Goal: Task Accomplishment & Management: Use online tool/utility

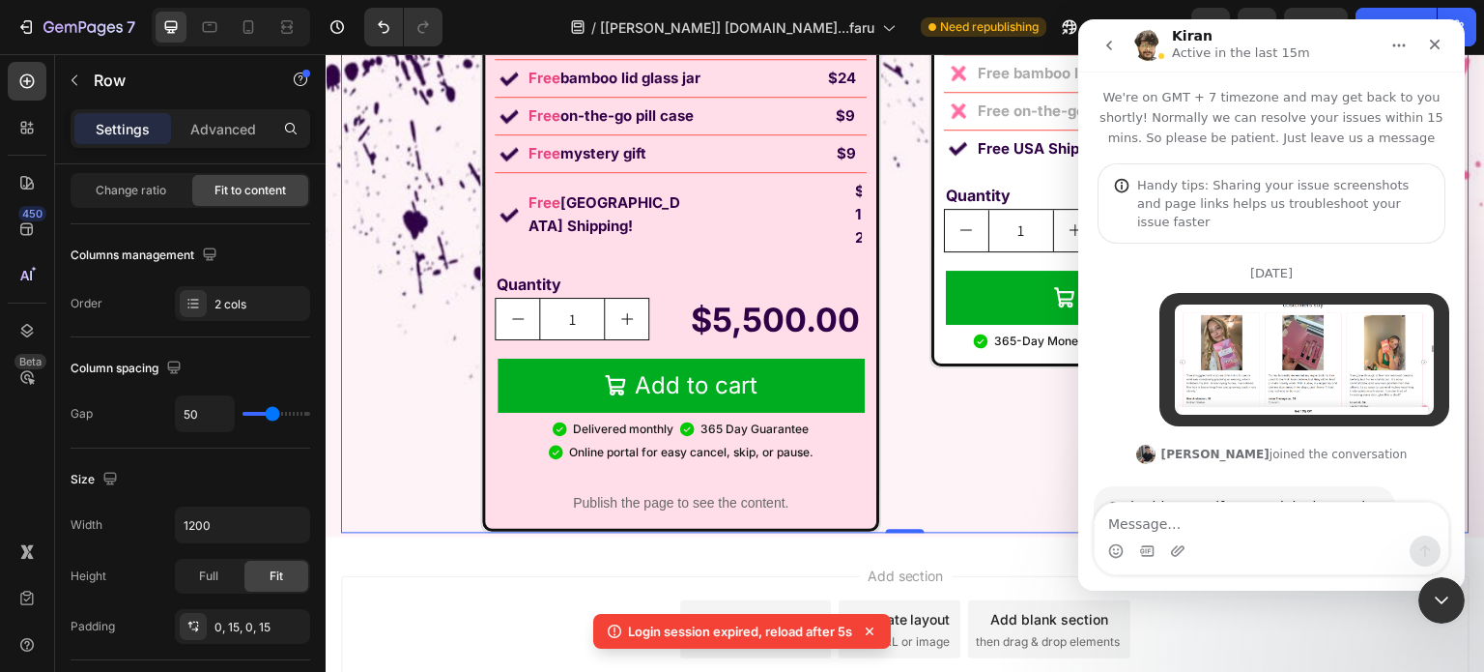
scroll to position [2, 0]
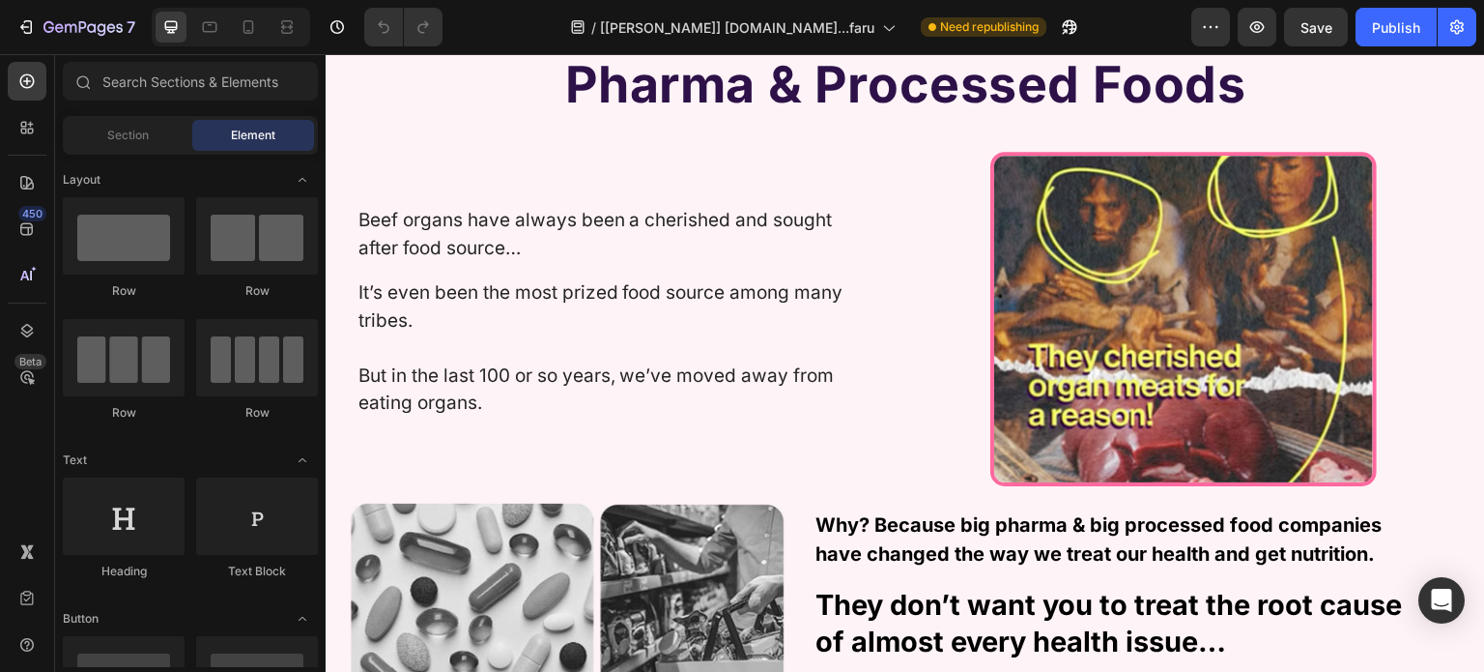
scroll to position [1643, 0]
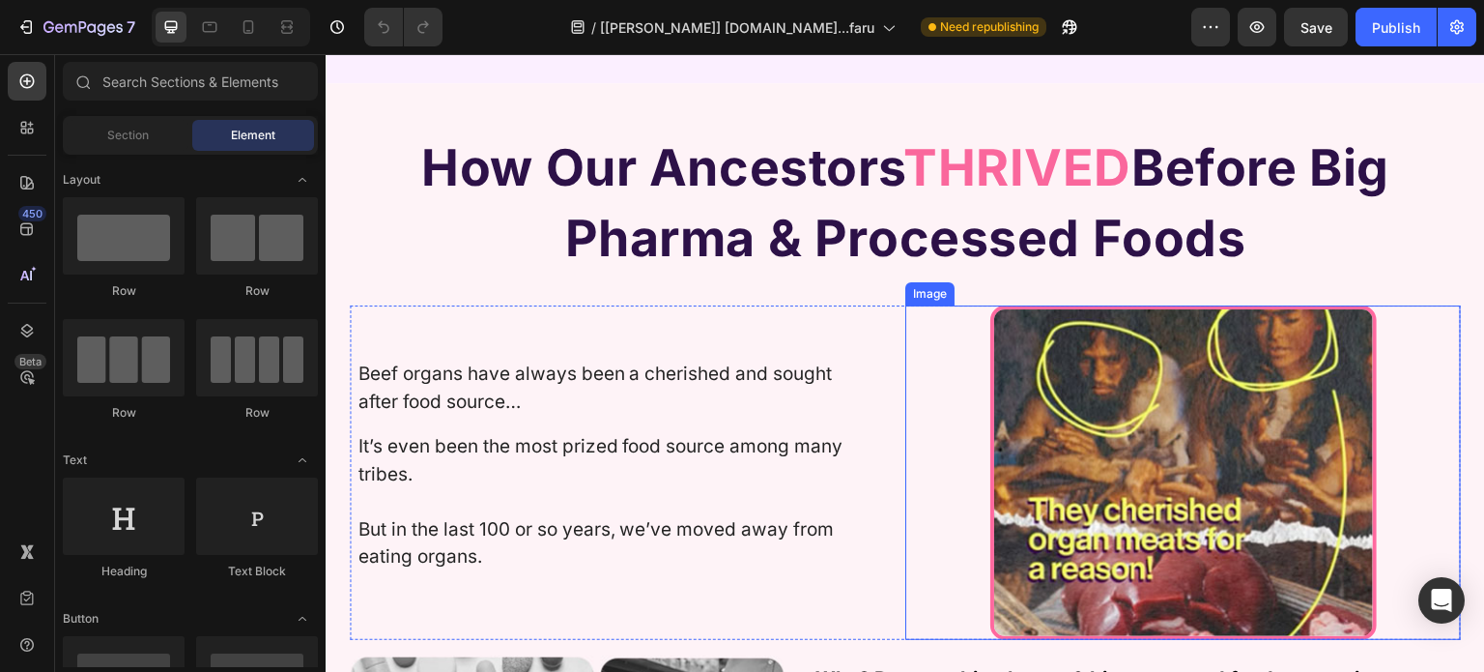
click at [1135, 429] on img at bounding box center [1183, 472] width 387 height 334
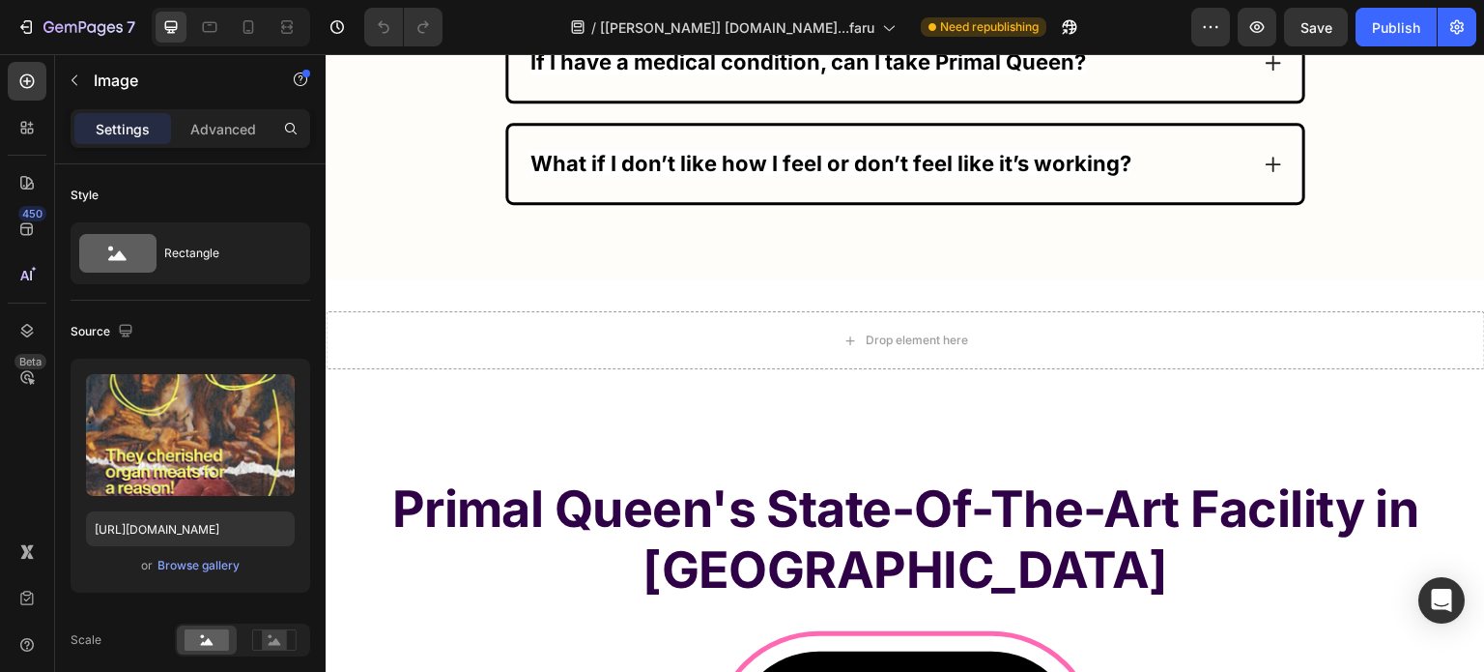
scroll to position [13335, 0]
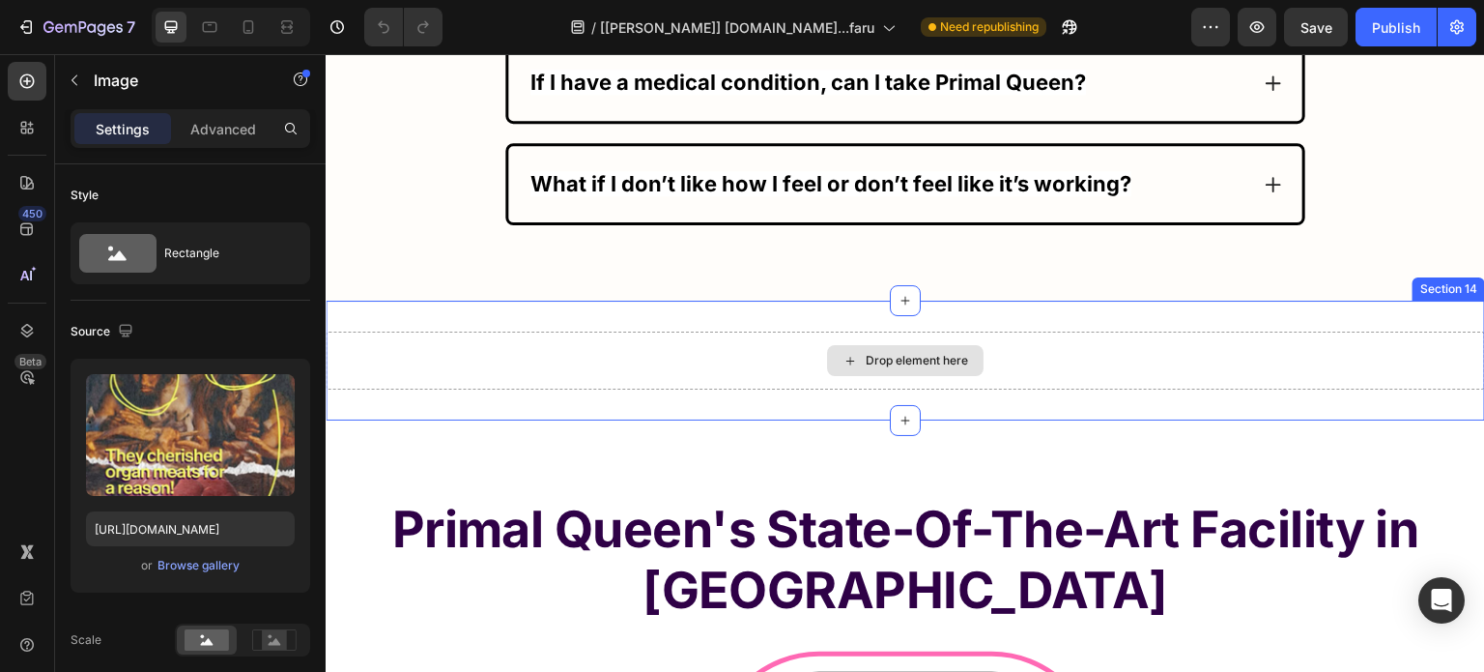
click at [1018, 337] on div "Drop element here" at bounding box center [906, 360] width 1160 height 58
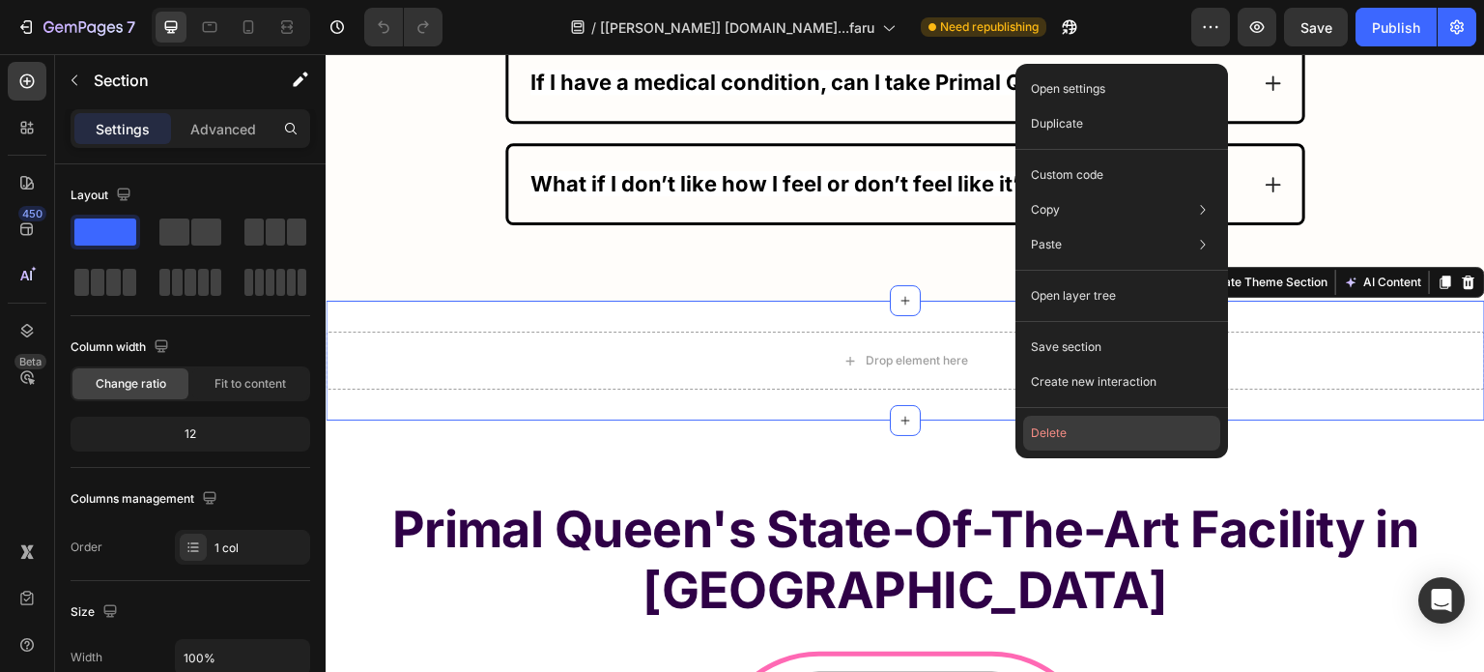
click at [1081, 421] on button "Delete" at bounding box center [1121, 433] width 197 height 35
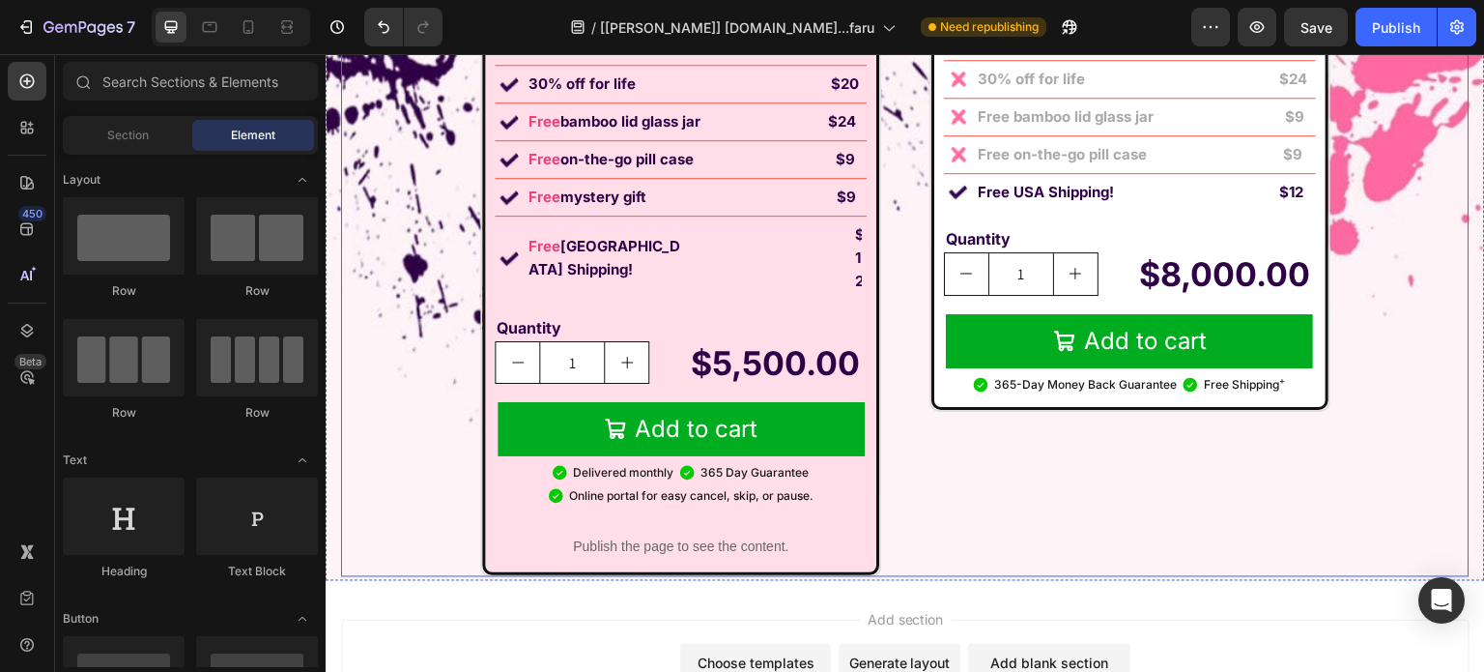
scroll to position [15312, 0]
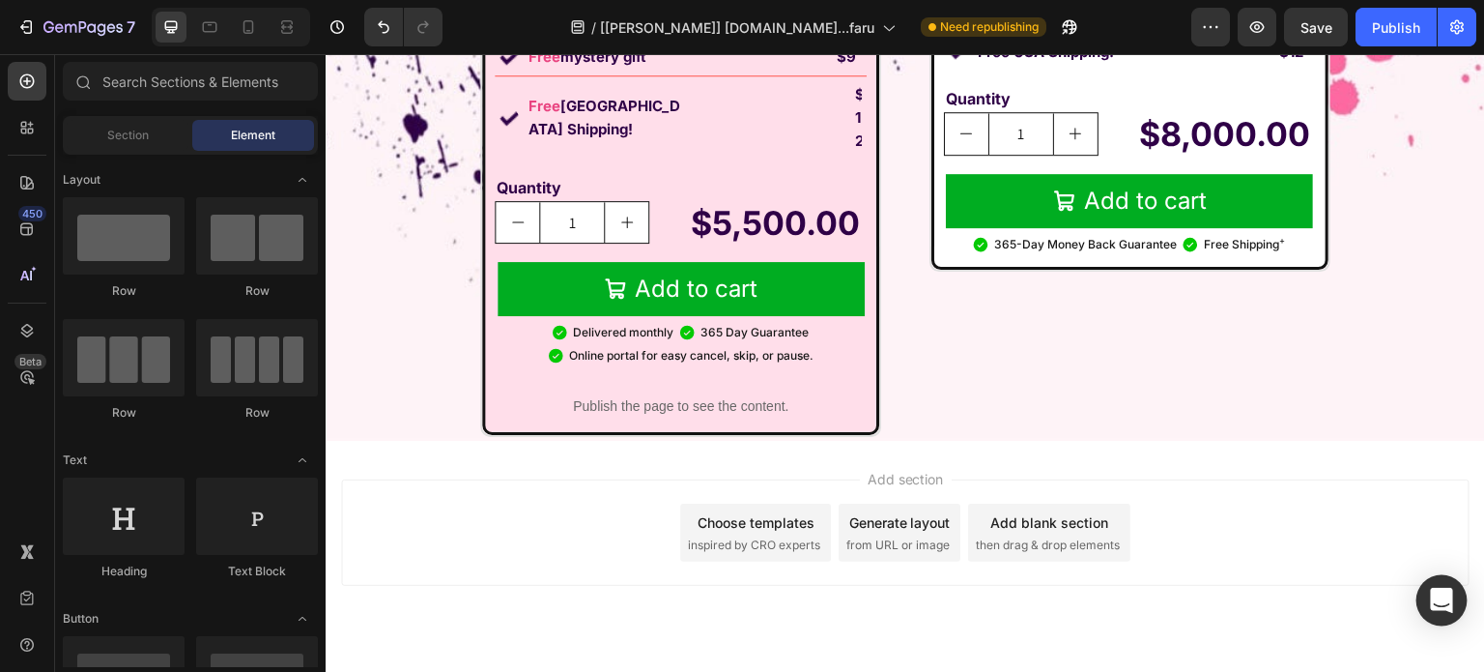
click at [1449, 604] on icon "Open Intercom Messenger" at bounding box center [1441, 600] width 25 height 25
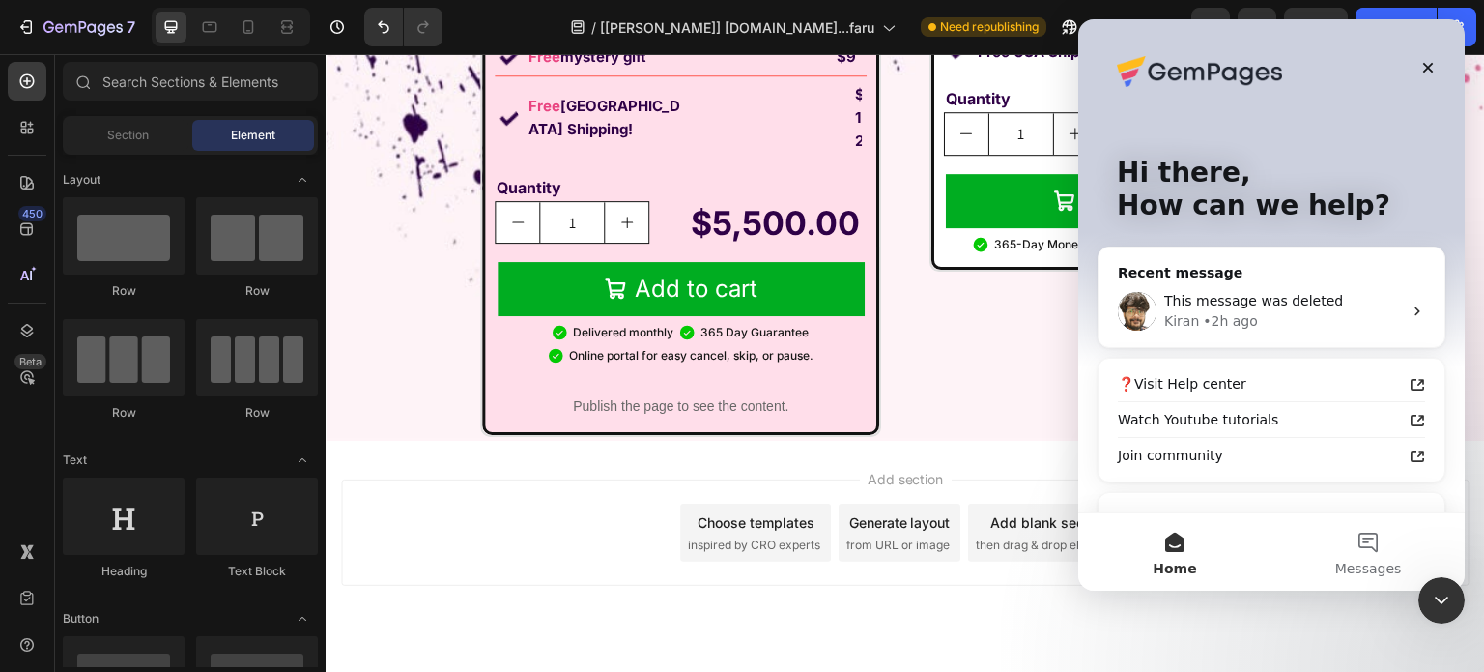
scroll to position [0, 0]
click at [1233, 313] on div "• 2h ago" at bounding box center [1230, 321] width 55 height 20
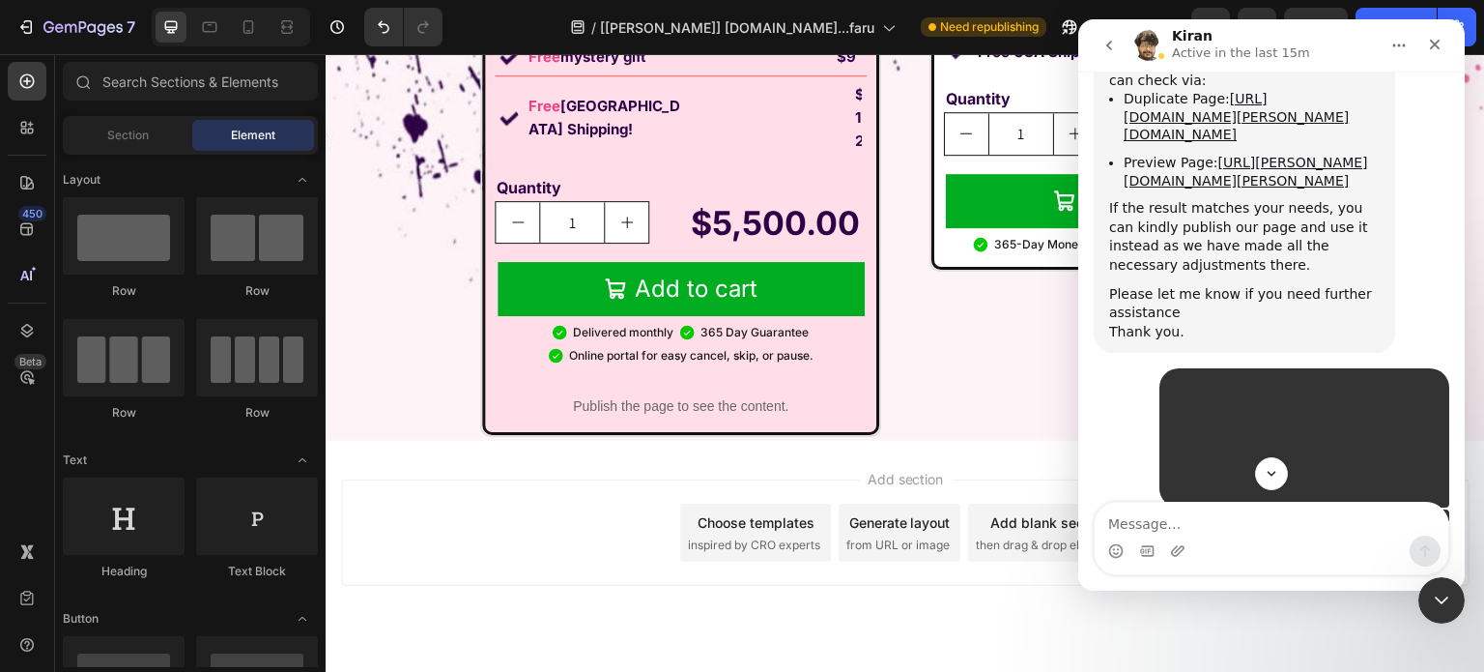
scroll to position [25123, 0]
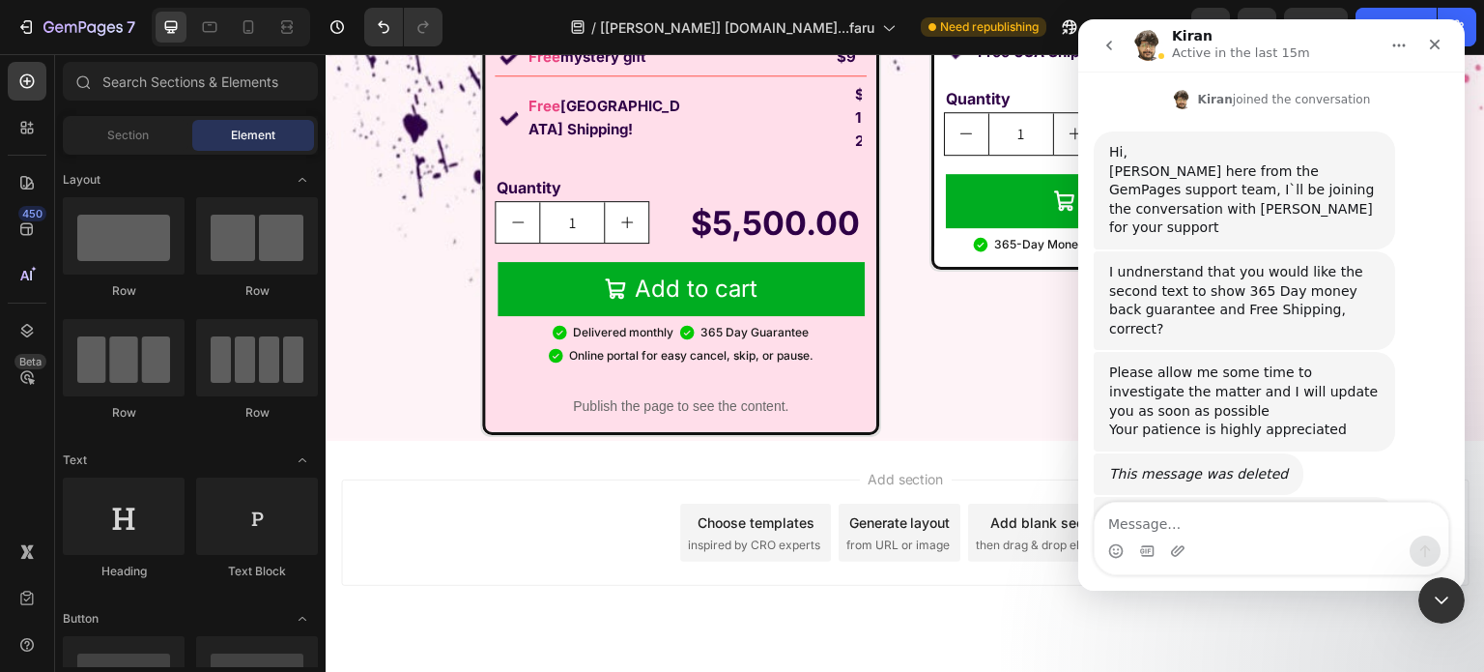
click at [1198, 508] on div "I have requested our technical team to make the changes for you" at bounding box center [1244, 527] width 271 height 38
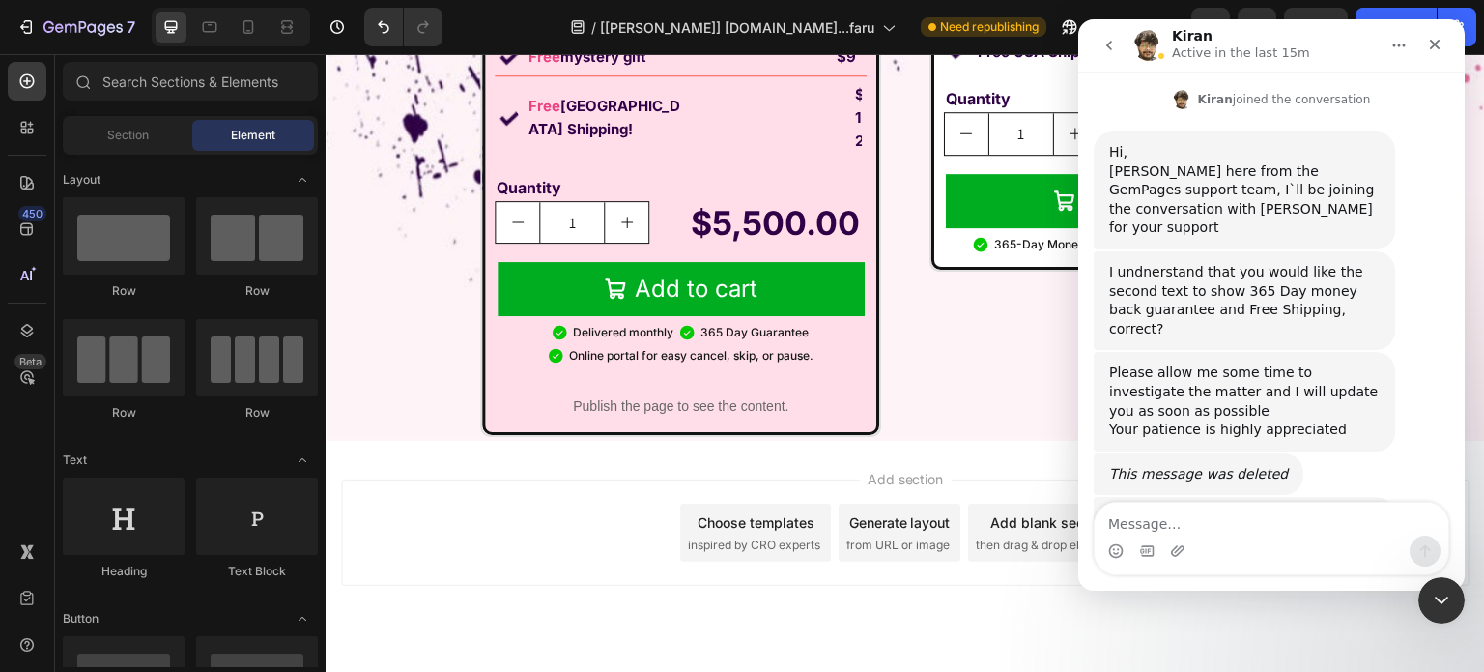
click at [1198, 508] on div "I have requested our technical team to make the changes for you" at bounding box center [1244, 527] width 271 height 38
click at [1199, 508] on div "I have requested our technical team to make the changes for you" at bounding box center [1244, 527] width 271 height 38
click at [1202, 508] on div "I have requested our technical team to make the changes for you" at bounding box center [1244, 527] width 271 height 38
click at [1443, 601] on icon "Close Intercom Messenger" at bounding box center [1438, 597] width 23 height 23
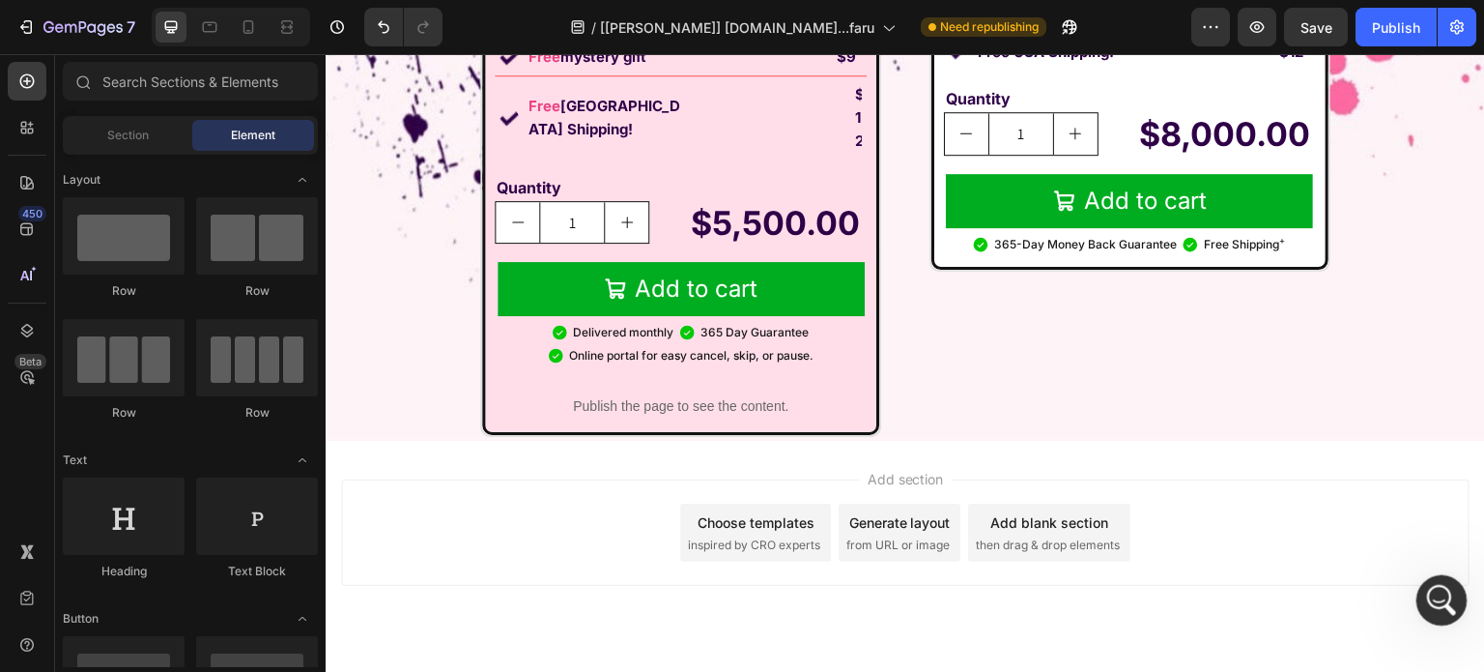
click at [1433, 582] on icon "Open Intercom Messenger" at bounding box center [1439, 598] width 32 height 32
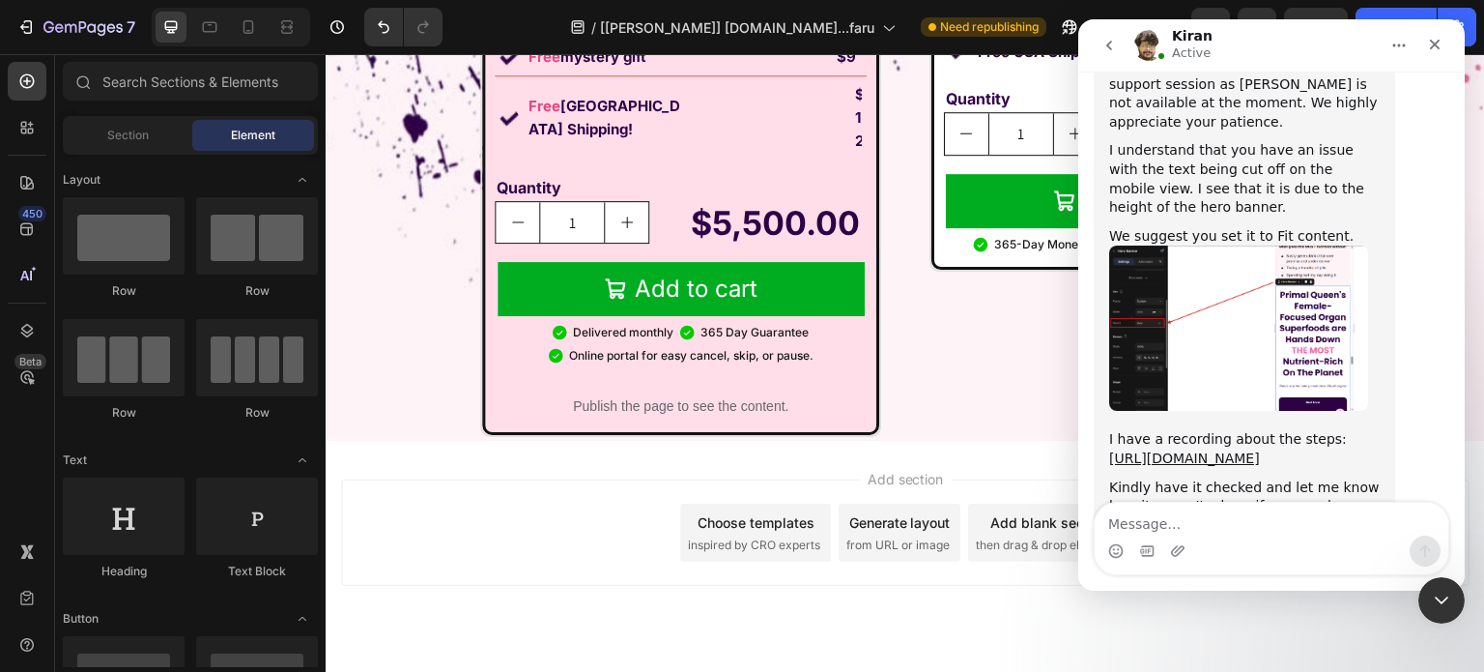
click at [1198, 518] on textarea "Message…" at bounding box center [1272, 518] width 354 height 33
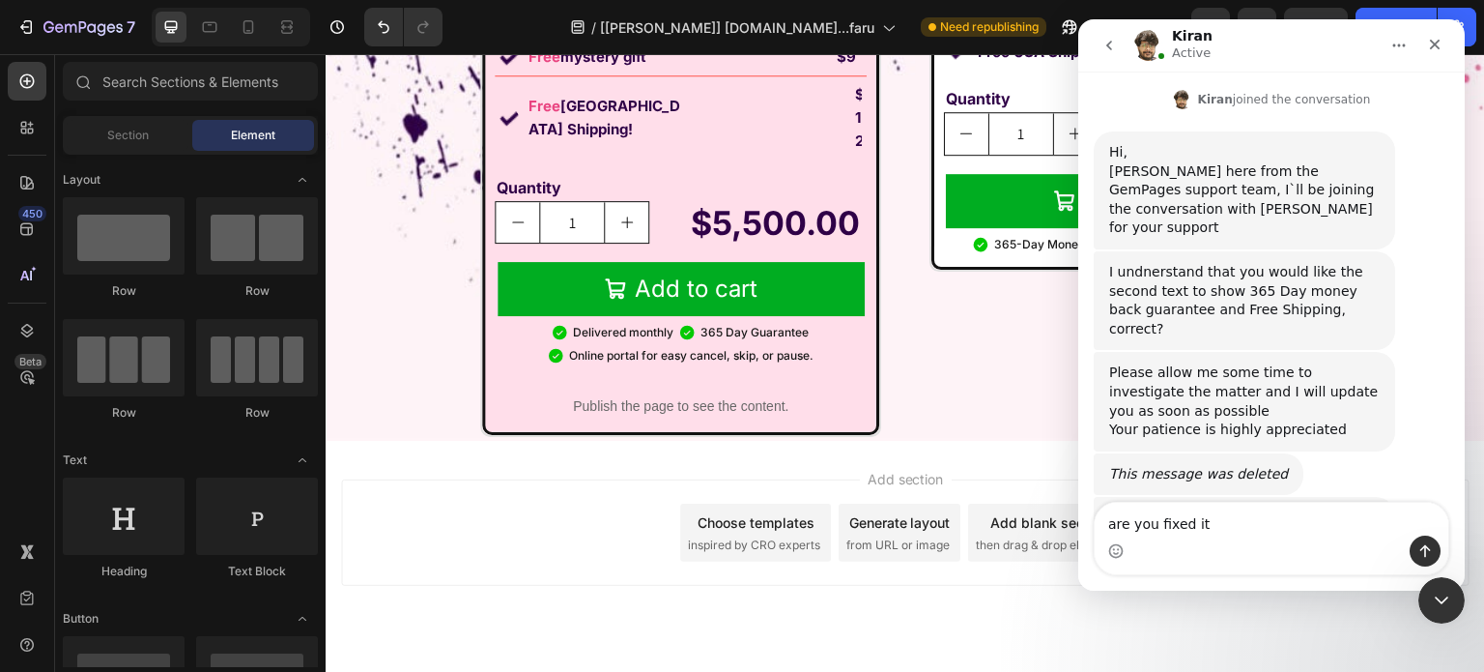
type textarea "are you fixed it?"
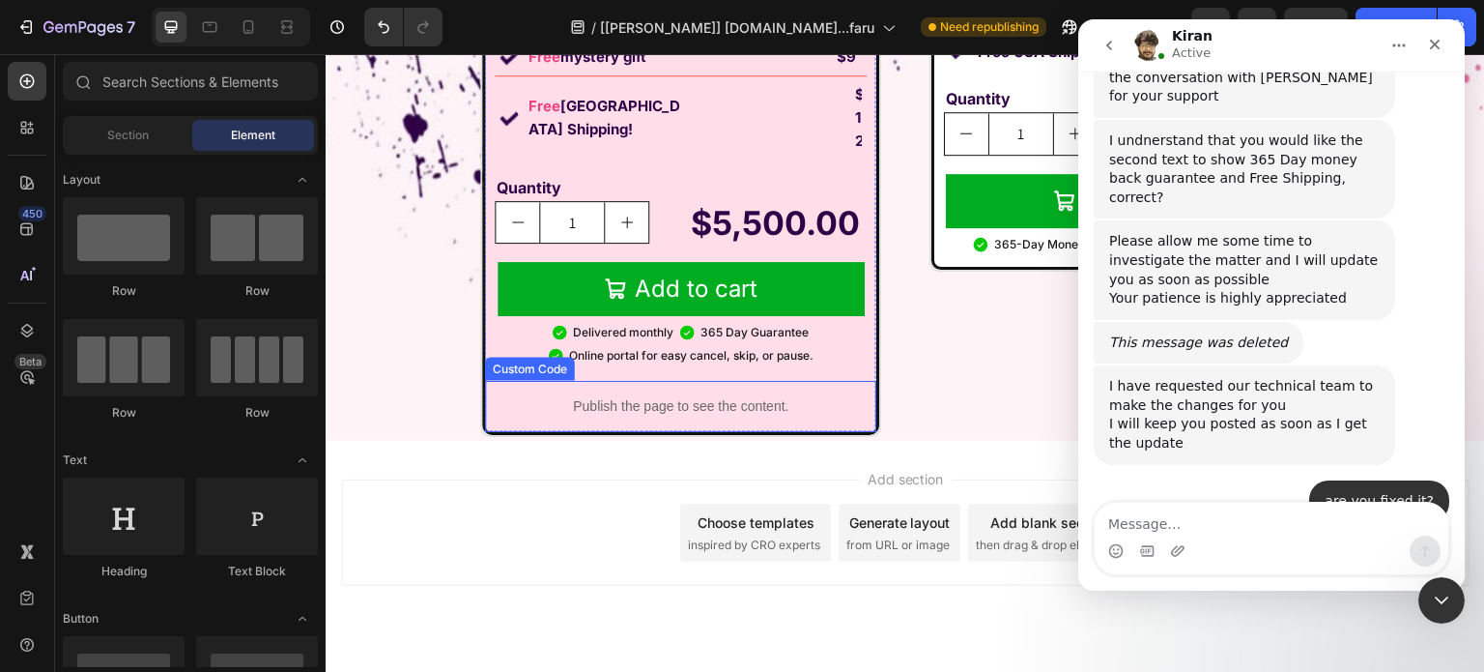
scroll to position [25414, 0]
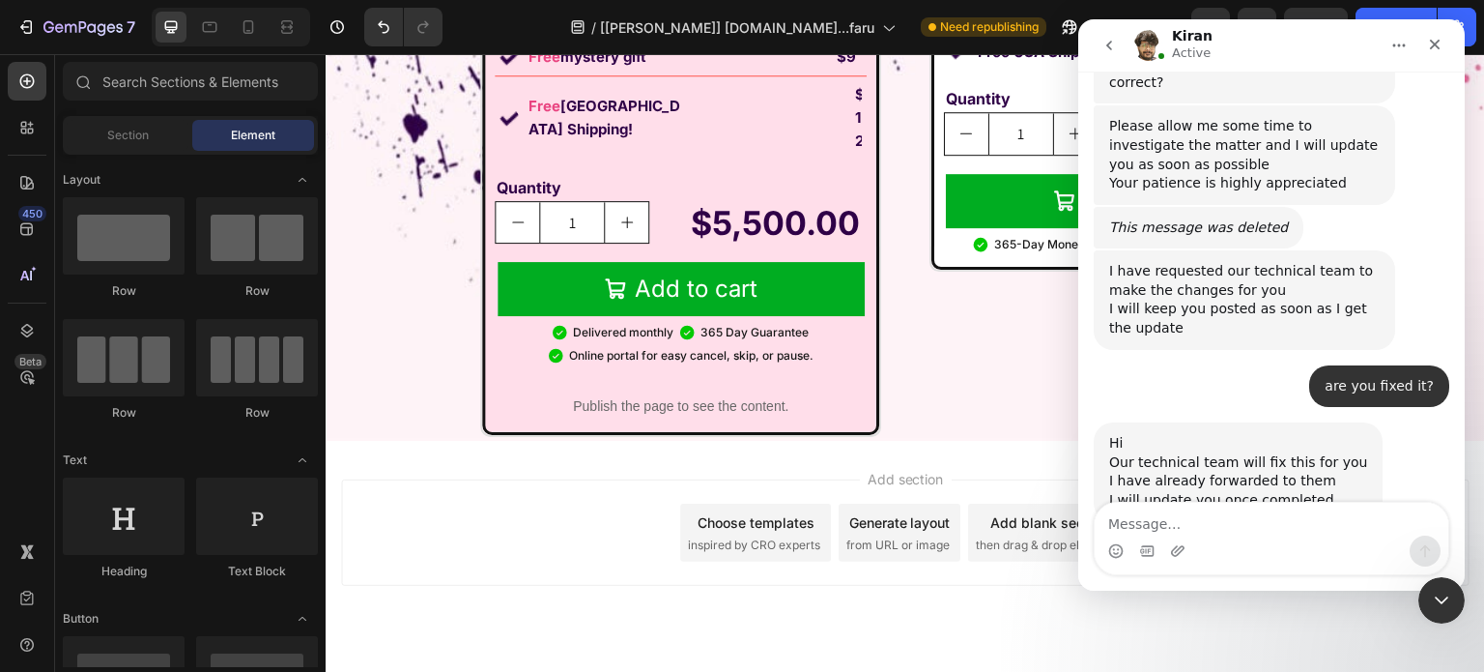
click at [1214, 453] on div "Our technical team will fix this for you" at bounding box center [1238, 462] width 258 height 19
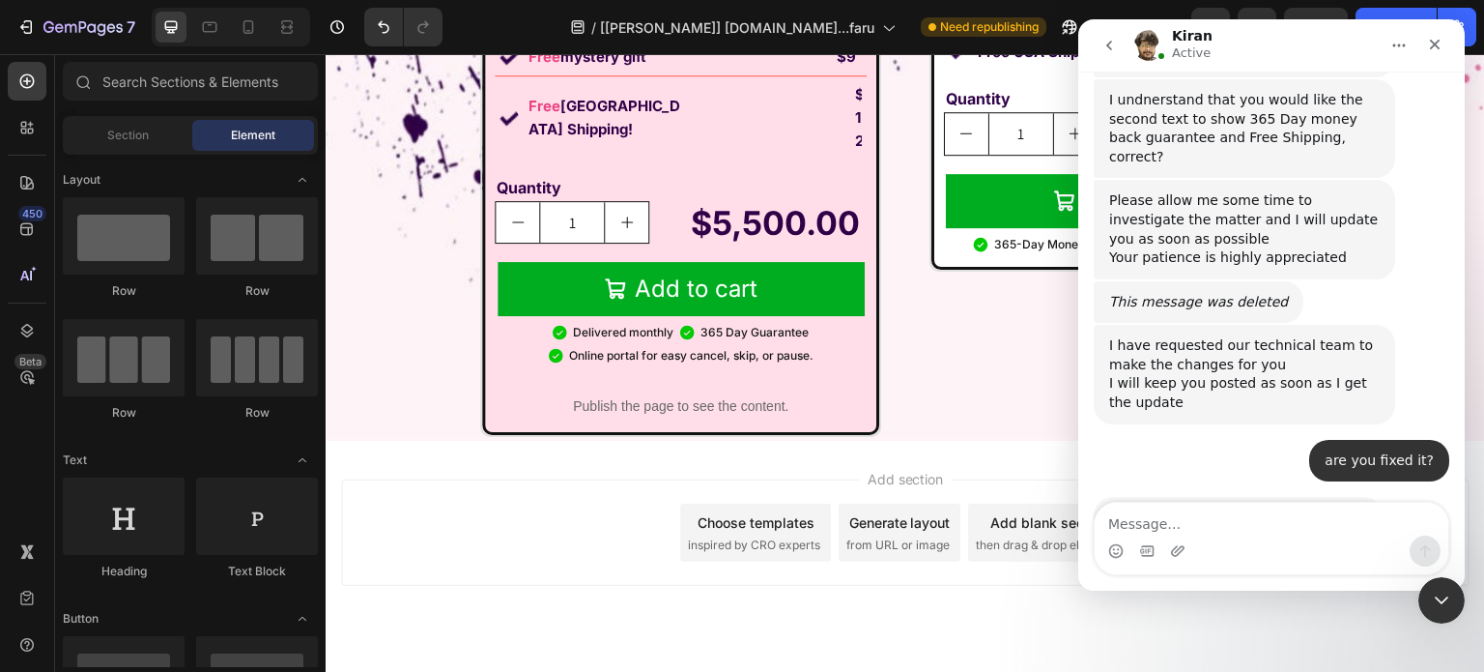
drag, startPoint x: 1214, startPoint y: 335, endPoint x: 1217, endPoint y: 352, distance: 16.7
click at [1205, 508] on div "Hi" at bounding box center [1238, 517] width 258 height 19
click at [1204, 508] on div "Hi" at bounding box center [1238, 517] width 258 height 19
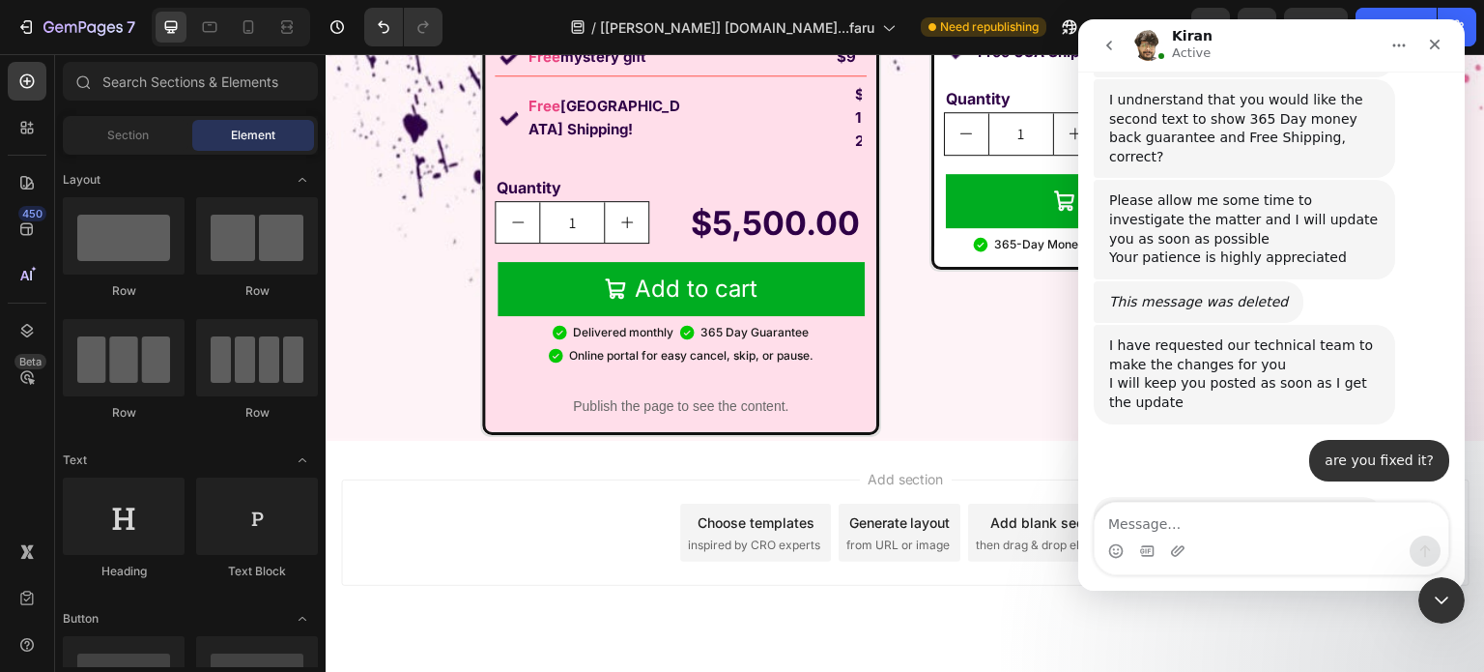
drag, startPoint x: 1204, startPoint y: 392, endPoint x: 1221, endPoint y: 465, distance: 74.5
click at [1221, 497] on div "Hi Our technical team will fix this for you I have already forwarded to them I …" at bounding box center [1272, 567] width 356 height 141
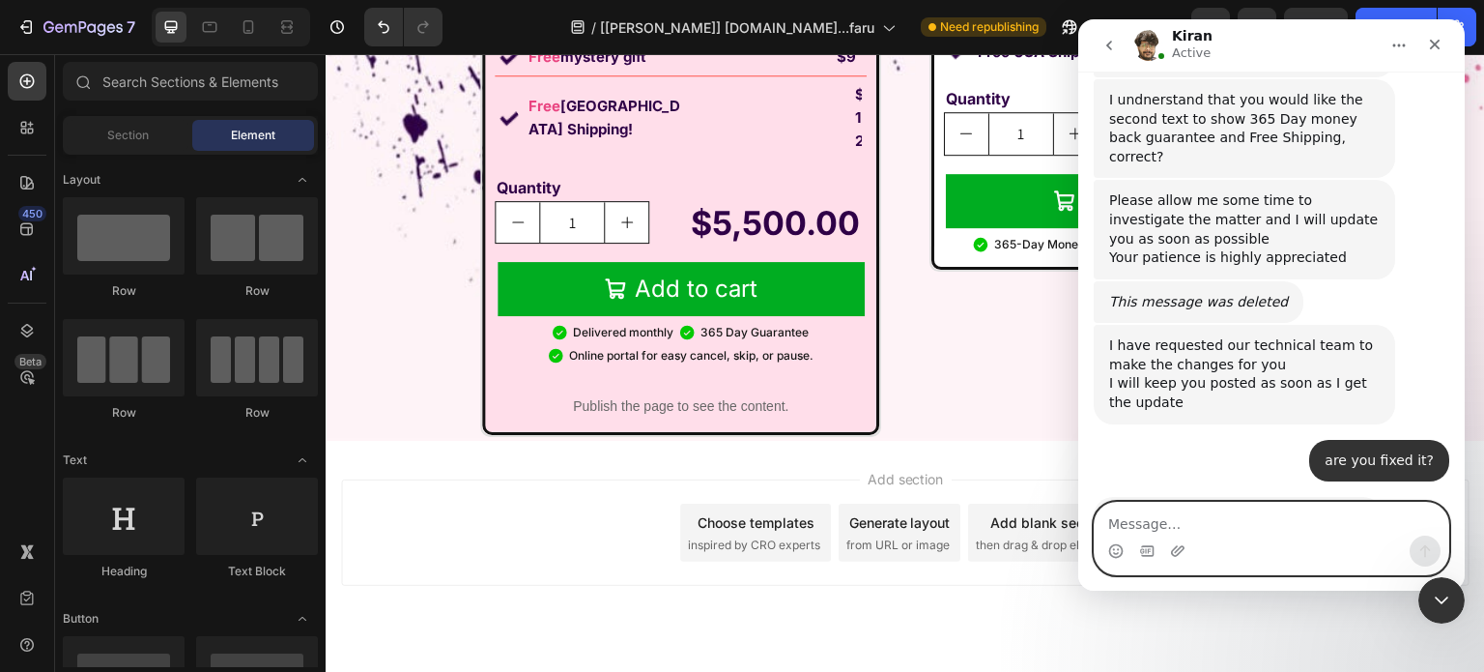
click at [1237, 531] on textarea "Message…" at bounding box center [1272, 518] width 354 height 33
type textarea "okay kindly"
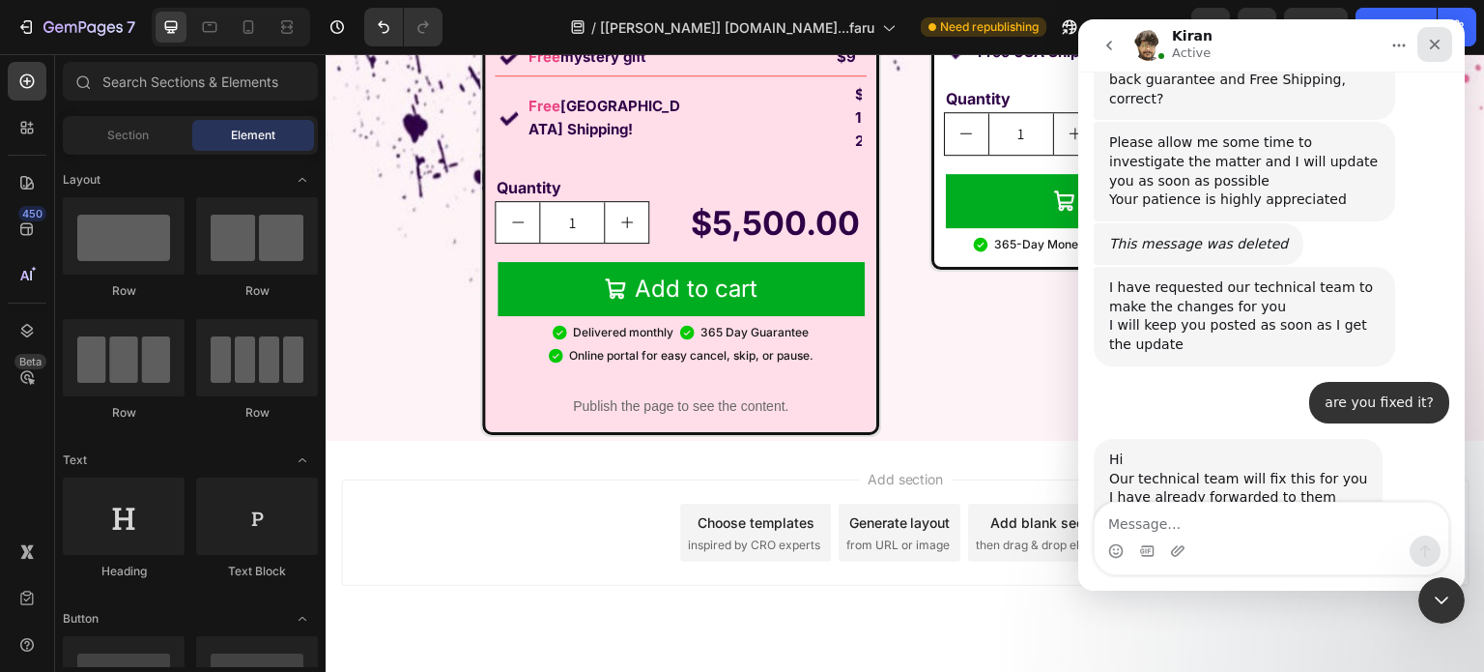
click at [1449, 40] on div "Close" at bounding box center [1435, 44] width 35 height 35
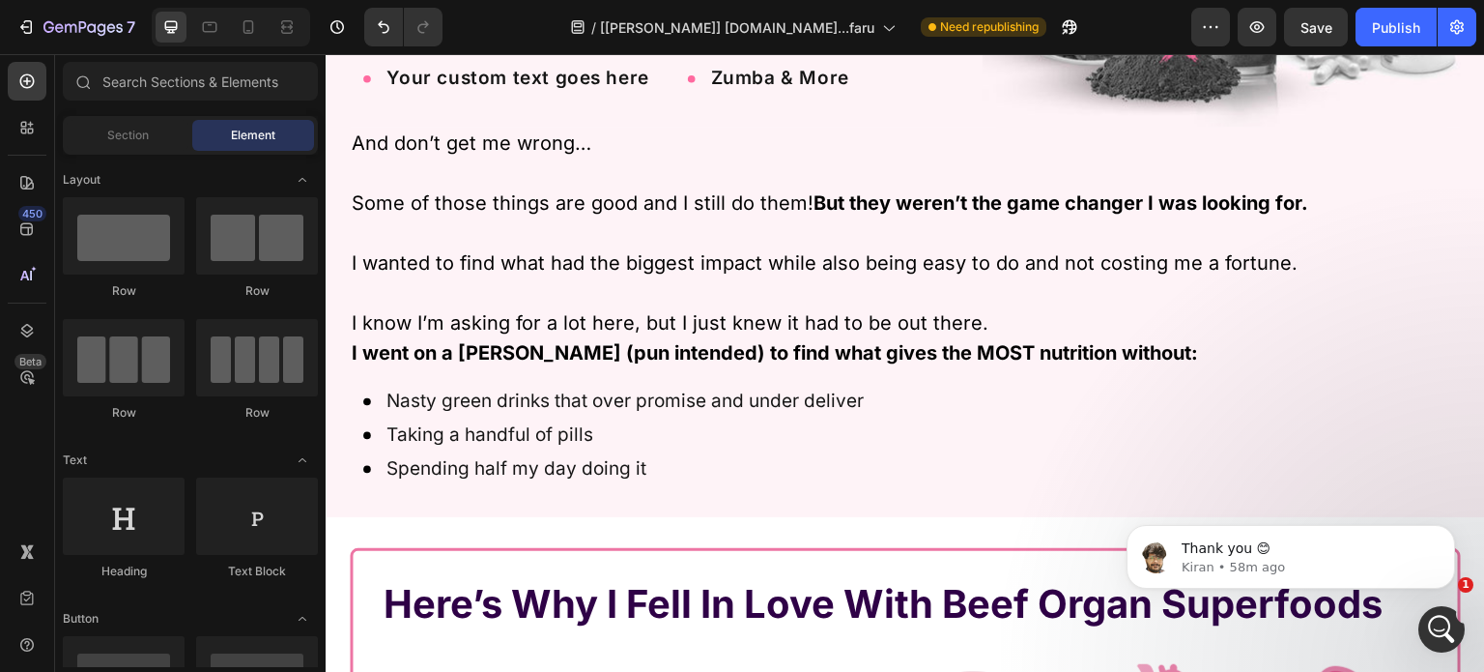
scroll to position [9746, 0]
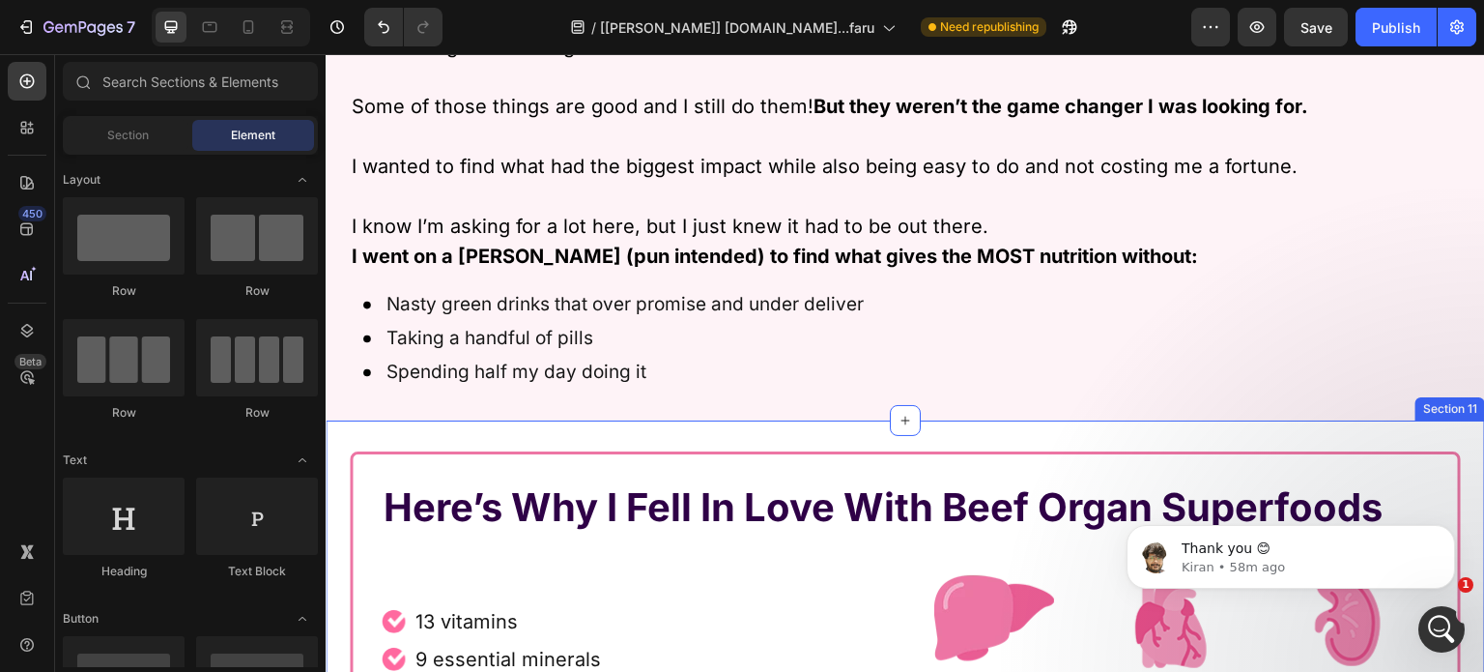
click at [693, 440] on div "Here’s Why I Fell In Love With Beef Organ Superfoods Heading Row Image 13 vitam…" at bounding box center [906, 681] width 1160 height 523
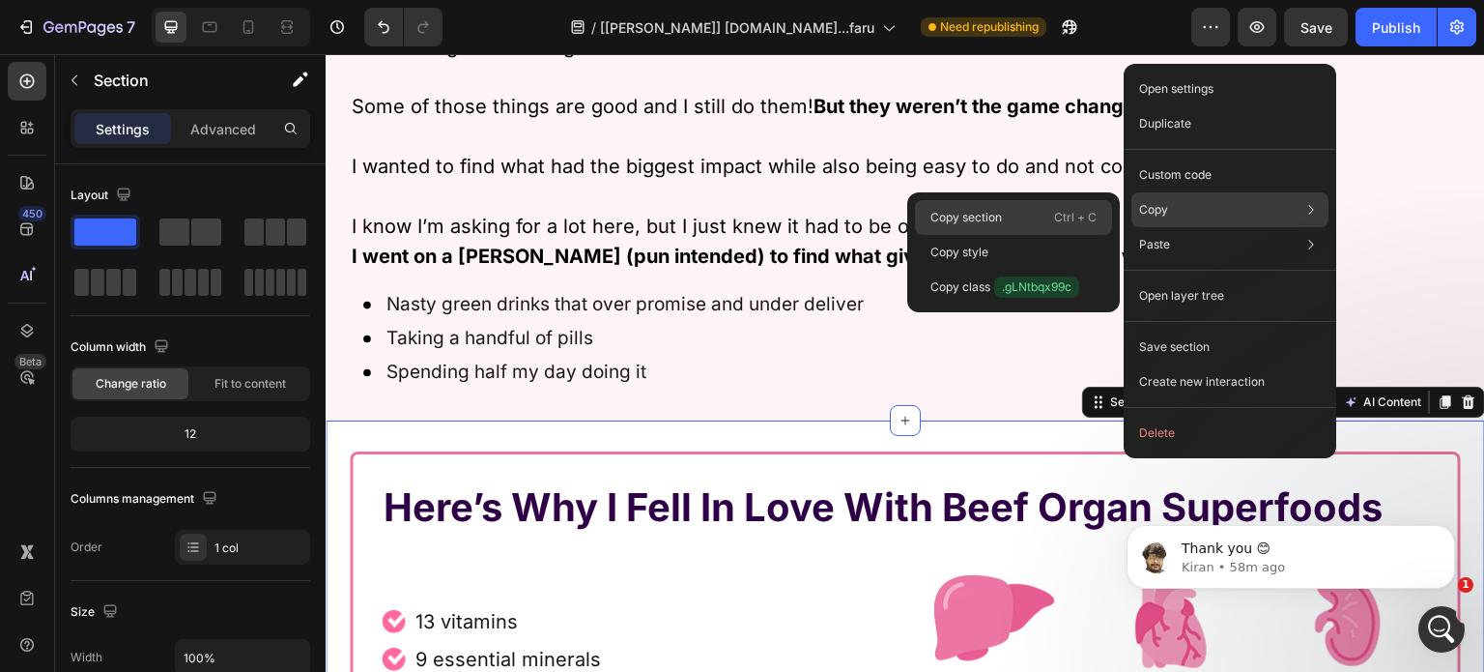
click at [1029, 235] on div "Copy section Ctrl + C" at bounding box center [1013, 252] width 197 height 35
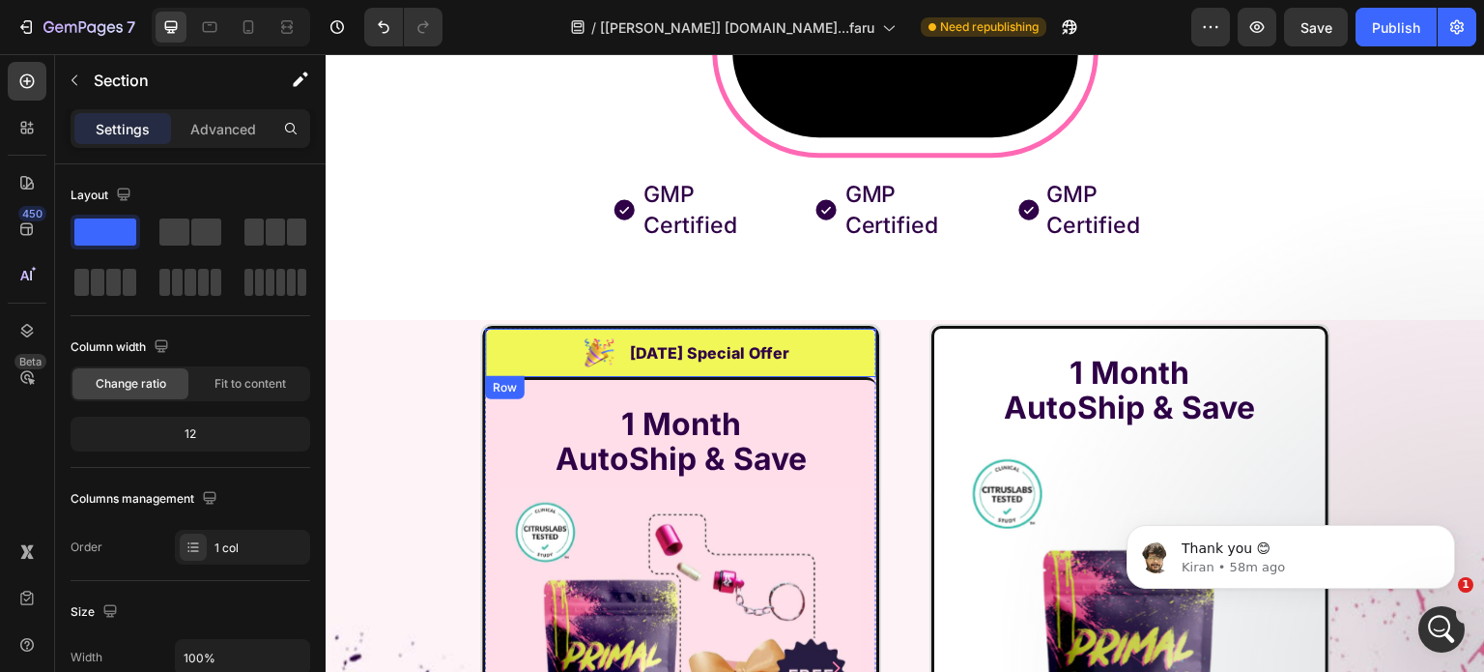
scroll to position [13998, 0]
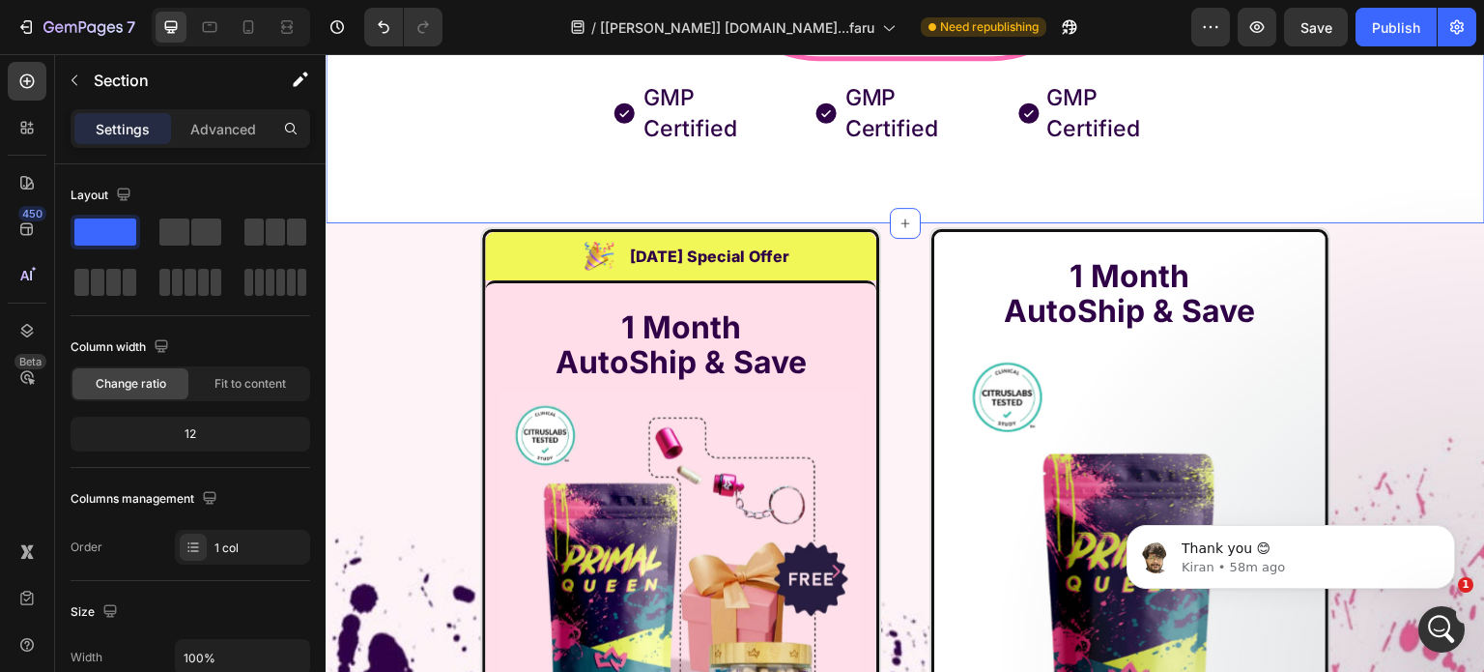
drag, startPoint x: 533, startPoint y: 533, endPoint x: 562, endPoint y: 537, distance: 29.2
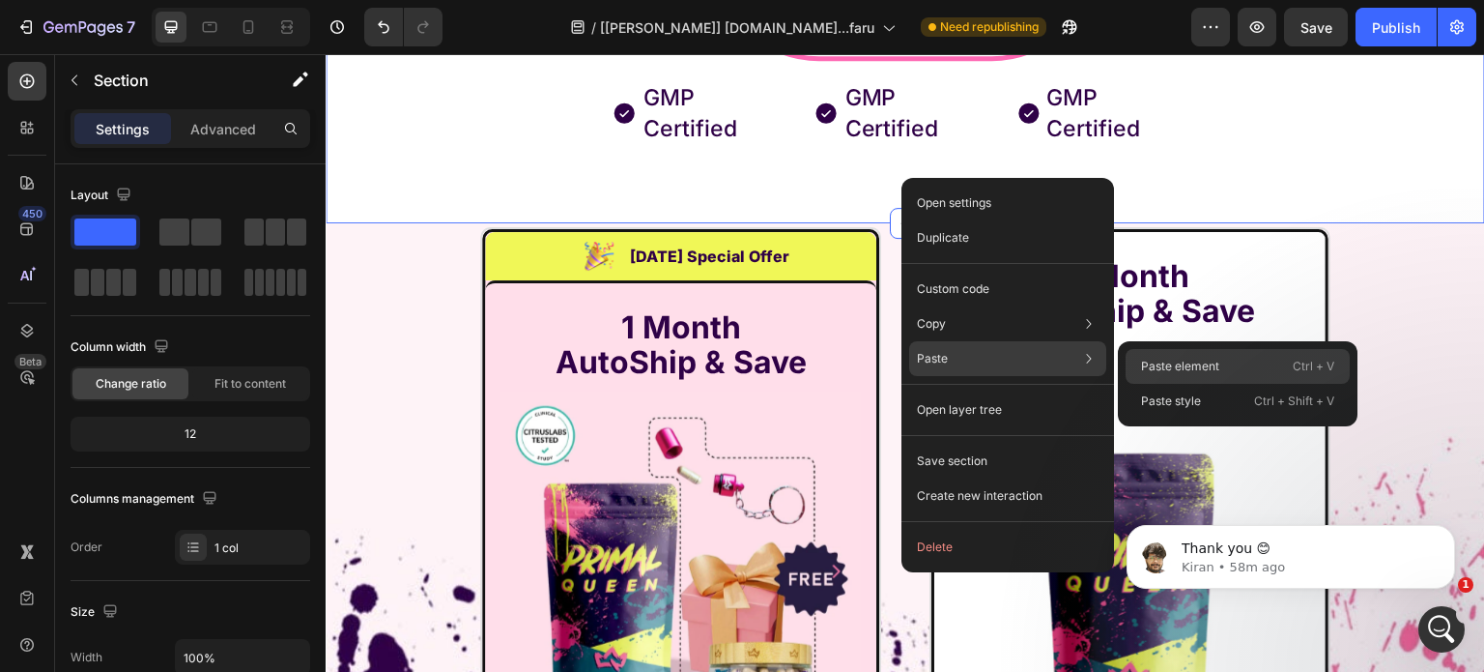
drag, startPoint x: 1205, startPoint y: 365, endPoint x: 726, endPoint y: 367, distance: 479.3
click at [1205, 365] on p "Paste element" at bounding box center [1180, 366] width 78 height 17
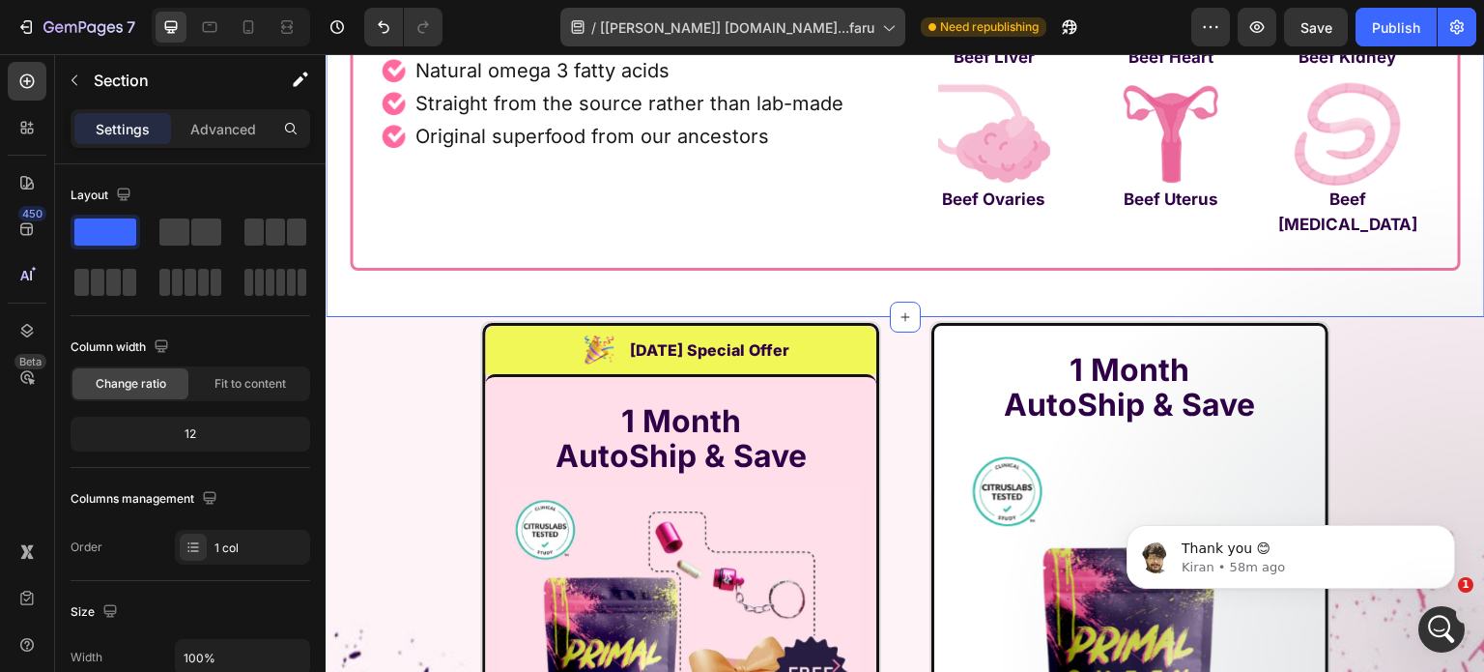
scroll to position [14466, 0]
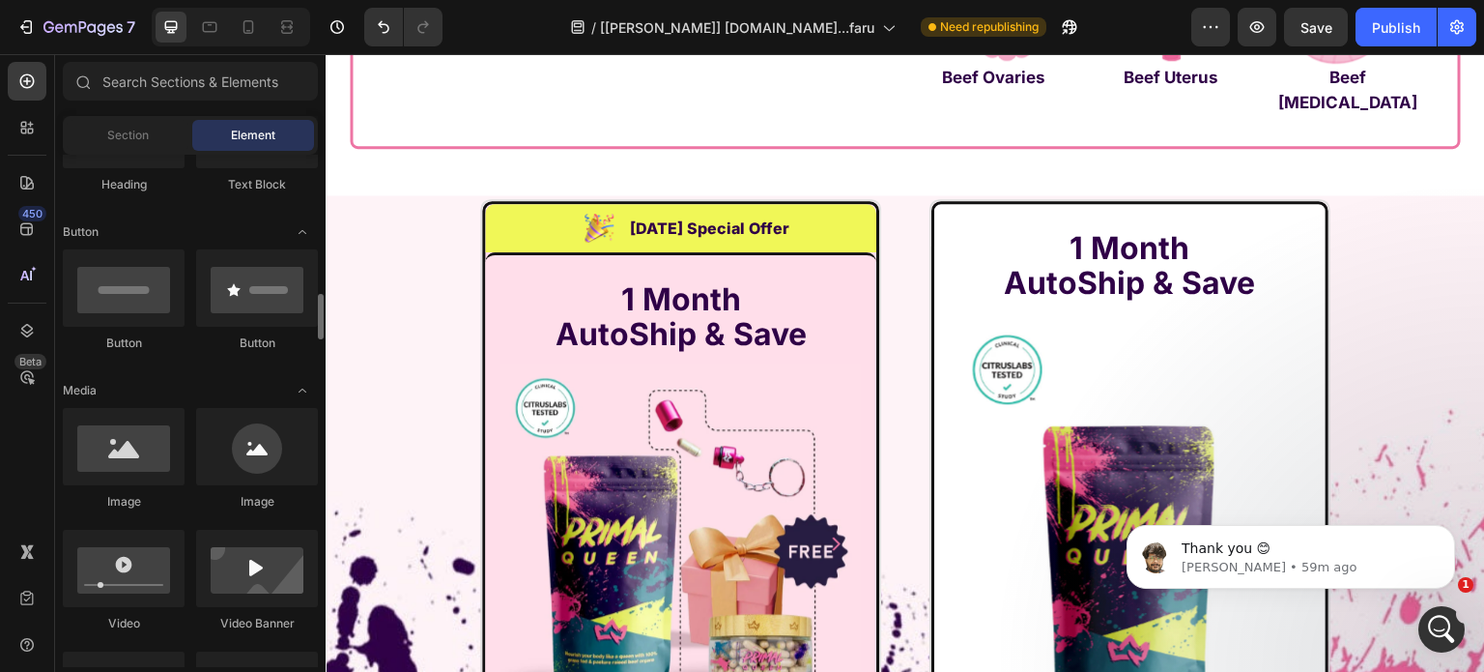
scroll to position [483, 0]
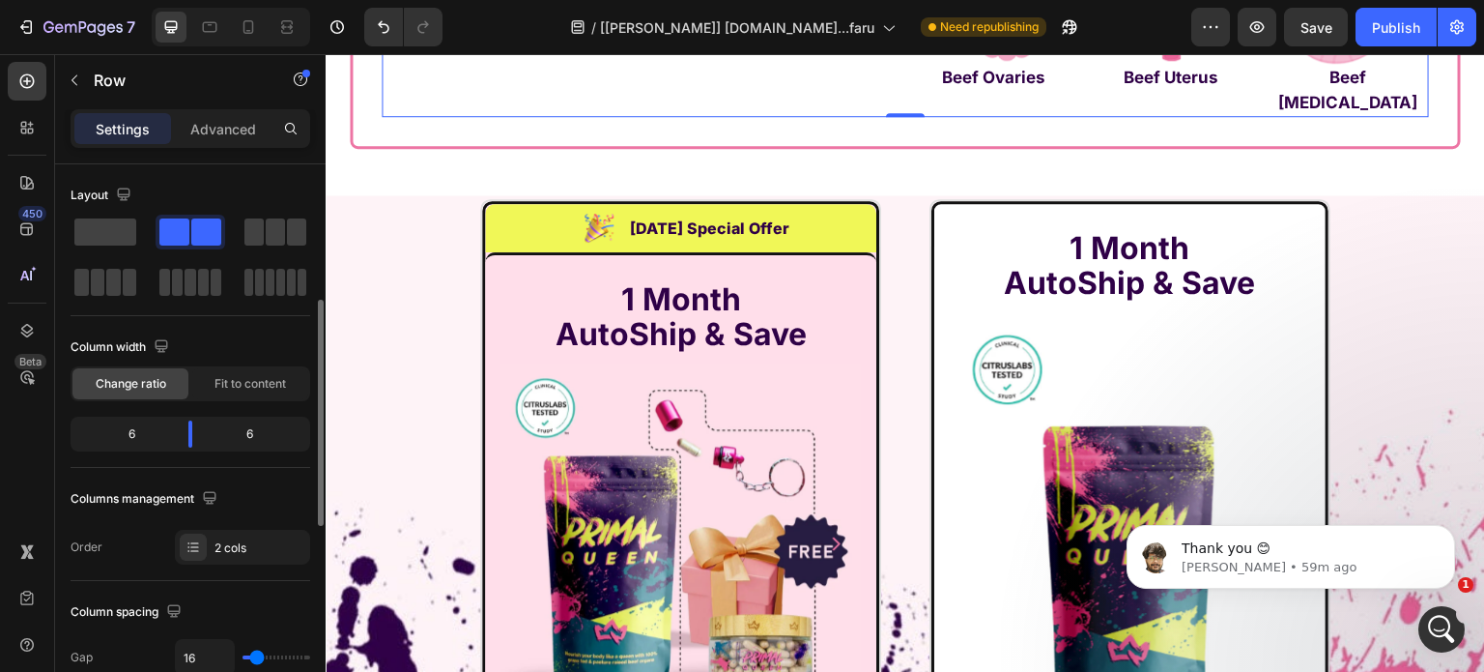
scroll to position [193, 0]
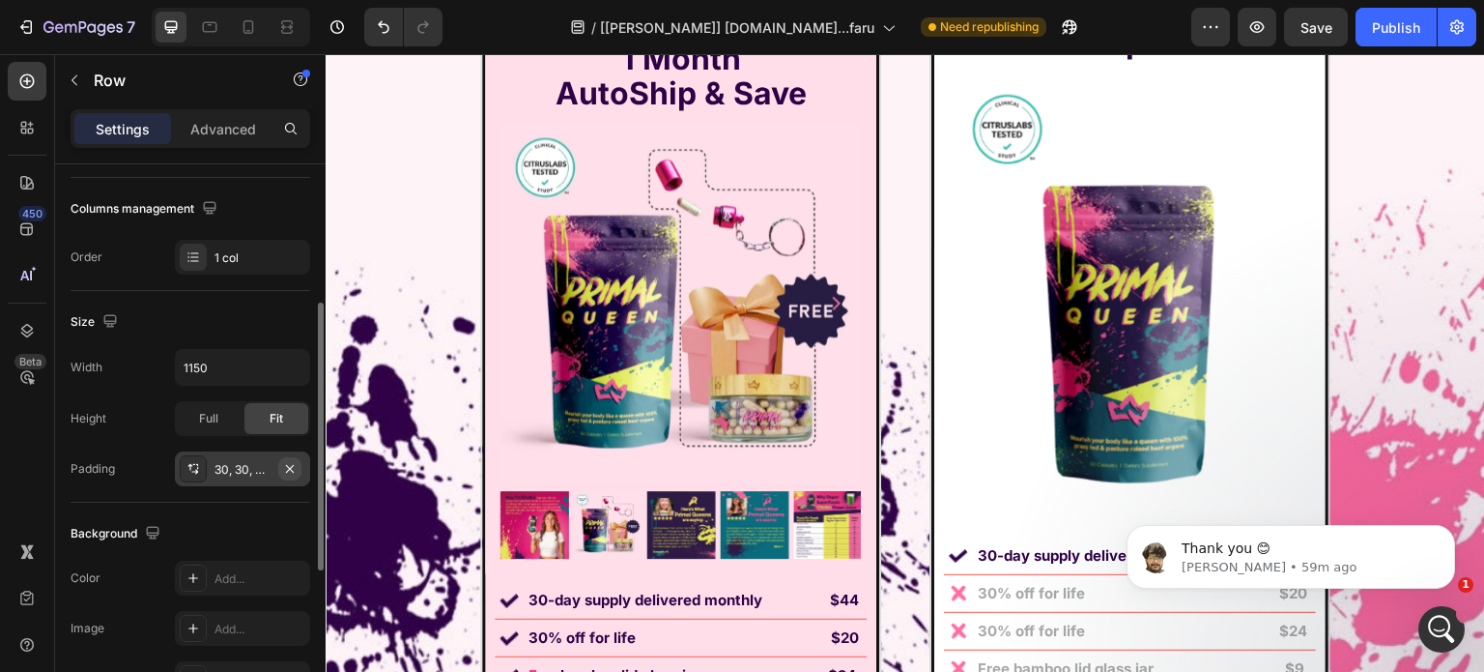
click at [293, 467] on icon "button" at bounding box center [289, 468] width 15 height 15
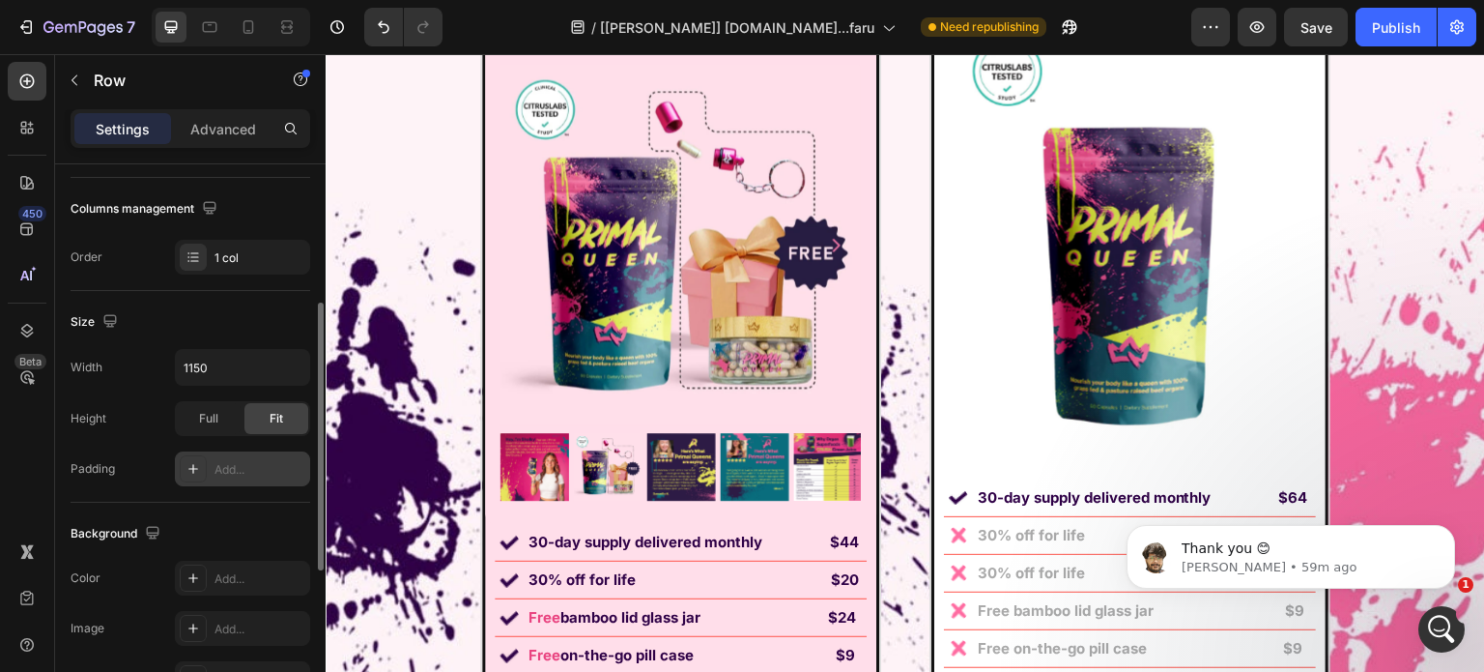
scroll to position [0, 0]
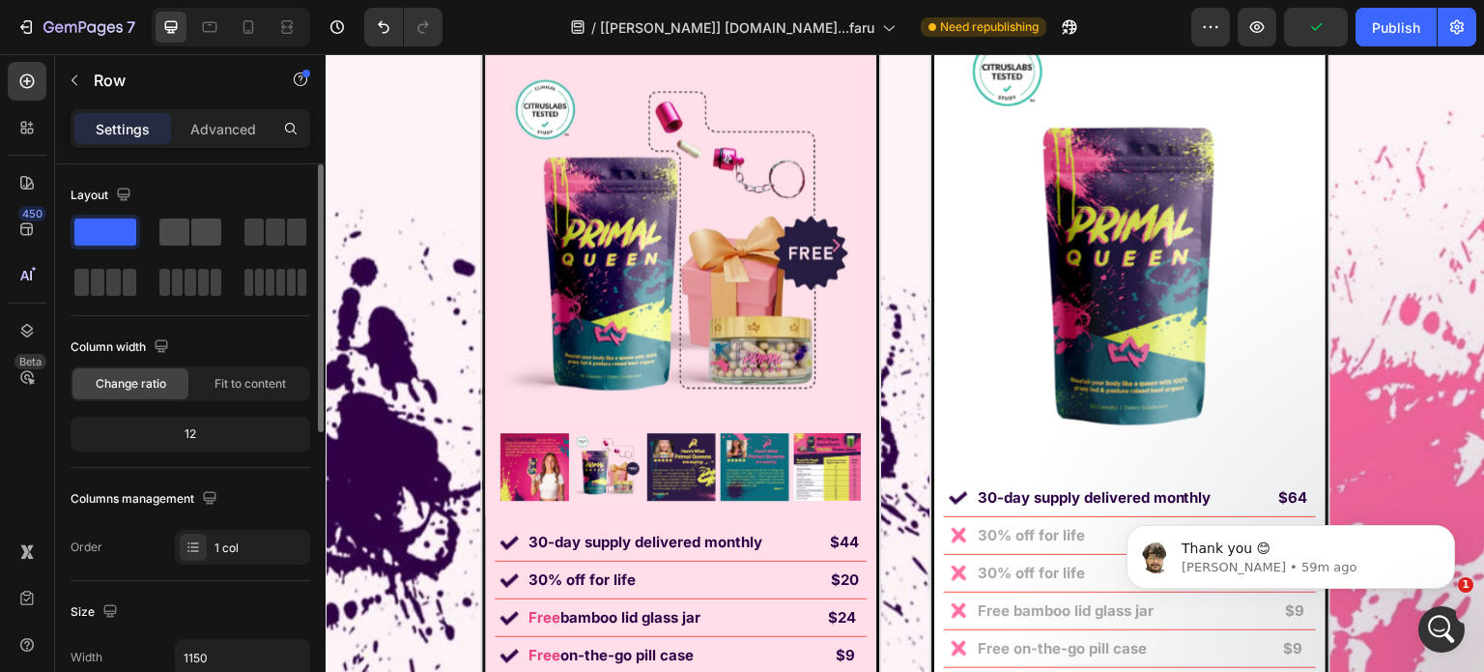
click at [187, 232] on span at bounding box center [174, 231] width 30 height 27
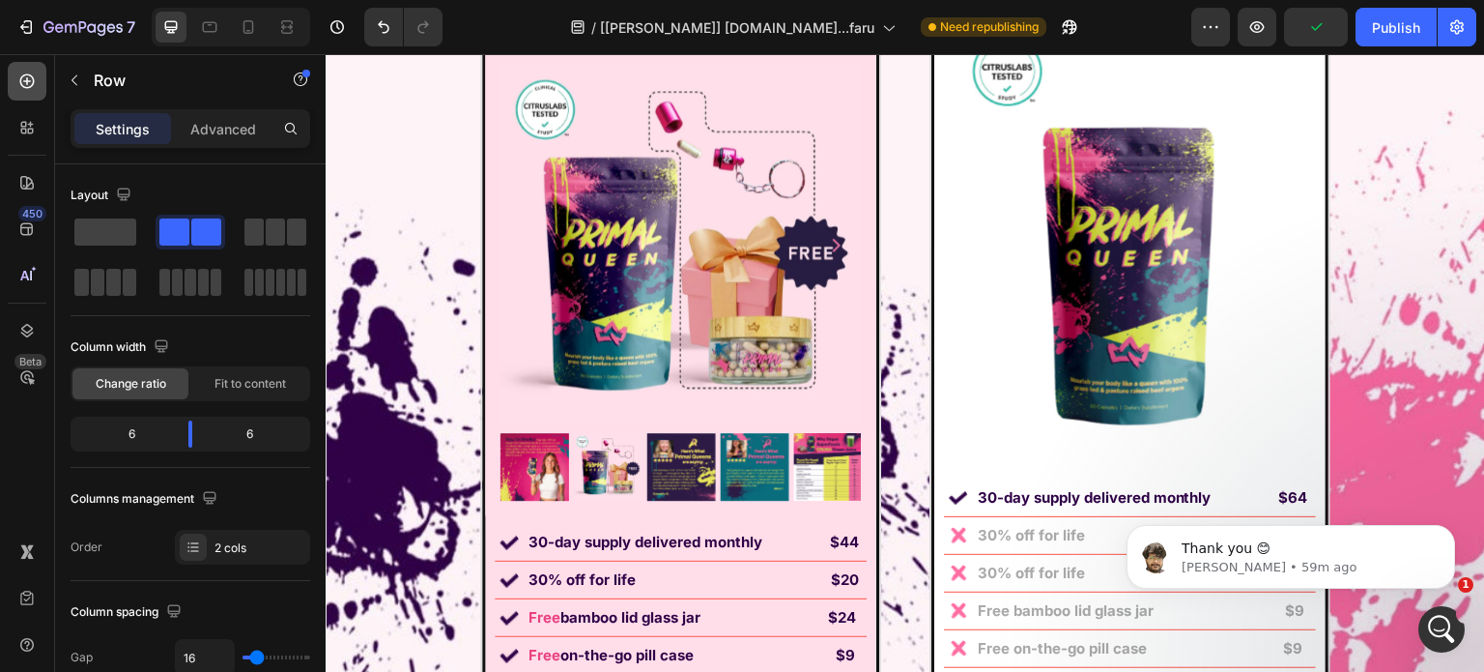
click at [30, 88] on icon at bounding box center [26, 81] width 19 height 19
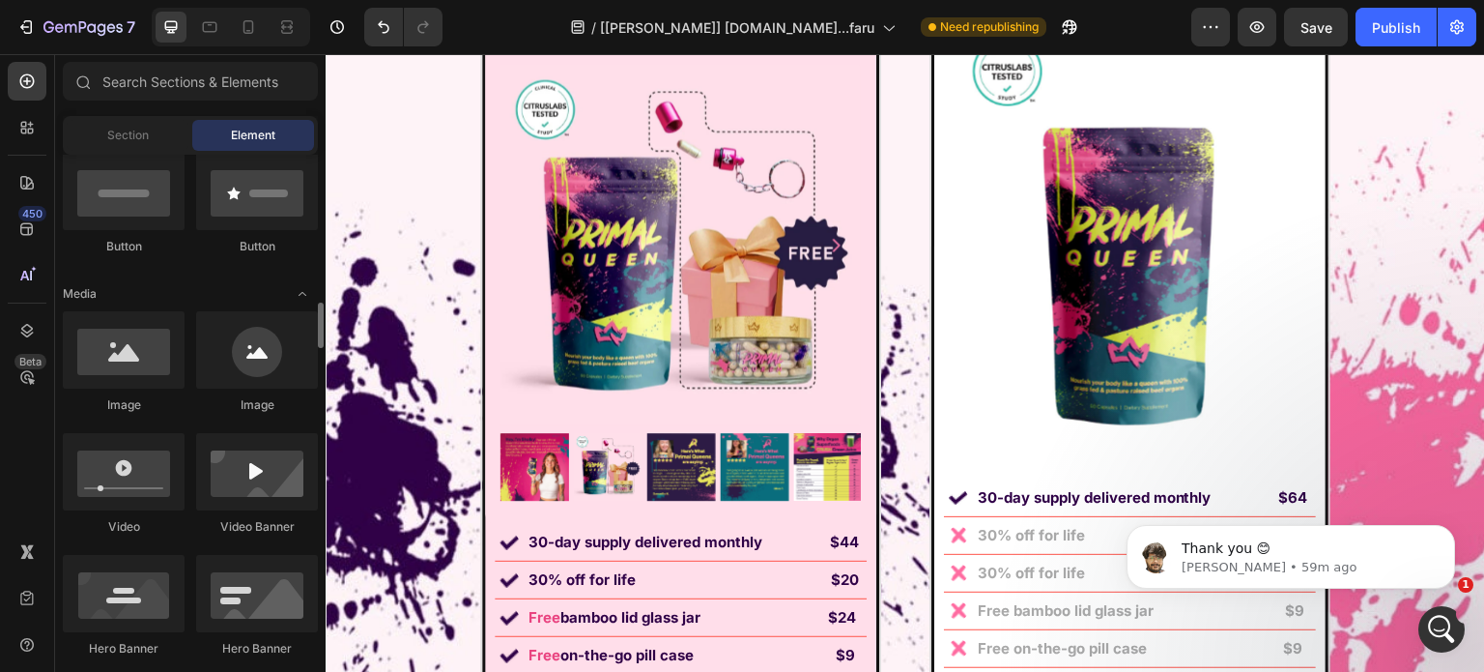
scroll to position [580, 0]
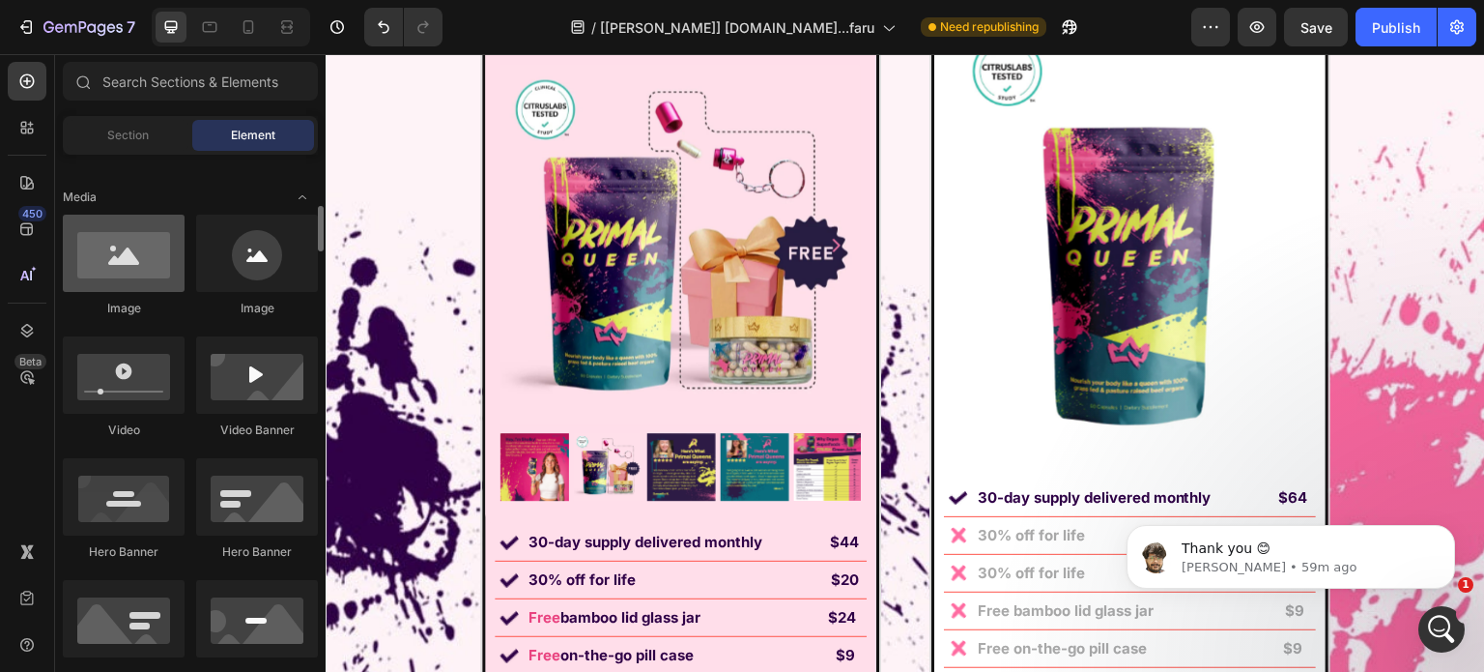
click at [108, 225] on div at bounding box center [124, 253] width 122 height 77
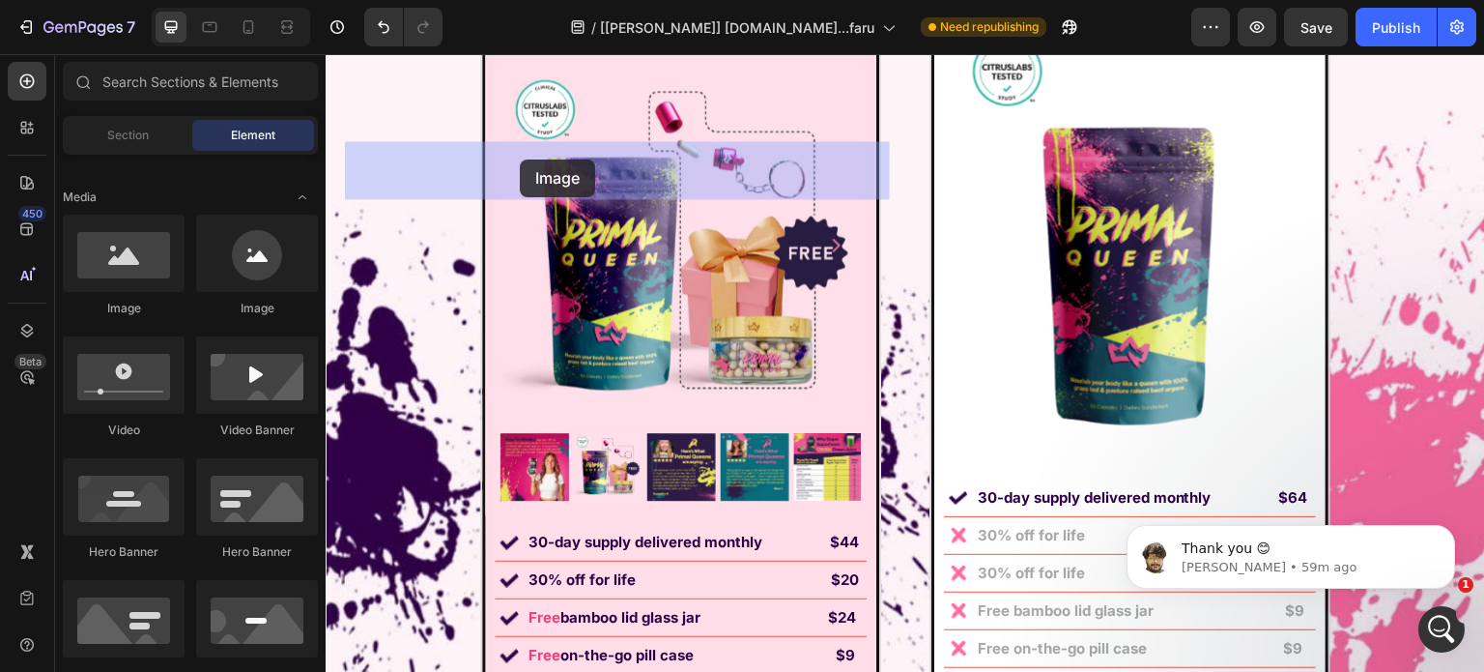
drag, startPoint x: 435, startPoint y: 328, endPoint x: 520, endPoint y: 159, distance: 188.4
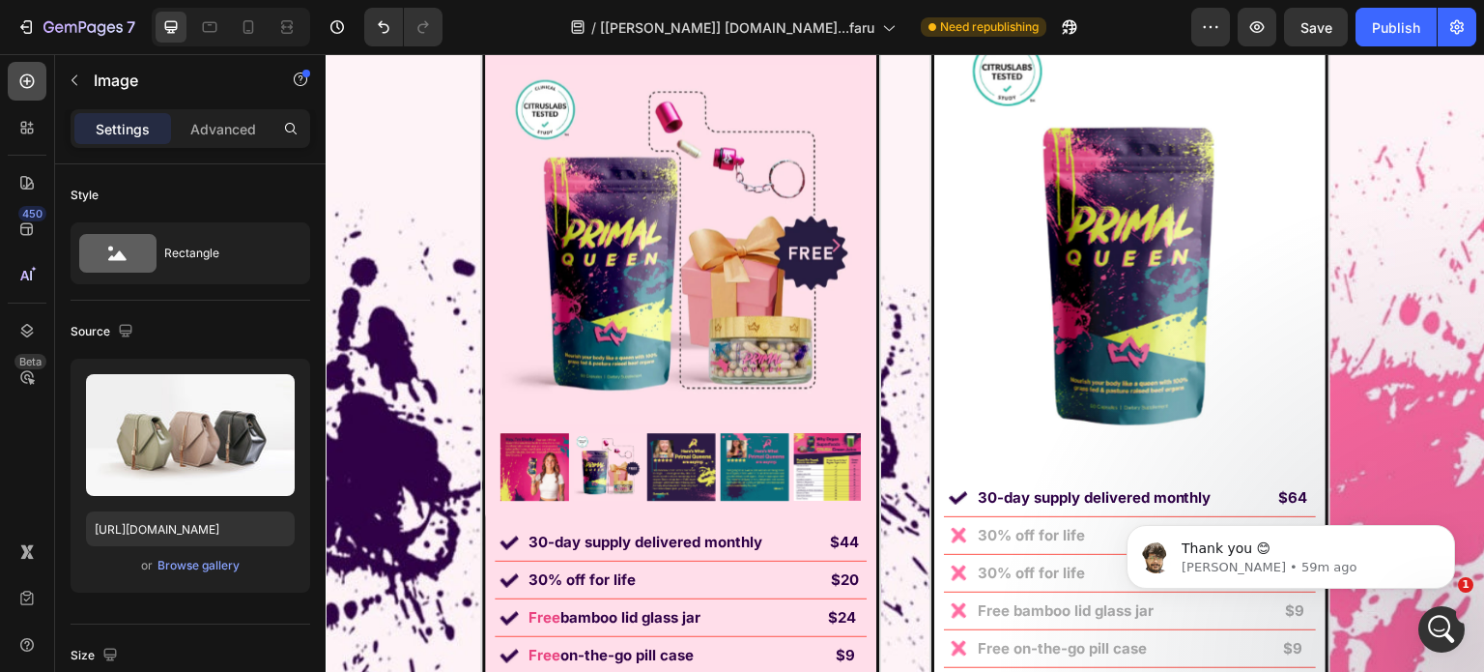
click at [31, 84] on icon at bounding box center [26, 81] width 19 height 19
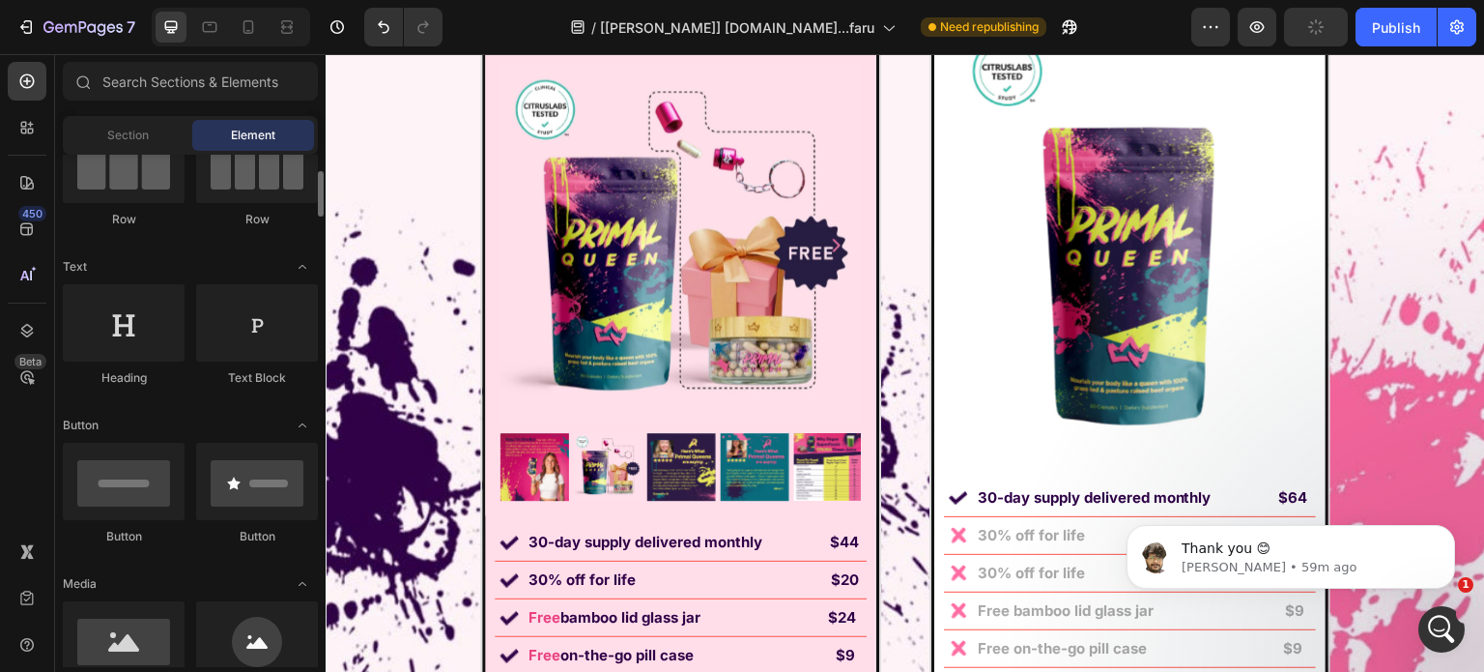
scroll to position [0, 0]
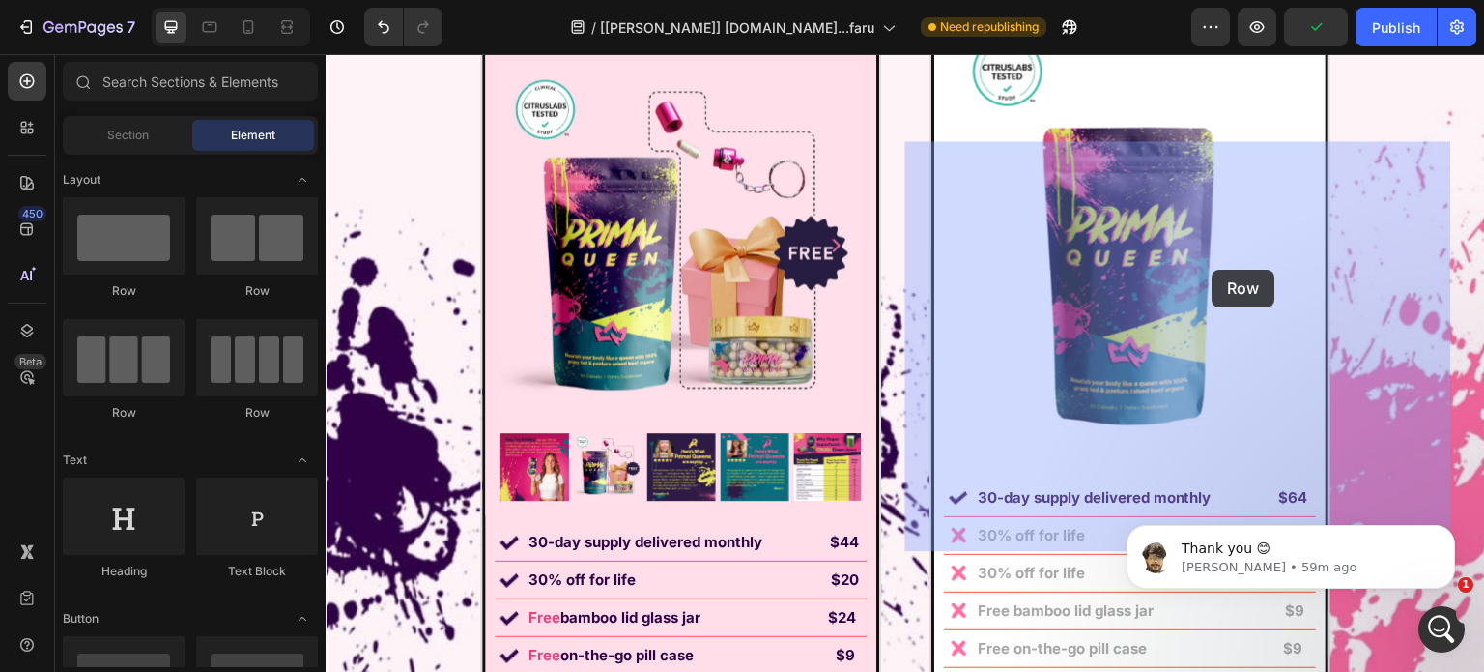
drag, startPoint x: 552, startPoint y: 258, endPoint x: 1213, endPoint y: 270, distance: 661.1
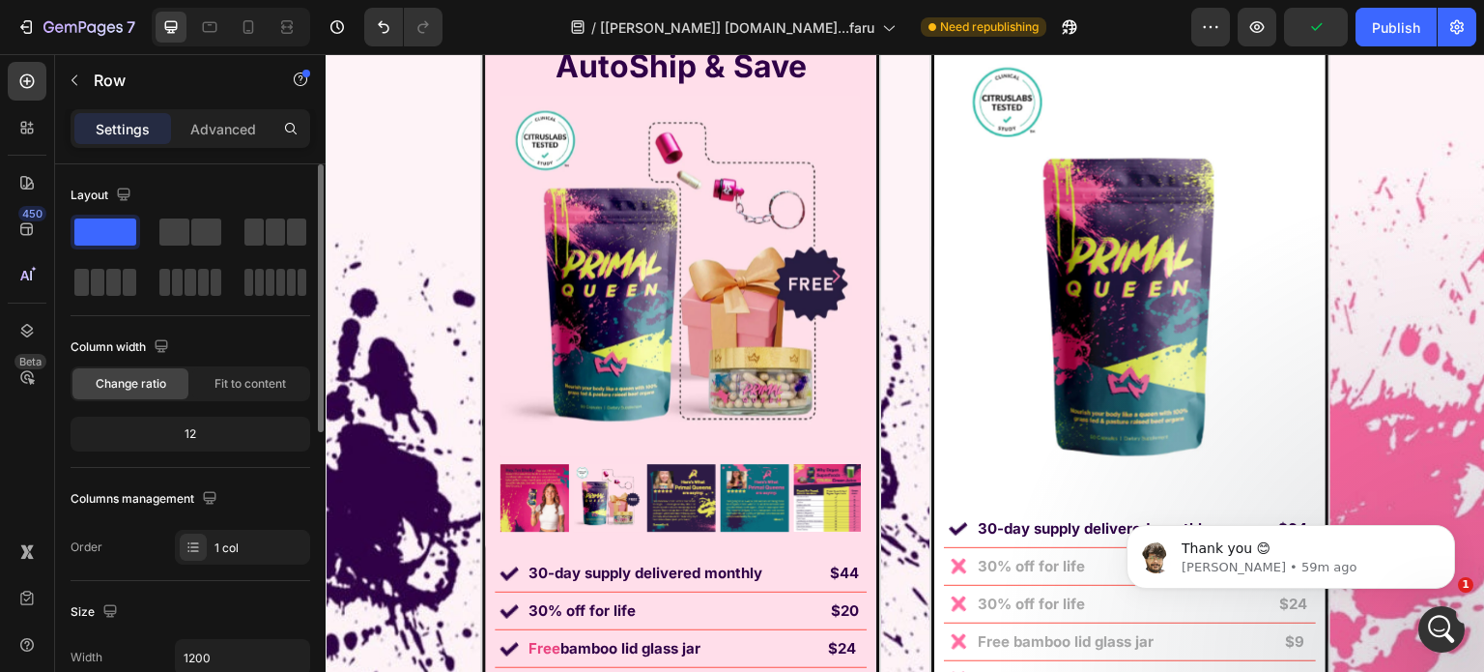
scroll to position [193, 0]
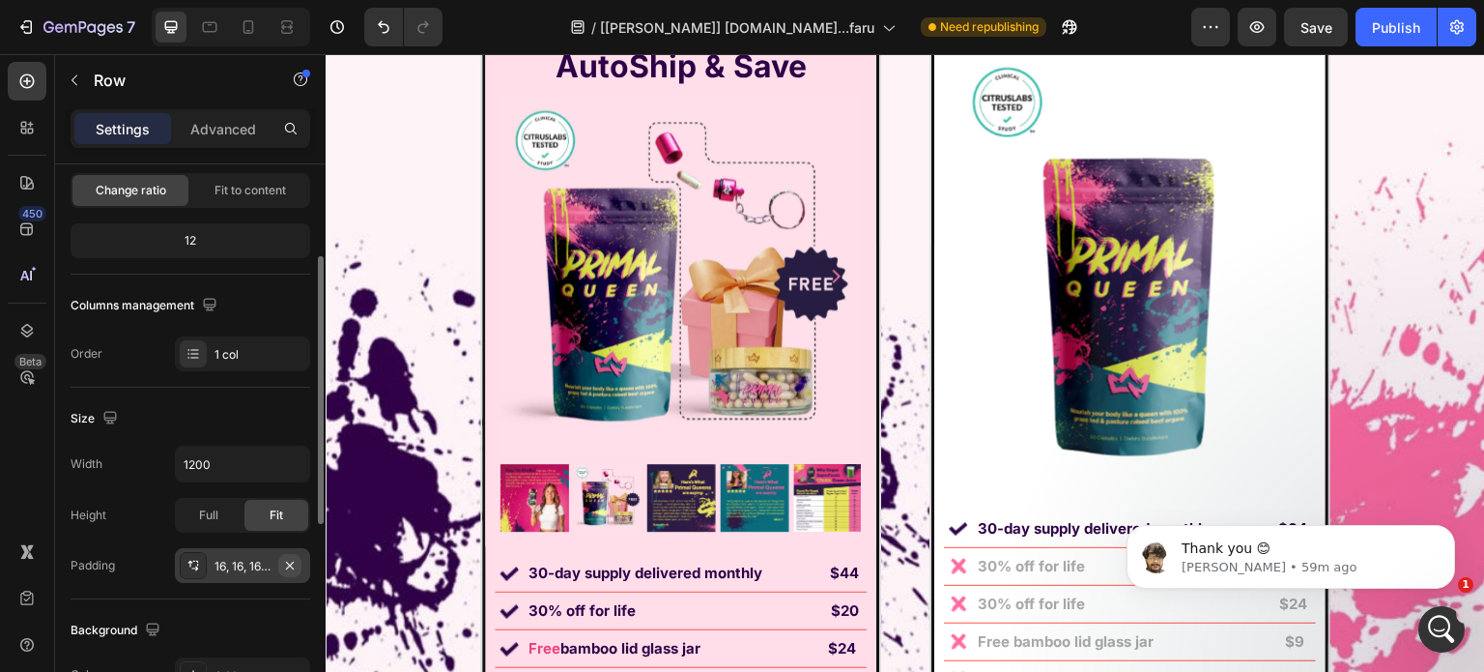
click at [296, 557] on button "button" at bounding box center [289, 565] width 23 height 23
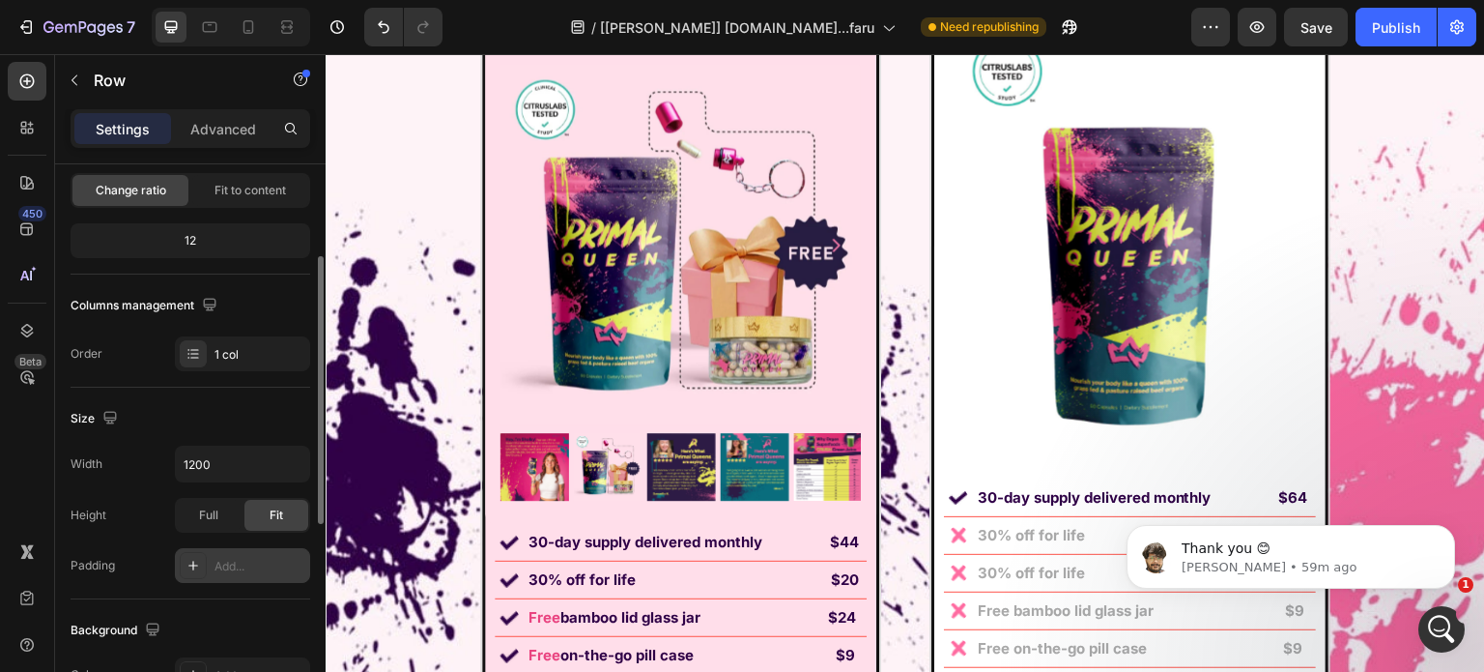
click at [22, 61] on div "450 Beta" at bounding box center [27, 362] width 55 height 617
click at [22, 81] on icon at bounding box center [26, 81] width 19 height 19
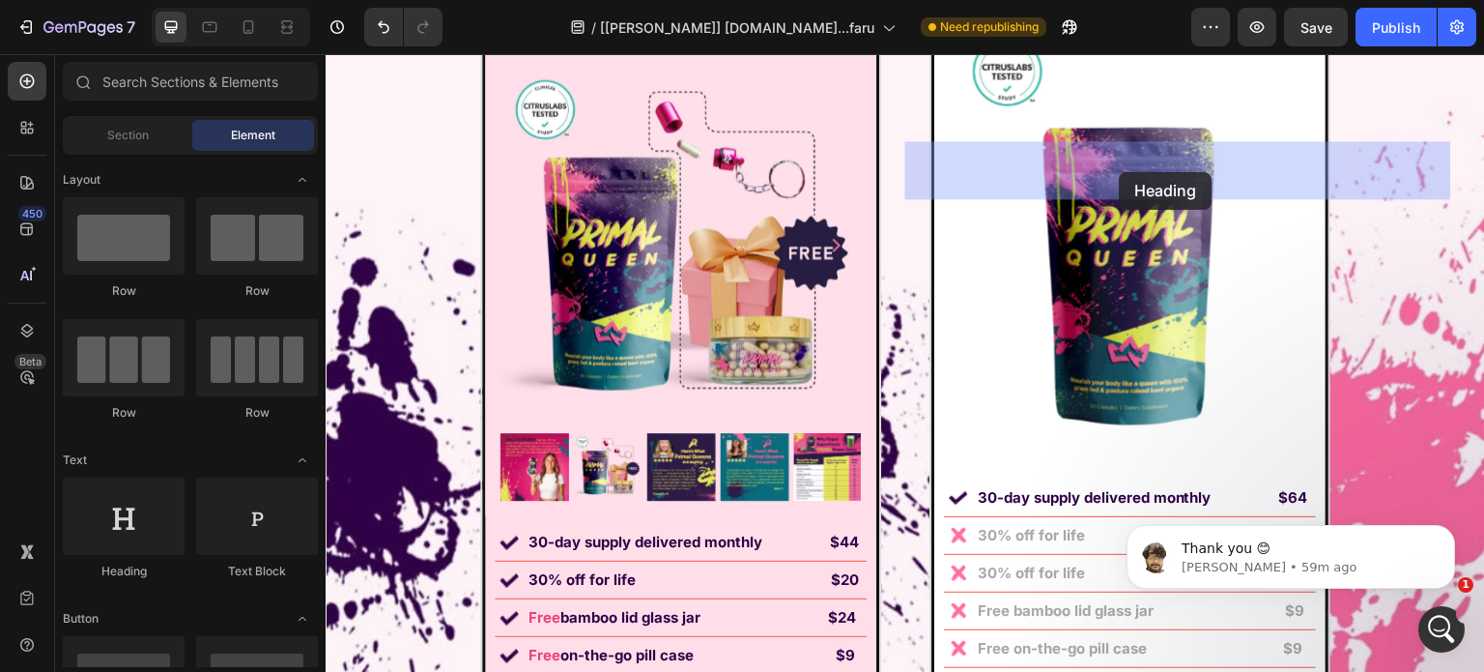
drag, startPoint x: 455, startPoint y: 571, endPoint x: 1120, endPoint y: 170, distance: 776.4
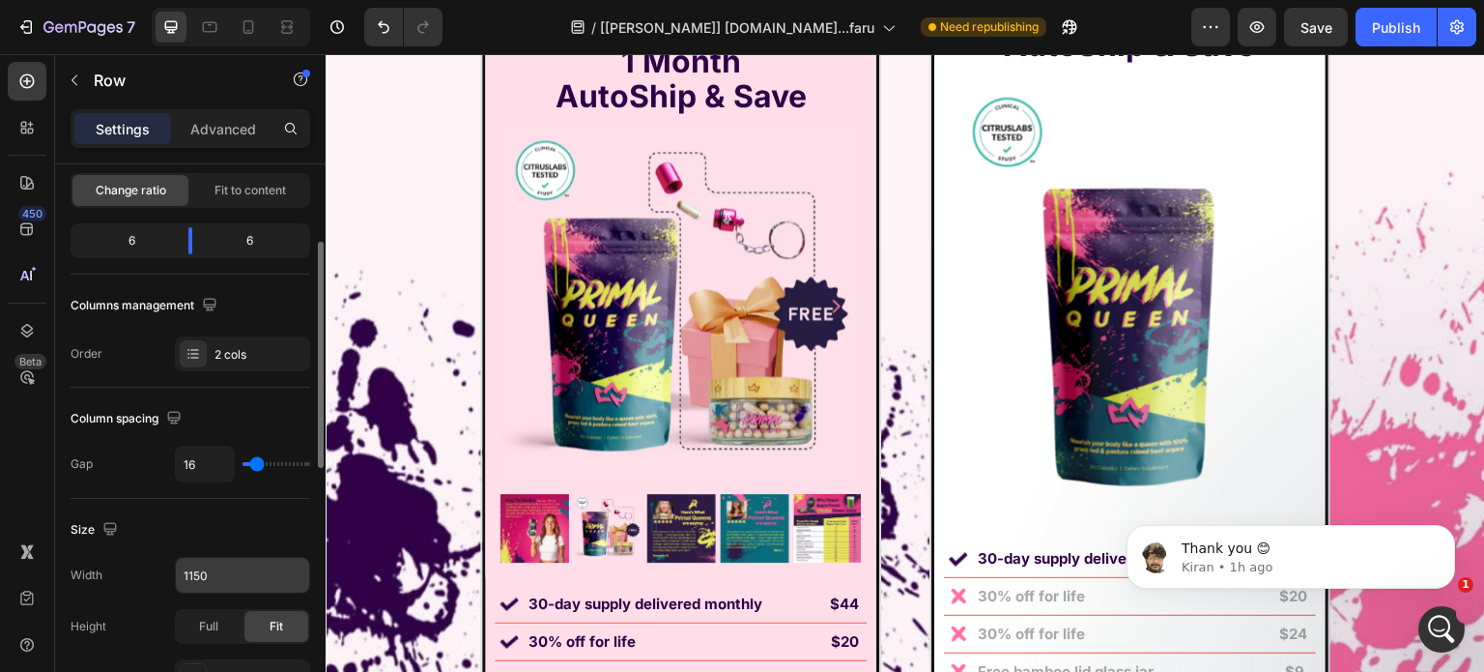
scroll to position [290, 0]
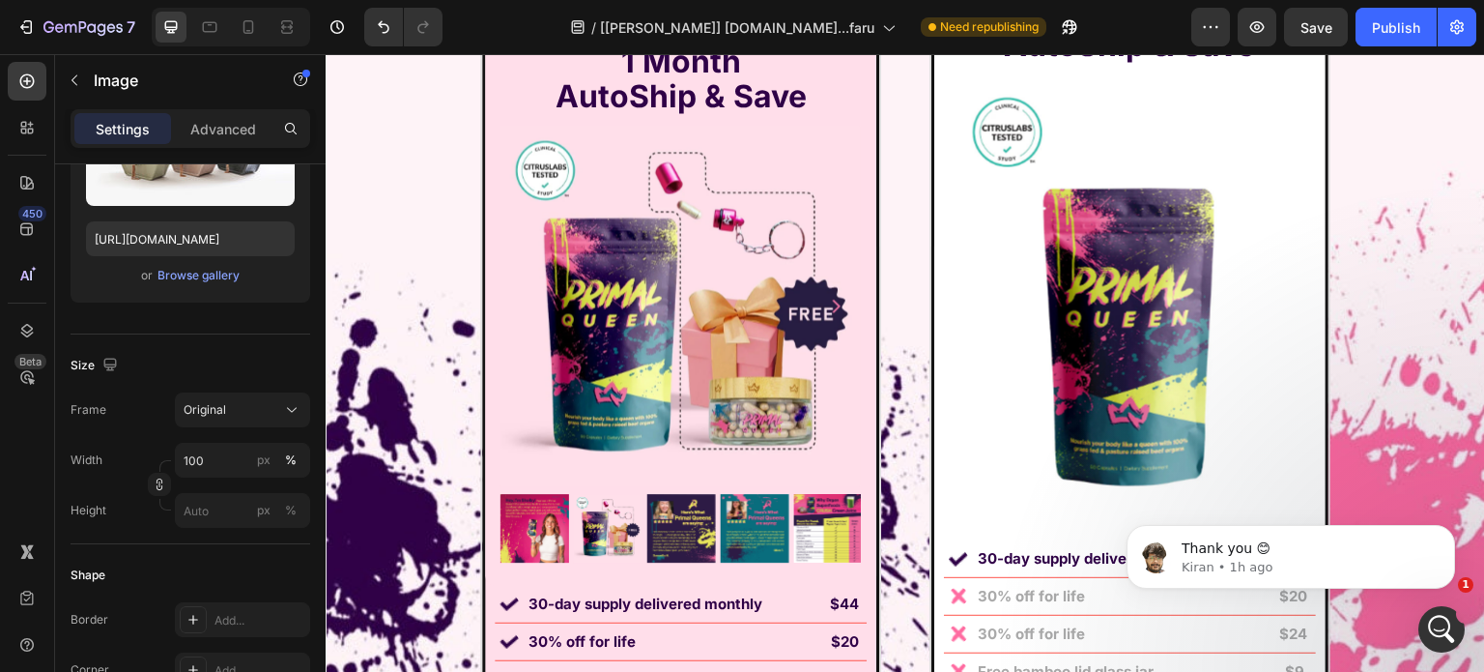
scroll to position [0, 0]
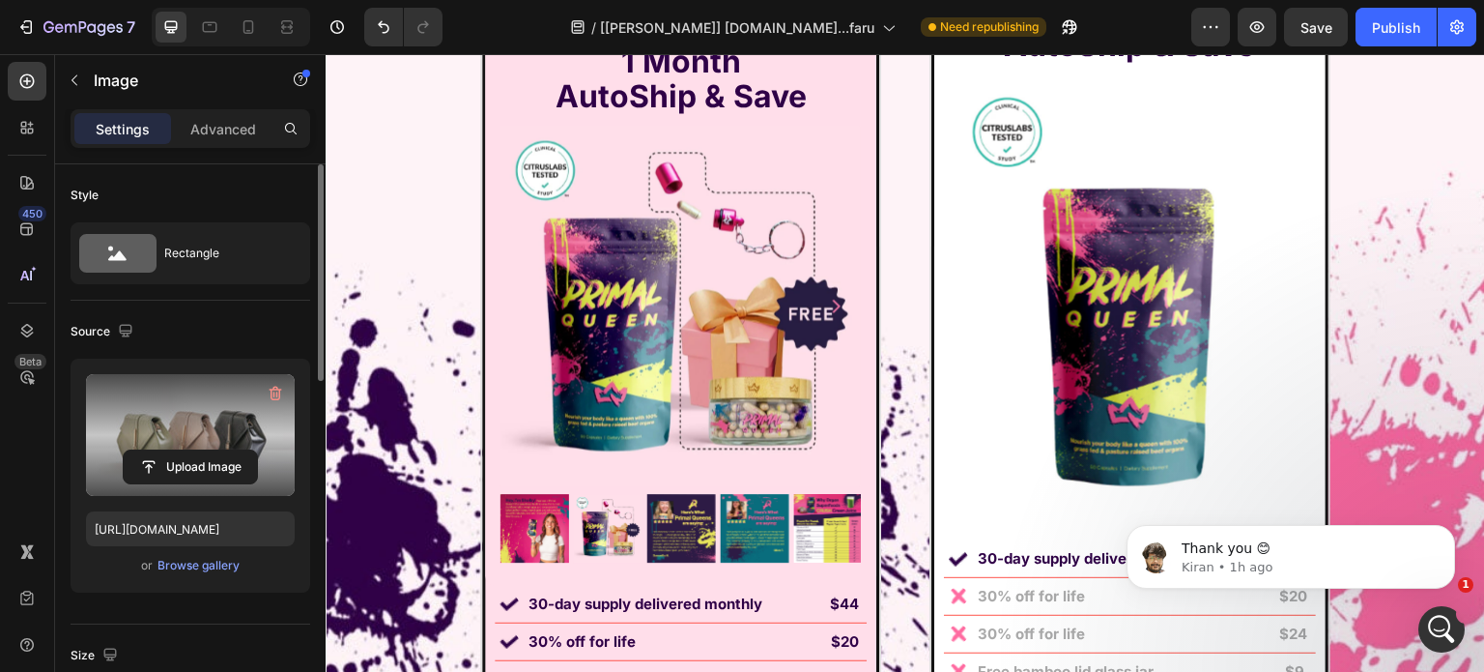
click at [105, 426] on label at bounding box center [190, 435] width 209 height 122
click at [124, 450] on input "file" at bounding box center [190, 466] width 133 height 33
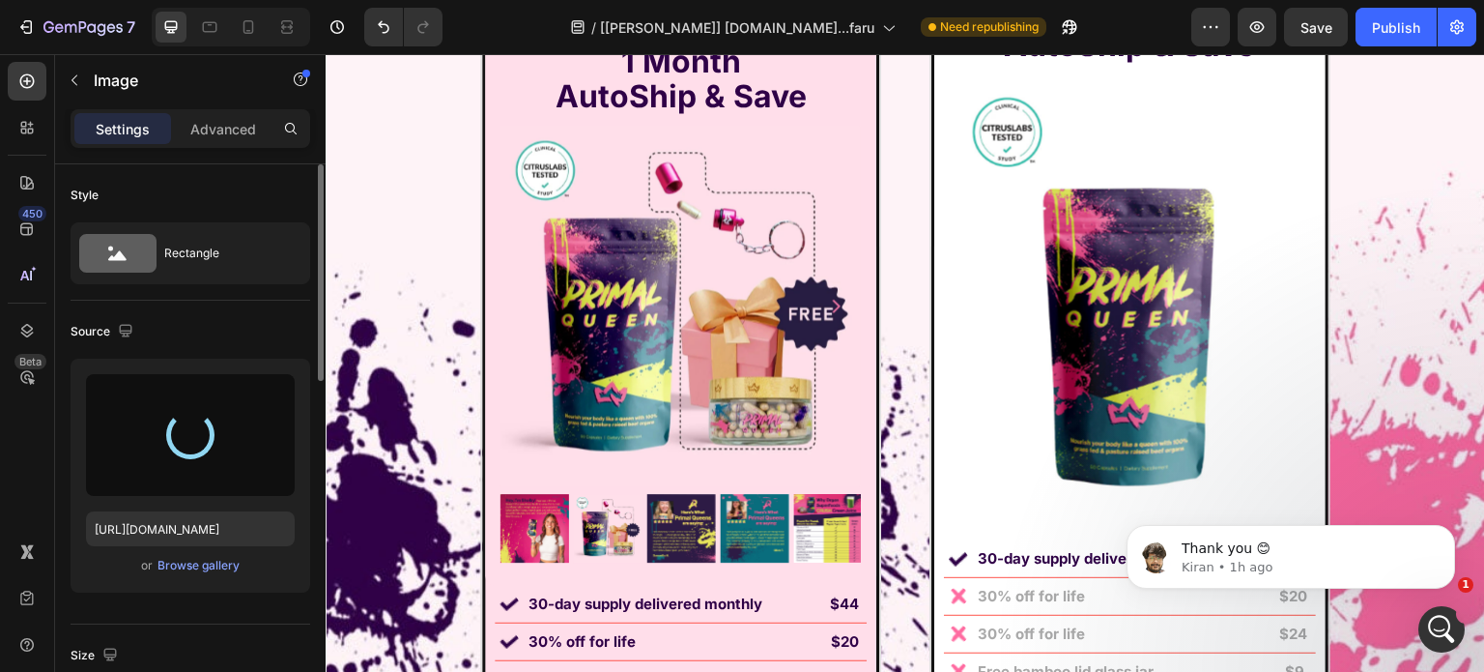
type input "[URL][DOMAIN_NAME]"
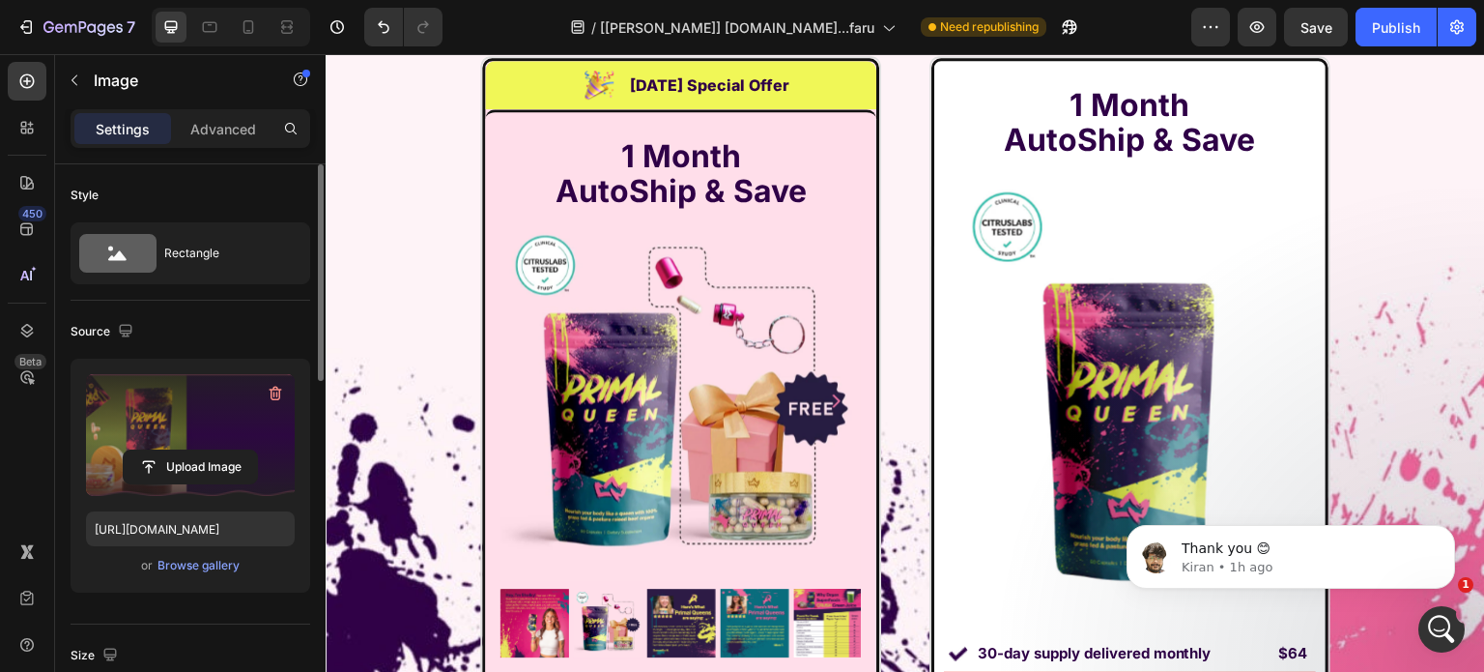
scroll to position [14273, 0]
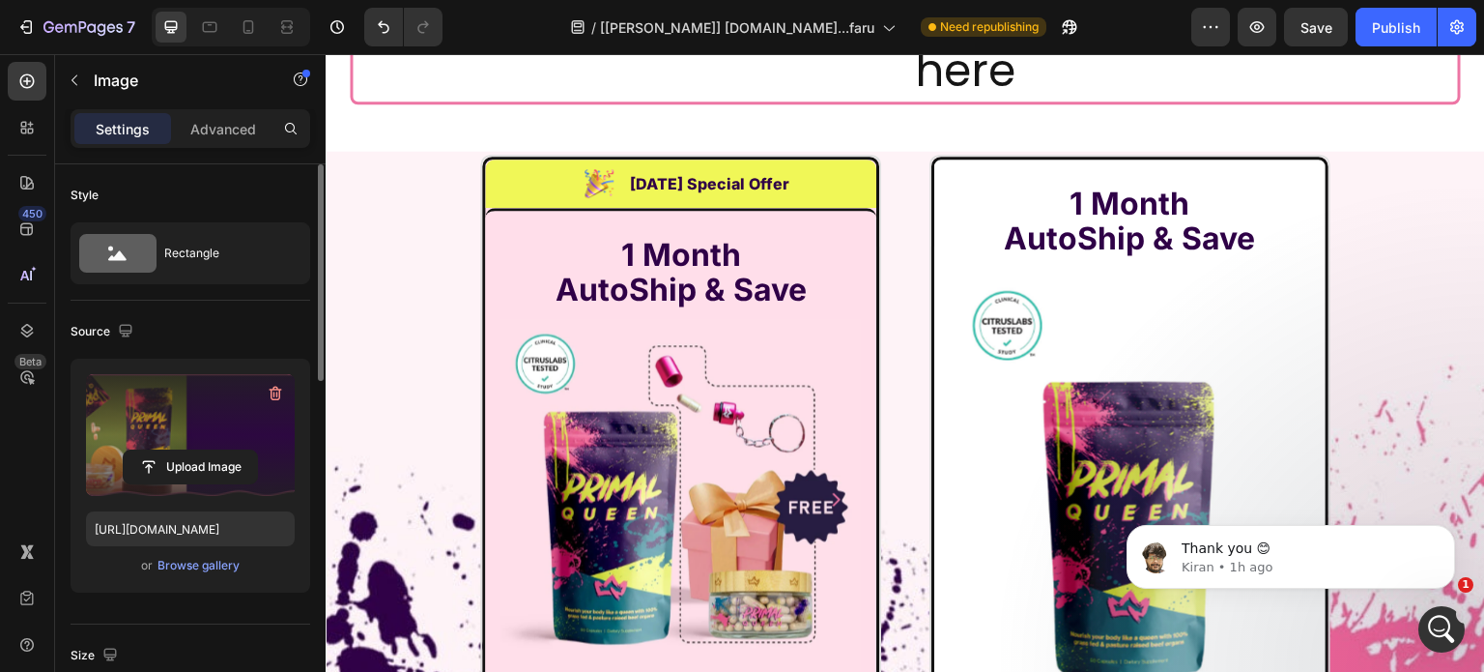
click at [474, 10] on icon at bounding box center [481, 1] width 15 height 15
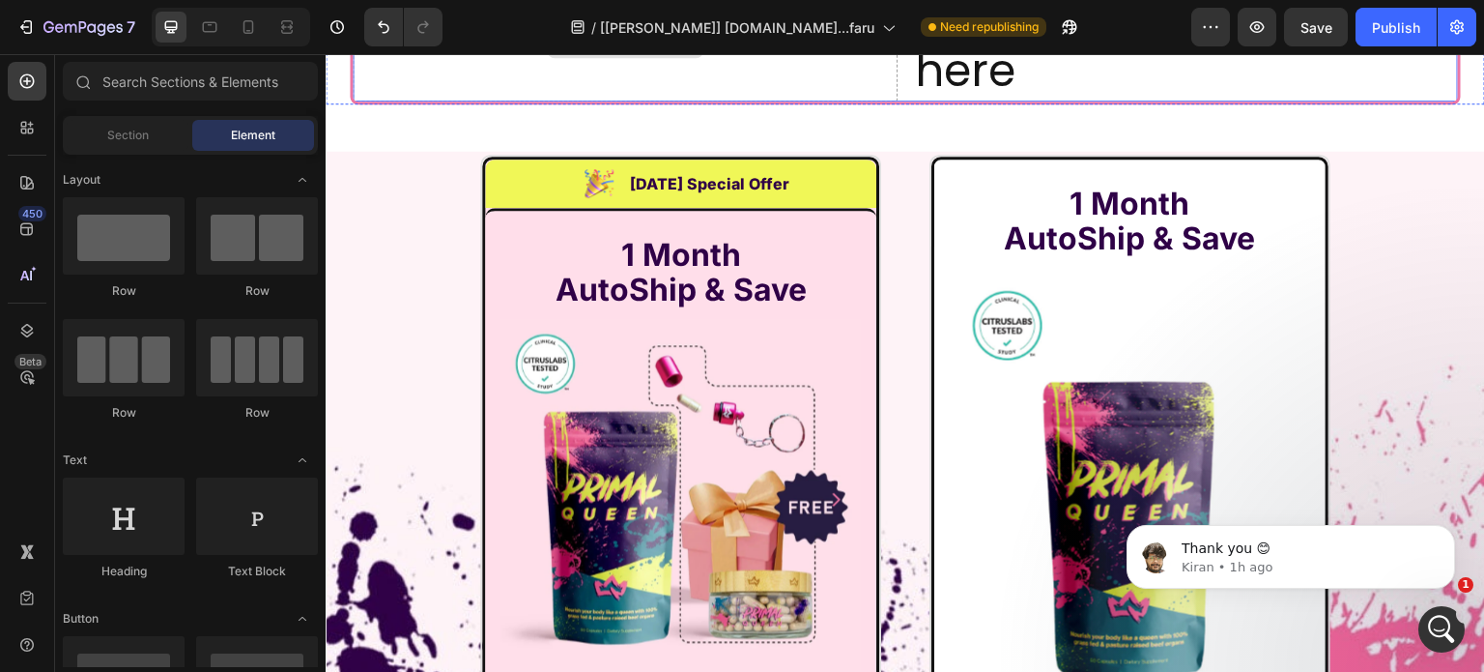
click at [782, 102] on div "Drop element here" at bounding box center [625, 43] width 545 height 120
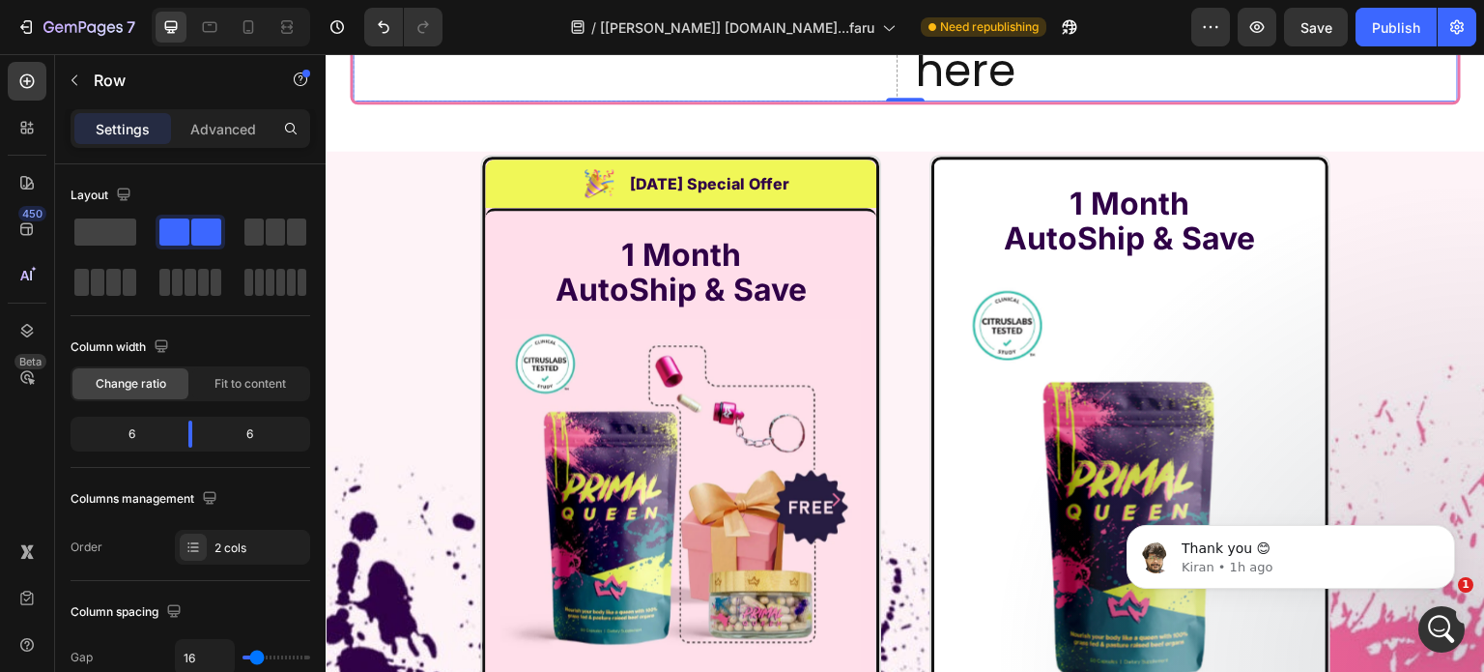
click at [464, 10] on icon at bounding box center [471, 1] width 15 height 15
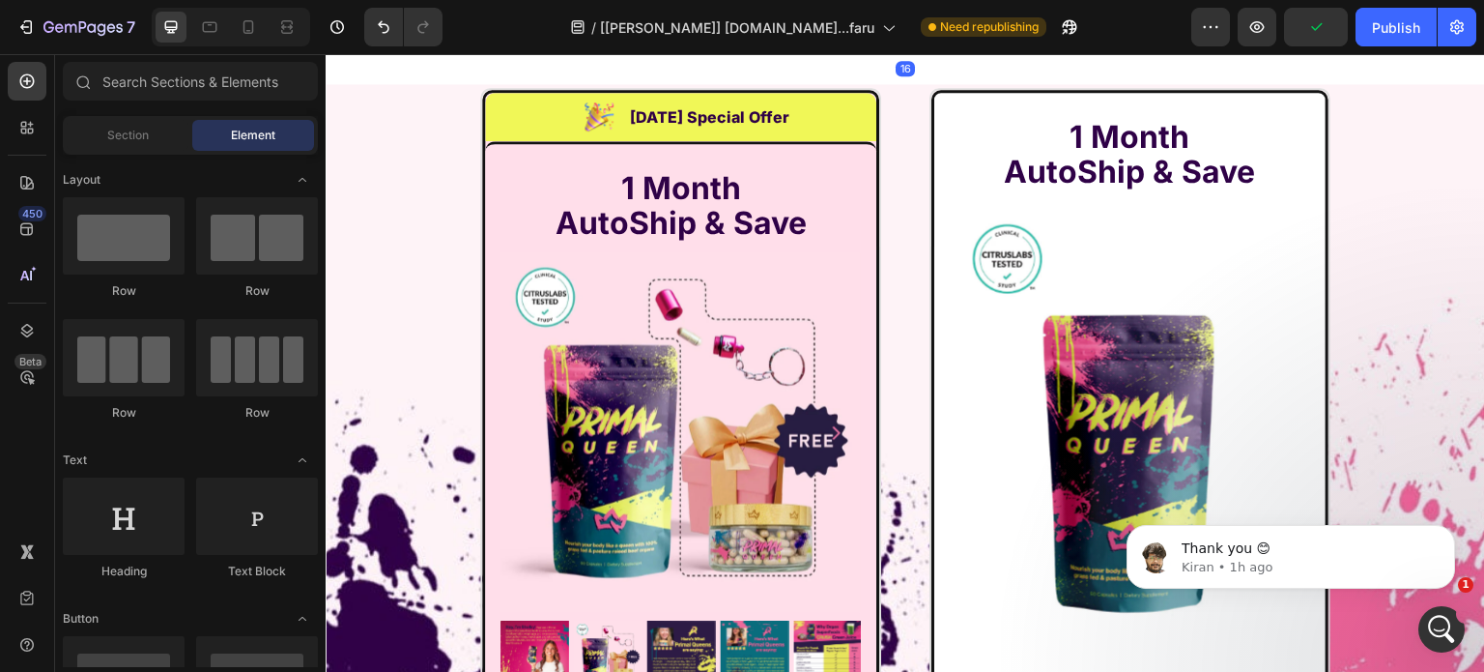
click at [566, 38] on div "Drop element here" at bounding box center [906, 9] width 1160 height 58
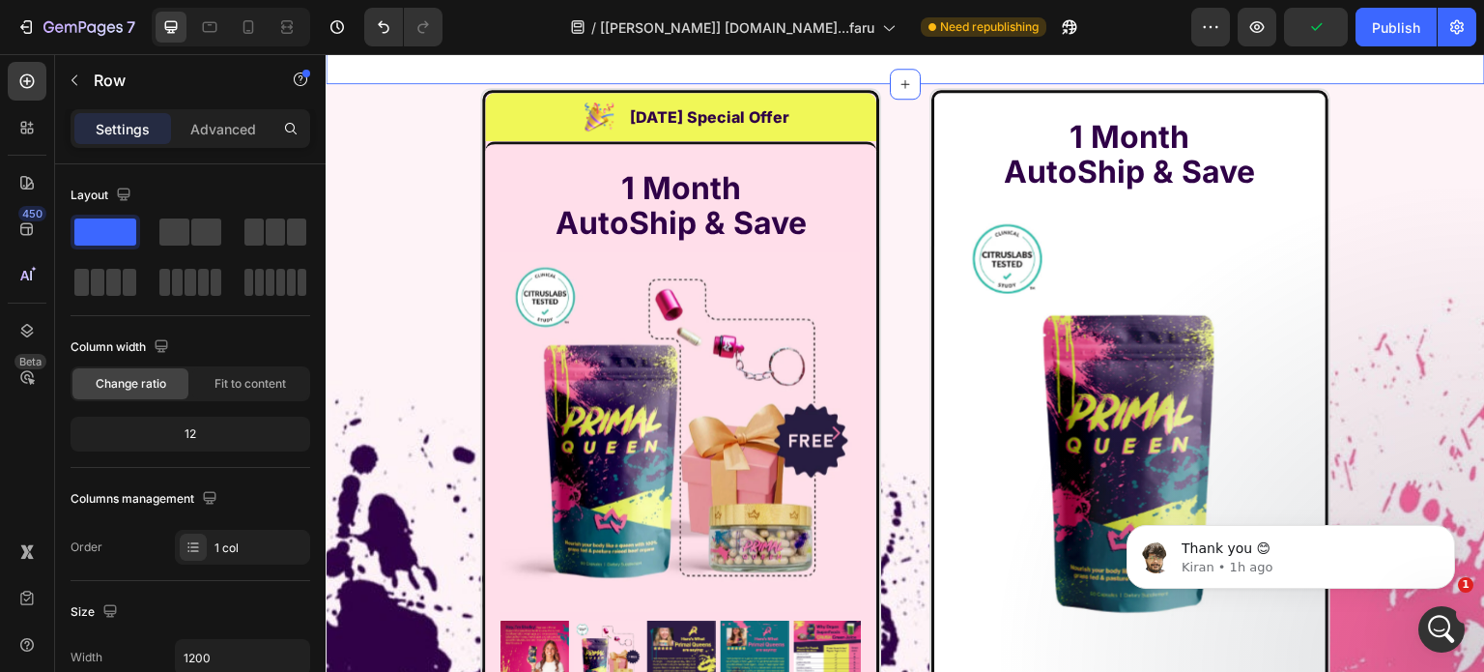
click at [582, 84] on div "Drop element here Row Section 15 Create Theme Section AI Content Write with Gem…" at bounding box center [906, 16] width 1160 height 135
drag, startPoint x: 1141, startPoint y: 364, endPoint x: 1132, endPoint y: 366, distance: 9.9
click at [1139, 38] on div "Drop element here" at bounding box center [906, 9] width 1160 height 58
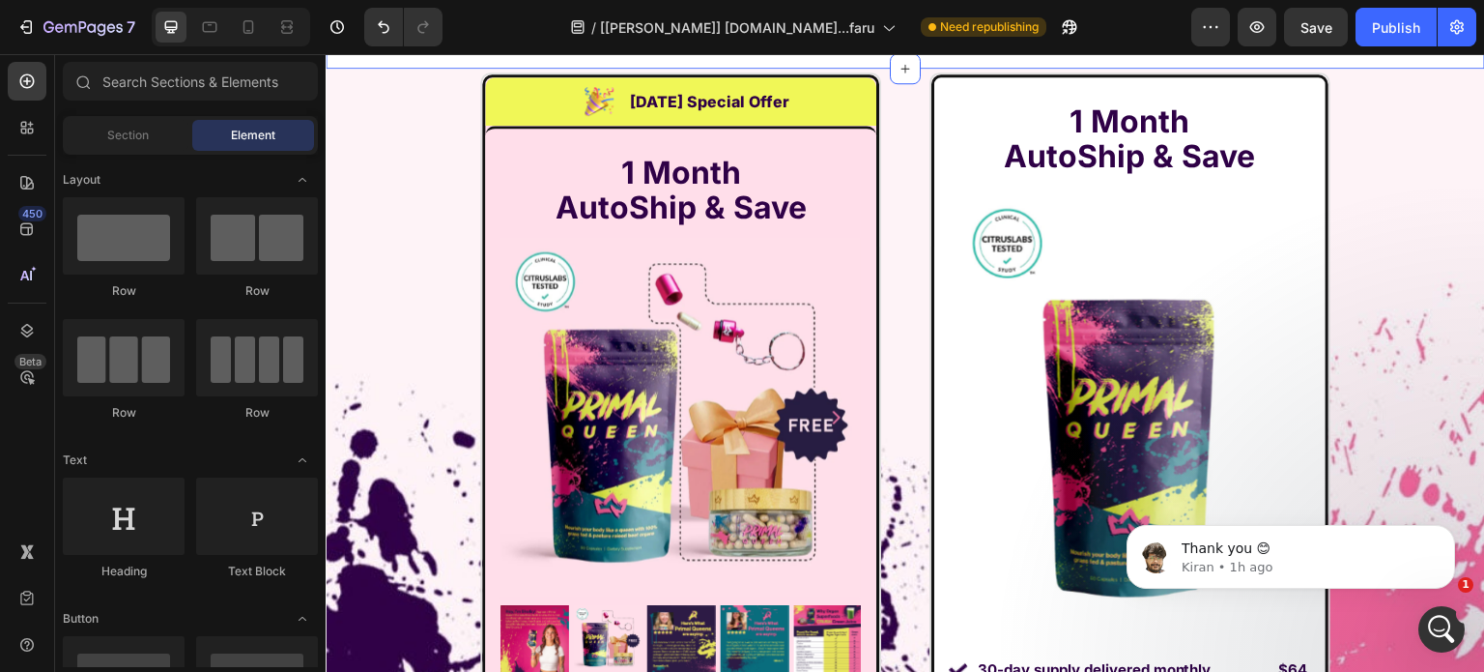
click at [556, 38] on div "Drop element here" at bounding box center [906, 9] width 1160 height 58
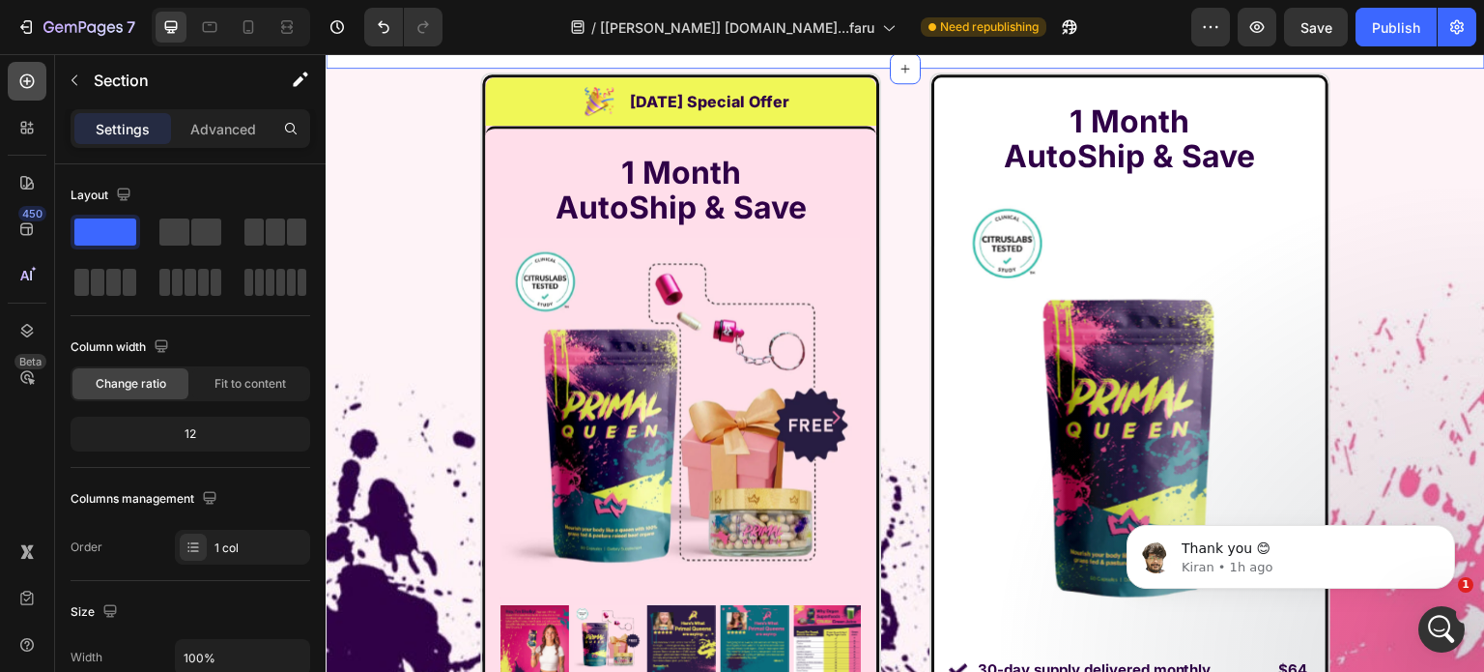
click at [25, 76] on icon at bounding box center [26, 81] width 19 height 19
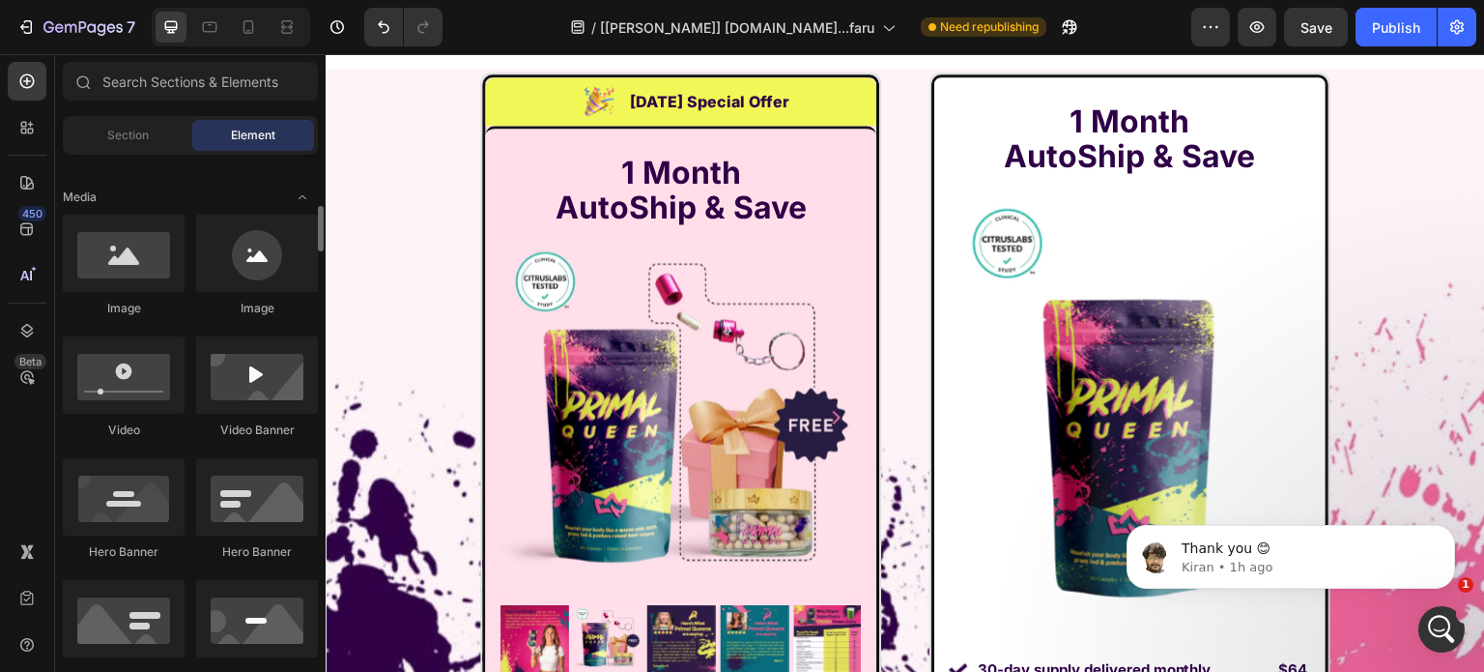
scroll to position [773, 0]
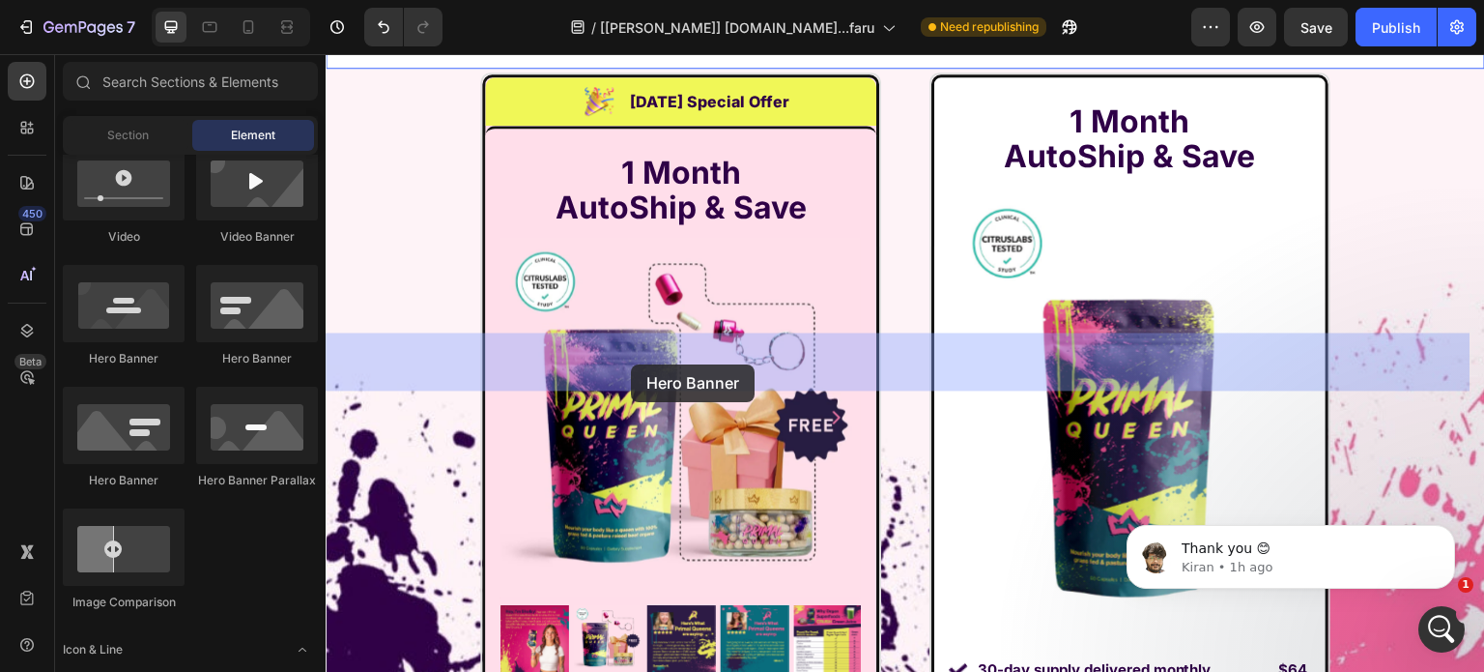
drag, startPoint x: 478, startPoint y: 375, endPoint x: 631, endPoint y: 365, distance: 153.0
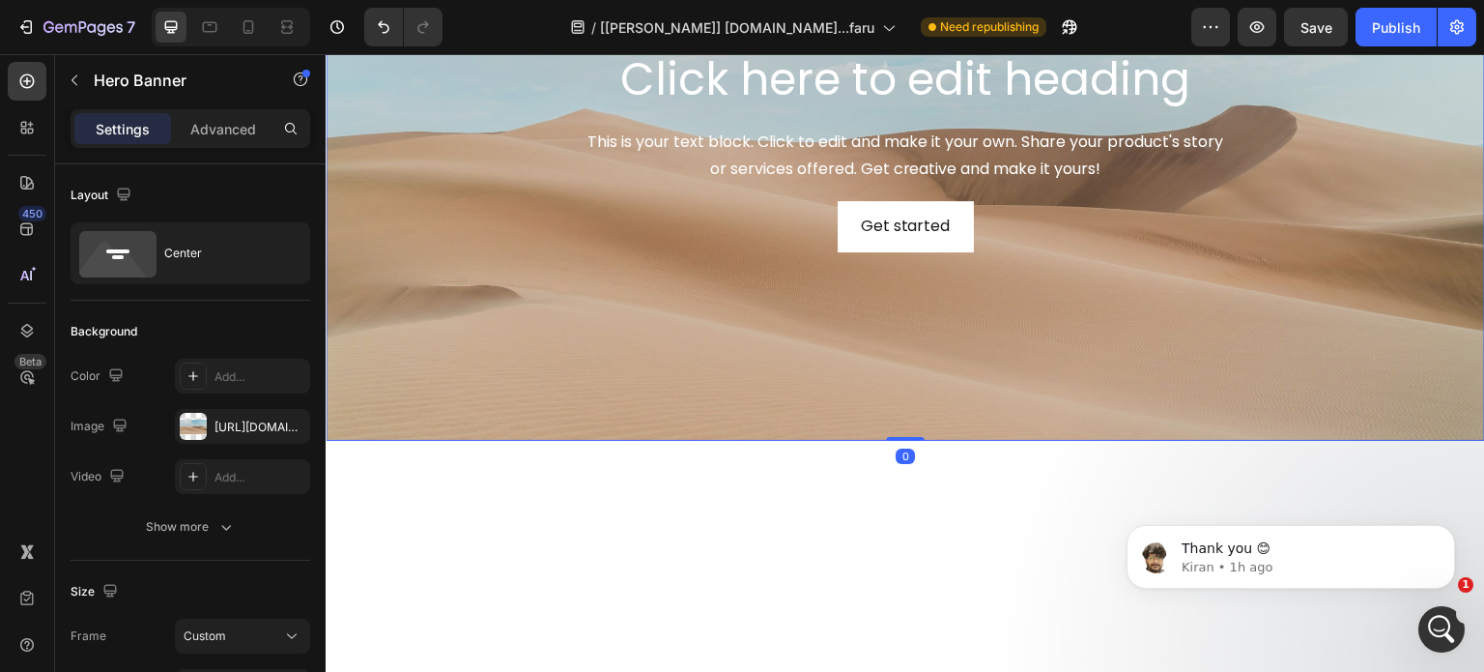
scroll to position [14466, 0]
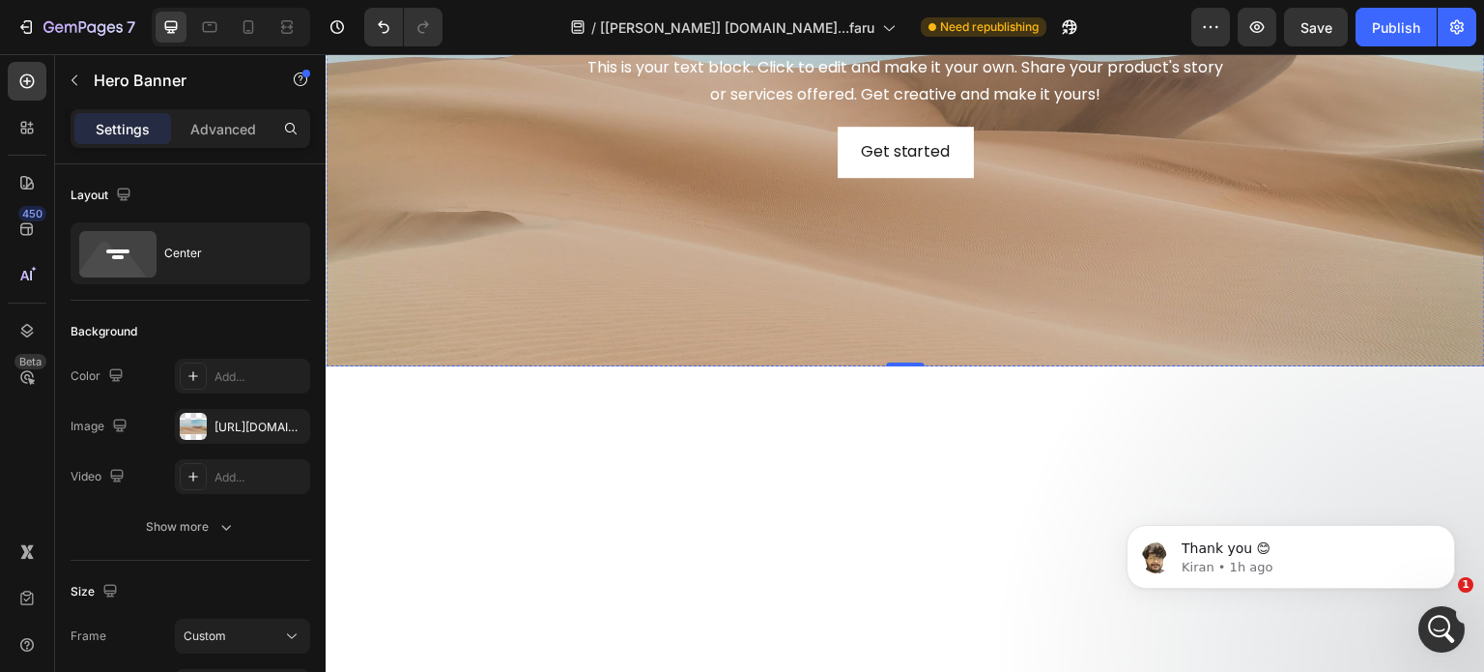
click at [814, 37] on h2 "Click here to edit heading" at bounding box center [905, 6] width 1129 height 62
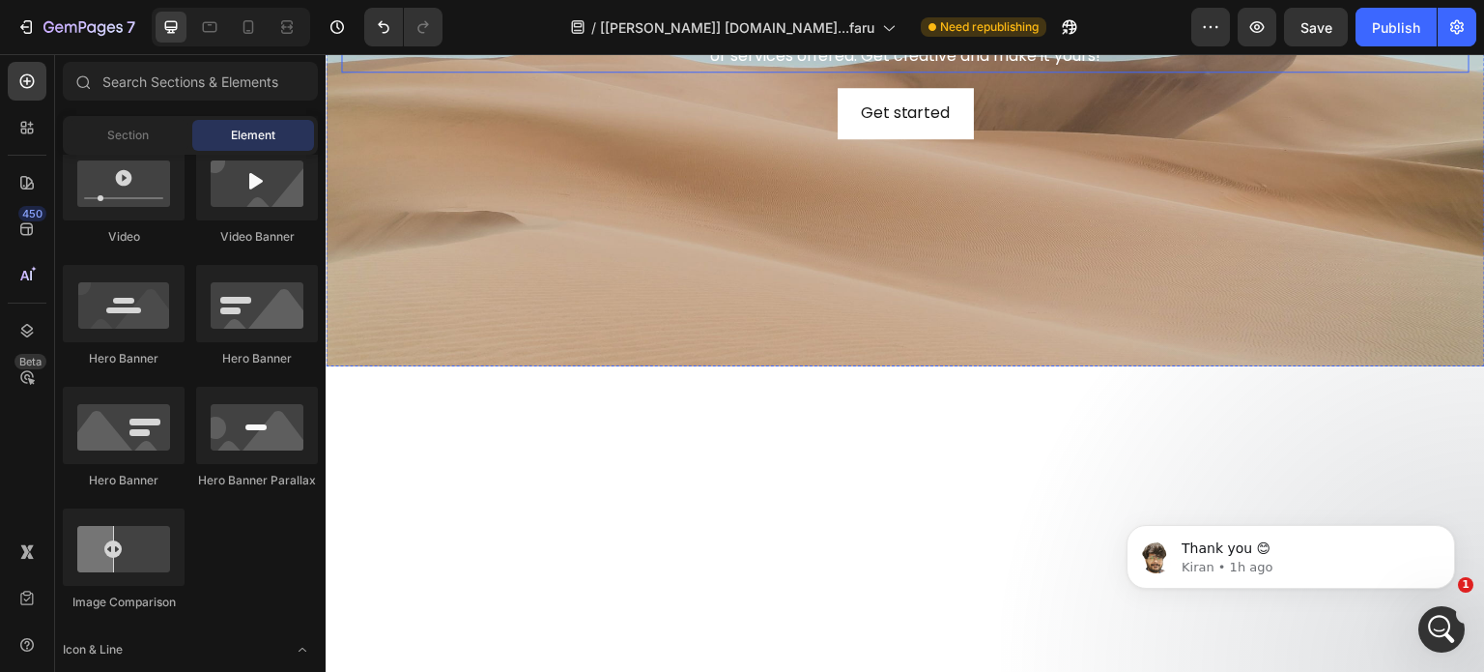
click at [817, 73] on div "This is your text block. Click to edit and make it your own. Share your product…" at bounding box center [905, 44] width 1129 height 60
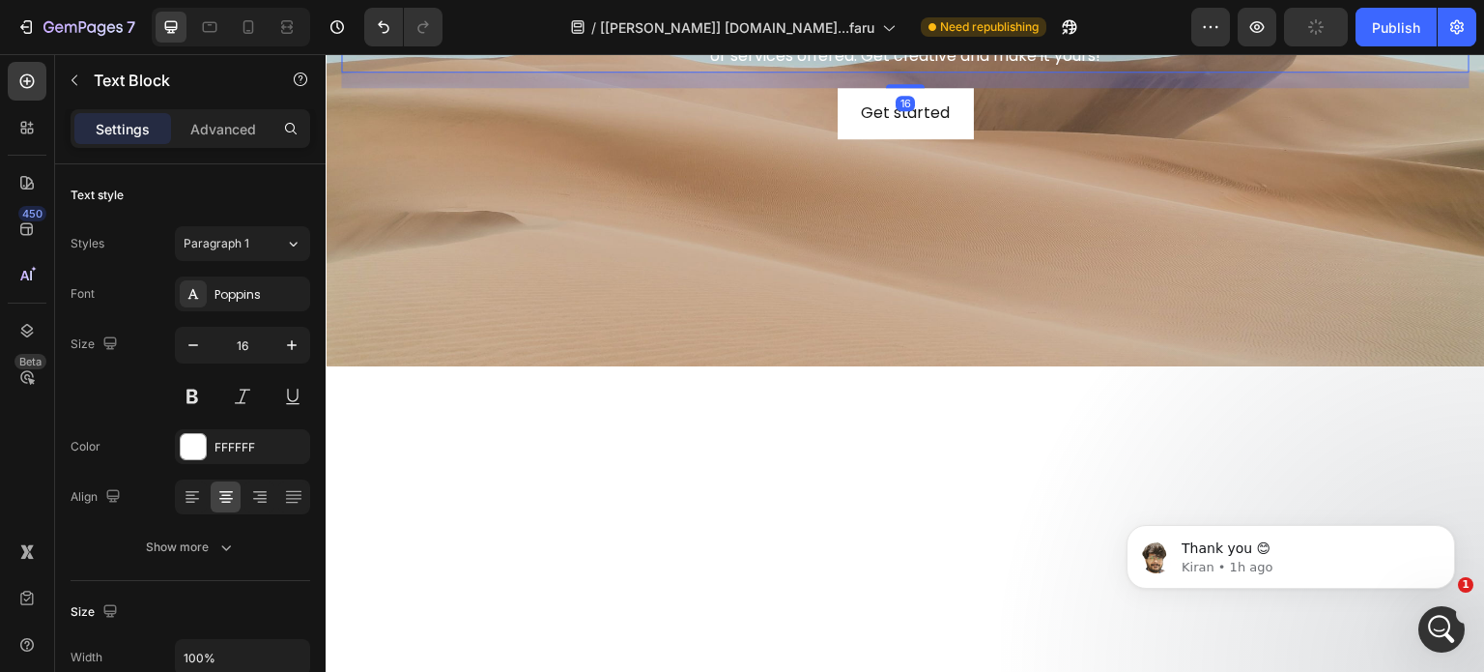
drag, startPoint x: 490, startPoint y: 347, endPoint x: 806, endPoint y: 398, distance: 320.1
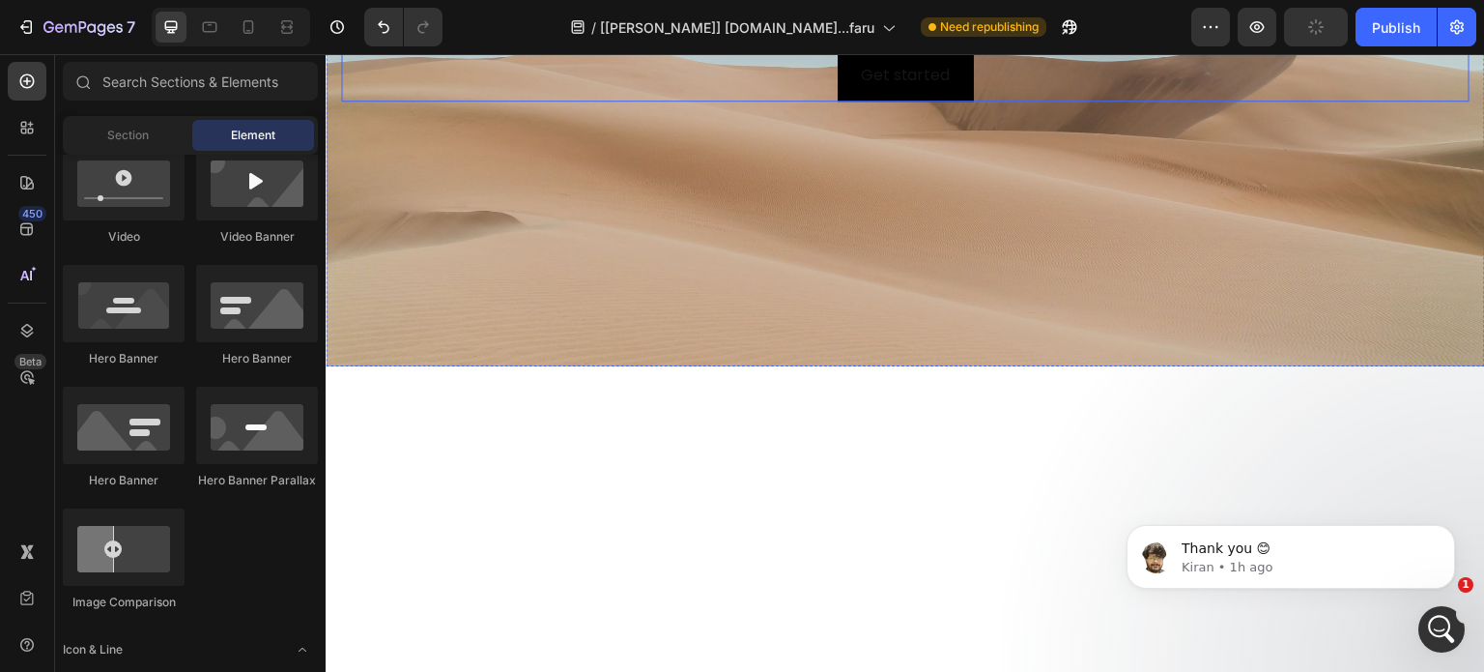
click at [838, 101] on button "Get started" at bounding box center [906, 75] width 136 height 51
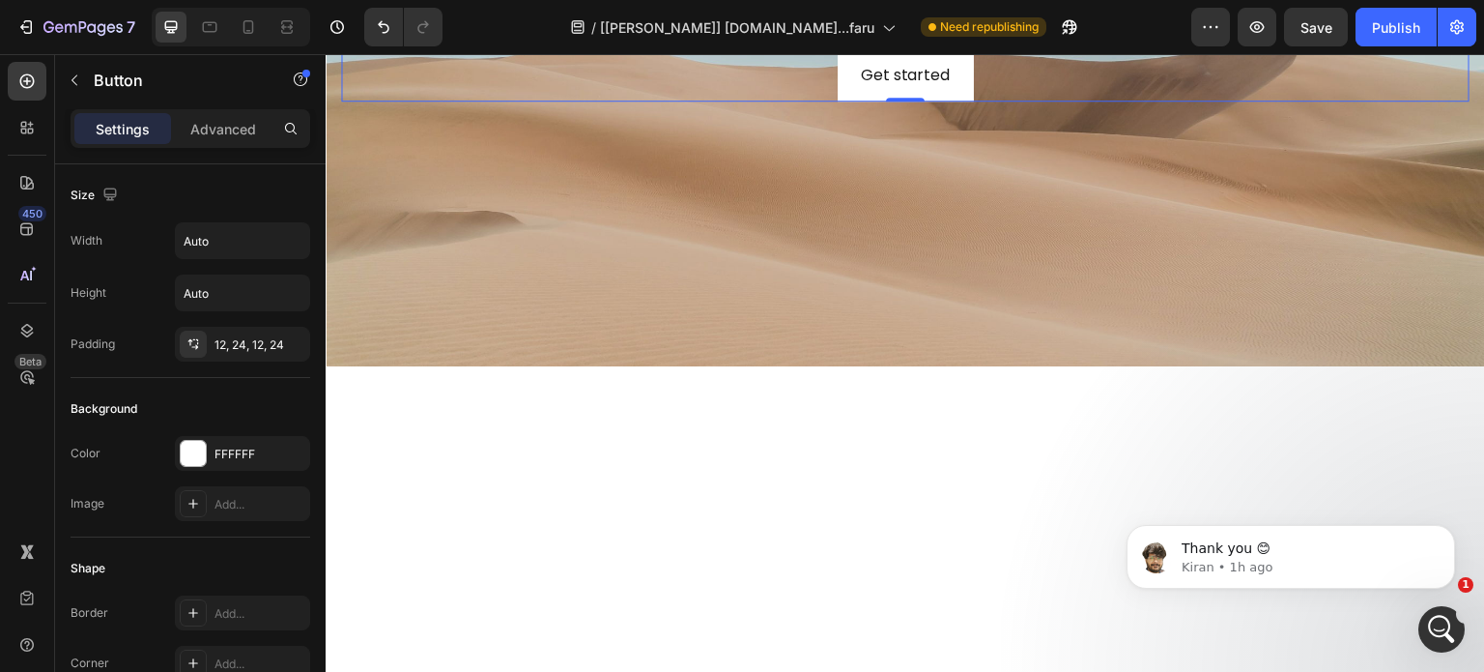
click at [474, 39] on icon at bounding box center [472, 32] width 13 height 14
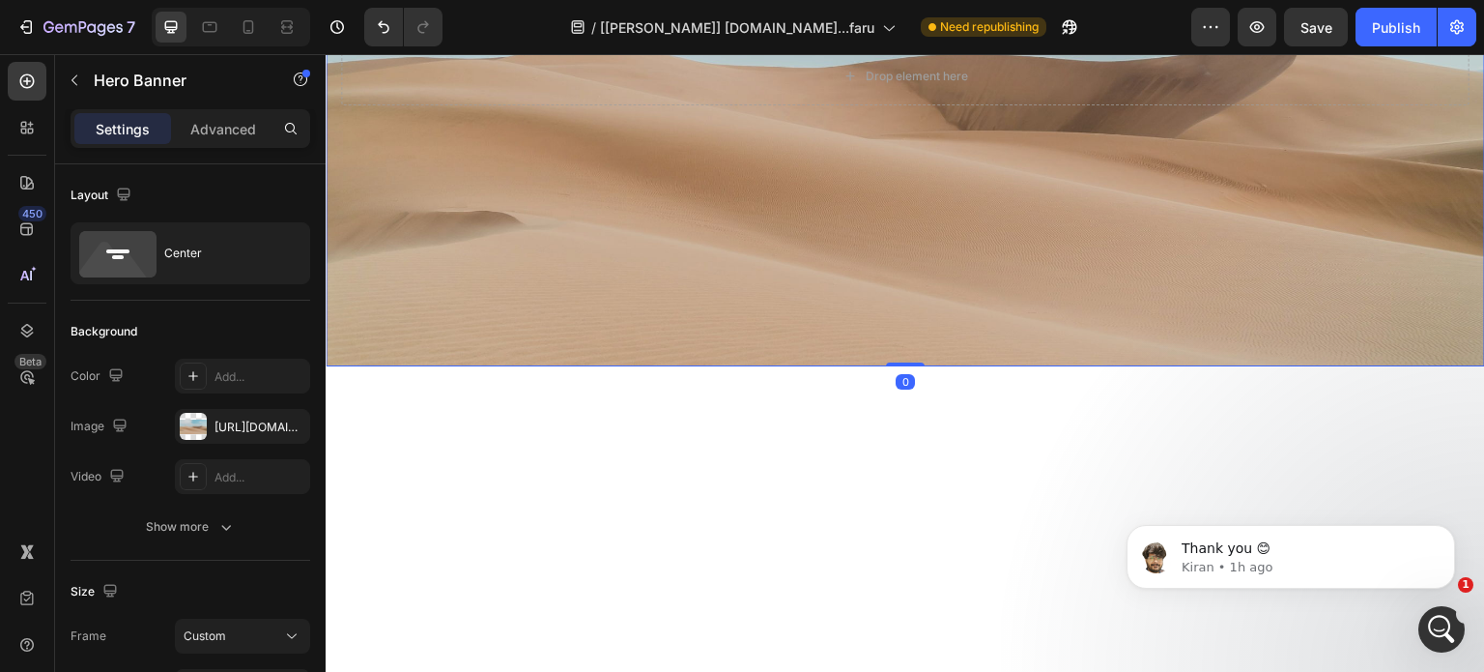
click at [556, 270] on div "Background Image" at bounding box center [906, 76] width 1160 height 580
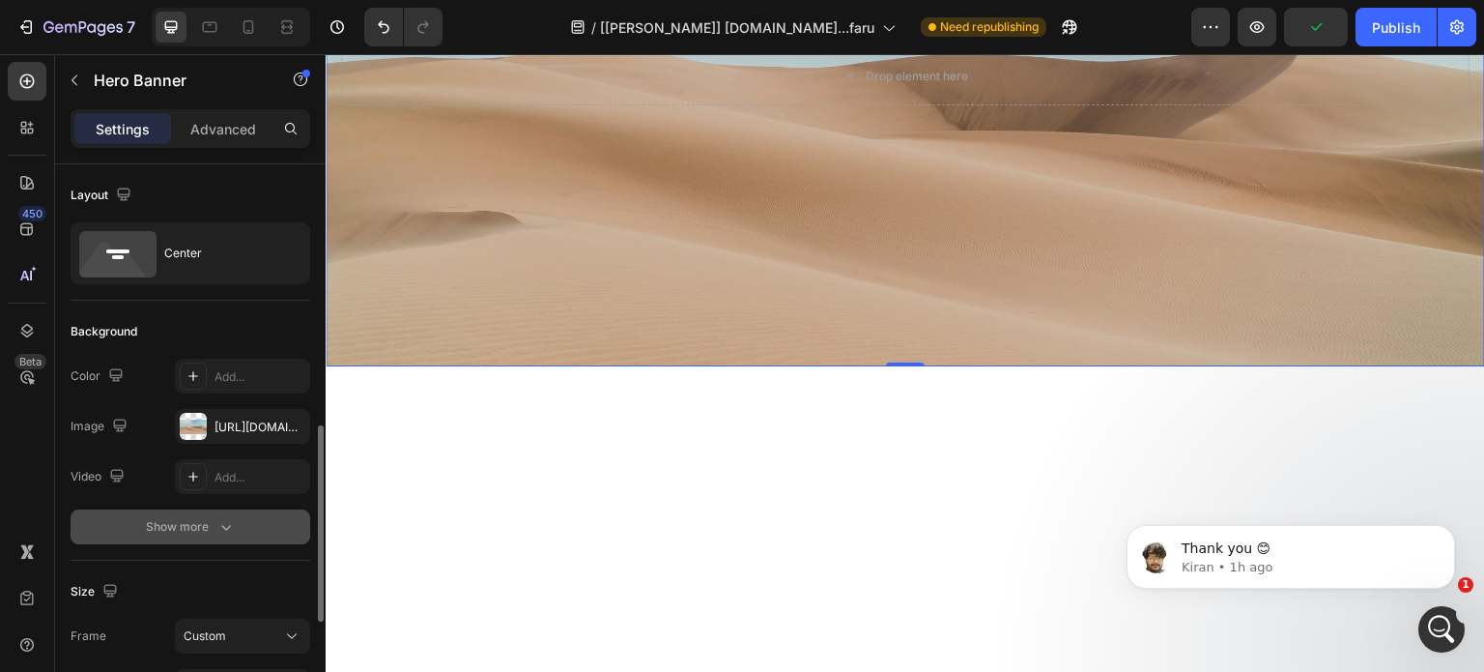
scroll to position [290, 0]
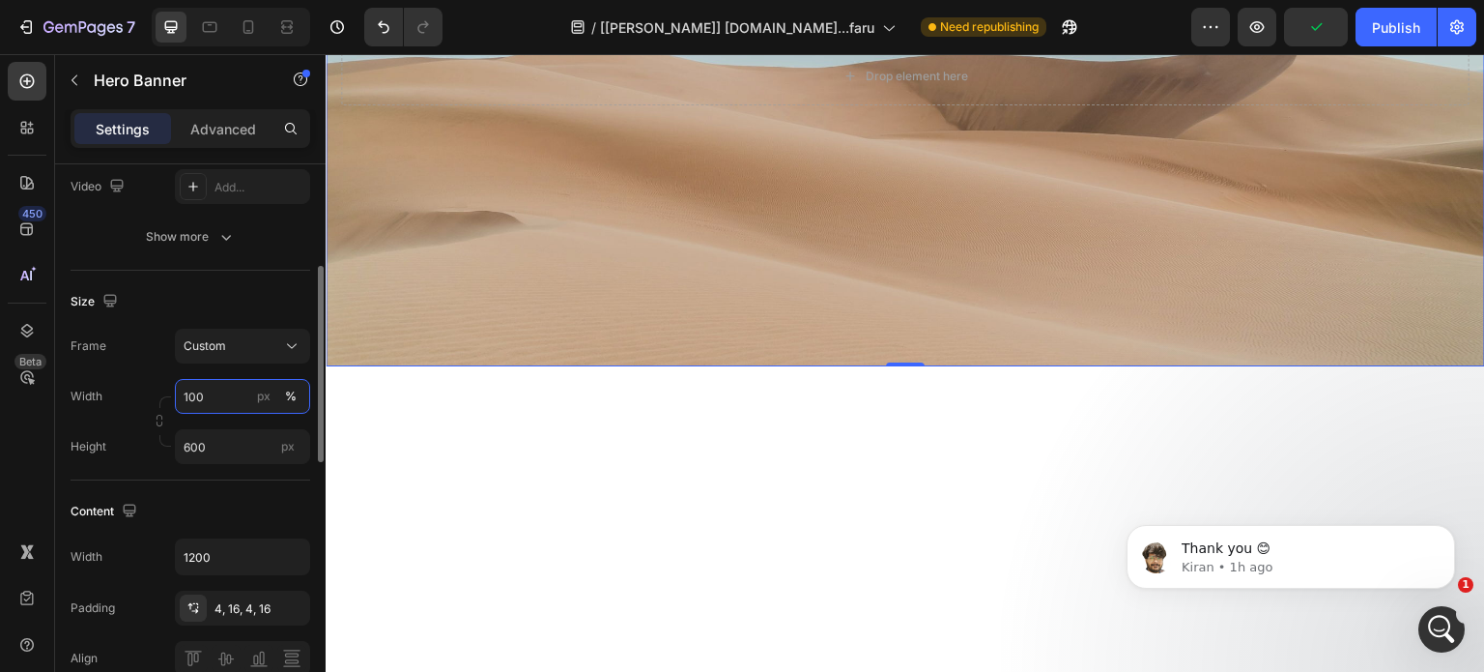
click at [217, 403] on input "100" at bounding box center [242, 396] width 135 height 35
type input "1150"
click at [238, 347] on div "Custom" at bounding box center [231, 345] width 95 height 17
click at [240, 391] on span "As banner source" at bounding box center [231, 392] width 96 height 17
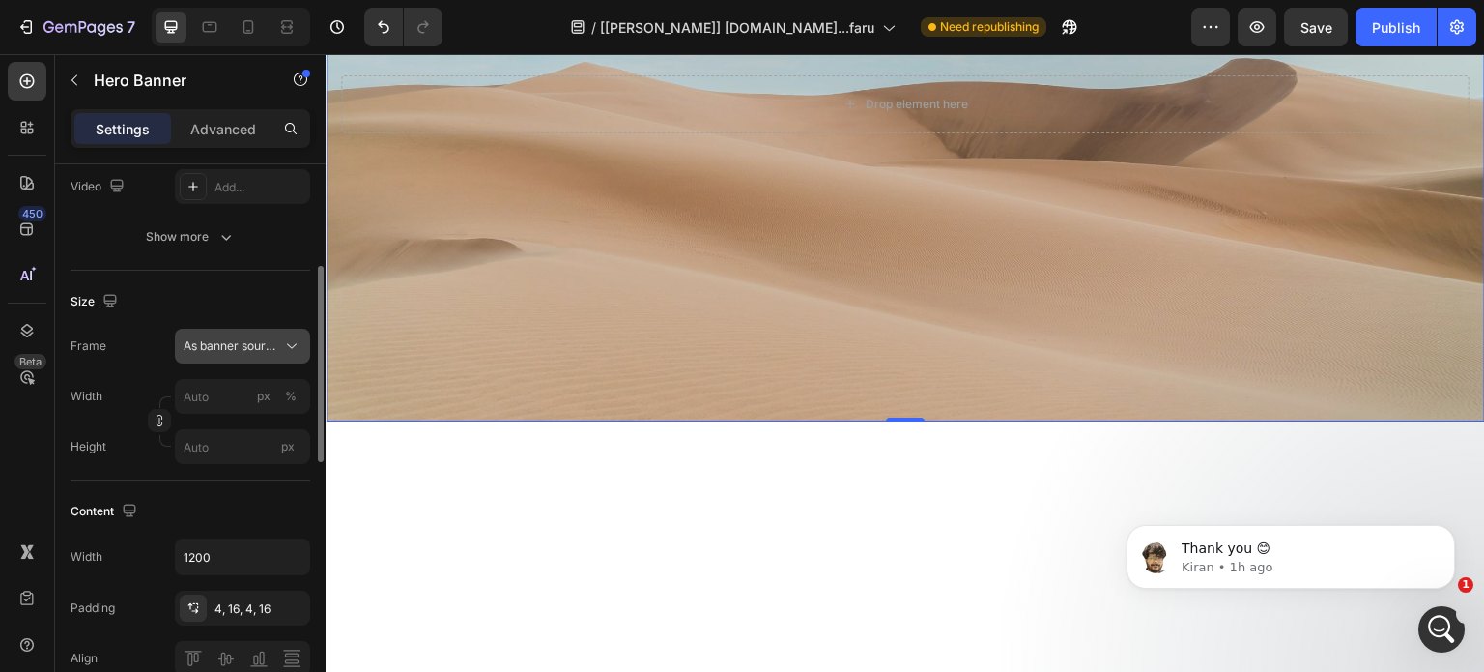
click at [249, 338] on span "As banner source" at bounding box center [231, 345] width 95 height 17
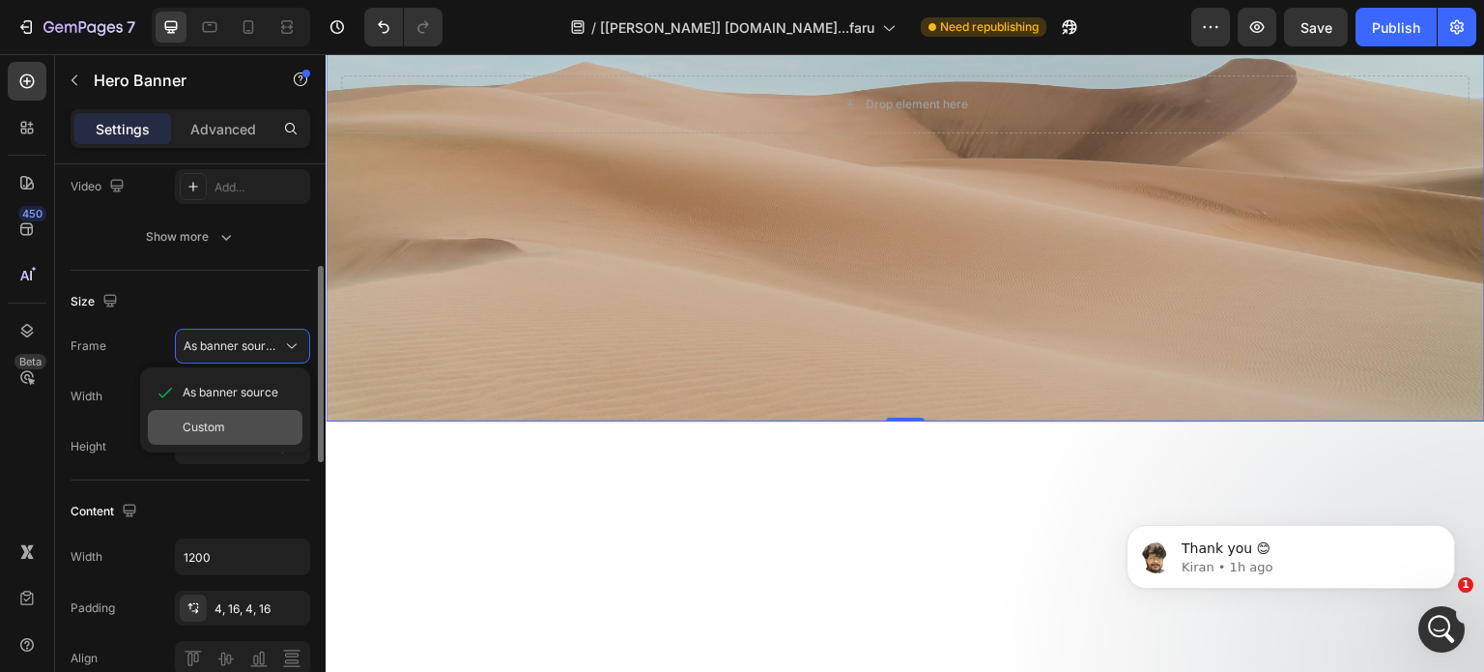
click at [232, 416] on div "Custom" at bounding box center [225, 427] width 155 height 35
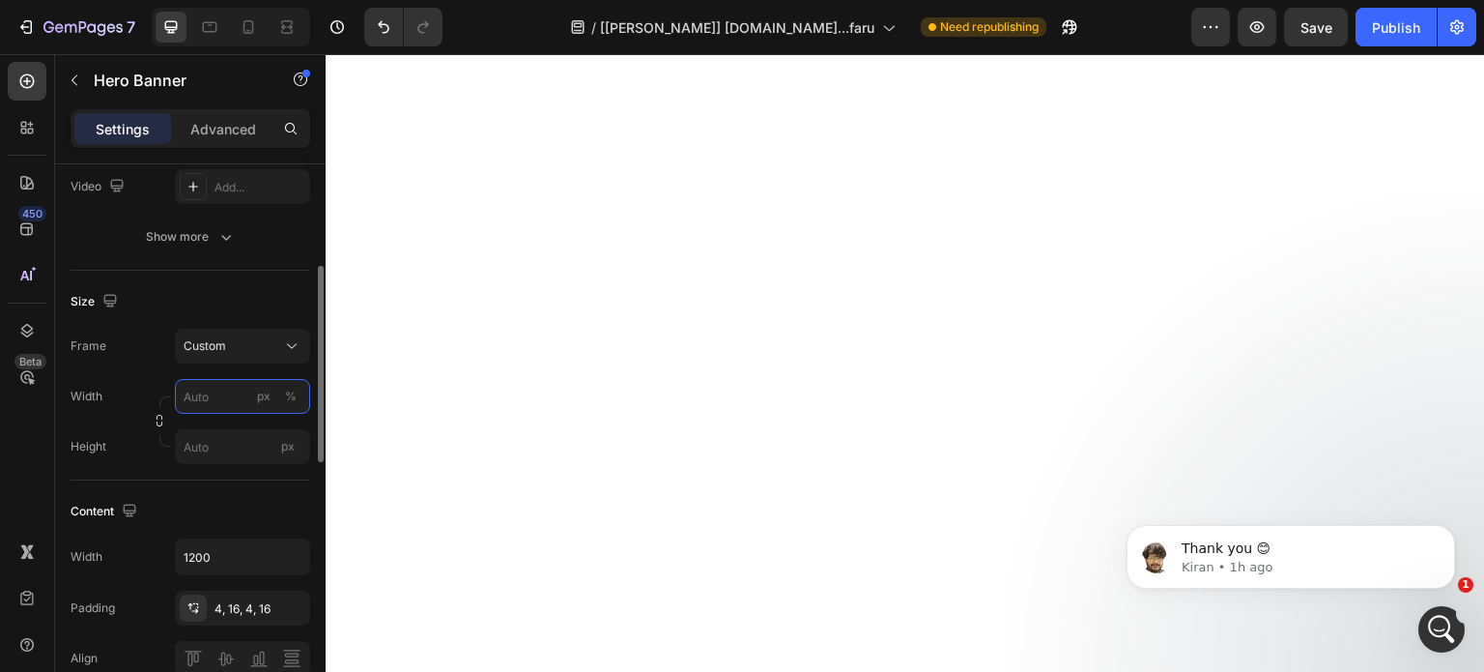
click at [230, 391] on input "px %" at bounding box center [242, 396] width 135 height 35
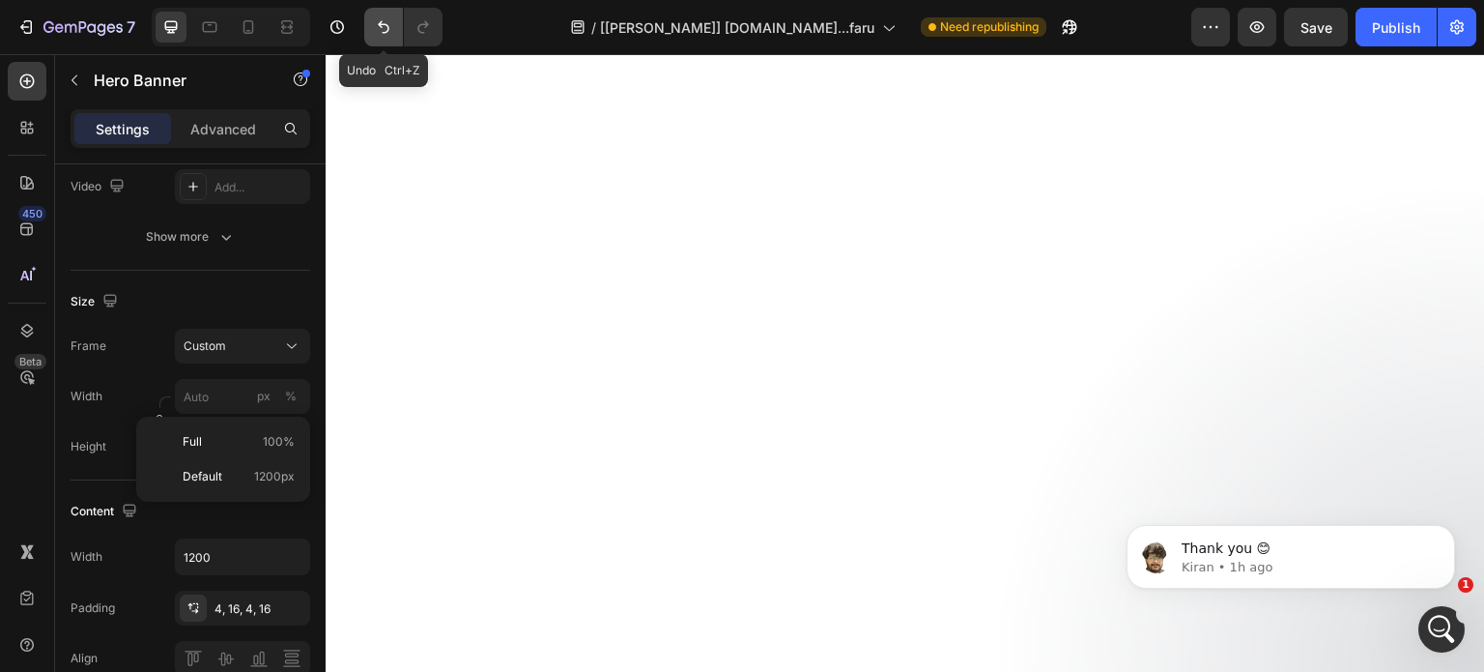
click at [383, 14] on button "Undo/Redo" at bounding box center [383, 27] width 39 height 39
click at [379, 19] on icon "Undo/Redo" at bounding box center [383, 26] width 19 height 19
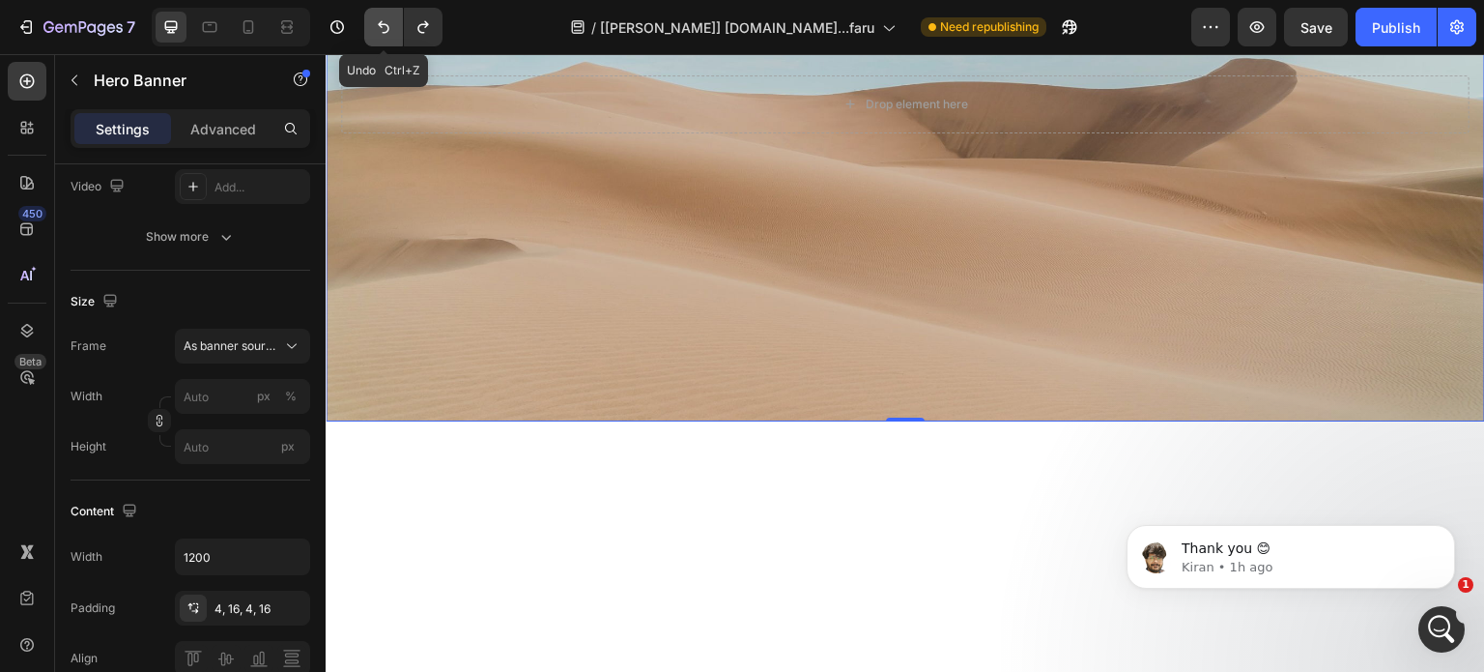
click at [379, 19] on icon "Undo/Redo" at bounding box center [383, 26] width 19 height 19
type input "1150"
type input "600"
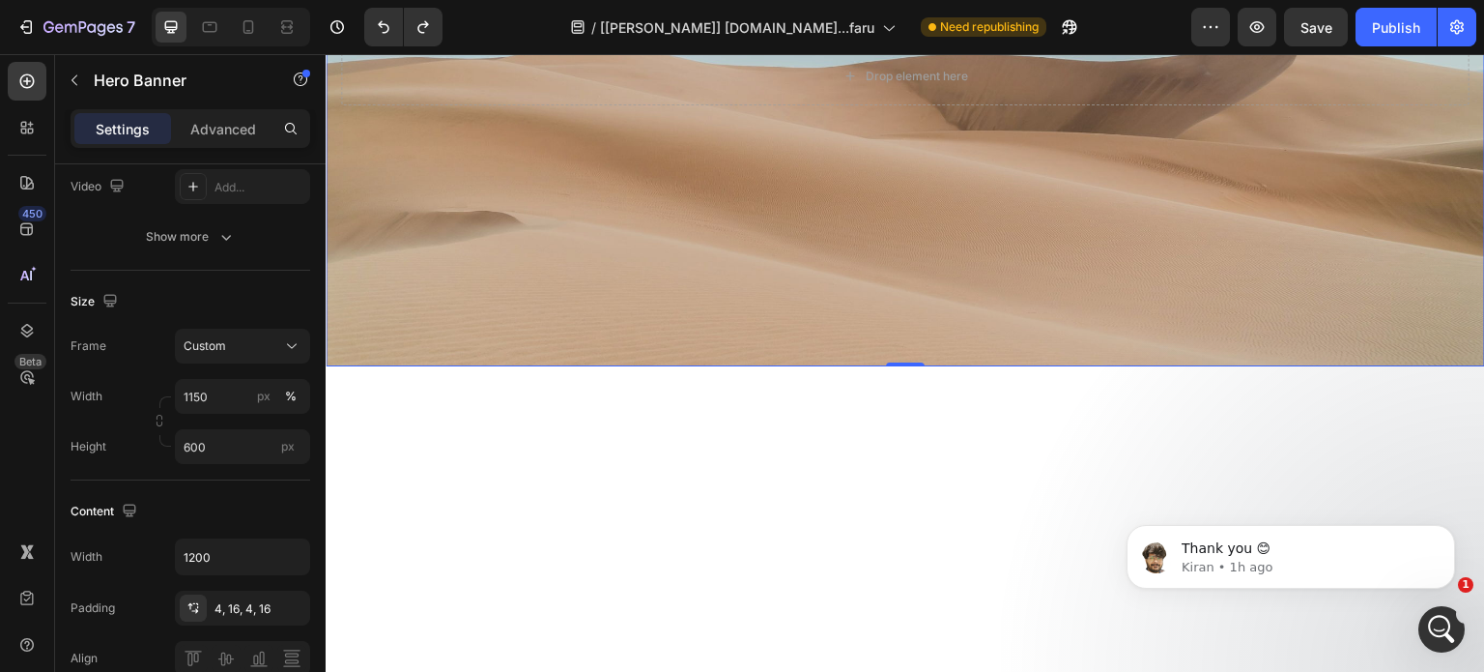
click at [406, 272] on div "Background Image" at bounding box center [906, 76] width 1160 height 580
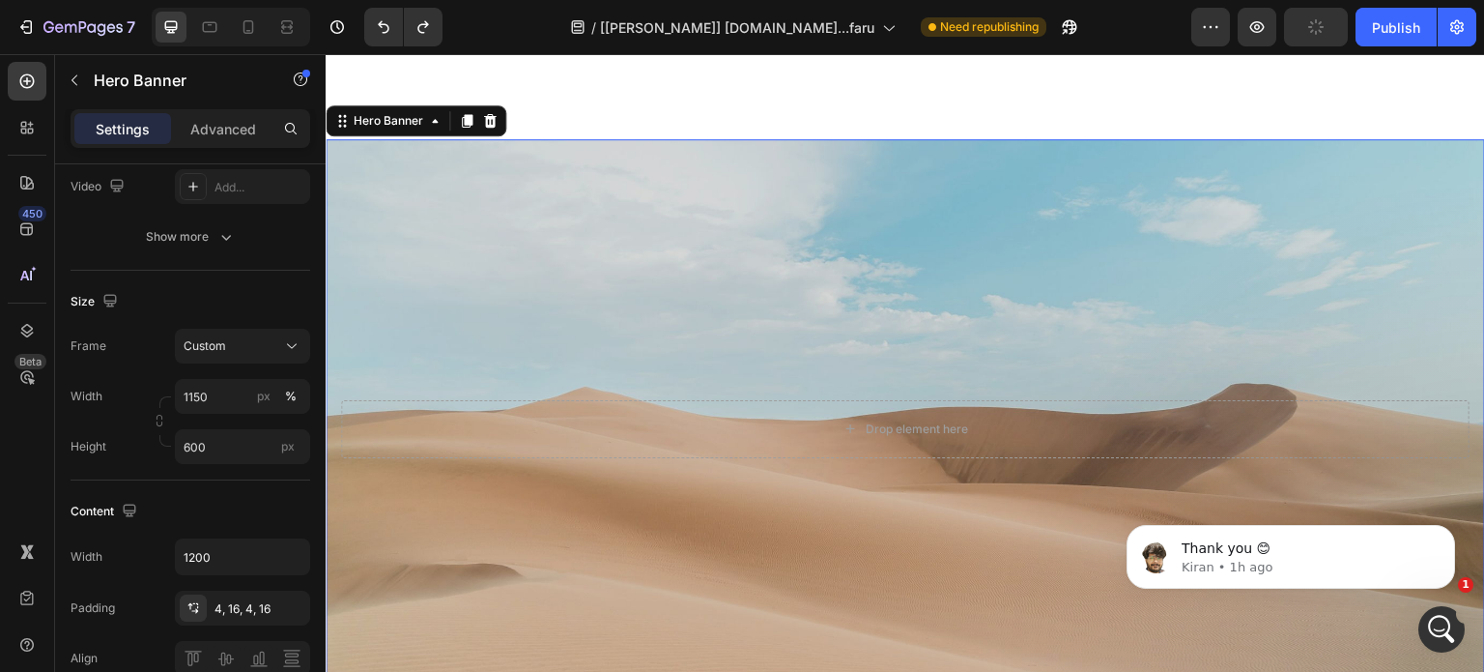
scroll to position [14563, 0]
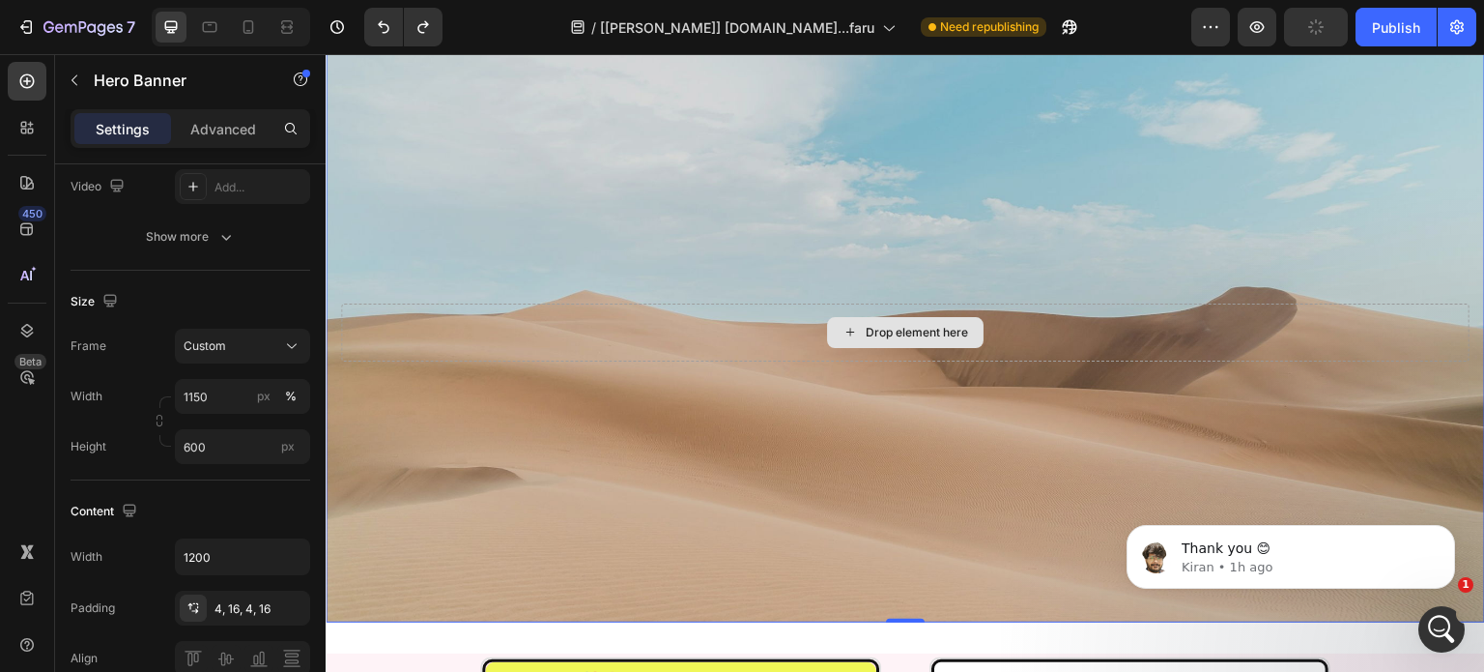
click at [535, 321] on div "Drop element here" at bounding box center [905, 332] width 1129 height 58
click at [19, 74] on icon at bounding box center [26, 81] width 19 height 19
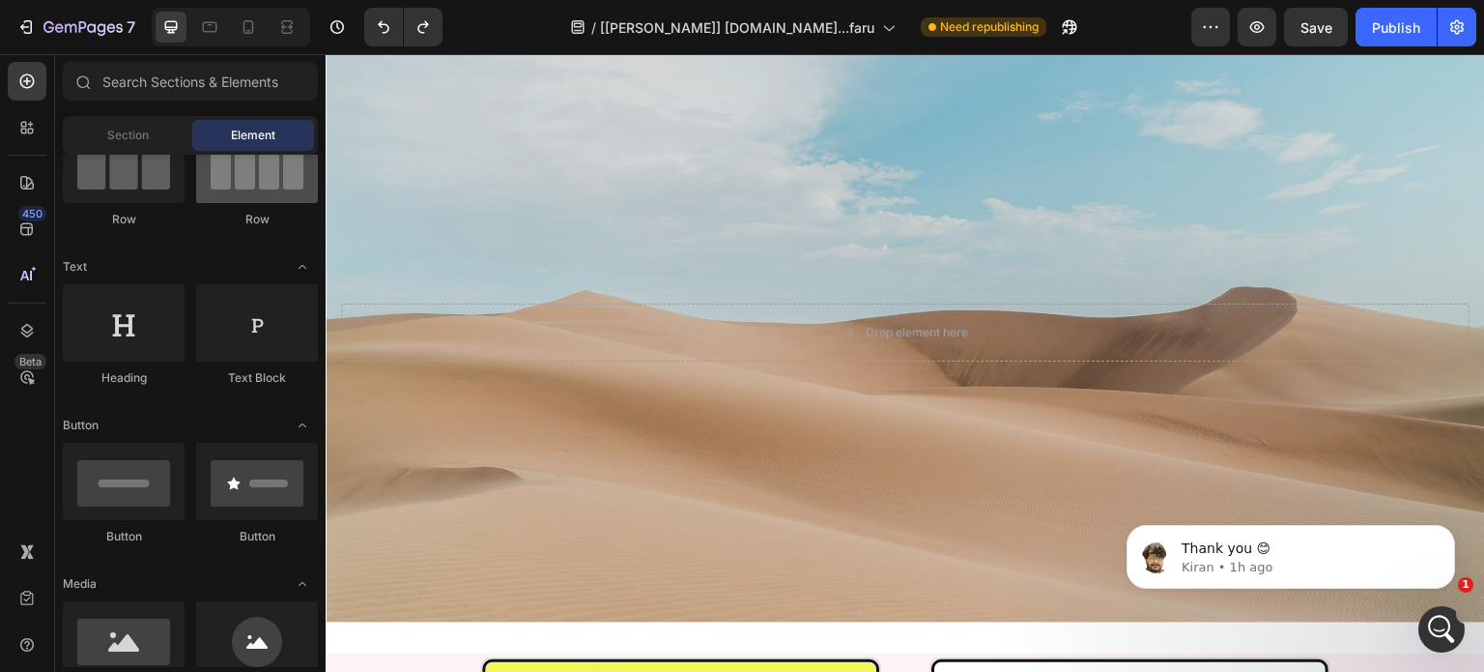
scroll to position [0, 0]
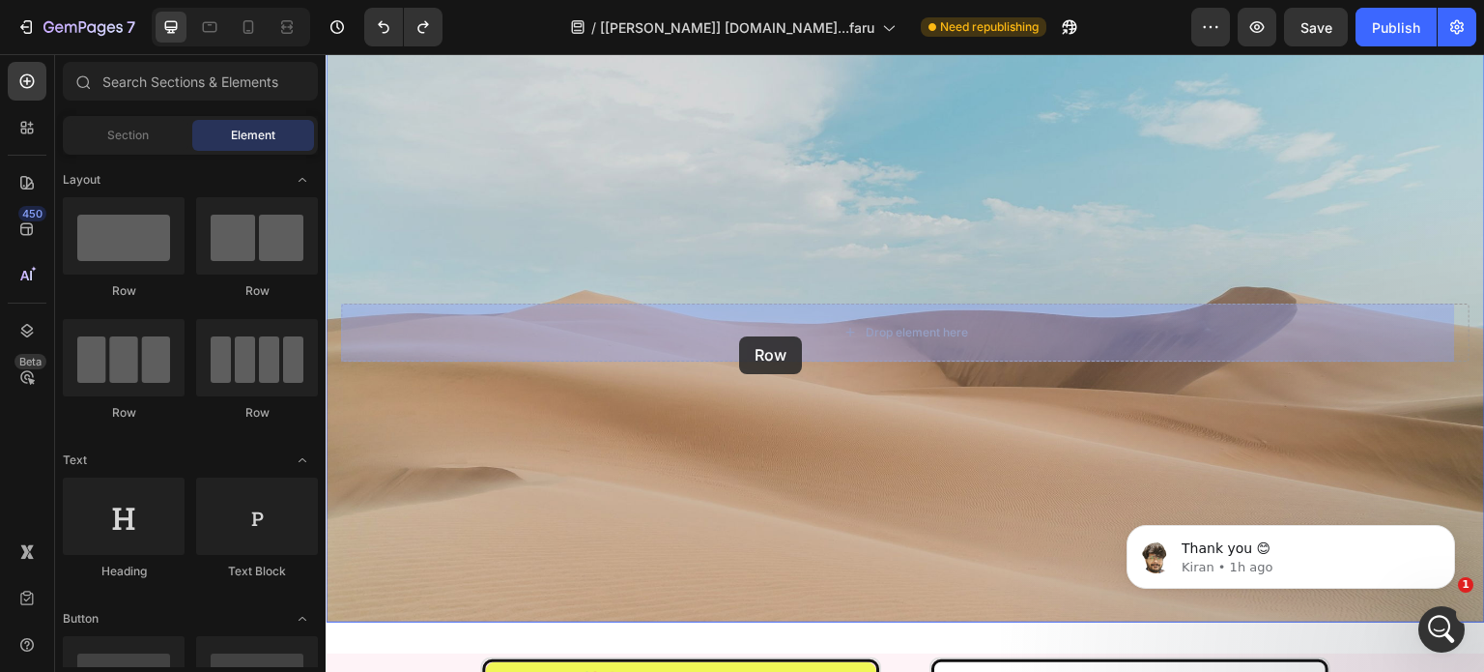
drag, startPoint x: 589, startPoint y: 300, endPoint x: 739, endPoint y: 336, distance: 154.2
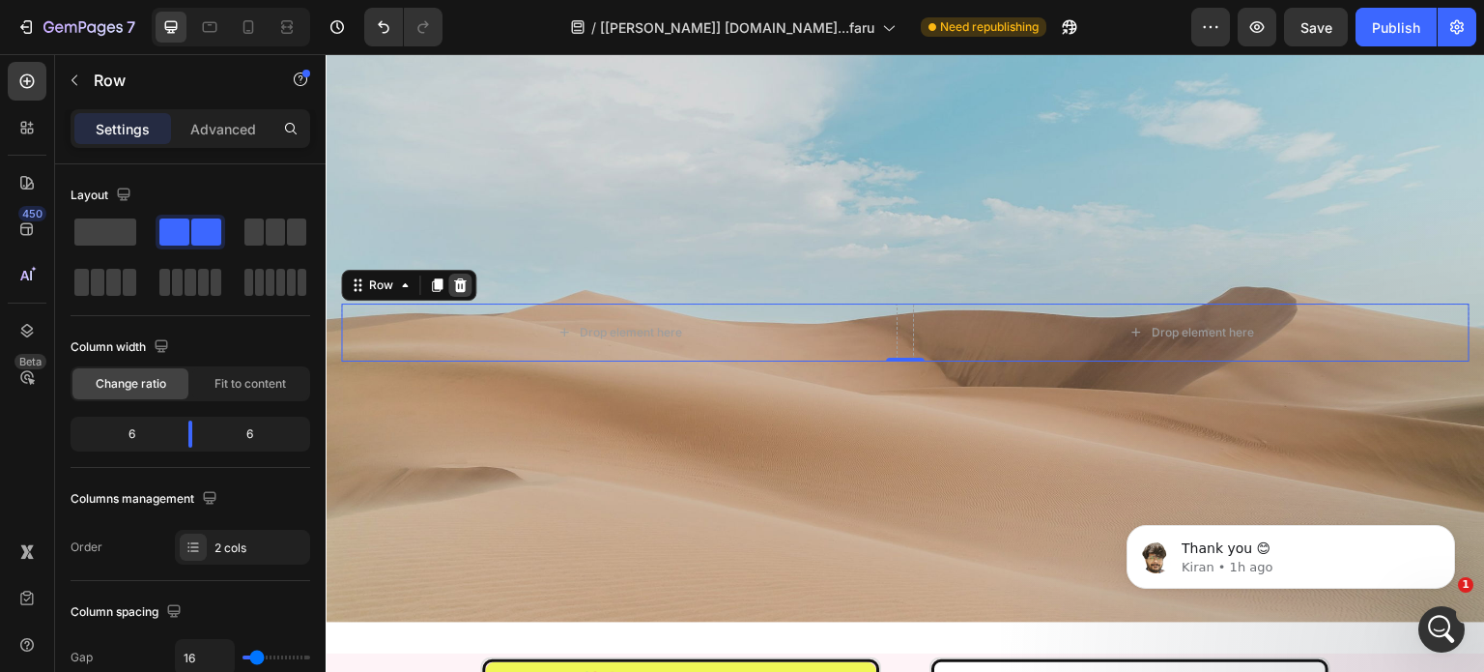
click at [460, 281] on icon at bounding box center [460, 285] width 13 height 14
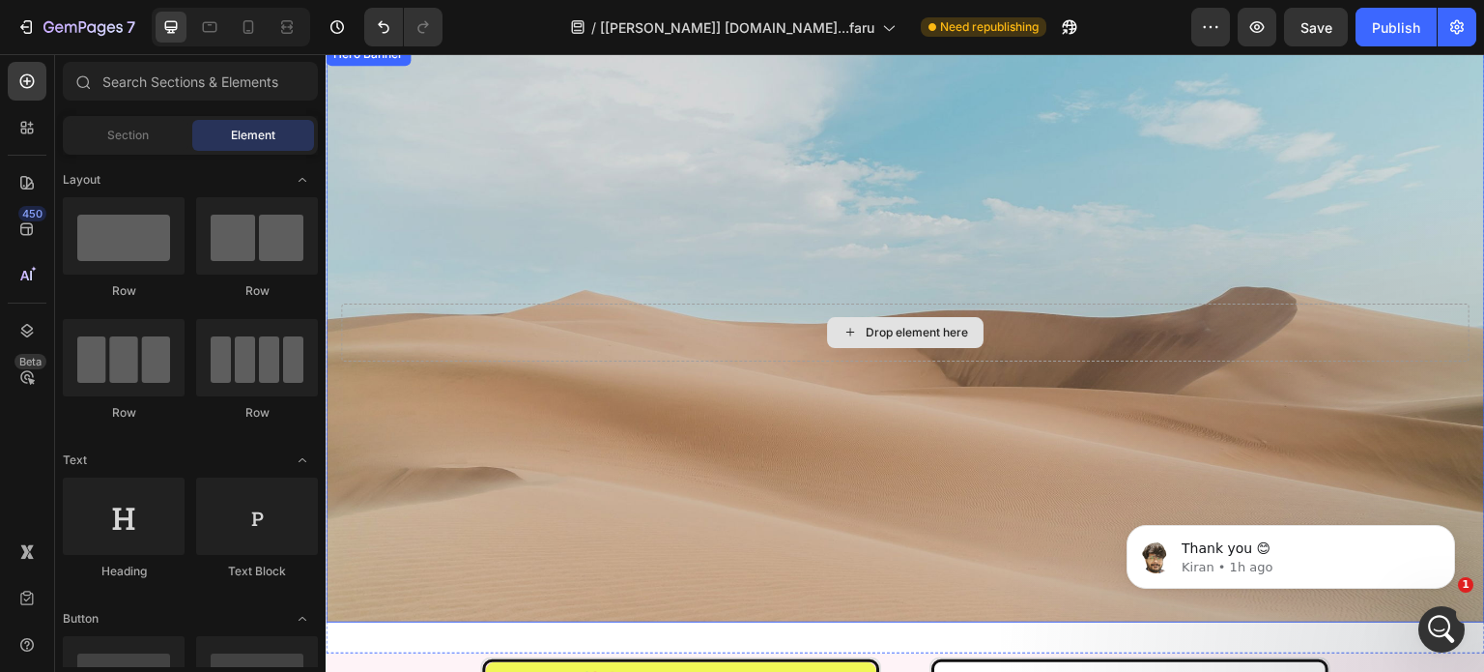
click at [712, 355] on div "Drop element here" at bounding box center [905, 332] width 1129 height 58
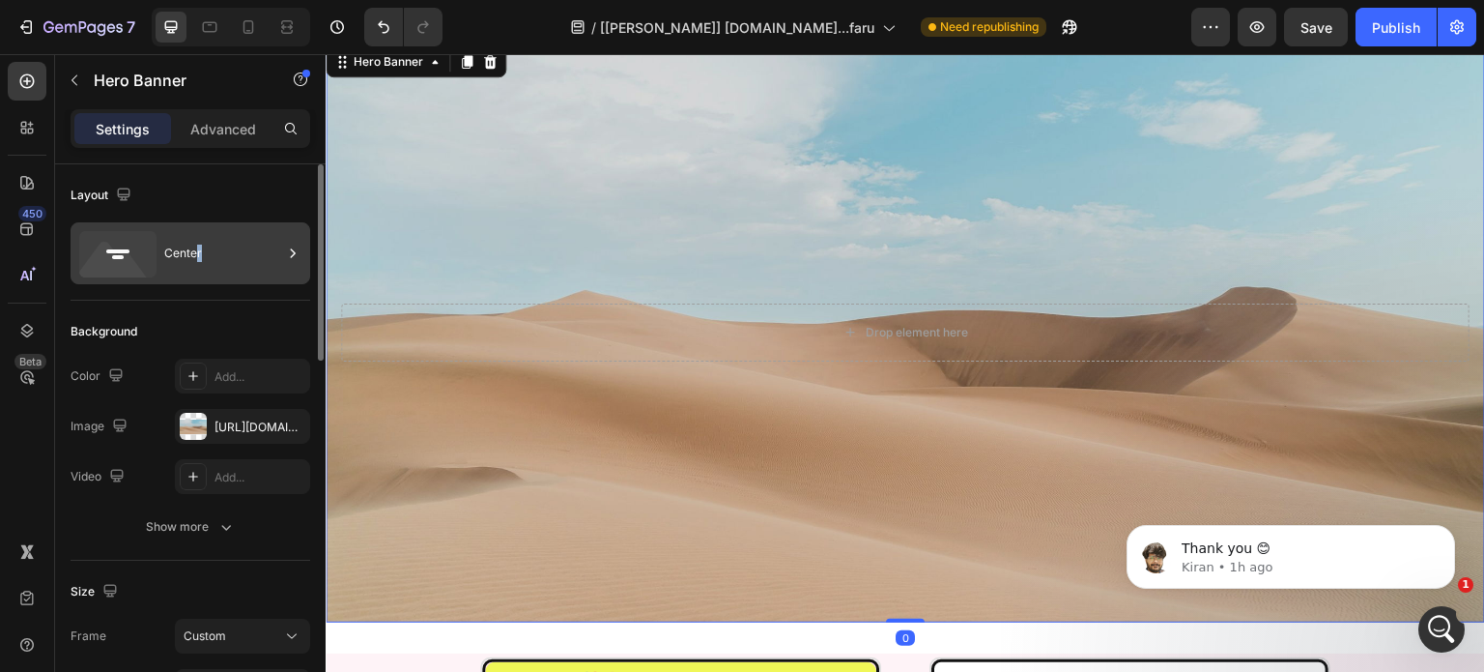
drag, startPoint x: 198, startPoint y: 284, endPoint x: 197, endPoint y: 273, distance: 11.6
click at [197, 560] on div "Layout Center" at bounding box center [191, 665] width 240 height 210
click at [198, 270] on div "Center" at bounding box center [223, 253] width 118 height 44
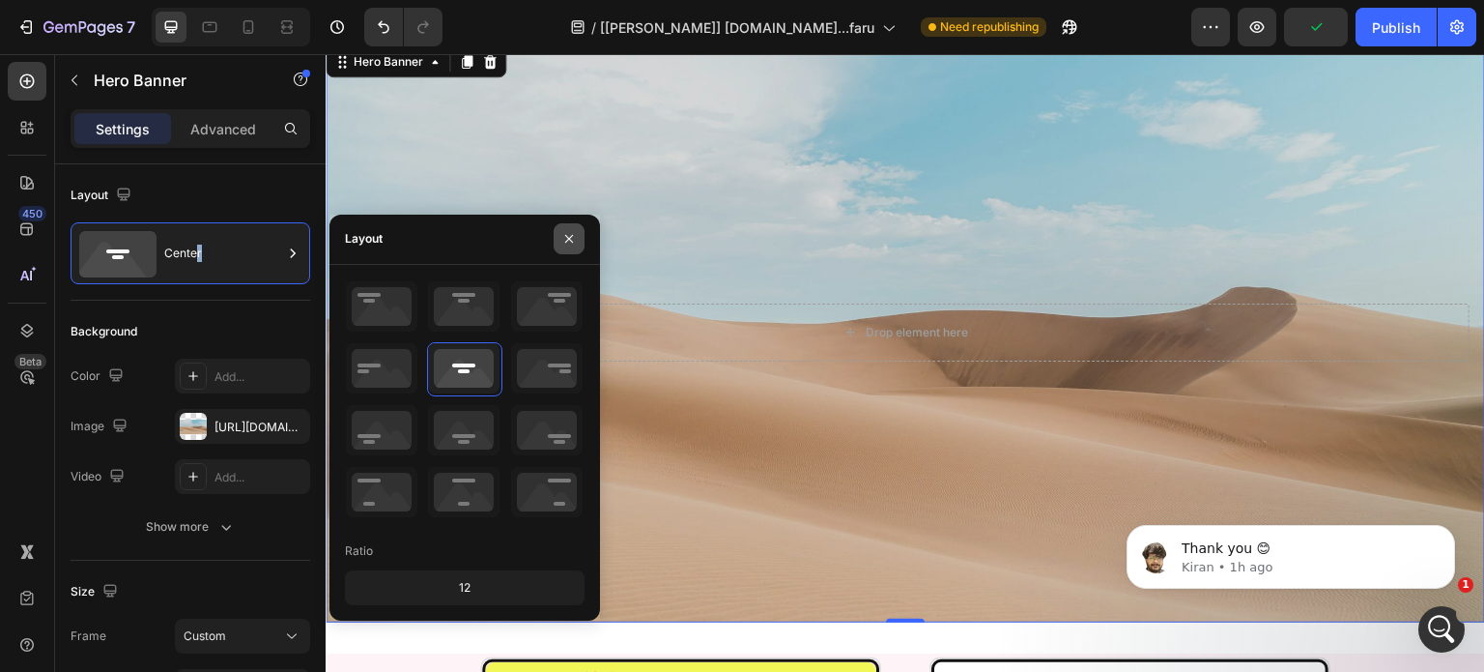
click at [569, 244] on icon "button" at bounding box center [568, 238] width 15 height 15
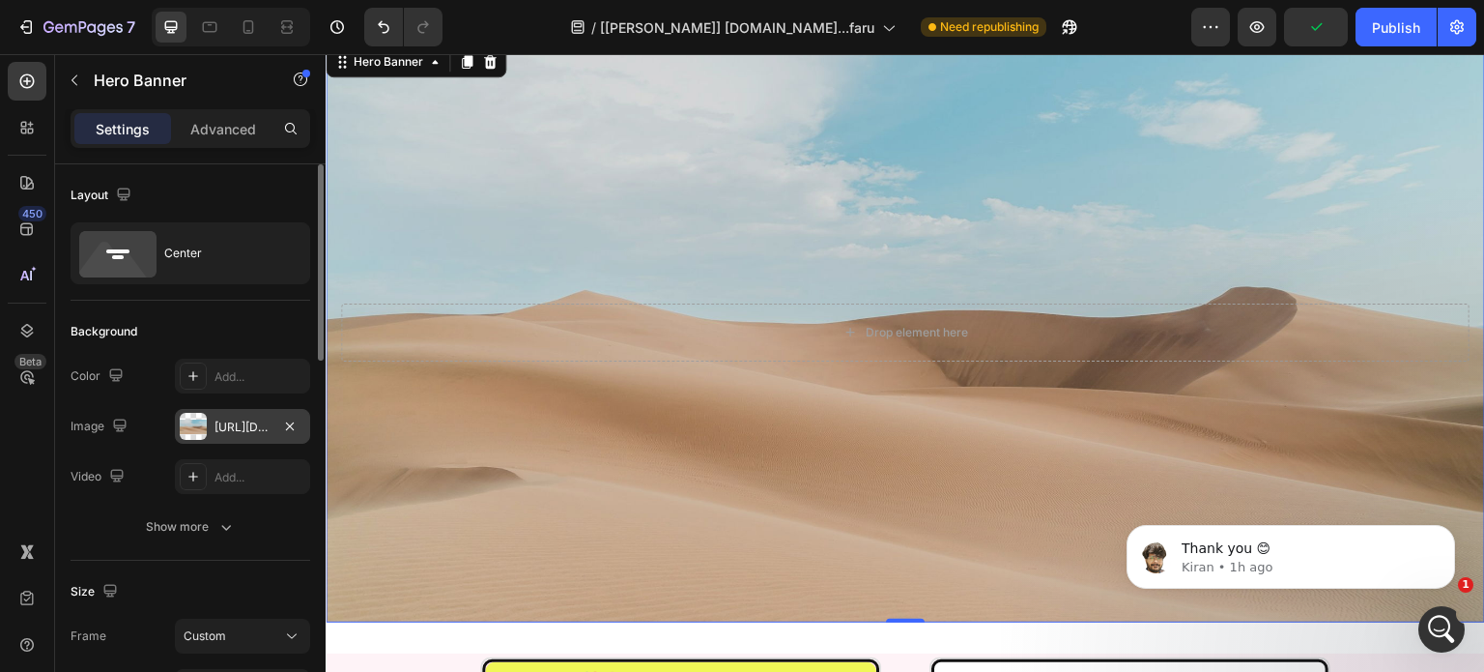
click at [201, 426] on div at bounding box center [193, 426] width 27 height 27
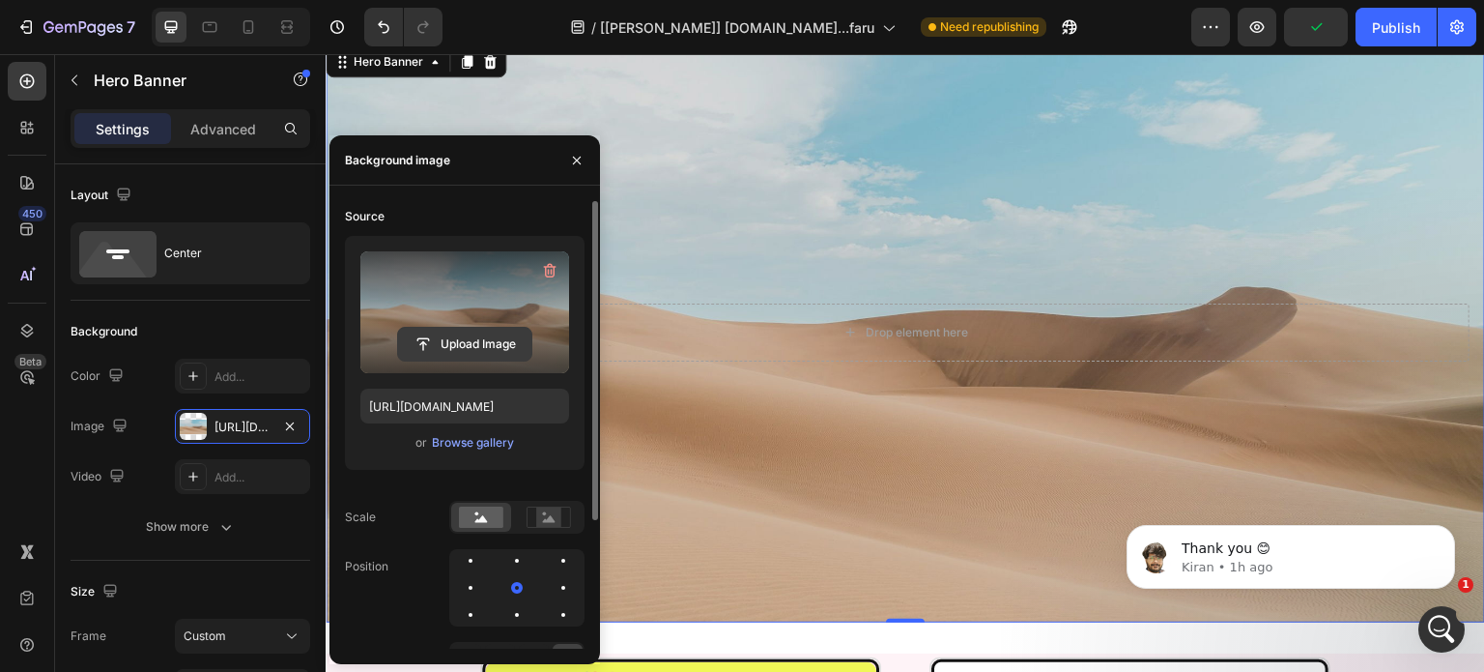
click at [468, 354] on input "file" at bounding box center [464, 344] width 133 height 33
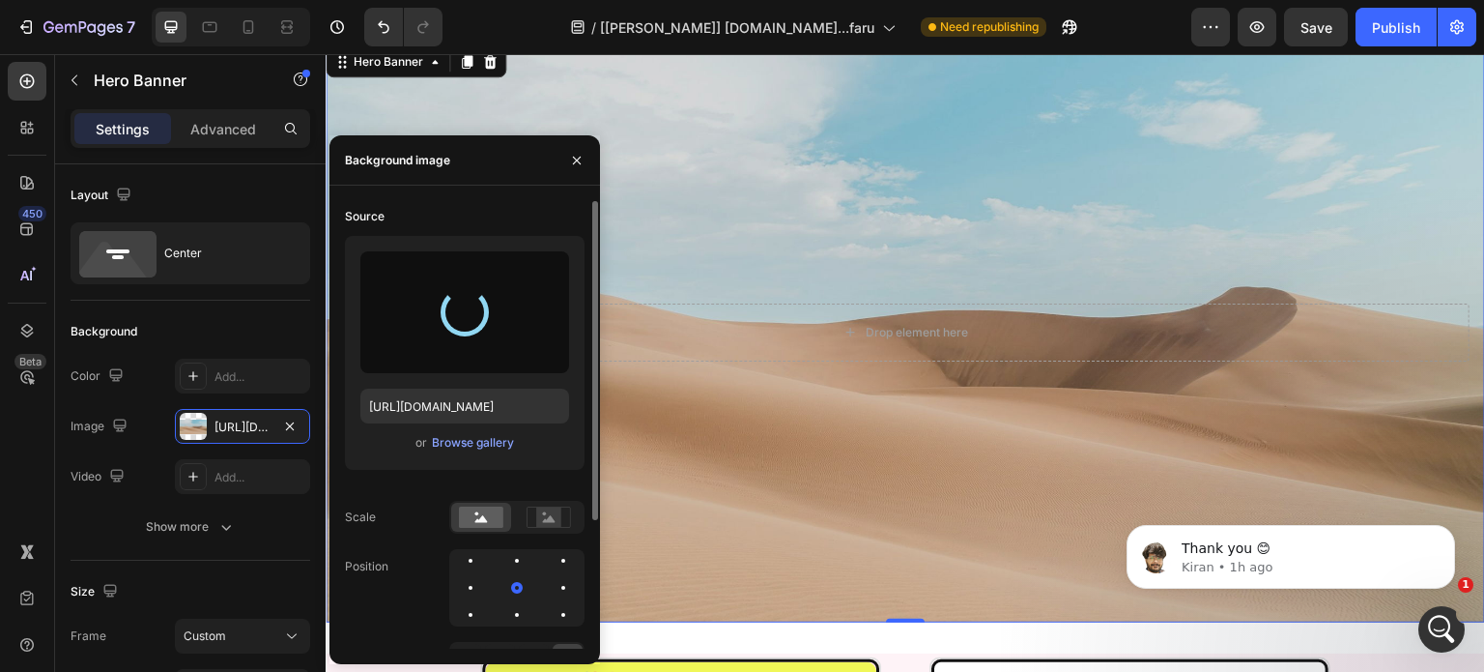
type input "[URL][DOMAIN_NAME]"
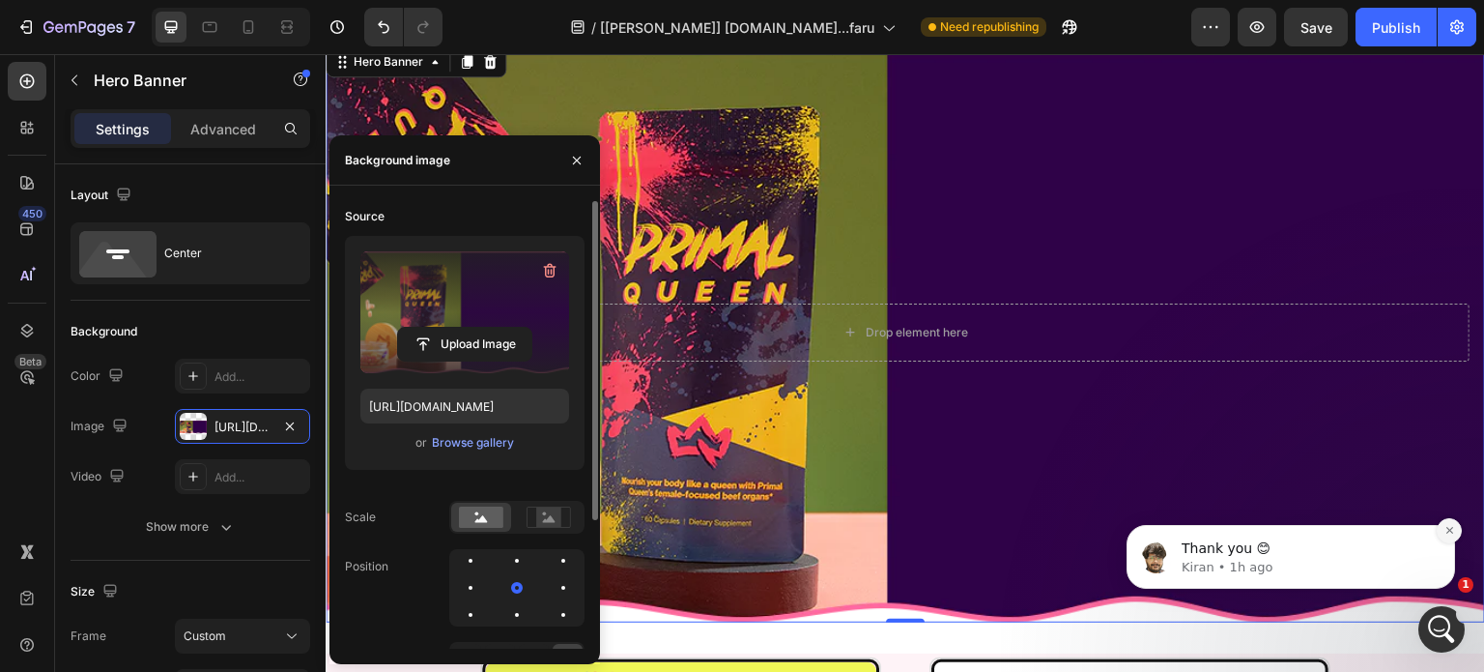
click at [1455, 531] on button "Dismiss notification" at bounding box center [1449, 530] width 25 height 25
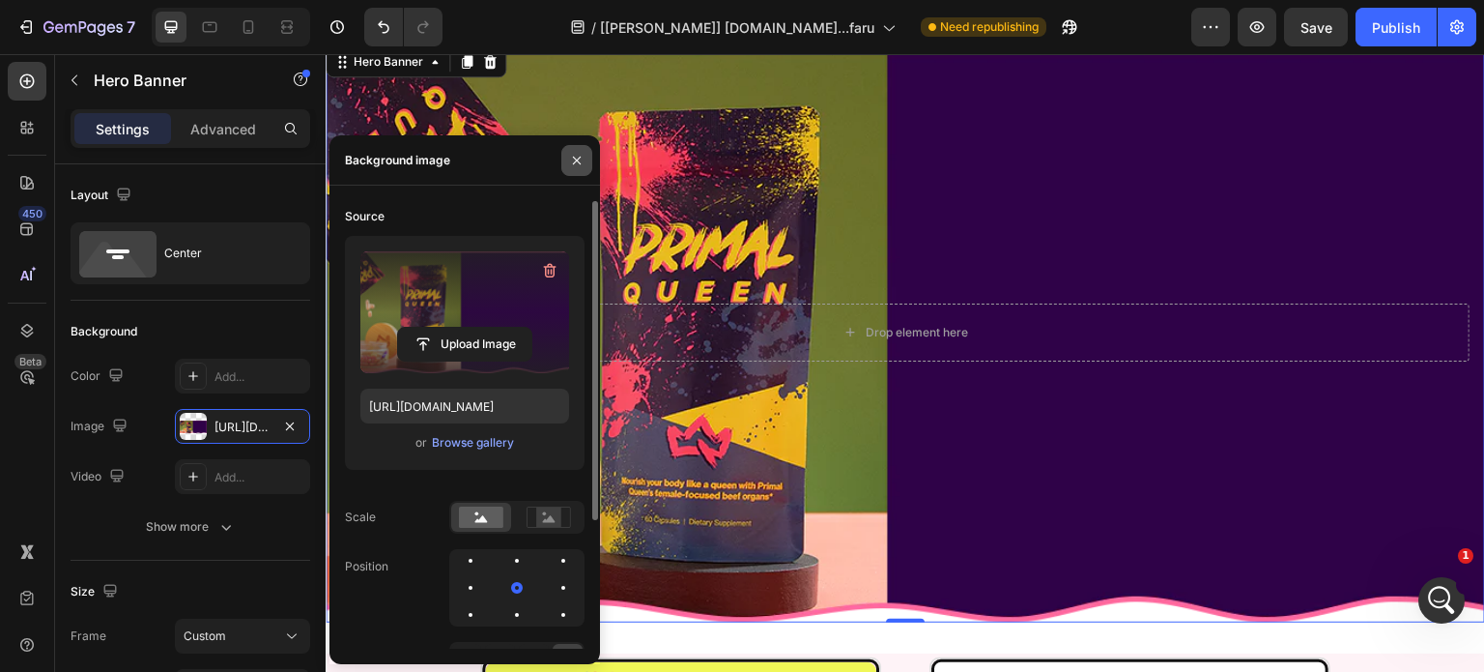
click at [575, 157] on icon "button" at bounding box center [576, 160] width 15 height 15
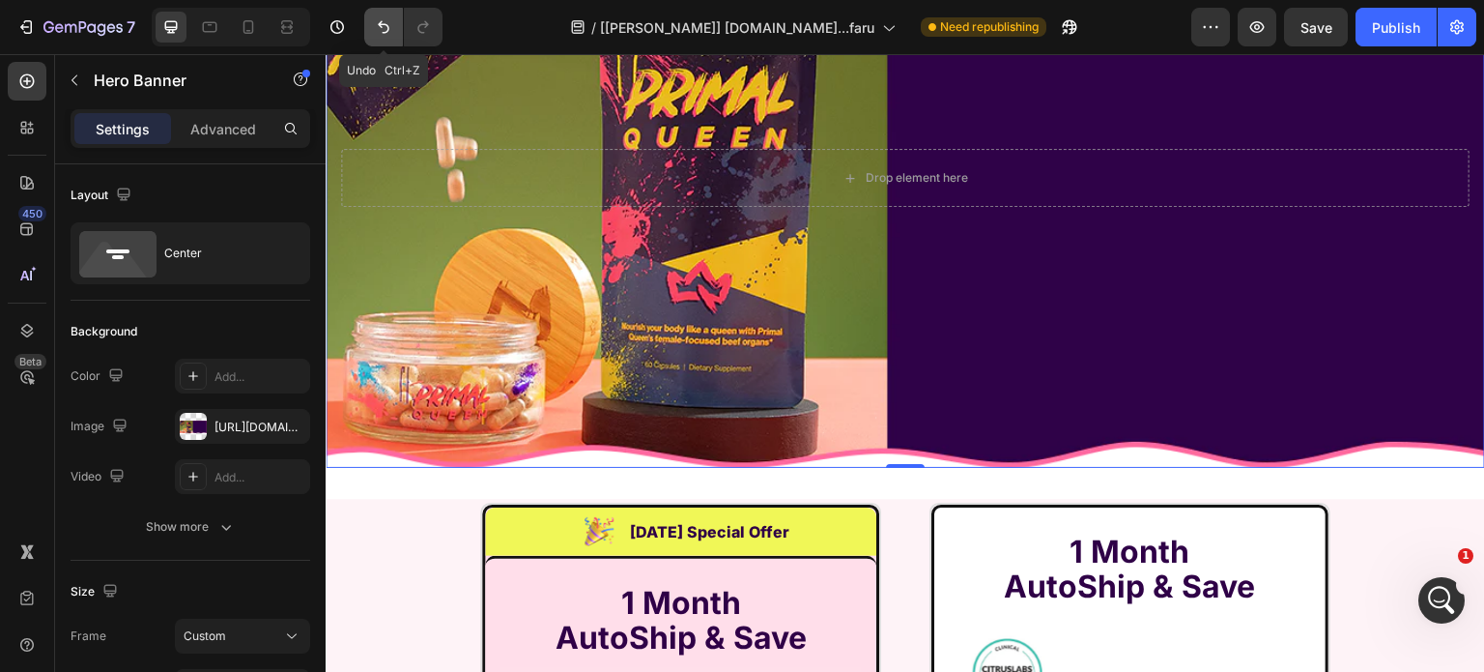
click at [372, 24] on button "Undo/Redo" at bounding box center [383, 27] width 39 height 39
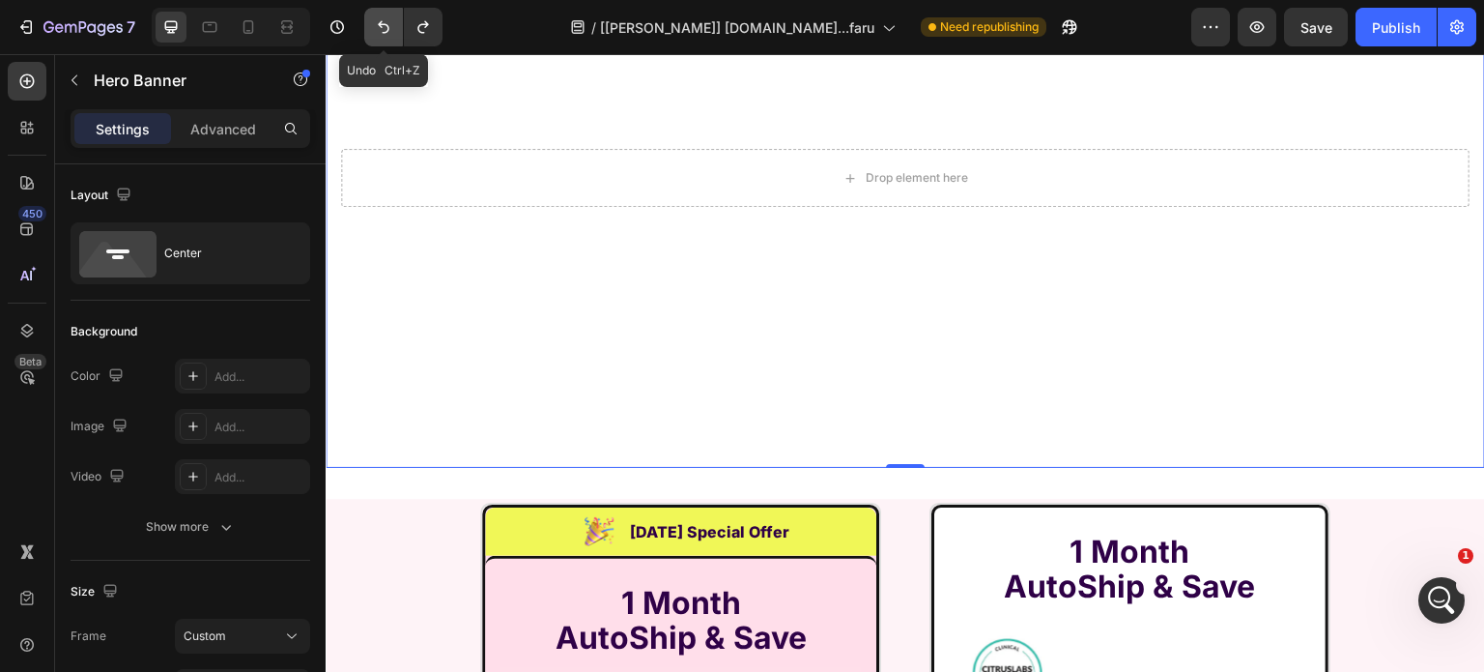
click at [372, 24] on button "Undo/Redo" at bounding box center [383, 27] width 39 height 39
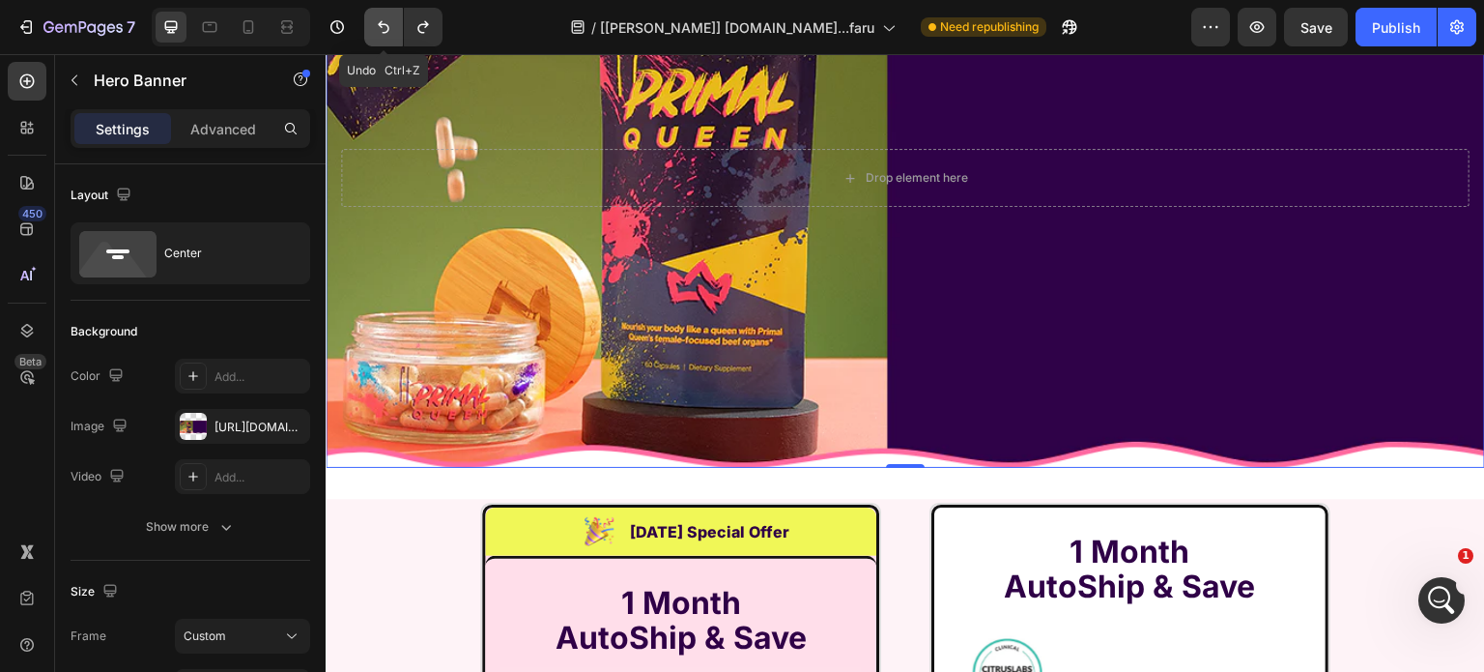
click at [372, 24] on button "Undo/Redo" at bounding box center [383, 27] width 39 height 39
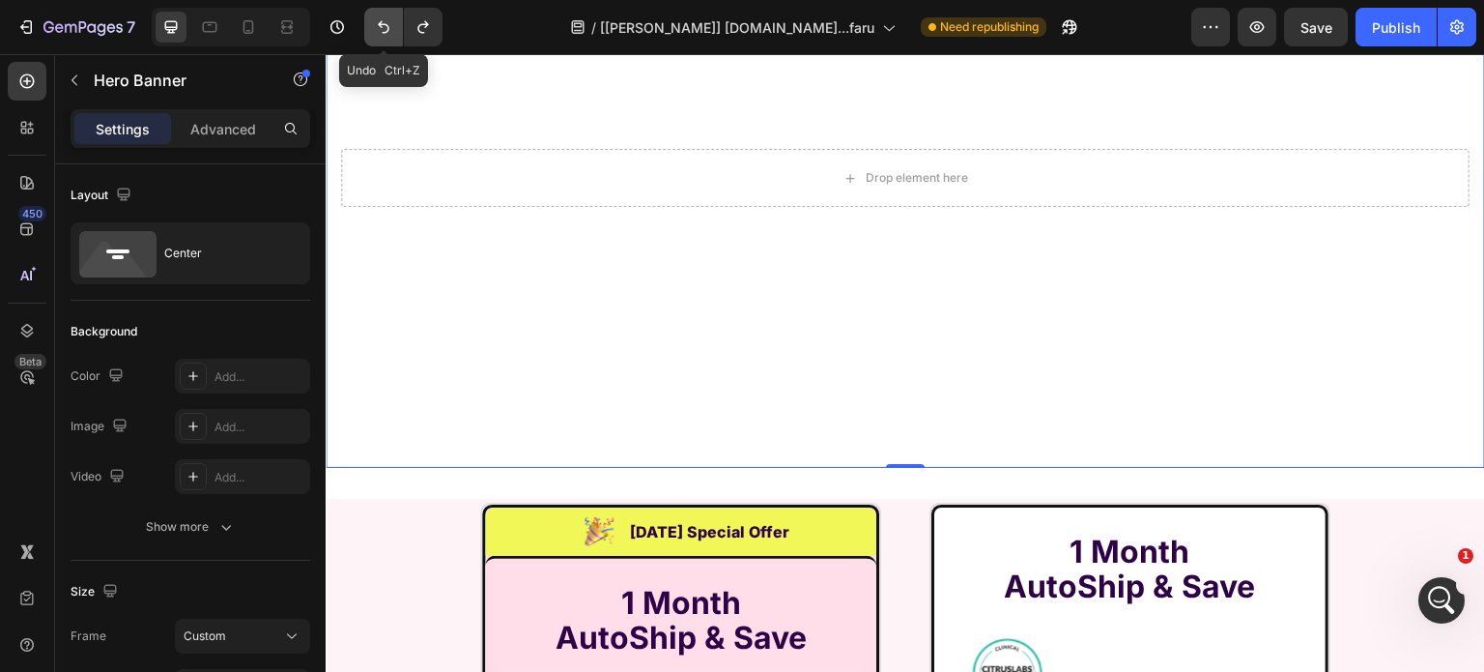
click at [372, 24] on button "Undo/Redo" at bounding box center [383, 27] width 39 height 39
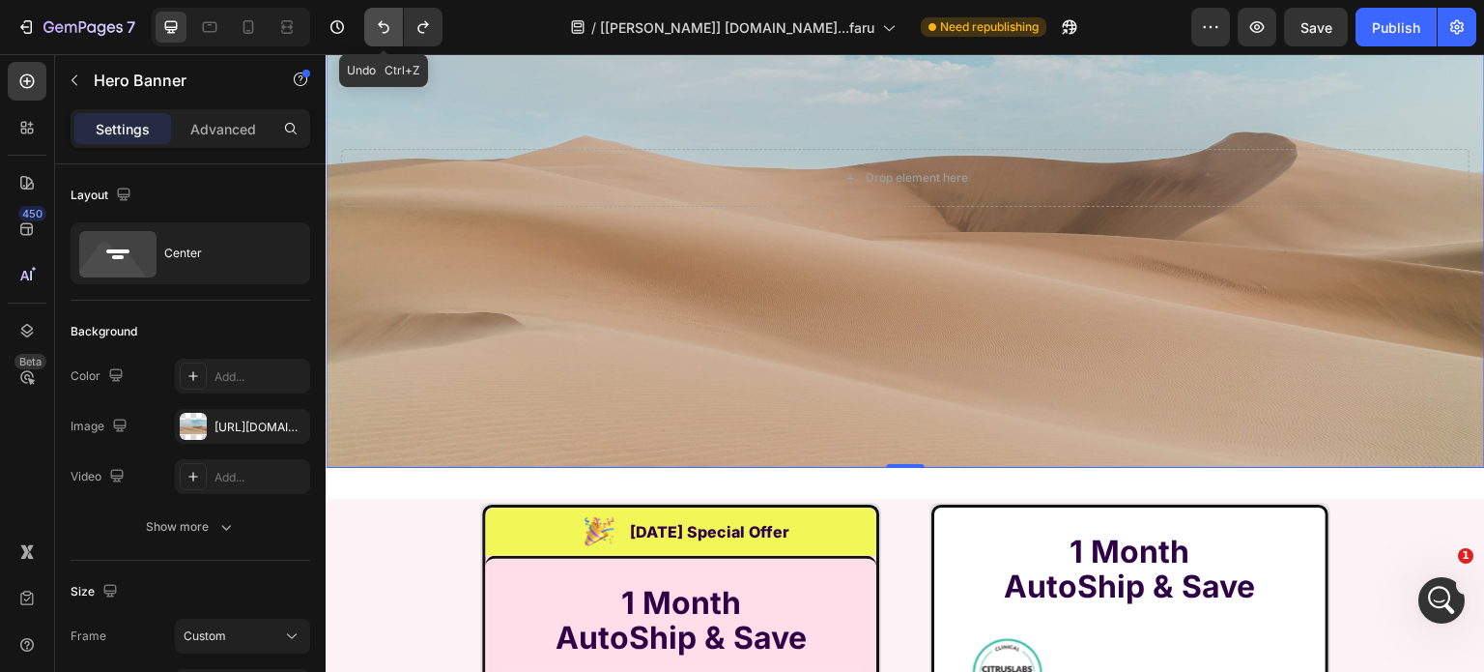
click at [372, 24] on button "Undo/Redo" at bounding box center [383, 27] width 39 height 39
type input "100"
click at [372, 24] on button "Undo/Redo" at bounding box center [383, 27] width 39 height 39
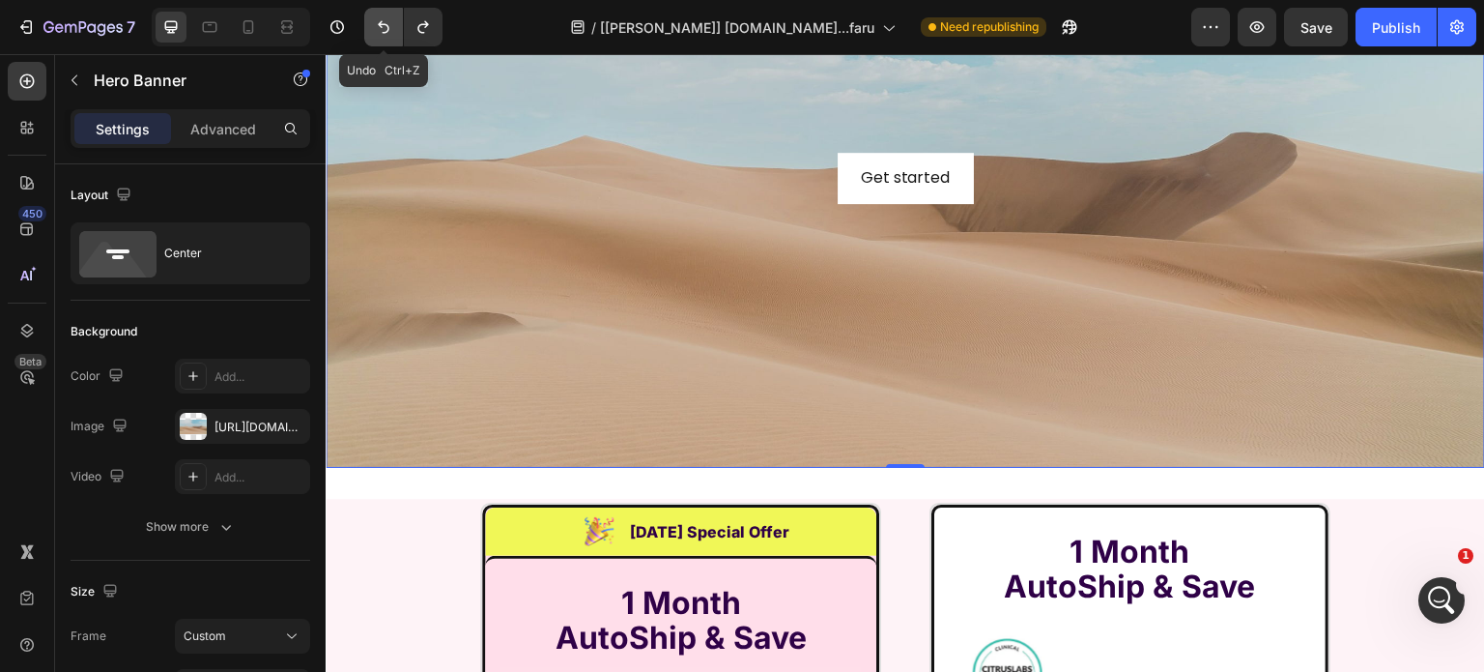
click at [372, 24] on button "Undo/Redo" at bounding box center [383, 27] width 39 height 39
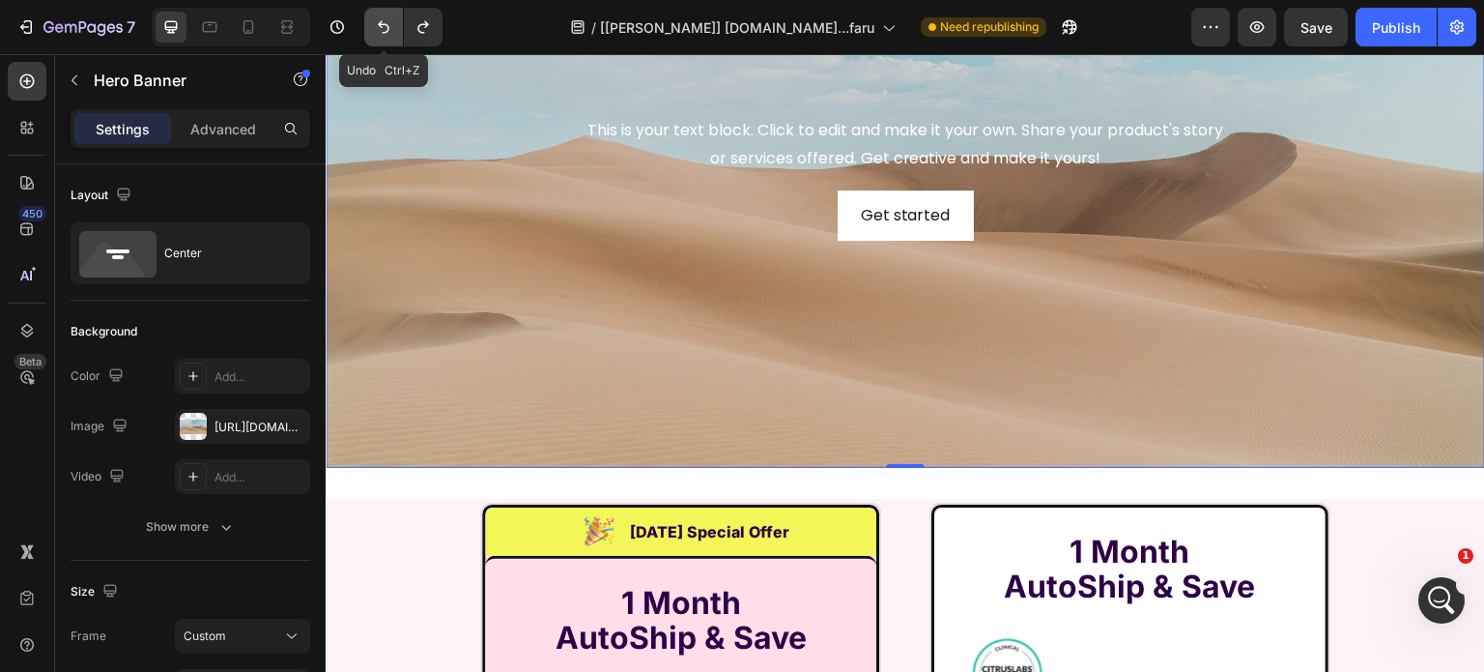
click at [372, 24] on button "Undo/Redo" at bounding box center [383, 27] width 39 height 39
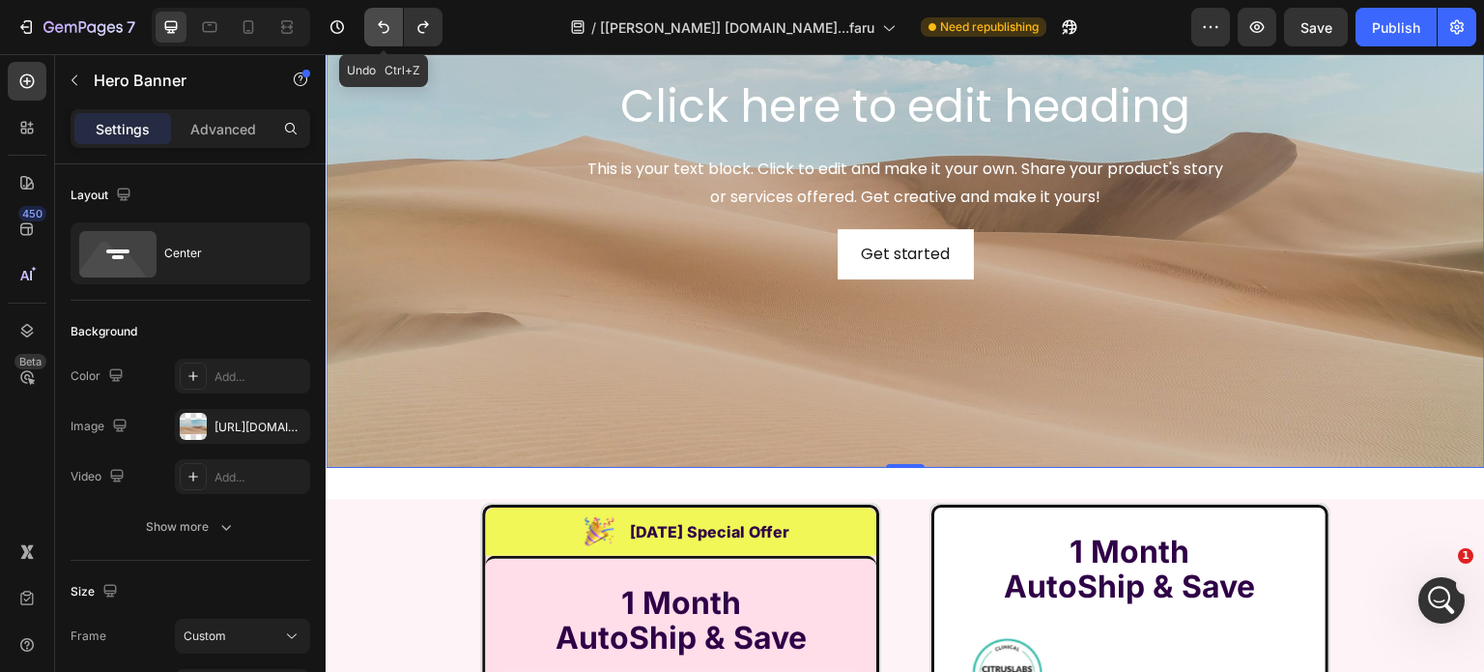
click at [372, 24] on button "Undo/Redo" at bounding box center [383, 27] width 39 height 39
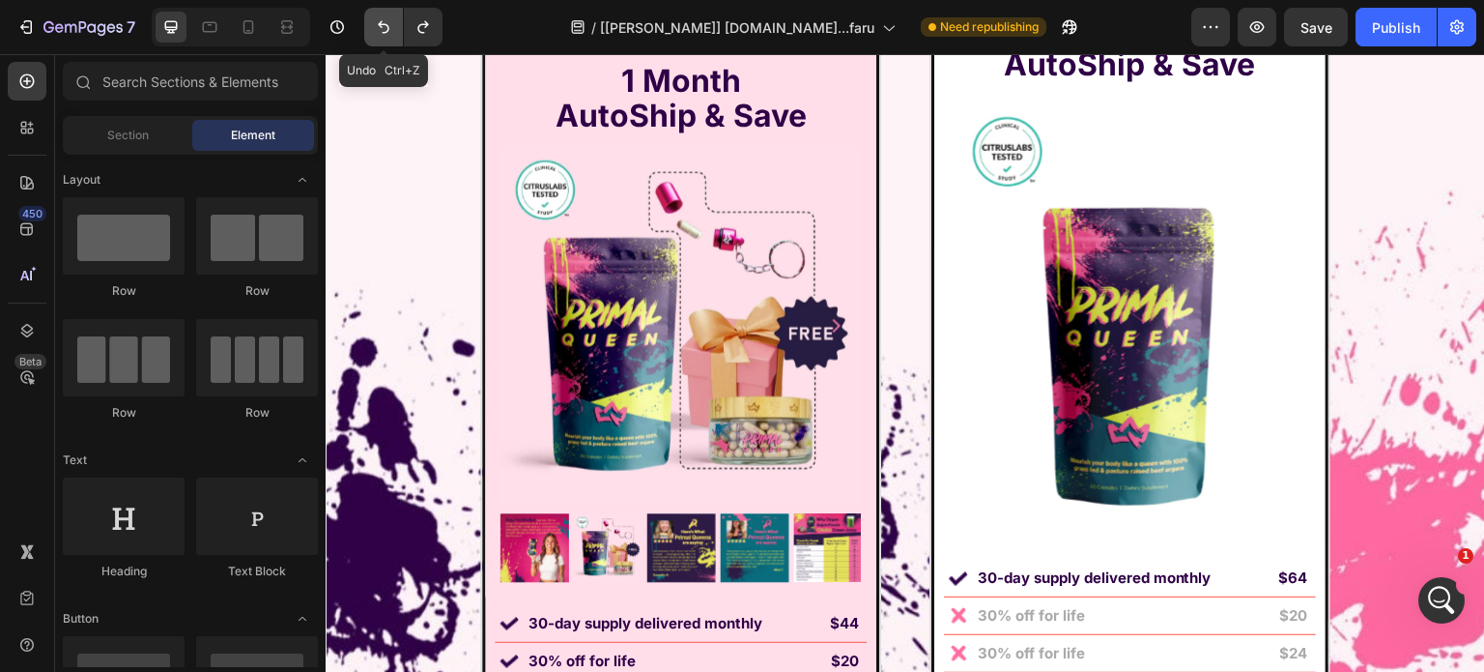
click at [372, 24] on button "Undo/Redo" at bounding box center [383, 27] width 39 height 39
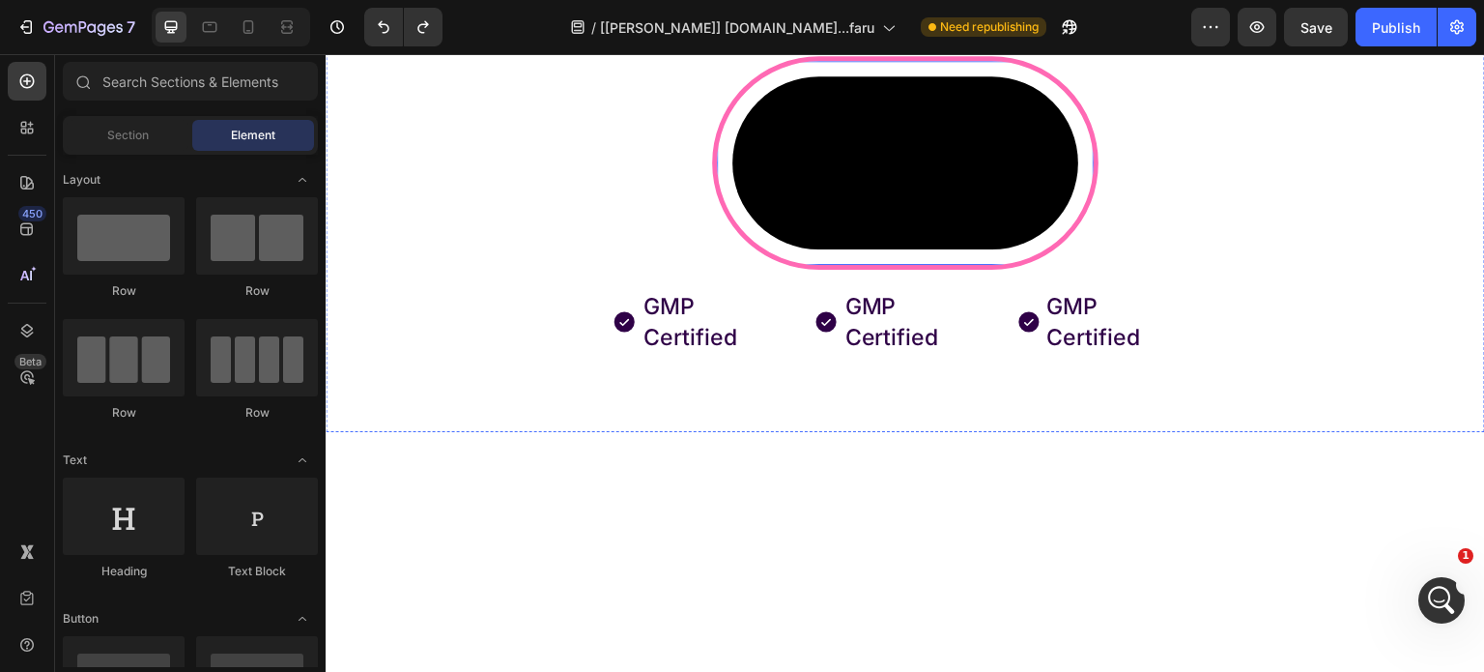
scroll to position [13983, 0]
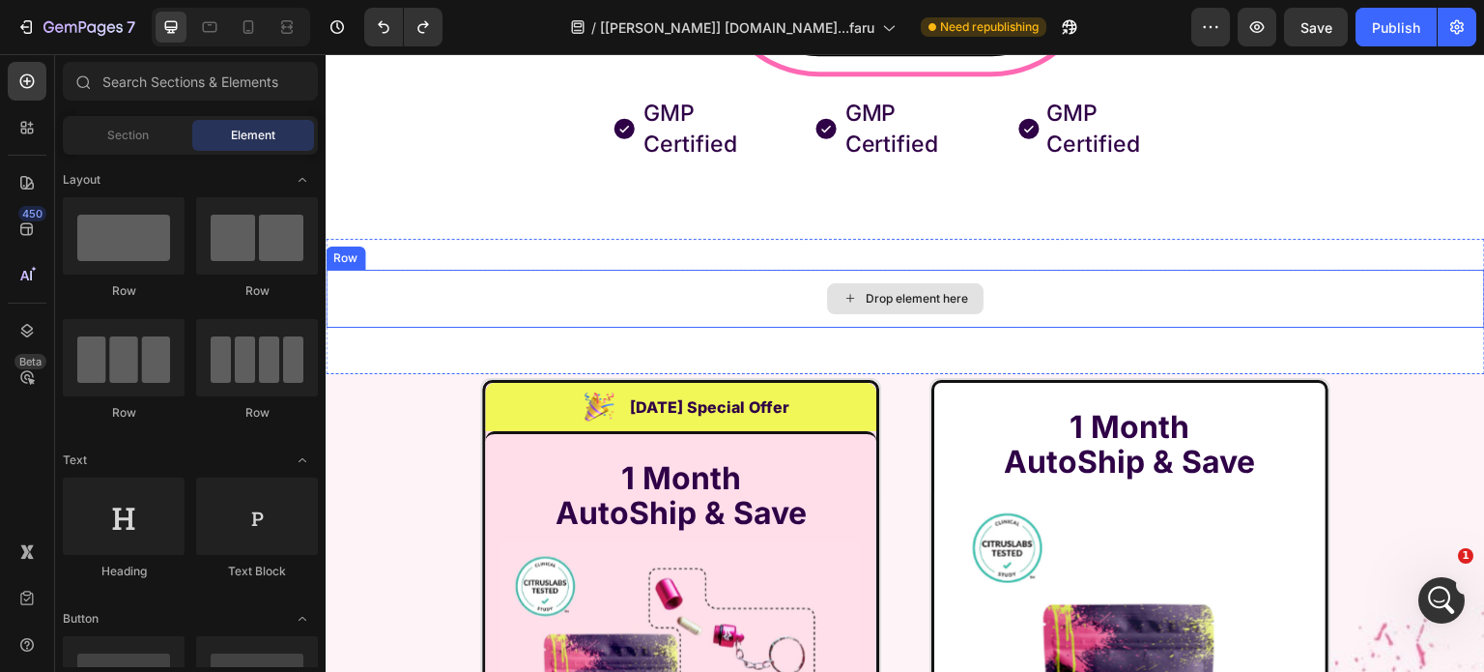
click at [721, 374] on div "Drop element here Row Section 15" at bounding box center [906, 306] width 1160 height 135
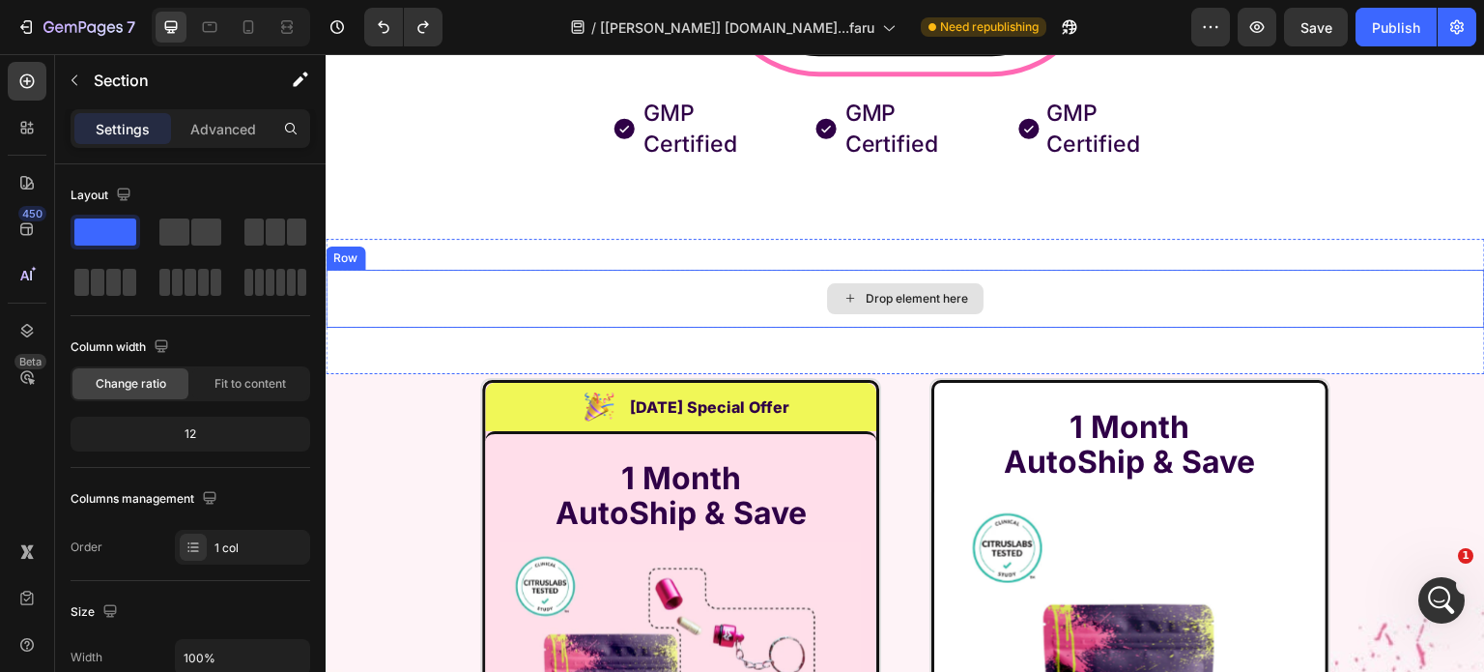
scroll to position [14176, 0]
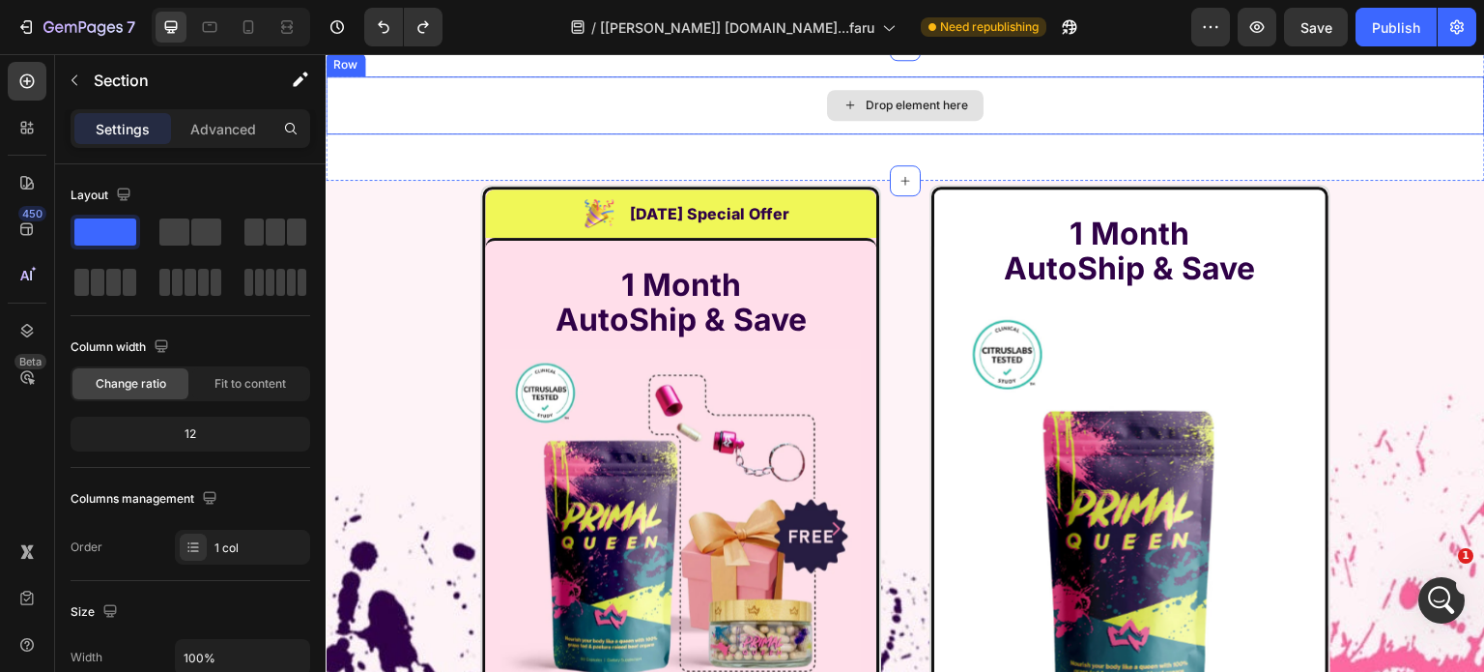
click at [760, 134] on div "Drop element here" at bounding box center [906, 105] width 1160 height 58
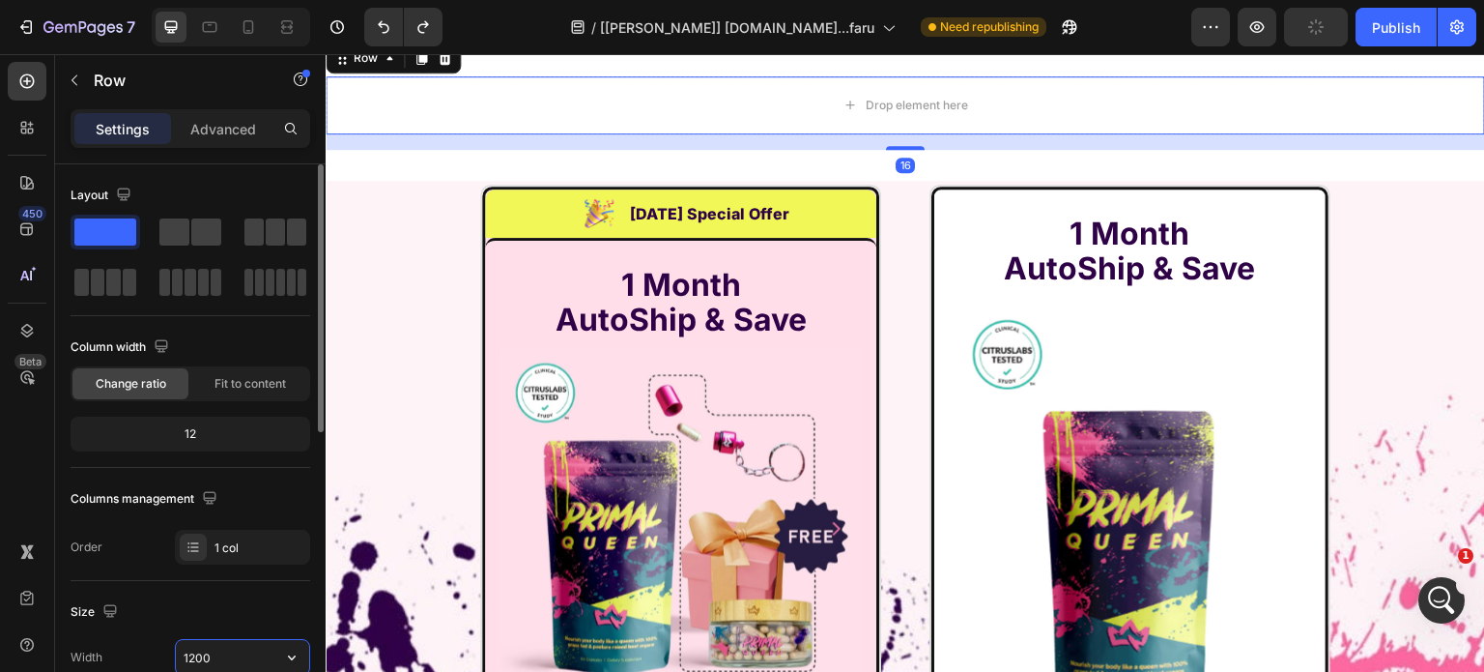
click at [244, 652] on input "1200" at bounding box center [242, 657] width 133 height 35
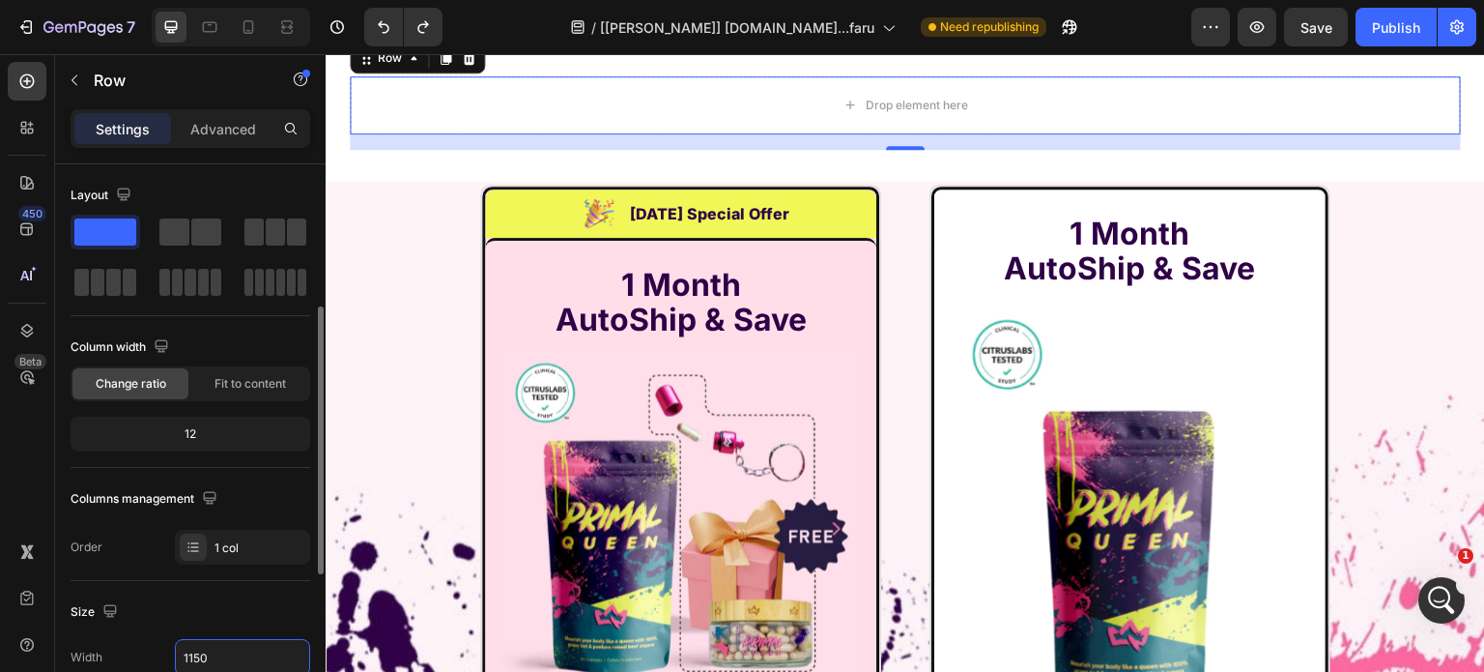
scroll to position [290, 0]
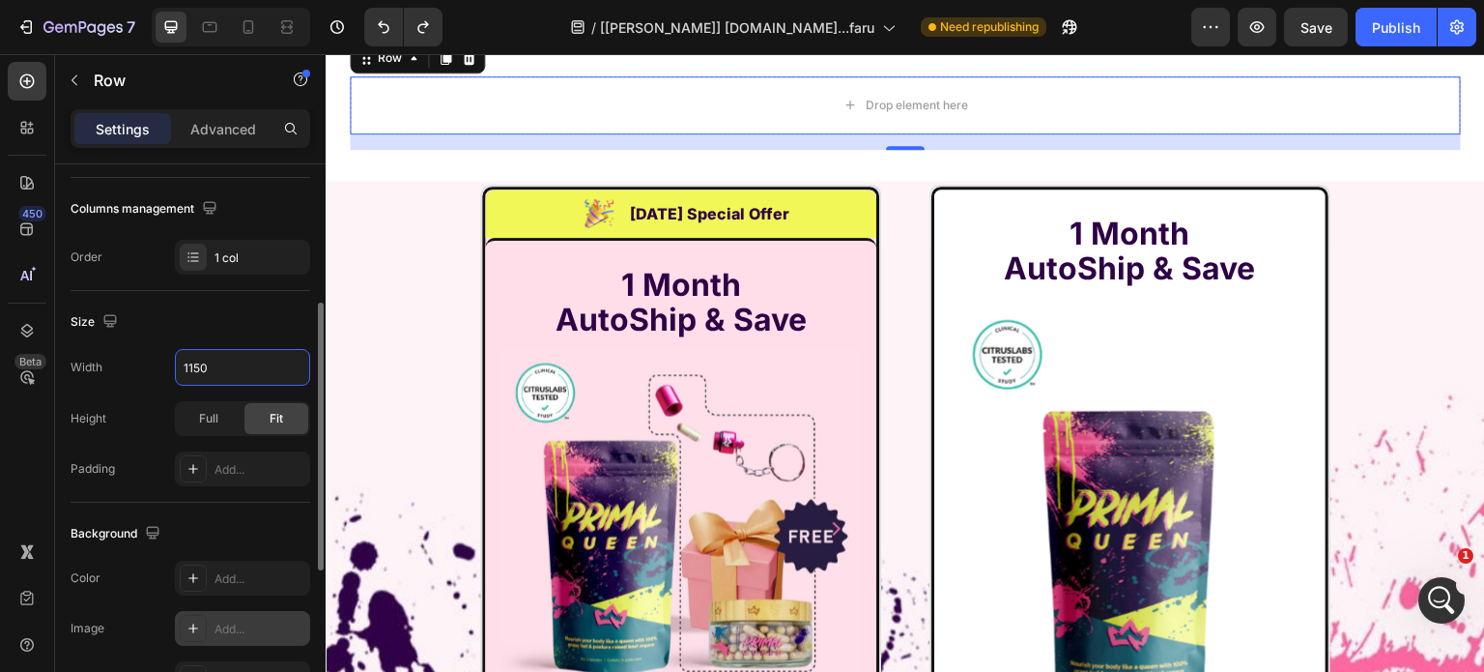
type input "1150"
click at [227, 637] on div "Add..." at bounding box center [242, 628] width 135 height 35
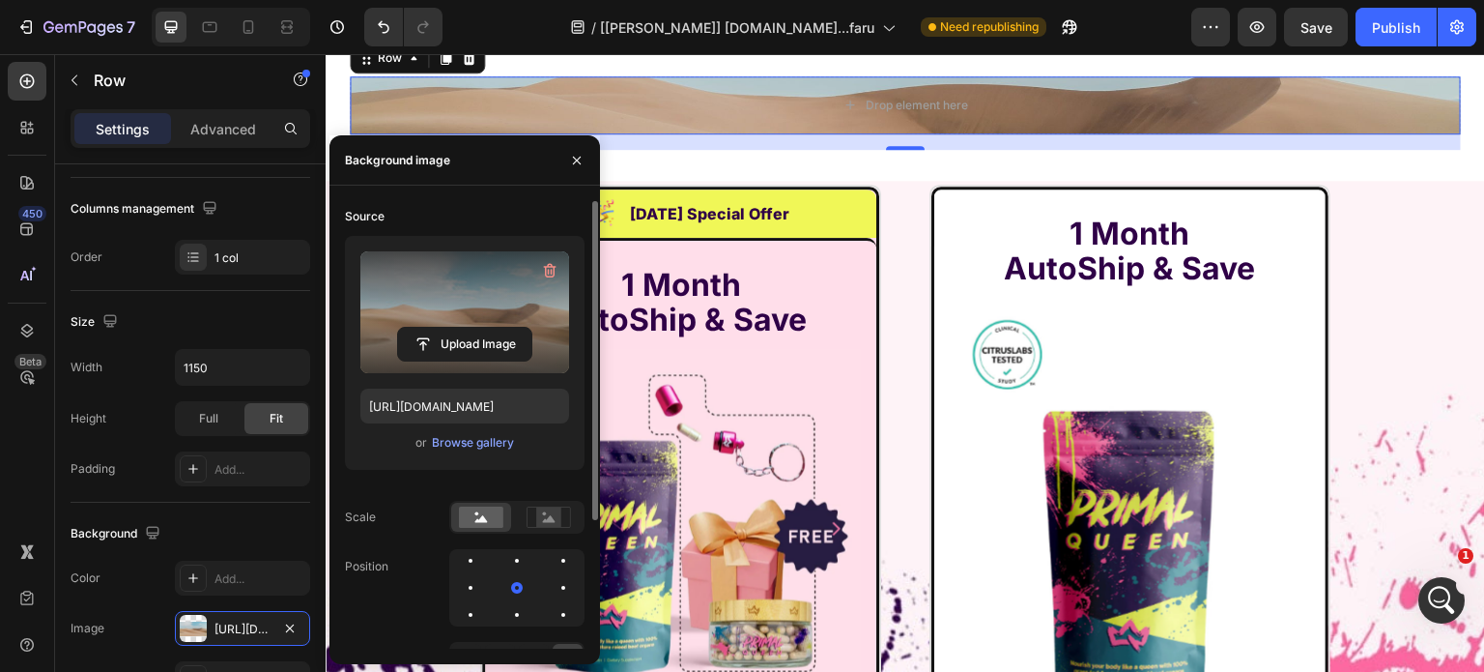
click at [448, 315] on label at bounding box center [464, 312] width 209 height 122
click at [448, 328] on input "file" at bounding box center [464, 344] width 133 height 33
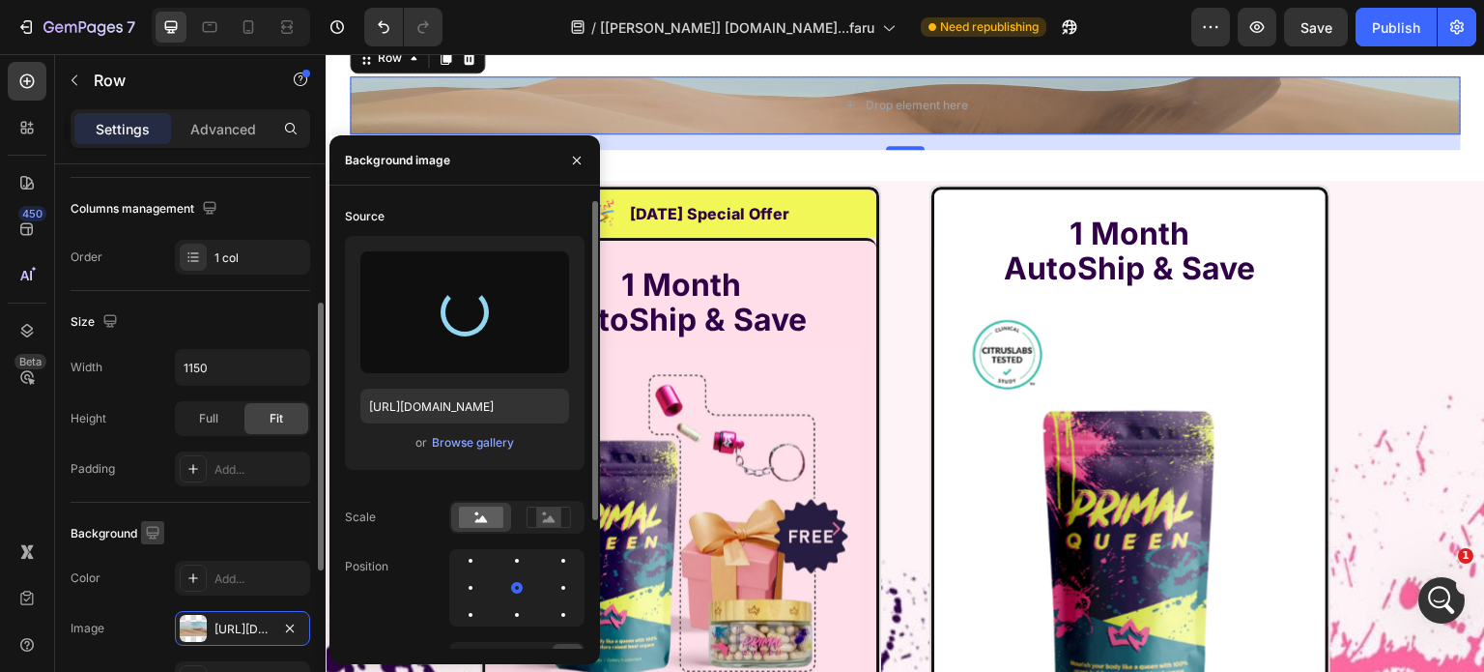
type input "[URL][DOMAIN_NAME]"
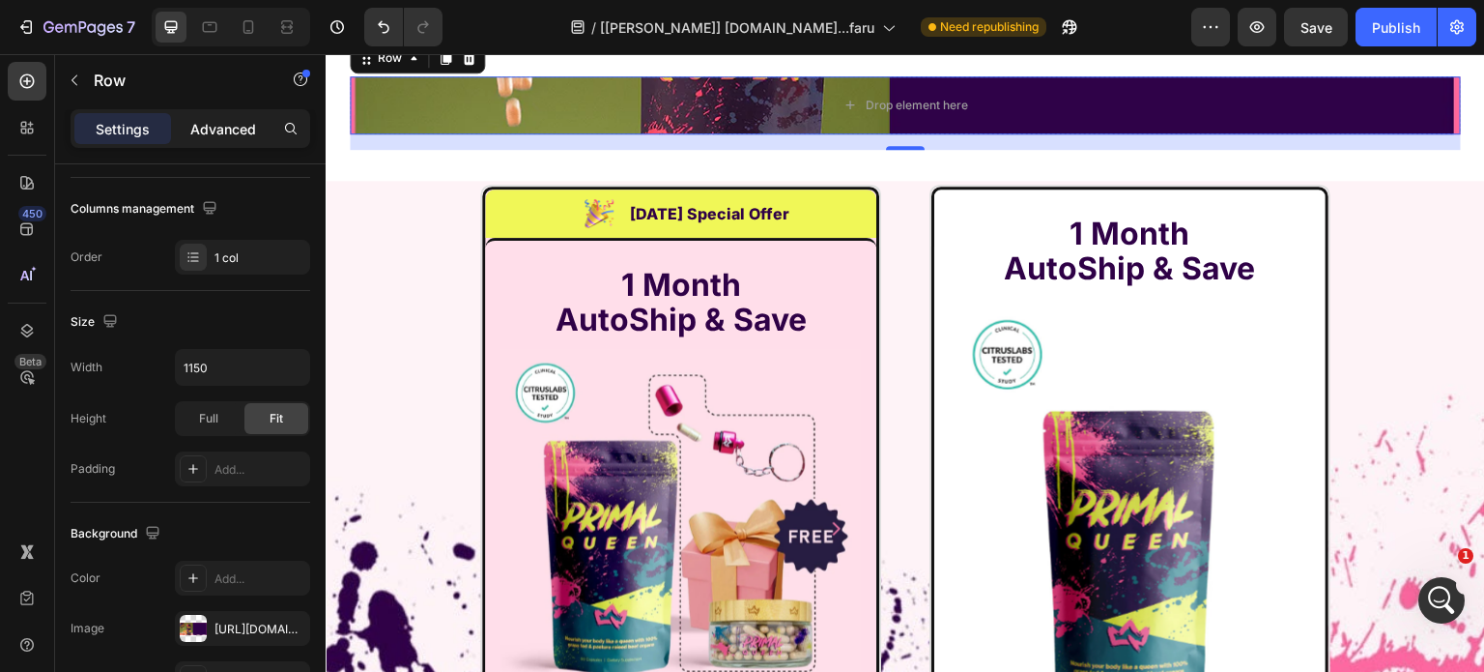
click at [232, 136] on p "Advanced" at bounding box center [223, 129] width 66 height 20
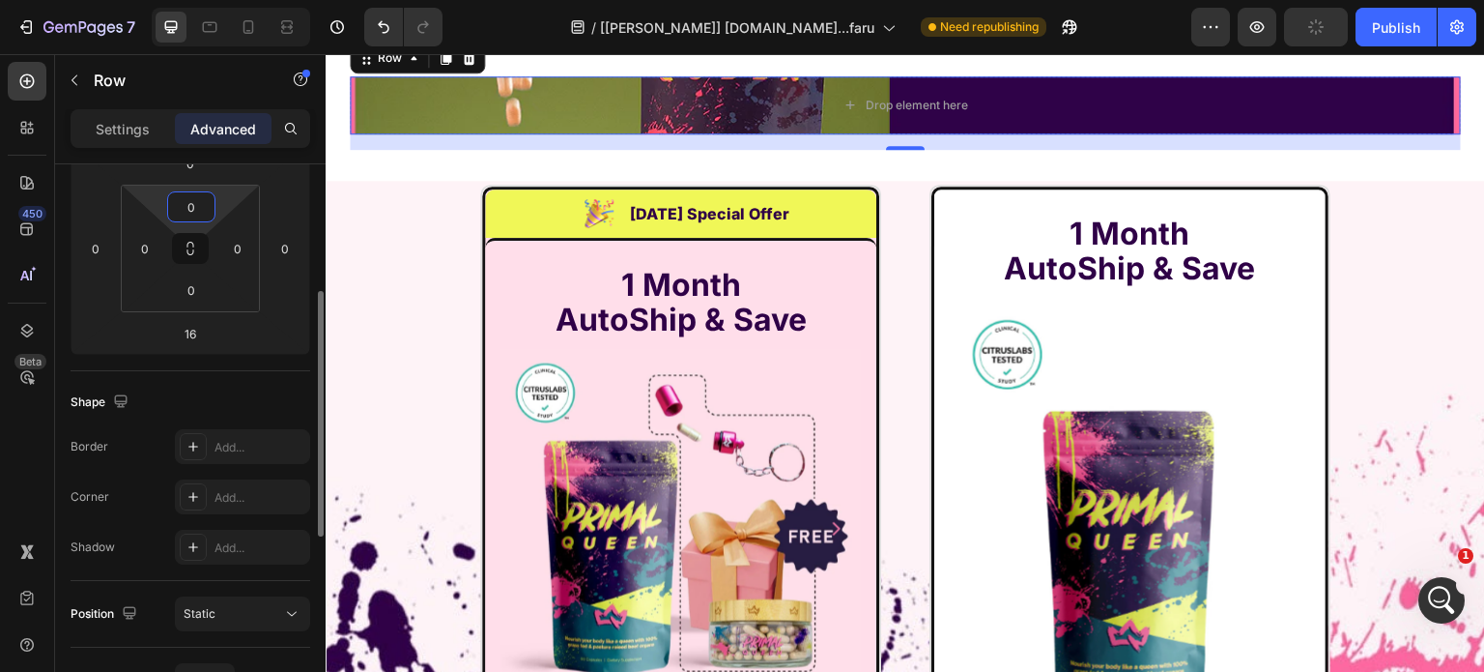
click at [198, 208] on input "0" at bounding box center [191, 206] width 39 height 29
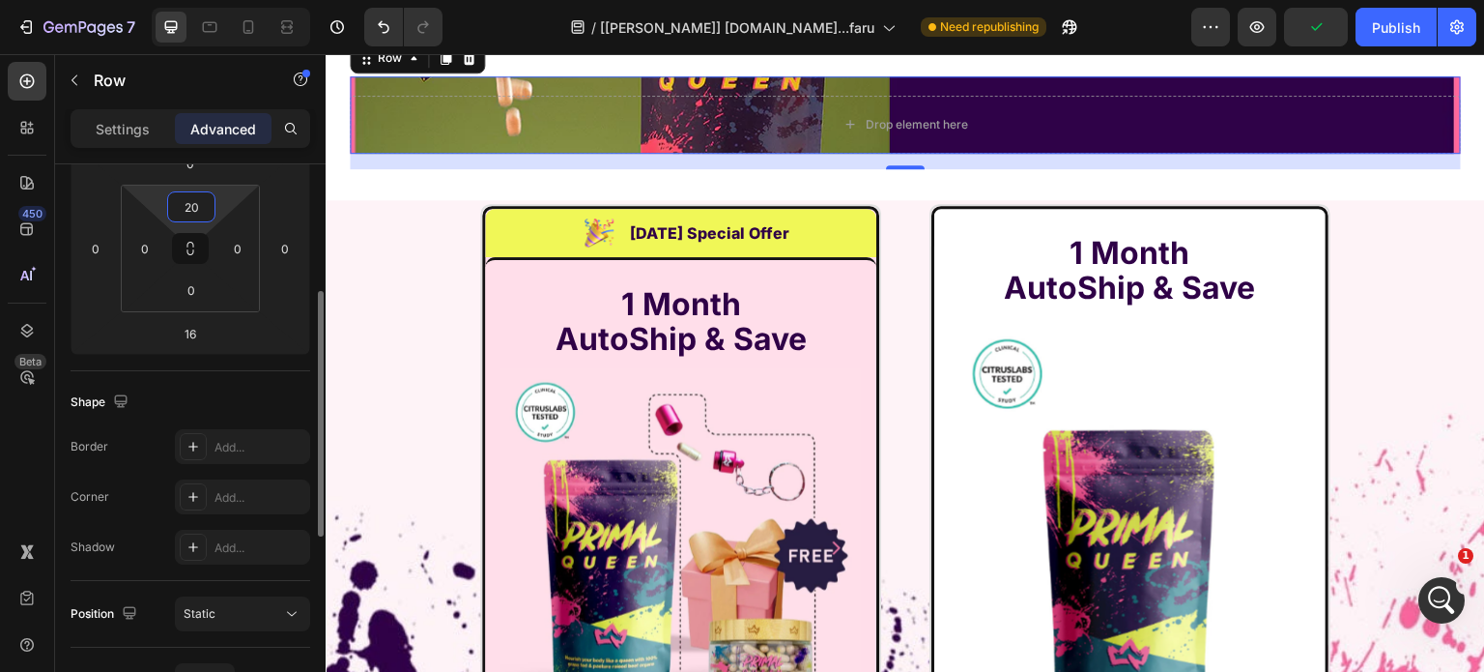
type input "2"
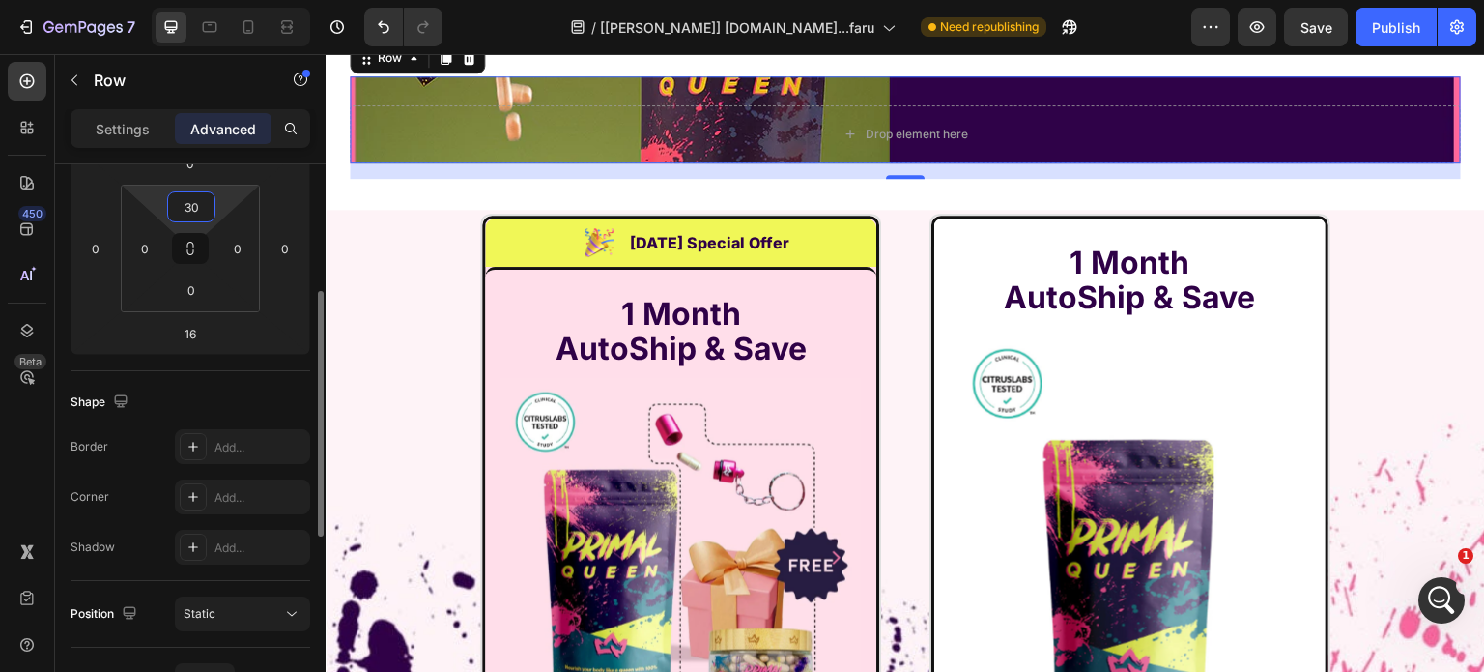
type input "3"
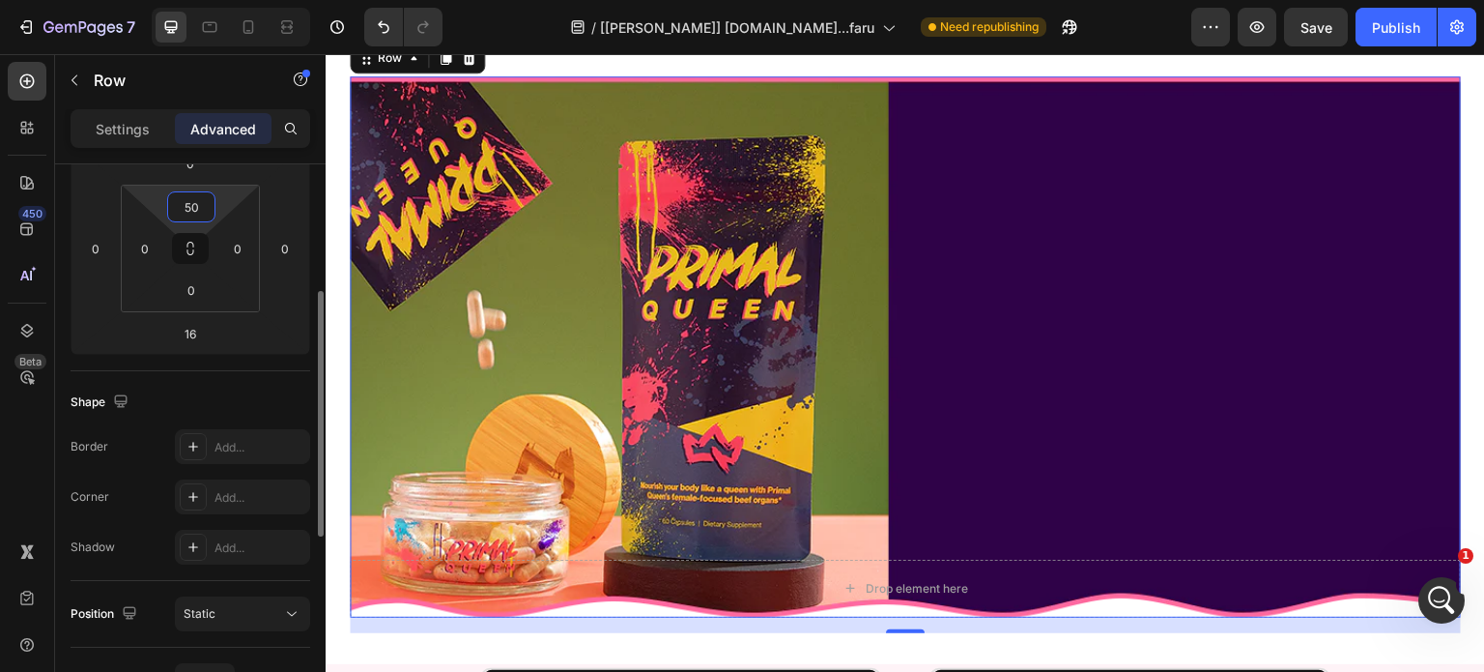
type input "5"
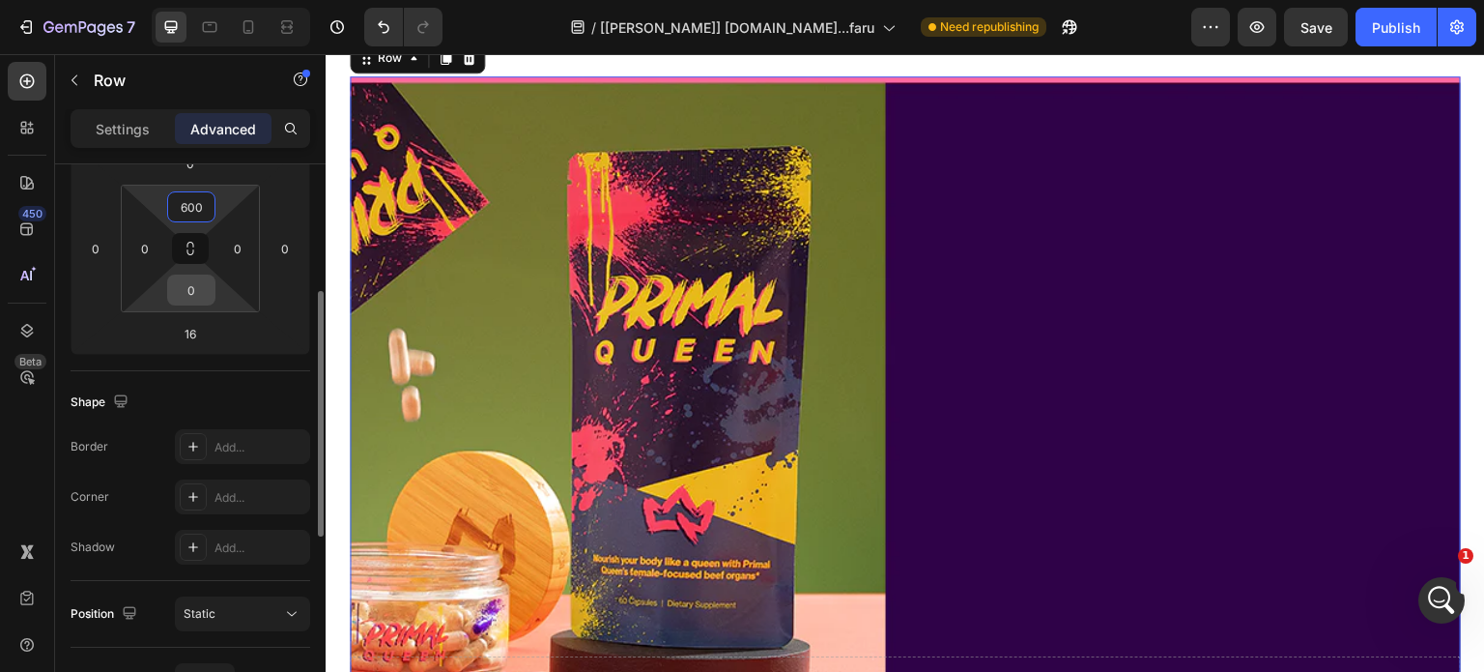
type input "600"
click at [186, 285] on input "0" at bounding box center [191, 289] width 39 height 29
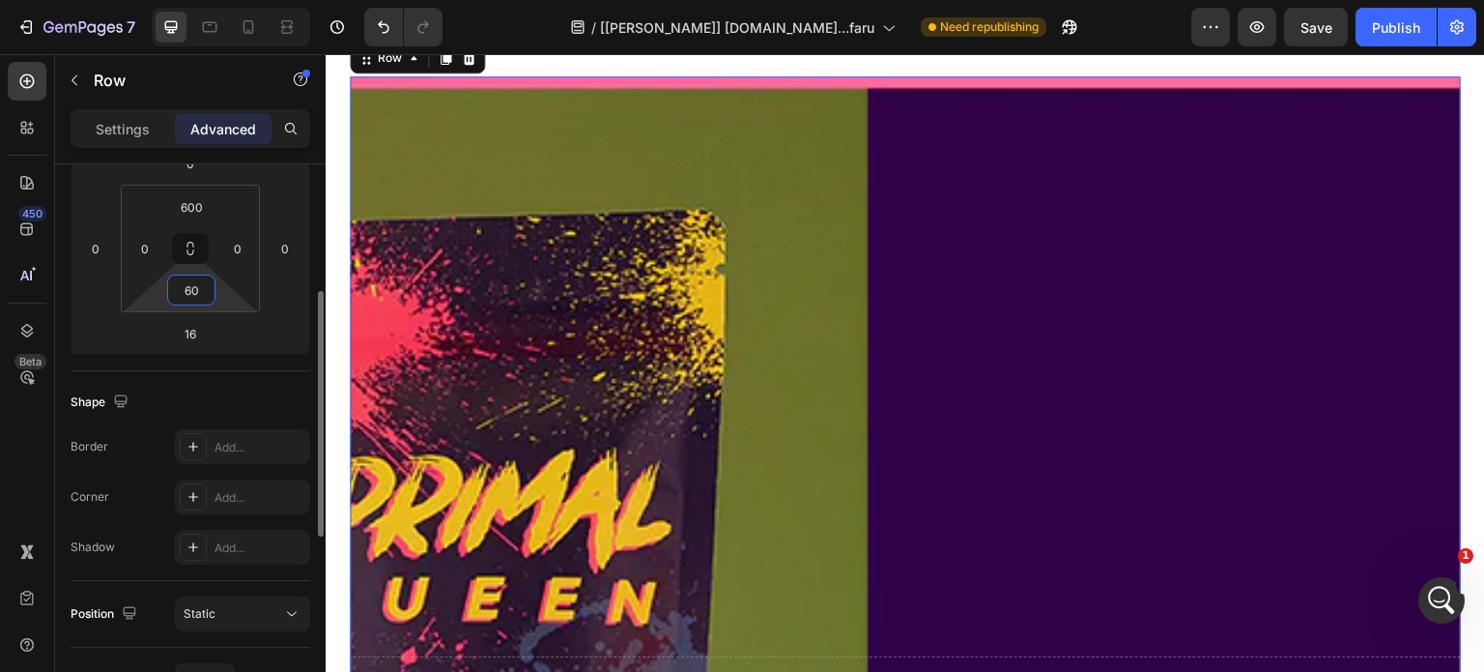
type input "6"
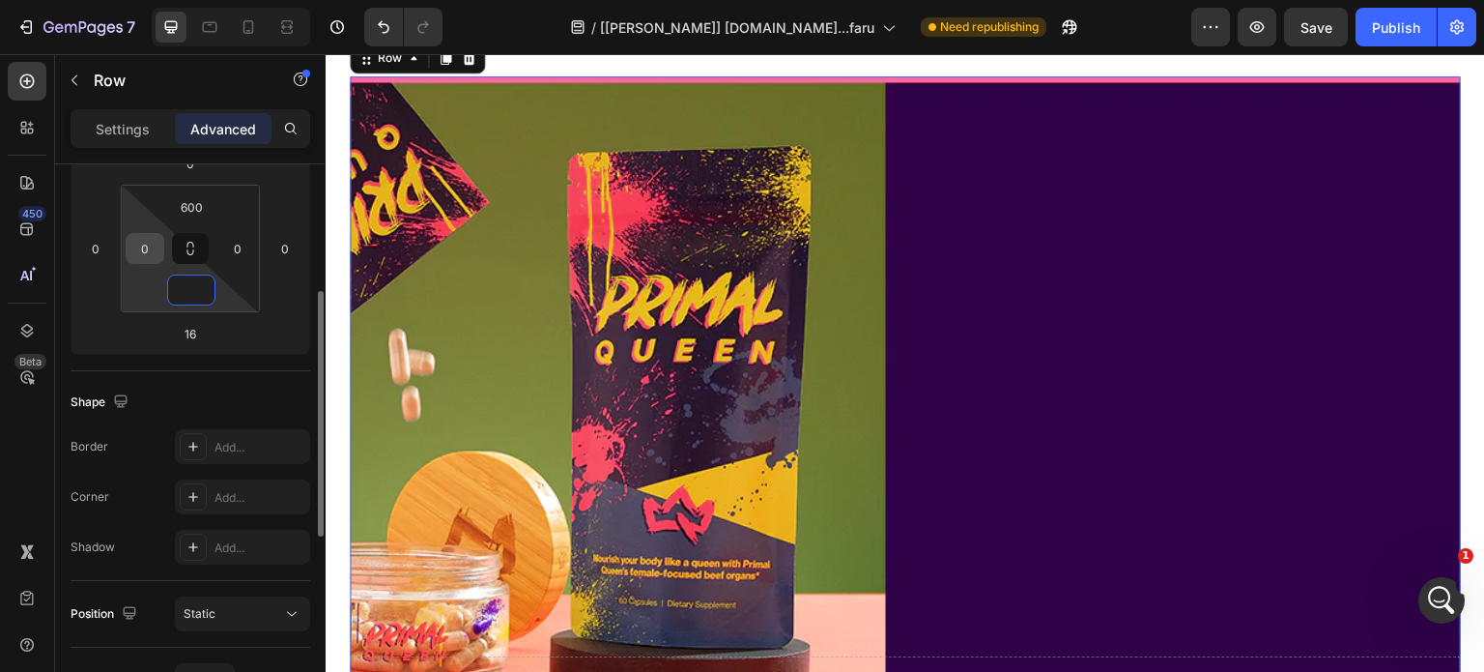
type input "0"
click at [142, 243] on input "0" at bounding box center [144, 248] width 29 height 29
type input "1"
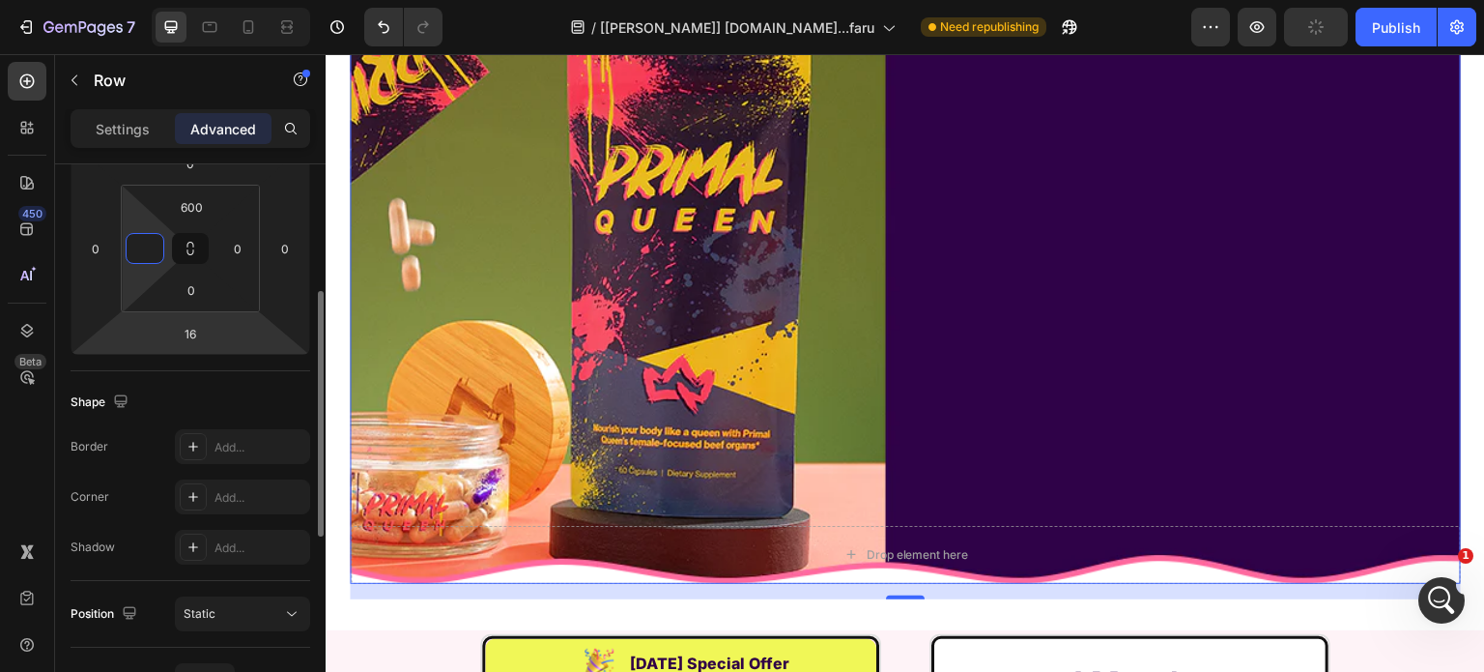
scroll to position [97, 0]
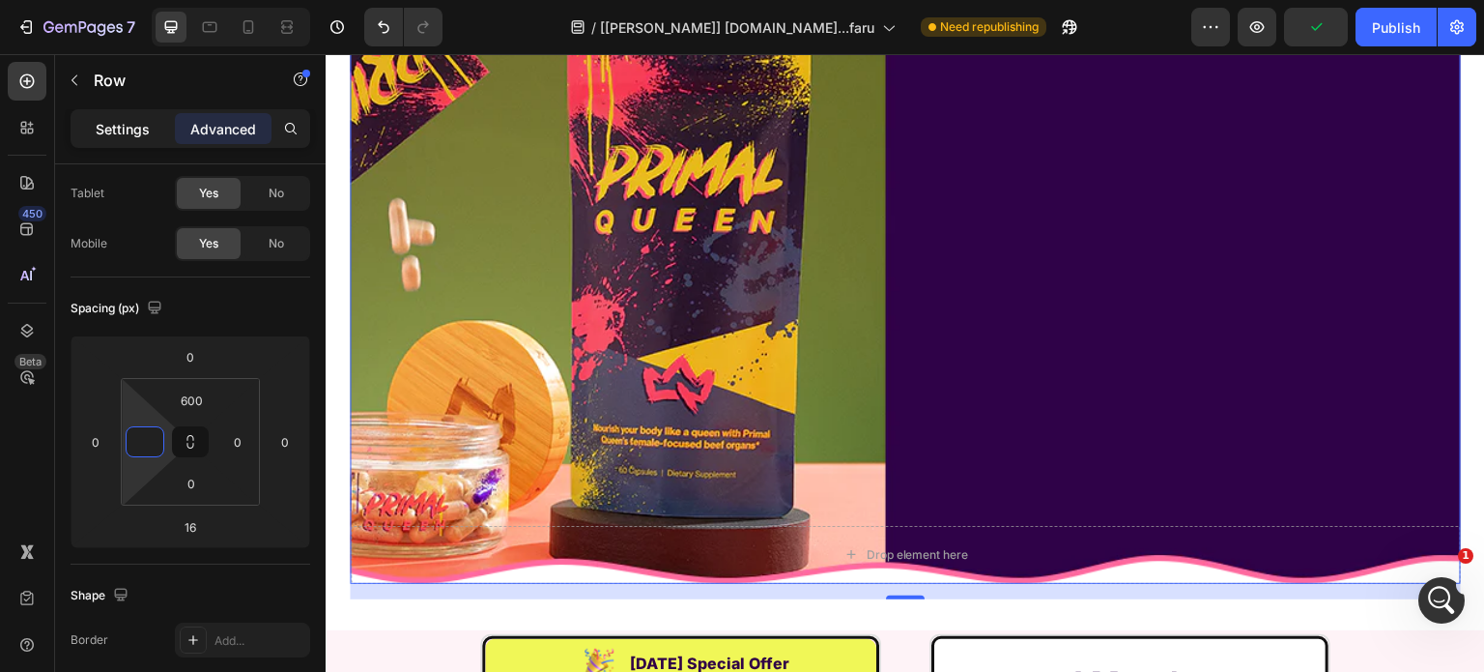
click at [120, 130] on p "Settings" at bounding box center [123, 129] width 54 height 20
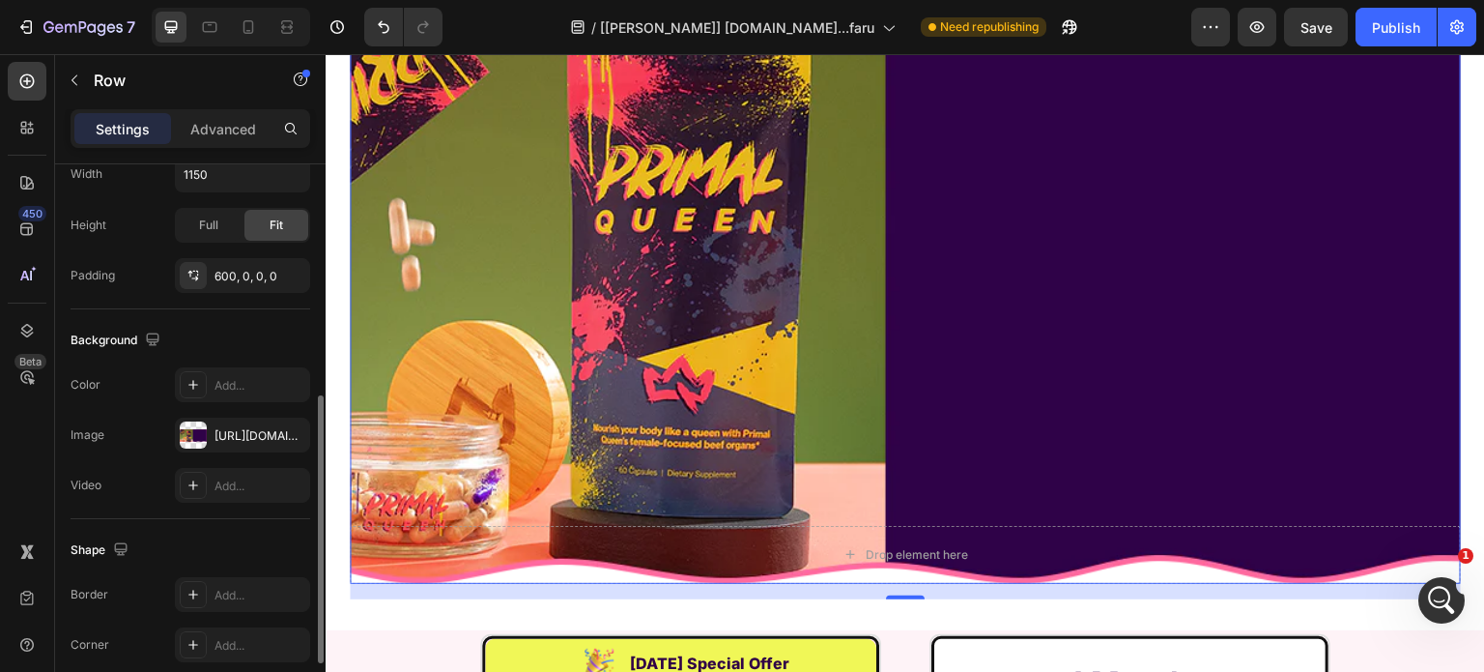
scroll to position [615, 0]
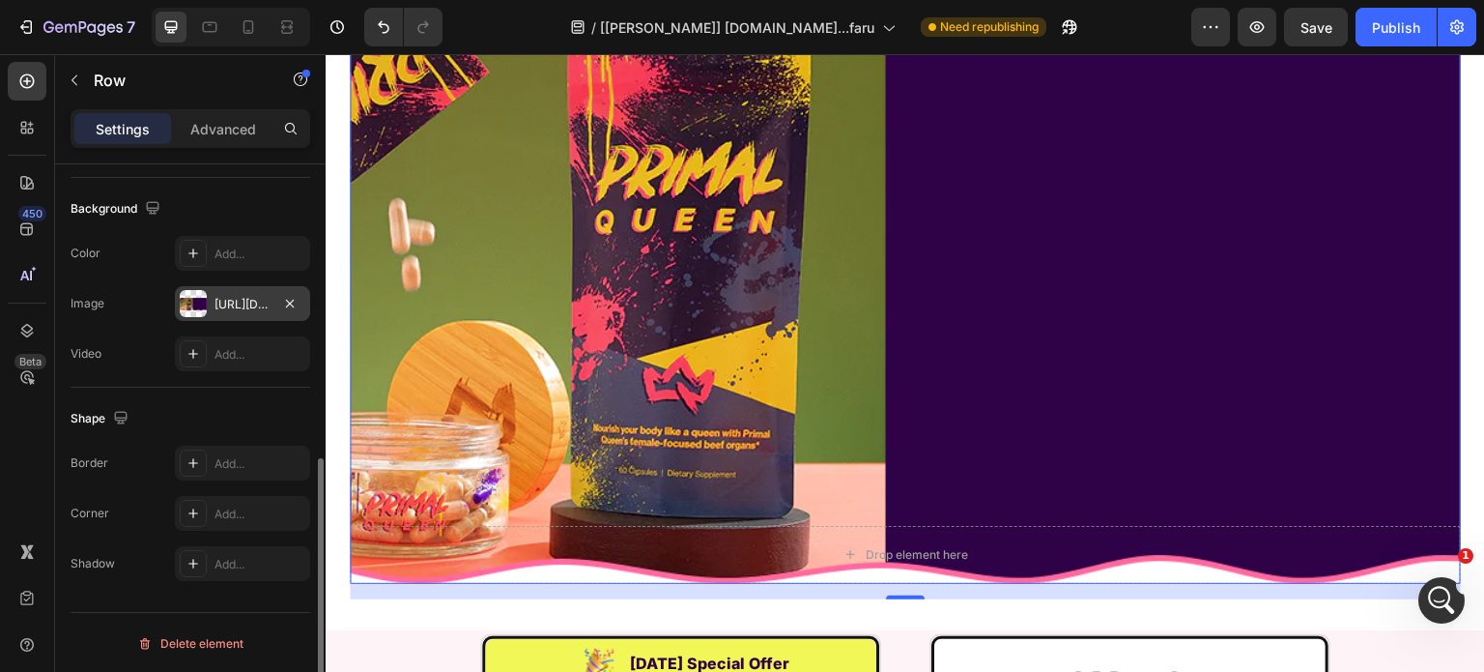
click at [244, 300] on div "[URL][DOMAIN_NAME]" at bounding box center [243, 304] width 56 height 17
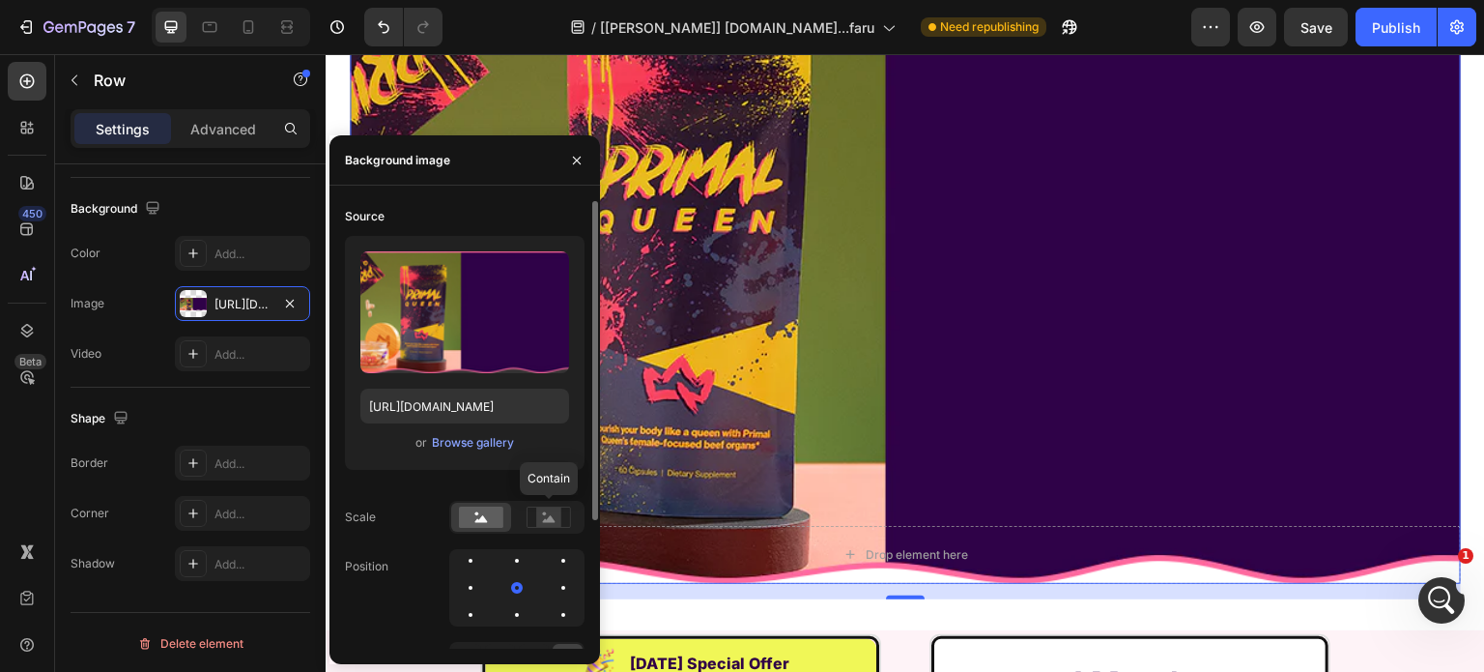
click at [537, 531] on div "Contain" at bounding box center [516, 517] width 135 height 33
click at [543, 521] on icon at bounding box center [549, 518] width 13 height 7
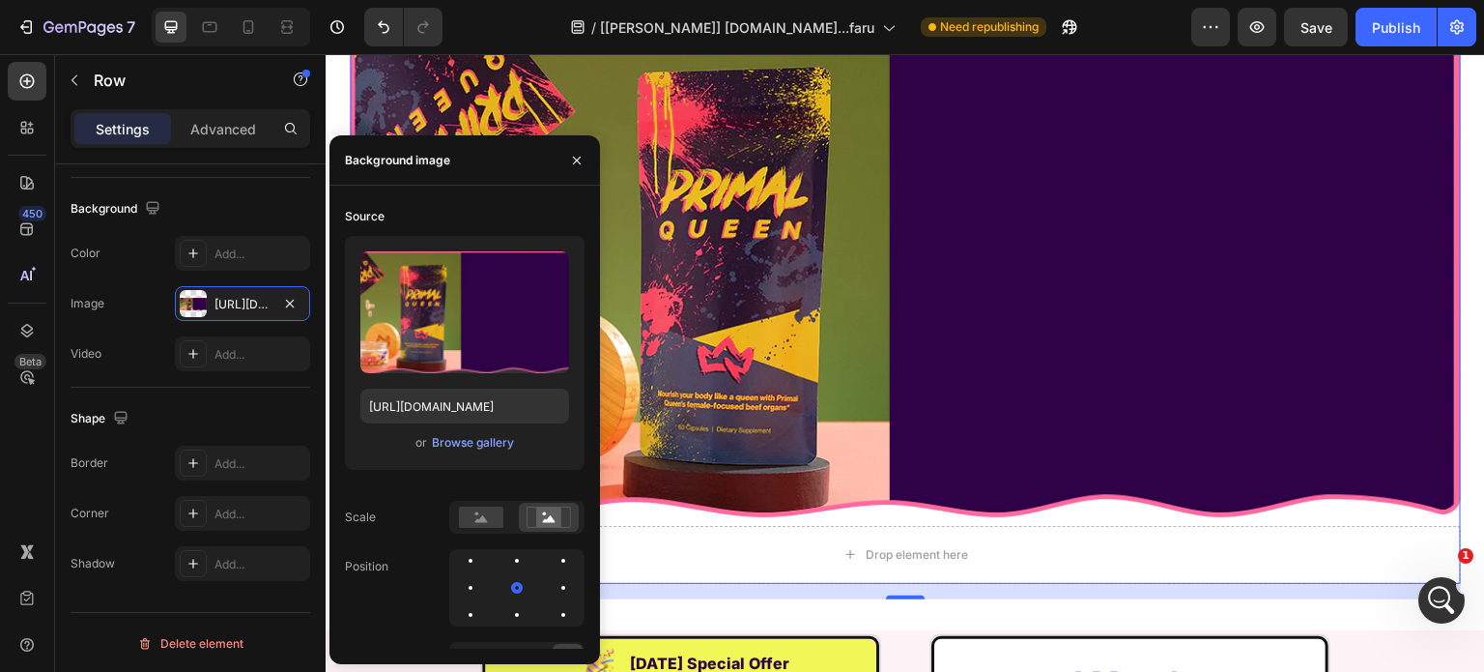
click at [785, 335] on div "Drop element here Row 16" at bounding box center [905, 265] width 1111 height 638
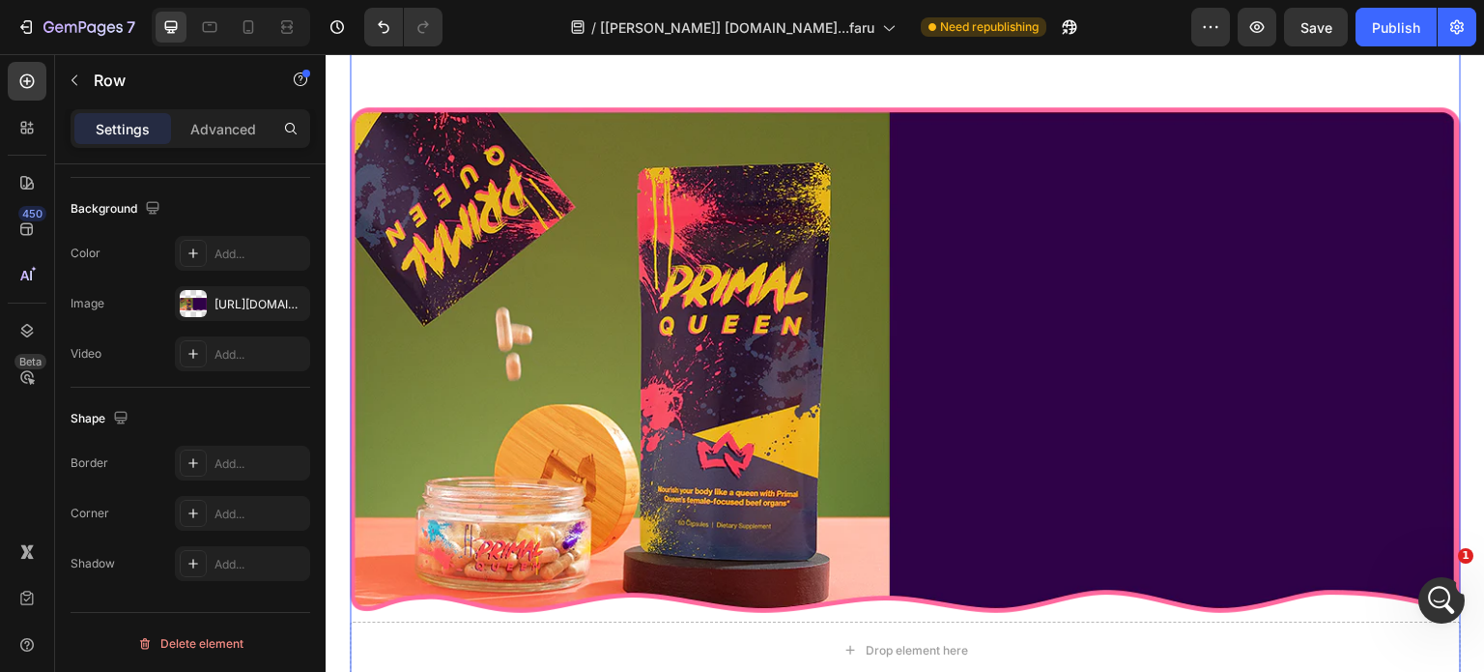
scroll to position [14716, 0]
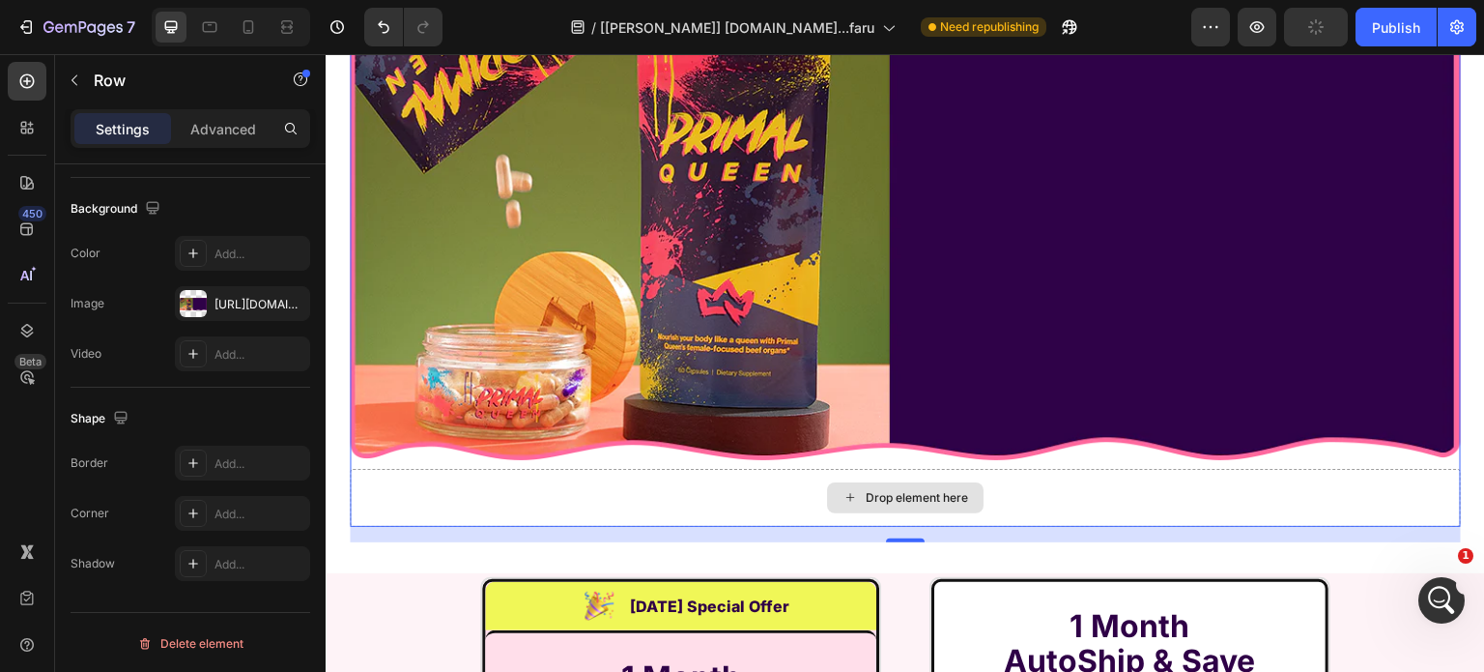
click at [630, 513] on div "Drop element here" at bounding box center [905, 498] width 1111 height 58
click at [632, 500] on div "Drop element here" at bounding box center [905, 498] width 1111 height 58
click at [220, 131] on p "Advanced" at bounding box center [223, 129] width 66 height 20
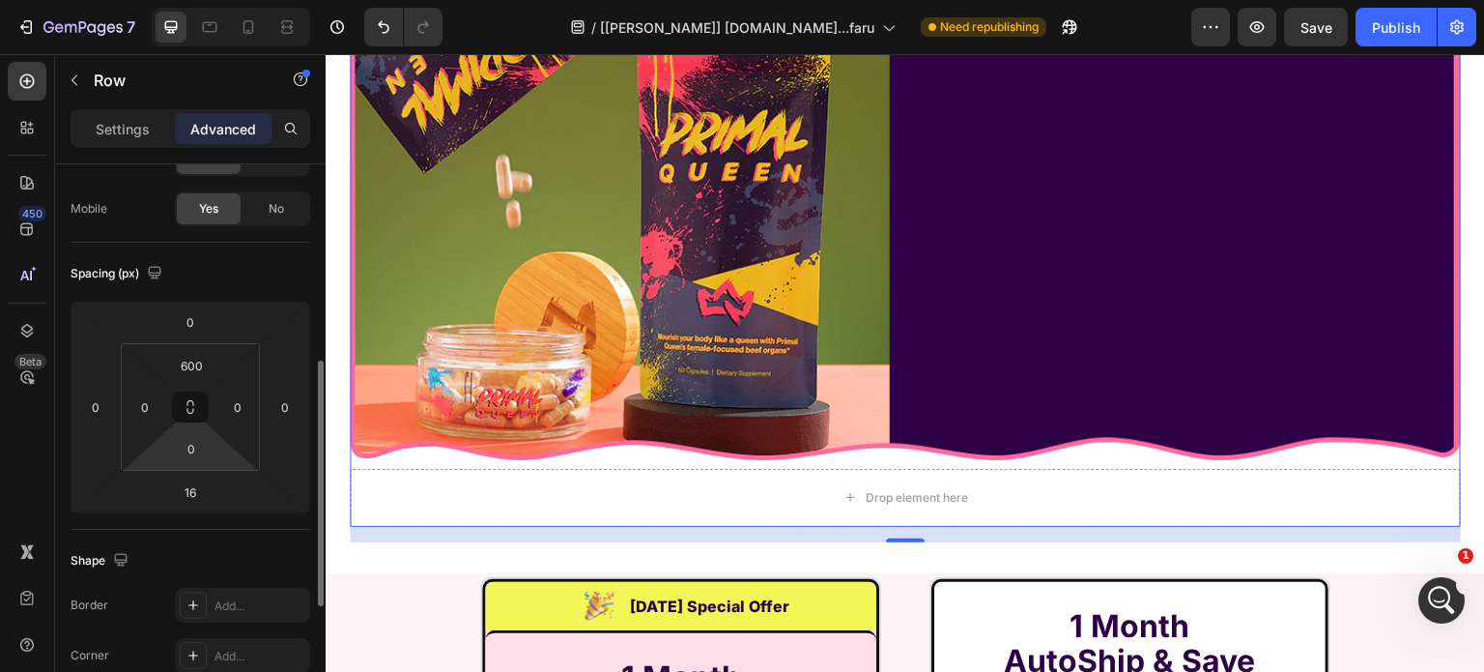
scroll to position [35, 0]
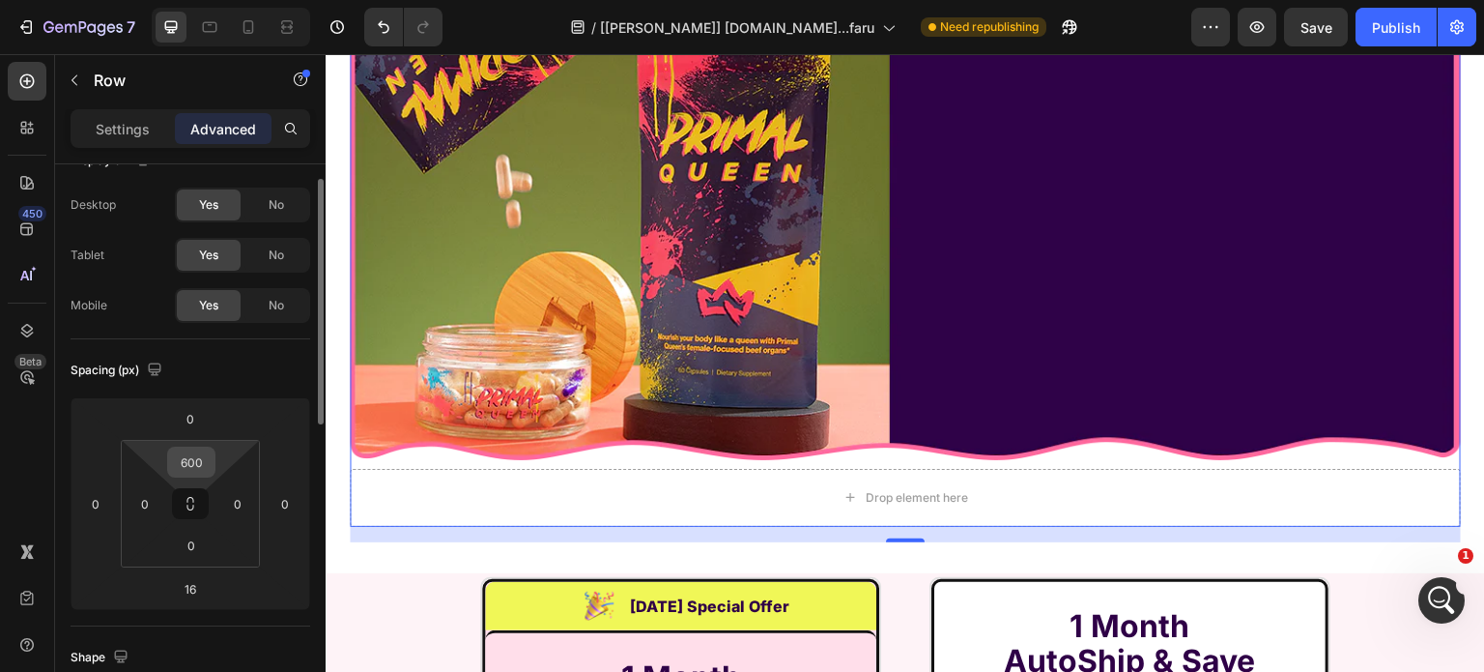
click at [195, 460] on input "600" at bounding box center [191, 461] width 39 height 29
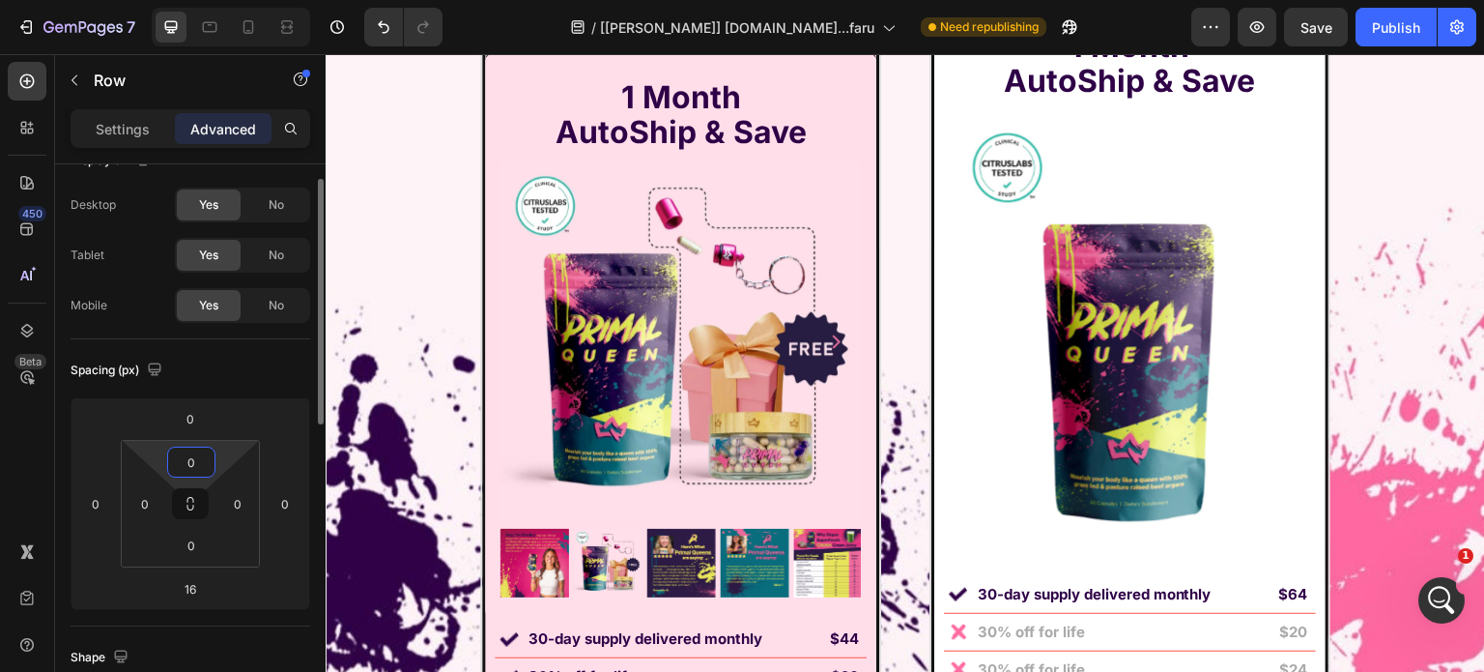
click at [195, 460] on input "0" at bounding box center [191, 461] width 39 height 29
type input "300"
click at [193, 551] on input "0" at bounding box center [191, 545] width 39 height 29
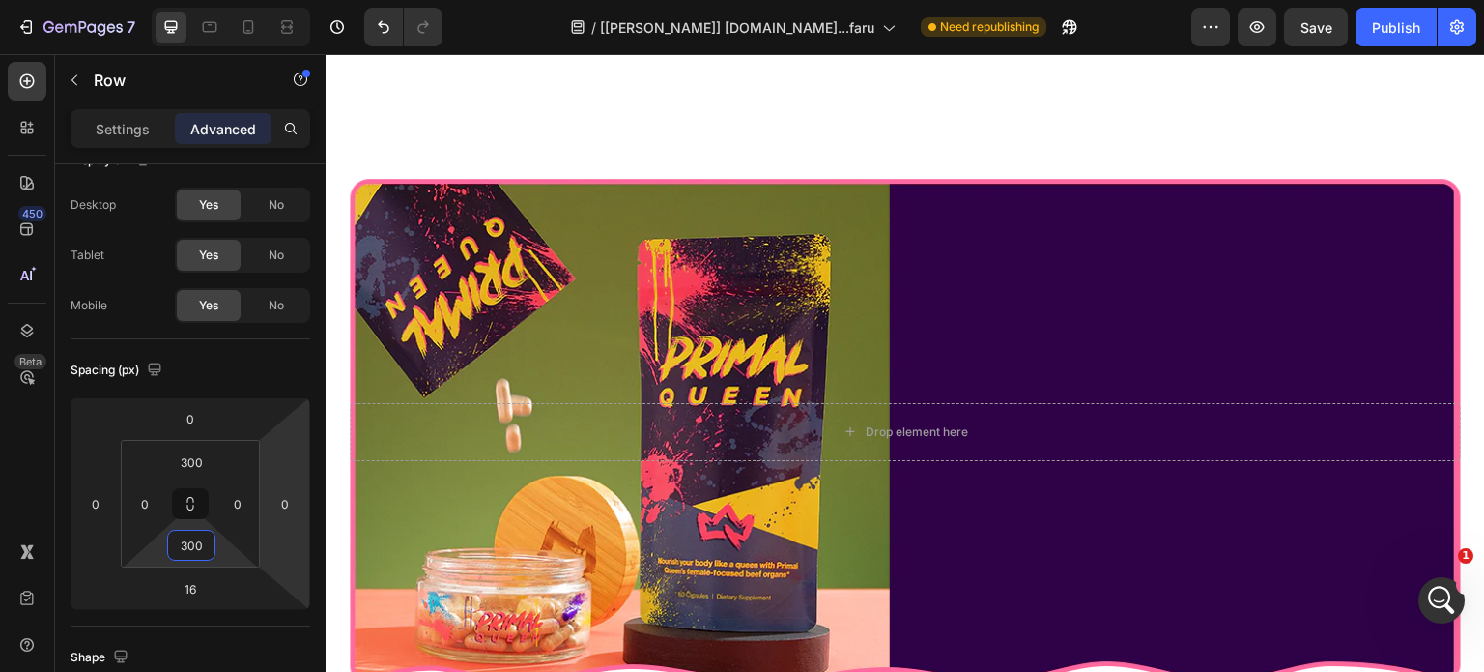
scroll to position [14391, 0]
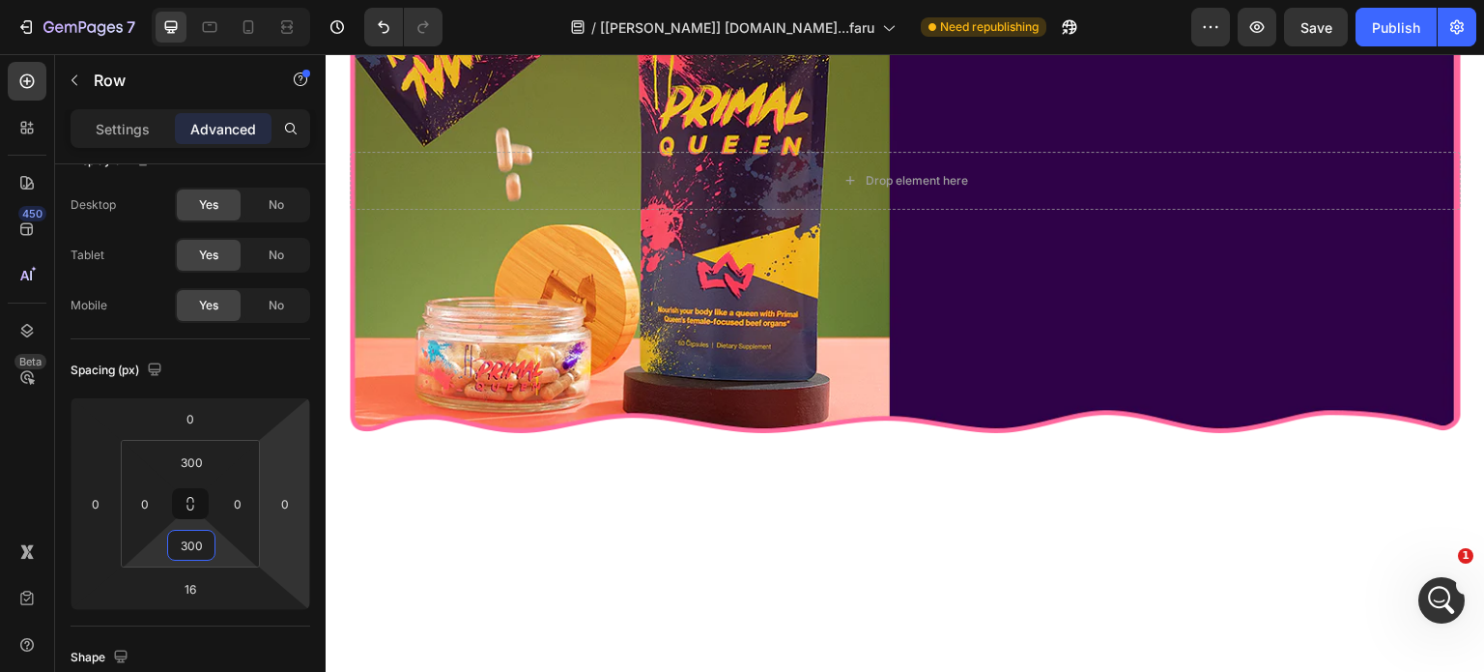
type input "300"
click at [414, 290] on div "Drop element here Row" at bounding box center [905, 181] width 1111 height 638
click at [483, 412] on div "Drop element here Row" at bounding box center [905, 181] width 1111 height 638
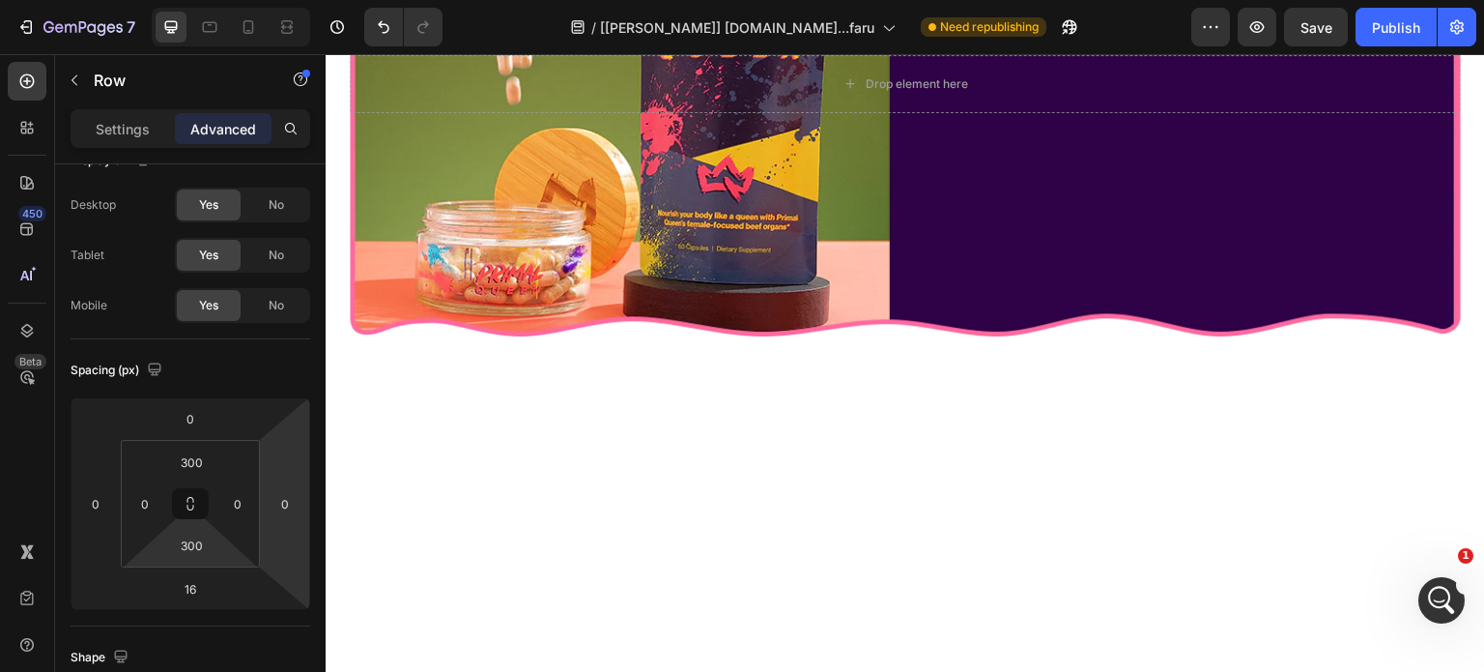
scroll to position [14589, 0]
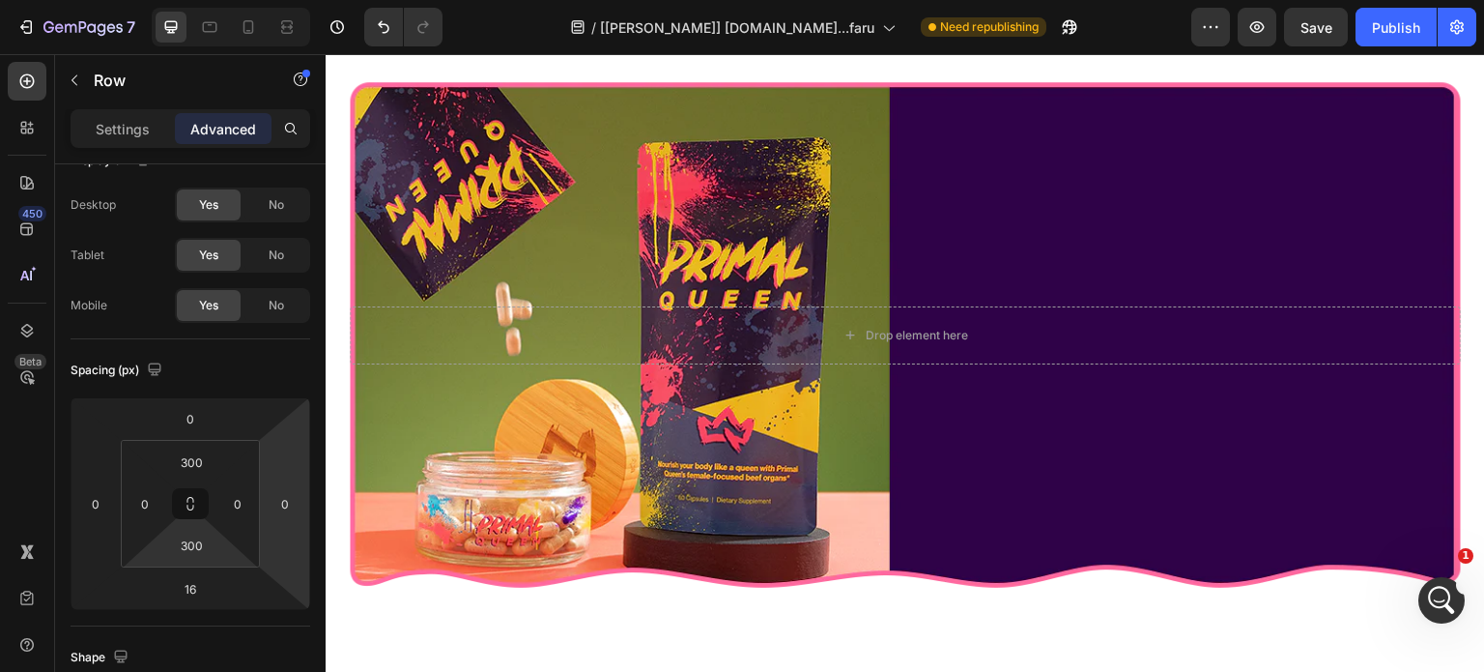
click at [868, 543] on div "Drop element here Row" at bounding box center [905, 335] width 1111 height 638
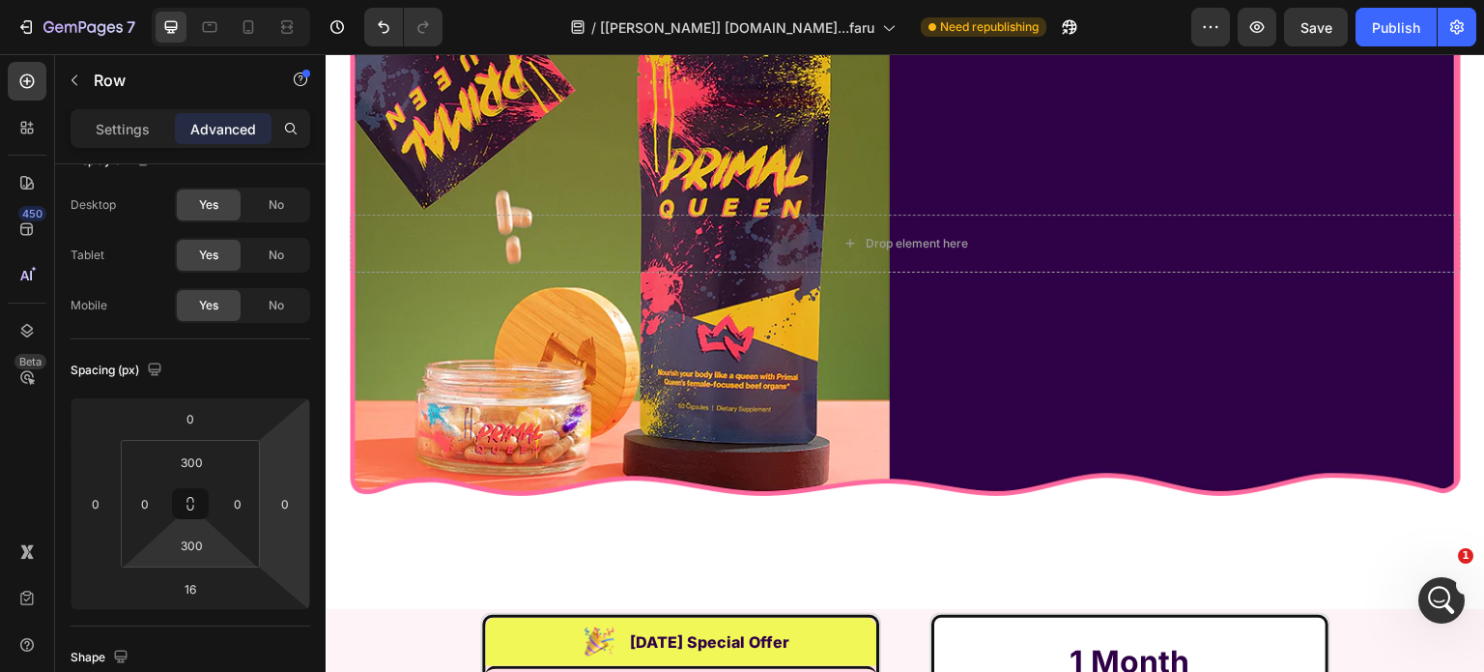
drag, startPoint x: 881, startPoint y: 484, endPoint x: 852, endPoint y: 494, distance: 30.6
click at [872, 487] on div "Drop element here Row" at bounding box center [905, 244] width 1111 height 638
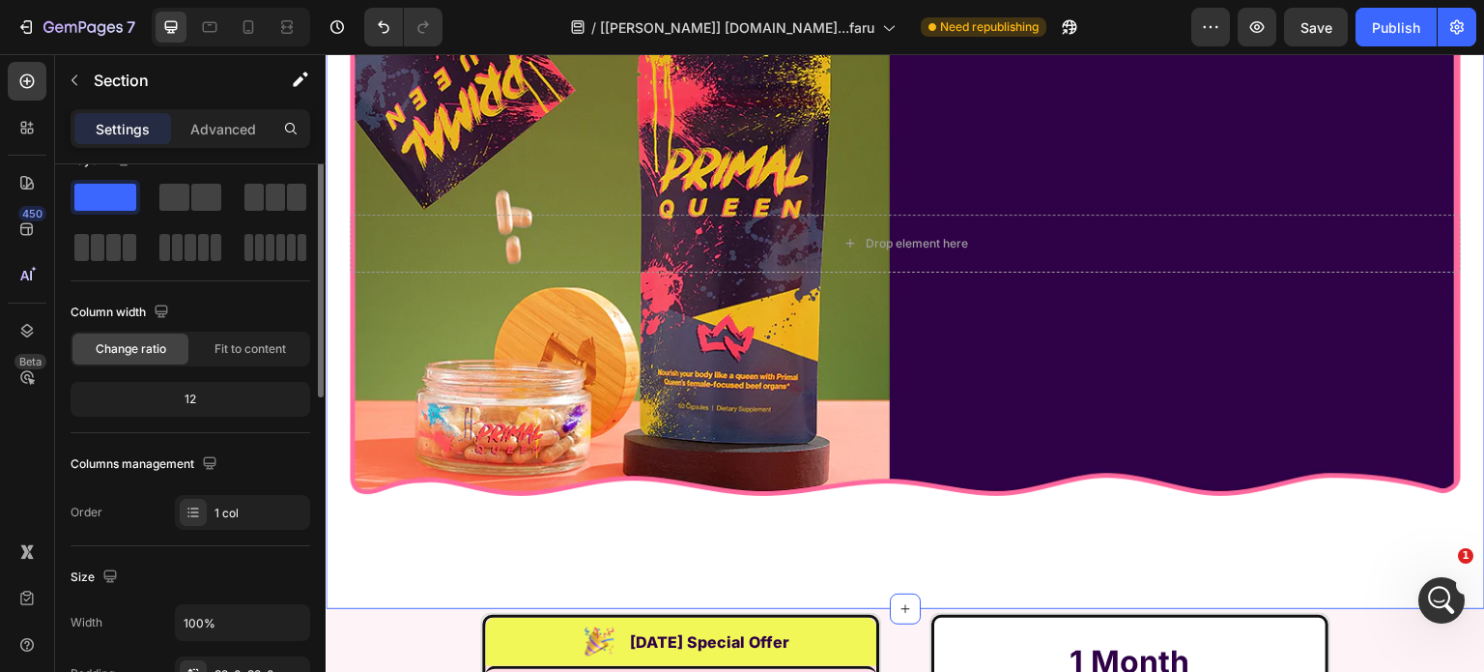
drag, startPoint x: 628, startPoint y: 566, endPoint x: 580, endPoint y: 596, distance: 56.8
click at [624, 573] on div "Drop element here Row" at bounding box center [906, 251] width 1160 height 653
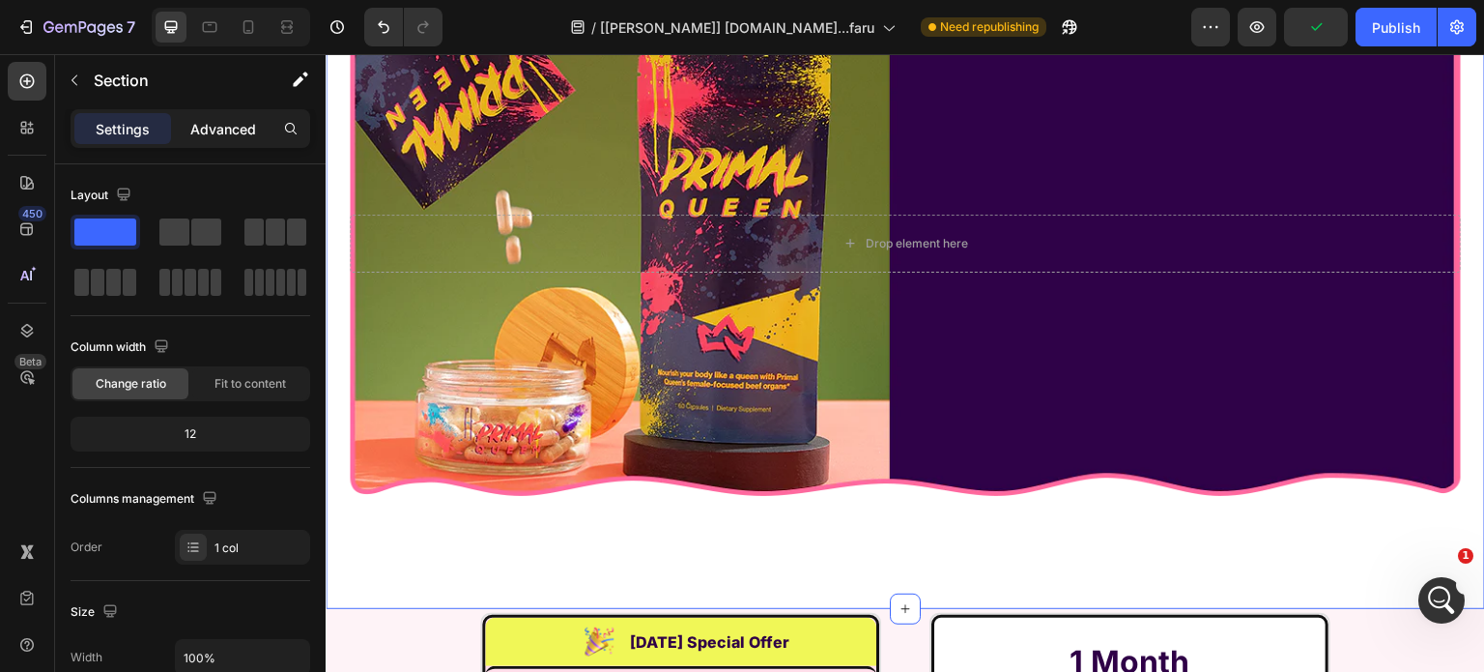
click at [224, 121] on p "Advanced" at bounding box center [223, 129] width 66 height 20
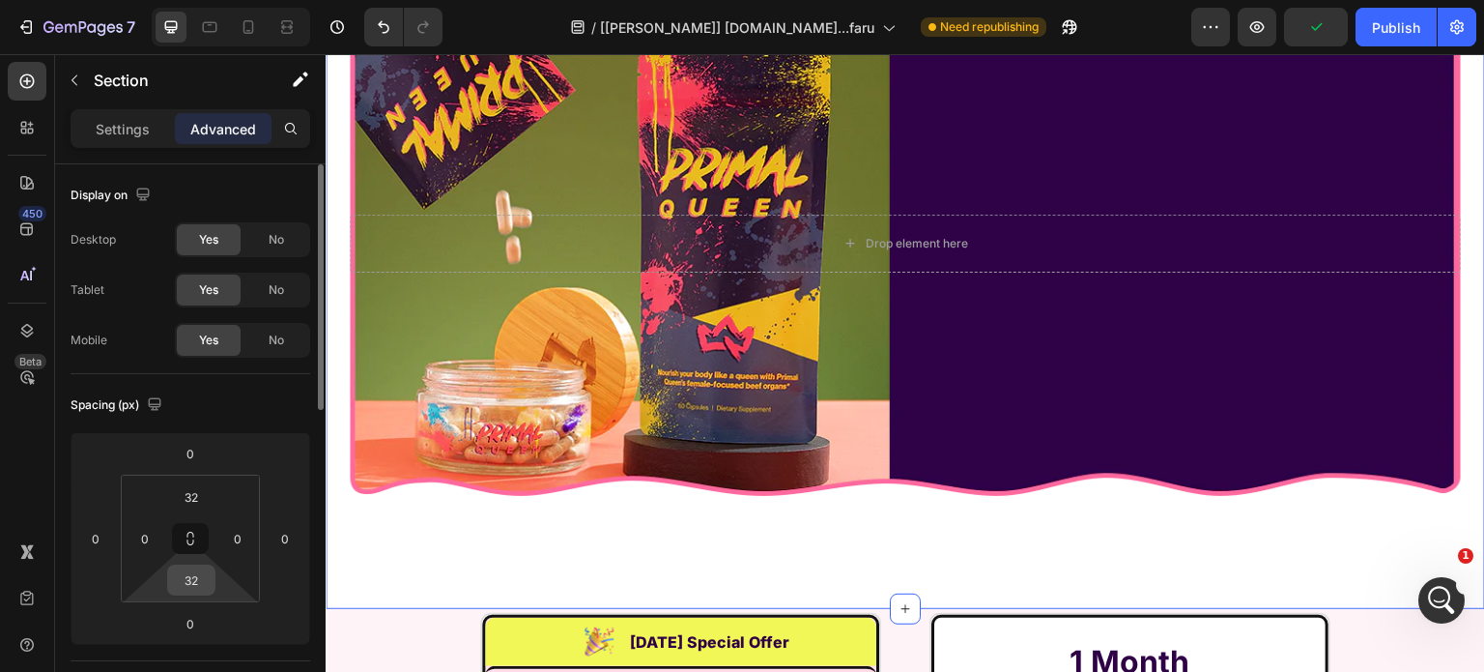
click at [197, 572] on input "32" at bounding box center [191, 579] width 39 height 29
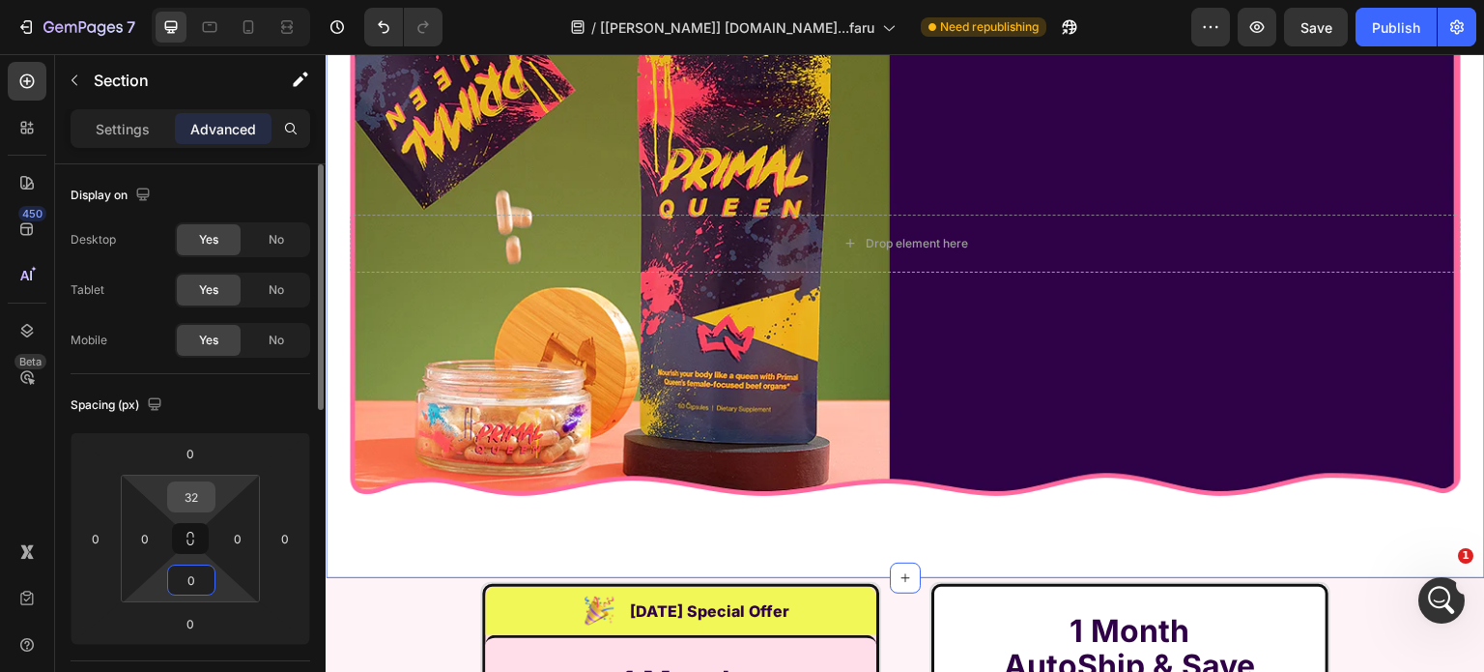
type input "0"
click at [189, 494] on input "32" at bounding box center [191, 496] width 39 height 29
type input "0"
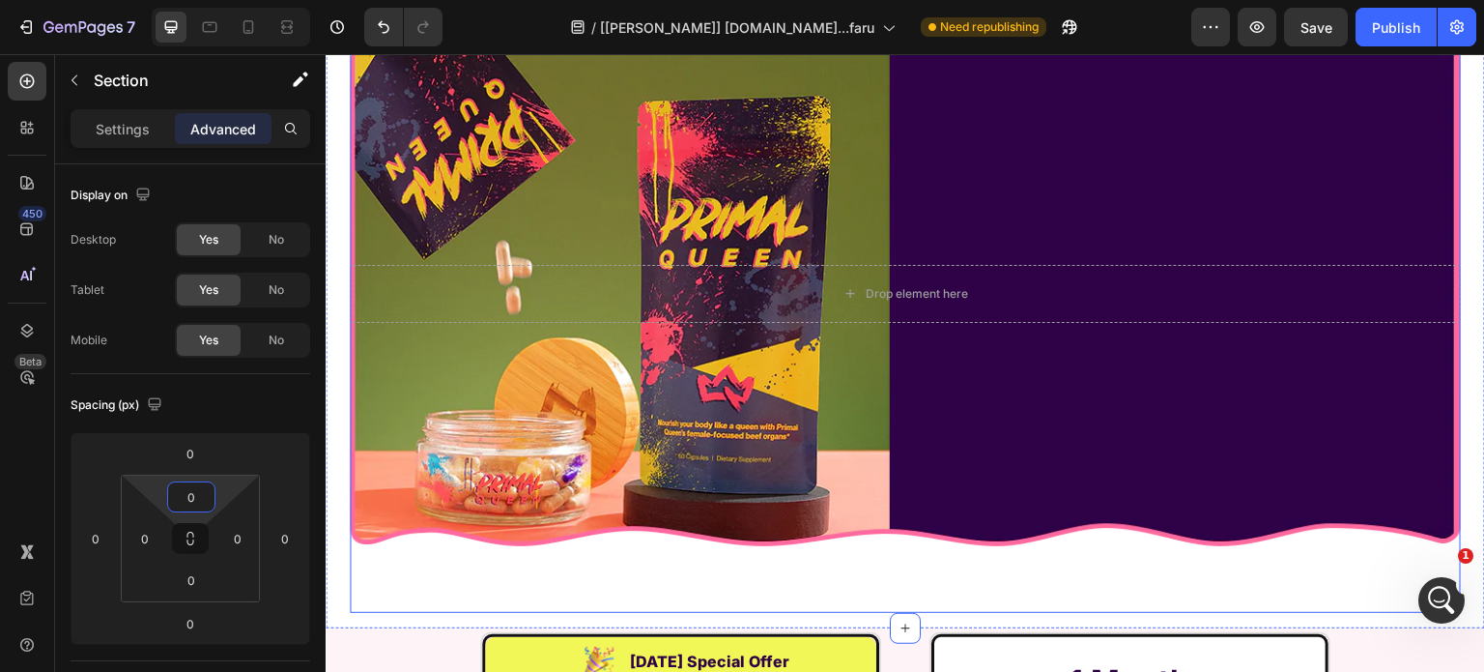
scroll to position [14584, 0]
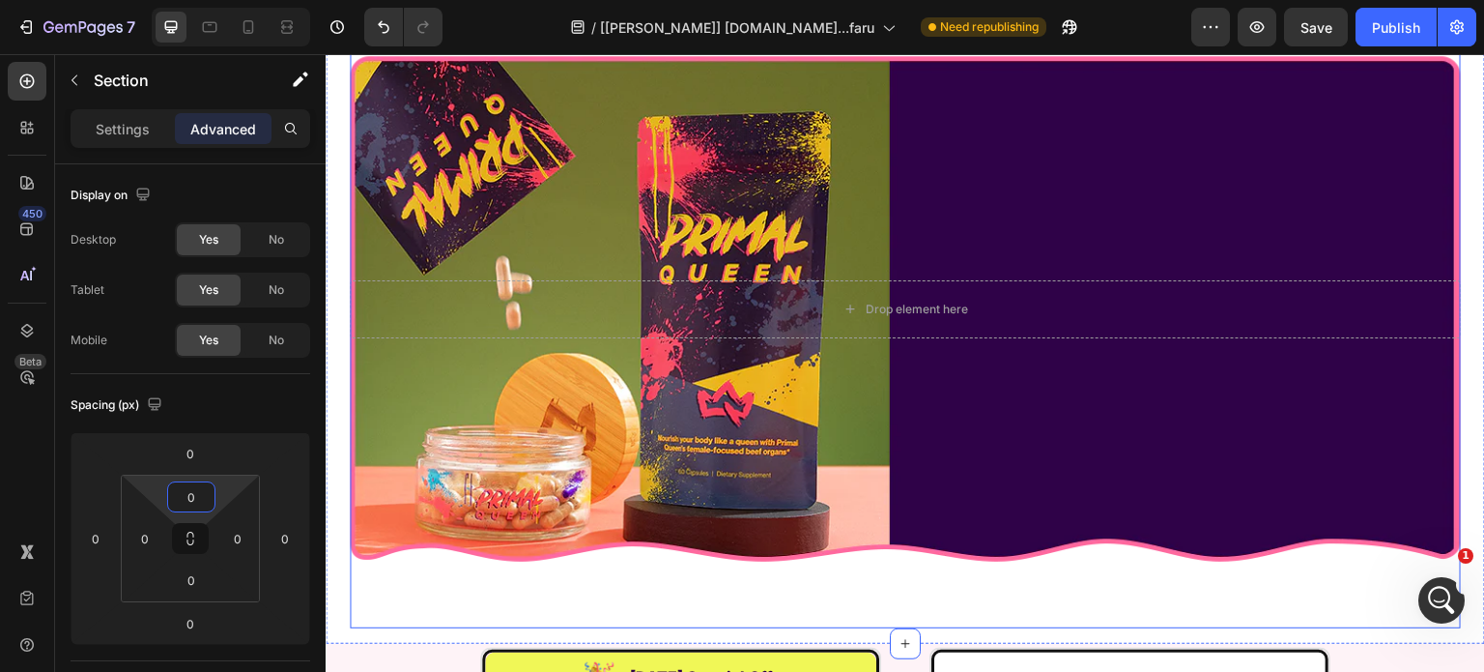
click at [934, 387] on div "Drop element here Row" at bounding box center [905, 309] width 1111 height 638
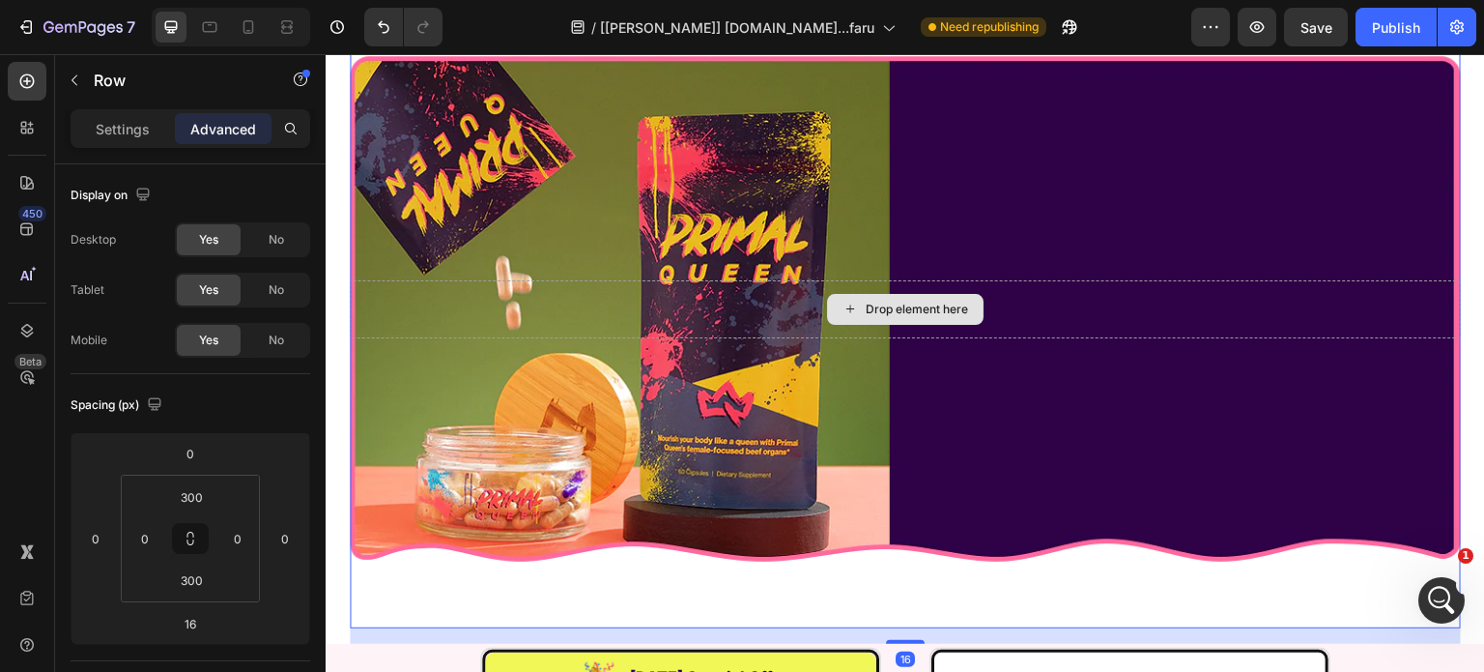
click at [930, 309] on div "Drop element here" at bounding box center [917, 308] width 102 height 15
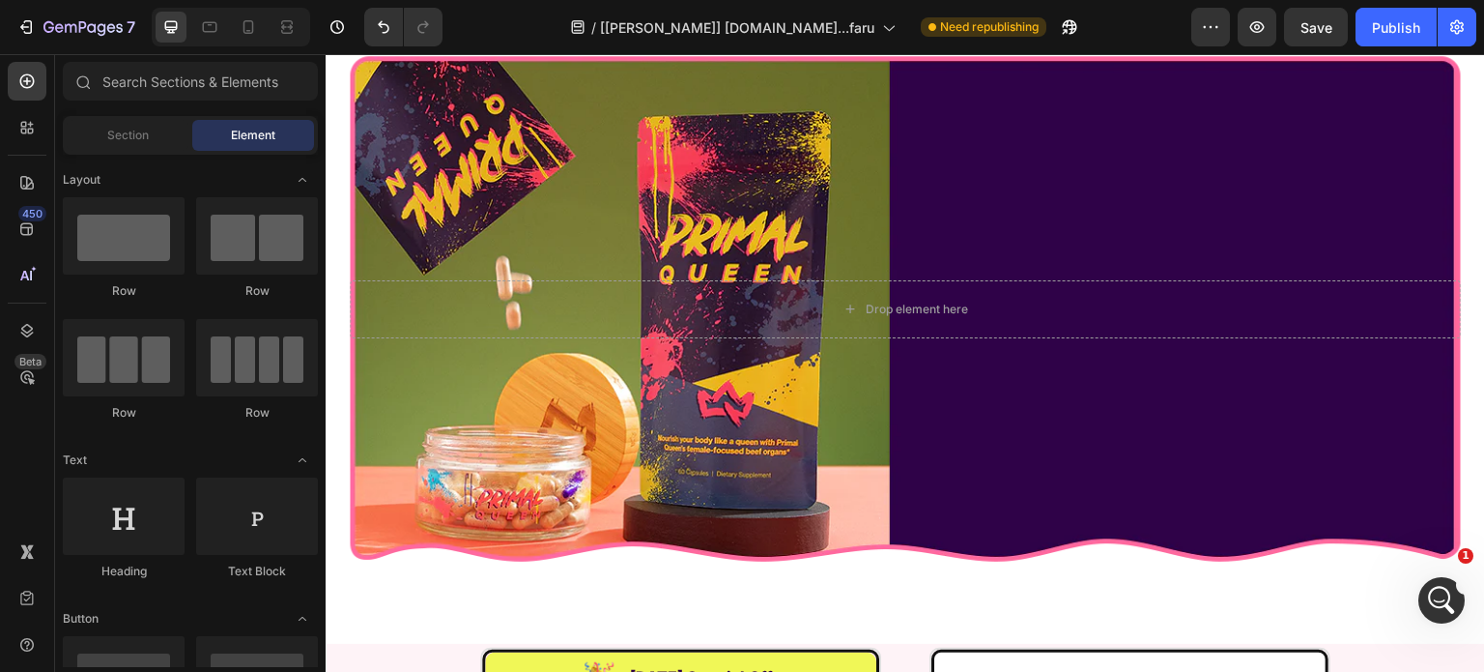
click at [835, 340] on div "Drop element here Row" at bounding box center [905, 309] width 1111 height 638
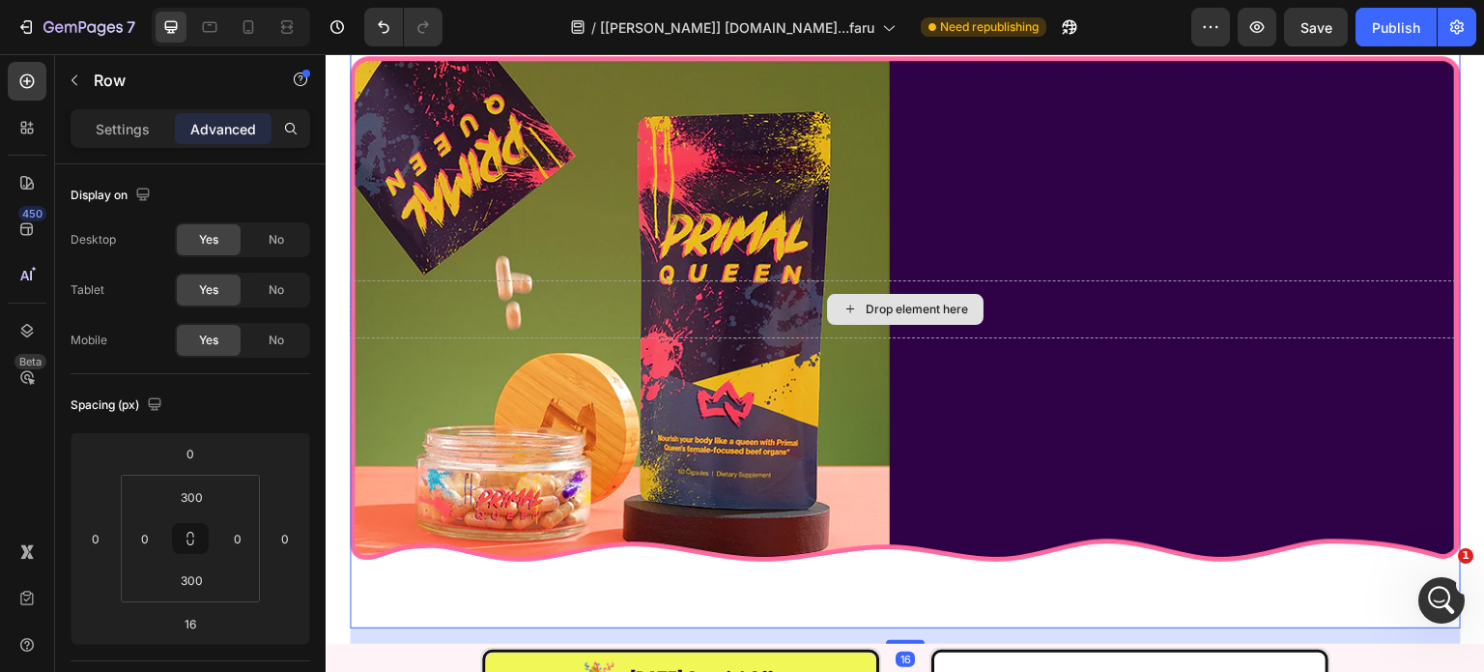
click at [848, 286] on div "Drop element here" at bounding box center [905, 309] width 1111 height 58
click at [818, 301] on div "Drop element here" at bounding box center [905, 309] width 1111 height 58
click at [139, 147] on div "Settings Advanced" at bounding box center [191, 128] width 240 height 39
click at [136, 137] on p "Settings" at bounding box center [123, 129] width 54 height 20
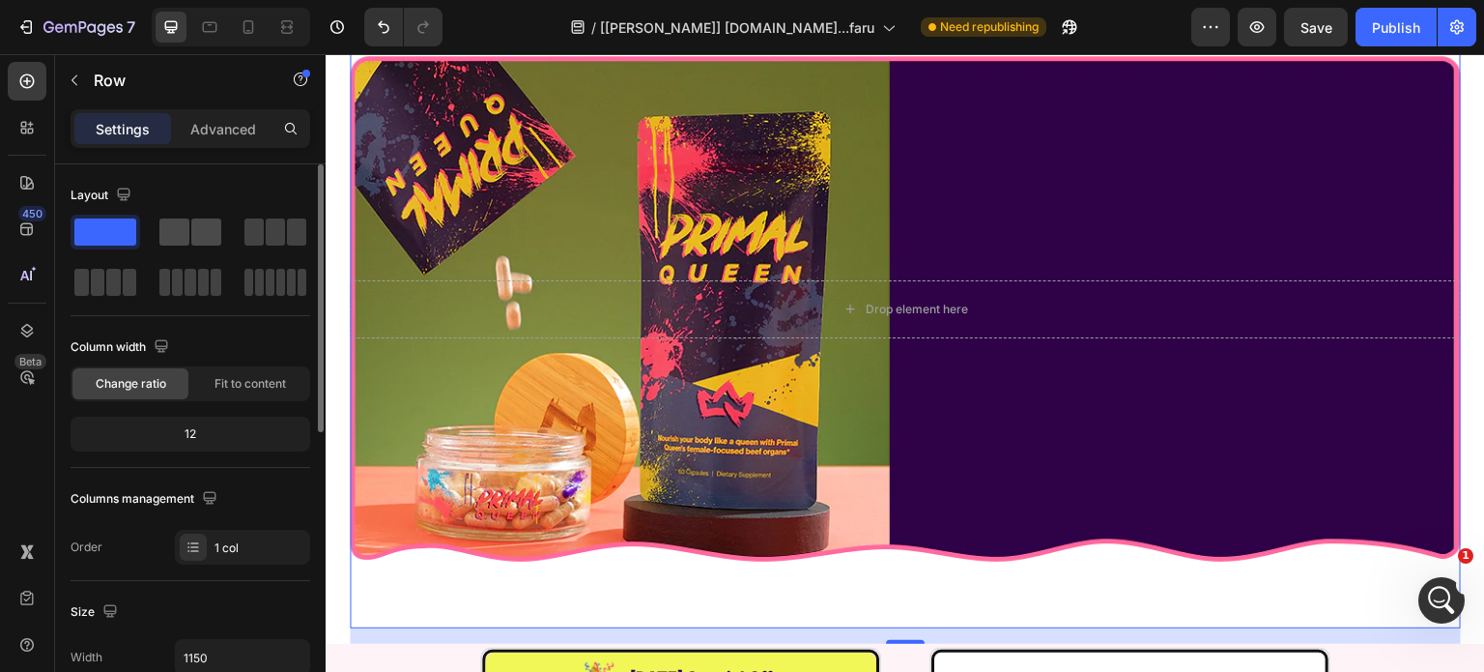
click at [202, 229] on span at bounding box center [206, 231] width 30 height 27
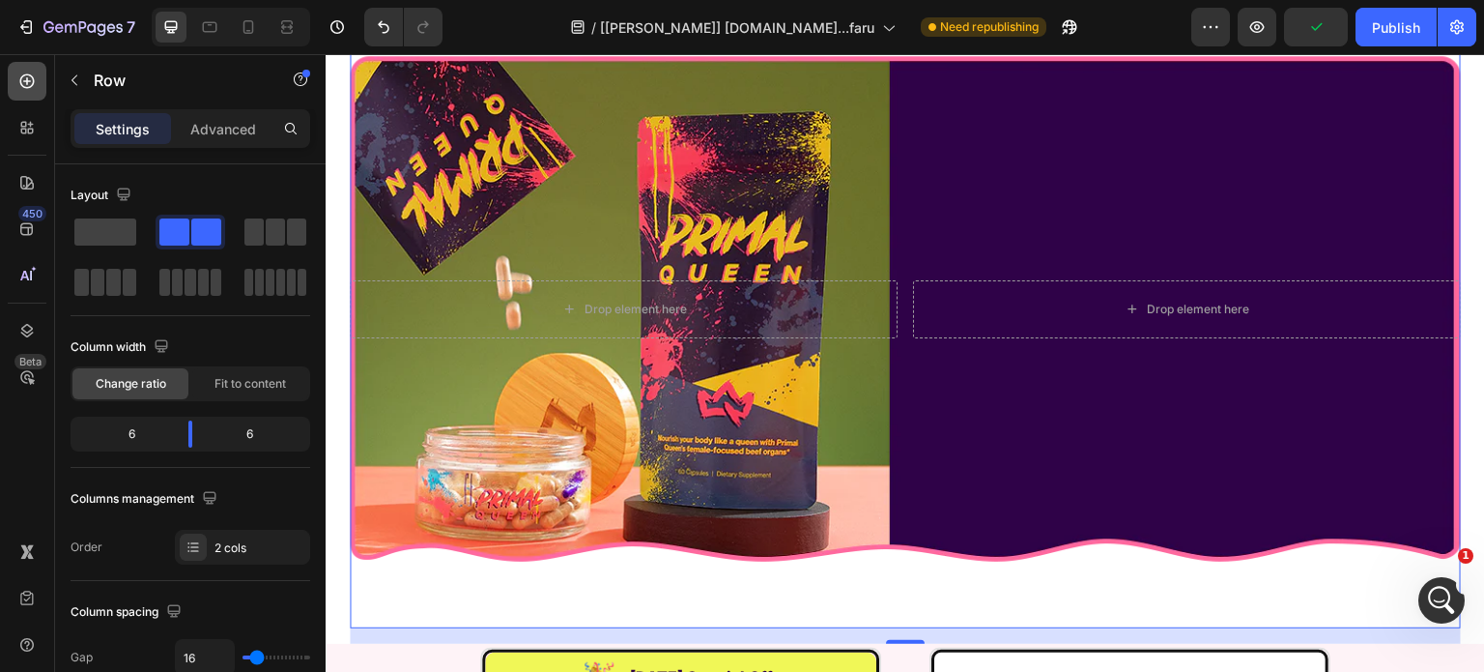
click at [20, 84] on icon at bounding box center [27, 81] width 14 height 14
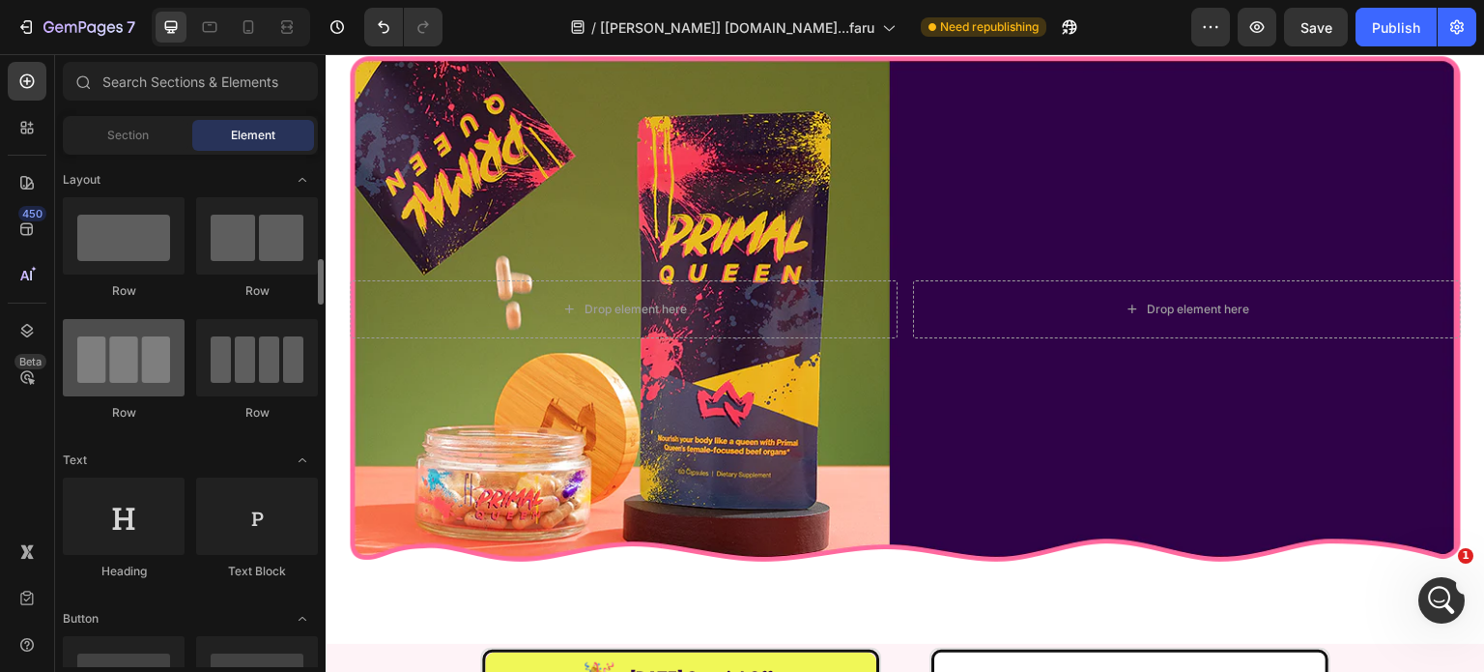
scroll to position [97, 0]
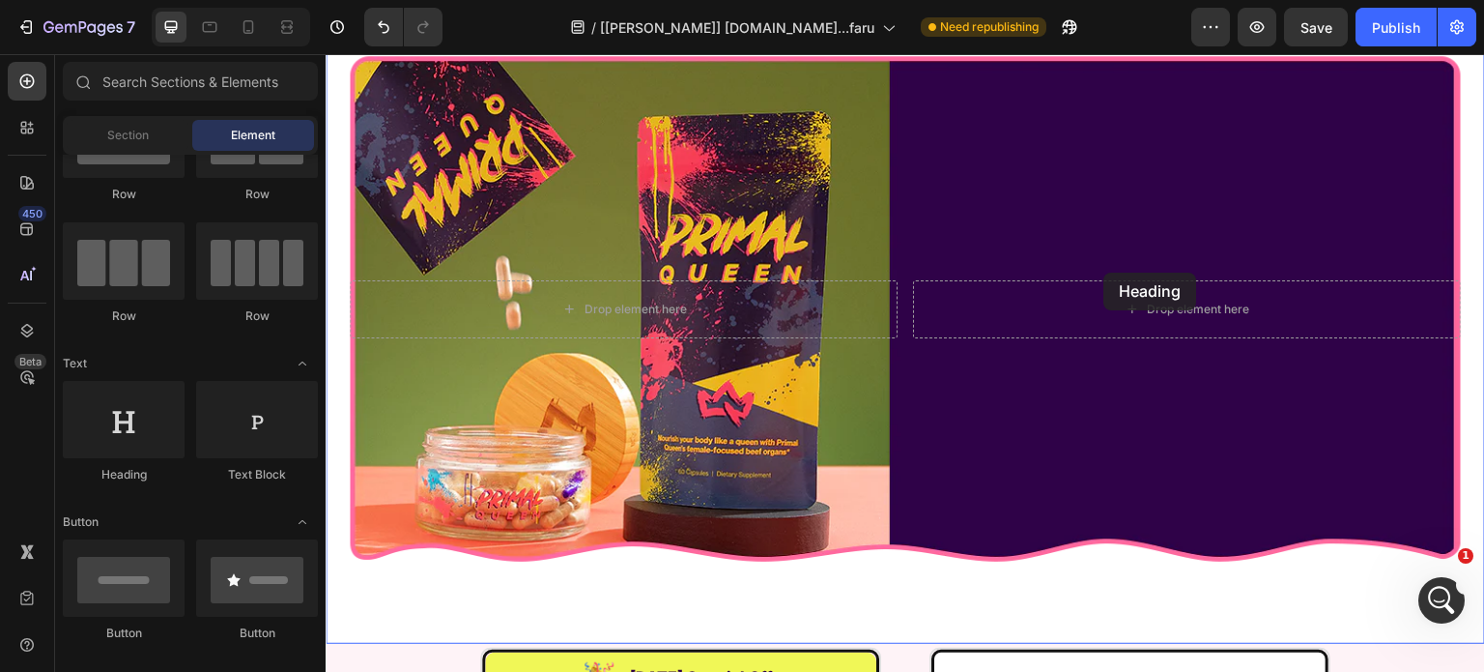
drag, startPoint x: 461, startPoint y: 482, endPoint x: 1105, endPoint y: 273, distance: 676.9
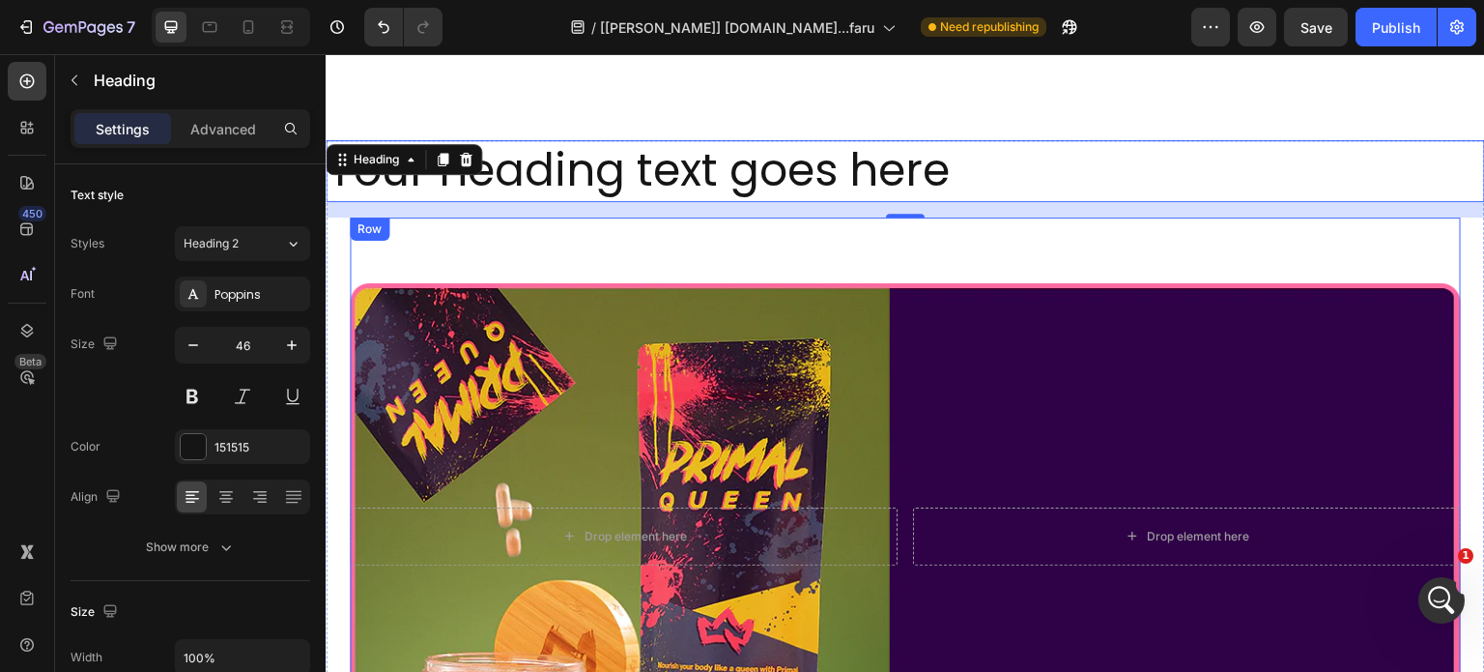
scroll to position [14428, 0]
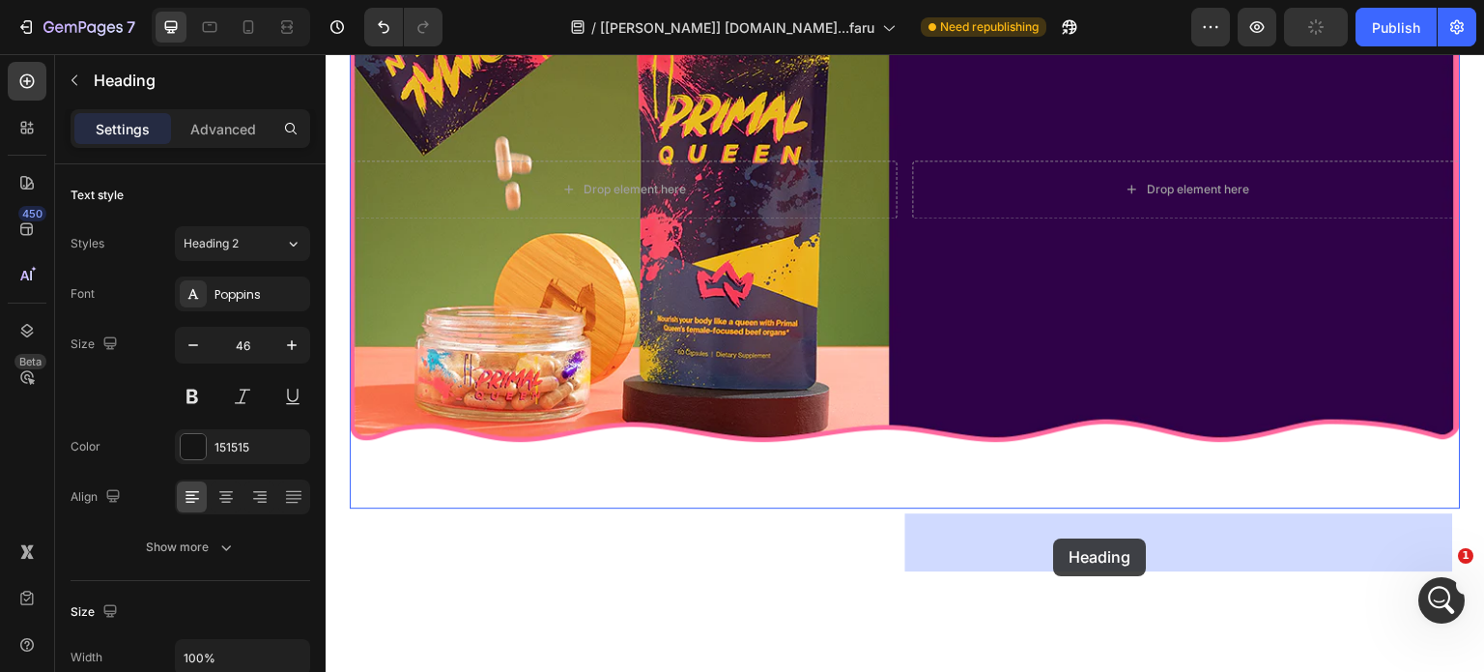
drag, startPoint x: 379, startPoint y: 160, endPoint x: 1054, endPoint y: 538, distance: 774.0
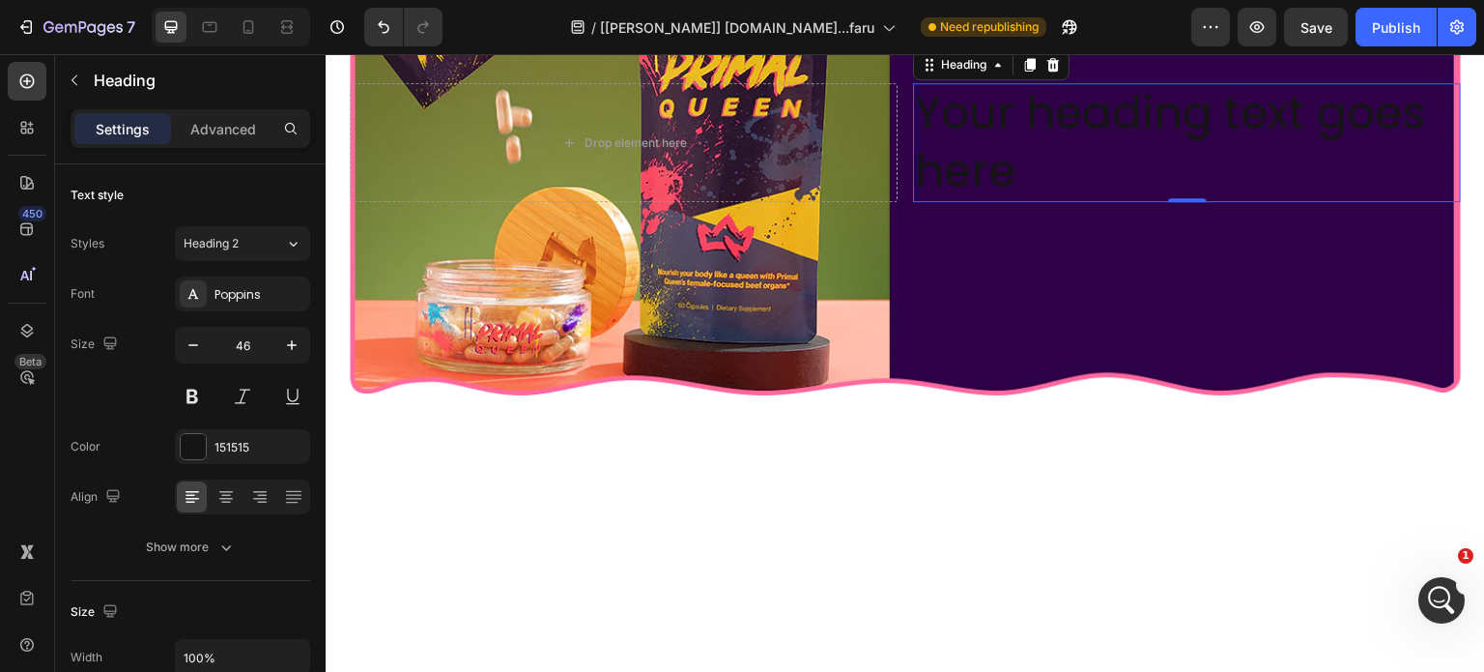
click at [1193, 203] on h2 "Your heading text goes here" at bounding box center [1187, 143] width 548 height 120
click at [1193, 201] on p "Your heading text goes here" at bounding box center [1187, 143] width 544 height 116
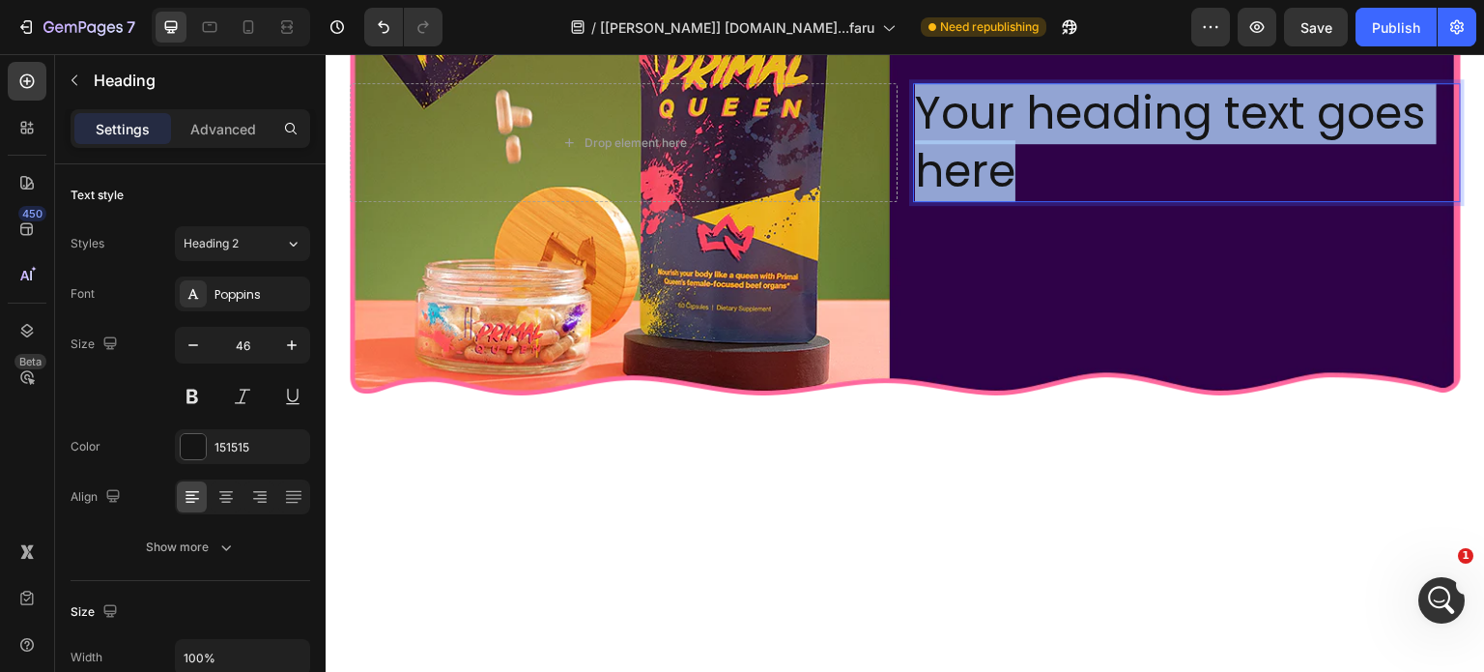
click at [1193, 201] on p "Your heading text goes here" at bounding box center [1187, 143] width 544 height 116
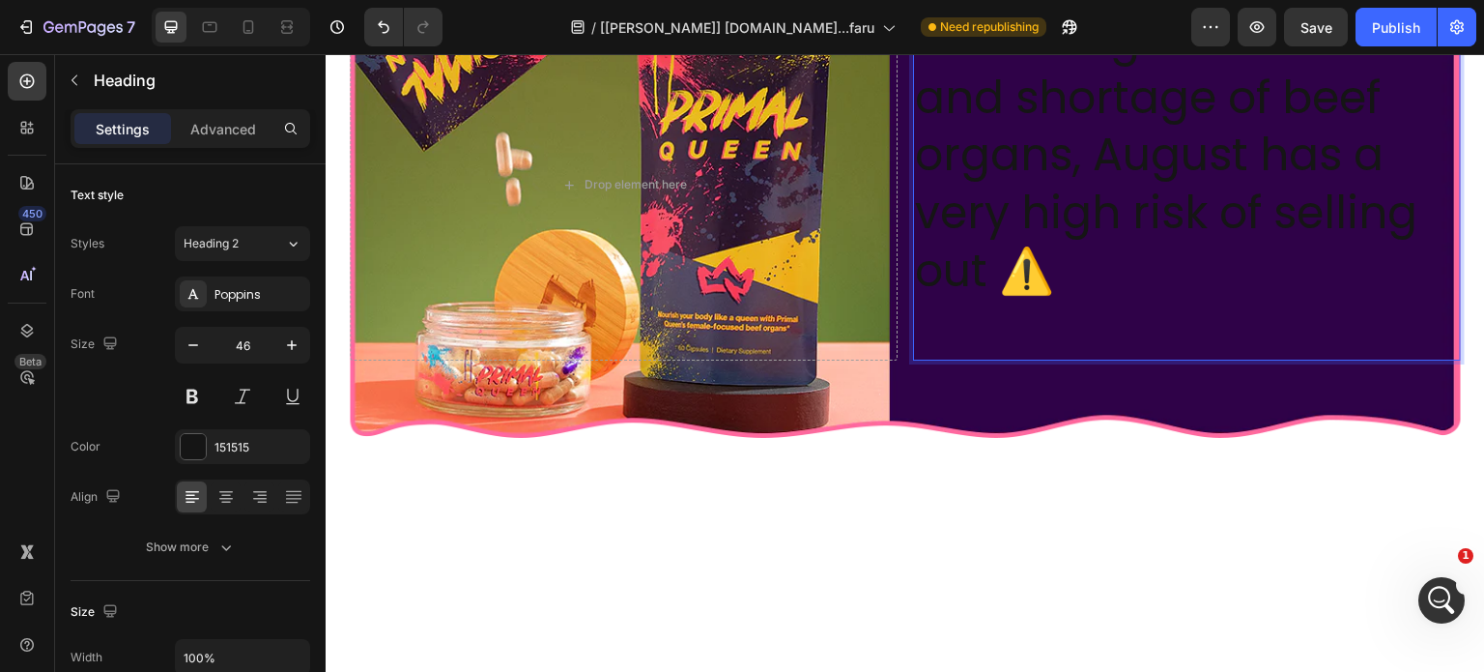
scroll to position [14560, 0]
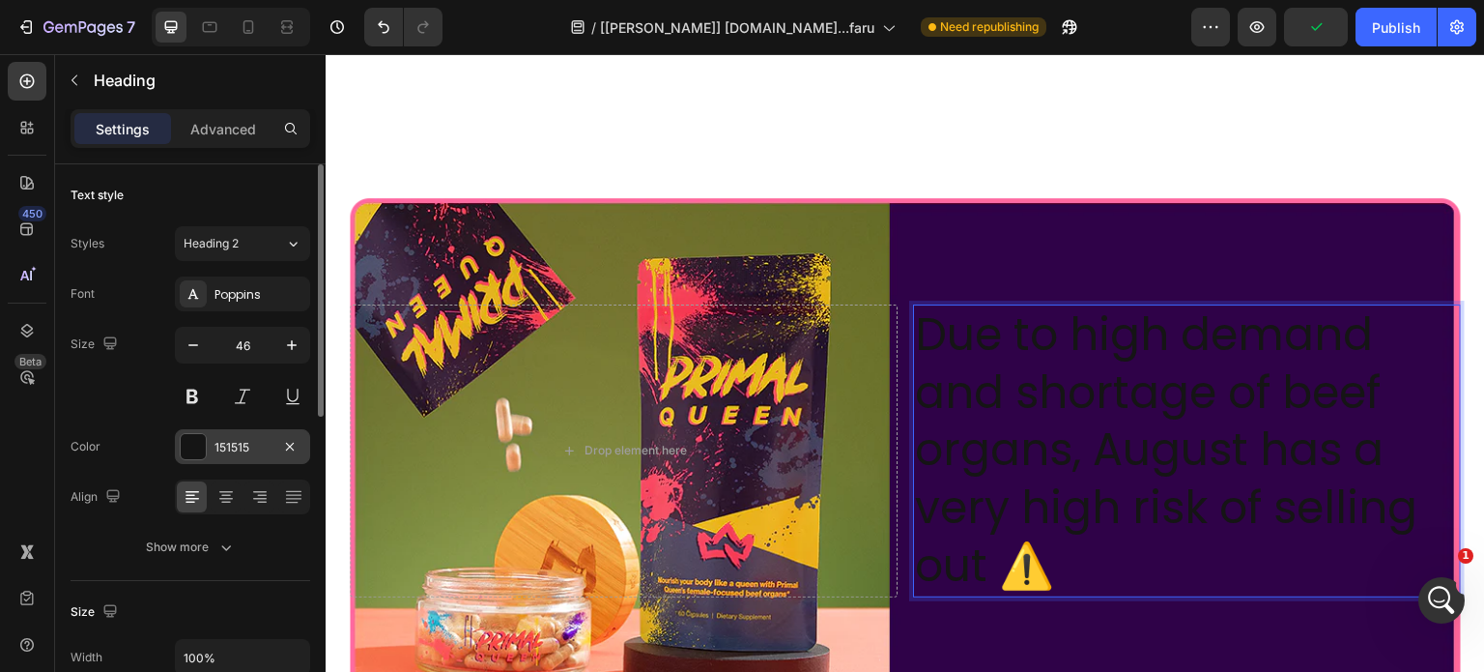
click at [240, 458] on div "151515" at bounding box center [242, 446] width 135 height 35
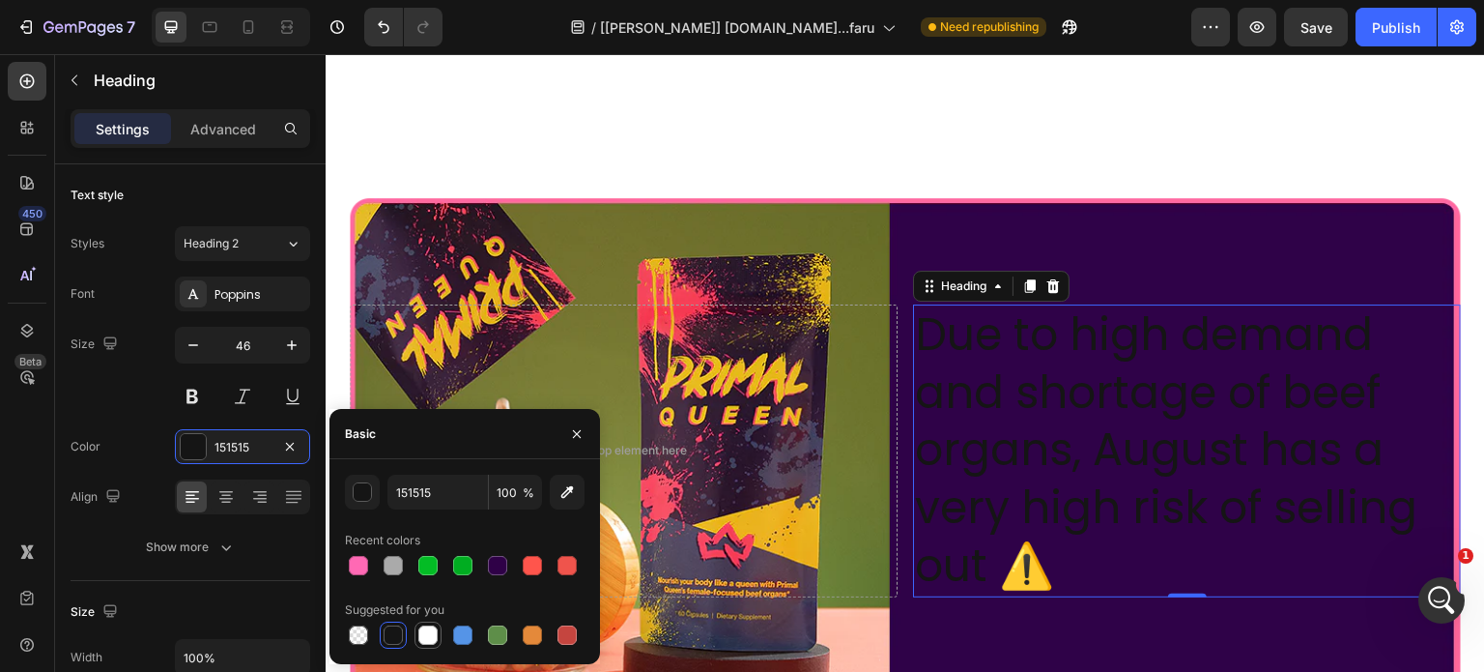
click at [429, 645] on div at bounding box center [427, 634] width 19 height 19
type input "FFFFFF"
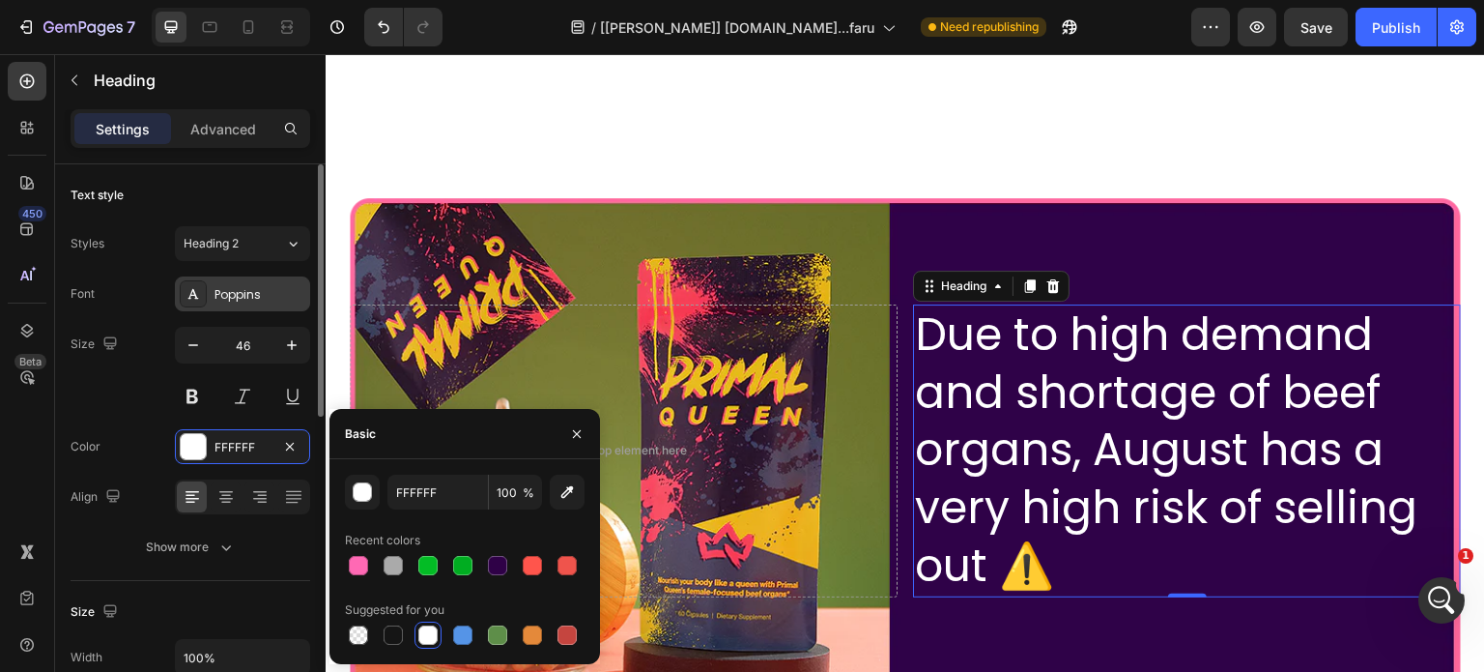
click at [204, 286] on div at bounding box center [193, 293] width 27 height 27
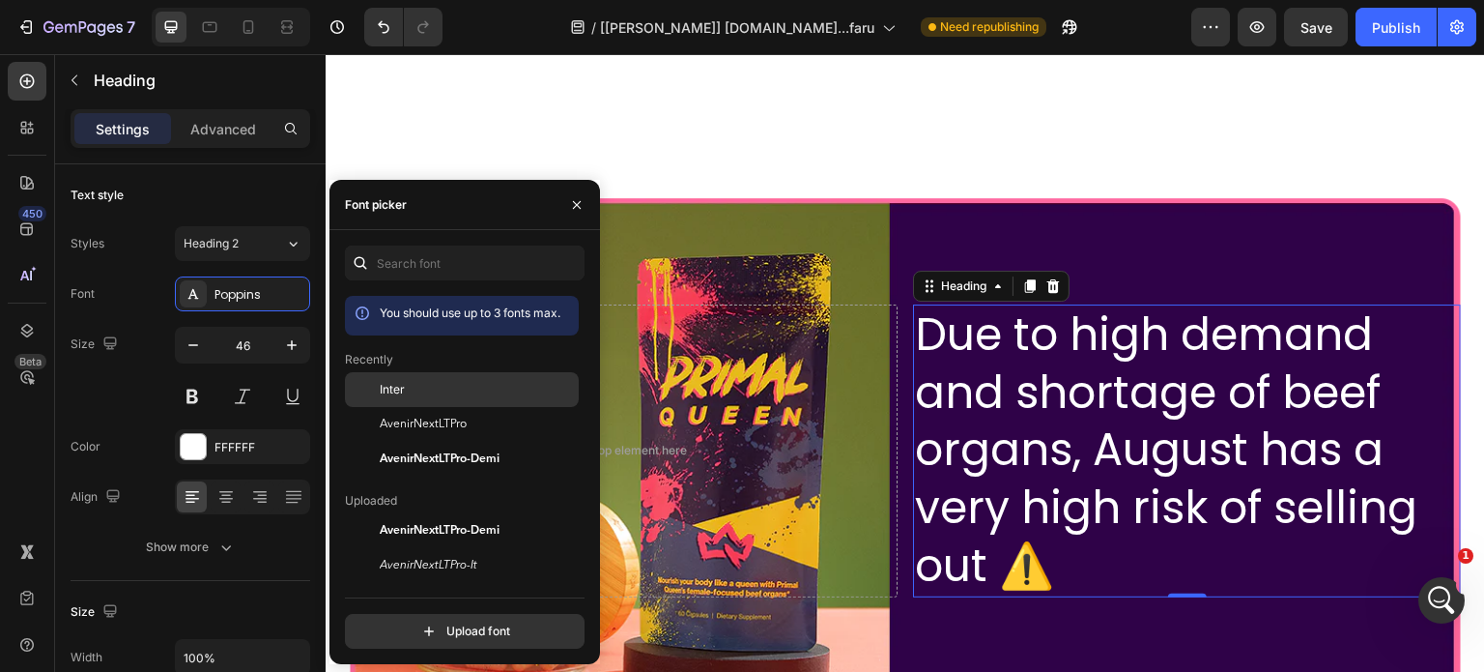
click at [363, 386] on div at bounding box center [362, 389] width 35 height 35
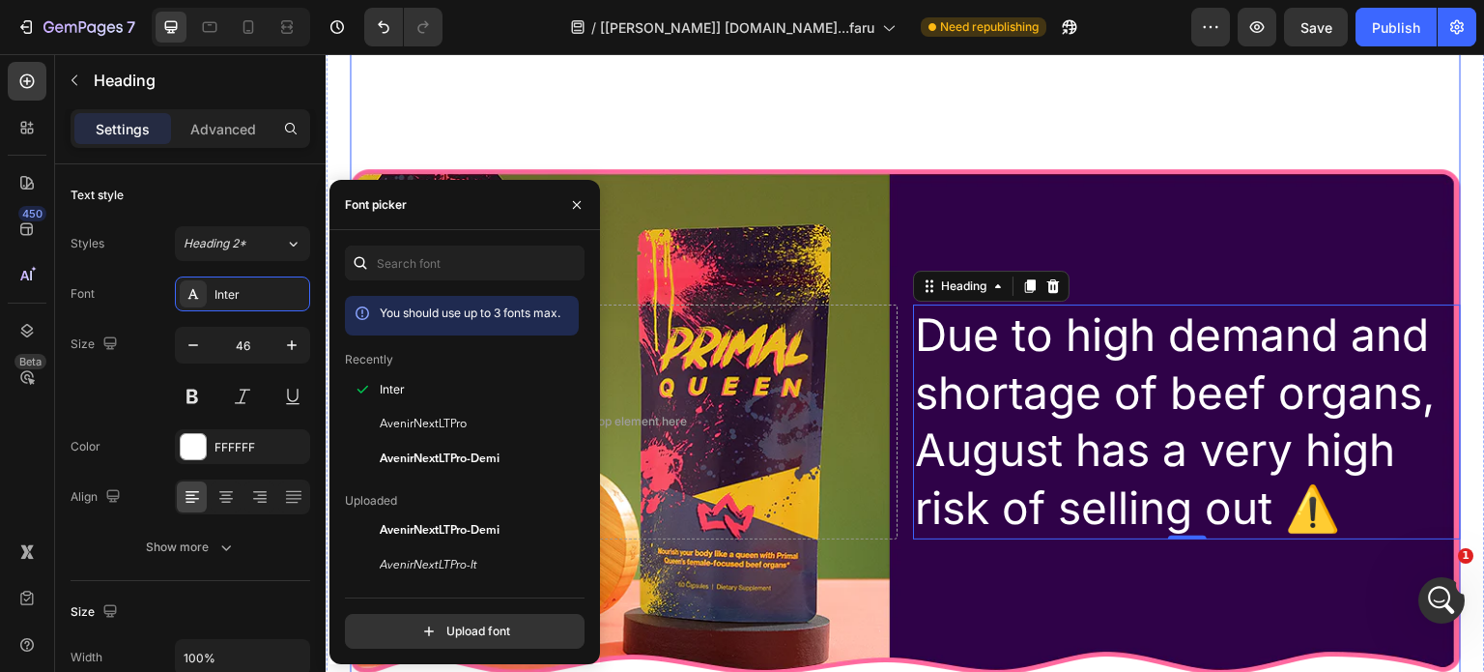
click at [1068, 215] on div "Drop element here Due to high demand and shortage of beef organs, August has a …" at bounding box center [905, 421] width 1111 height 815
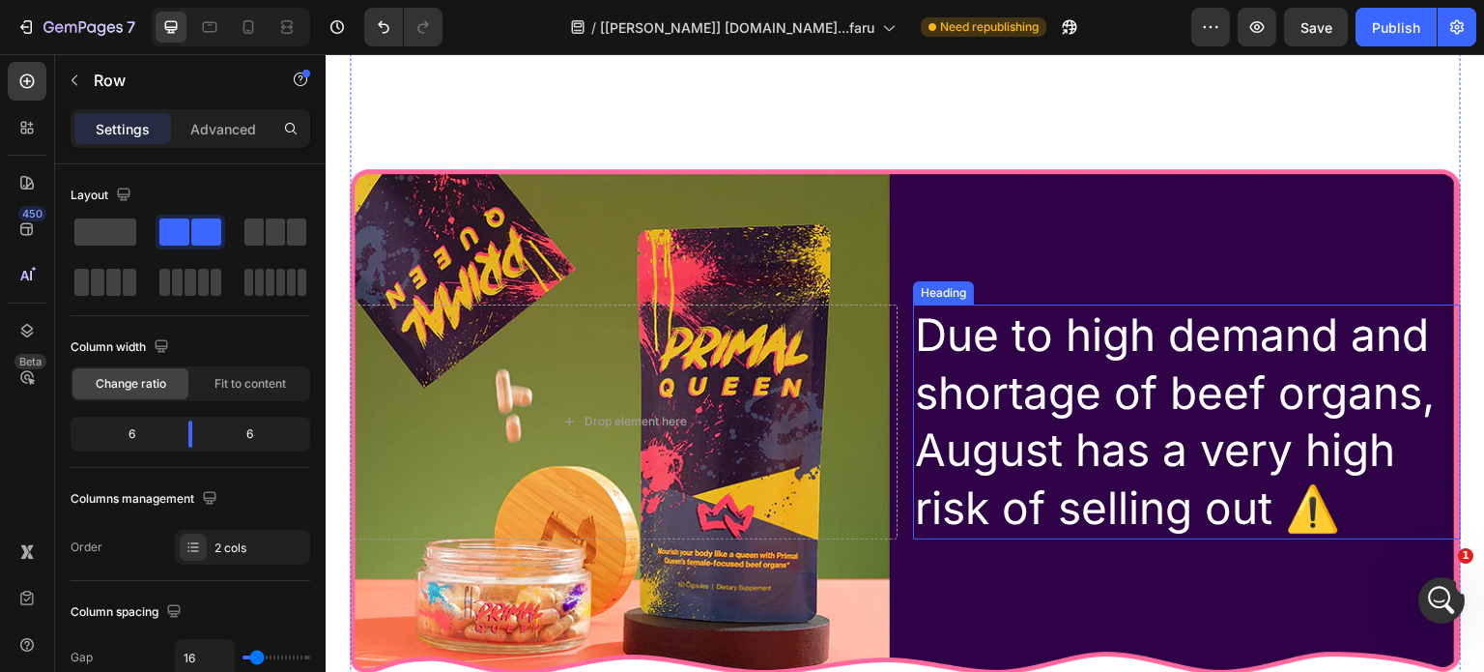
click at [1084, 414] on p "Due to high demand and shortage of beef organs, August has a very high risk of …" at bounding box center [1187, 421] width 544 height 231
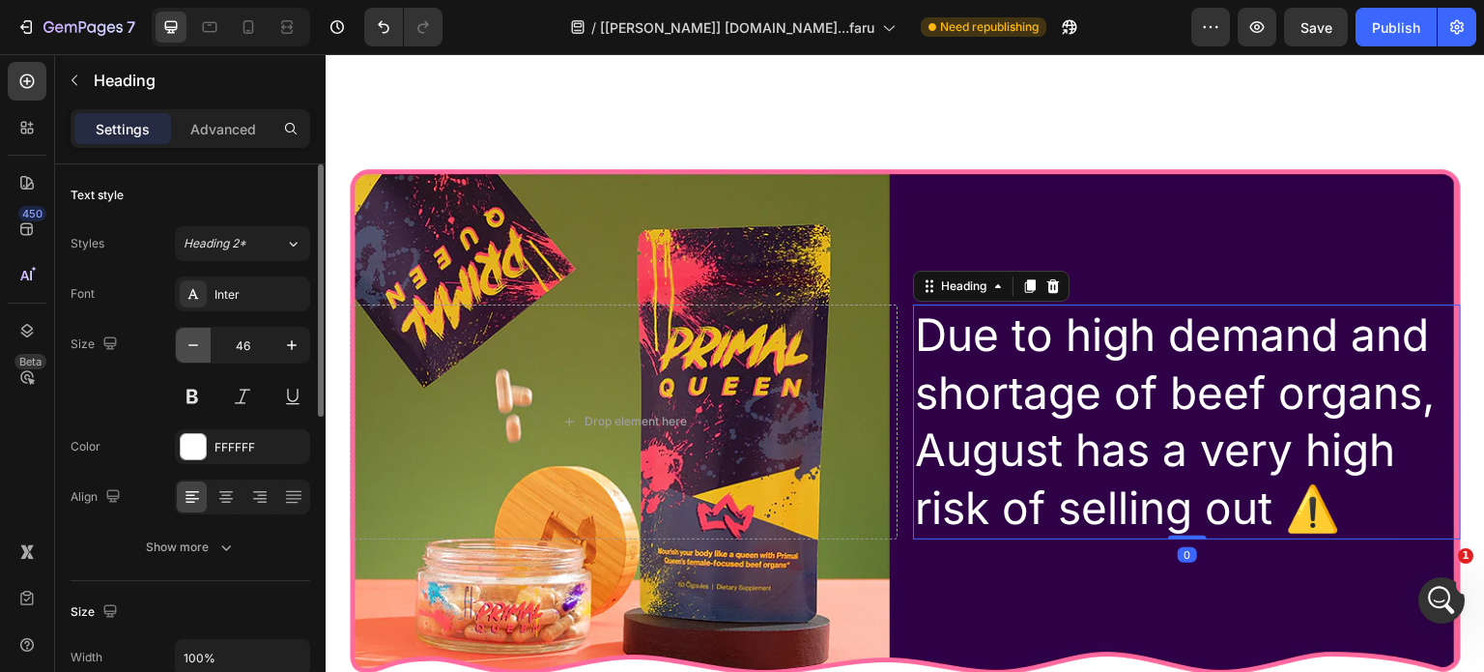
click at [197, 351] on icon "button" at bounding box center [193, 344] width 19 height 19
type input "45"
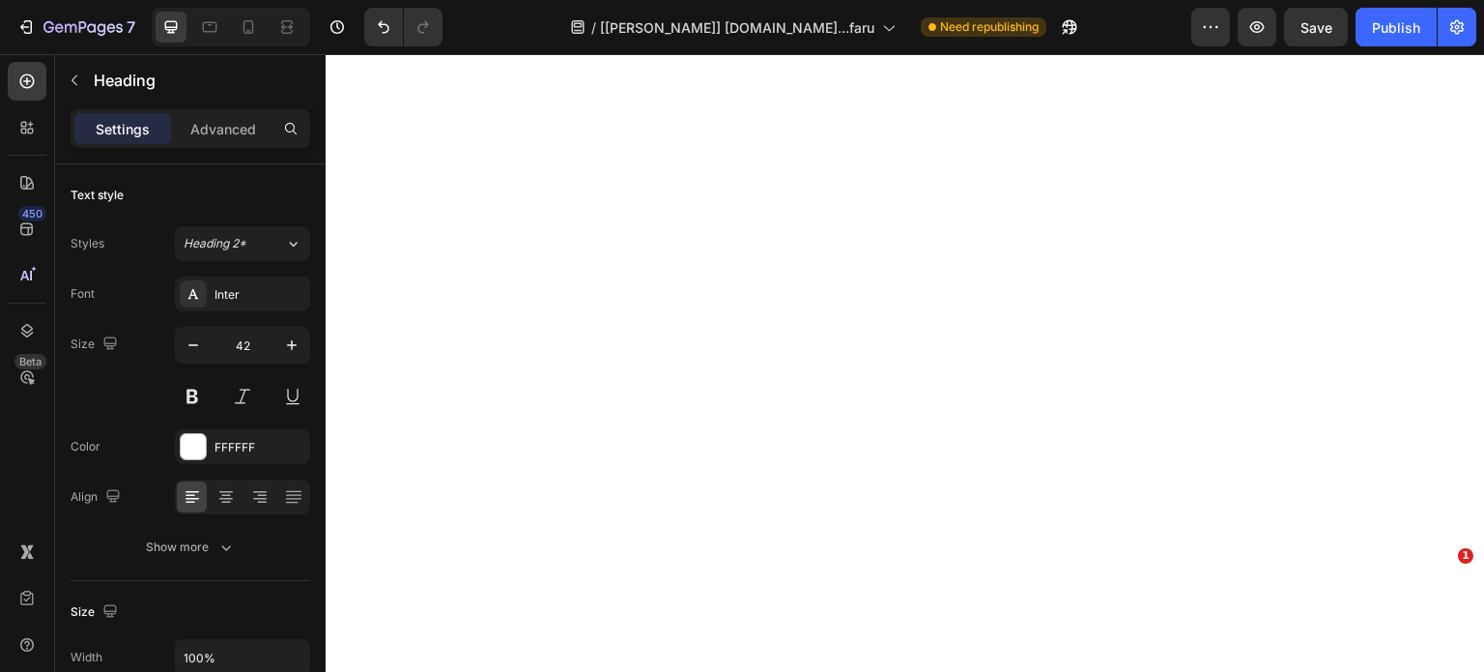
click at [197, 351] on icon "button" at bounding box center [193, 344] width 19 height 19
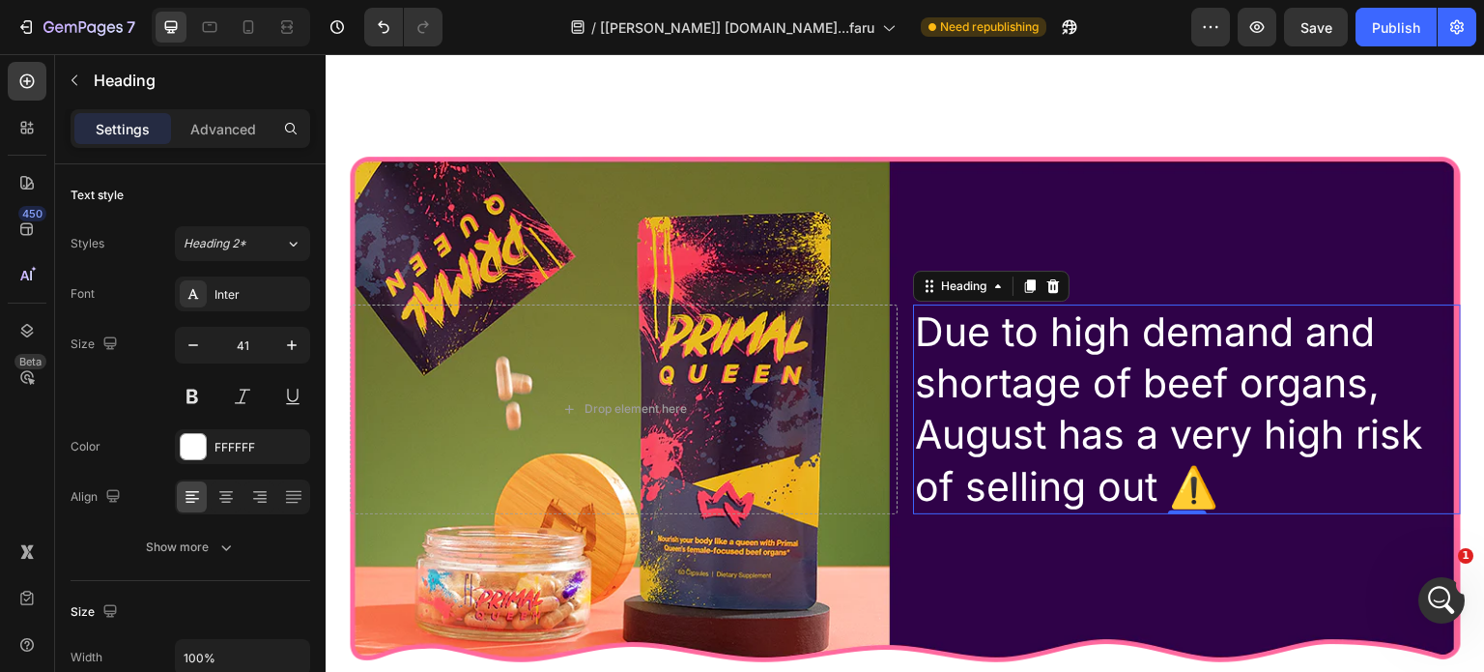
type input "40"
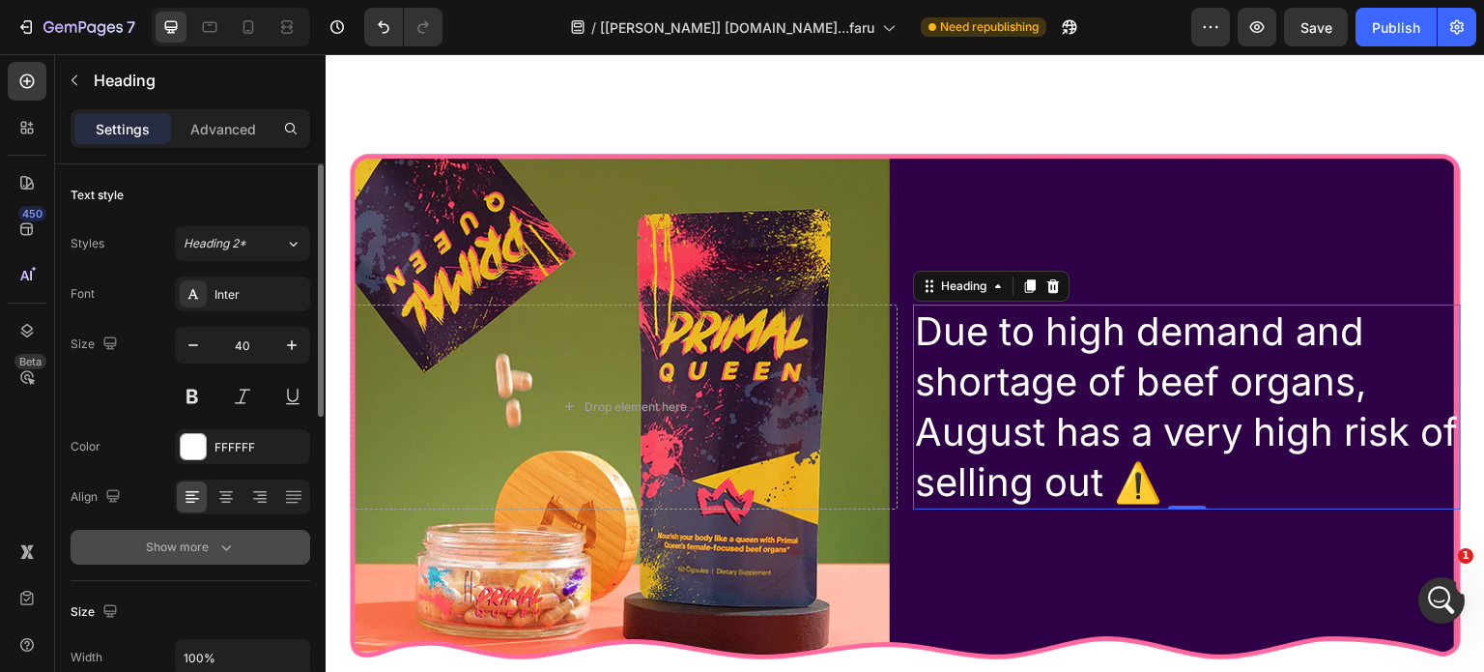
click at [235, 546] on icon "button" at bounding box center [225, 546] width 19 height 19
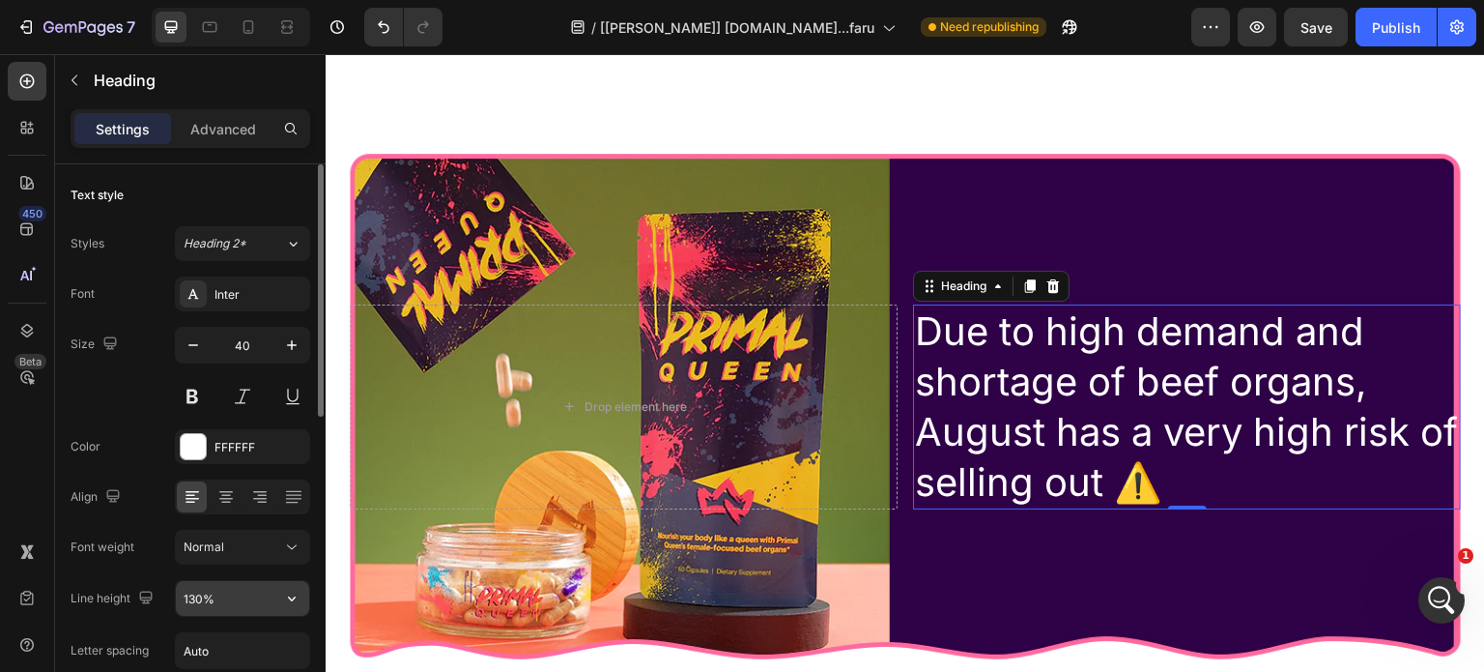
click at [229, 605] on input "130%" at bounding box center [242, 598] width 133 height 35
paste input "67px"
type input "67px"
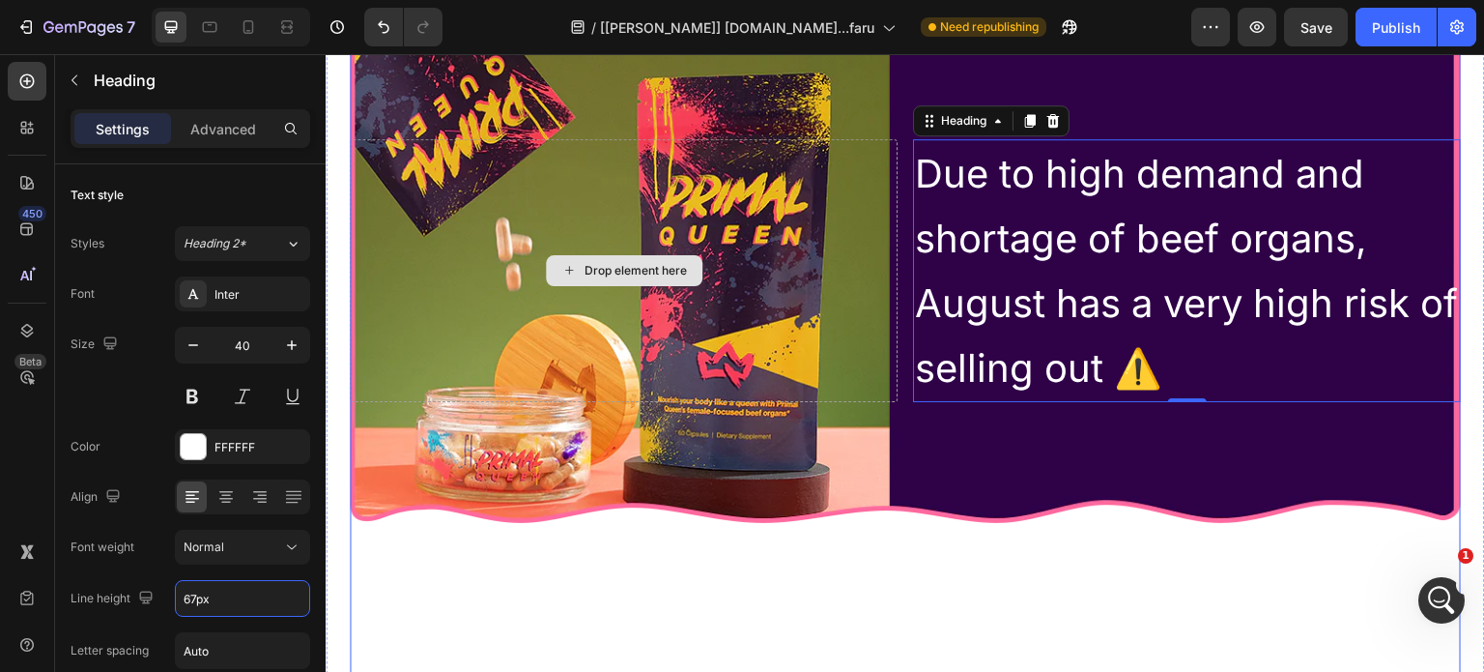
scroll to position [14753, 0]
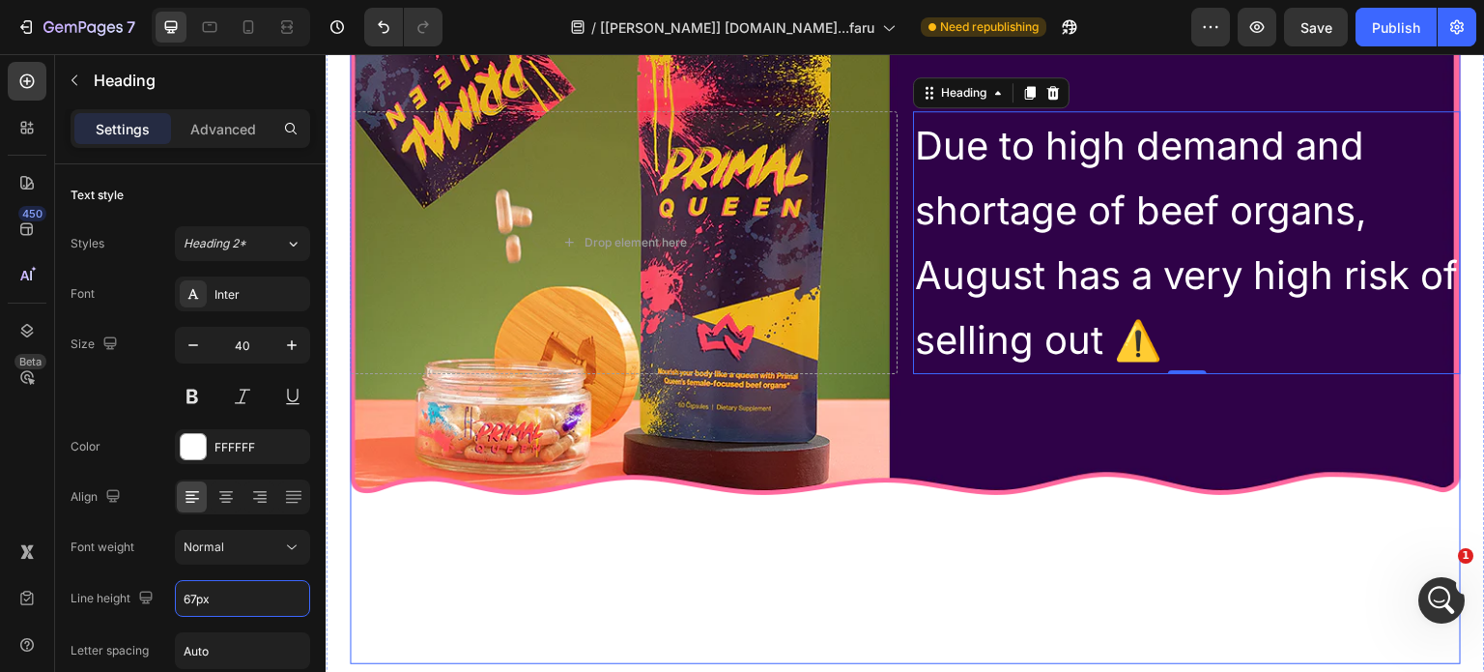
click at [425, 546] on div "Drop element here Due to high demand and shortage of beef organs, August has a …" at bounding box center [905, 242] width 1111 height 843
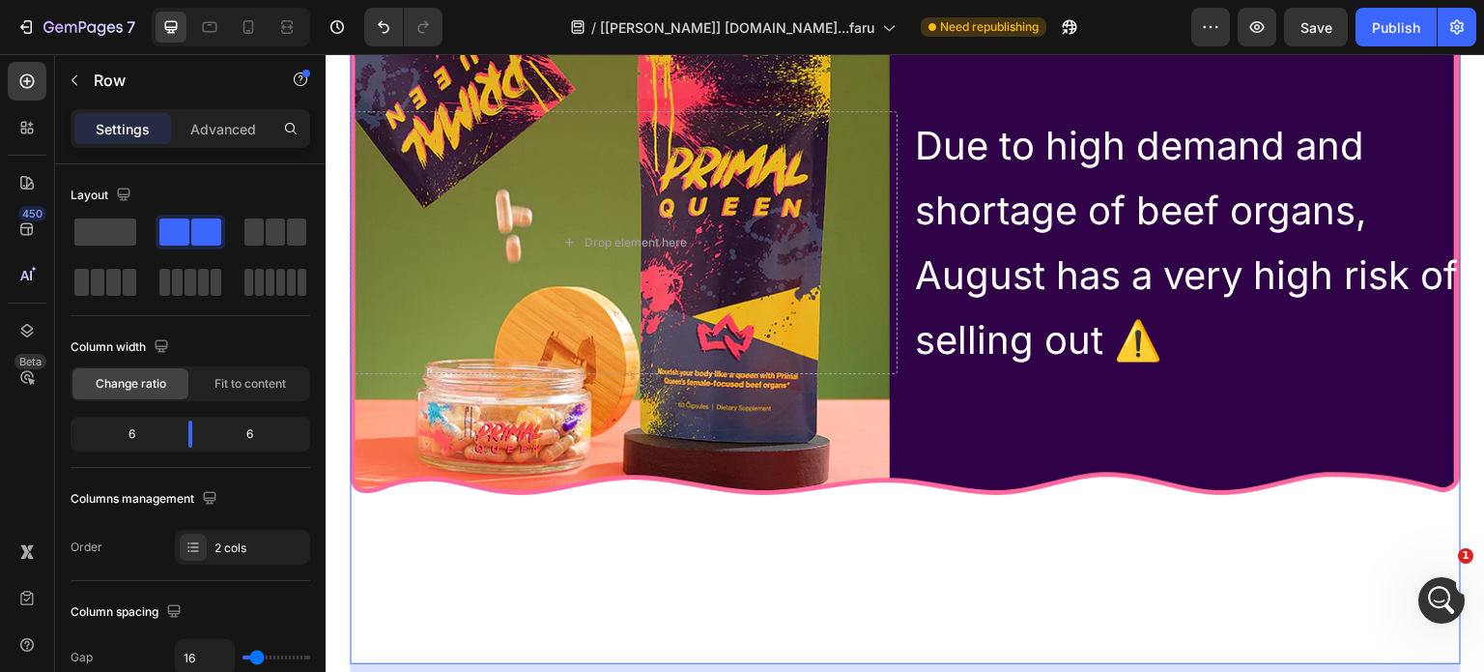
drag, startPoint x: 243, startPoint y: 139, endPoint x: 235, endPoint y: 158, distance: 19.9
click at [243, 138] on div "Advanced" at bounding box center [223, 128] width 97 height 31
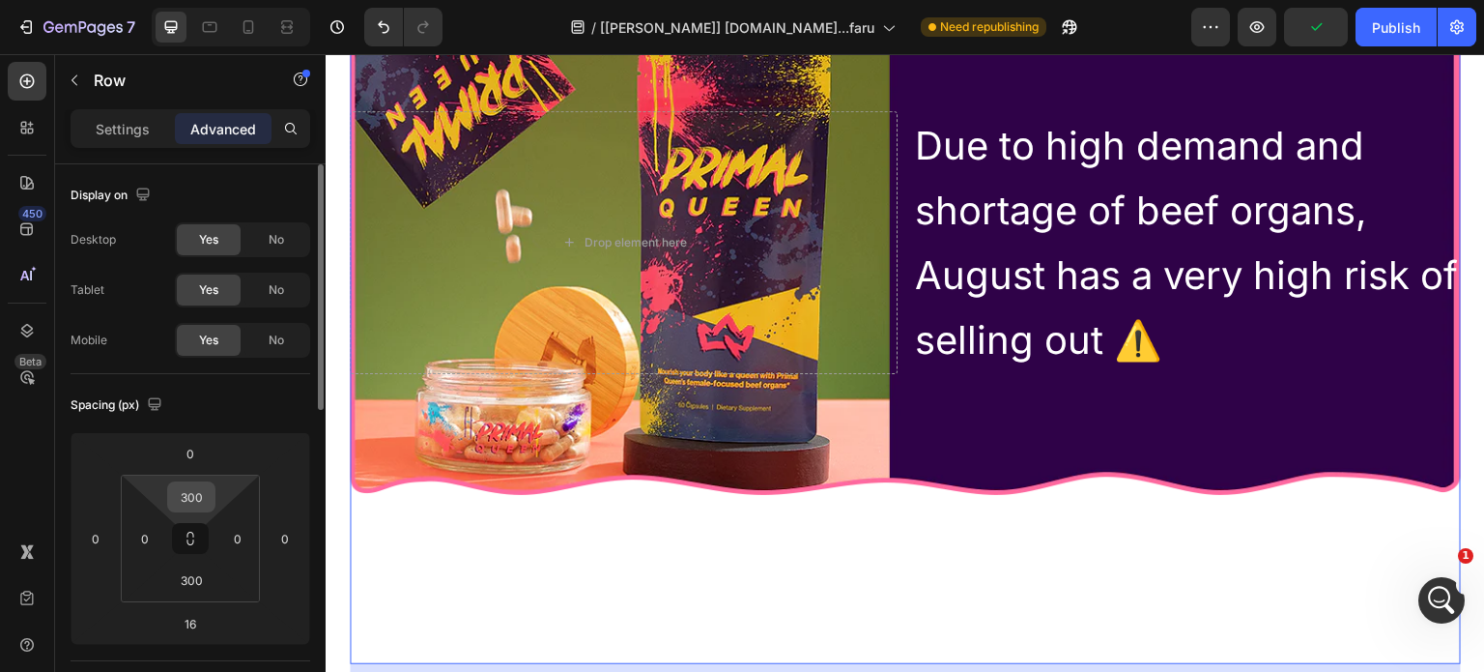
click at [190, 494] on input "300" at bounding box center [191, 496] width 39 height 29
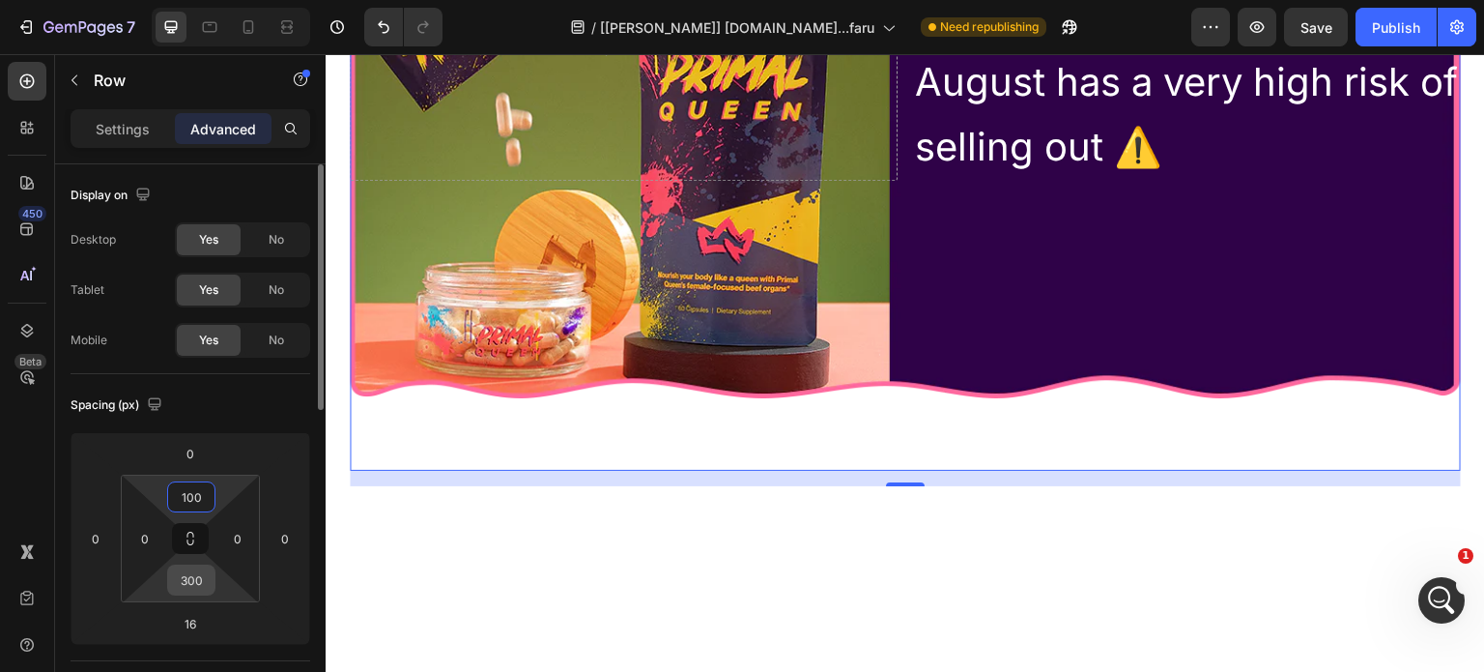
type input "100"
click at [199, 584] on input "300" at bounding box center [191, 579] width 39 height 29
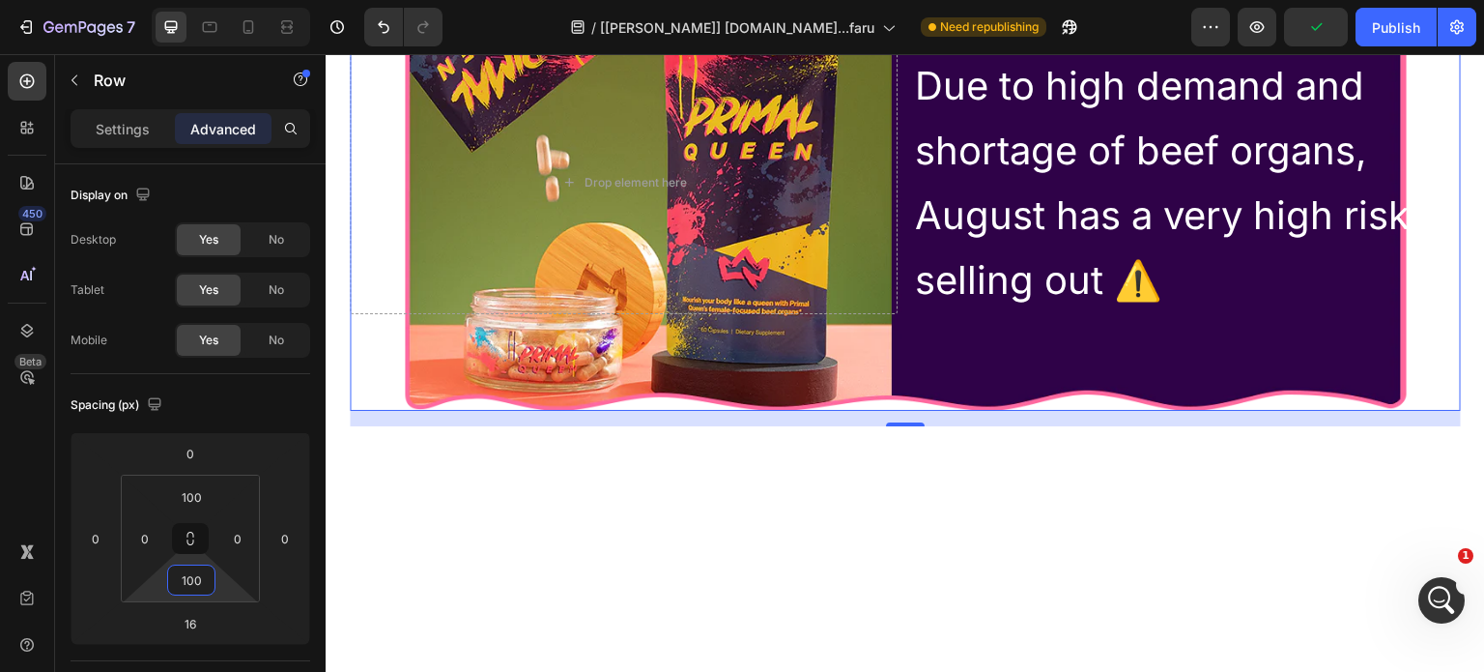
scroll to position [14298, 0]
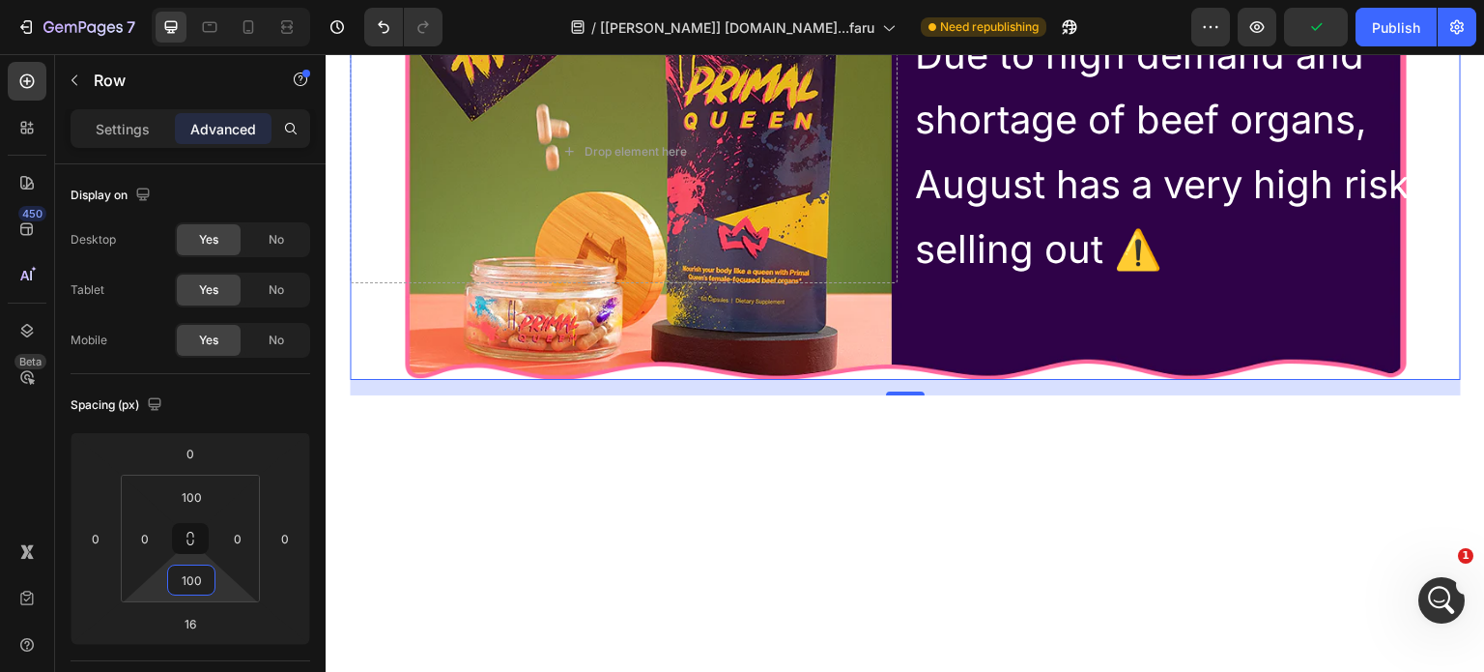
type input "100"
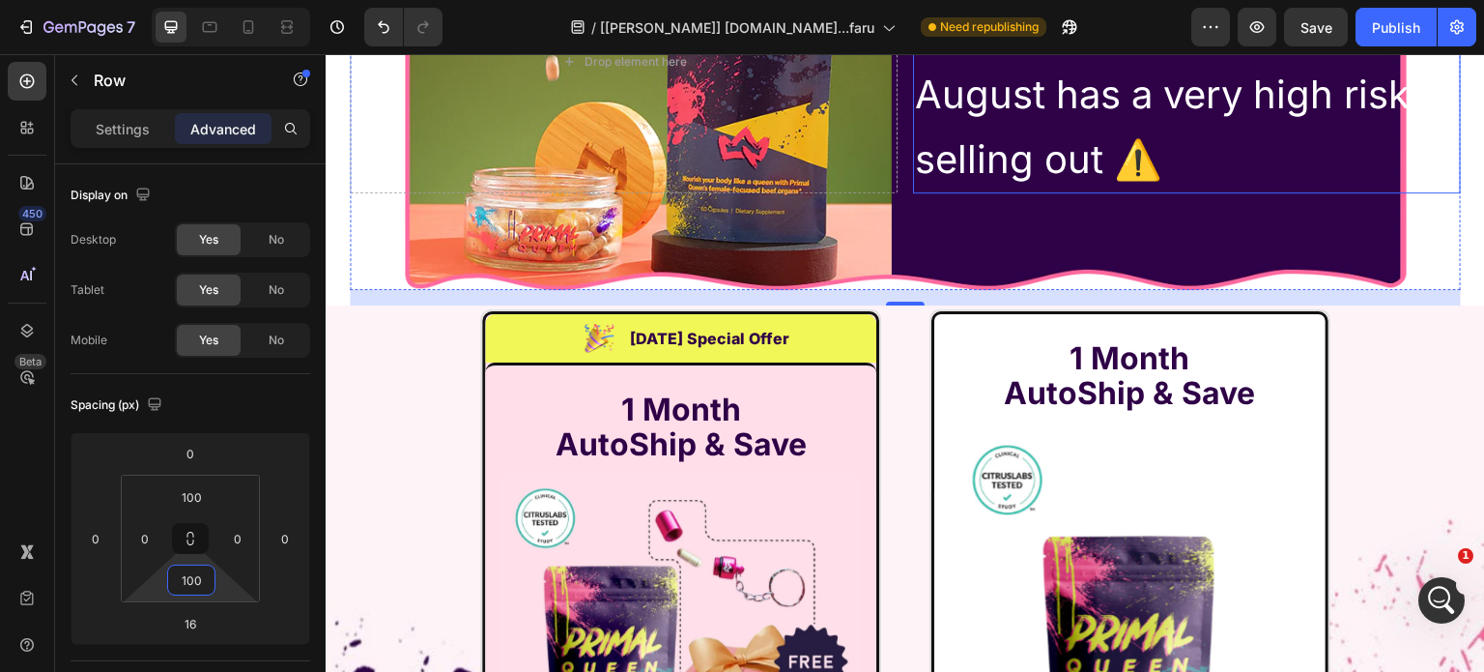
click at [1120, 191] on p "Due to high demand and shortage of beef organs, August has a very high risk of …" at bounding box center [1187, 61] width 544 height 259
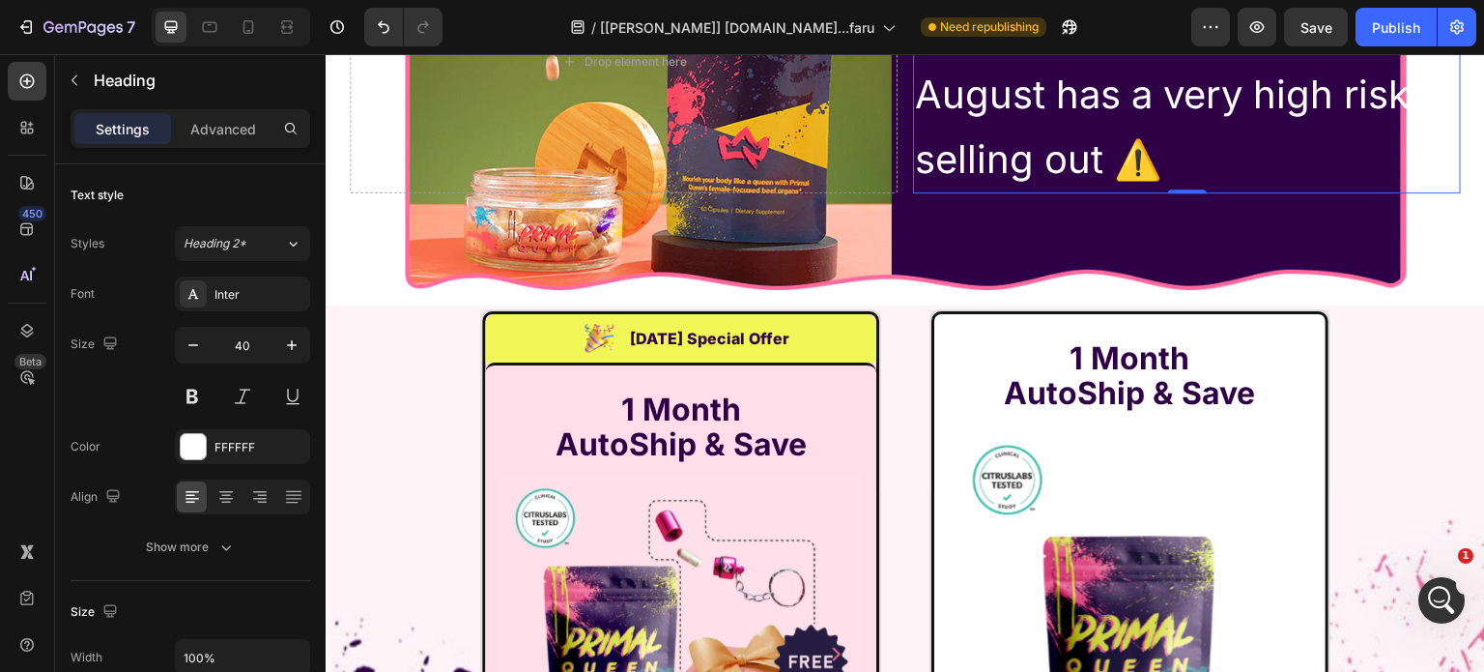
scroll to position [14394, 0]
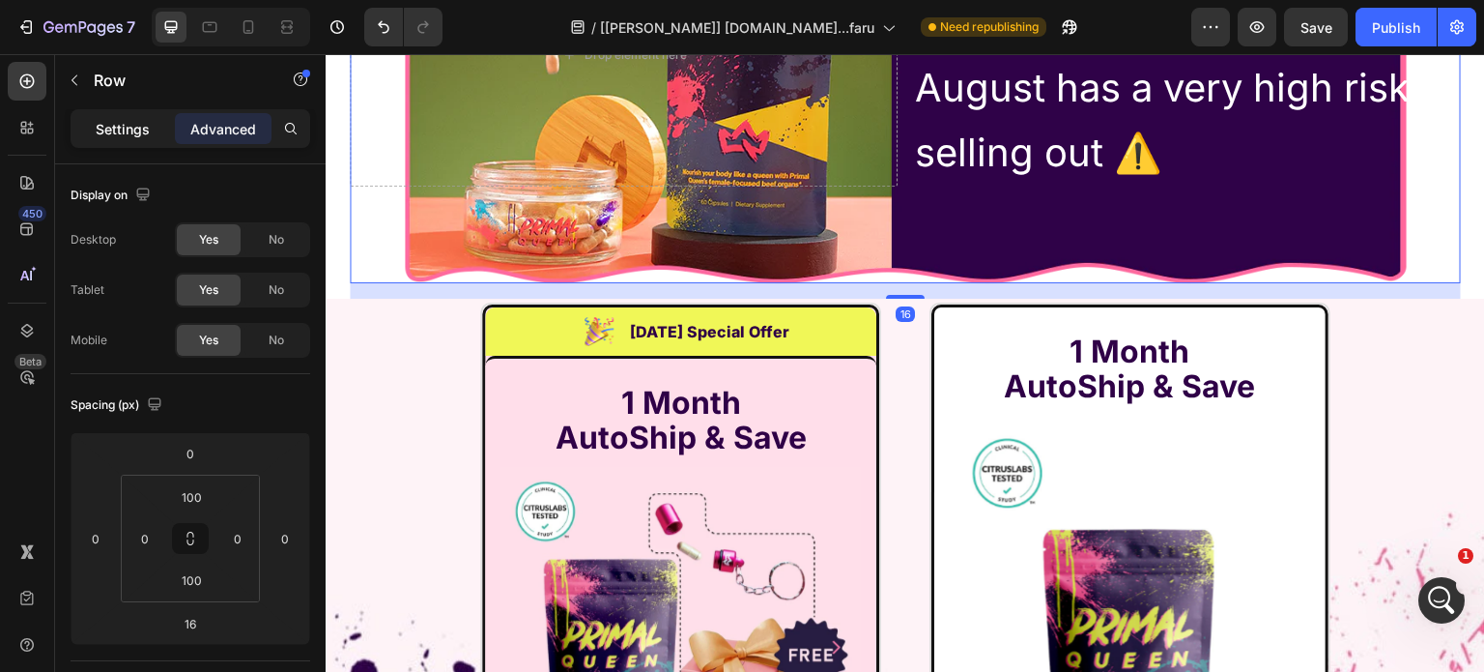
click at [108, 123] on p "Settings" at bounding box center [123, 129] width 54 height 20
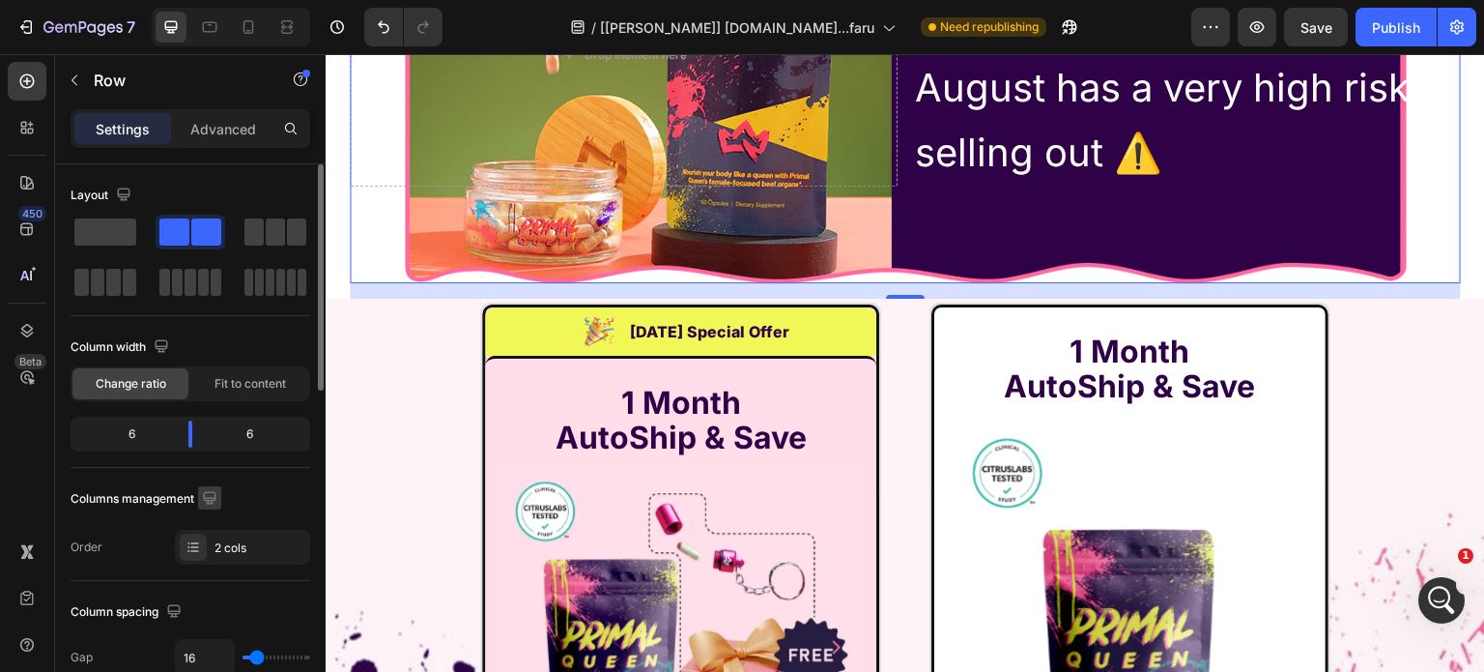
scroll to position [290, 0]
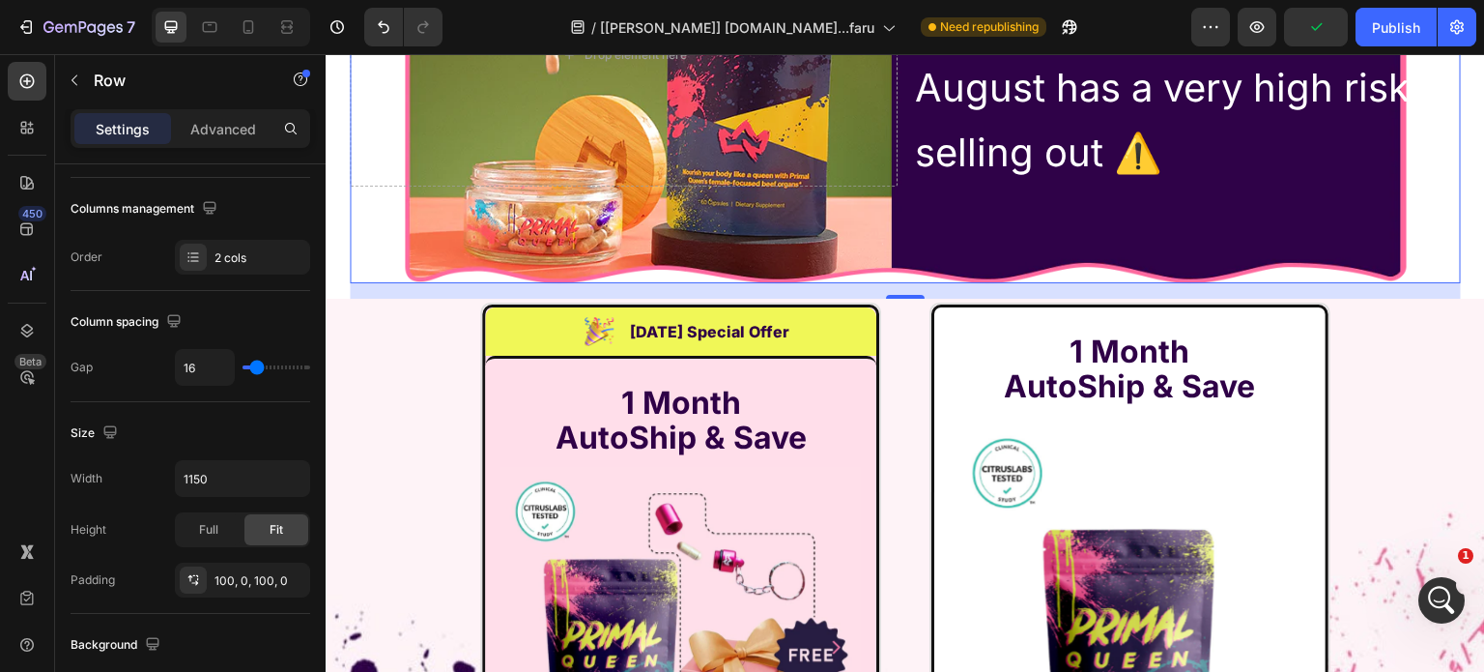
click at [661, 187] on div "Drop element here" at bounding box center [624, 55] width 548 height 263
click at [713, 187] on div "Drop element here" at bounding box center [624, 55] width 548 height 263
click at [843, 187] on div "Drop element here" at bounding box center [624, 55] width 548 height 263
click at [946, 185] on p "Due to high demand and shortage of beef organs, August has a very high risk of …" at bounding box center [1187, 55] width 544 height 259
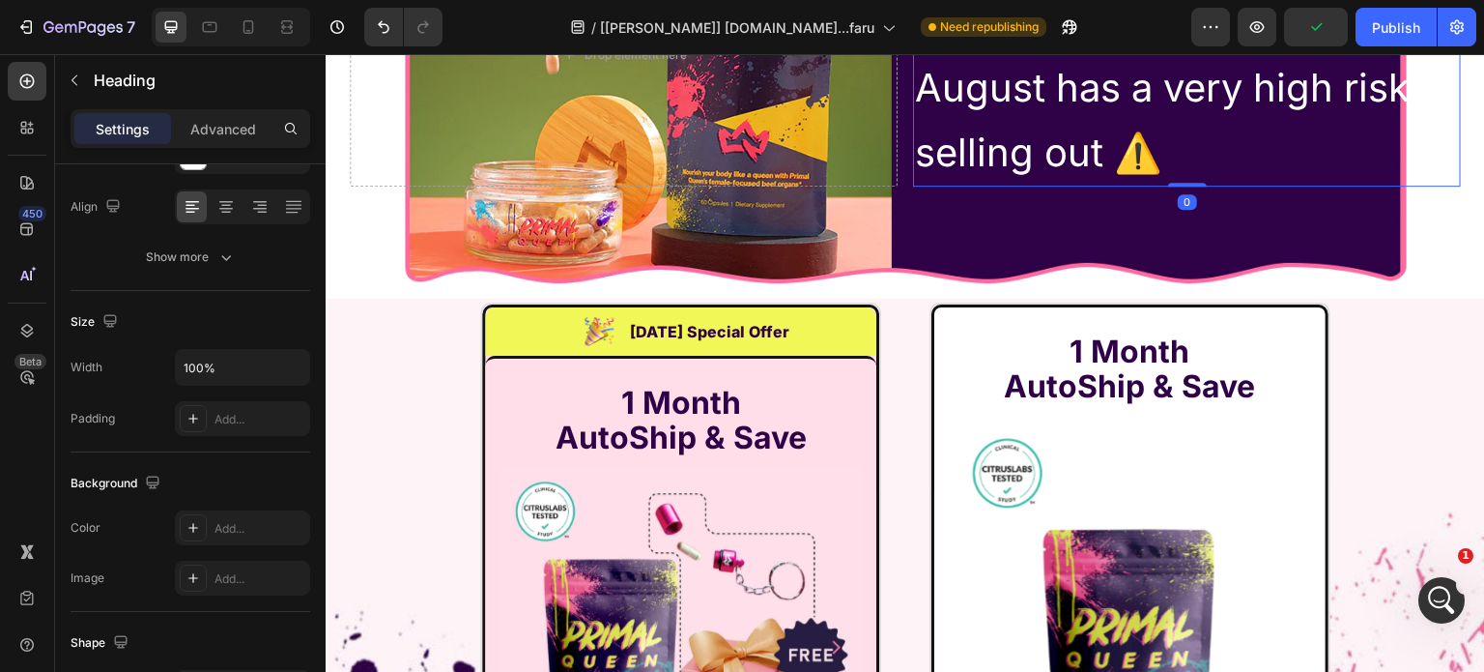
scroll to position [0, 0]
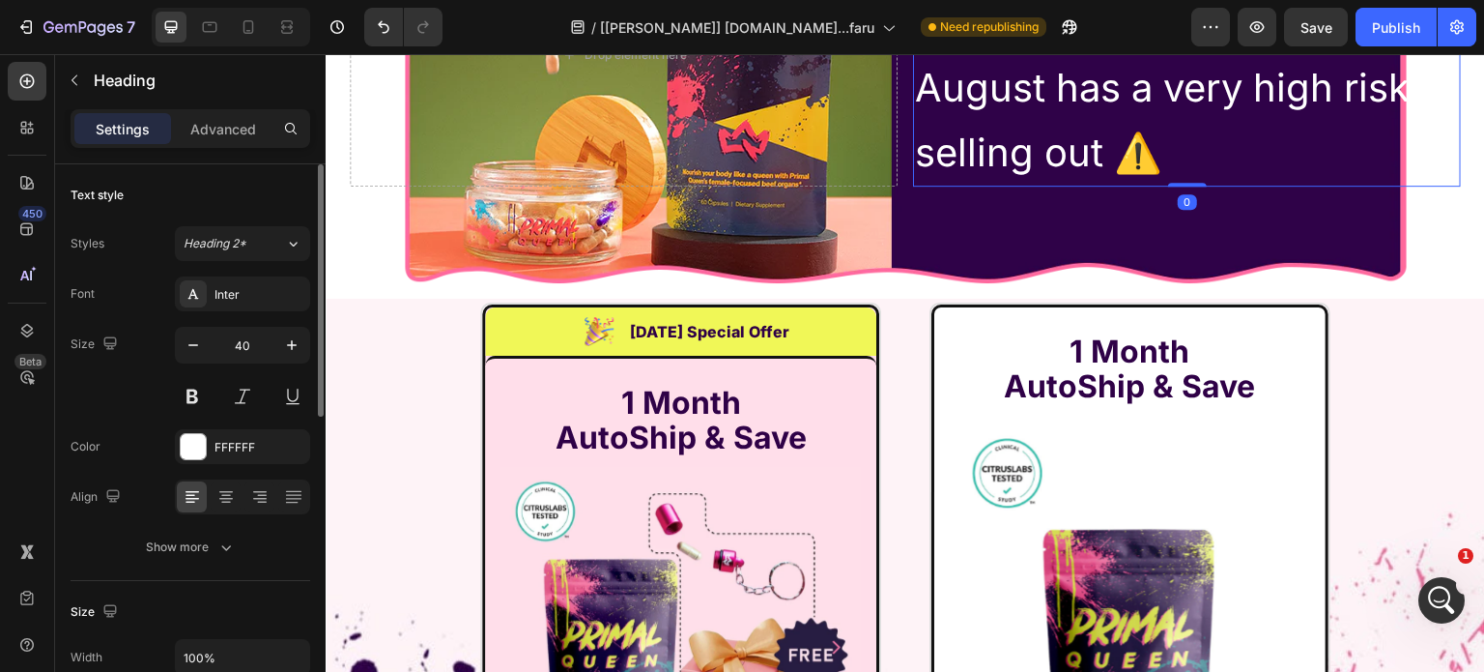
click at [24, 72] on icon at bounding box center [26, 81] width 19 height 19
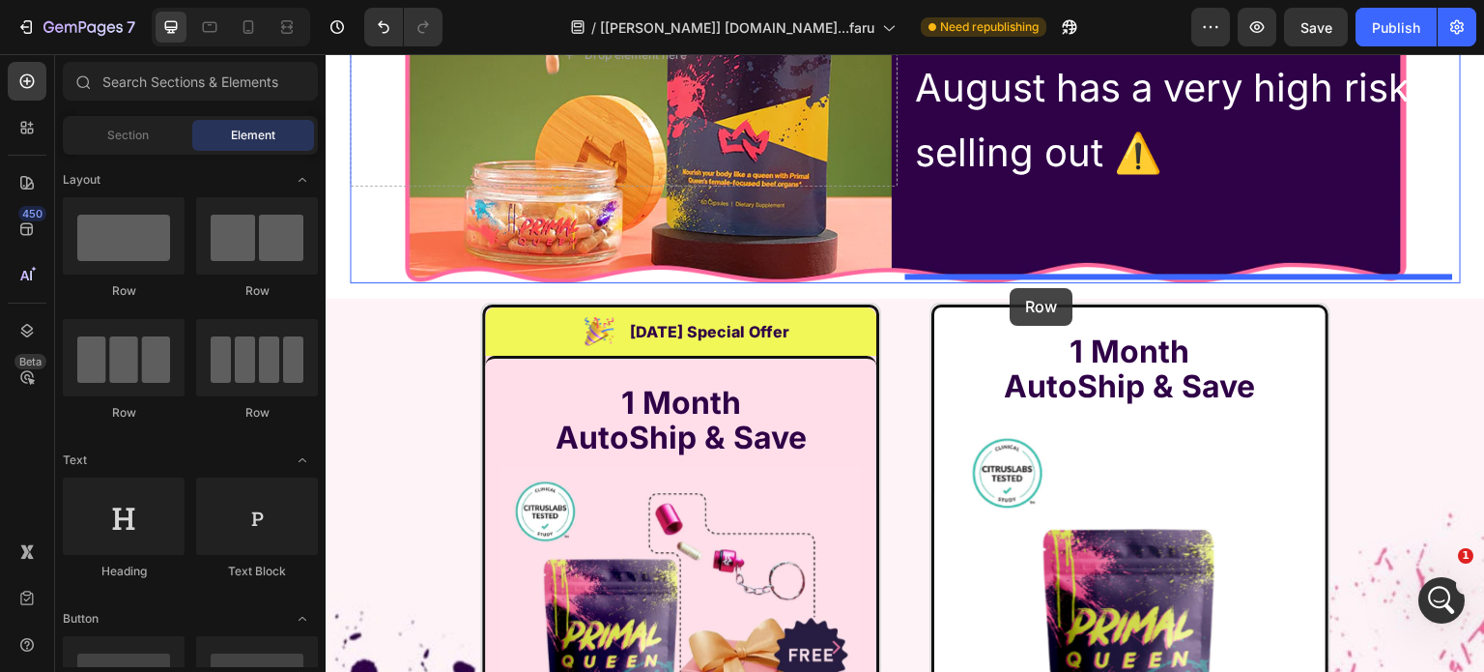
drag, startPoint x: 525, startPoint y: 293, endPoint x: 1011, endPoint y: 288, distance: 486.1
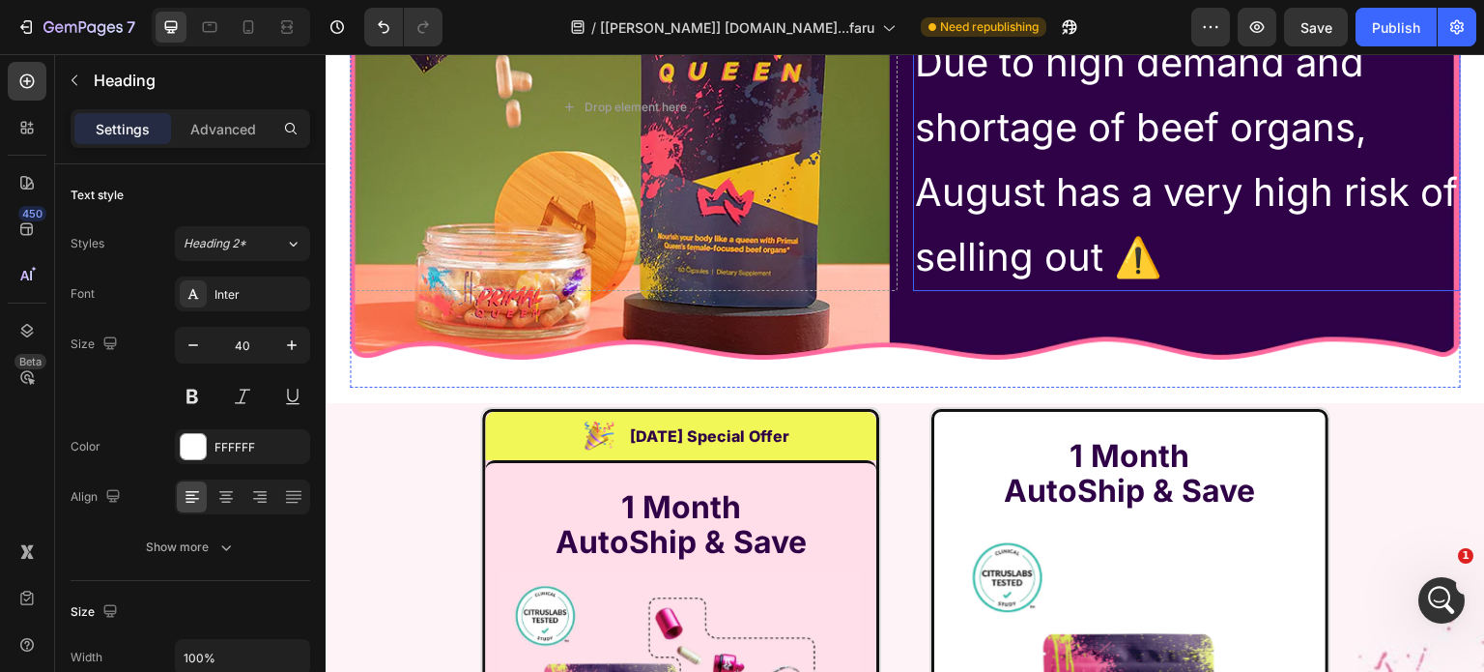
click at [995, 289] on p "Due to high demand and shortage of beef organs, August has a very high risk of …" at bounding box center [1187, 159] width 544 height 259
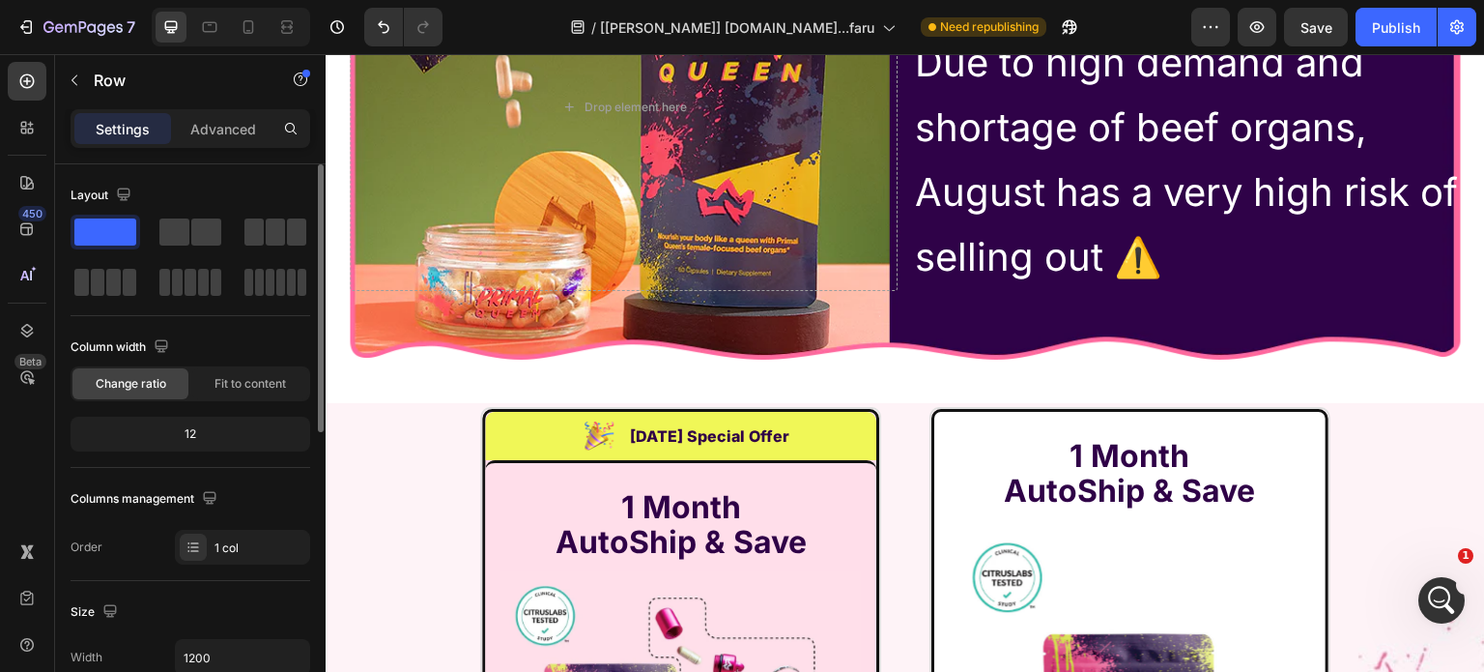
scroll to position [290, 0]
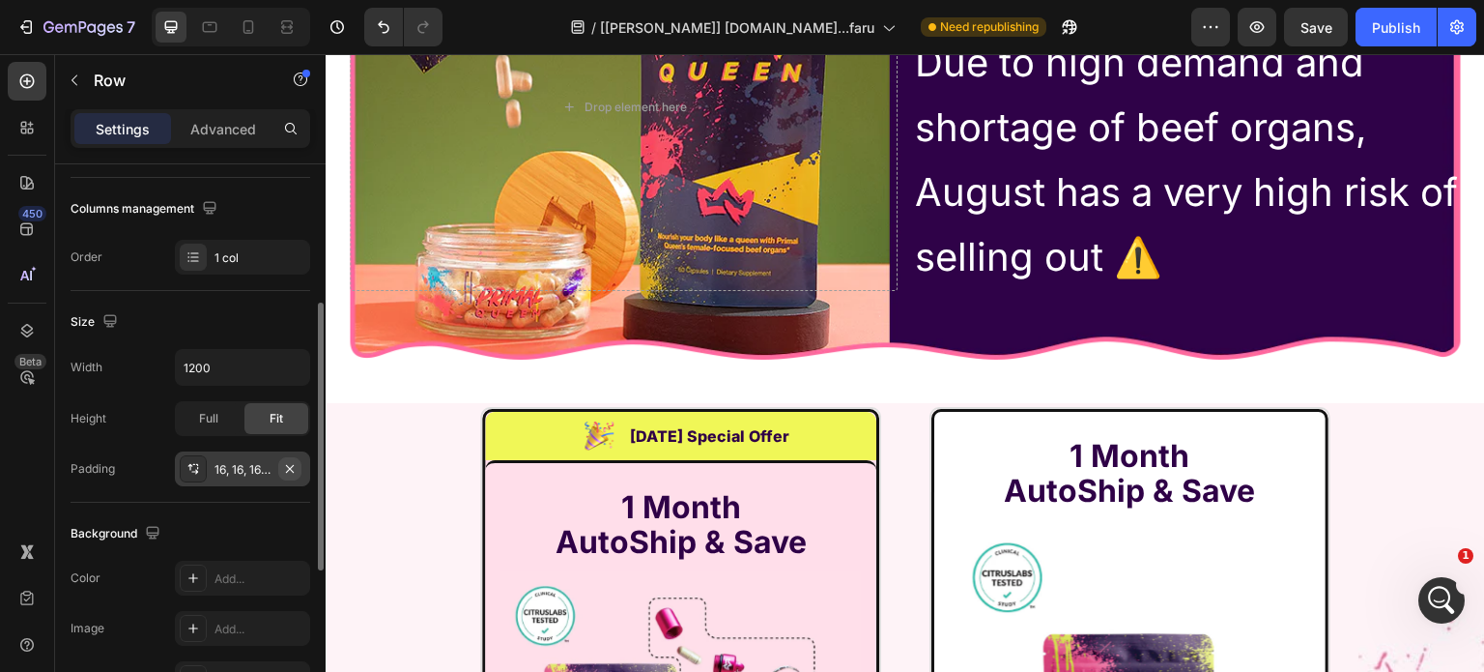
click at [288, 468] on icon "button" at bounding box center [290, 468] width 8 height 8
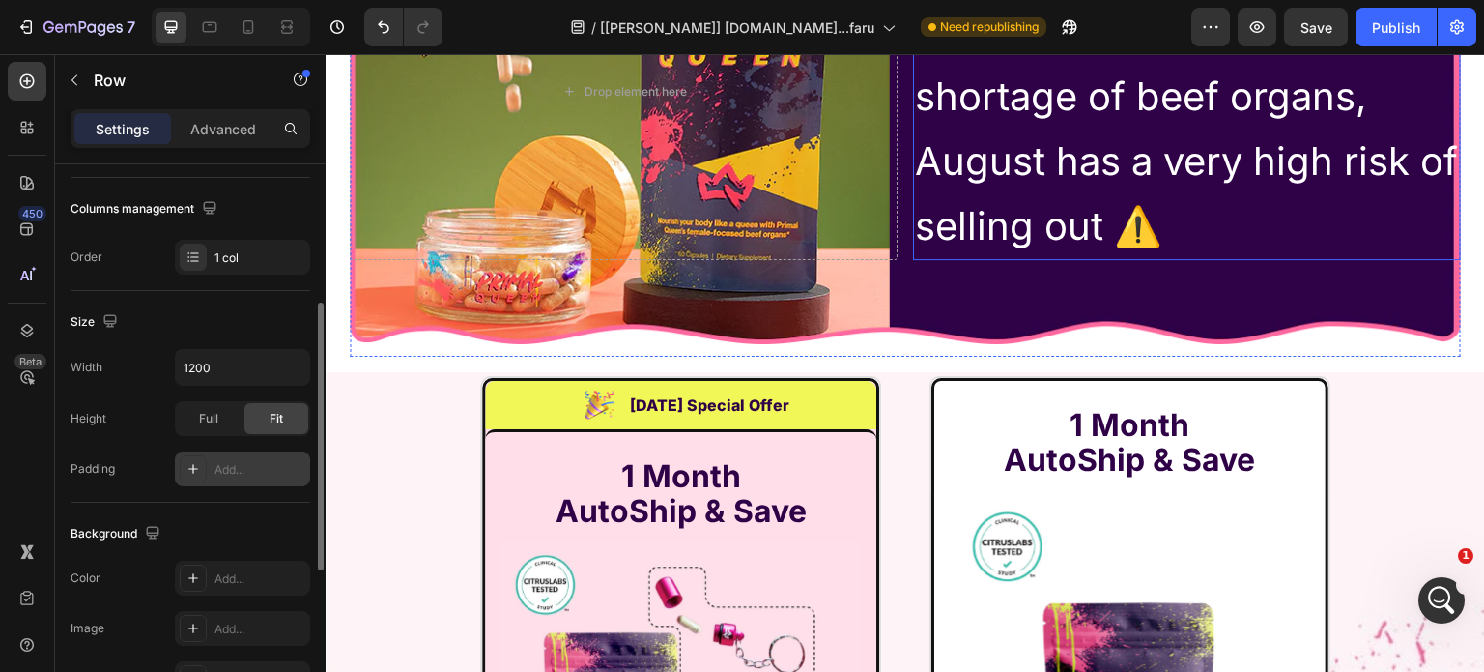
click at [928, 258] on p "Due to high demand and shortage of beef organs, August has a very high risk of …" at bounding box center [1187, 128] width 544 height 259
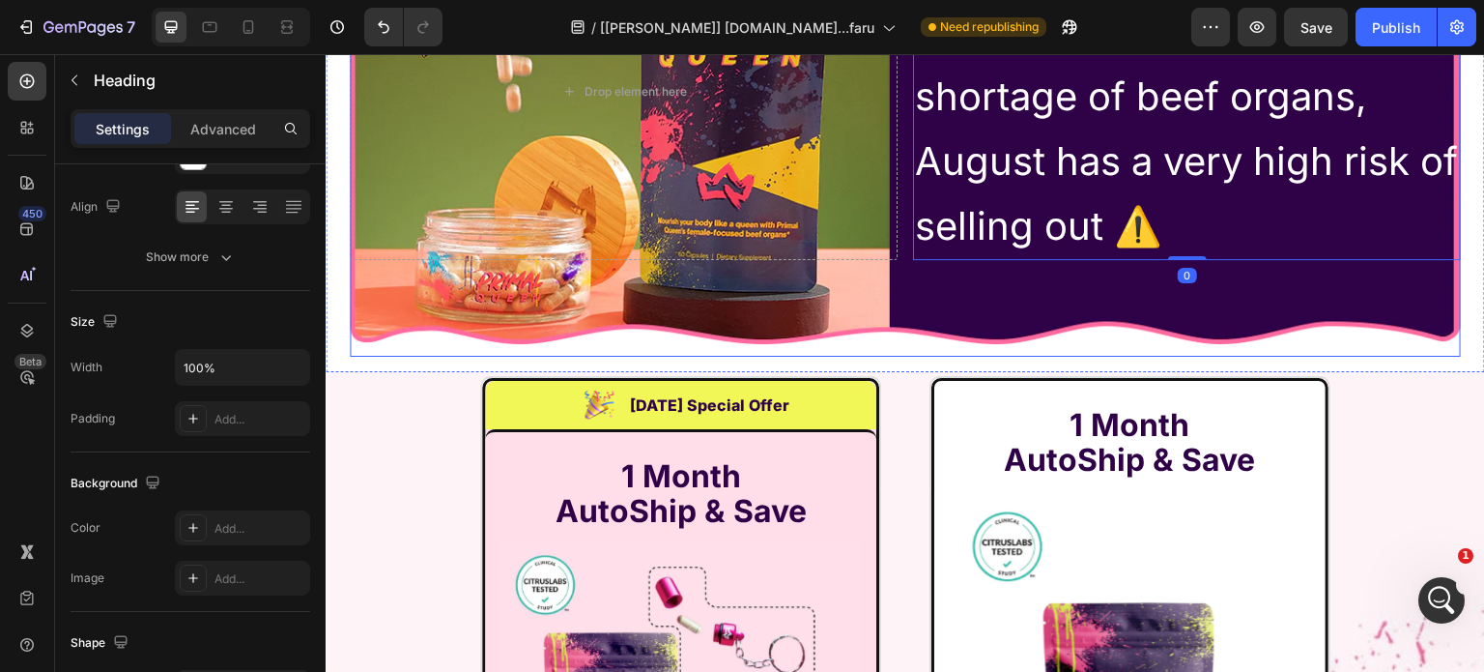
scroll to position [0, 0]
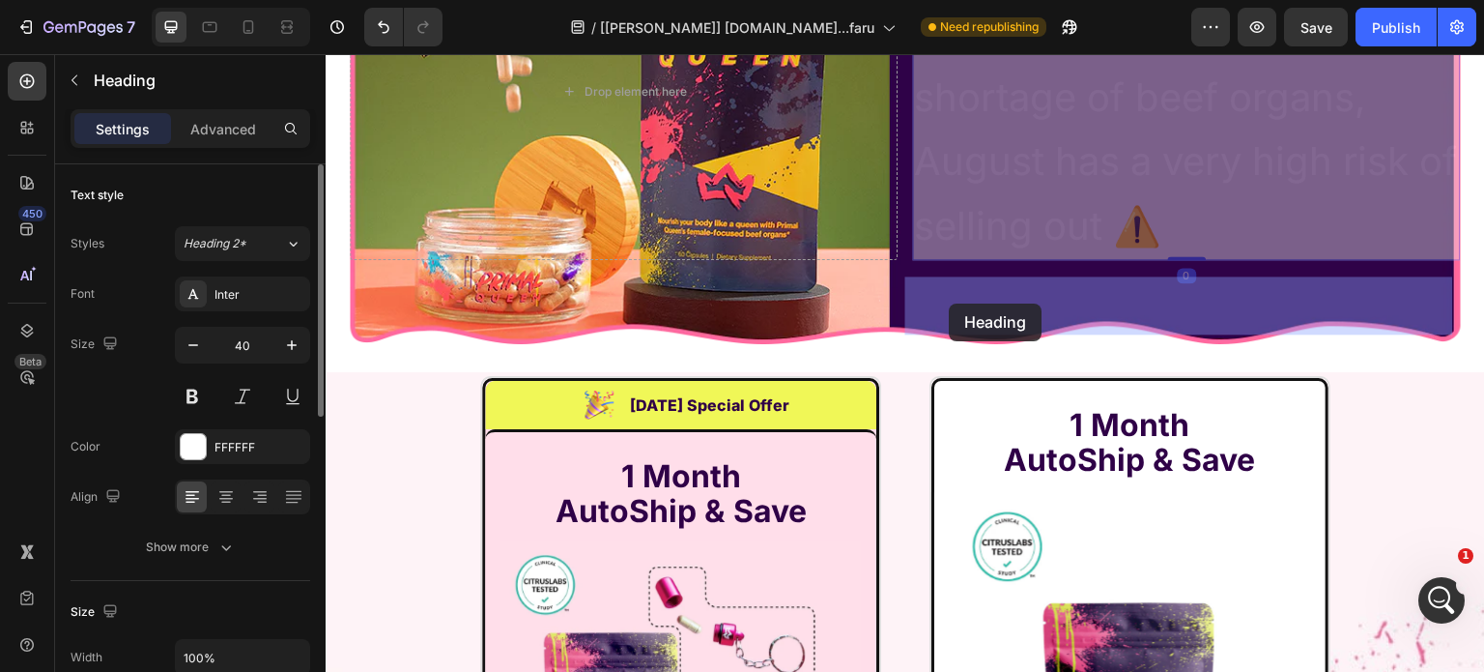
drag, startPoint x: 918, startPoint y: 333, endPoint x: 941, endPoint y: 309, distance: 33.5
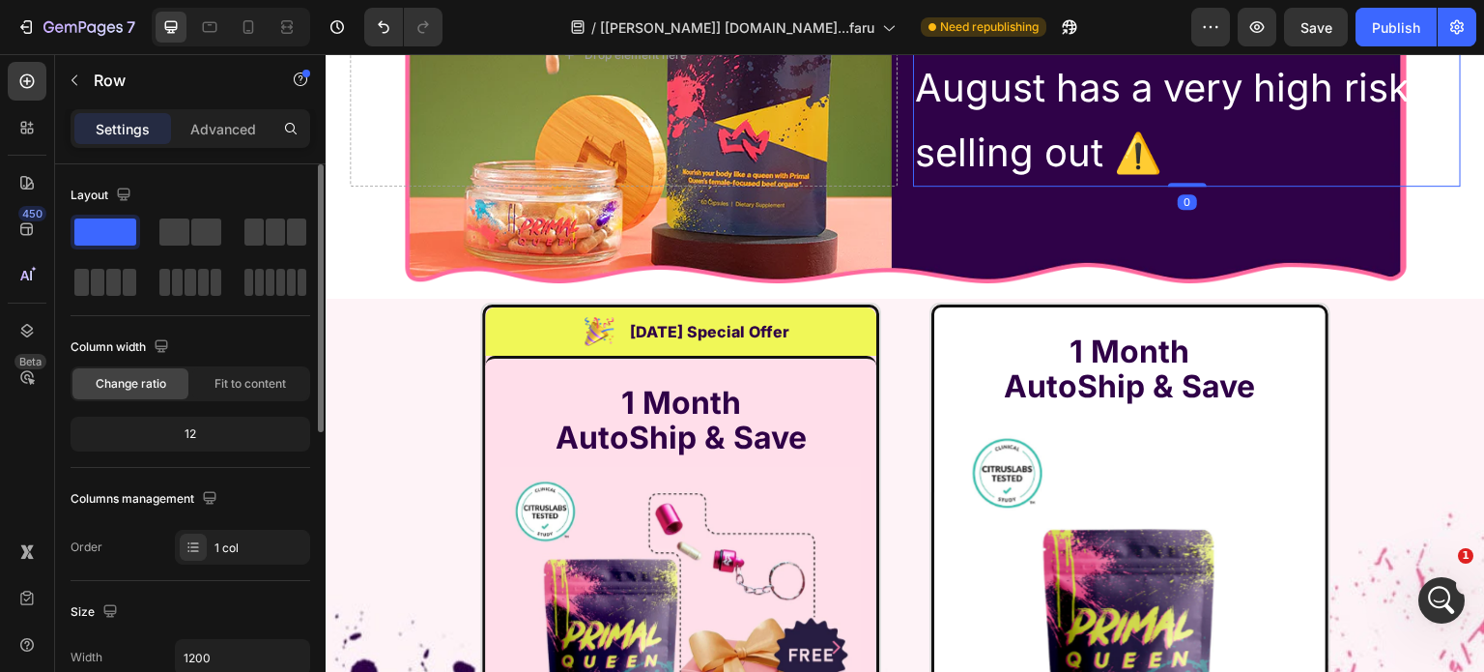
scroll to position [290, 0]
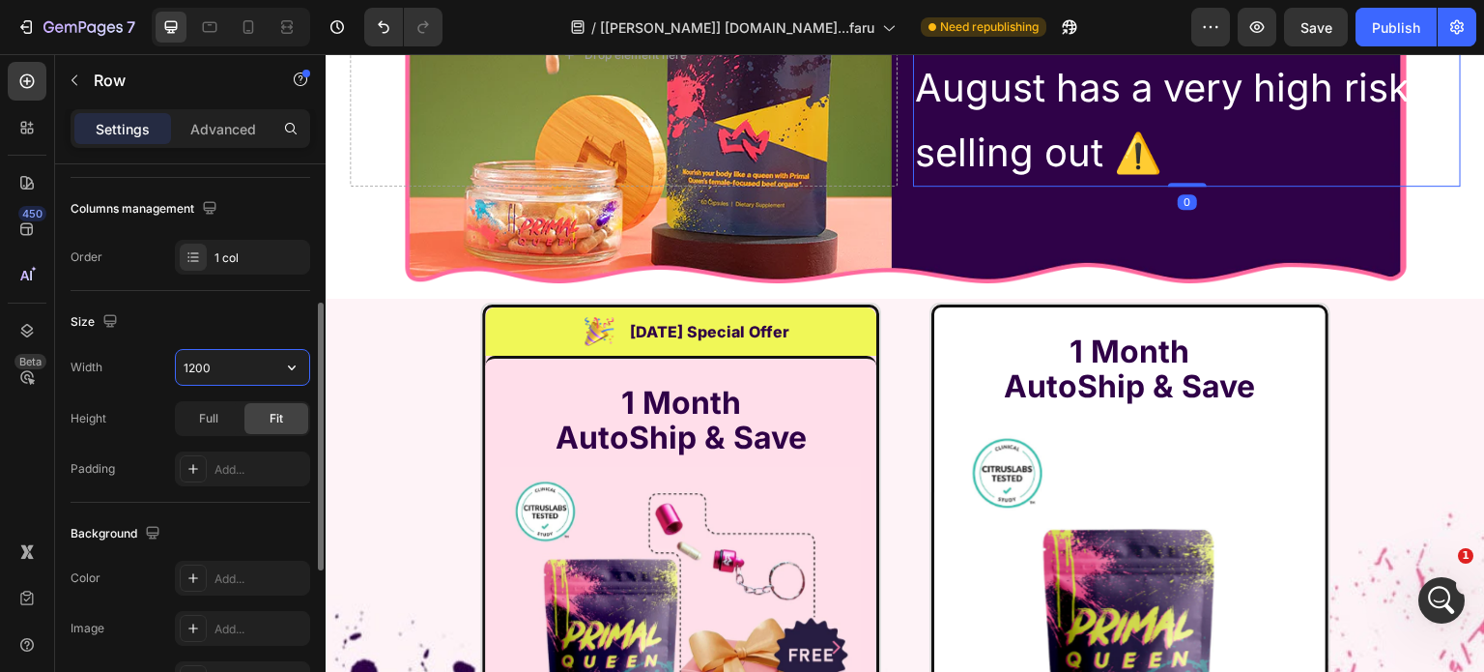
click at [245, 364] on input "1200" at bounding box center [242, 367] width 133 height 35
paste input "555px"
type input "555px"
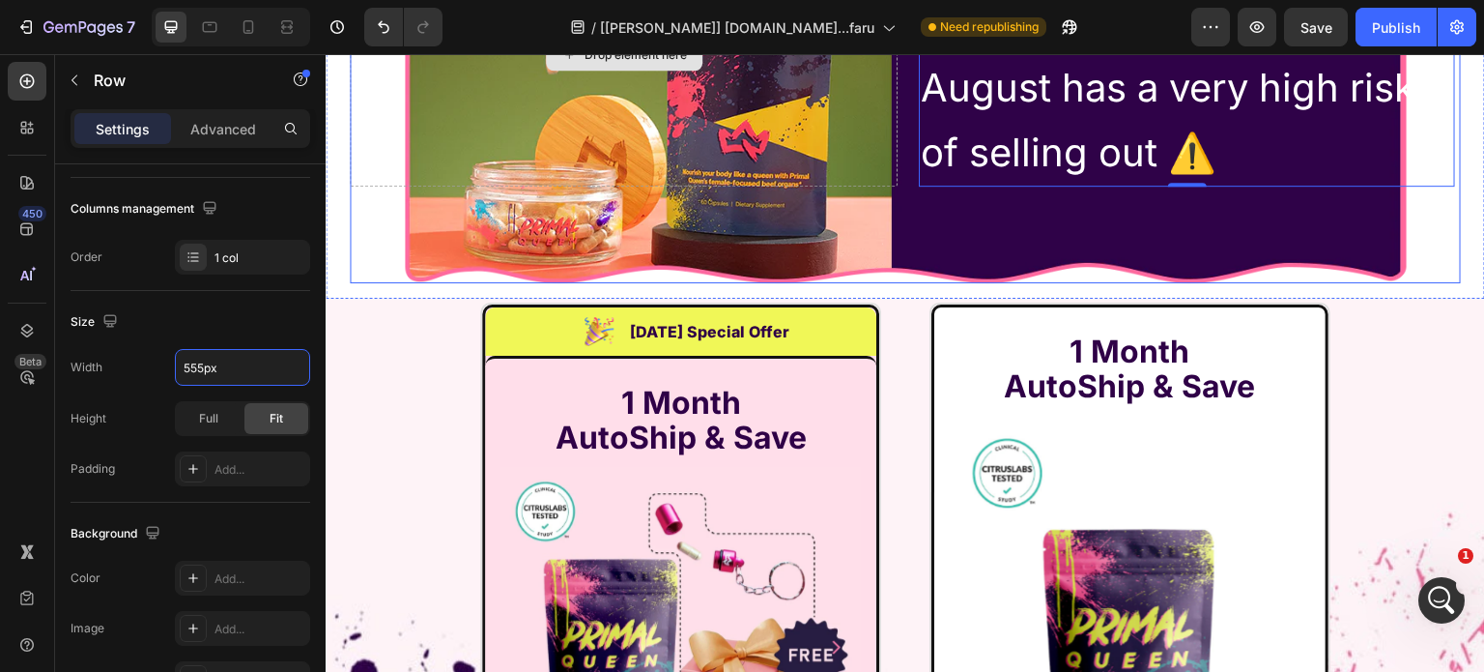
click at [799, 187] on div "Drop element here" at bounding box center [624, 55] width 548 height 263
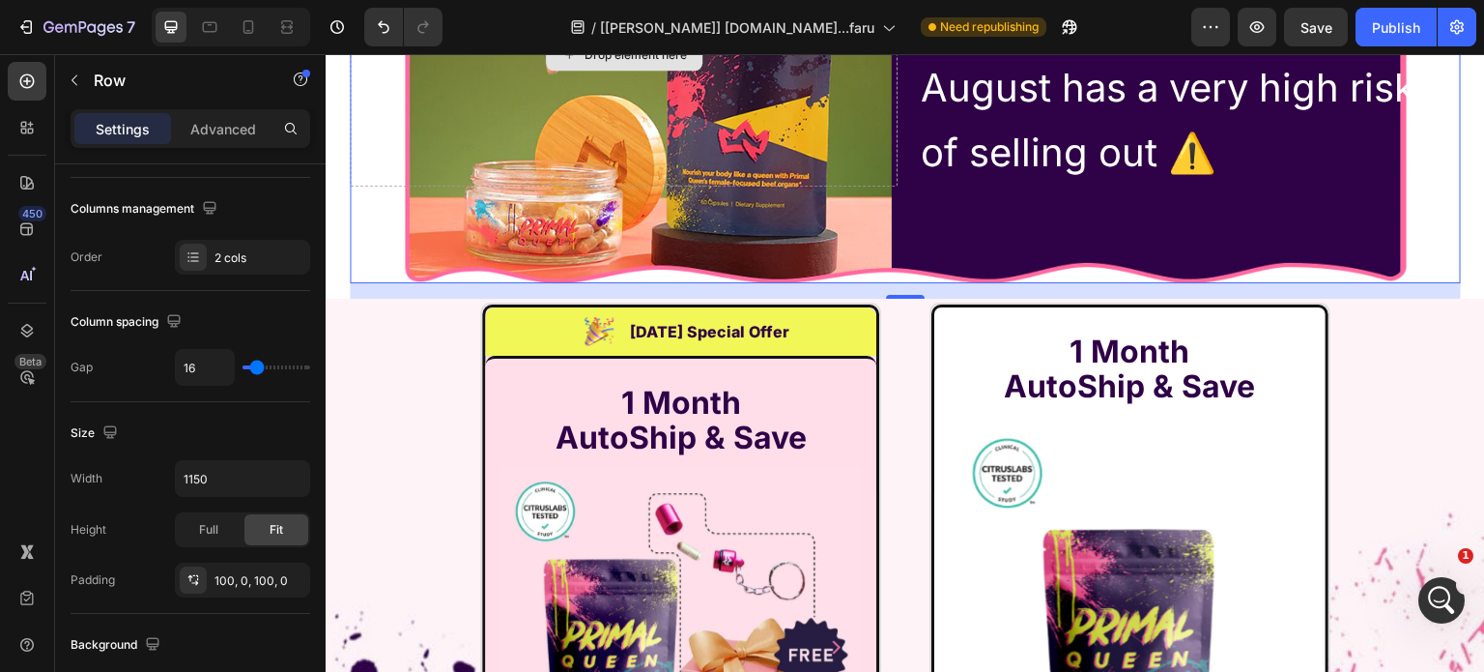
click at [653, 187] on div "Drop element here" at bounding box center [624, 55] width 548 height 263
click at [200, 134] on p "Advanced" at bounding box center [223, 129] width 66 height 20
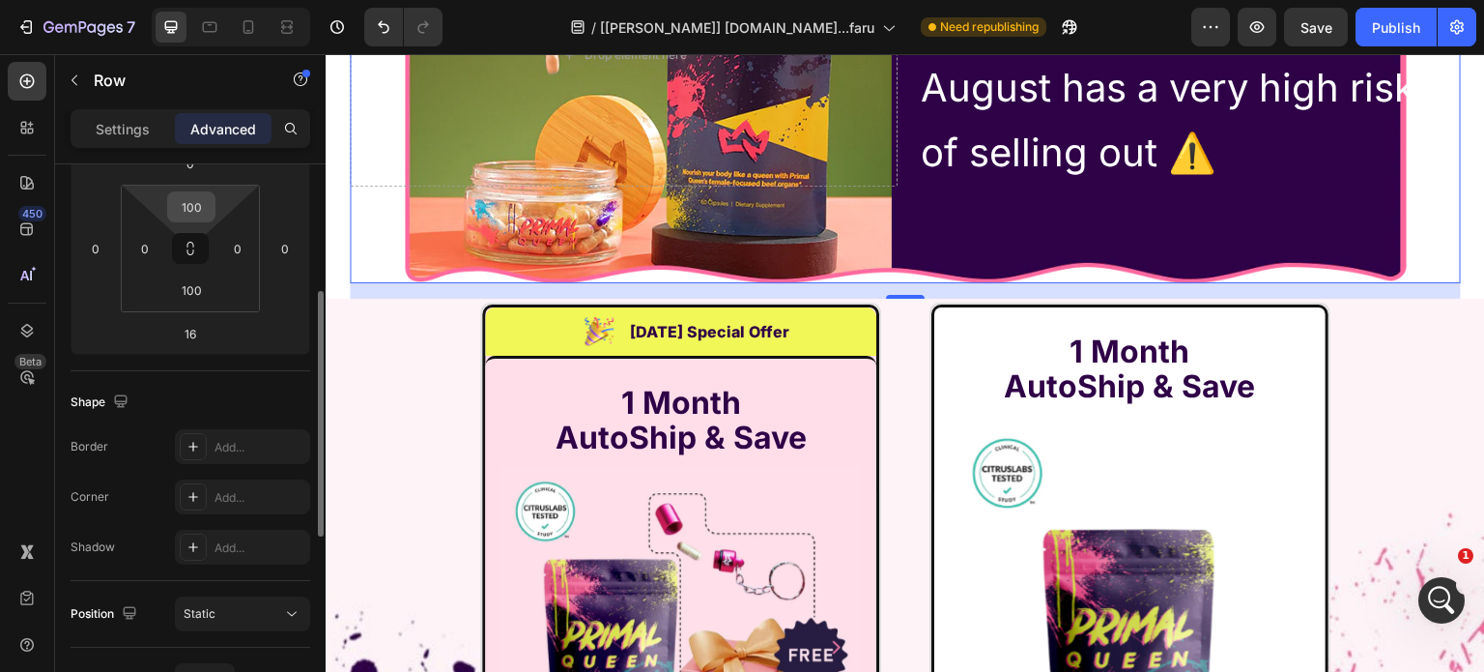
click at [193, 214] on input "100" at bounding box center [191, 206] width 39 height 29
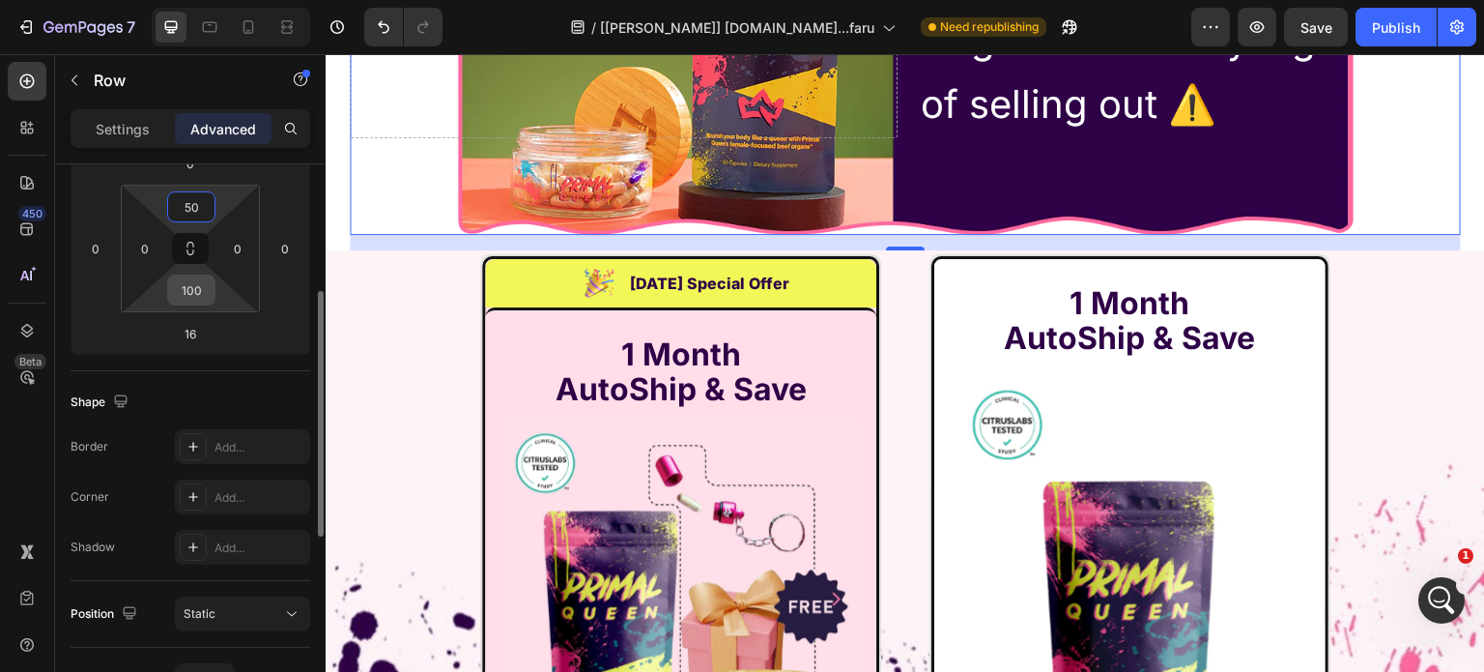
type input "50"
click at [196, 286] on input "100" at bounding box center [191, 289] width 39 height 29
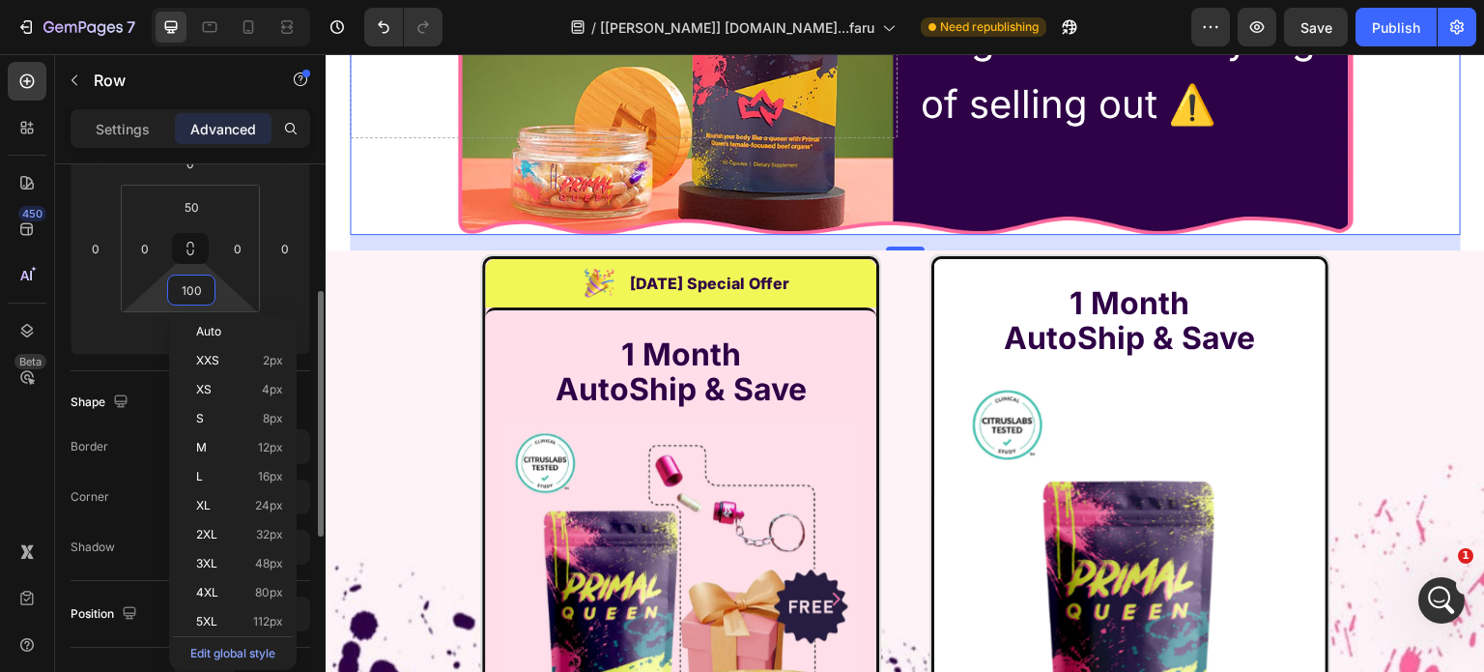
click at [196, 286] on input "100" at bounding box center [191, 289] width 39 height 29
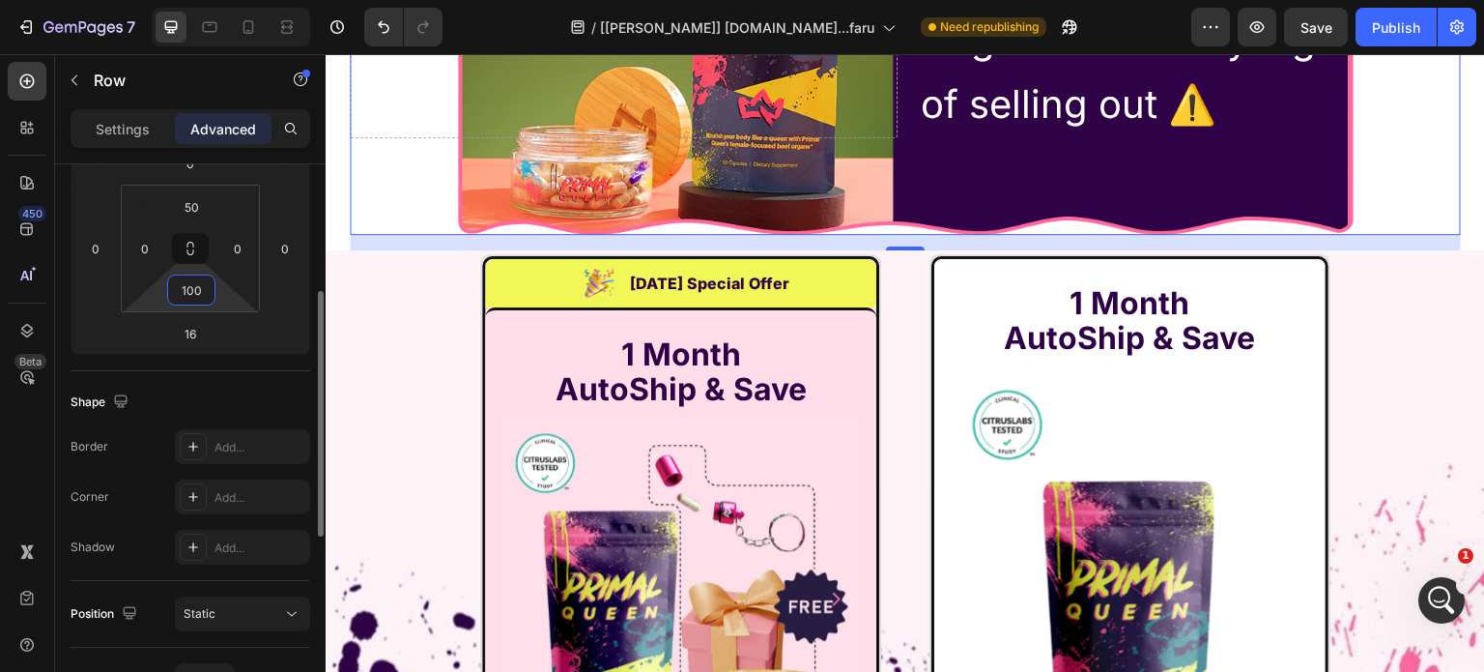
click at [196, 286] on input "100" at bounding box center [191, 289] width 39 height 29
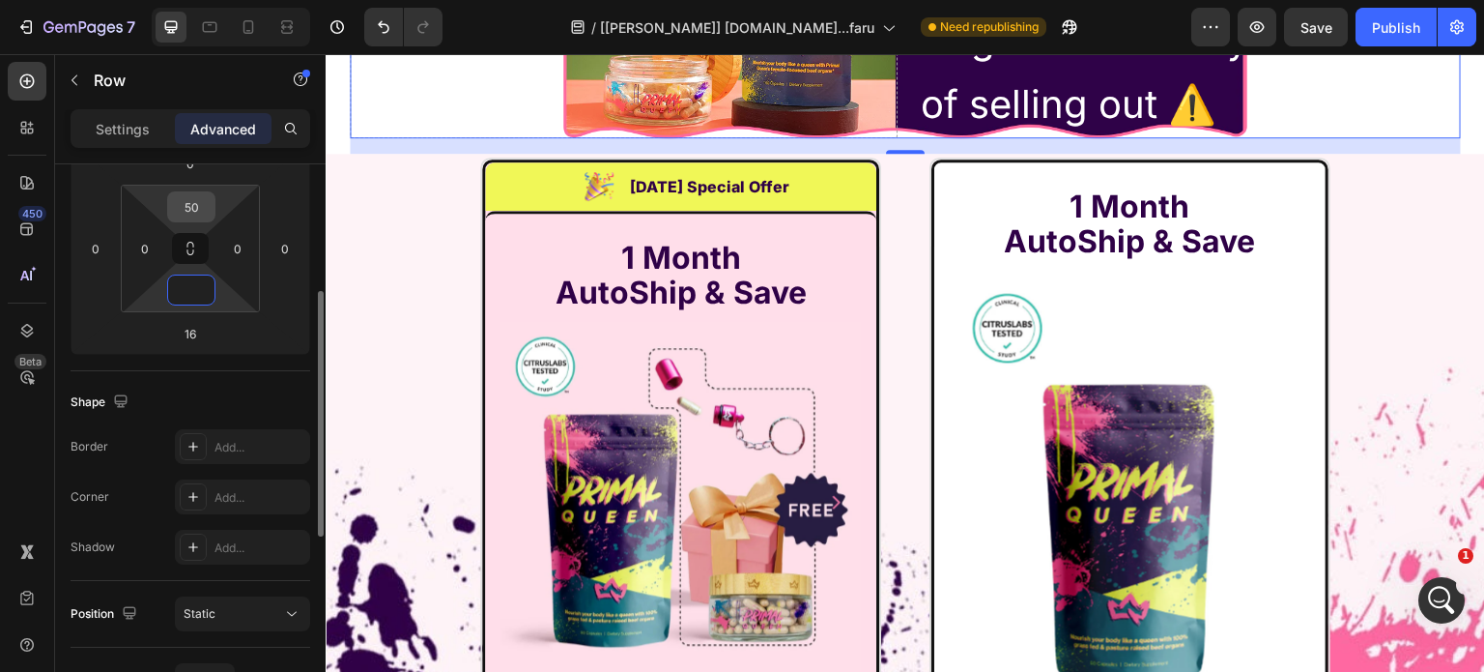
type input "0"
click at [206, 210] on input "50" at bounding box center [191, 206] width 39 height 29
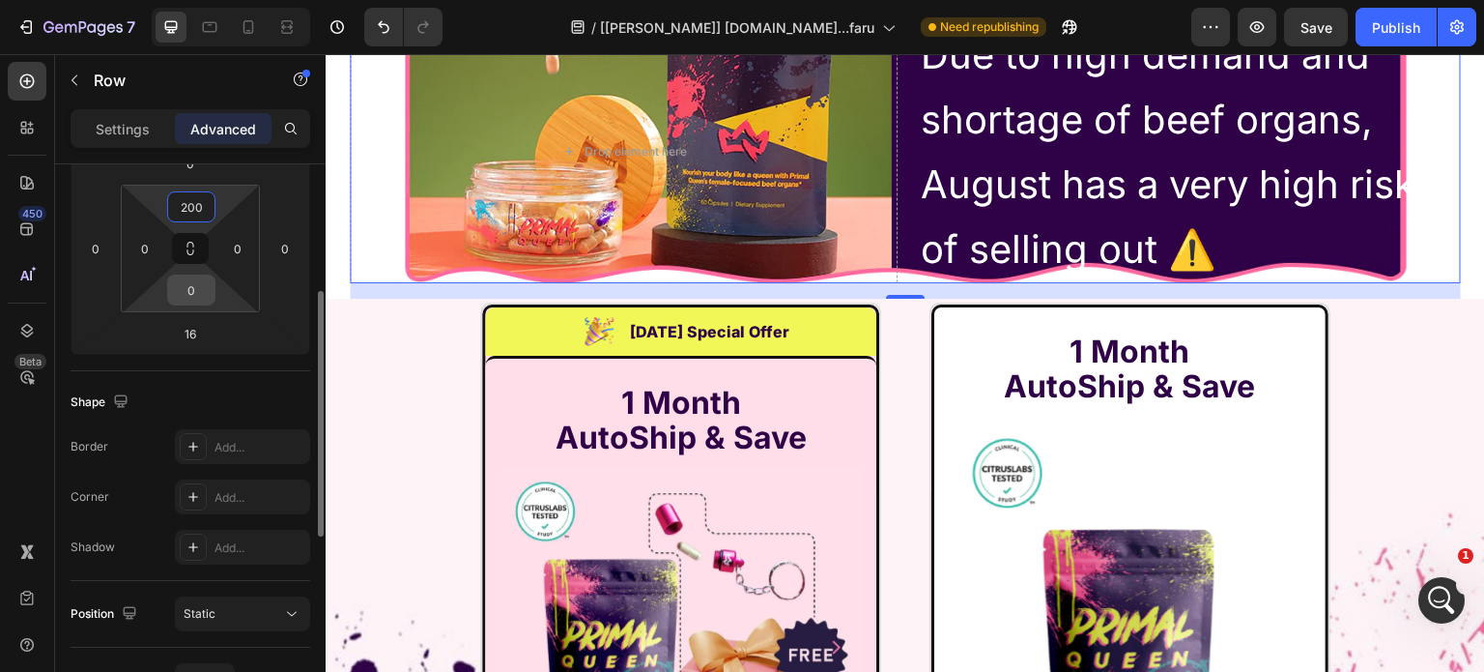
type input "200"
click at [199, 297] on input "0" at bounding box center [191, 289] width 39 height 29
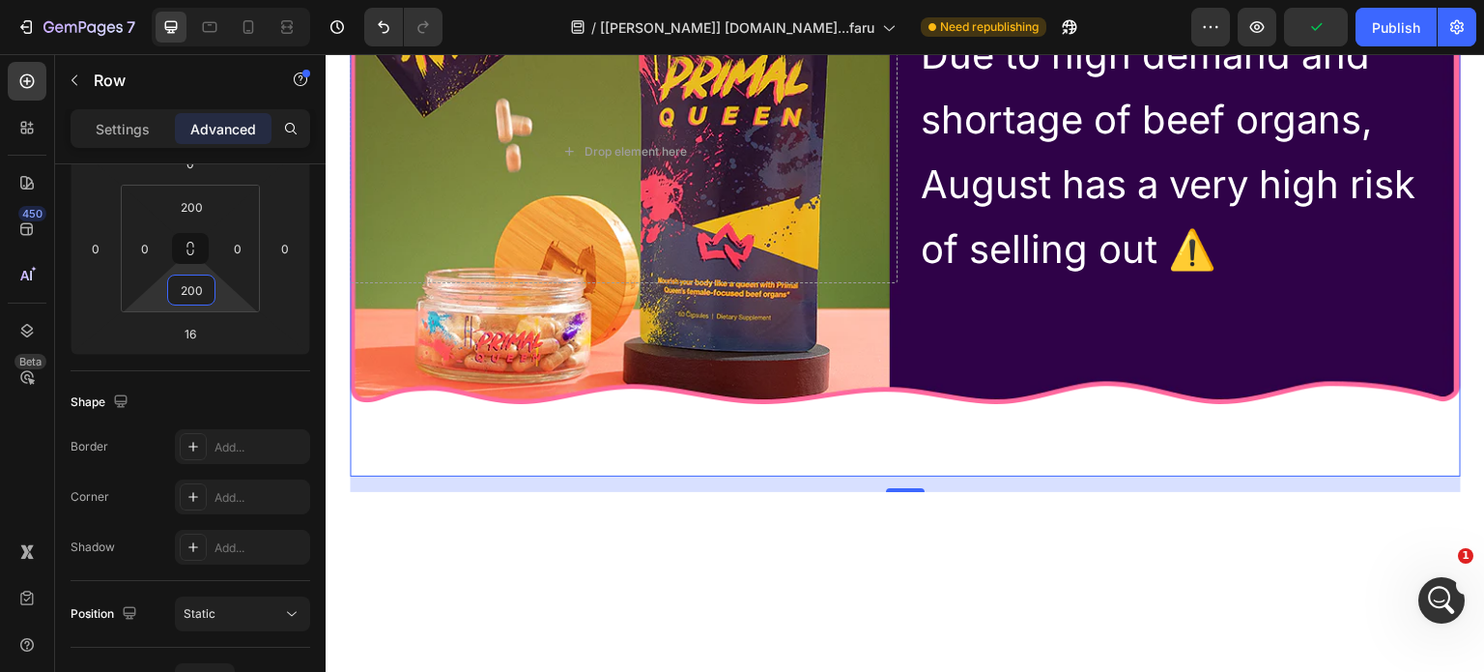
scroll to position [14491, 0]
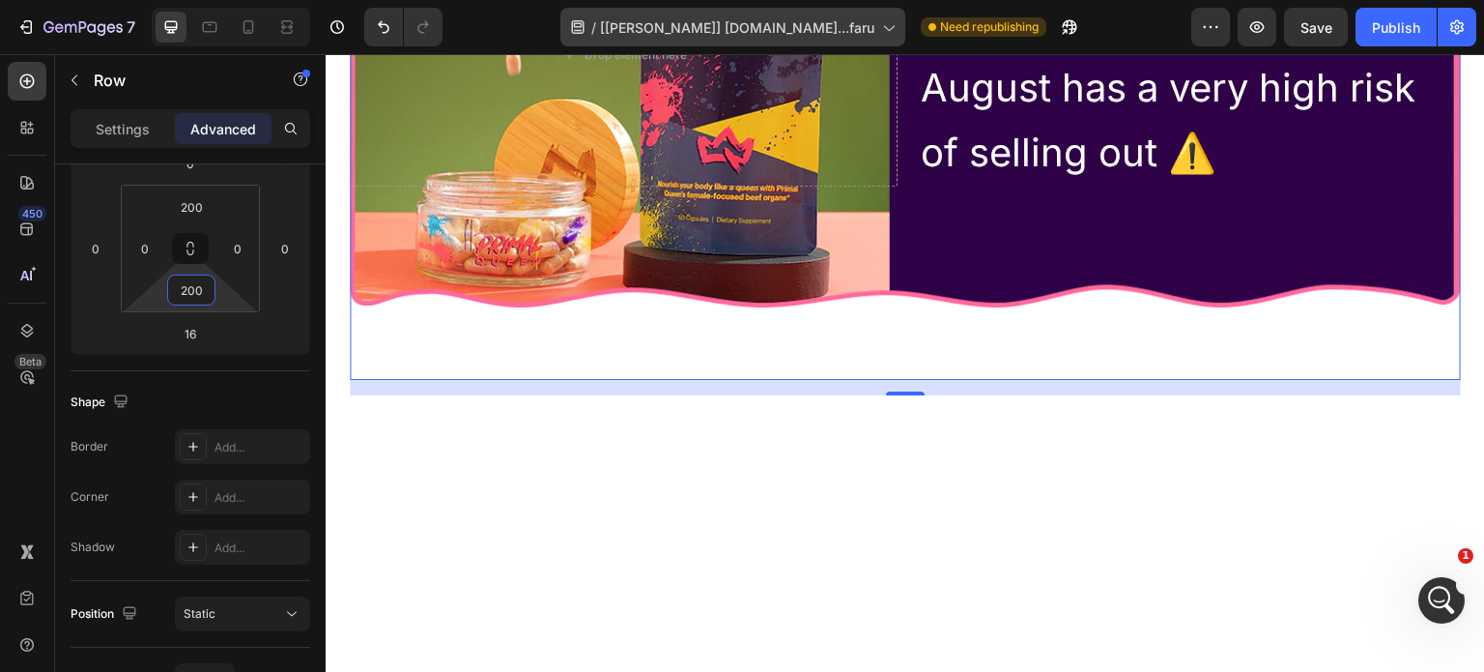
type input "200"
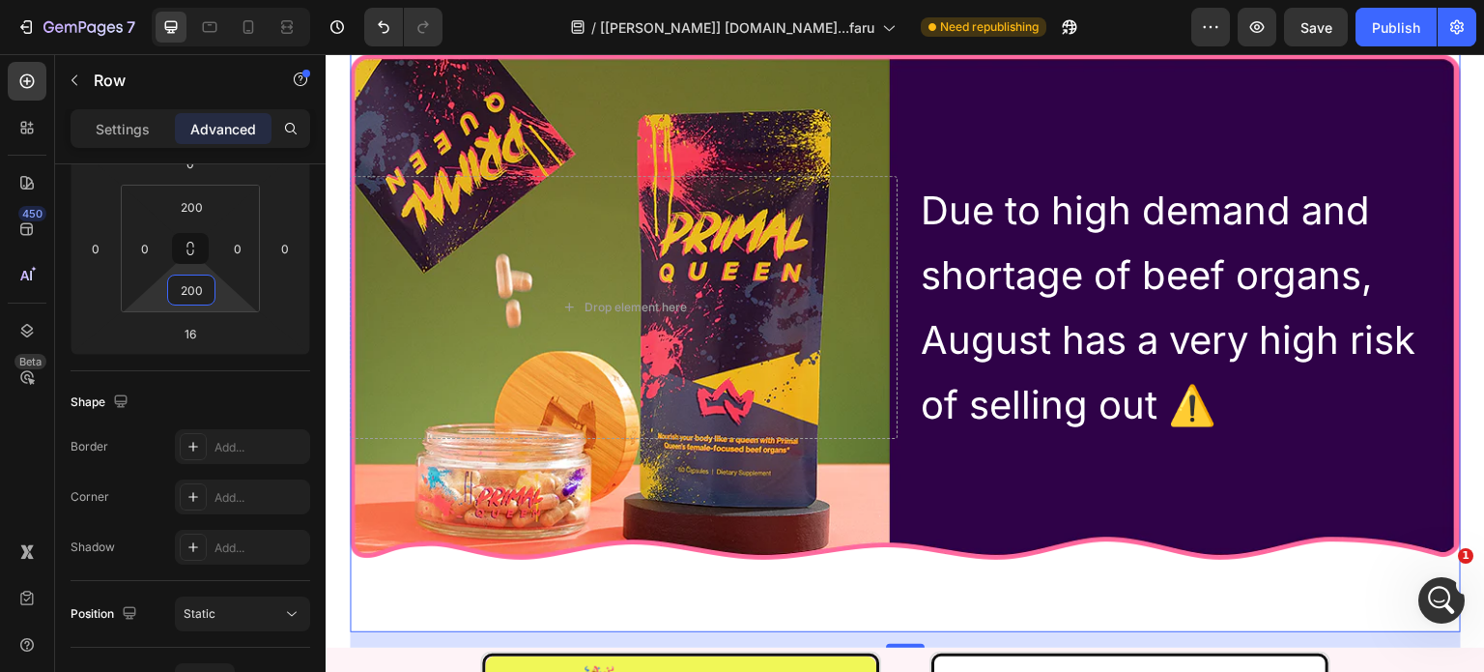
scroll to position [14588, 0]
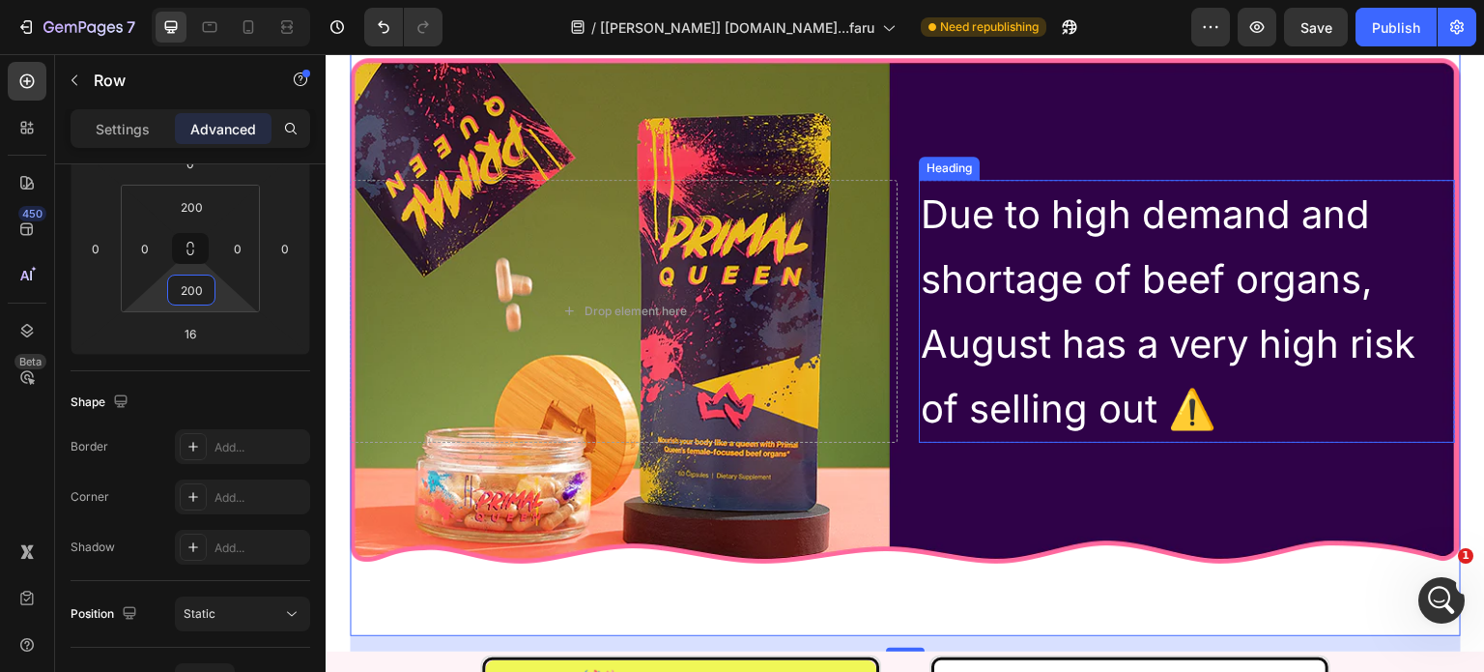
click at [1099, 329] on h2 "Due to high demand and shortage of beef organs, August has a very high risk of …" at bounding box center [1187, 311] width 536 height 263
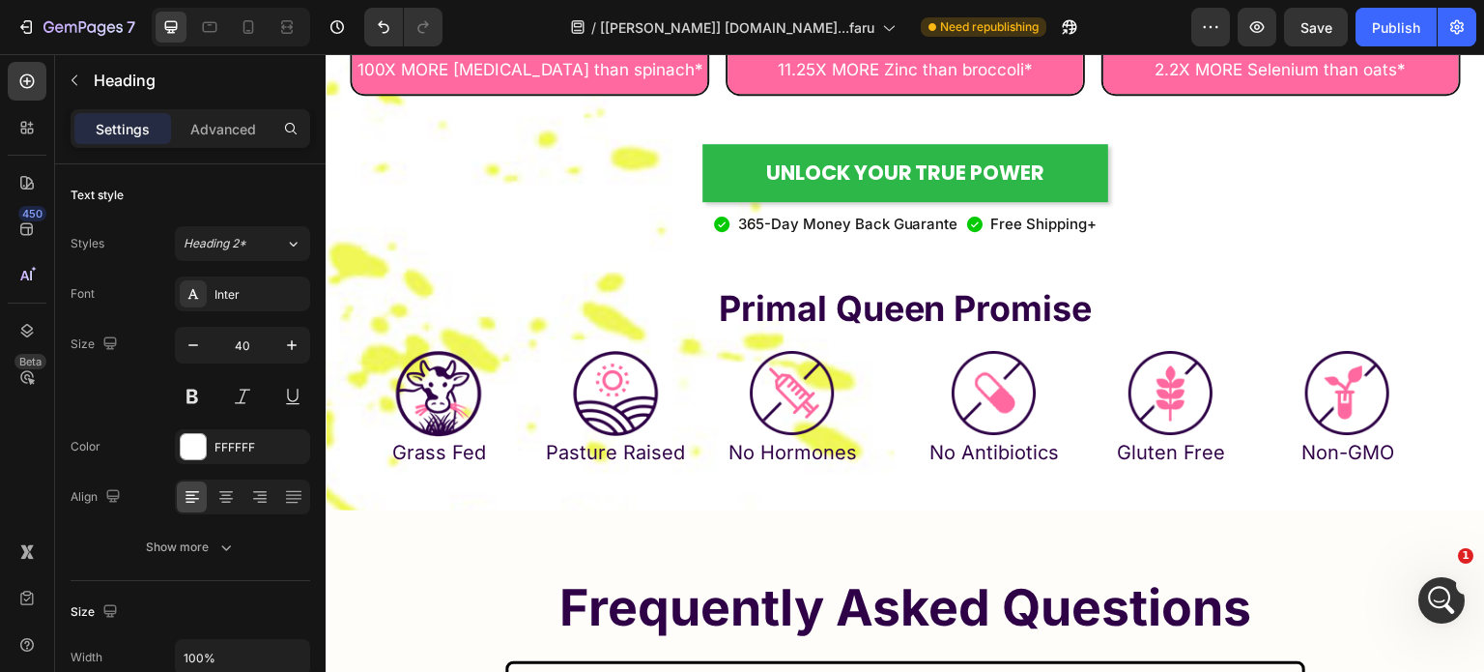
scroll to position [11338, 0]
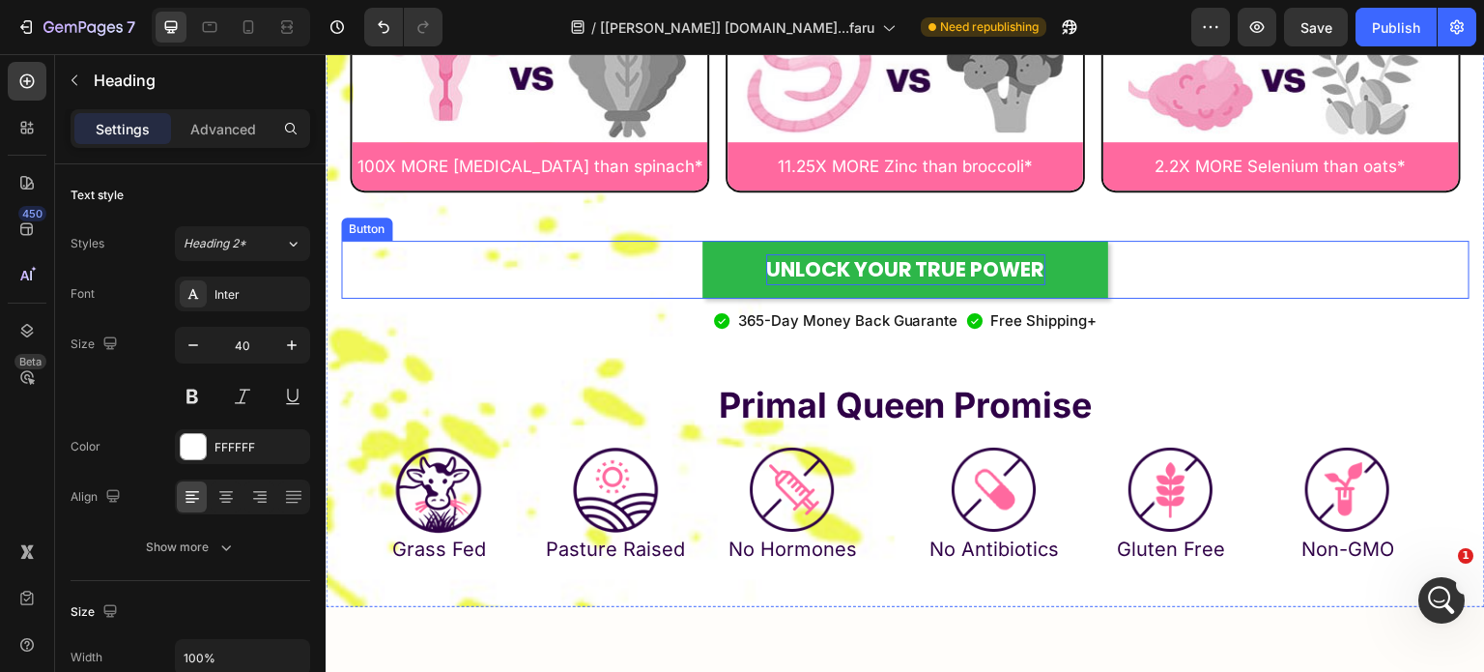
click at [1007, 270] on p "UNLOCK YOUR TRUE POWER" at bounding box center [905, 269] width 279 height 31
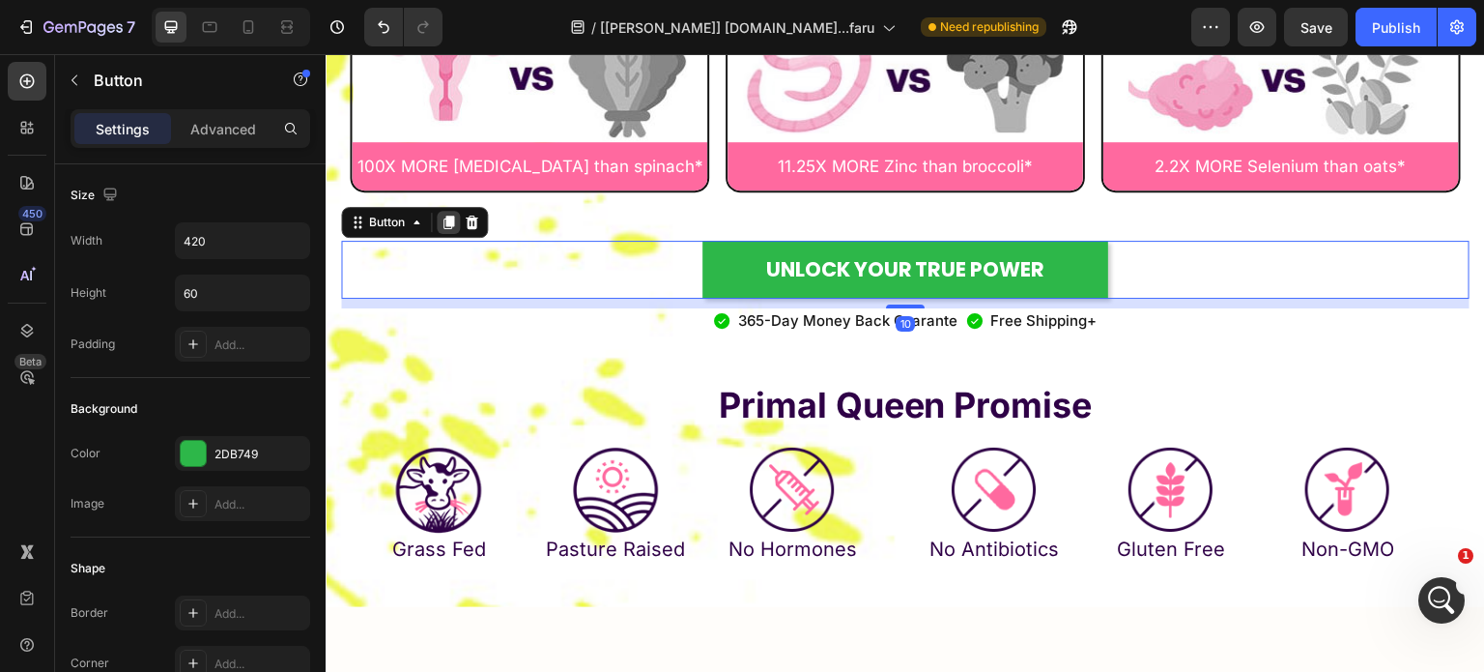
click at [448, 223] on icon at bounding box center [449, 222] width 11 height 14
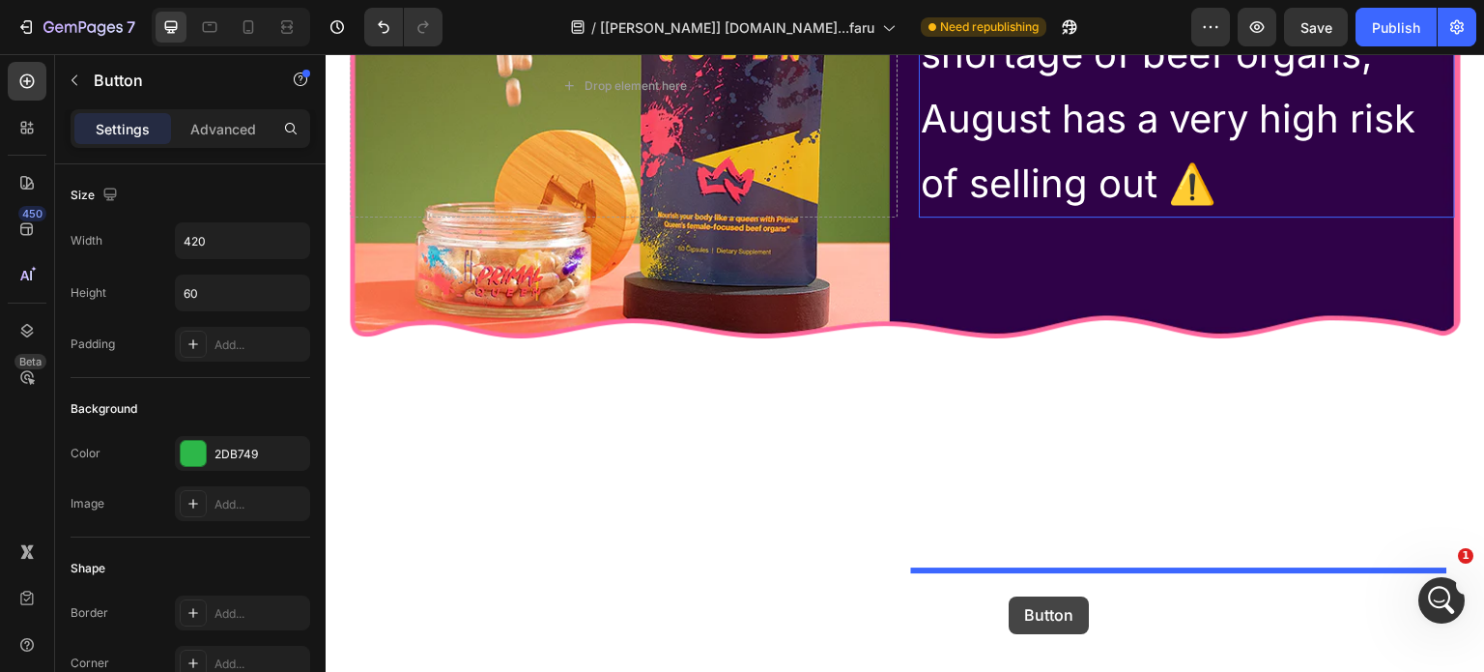
scroll to position [14508, 0]
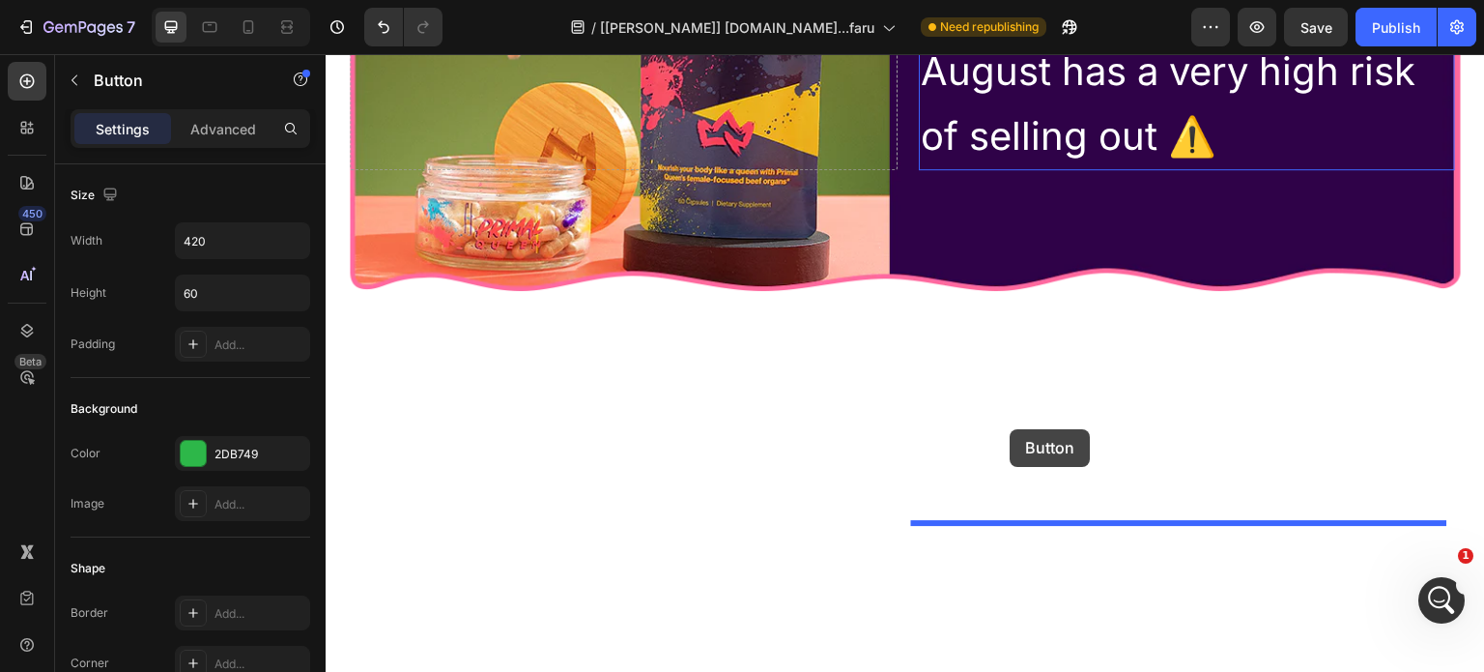
drag, startPoint x: 367, startPoint y: 256, endPoint x: 1011, endPoint y: 429, distance: 666.4
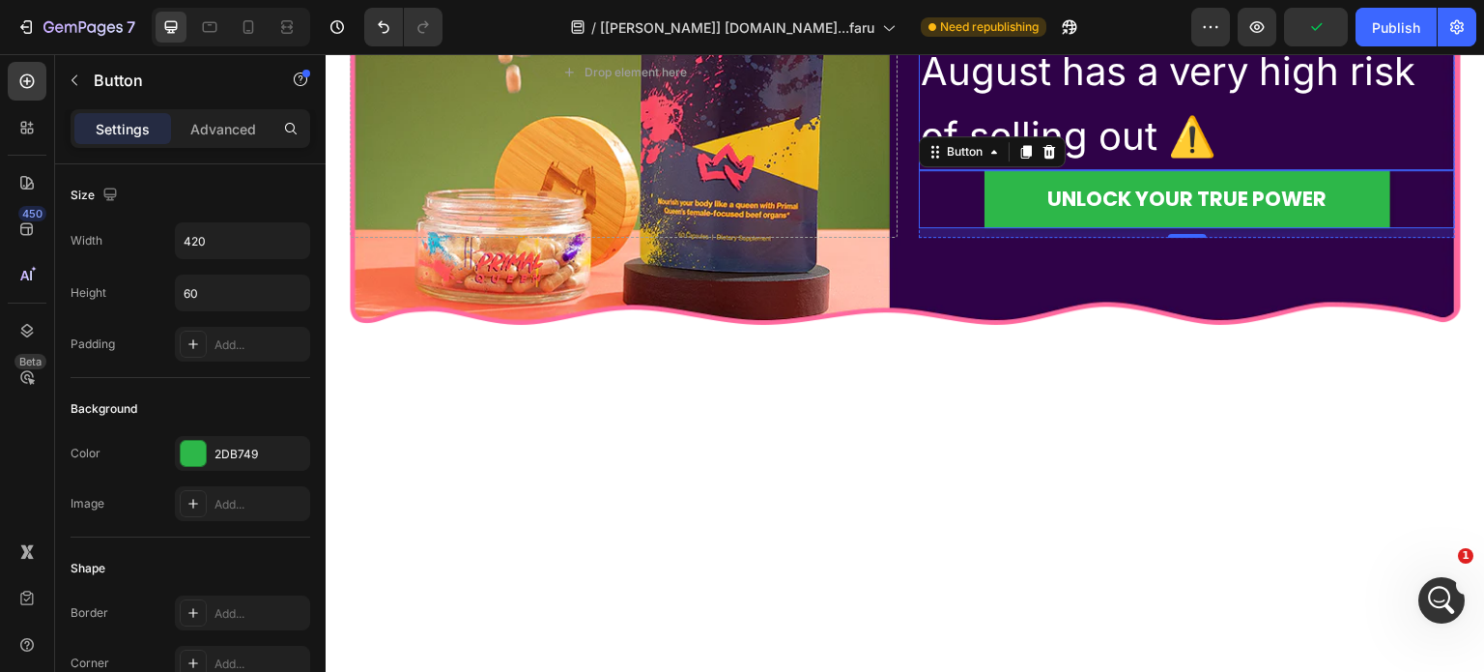
click at [1135, 170] on h2 "Due to high demand and shortage of beef organs, August has a very high risk of …" at bounding box center [1187, 38] width 536 height 263
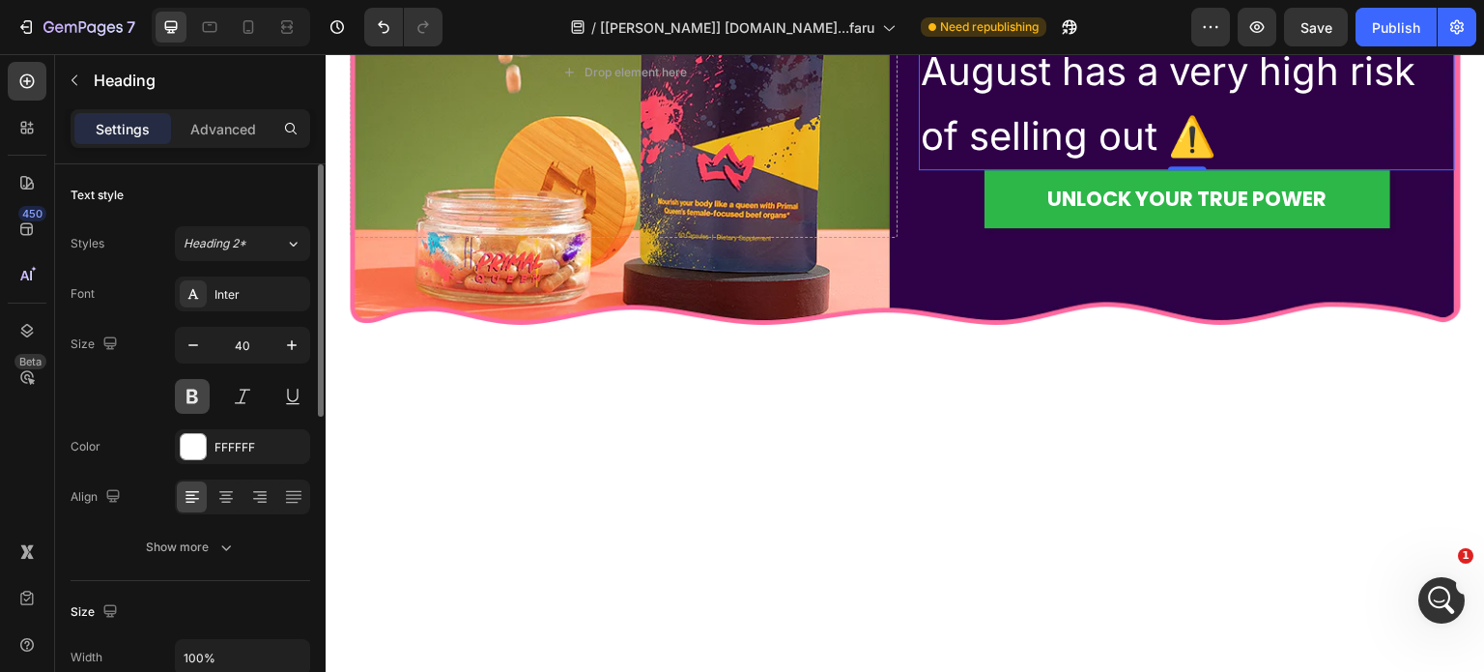
click at [198, 383] on button at bounding box center [192, 396] width 35 height 35
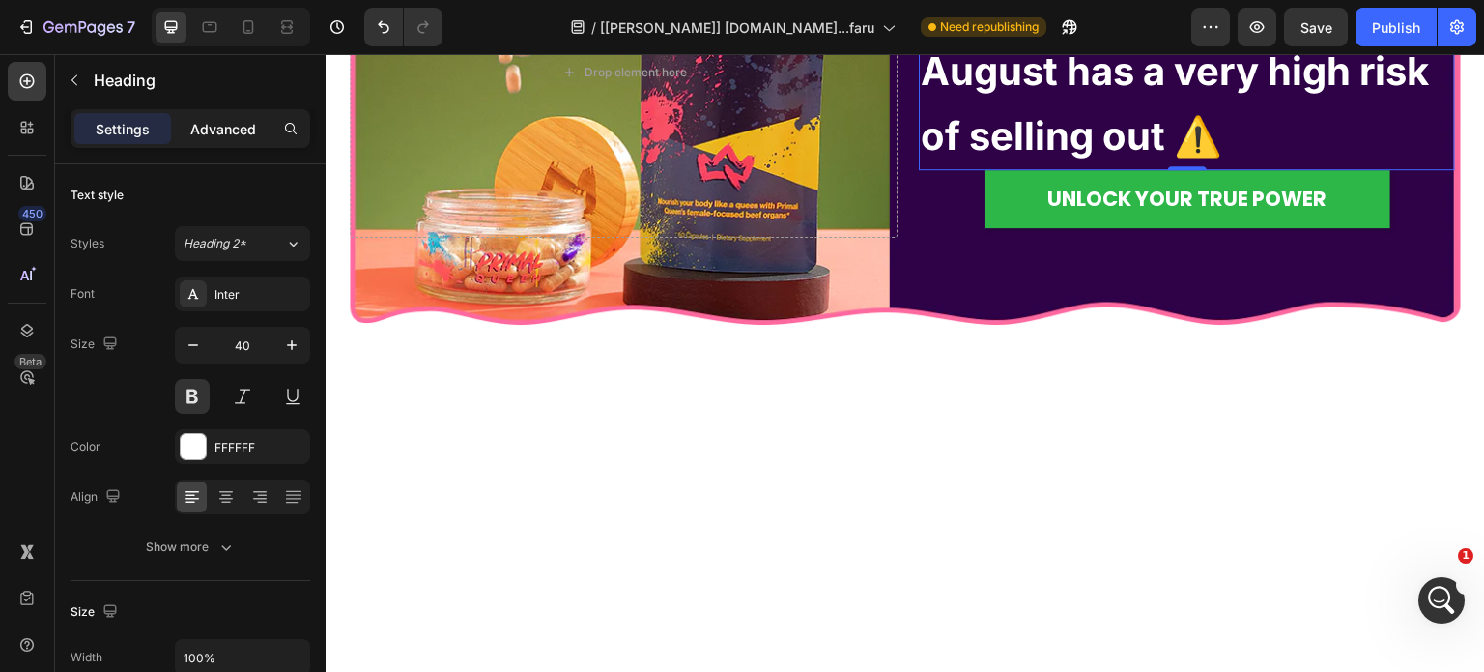
click at [221, 129] on p "Advanced" at bounding box center [223, 129] width 66 height 20
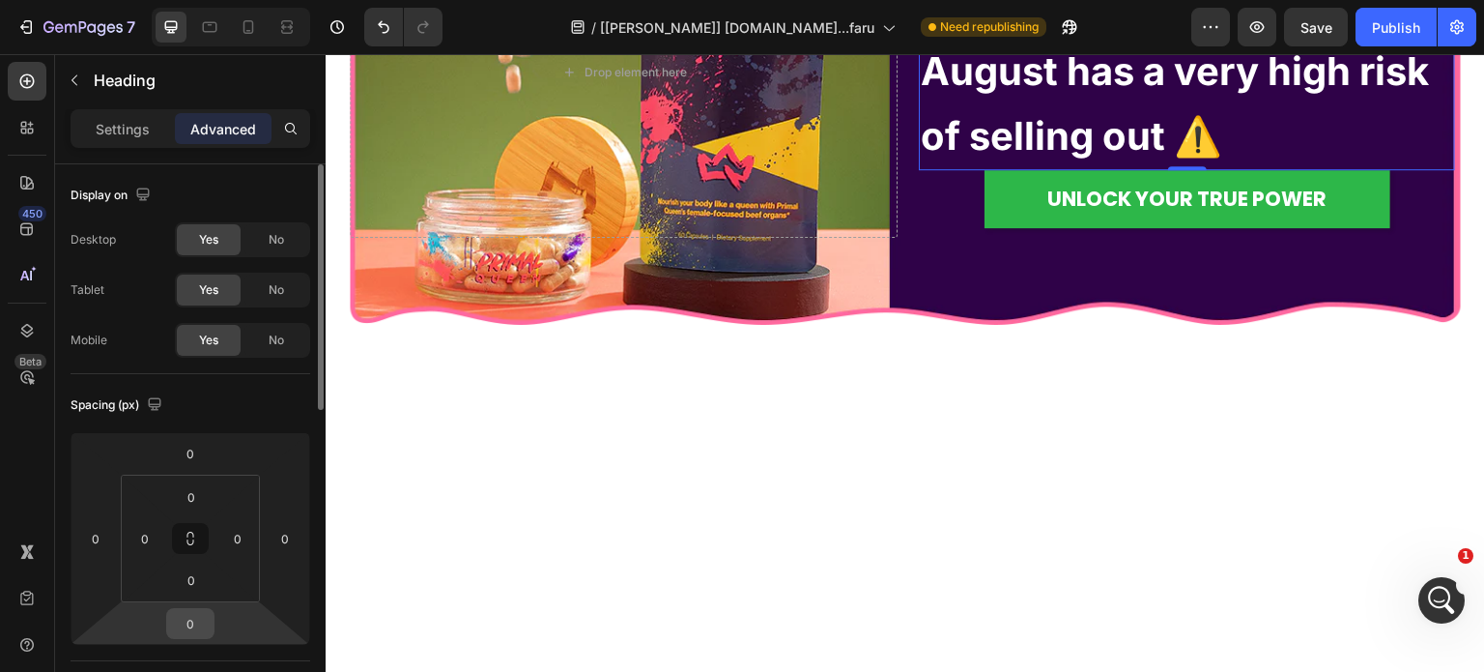
click at [188, 619] on input "0" at bounding box center [190, 623] width 39 height 29
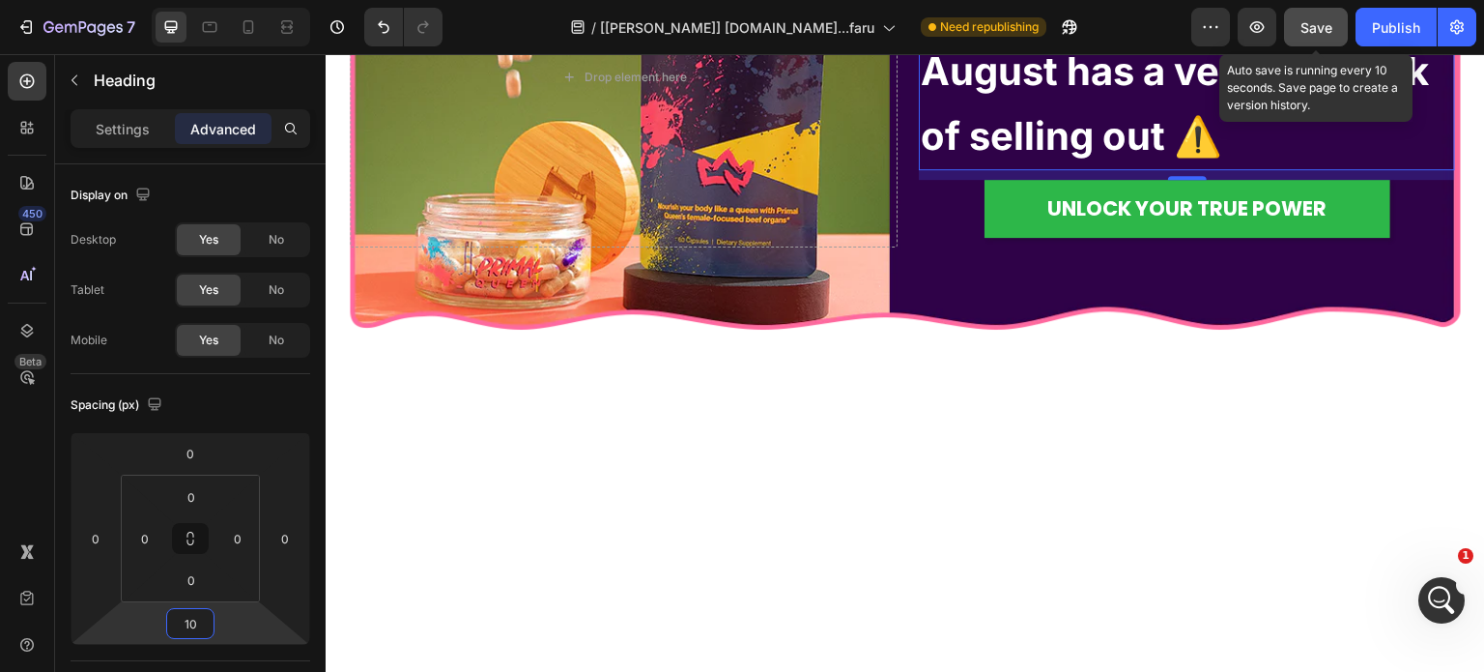
type input "10"
click at [1322, 24] on span "Save" at bounding box center [1317, 27] width 32 height 16
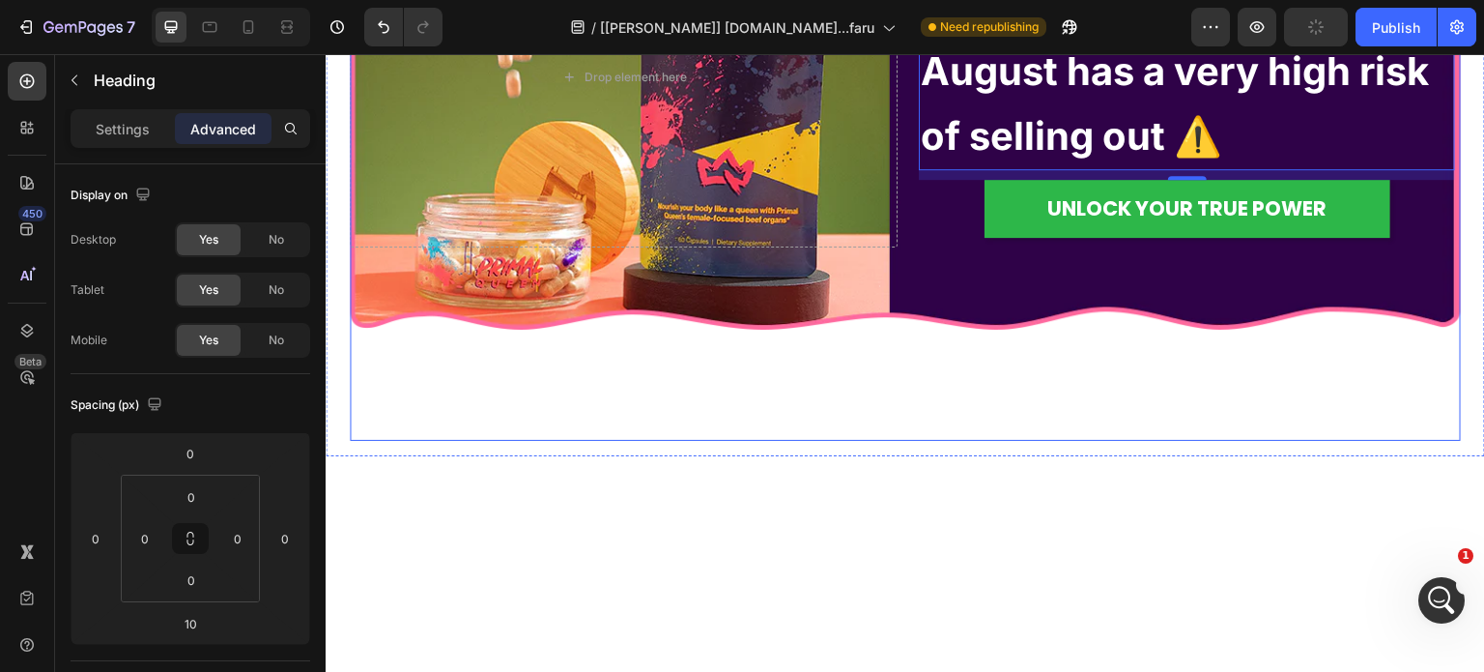
scroll to position [14314, 0]
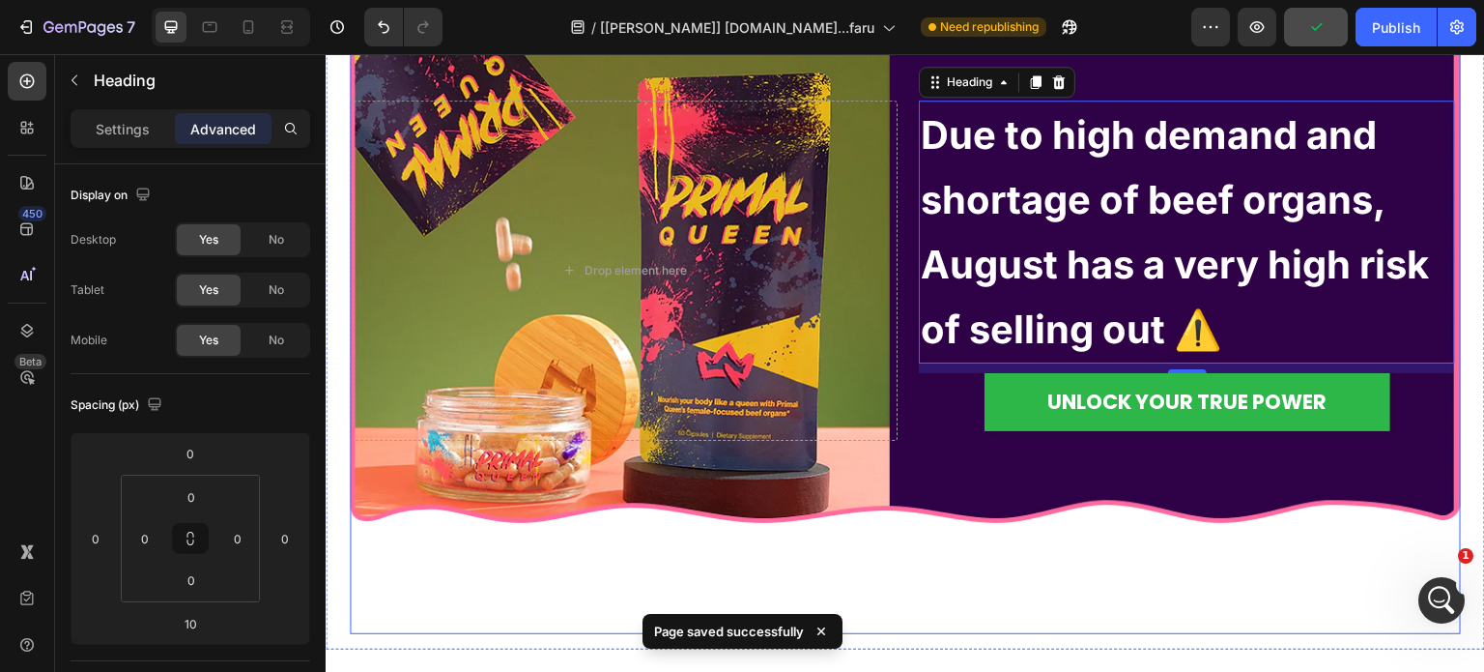
click at [782, 286] on div "Drop element here Due to high demand and shortage of beef organs, August has a …" at bounding box center [905, 270] width 1111 height 727
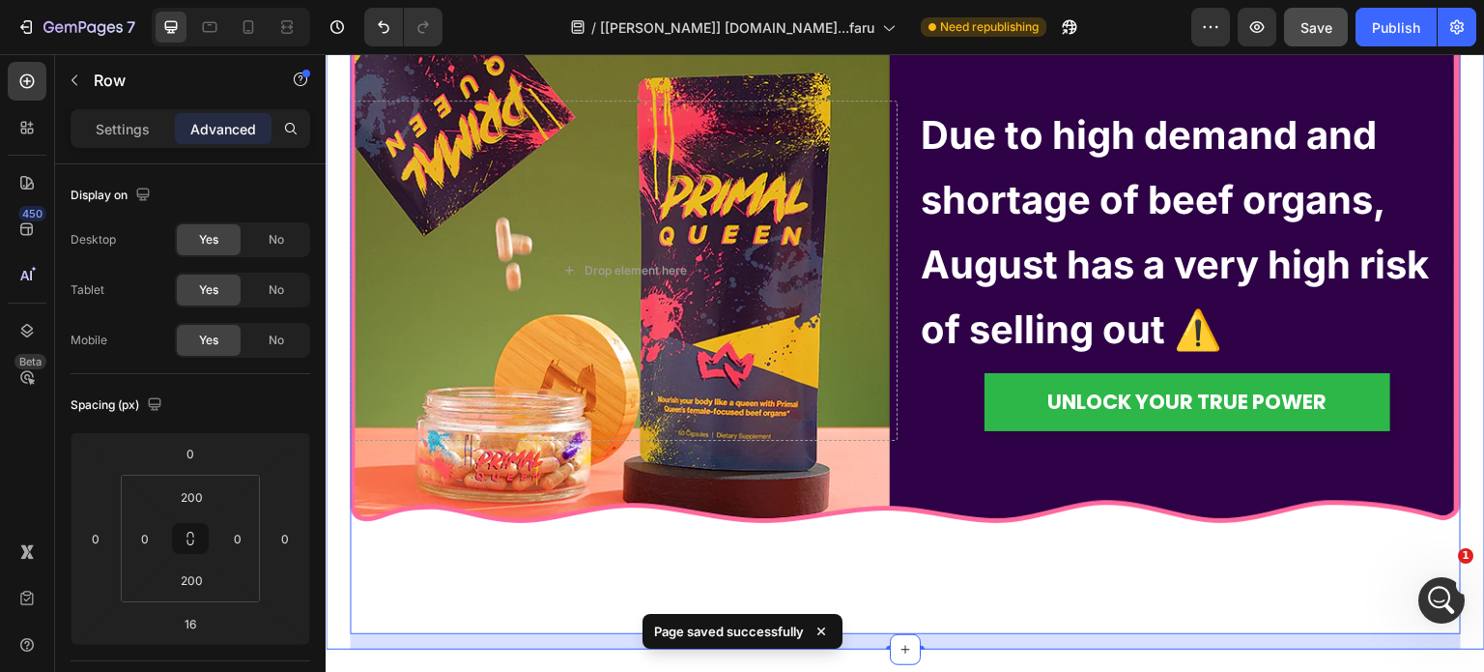
click at [336, 270] on div "Drop element here Due to high demand and shortage of beef organs, August has a …" at bounding box center [906, 278] width 1160 height 742
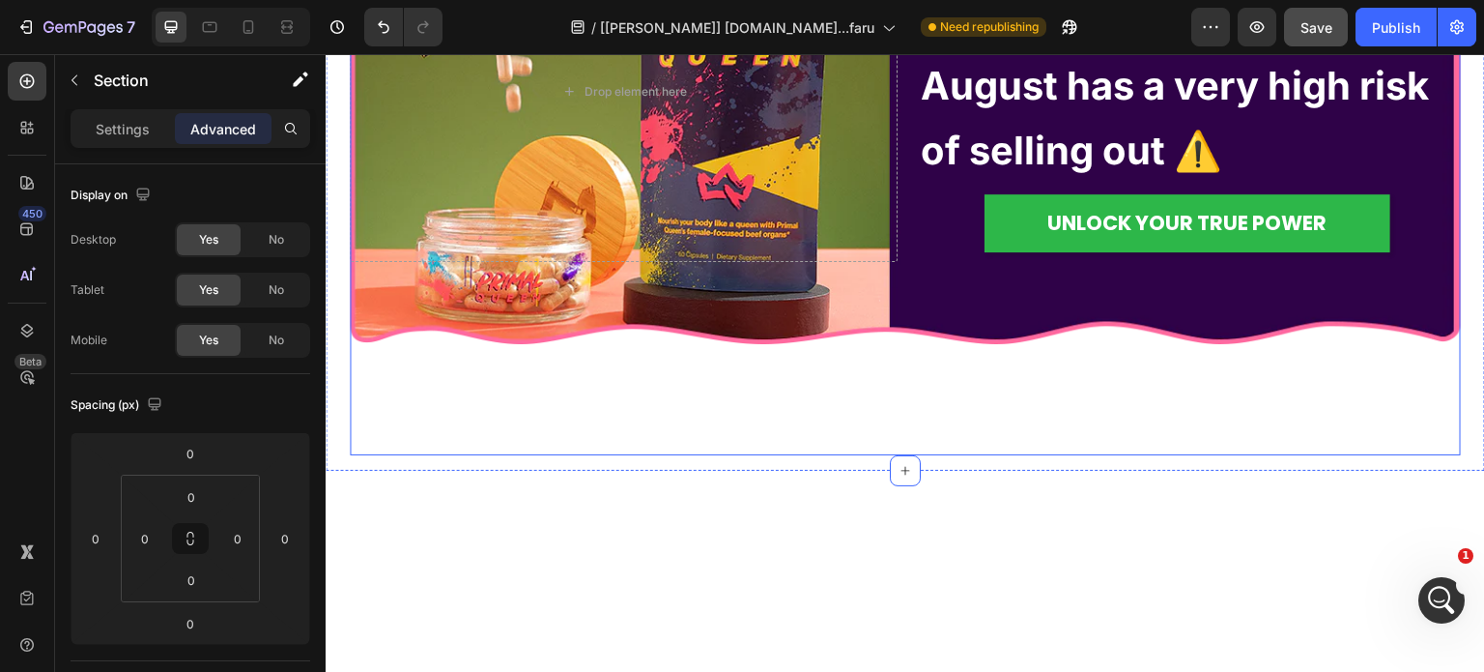
scroll to position [14604, 0]
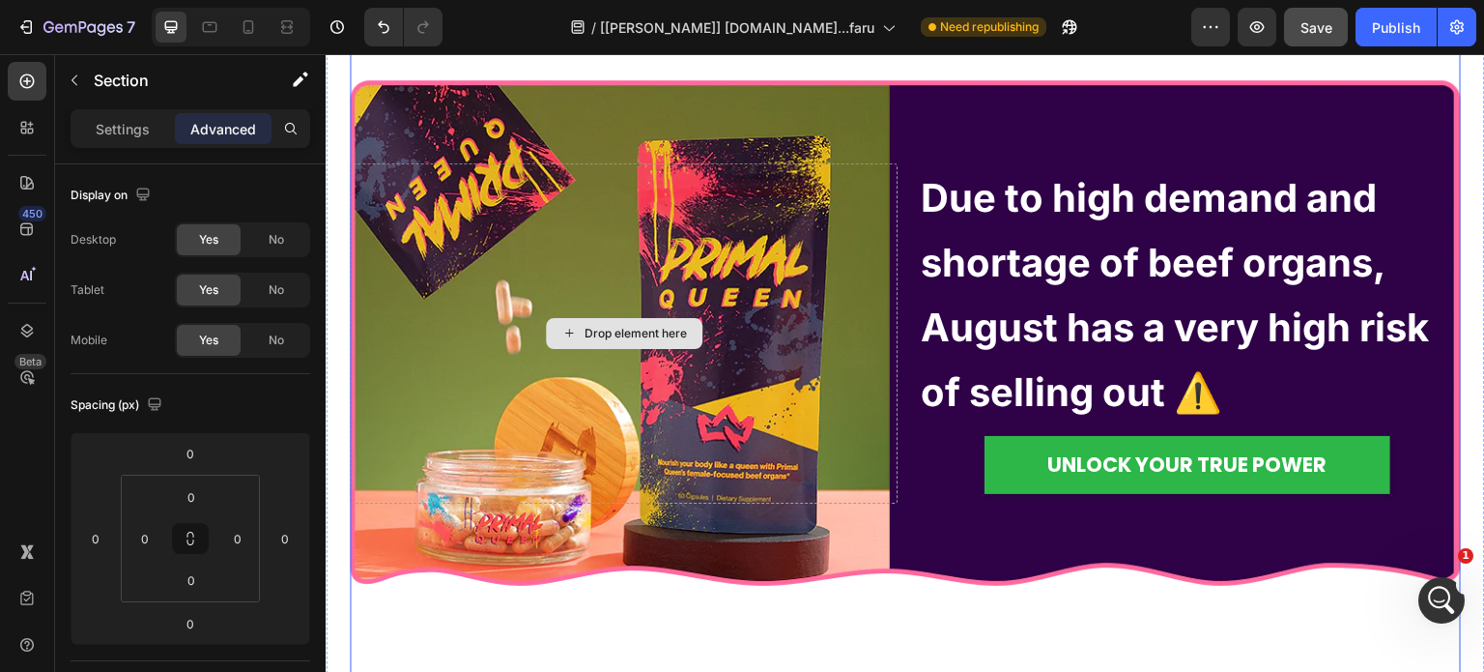
click at [1323, 11] on button "Save" at bounding box center [1316, 27] width 64 height 39
click at [1316, 25] on icon "button" at bounding box center [1315, 26] width 19 height 19
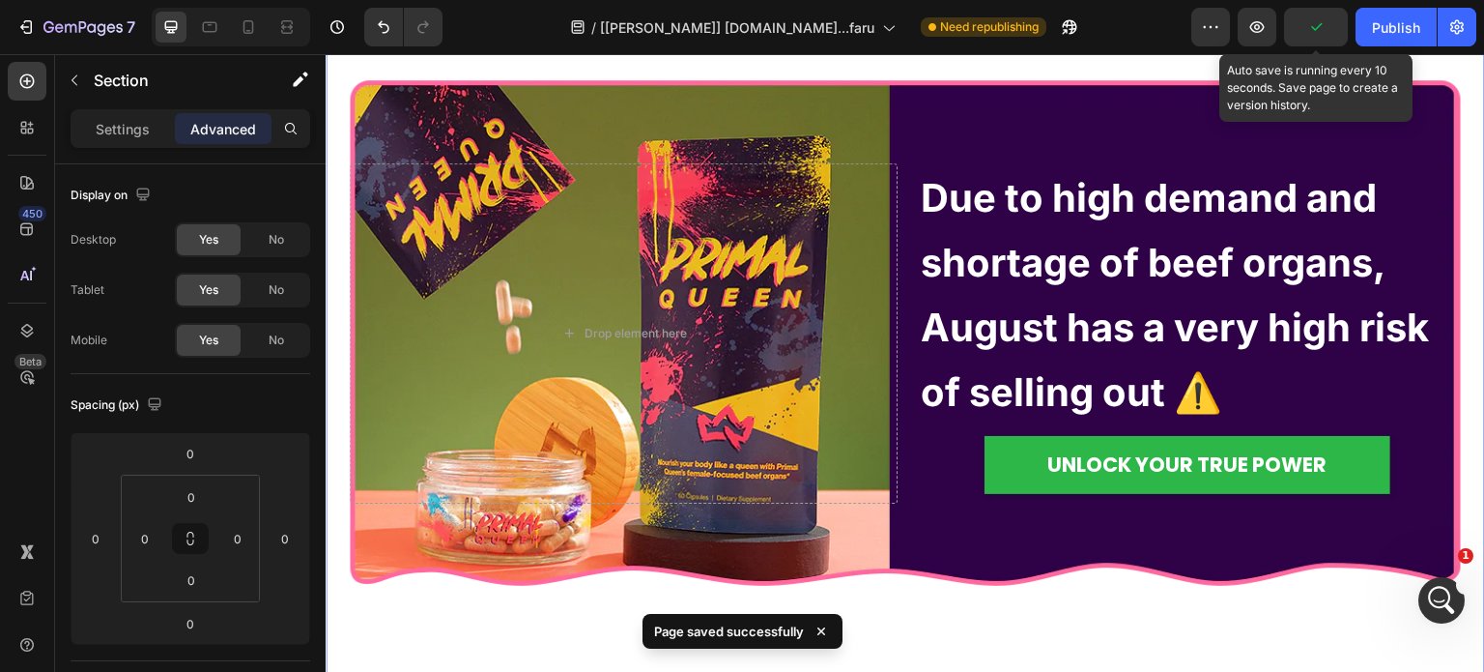
scroll to position [14701, 0]
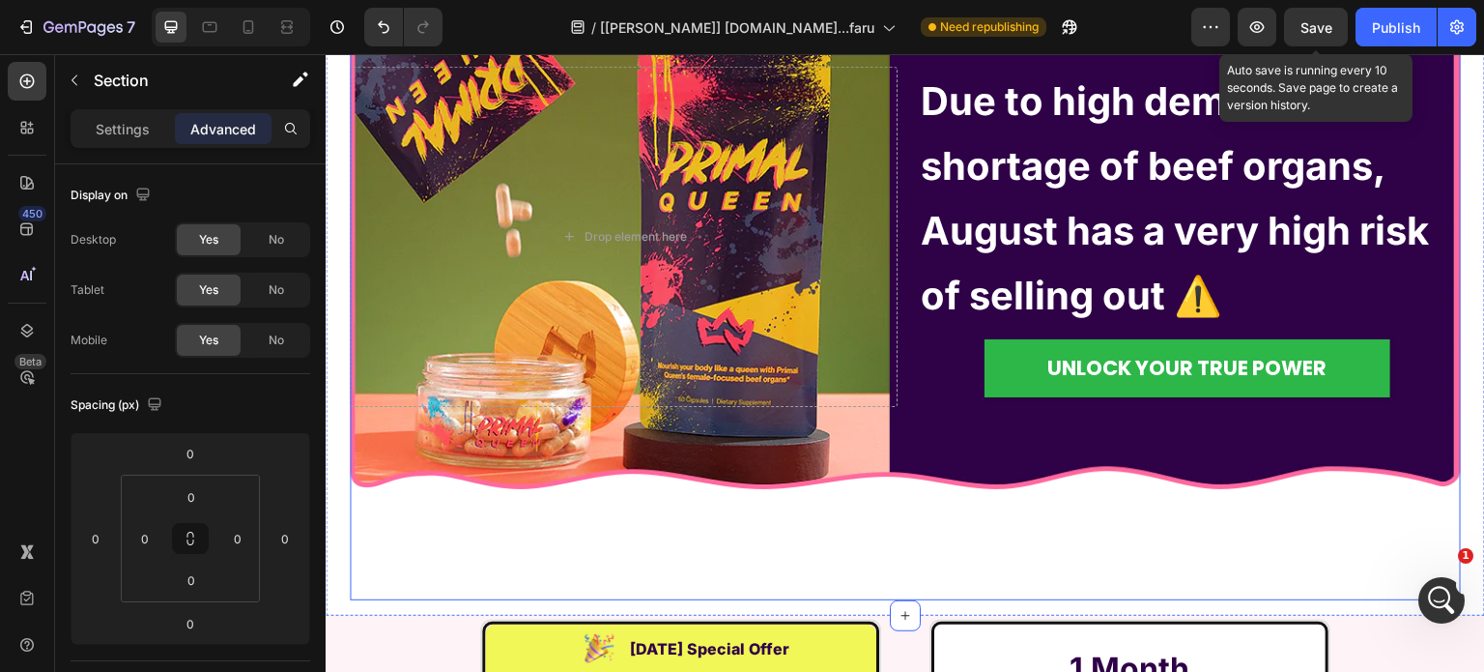
click at [993, 507] on div "Drop element here Due to high demand and shortage of beef organs, August has a …" at bounding box center [905, 236] width 1111 height 727
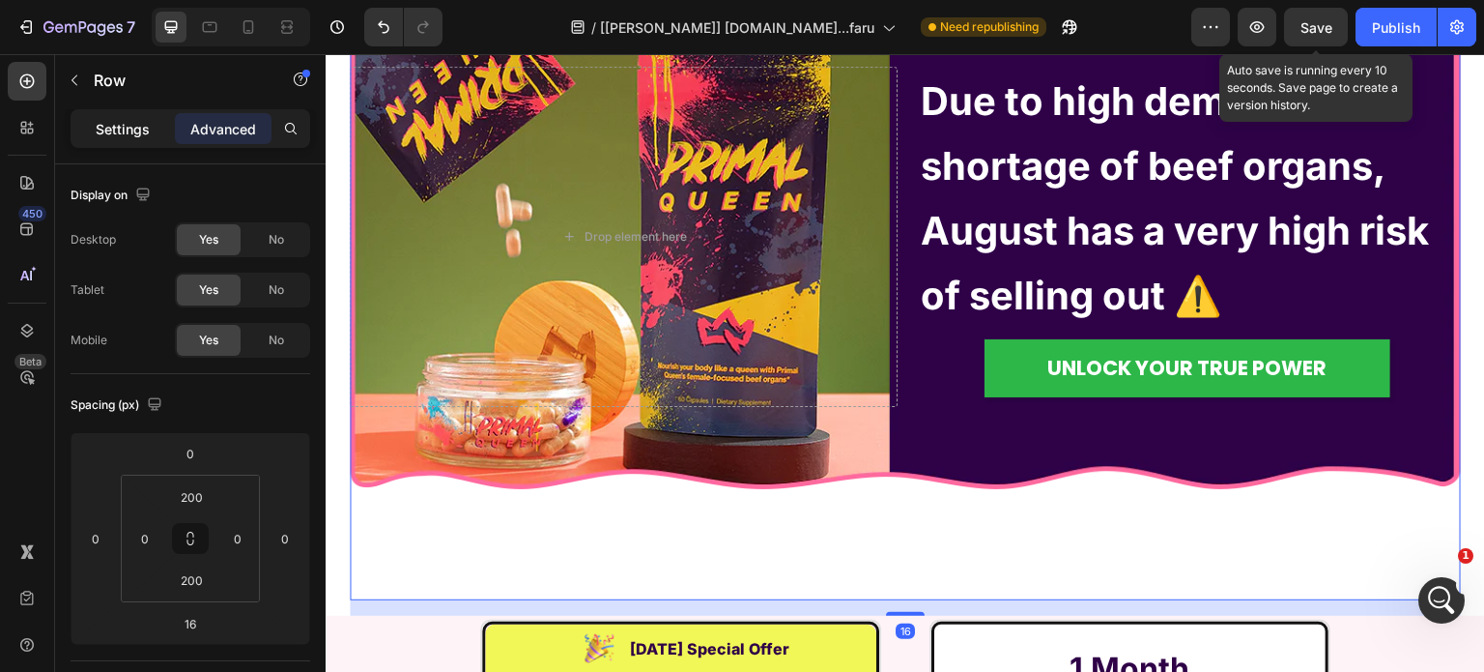
click at [105, 130] on p "Settings" at bounding box center [123, 129] width 54 height 20
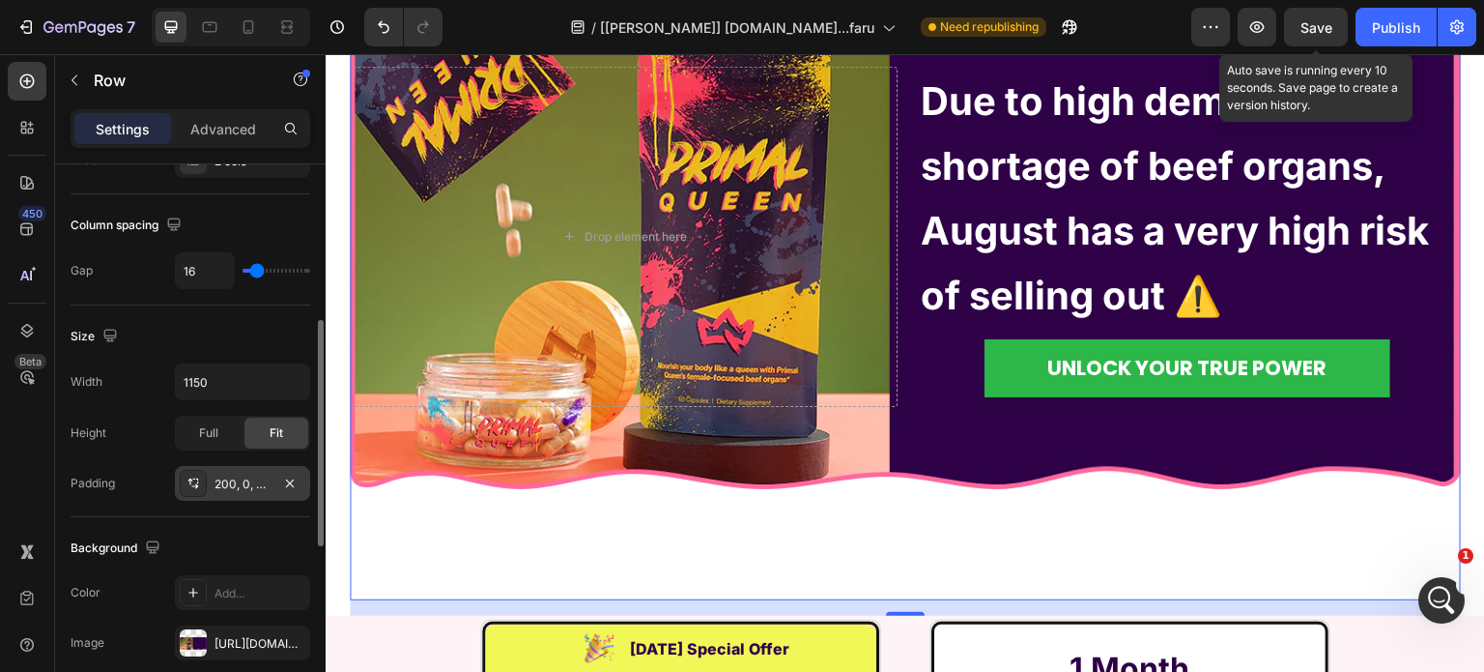
scroll to position [483, 0]
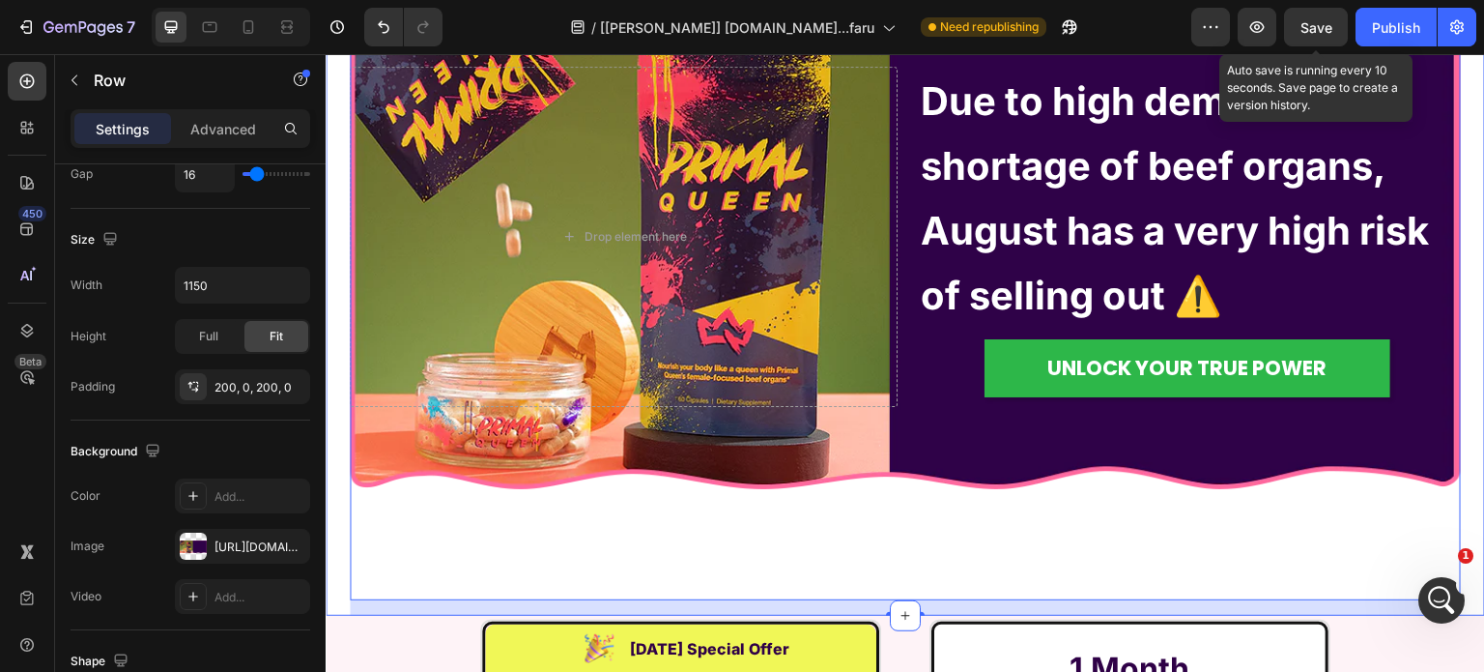
click at [331, 513] on div "Drop element here Due to high demand and shortage of beef organs, August has a …" at bounding box center [906, 244] width 1160 height 742
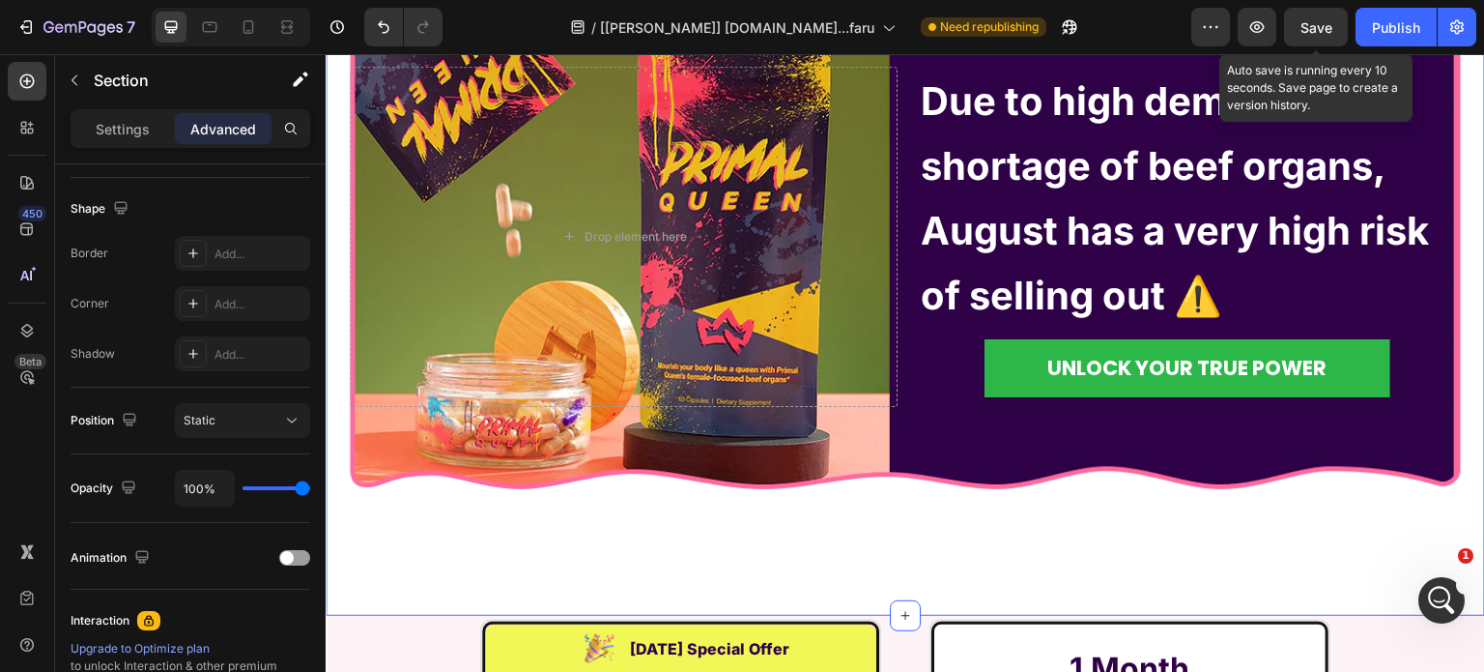
scroll to position [0, 0]
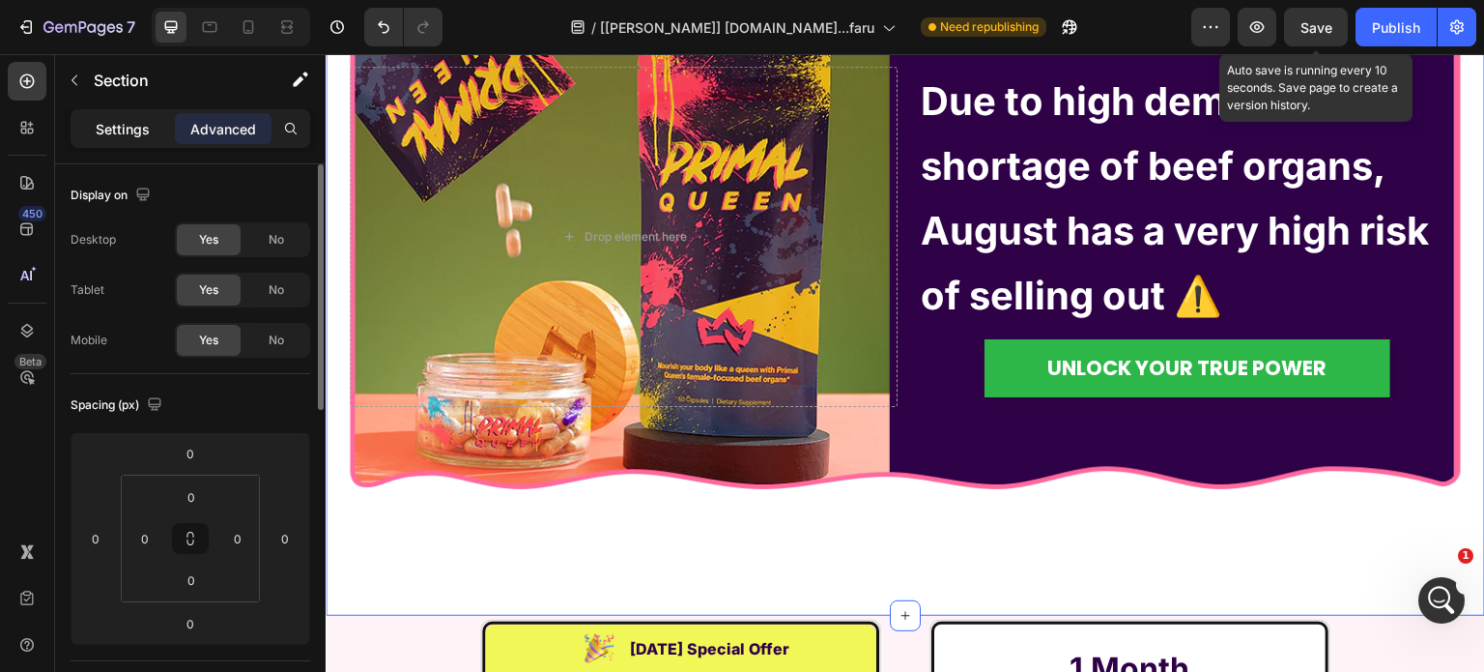
click at [115, 129] on p "Settings" at bounding box center [123, 129] width 54 height 20
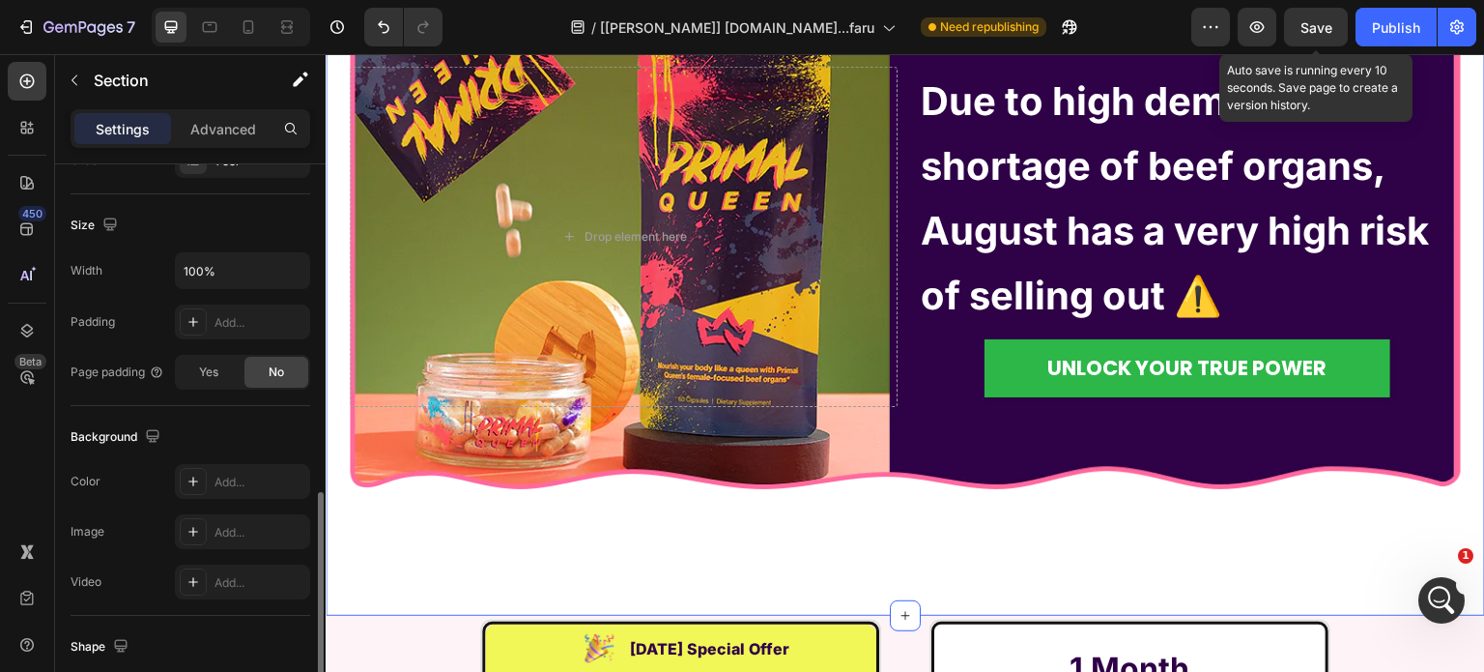
scroll to position [580, 0]
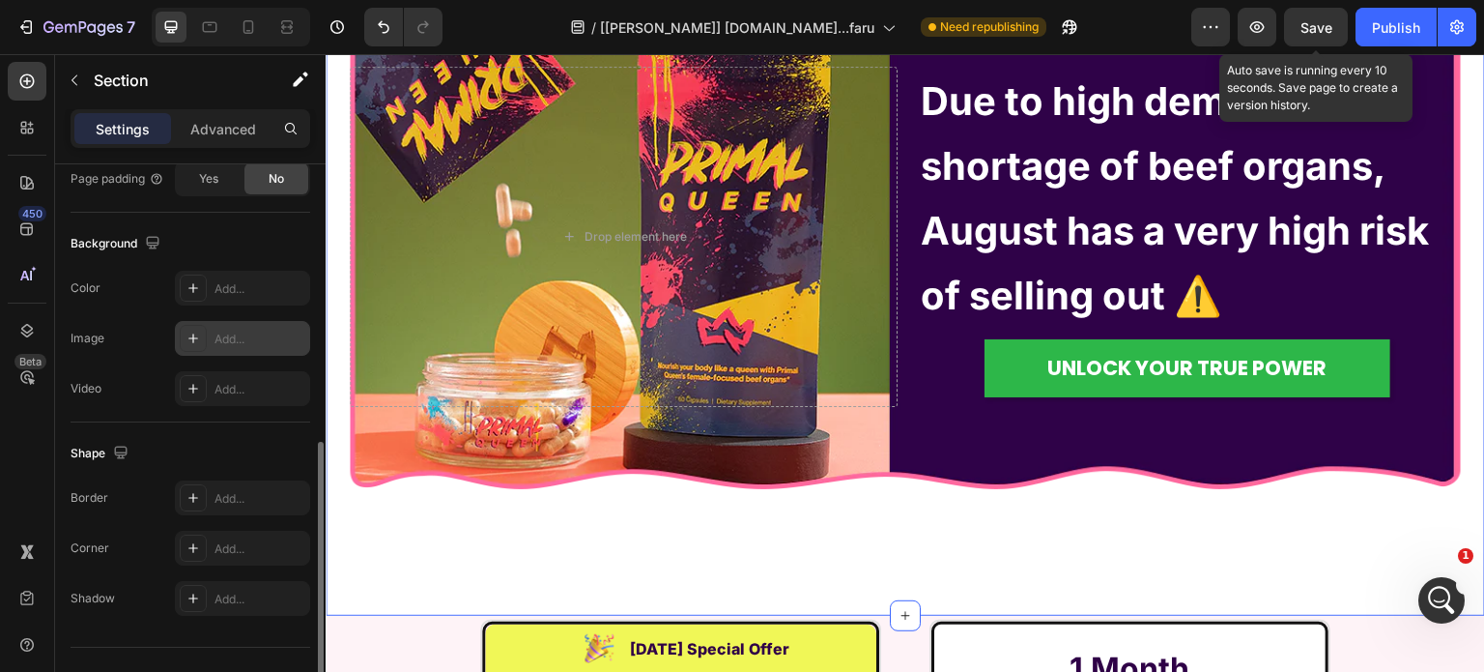
click at [226, 337] on div "Add..." at bounding box center [260, 338] width 91 height 17
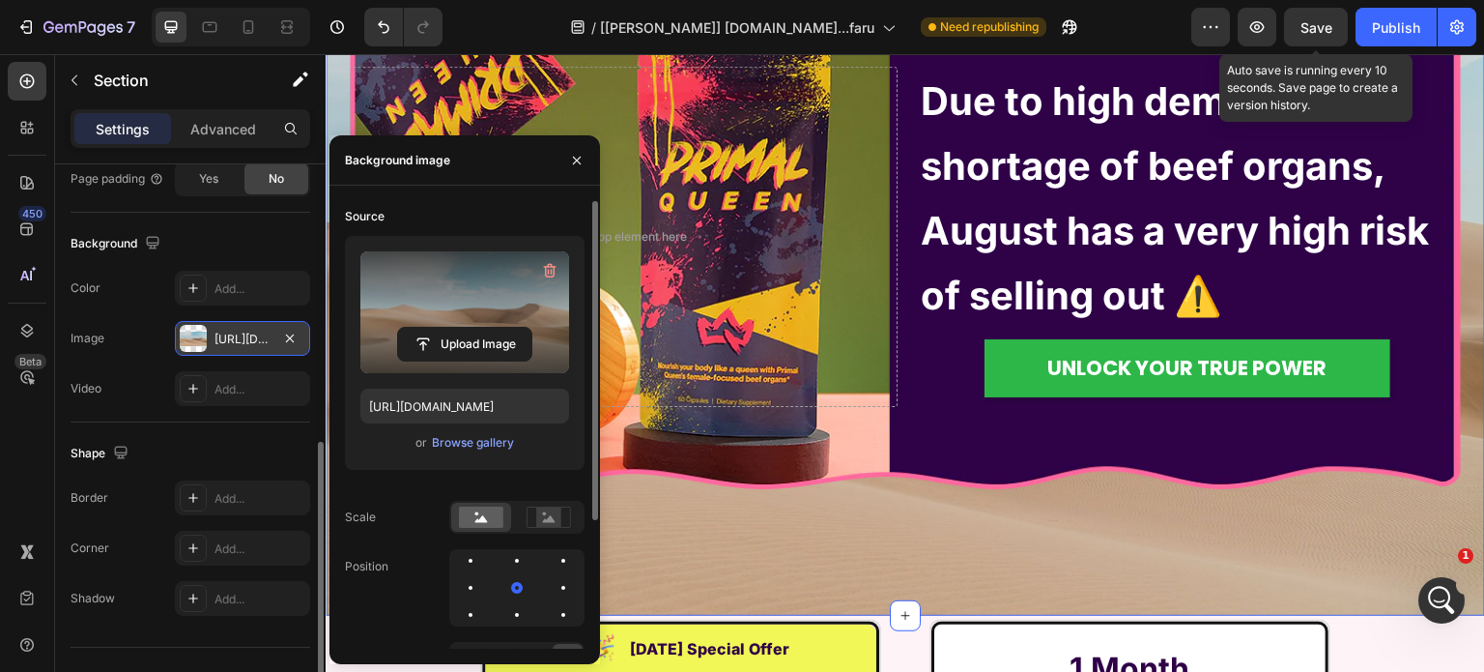
click at [421, 318] on label at bounding box center [464, 312] width 209 height 122
click at [421, 328] on input "file" at bounding box center [464, 344] width 133 height 33
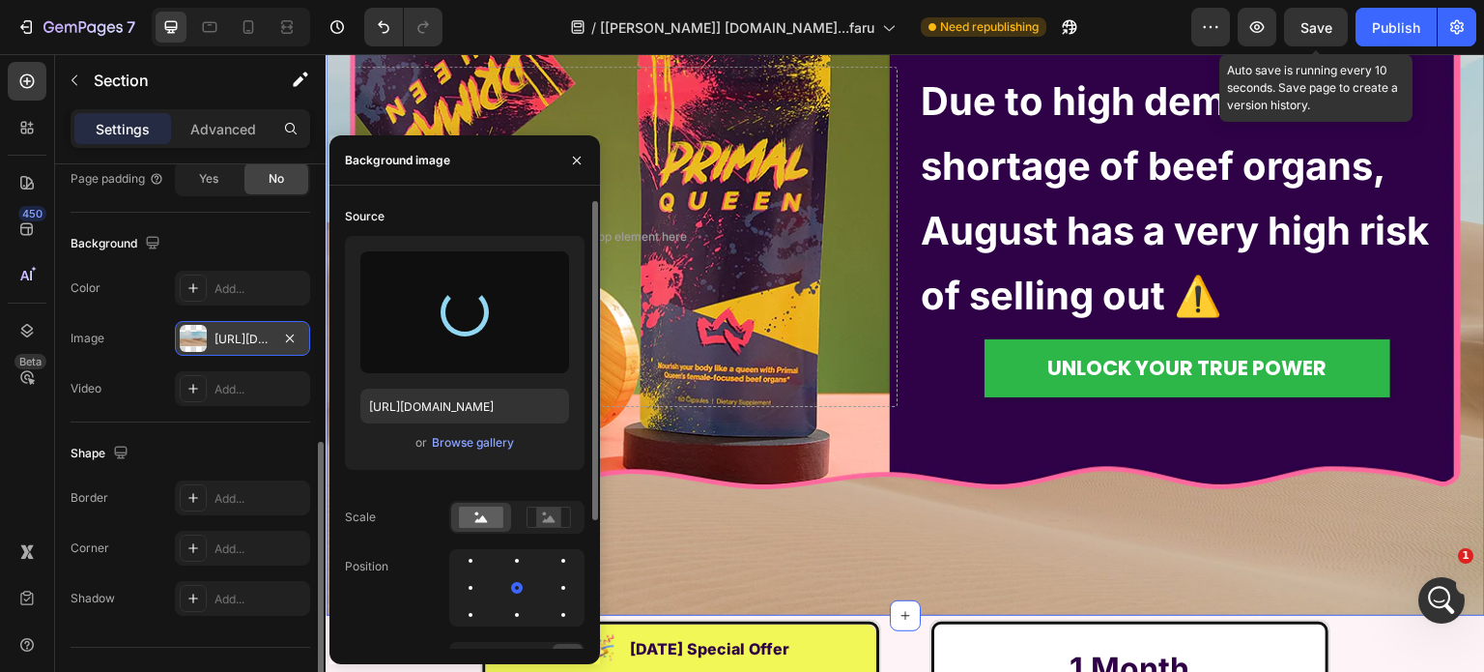
type input "[URL][DOMAIN_NAME]"
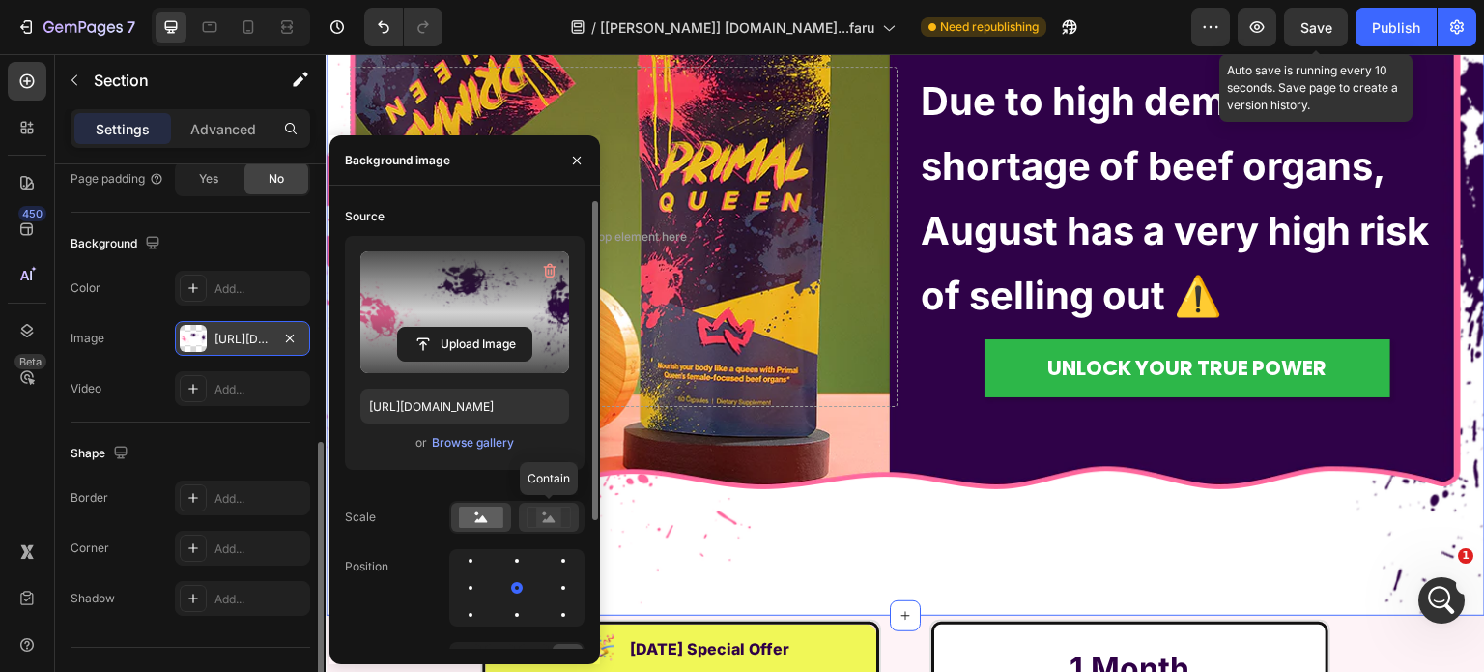
click at [553, 522] on rect at bounding box center [548, 516] width 25 height 19
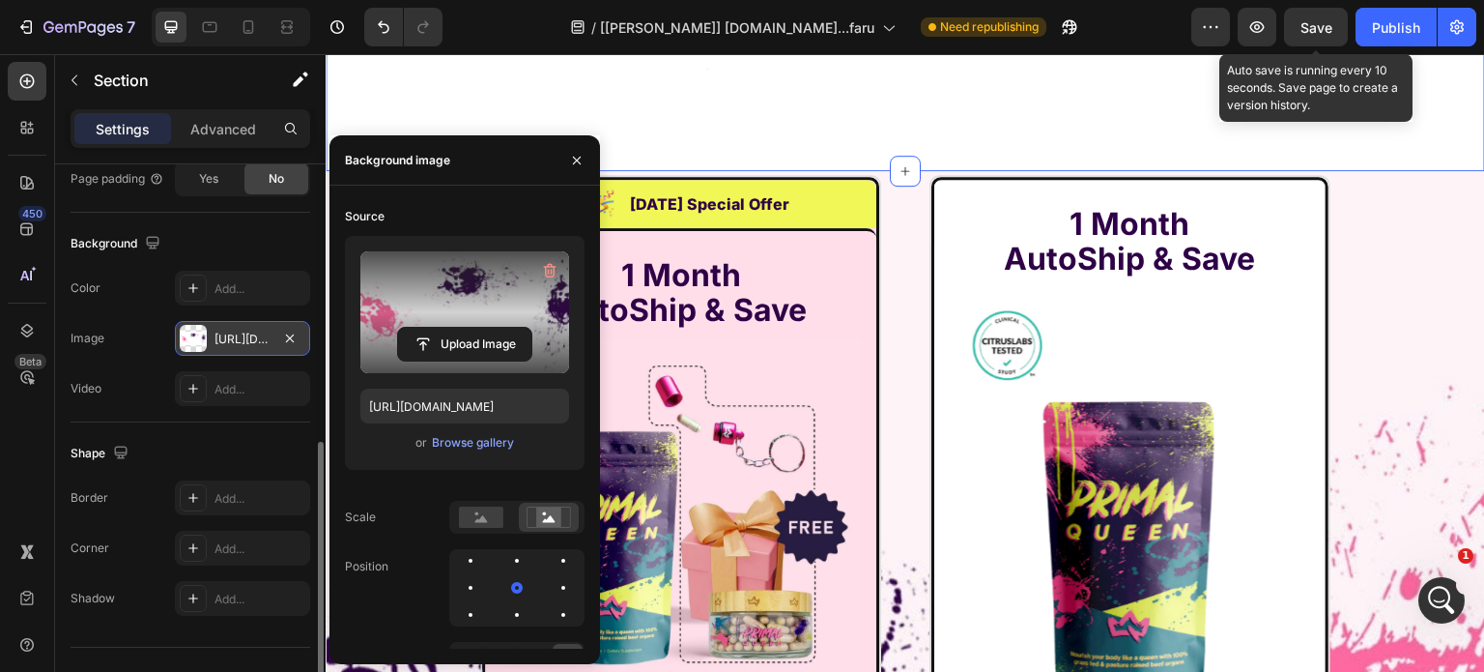
scroll to position [14411, 0]
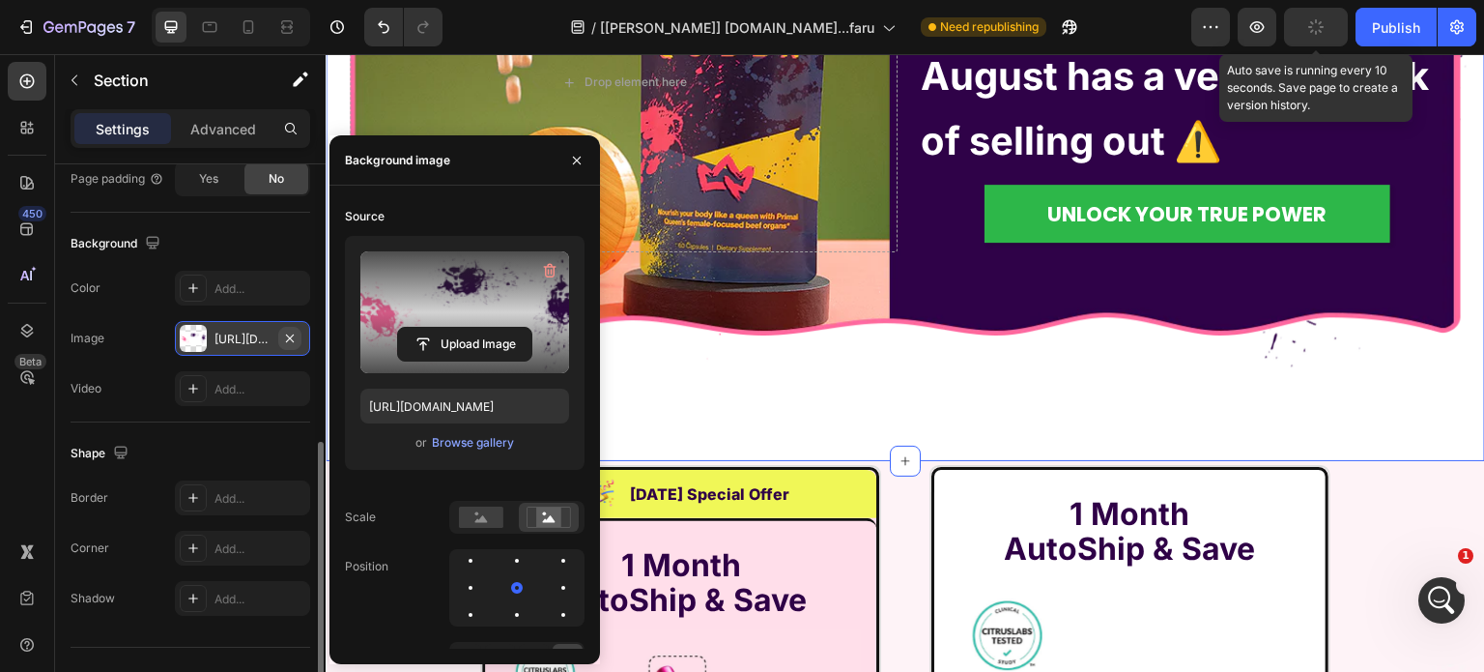
click at [285, 338] on icon "button" at bounding box center [289, 337] width 15 height 15
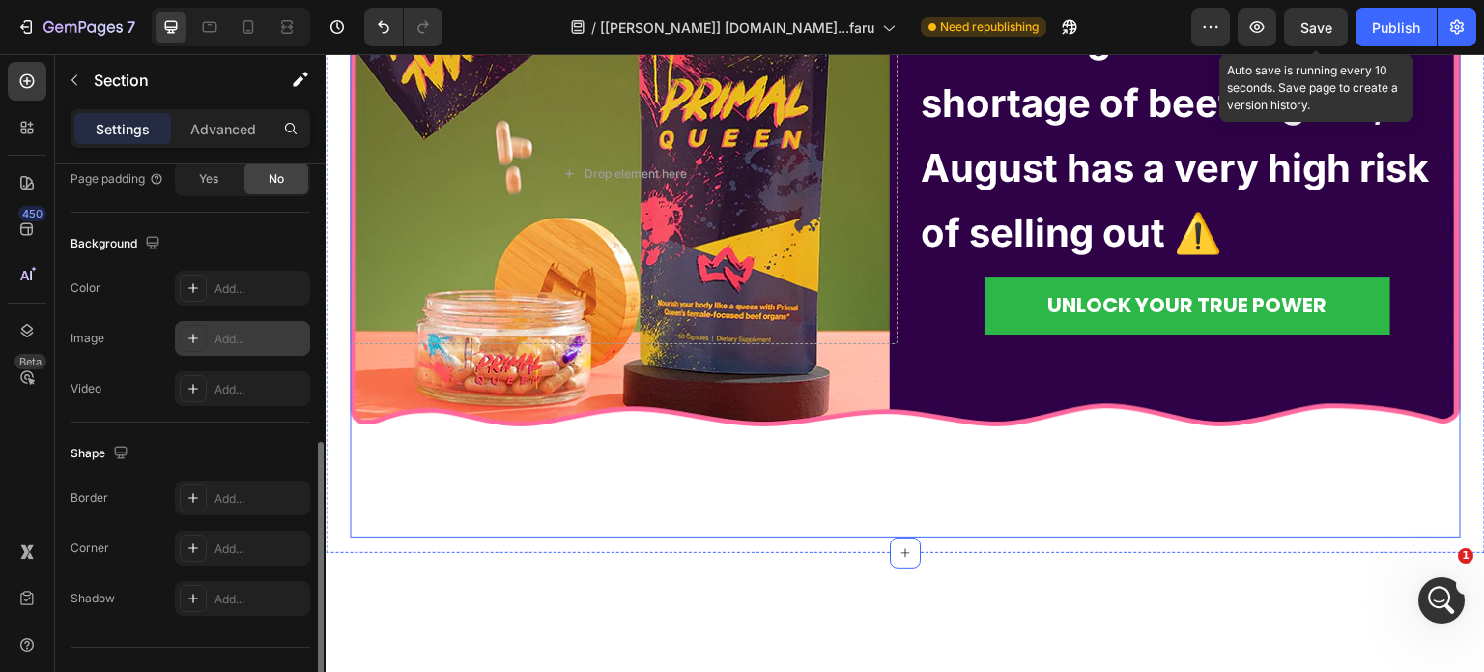
click at [606, 192] on div "Drop element here Due to high demand and shortage of beef organs, August has a …" at bounding box center [905, 174] width 1111 height 727
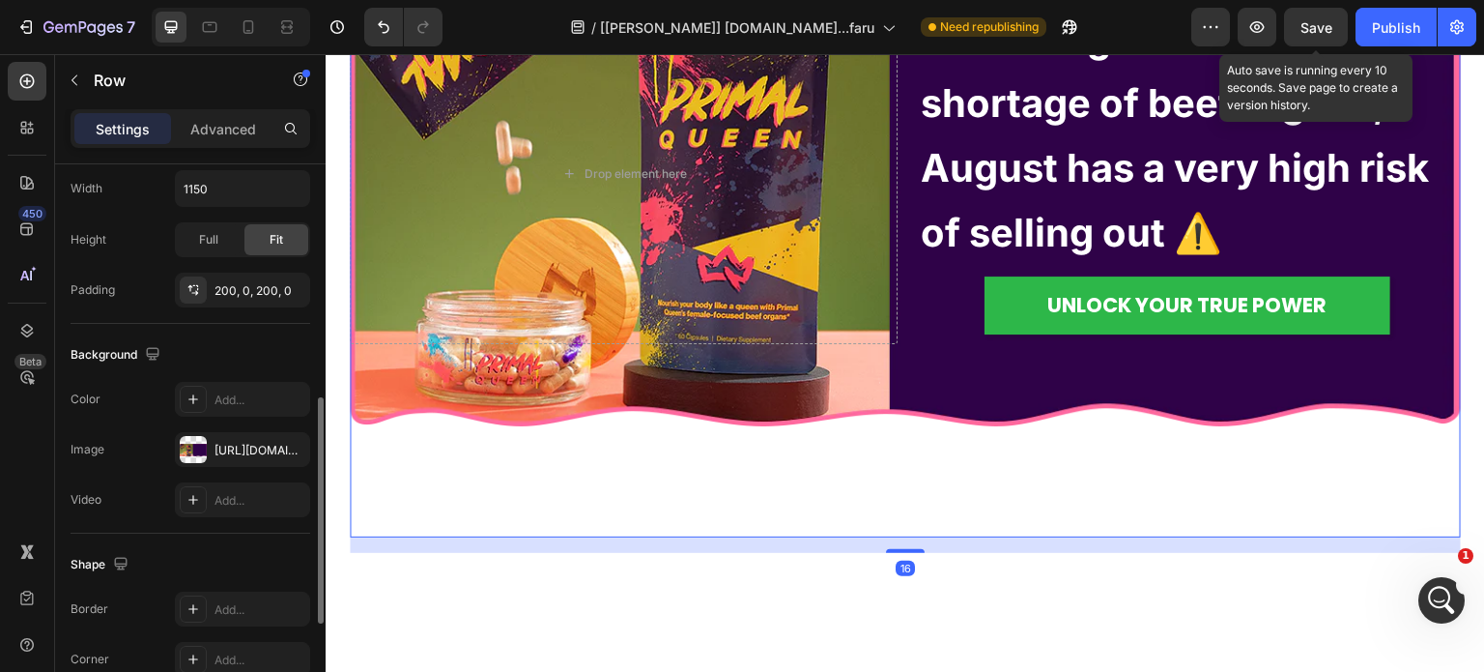
scroll to position [0, 0]
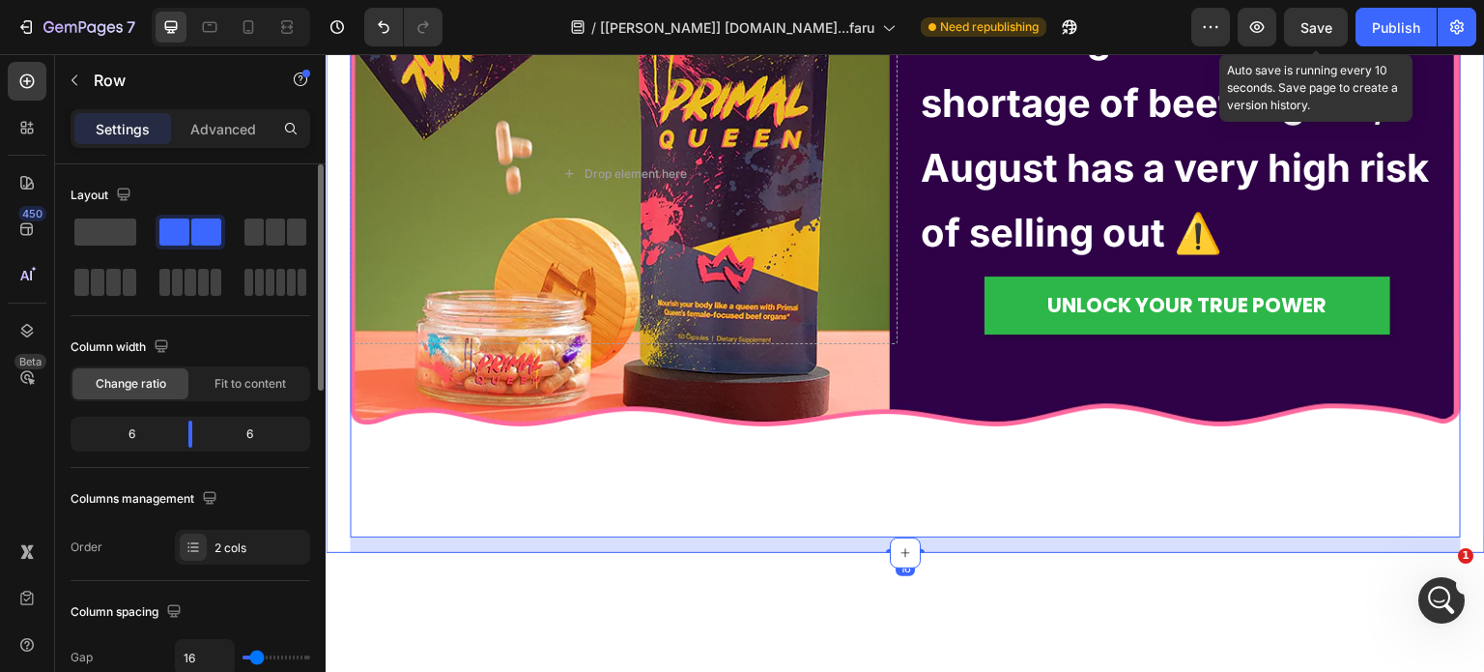
click at [330, 170] on div "Drop element here Due to high demand and shortage of beef organs, August has a …" at bounding box center [906, 182] width 1160 height 742
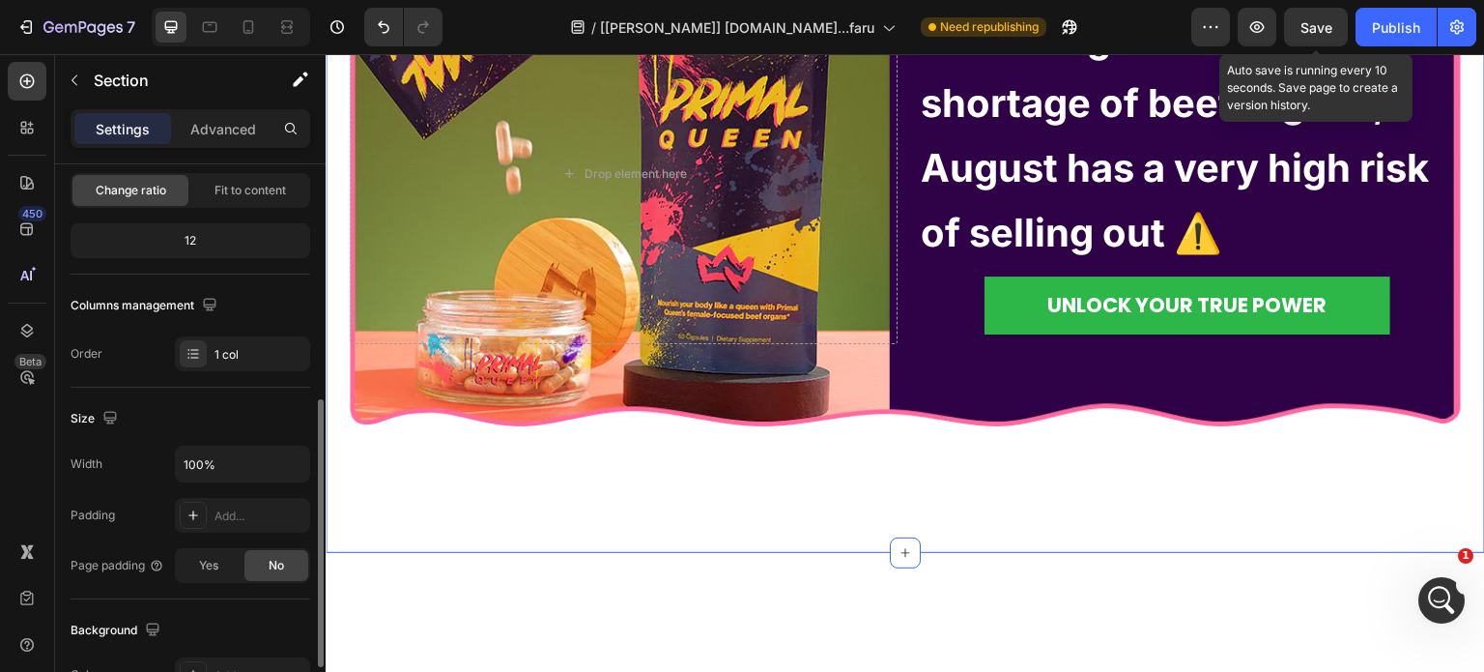
scroll to position [580, 0]
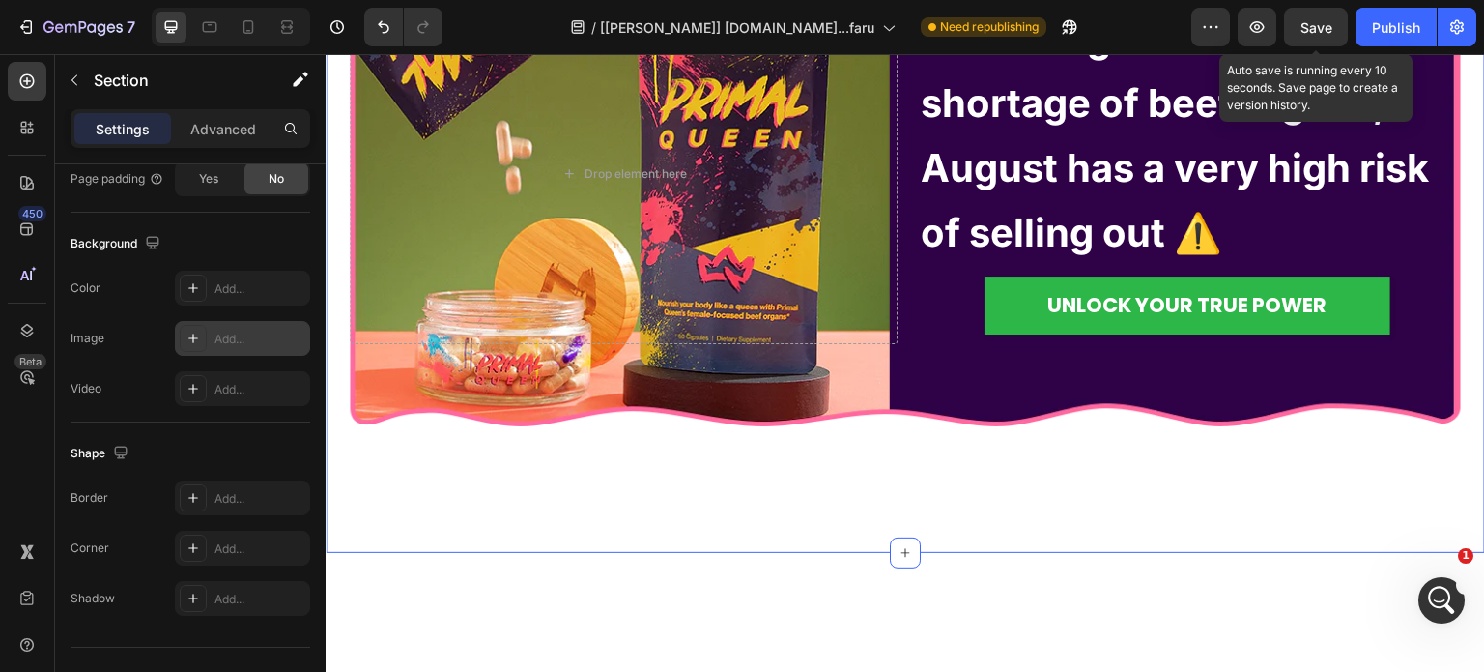
click at [209, 331] on div "Add..." at bounding box center [242, 338] width 135 height 35
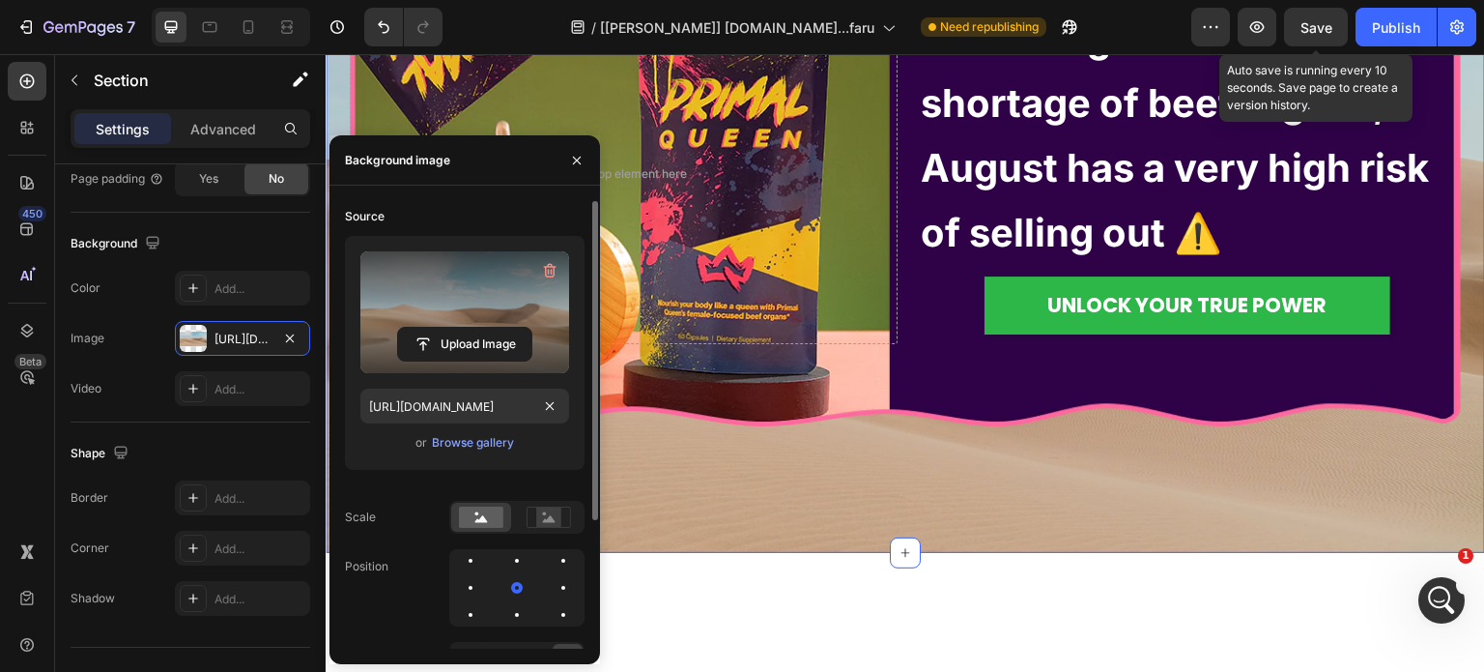
click at [444, 363] on label at bounding box center [464, 312] width 209 height 122
click at [444, 360] on input "file" at bounding box center [464, 344] width 133 height 33
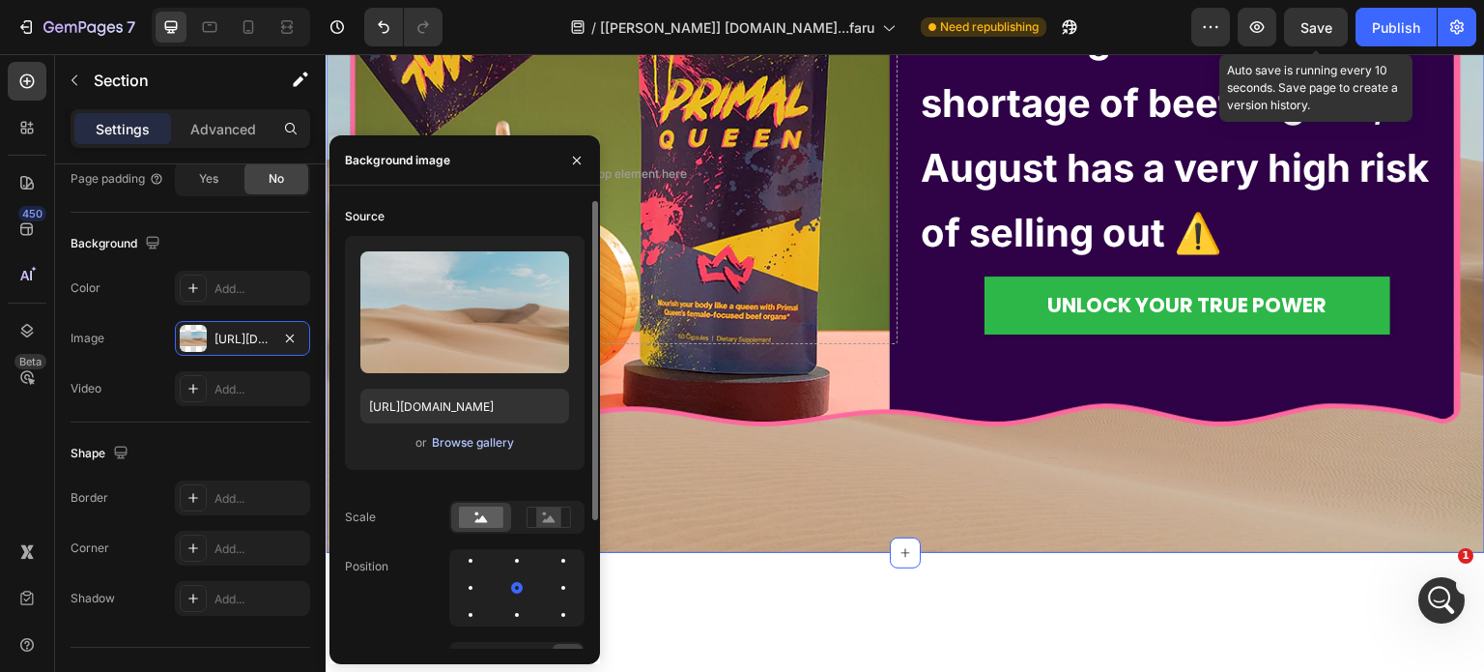
click at [445, 437] on div "Browse gallery" at bounding box center [473, 442] width 82 height 17
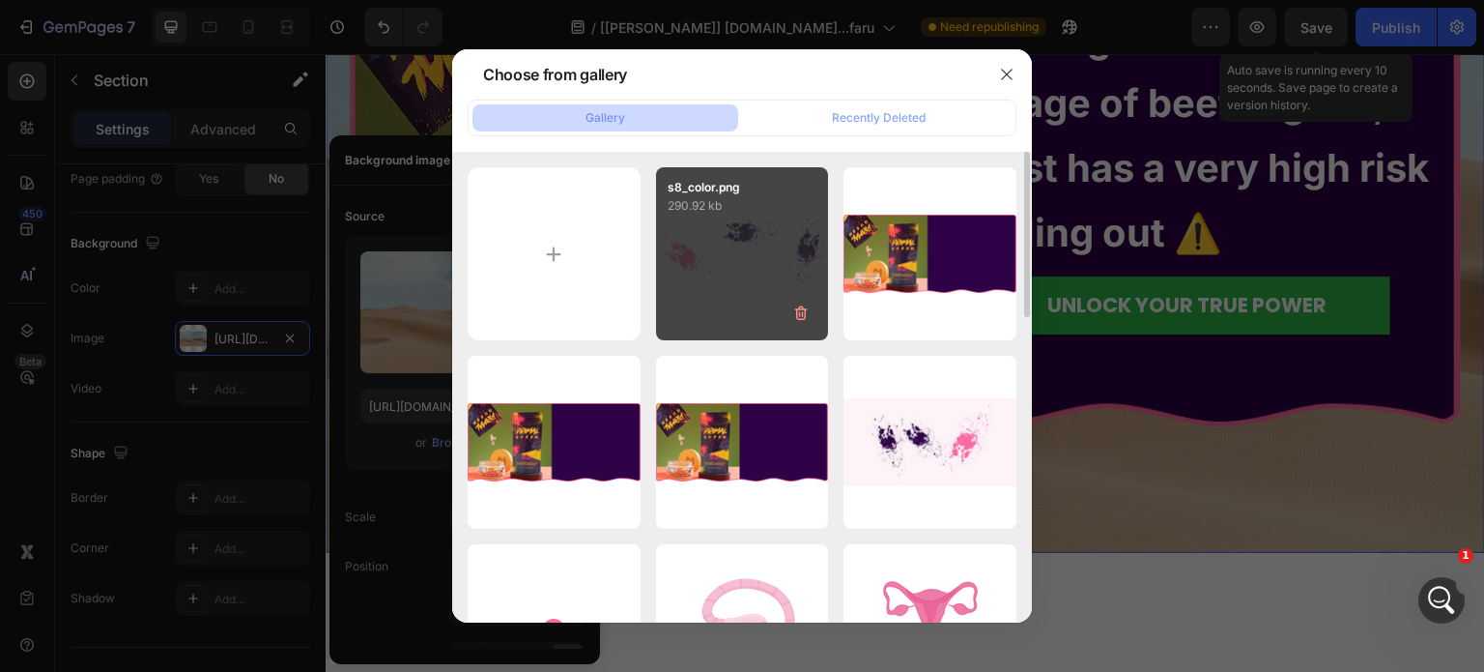
click at [750, 266] on div "s8_color.png 290.92 kb" at bounding box center [742, 253] width 173 height 173
type input "[URL][DOMAIN_NAME]"
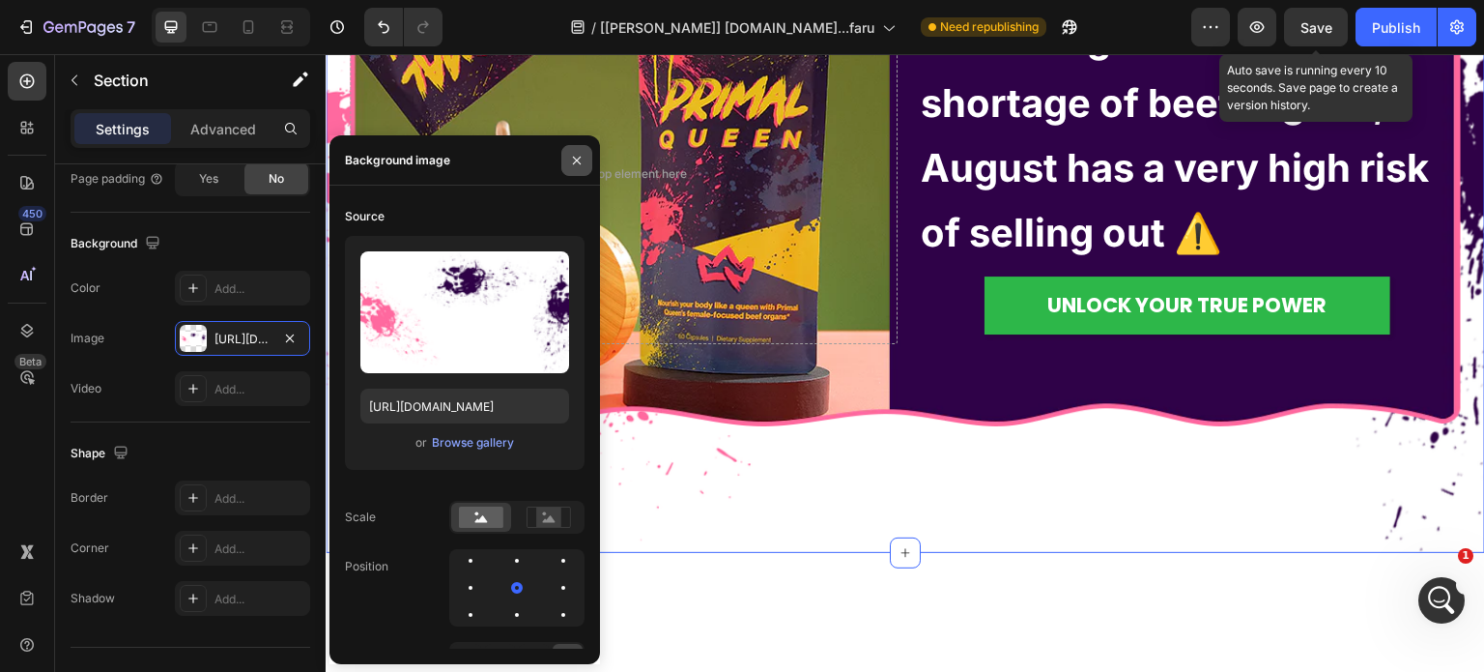
click at [566, 158] on button "button" at bounding box center [576, 160] width 31 height 31
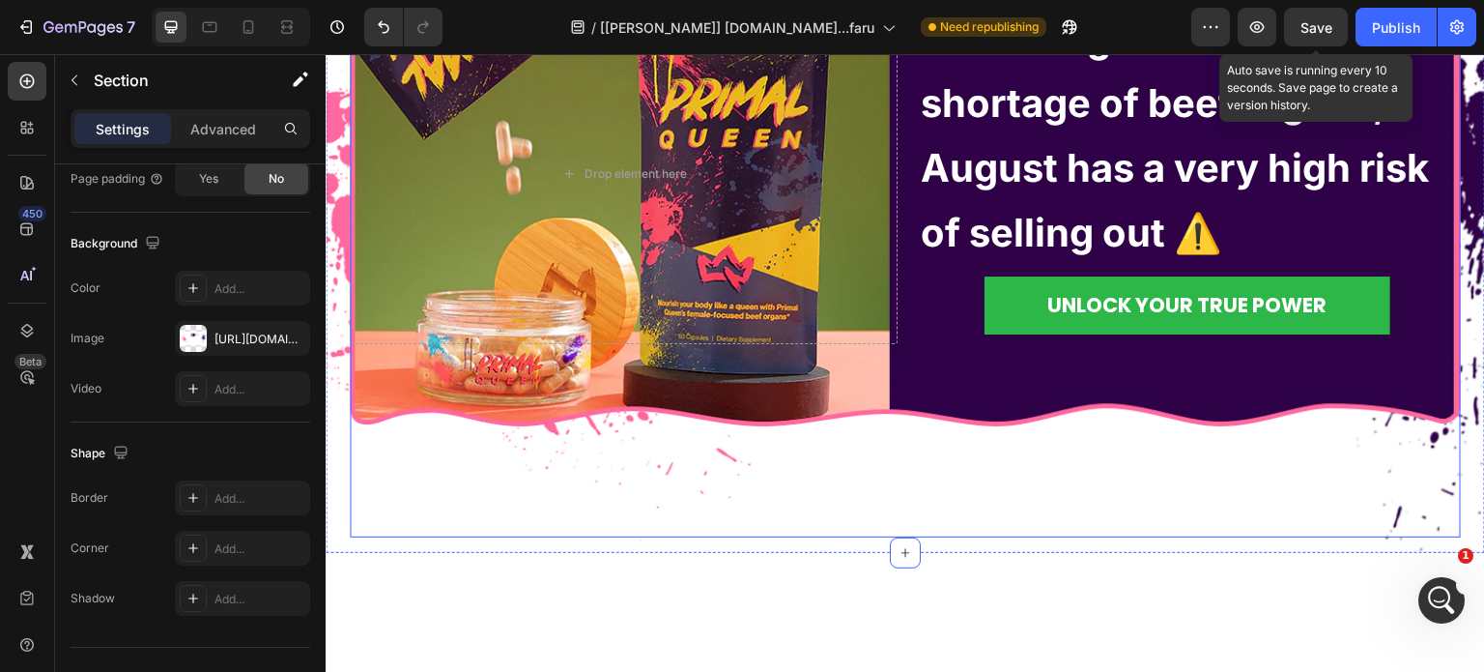
click at [1314, 36] on div "Save" at bounding box center [1317, 27] width 32 height 20
click at [1314, 30] on icon "button" at bounding box center [1312, 32] width 4 height 4
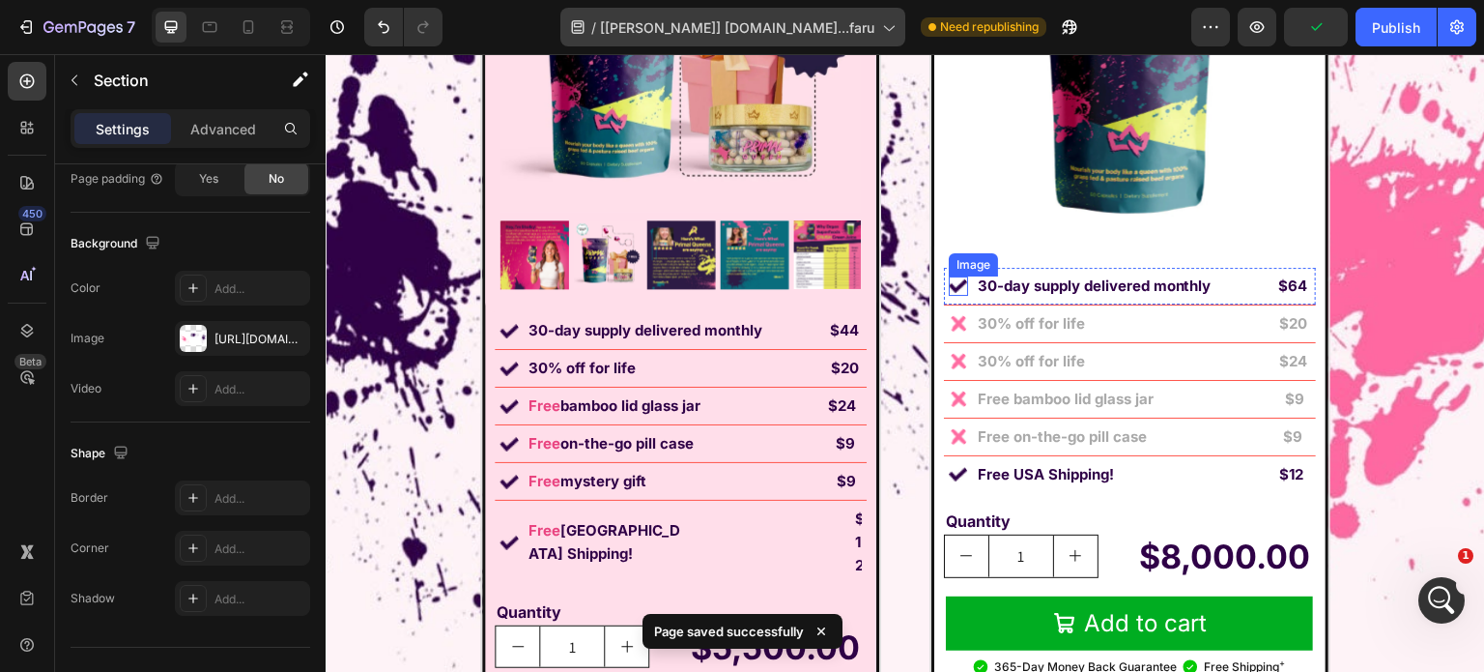
scroll to position [15667, 0]
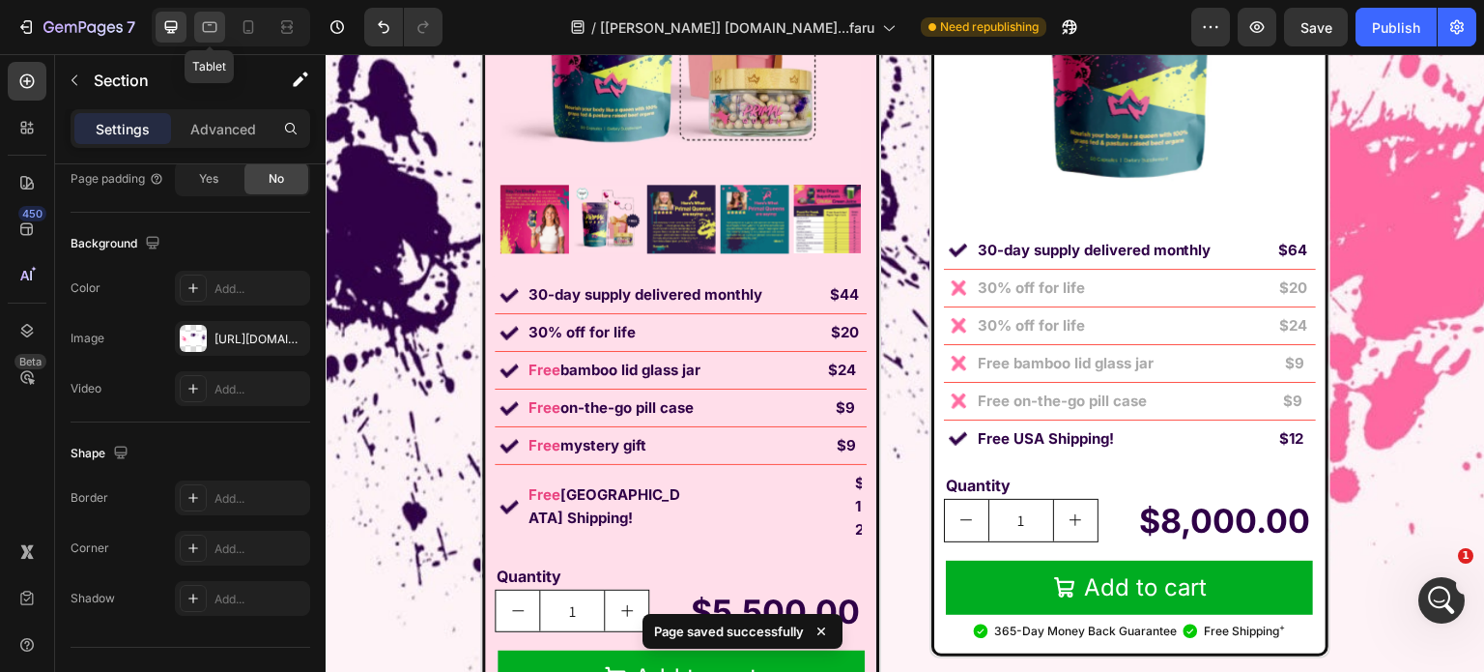
click at [218, 30] on icon at bounding box center [209, 26] width 19 height 19
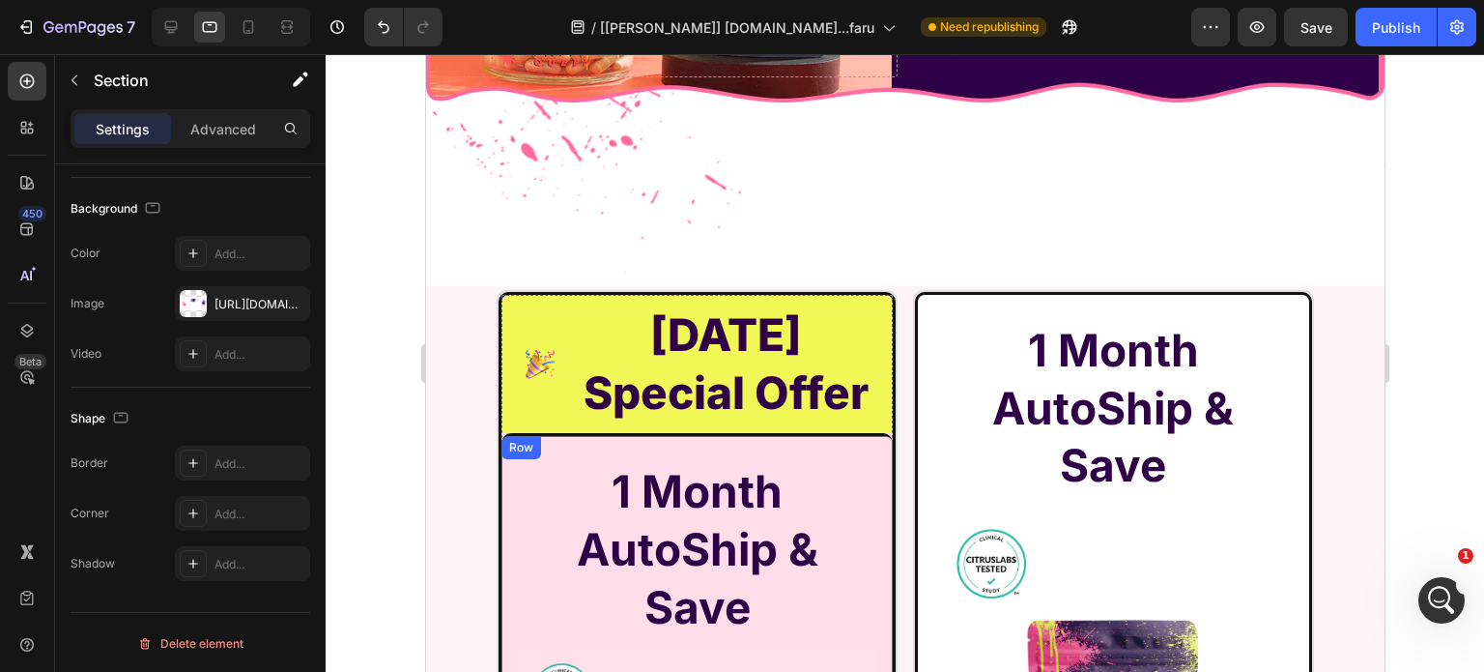
scroll to position [15136, 0]
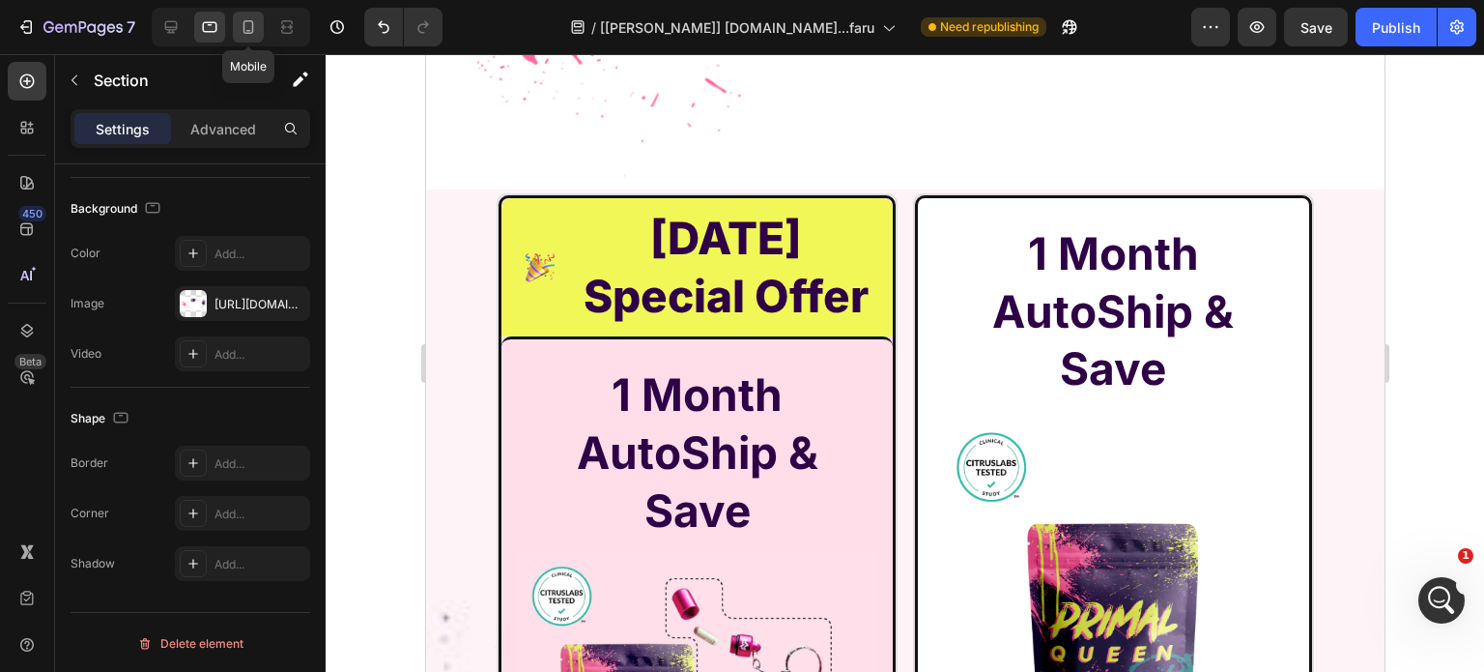
click at [246, 19] on icon at bounding box center [248, 26] width 19 height 19
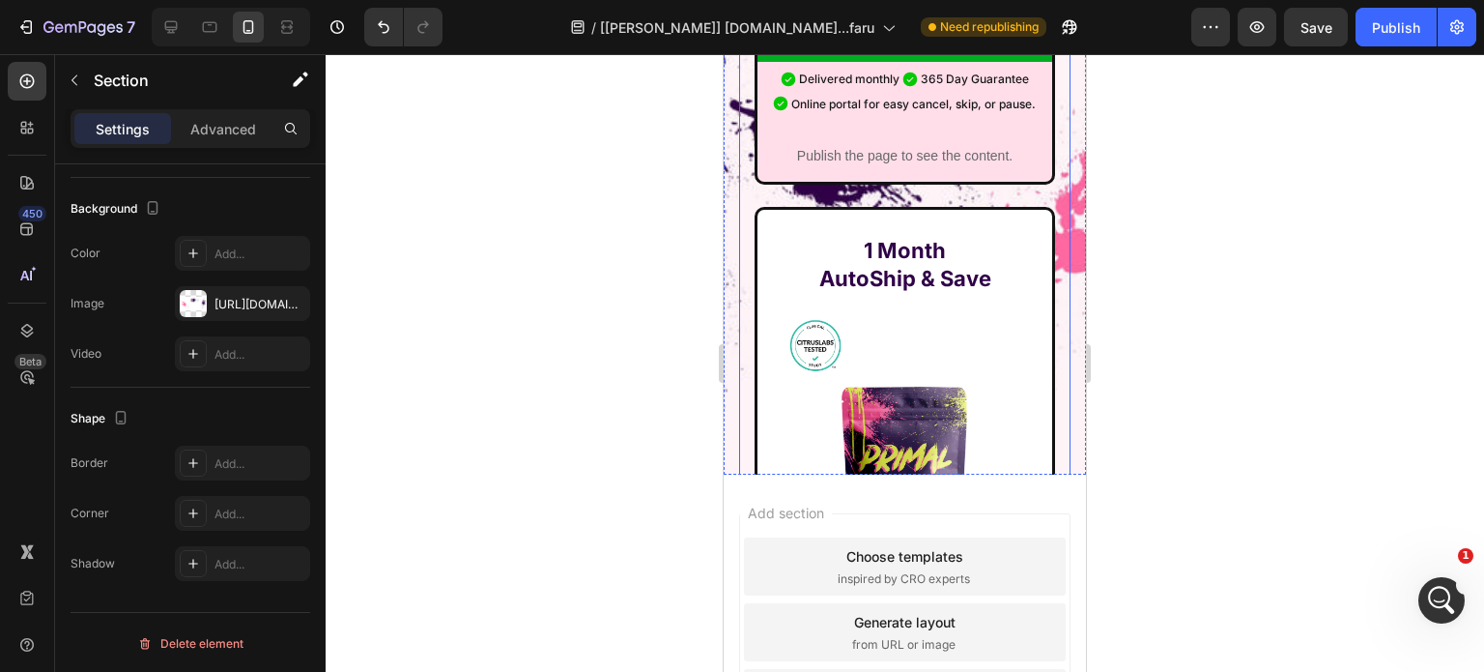
scroll to position [14314, 0]
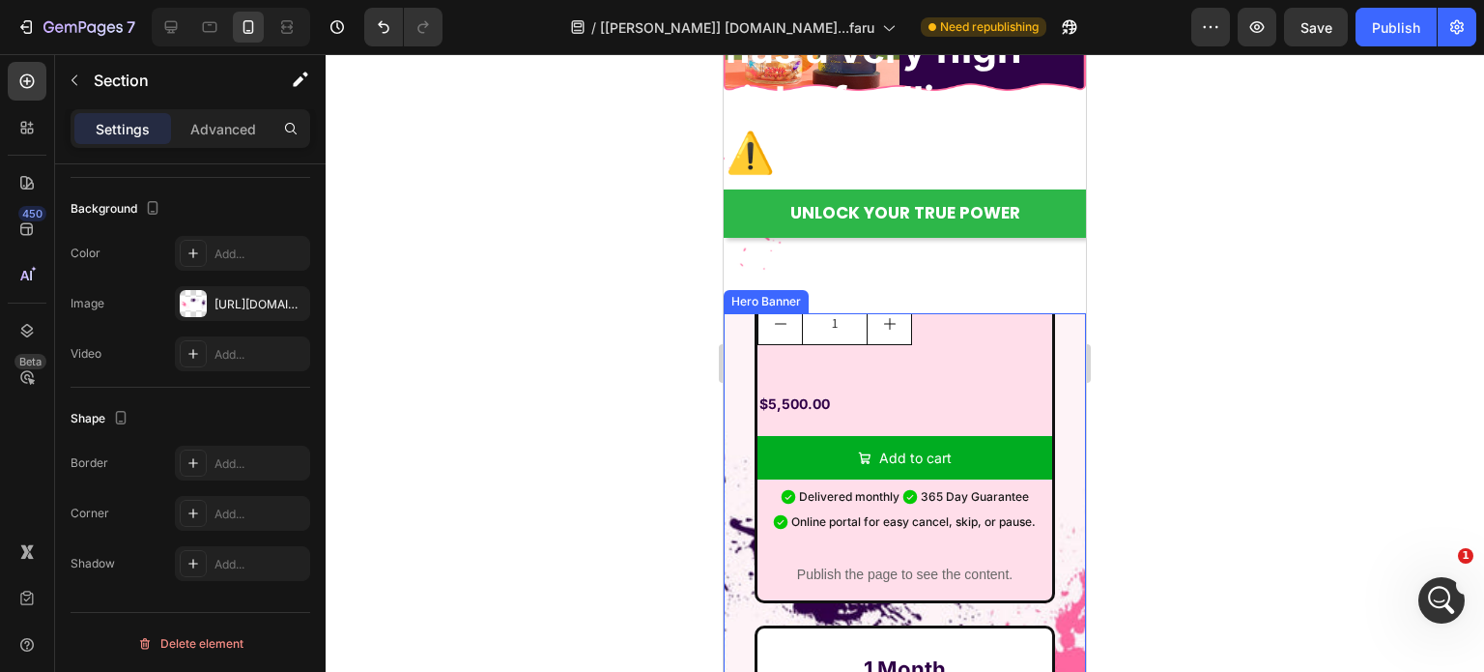
click at [729, 339] on div "Image [DATE] Special Offer Heading Row 1 Month AutoShip & Save Heading Product …" at bounding box center [905, 602] width 362 height 2773
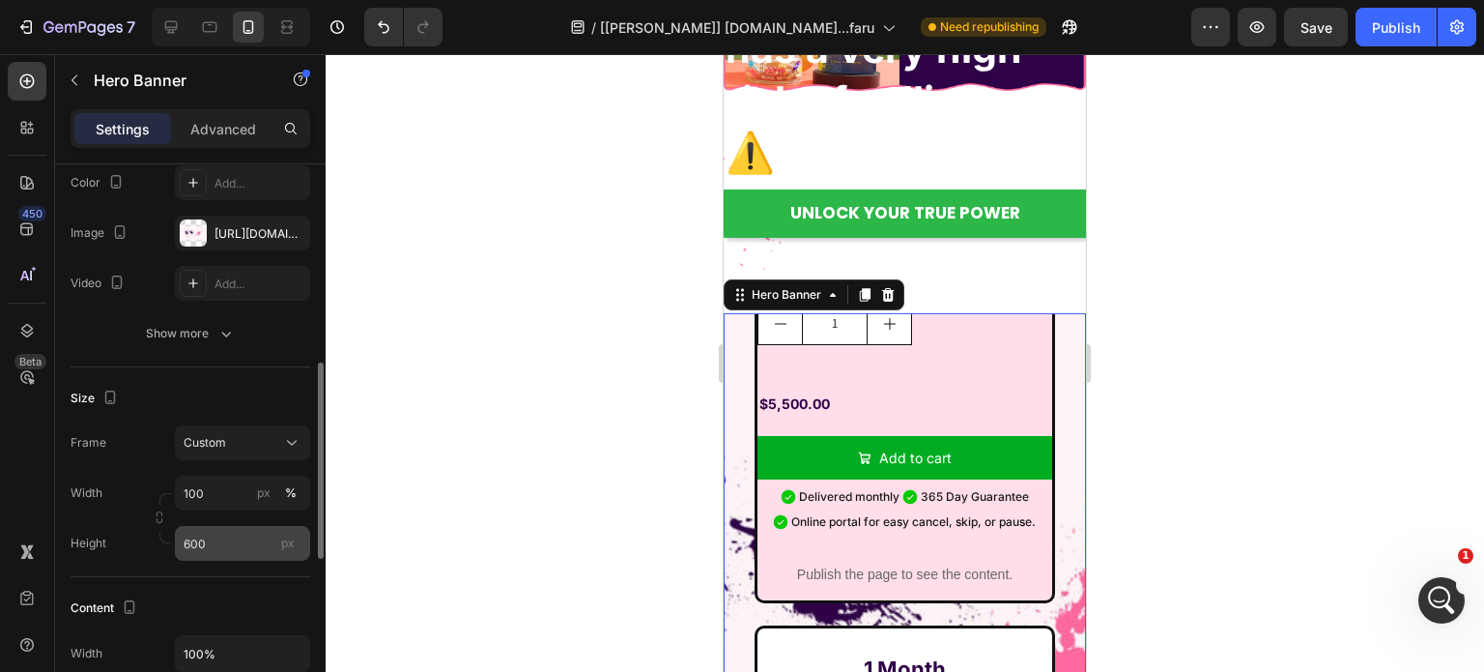
scroll to position [290, 0]
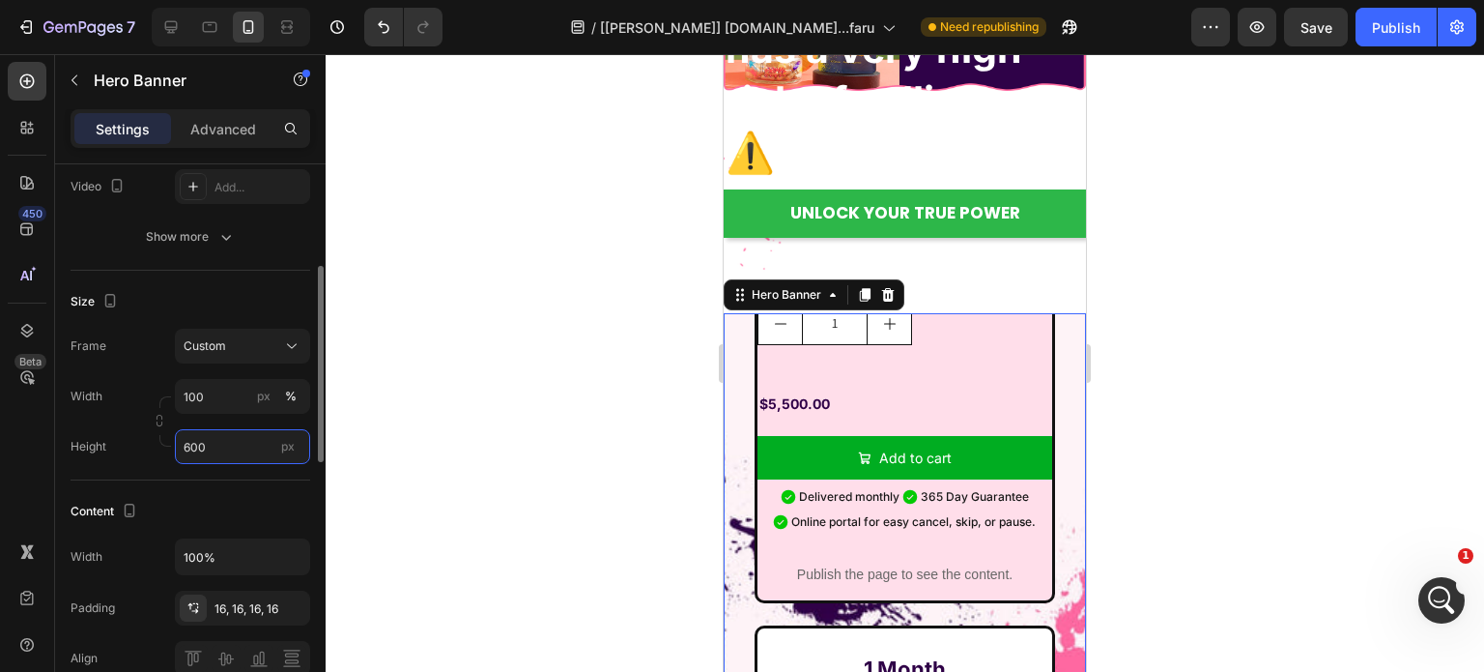
click at [230, 461] on input "600" at bounding box center [242, 446] width 135 height 35
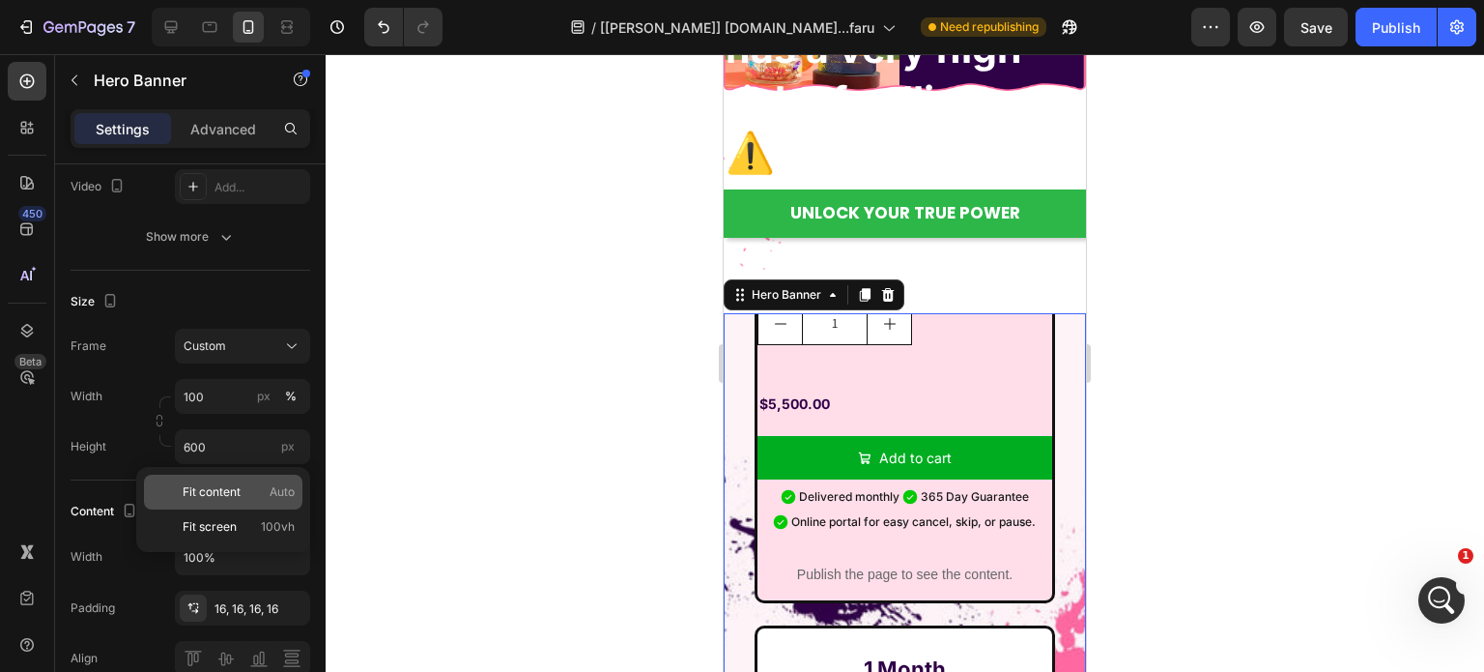
click at [274, 490] on span "Auto" at bounding box center [282, 491] width 25 height 17
type input "Auto"
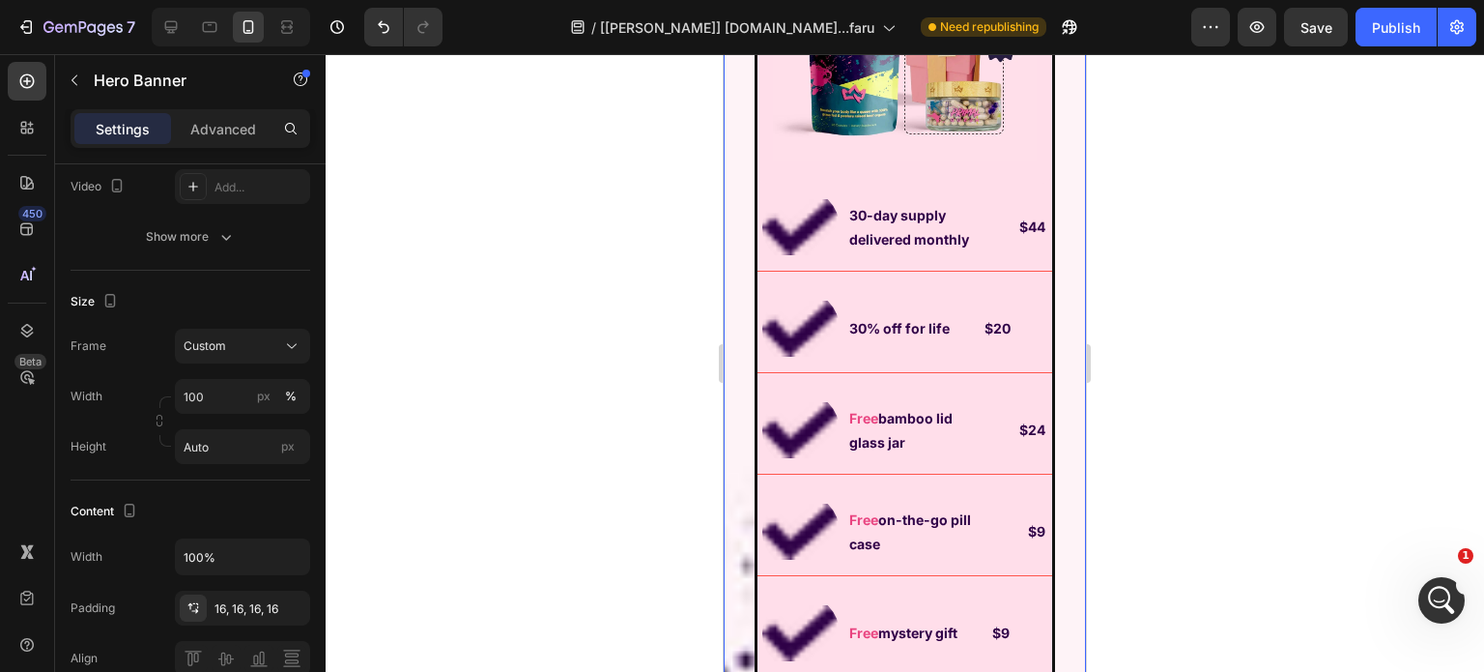
scroll to position [14701, 0]
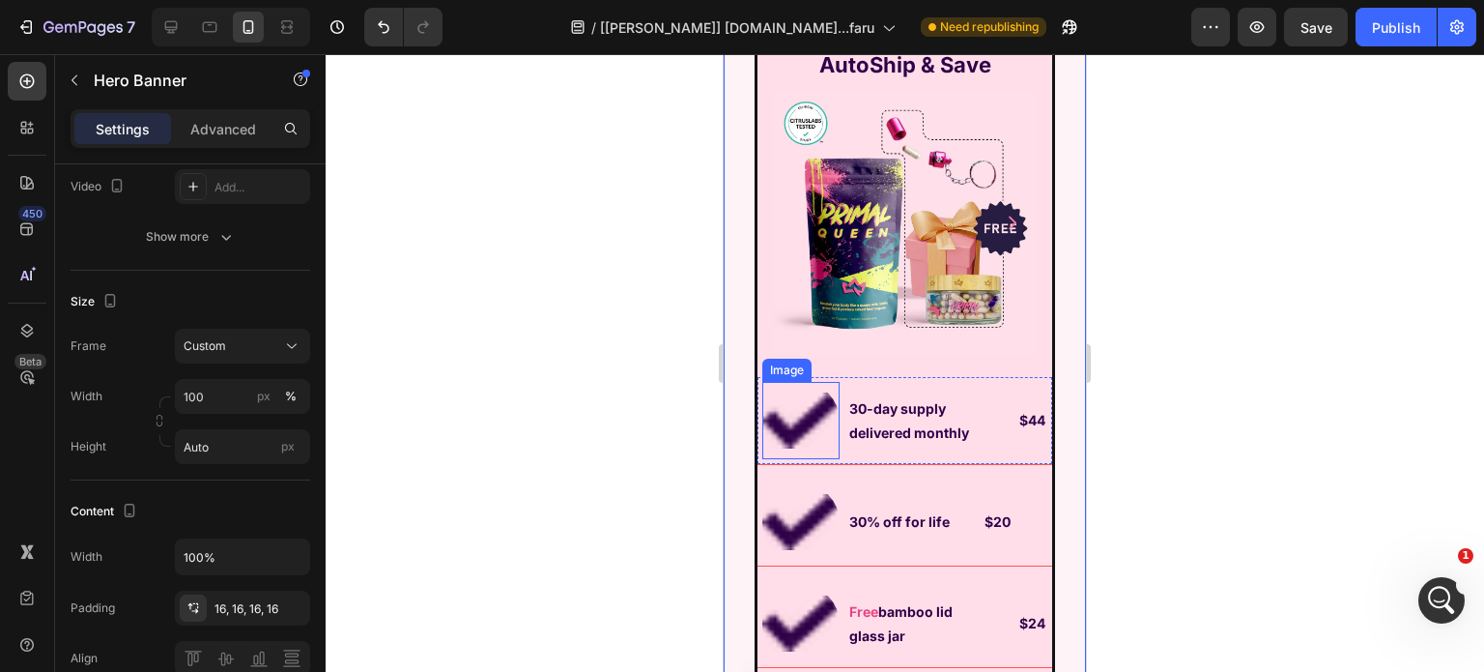
click at [817, 420] on img at bounding box center [800, 420] width 77 height 77
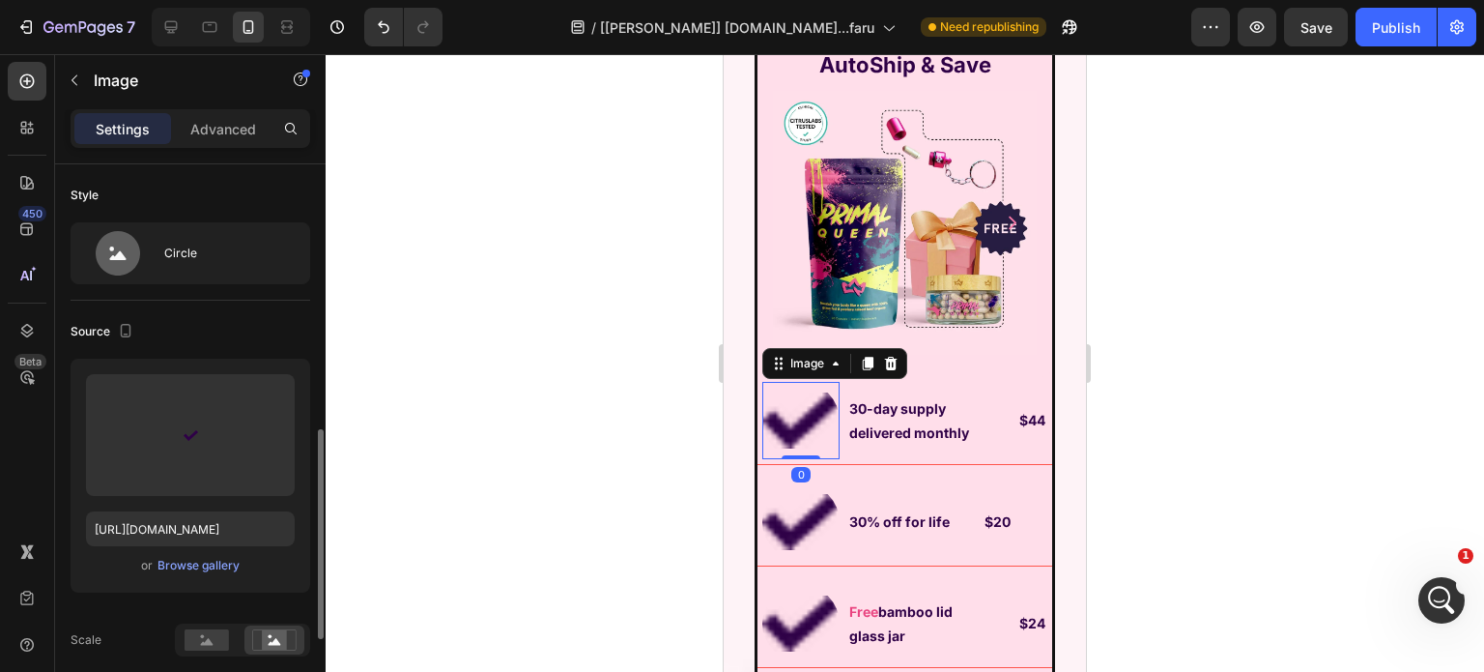
scroll to position [290, 0]
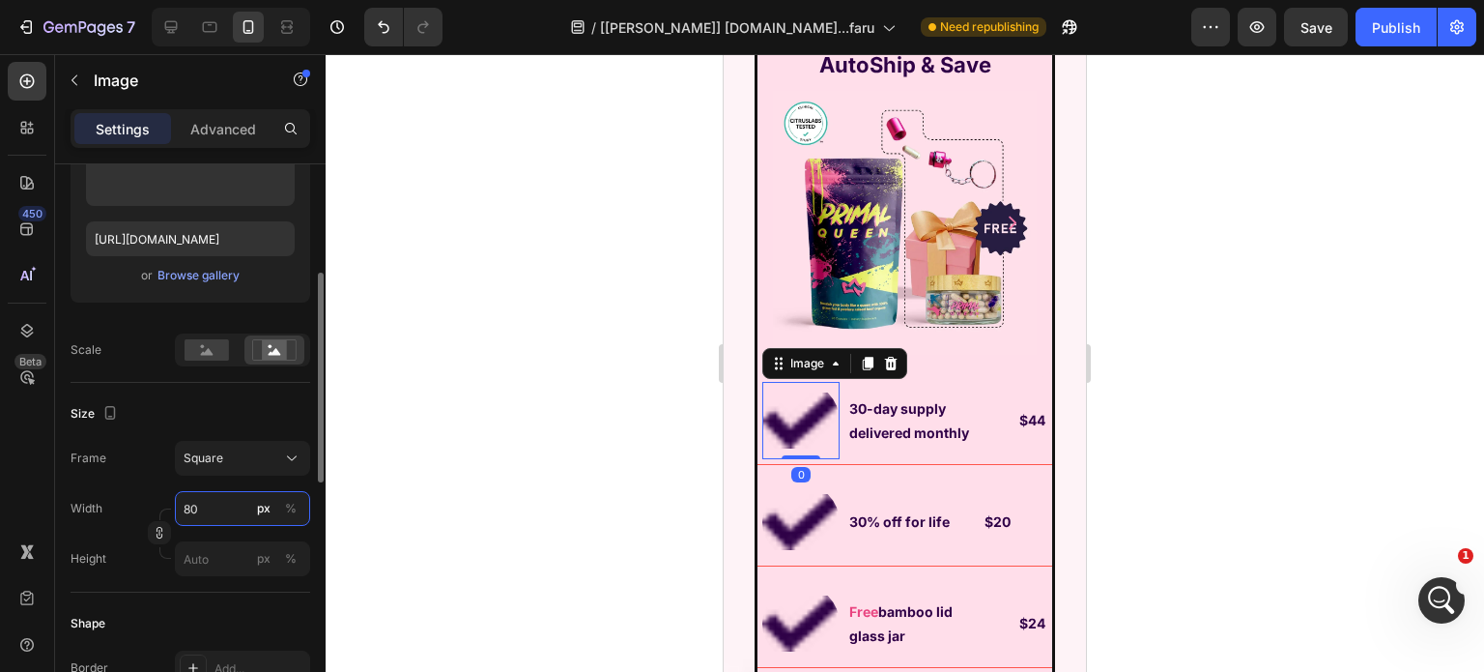
click at [209, 502] on input "80" at bounding box center [242, 508] width 135 height 35
type input "2"
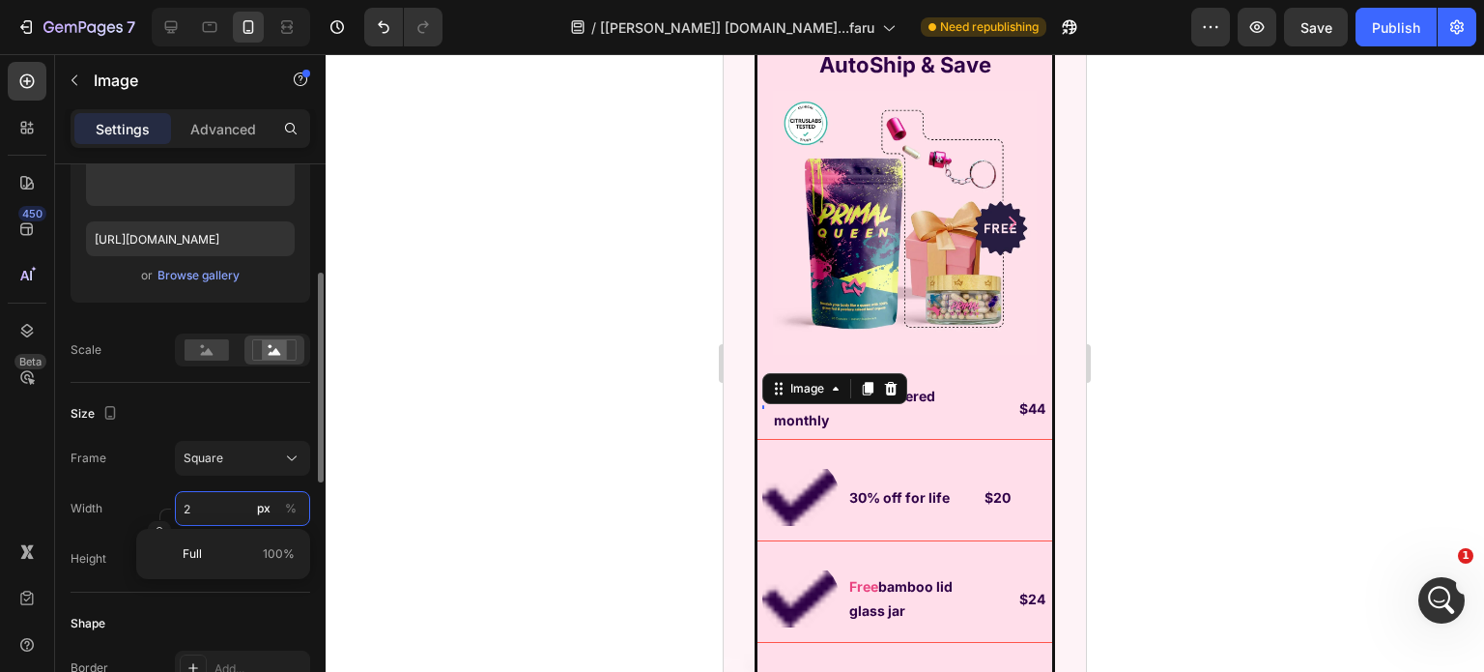
type input "20"
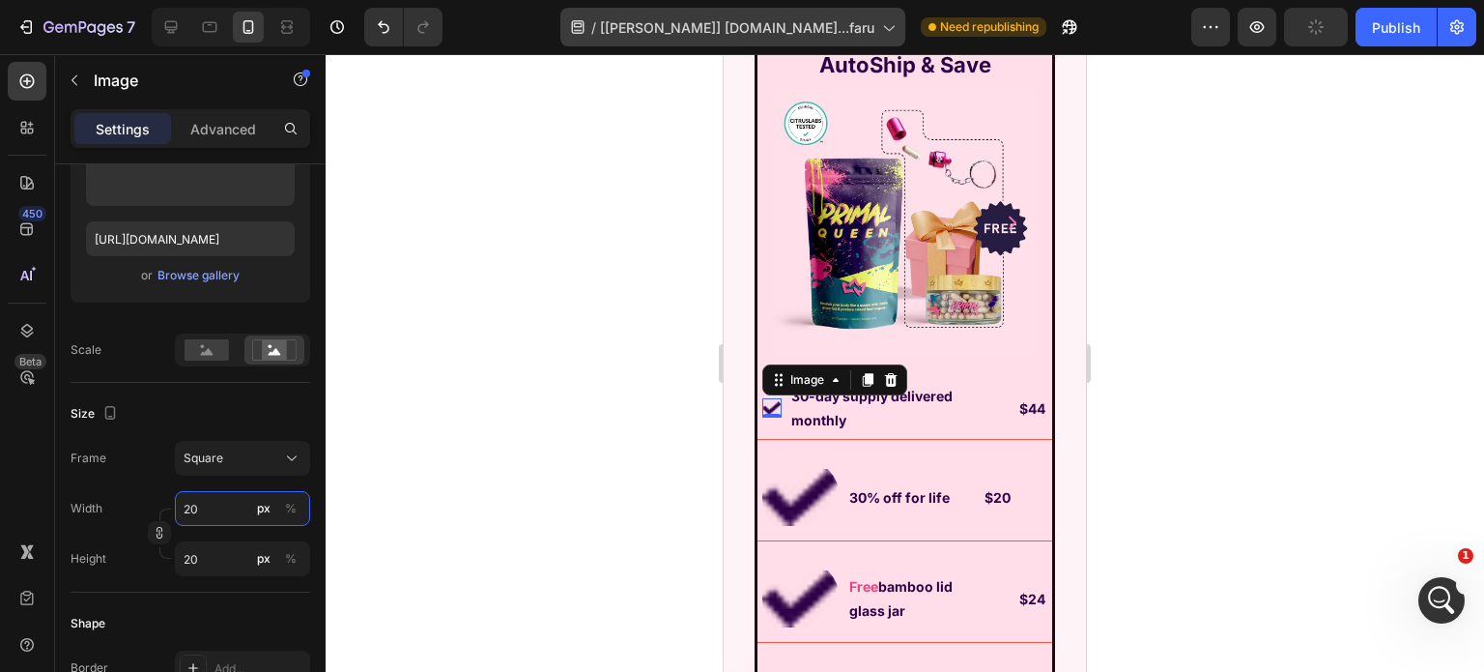
type input "20"
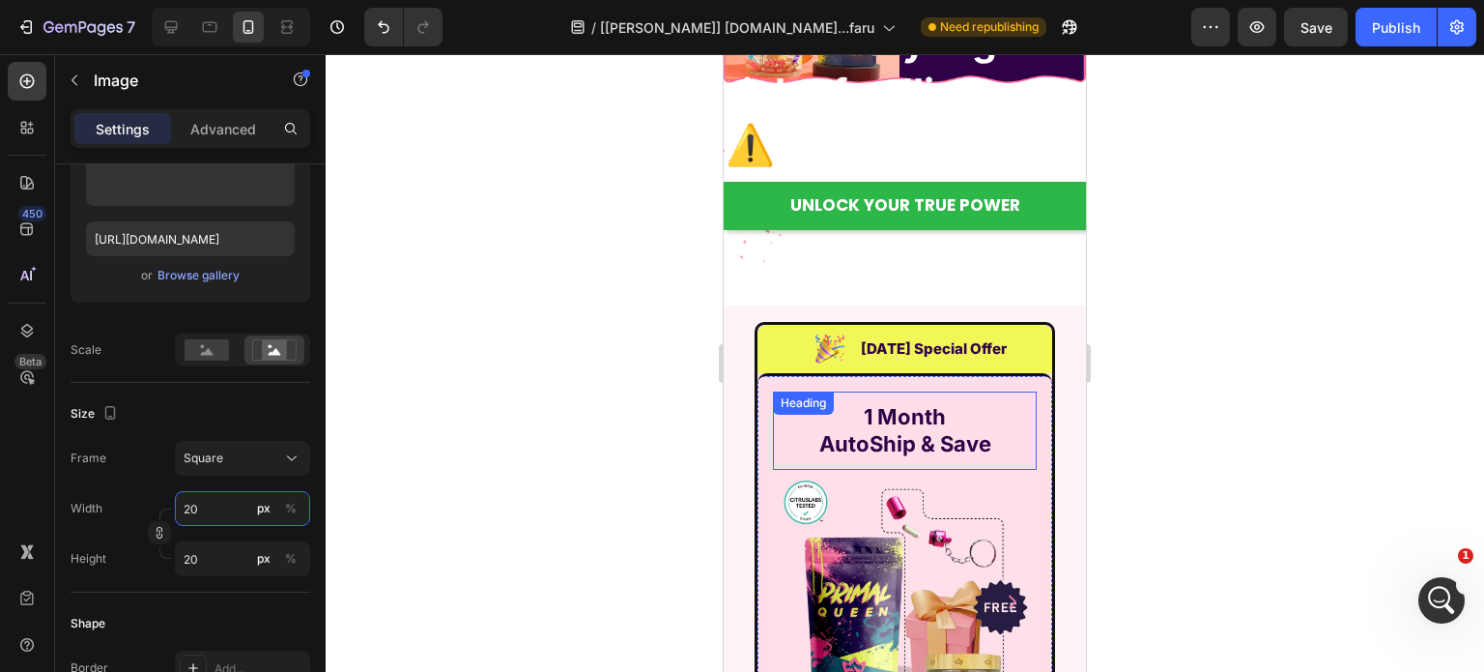
scroll to position [14314, 0]
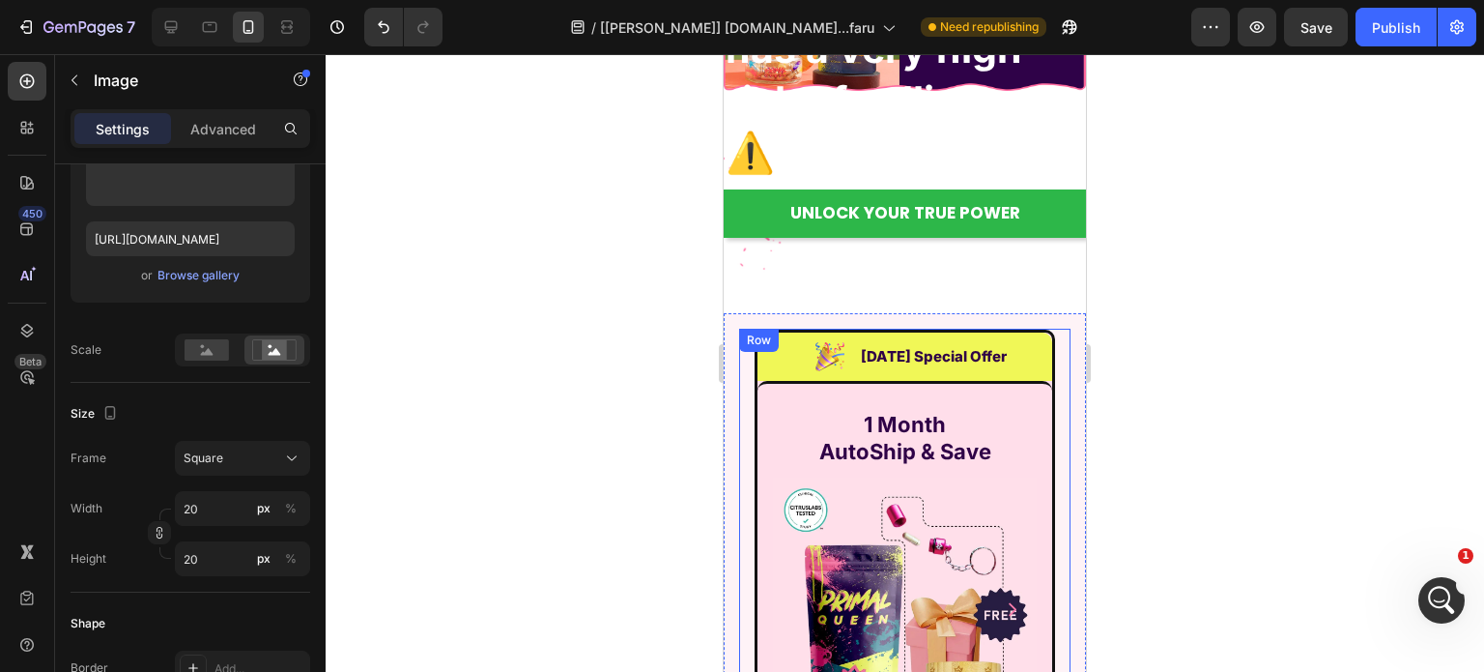
click at [746, 339] on div "Row" at bounding box center [759, 339] width 32 height 17
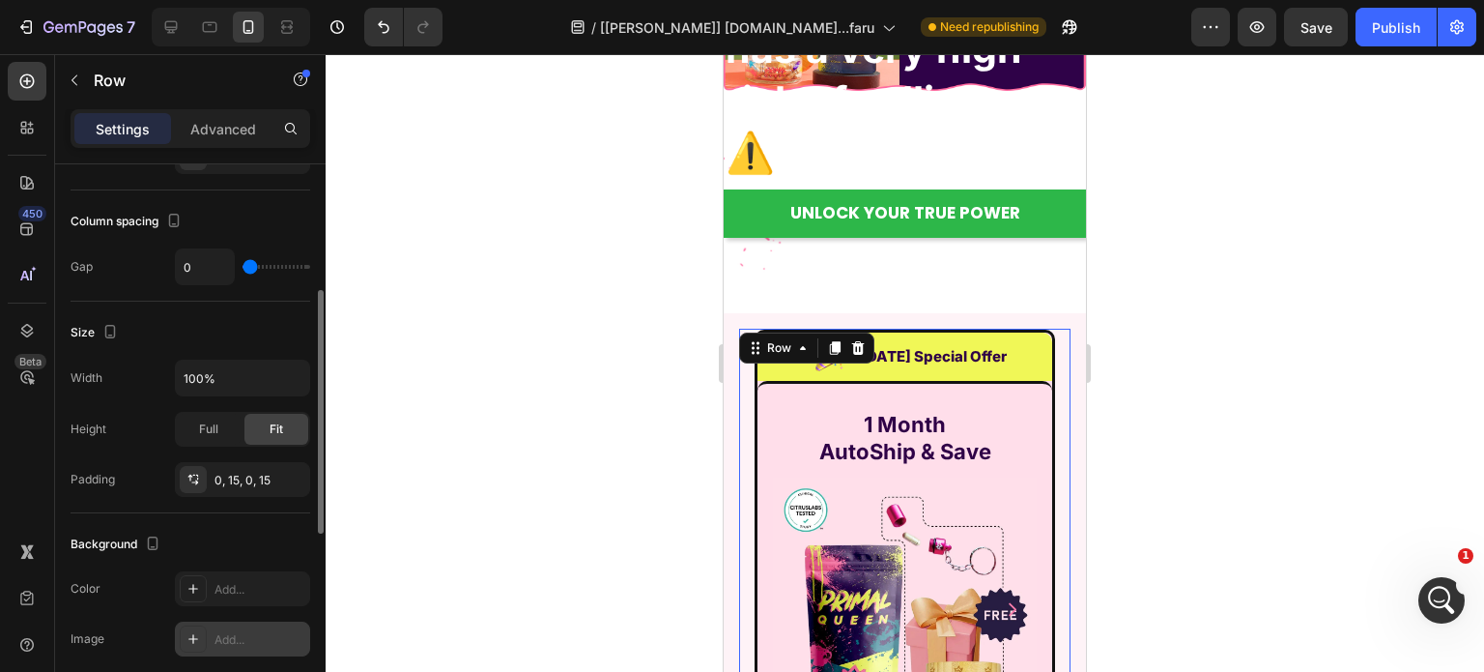
scroll to position [483, 0]
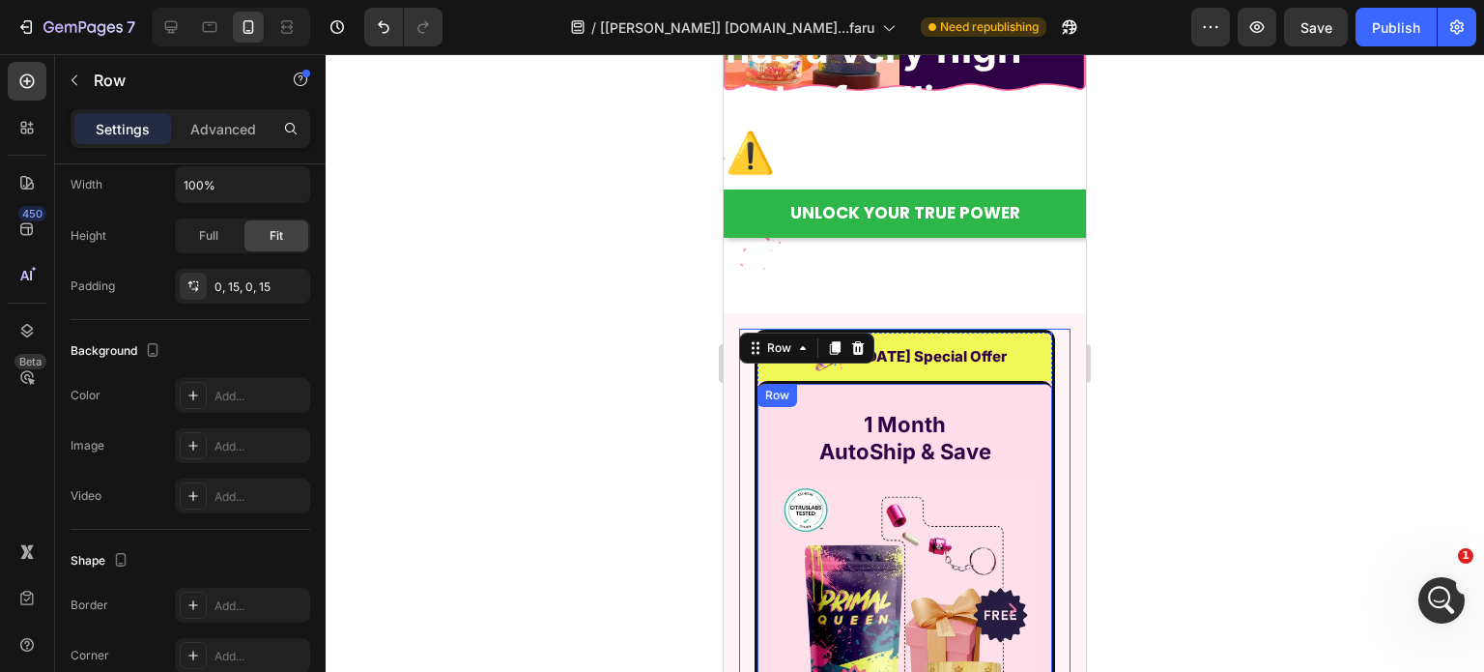
click at [778, 386] on div "Row" at bounding box center [778, 395] width 40 height 23
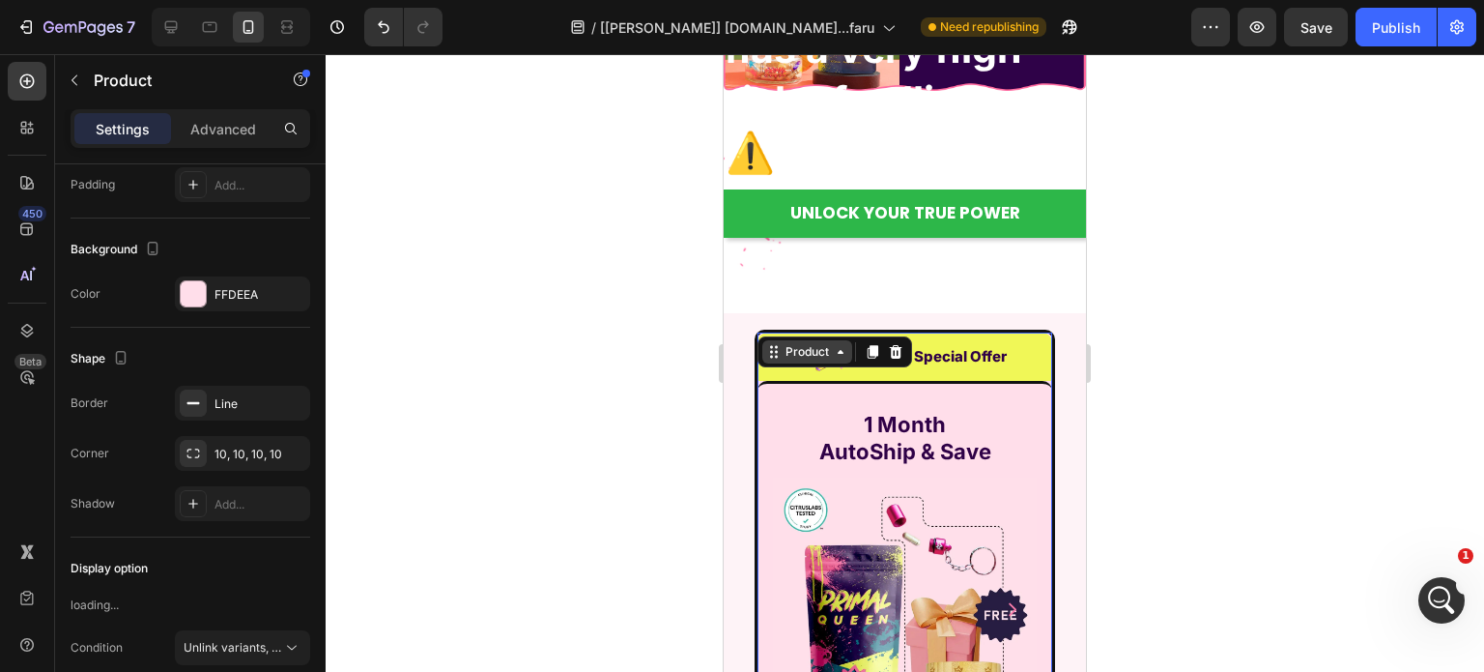
scroll to position [0, 0]
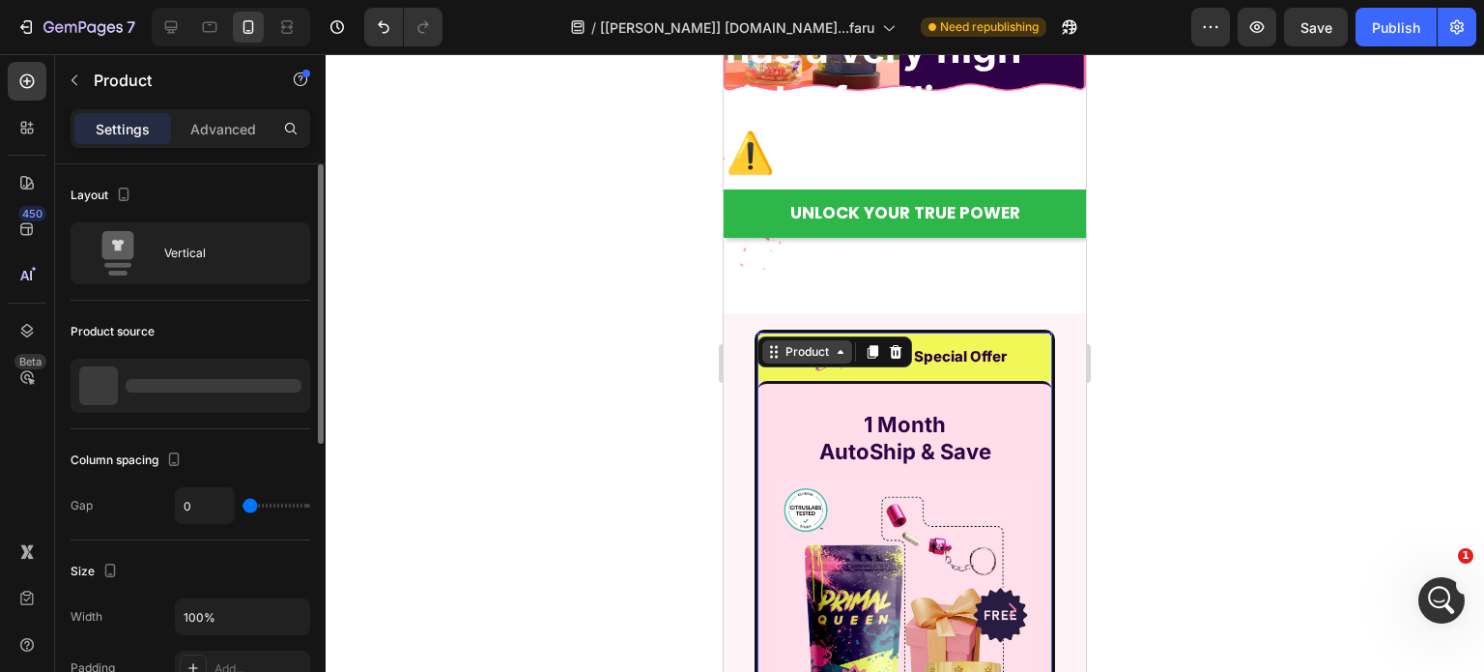
click at [782, 351] on div "Product" at bounding box center [807, 351] width 51 height 17
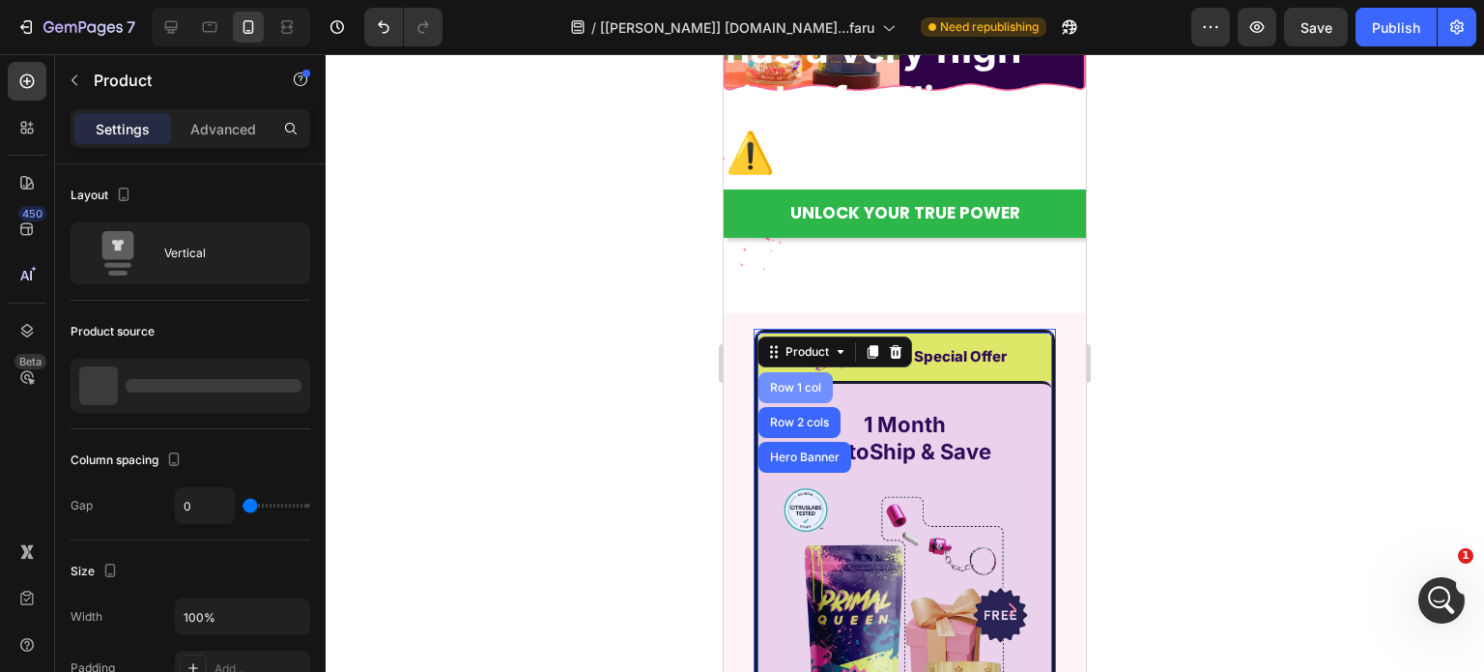
click at [798, 382] on div "Row 1 col" at bounding box center [795, 388] width 59 height 12
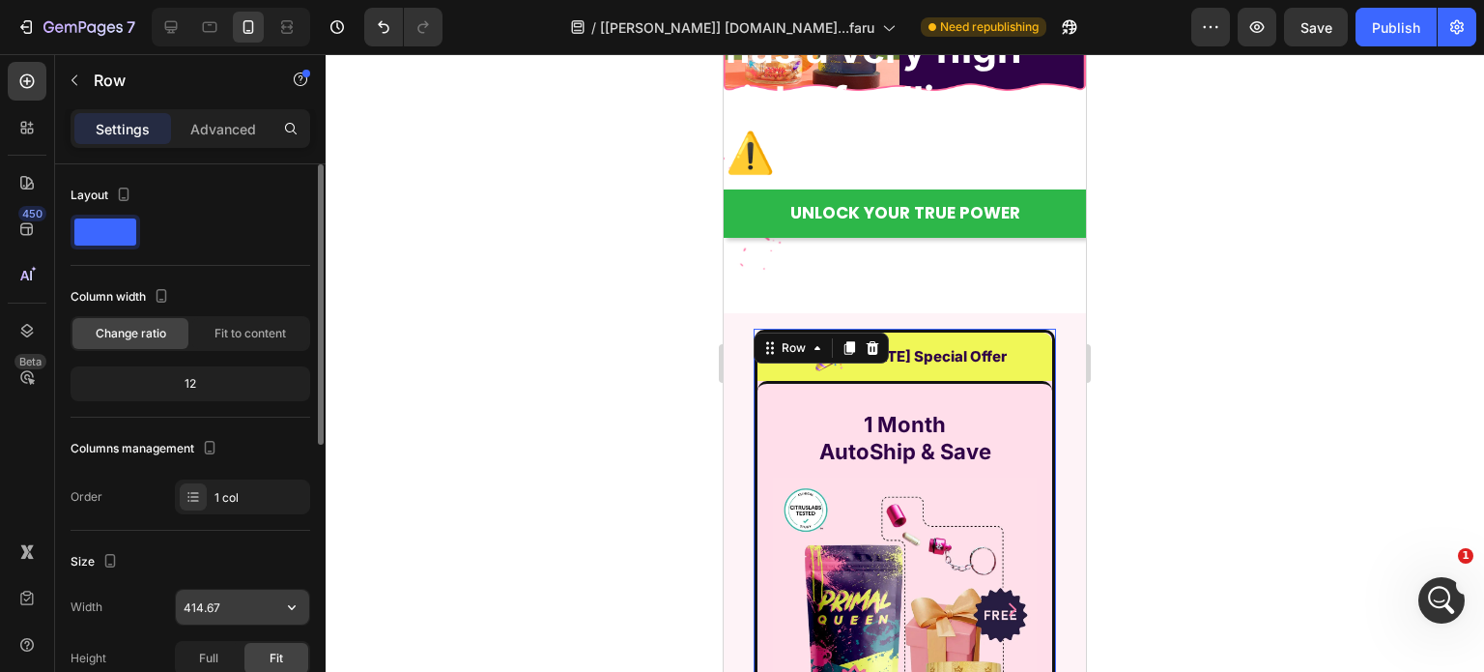
click at [249, 594] on input "414.67" at bounding box center [242, 606] width 133 height 35
type input "362"
click at [778, 342] on div "Row" at bounding box center [794, 347] width 32 height 17
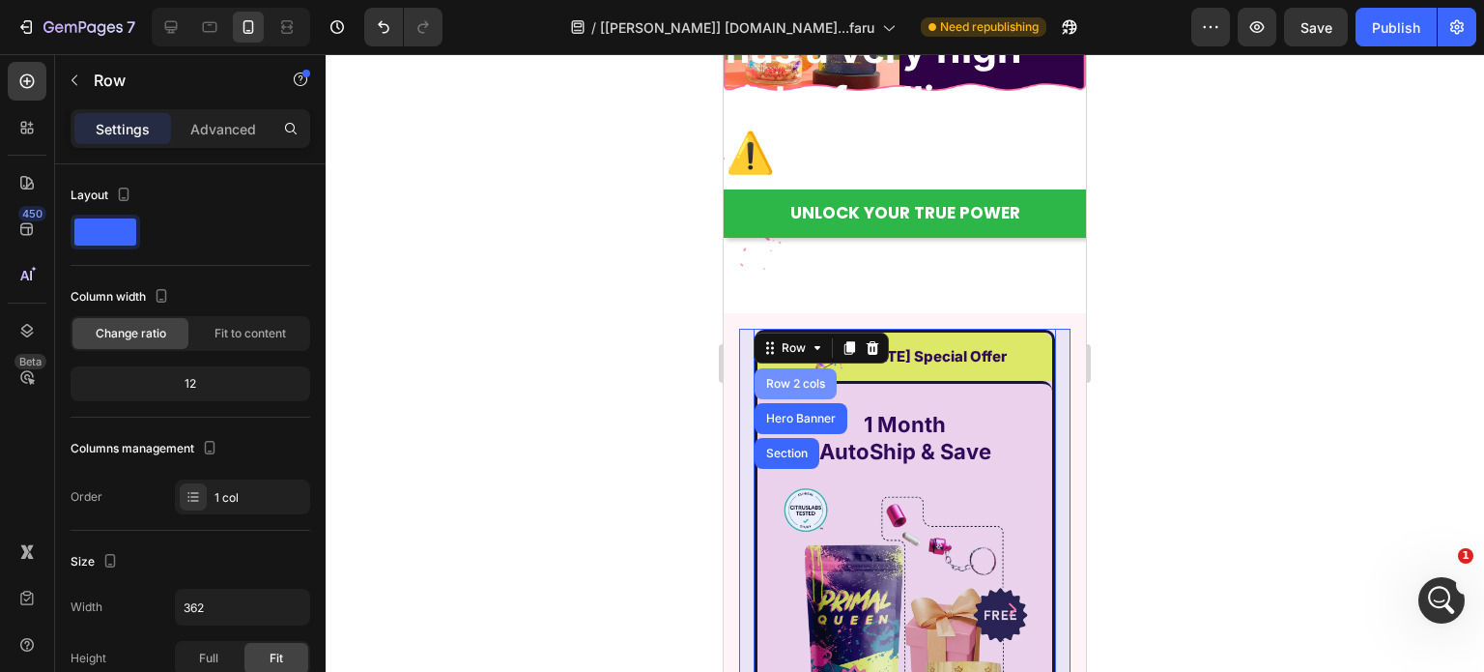
click at [778, 383] on div "Row 2 cols" at bounding box center [795, 384] width 67 height 12
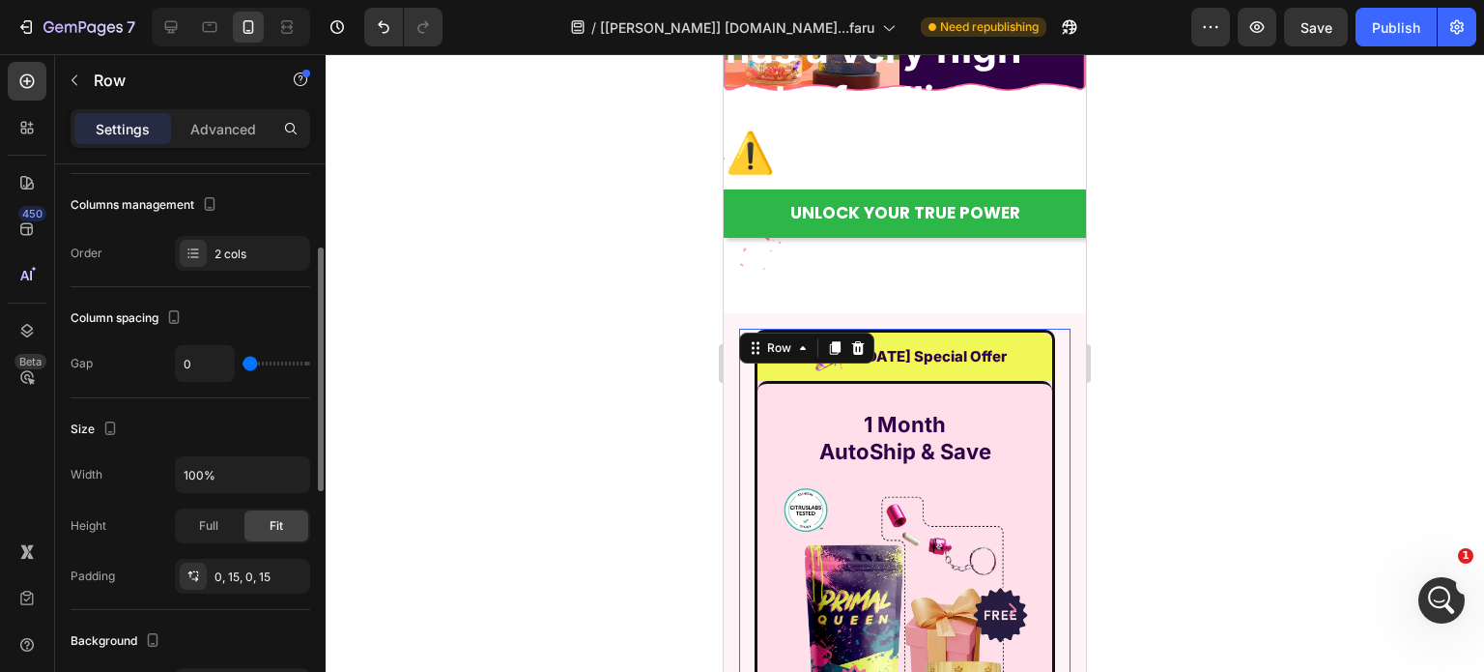
scroll to position [290, 0]
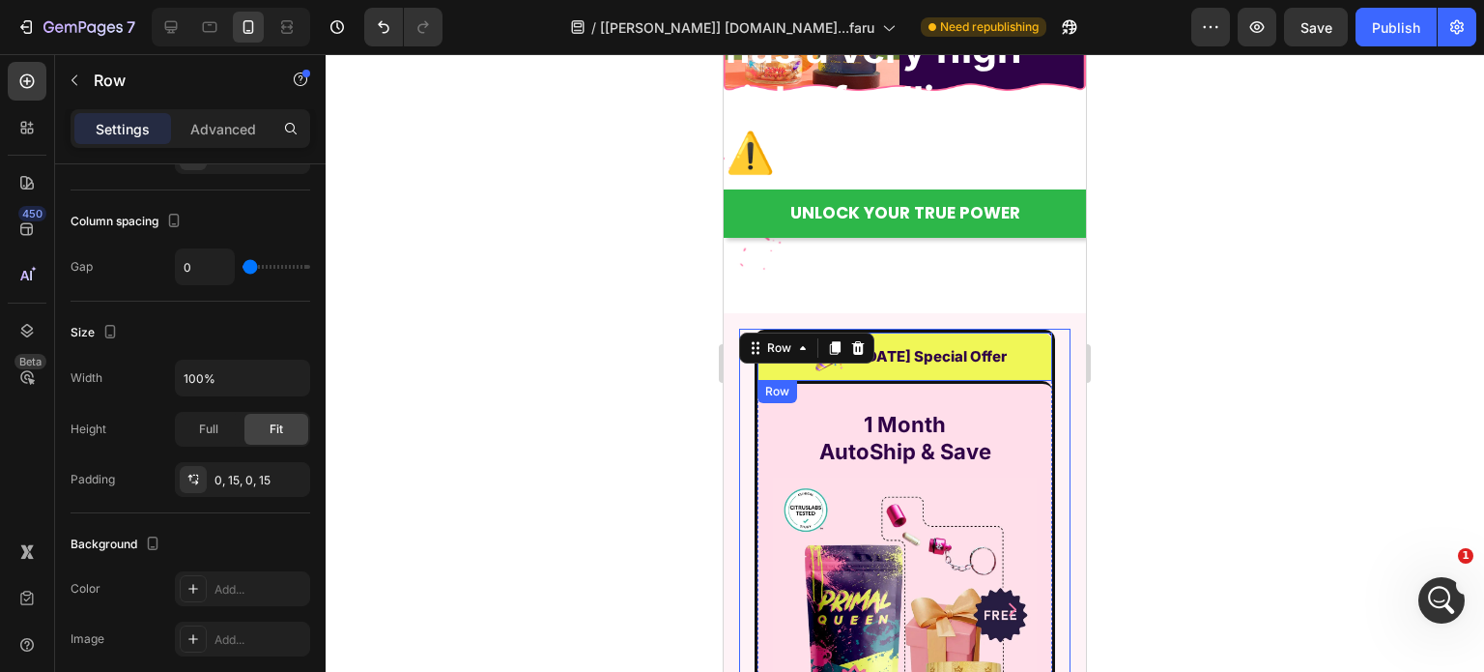
click at [761, 376] on div "Image [DATE] Special Offer Heading Row" at bounding box center [905, 356] width 295 height 48
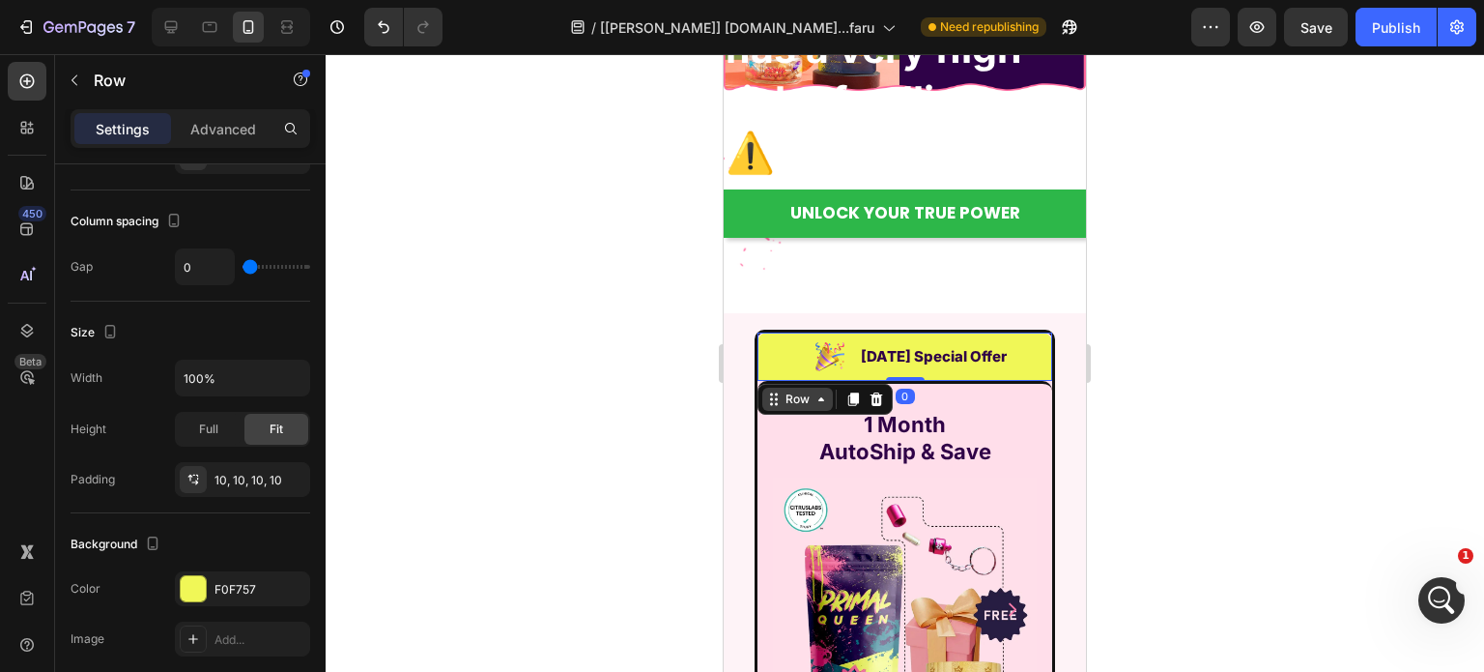
click at [773, 405] on div "Row" at bounding box center [797, 398] width 71 height 23
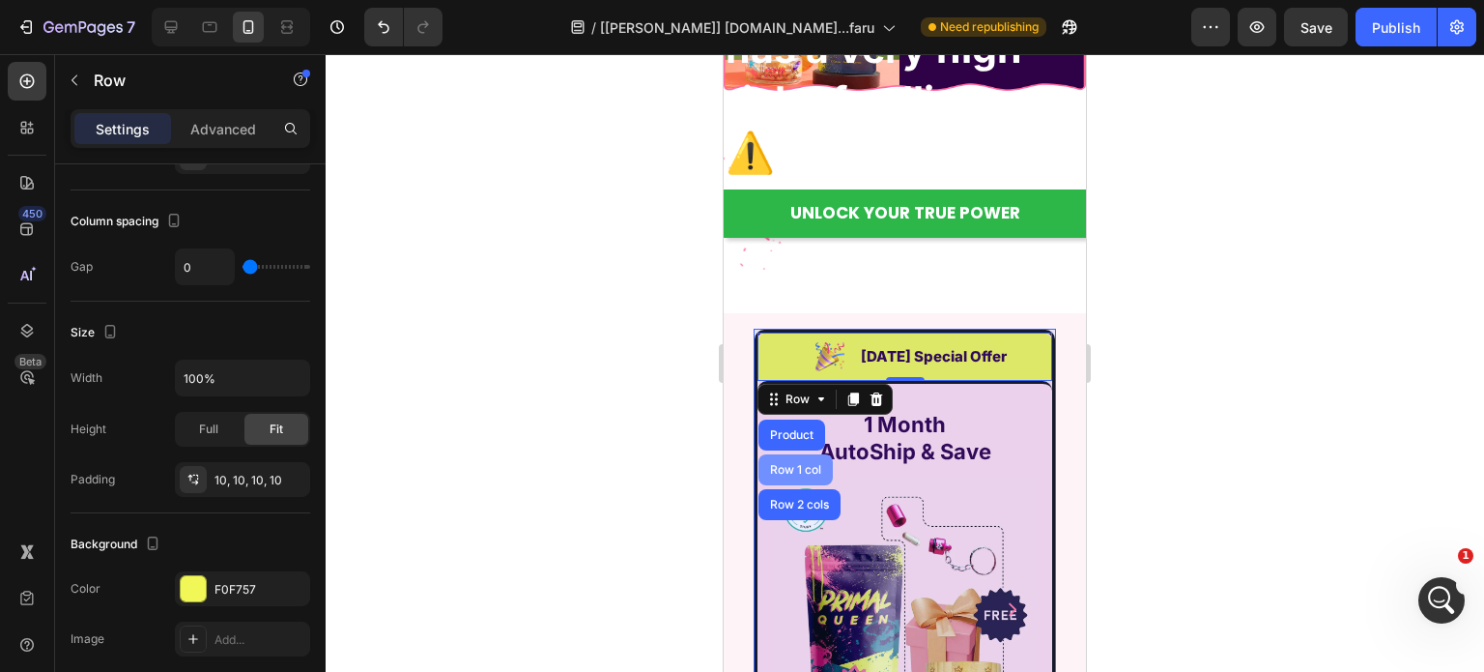
click at [781, 458] on div "Row 1 col" at bounding box center [796, 469] width 74 height 31
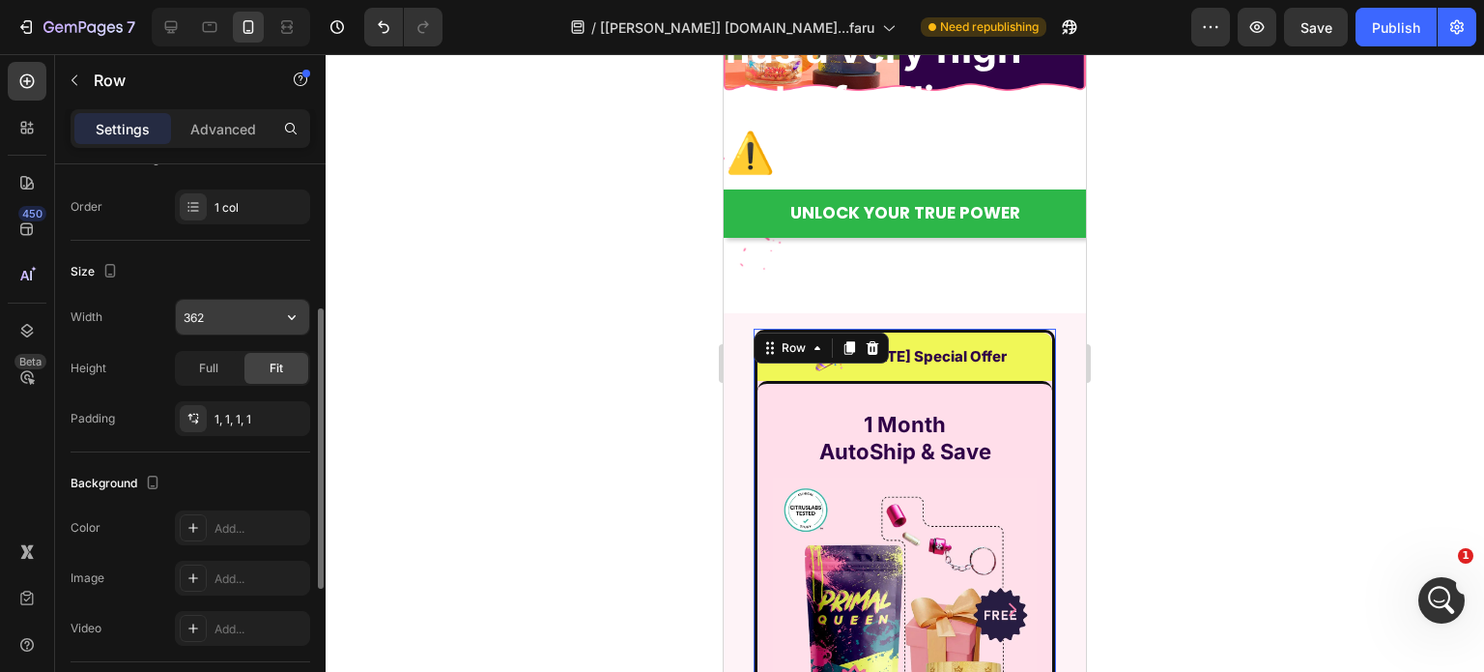
click at [220, 311] on input "362" at bounding box center [242, 317] width 133 height 35
click at [285, 324] on icon "button" at bounding box center [291, 316] width 19 height 19
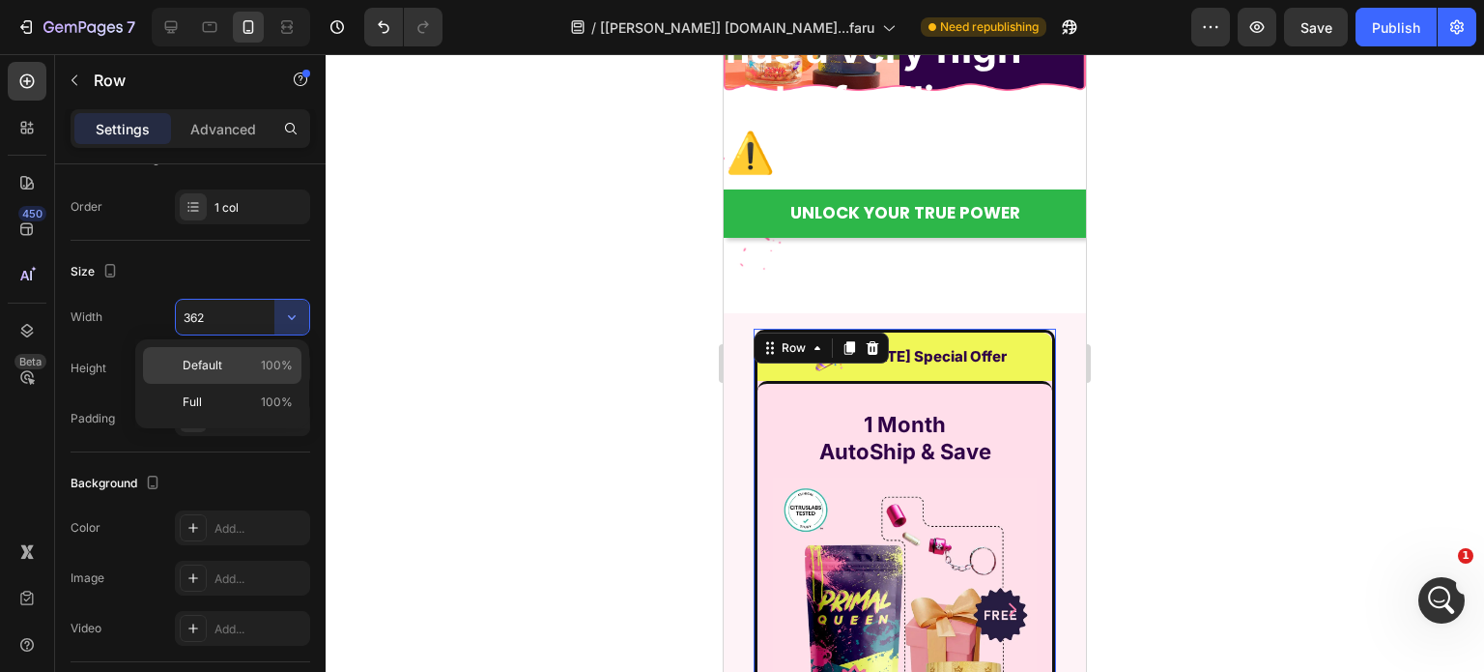
click at [273, 371] on span "100%" at bounding box center [277, 365] width 32 height 17
type input "100%"
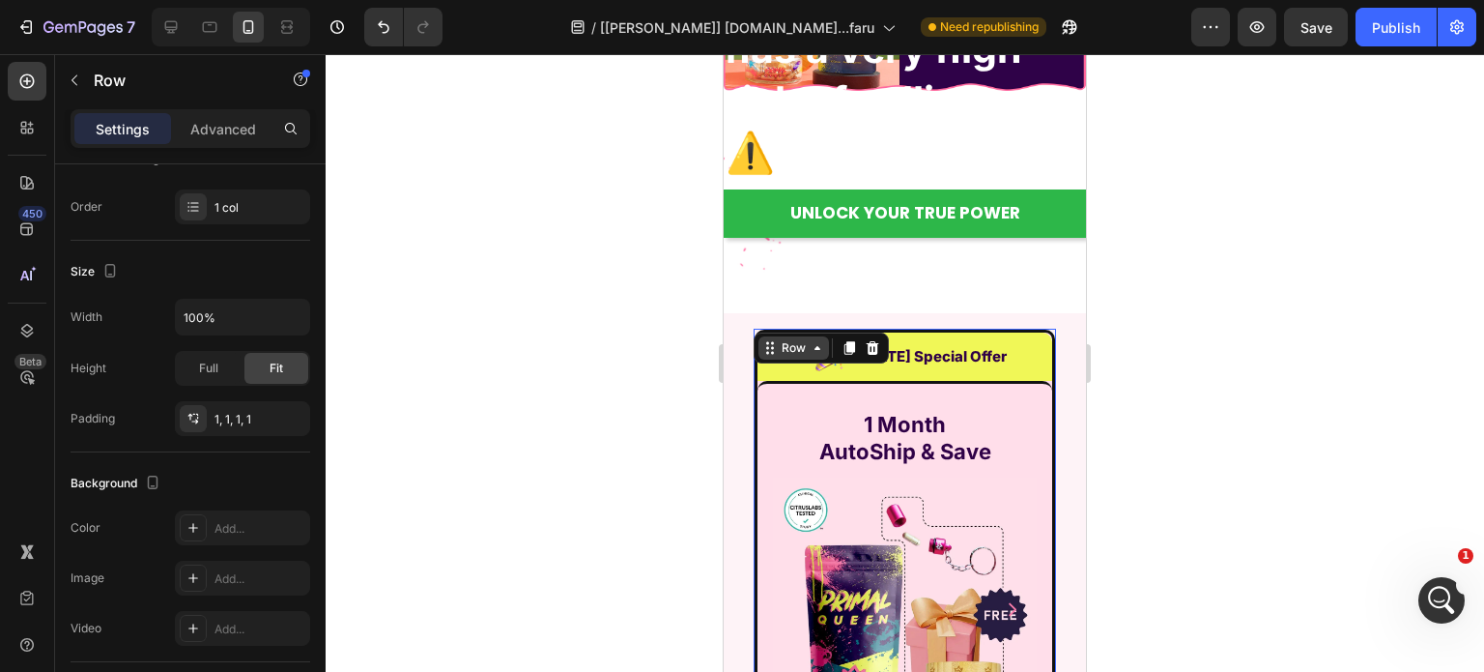
click at [790, 348] on div "Row" at bounding box center [794, 347] width 32 height 17
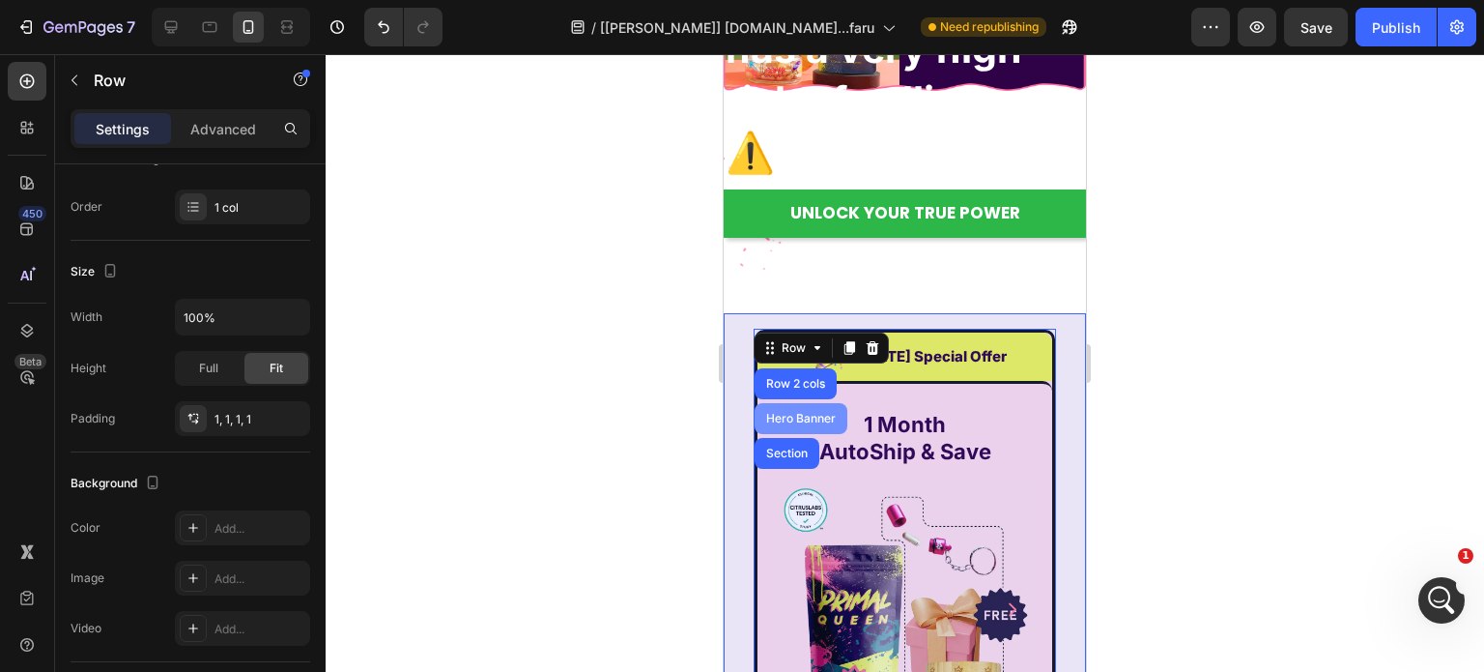
click at [788, 418] on div "Hero Banner" at bounding box center [800, 419] width 77 height 12
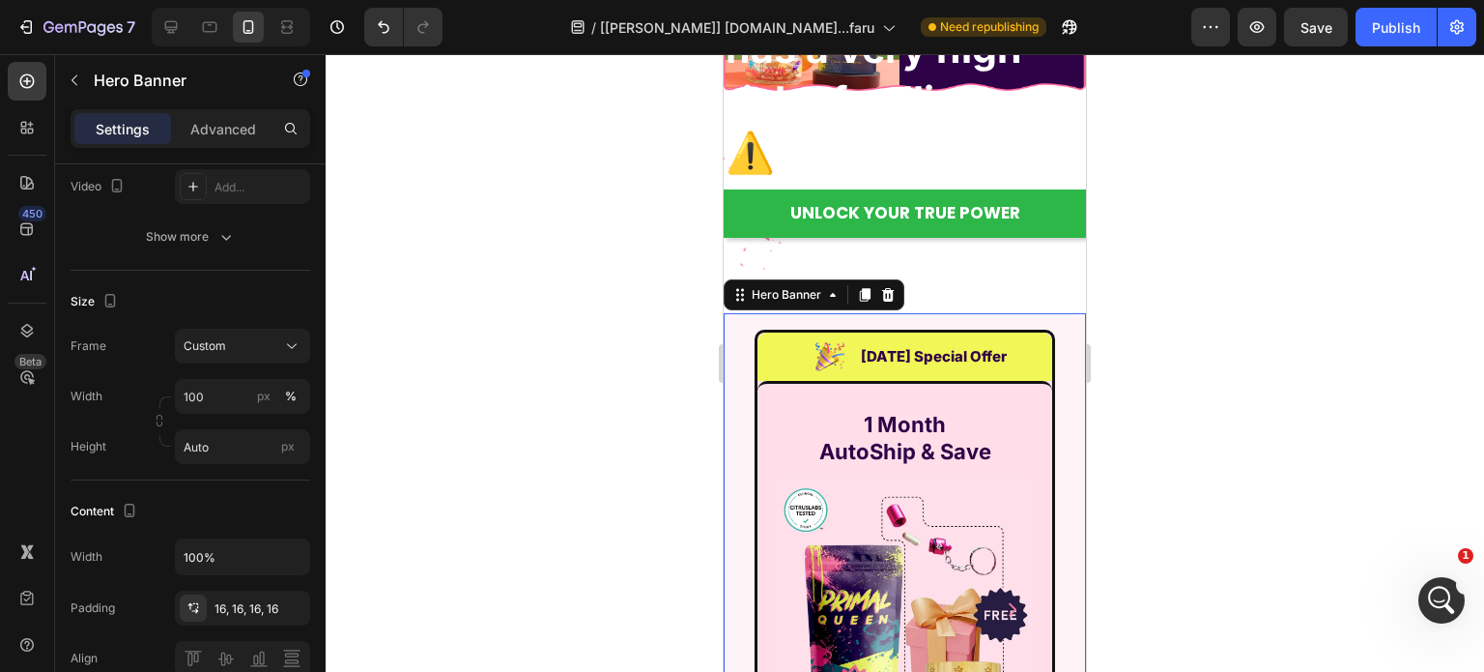
scroll to position [0, 0]
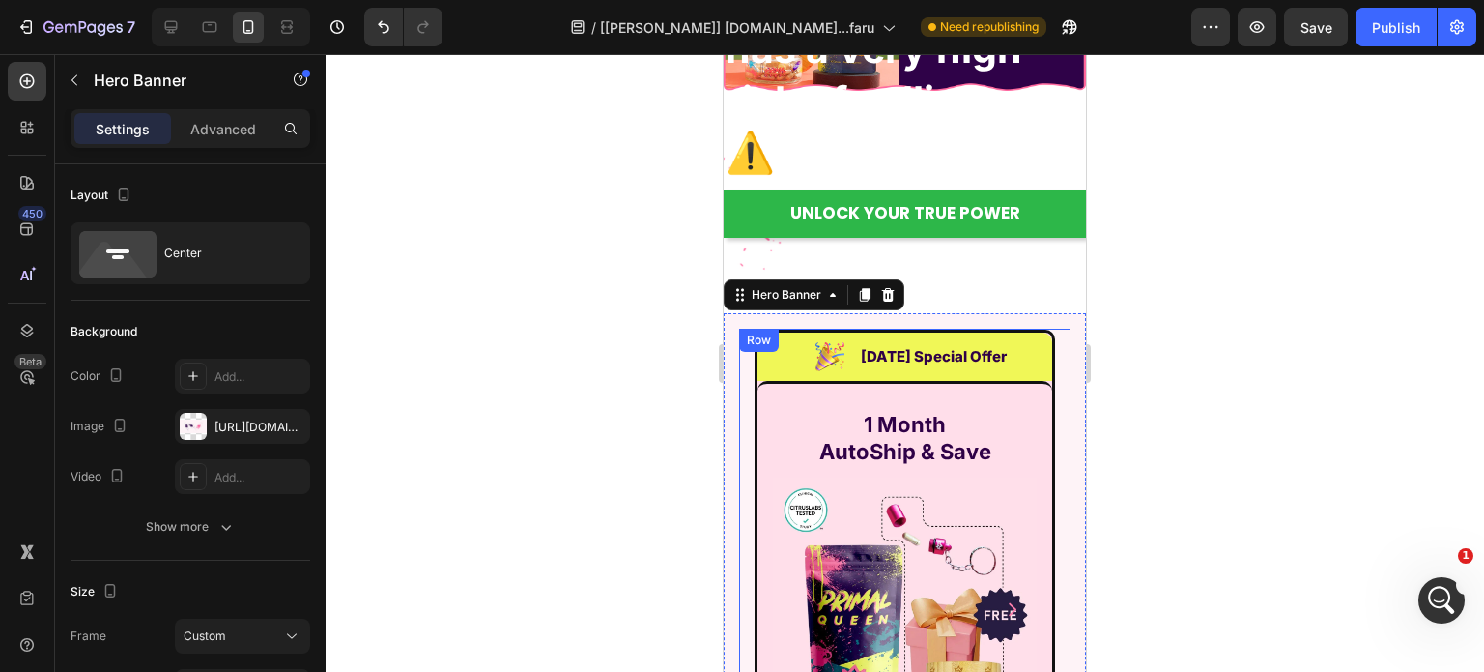
click at [758, 354] on div "Image [DATE] Special Offer Heading Row" at bounding box center [905, 356] width 295 height 48
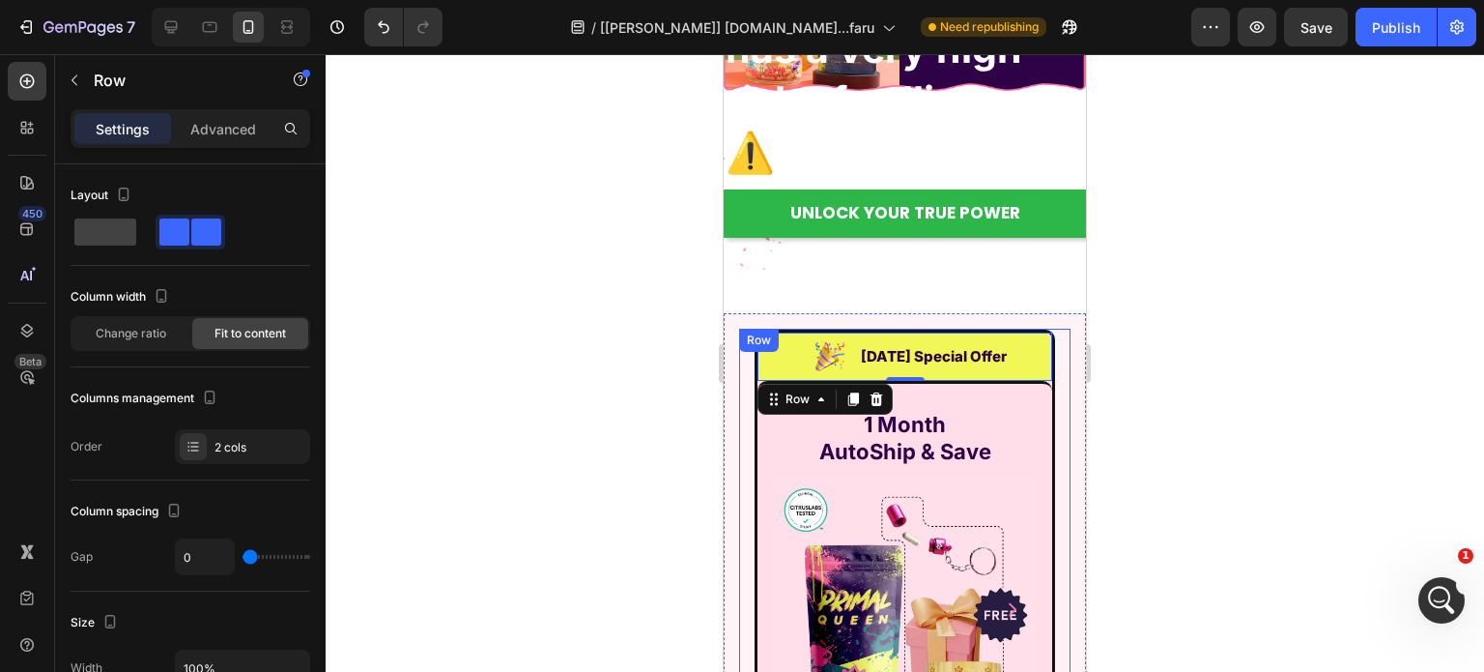
click at [754, 347] on div "Row" at bounding box center [759, 339] width 32 height 17
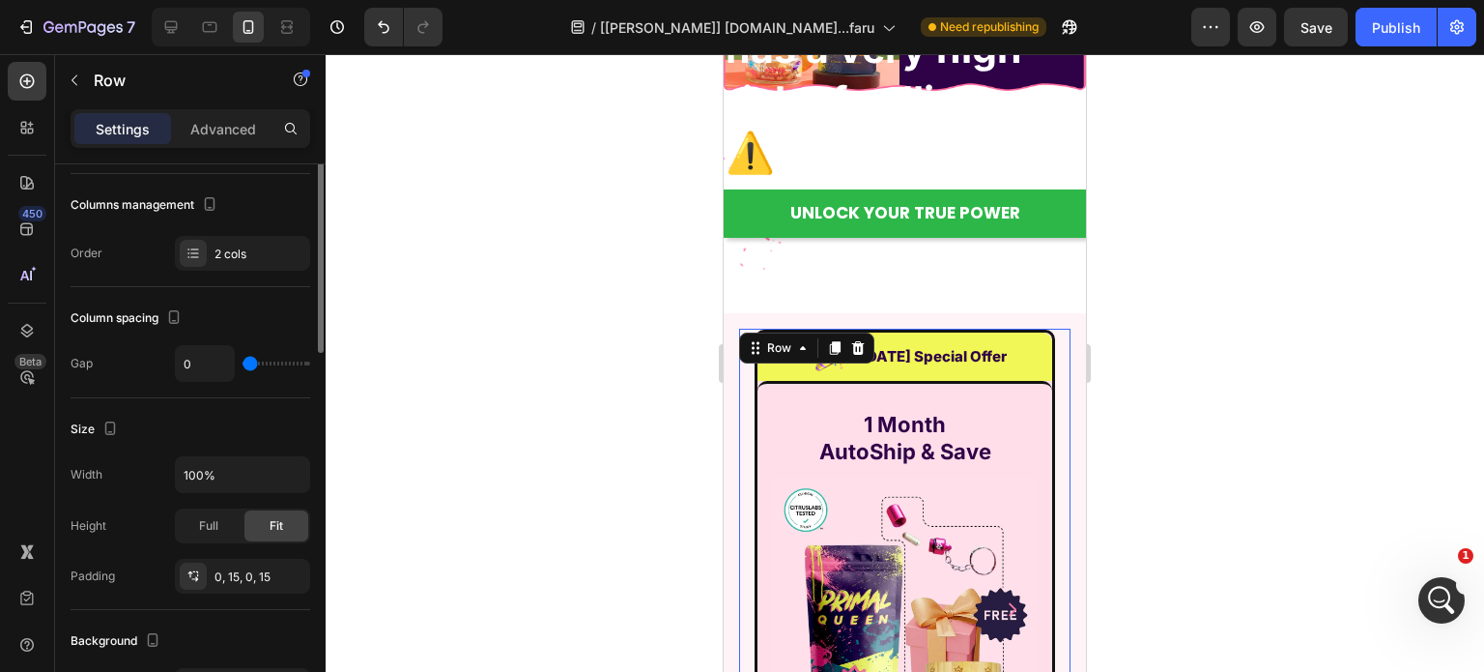
scroll to position [290, 0]
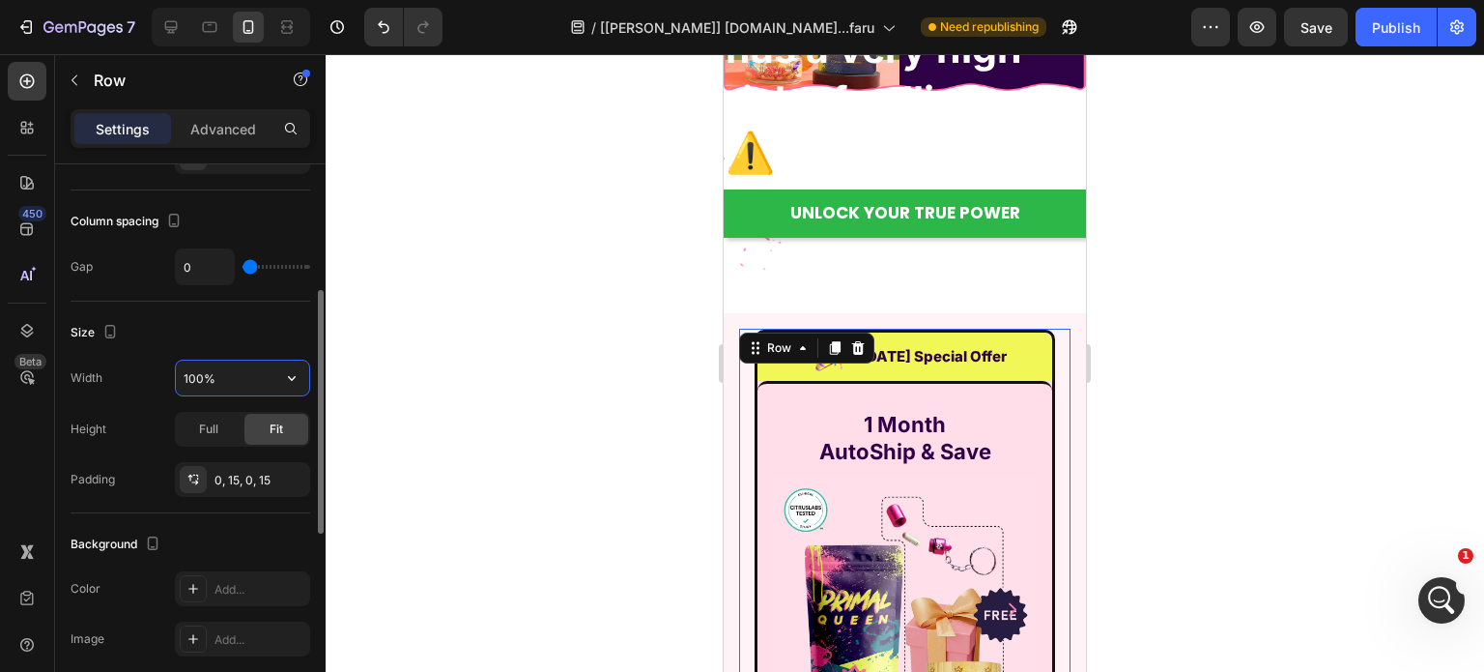
click at [236, 362] on input "100%" at bounding box center [242, 377] width 133 height 35
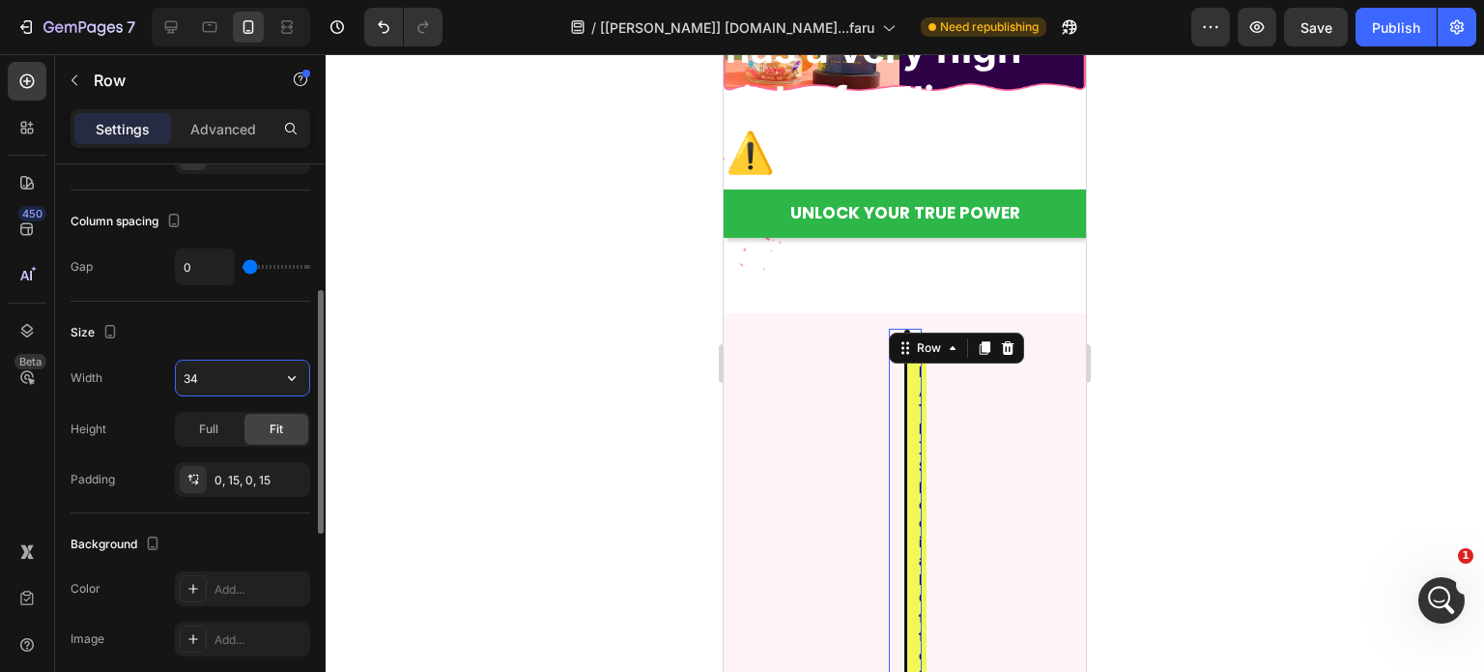
type input "344"
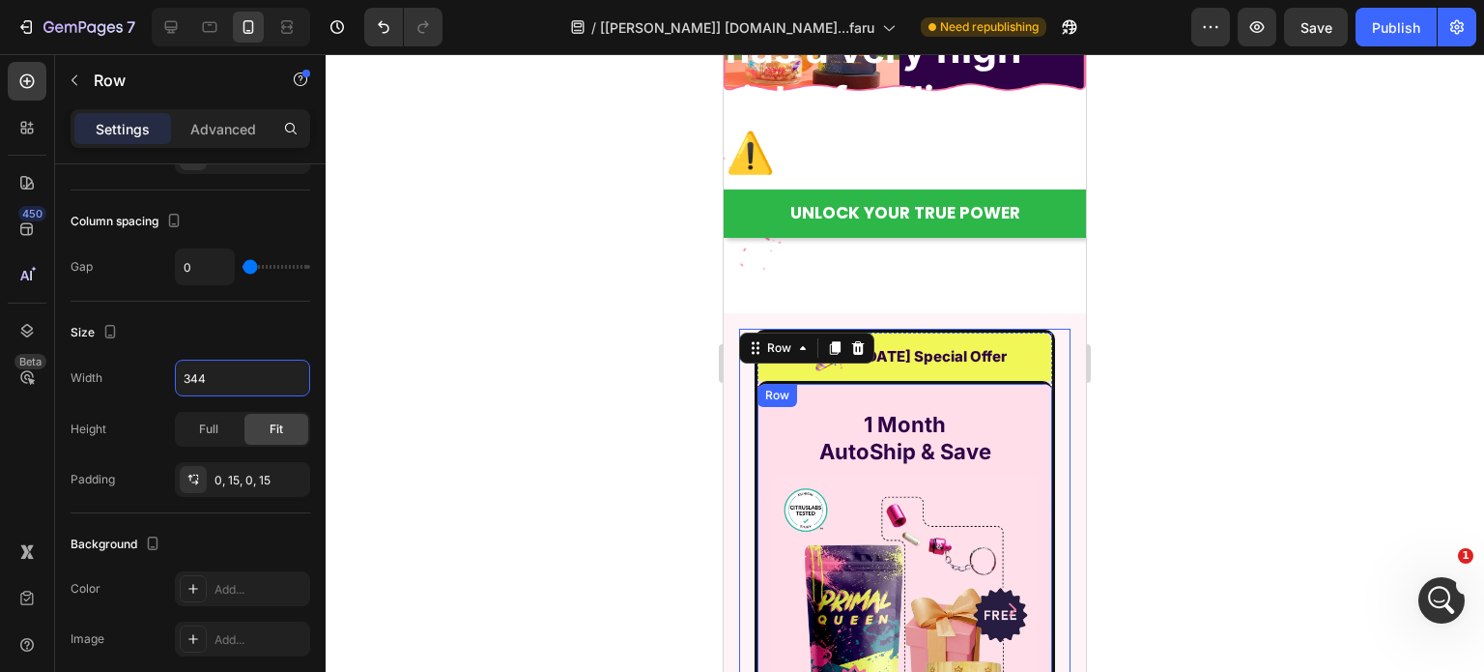
click at [759, 390] on div "Row" at bounding box center [778, 395] width 40 height 23
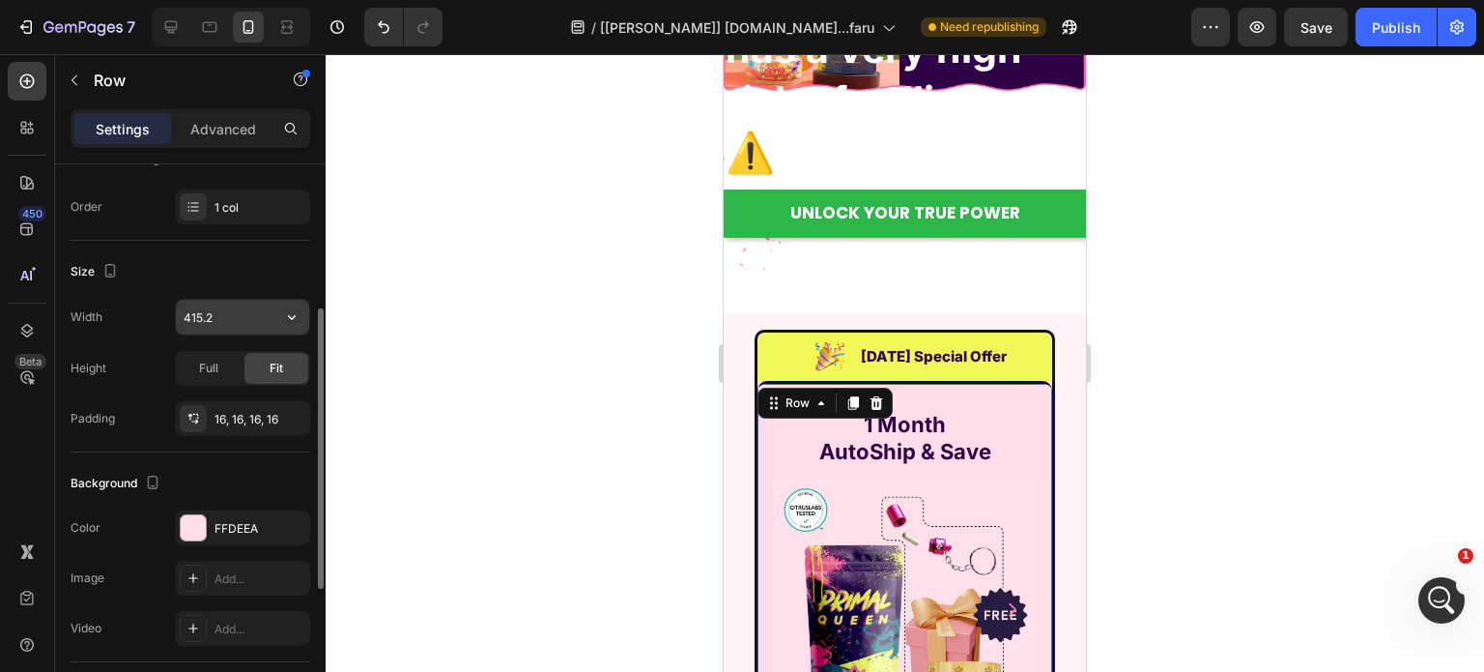
click at [241, 316] on input "415.2" at bounding box center [242, 317] width 133 height 35
type input "500"
click at [764, 387] on div "Row" at bounding box center [825, 402] width 135 height 31
click at [773, 404] on icon at bounding box center [773, 402] width 15 height 15
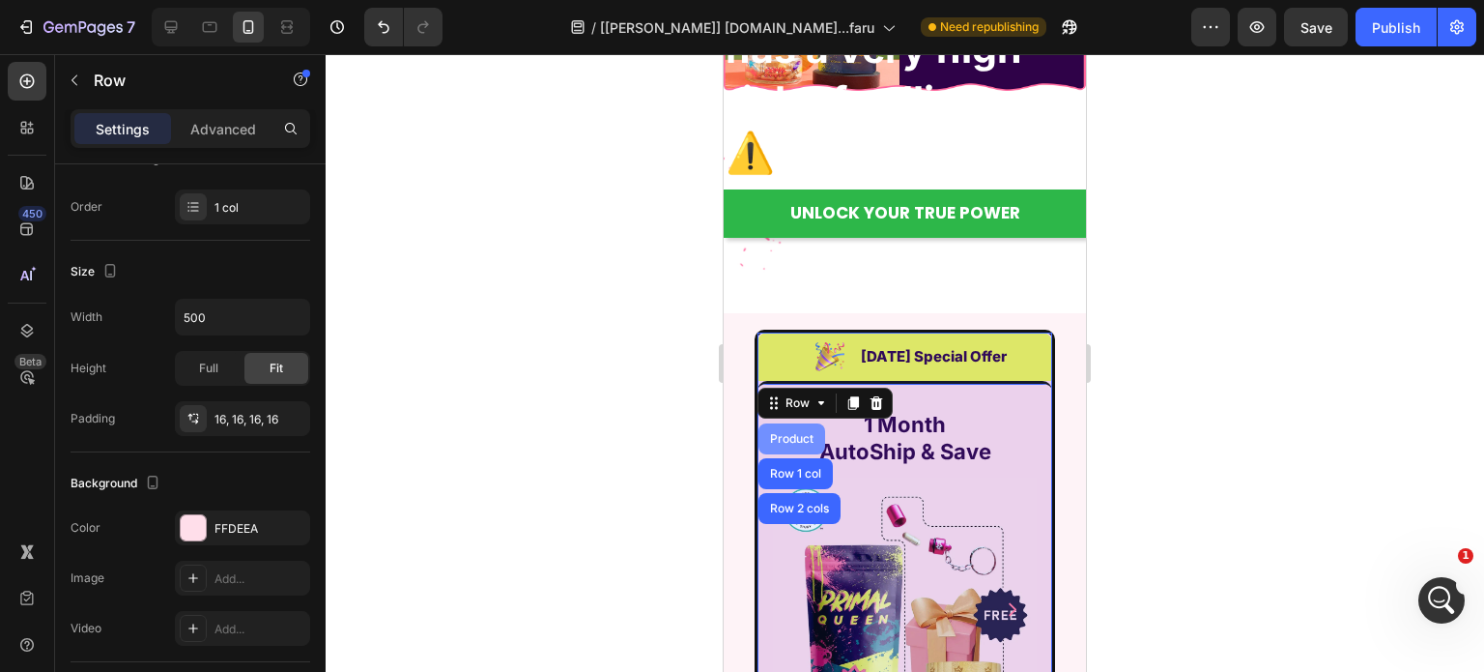
click at [782, 439] on div "Product" at bounding box center [791, 439] width 51 height 12
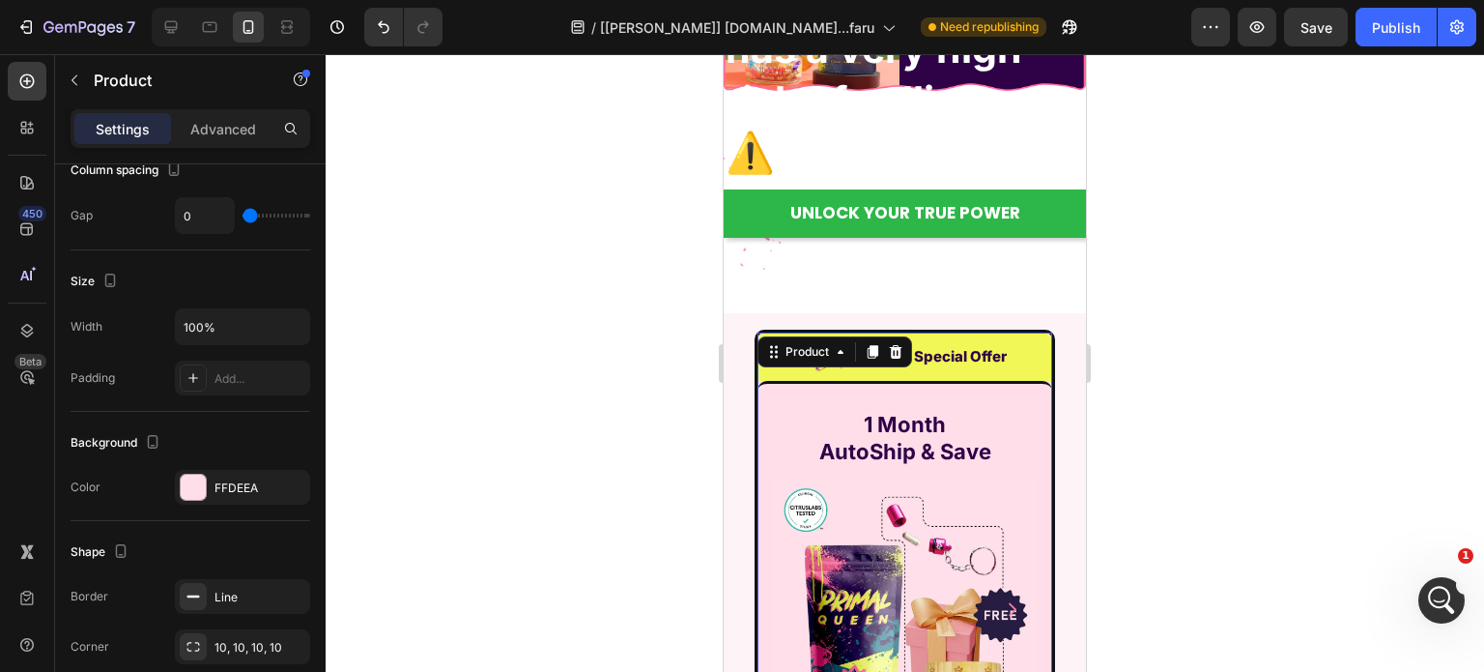
scroll to position [0, 0]
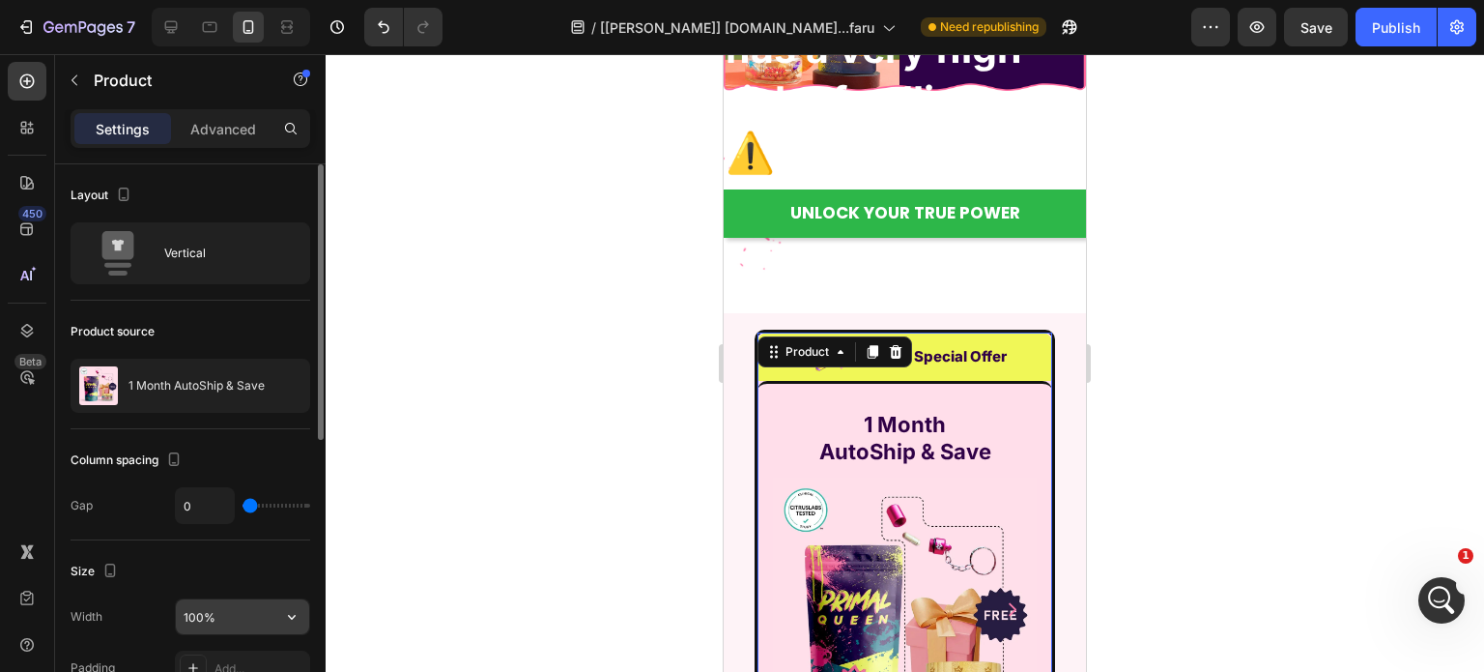
click at [216, 625] on input "100%" at bounding box center [242, 616] width 133 height 35
click at [219, 622] on input "100%" at bounding box center [242, 616] width 133 height 35
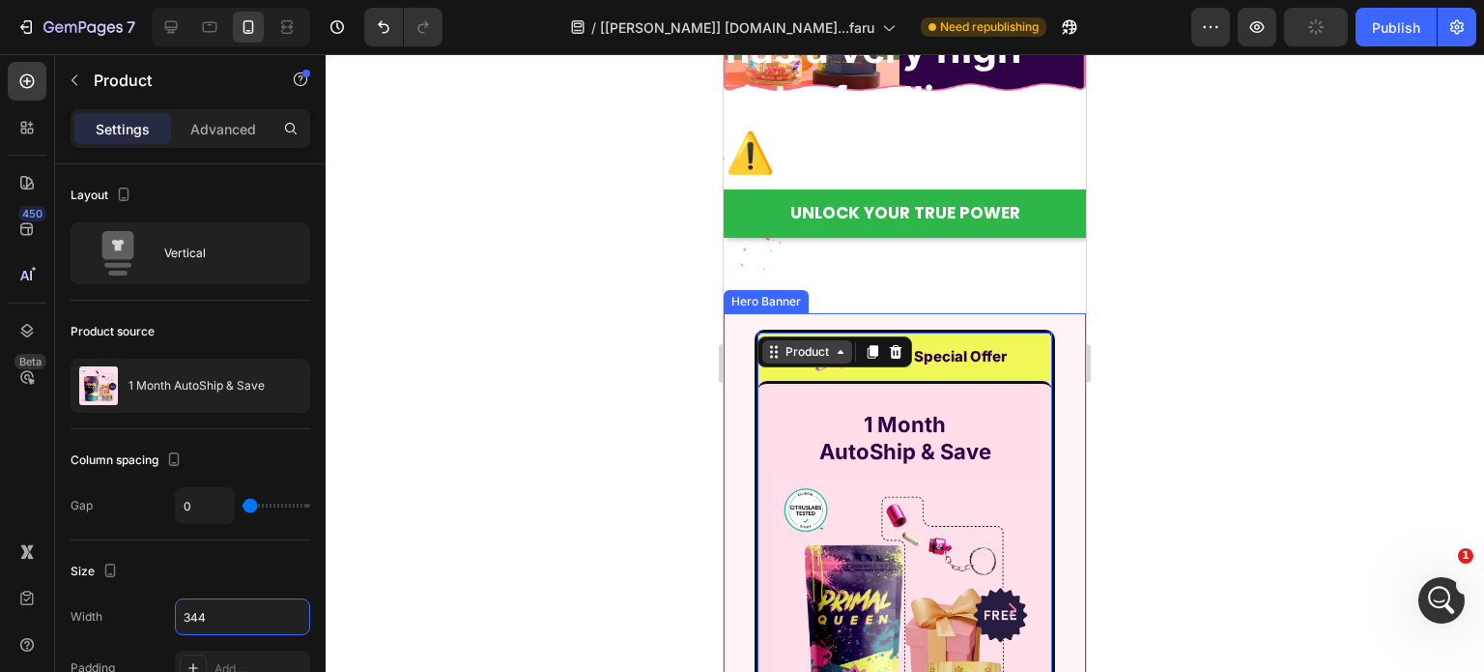
type input "344"
click at [782, 355] on div "Product" at bounding box center [807, 351] width 51 height 17
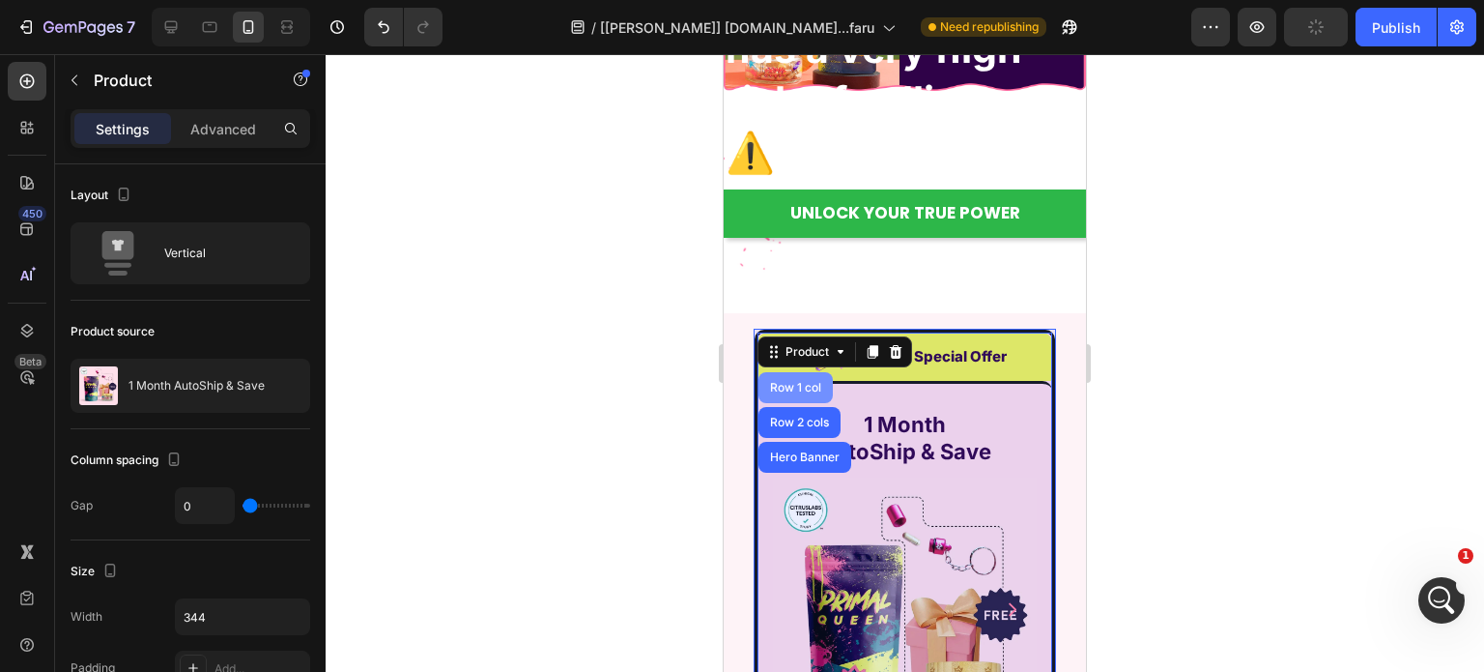
click at [777, 388] on div "Row 1 col" at bounding box center [795, 388] width 59 height 12
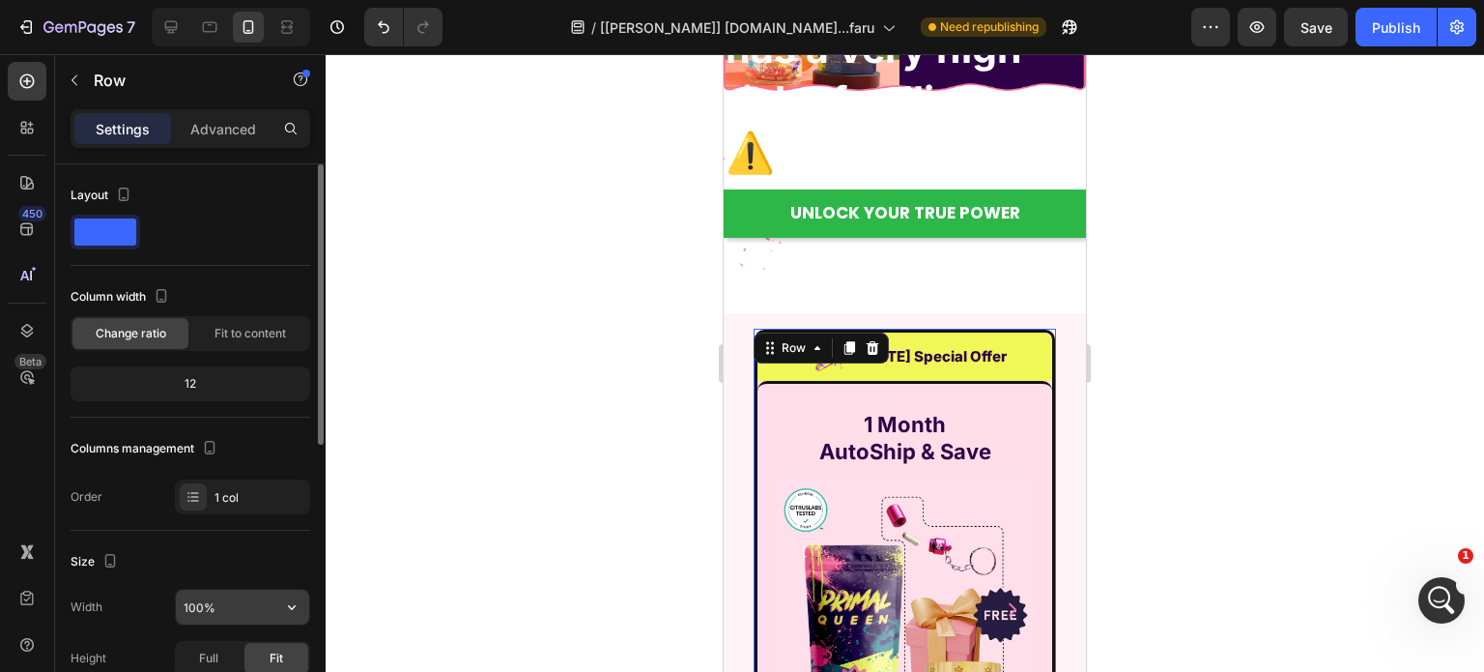
click at [224, 622] on input "100%" at bounding box center [242, 606] width 133 height 35
click at [226, 618] on input "100%" at bounding box center [242, 606] width 133 height 35
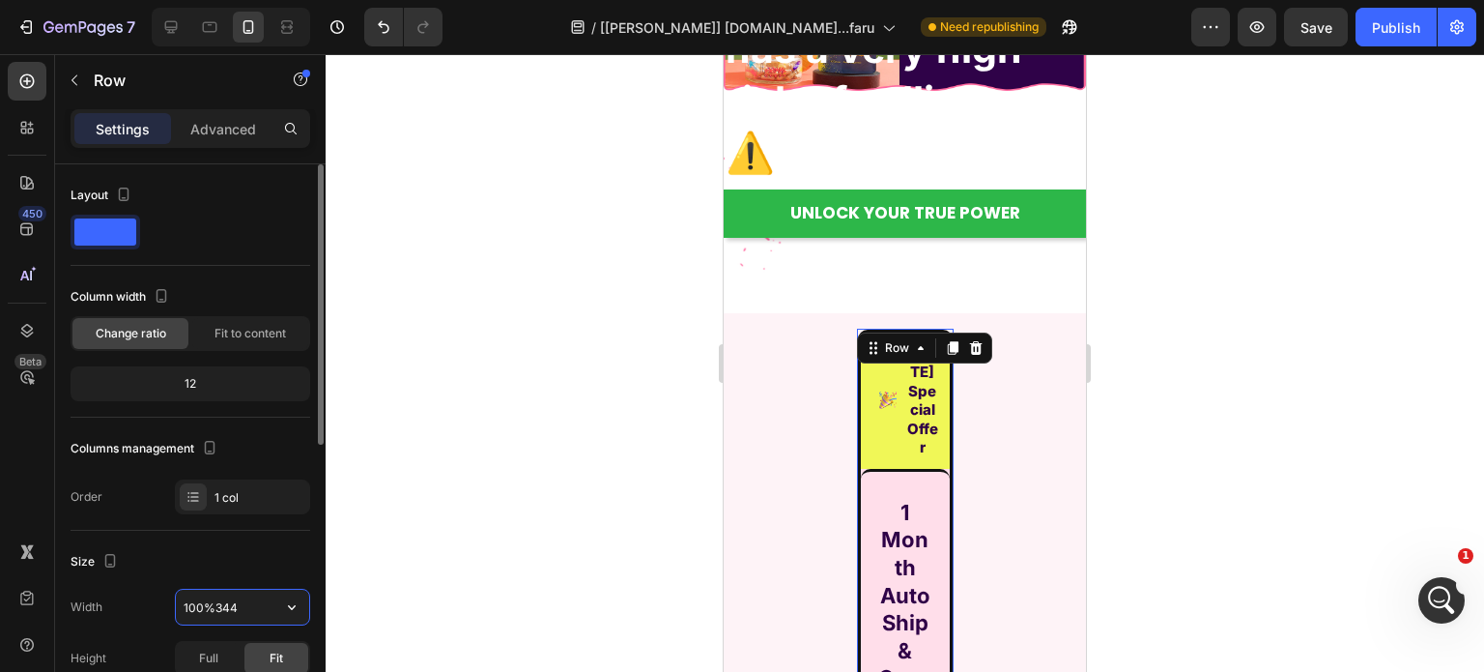
click at [271, 600] on input "100%344" at bounding box center [242, 606] width 133 height 35
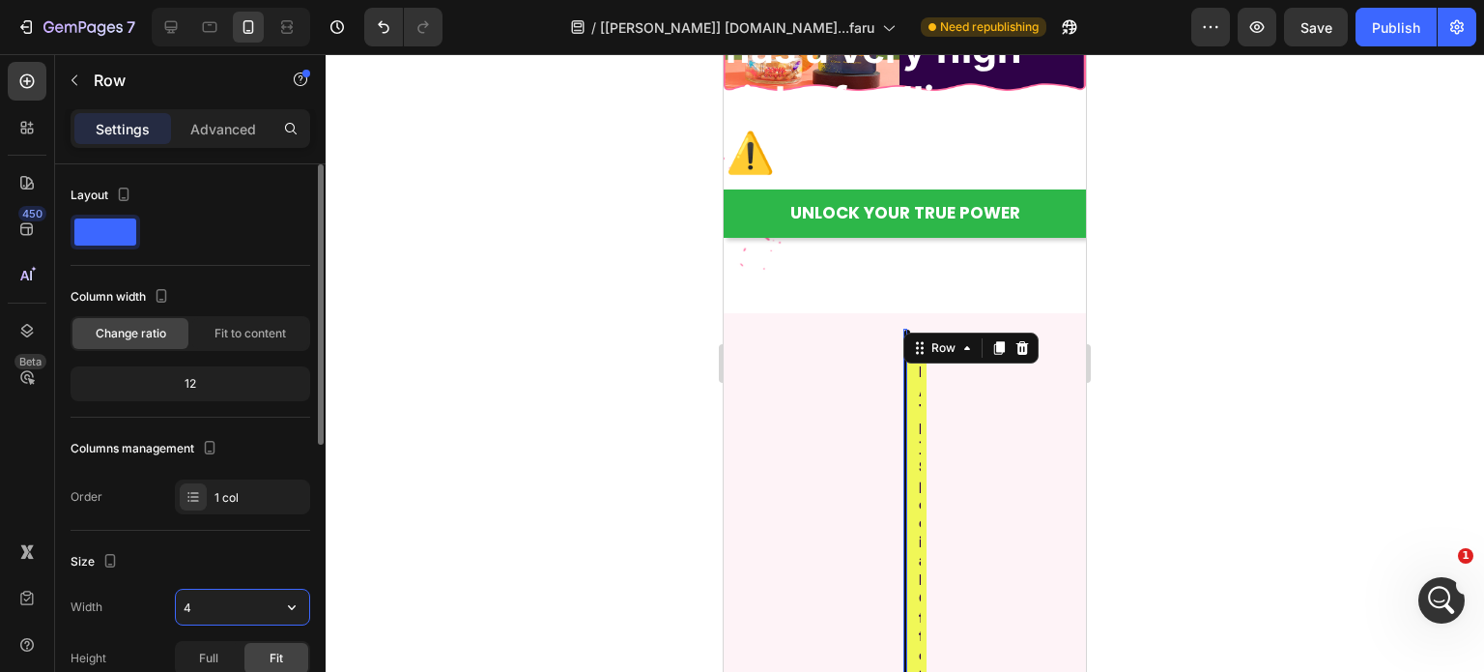
click at [271, 600] on input "4" at bounding box center [242, 606] width 133 height 35
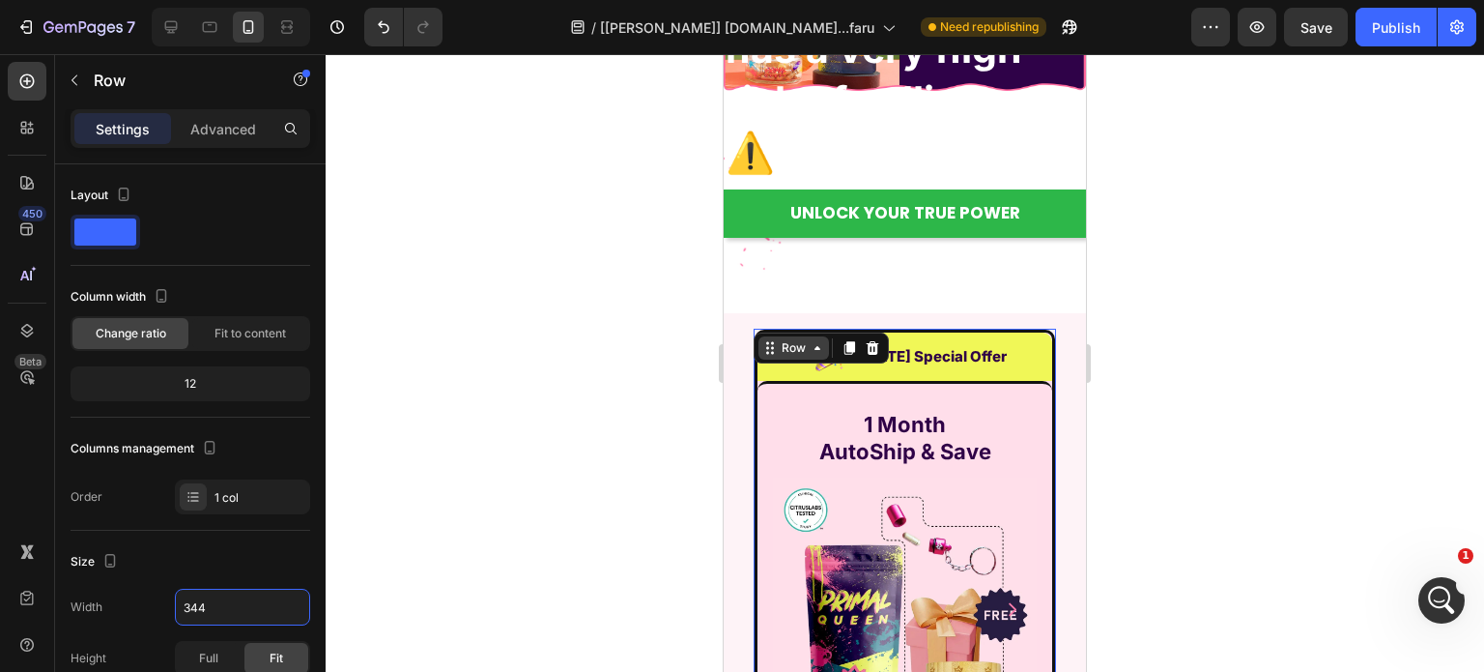
type input "344"
click at [804, 343] on div "Row" at bounding box center [794, 347] width 32 height 17
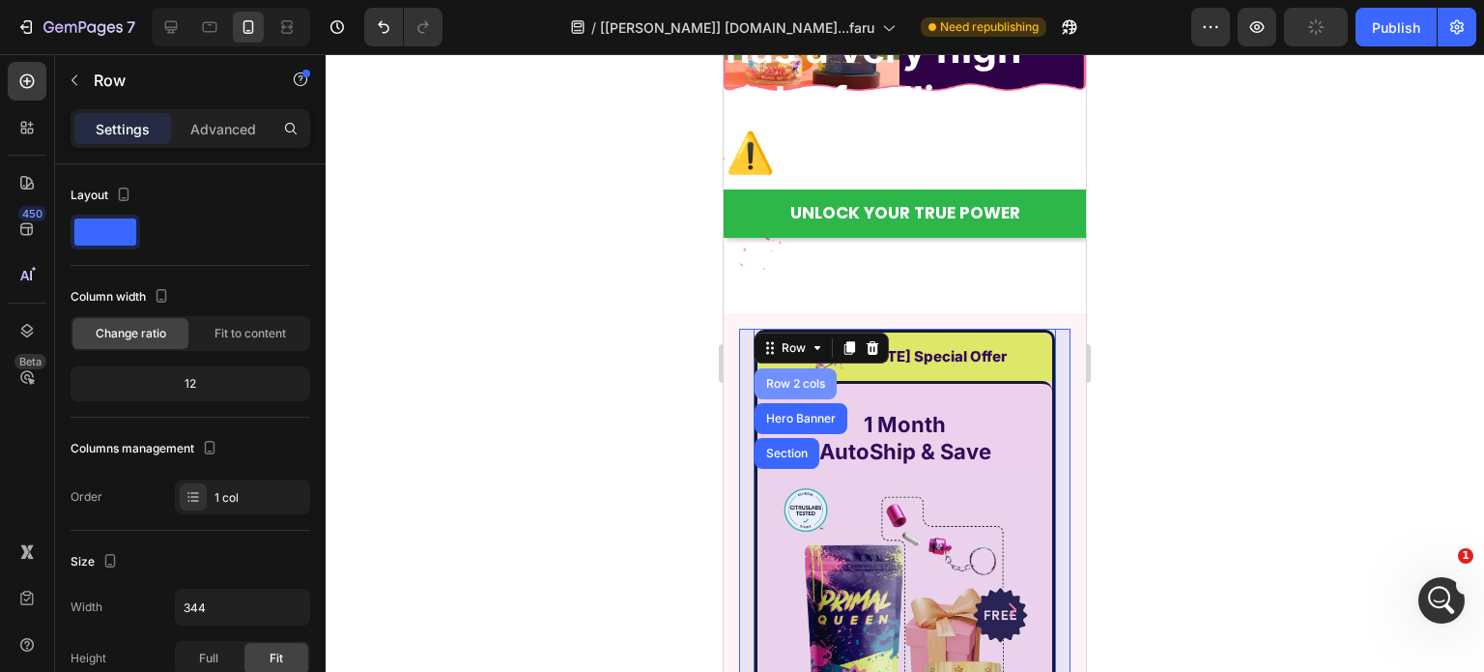
click at [771, 389] on div "Row 2 cols" at bounding box center [796, 383] width 82 height 31
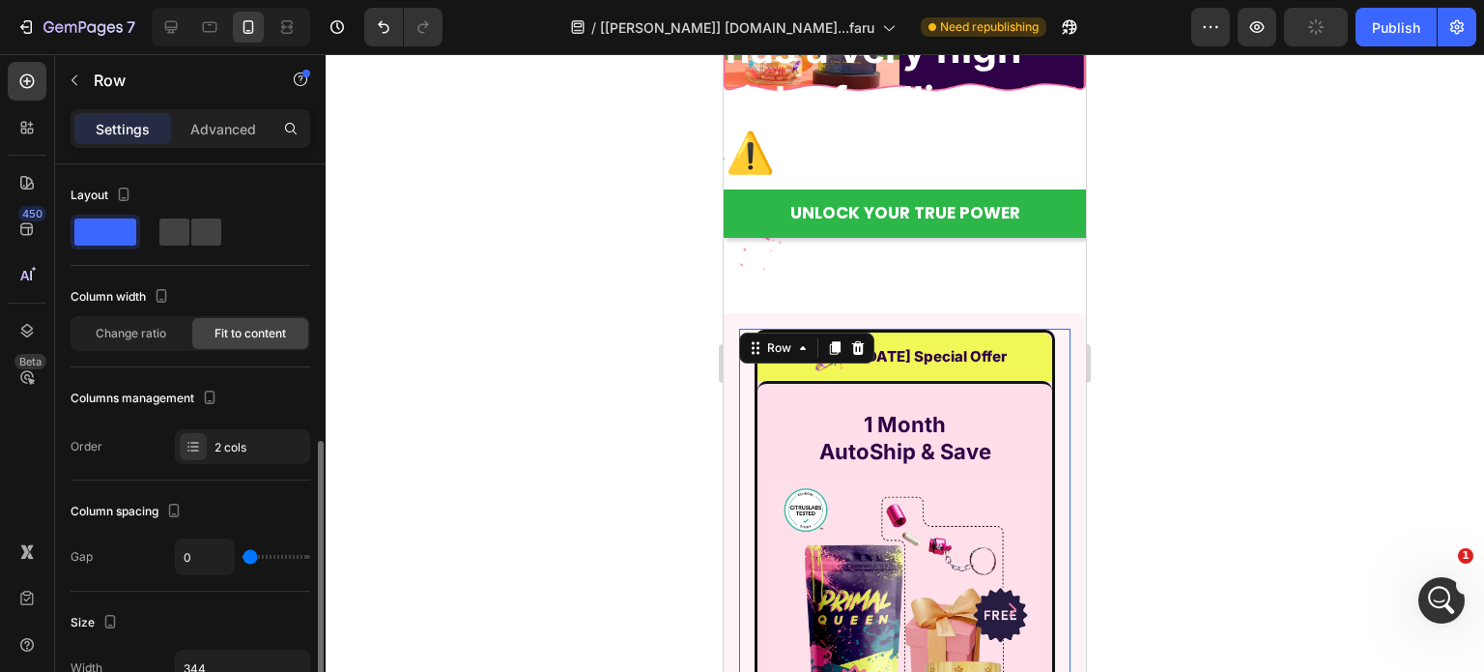
scroll to position [193, 0]
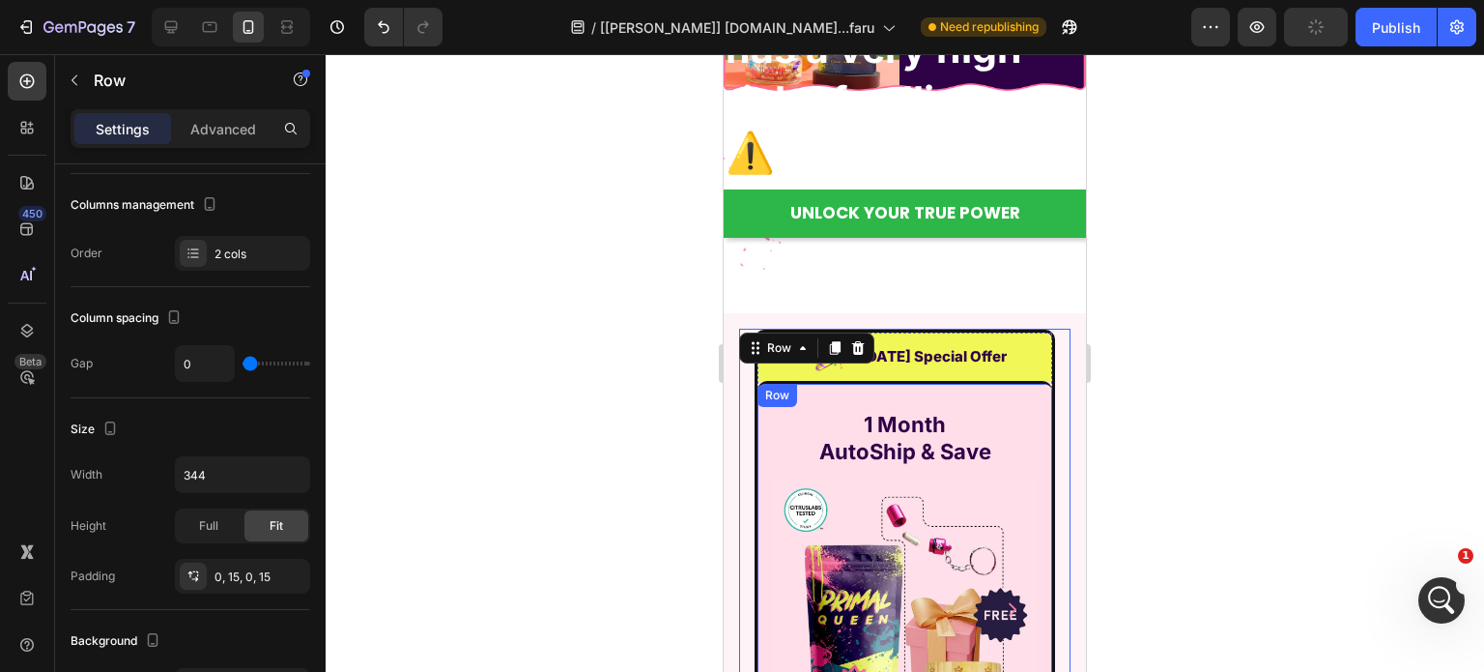
click at [762, 385] on div "1 Month AutoShip & Save Heading Product Images Row" at bounding box center [905, 572] width 295 height 383
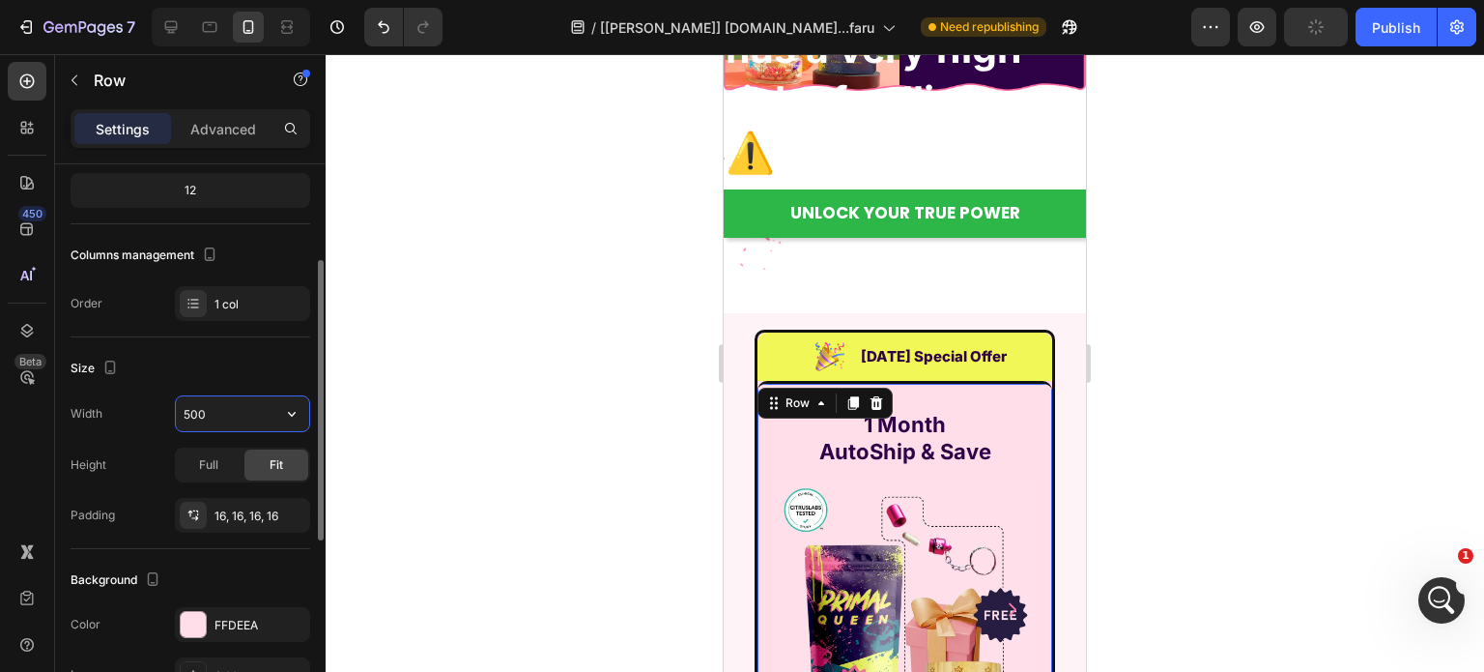
click at [247, 405] on input "500" at bounding box center [242, 413] width 133 height 35
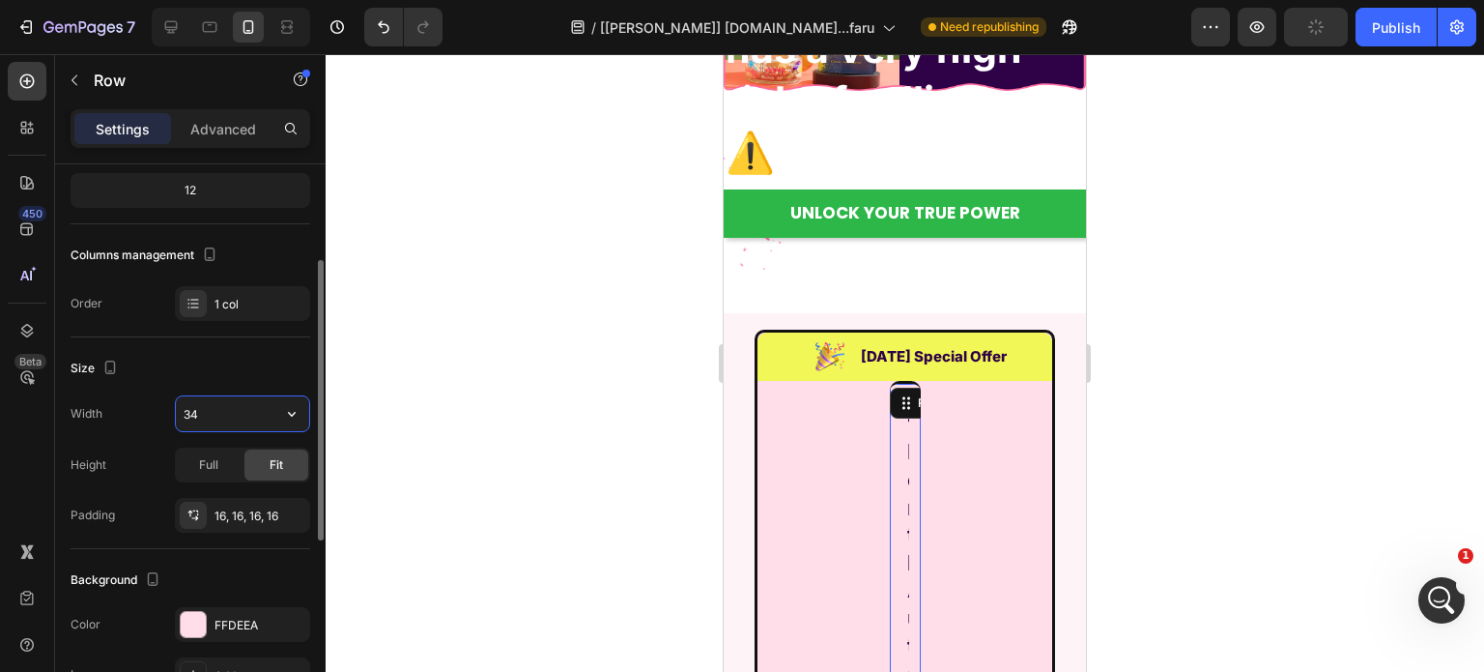
type input "344"
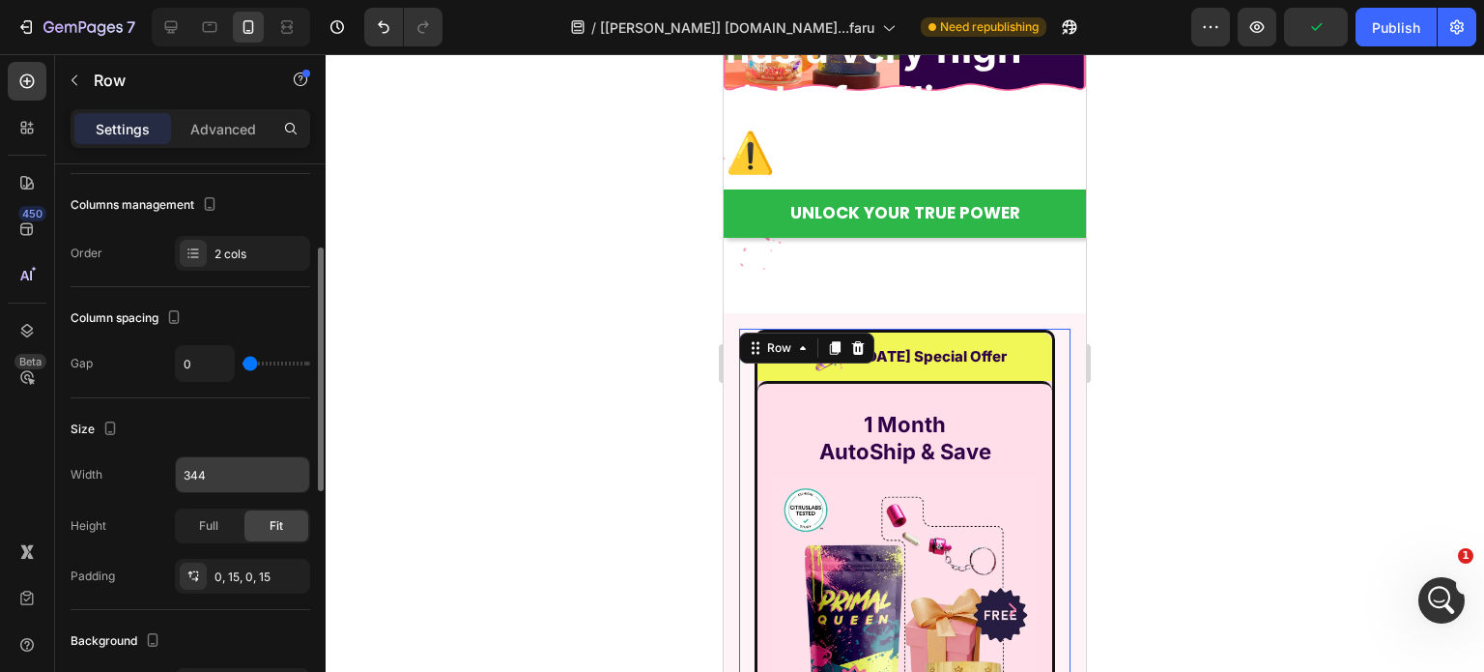
click at [240, 466] on input "344" at bounding box center [242, 474] width 133 height 35
click at [287, 575] on icon "button" at bounding box center [289, 575] width 15 height 15
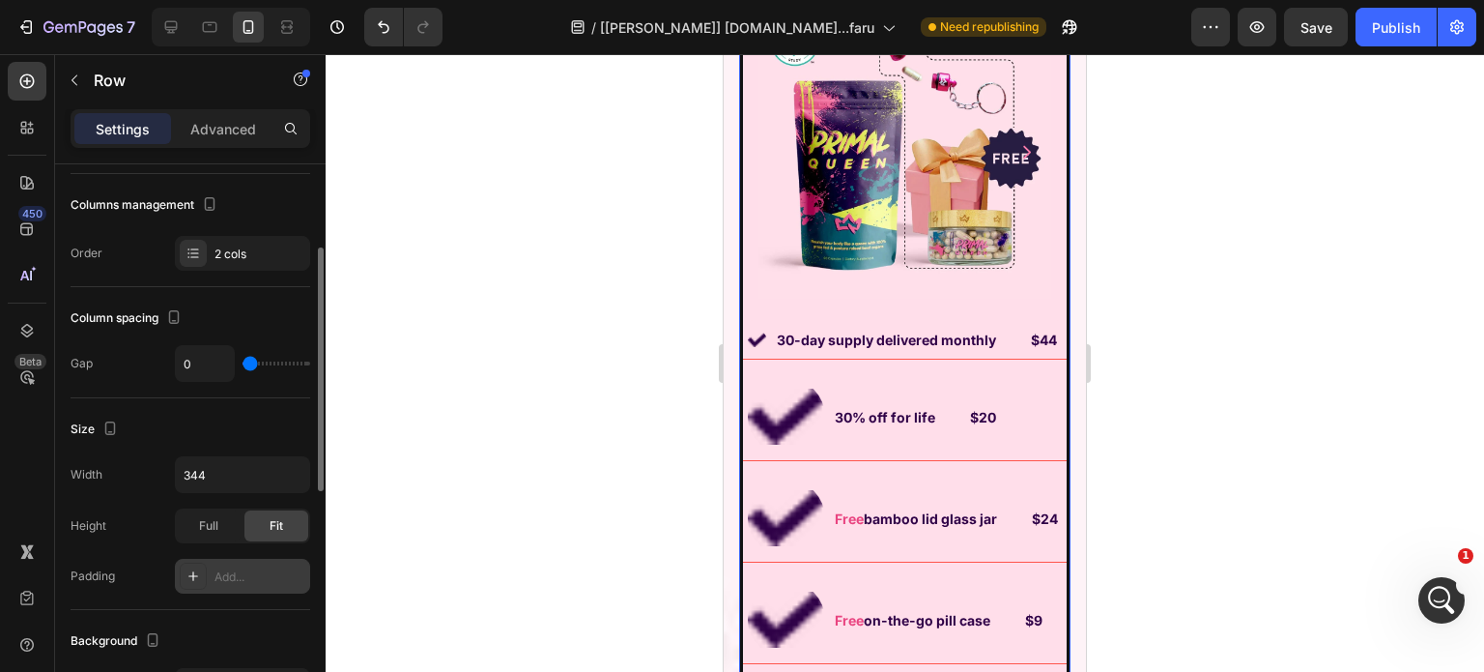
scroll to position [14797, 0]
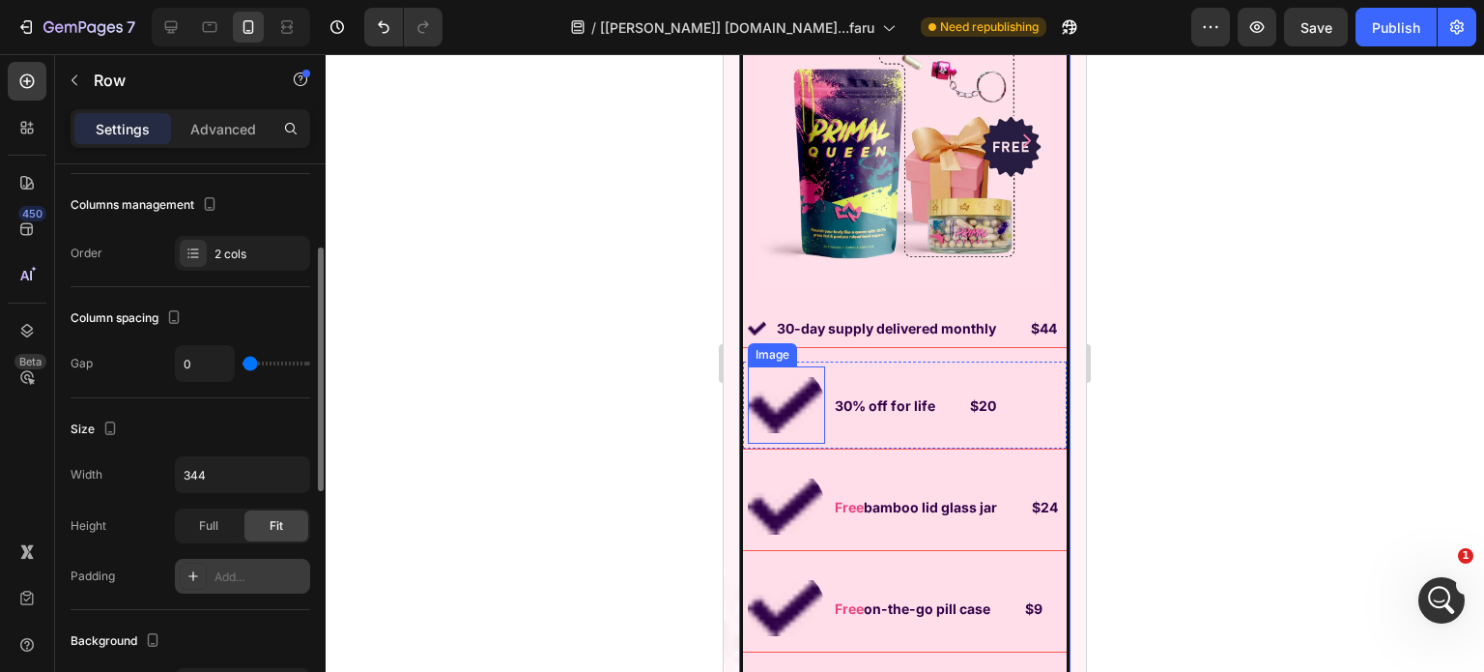
click at [782, 400] on img at bounding box center [786, 404] width 77 height 77
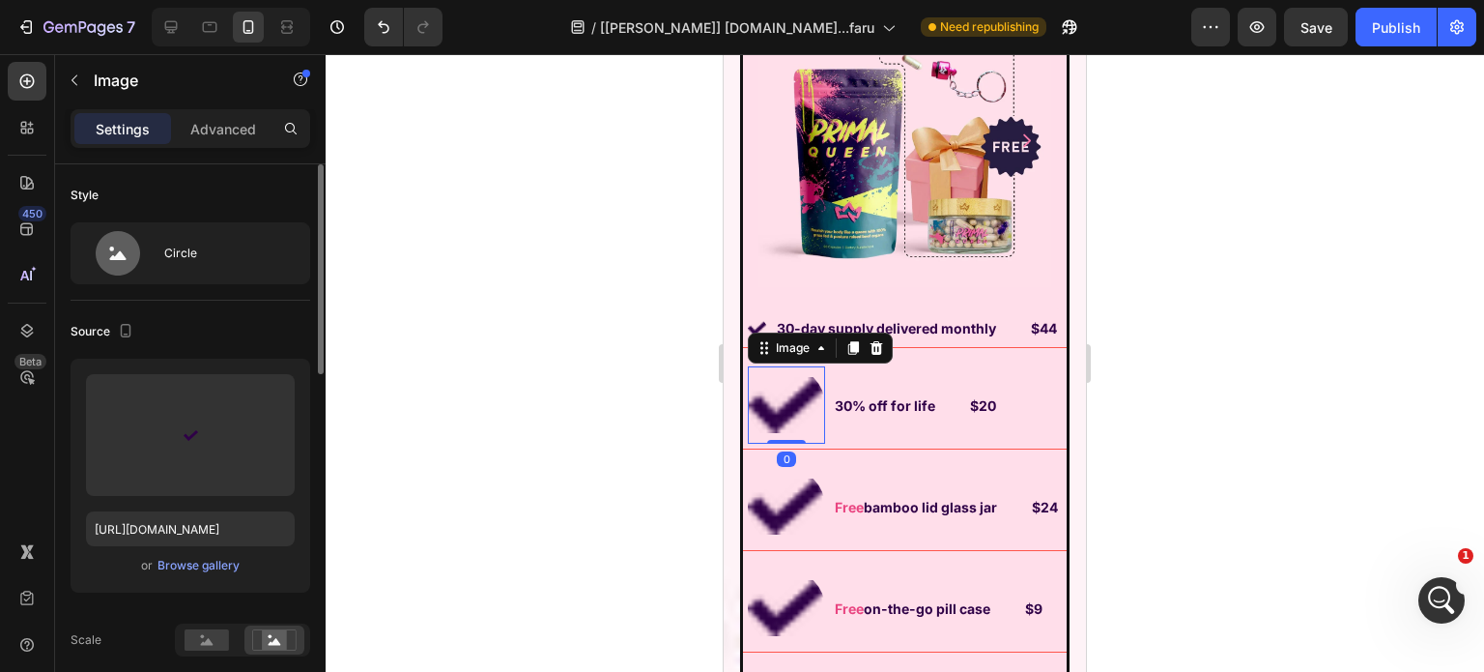
scroll to position [193, 0]
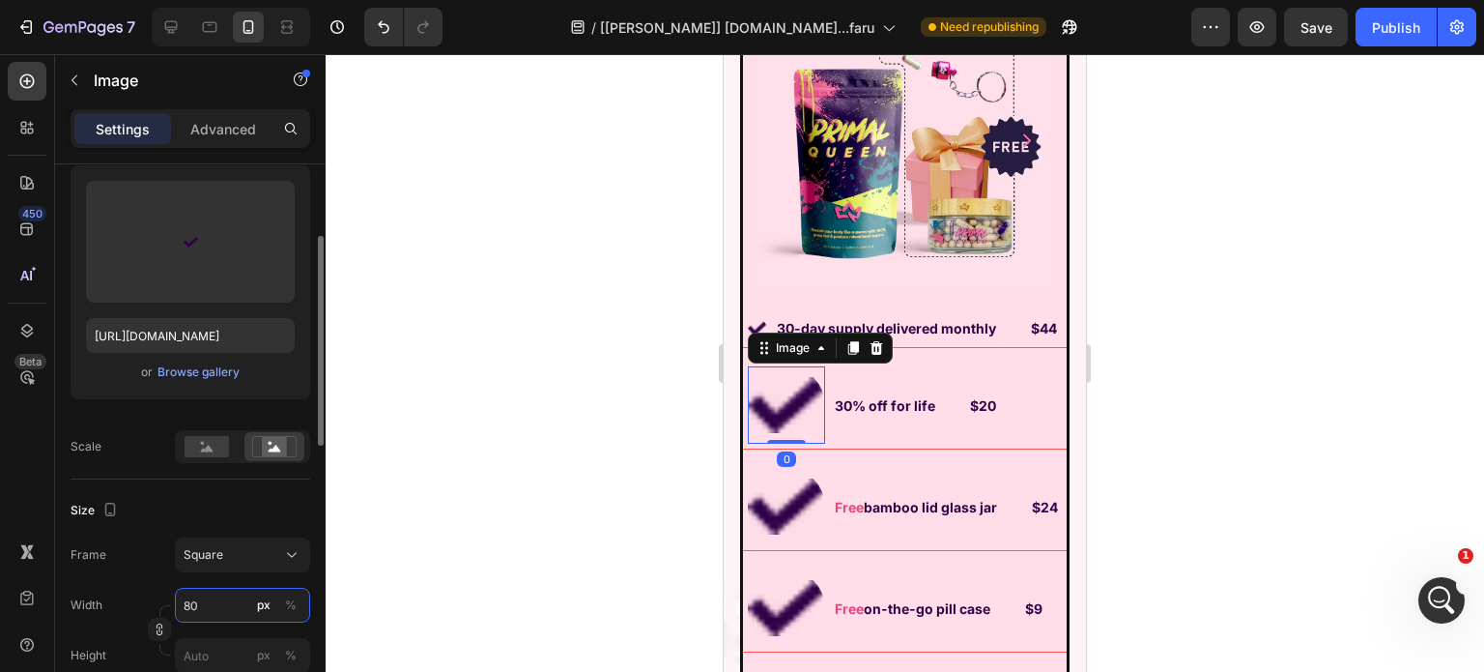
click at [209, 588] on input "80" at bounding box center [242, 605] width 135 height 35
type input "2"
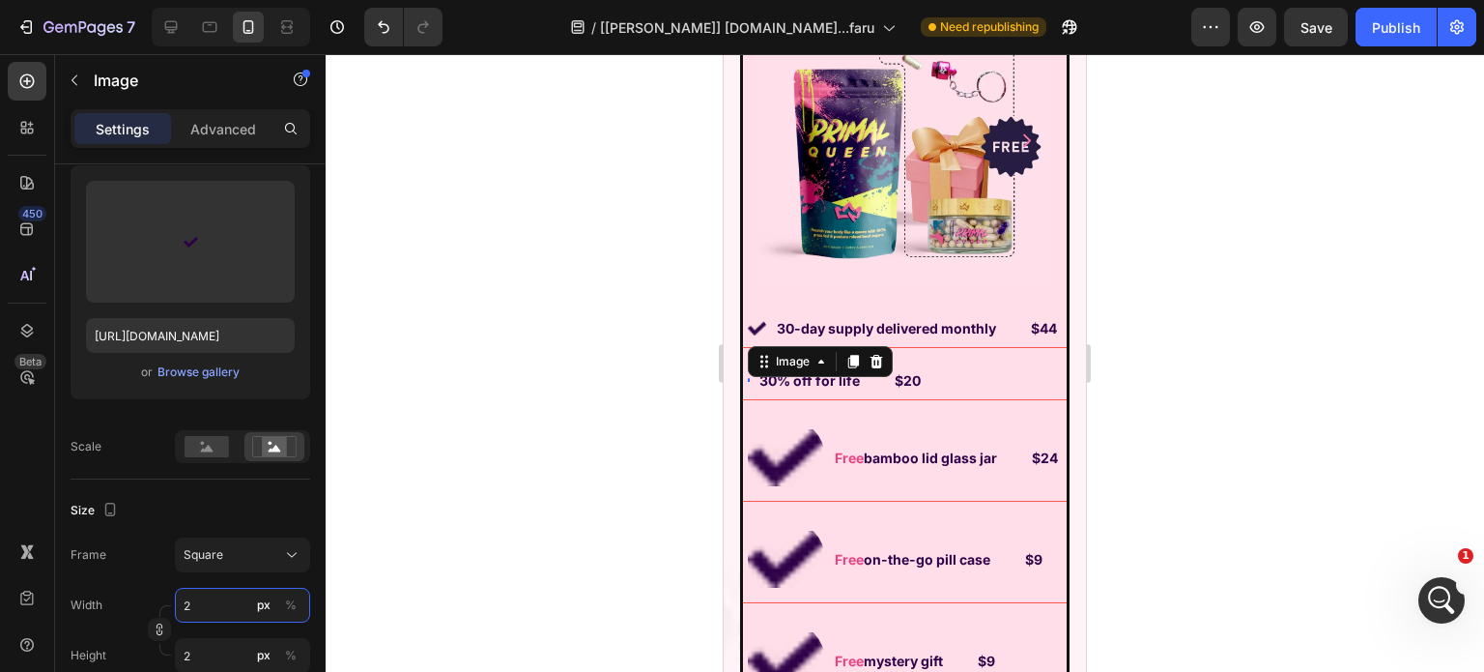
type input "20"
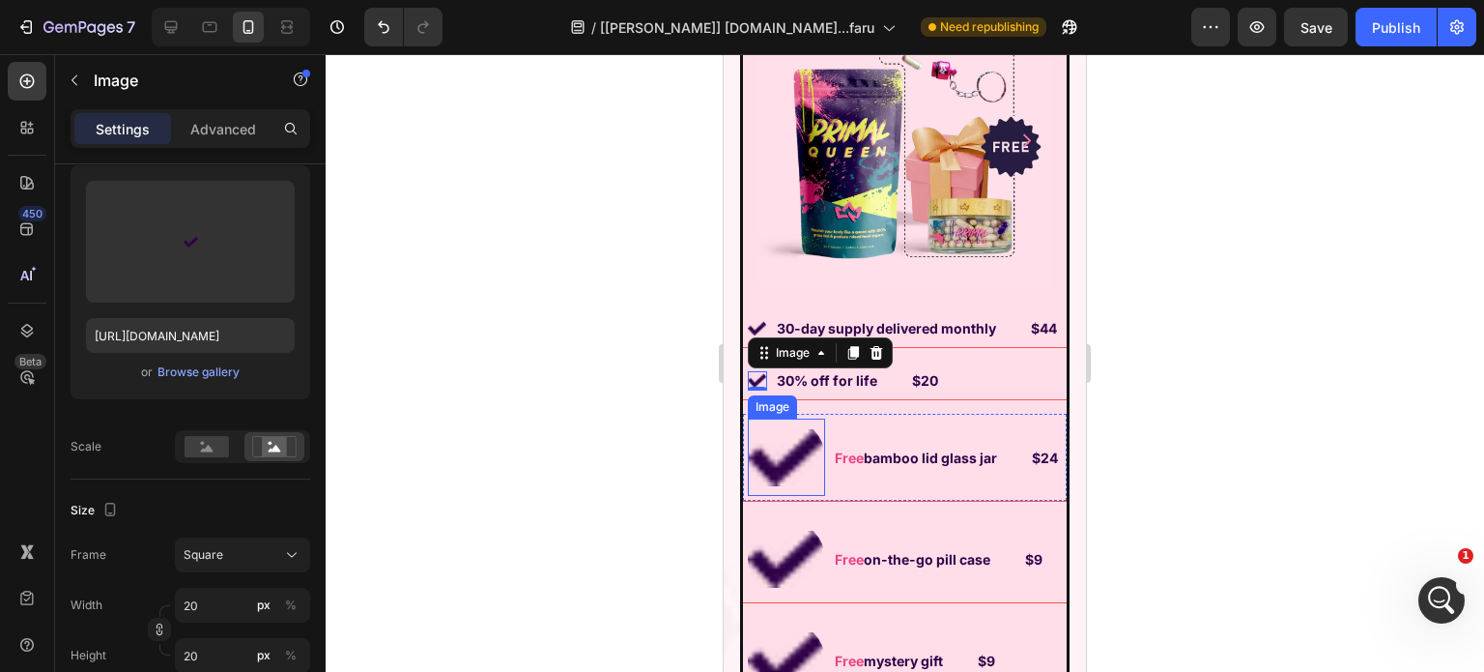
click at [794, 474] on img at bounding box center [786, 456] width 77 height 77
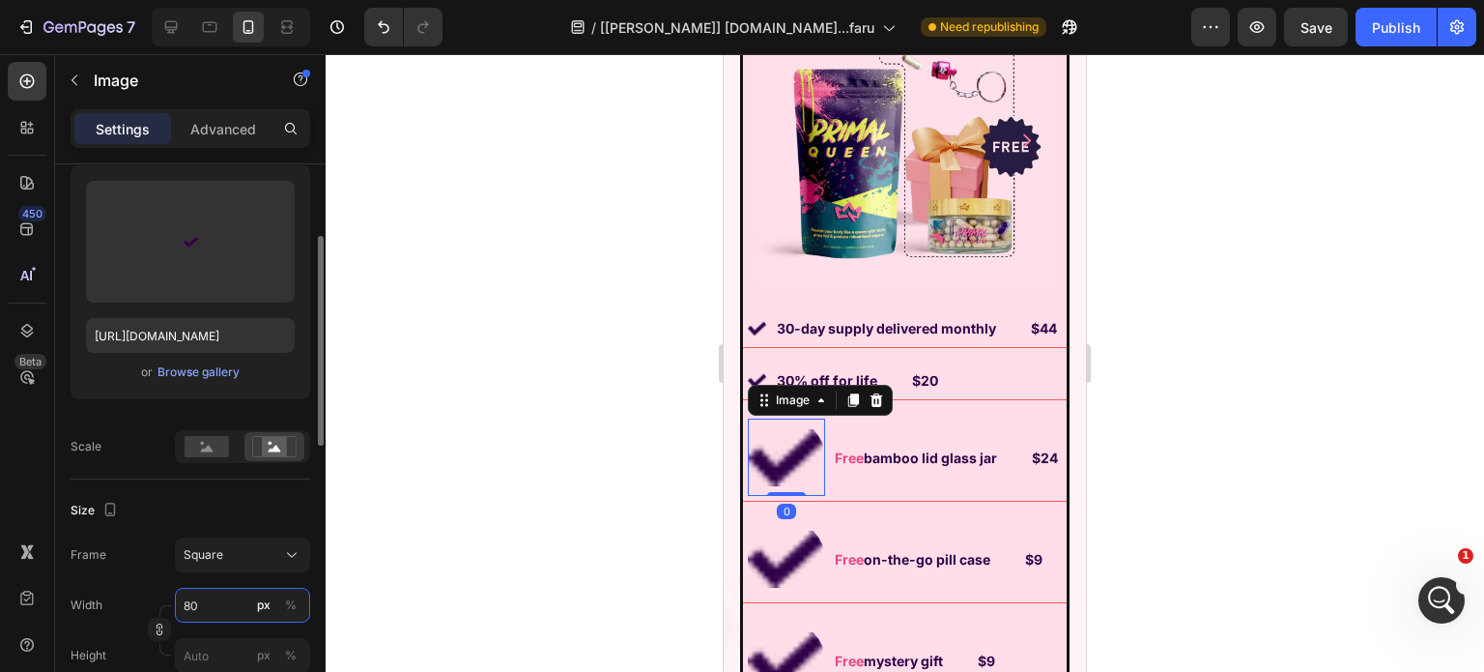
click at [231, 594] on input "80" at bounding box center [242, 605] width 135 height 35
type input "2"
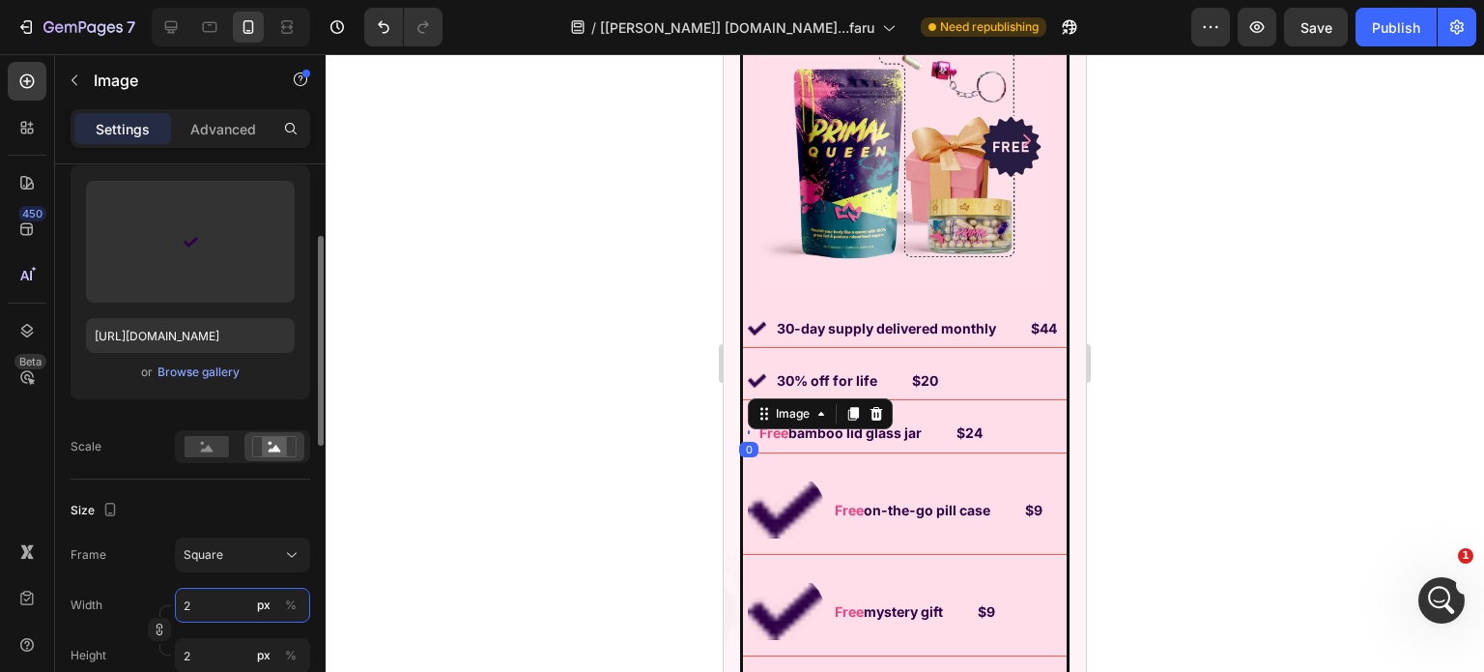
type input "20"
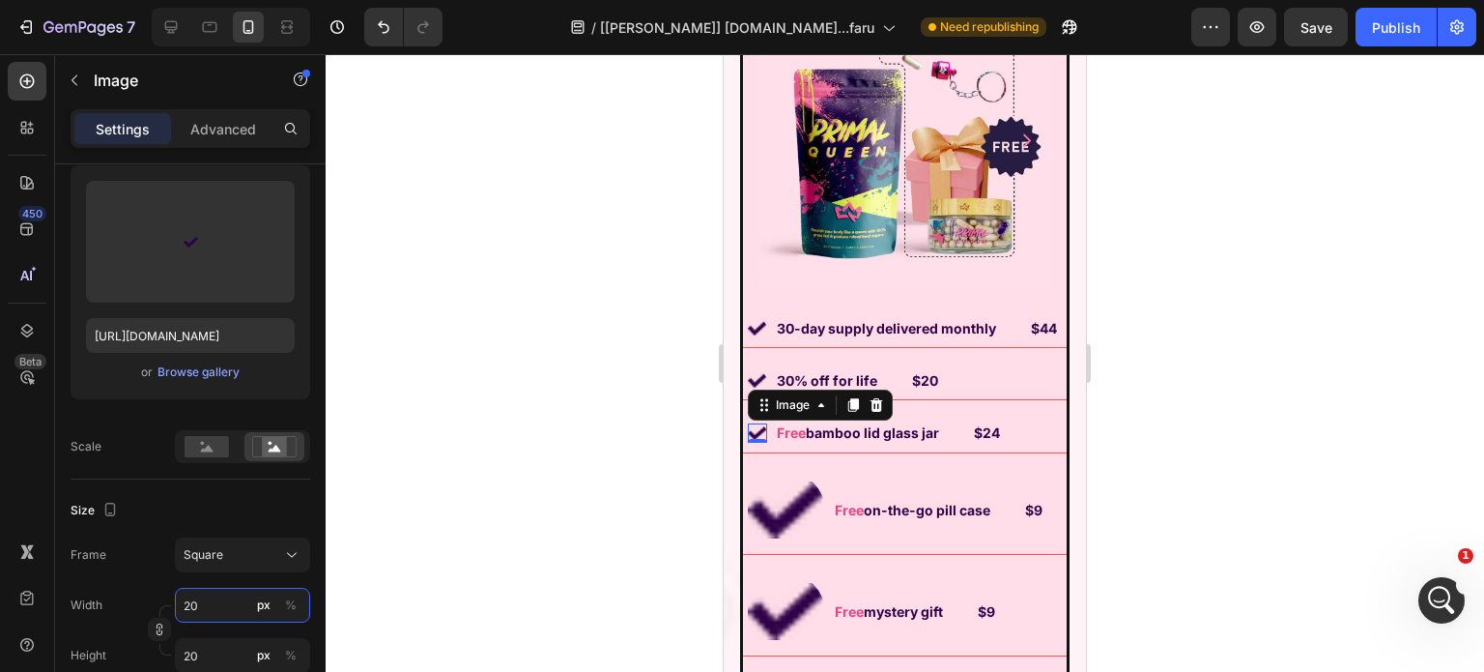
type input "20"
drag, startPoint x: 995, startPoint y: 587, endPoint x: 781, endPoint y: 517, distance: 225.5
click at [781, 517] on img at bounding box center [786, 510] width 77 height 77
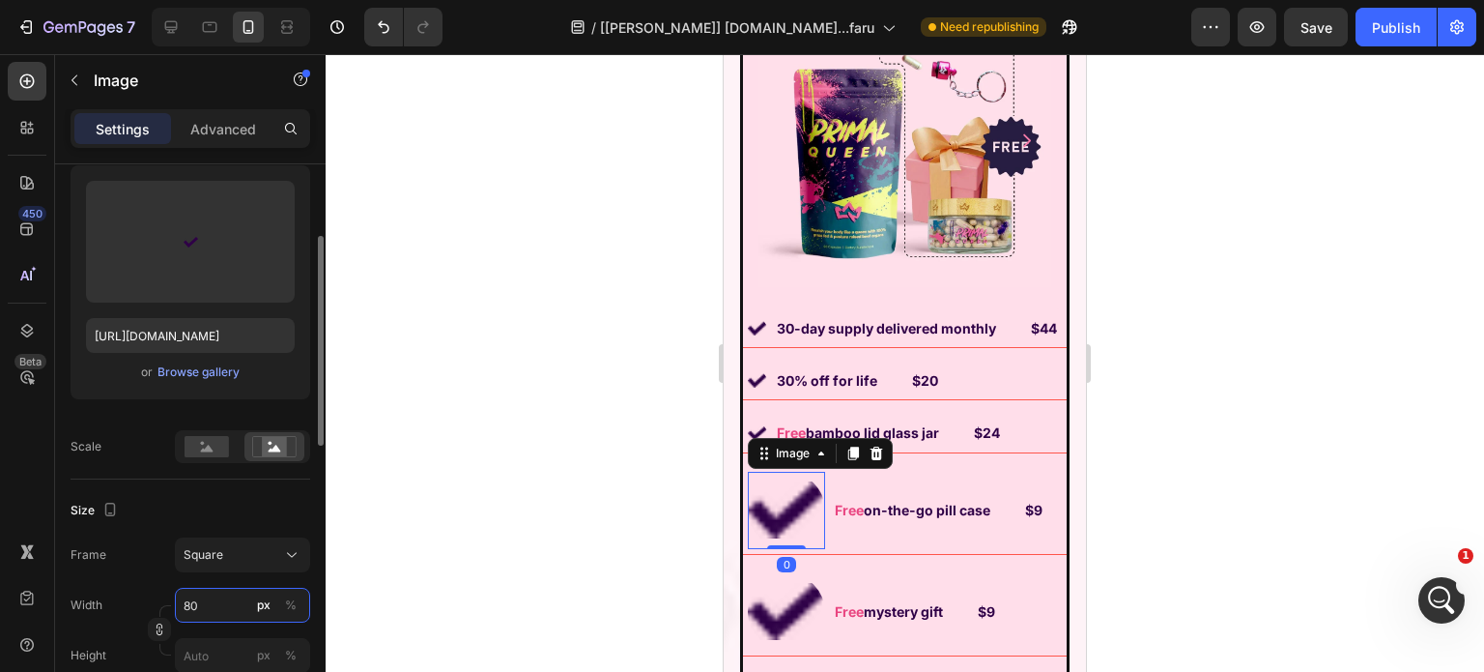
click at [217, 605] on input "80" at bounding box center [242, 605] width 135 height 35
type input "2"
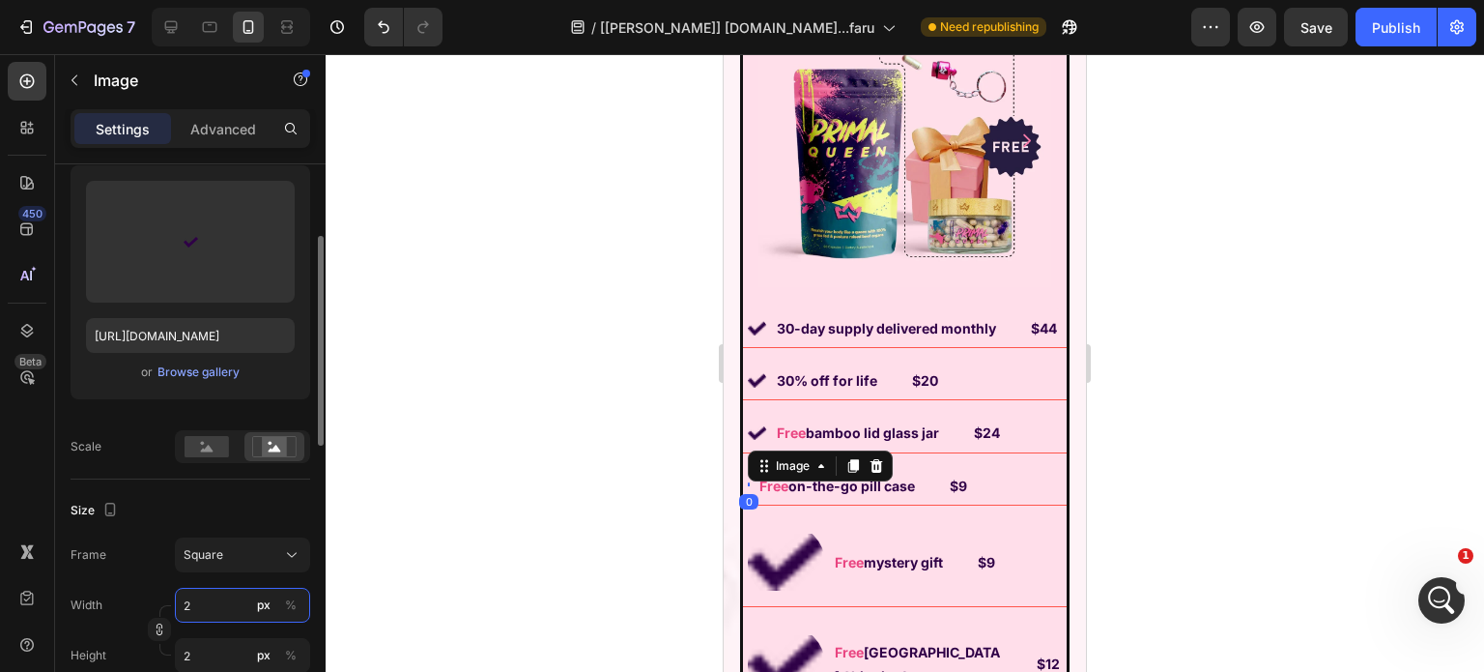
type input "20"
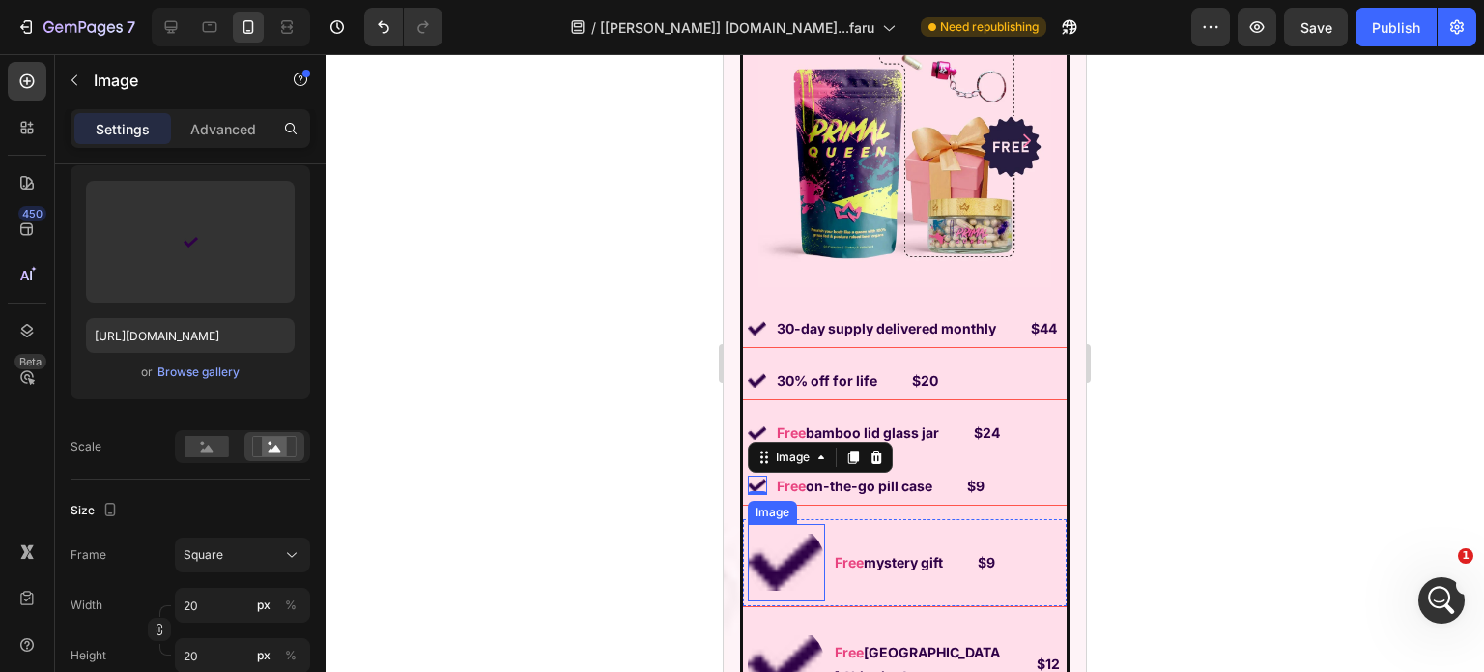
click at [789, 564] on img at bounding box center [786, 562] width 77 height 77
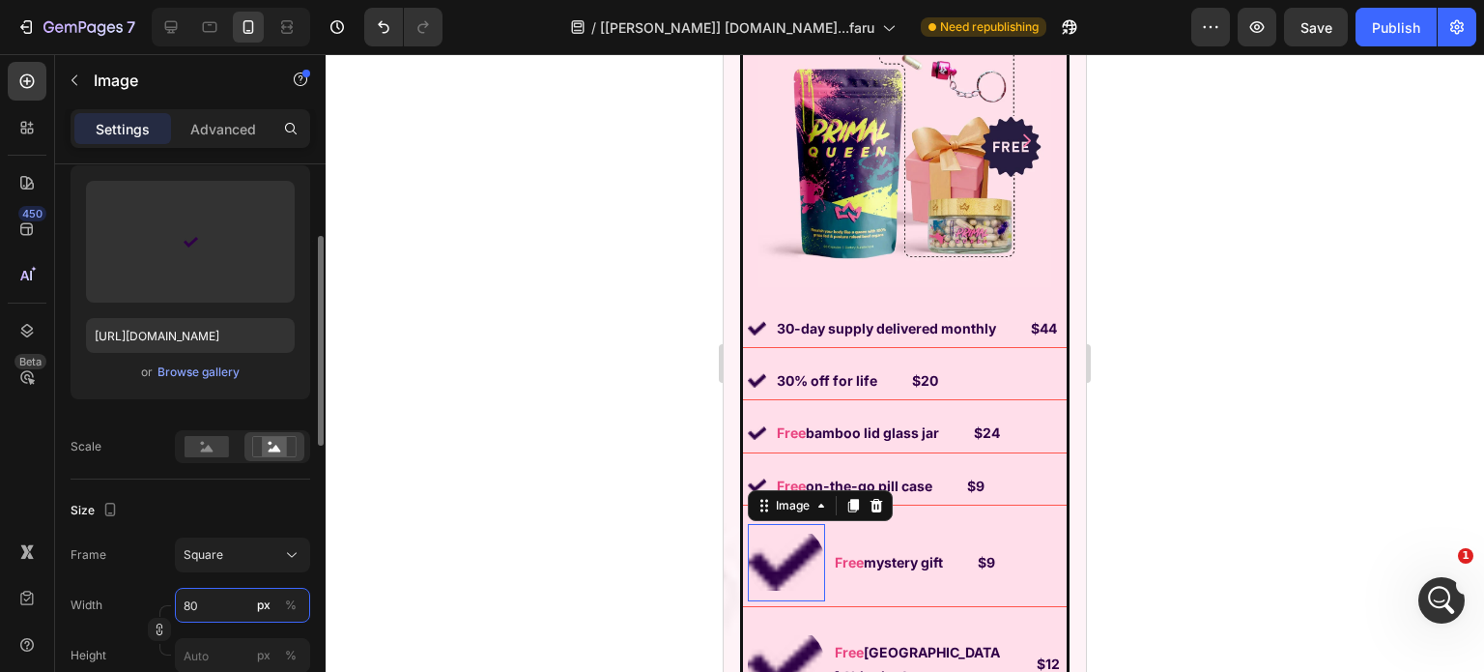
drag, startPoint x: 319, startPoint y: 596, endPoint x: 212, endPoint y: 590, distance: 107.4
click at [212, 590] on input "80" at bounding box center [242, 605] width 135 height 35
type input "2"
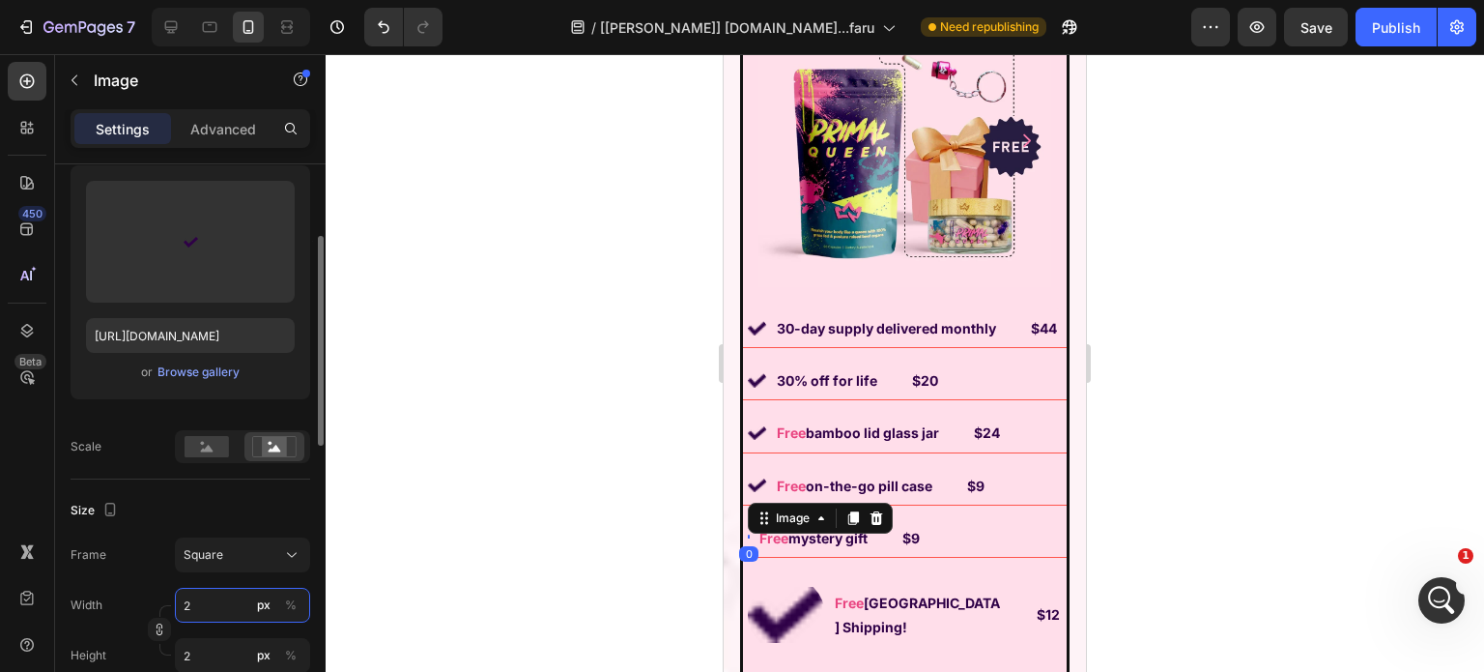
type input "20"
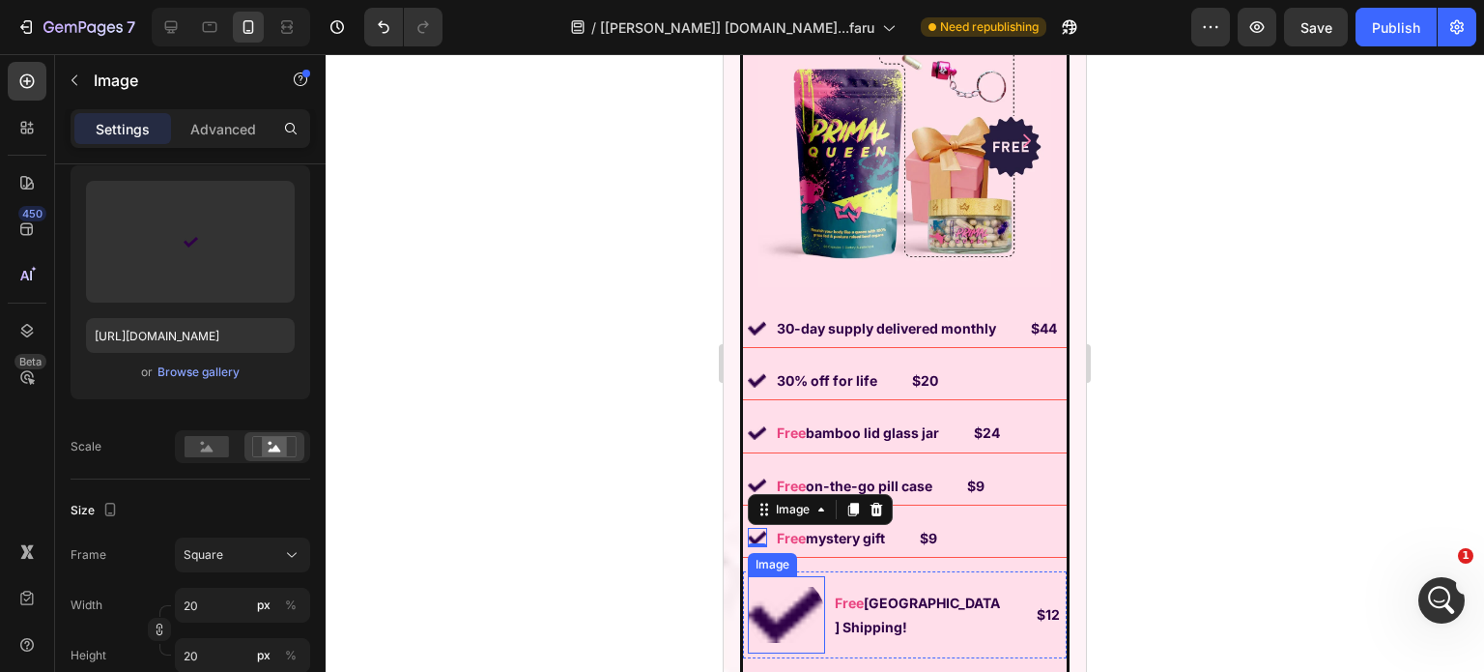
drag, startPoint x: 772, startPoint y: 634, endPoint x: 760, endPoint y: 634, distance: 12.6
click at [760, 634] on img at bounding box center [786, 614] width 77 height 77
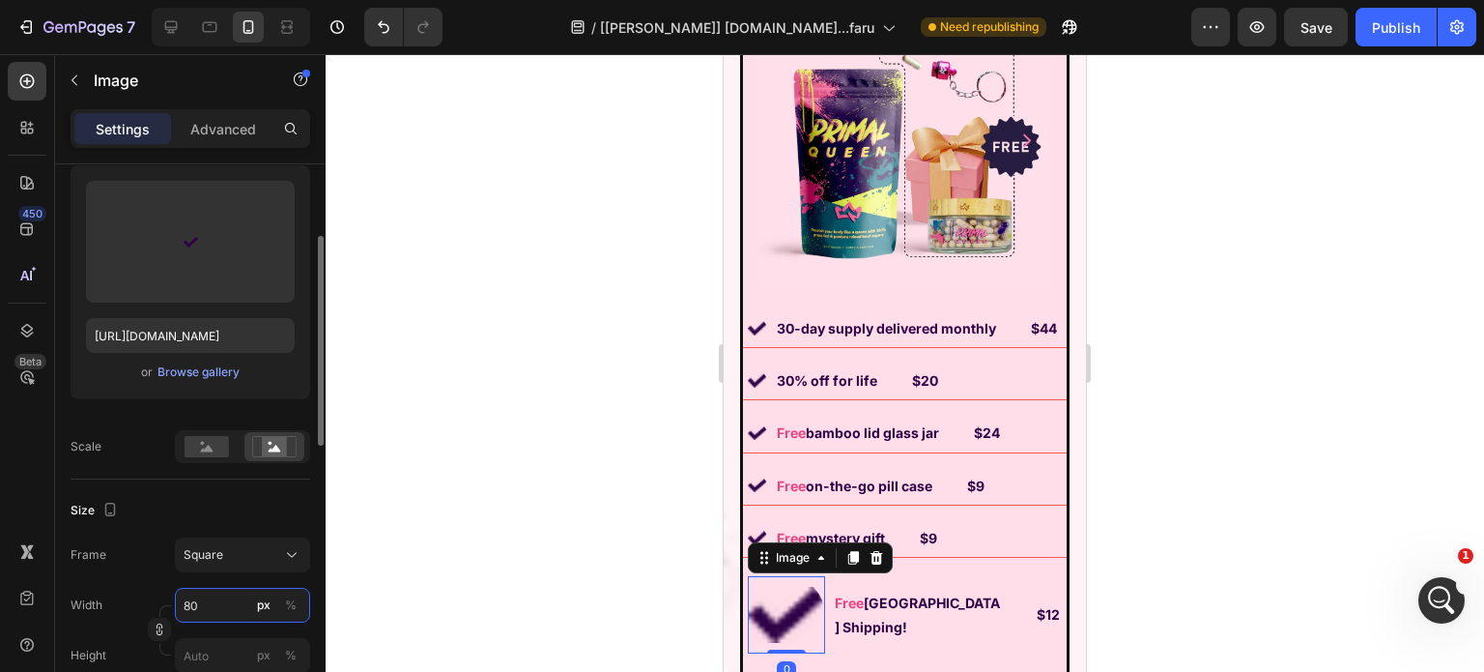
click at [212, 599] on input "80" at bounding box center [242, 605] width 135 height 35
type input "2"
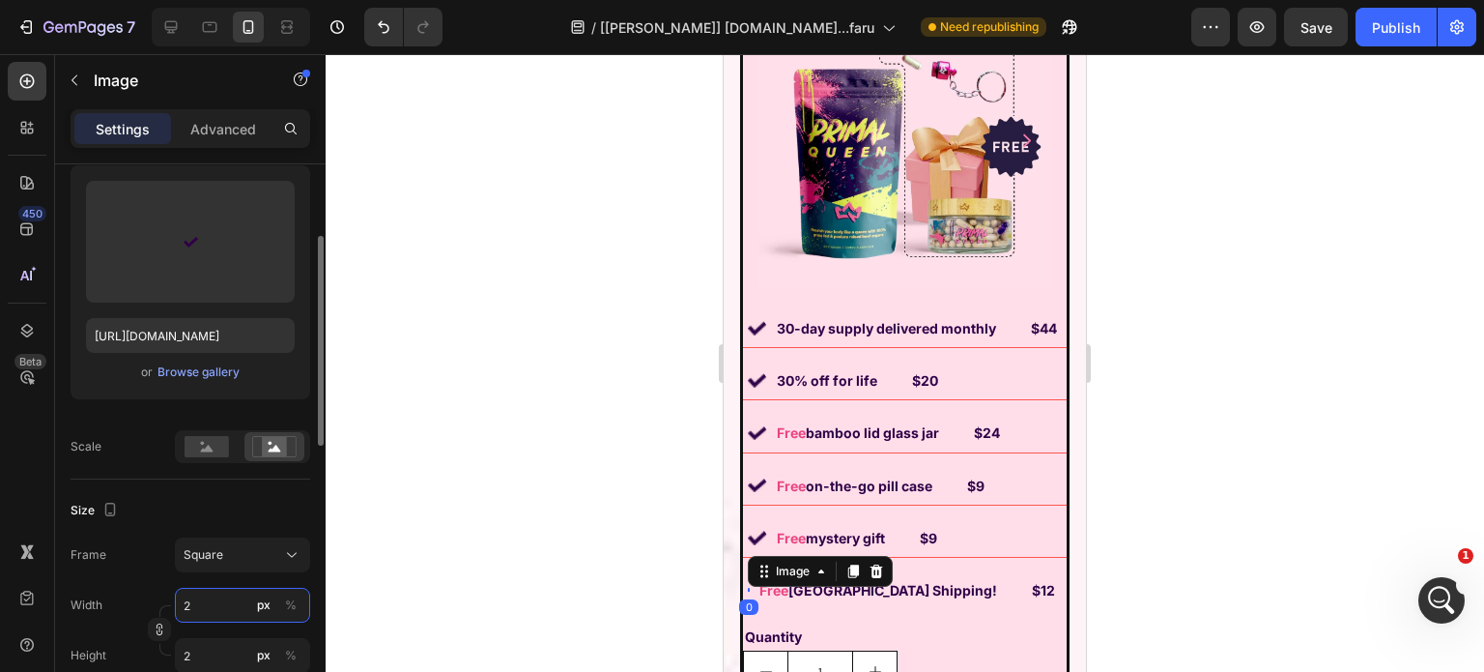
type input "20"
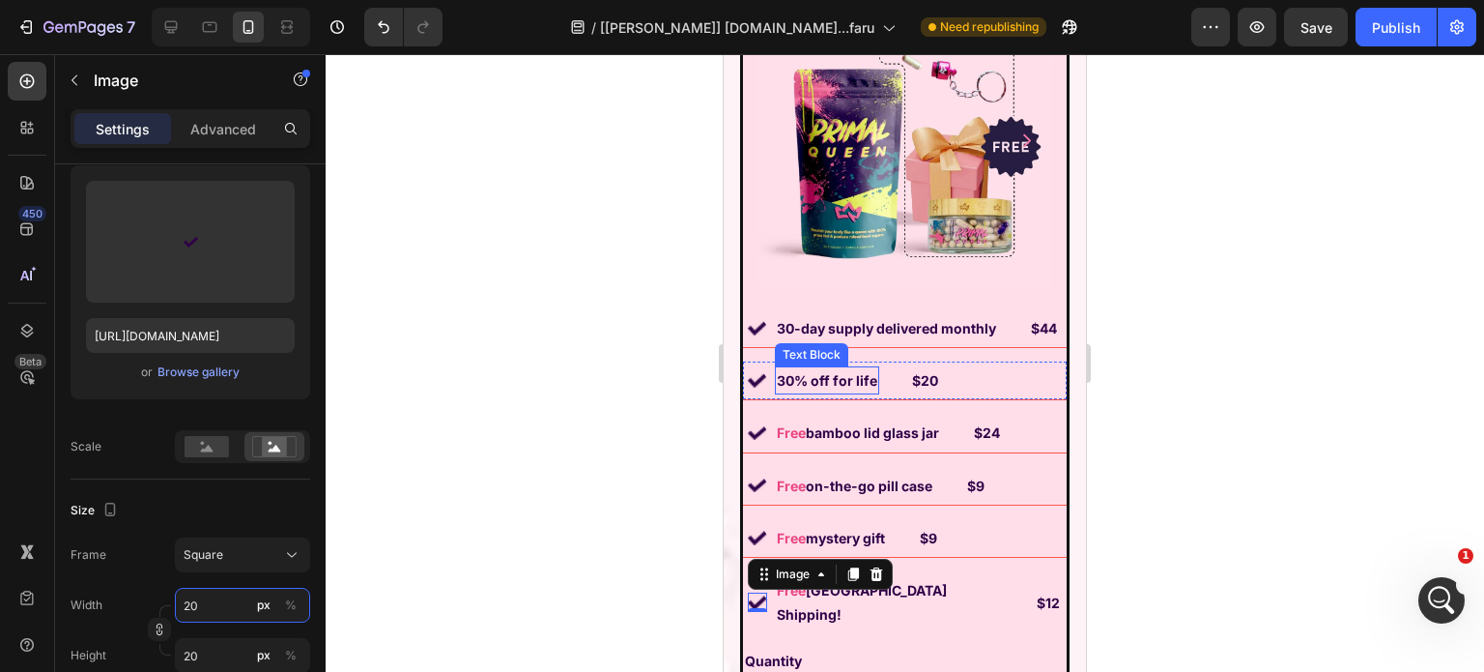
scroll to position [14991, 0]
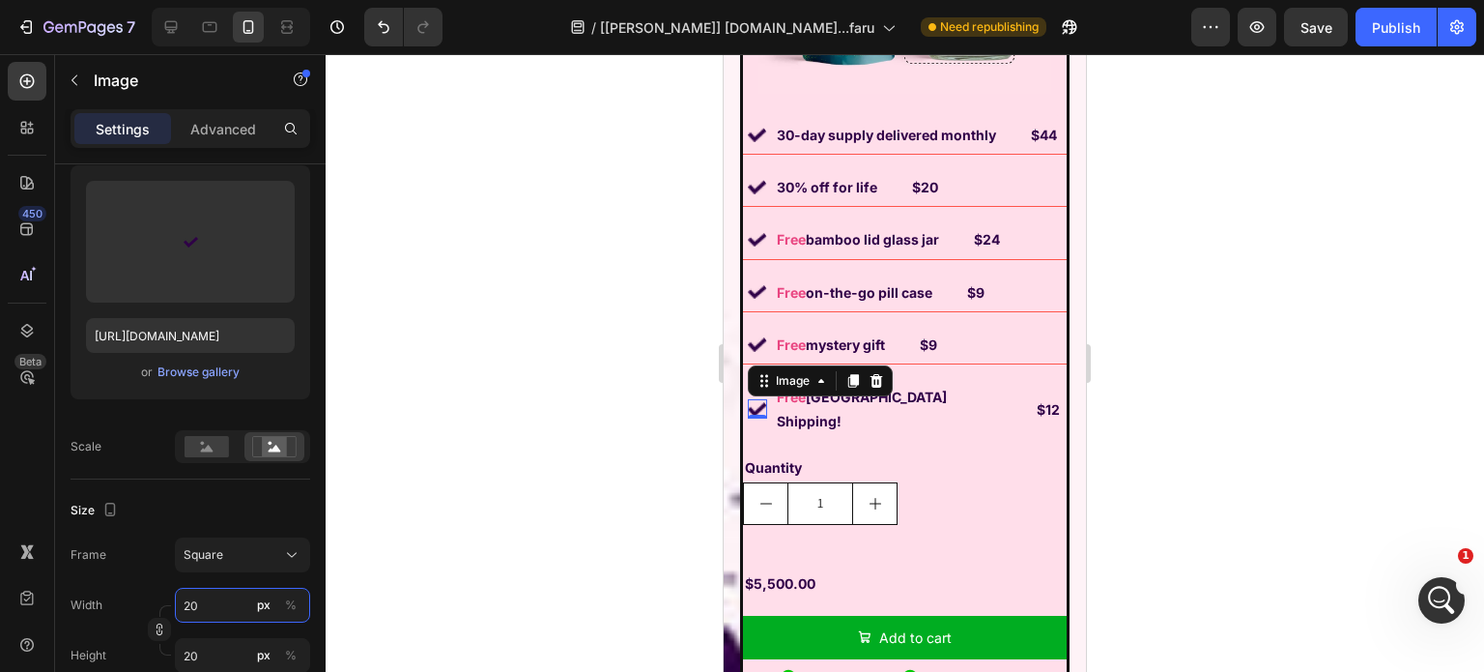
type input "20"
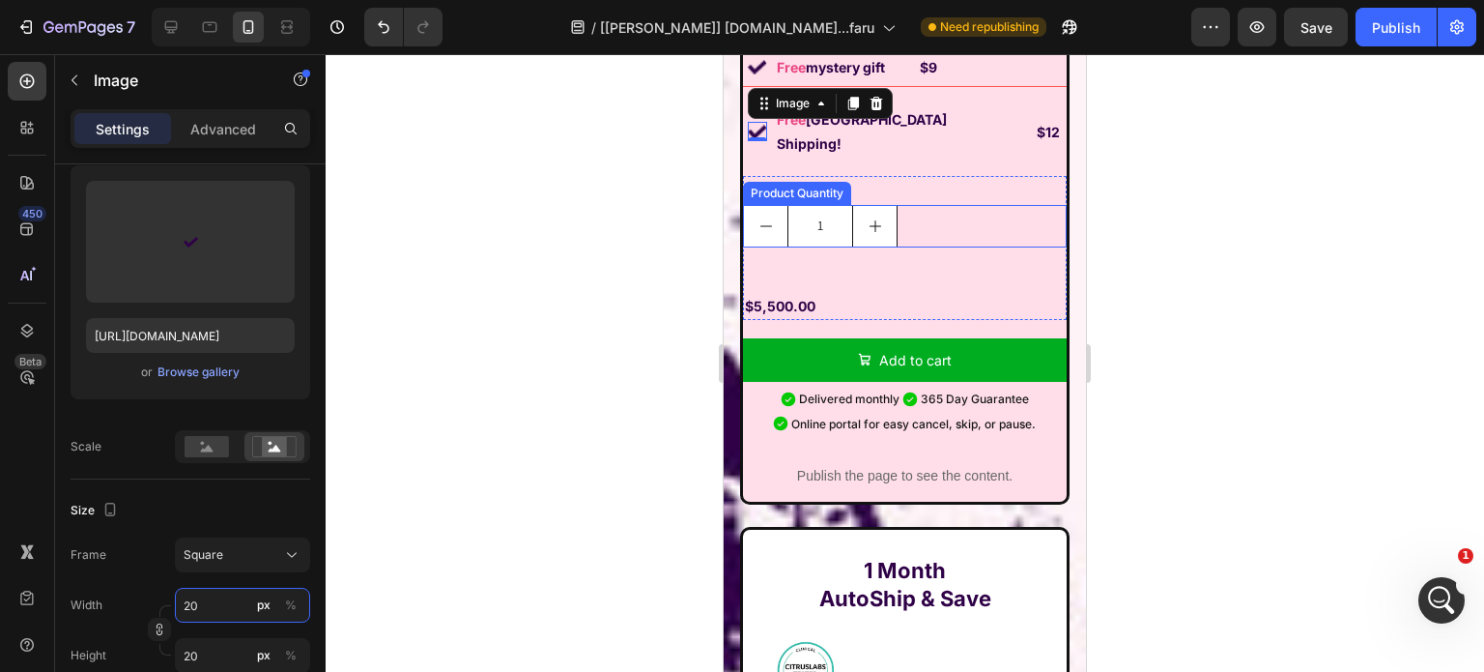
scroll to position [15281, 0]
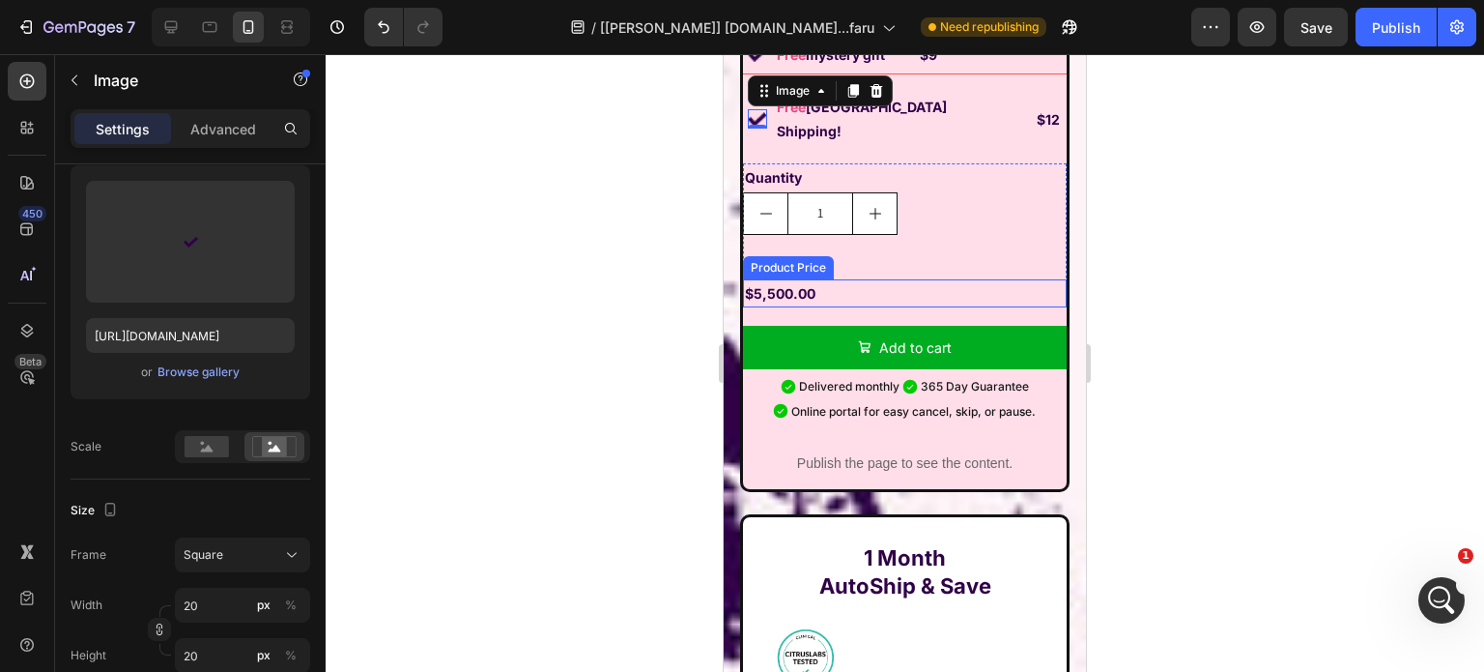
click at [848, 283] on div "$5,500.00" at bounding box center [905, 293] width 324 height 28
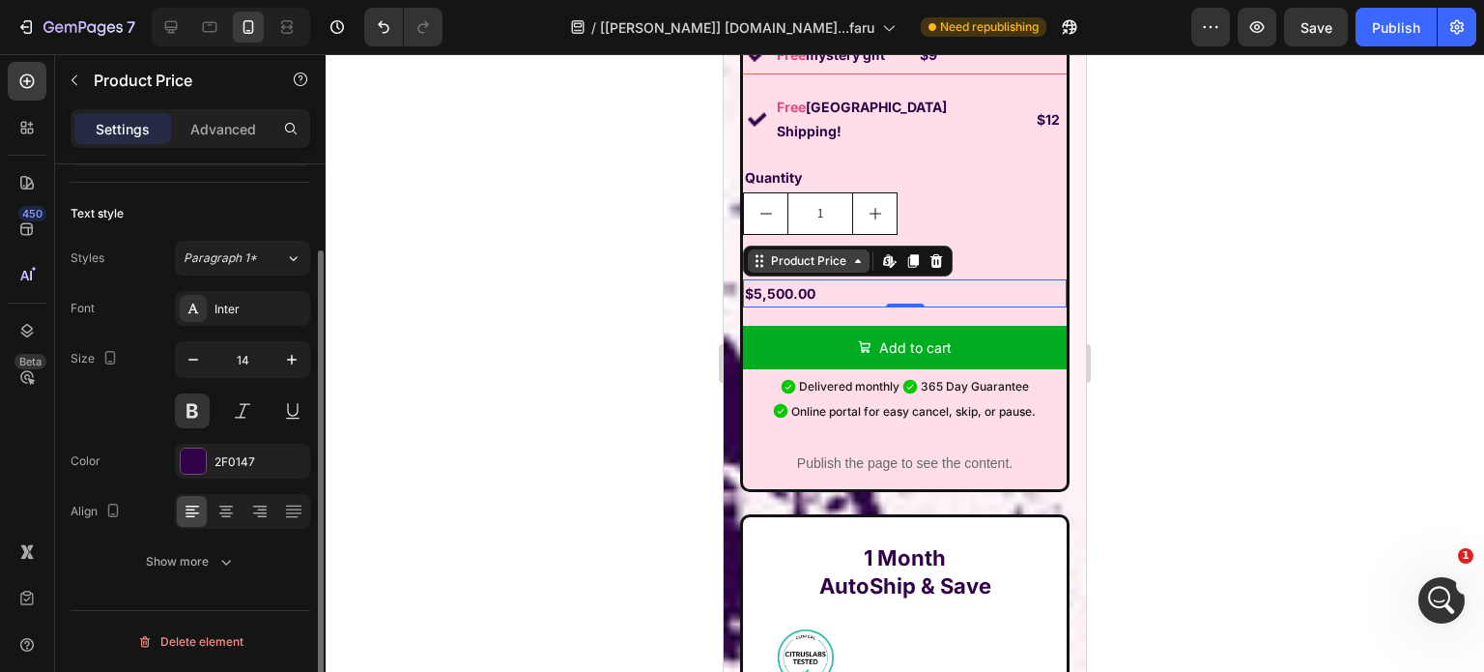
scroll to position [0, 0]
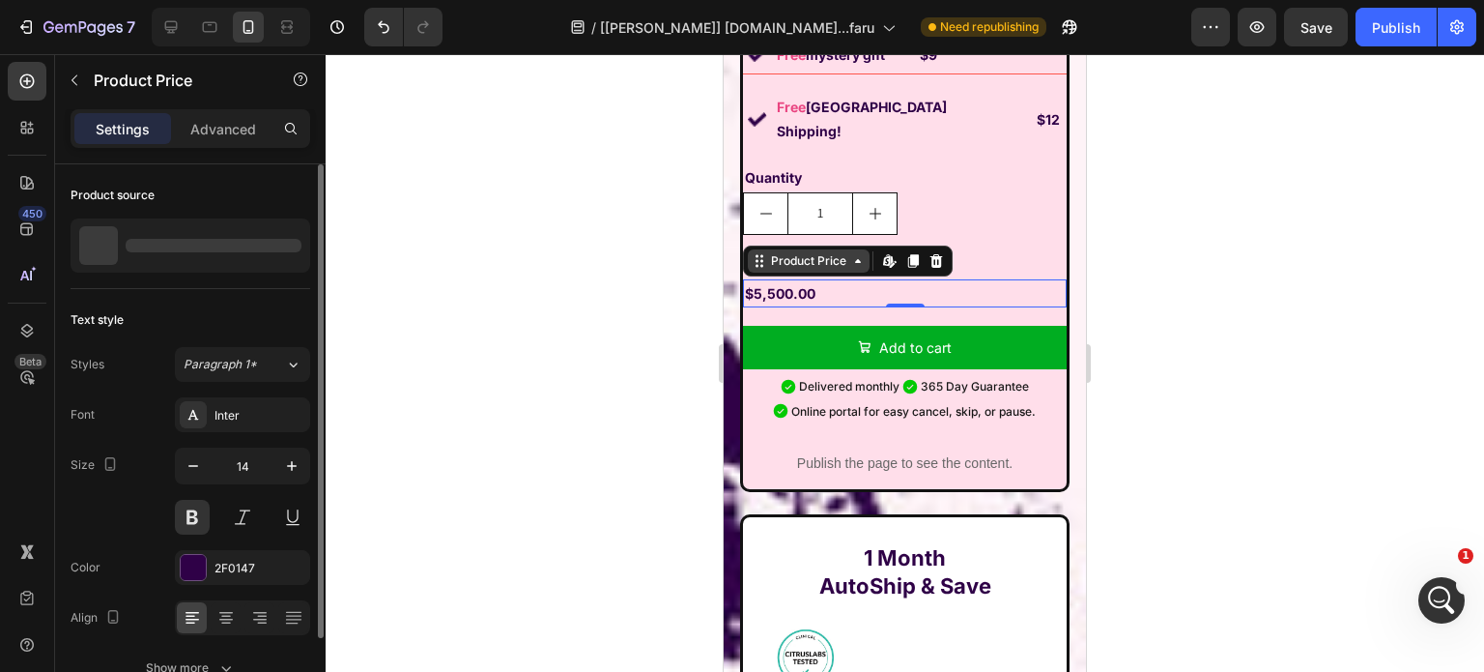
click at [808, 252] on div "Product Price" at bounding box center [808, 260] width 83 height 17
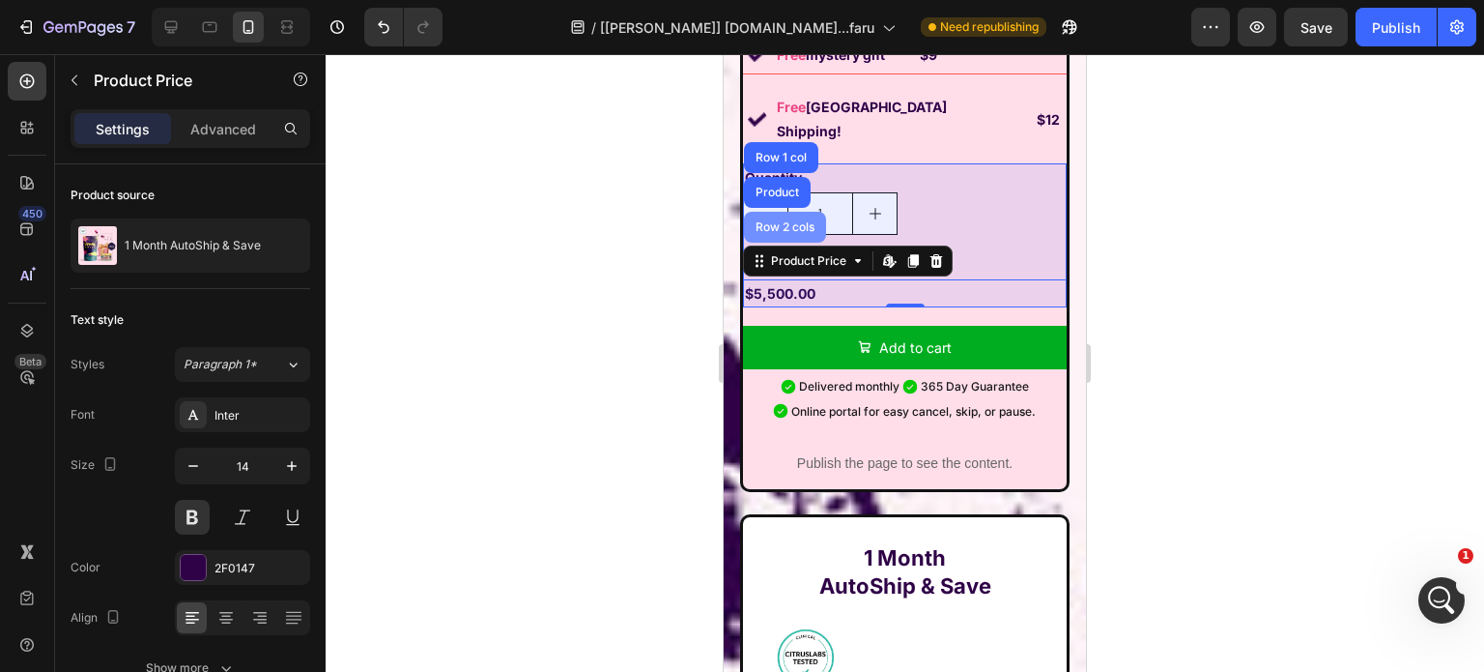
click at [789, 221] on div "Row 2 cols" at bounding box center [785, 227] width 67 height 12
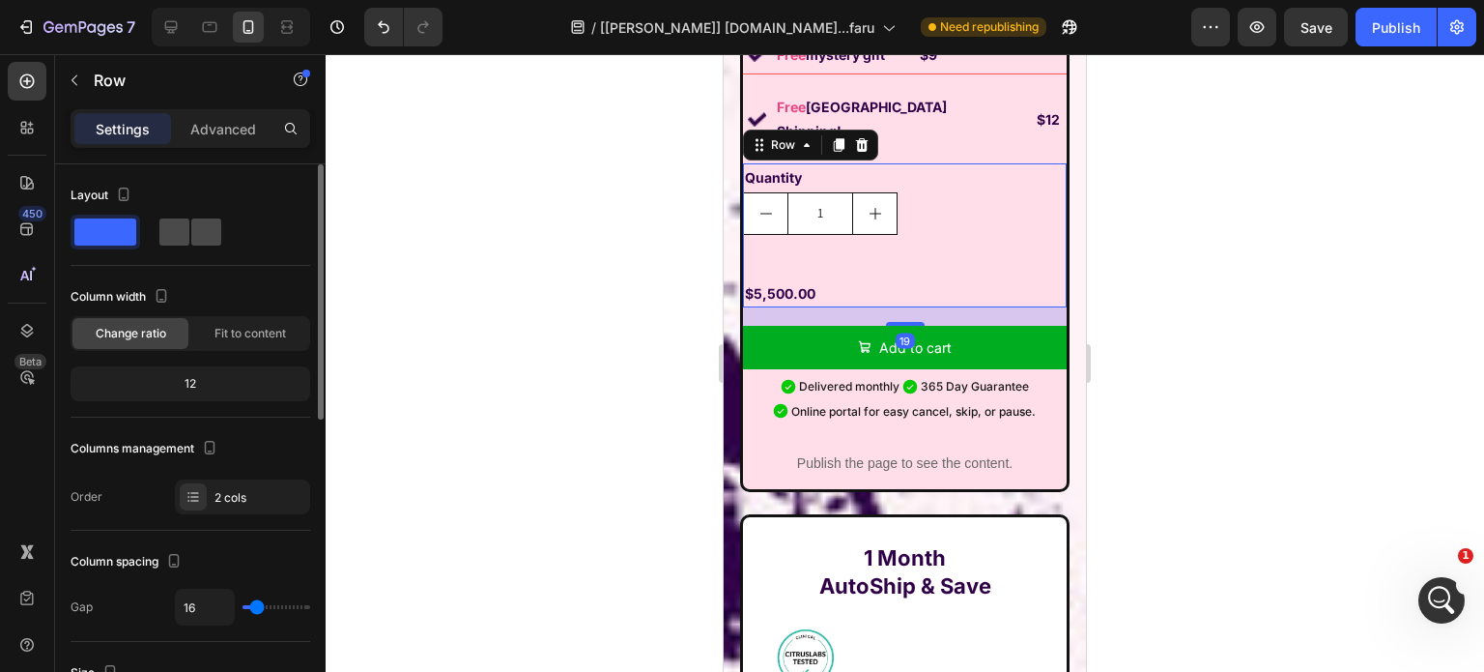
click at [191, 244] on span at bounding box center [206, 231] width 30 height 27
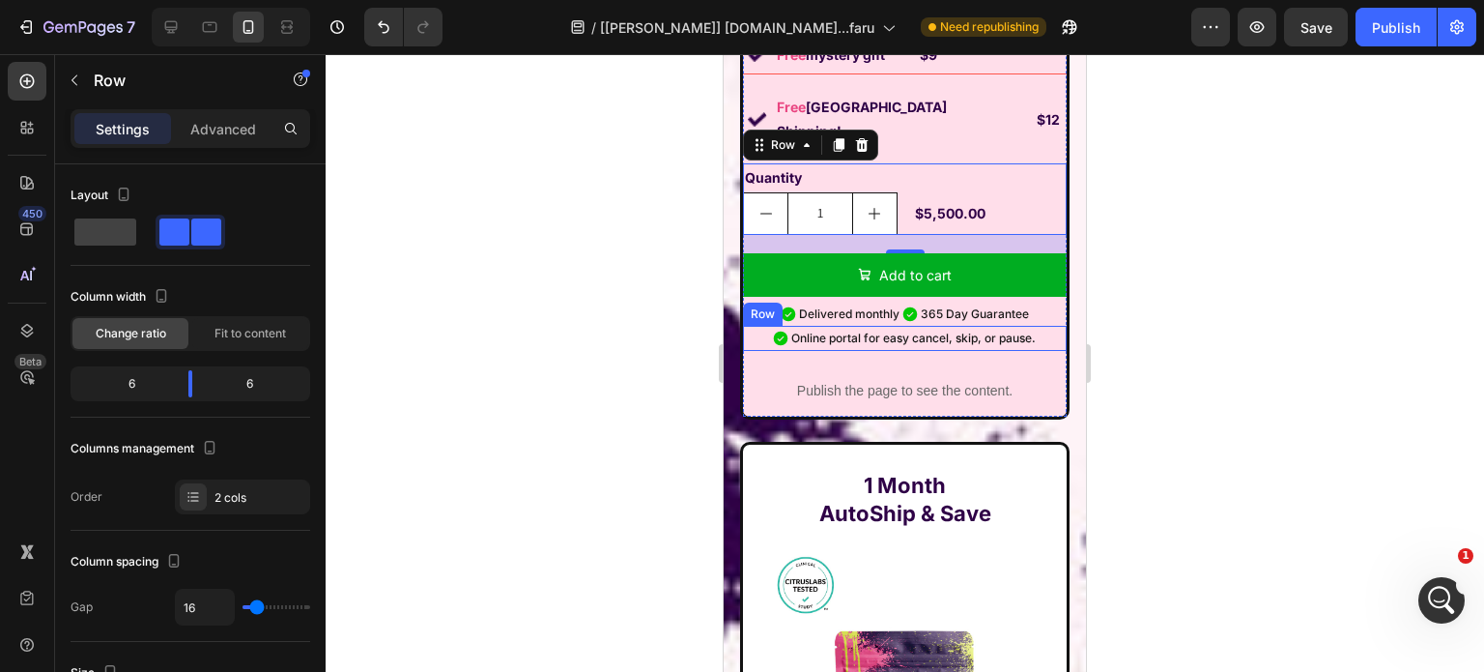
click at [750, 305] on div "Row" at bounding box center [763, 313] width 32 height 17
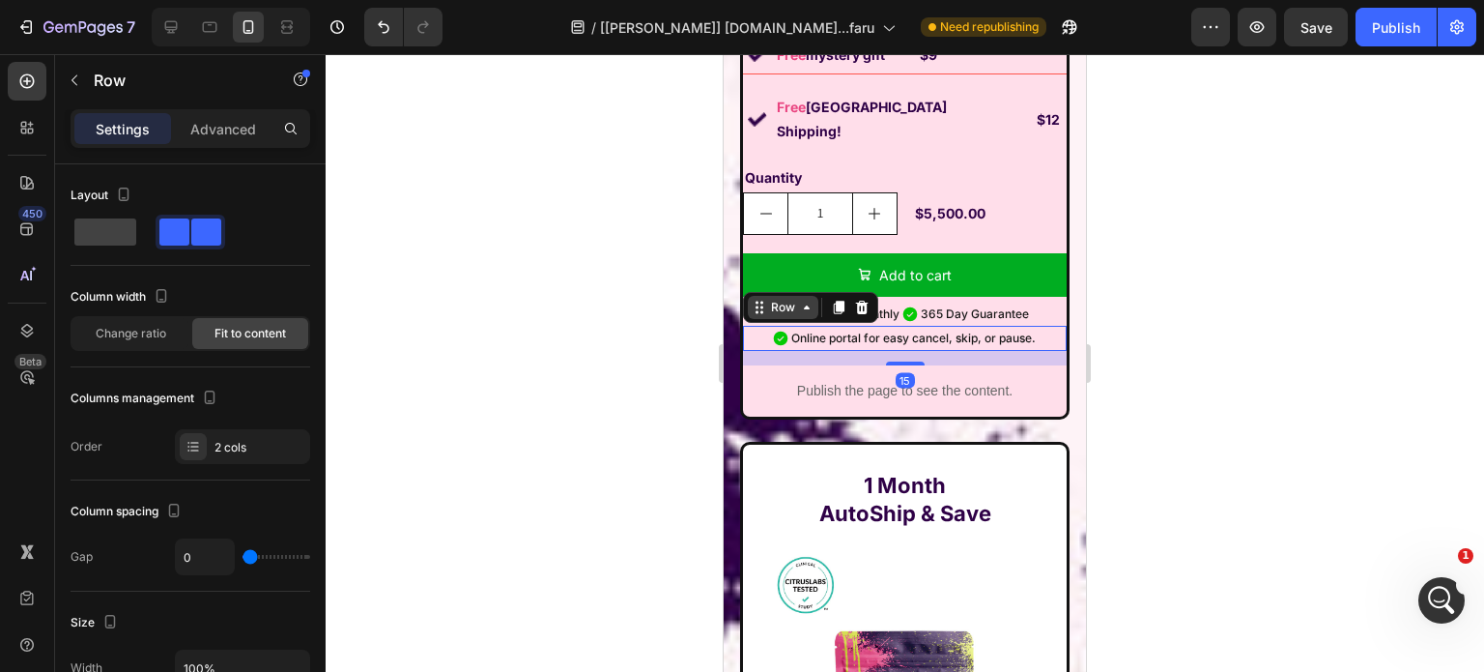
click at [771, 299] on div "Row" at bounding box center [783, 307] width 32 height 17
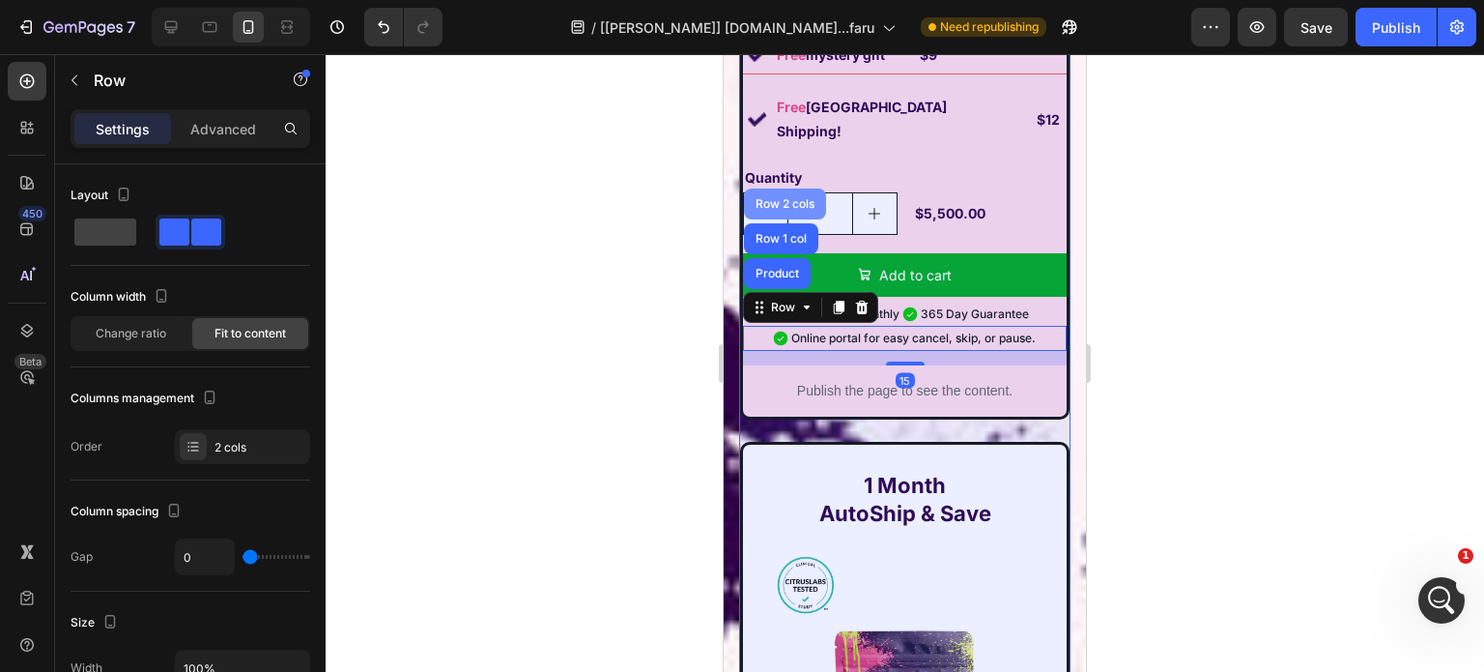
click at [771, 198] on div "Row 2 cols" at bounding box center [785, 204] width 67 height 12
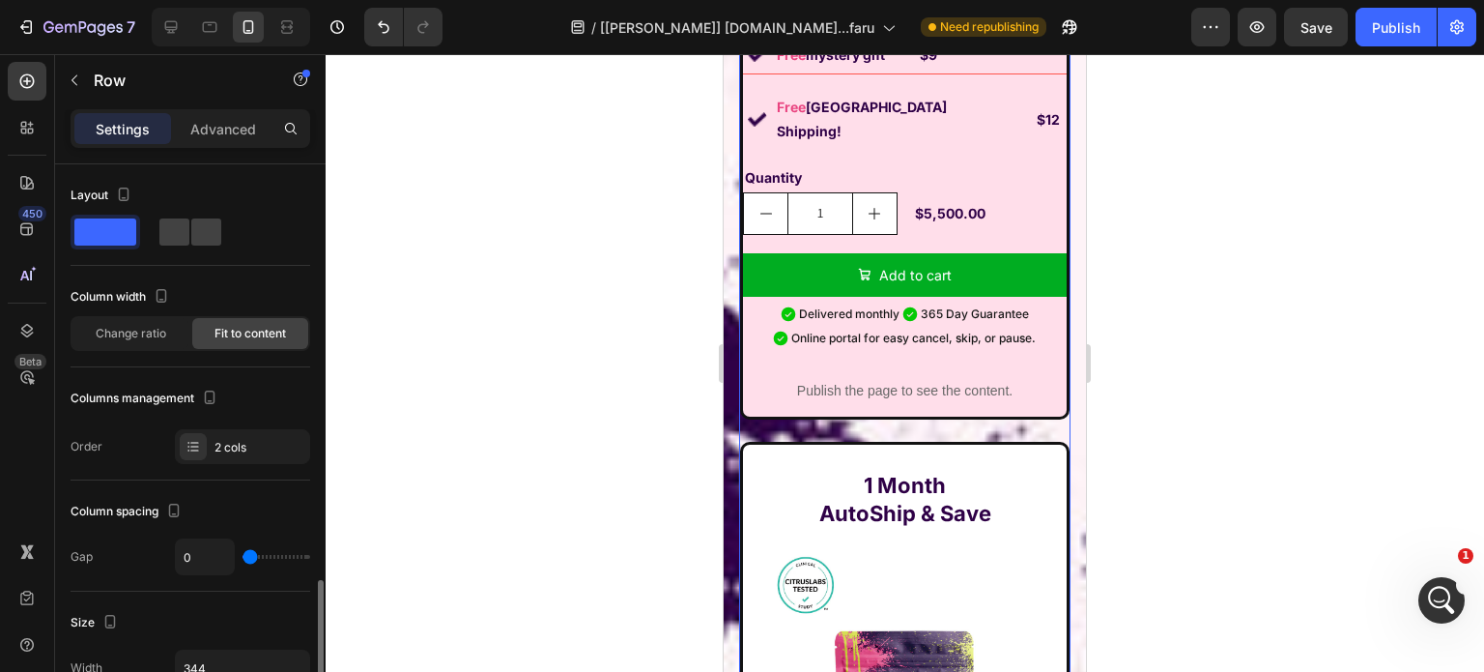
scroll to position [290, 0]
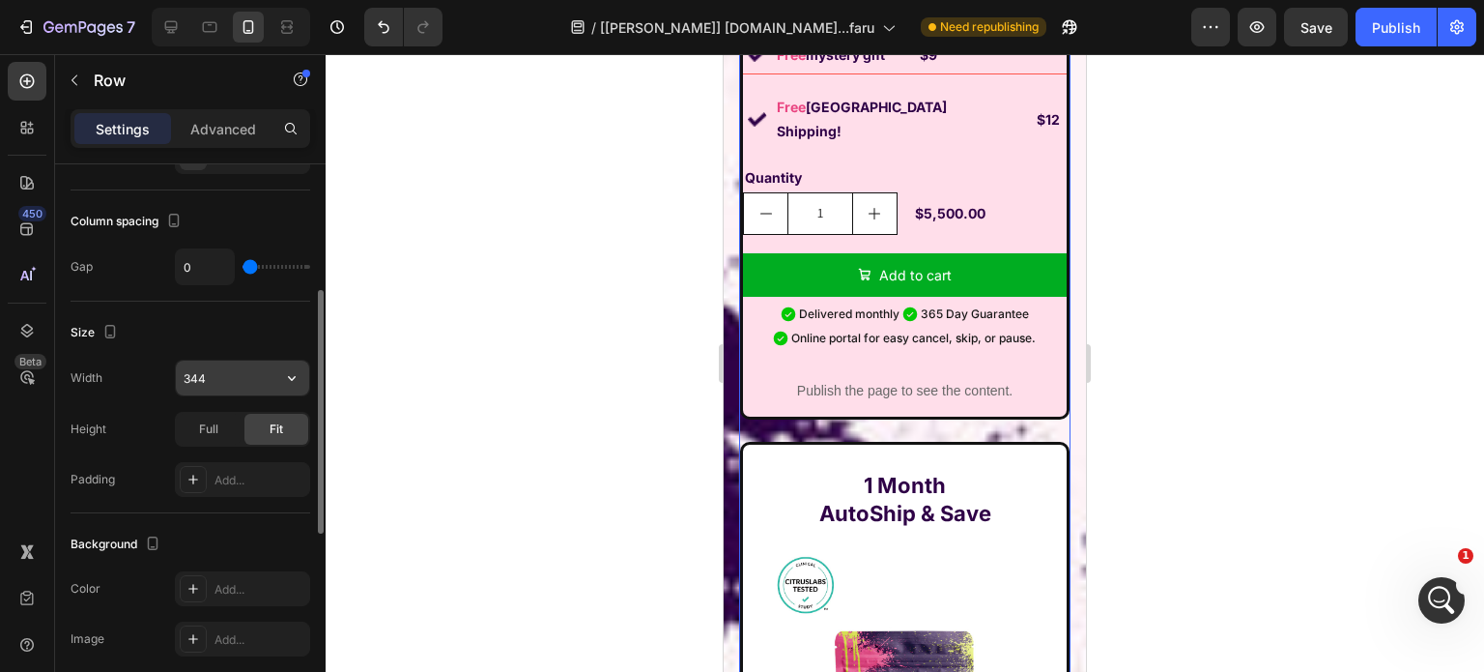
click at [234, 370] on input "344" at bounding box center [242, 377] width 133 height 35
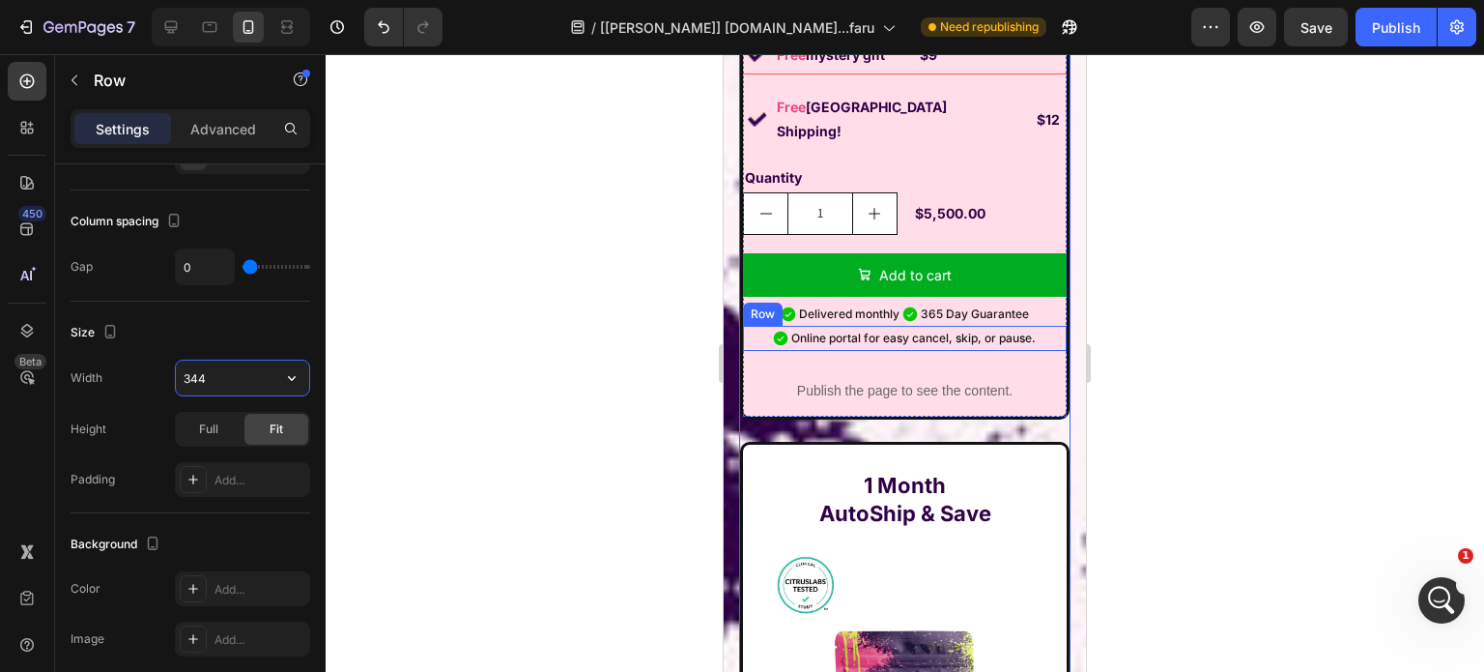
click at [749, 305] on div "Row" at bounding box center [763, 313] width 32 height 17
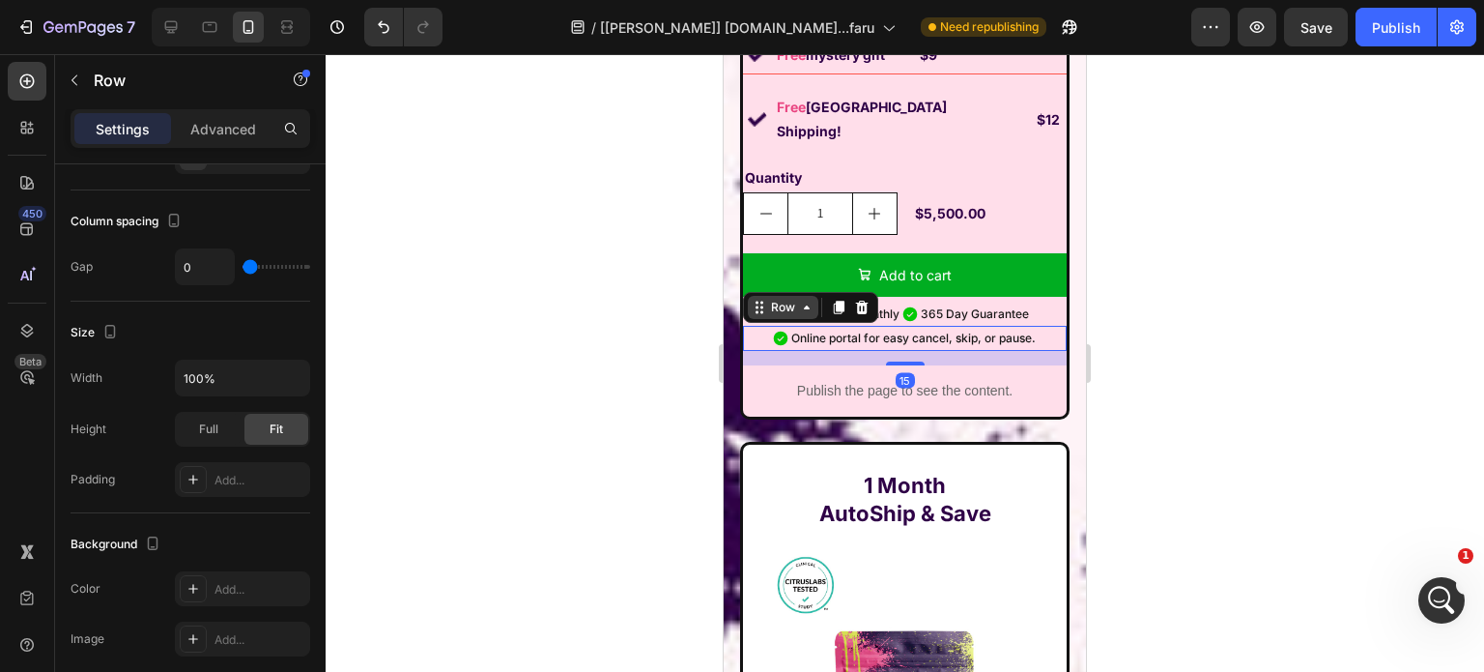
click at [759, 300] on icon at bounding box center [759, 307] width 15 height 15
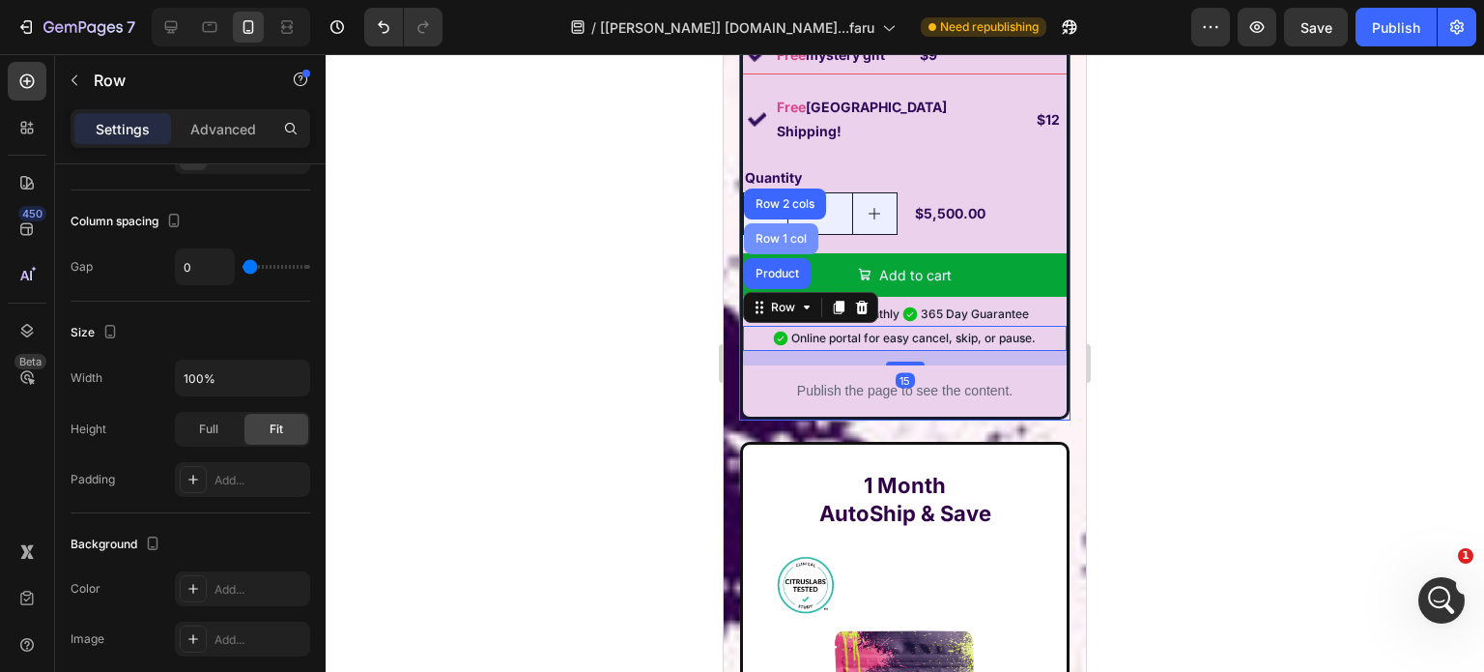
click at [767, 233] on div "Row 1 col" at bounding box center [781, 239] width 59 height 12
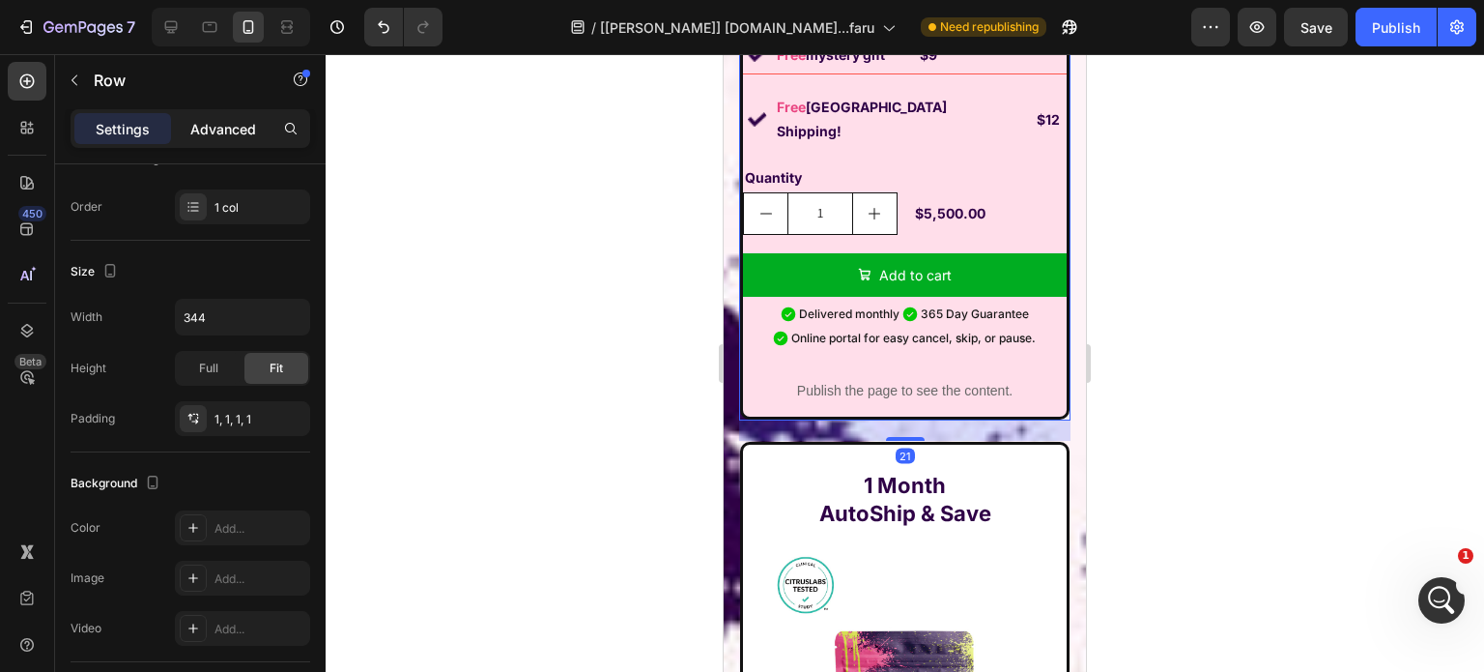
click at [214, 123] on p "Advanced" at bounding box center [223, 129] width 66 height 20
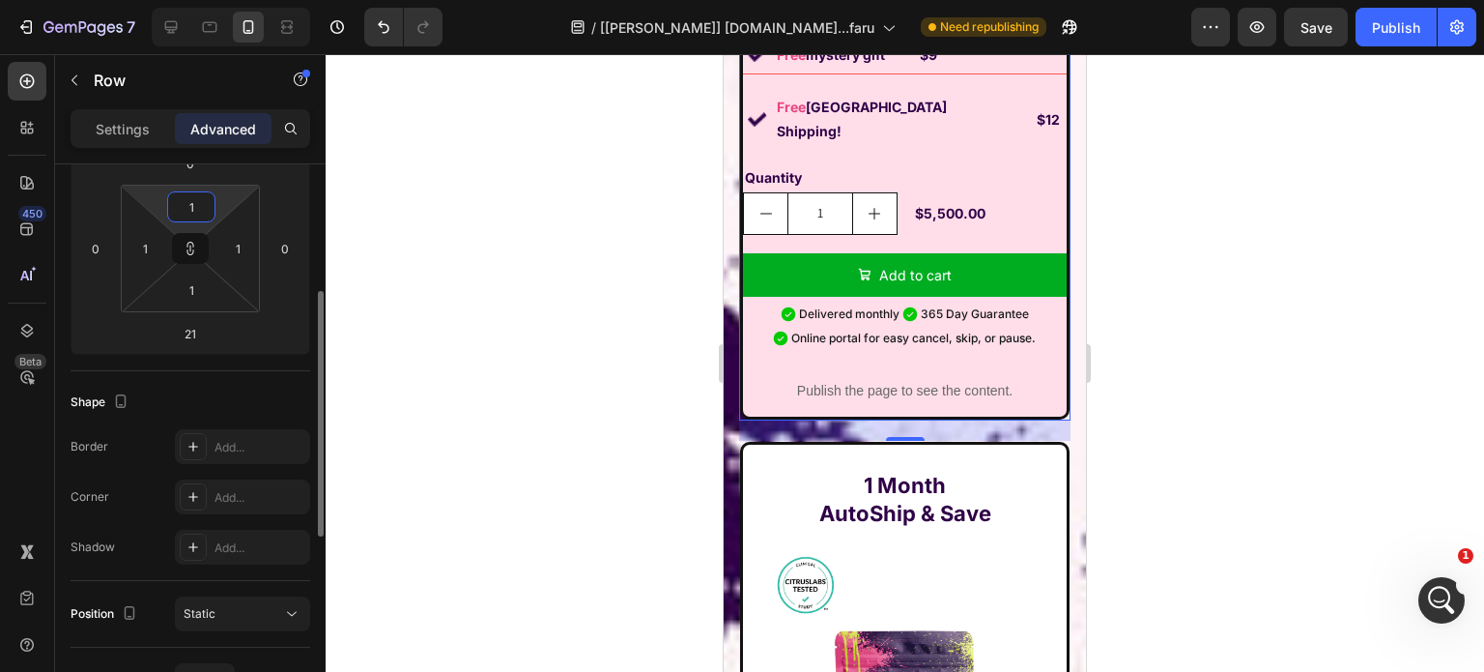
click at [182, 205] on input "1" at bounding box center [191, 206] width 39 height 29
type input "10"
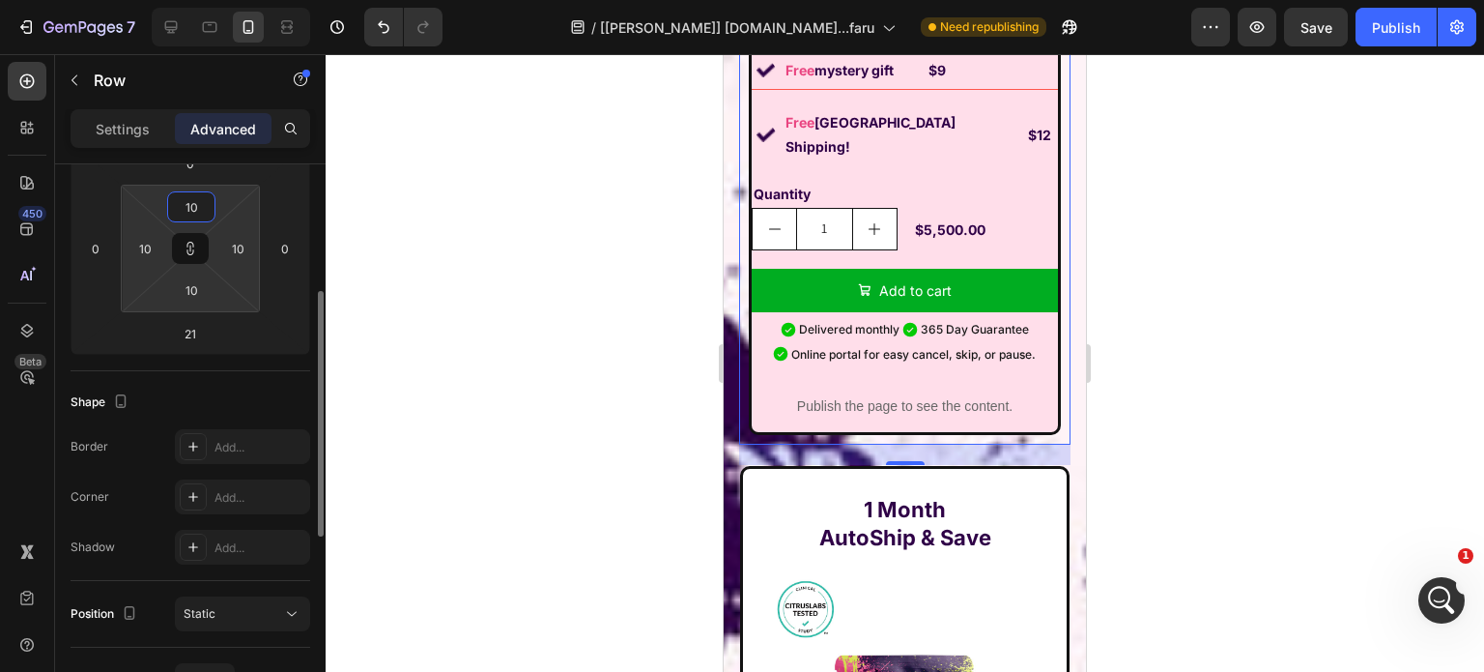
type input "1"
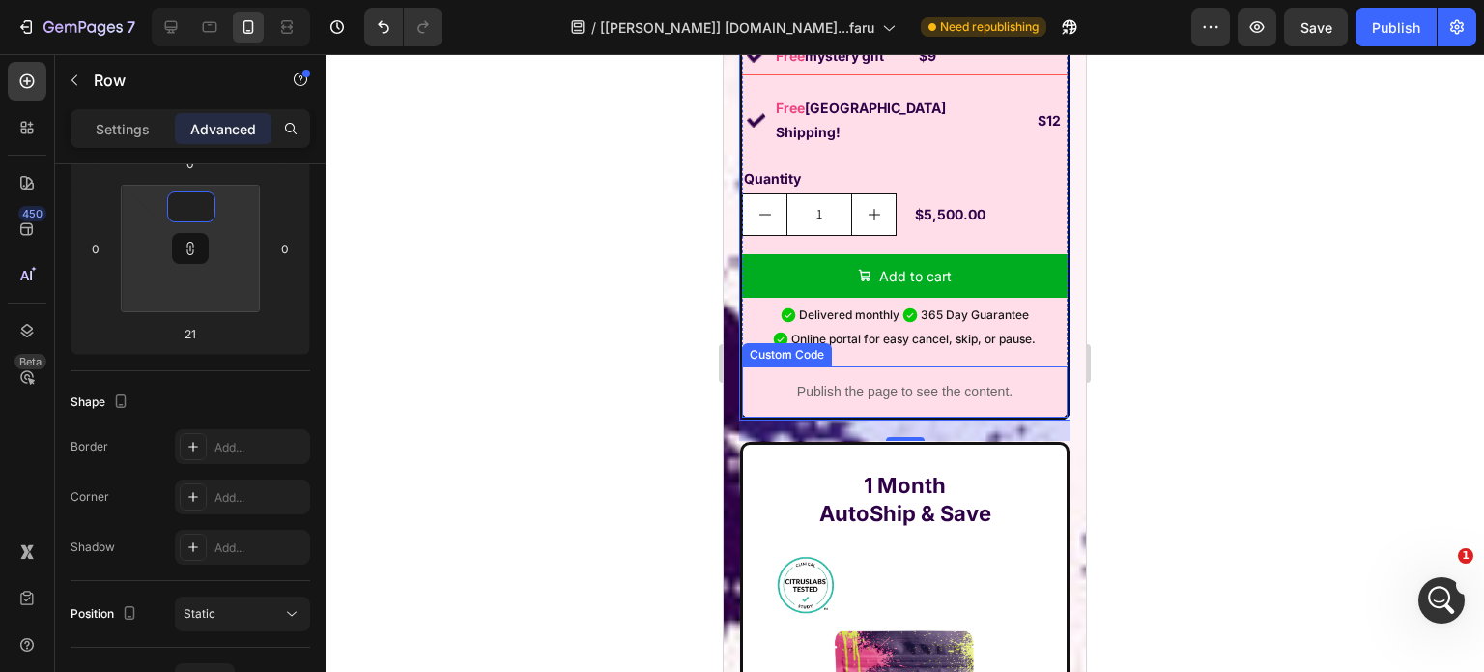
click at [772, 382] on p "Publish the page to see the content." at bounding box center [905, 392] width 326 height 20
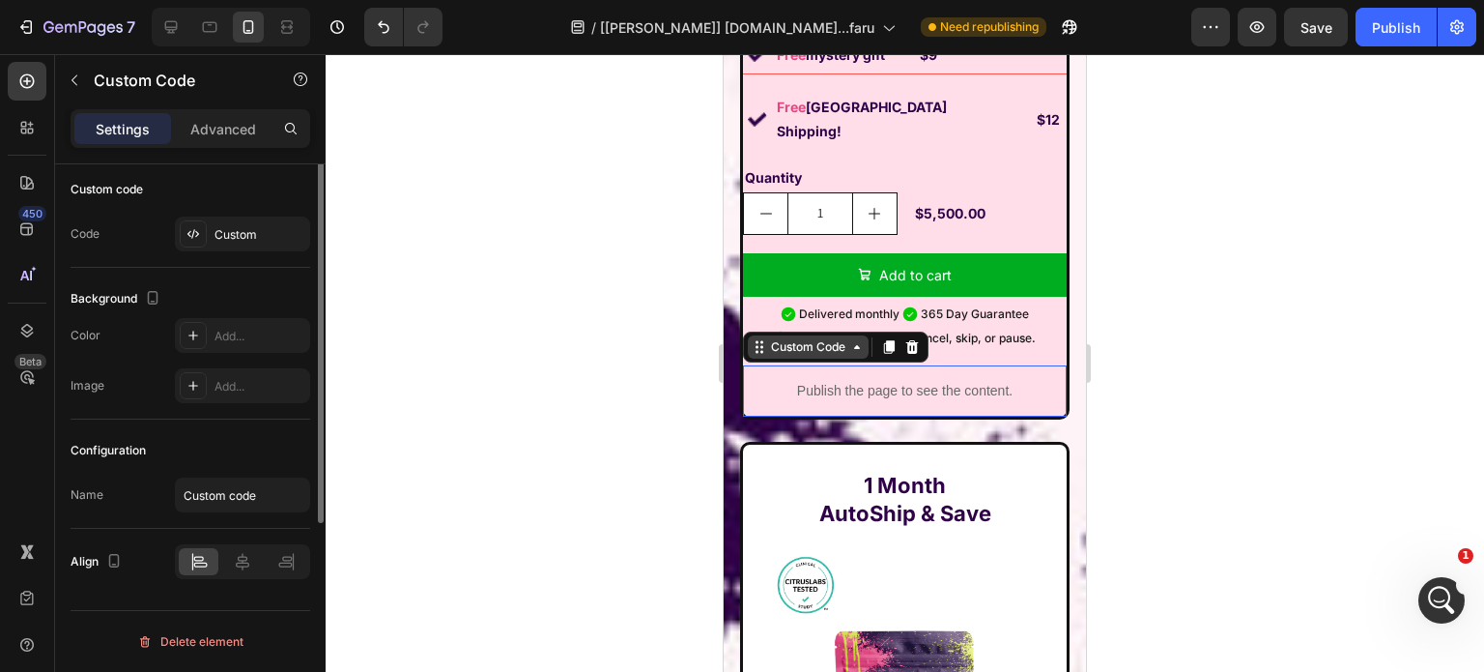
scroll to position [0, 0]
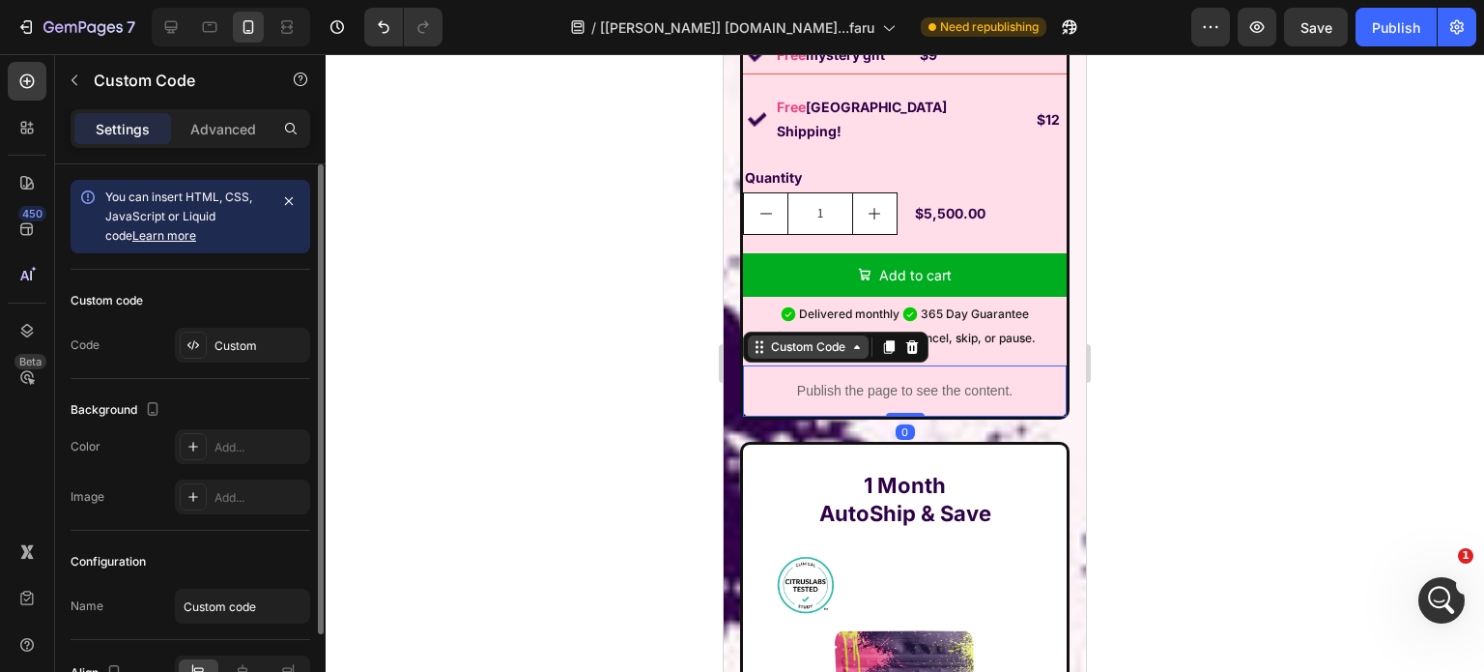
click at [779, 338] on div "Custom Code" at bounding box center [808, 346] width 82 height 17
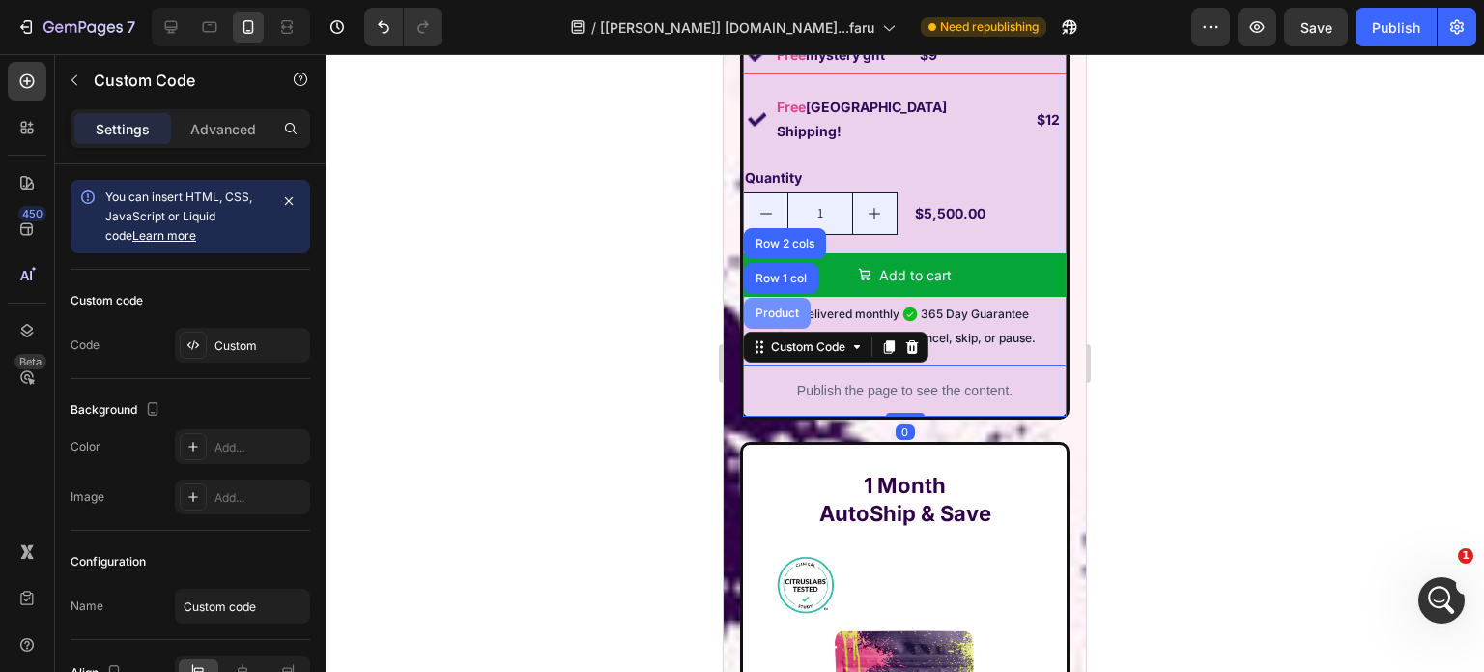
click at [782, 307] on div "Product" at bounding box center [777, 313] width 51 height 12
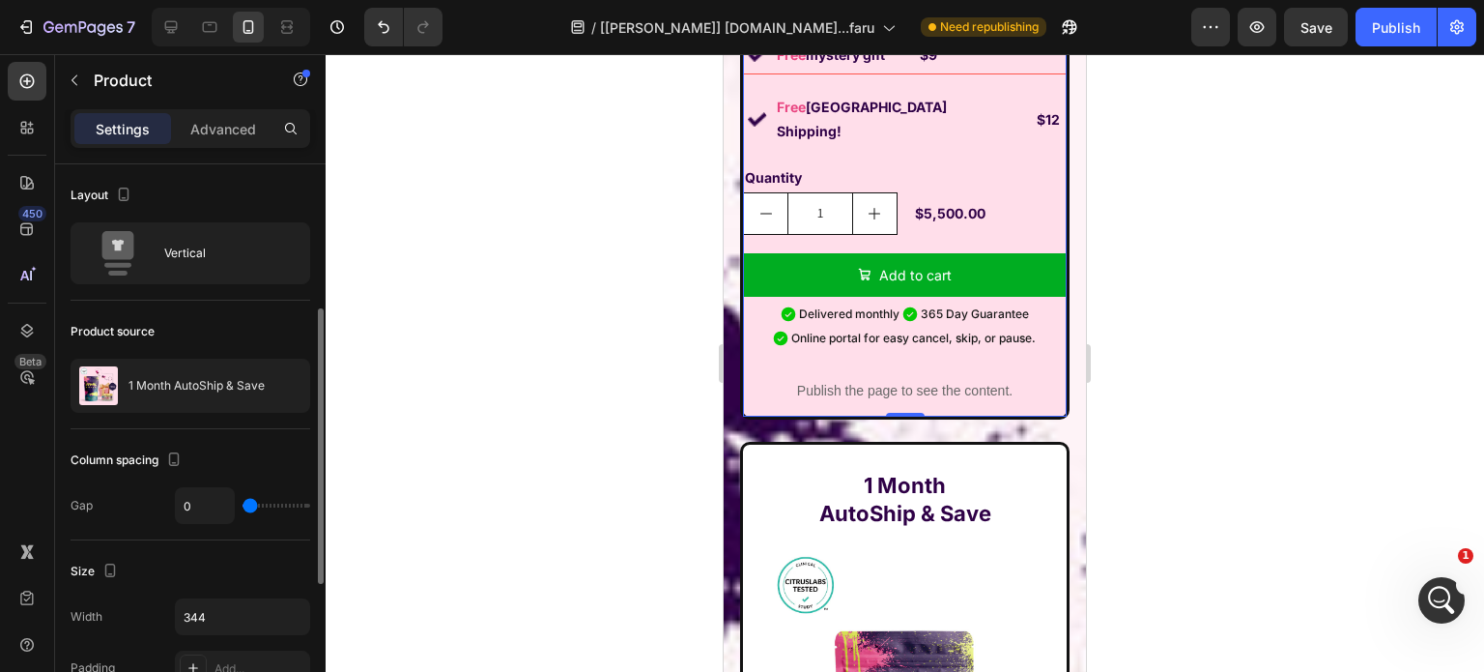
scroll to position [97, 0]
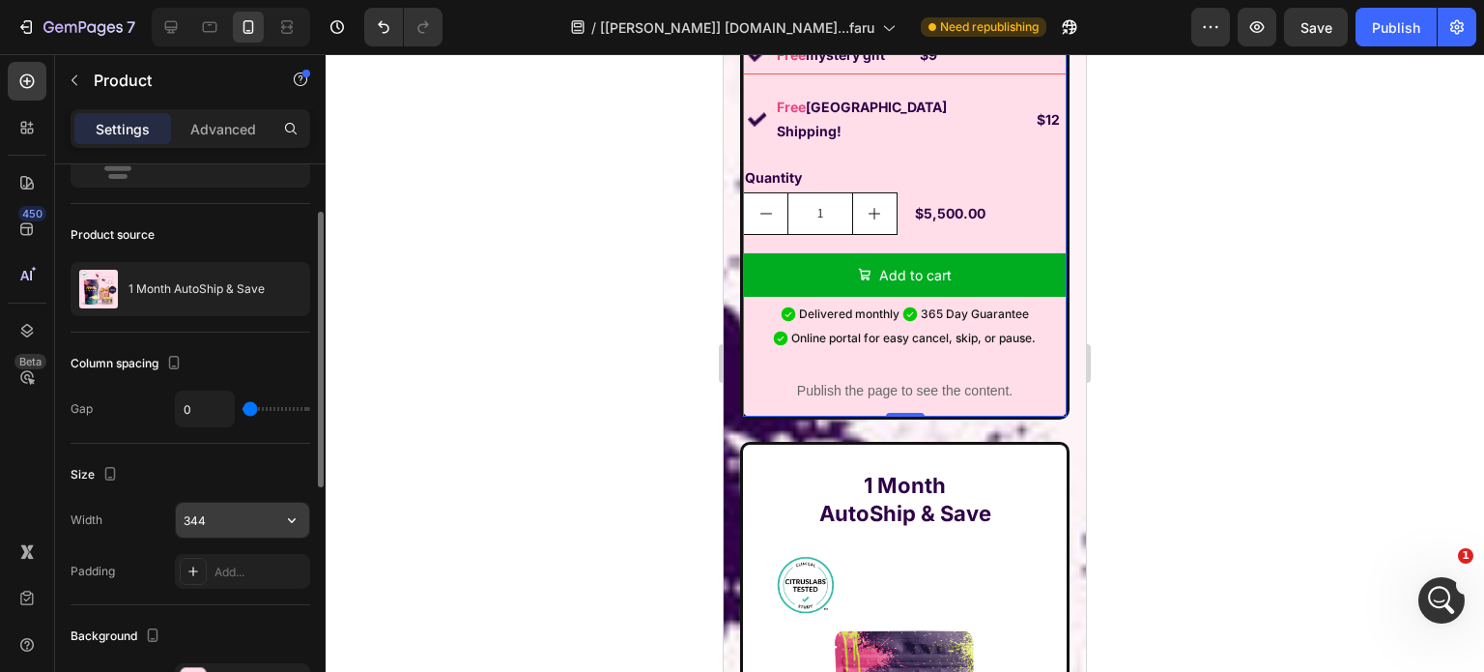
click at [232, 516] on input "344" at bounding box center [242, 519] width 133 height 35
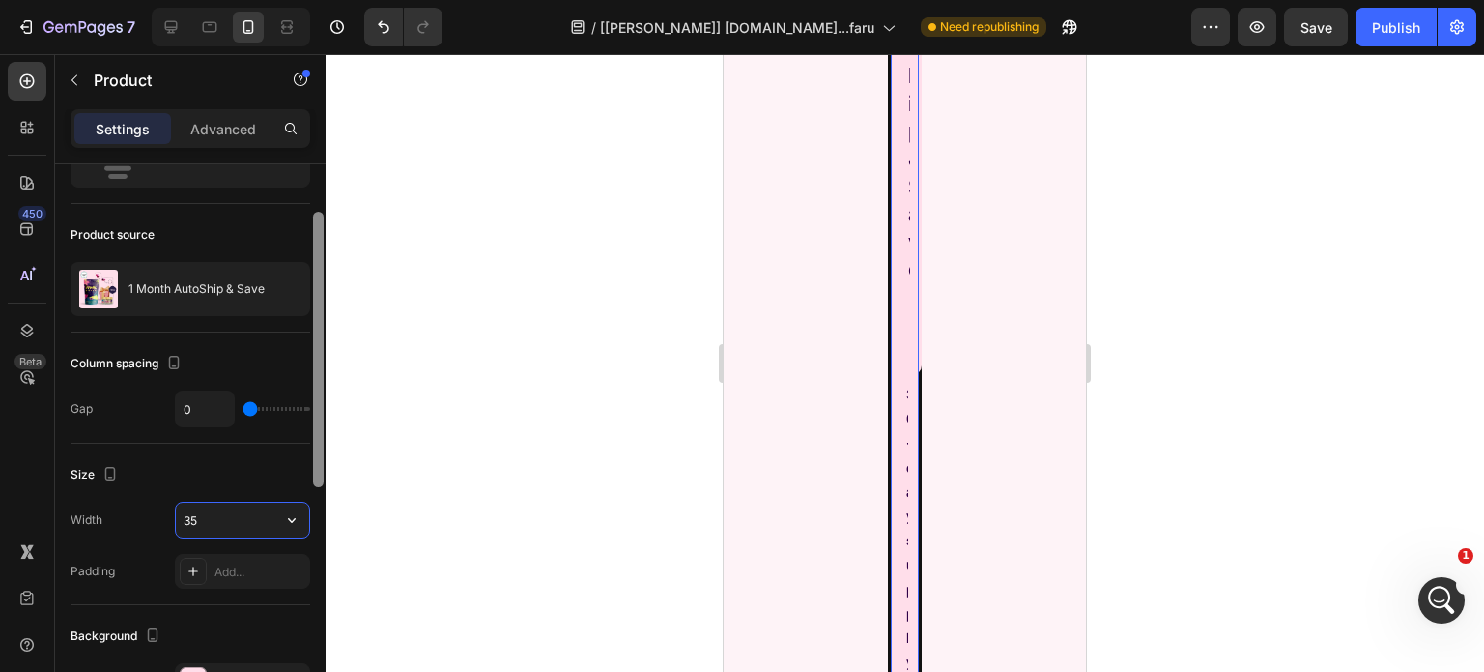
type input "352"
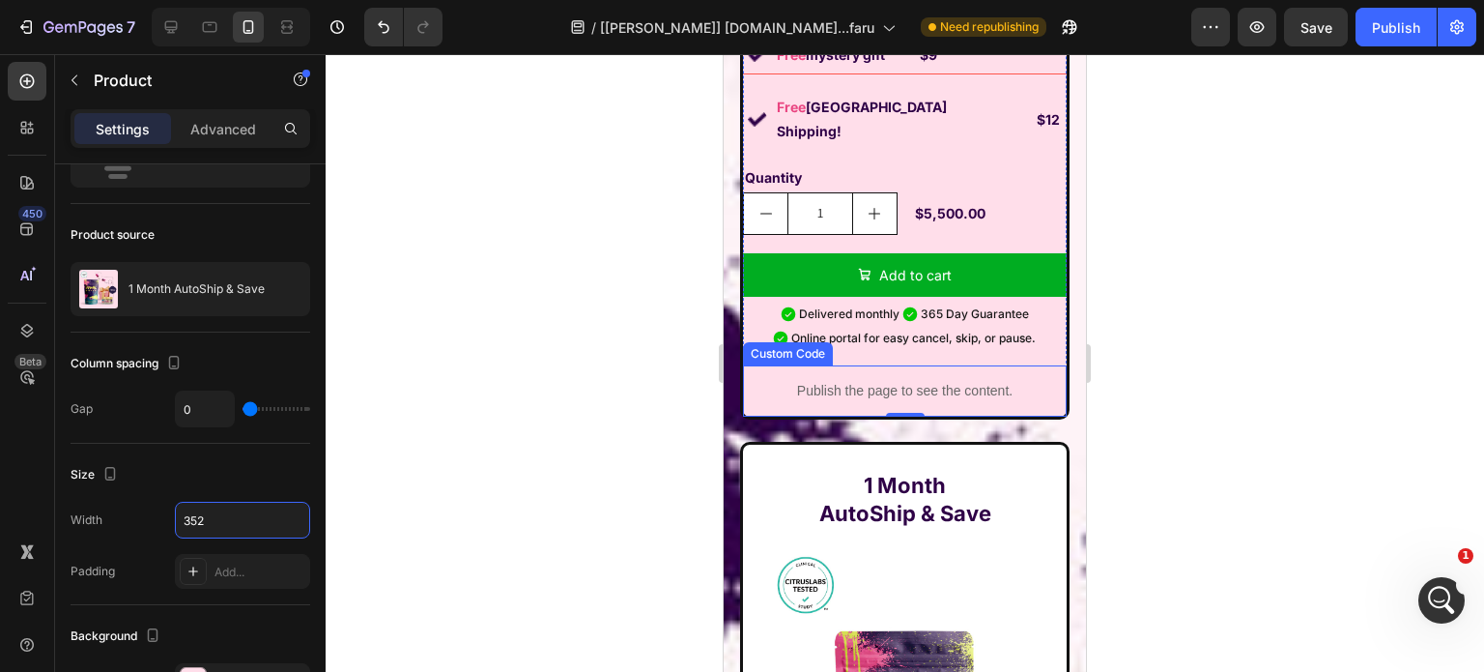
click at [749, 393] on div "Publish the page to see the content." at bounding box center [905, 390] width 324 height 51
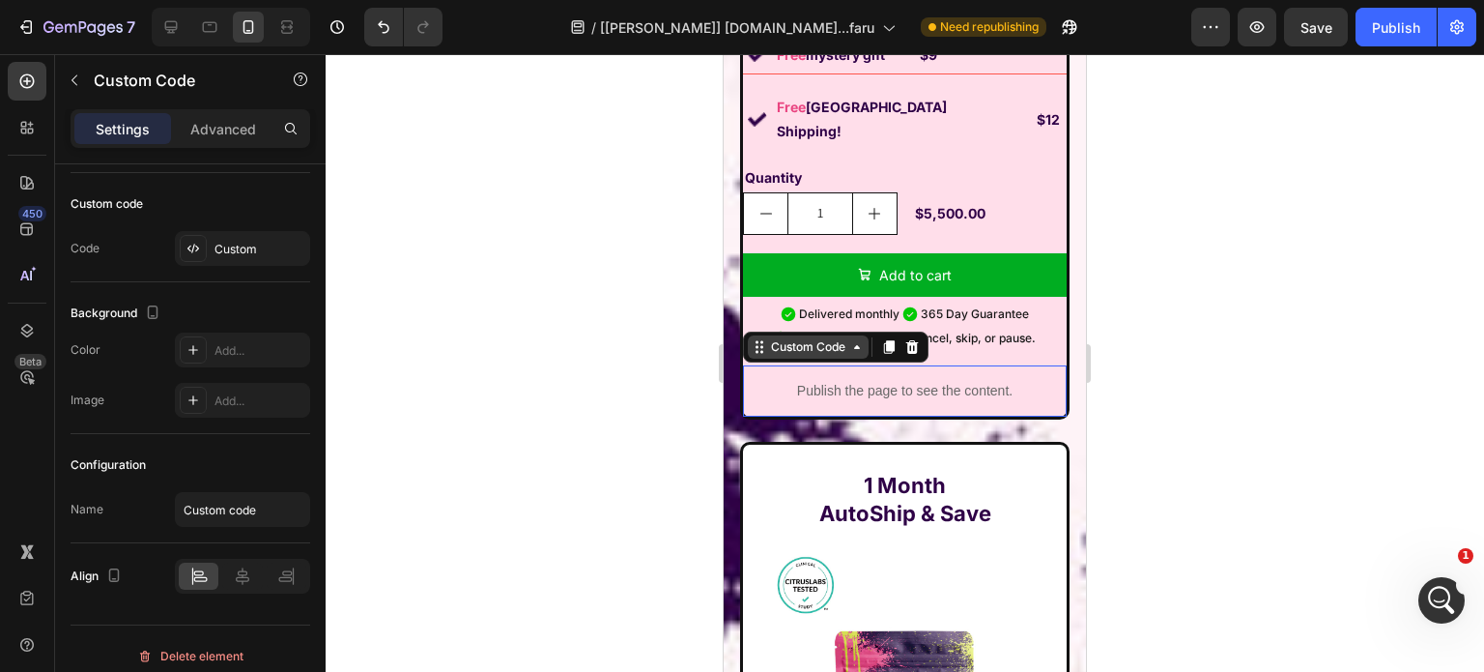
click at [772, 338] on div "Custom Code" at bounding box center [808, 346] width 82 height 17
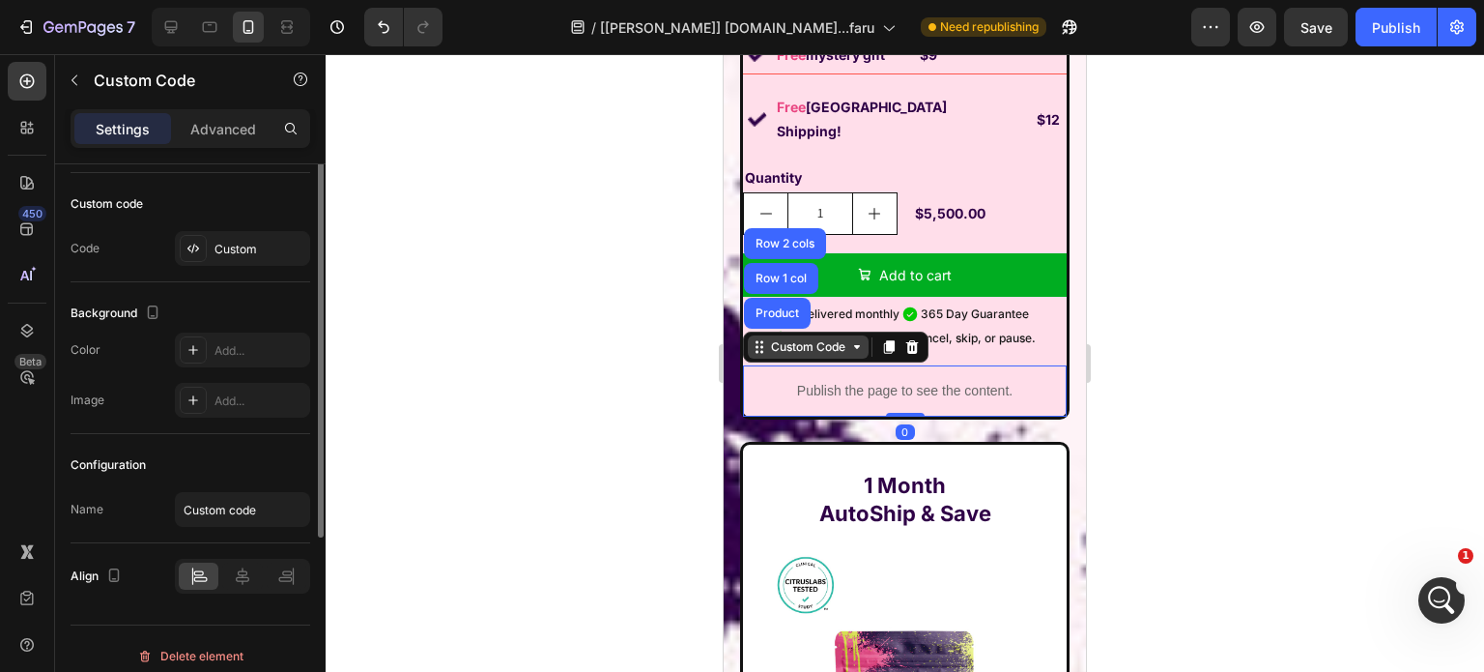
scroll to position [0, 0]
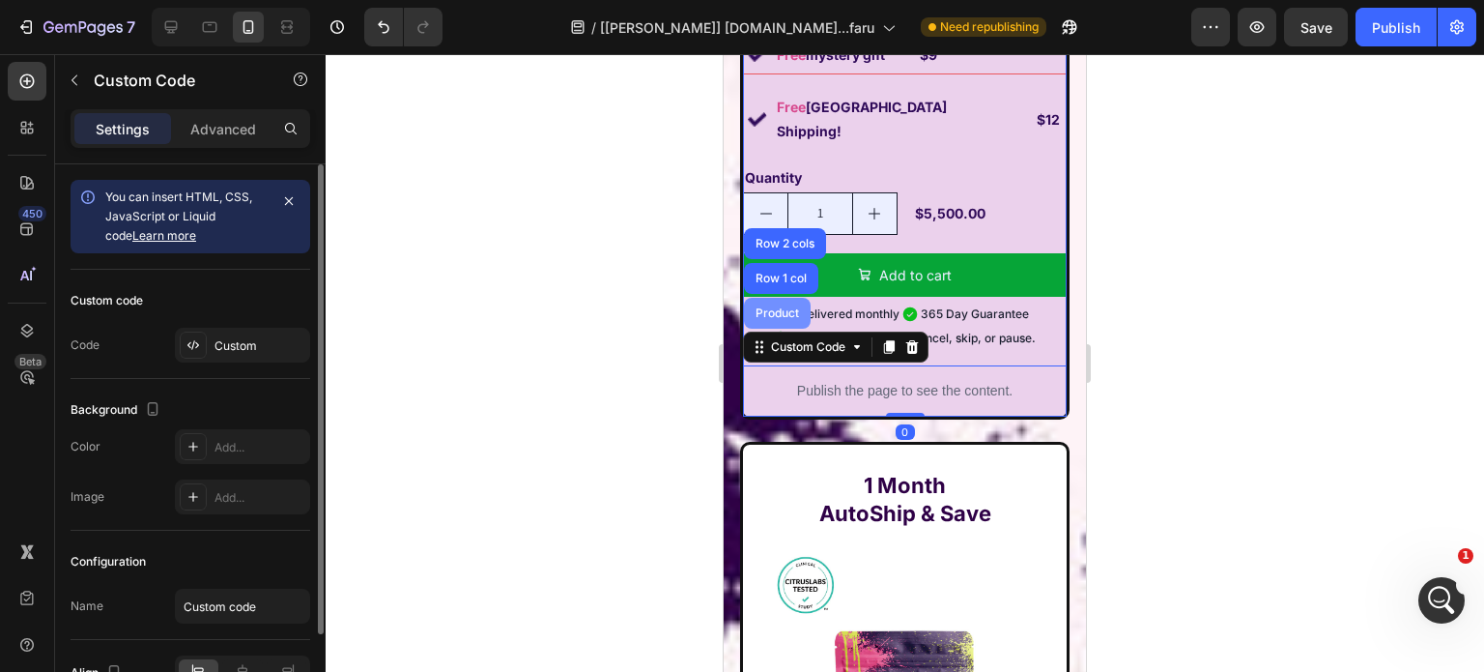
drag, startPoint x: 775, startPoint y: 292, endPoint x: 1430, endPoint y: 362, distance: 659.0
click at [775, 307] on div "Product" at bounding box center [777, 313] width 51 height 12
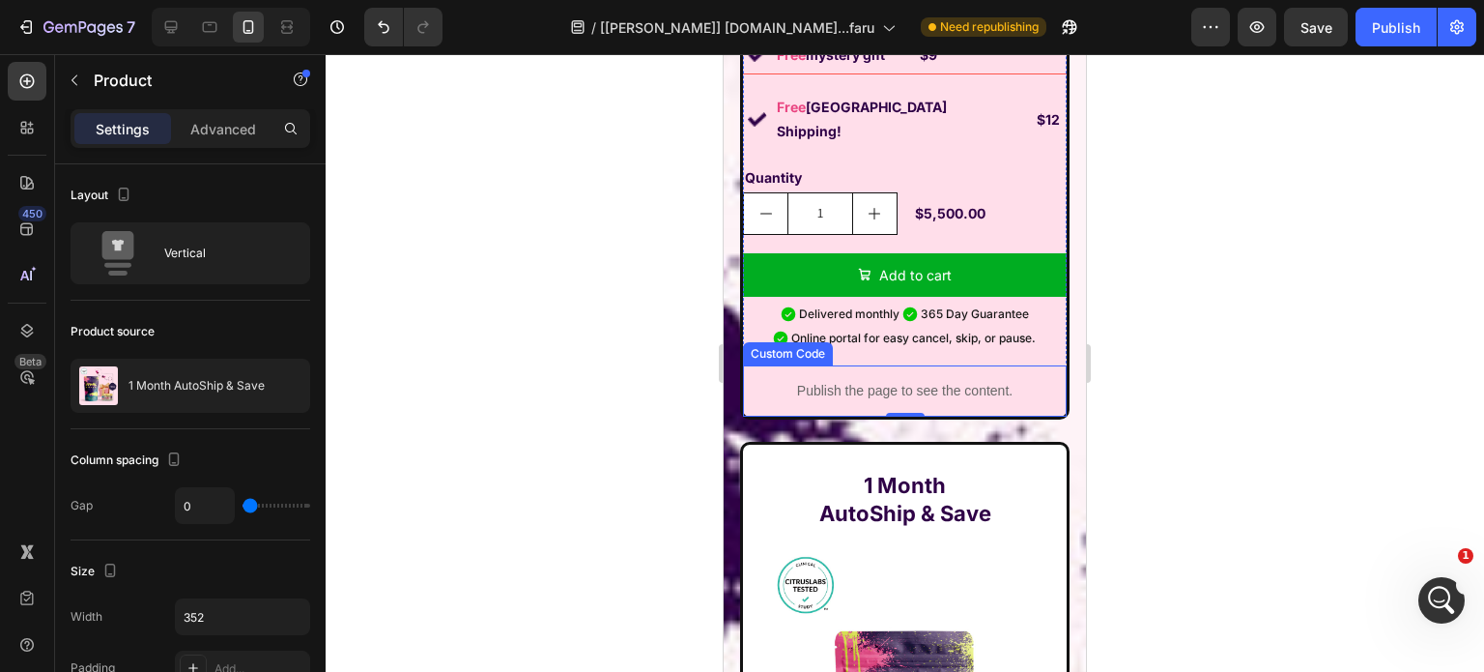
click at [766, 392] on div "Publish the page to see the content." at bounding box center [905, 390] width 324 height 51
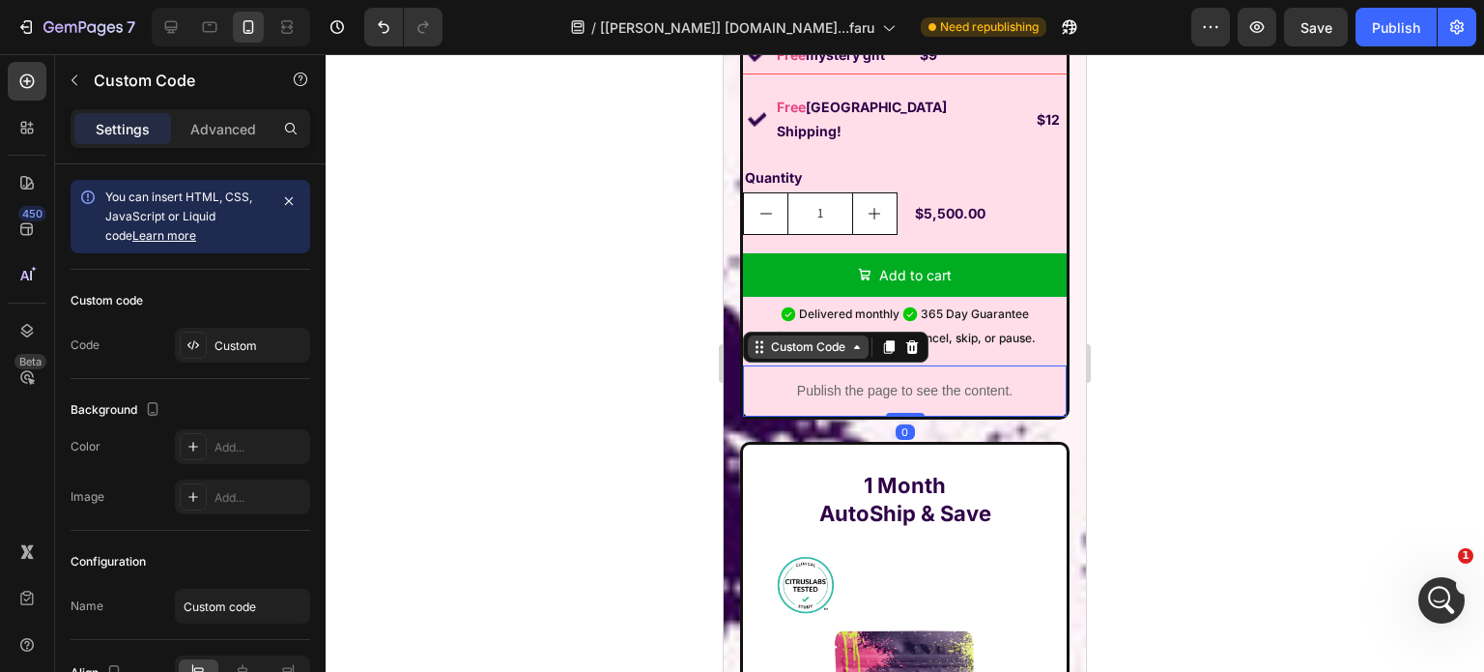
click at [782, 338] on div "Custom Code" at bounding box center [808, 346] width 82 height 17
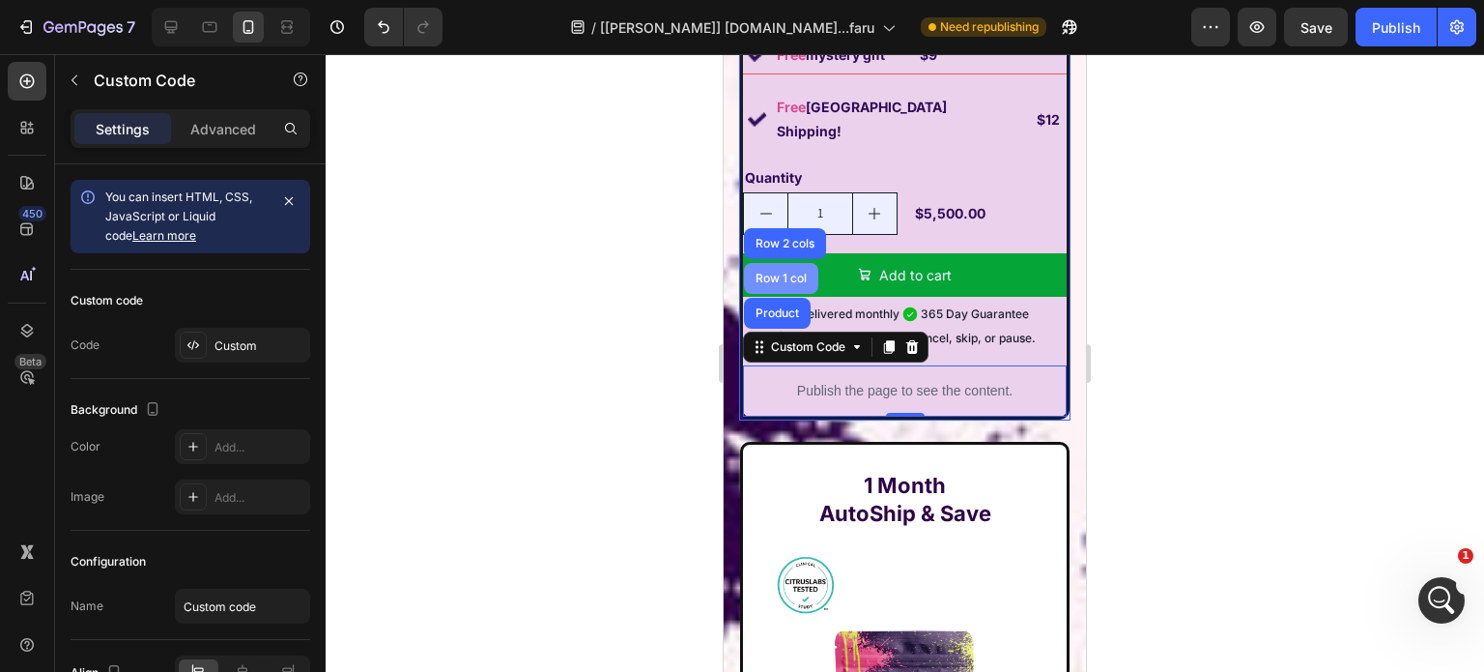
drag, startPoint x: 781, startPoint y: 260, endPoint x: 1151, endPoint y: 412, distance: 400.0
click at [781, 273] on div "Row 1 col" at bounding box center [781, 279] width 59 height 12
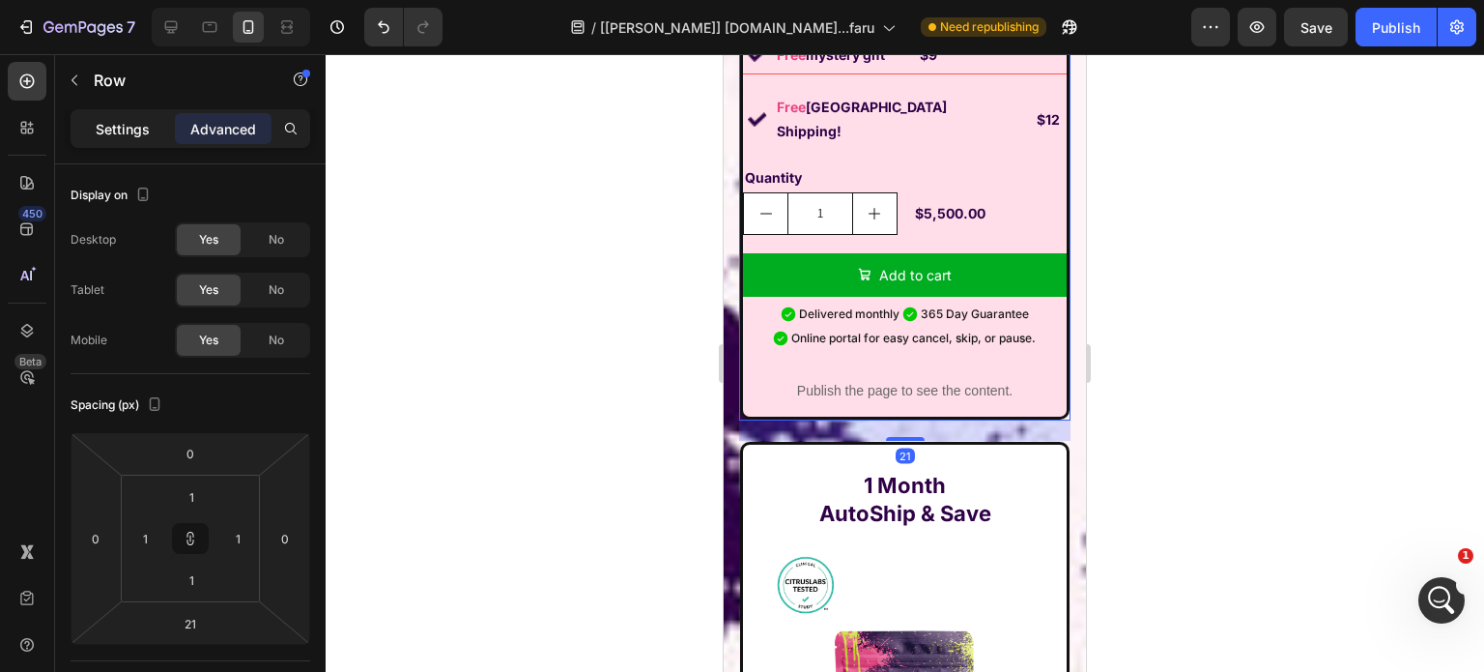
click at [124, 136] on p "Settings" at bounding box center [123, 129] width 54 height 20
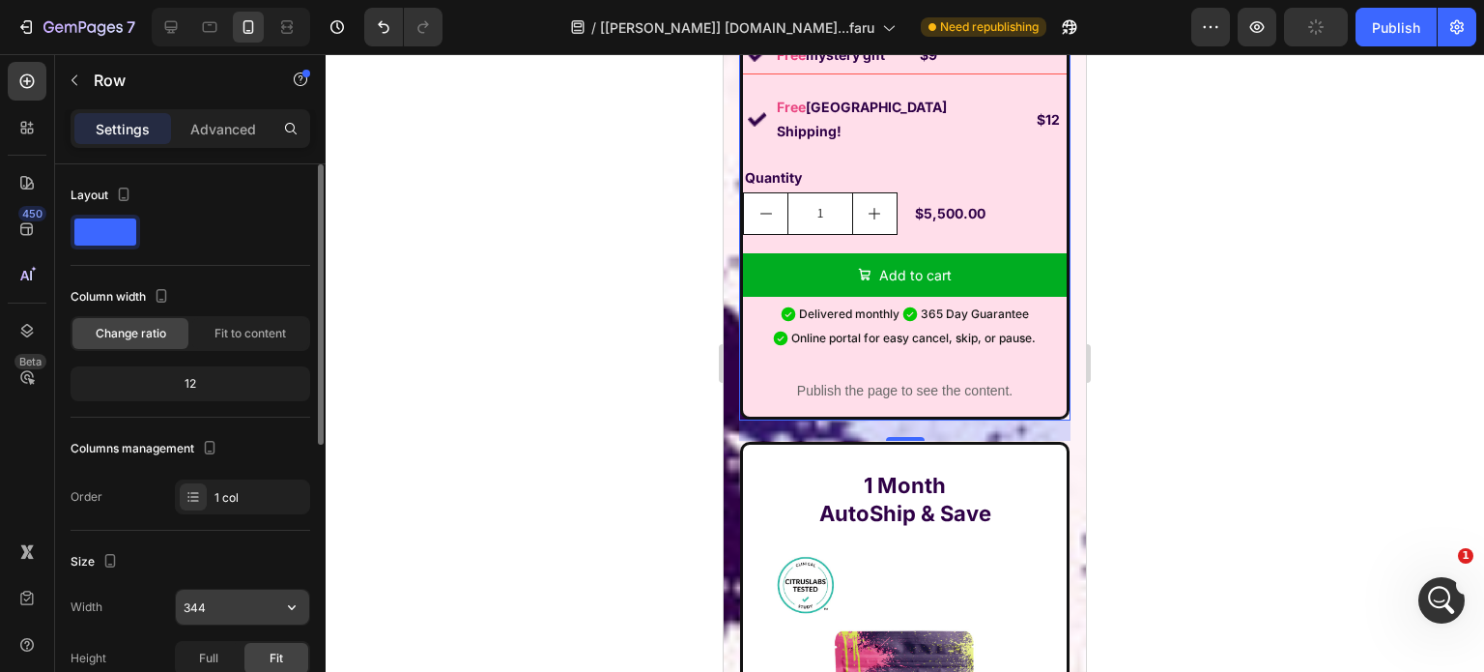
click at [229, 611] on input "344" at bounding box center [242, 606] width 133 height 35
type input "352"
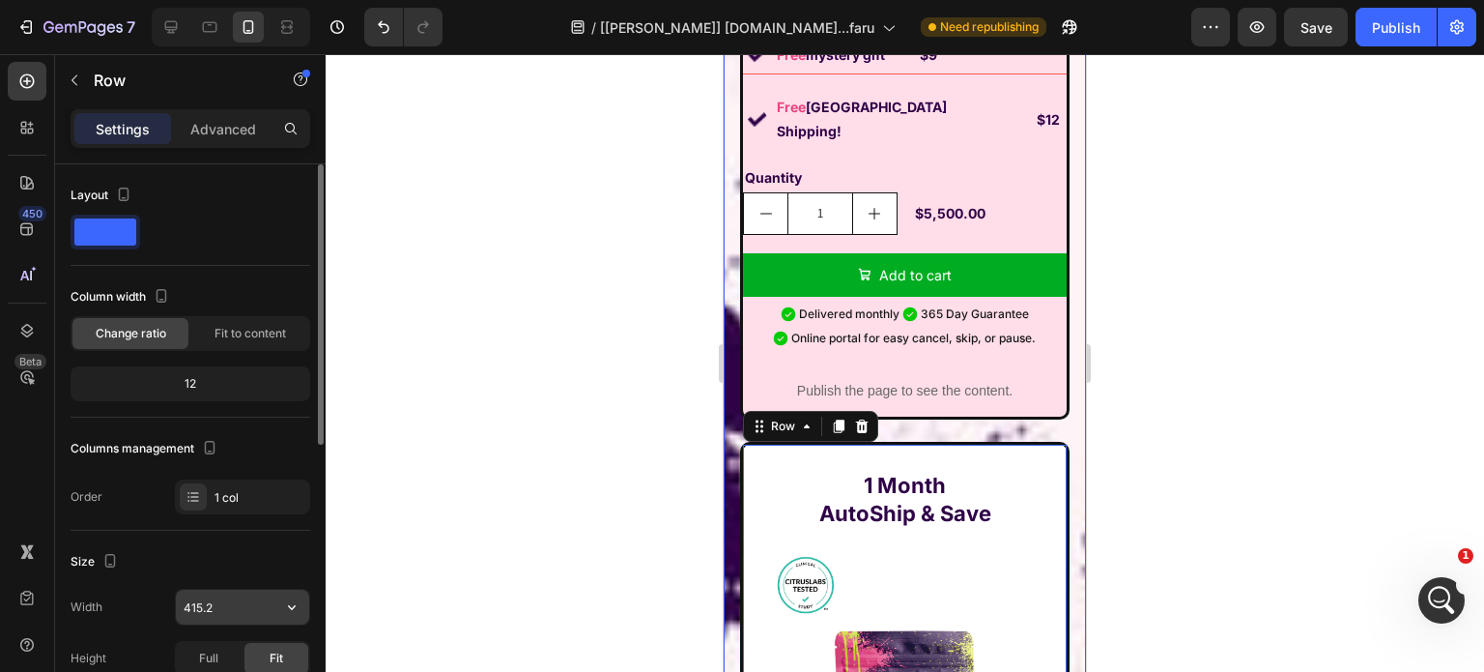
click at [260, 606] on input "415.2" at bounding box center [242, 606] width 133 height 35
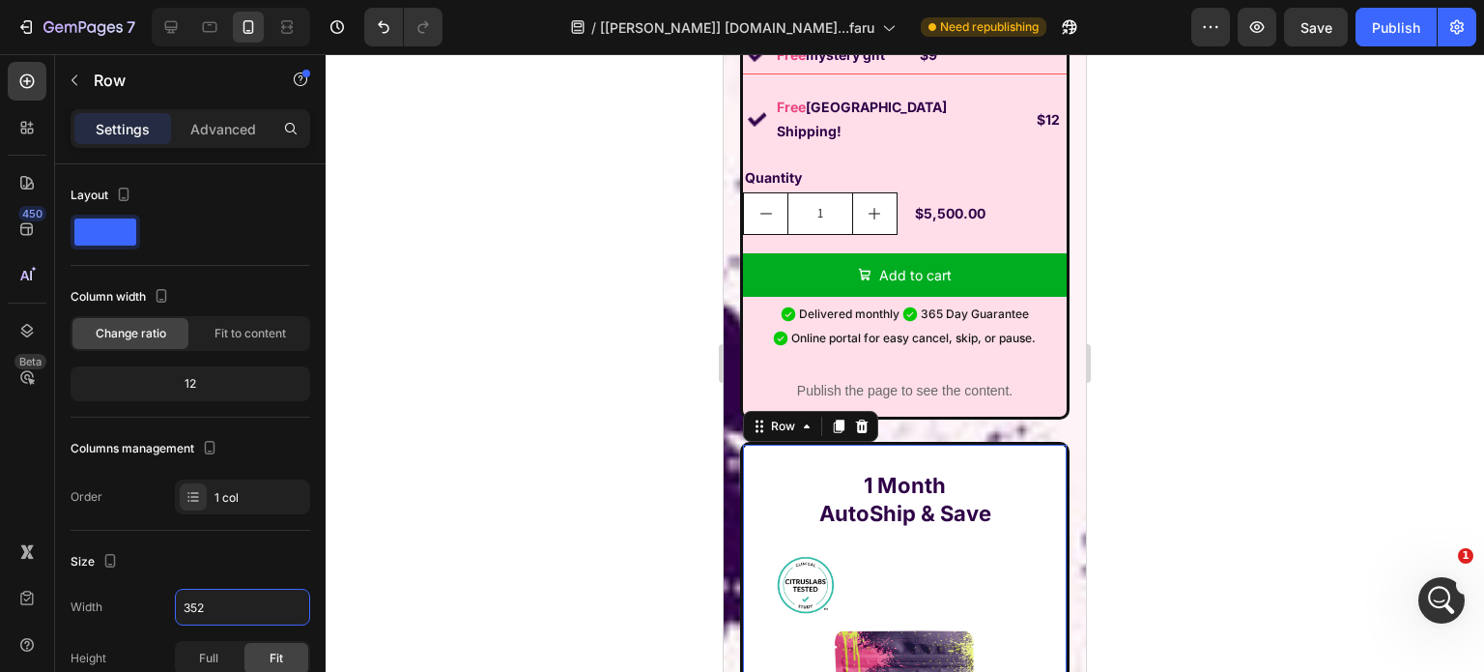
type input "352"
click at [1062, 401] on div "Image [DATE] Special Offer Heading Row 1 Month AutoShip & Save Heading Product …" at bounding box center [905, 584] width 362 height 2475
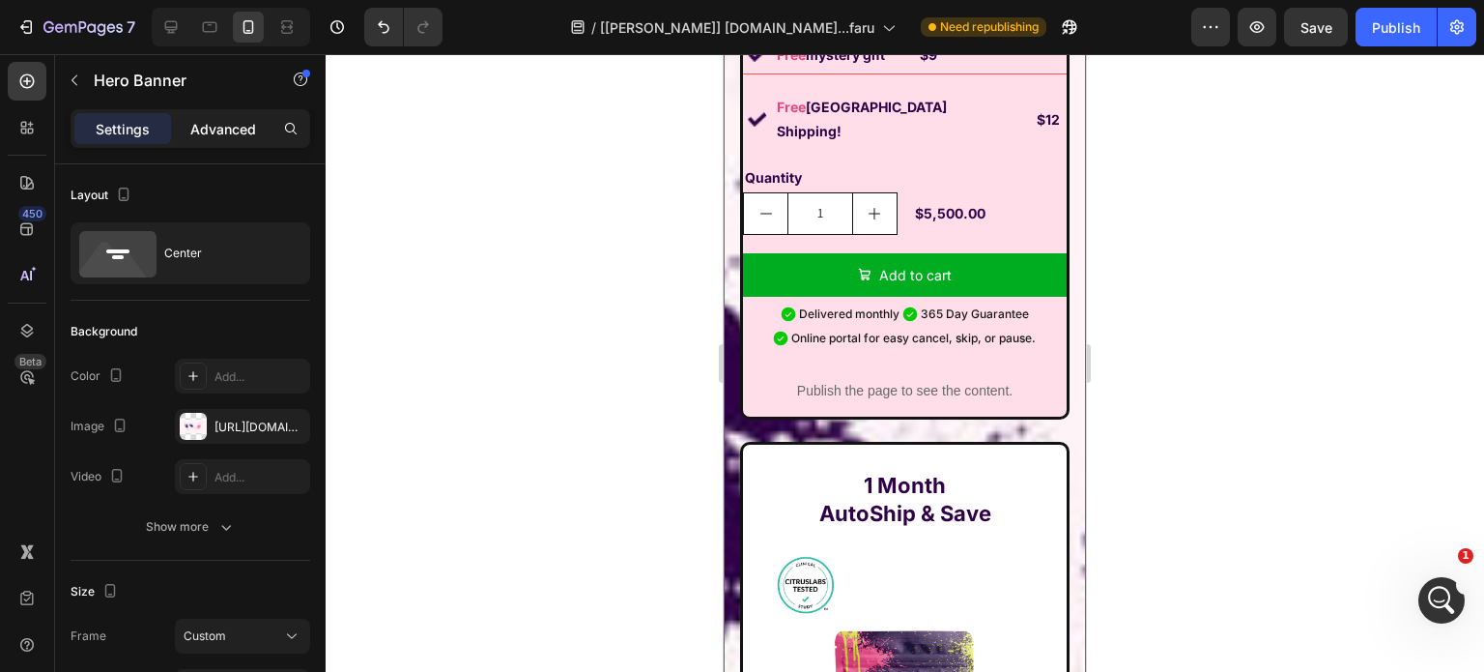
click at [236, 129] on p "Advanced" at bounding box center [223, 129] width 66 height 20
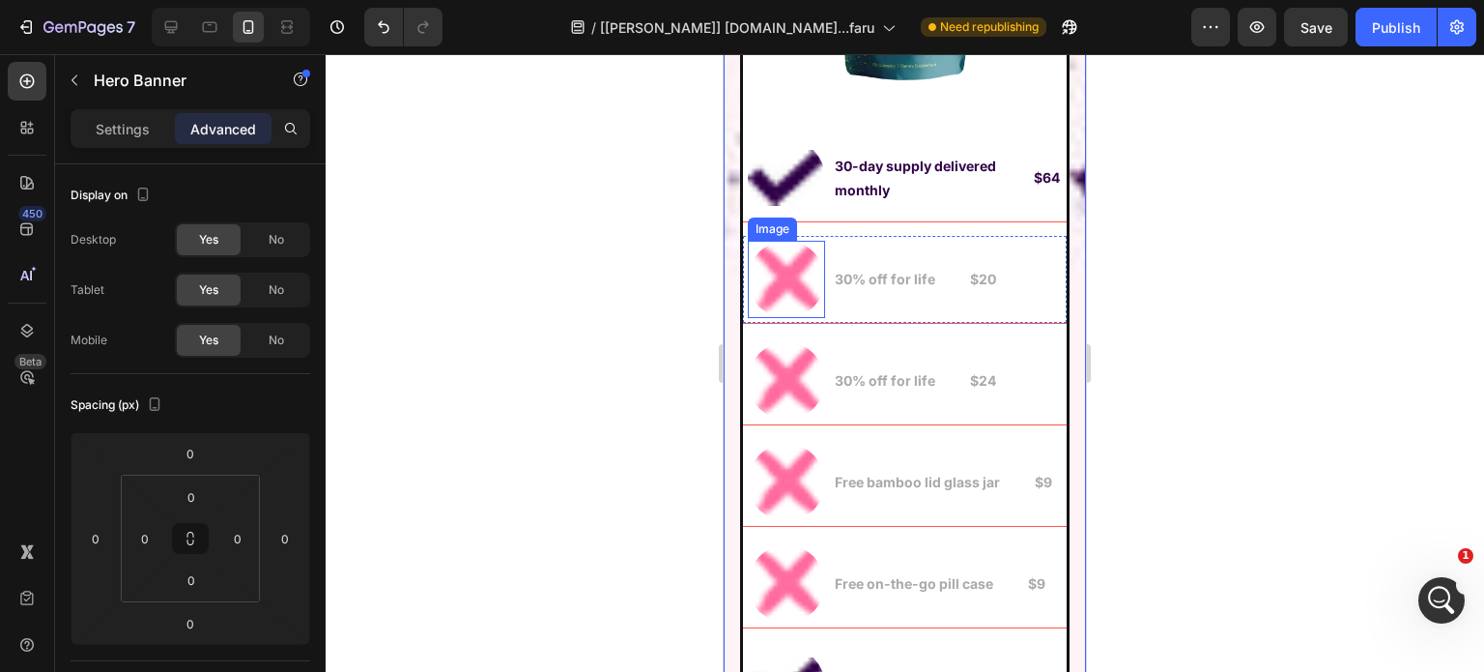
scroll to position [16054, 0]
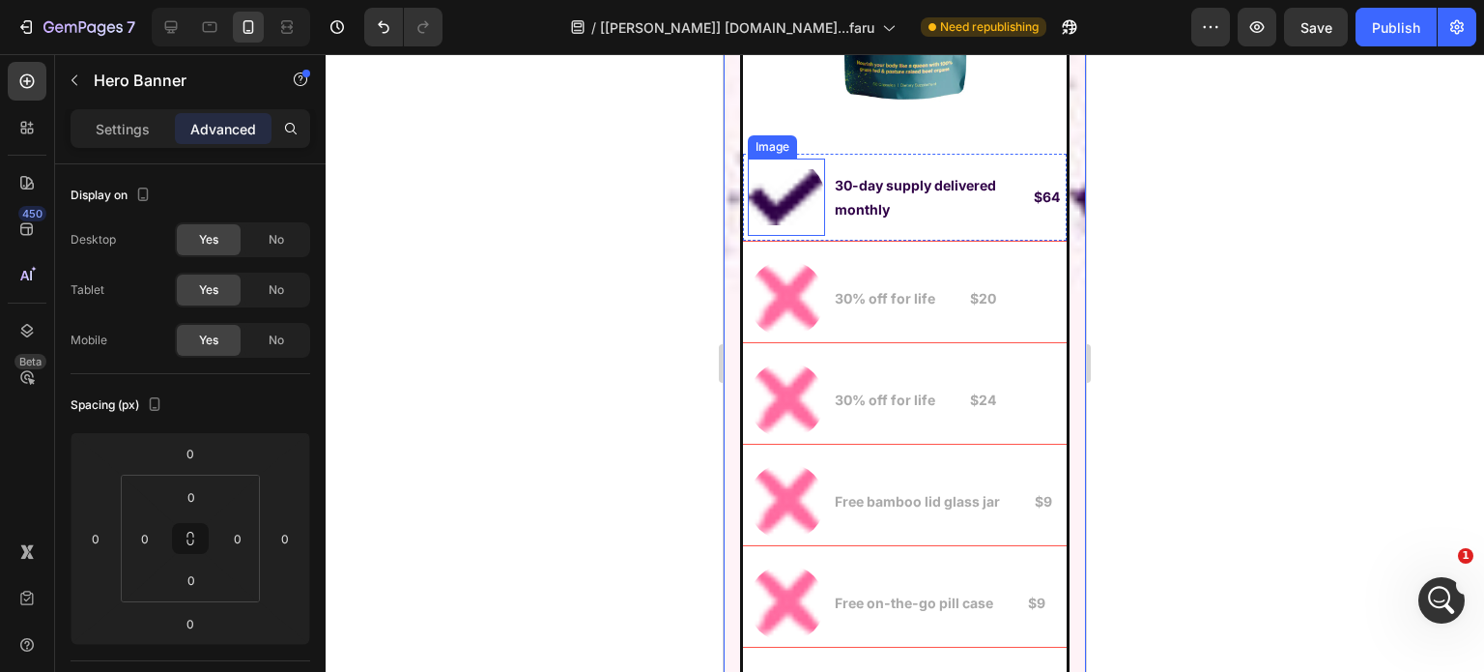
click at [755, 158] on img at bounding box center [786, 196] width 77 height 77
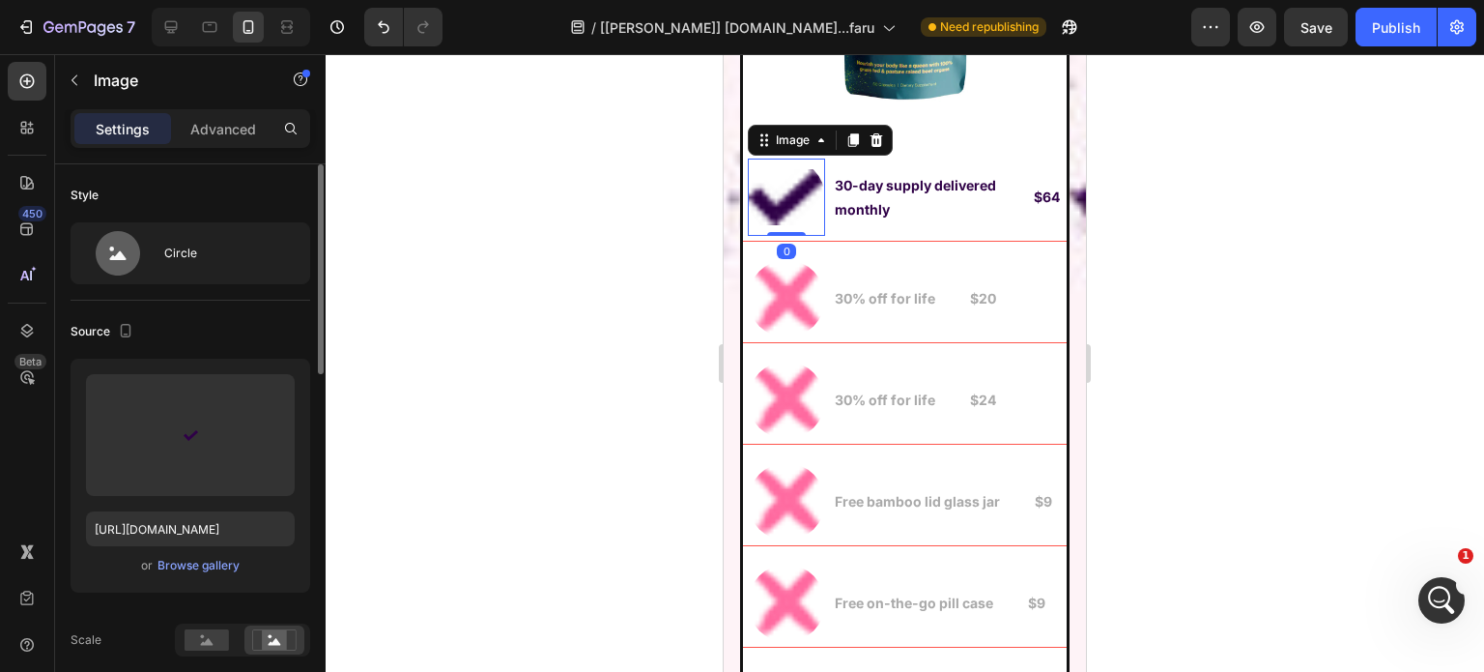
scroll to position [387, 0]
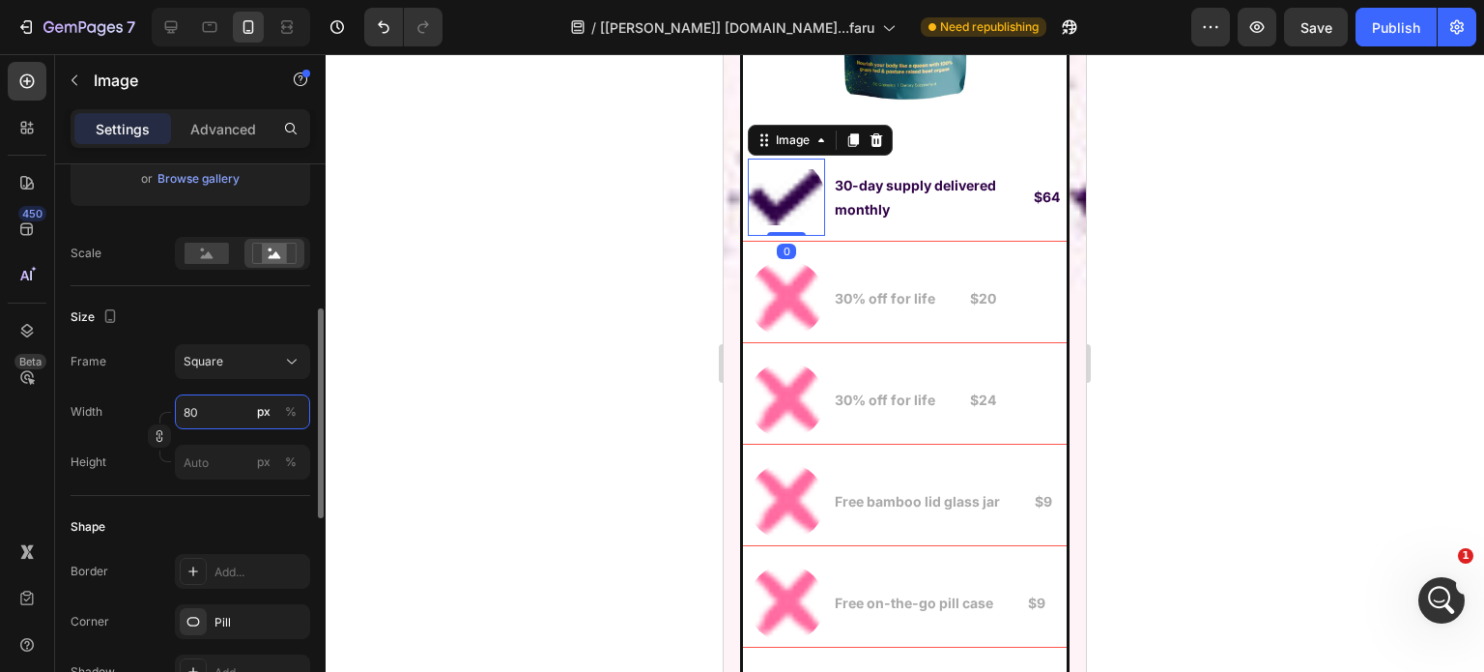
click at [198, 412] on input "80" at bounding box center [242, 411] width 135 height 35
type input "2"
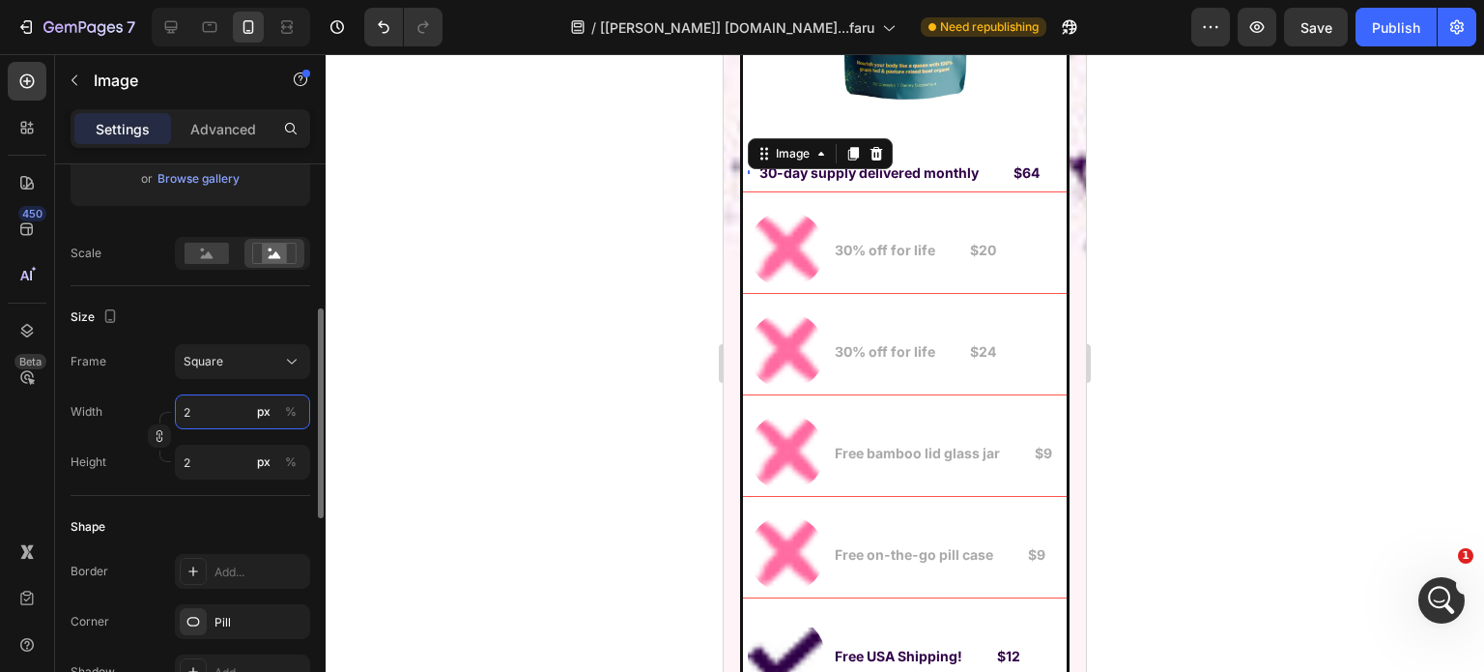
type input "20"
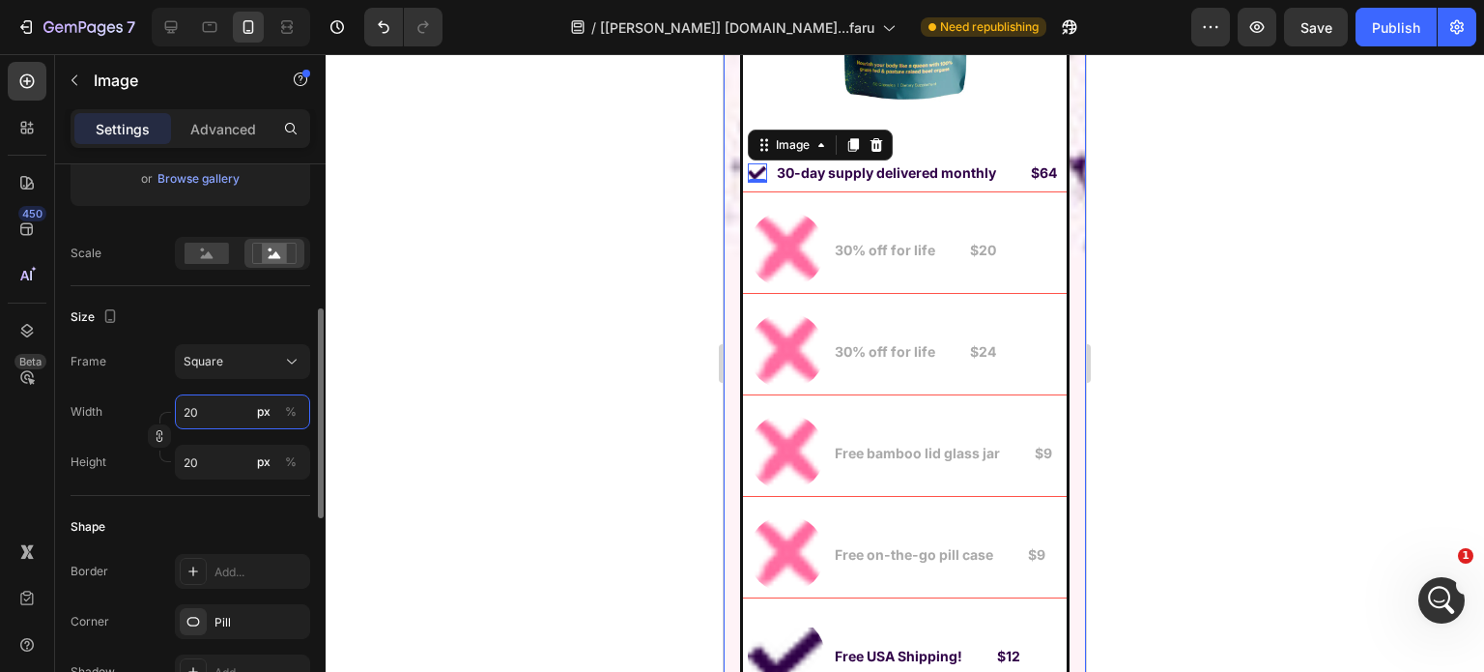
type input "1"
type input "15"
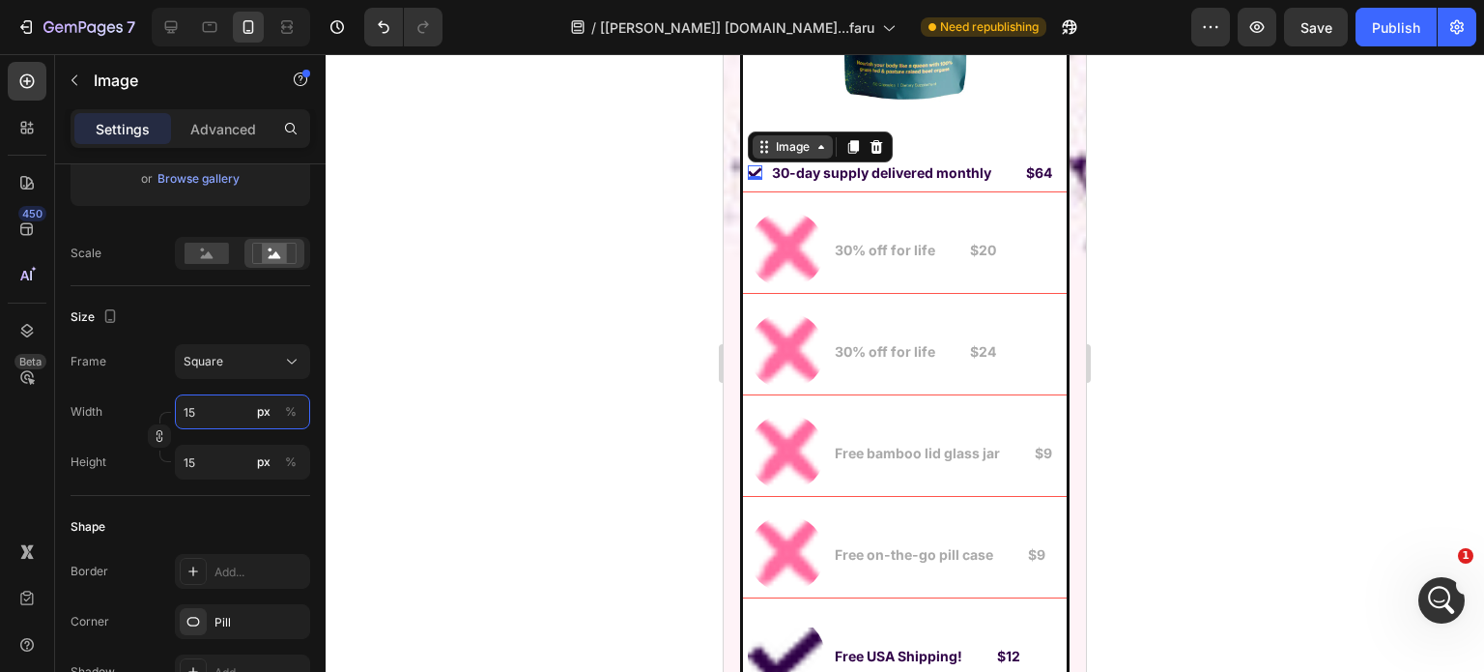
type input "15"
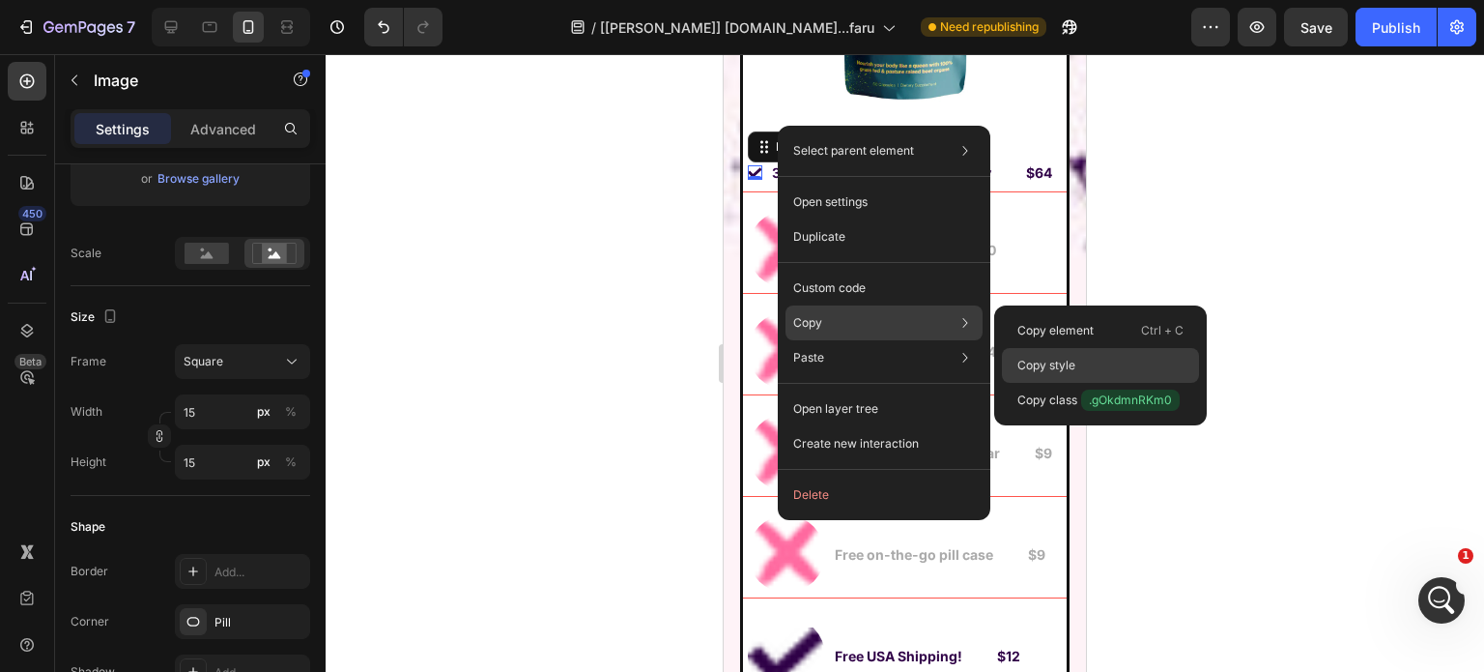
click at [1110, 383] on div "Copy style" at bounding box center [1100, 400] width 197 height 35
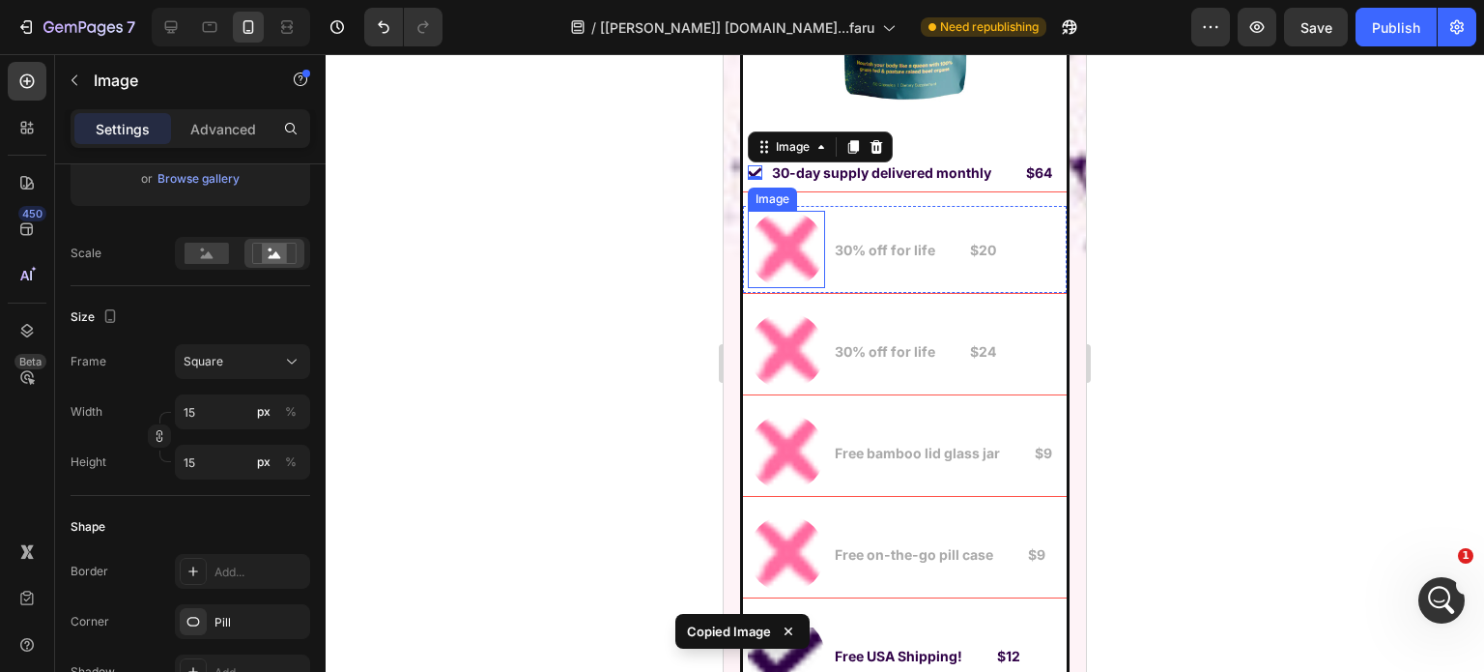
click at [769, 229] on img at bounding box center [786, 249] width 77 height 77
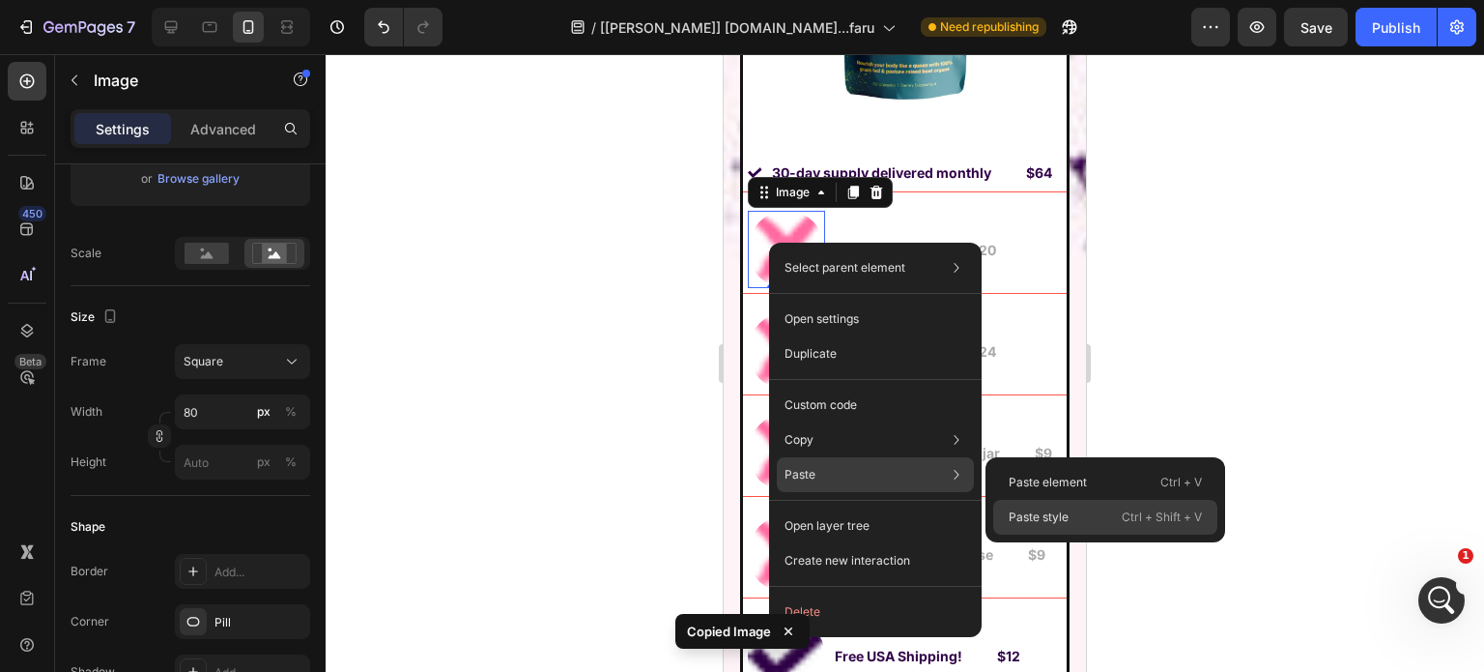
click at [1022, 507] on div "Paste style Ctrl + Shift + V" at bounding box center [1105, 517] width 224 height 35
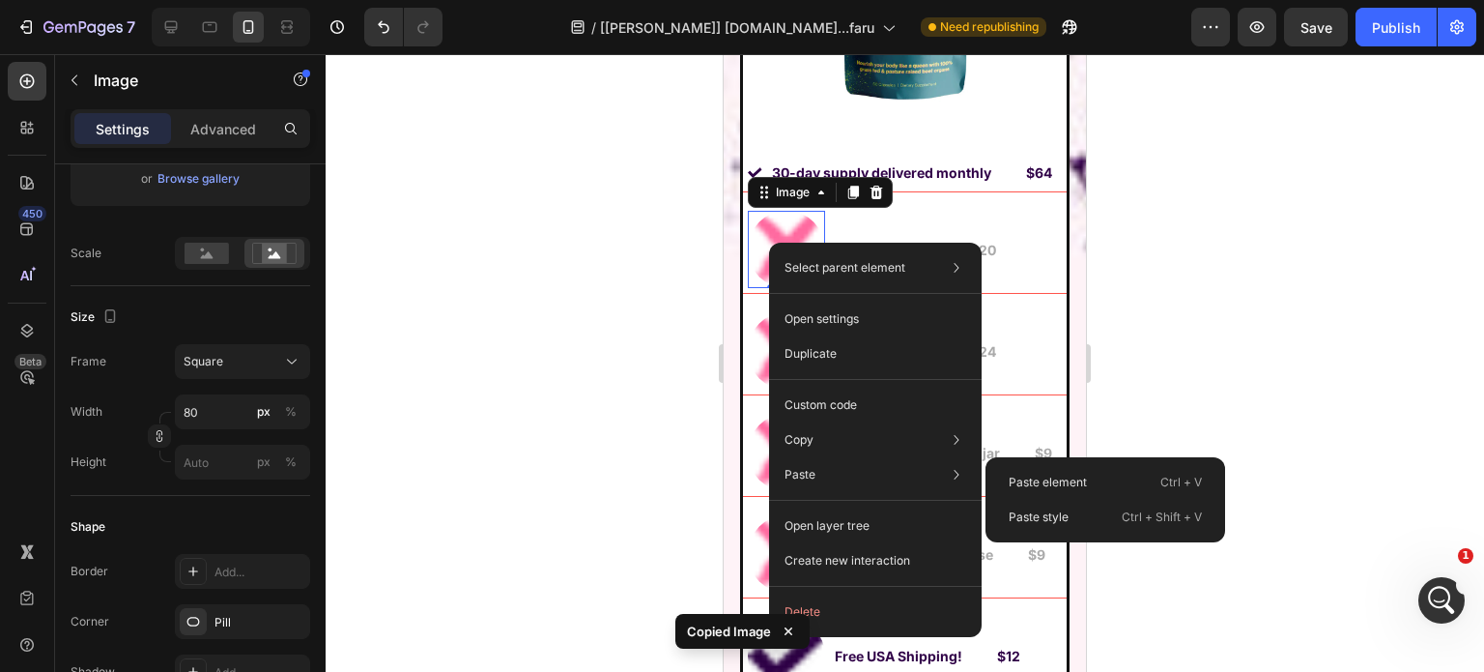
type input "15"
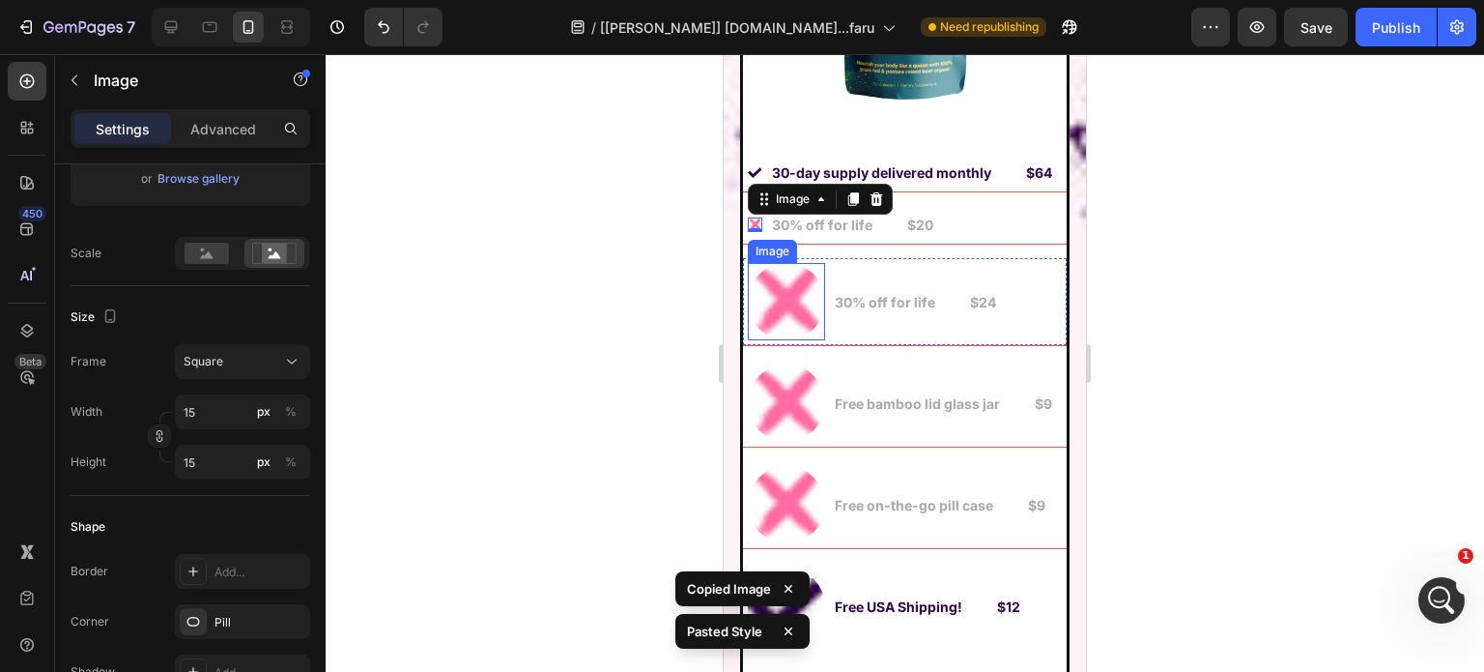
click at [776, 296] on img at bounding box center [786, 301] width 77 height 77
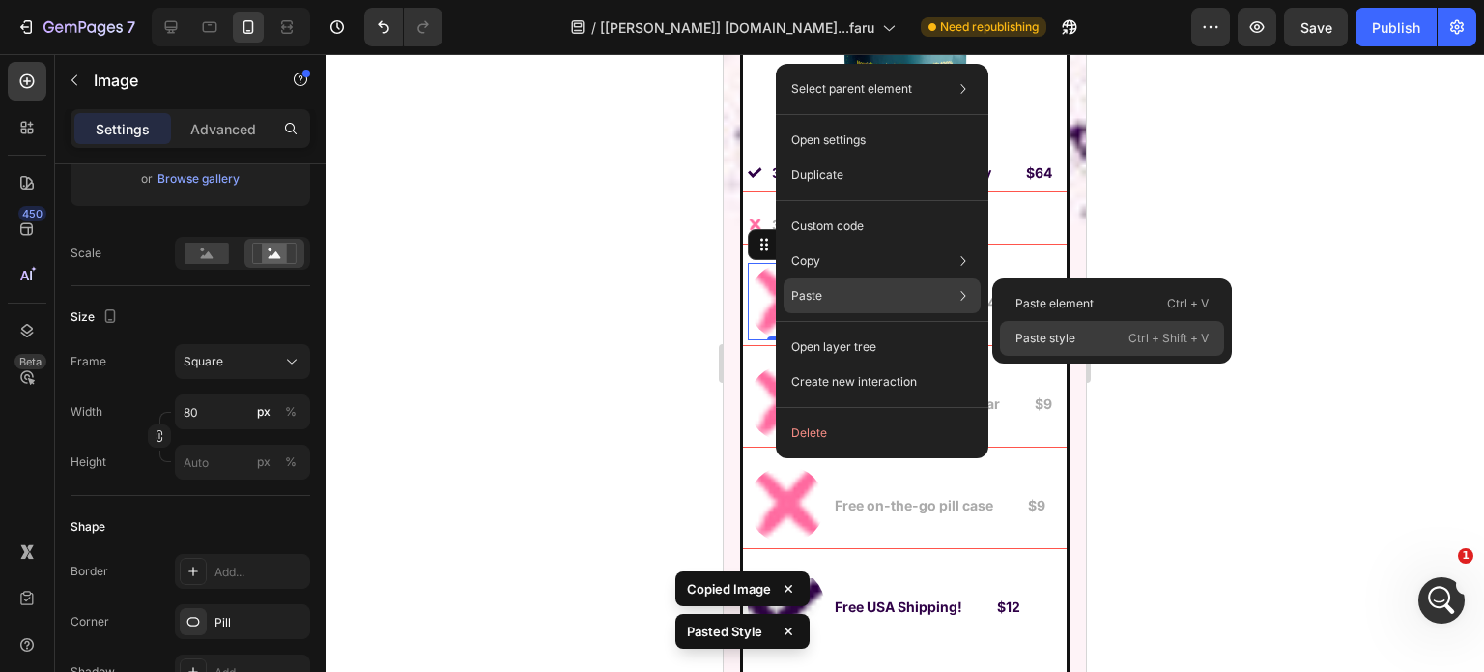
click at [1020, 330] on p "Paste style" at bounding box center [1046, 338] width 60 height 17
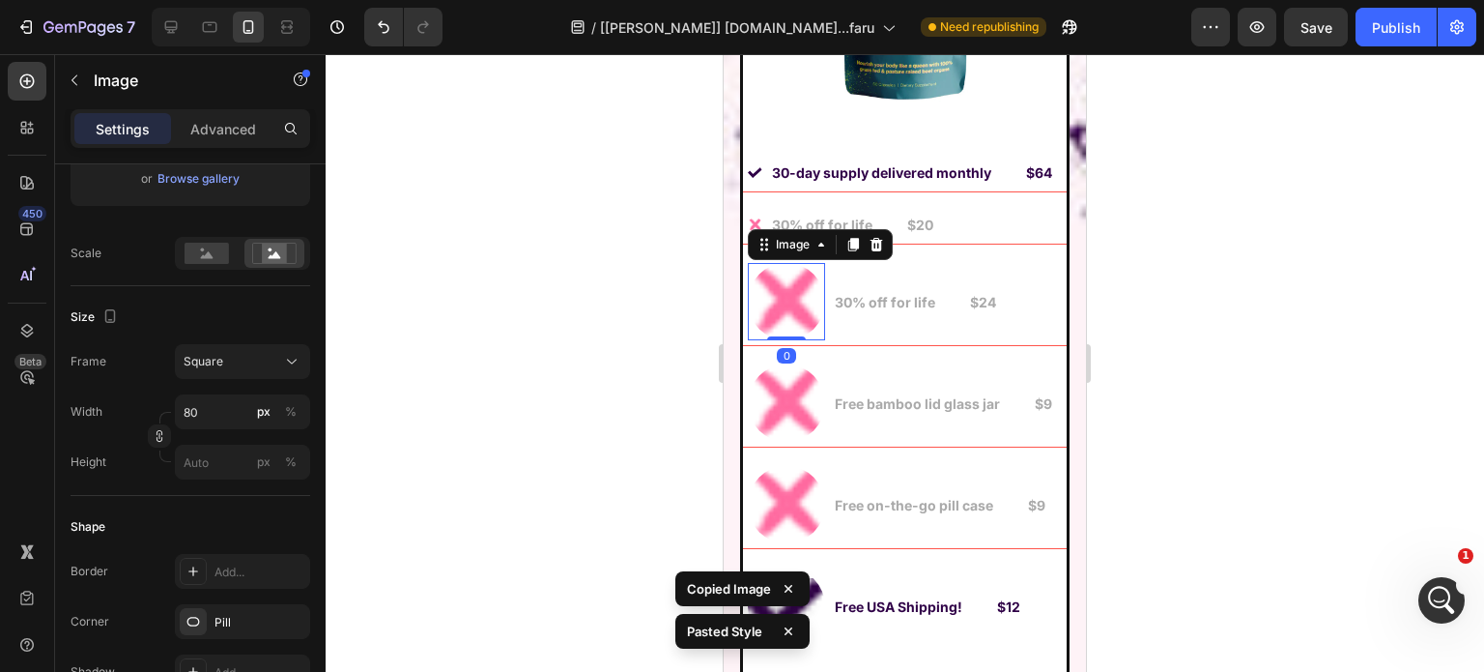
type input "15"
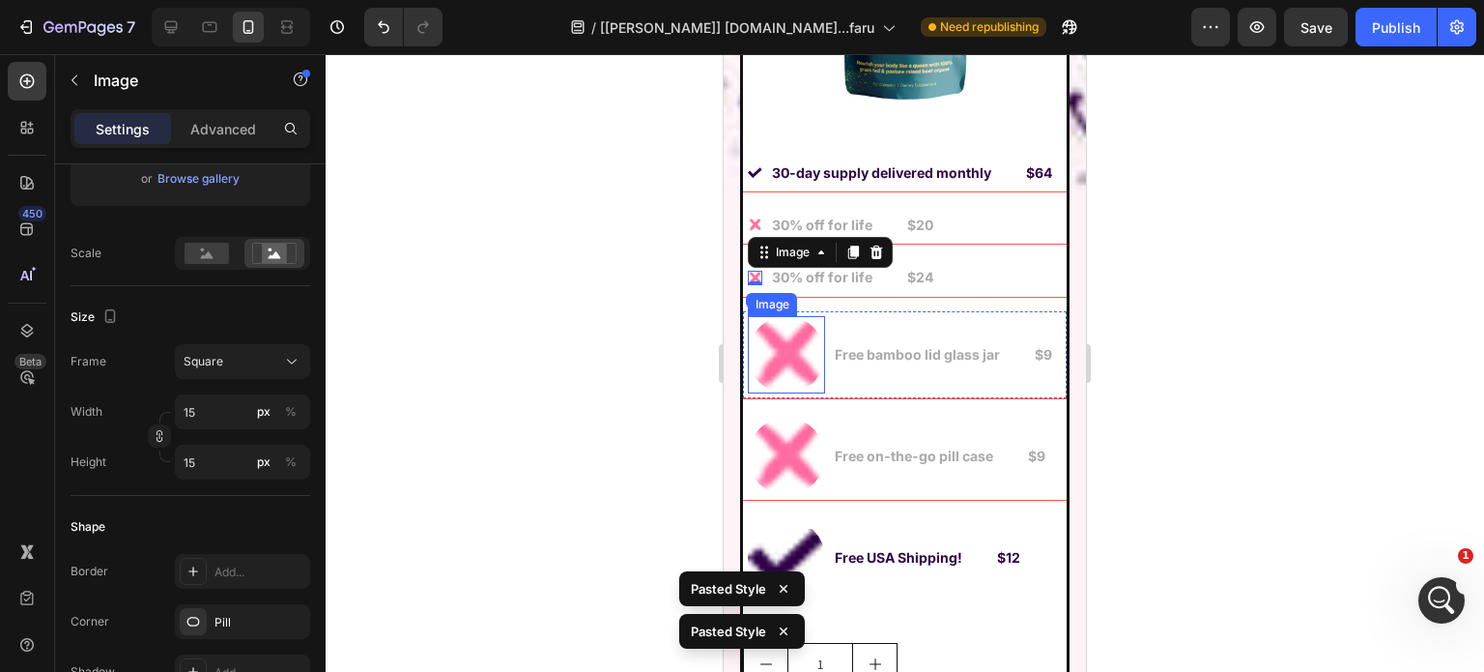
click at [803, 350] on img at bounding box center [786, 354] width 77 height 77
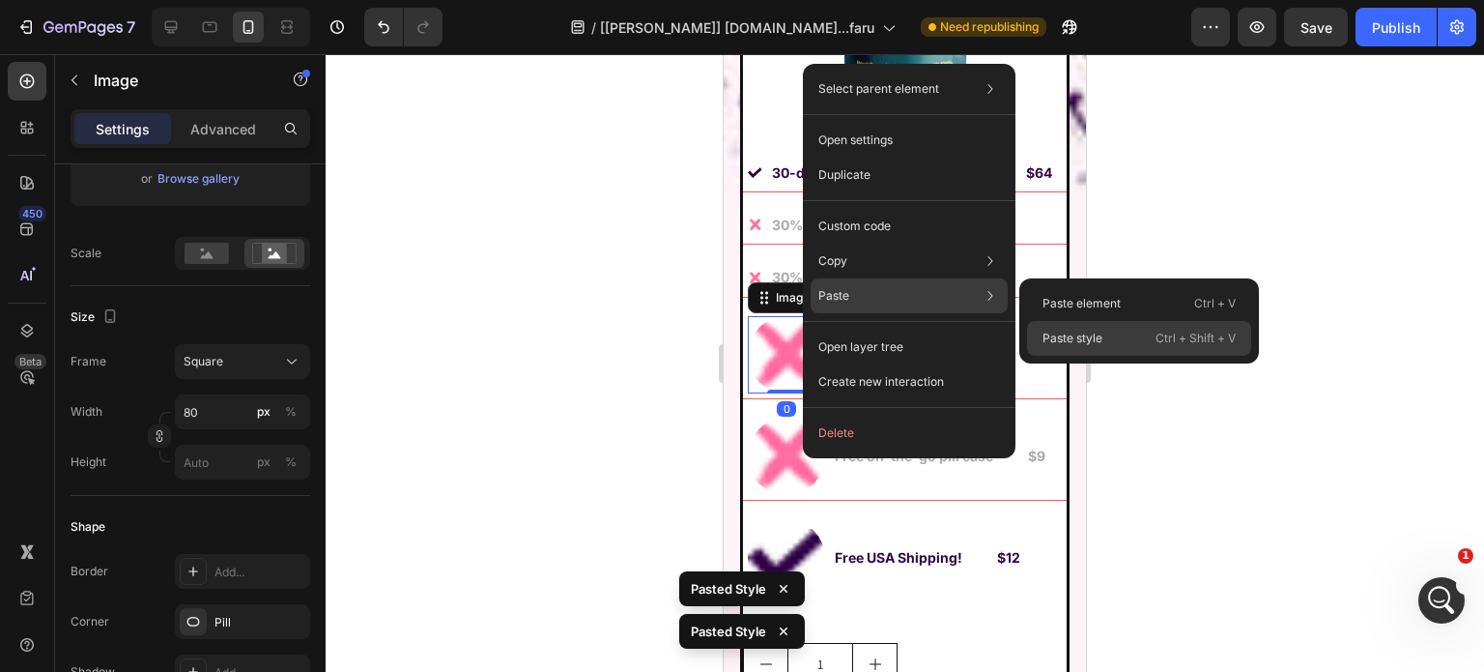
click at [1063, 330] on p "Paste style" at bounding box center [1073, 338] width 60 height 17
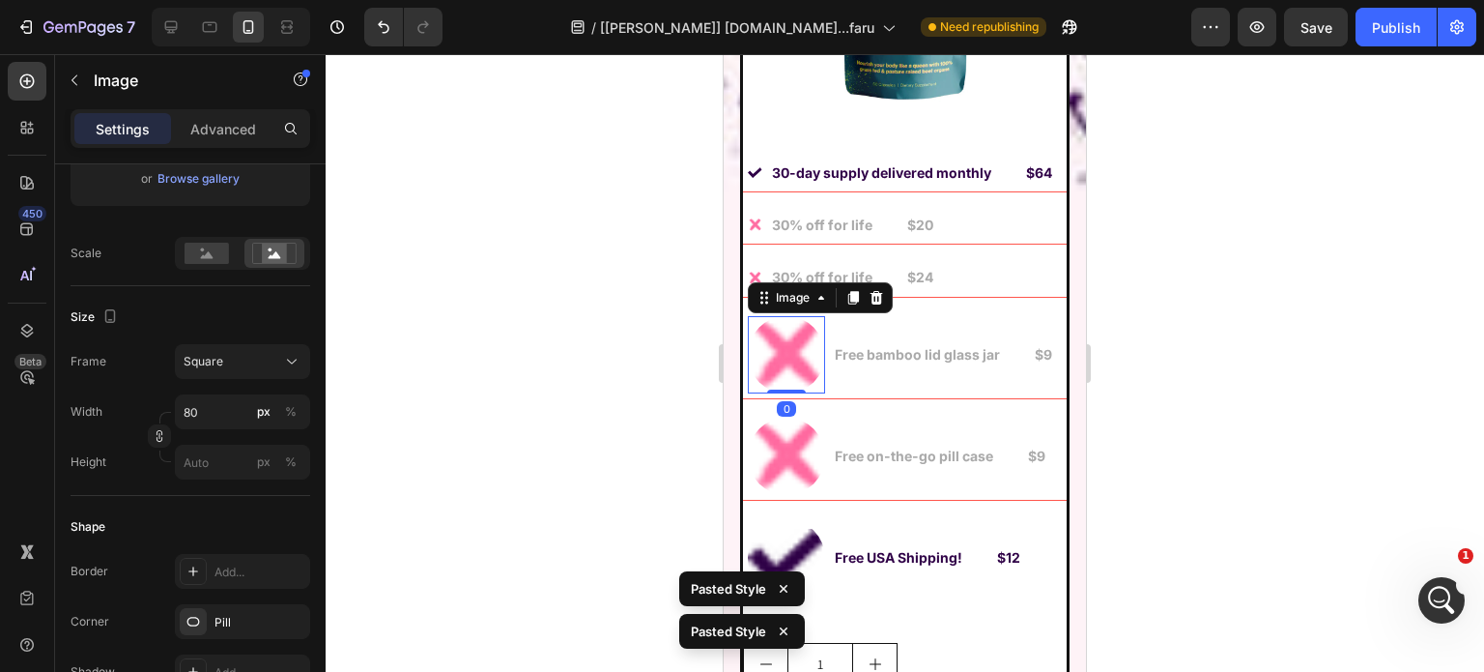
type input "15"
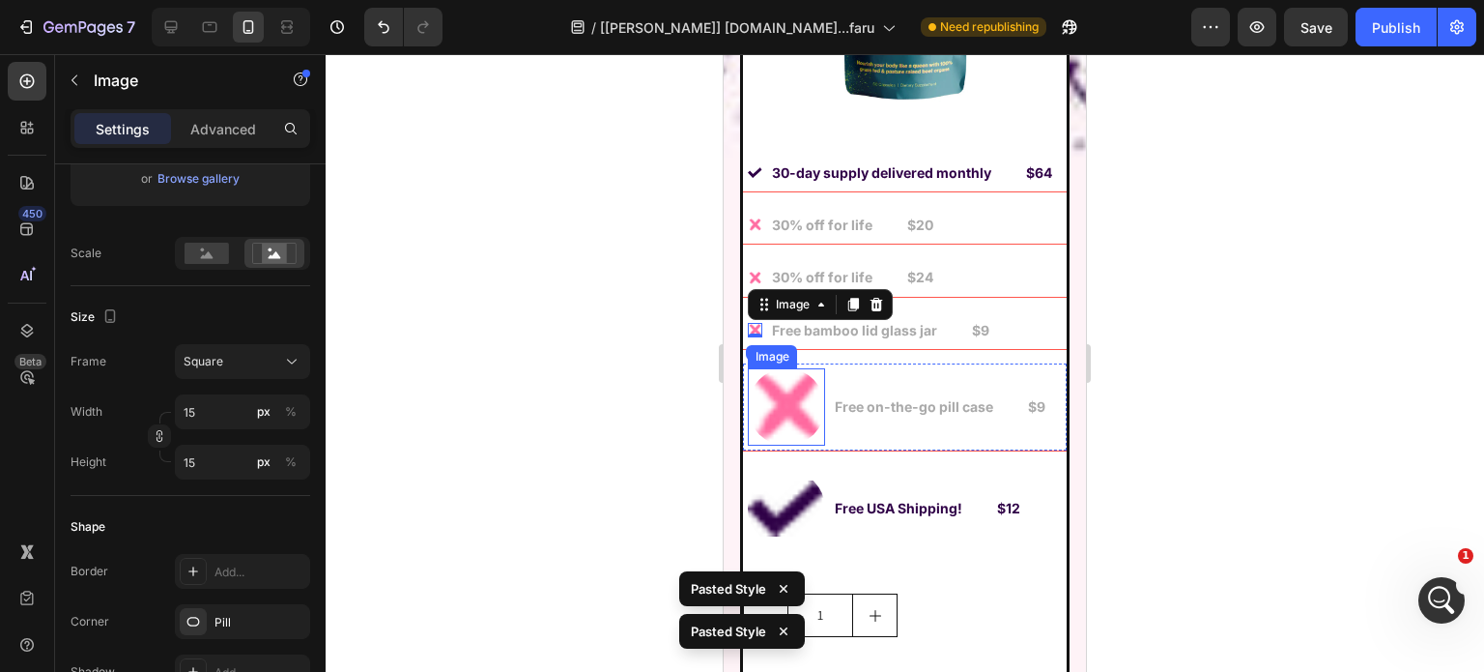
click at [789, 397] on img at bounding box center [786, 406] width 77 height 77
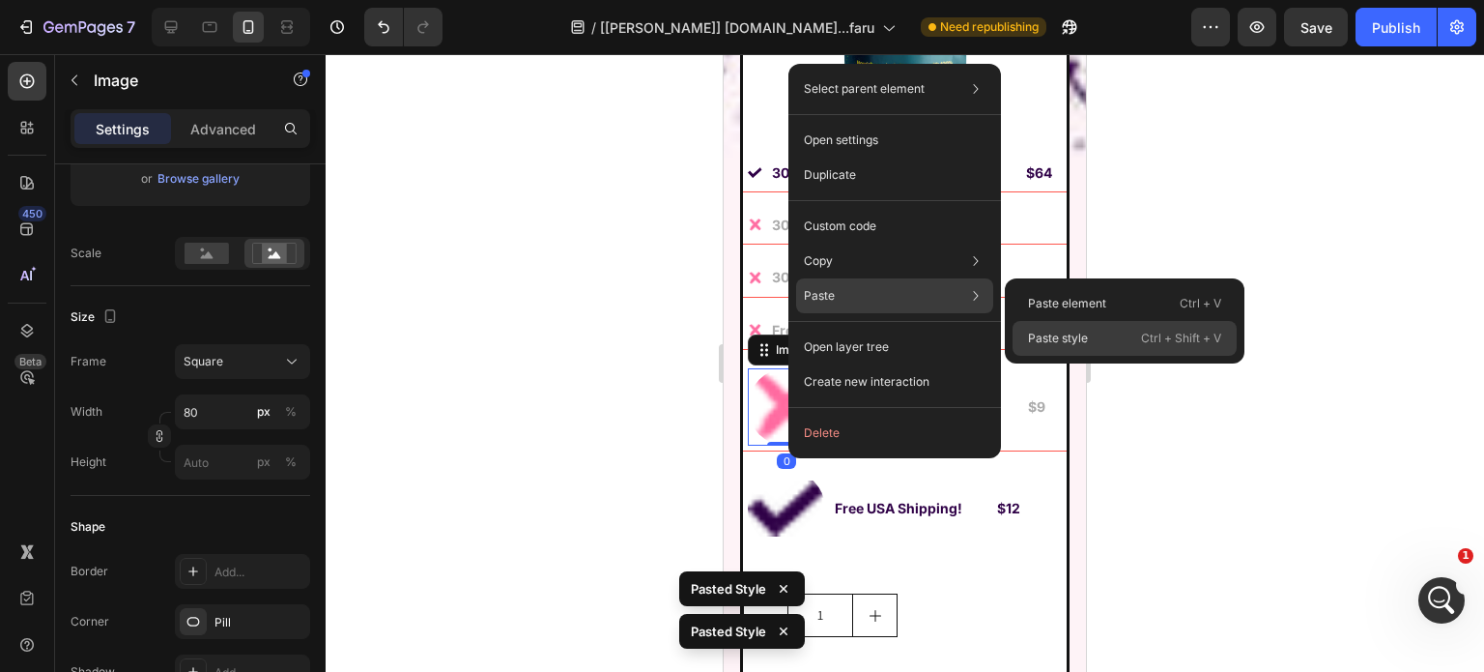
click at [1048, 331] on p "Paste style" at bounding box center [1058, 338] width 60 height 17
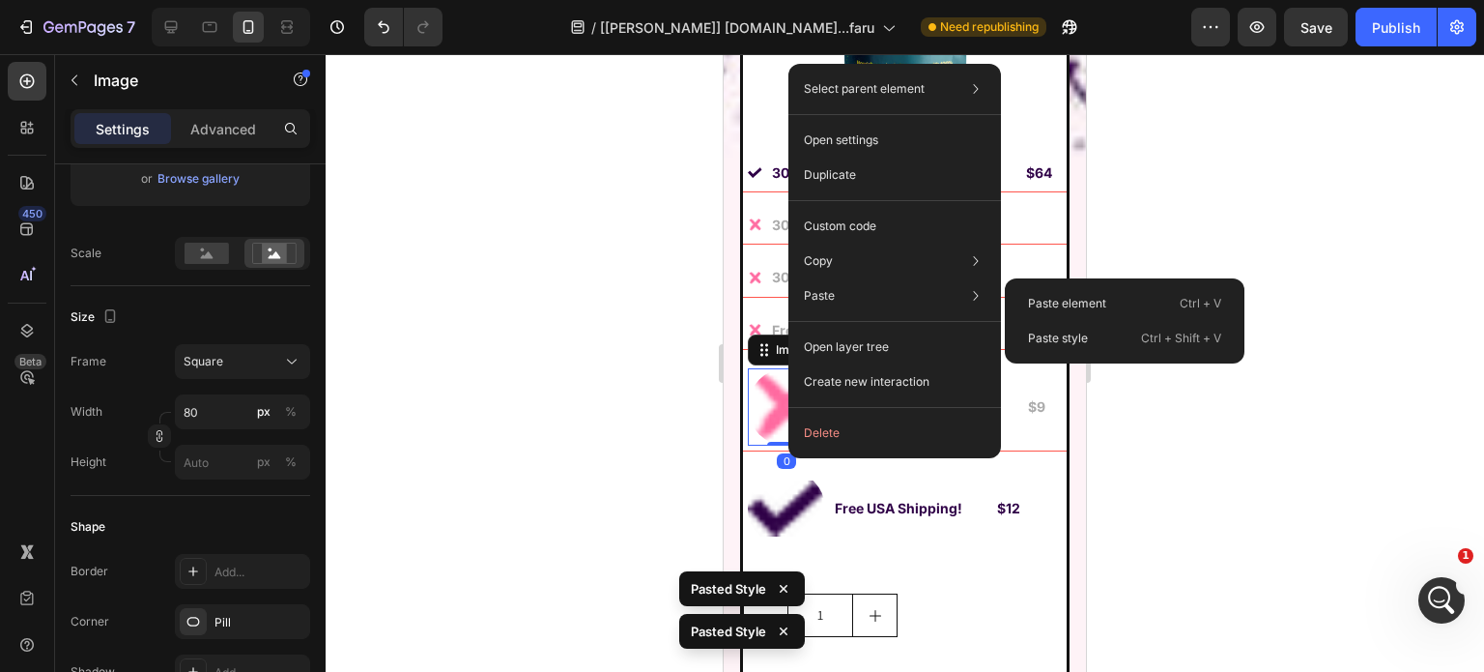
type input "15"
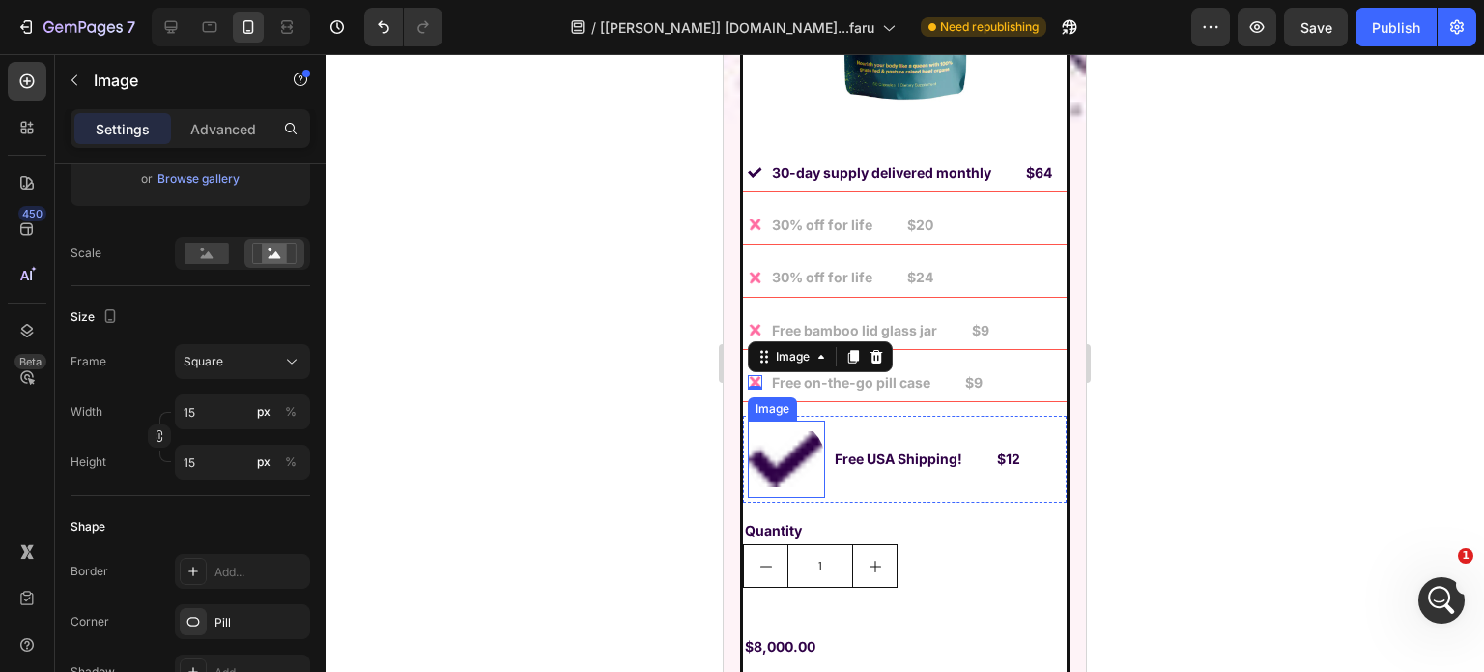
click at [765, 447] on img at bounding box center [786, 458] width 77 height 77
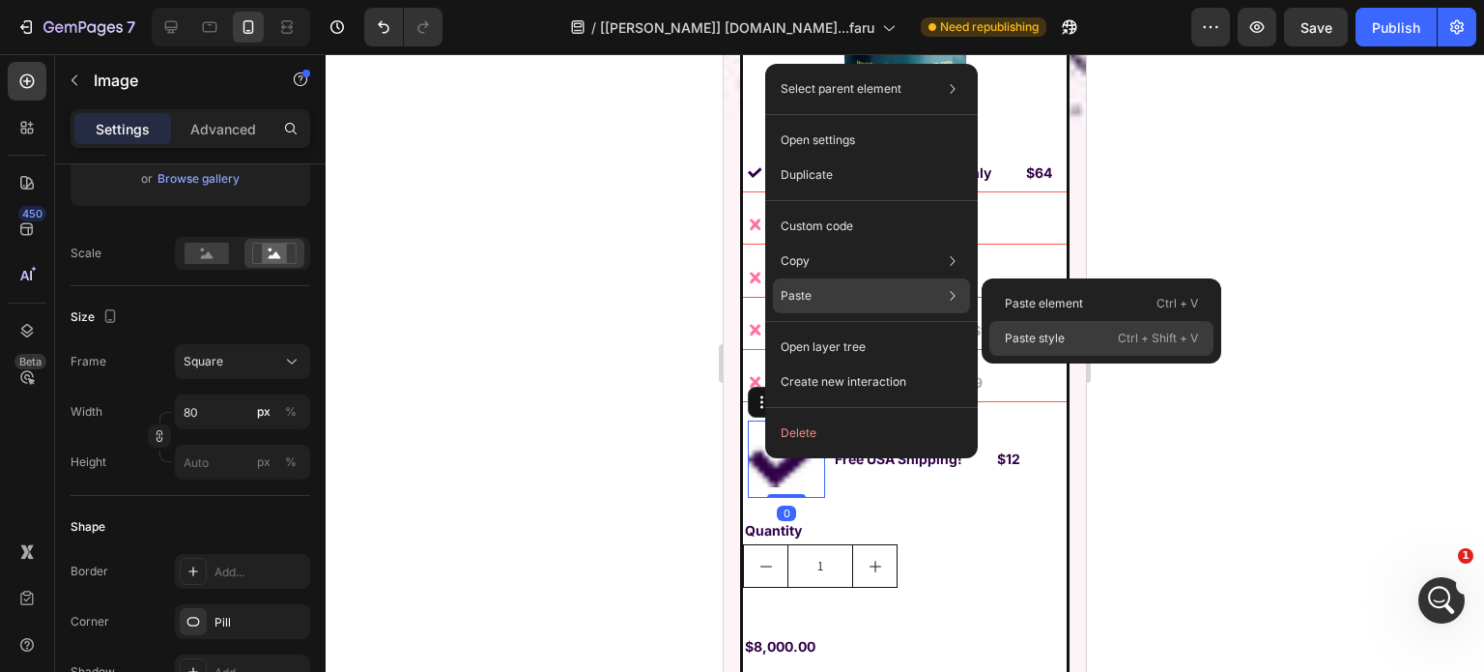
click at [1053, 330] on p "Paste style" at bounding box center [1035, 338] width 60 height 17
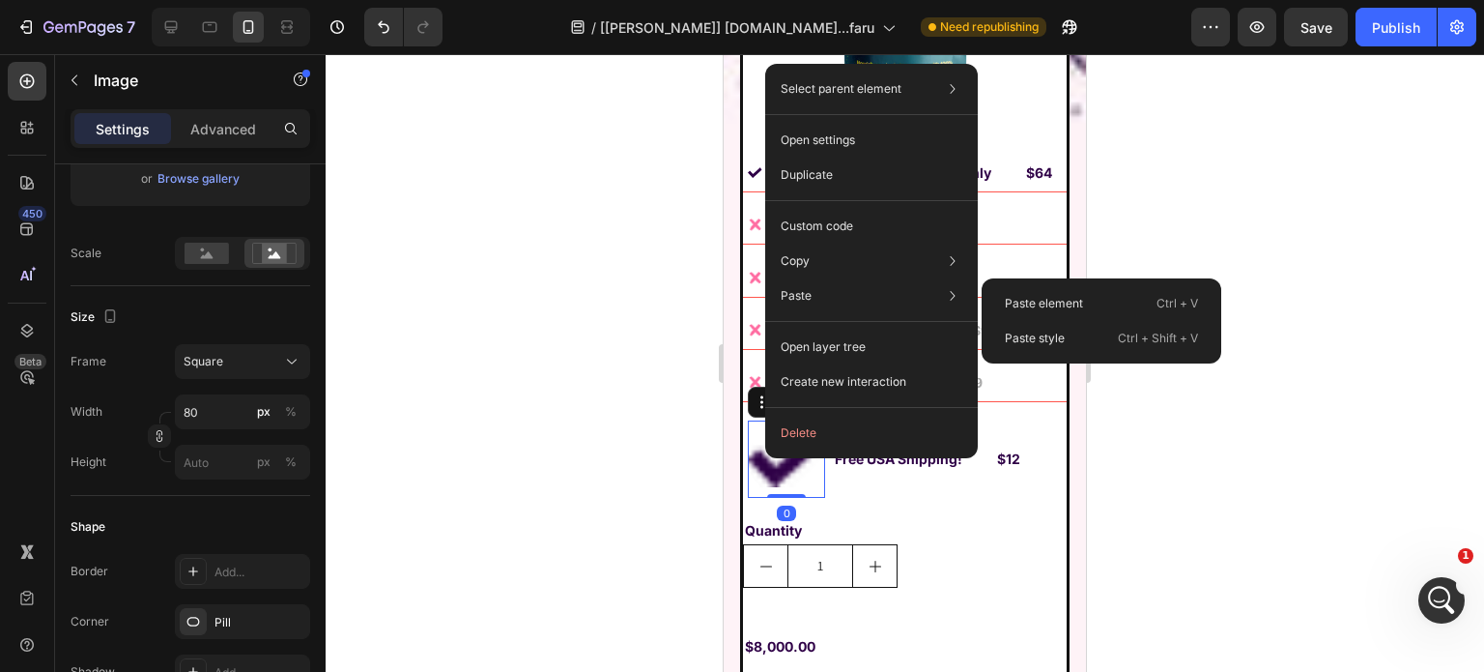
type input "15"
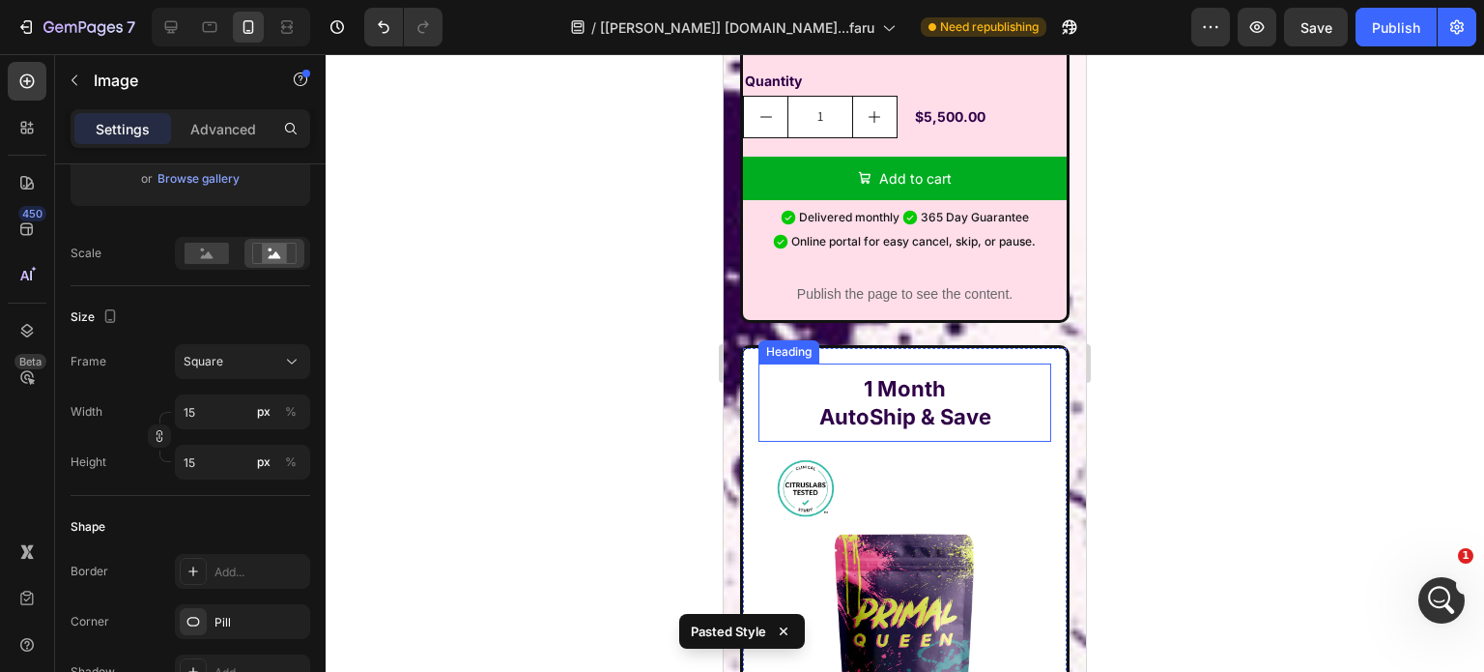
scroll to position [15087, 0]
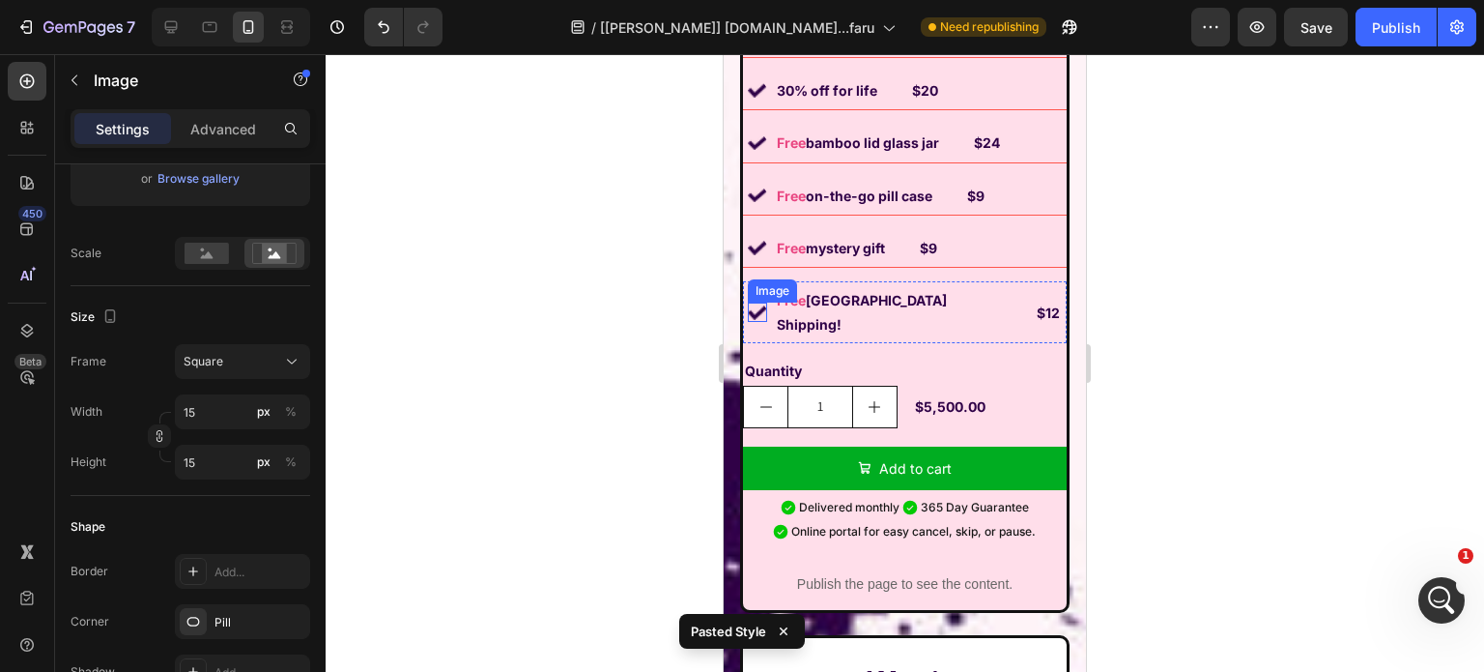
click at [761, 302] on img at bounding box center [757, 311] width 19 height 19
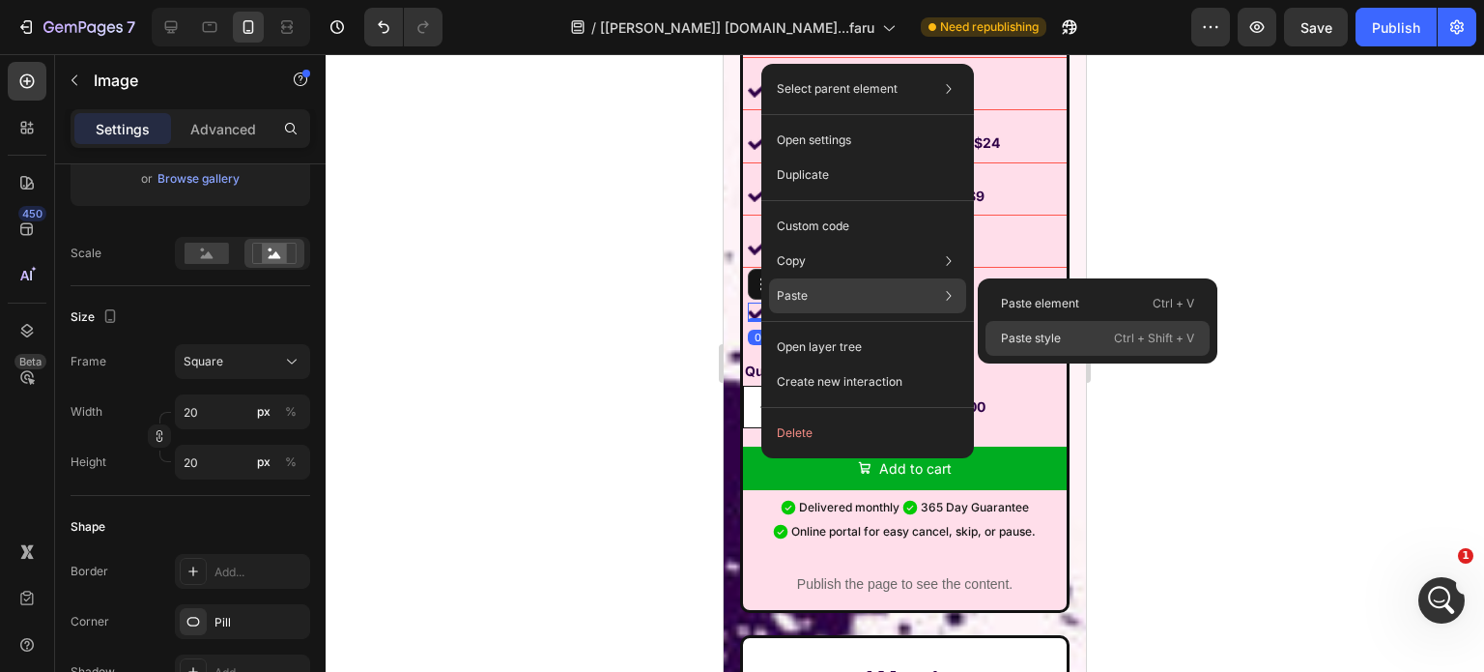
click at [1053, 331] on p "Paste style" at bounding box center [1031, 338] width 60 height 17
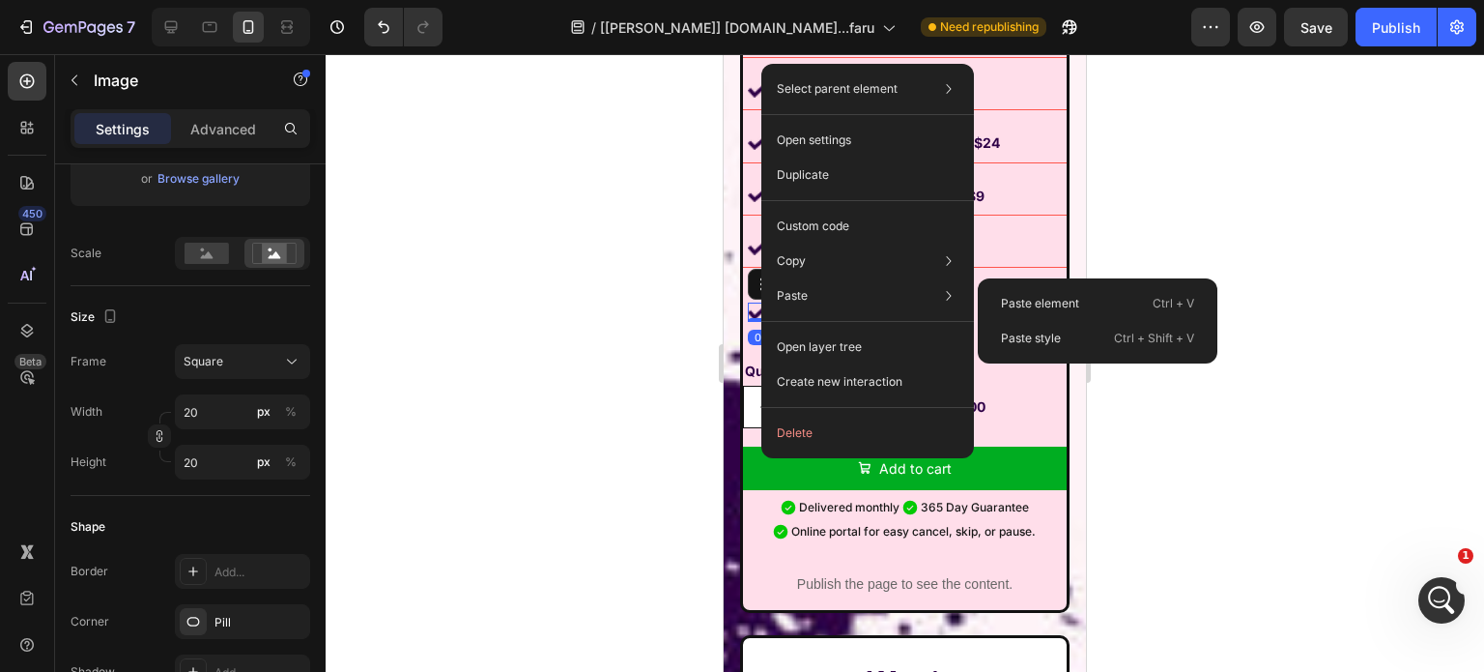
type input "15"
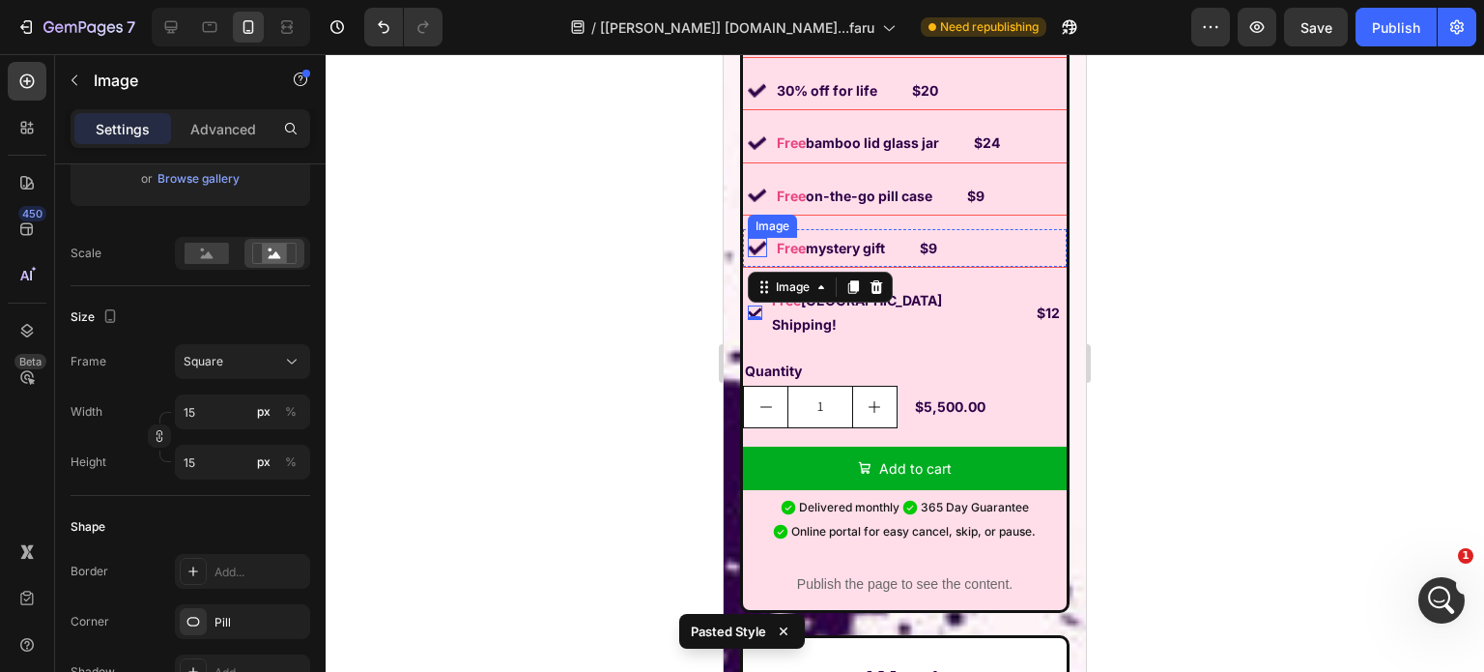
click at [758, 257] on img at bounding box center [757, 247] width 19 height 19
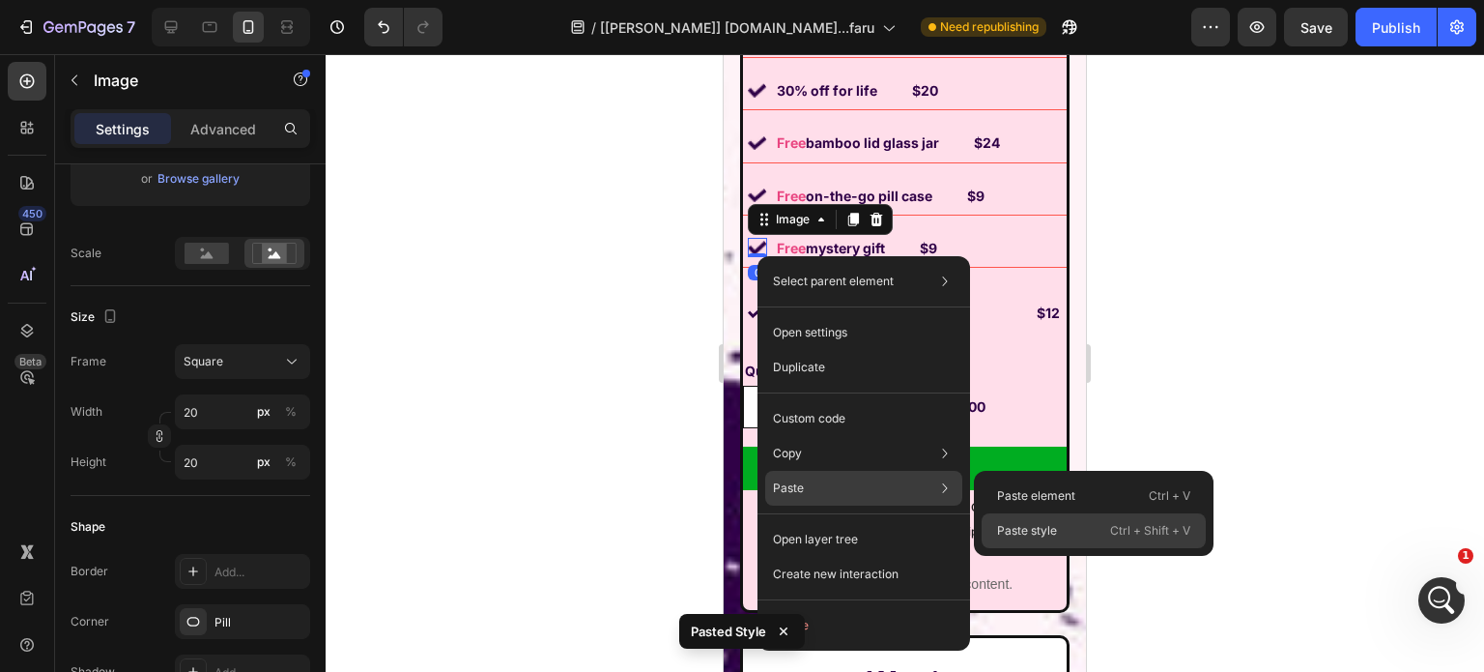
drag, startPoint x: 1028, startPoint y: 521, endPoint x: 130, endPoint y: 297, distance: 925.3
click at [1028, 522] on p "Paste style" at bounding box center [1027, 530] width 60 height 17
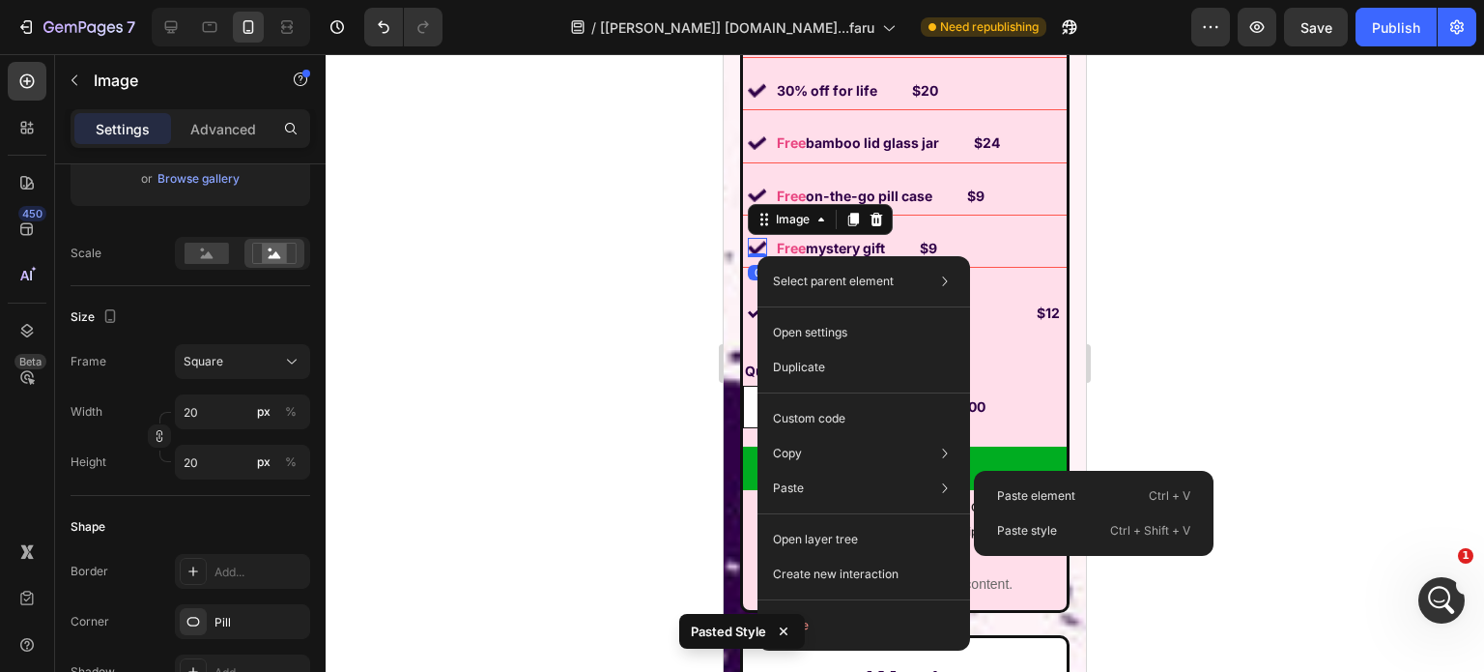
type input "15"
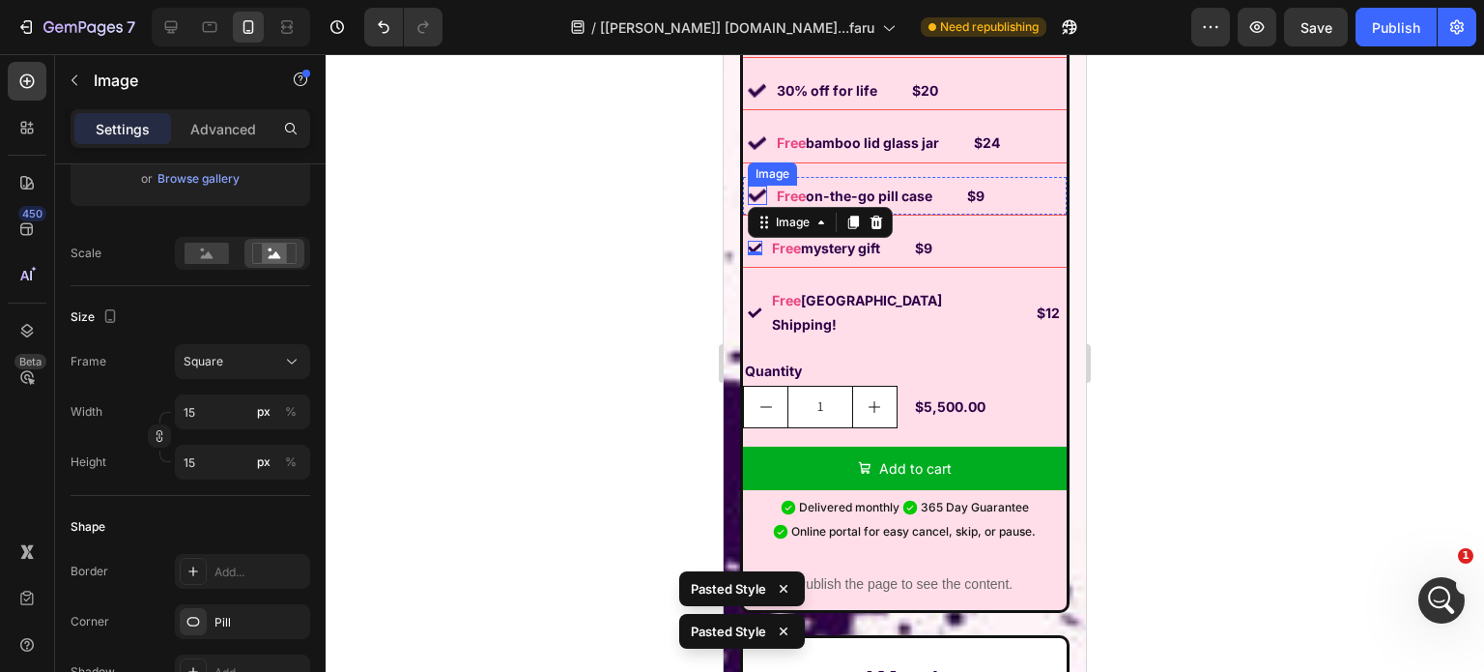
click at [758, 205] on img at bounding box center [757, 195] width 19 height 19
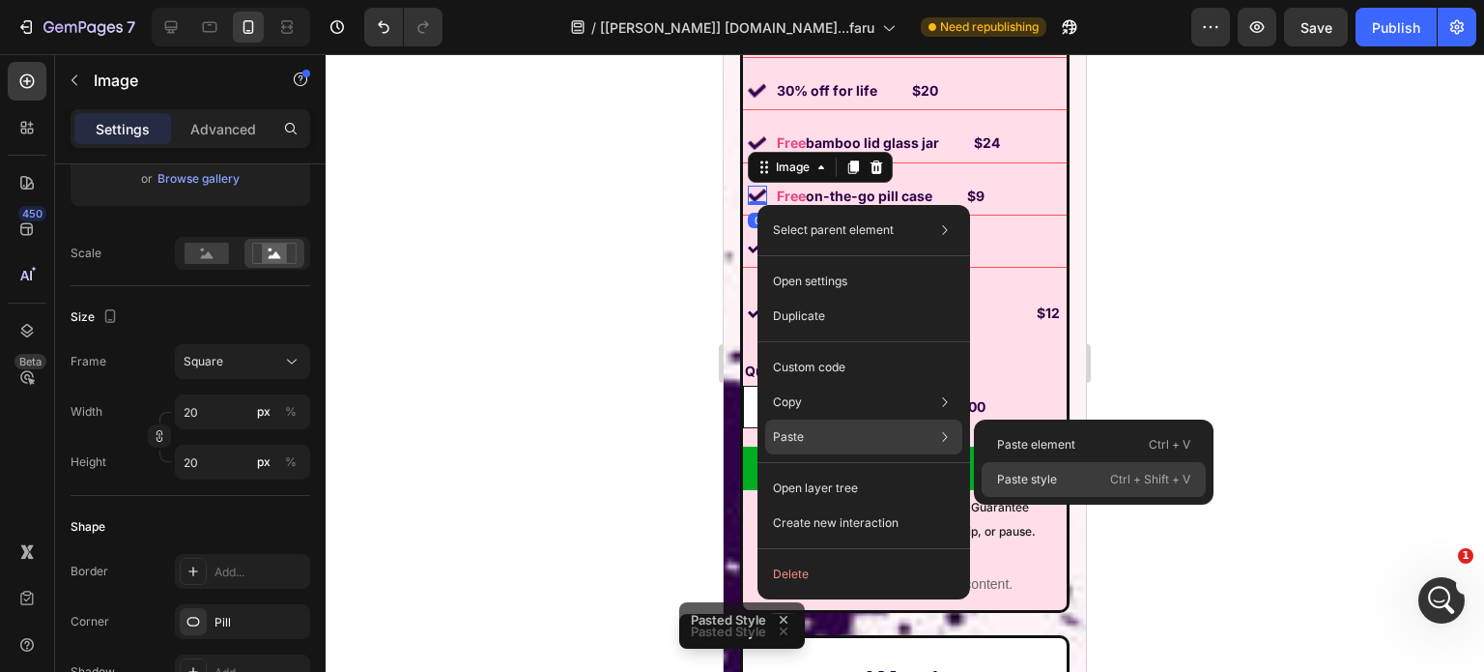
click at [997, 474] on p "Paste style" at bounding box center [1027, 479] width 60 height 17
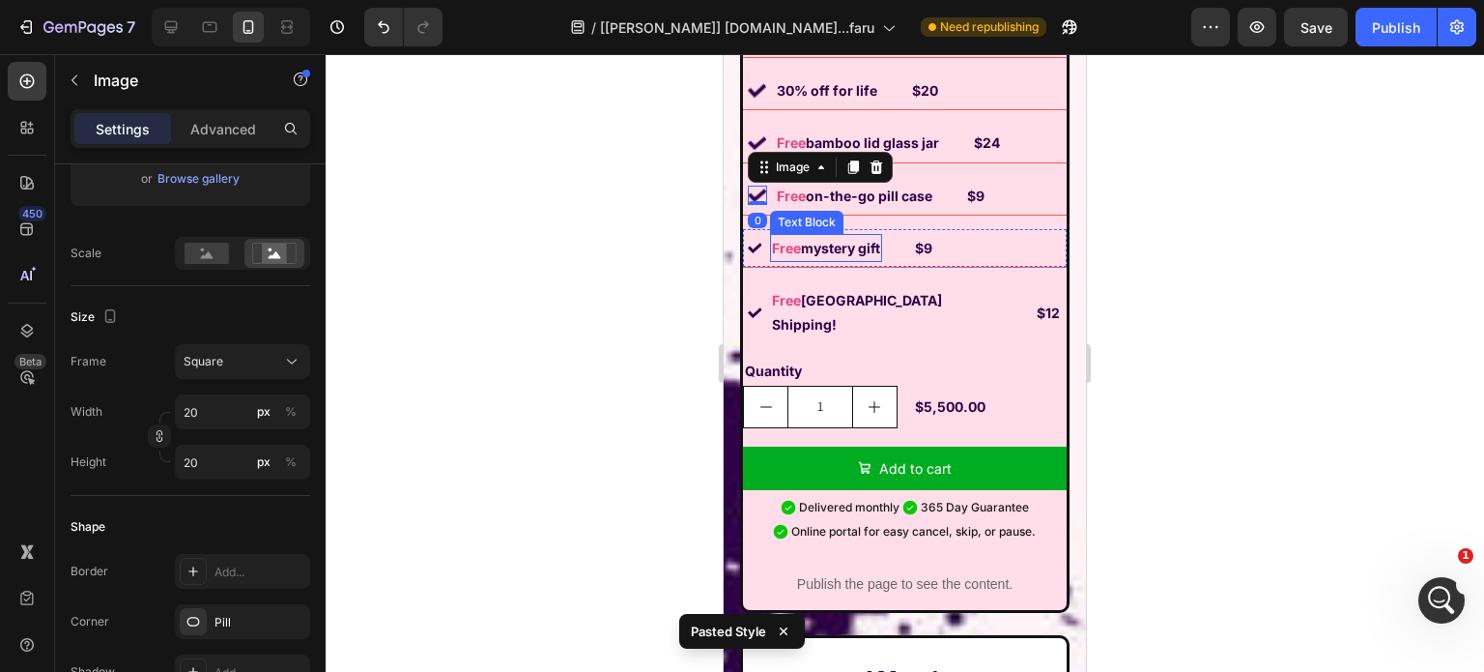
type input "15"
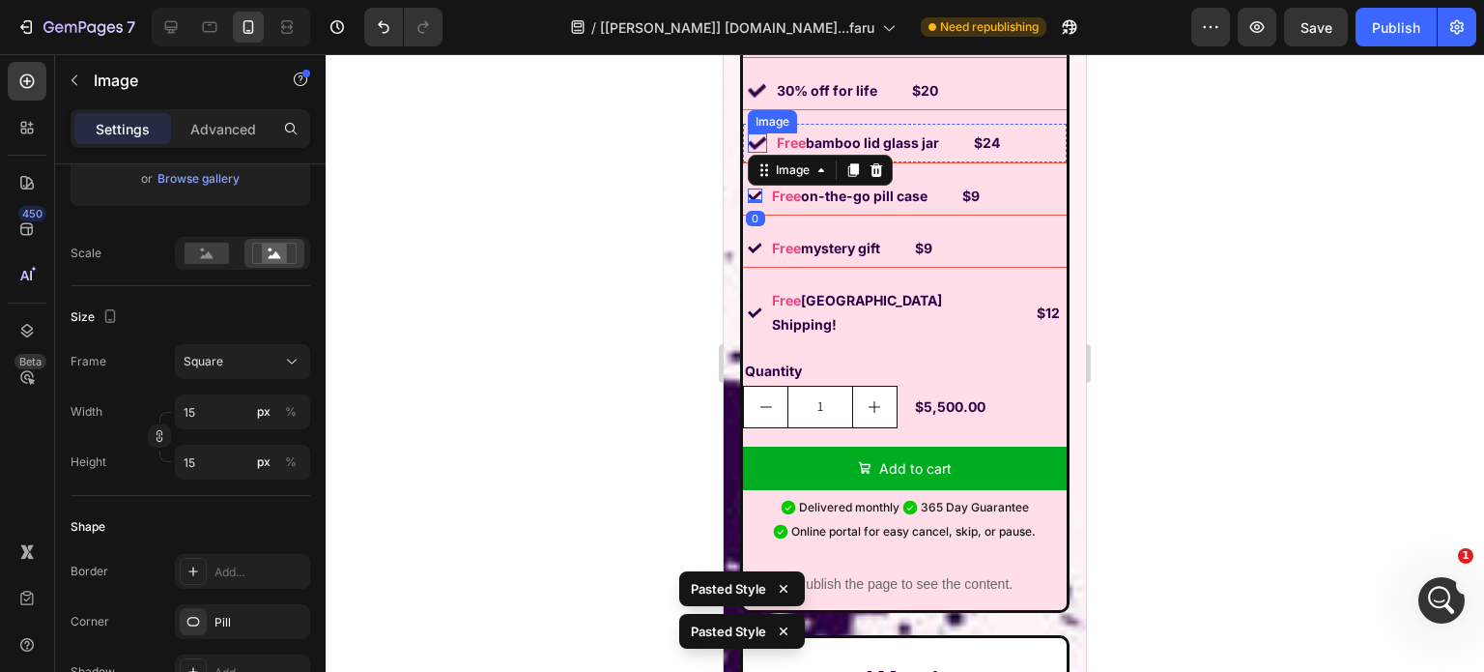
click at [755, 133] on div "Image" at bounding box center [772, 121] width 49 height 23
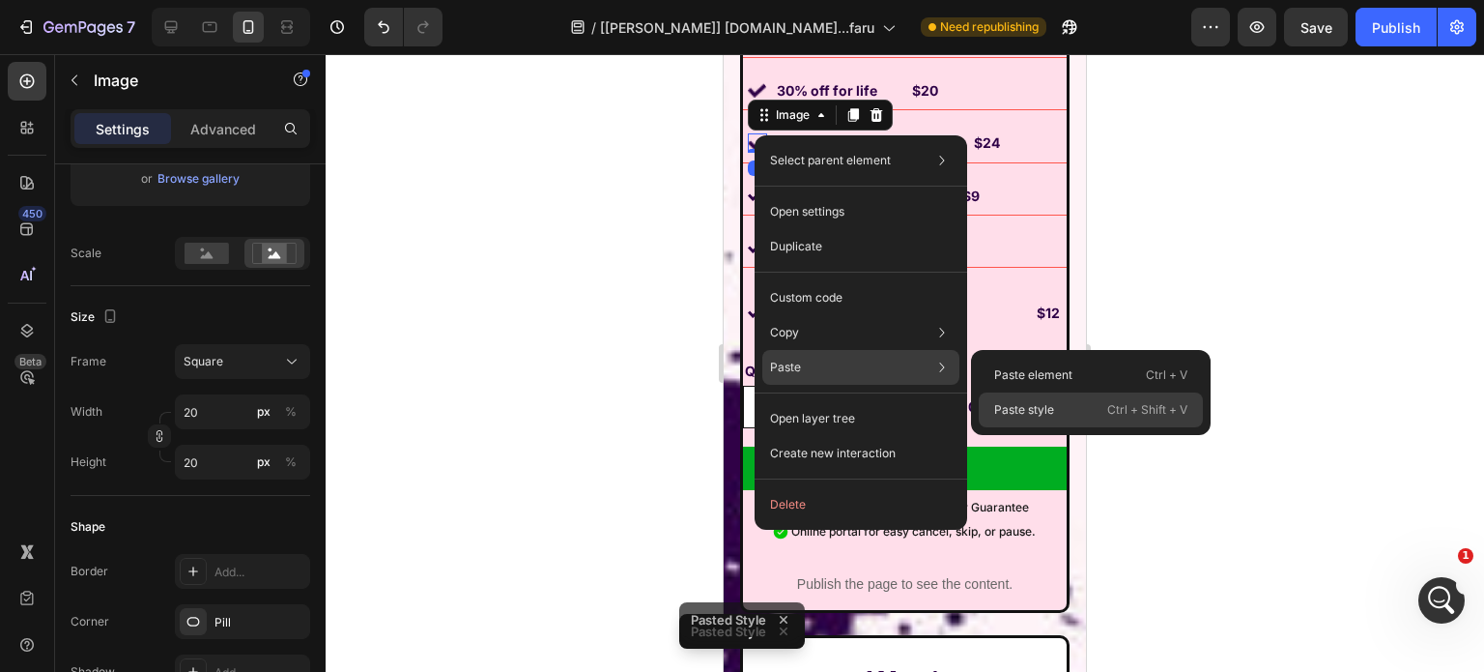
click at [1029, 415] on p "Paste style" at bounding box center [1024, 409] width 60 height 17
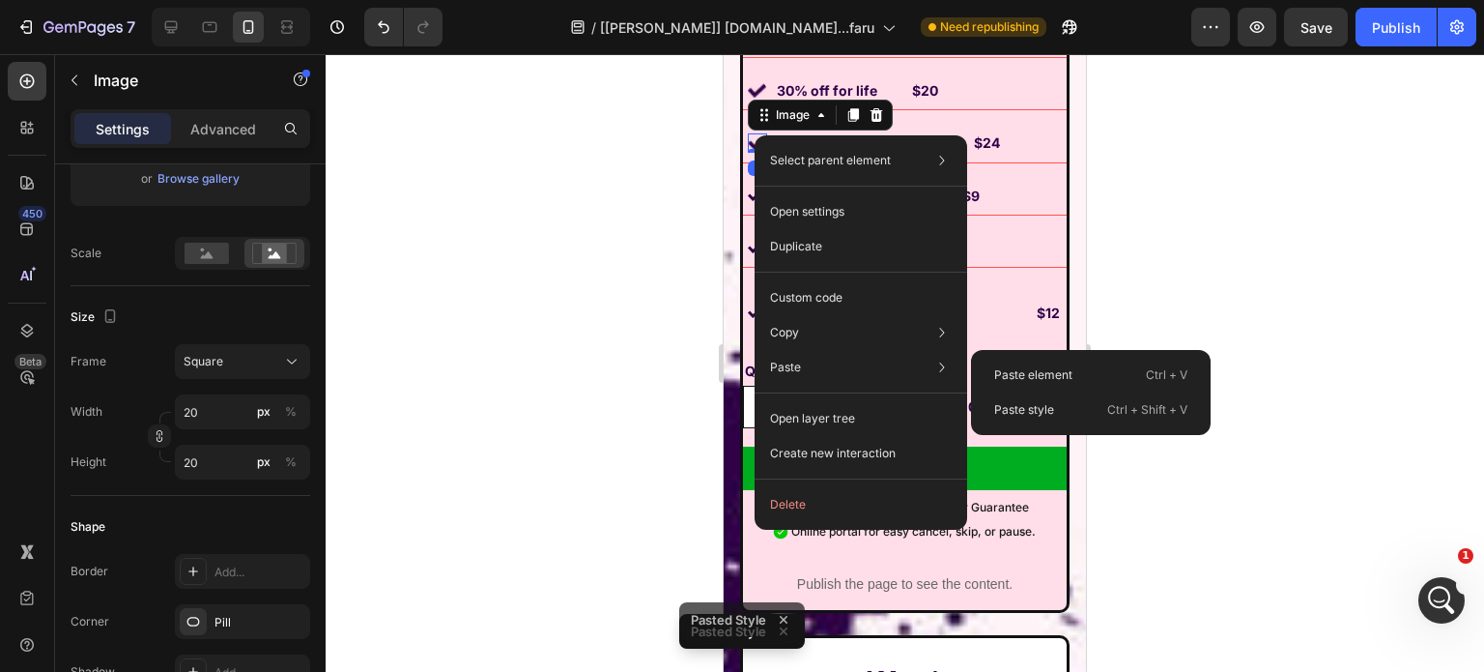
type input "15"
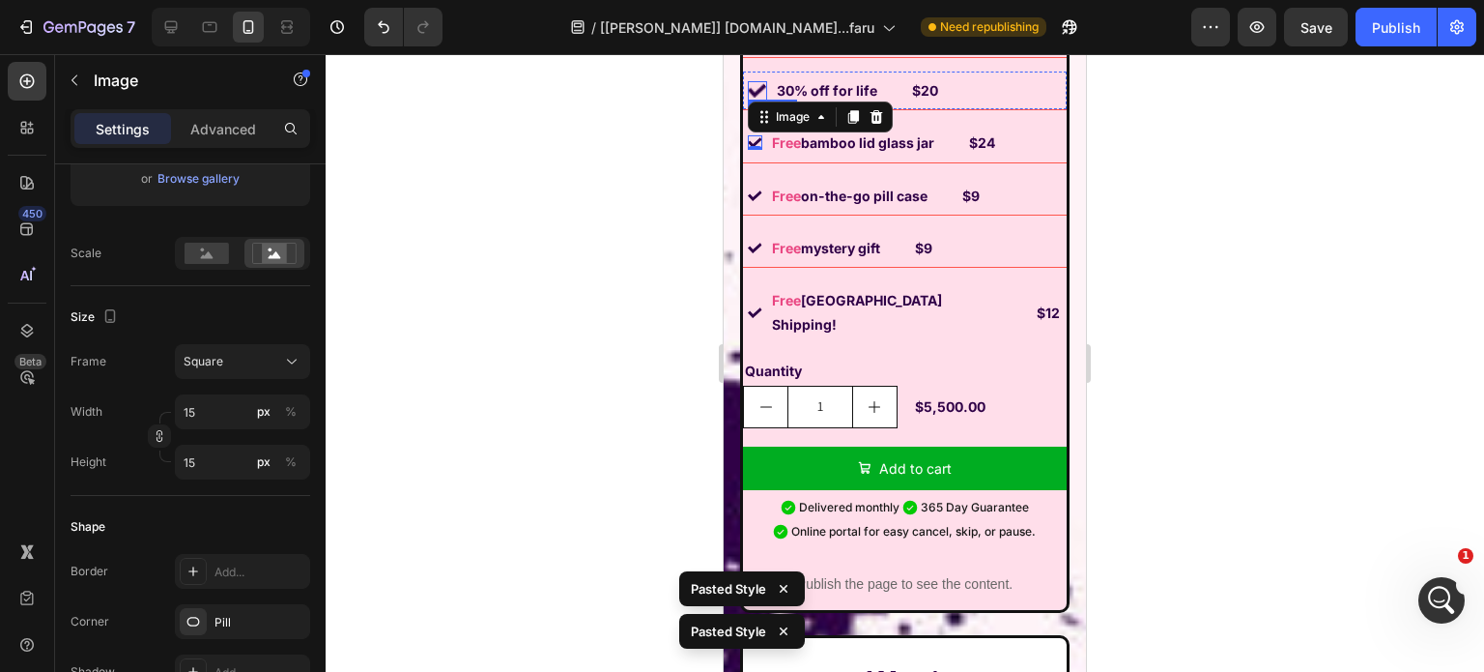
click at [754, 97] on img at bounding box center [757, 90] width 19 height 19
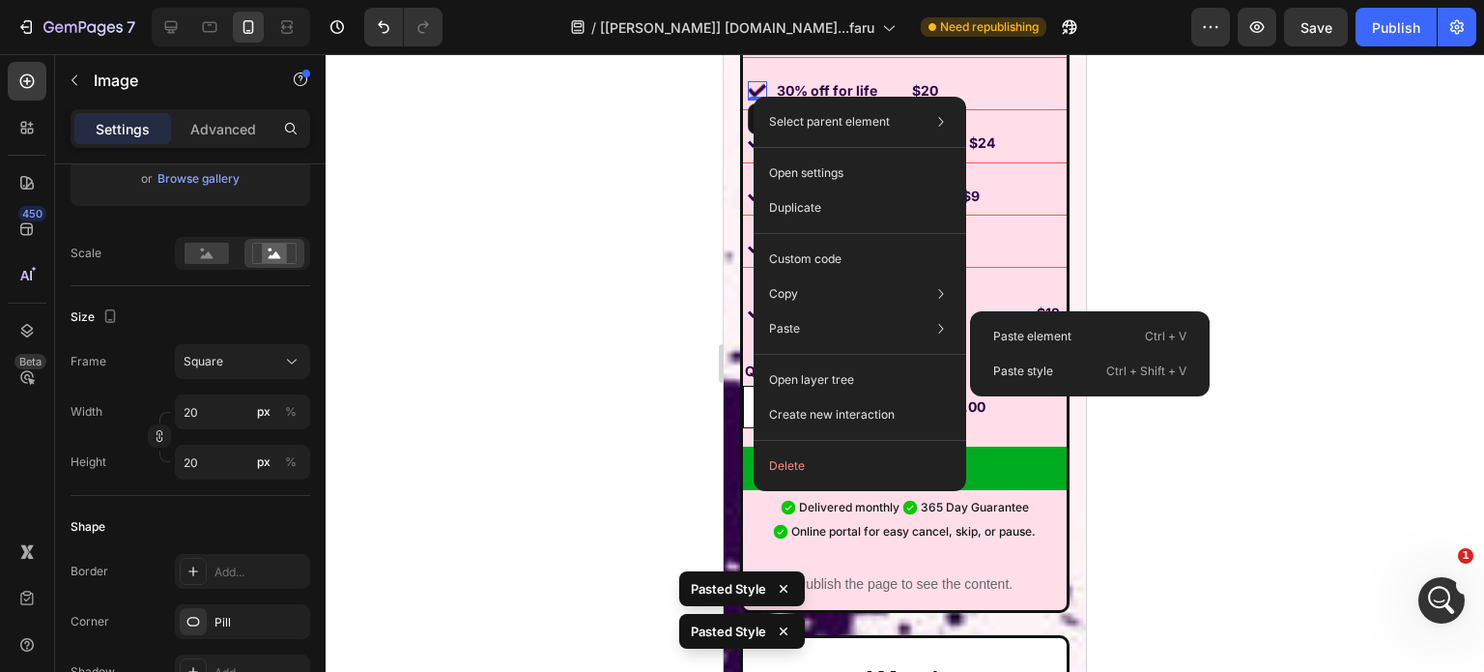
drag, startPoint x: 1037, startPoint y: 368, endPoint x: 1101, endPoint y: 143, distance: 234.0
click at [1038, 363] on p "Paste style" at bounding box center [1023, 370] width 60 height 17
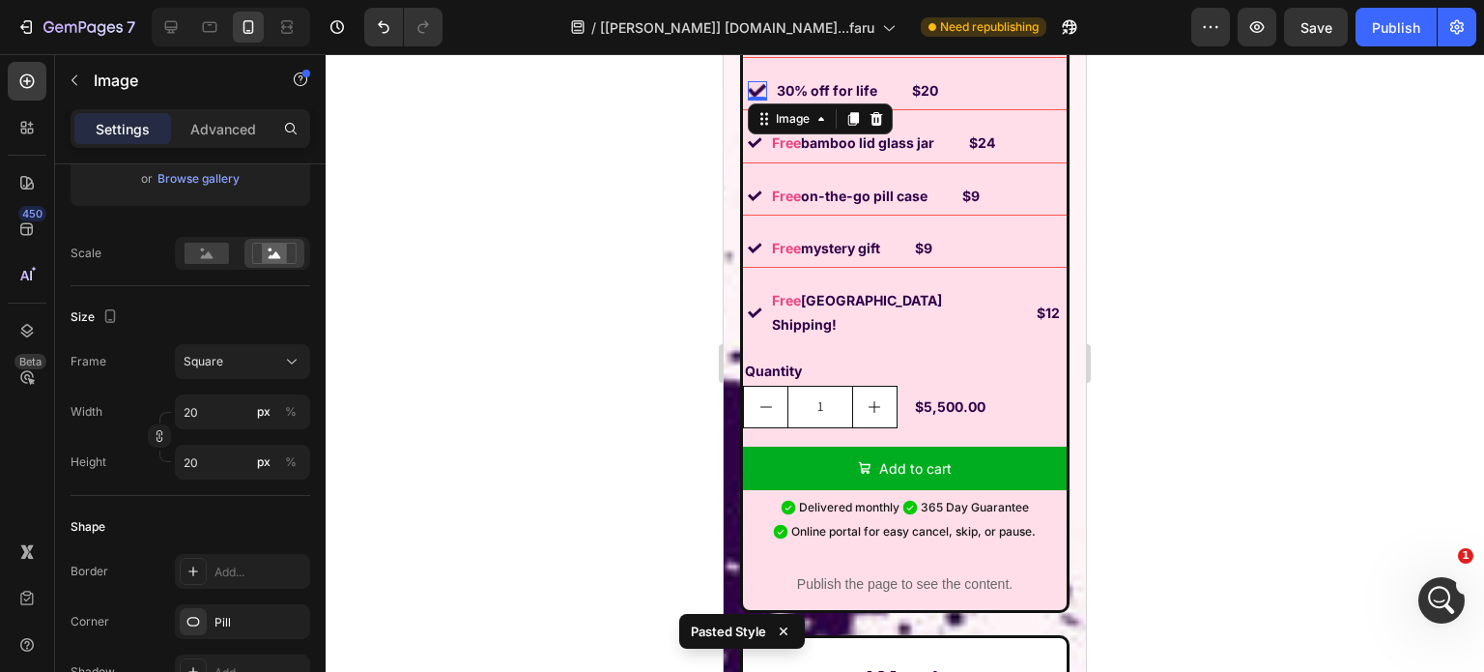
type input "15"
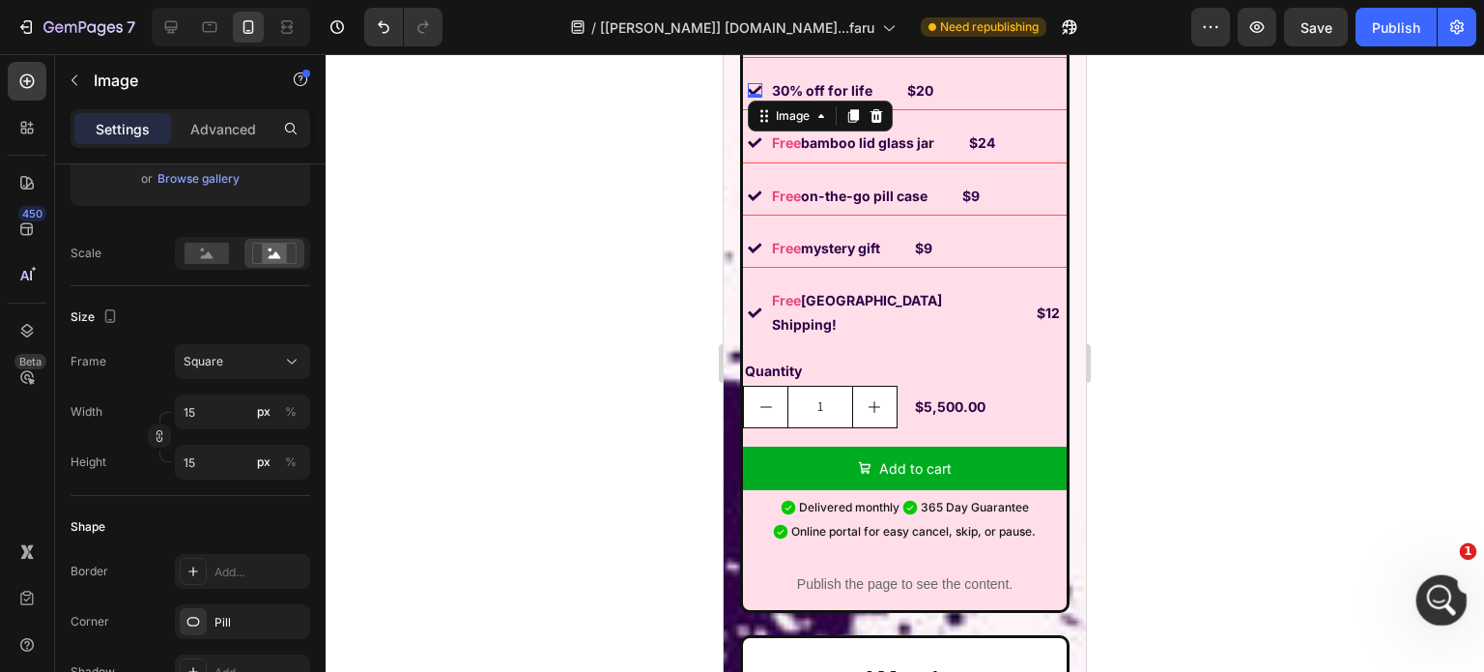
click at [1461, 600] on div "Open Intercom Messenger" at bounding box center [1439, 597] width 64 height 64
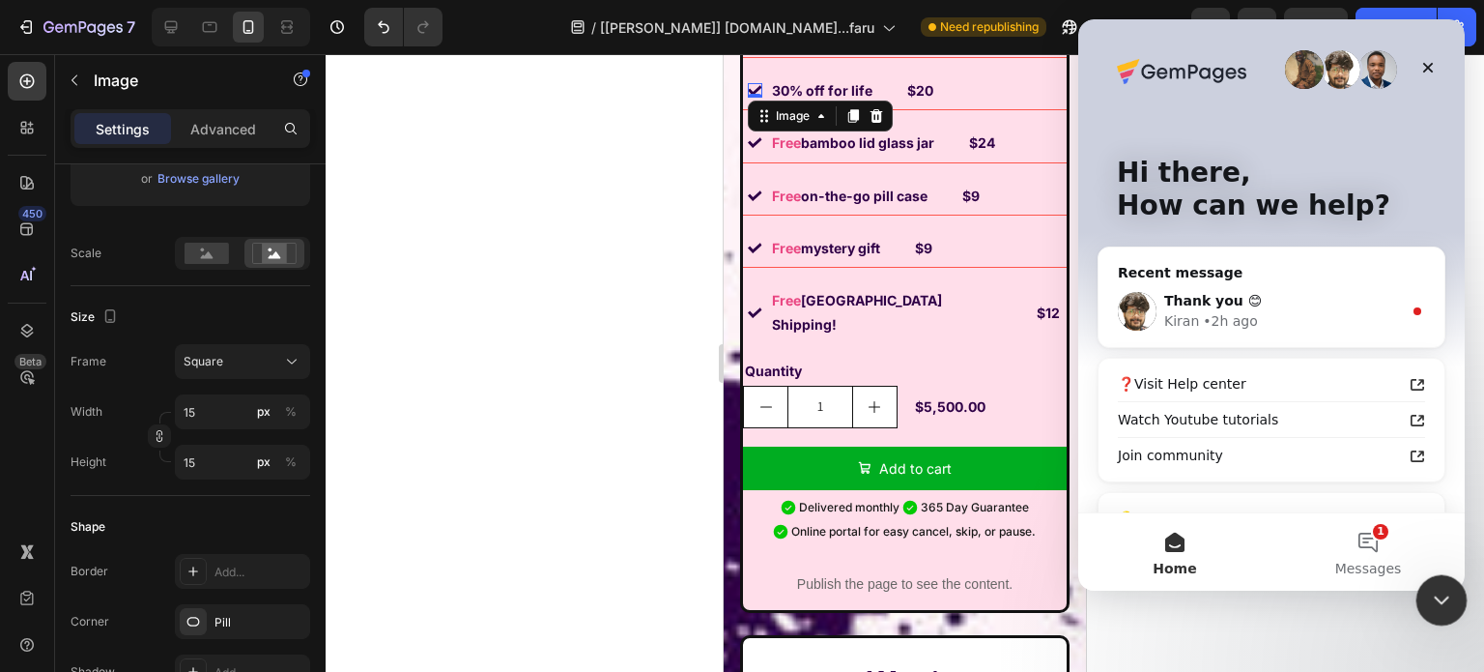
click at [1422, 593] on div "Close Intercom Messenger" at bounding box center [1439, 597] width 46 height 46
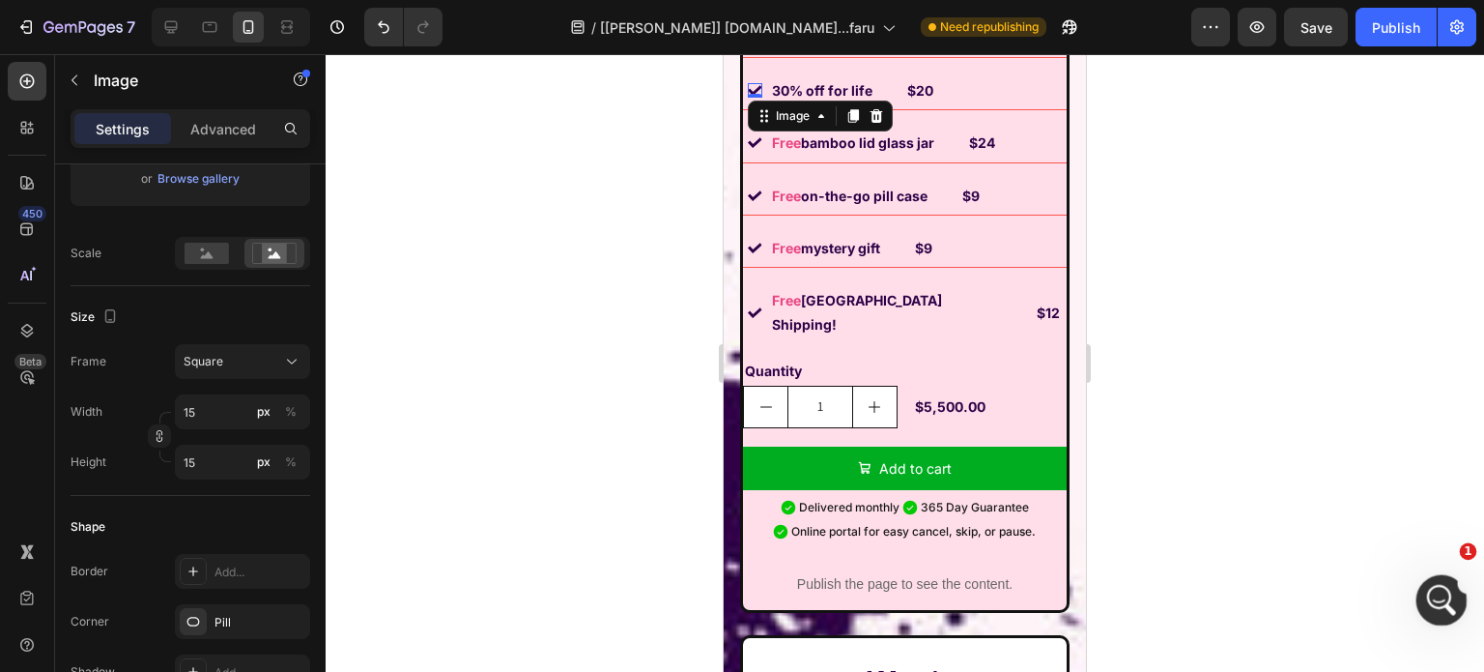
click at [1422, 593] on div "Open Intercom Messenger" at bounding box center [1439, 597] width 64 height 64
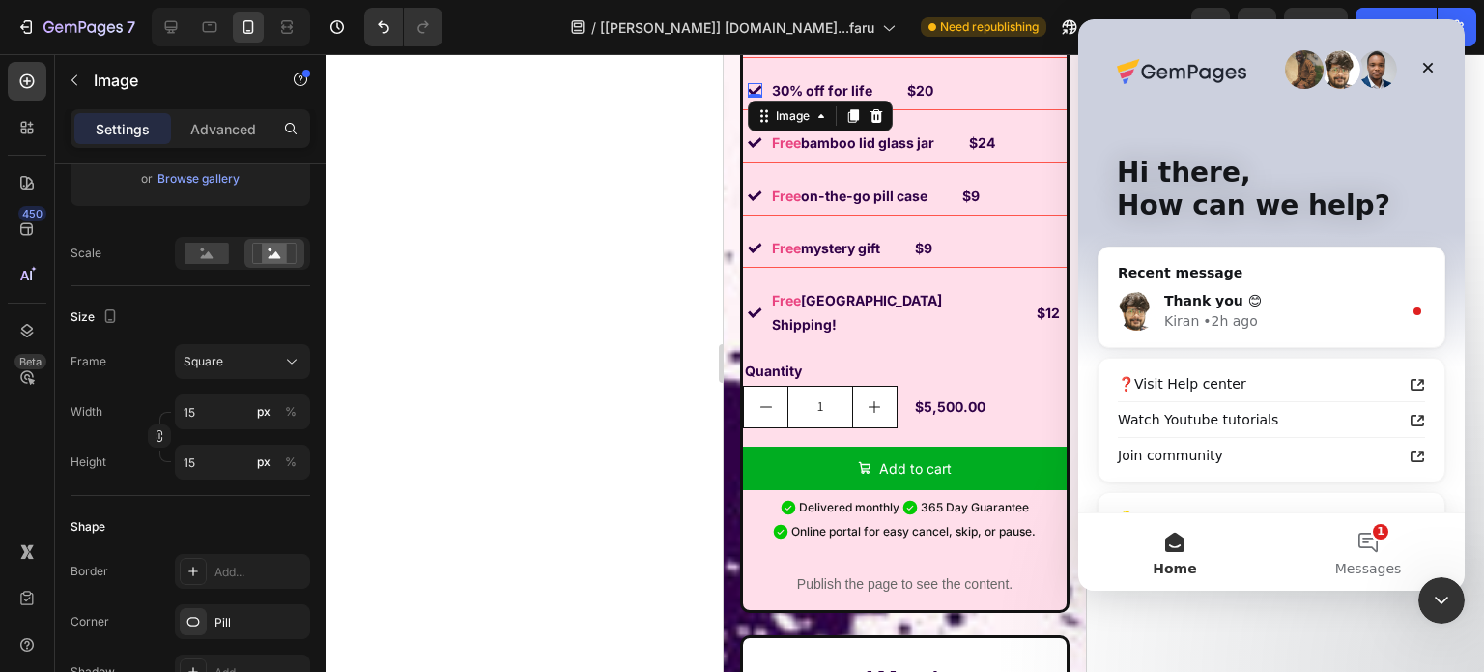
click at [1294, 271] on div "Recent message" at bounding box center [1271, 273] width 307 height 20
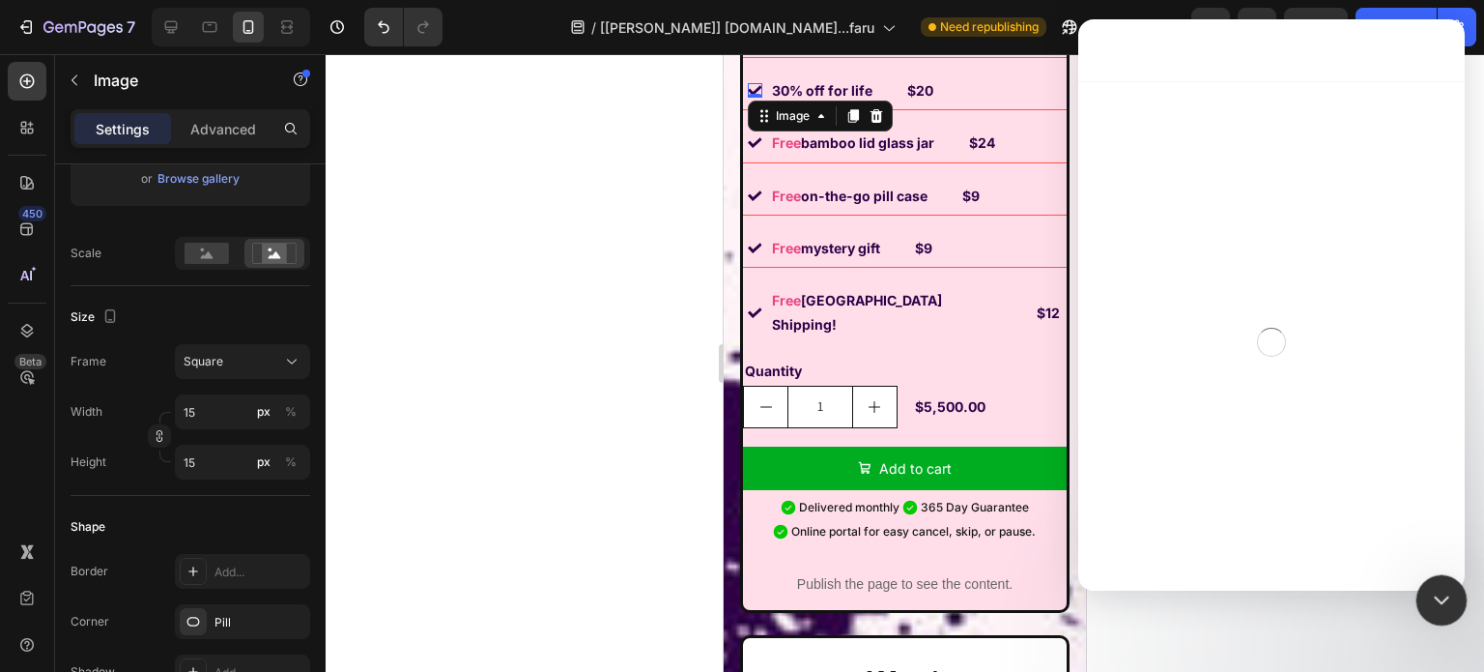
click at [1444, 594] on icon "Close Intercom Messenger" at bounding box center [1439, 597] width 14 height 8
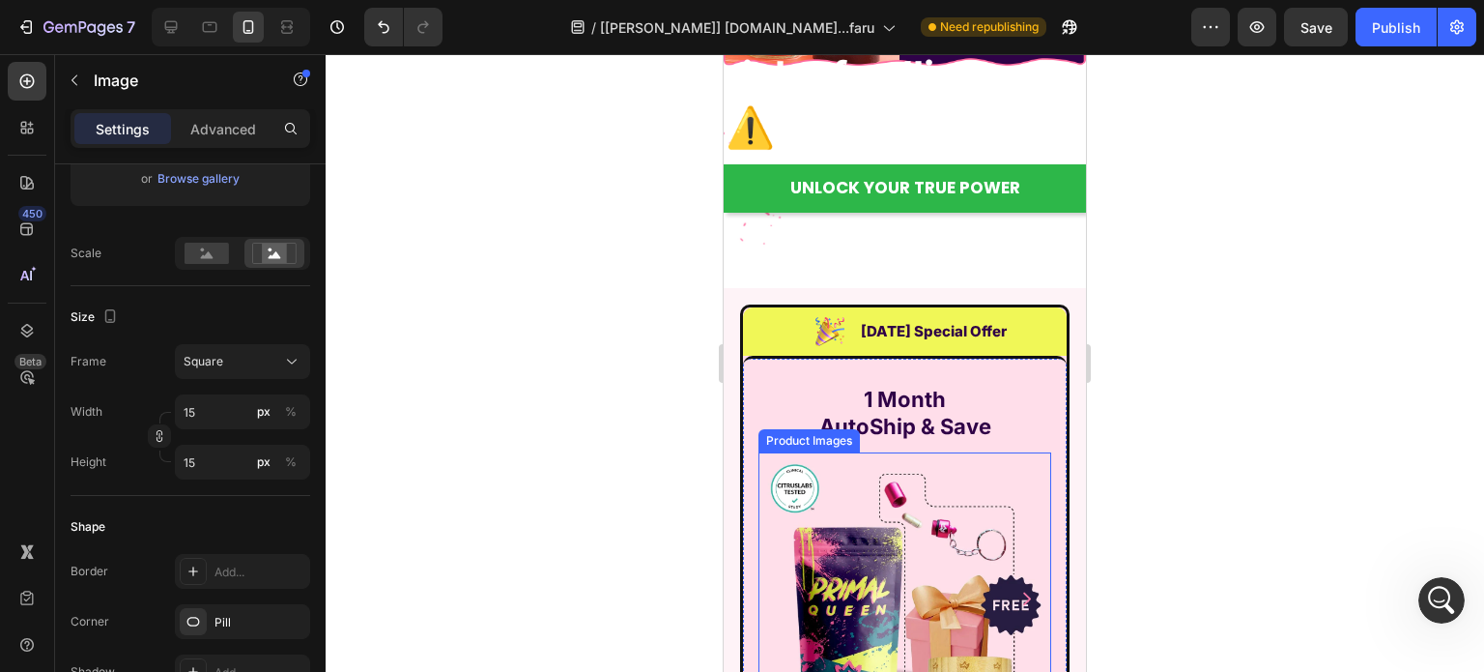
scroll to position [14314, 0]
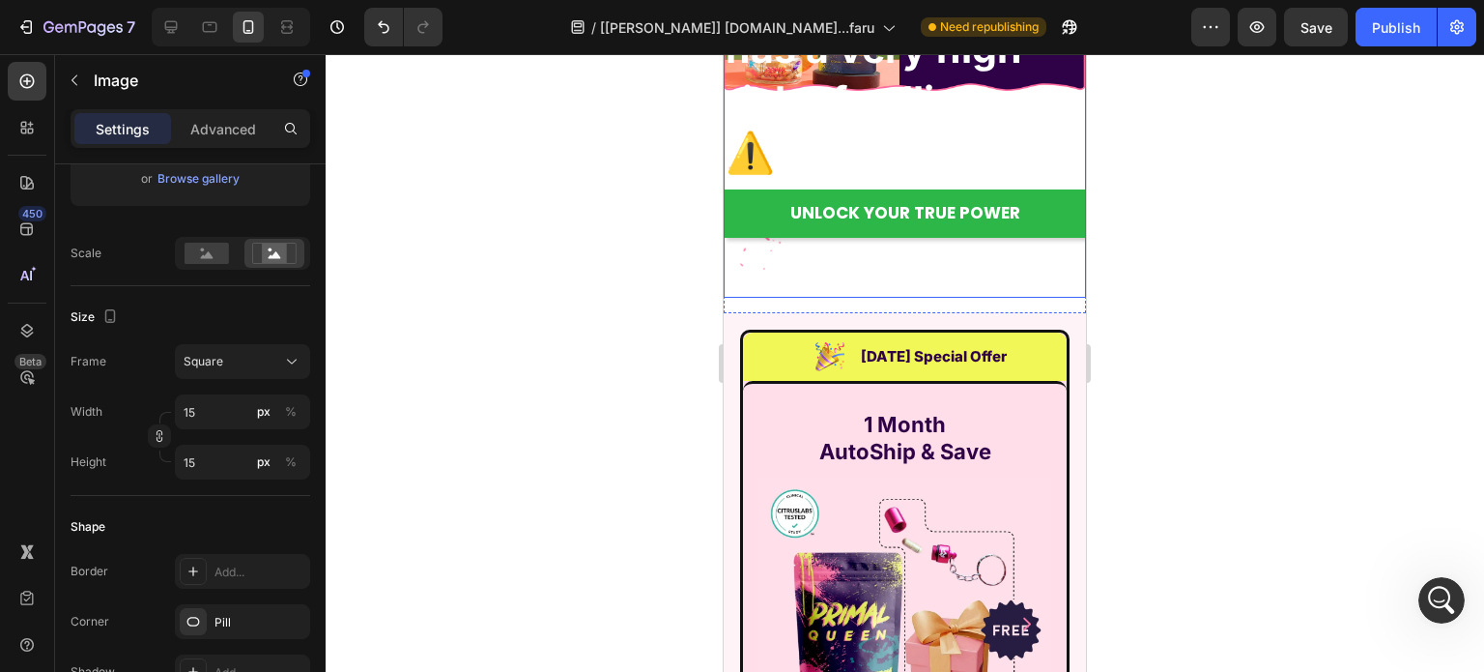
click at [885, 270] on div "Drop element here Due to high demand and shortage of beef organs, August has a …" at bounding box center [905, 8] width 362 height 579
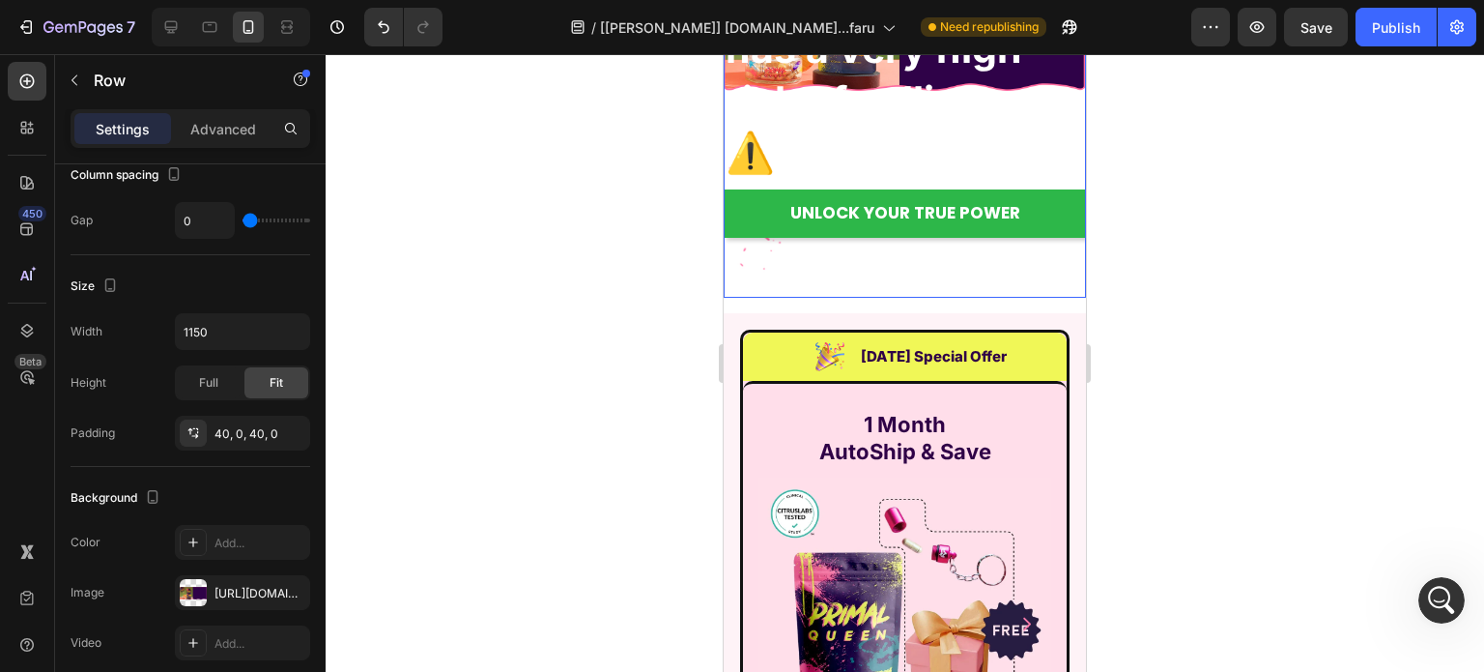
scroll to position [0, 0]
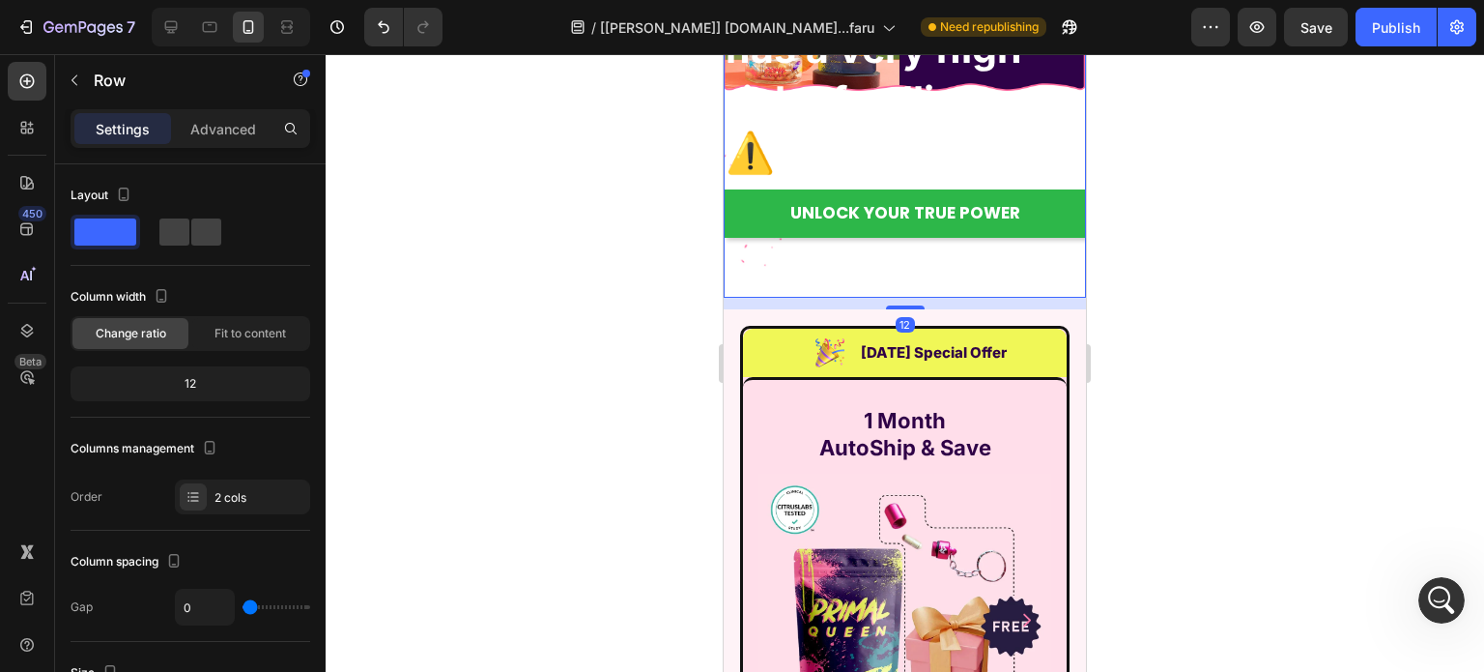
click at [909, 298] on div "12" at bounding box center [905, 298] width 362 height 0
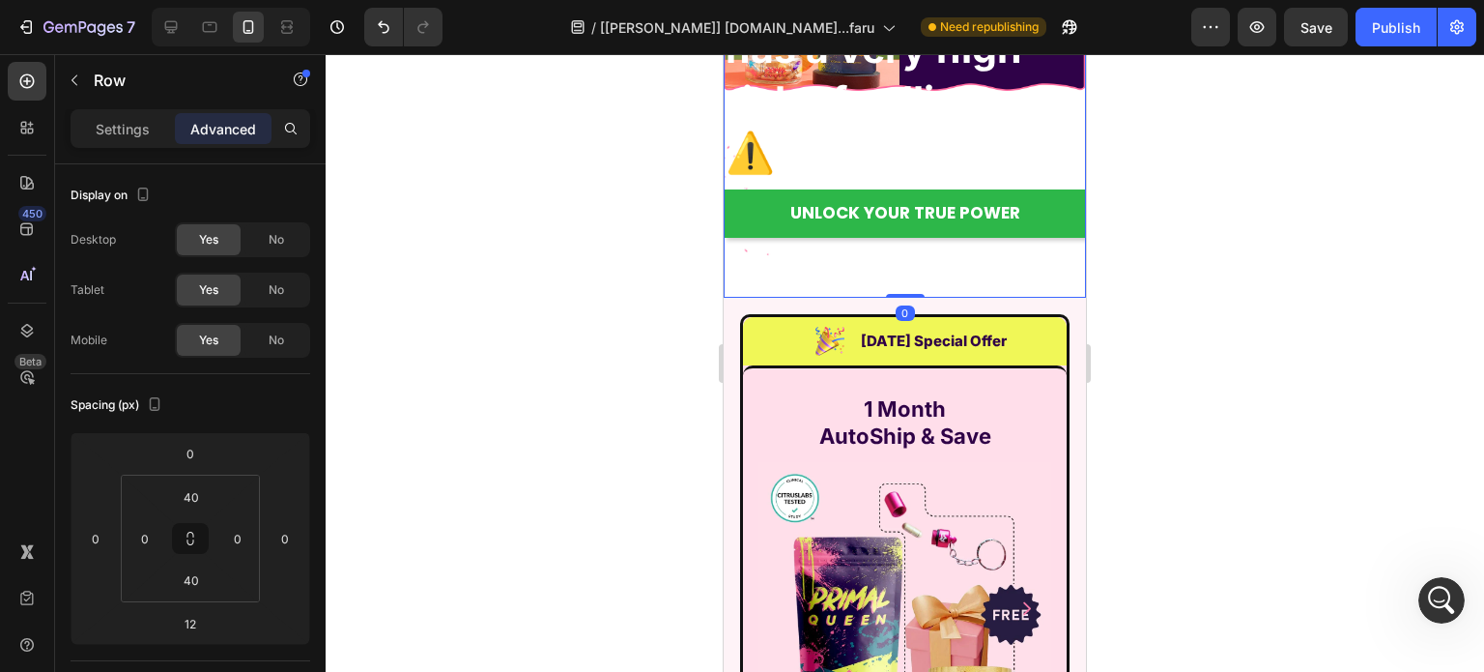
drag, startPoint x: 900, startPoint y: 302, endPoint x: 904, endPoint y: 271, distance: 32.3
click at [904, 271] on div "Drop element here Due to high demand and shortage of beef organs, August has a …" at bounding box center [905, 8] width 362 height 579
type input "0"
click at [870, 342] on h2 "[DATE] Special Offer" at bounding box center [934, 341] width 150 height 23
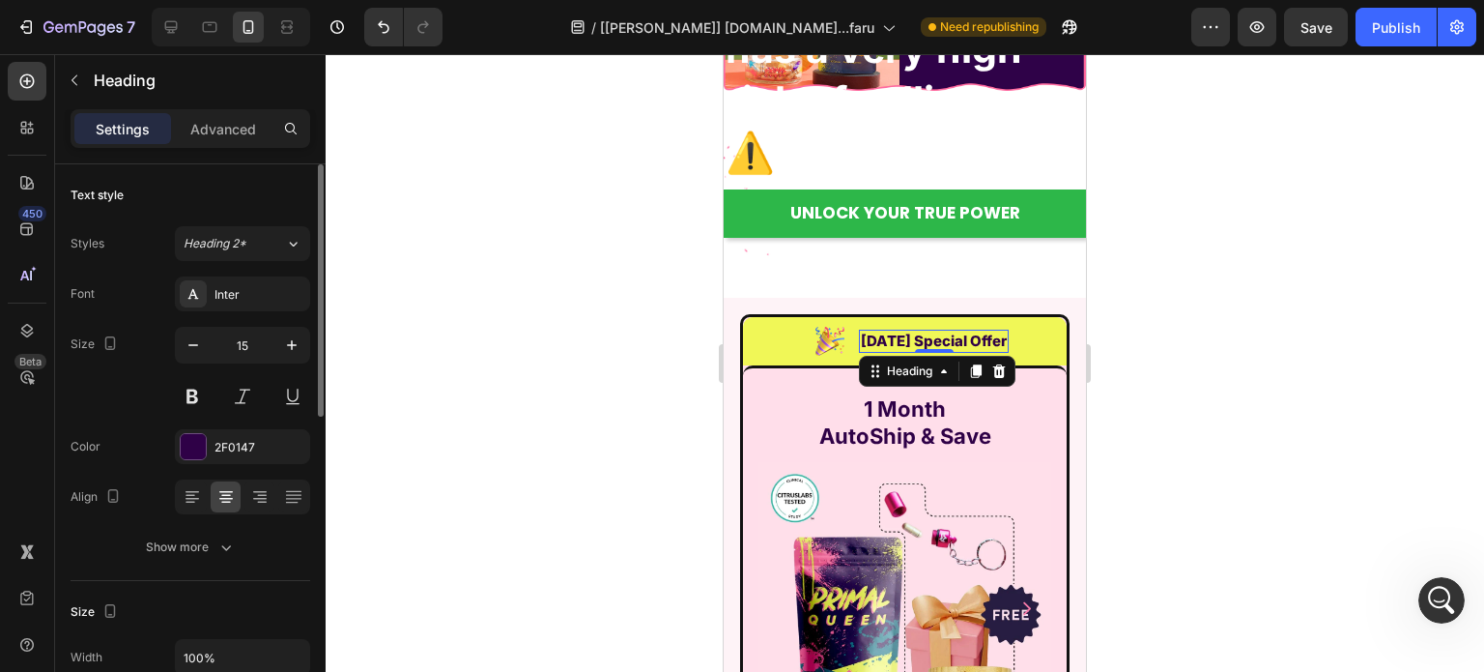
click at [246, 555] on button "Show more" at bounding box center [191, 547] width 240 height 35
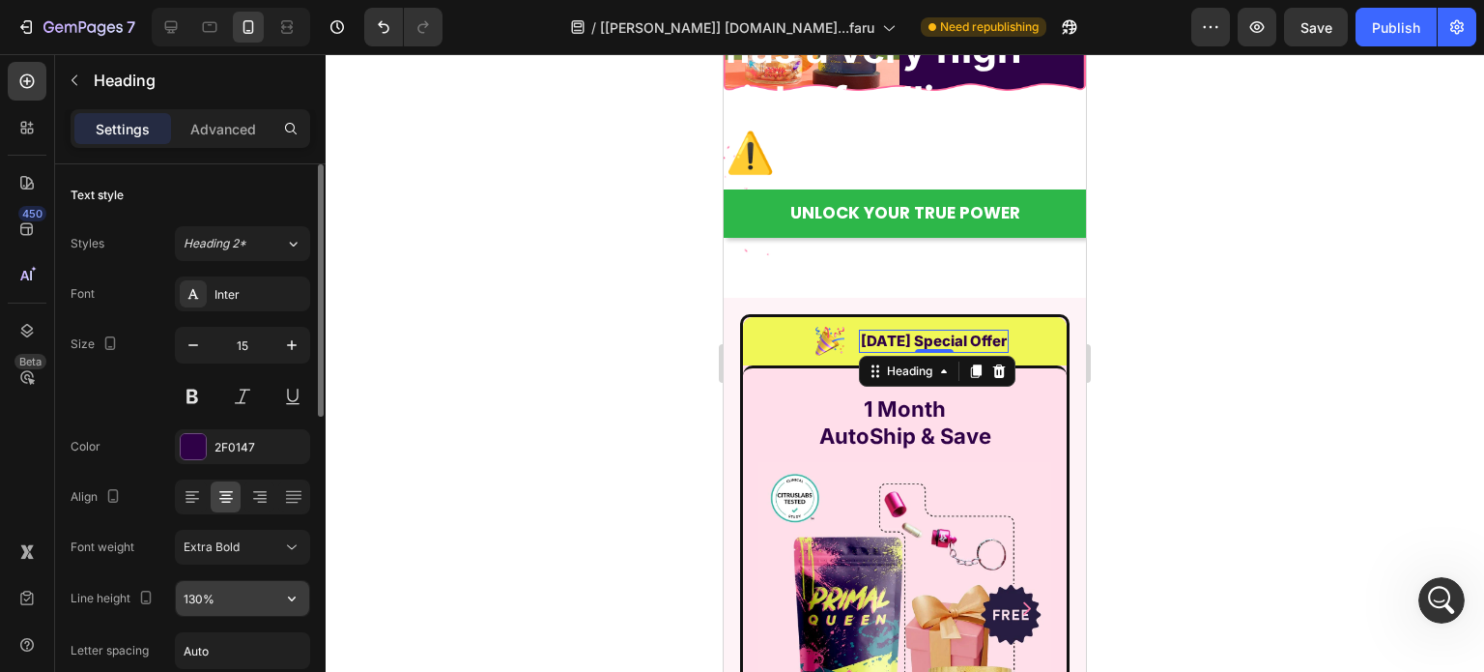
click at [248, 594] on input "130%" at bounding box center [242, 598] width 133 height 35
paste input "22.5px"
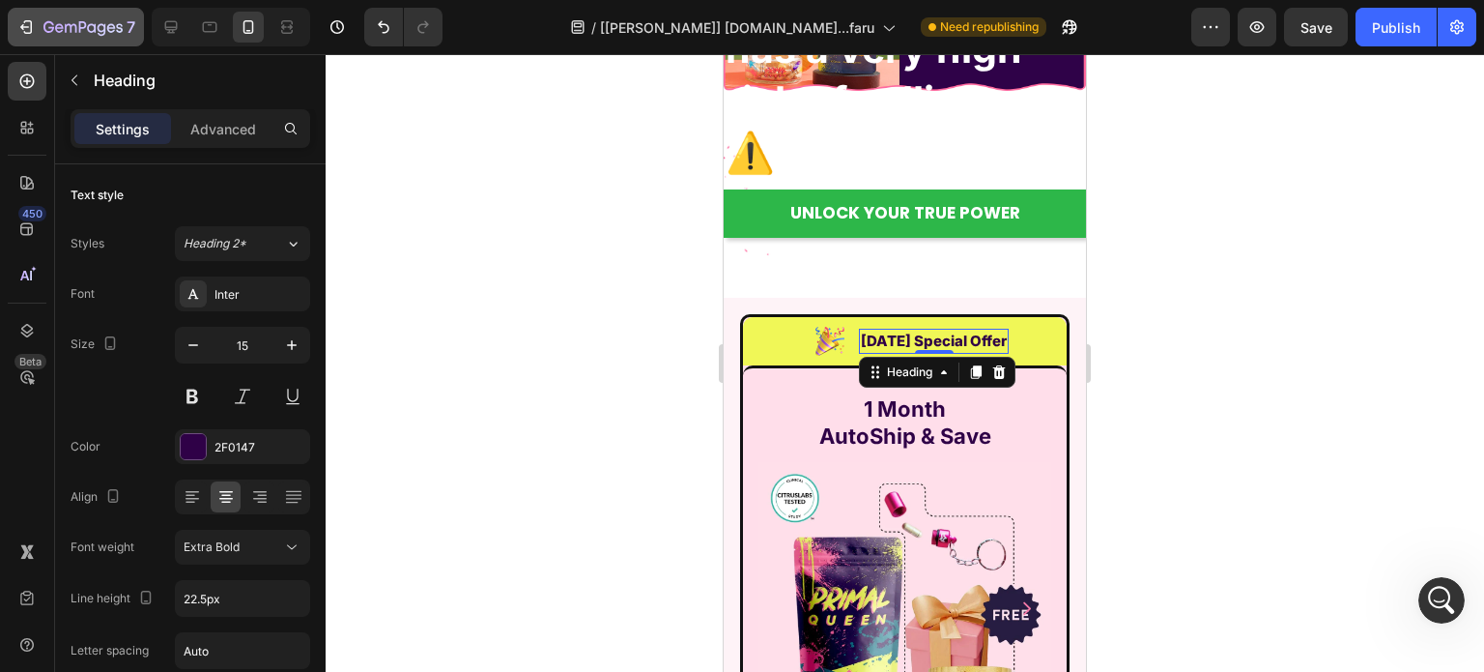
type input "22.5"
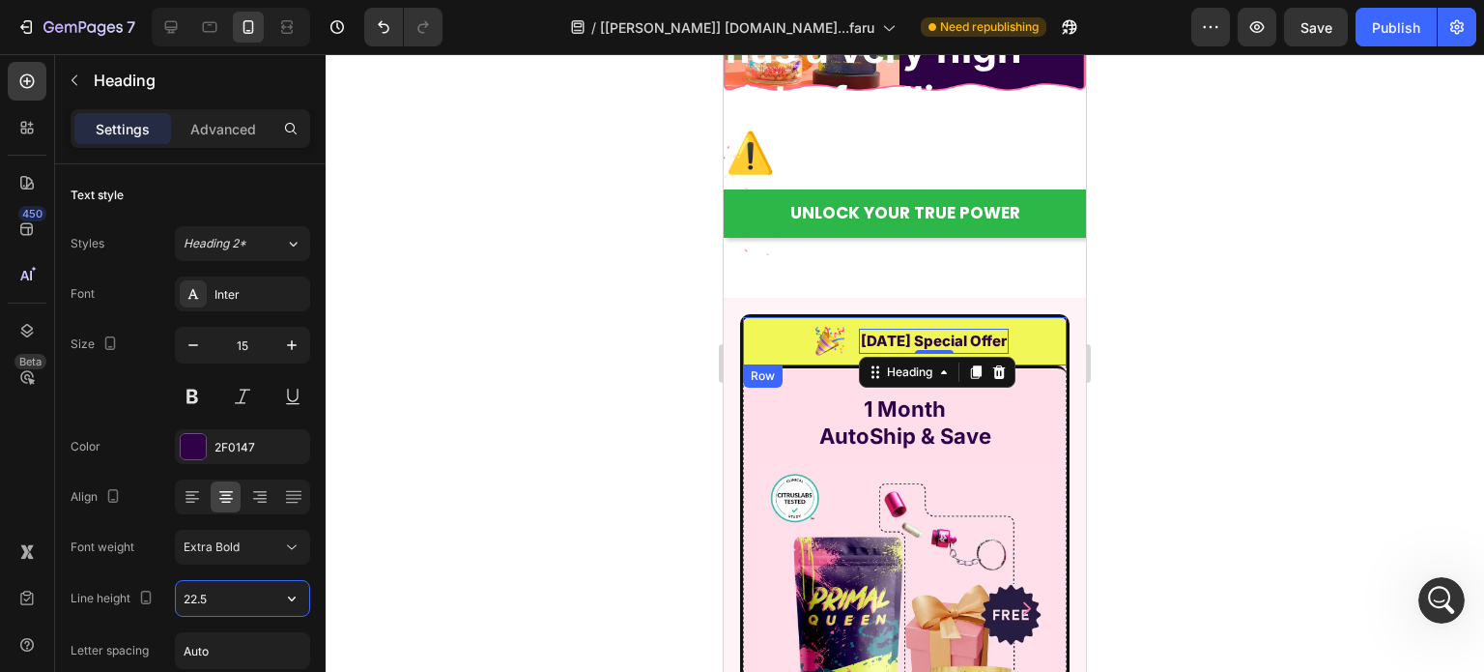
click at [817, 334] on img at bounding box center [830, 341] width 29 height 29
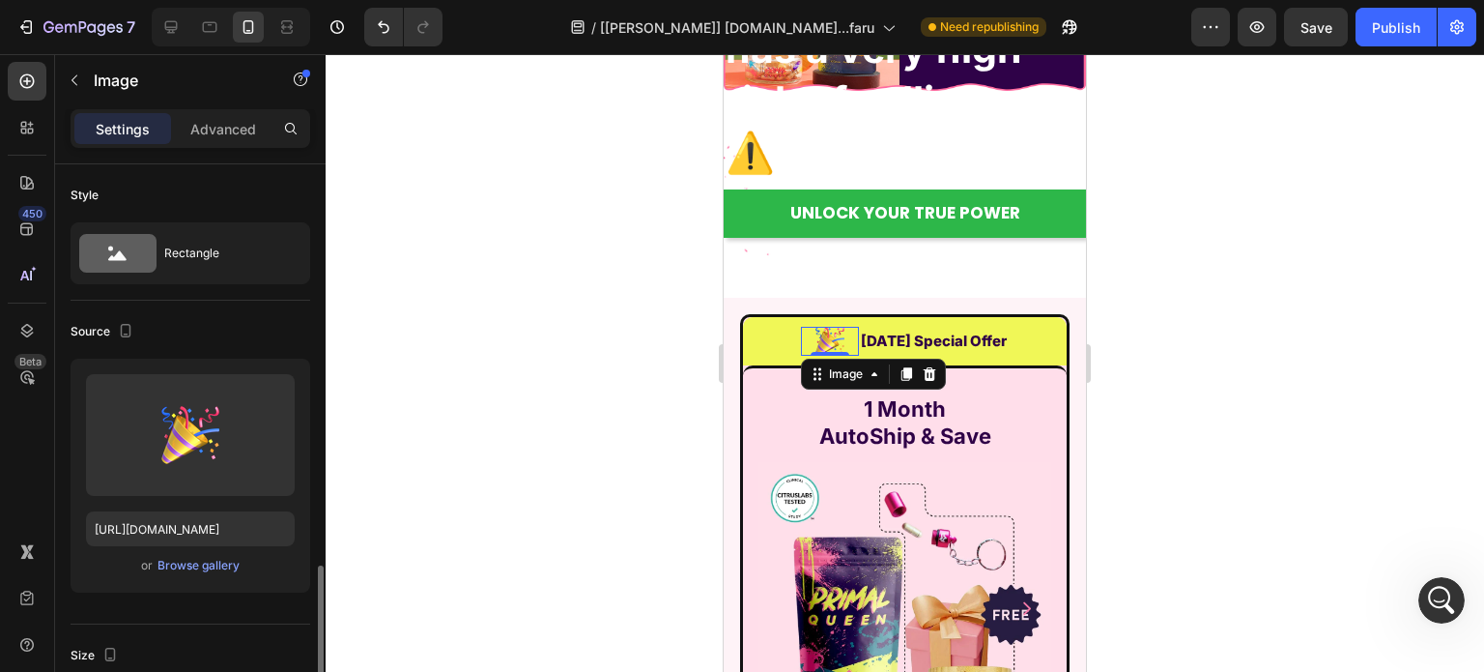
scroll to position [290, 0]
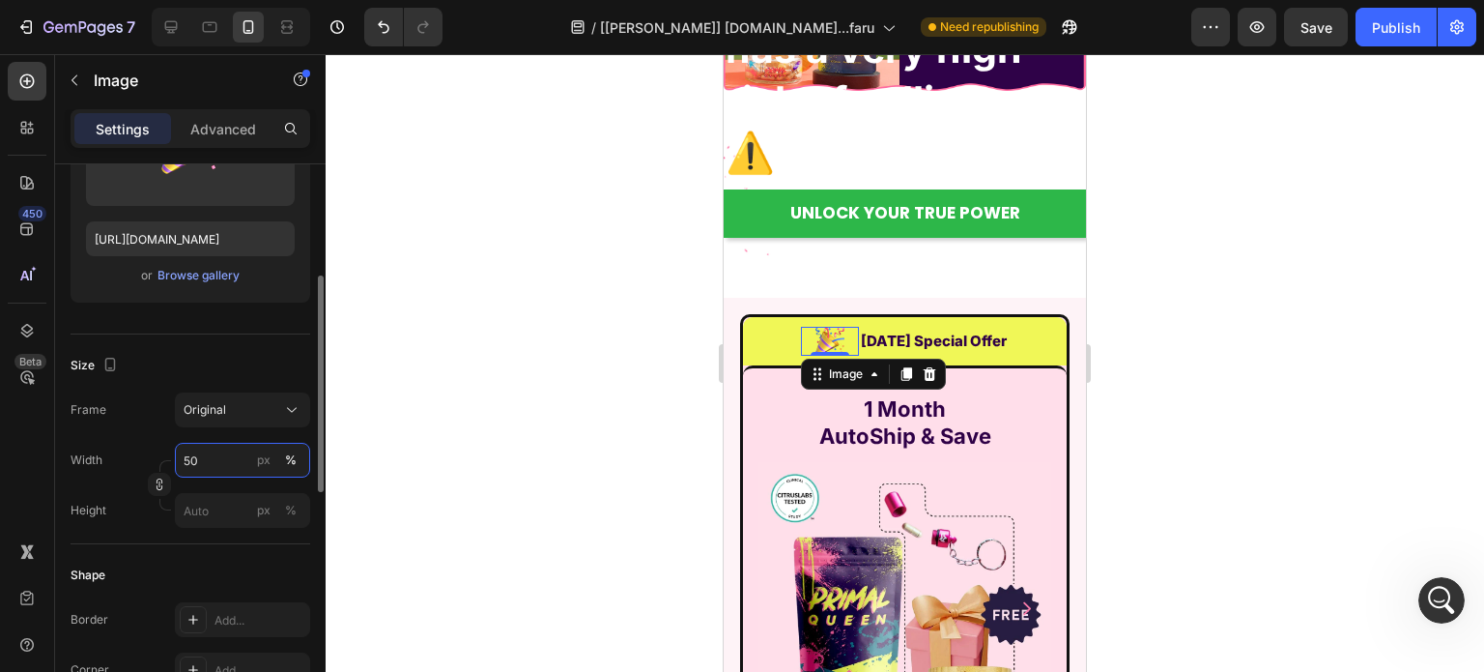
click at [204, 450] on input "50" at bounding box center [242, 460] width 135 height 35
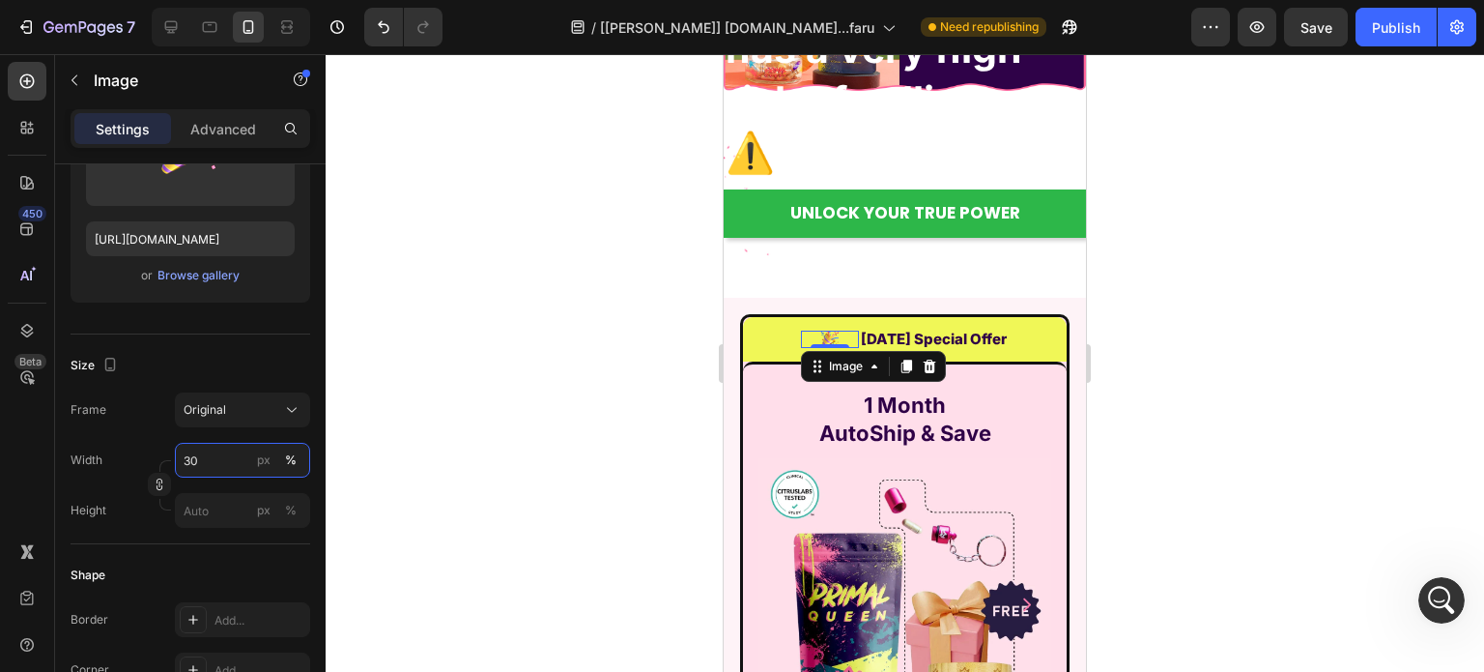
type input "30"
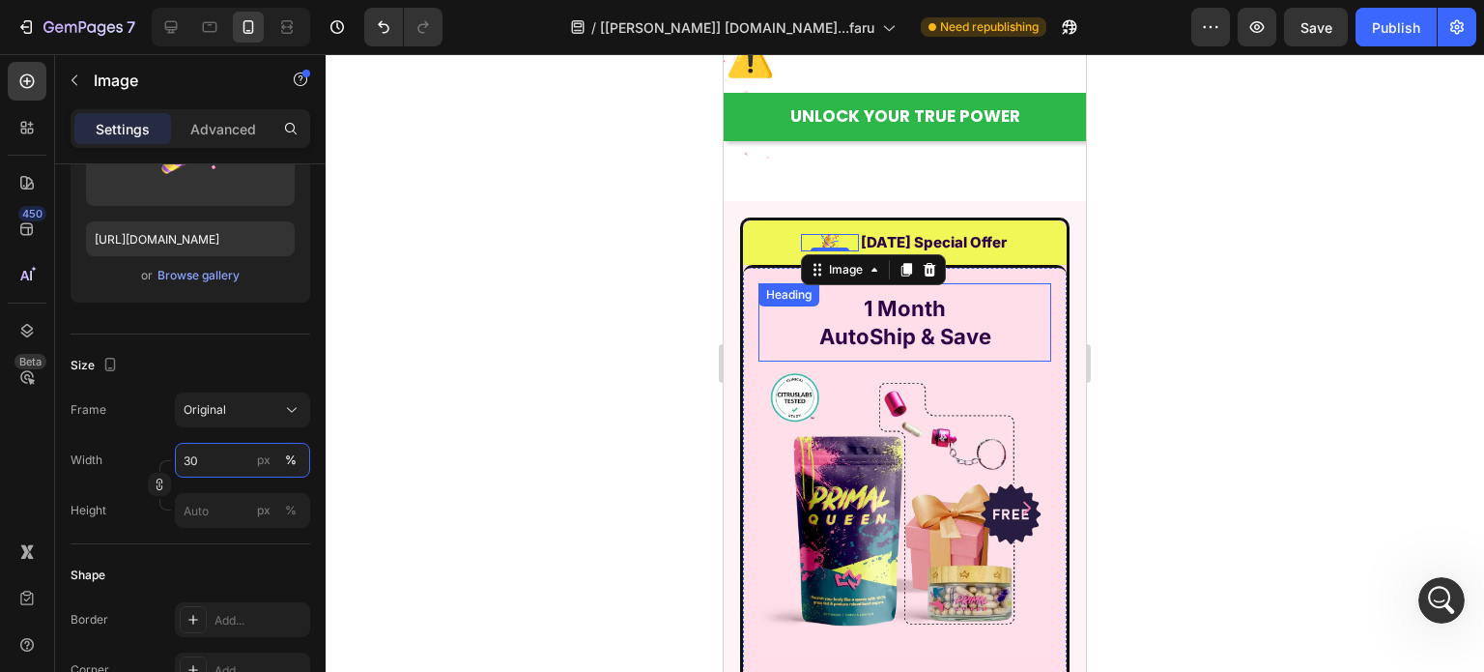
scroll to position [14508, 0]
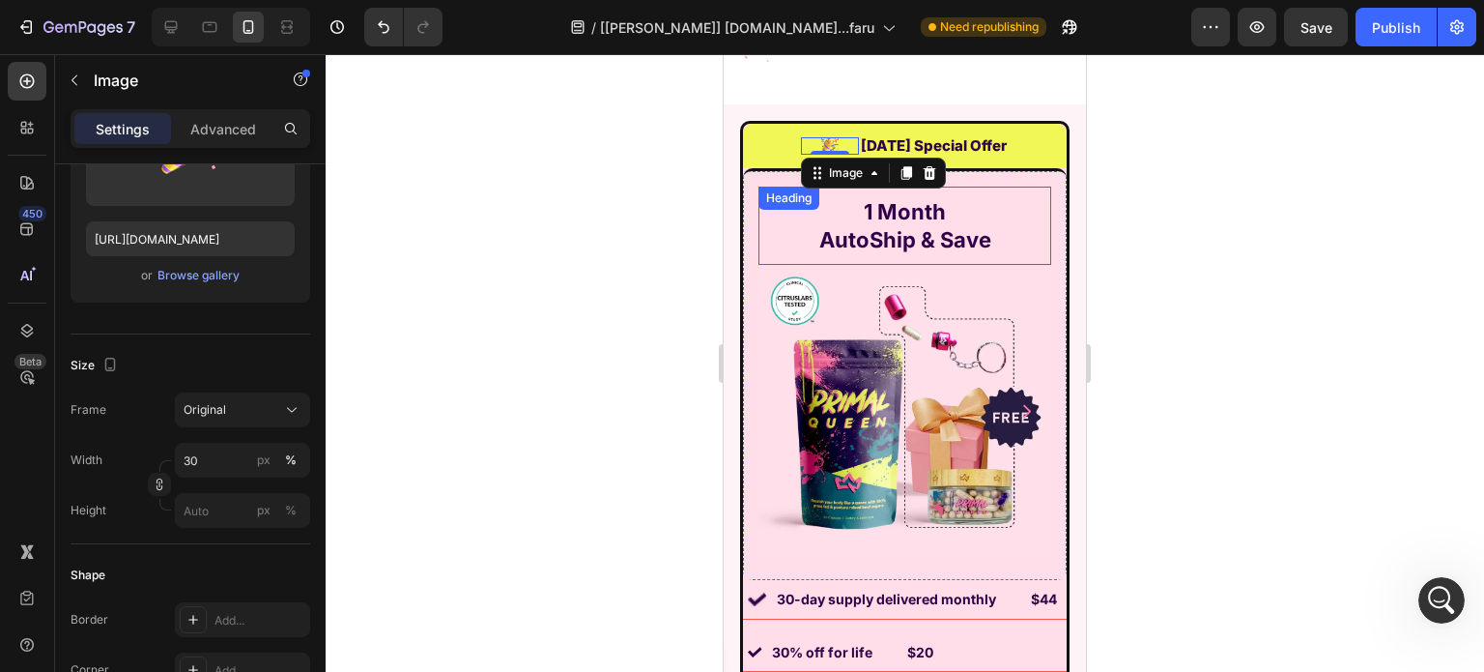
click at [897, 203] on strong "1 Month" at bounding box center [905, 211] width 82 height 25
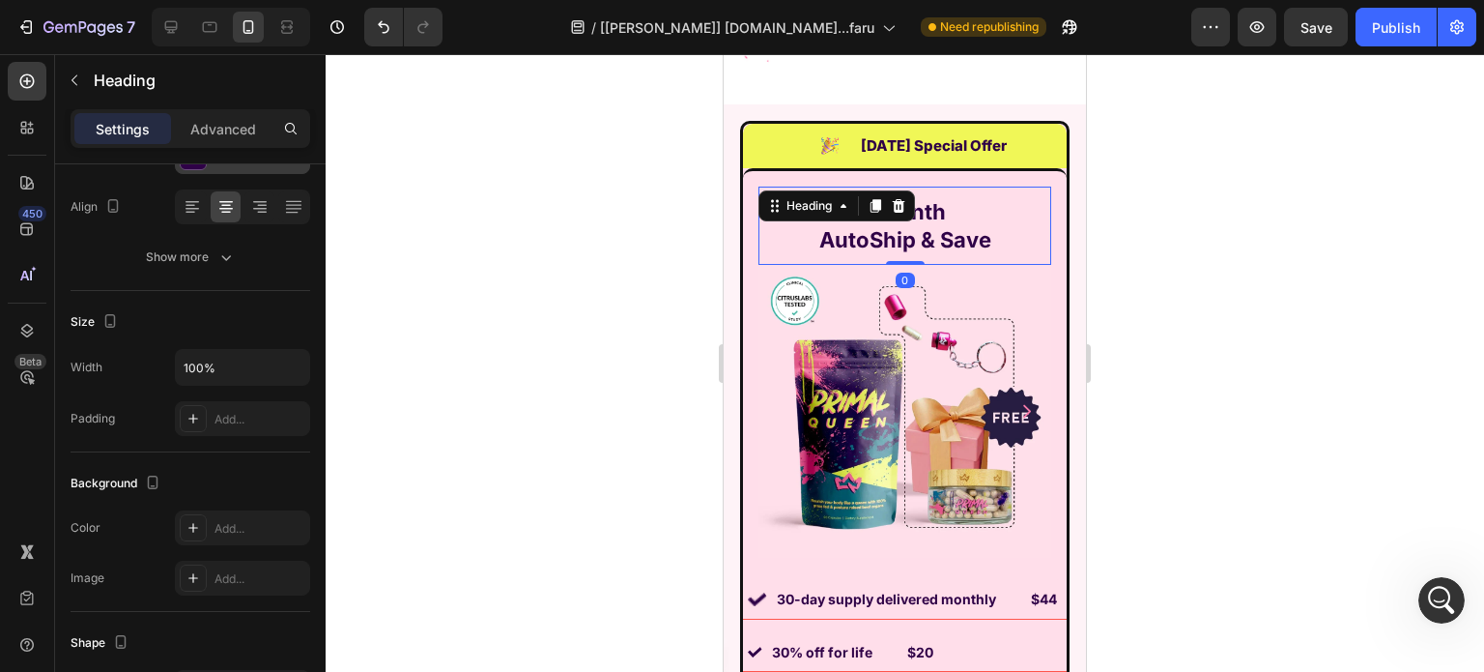
scroll to position [0, 0]
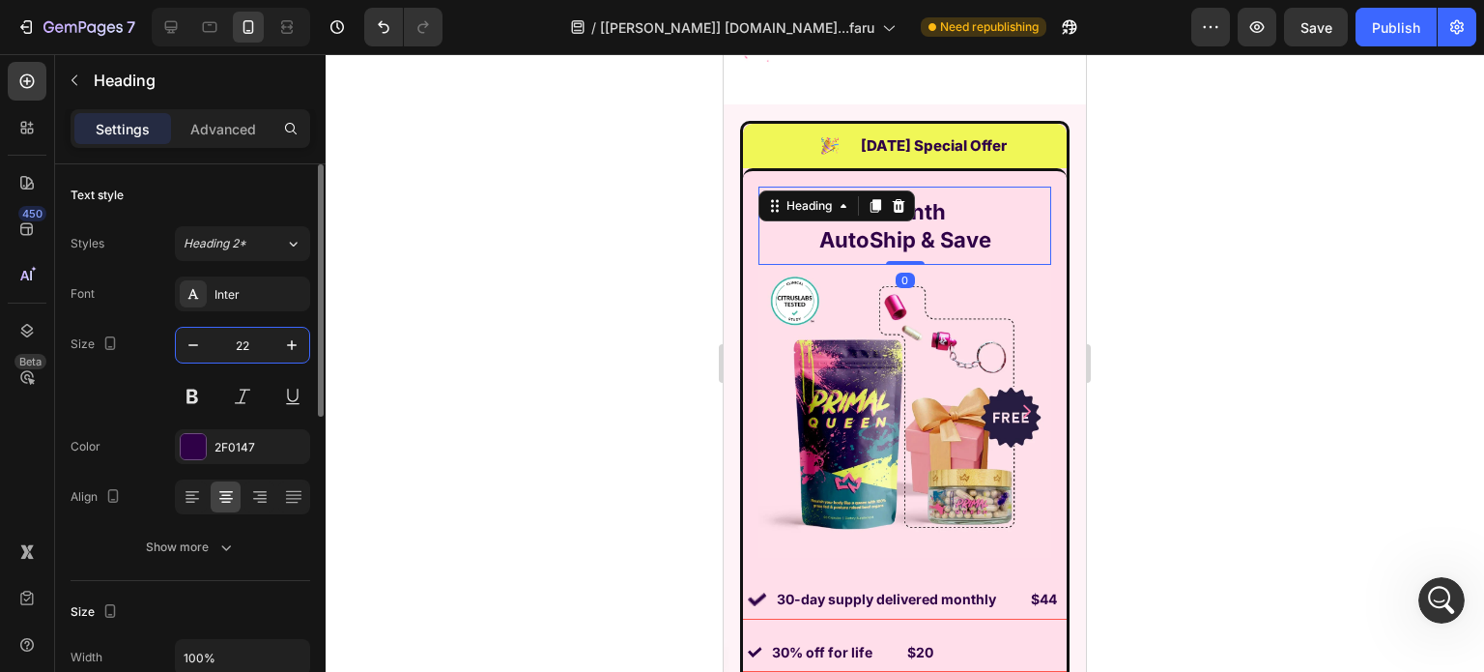
click at [257, 330] on input "22" at bounding box center [243, 345] width 64 height 35
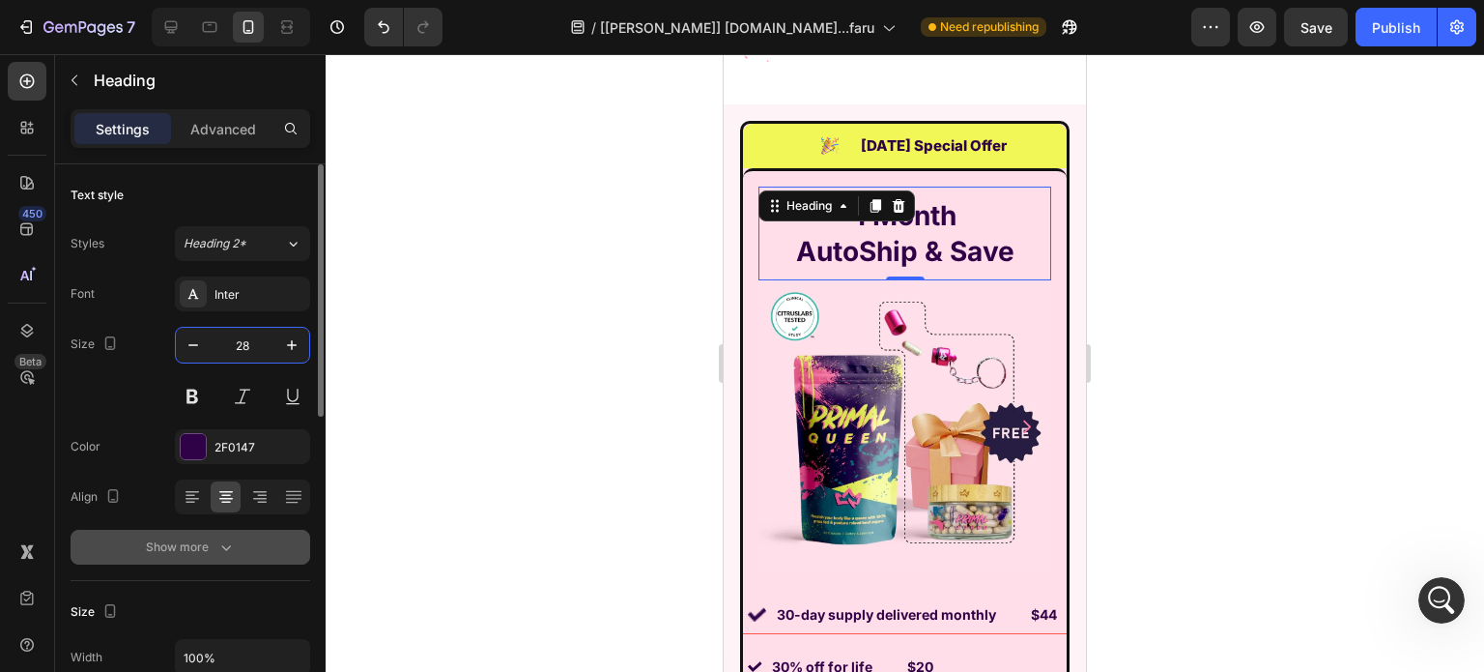
type input "28"
click at [232, 549] on icon "button" at bounding box center [225, 546] width 19 height 19
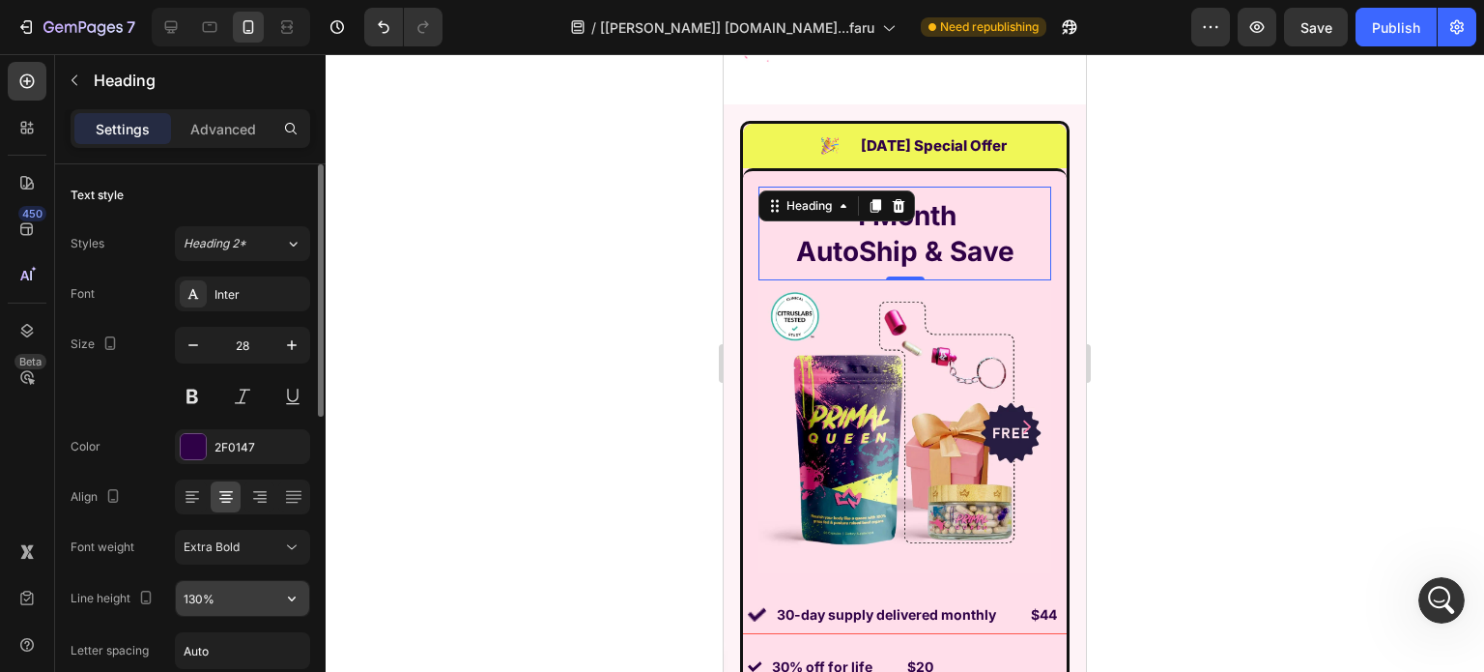
click at [232, 594] on input "130%" at bounding box center [242, 598] width 133 height 35
click at [233, 595] on input "130%" at bounding box center [242, 598] width 133 height 35
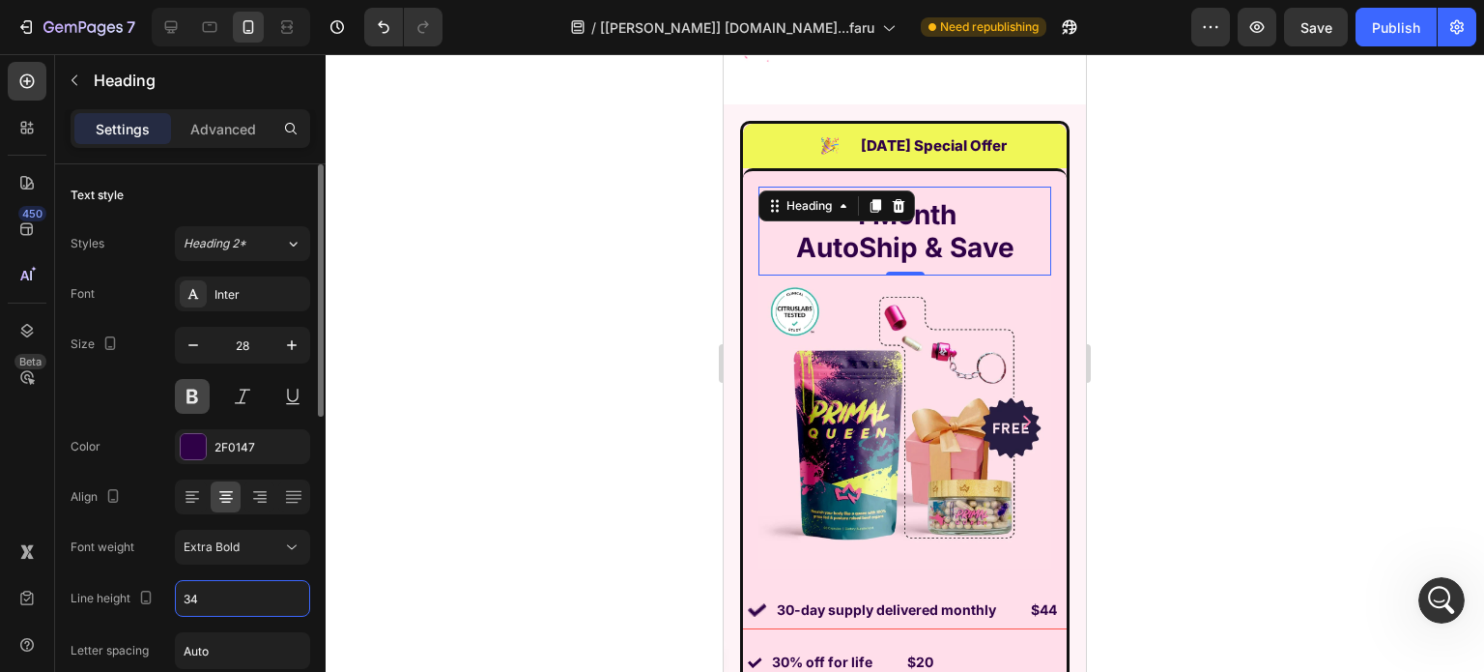
type input "34"
click at [194, 402] on button at bounding box center [192, 396] width 35 height 35
click at [248, 543] on div "Extra Bold" at bounding box center [233, 546] width 99 height 17
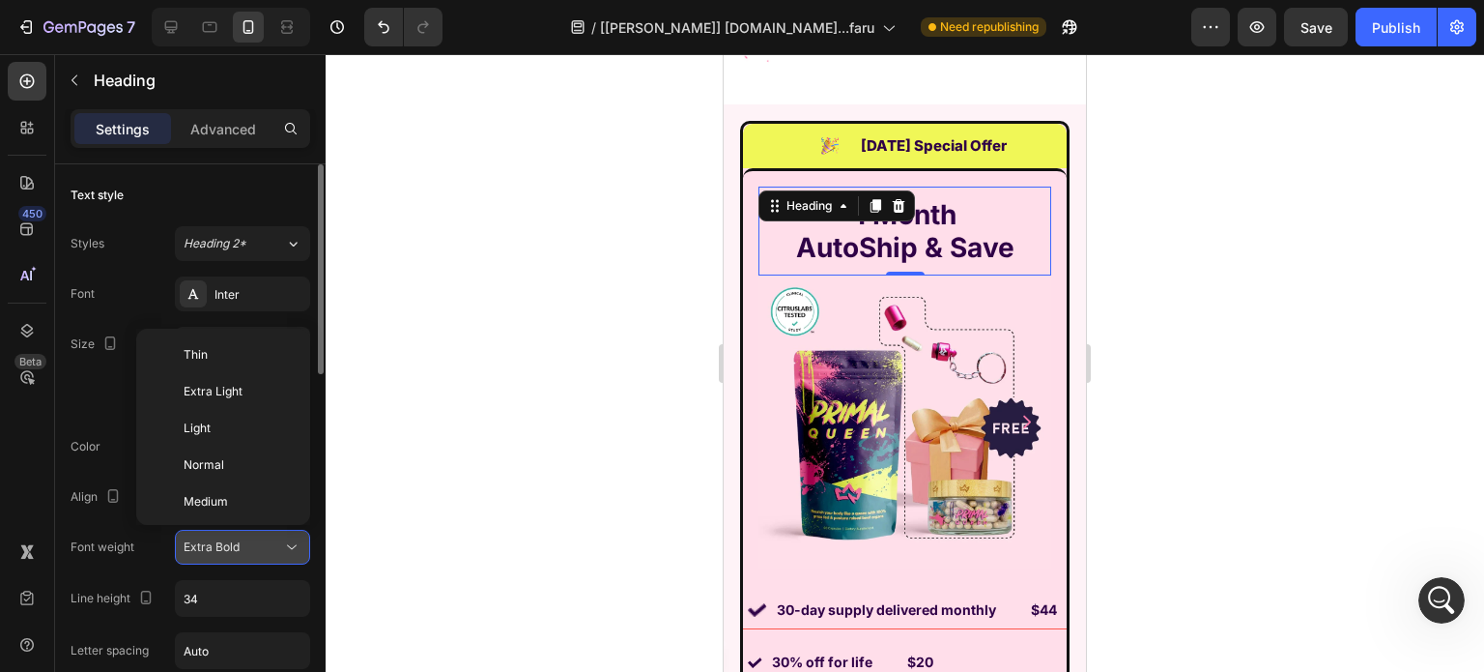
scroll to position [139, 0]
click at [247, 546] on div "Extra Bold" at bounding box center [233, 546] width 99 height 17
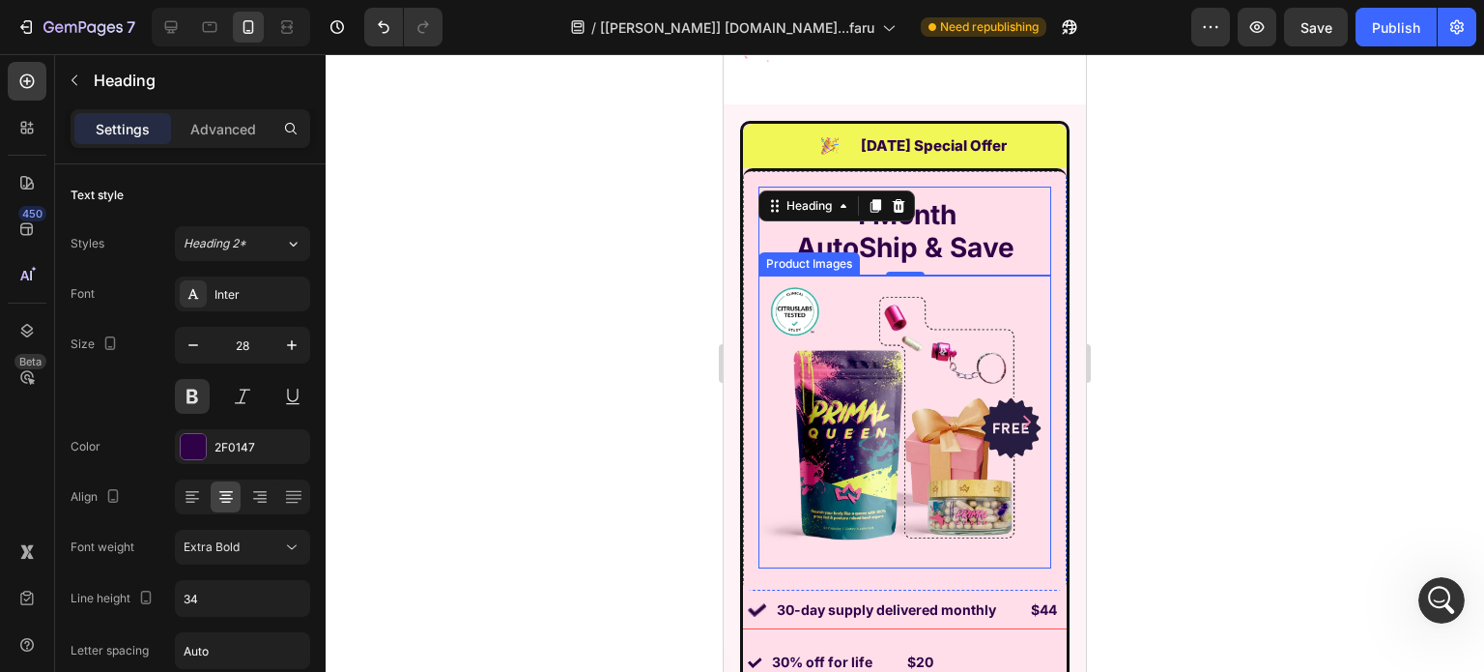
scroll to position [14797, 0]
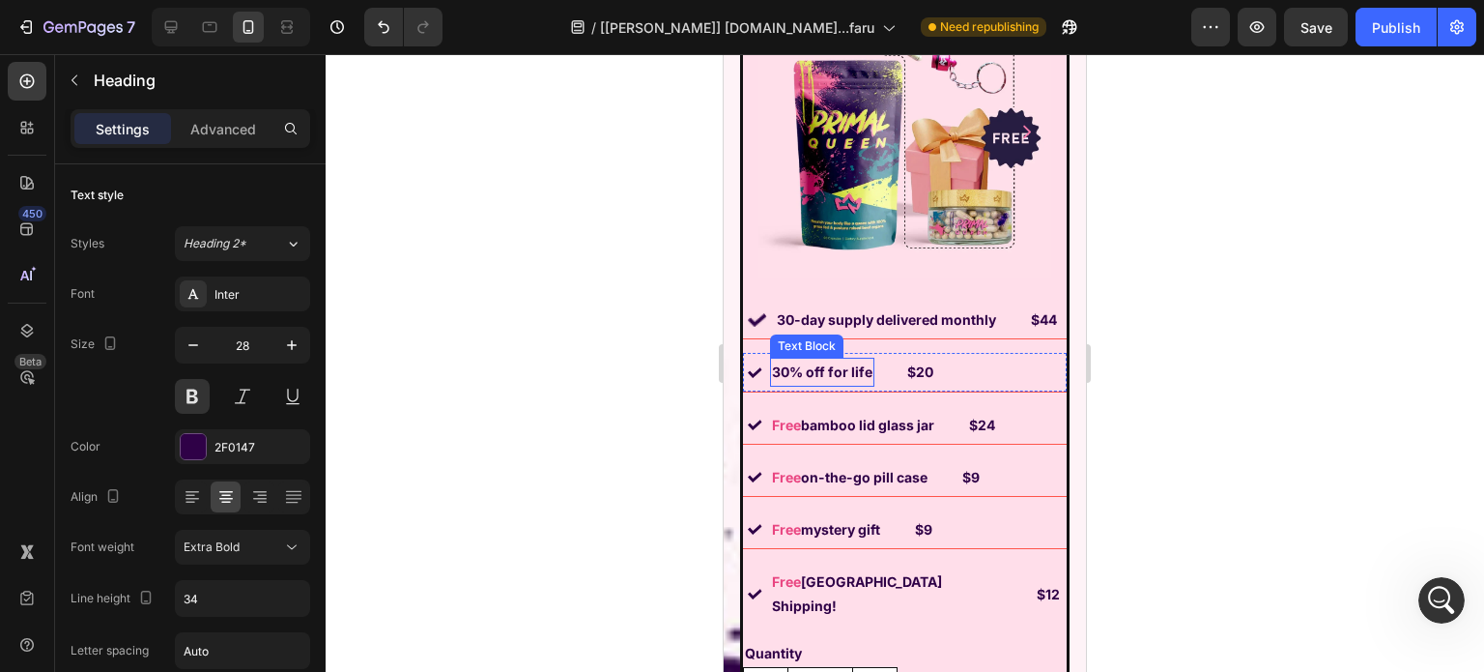
drag, startPoint x: 827, startPoint y: 307, endPoint x: 817, endPoint y: 308, distance: 10.7
click at [827, 307] on p "30-day supply delivered monthly" at bounding box center [886, 319] width 219 height 24
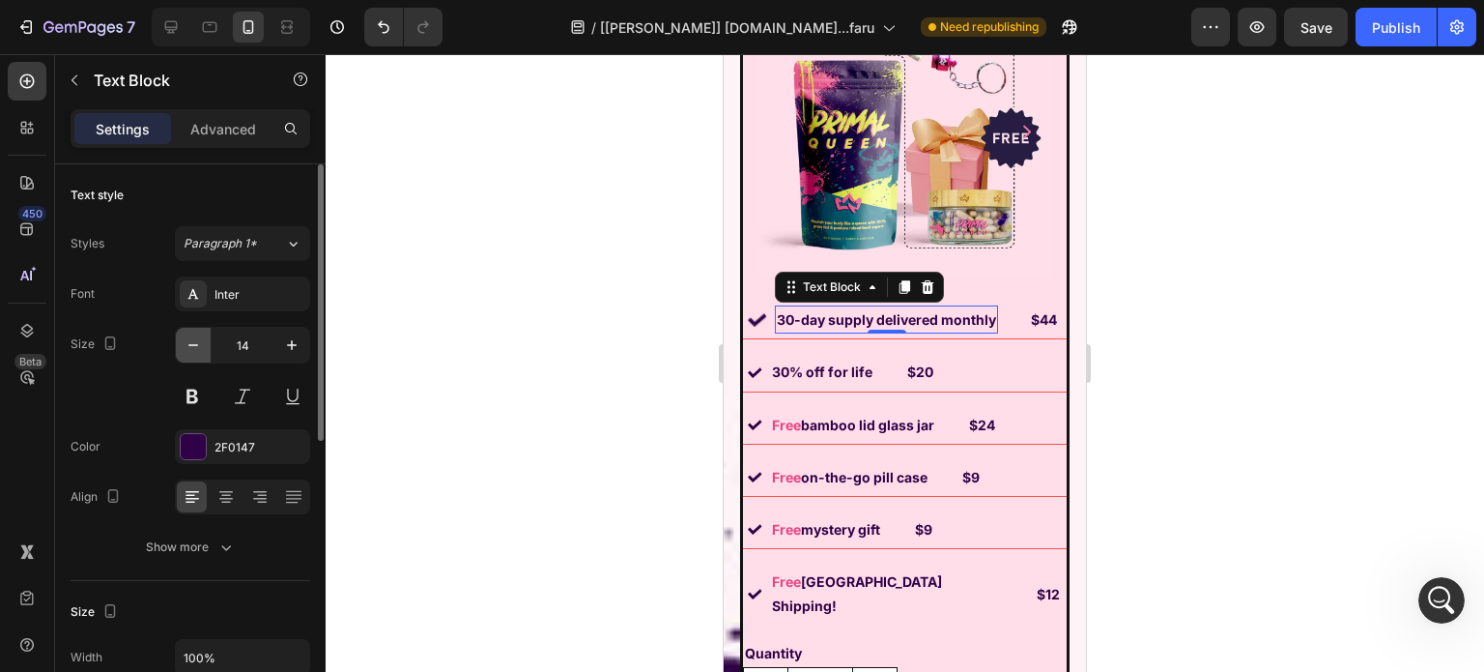
click at [197, 347] on icon "button" at bounding box center [193, 344] width 19 height 19
type input "13"
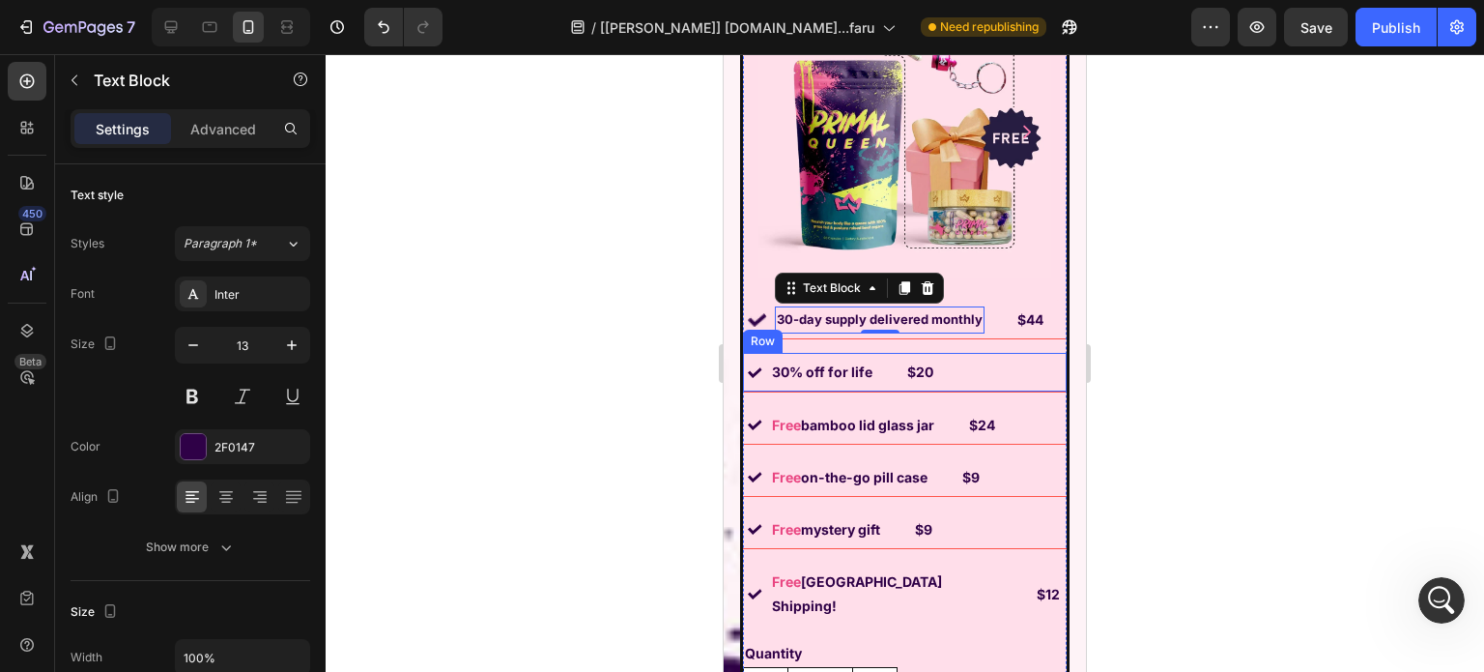
click at [755, 365] on img at bounding box center [755, 372] width 14 height 14
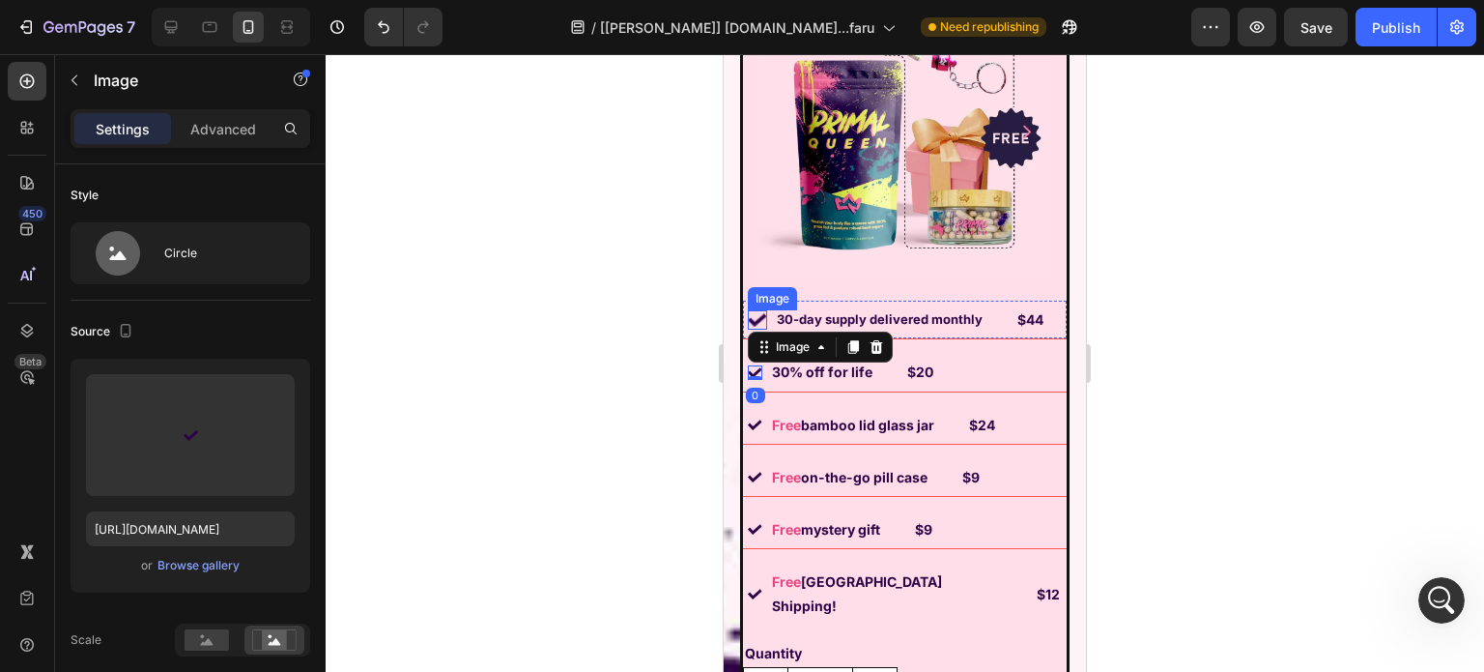
click at [754, 310] on img at bounding box center [757, 319] width 19 height 19
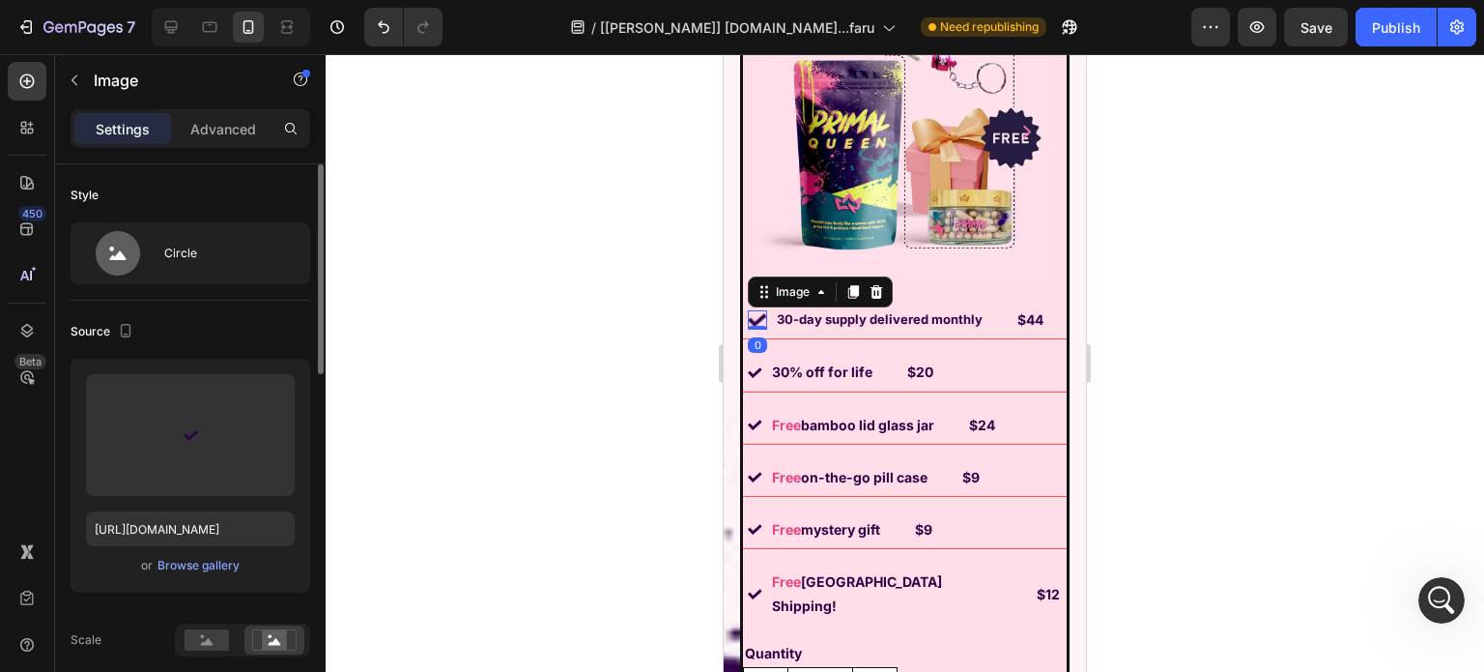
scroll to position [290, 0]
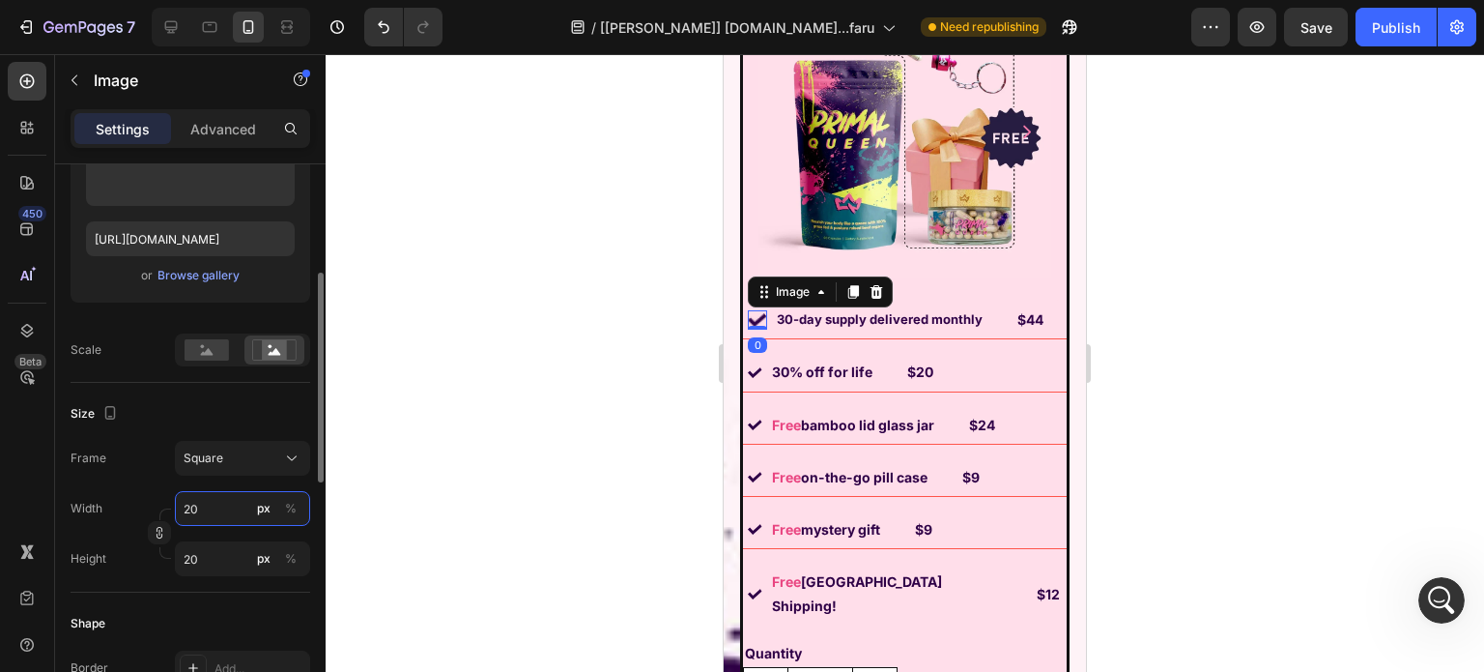
click at [212, 509] on input "20" at bounding box center [242, 508] width 135 height 35
type input "1"
type input "15"
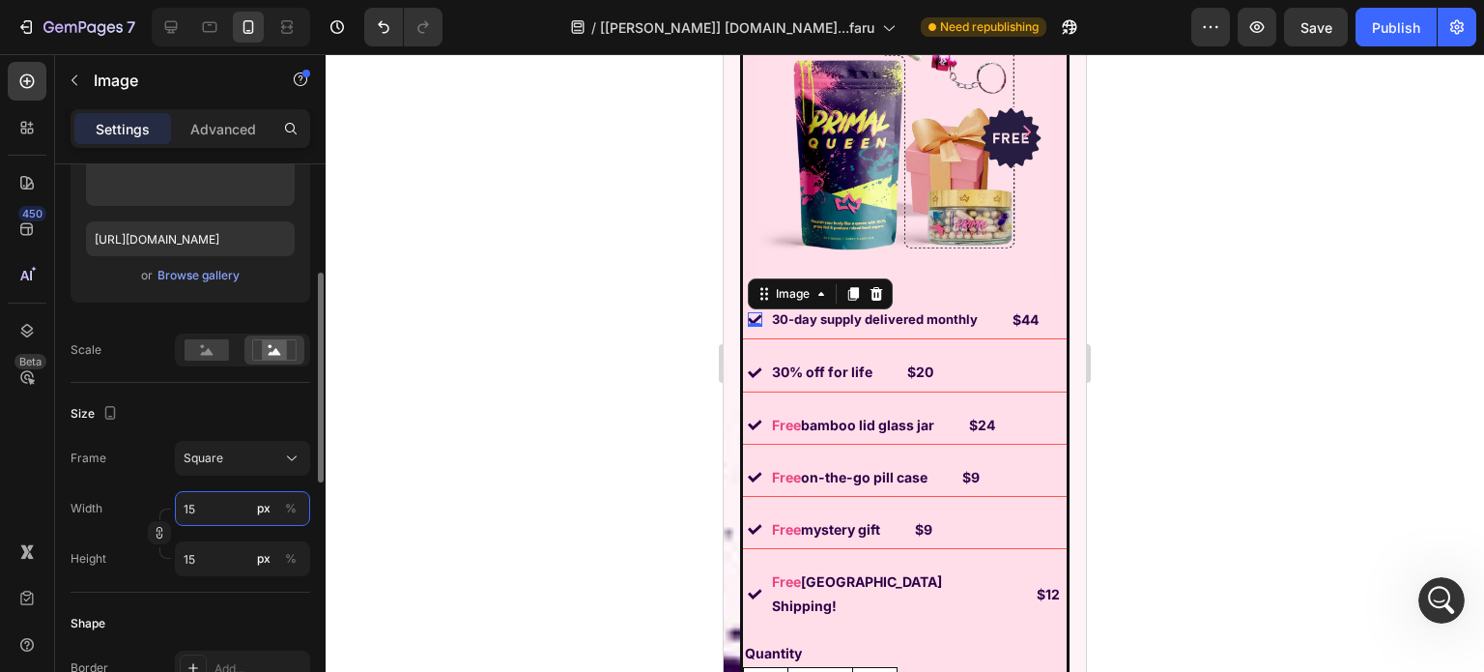
scroll to position [483, 0]
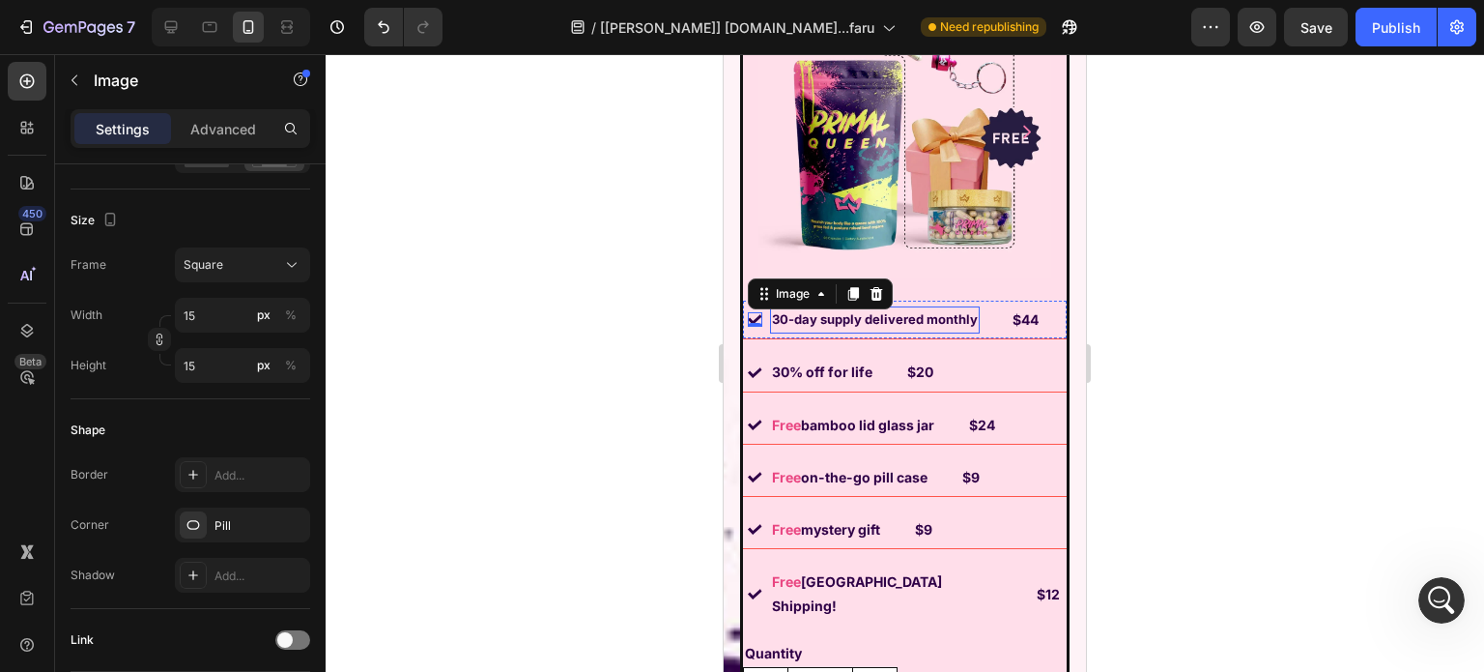
click at [917, 308] on p "30-day supply delivered monthly" at bounding box center [875, 319] width 206 height 22
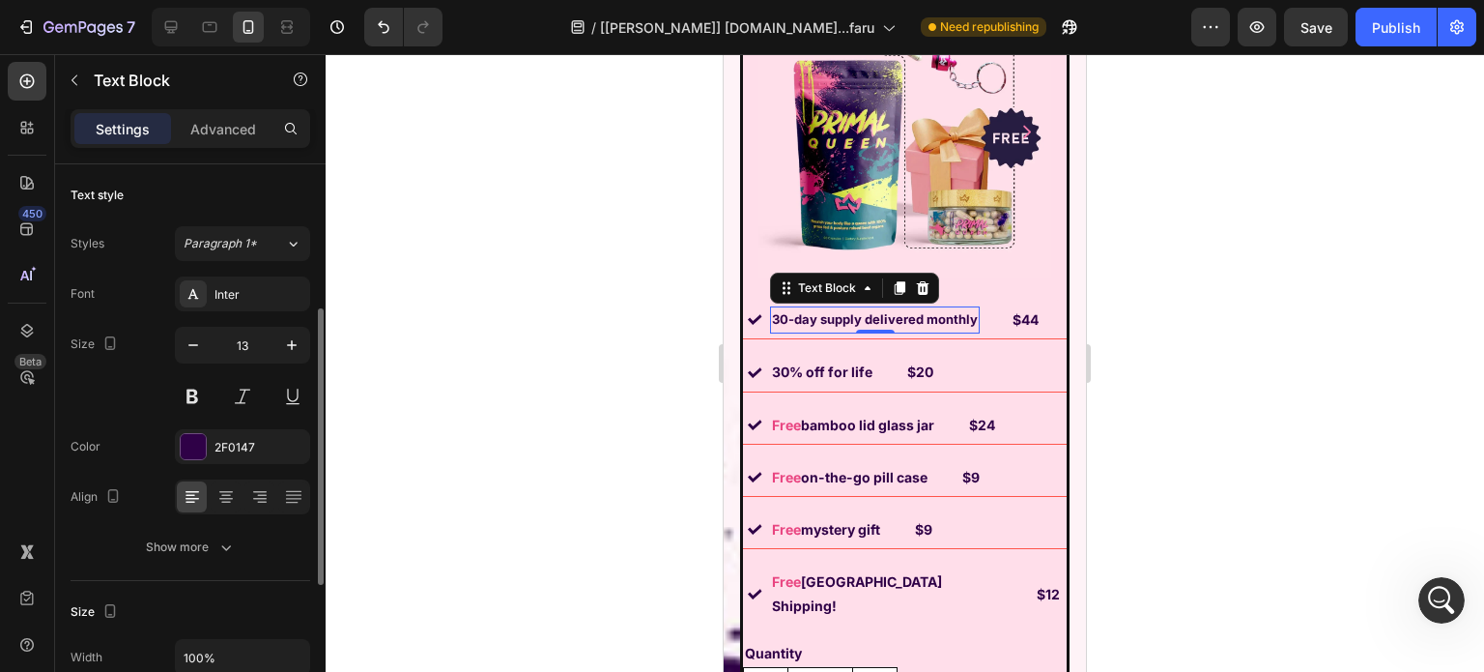
scroll to position [97, 0]
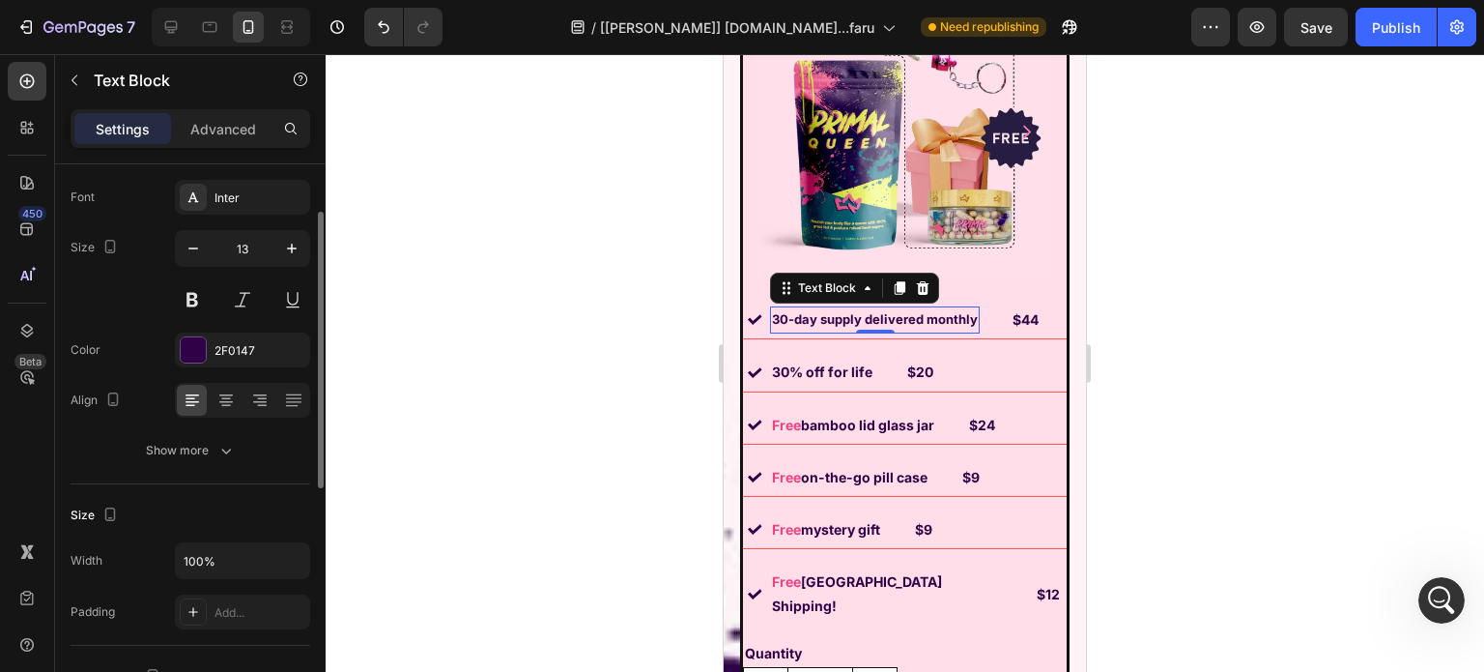
click at [166, 428] on div "Font Inter Size 13 Color 2F0147 Align Show more" at bounding box center [191, 324] width 240 height 288
click at [170, 451] on div "Show more" at bounding box center [191, 450] width 90 height 19
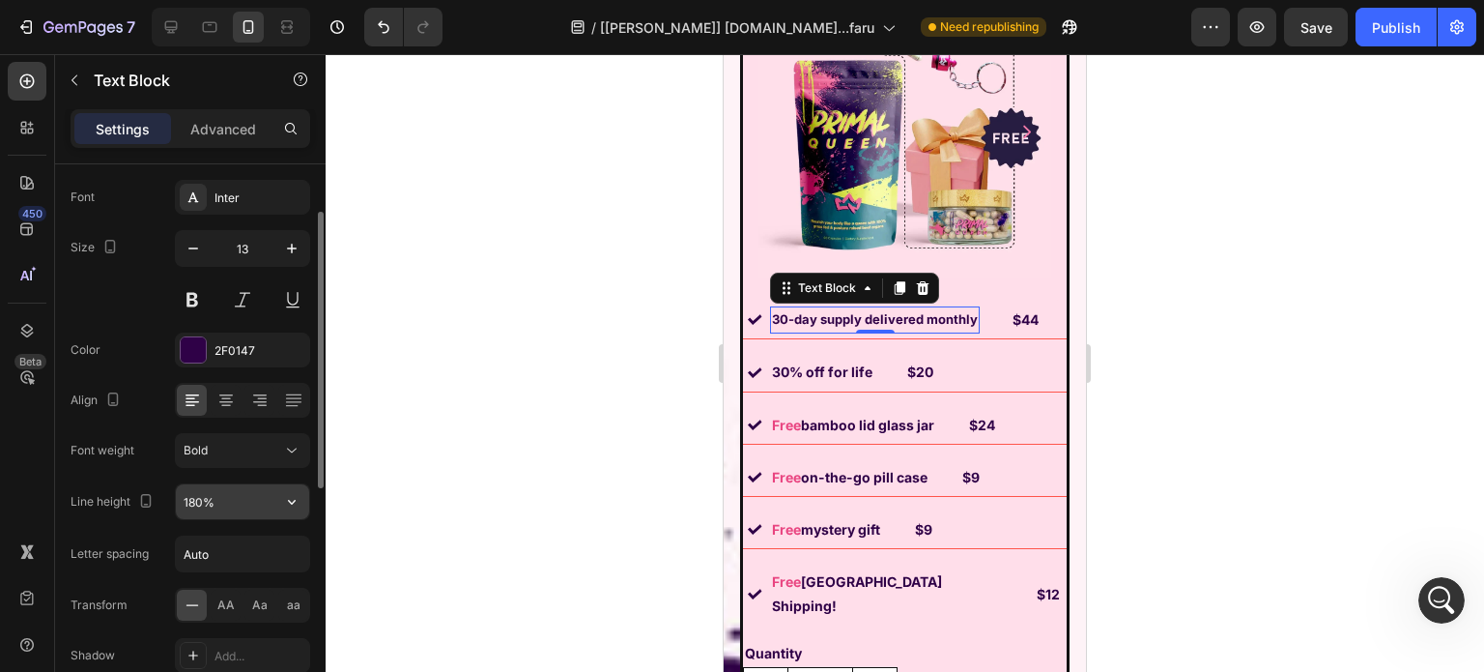
click at [225, 502] on input "180%" at bounding box center [242, 501] width 133 height 35
paste input "22.5px"
type input "22.5"
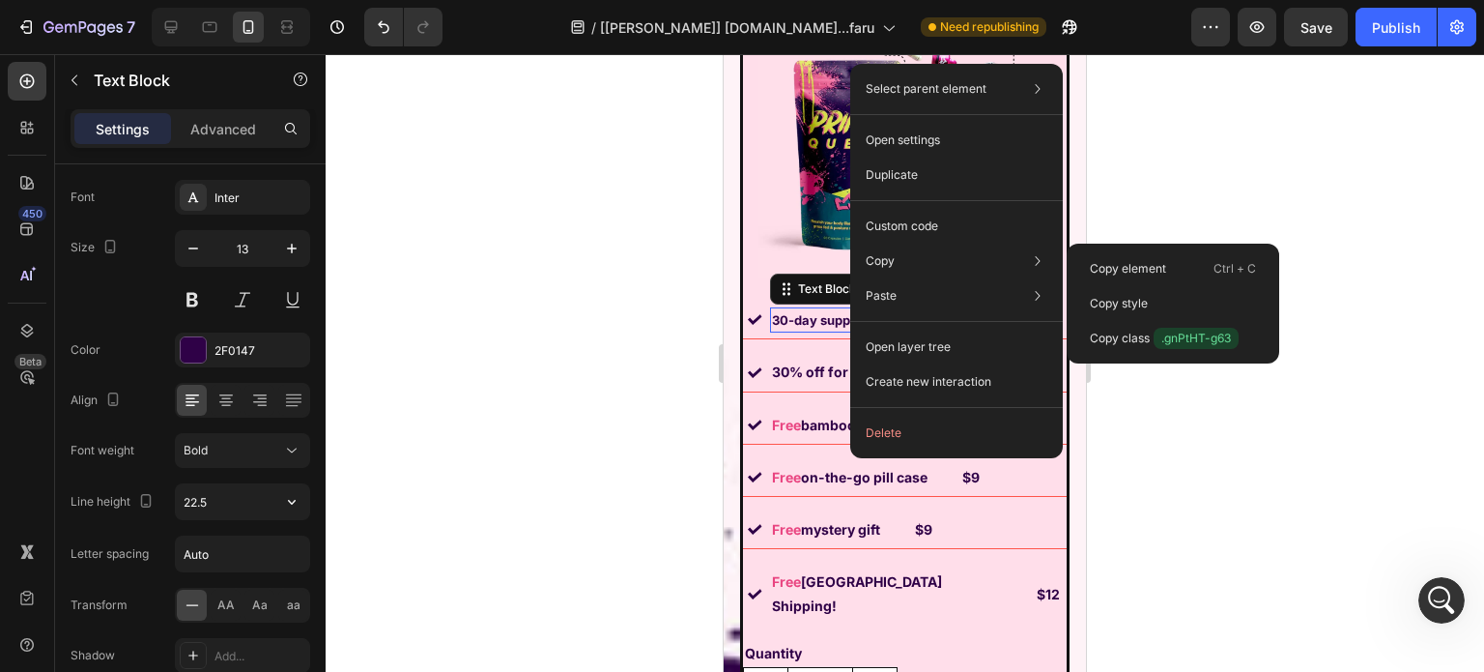
click at [1144, 304] on p "Copy style" at bounding box center [1119, 303] width 58 height 17
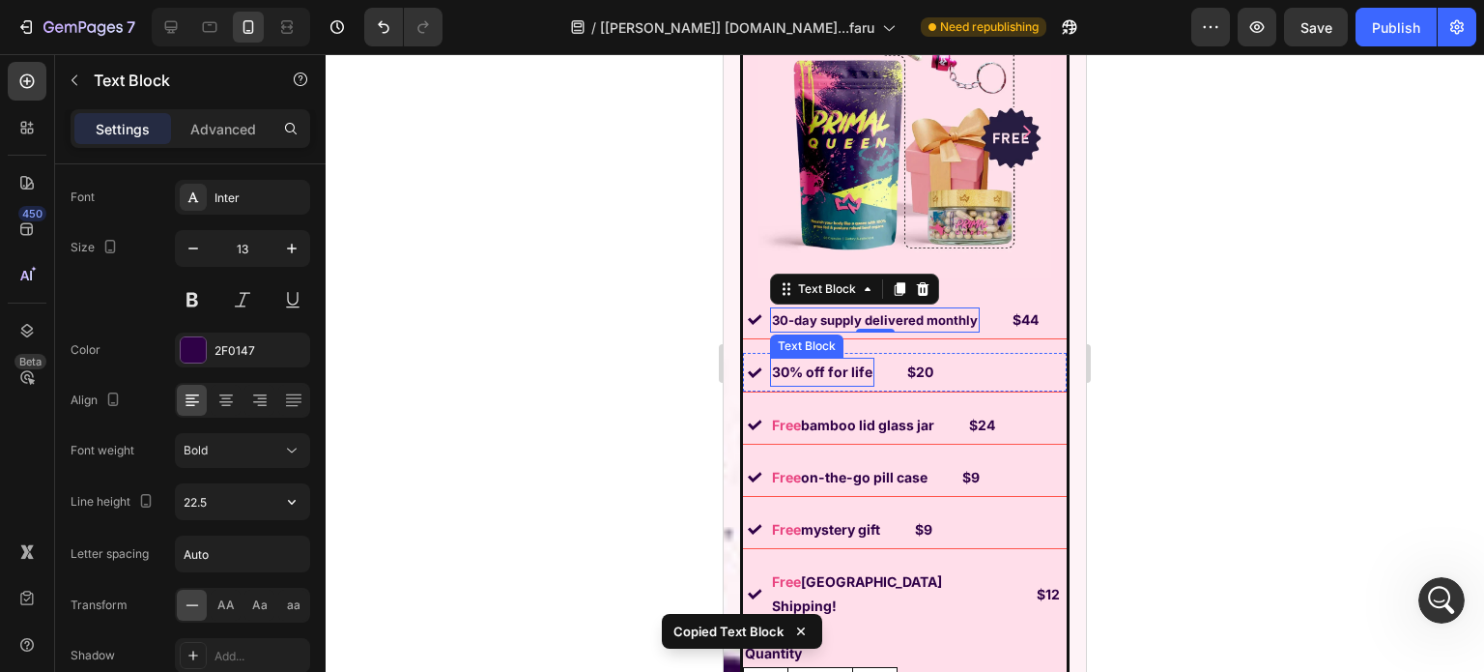
click at [837, 363] on strong "30% off for life" at bounding box center [822, 371] width 100 height 16
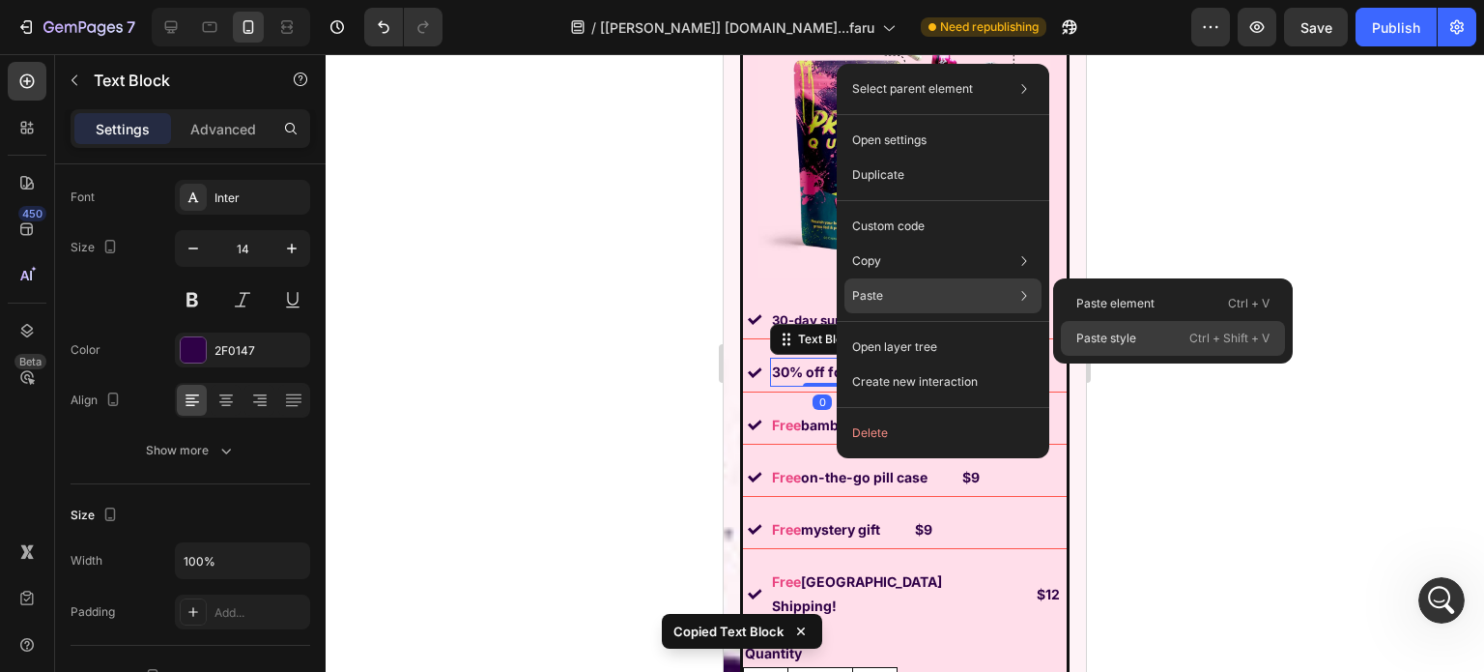
click at [1109, 330] on p "Paste style" at bounding box center [1106, 338] width 60 height 17
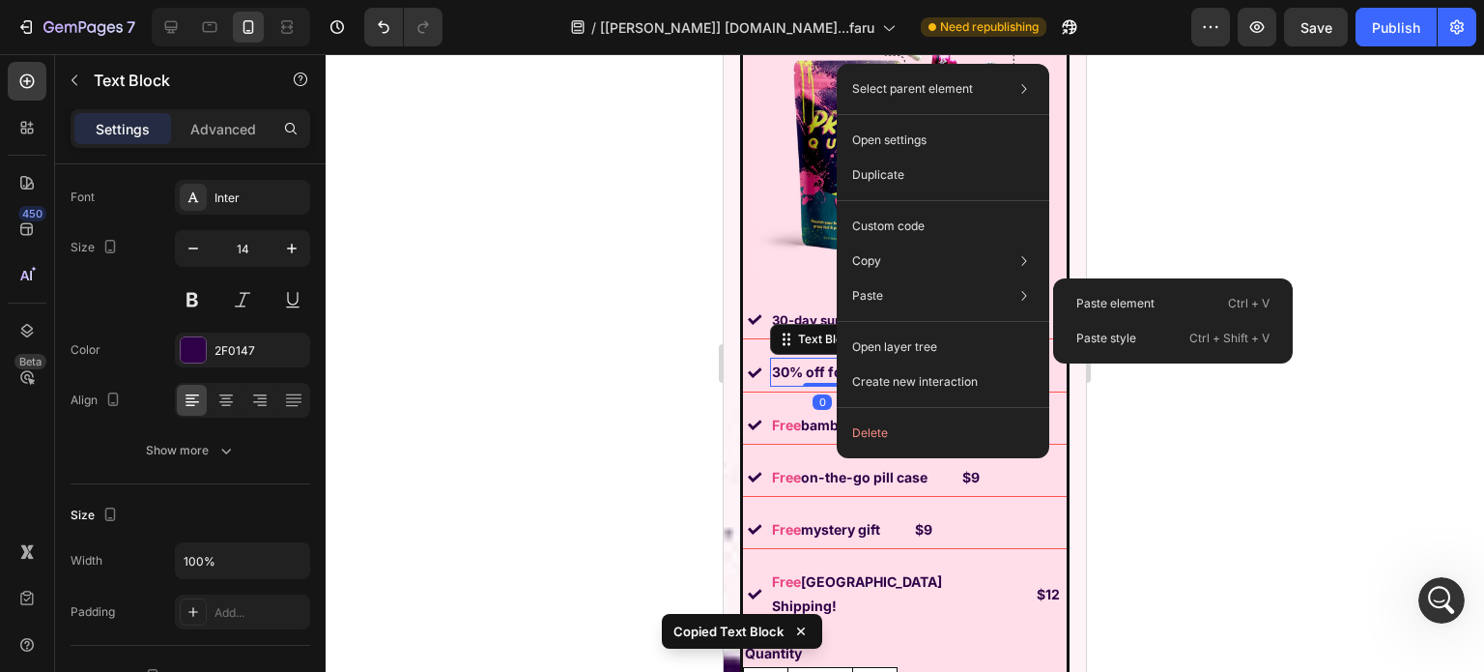
type input "13"
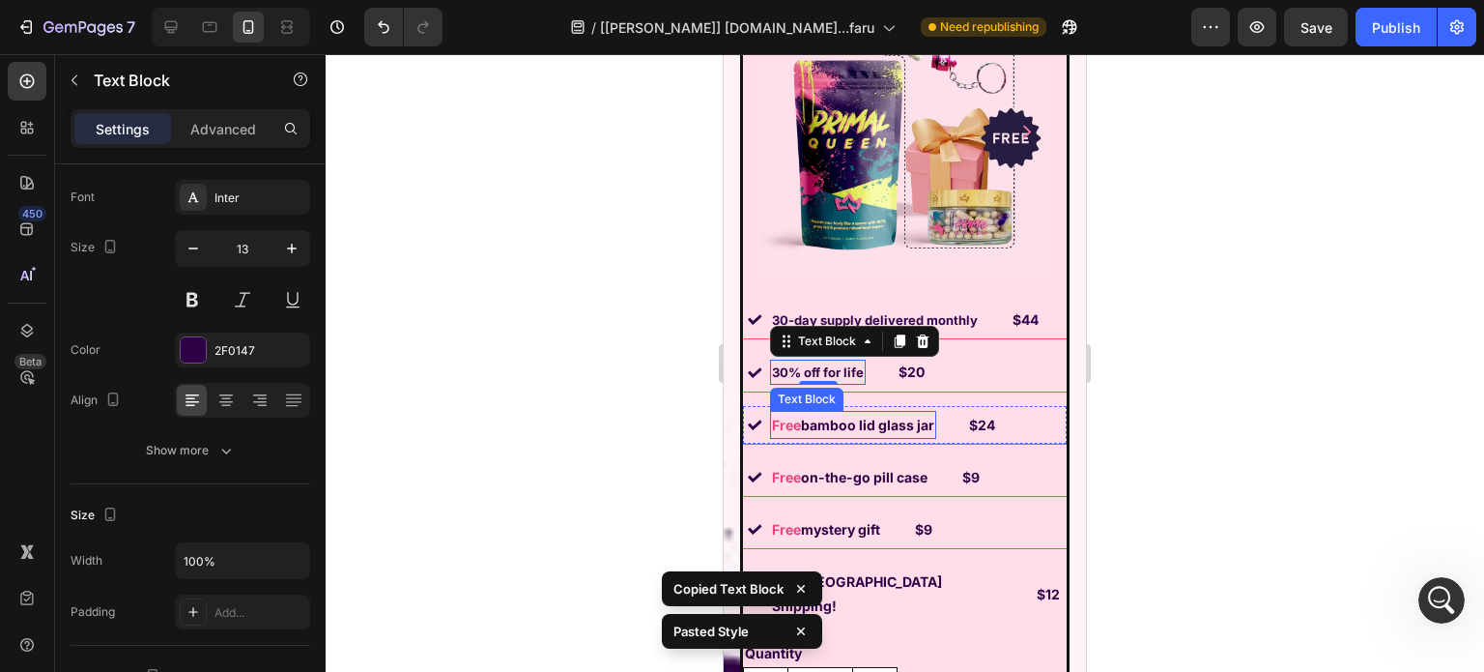
click at [854, 416] on strong "bamboo lid glass jar" at bounding box center [867, 424] width 133 height 16
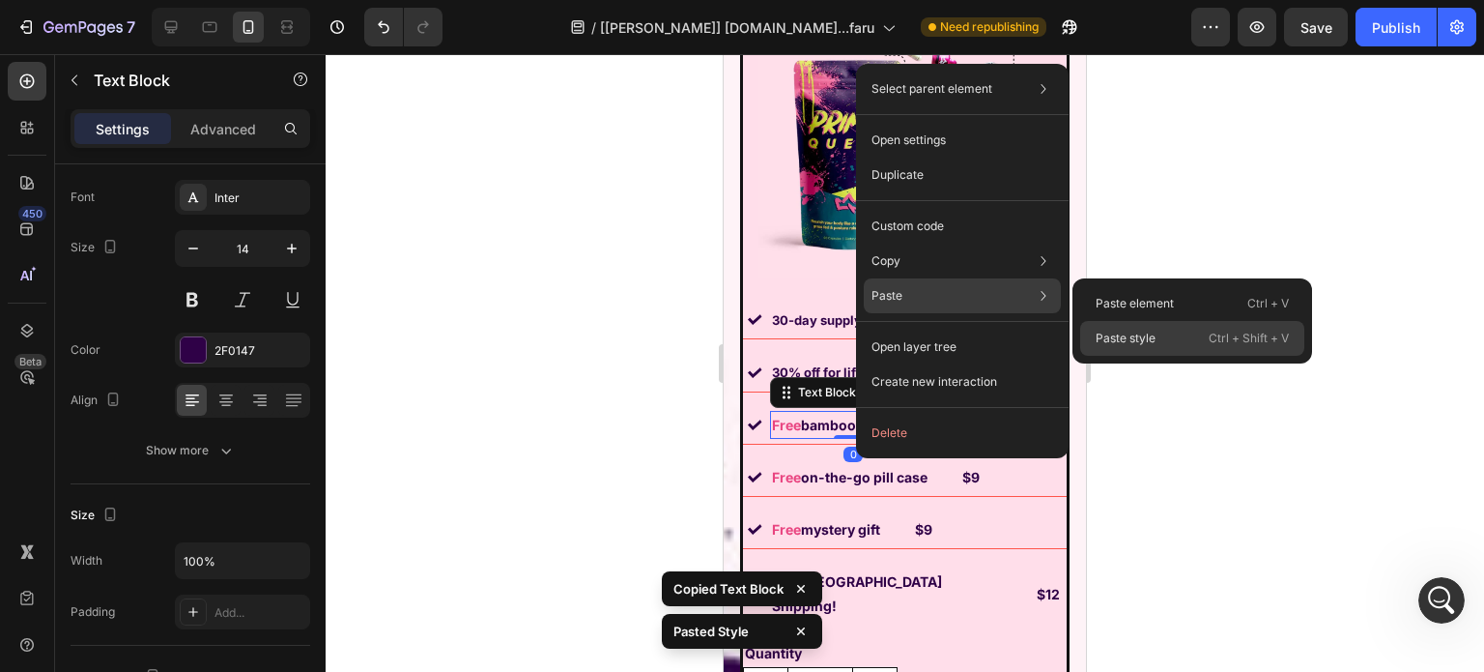
click at [1145, 333] on p "Paste style" at bounding box center [1126, 338] width 60 height 17
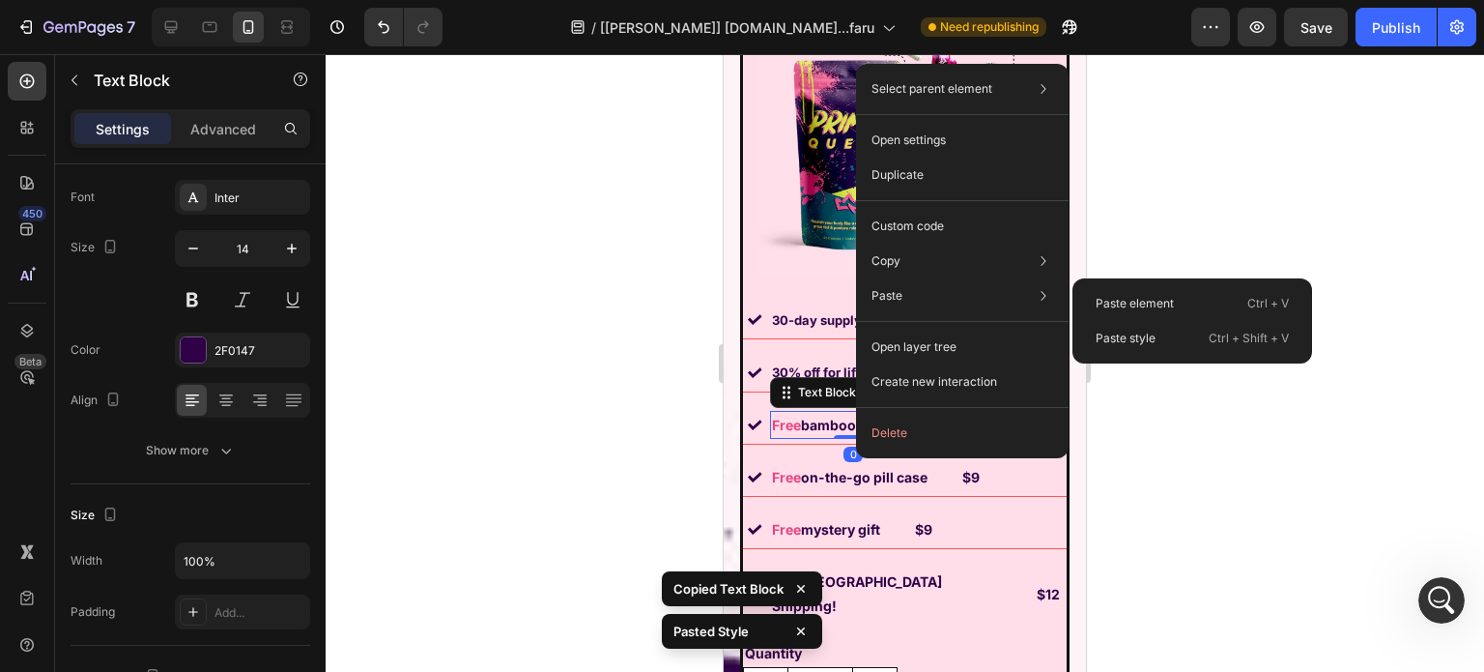
type input "13"
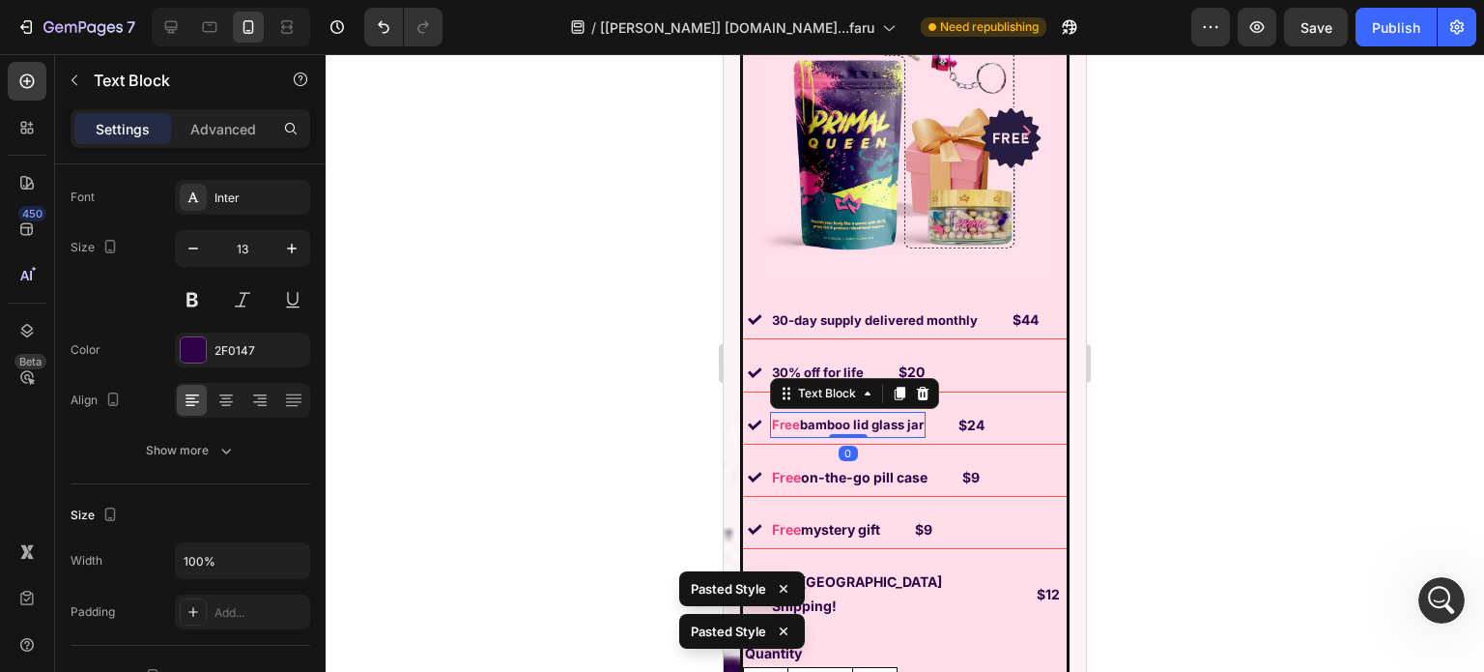
scroll to position [14894, 0]
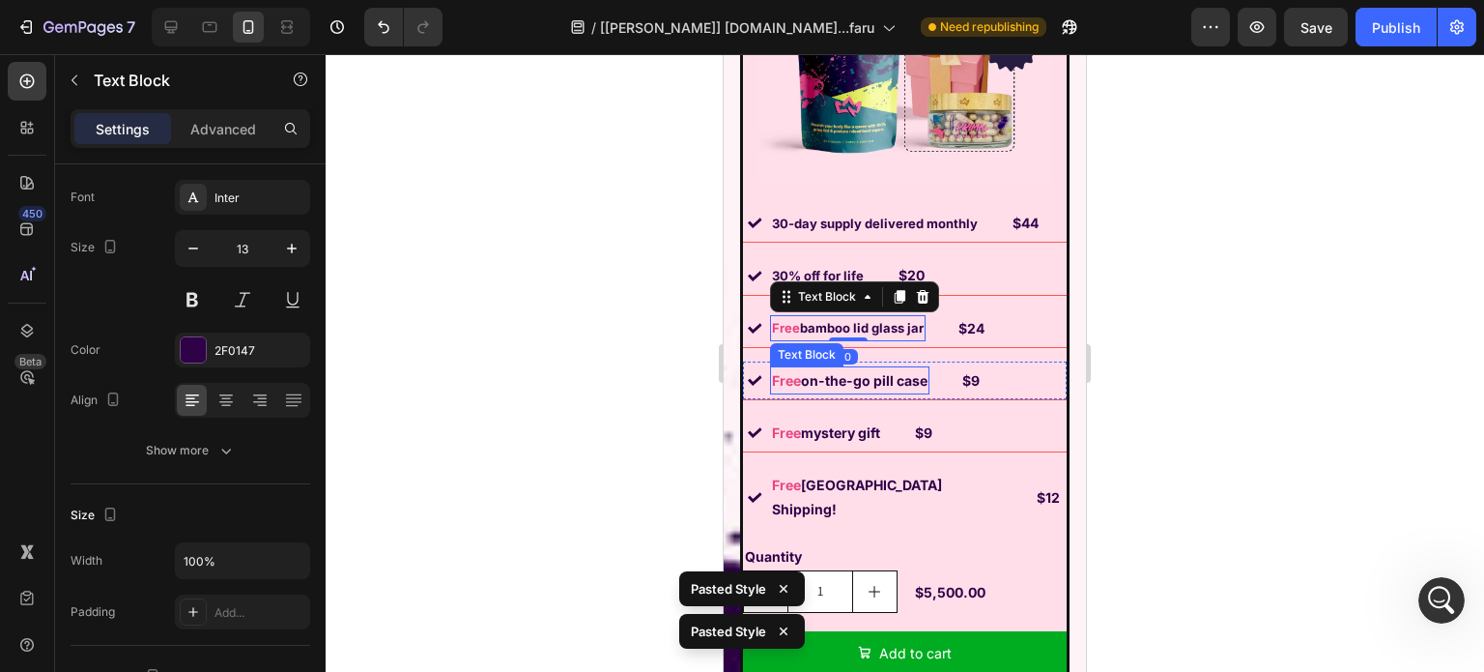
click at [819, 372] on strong "on-the-go pill case" at bounding box center [864, 380] width 127 height 16
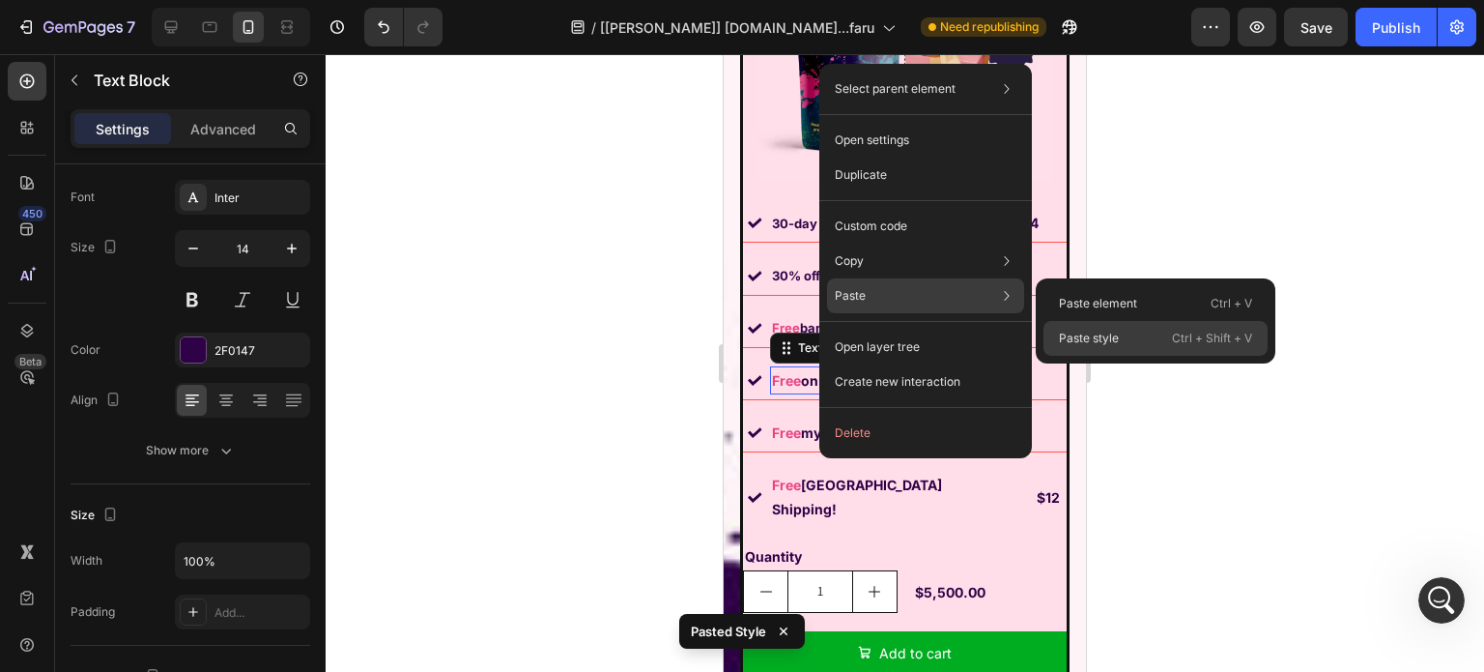
click at [1152, 324] on div "Paste style Ctrl + Shift + V" at bounding box center [1156, 338] width 224 height 35
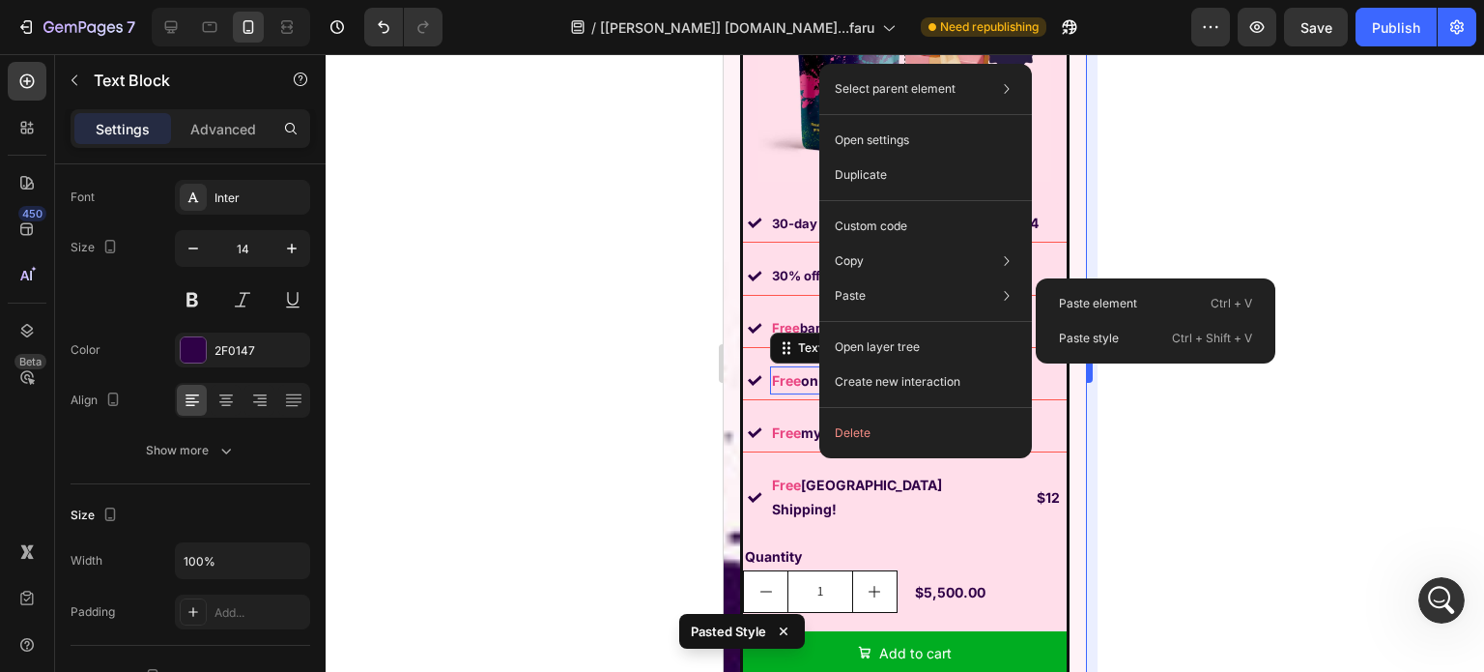
type input "13"
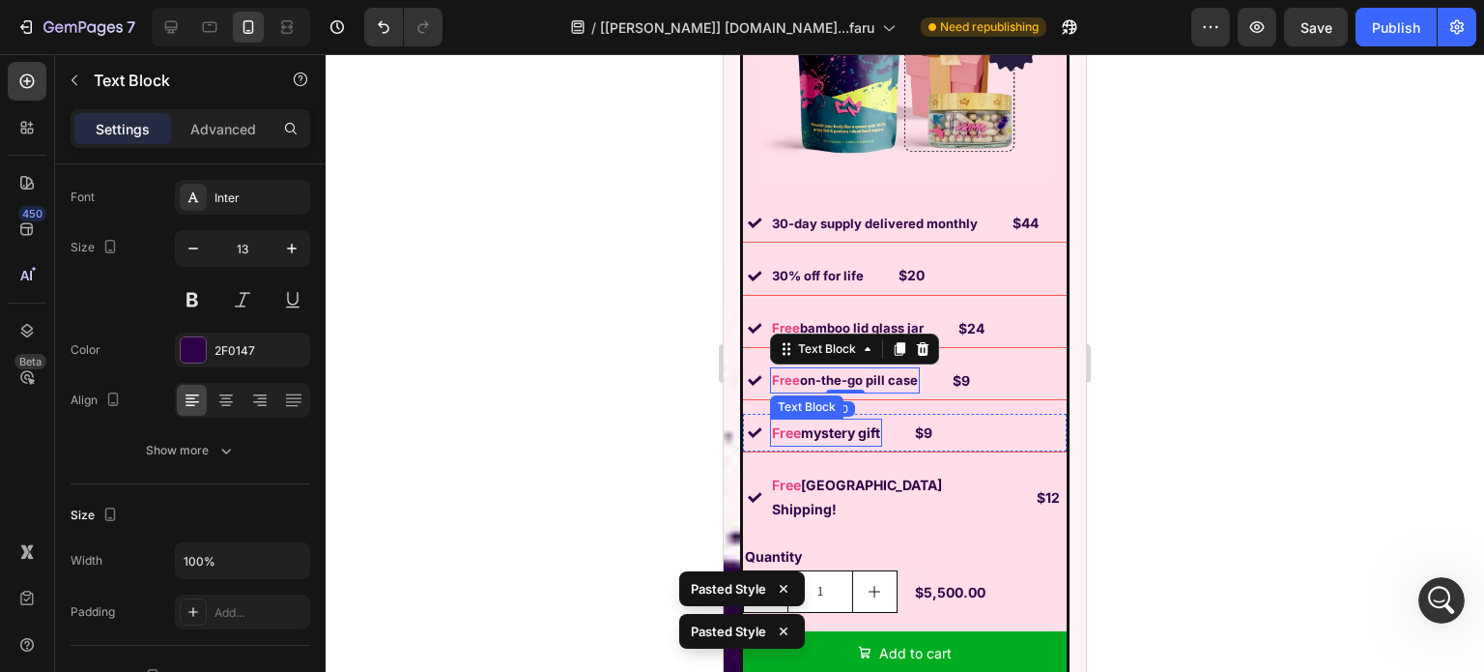
click at [850, 424] on strong "mystery gift" at bounding box center [840, 432] width 79 height 16
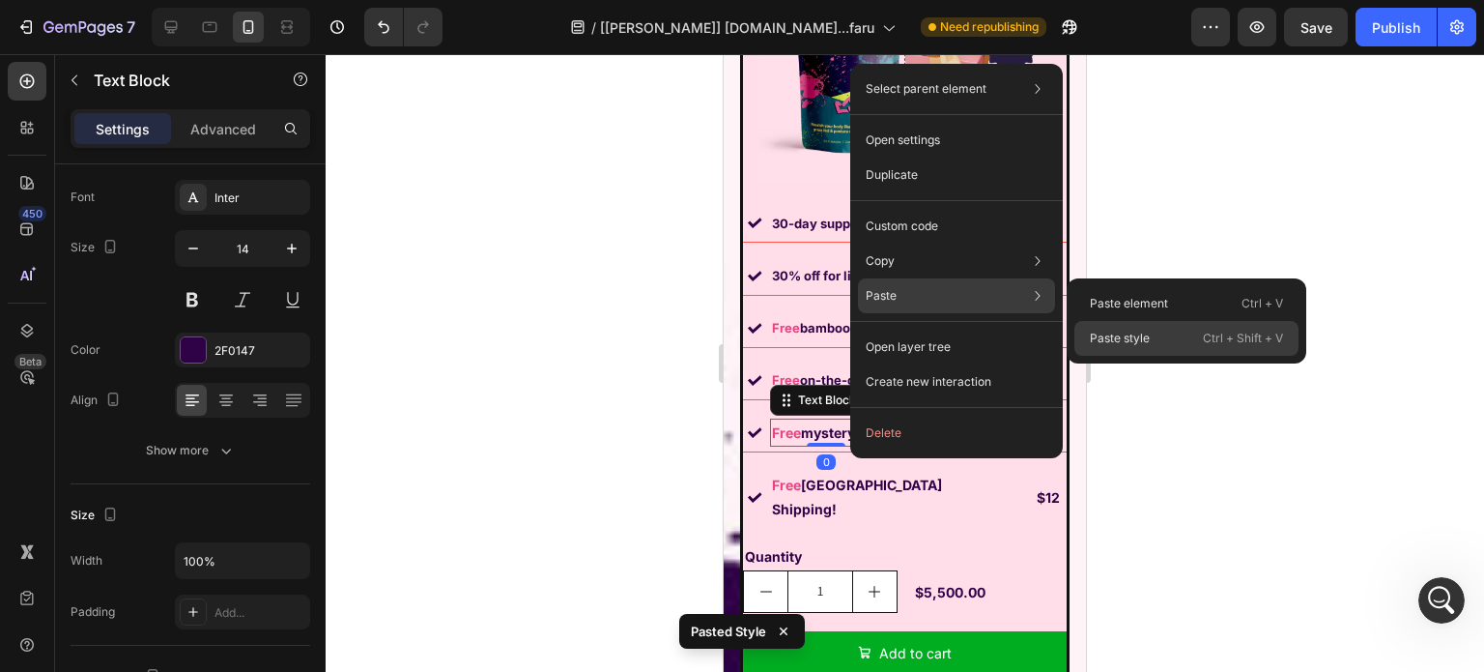
click at [1133, 335] on p "Paste style" at bounding box center [1120, 338] width 60 height 17
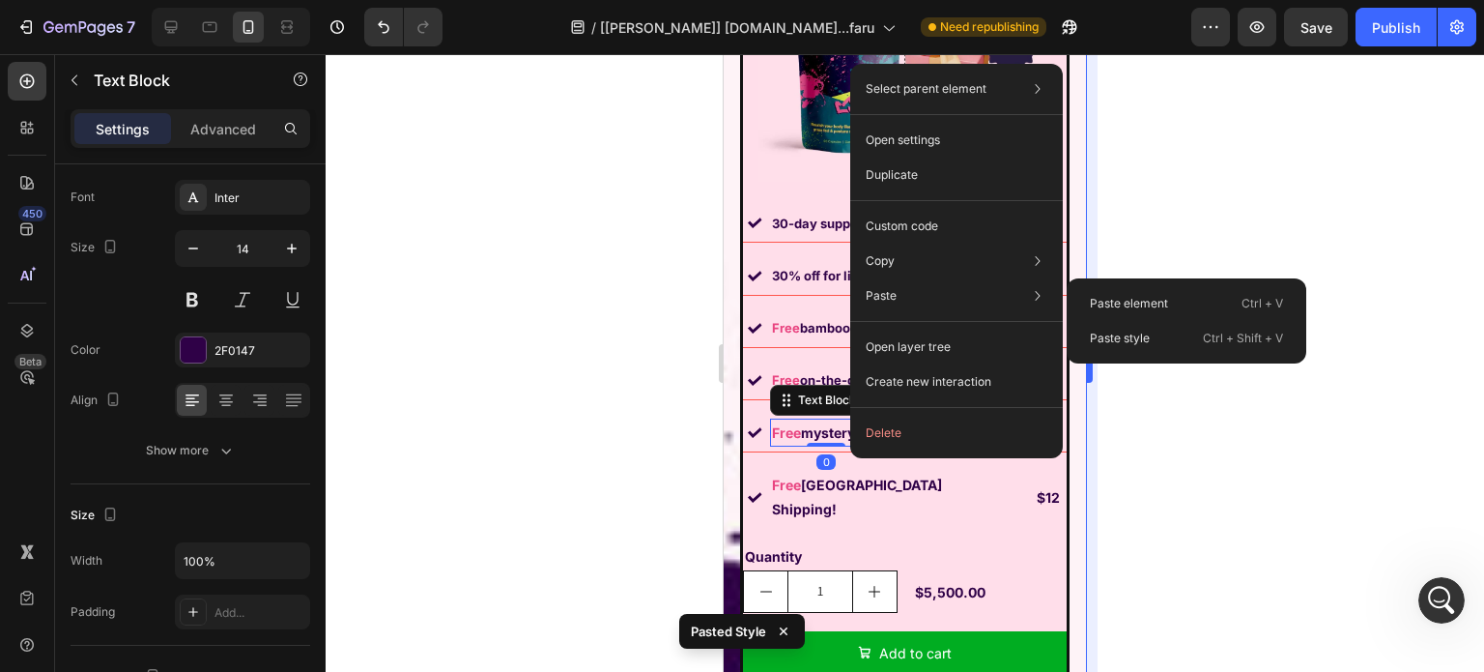
type input "13"
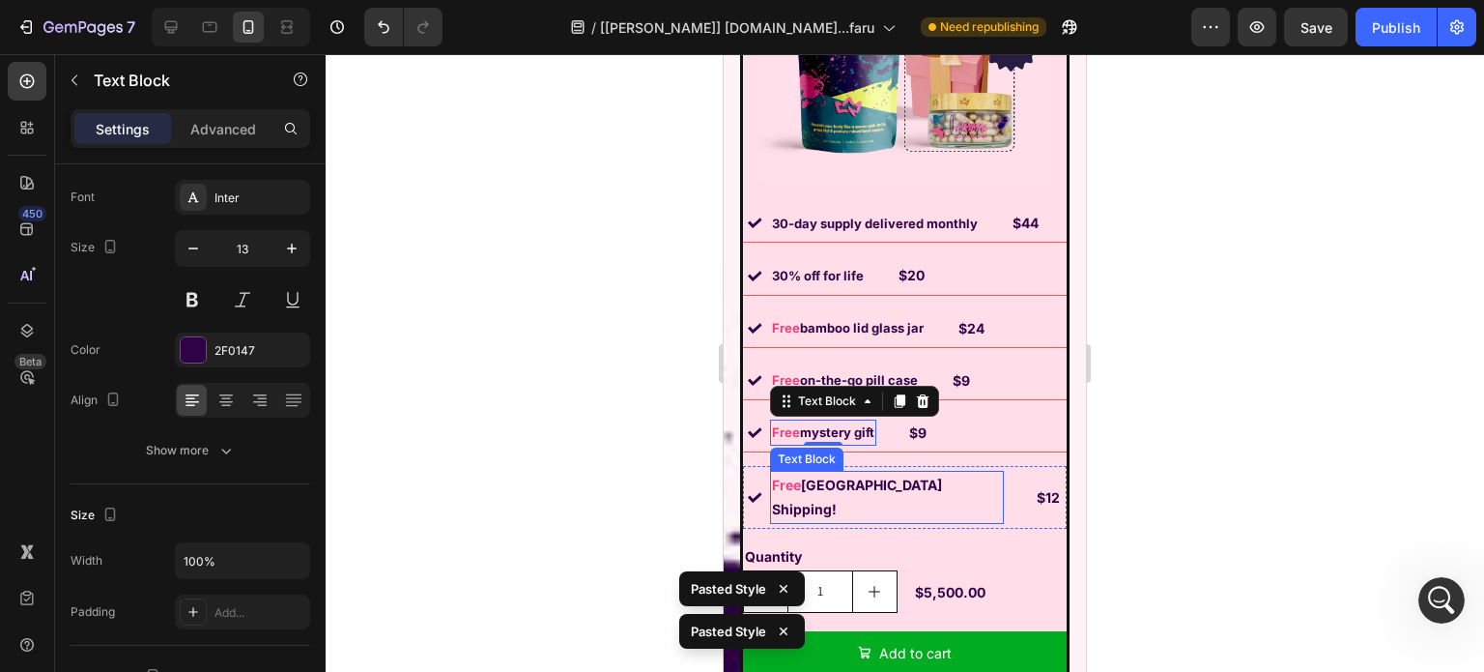
click at [840, 476] on strong "[GEOGRAPHIC_DATA] Shipping!" at bounding box center [857, 496] width 170 height 41
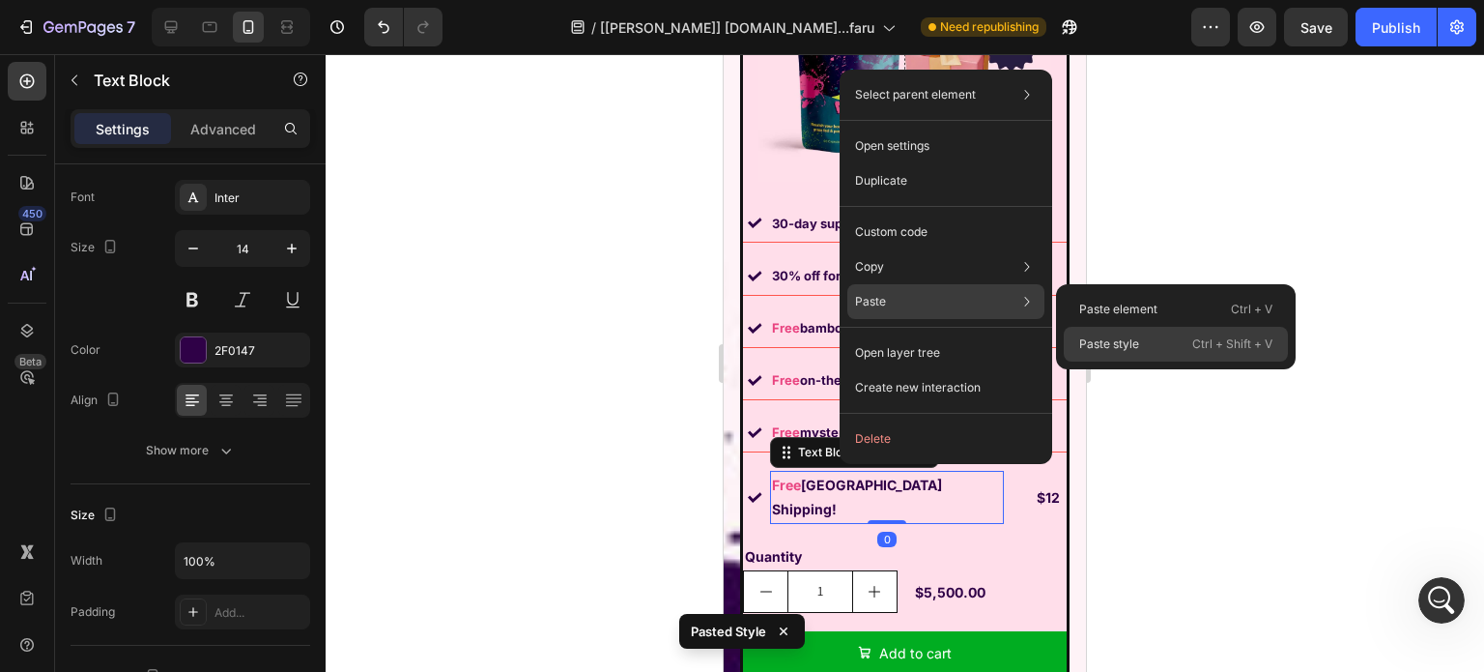
click at [1129, 347] on p "Paste style" at bounding box center [1109, 343] width 60 height 17
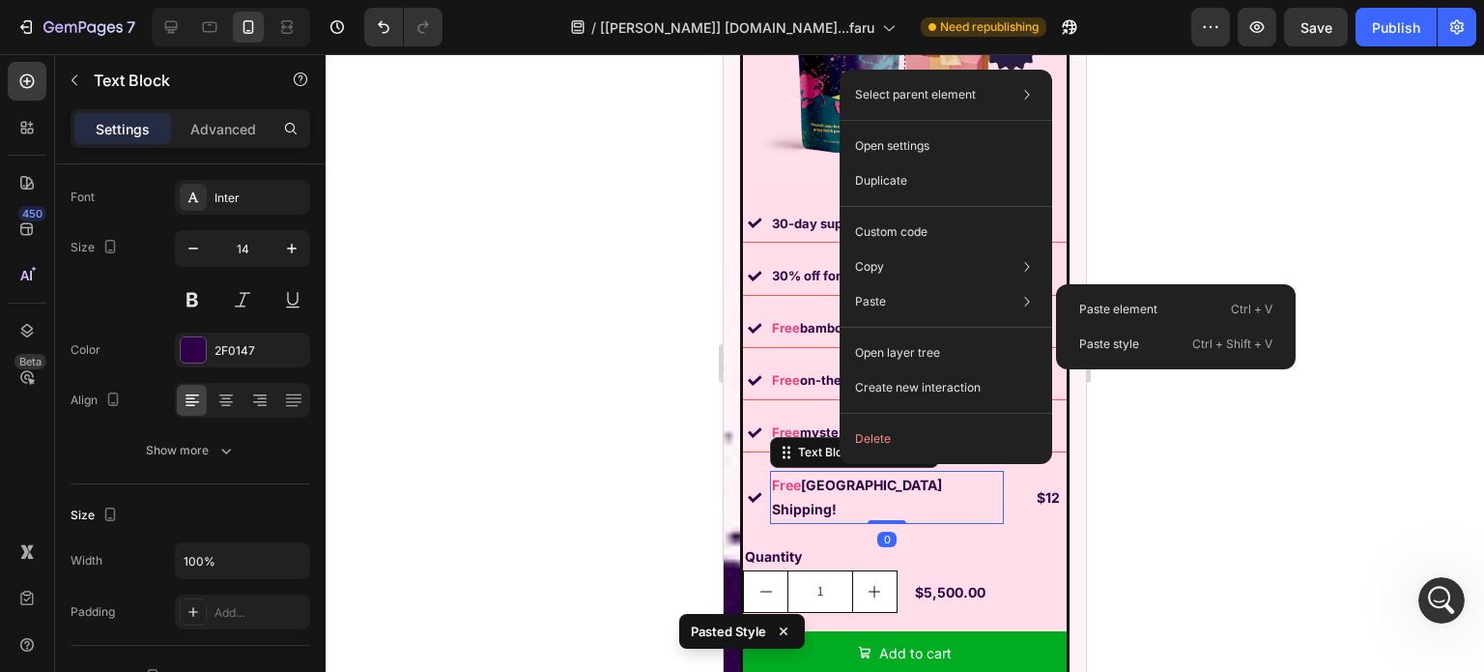
type input "13"
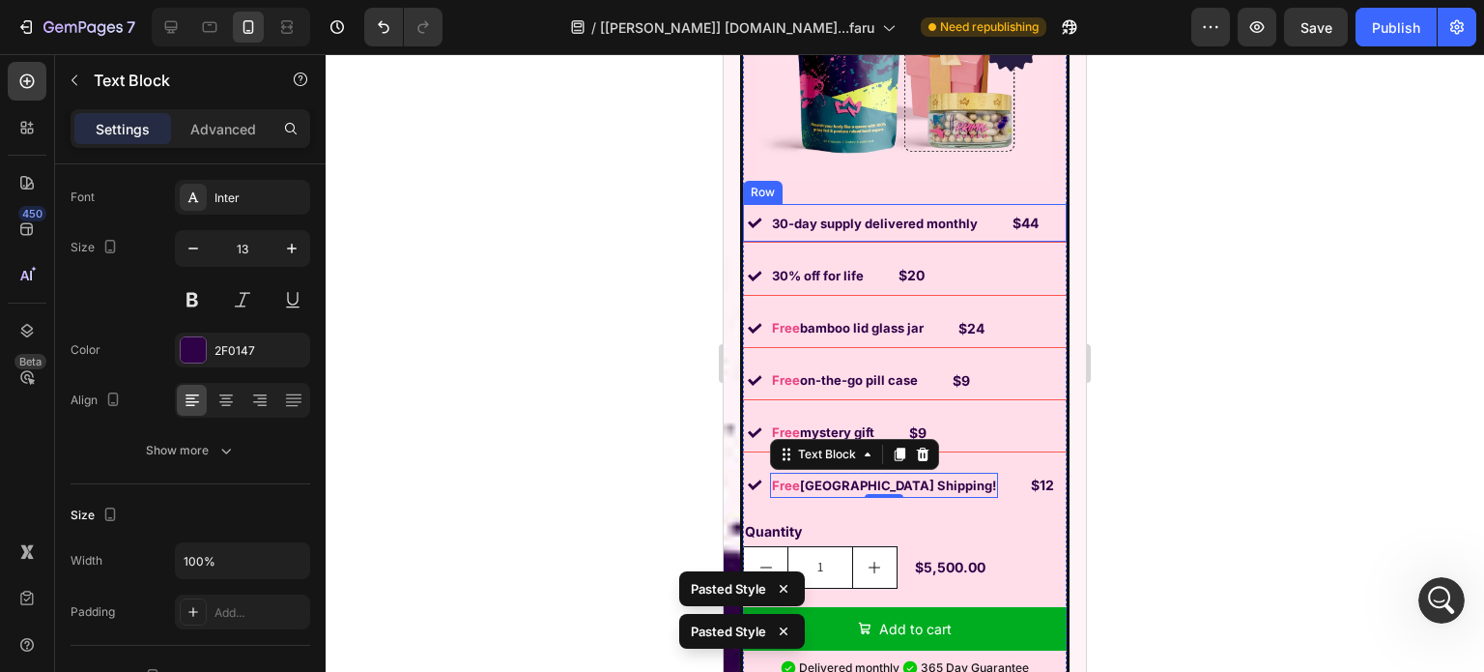
click at [1003, 226] on div "Image 30-day supply delivered monthly Text Block $44 Text [GEOGRAPHIC_DATA]" at bounding box center [905, 223] width 324 height 39
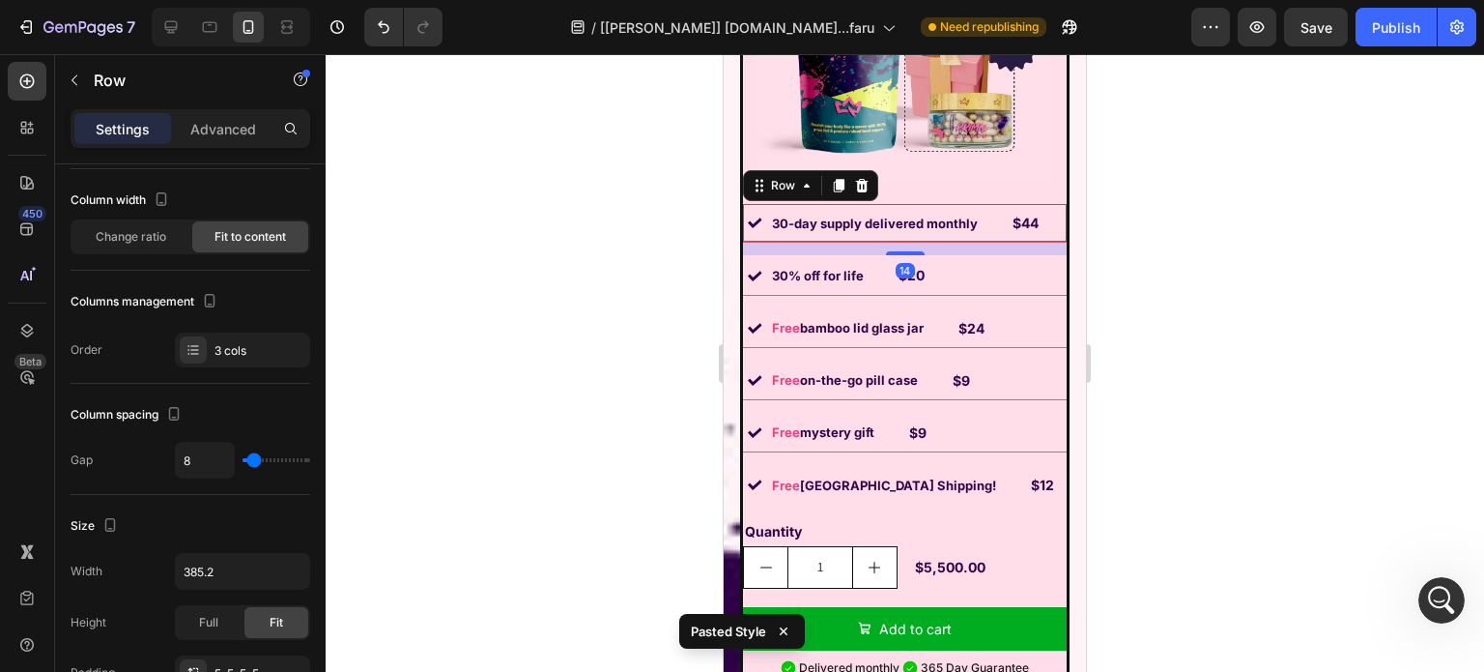
scroll to position [0, 0]
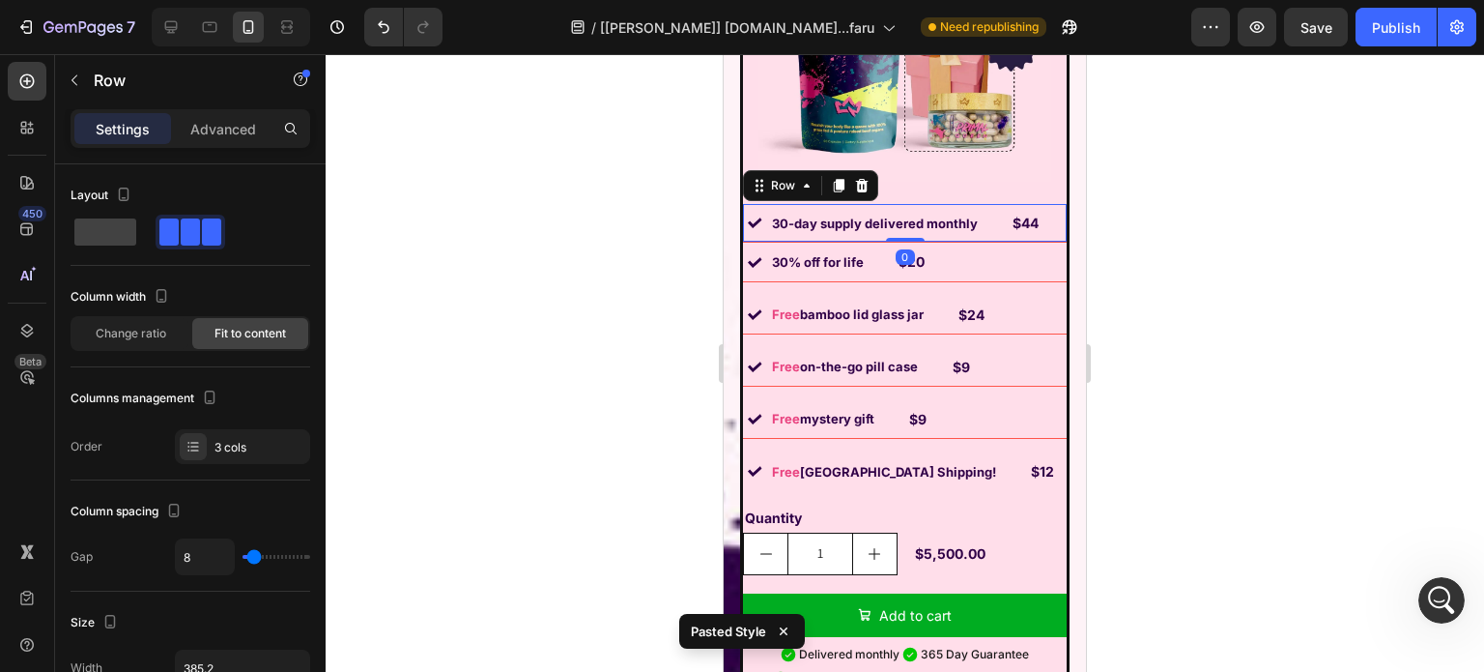
drag, startPoint x: 894, startPoint y: 237, endPoint x: 899, endPoint y: 184, distance: 53.4
click at [899, 184] on div "Image [DATE] Special Offer Heading Row 1 Month AutoShip & Save Heading Product …" at bounding box center [905, 246] width 330 height 1025
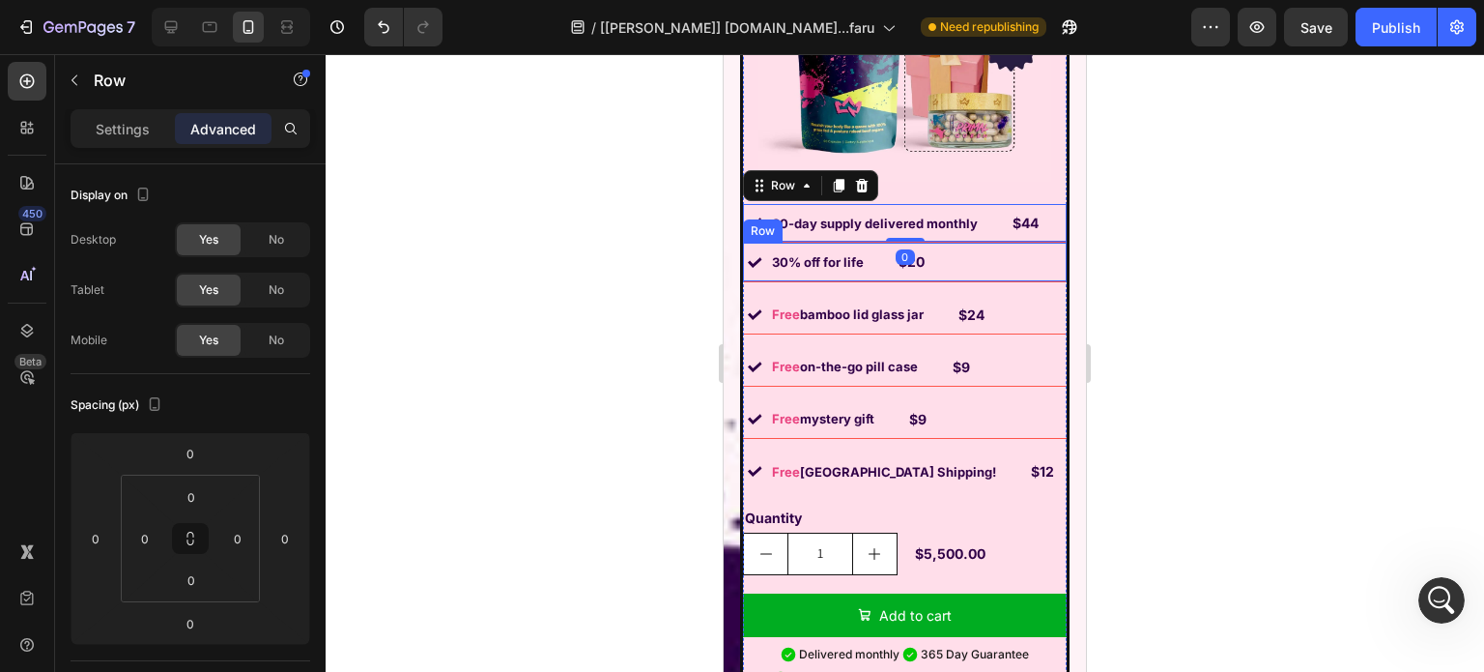
click at [962, 256] on div "Image 30% off for life Text Block $20 Text Block Row" at bounding box center [905, 262] width 324 height 39
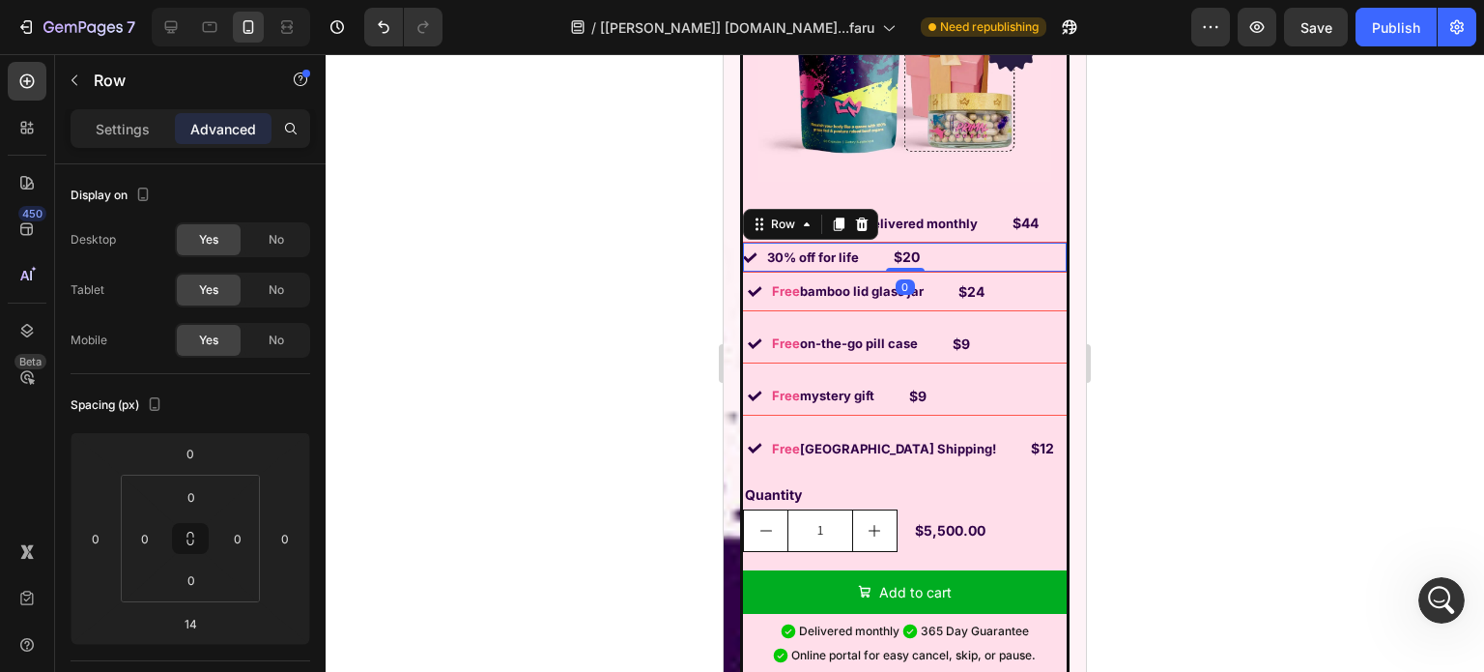
drag, startPoint x: 895, startPoint y: 276, endPoint x: 906, endPoint y: 216, distance: 61.0
click at [906, 212] on div "Image 30-day supply delivered monthly Text Block $44 Text Block Row Image 30% o…" at bounding box center [905, 469] width 324 height 530
click at [387, 26] on icon "Undo/Redo" at bounding box center [384, 27] width 12 height 13
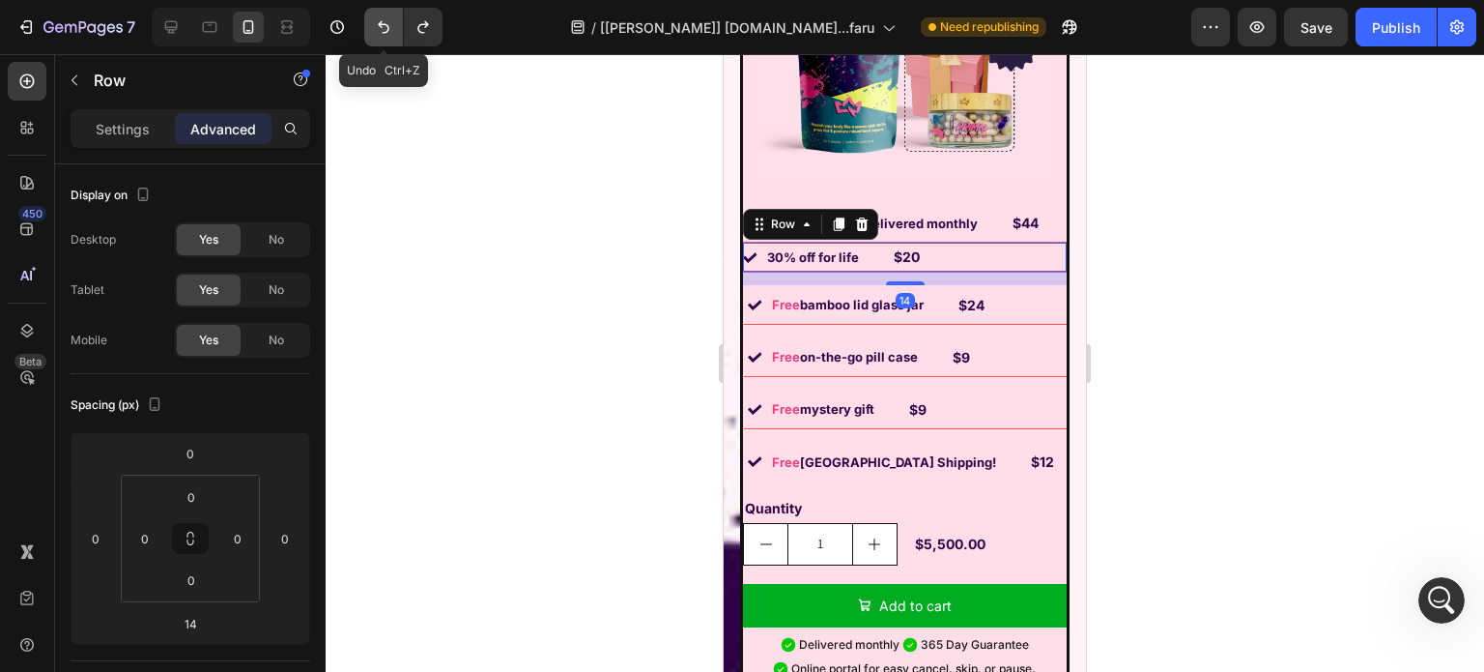
click at [387, 27] on icon "Undo/Redo" at bounding box center [383, 26] width 19 height 19
click at [386, 28] on icon "Undo/Redo" at bounding box center [383, 26] width 19 height 19
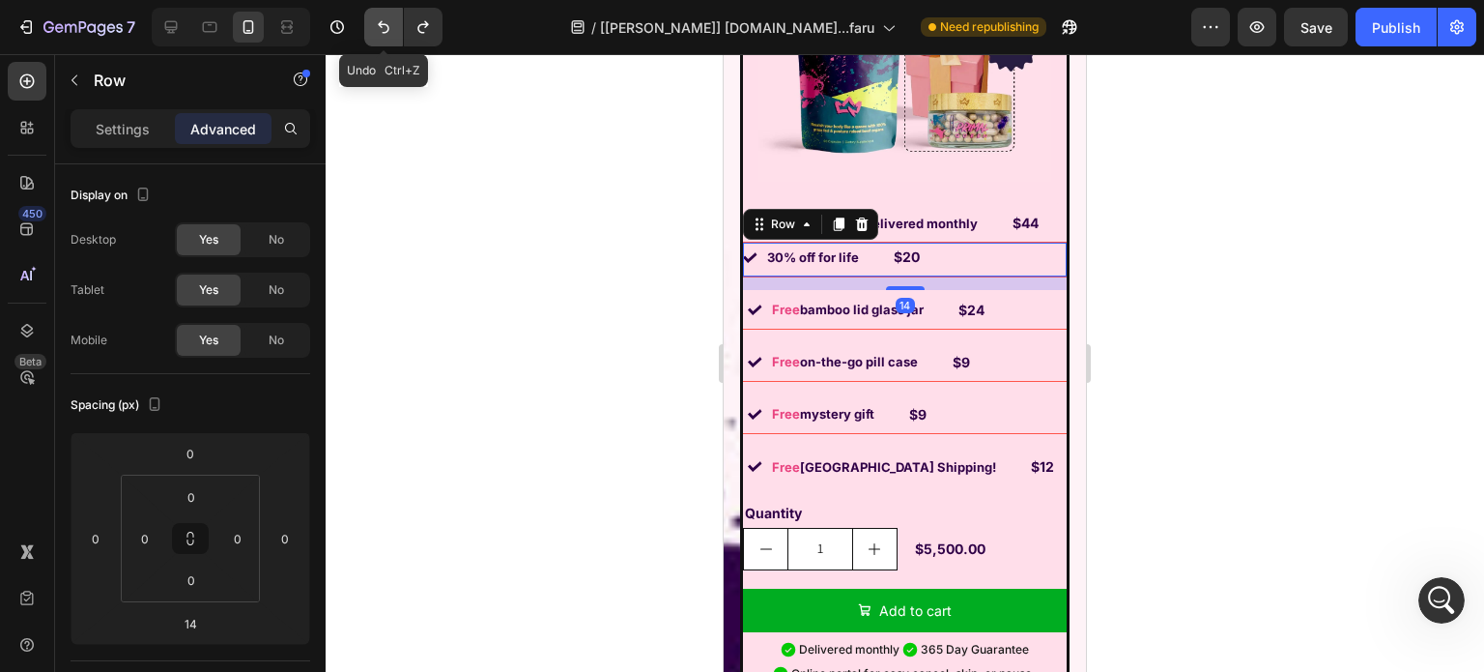
click at [386, 28] on icon "Undo/Redo" at bounding box center [383, 26] width 19 height 19
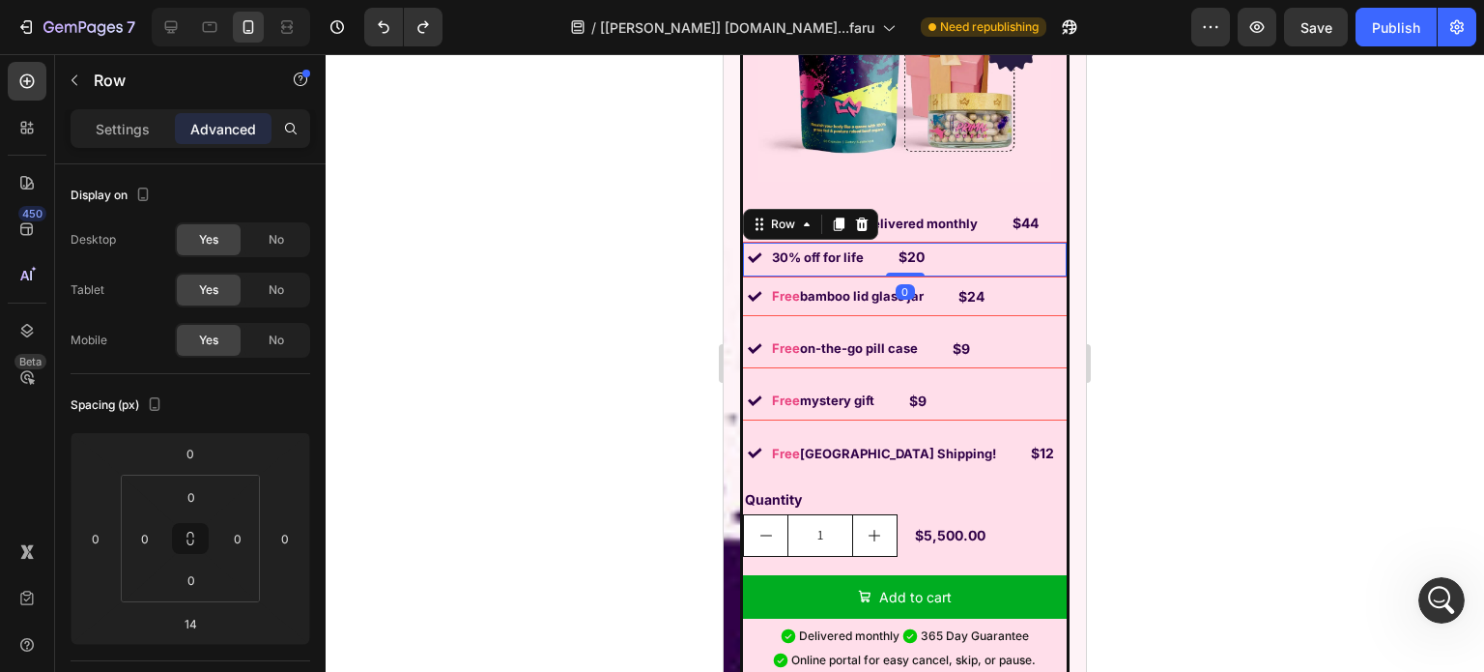
drag, startPoint x: 904, startPoint y: 272, endPoint x: 911, endPoint y: 245, distance: 27.0
click at [911, 245] on div "Image 30% off for life Text Block $20 Text Block Row 0" at bounding box center [905, 260] width 324 height 34
type input "0"
drag, startPoint x: 946, startPoint y: 295, endPoint x: 904, endPoint y: 306, distance: 43.1
click at [947, 295] on div "Image Free bamboo lid glass jar Text Block $24 Text Block Row" at bounding box center [905, 296] width 324 height 39
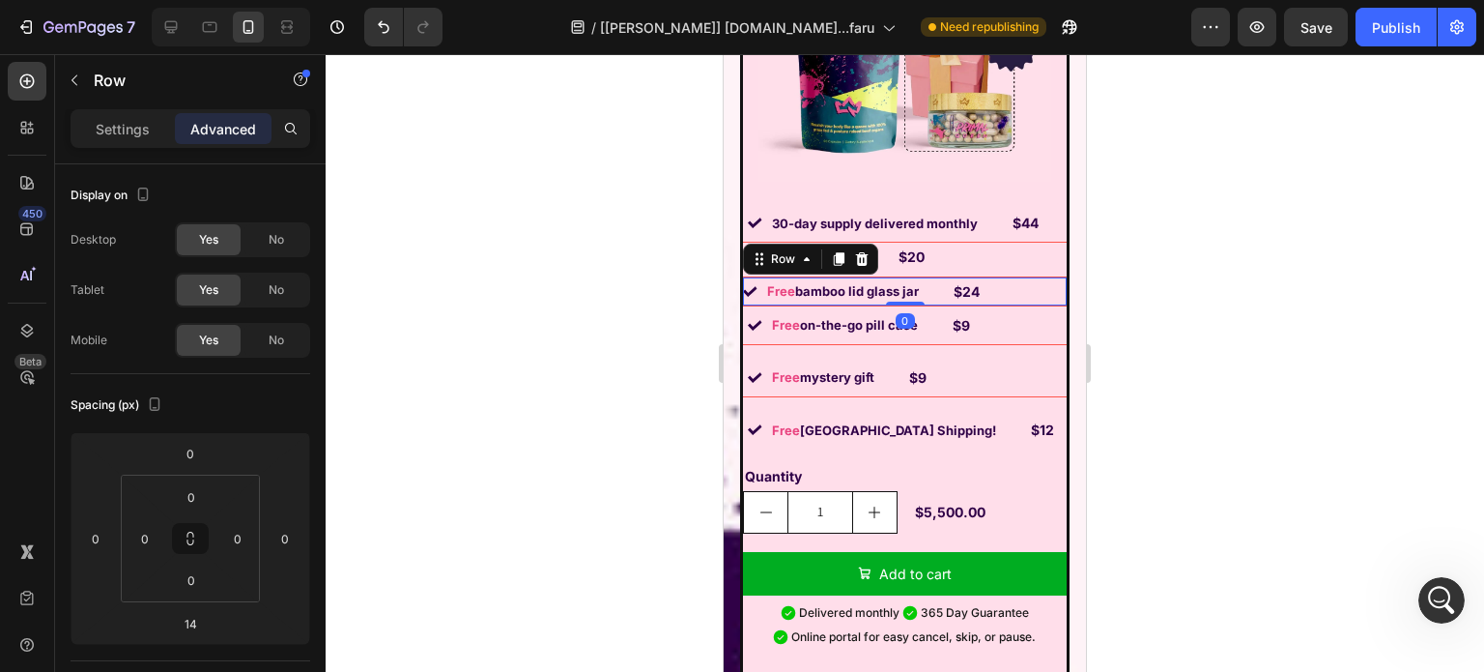
drag, startPoint x: 897, startPoint y: 310, endPoint x: 901, endPoint y: 282, distance: 28.3
click at [901, 282] on div "Image Free bamboo lid glass jar Text Block $24 Text Block Row 0" at bounding box center [905, 291] width 324 height 29
click at [378, 29] on icon "Undo/Redo" at bounding box center [383, 26] width 19 height 19
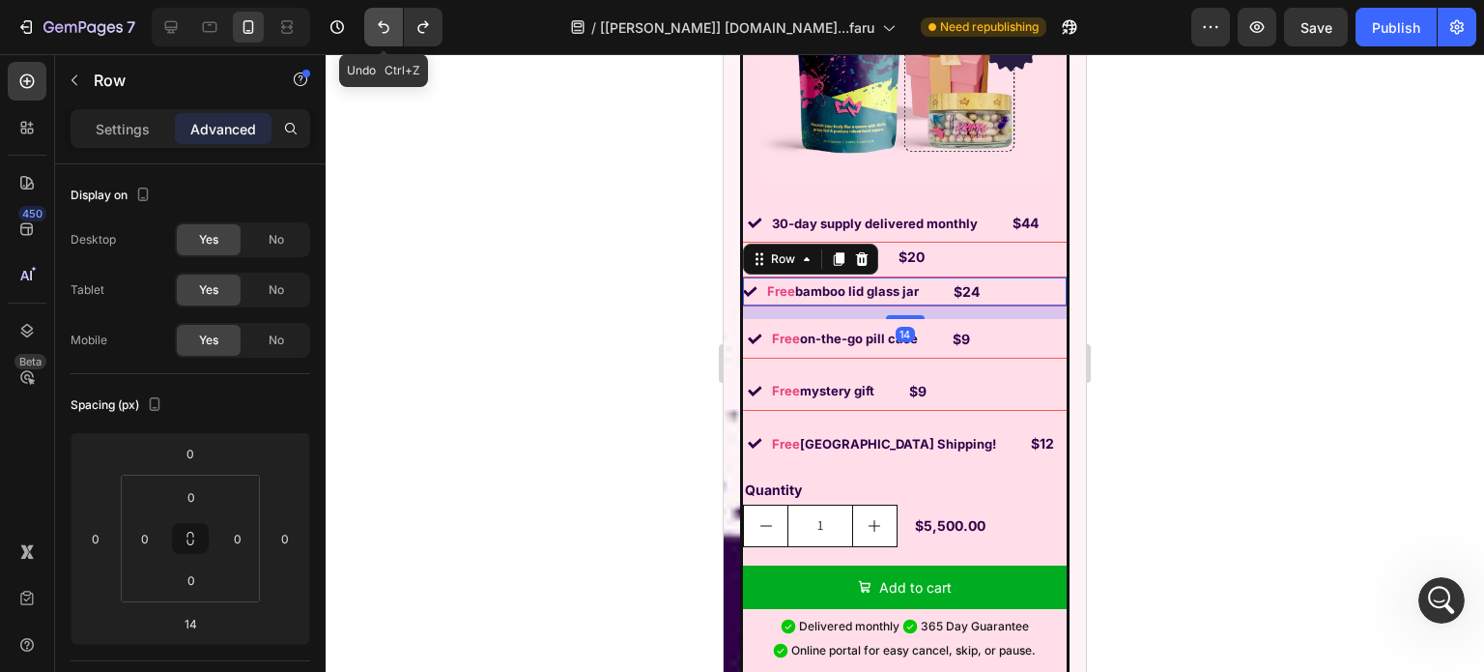
click at [378, 29] on icon "Undo/Redo" at bounding box center [383, 26] width 19 height 19
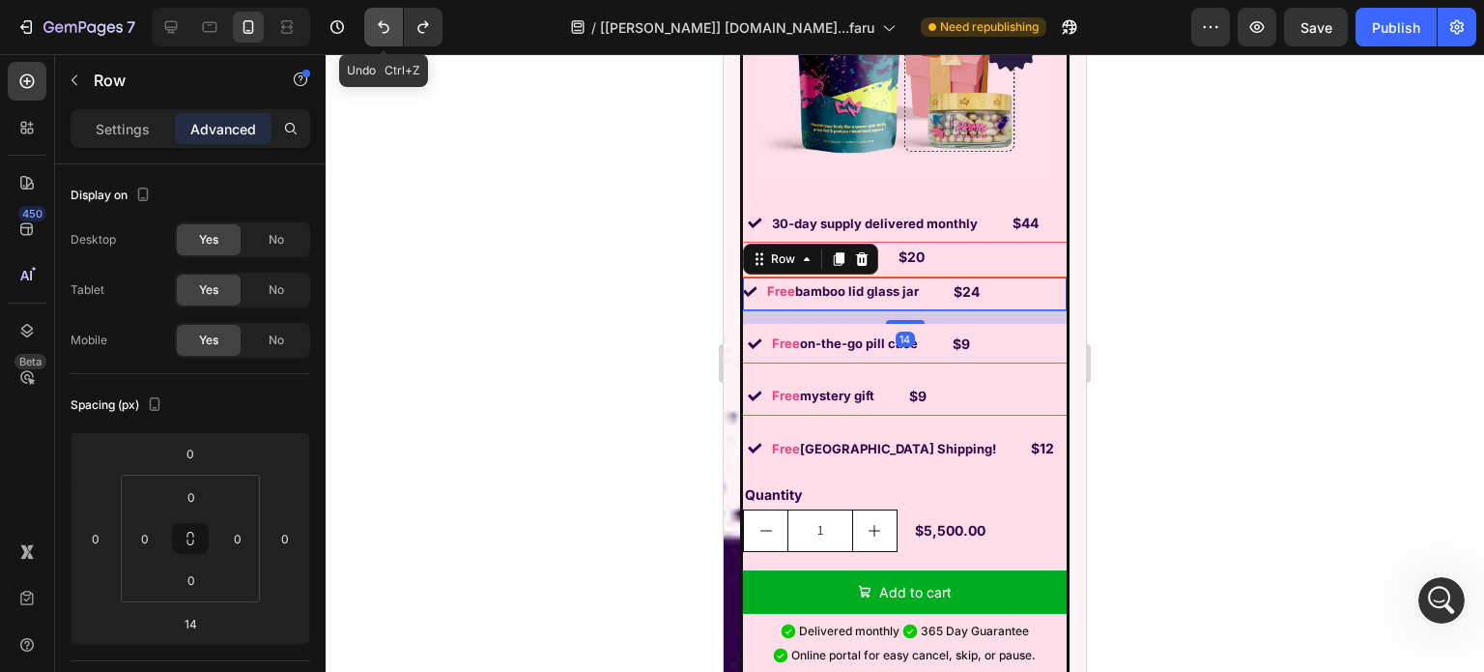
click at [378, 29] on icon "Undo/Redo" at bounding box center [383, 26] width 19 height 19
click at [901, 310] on div "14" at bounding box center [905, 317] width 324 height 14
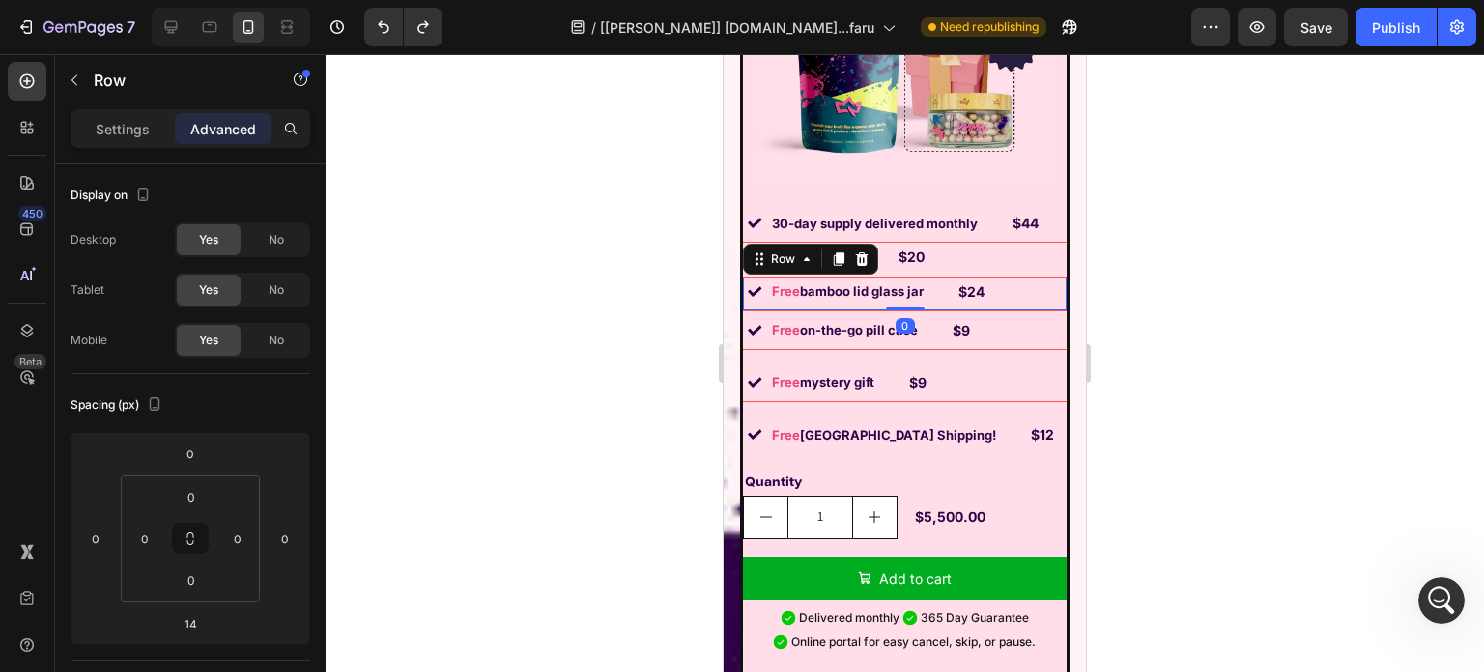
drag, startPoint x: 901, startPoint y: 306, endPoint x: 904, endPoint y: 287, distance: 19.7
click at [904, 287] on div "Image Free bamboo lid glass jar Text Block $24 Text Block Row 0" at bounding box center [905, 294] width 324 height 34
type input "0"
click at [912, 330] on div "Image Free on-the-go pill case Text Block $9 Text Block Row" at bounding box center [905, 330] width 324 height 39
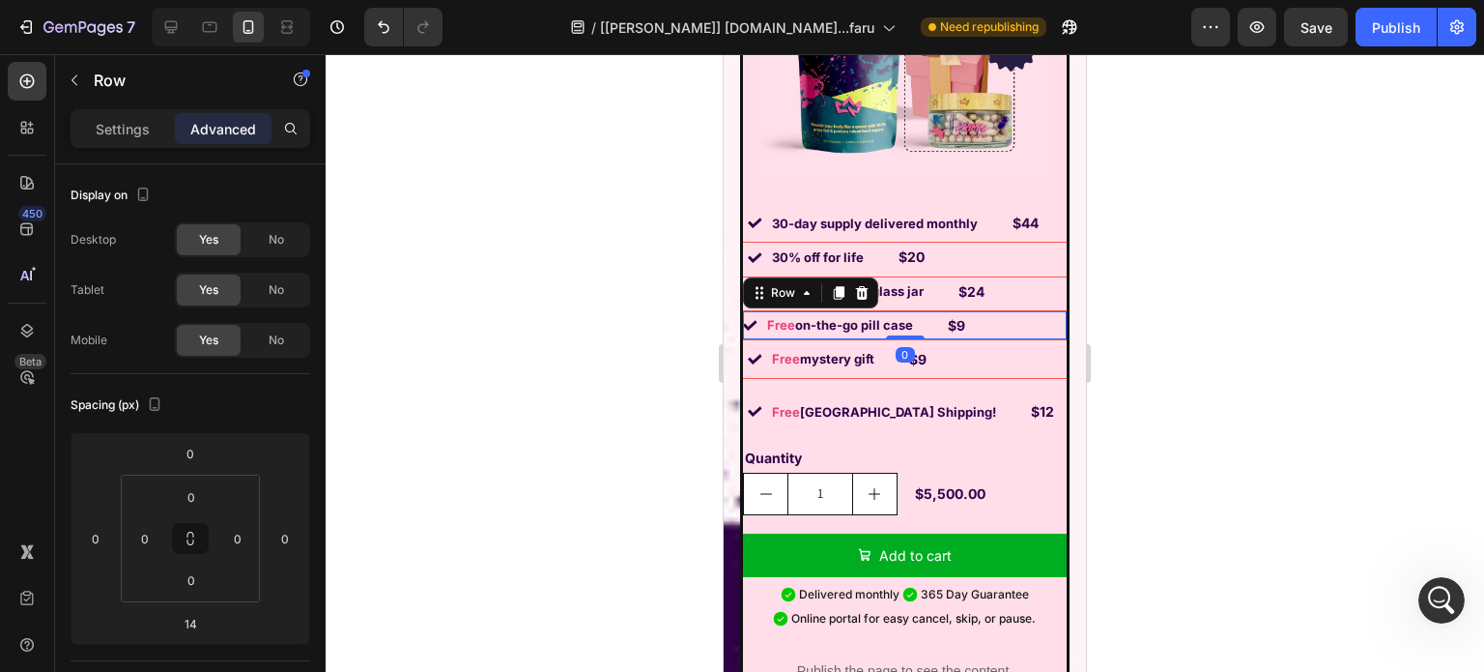
drag, startPoint x: 898, startPoint y: 346, endPoint x: 904, endPoint y: 330, distance: 16.9
click at [904, 330] on div "Image 30-day supply delivered monthly Text Block $44 Text Block Row Image 30% o…" at bounding box center [905, 450] width 324 height 493
click at [371, 15] on button "Undo/Redo" at bounding box center [383, 27] width 39 height 39
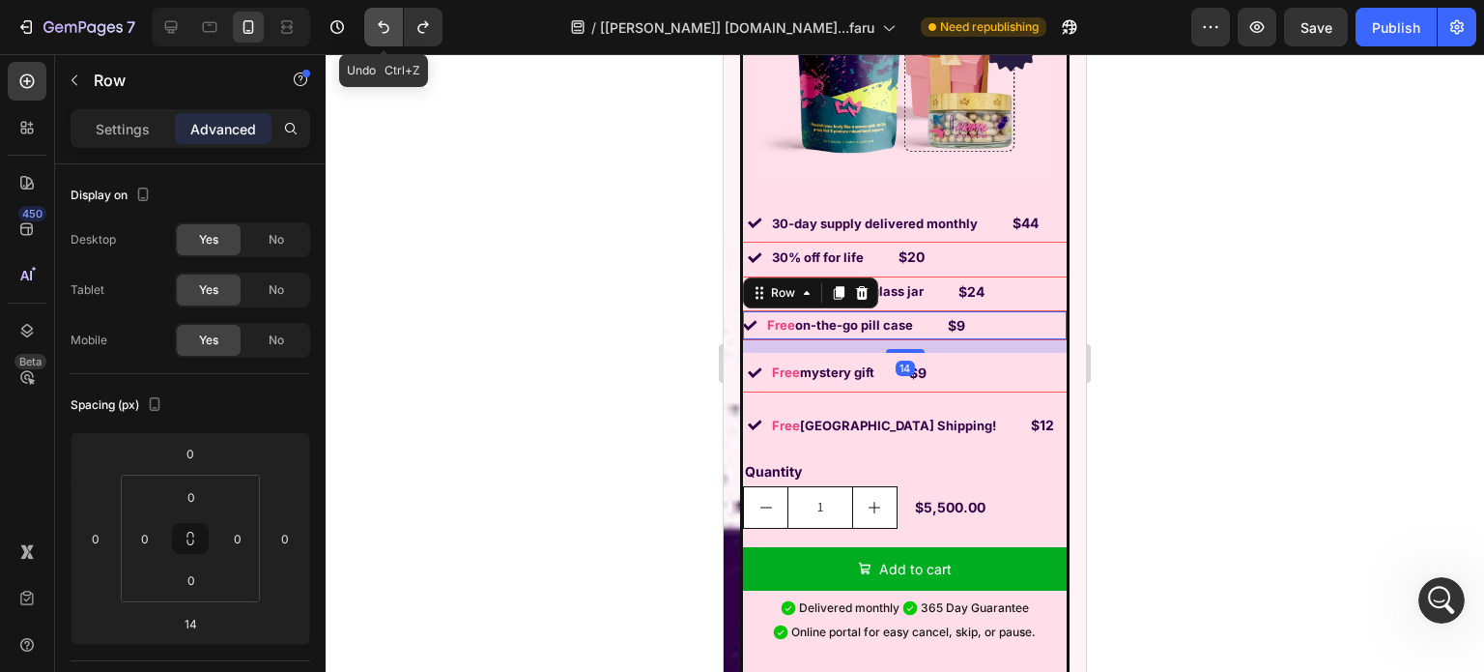
click at [376, 27] on icon "Undo/Redo" at bounding box center [383, 26] width 19 height 19
click at [376, 28] on icon "Undo/Redo" at bounding box center [383, 26] width 19 height 19
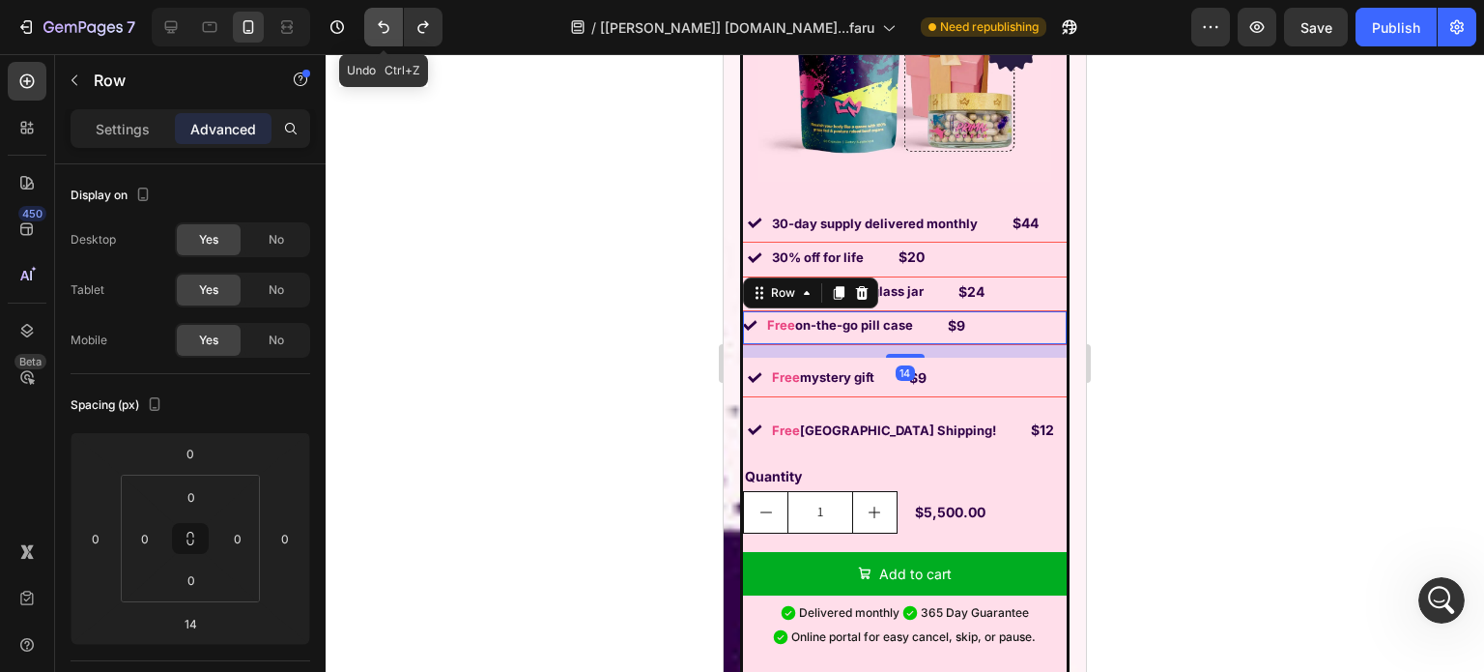
click at [387, 30] on icon "Undo/Redo" at bounding box center [384, 27] width 12 height 13
click at [904, 344] on div "14" at bounding box center [905, 351] width 324 height 14
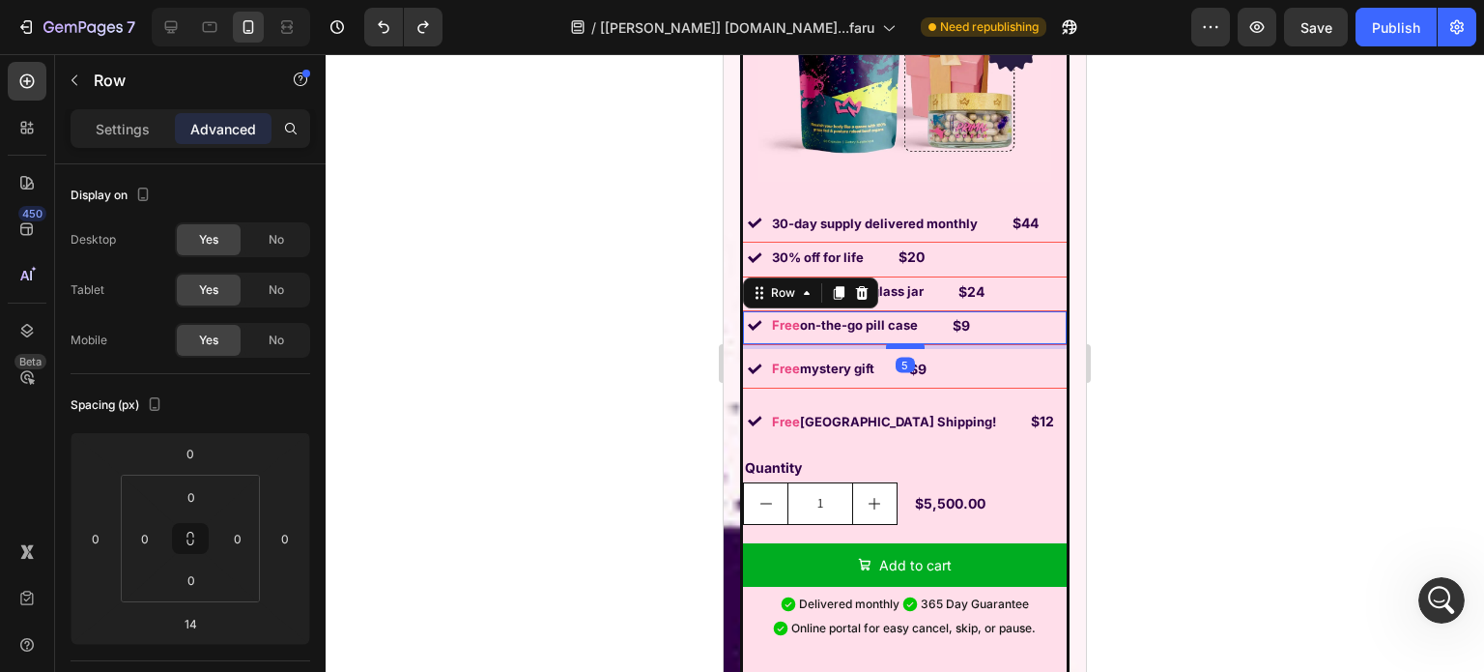
click at [906, 343] on div at bounding box center [905, 346] width 39 height 6
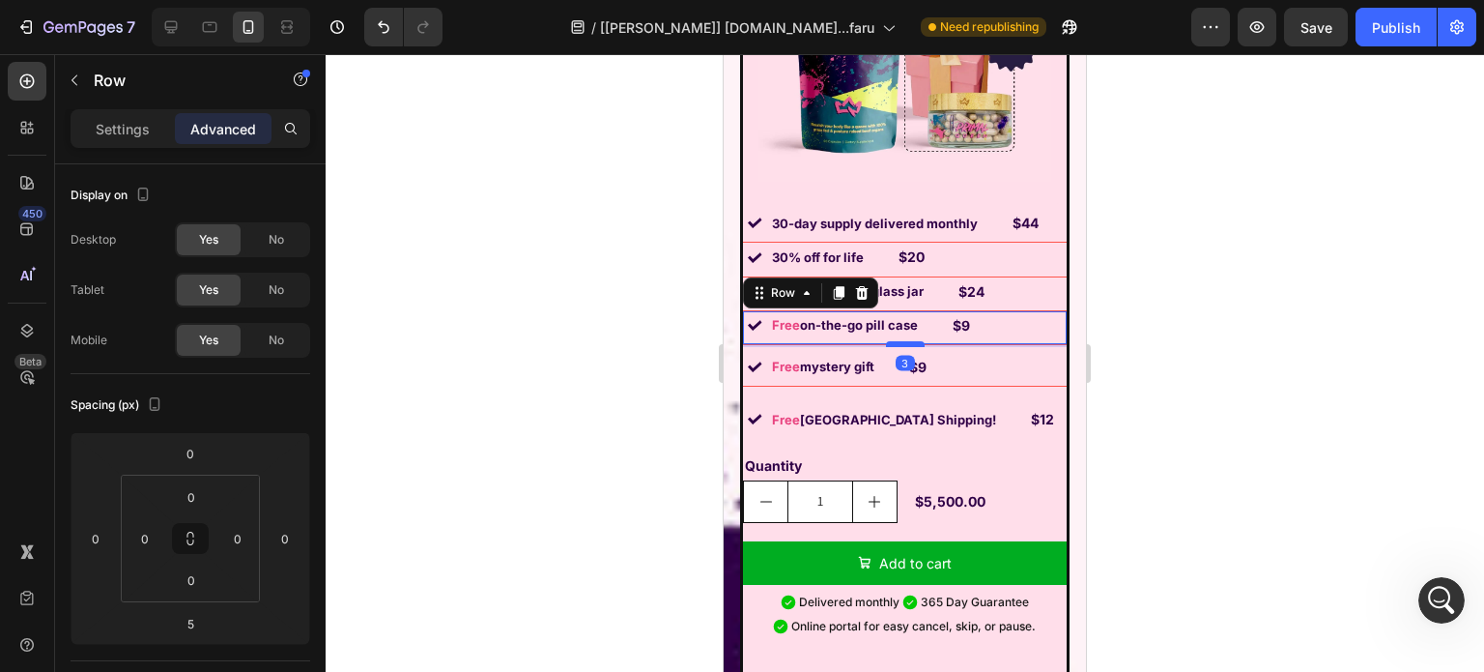
click at [904, 341] on div at bounding box center [905, 344] width 39 height 6
type input "0"
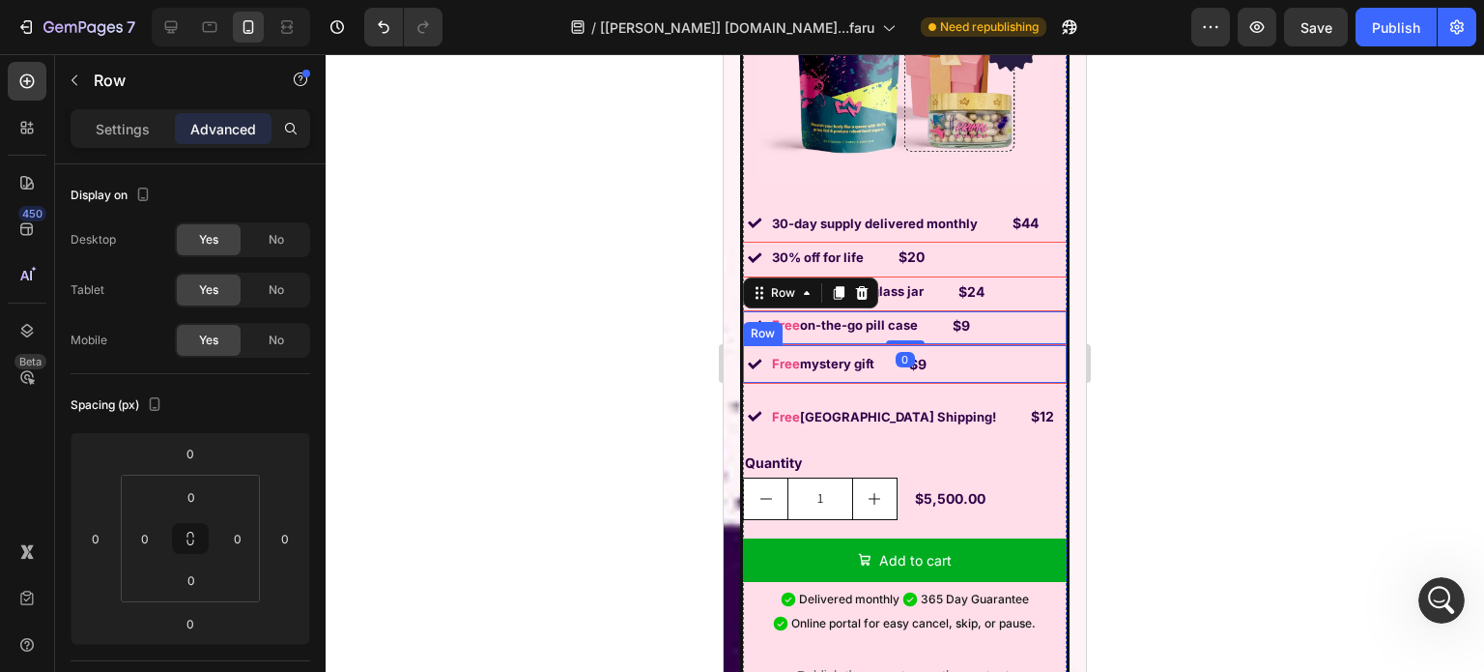
click at [939, 362] on div "Image Free mystery gift Text Block $9 Text Block Row" at bounding box center [905, 364] width 324 height 39
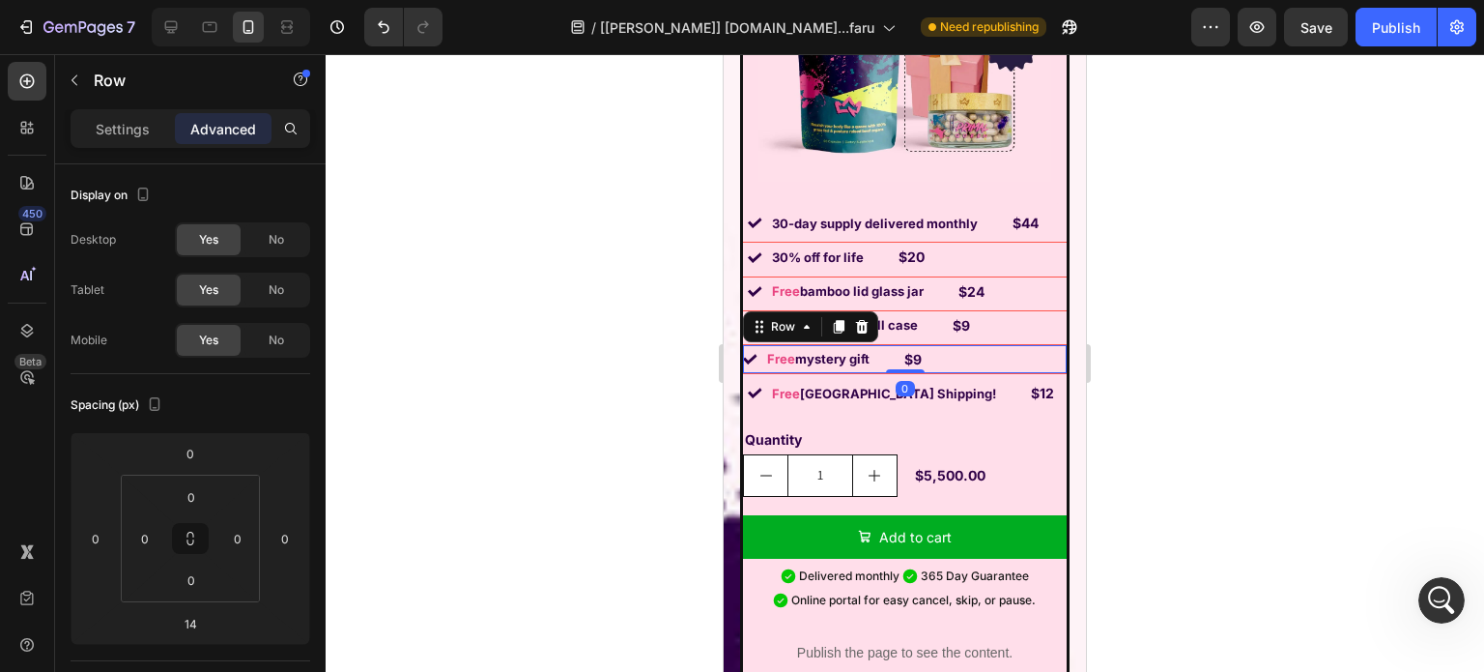
drag, startPoint x: 903, startPoint y: 376, endPoint x: 916, endPoint y: 360, distance: 20.5
click at [916, 360] on div "Image 30-day supply delivered monthly Text Block $44 Text Block Row Image 30% o…" at bounding box center [905, 441] width 324 height 474
click at [379, 29] on icon "Undo/Redo" at bounding box center [383, 26] width 19 height 19
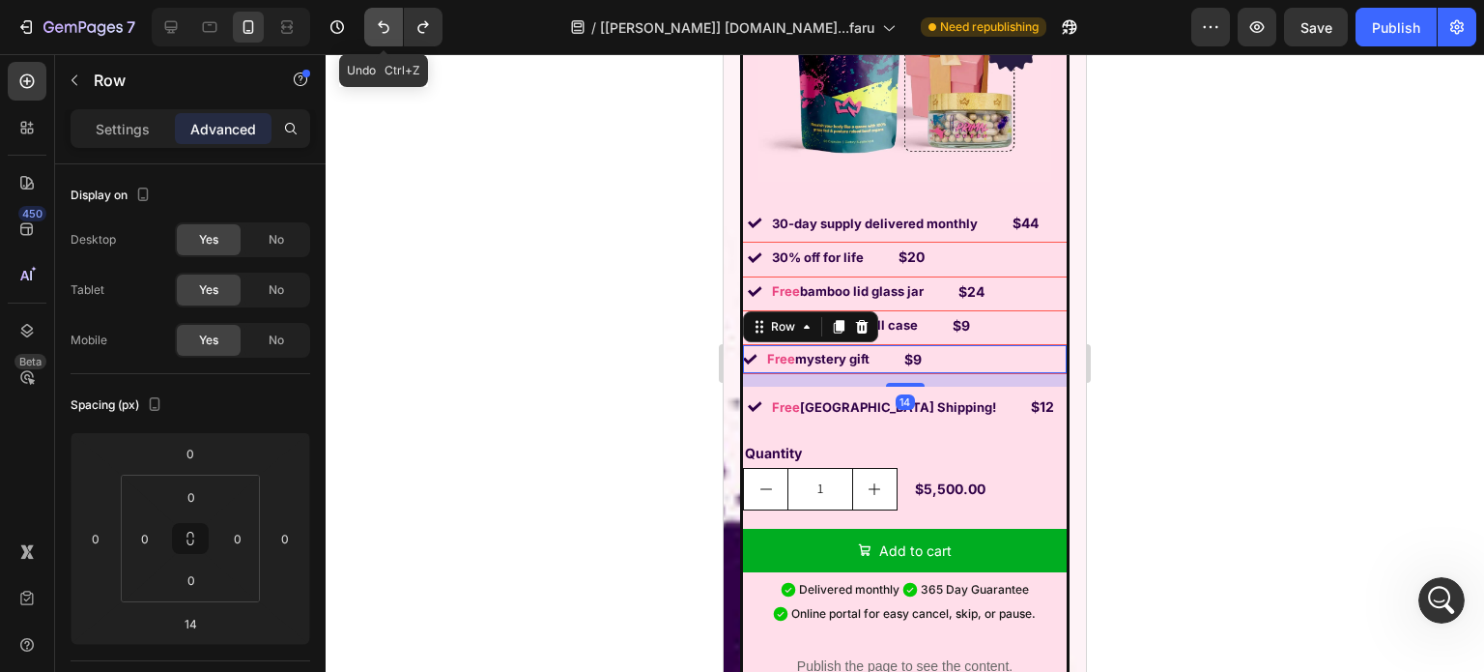
click at [375, 23] on icon "Undo/Redo" at bounding box center [383, 26] width 19 height 19
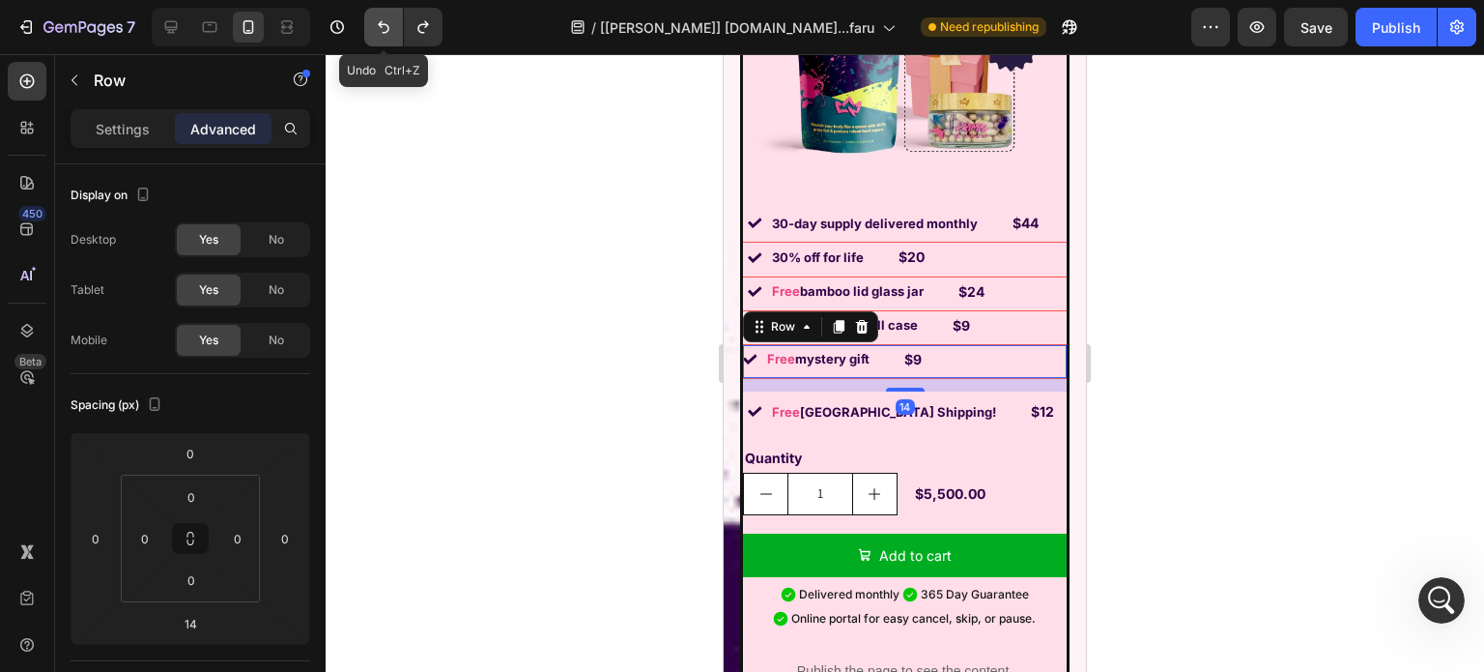
click at [375, 23] on icon "Undo/Redo" at bounding box center [383, 26] width 19 height 19
click at [900, 378] on div "14" at bounding box center [905, 385] width 324 height 14
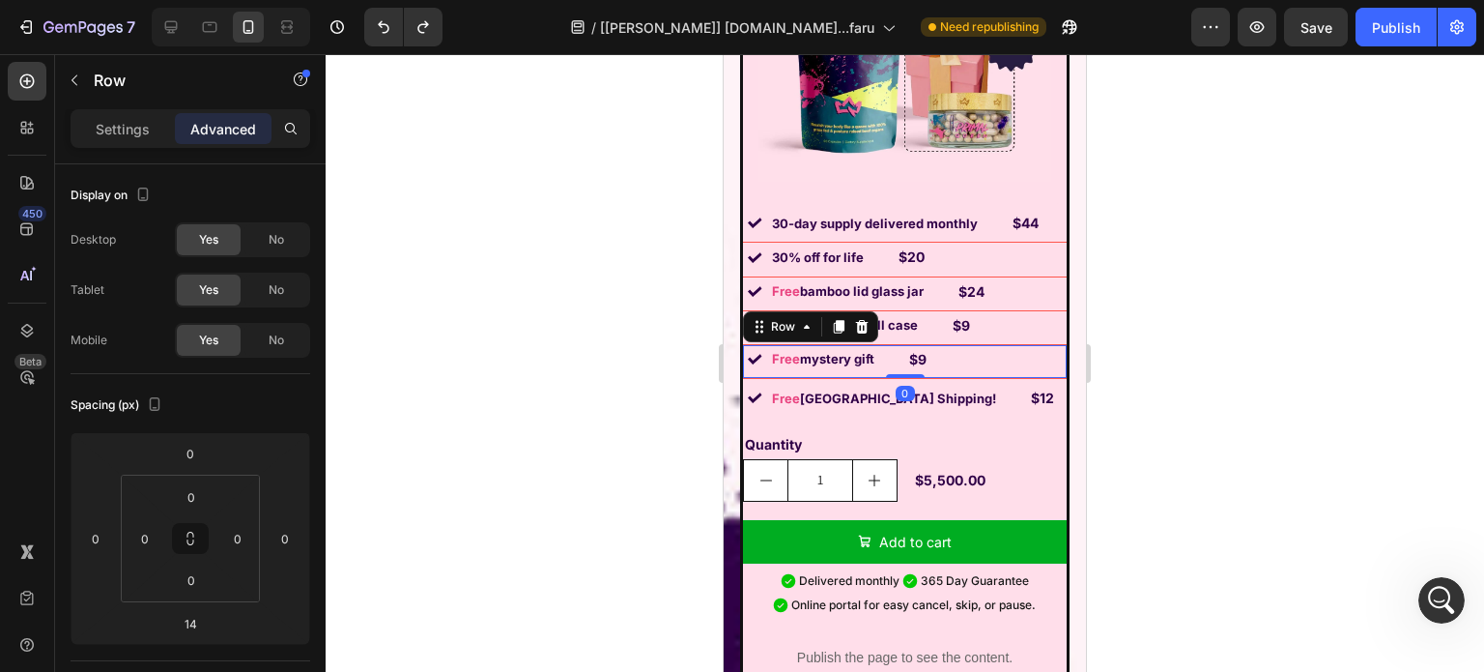
drag, startPoint x: 897, startPoint y: 374, endPoint x: 901, endPoint y: 353, distance: 21.6
click at [901, 353] on div "Image Free mystery gift Text Block $9 Text Block Row 0" at bounding box center [905, 362] width 324 height 34
type input "0"
click at [991, 387] on div "Image Free USA Shipping! Text Block $12 Text Block Row" at bounding box center [905, 398] width 324 height 38
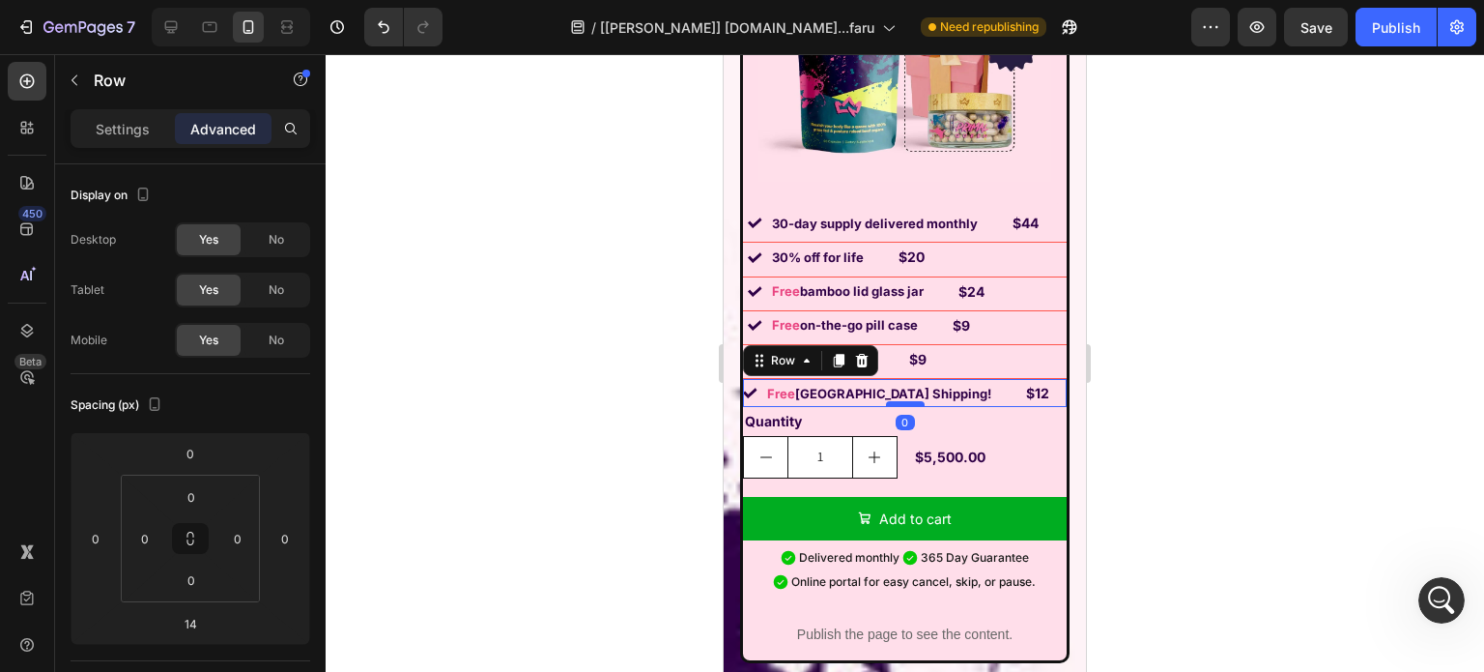
drag, startPoint x: 899, startPoint y: 413, endPoint x: 897, endPoint y: 390, distance: 22.3
click at [897, 401] on div at bounding box center [905, 404] width 39 height 6
click at [379, 30] on icon "Undo/Redo" at bounding box center [383, 26] width 19 height 19
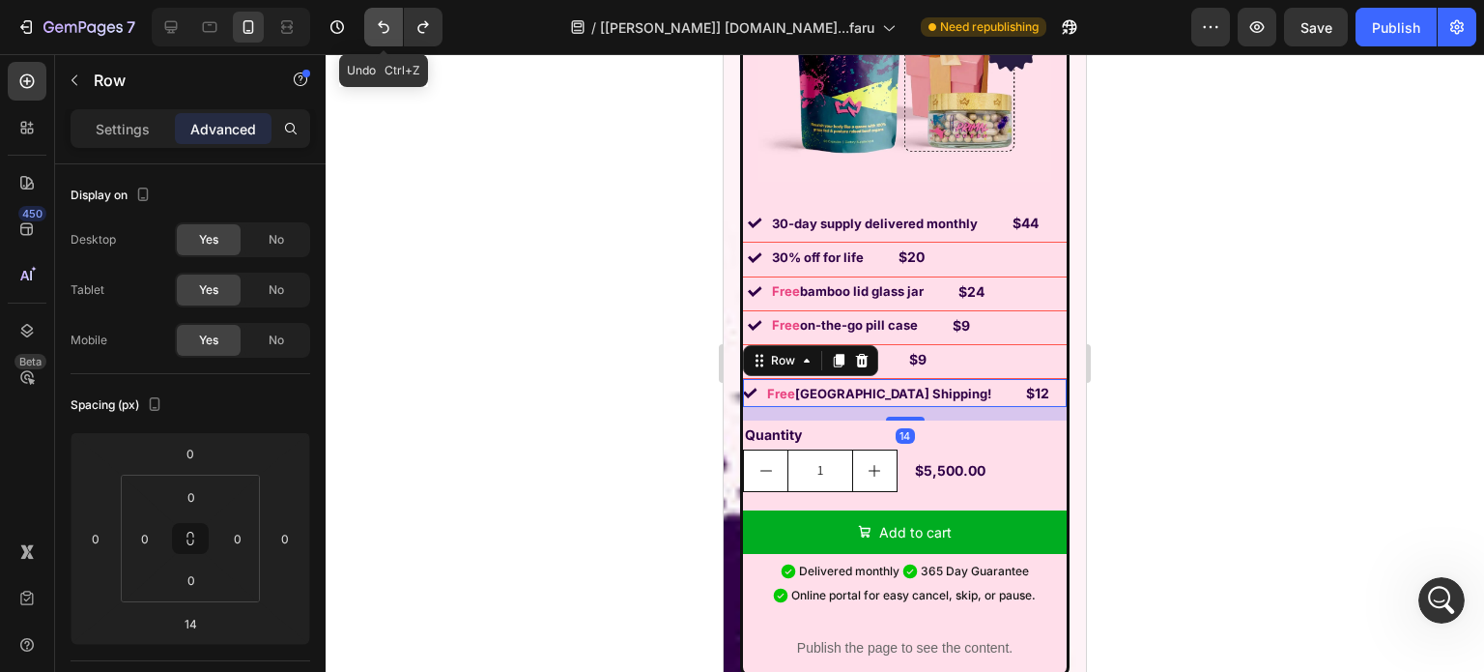
click at [379, 30] on icon "Undo/Redo" at bounding box center [383, 26] width 19 height 19
click at [379, 40] on button "Undo/Redo" at bounding box center [383, 27] width 39 height 39
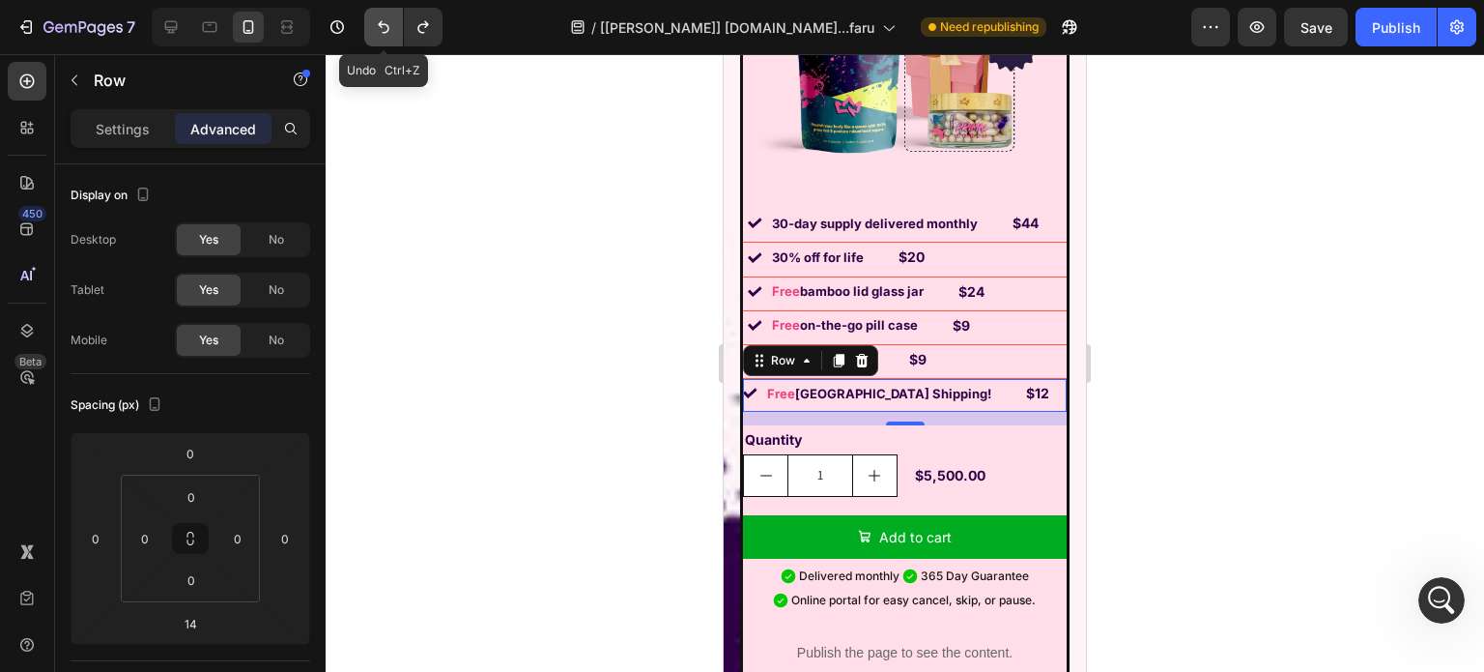
click at [376, 25] on icon "Undo/Redo" at bounding box center [383, 26] width 19 height 19
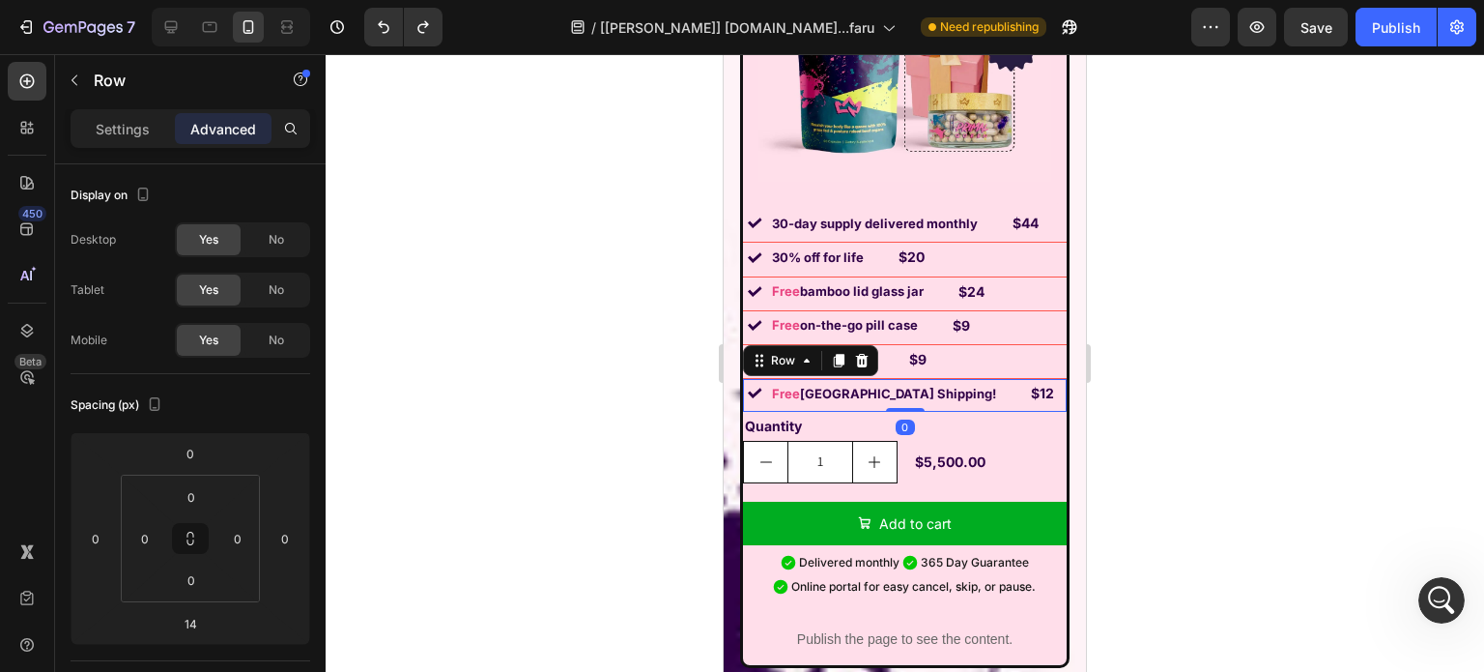
drag, startPoint x: 901, startPoint y: 407, endPoint x: 905, endPoint y: 362, distance: 44.7
click at [905, 379] on div "Image Free USA Shipping! Text Block $12 Text Block Row 0" at bounding box center [905, 395] width 324 height 33
type input "0"
click at [779, 353] on div "Row" at bounding box center [783, 360] width 32 height 17
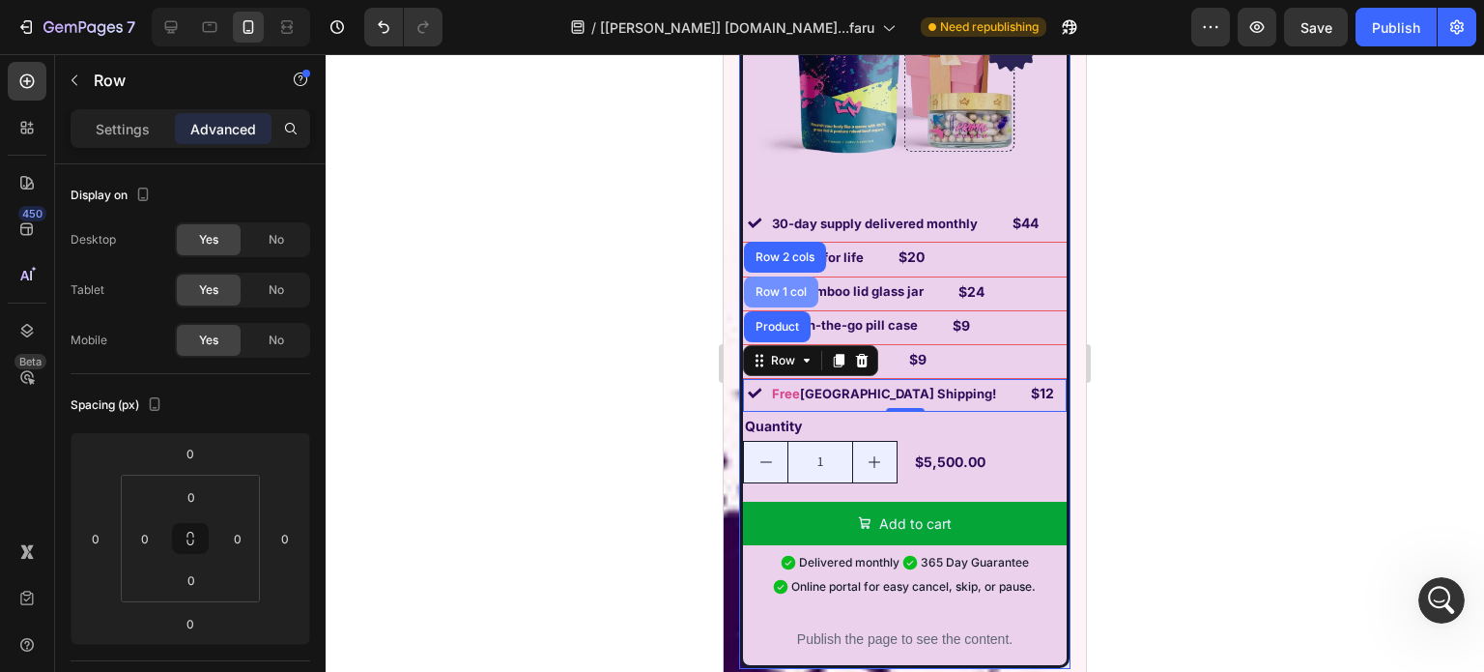
click at [789, 286] on div "Row 1 col" at bounding box center [781, 292] width 59 height 12
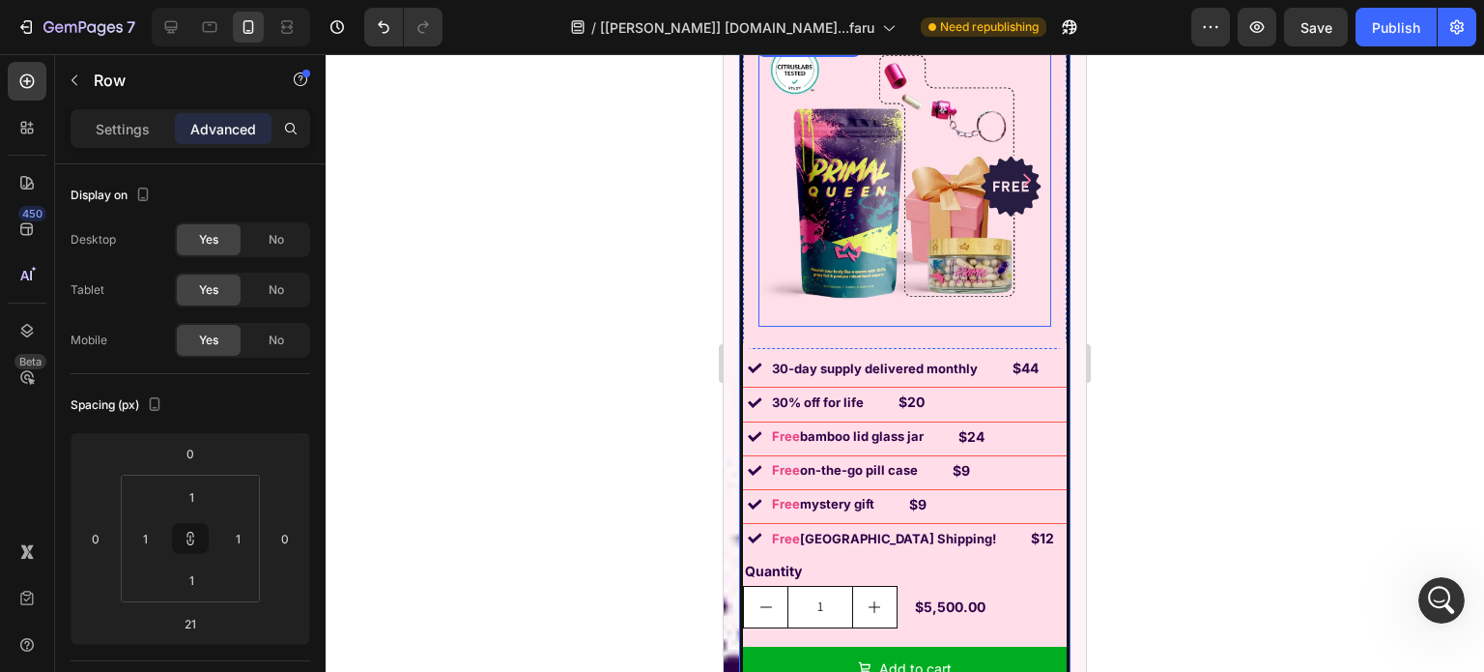
scroll to position [14604, 0]
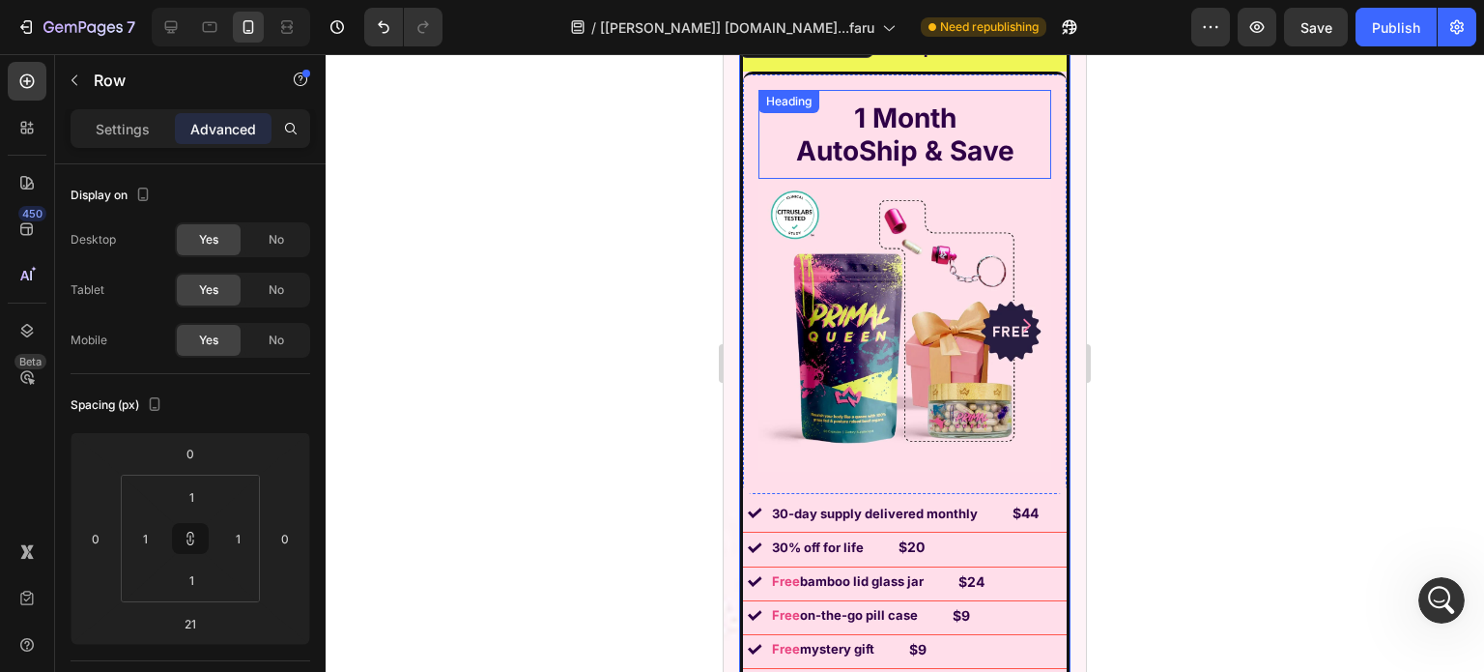
click at [779, 96] on div "Heading" at bounding box center [788, 101] width 53 height 17
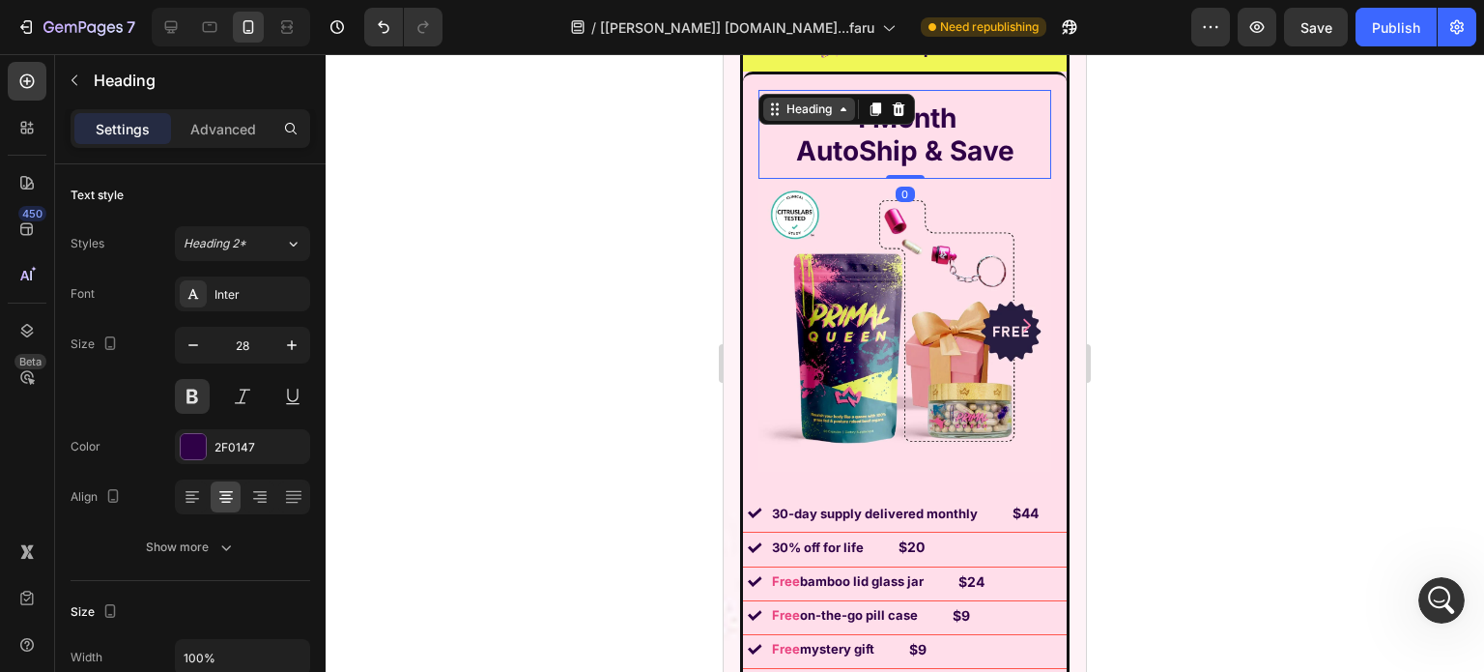
click at [780, 118] on div "Heading" at bounding box center [809, 109] width 92 height 23
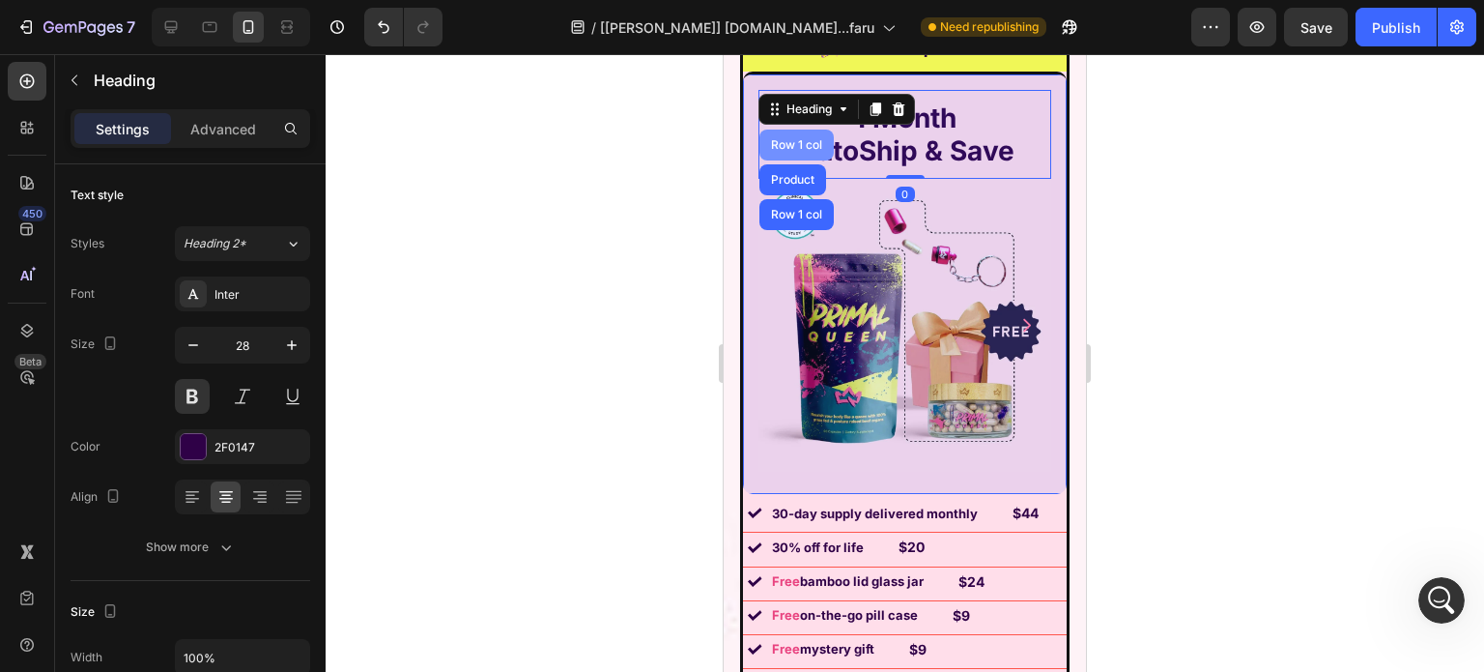
click at [786, 144] on div "Row 1 col" at bounding box center [796, 145] width 59 height 12
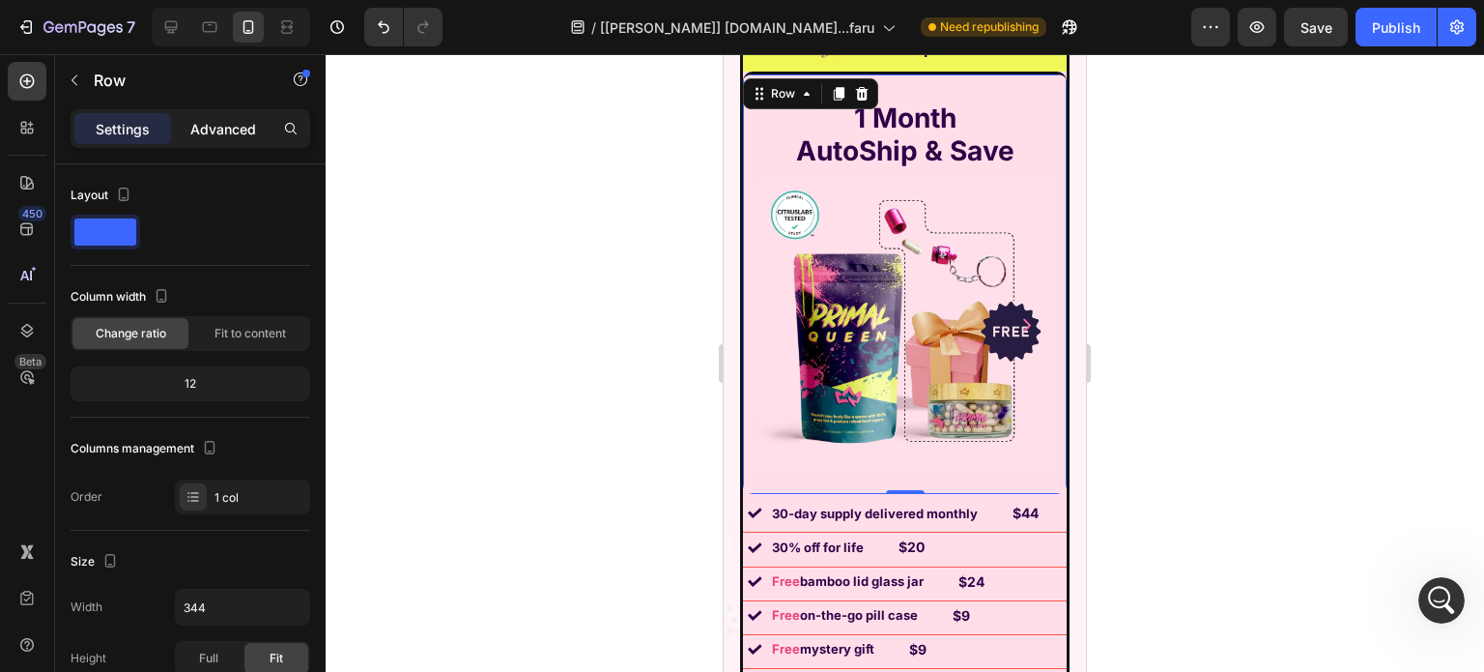
click at [239, 123] on p "Advanced" at bounding box center [223, 129] width 66 height 20
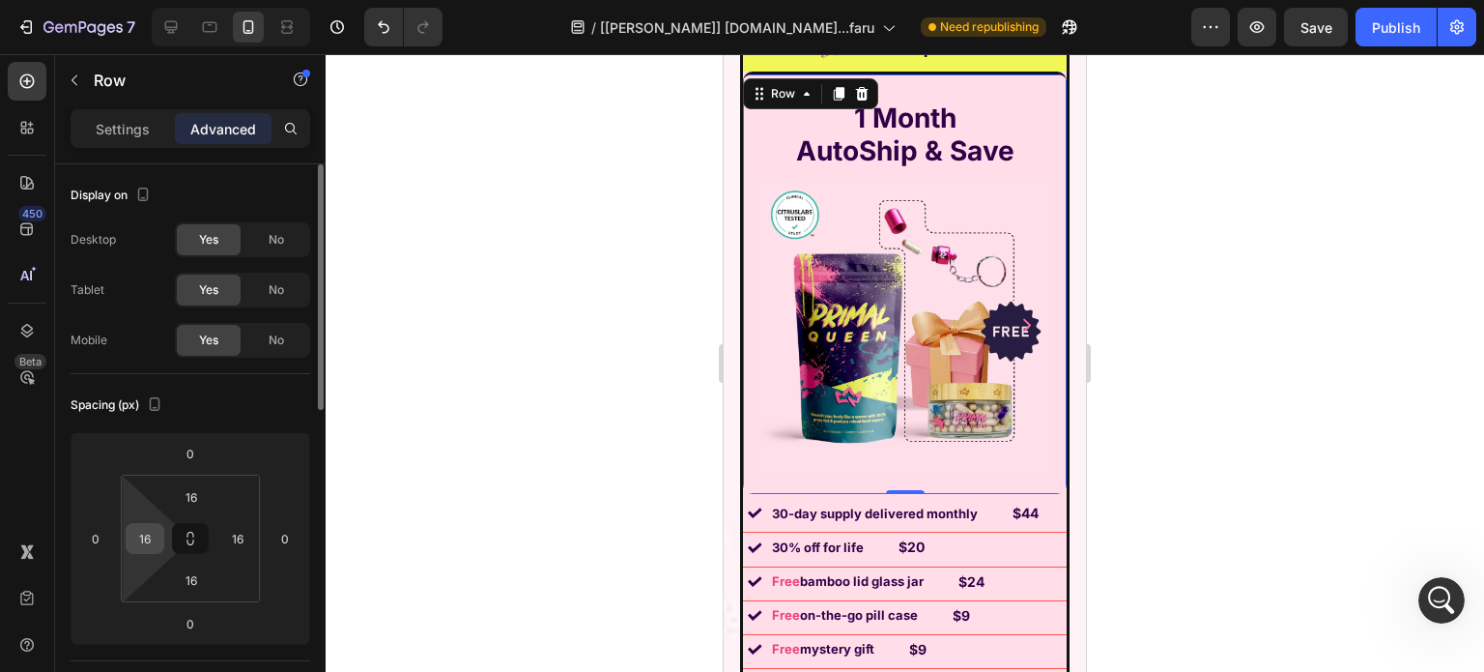
click at [143, 542] on input "16" at bounding box center [144, 538] width 29 height 29
click at [193, 540] on icon at bounding box center [190, 542] width 7 height 6
click at [202, 502] on input "16" at bounding box center [191, 496] width 39 height 29
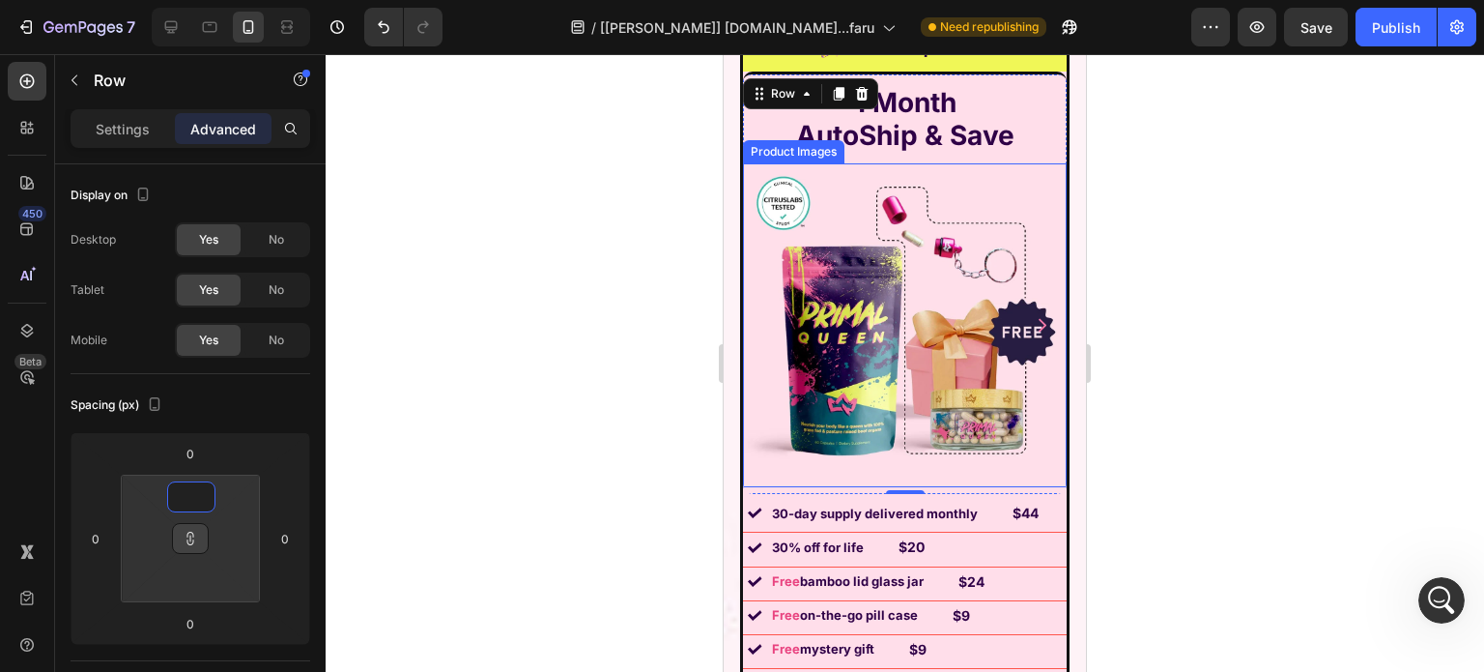
click at [857, 316] on img at bounding box center [905, 325] width 324 height 324
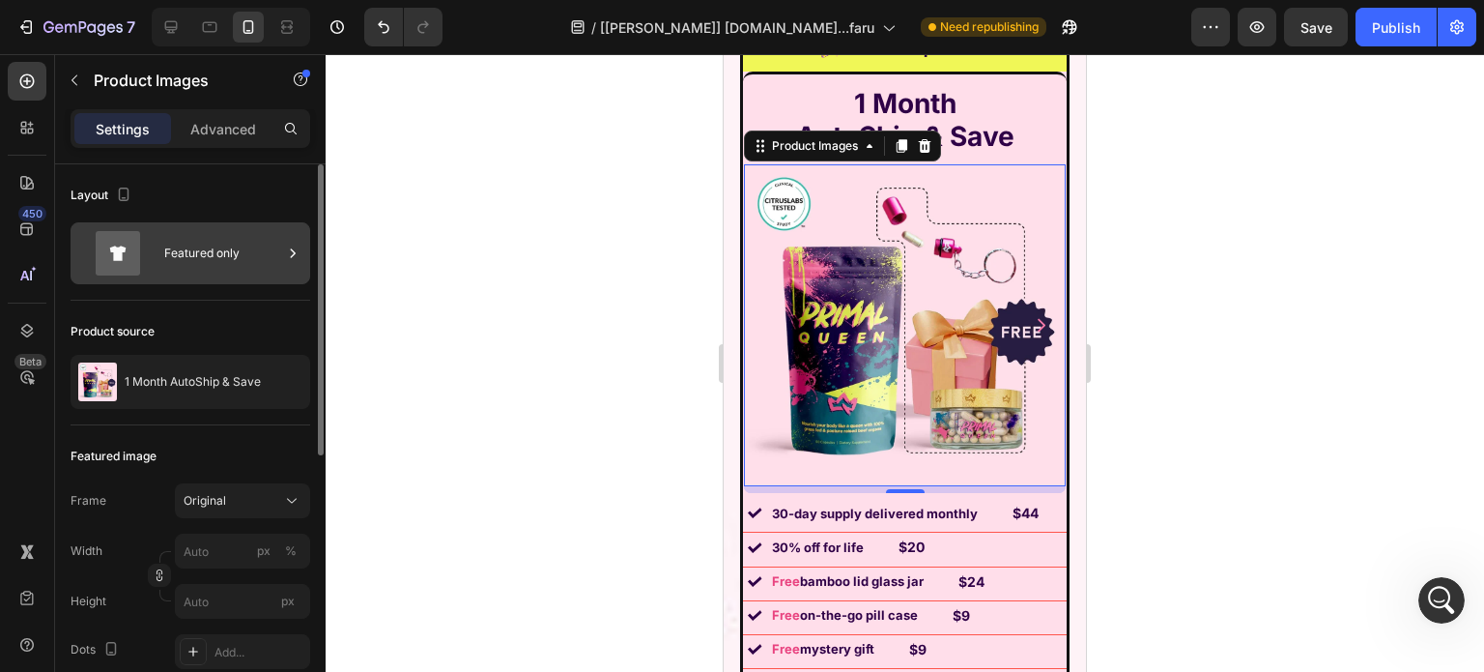
click at [186, 242] on div "Featured only" at bounding box center [223, 253] width 118 height 44
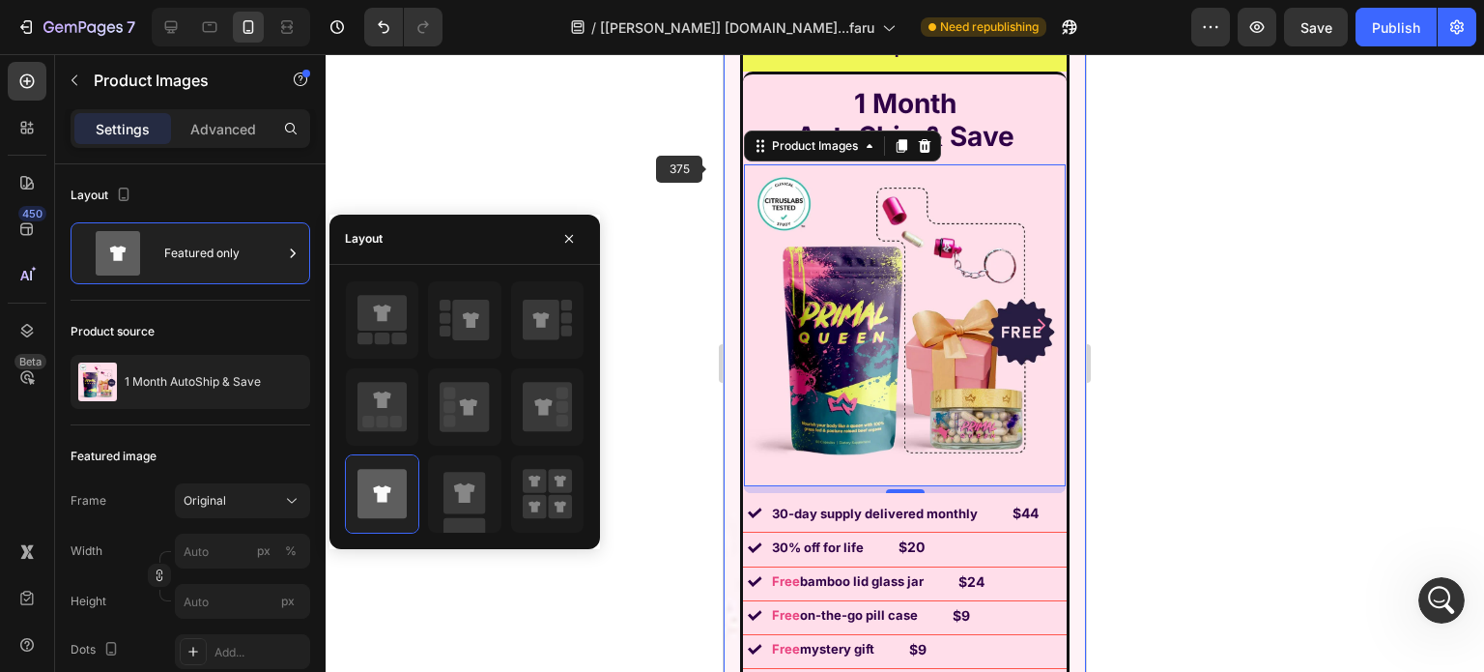
scroll to position [3, 0]
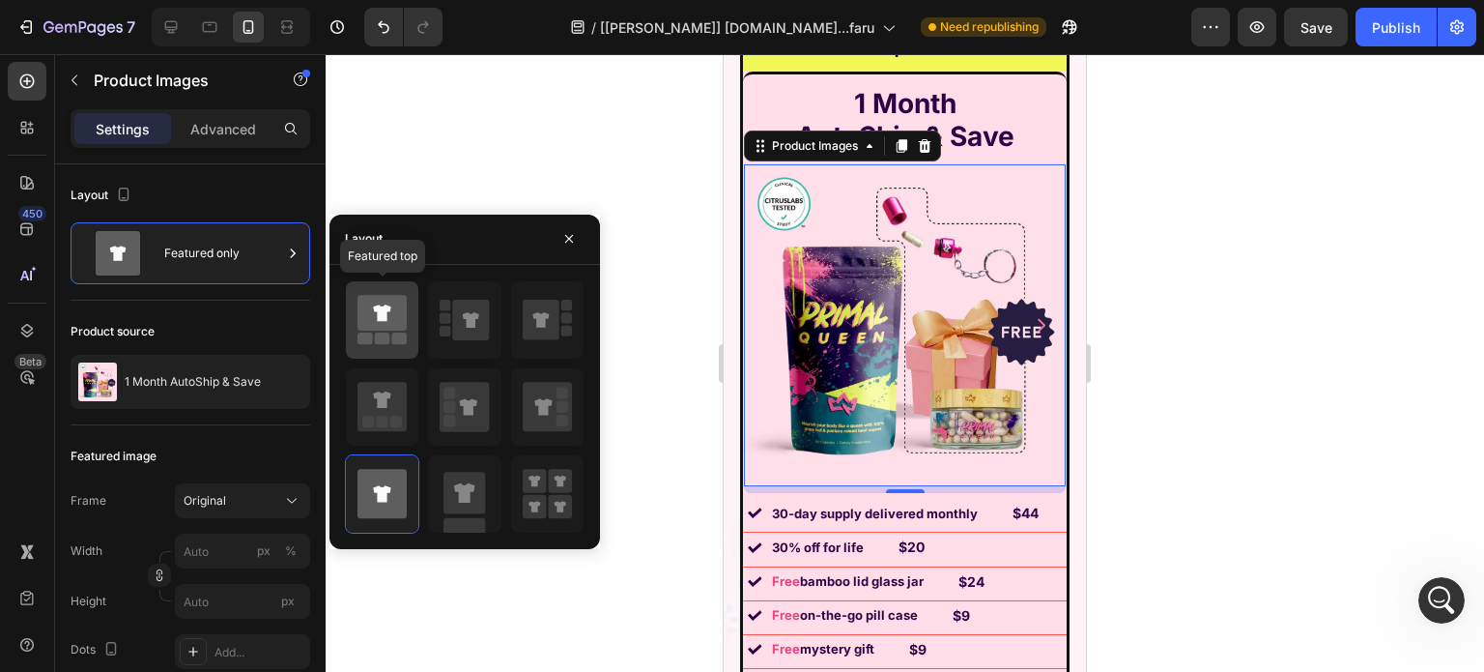
click at [394, 318] on icon at bounding box center [382, 313] width 49 height 36
click at [379, 319] on icon at bounding box center [381, 312] width 17 height 16
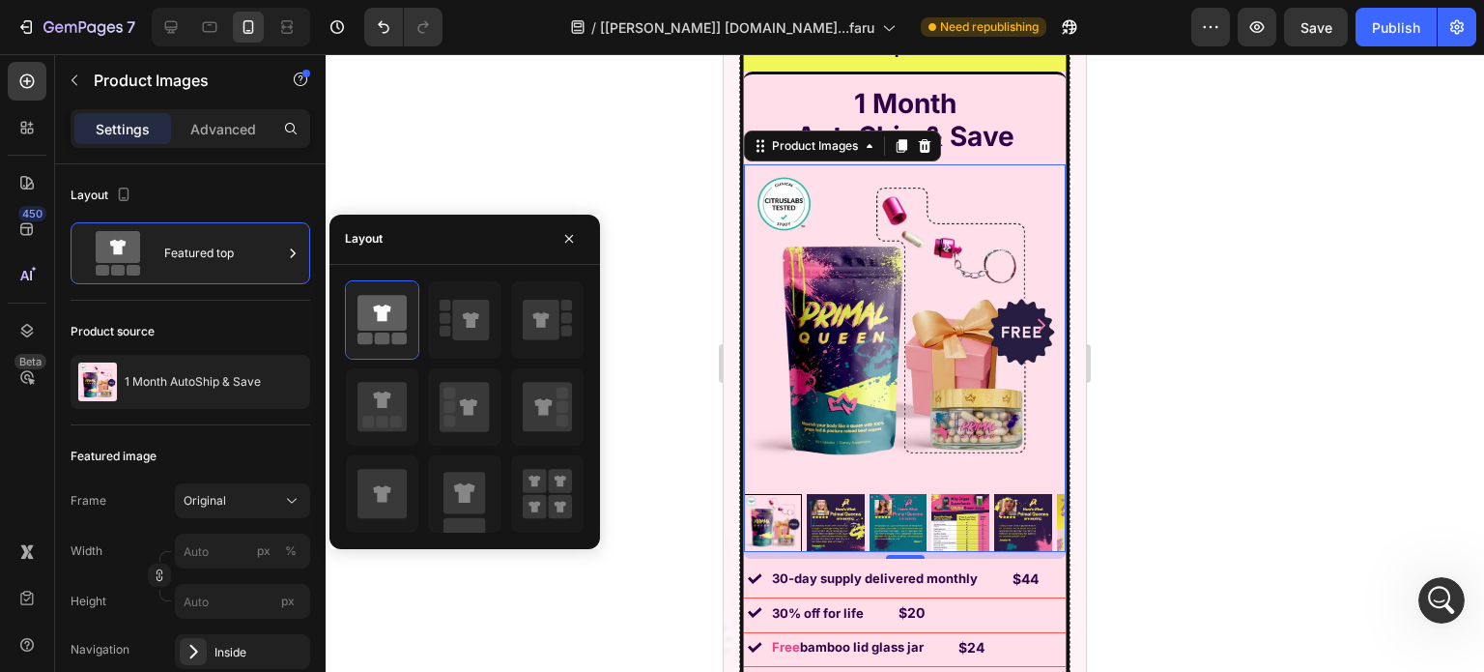
click at [740, 550] on div "Image Labor Day Special Offer Heading Row 1 Month AutoShip & Save Heading Produ…" at bounding box center [905, 523] width 330 height 999
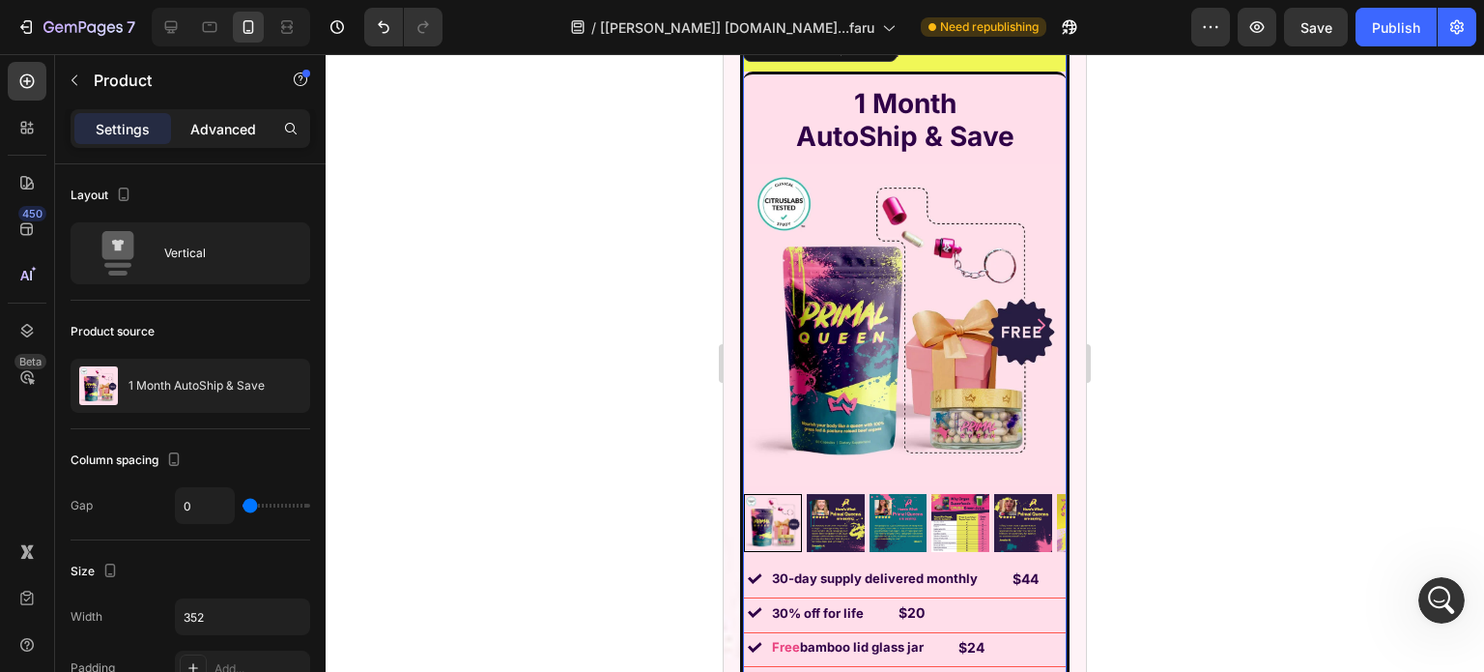
drag, startPoint x: 208, startPoint y: 146, endPoint x: 205, endPoint y: 133, distance: 12.9
click at [206, 144] on div "Settings Advanced" at bounding box center [191, 128] width 240 height 39
click at [204, 130] on p "Advanced" at bounding box center [223, 129] width 66 height 20
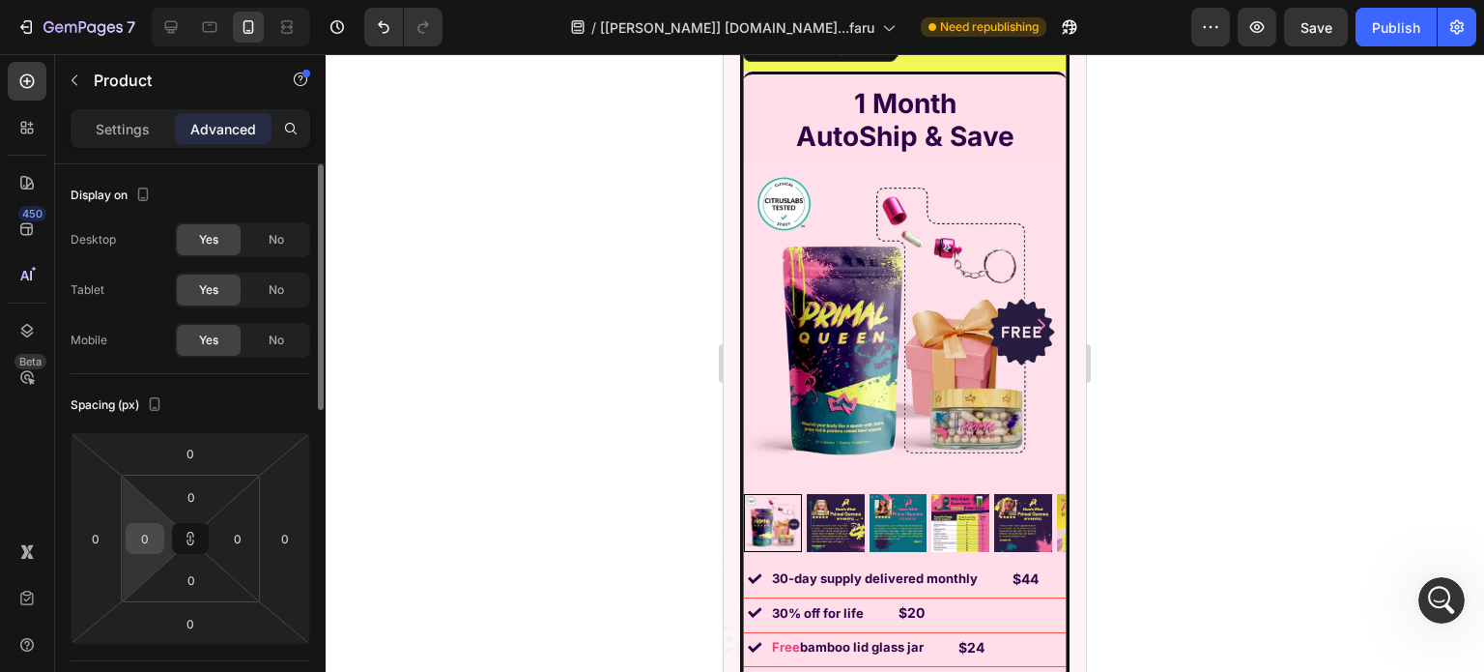
click at [154, 538] on input "0" at bounding box center [144, 538] width 29 height 29
click at [182, 534] on button at bounding box center [190, 538] width 37 height 31
click at [155, 533] on input "0" at bounding box center [144, 538] width 29 height 29
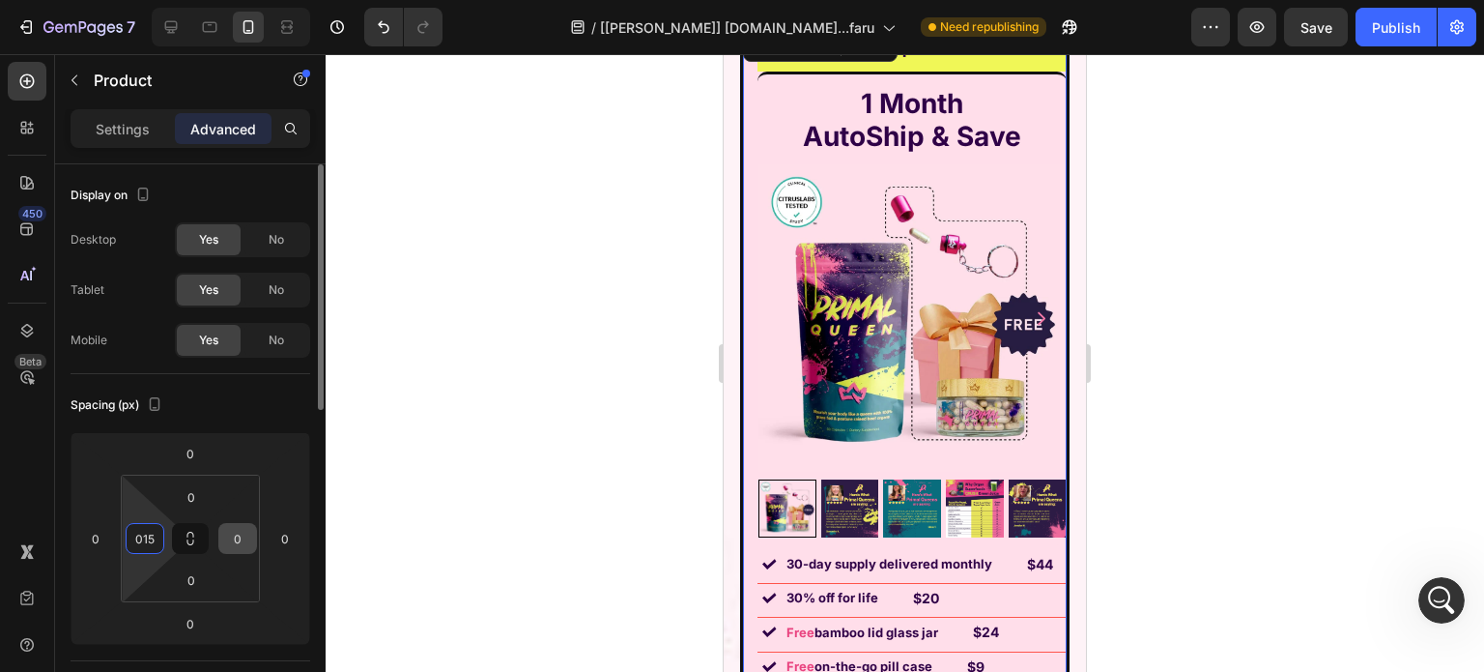
type input "15"
click at [228, 531] on input "0" at bounding box center [237, 538] width 29 height 29
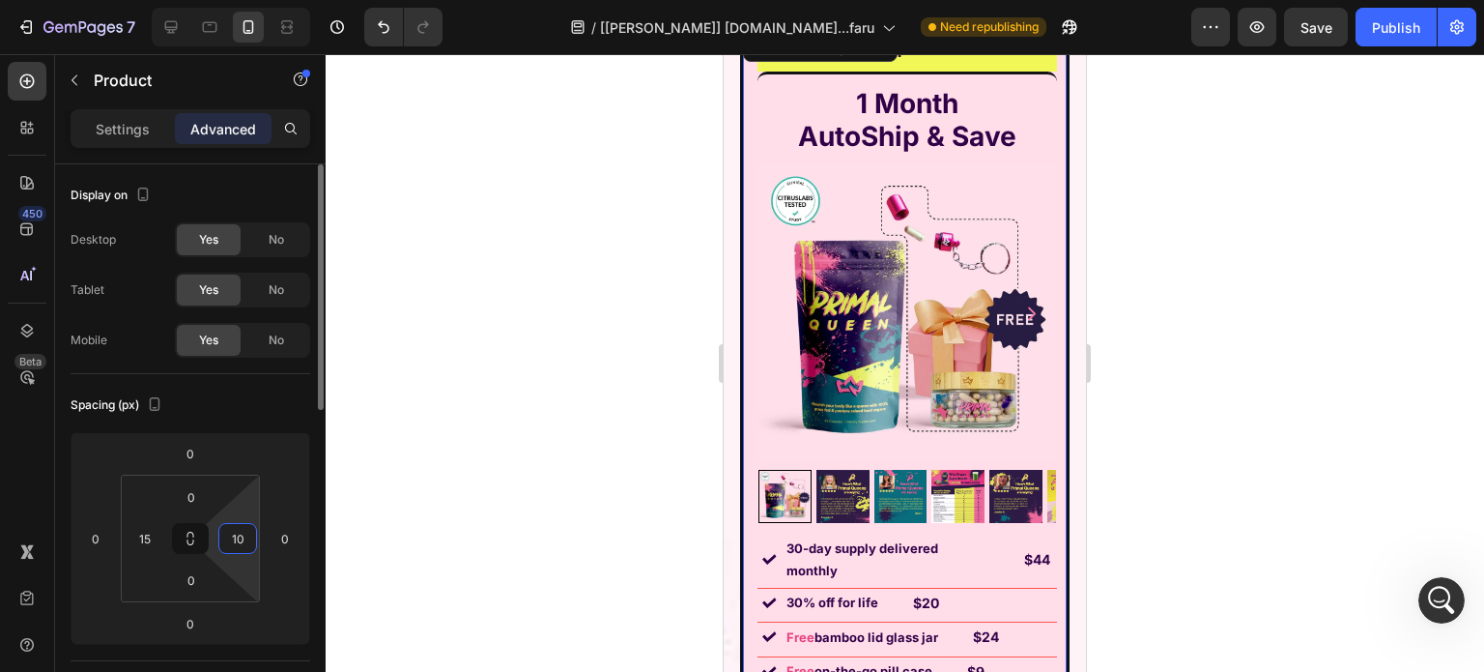
click at [235, 529] on input "10" at bounding box center [237, 538] width 29 height 29
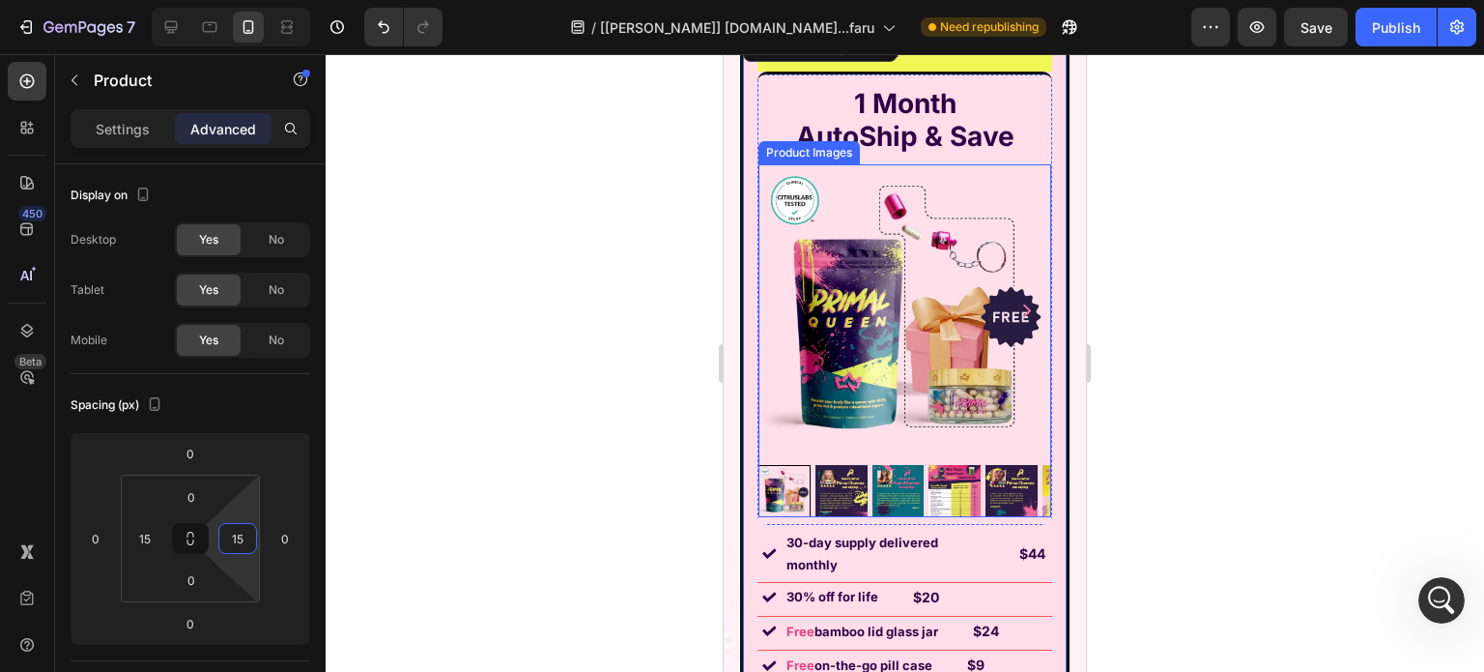
scroll to position [14411, 0]
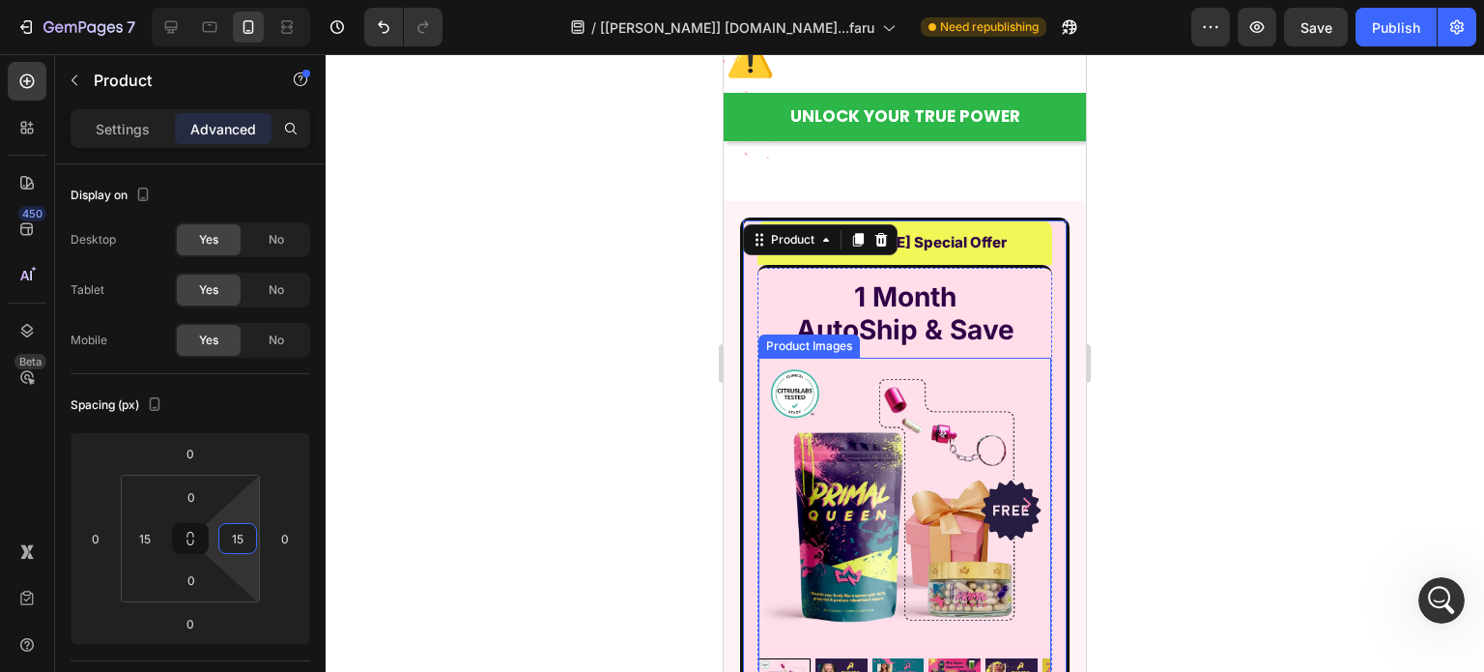
type input "1"
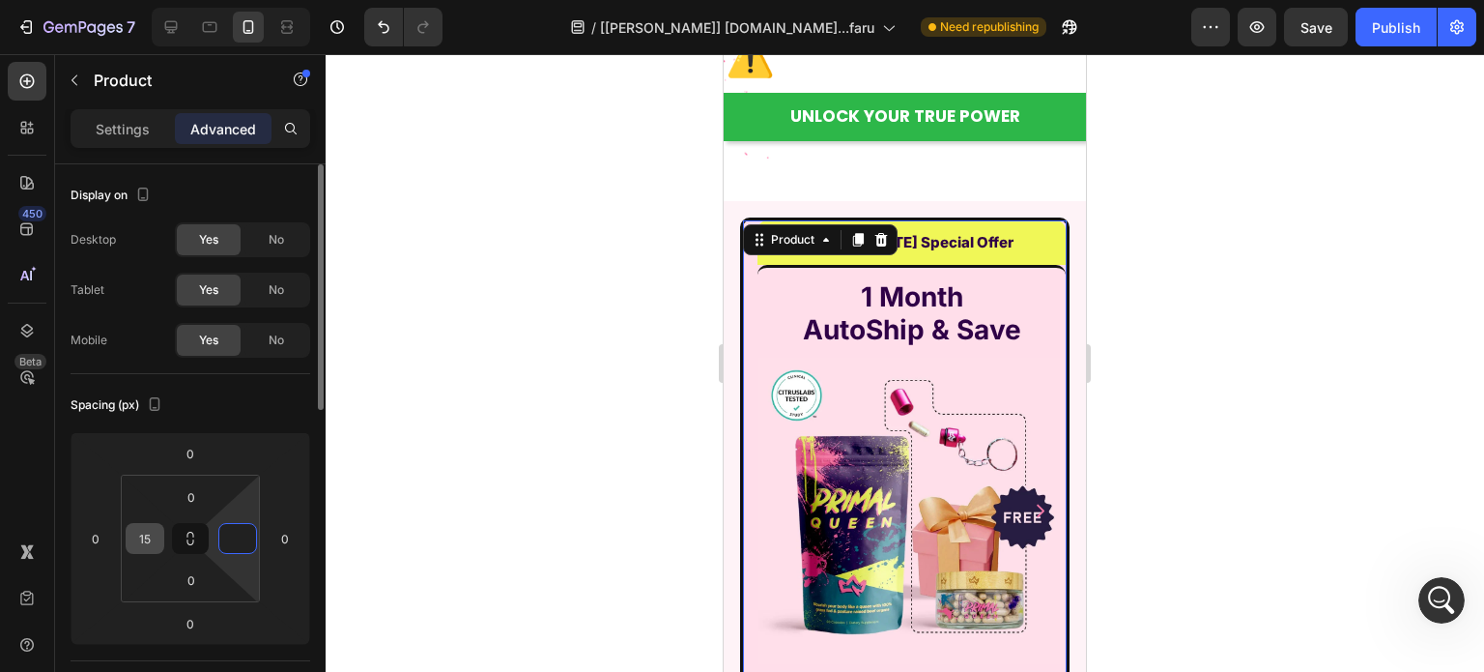
click at [143, 529] on input "15" at bounding box center [144, 538] width 29 height 29
type input "0"
type input "5"
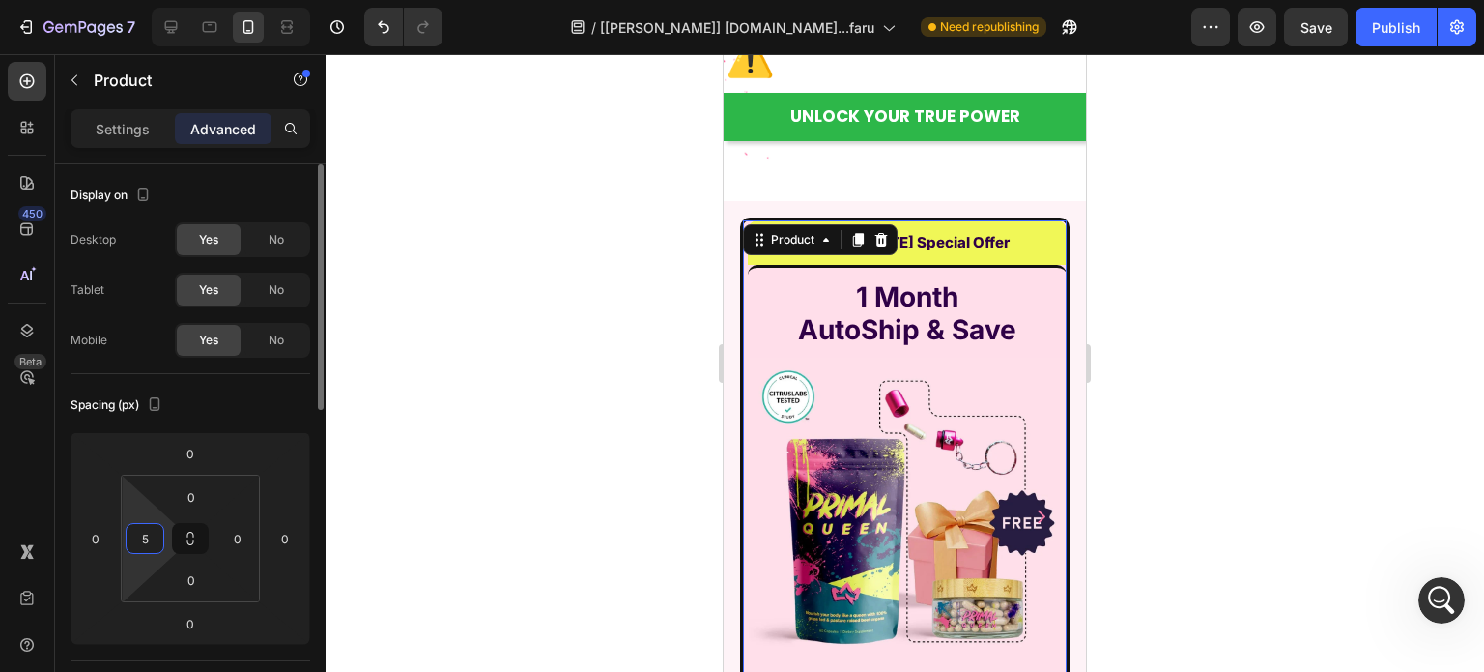
click at [143, 531] on input "5" at bounding box center [144, 538] width 29 height 29
click at [560, 293] on div at bounding box center [905, 362] width 1159 height 617
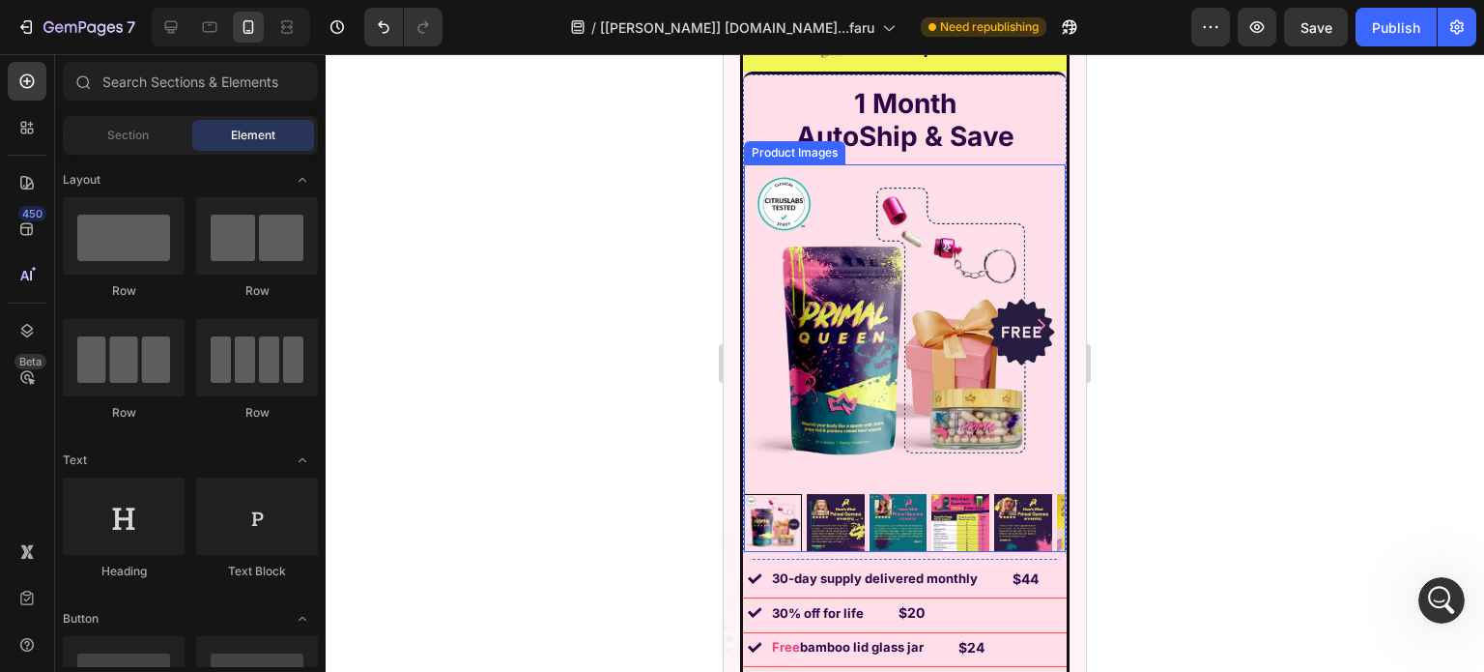
scroll to position [14701, 0]
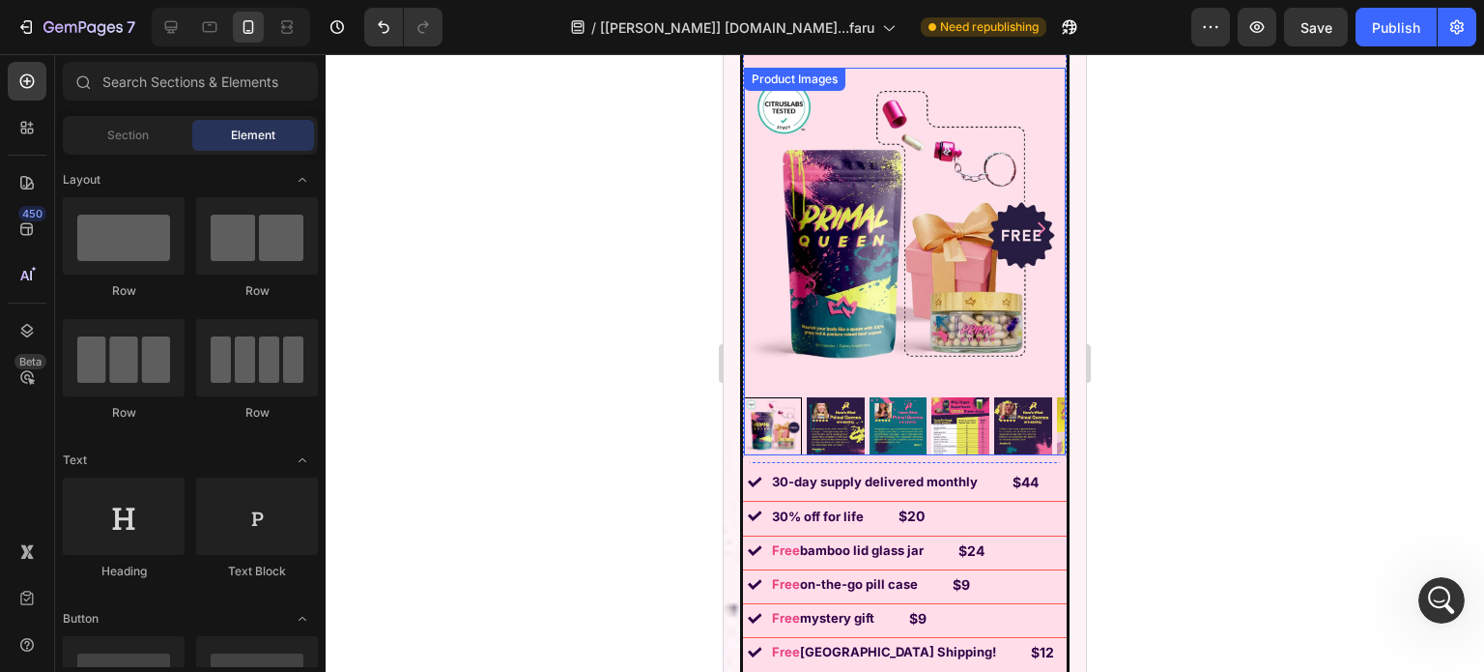
click at [818, 244] on img at bounding box center [905, 229] width 322 height 322
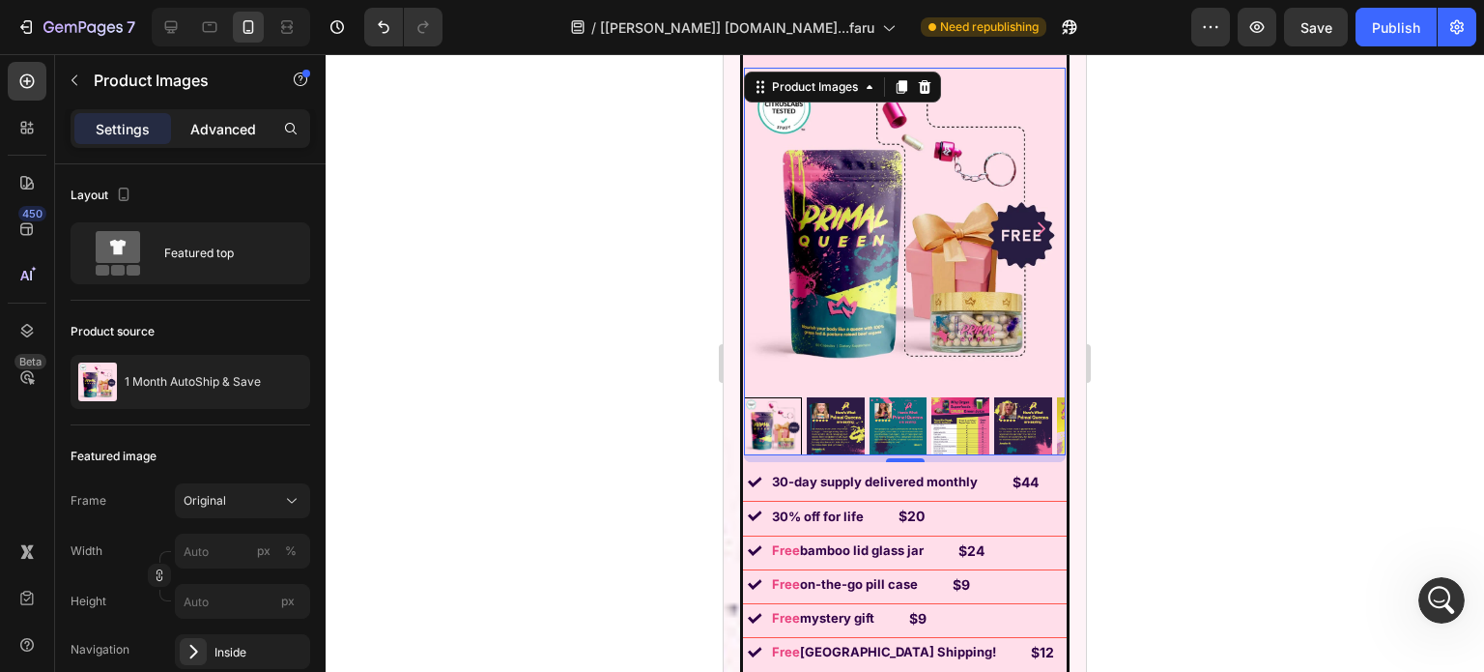
click at [220, 129] on p "Advanced" at bounding box center [223, 129] width 66 height 20
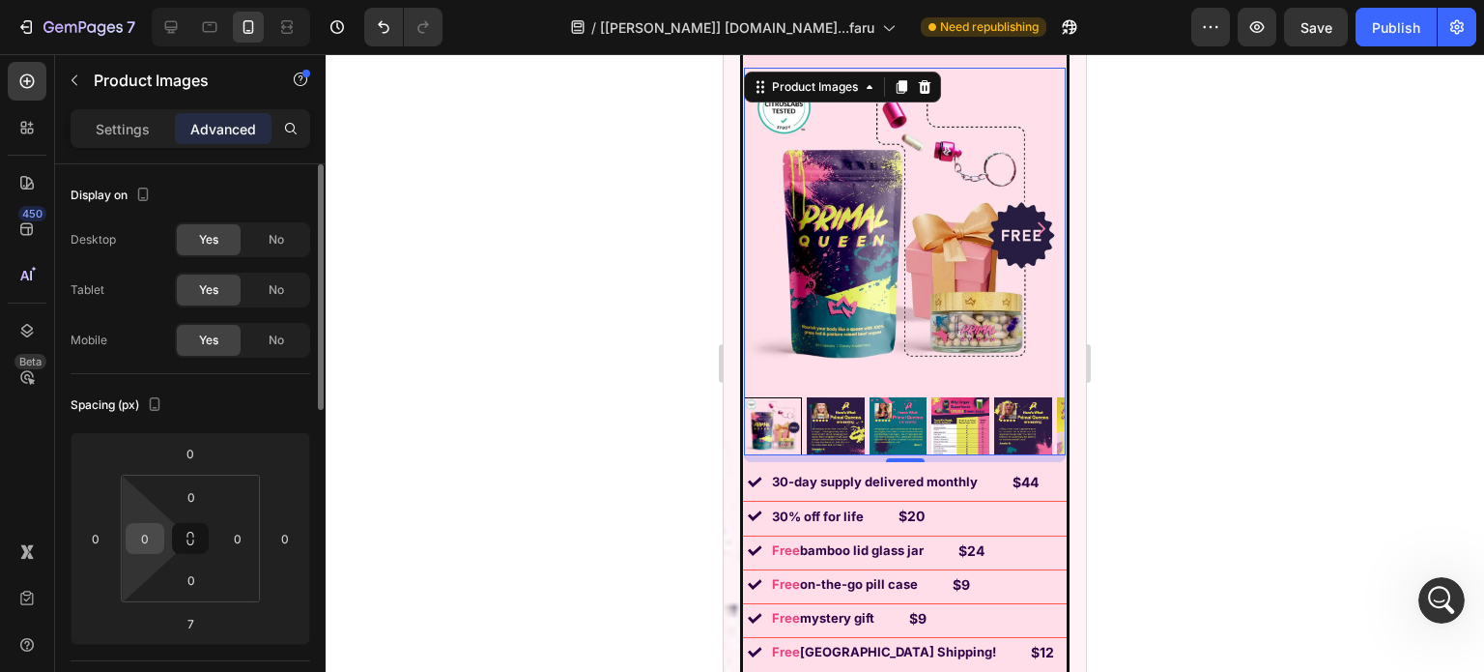
click at [151, 552] on div "0" at bounding box center [145, 538] width 39 height 31
click at [154, 531] on input "0" at bounding box center [144, 538] width 29 height 29
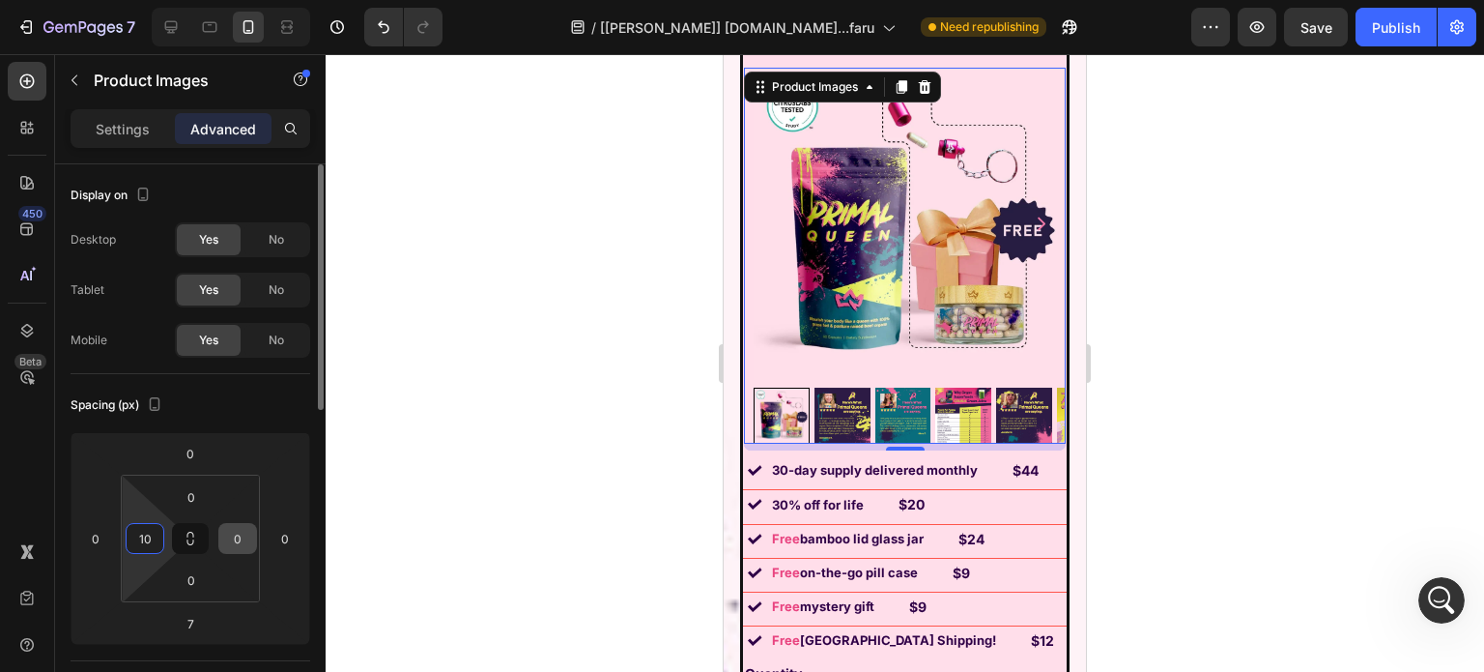
type input "10"
click at [243, 540] on input "0" at bounding box center [237, 538] width 29 height 29
type input "010"
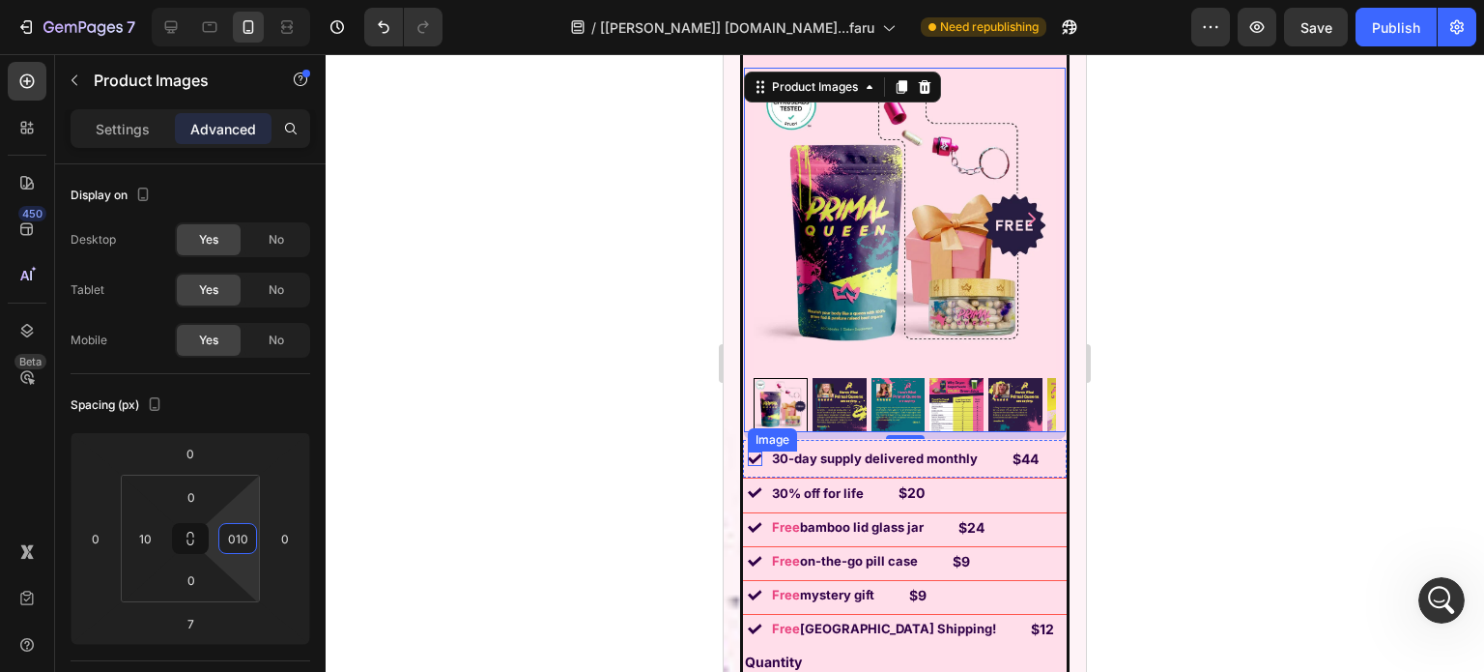
click at [754, 451] on img at bounding box center [755, 458] width 14 height 14
click at [777, 431] on div "Image" at bounding box center [773, 439] width 42 height 17
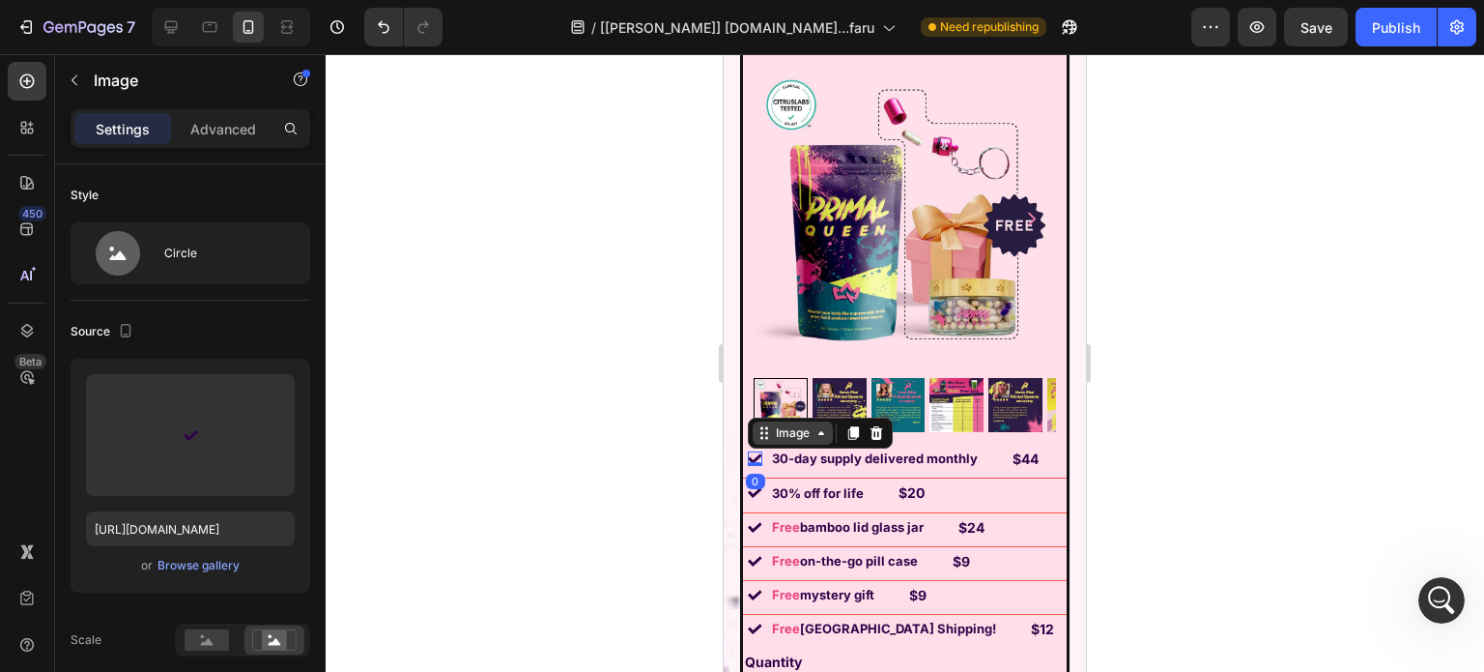
click at [792, 424] on div "Image" at bounding box center [793, 432] width 42 height 17
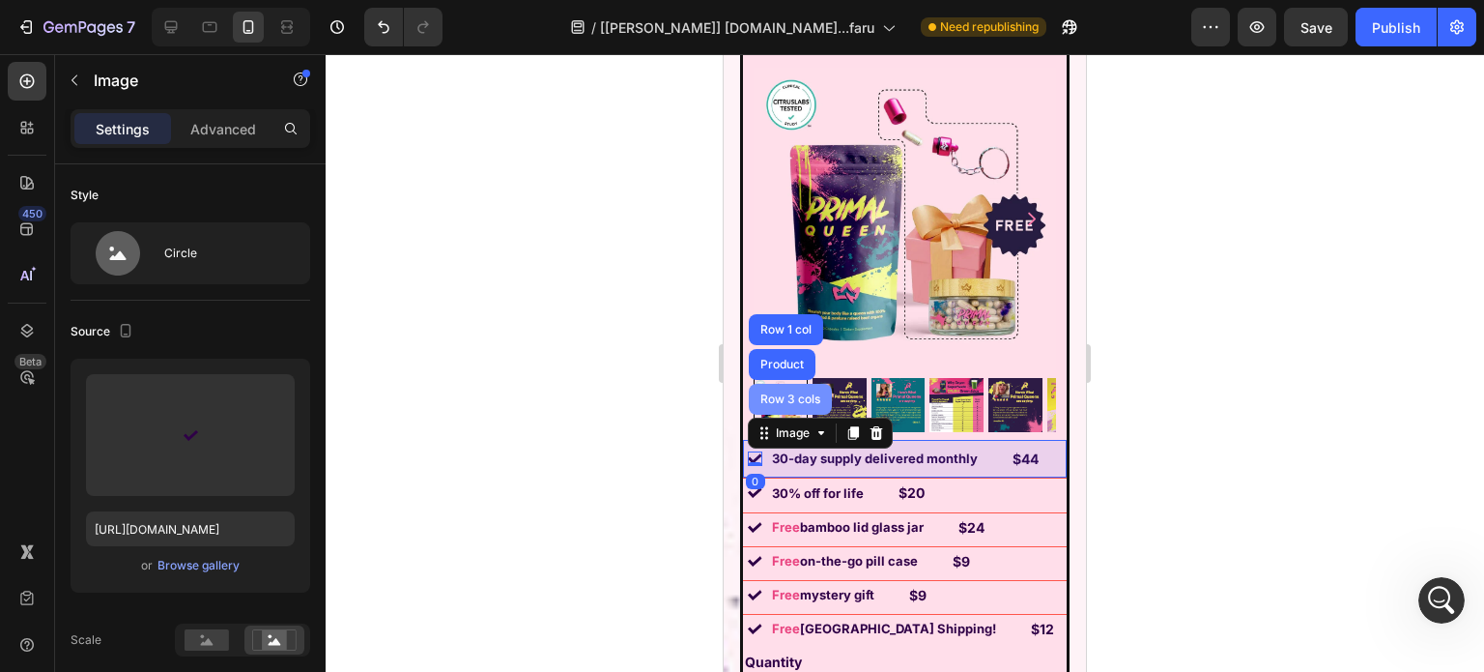
click at [795, 393] on div "Row 3 cols" at bounding box center [791, 399] width 68 height 12
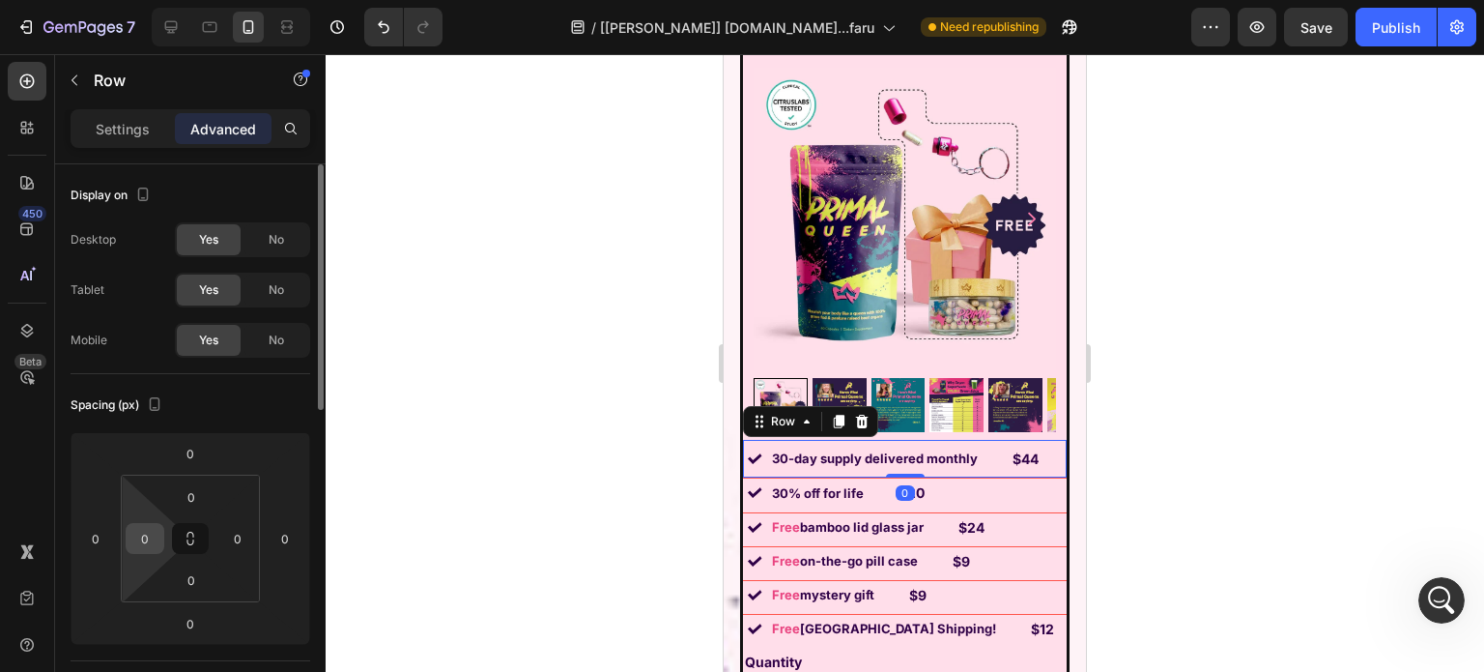
click at [147, 537] on input "0" at bounding box center [144, 538] width 29 height 29
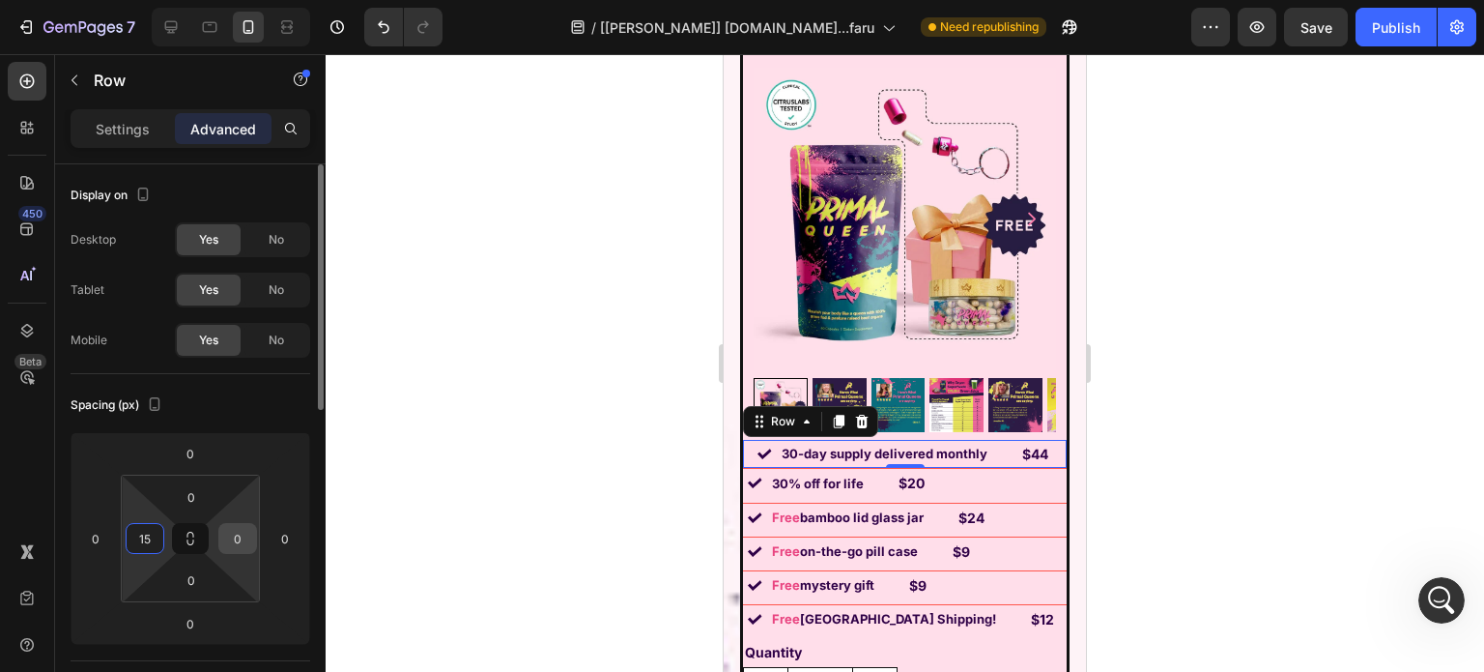
type input "15"
click at [237, 536] on input "0" at bounding box center [237, 538] width 29 height 29
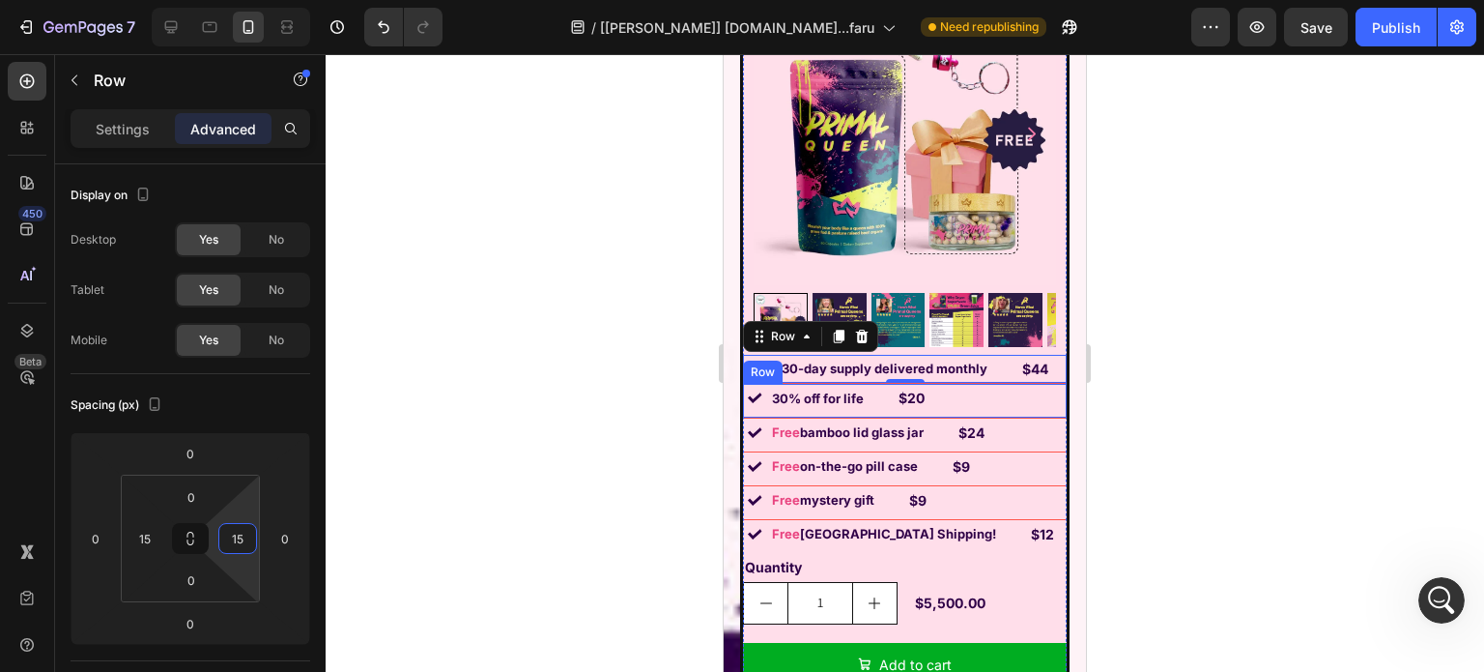
scroll to position [14797, 0]
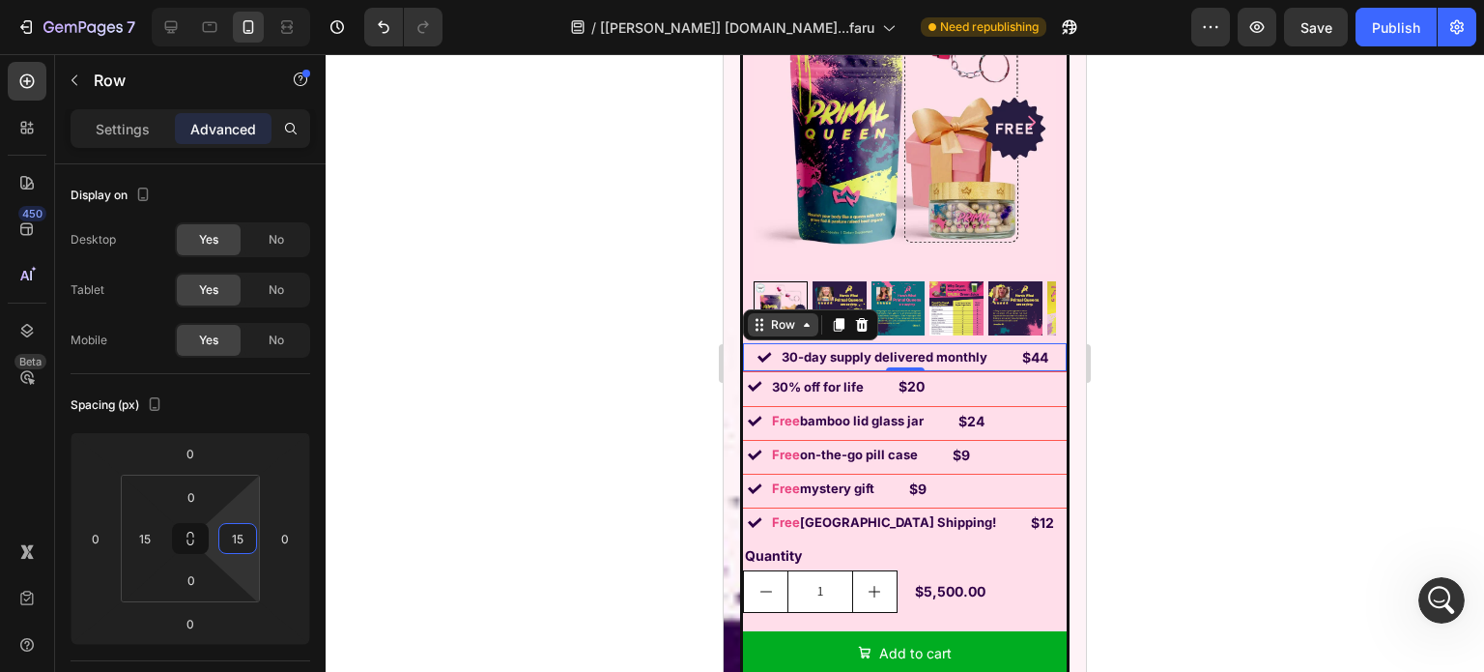
type input "15"
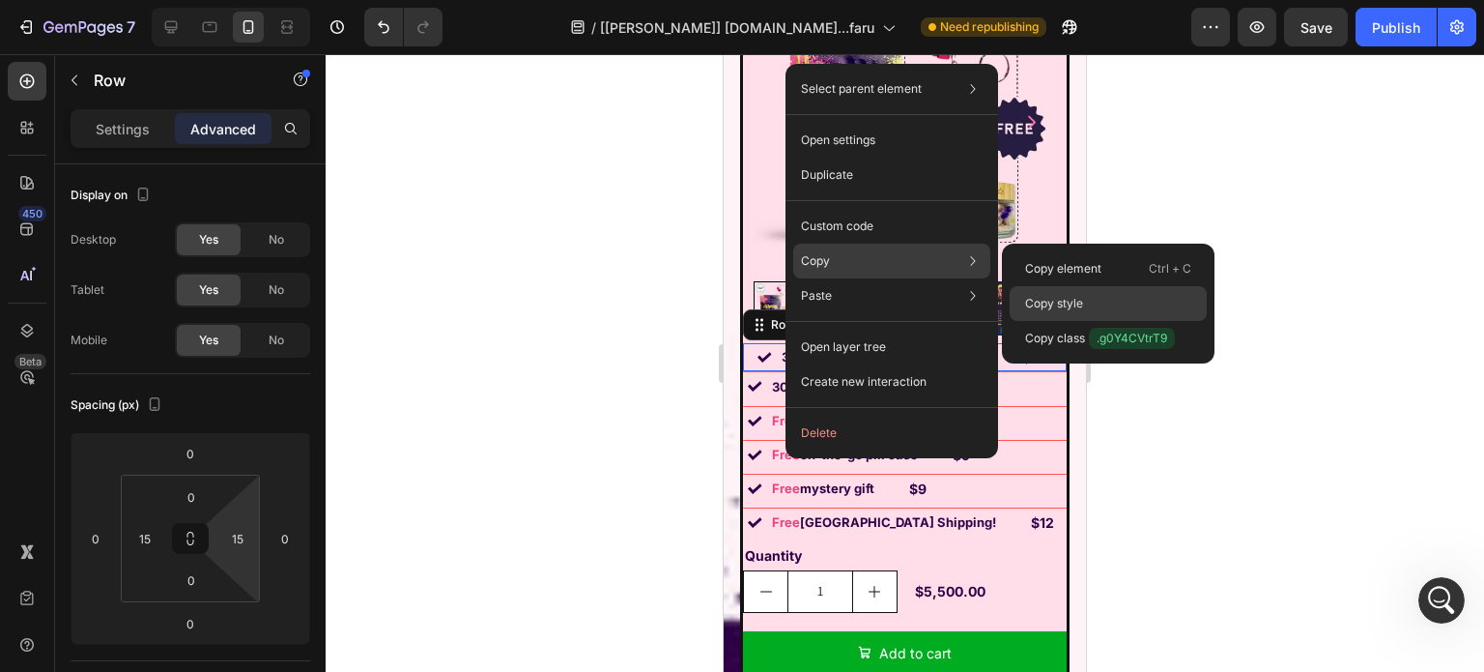
click at [1067, 300] on p "Copy style" at bounding box center [1054, 303] width 58 height 17
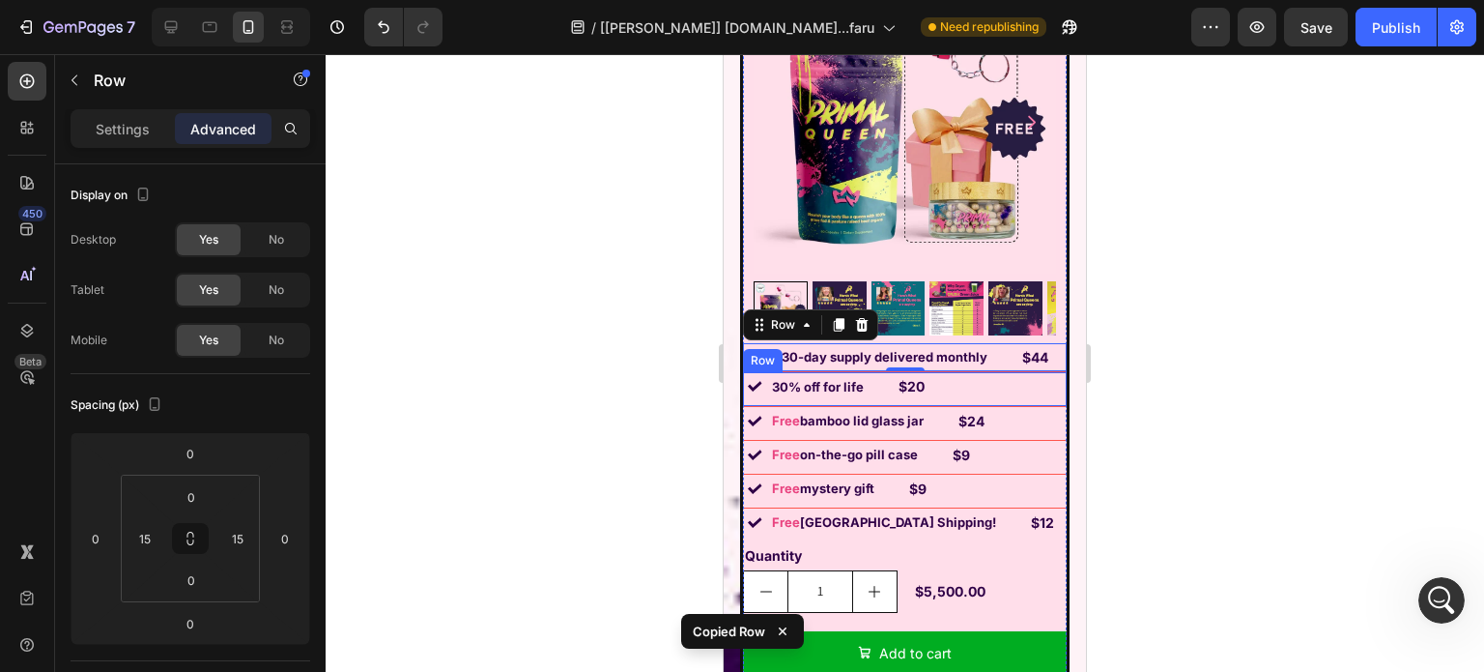
click at [761, 401] on div "Image 30% off for life Text Block $20 Text Block Row" at bounding box center [905, 389] width 324 height 34
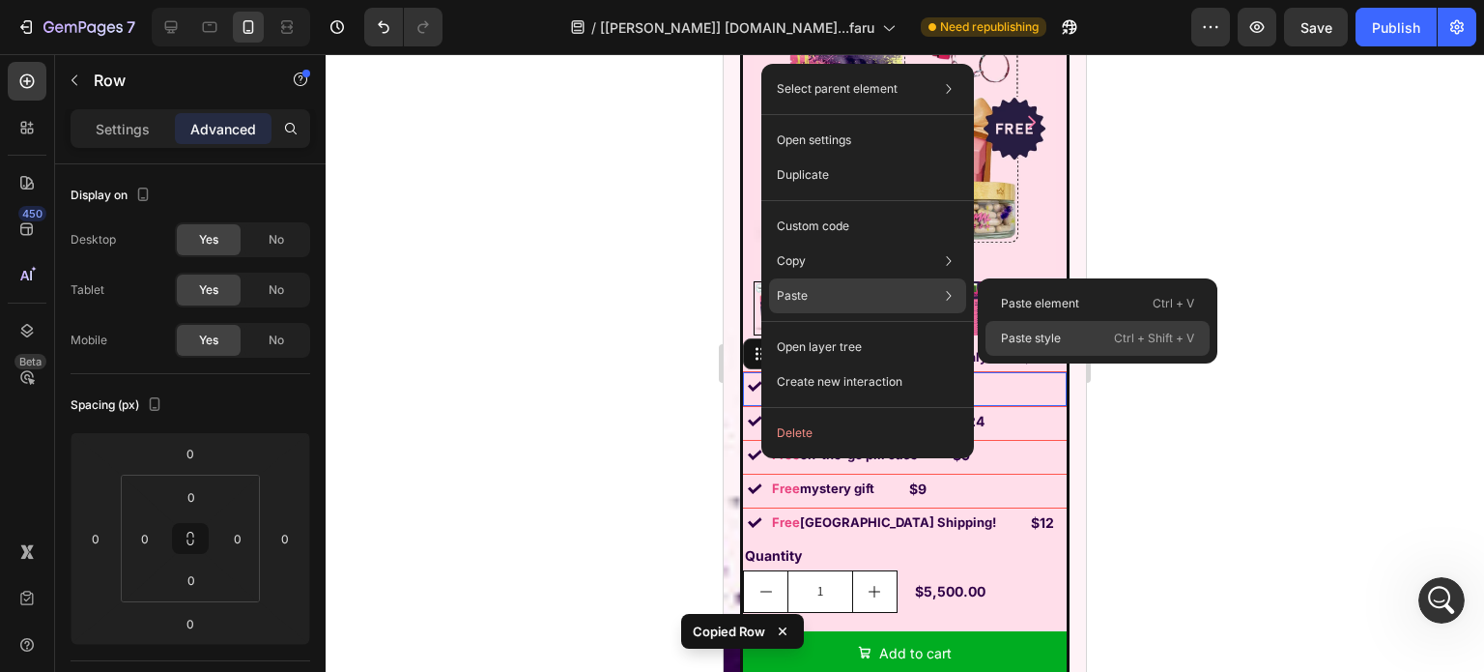
click at [1055, 336] on p "Paste style" at bounding box center [1031, 338] width 60 height 17
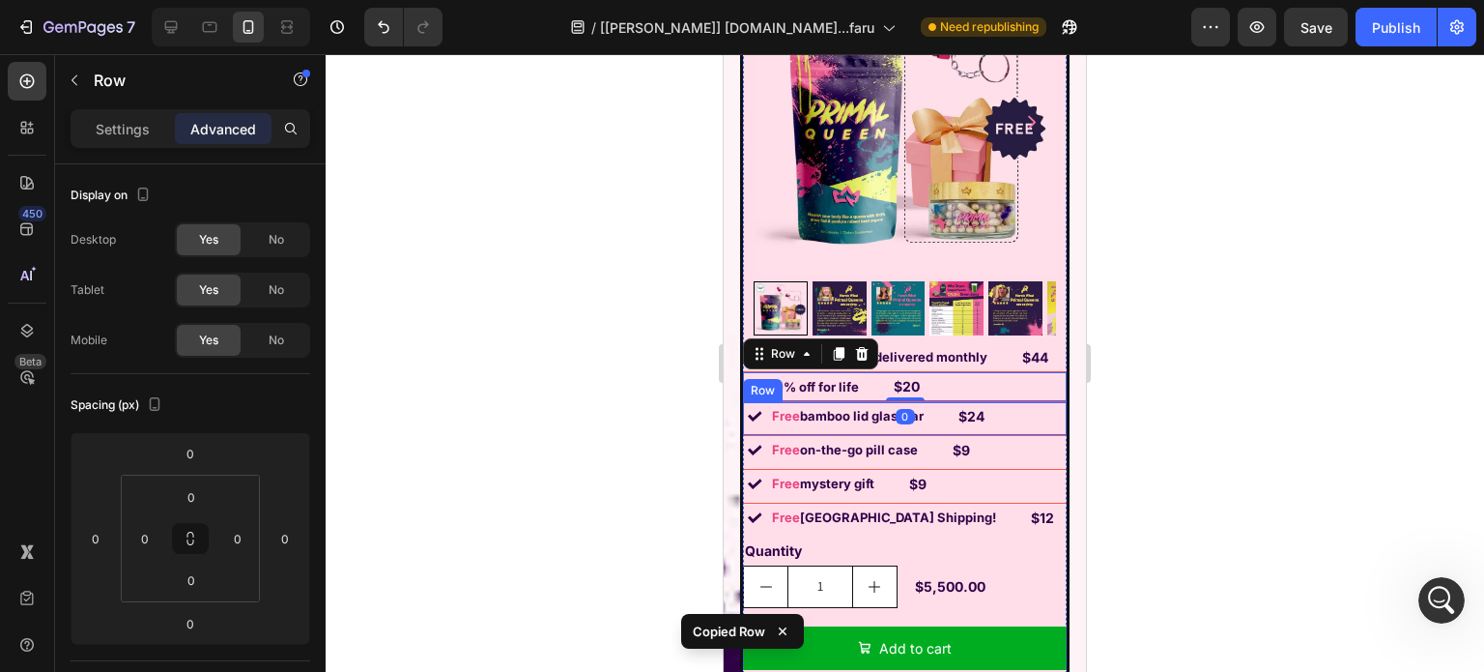
type input "15"
click at [953, 429] on div "$24 Text Block" at bounding box center [959, 416] width 53 height 28
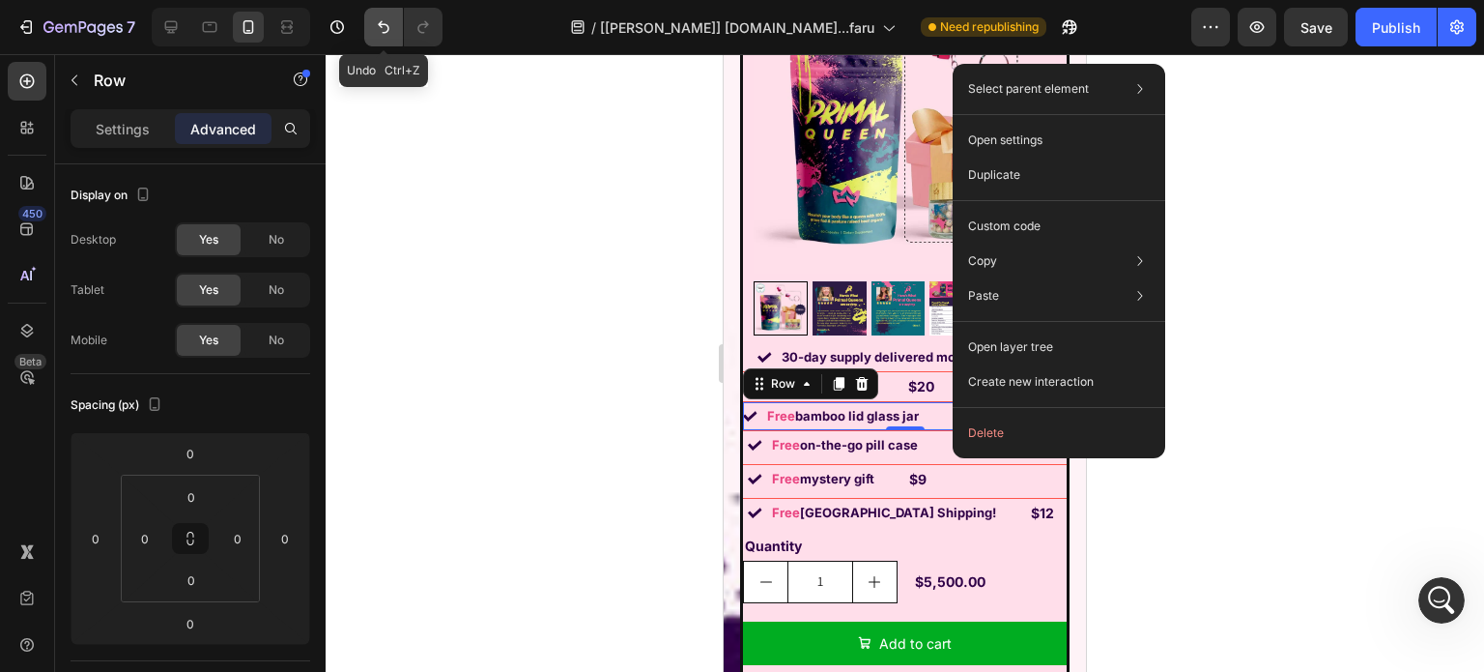
click at [383, 20] on icon "Undo/Redo" at bounding box center [383, 26] width 19 height 19
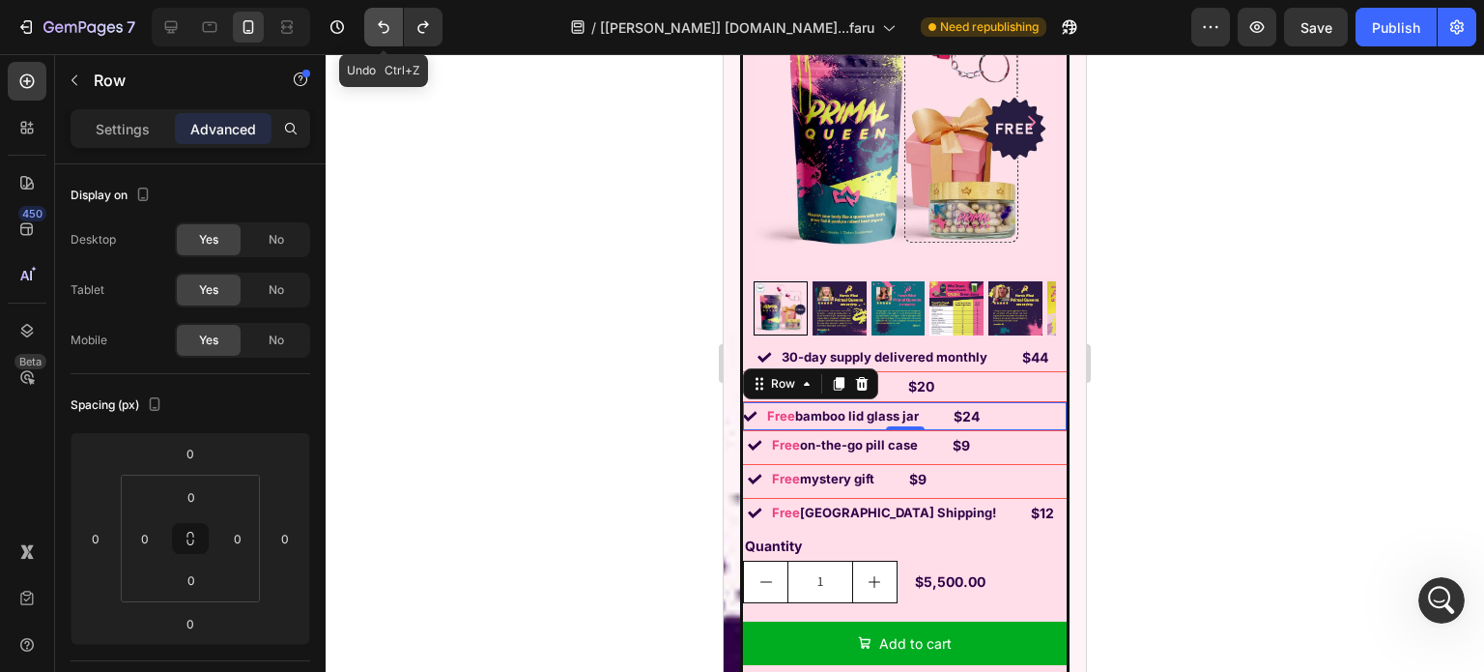
click at [383, 20] on icon "Undo/Redo" at bounding box center [383, 26] width 19 height 19
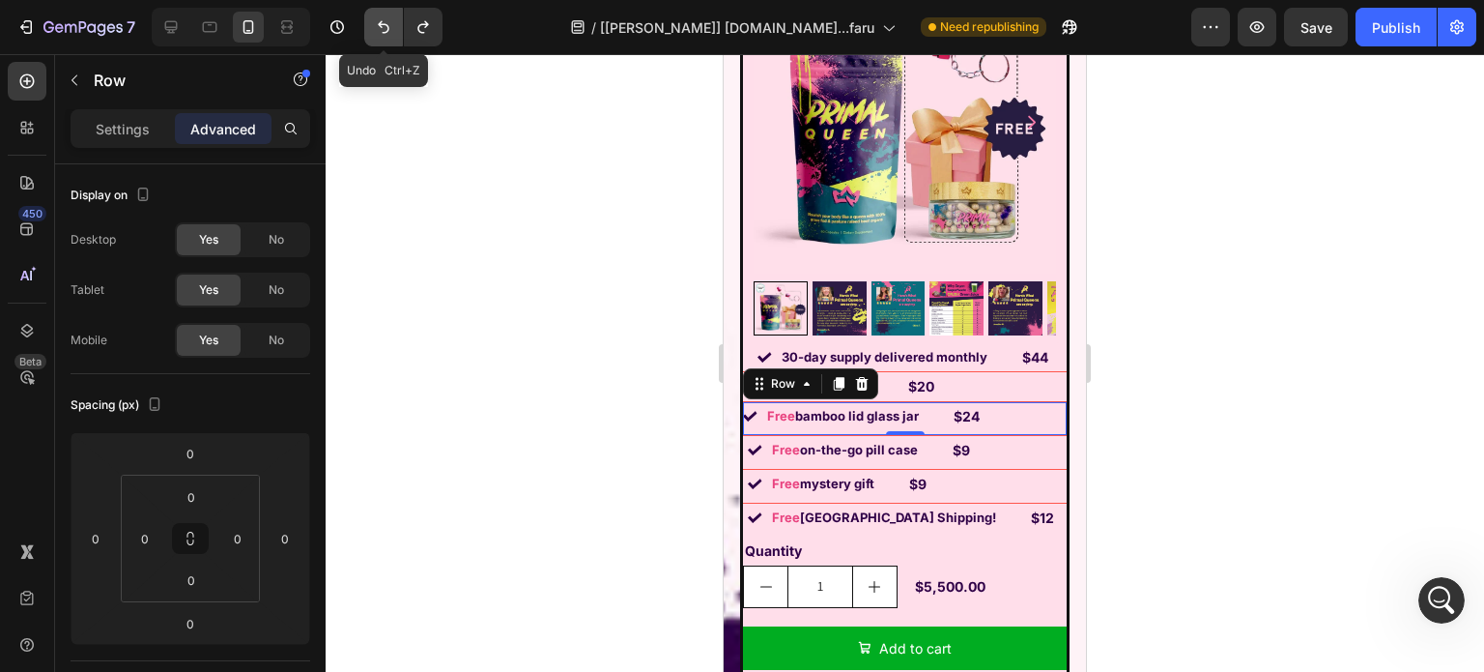
click at [383, 20] on icon "Undo/Redo" at bounding box center [383, 26] width 19 height 19
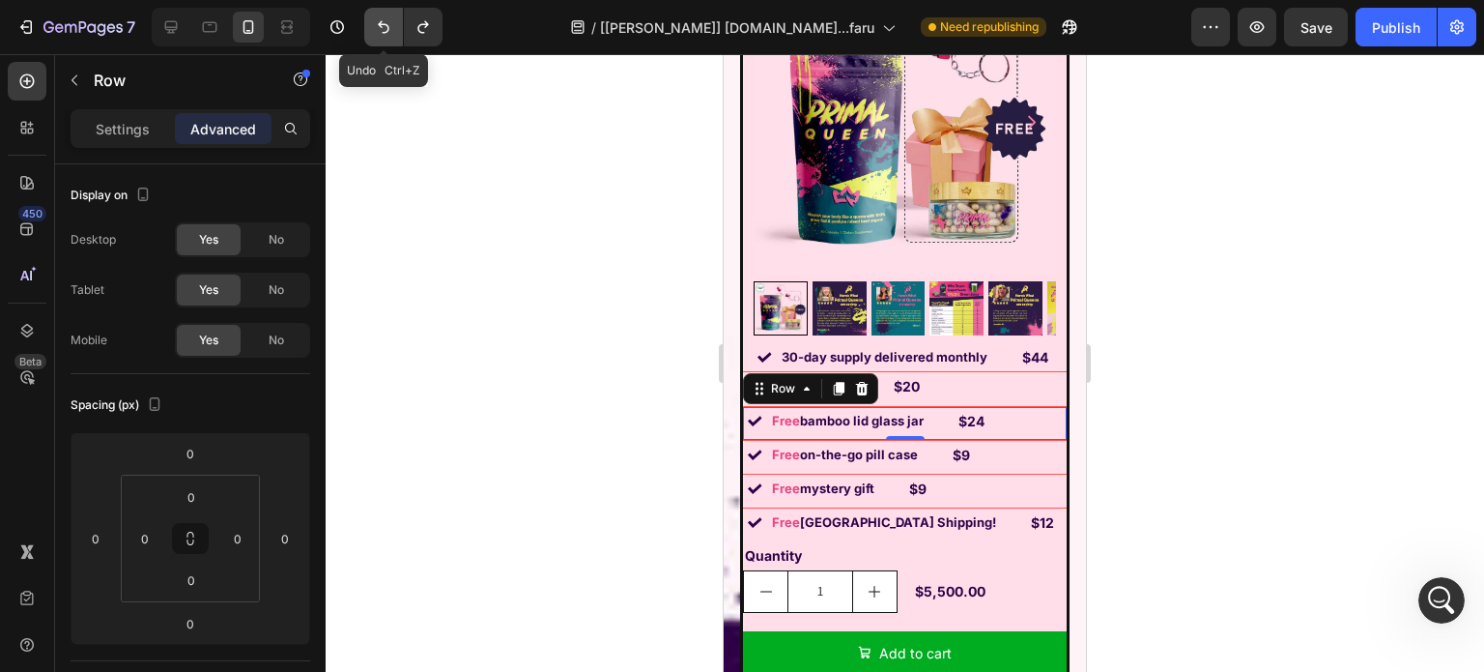
click at [383, 20] on icon "Undo/Redo" at bounding box center [383, 26] width 19 height 19
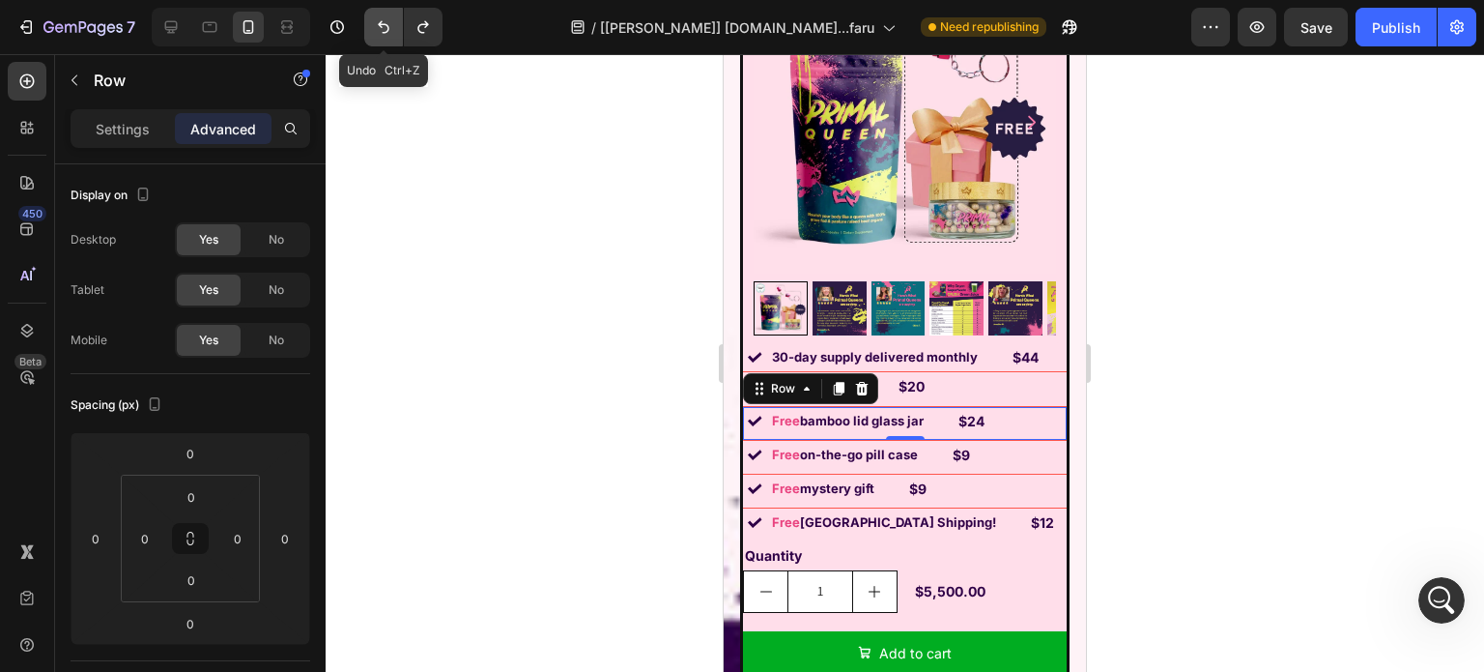
click at [383, 20] on icon "Undo/Redo" at bounding box center [383, 26] width 19 height 19
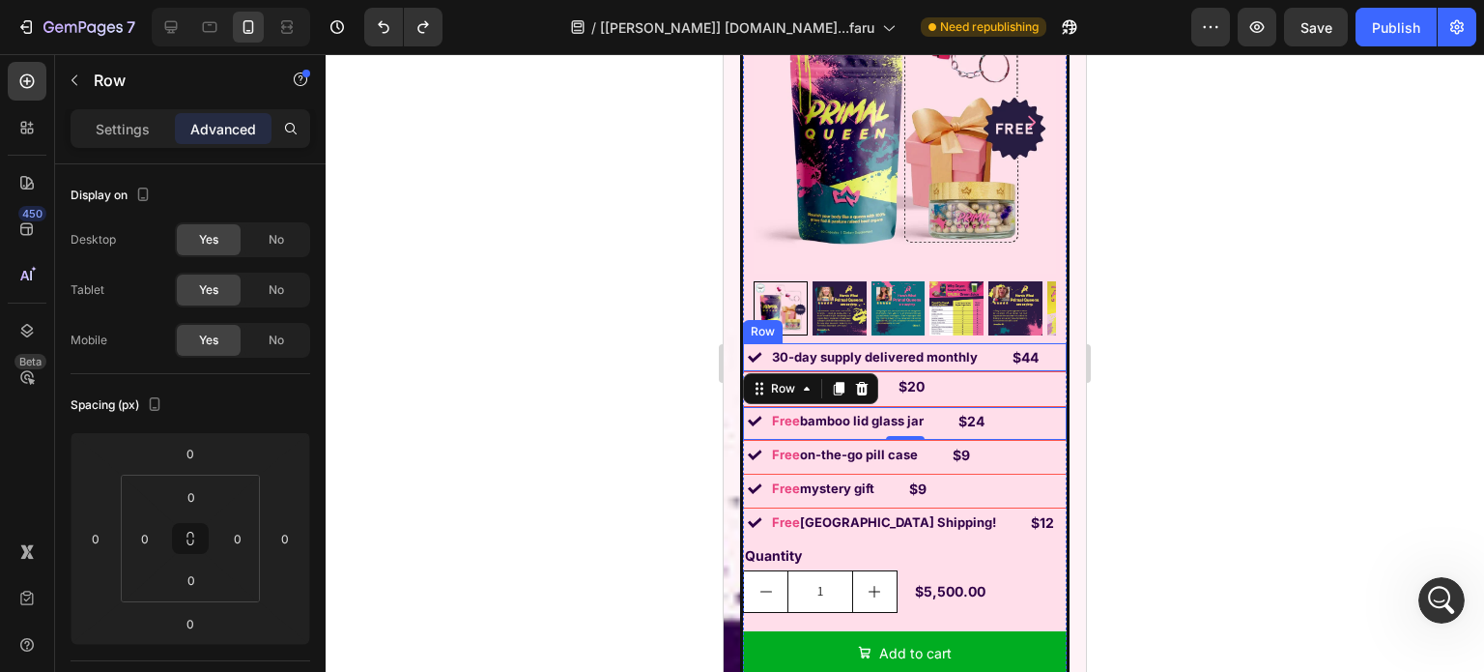
click at [988, 343] on div "$44 Text Block" at bounding box center [1014, 357] width 53 height 28
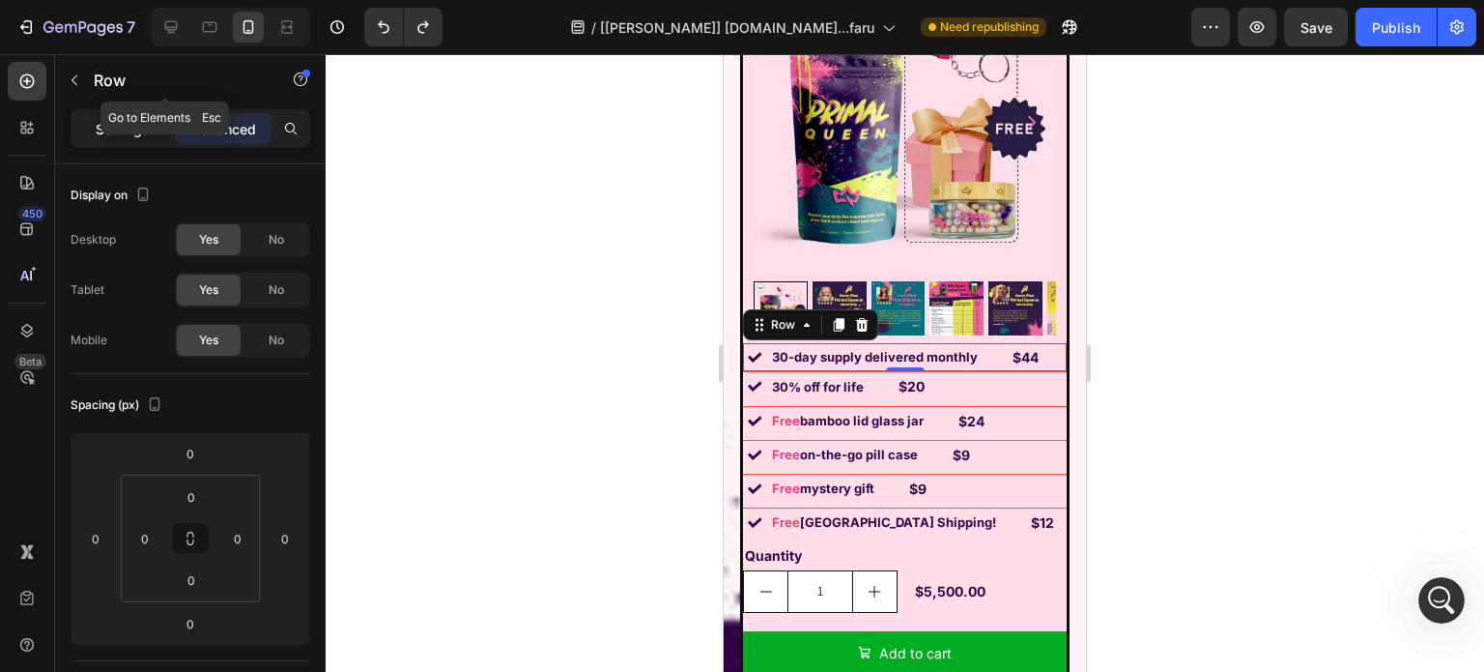
click at [97, 109] on div "Sections(18) Elements(83) Section Element Hero Section Product Detail Brands Tr…" at bounding box center [190, 362] width 271 height 617
click at [97, 123] on p "Settings" at bounding box center [123, 129] width 54 height 20
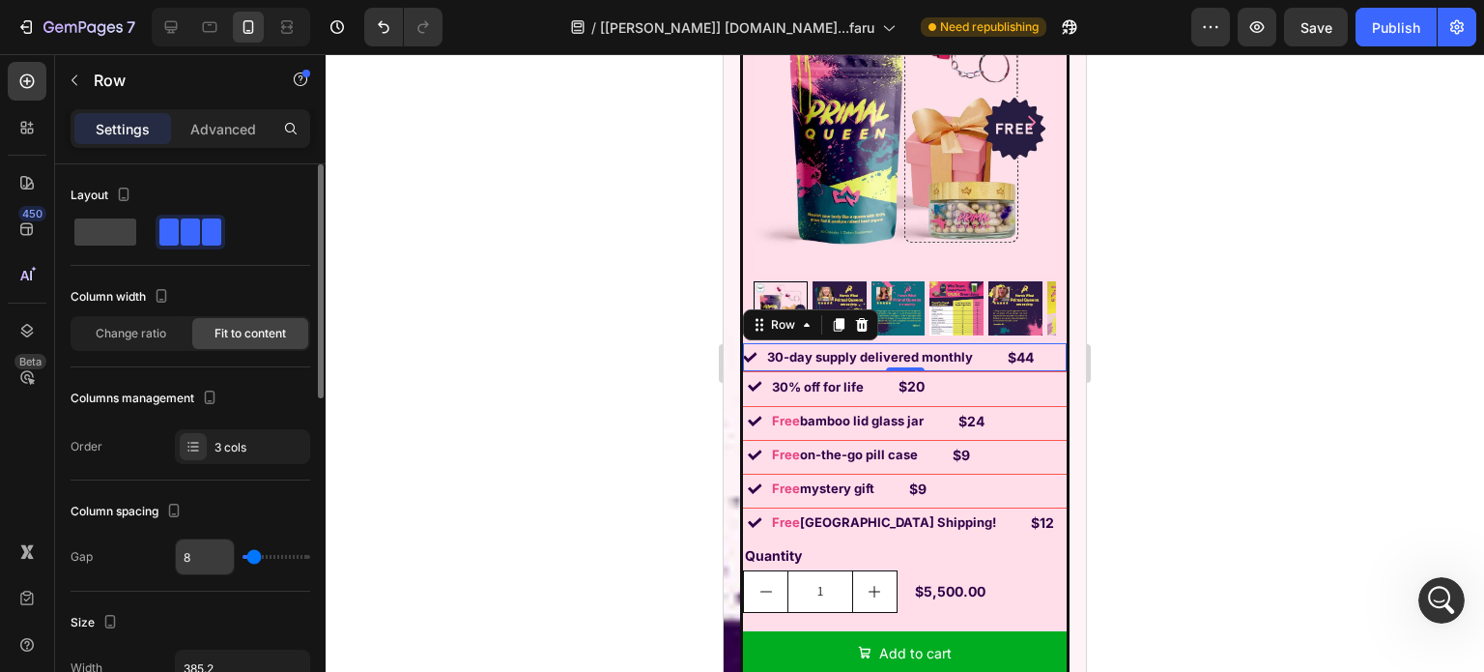
scroll to position [193, 0]
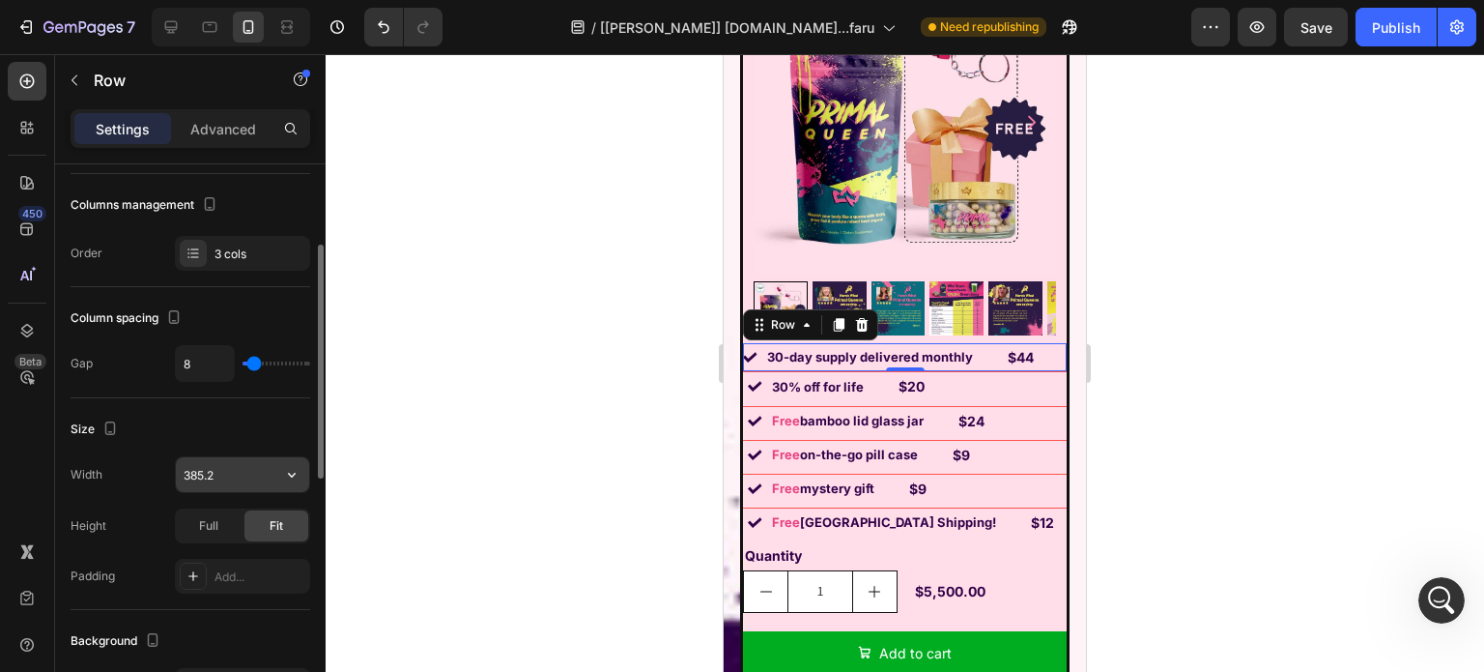
click at [220, 469] on input "385.2" at bounding box center [242, 474] width 133 height 35
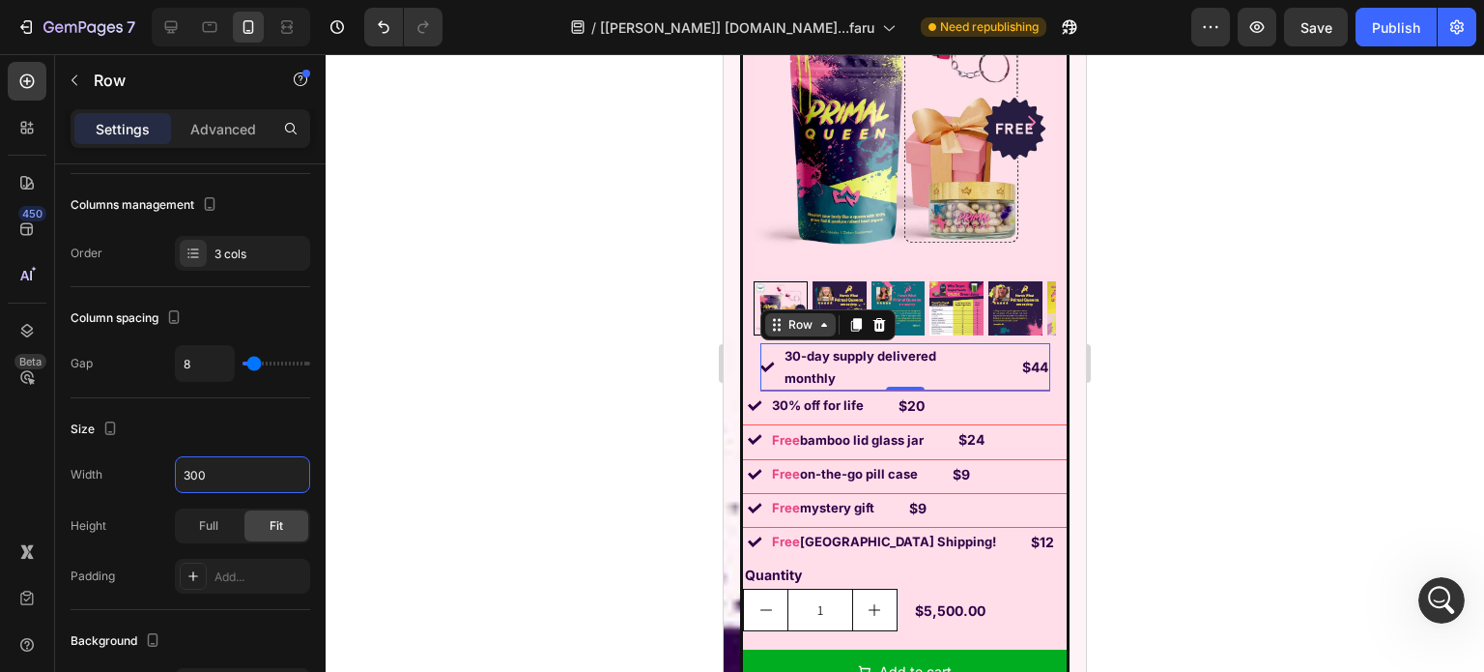
type input "300"
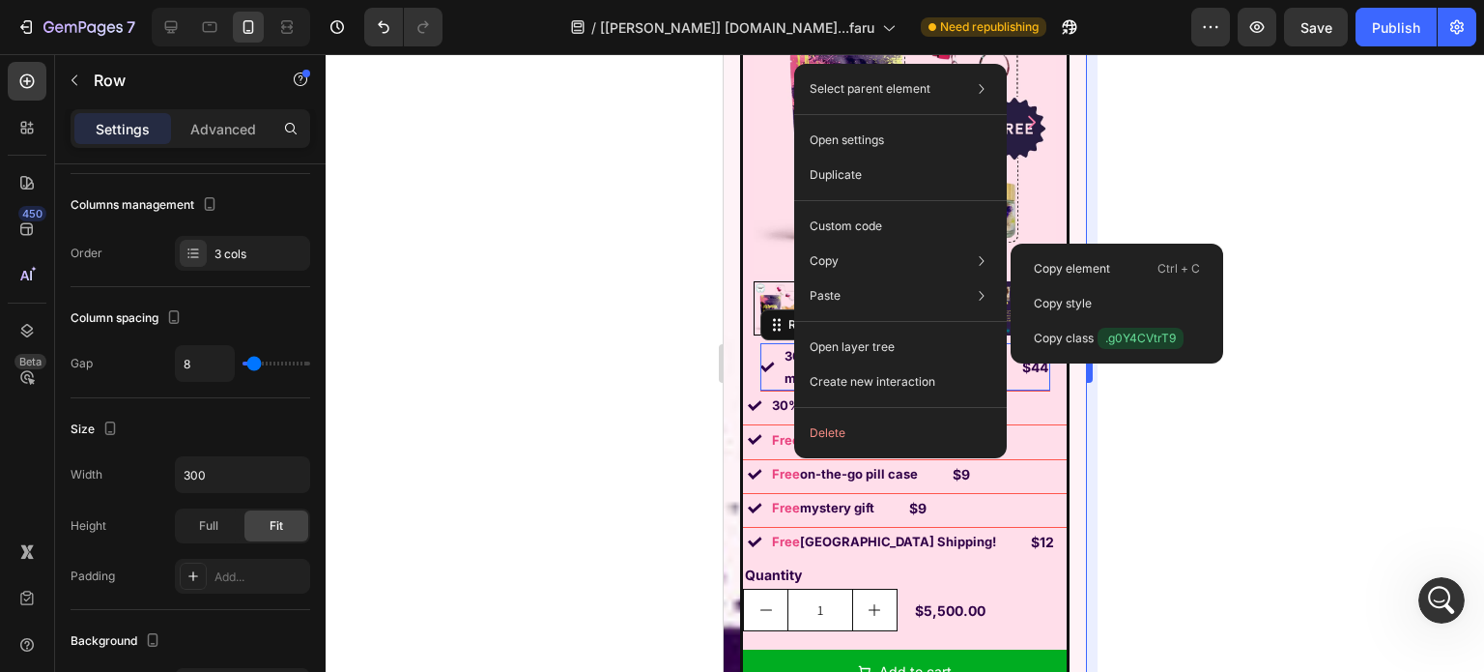
click at [1090, 321] on div "Copy style" at bounding box center [1117, 338] width 197 height 35
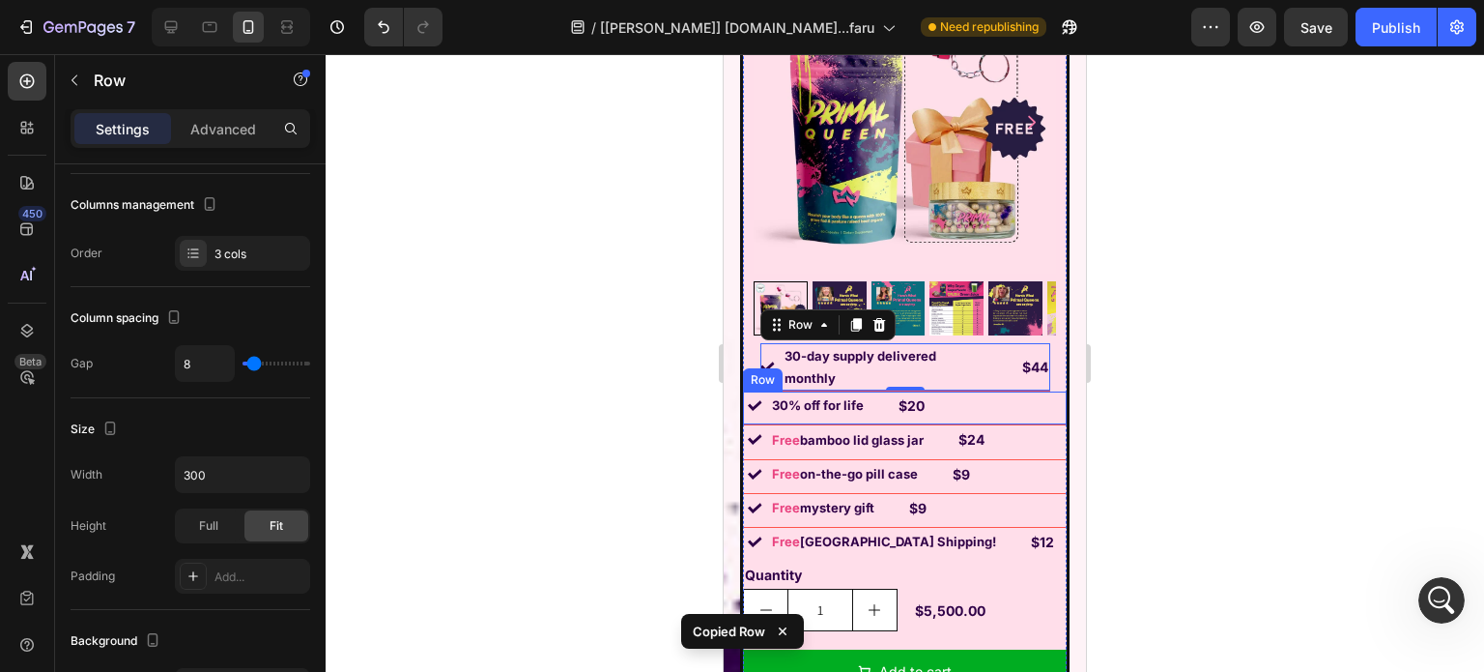
click at [987, 401] on div "Image 30% off for life Text Block $20 Text Block Row" at bounding box center [905, 408] width 324 height 34
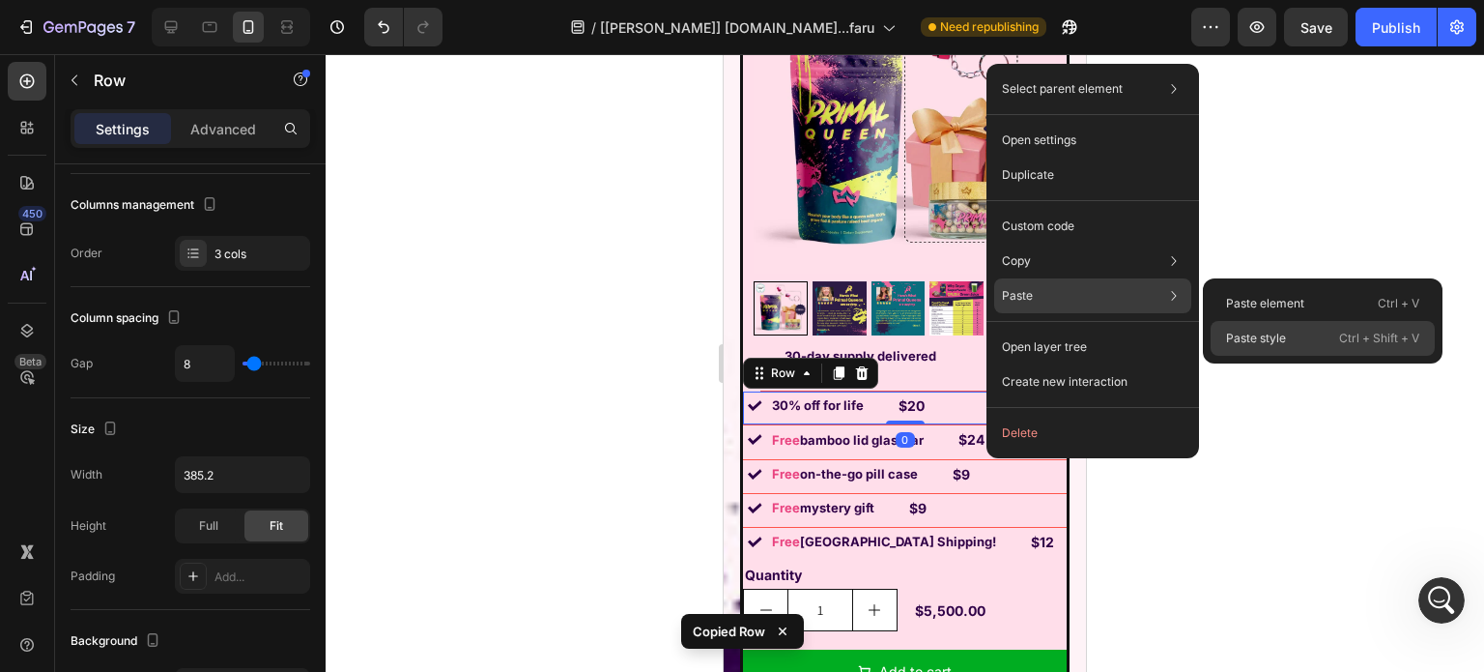
click at [1241, 332] on p "Paste style" at bounding box center [1256, 338] width 60 height 17
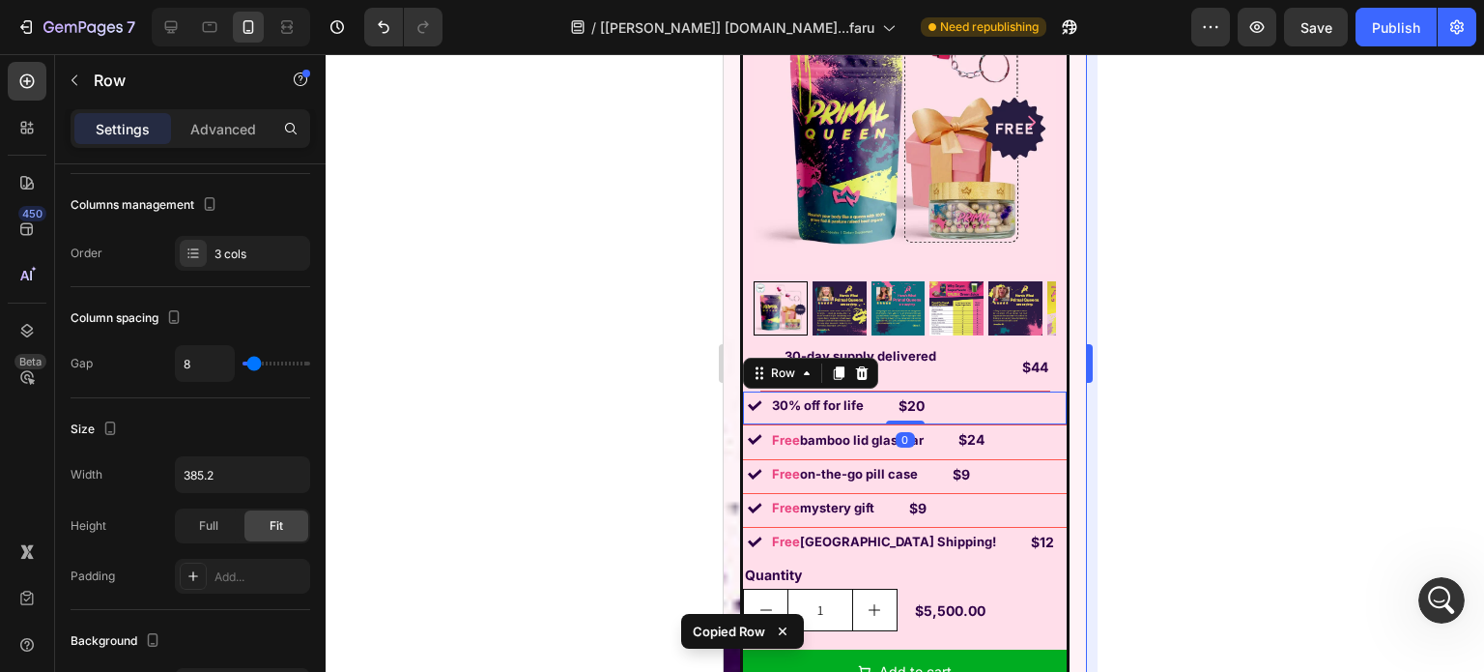
type input "300"
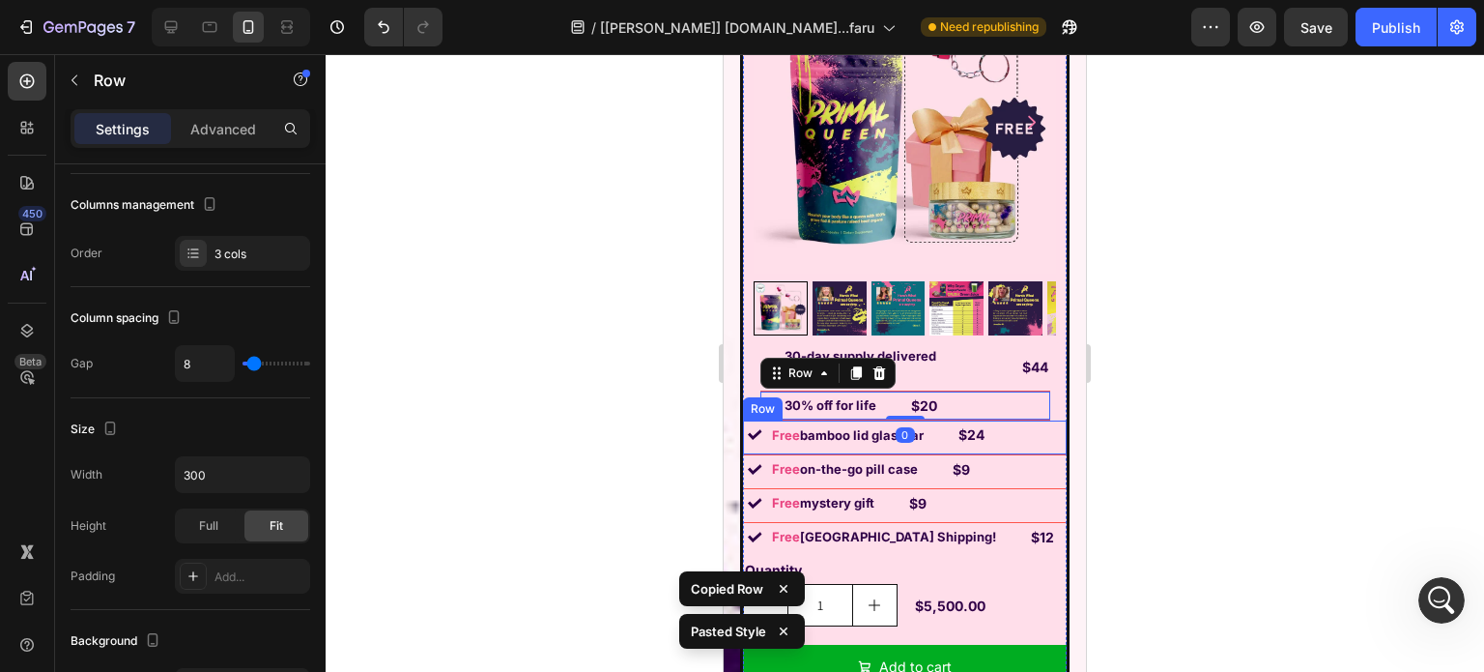
click at [1020, 422] on div "Image Free bamboo lid glass jar Text Block $24 Text Block Row" at bounding box center [905, 437] width 324 height 34
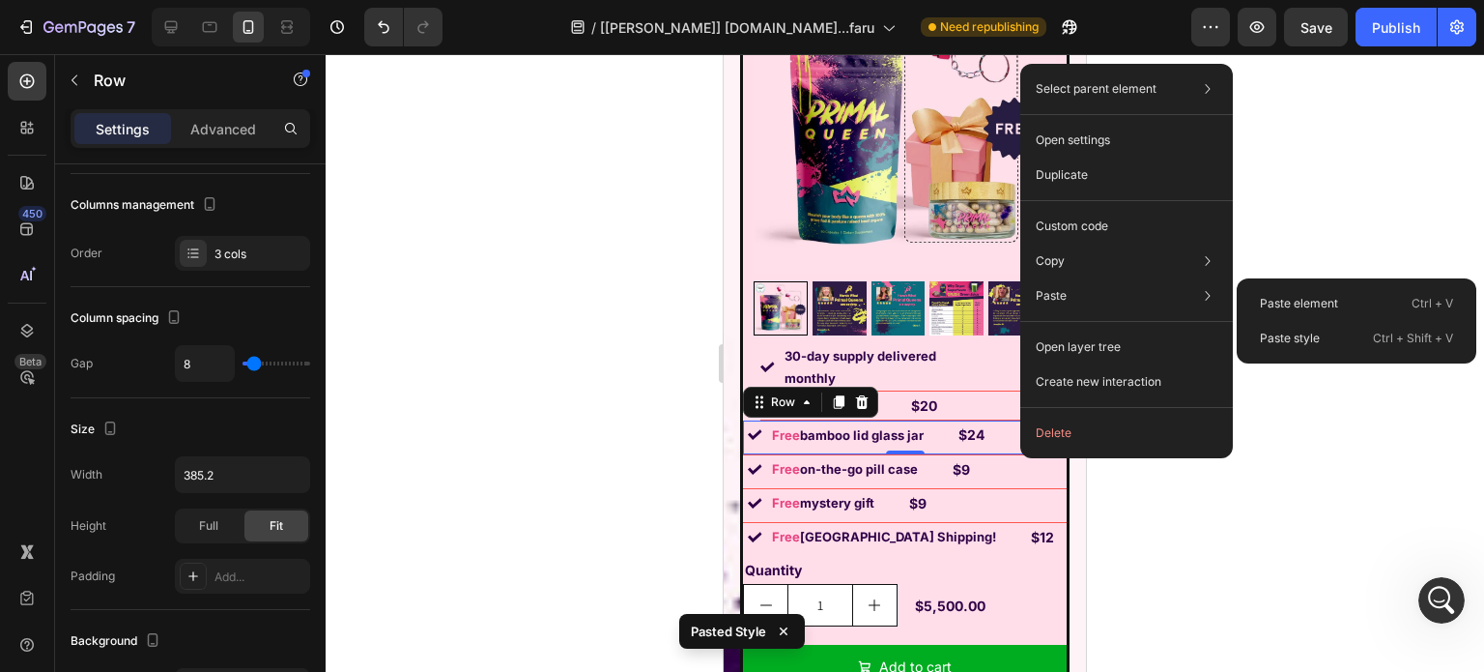
drag, startPoint x: 1295, startPoint y: 330, endPoint x: 1267, endPoint y: 343, distance: 30.7
click at [1295, 331] on p "Paste style" at bounding box center [1290, 338] width 60 height 17
type input "300"
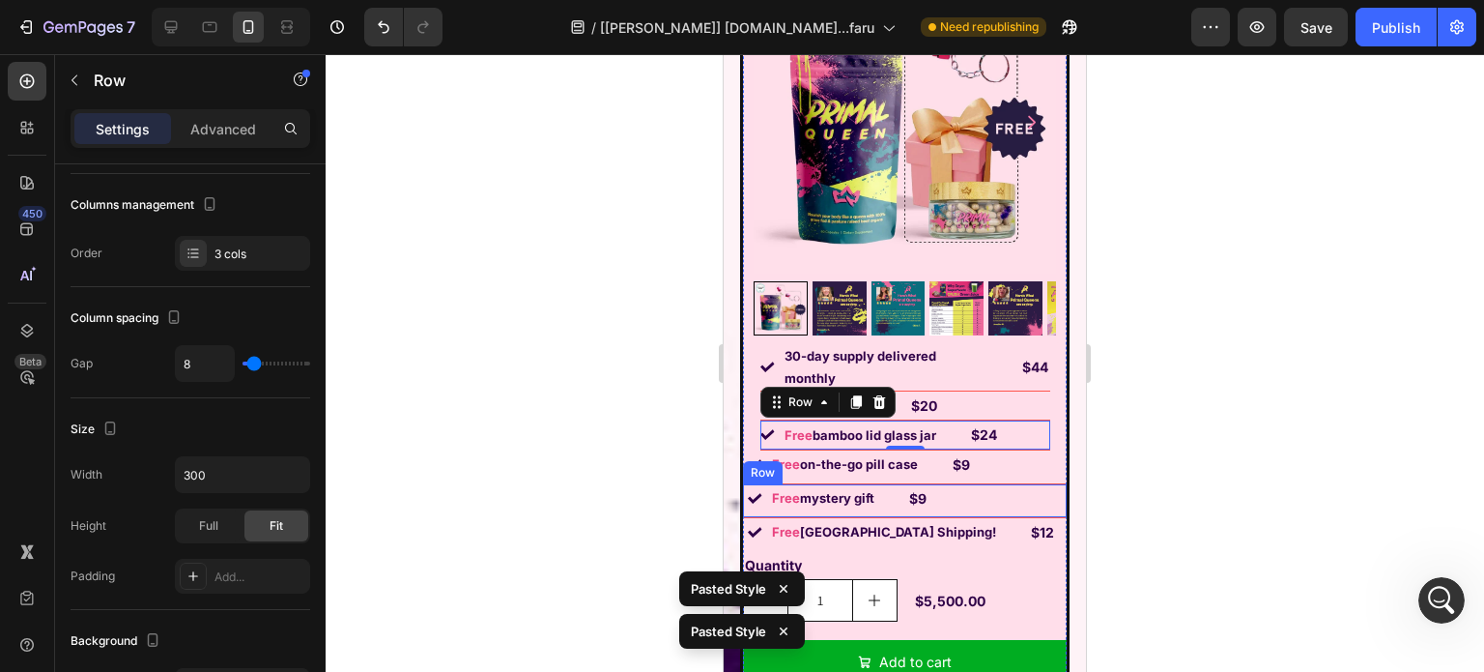
click at [1015, 484] on div "Image Free mystery gift Text Block $9 Text Block Row" at bounding box center [905, 501] width 324 height 34
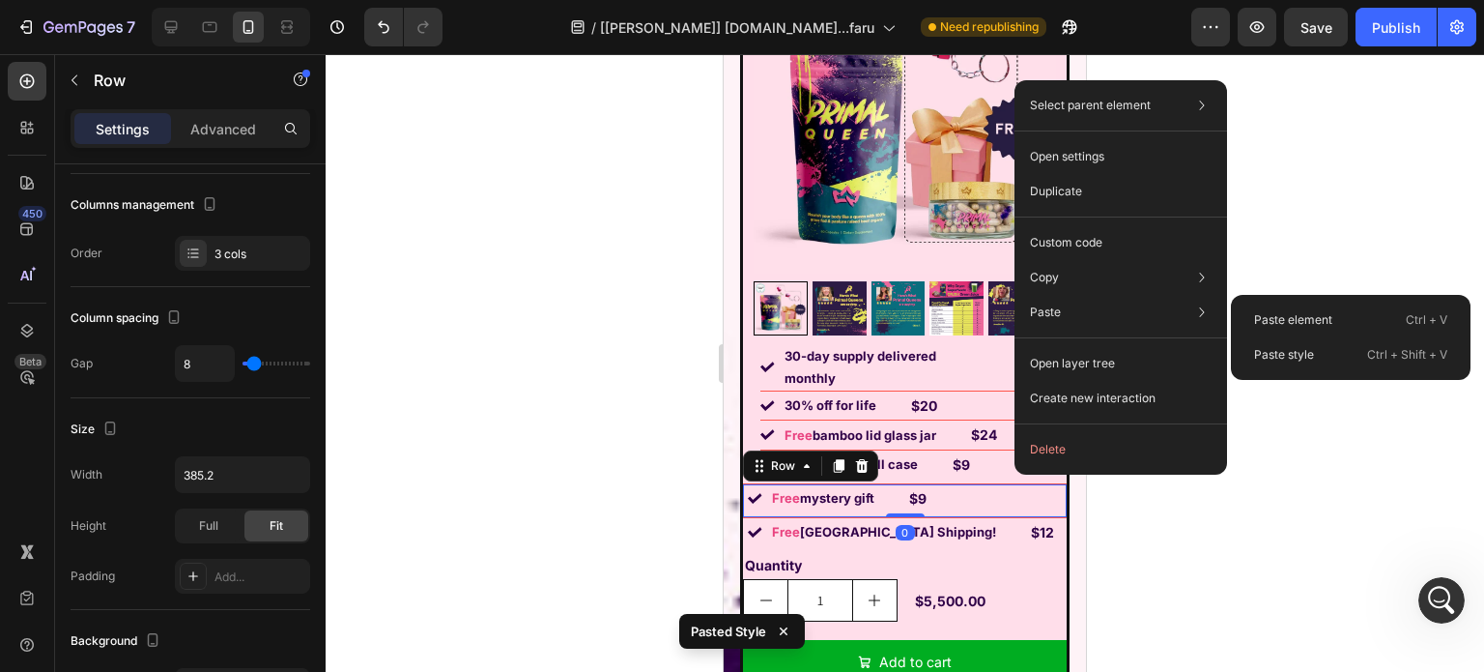
drag, startPoint x: 1310, startPoint y: 347, endPoint x: 1148, endPoint y: 420, distance: 178.2
click at [1310, 349] on p "Paste style" at bounding box center [1284, 354] width 60 height 17
type input "300"
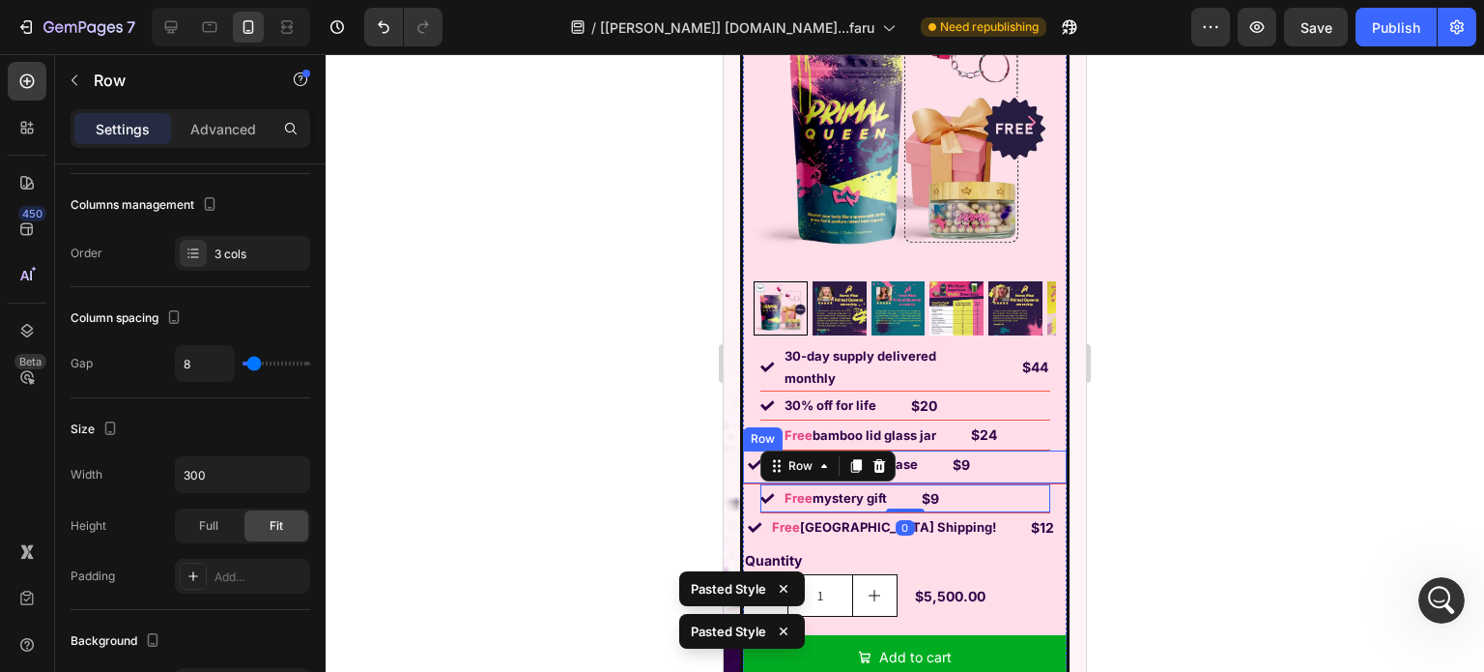
click at [1039, 450] on div "Image Free on-the-go pill case Text Block $9 Text Block Row" at bounding box center [905, 467] width 324 height 34
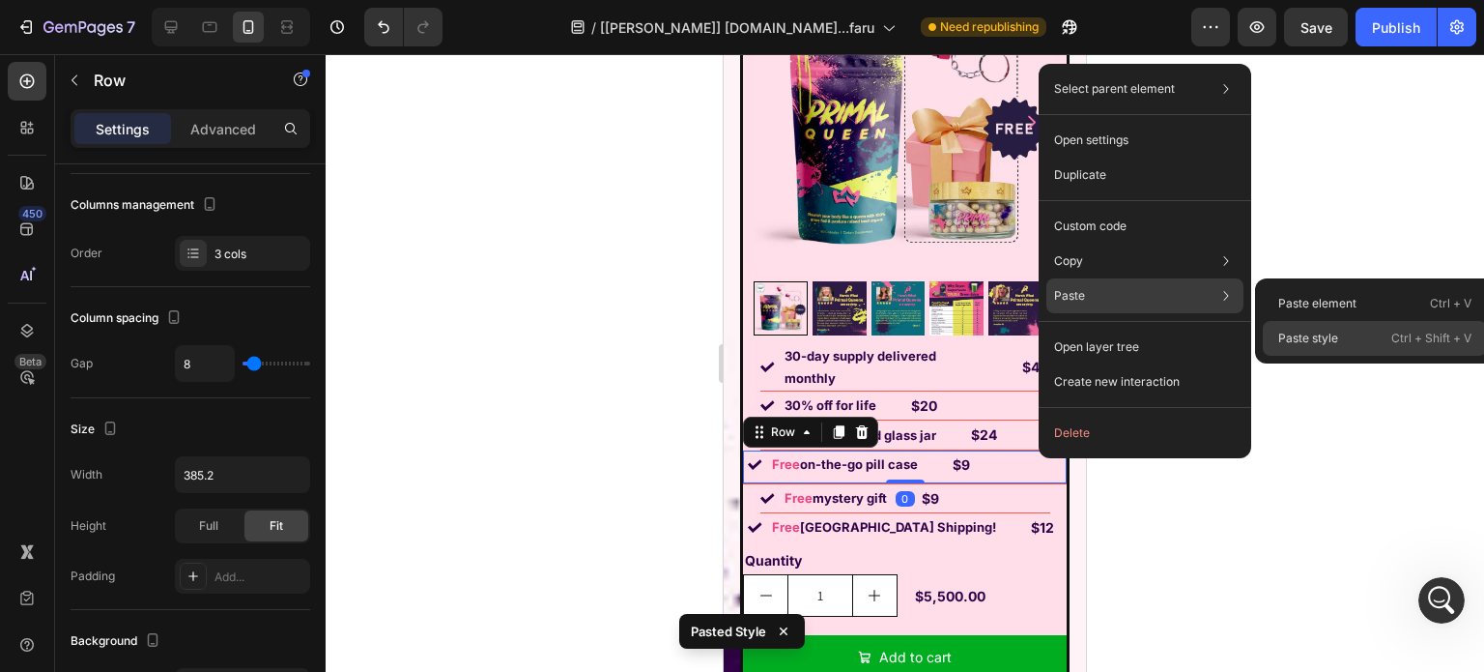
click at [1314, 331] on p "Paste style" at bounding box center [1308, 338] width 60 height 17
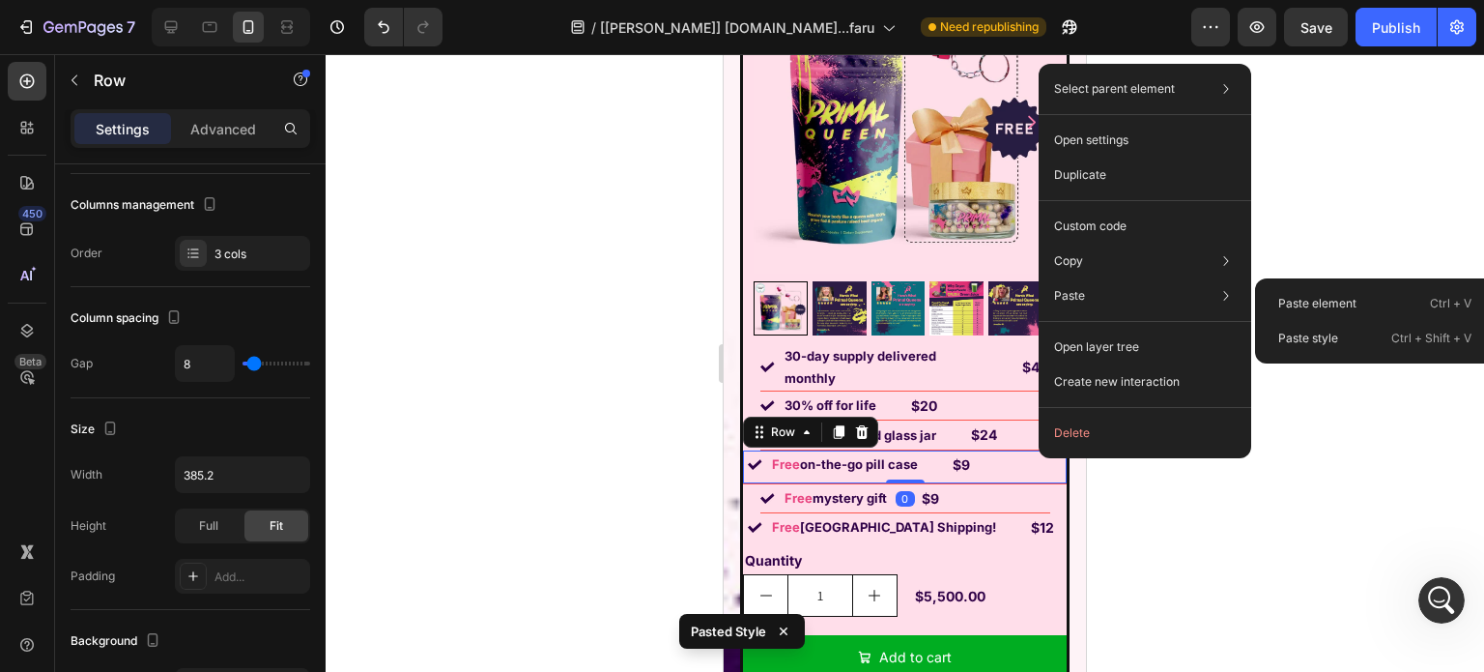
type input "300"
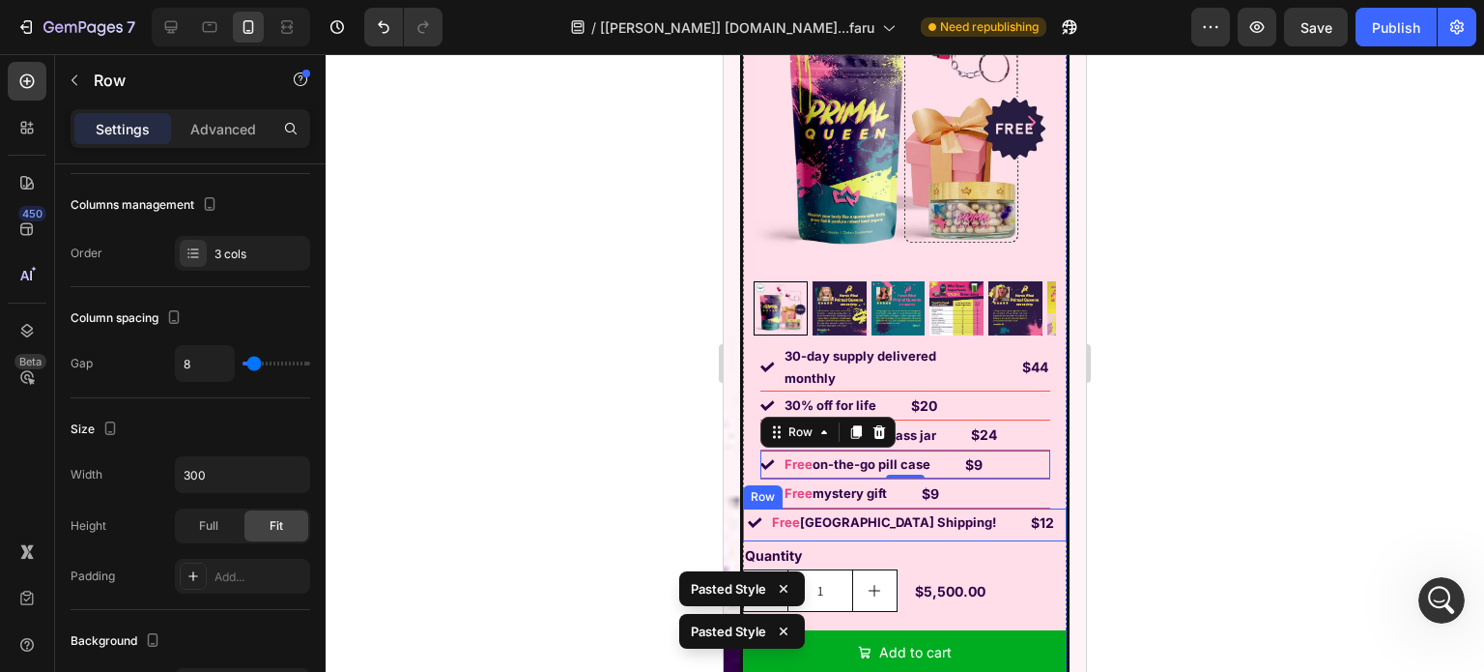
click at [1003, 508] on div "Image Free USA Shipping! Text Block $12 Text Block Row" at bounding box center [905, 524] width 324 height 33
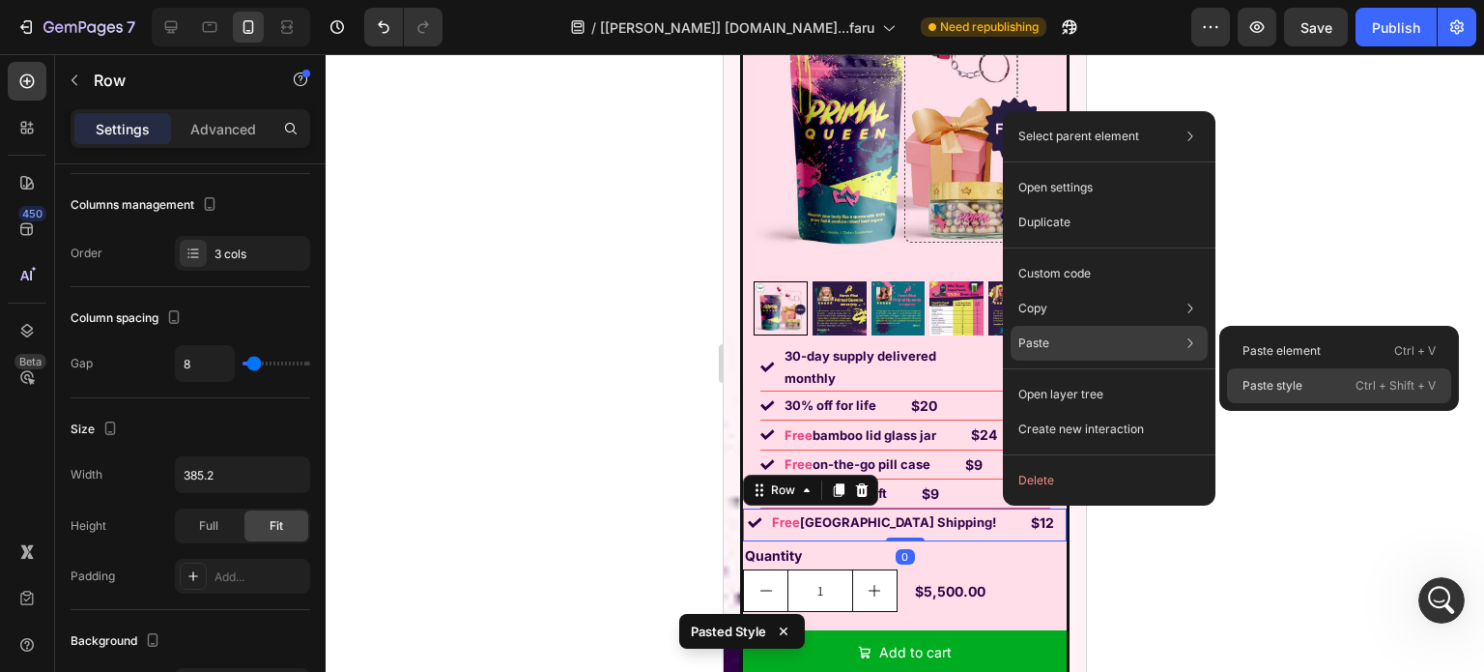
click at [1271, 379] on p "Paste style" at bounding box center [1273, 385] width 60 height 17
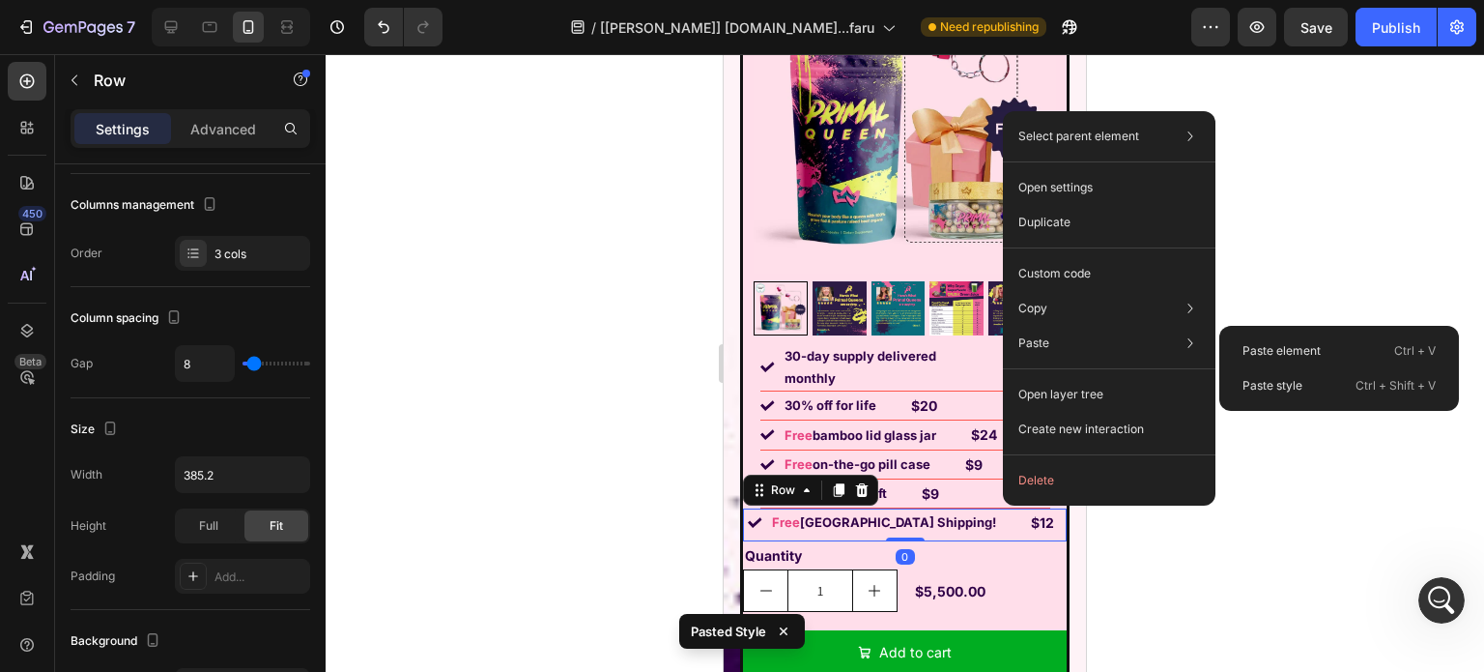
type input "300"
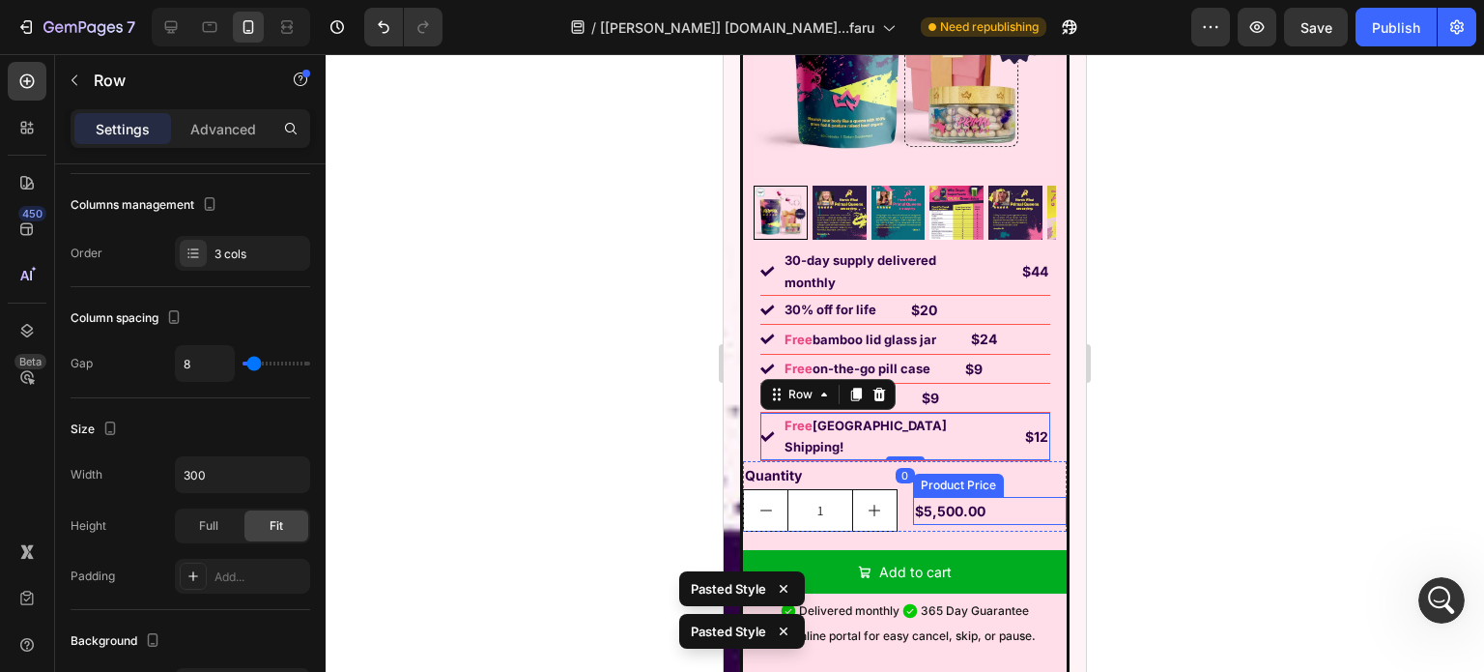
scroll to position [14894, 0]
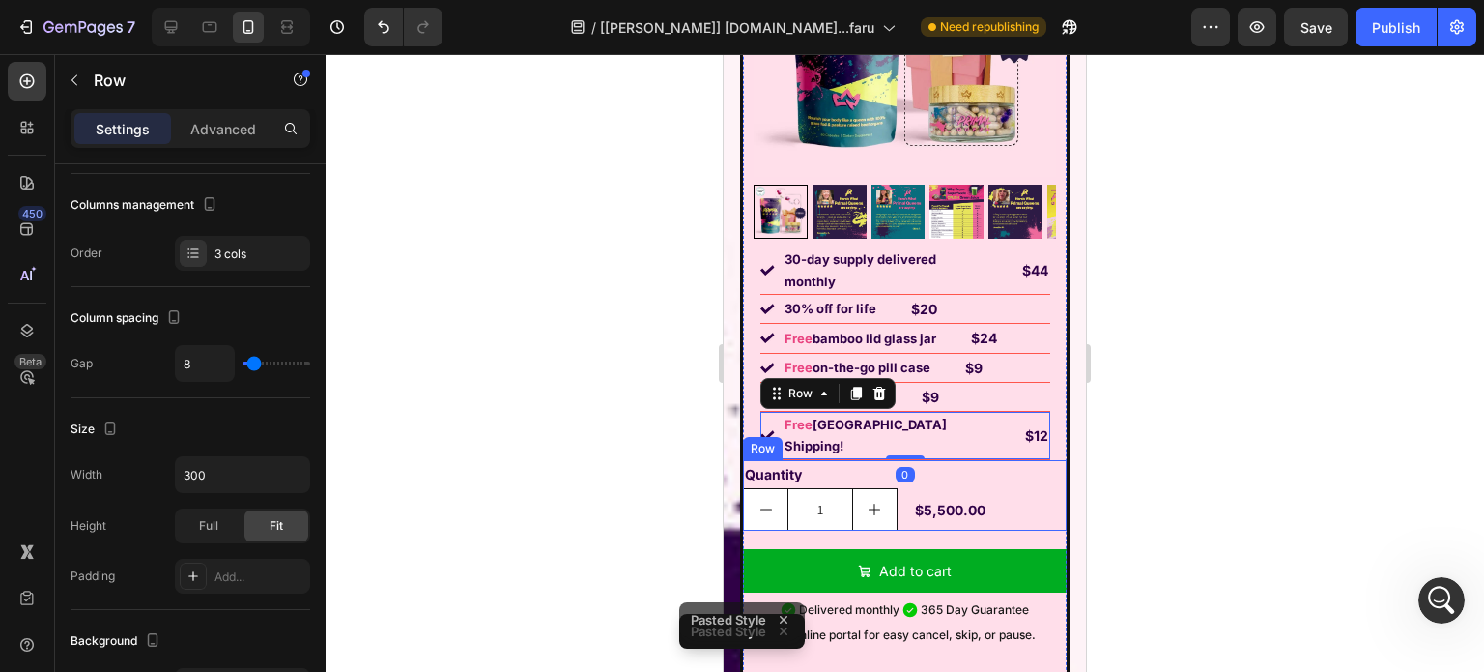
click at [1030, 460] on div "$5,500.00 Product Price Product Price" at bounding box center [990, 495] width 155 height 71
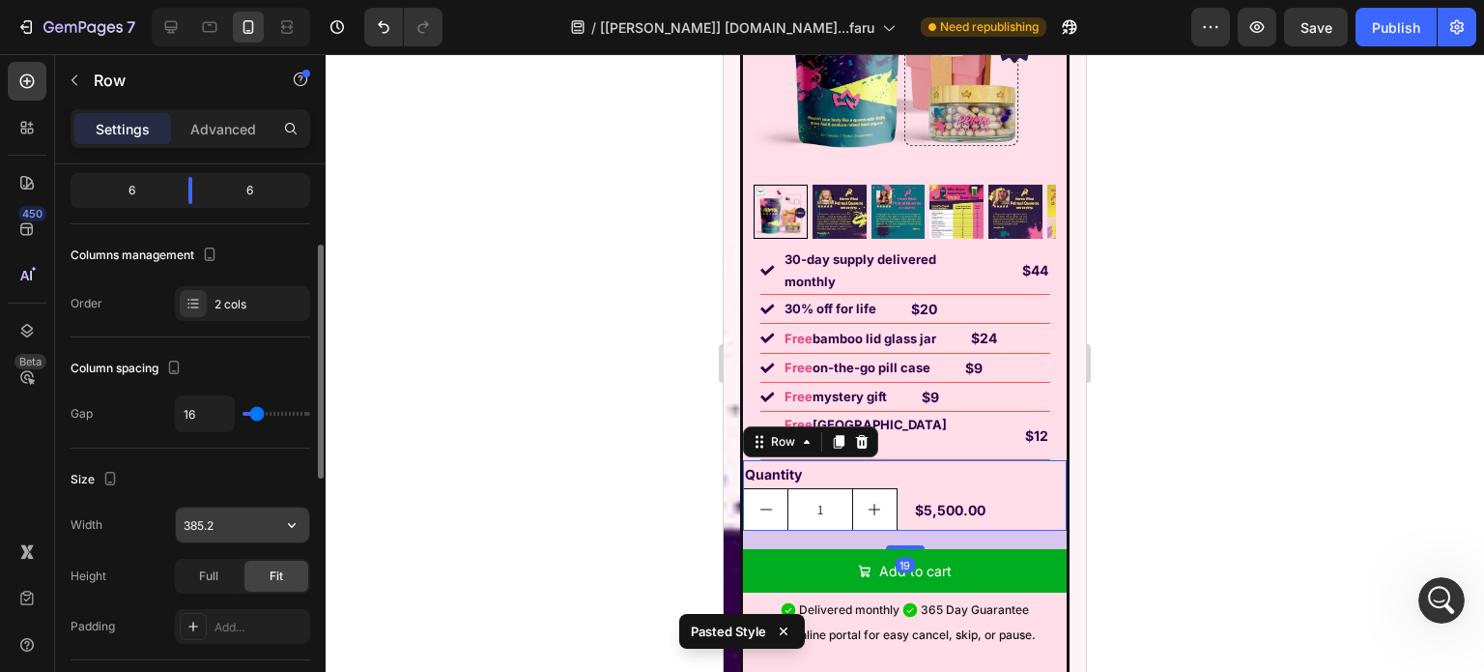
click at [239, 519] on input "385.2" at bounding box center [242, 524] width 133 height 35
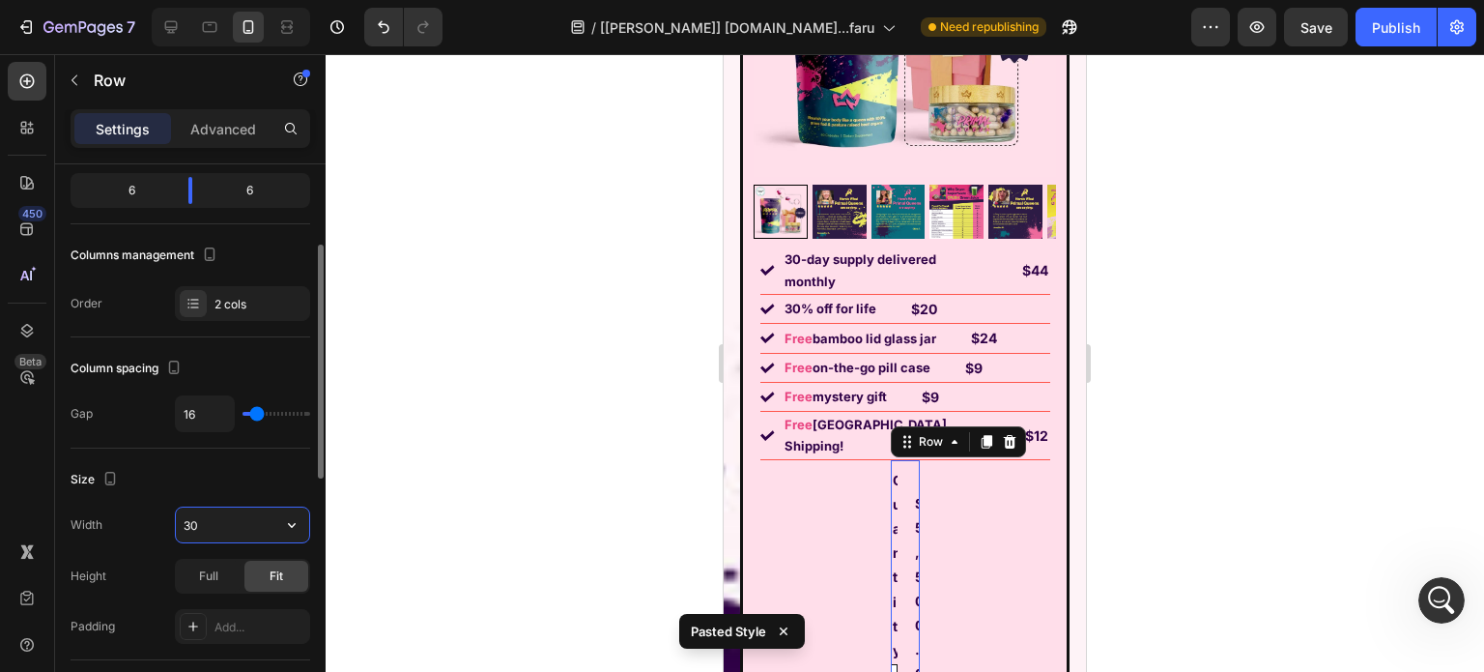
type input "300"
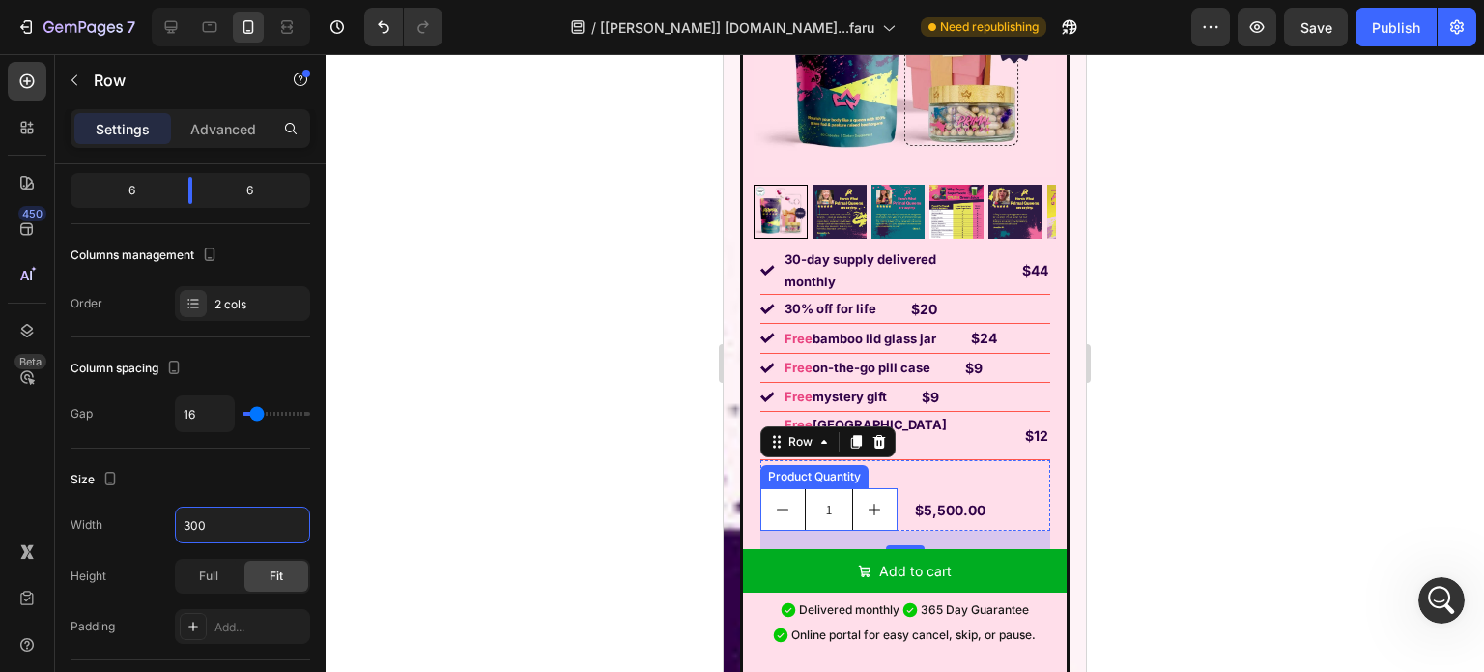
scroll to position [14991, 0]
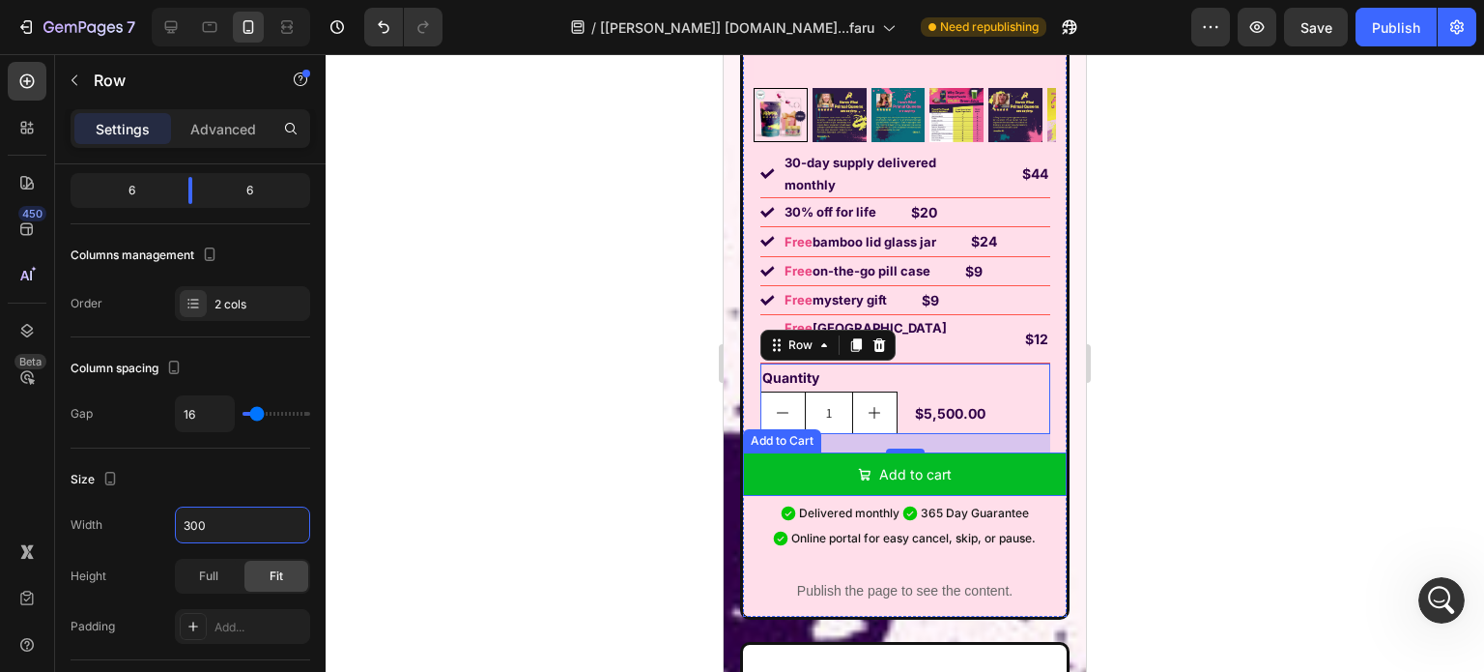
click at [769, 452] on button "Add to cart" at bounding box center [905, 473] width 324 height 43
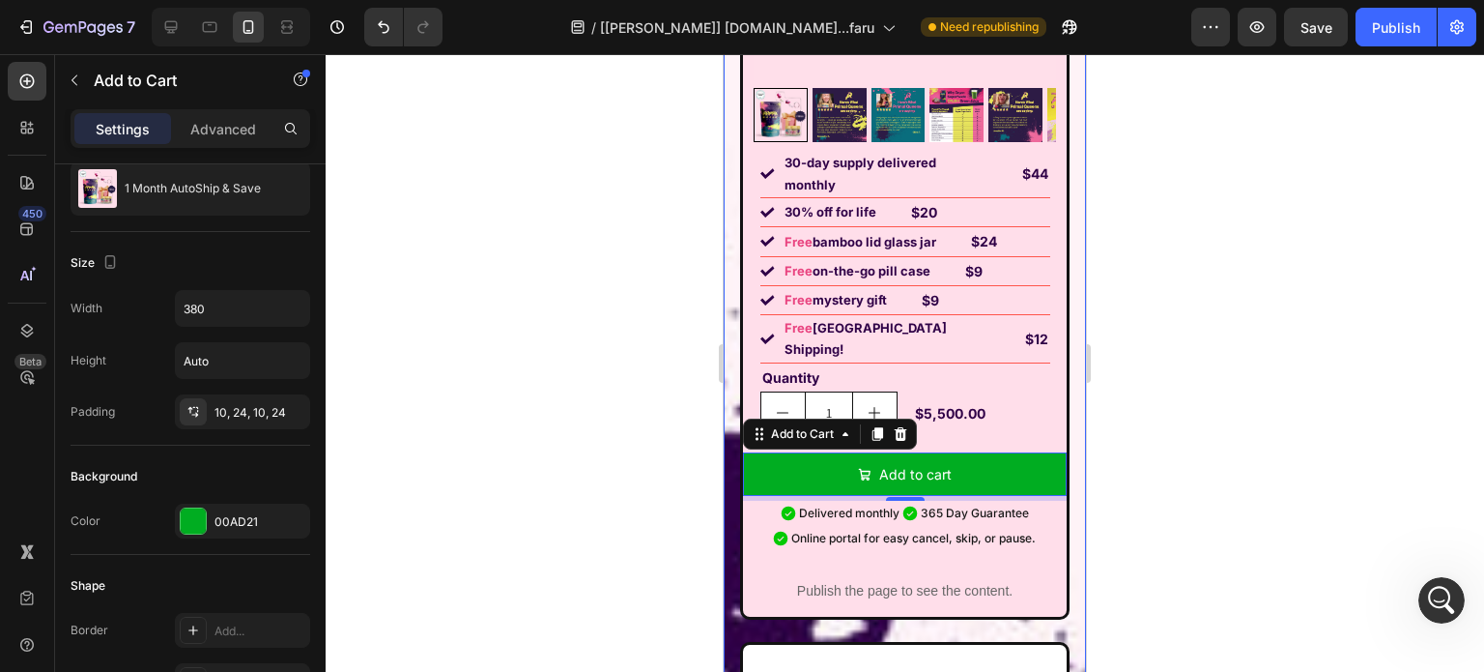
scroll to position [0, 0]
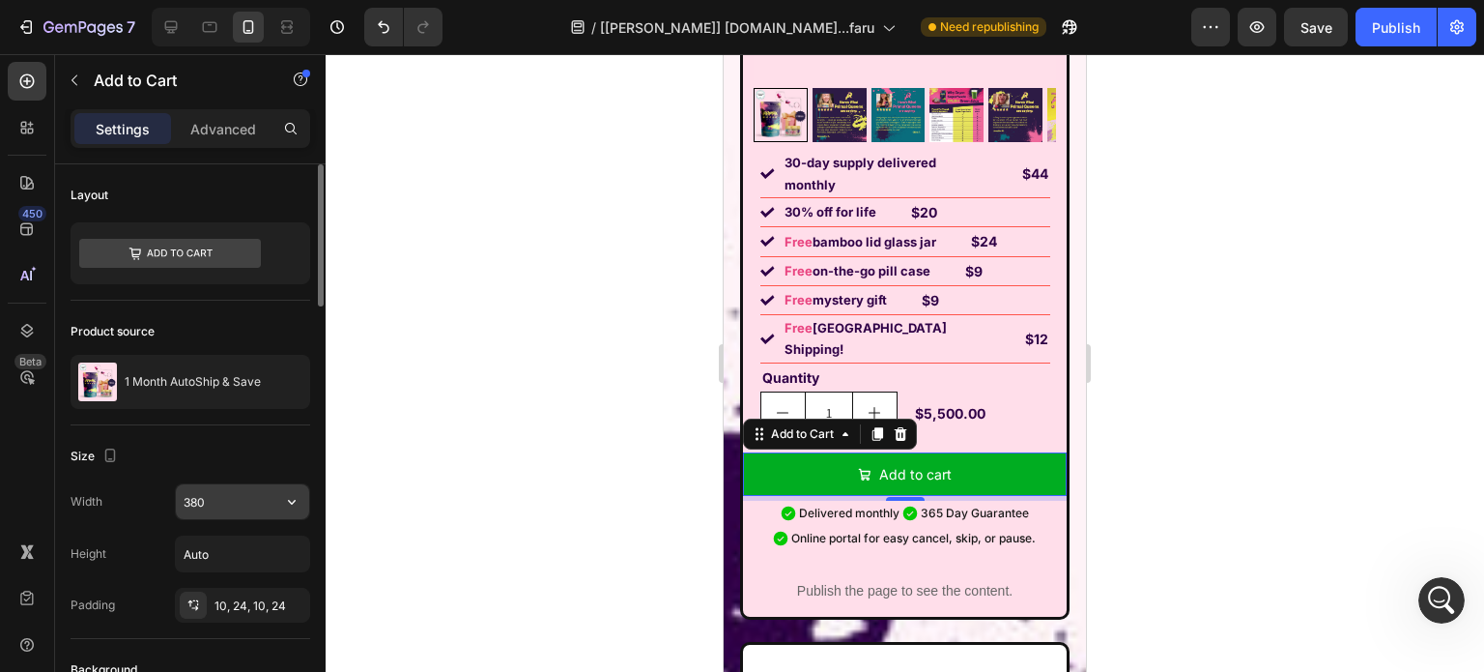
click at [232, 496] on input "380" at bounding box center [242, 501] width 133 height 35
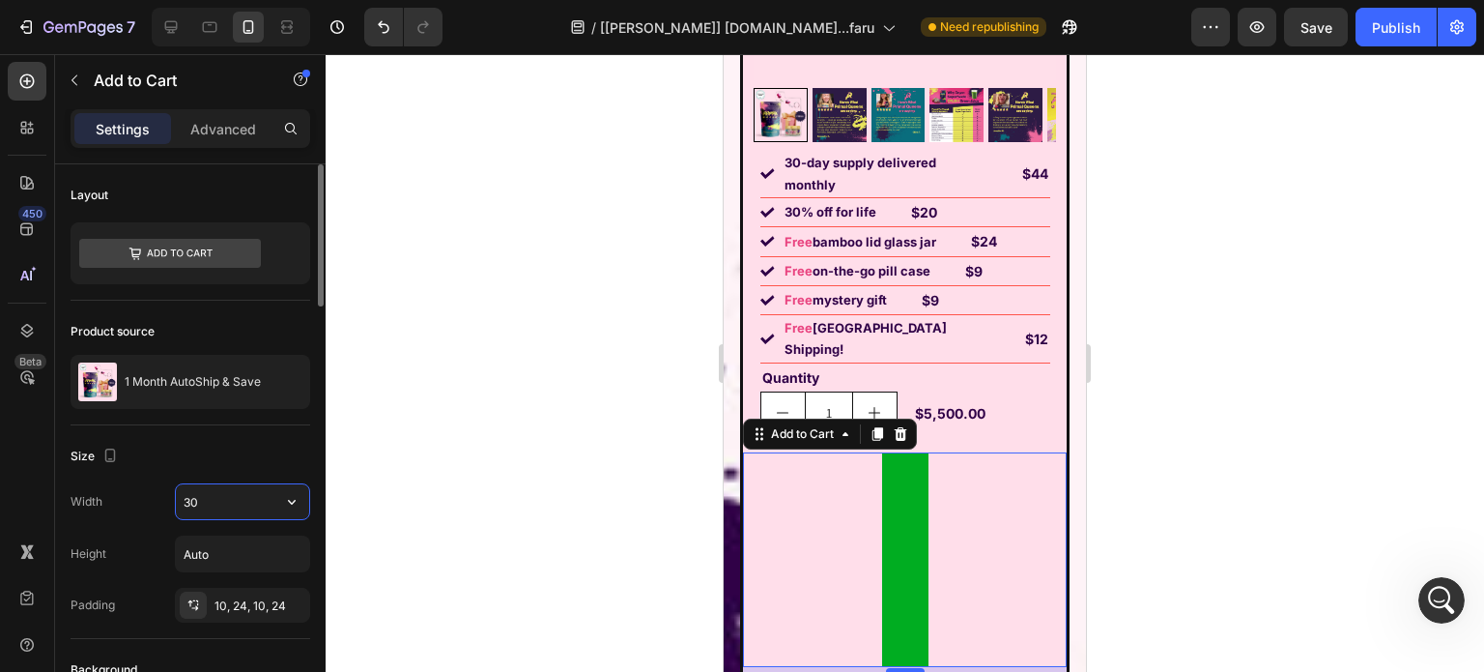
type input "300"
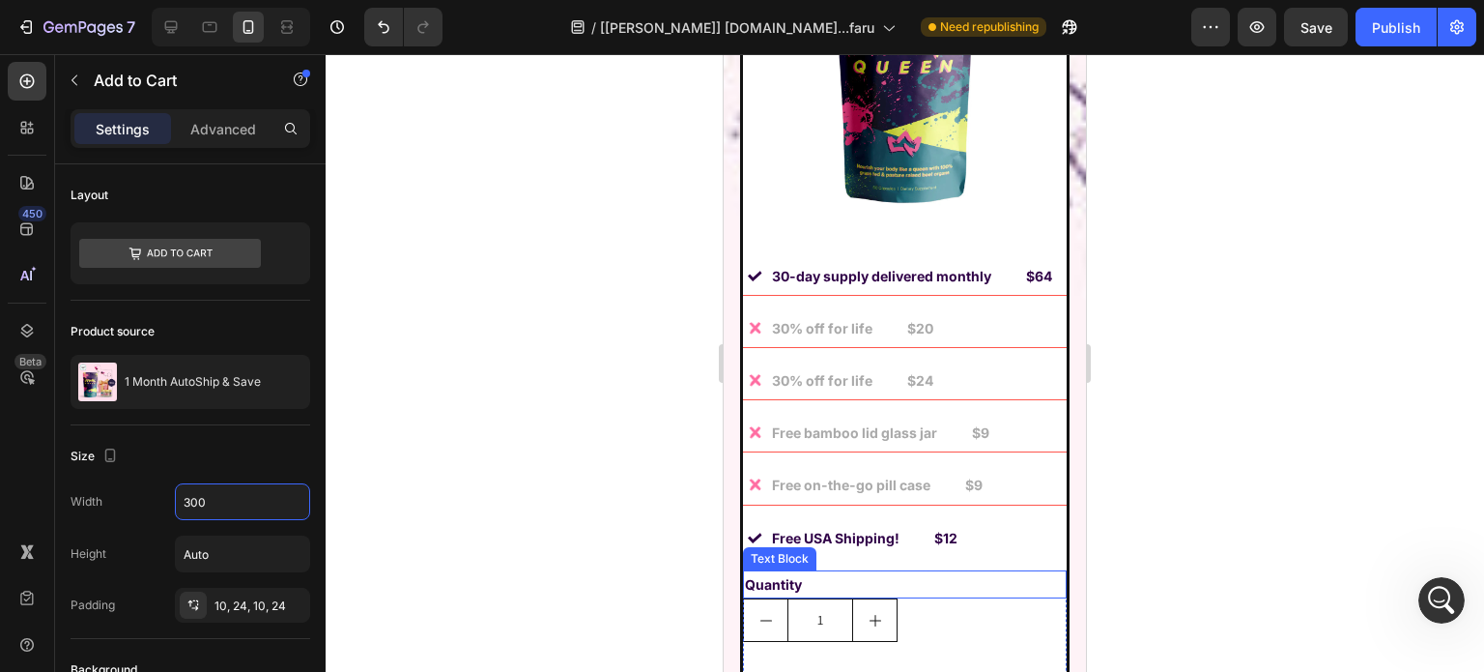
scroll to position [16054, 0]
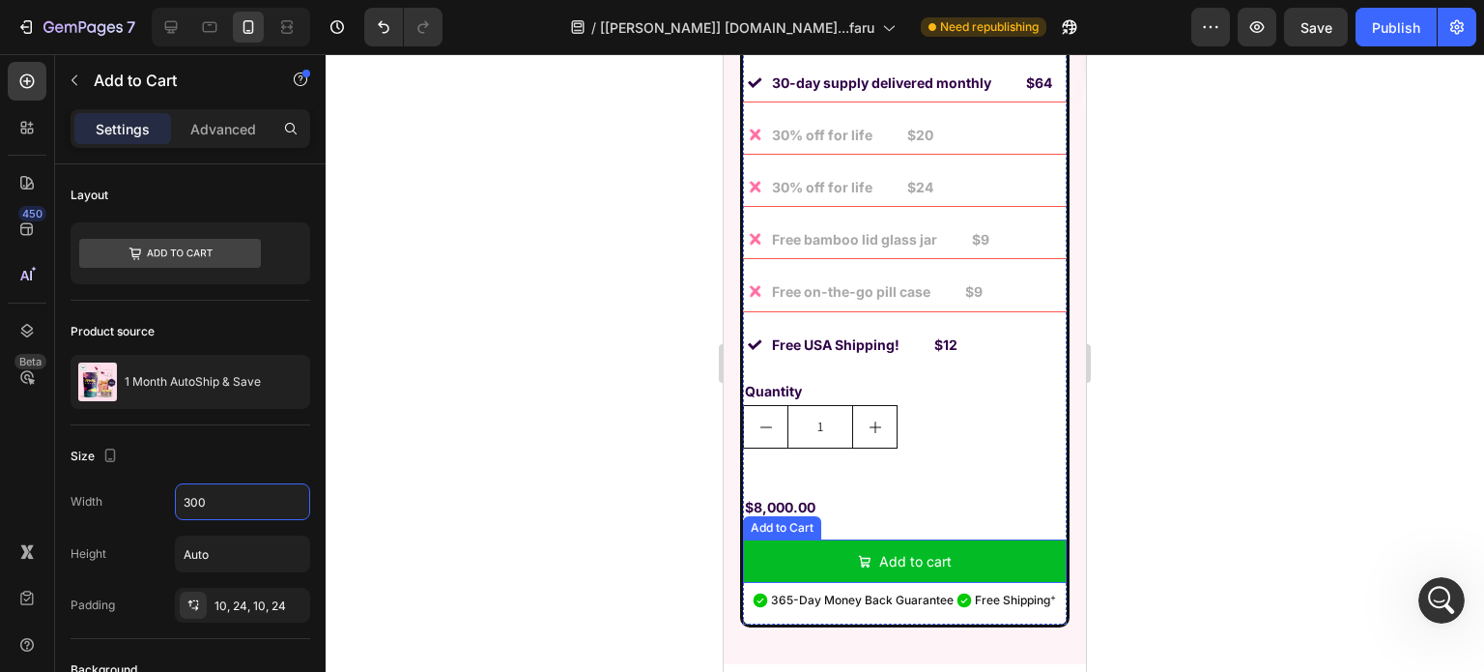
click at [819, 539] on button "Add to cart" at bounding box center [905, 560] width 324 height 43
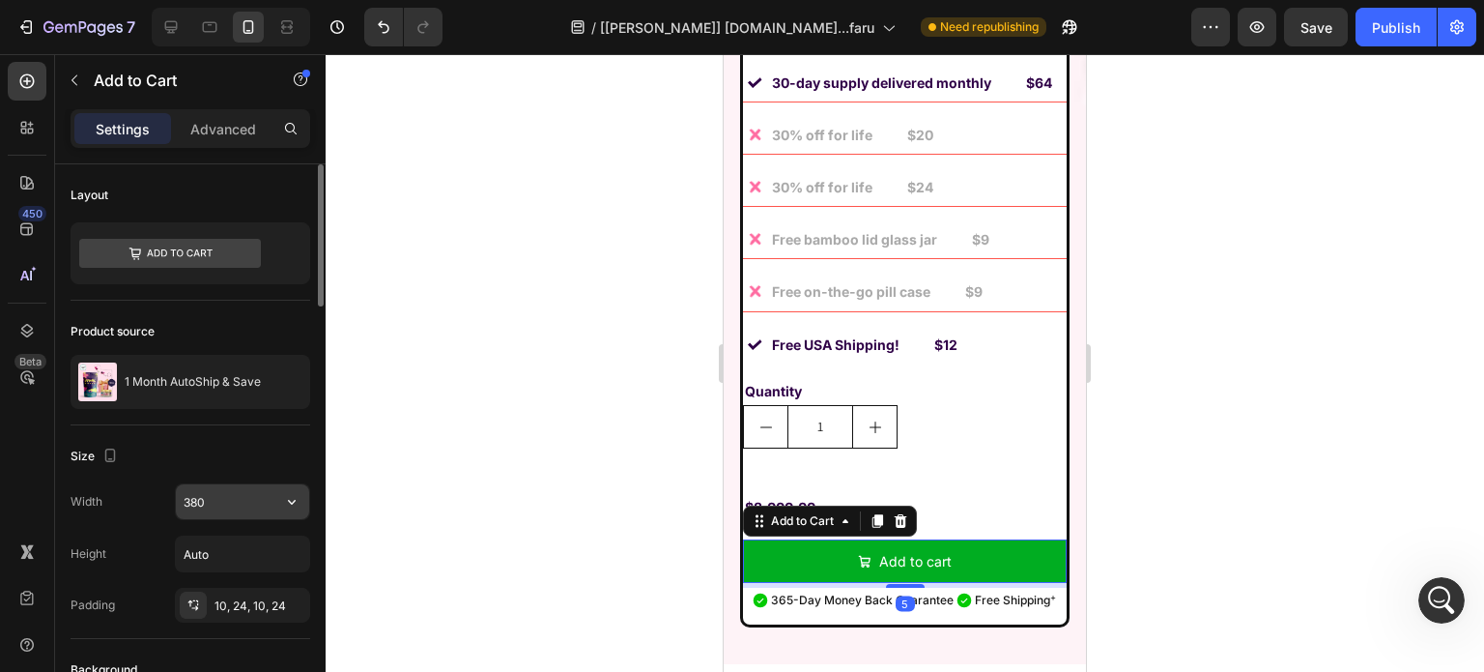
click at [241, 498] on input "380" at bounding box center [242, 501] width 133 height 35
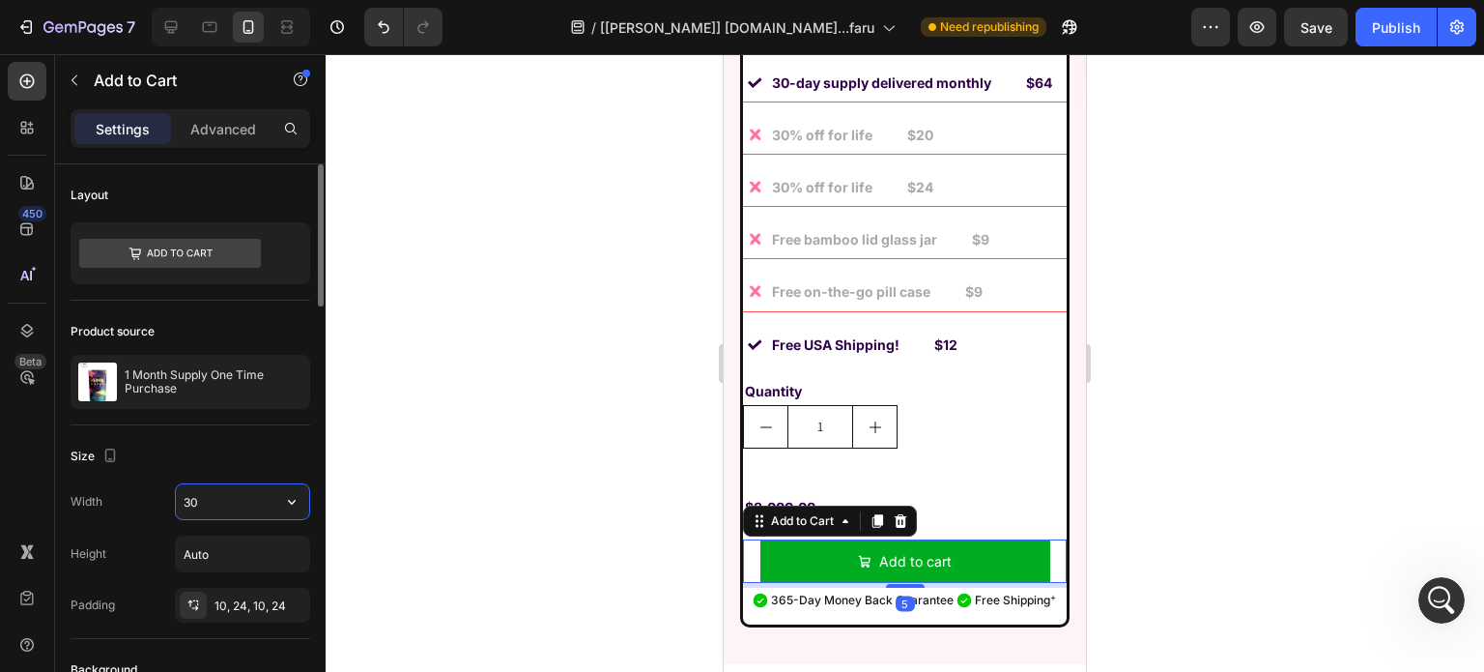
type input "300"
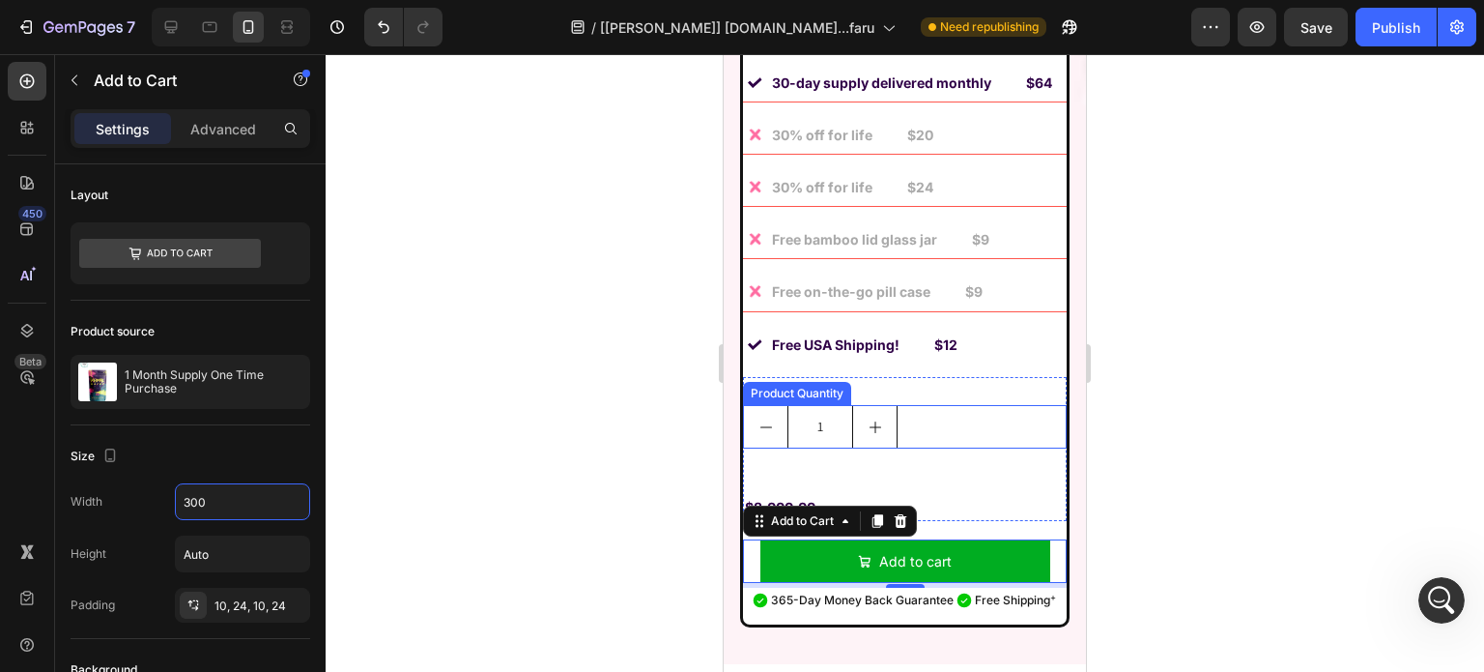
click at [961, 405] on div "1" at bounding box center [905, 426] width 324 height 43
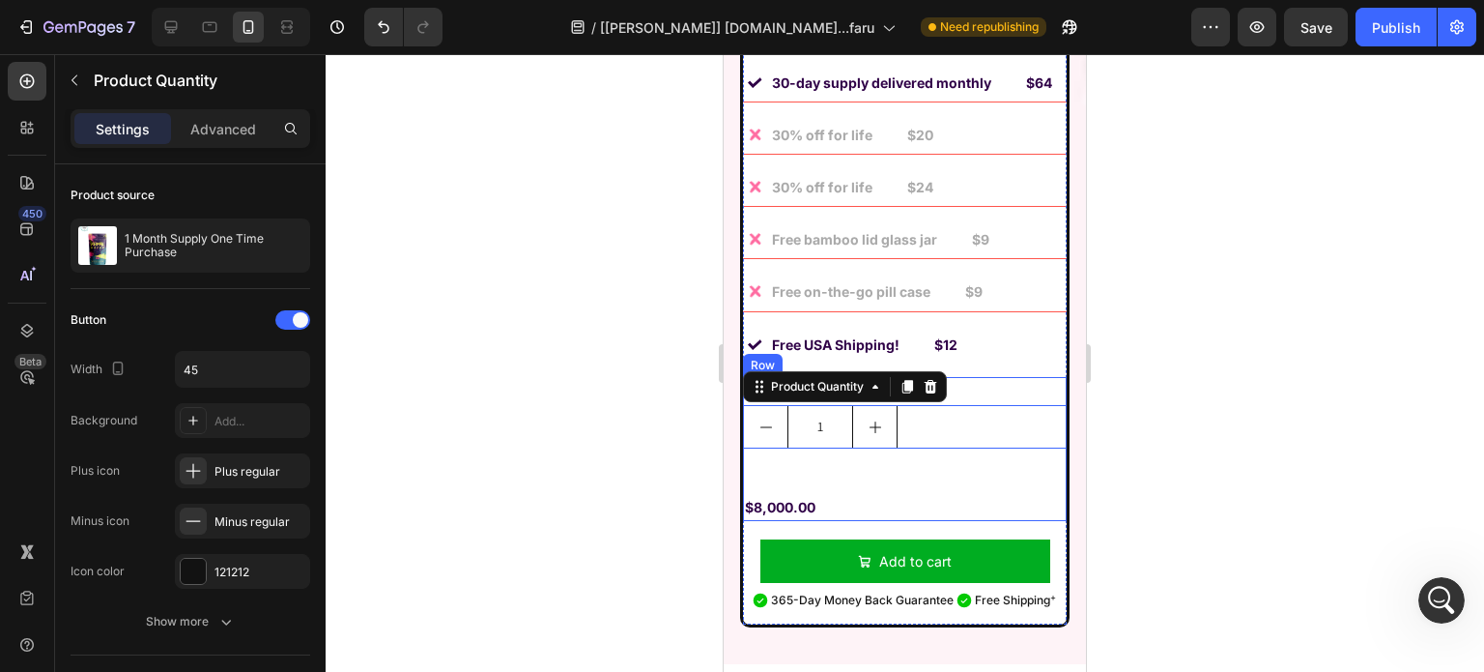
click at [954, 464] on div "$8,000.00 Product Price Product Price" at bounding box center [905, 492] width 324 height 57
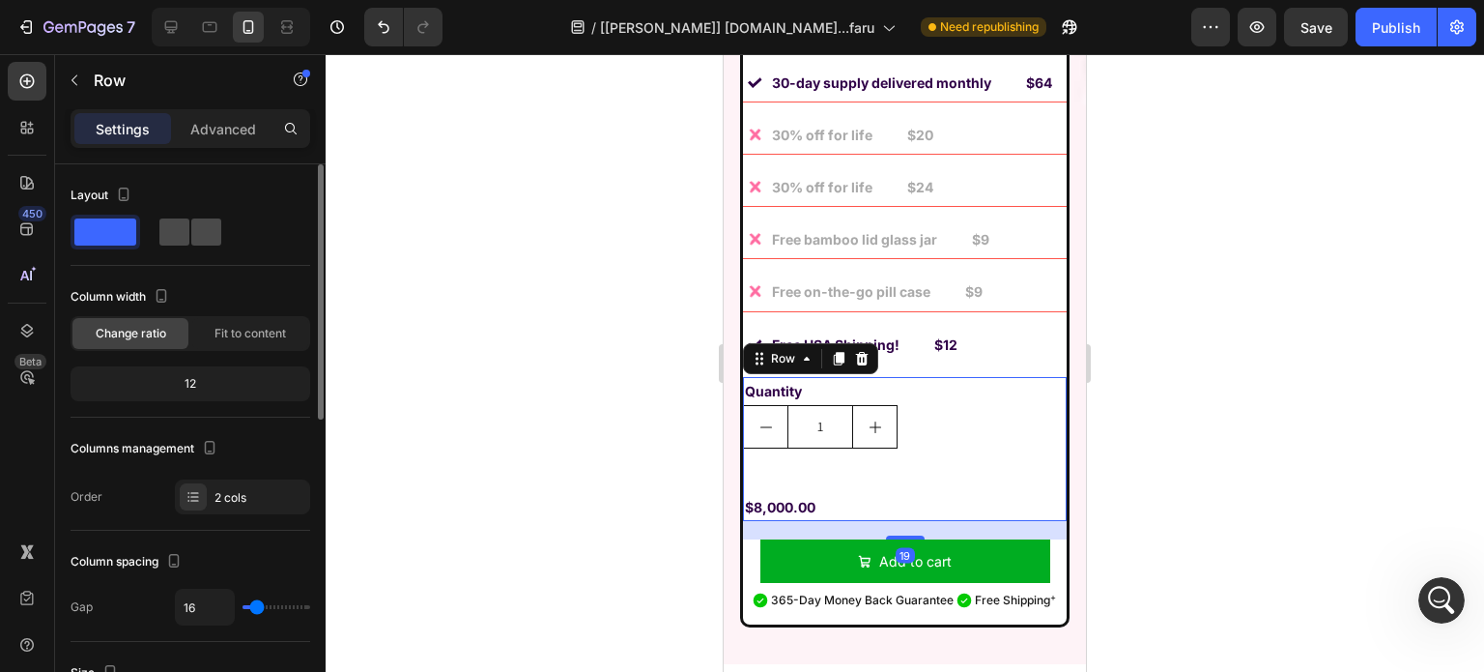
click at [189, 224] on div at bounding box center [190, 231] width 62 height 27
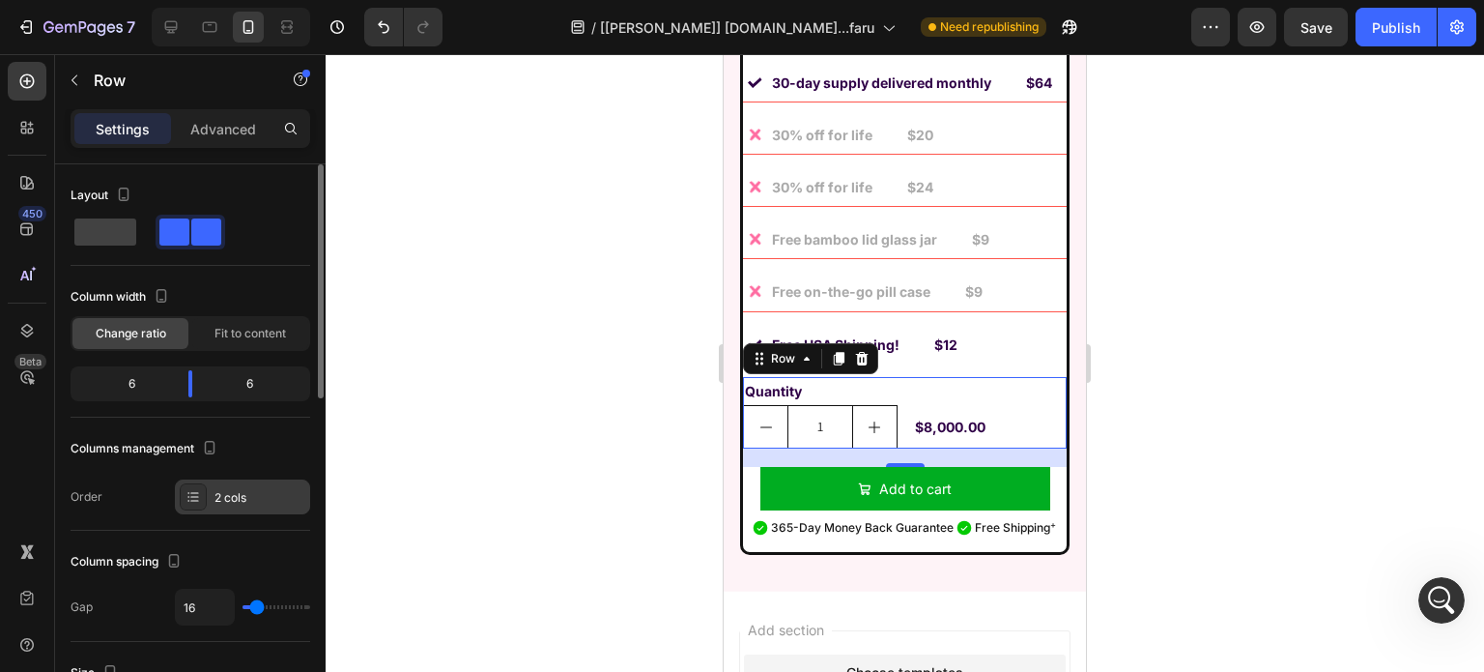
scroll to position [290, 0]
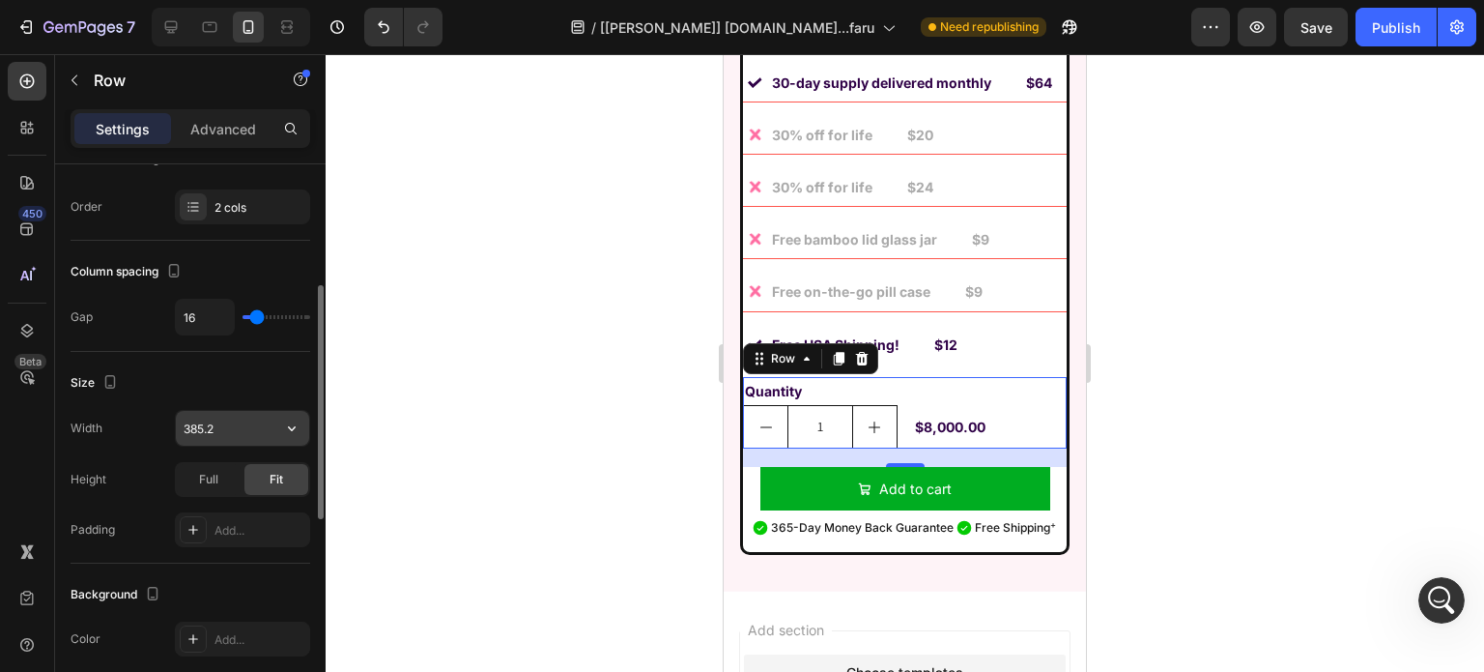
click at [226, 422] on input "385.2" at bounding box center [242, 428] width 133 height 35
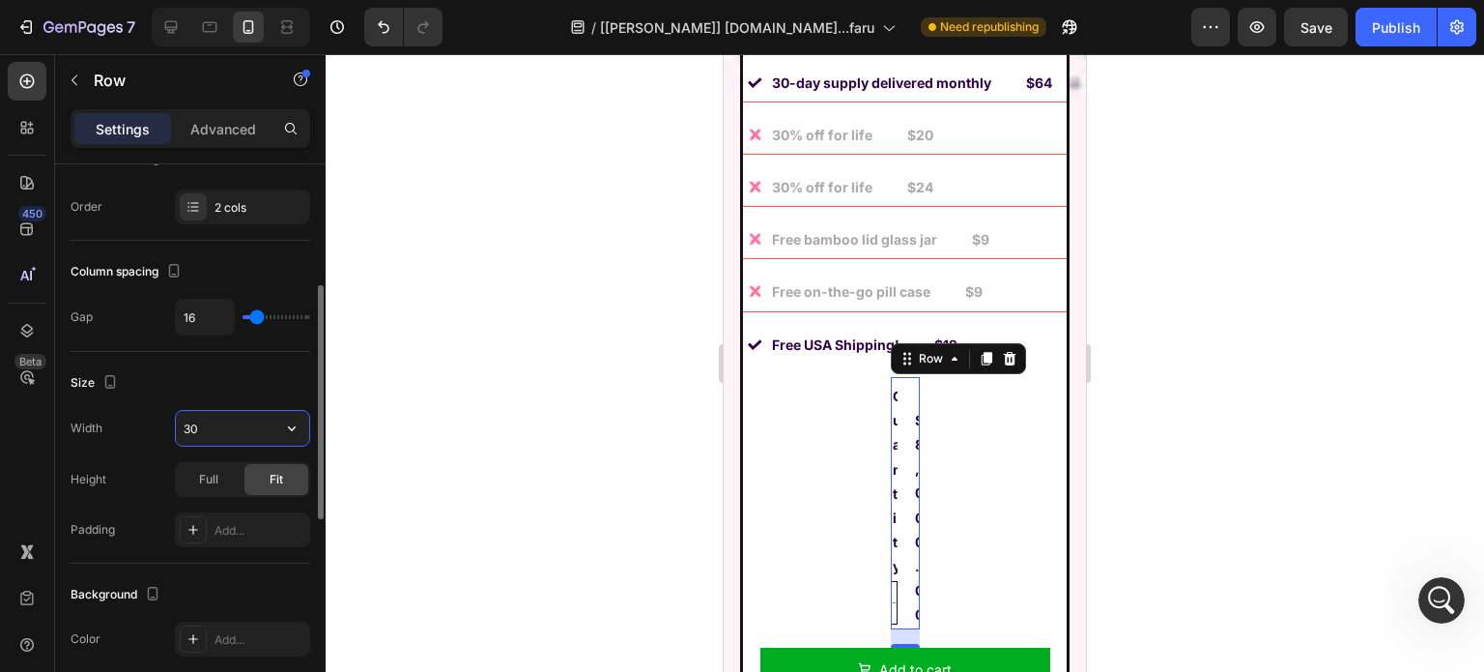
type input "300"
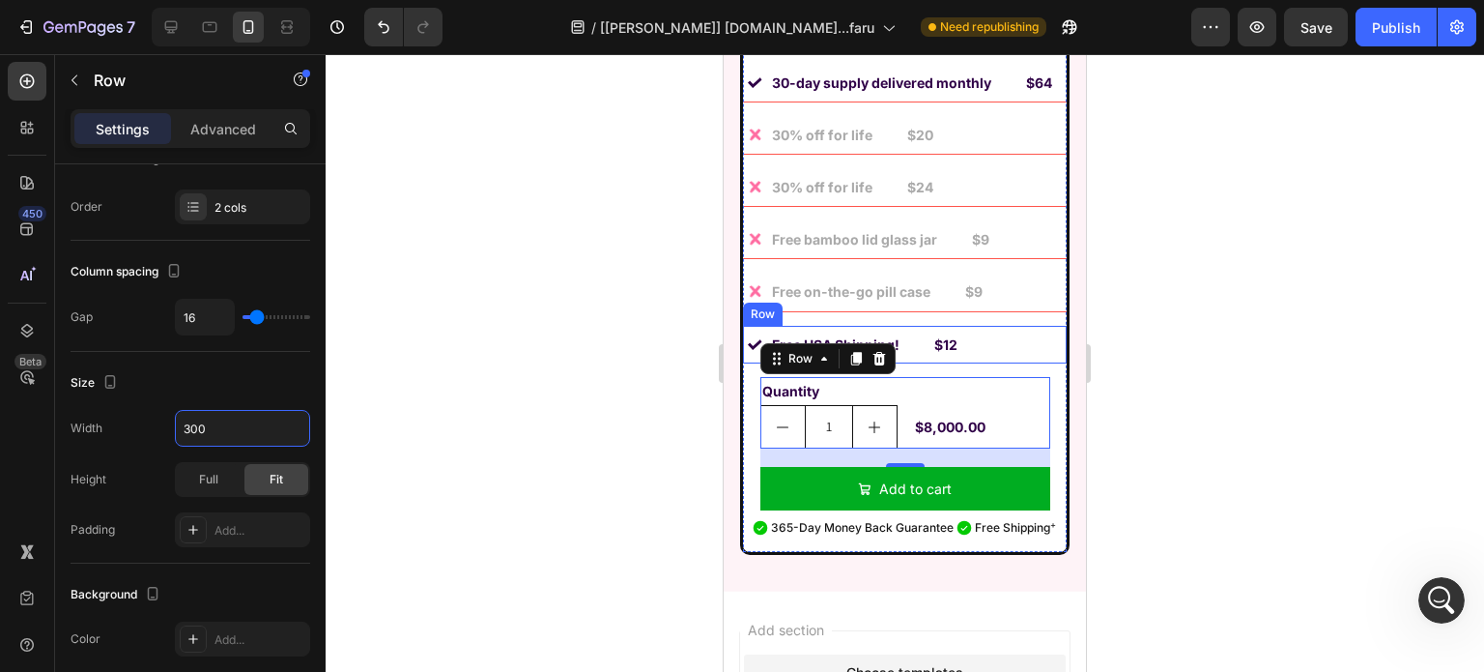
click at [973, 326] on div "Image Free USA Shipping! Text Block $12 Text Block Row" at bounding box center [905, 345] width 324 height 38
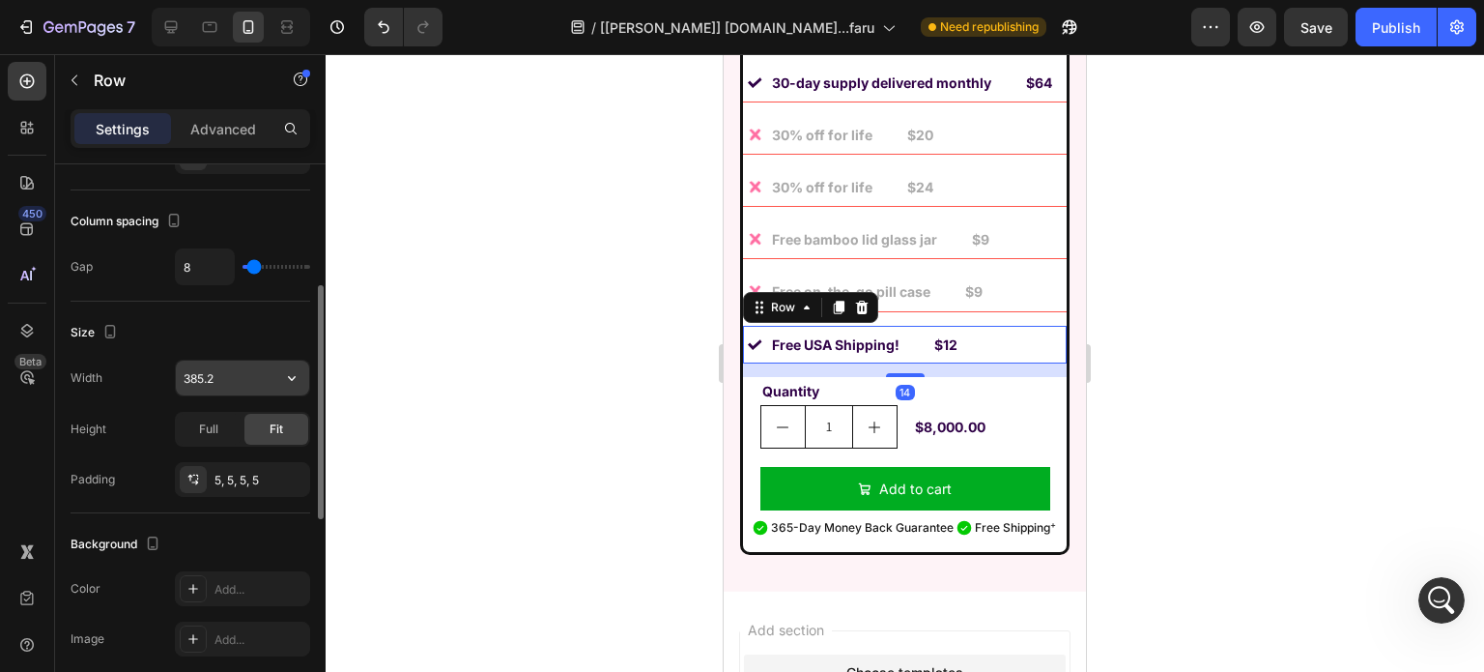
click at [236, 362] on input "385.2" at bounding box center [242, 377] width 133 height 35
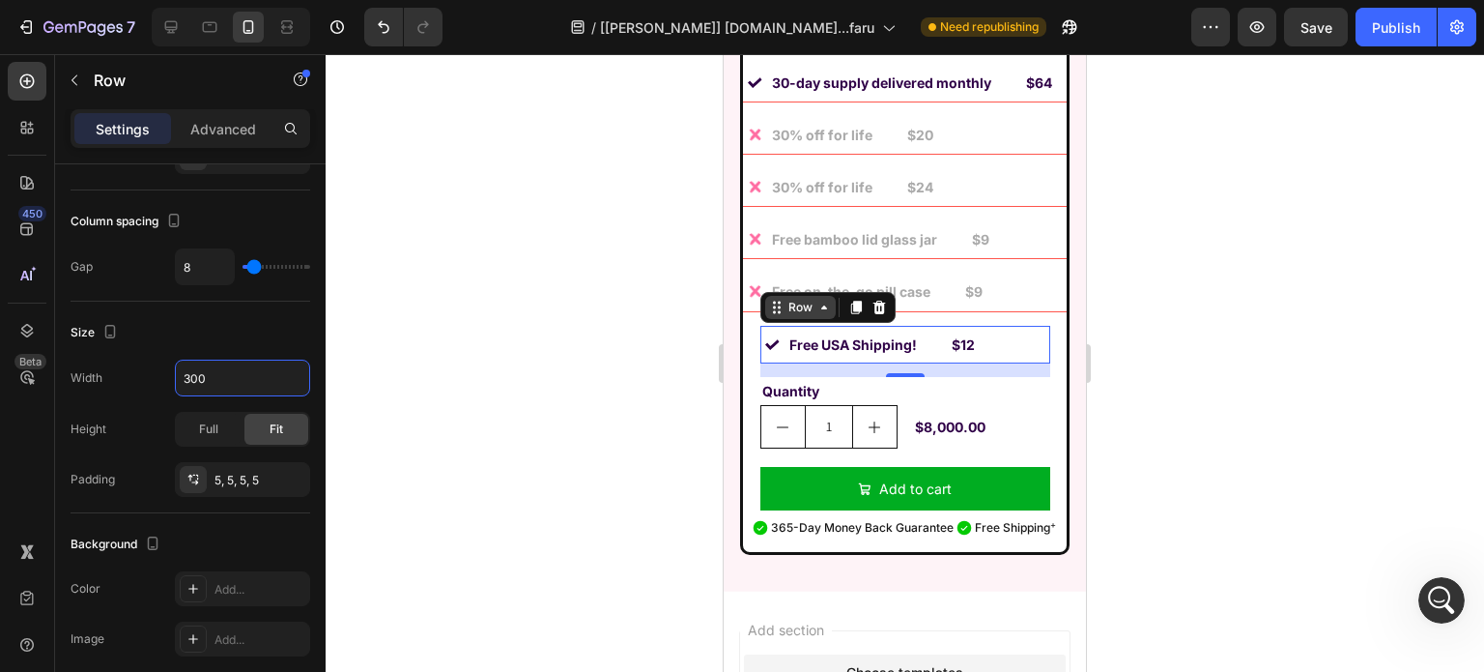
type input "300"
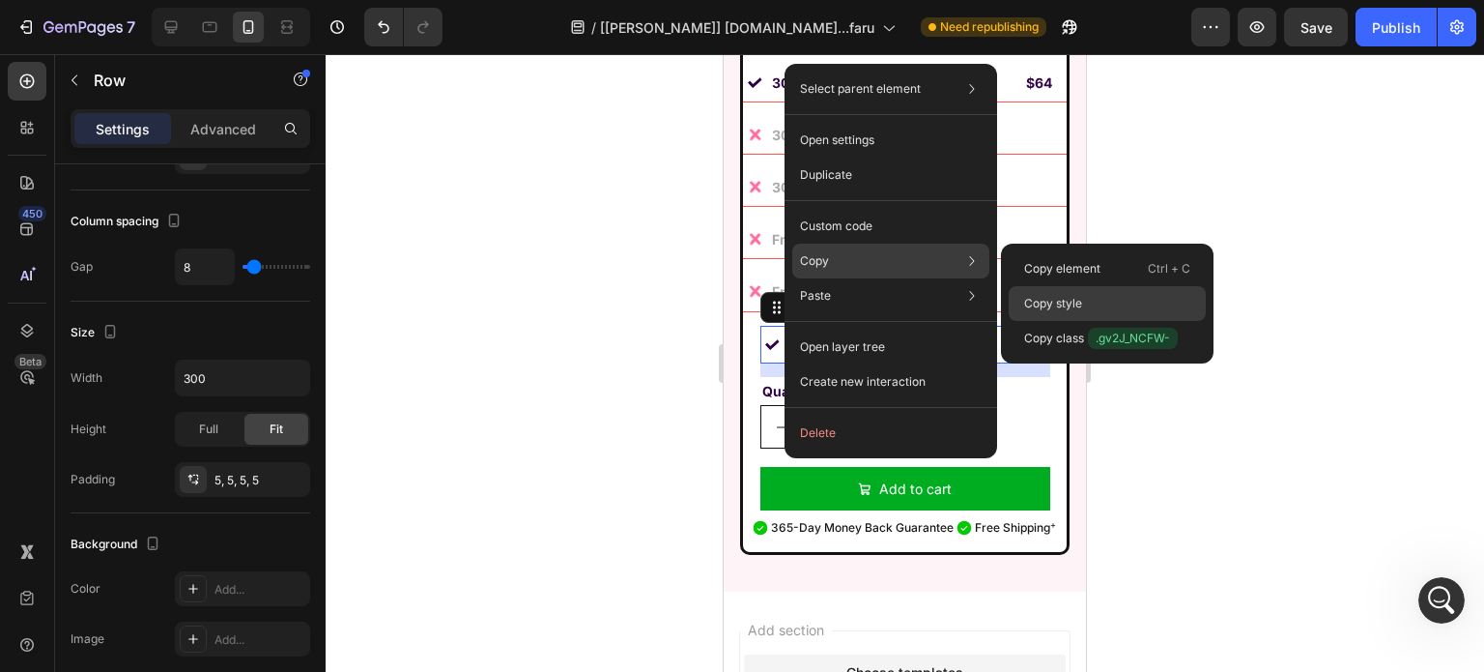
click at [1070, 321] on div "Copy style" at bounding box center [1107, 338] width 197 height 35
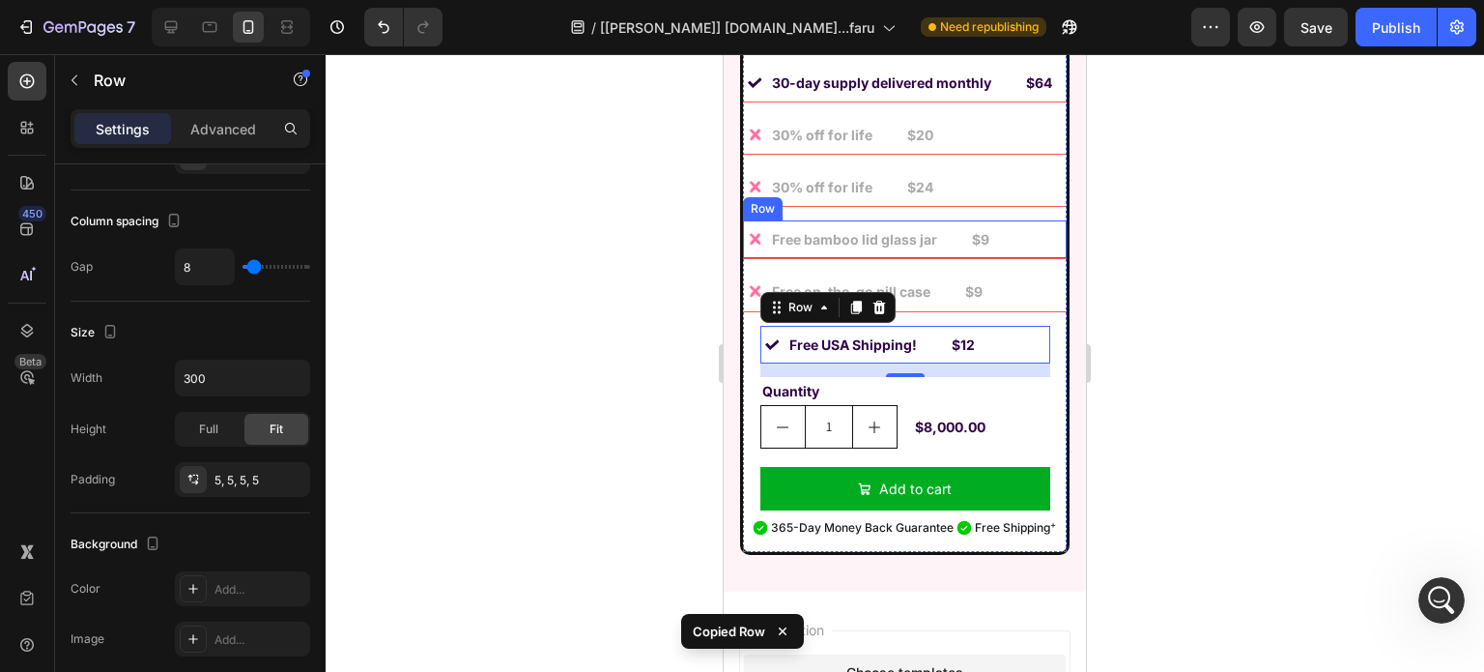
click at [1022, 222] on div "Image Free bamboo lid glass jar Text Block $9 Text Block Row" at bounding box center [905, 239] width 324 height 39
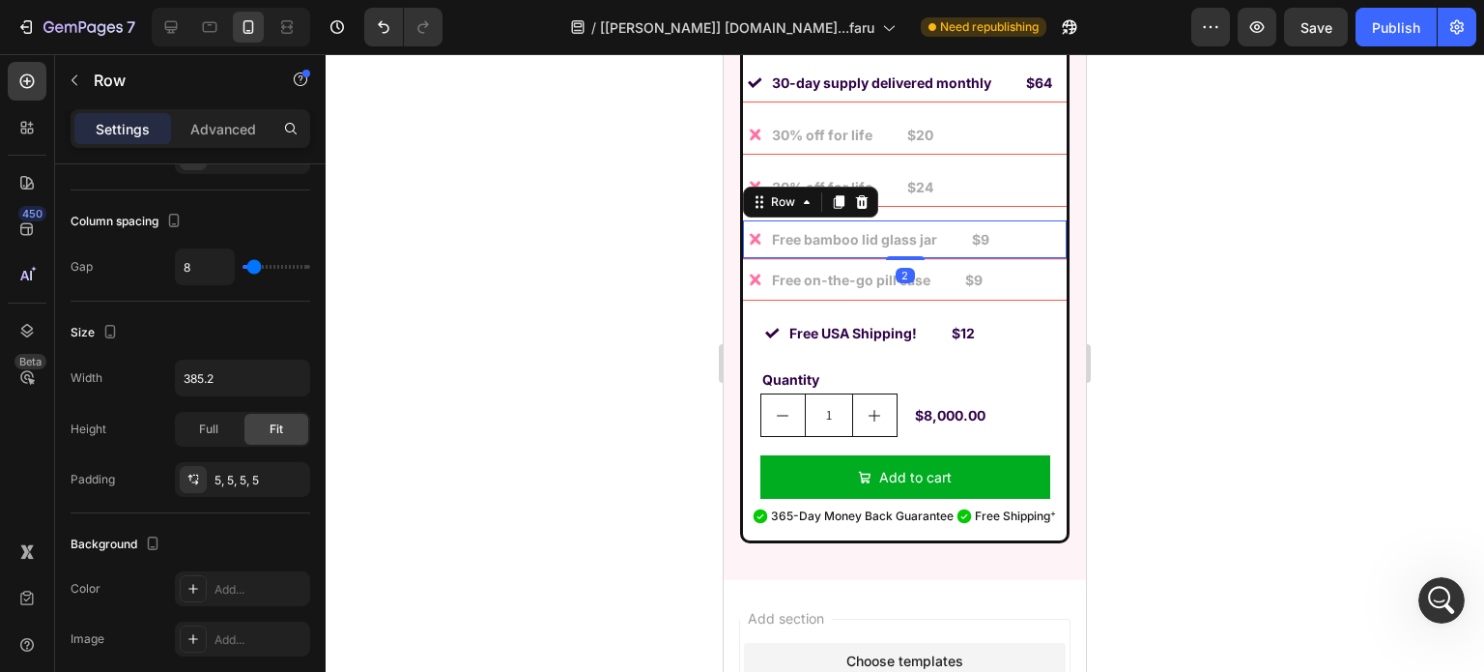
drag, startPoint x: 897, startPoint y: 239, endPoint x: 927, endPoint y: 220, distance: 35.1
click at [904, 256] on div at bounding box center [905, 258] width 39 height 4
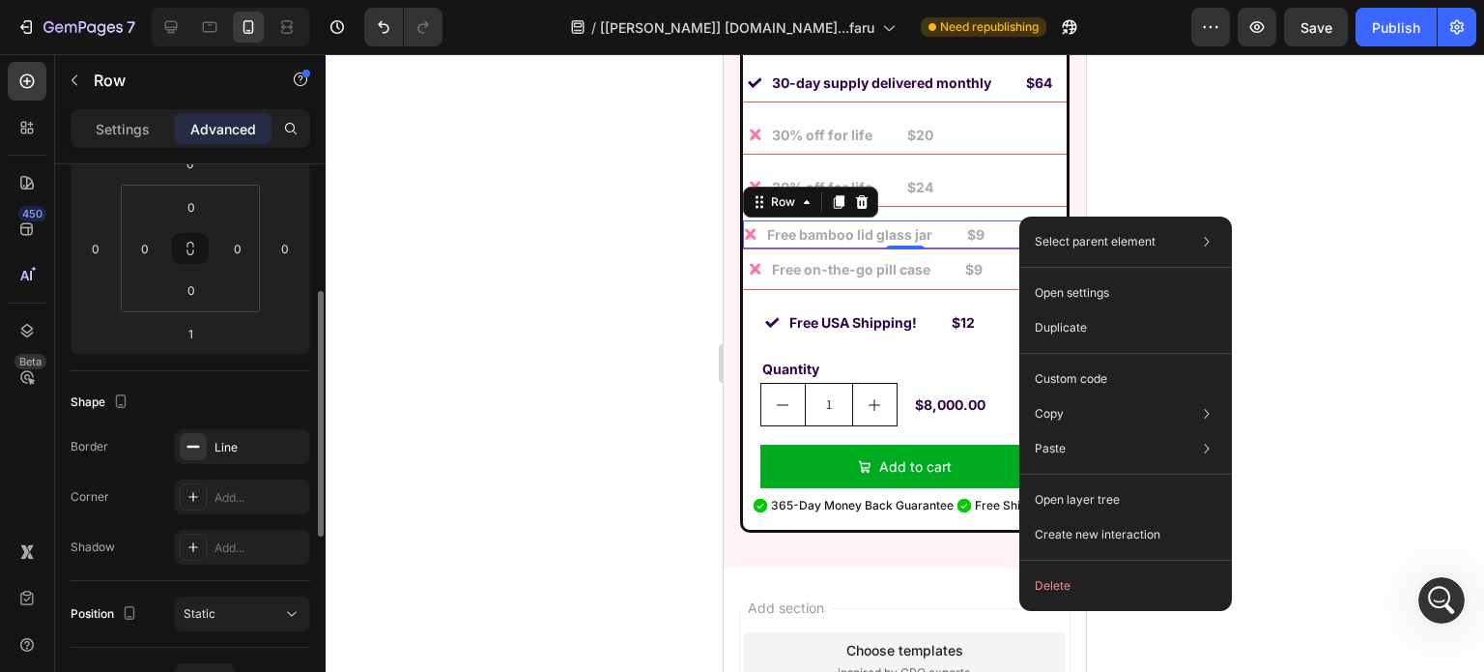
scroll to position [387, 0]
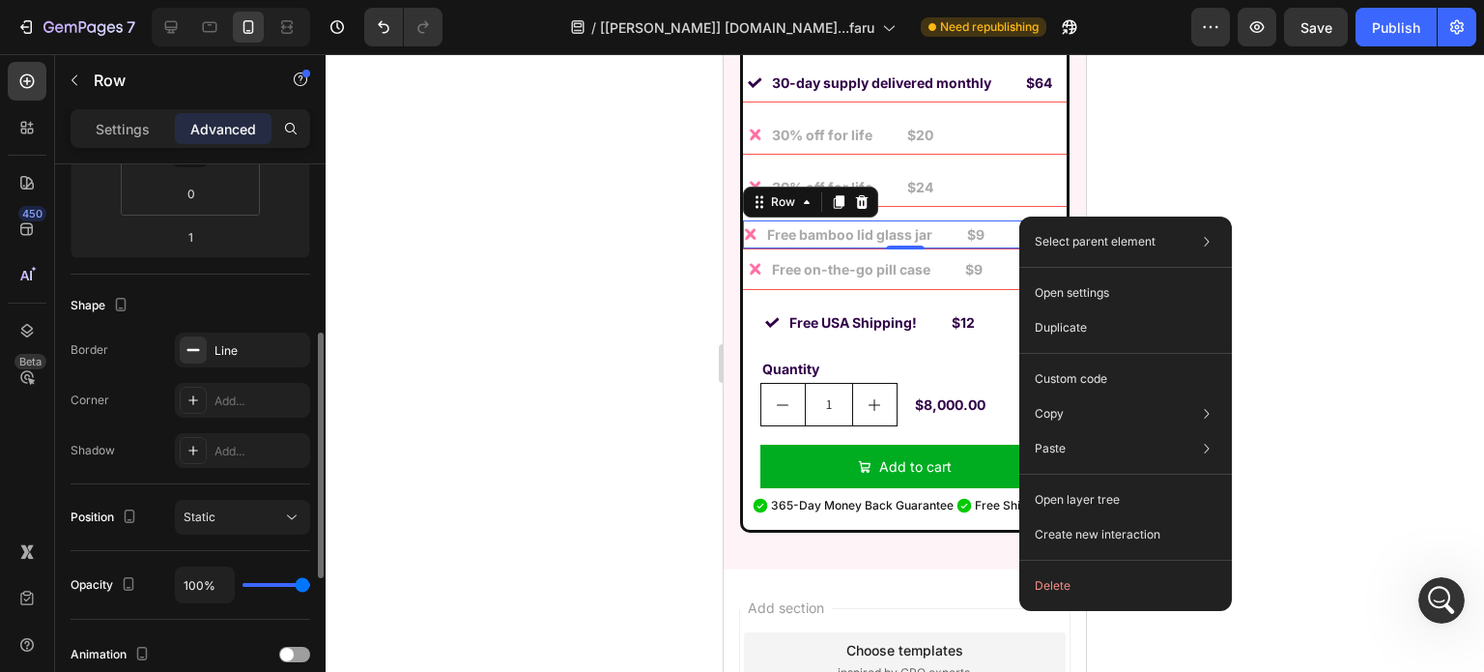
click at [108, 117] on div "Settings" at bounding box center [122, 128] width 97 height 31
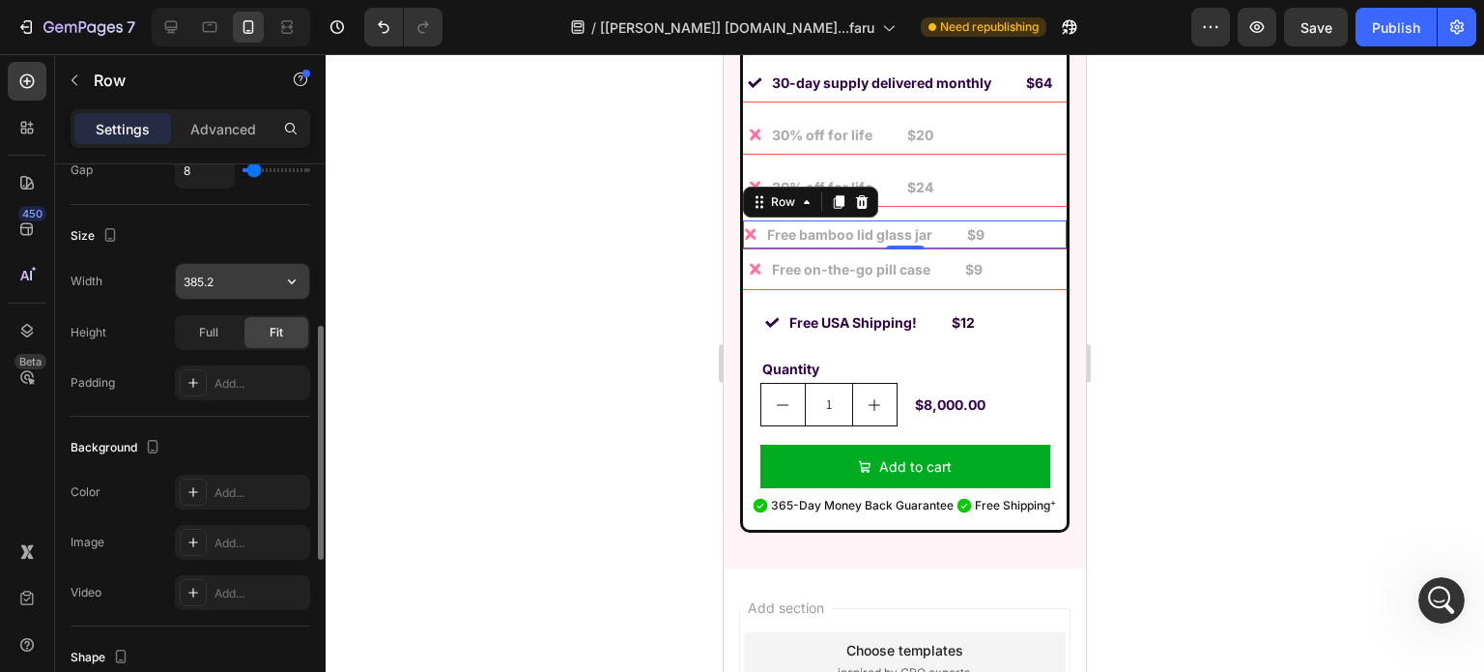
click at [218, 291] on input "385.2" at bounding box center [242, 281] width 133 height 35
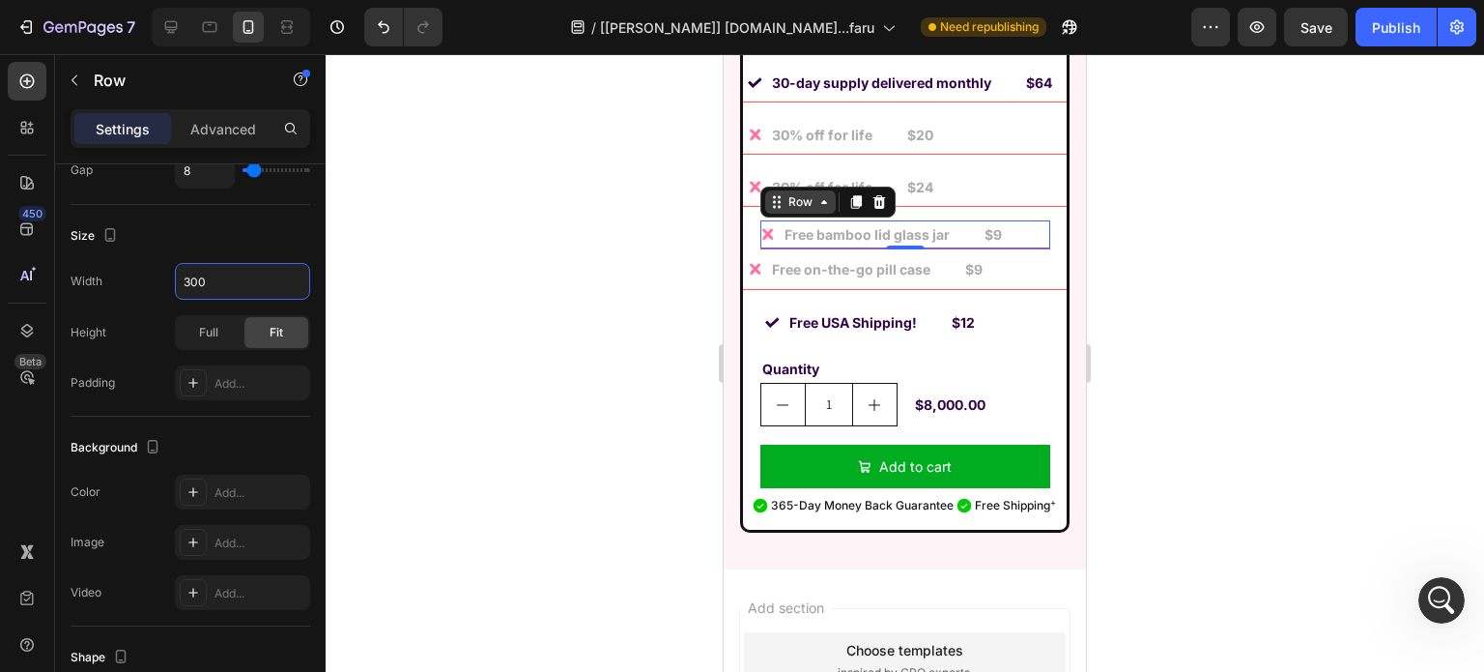
type input "300"
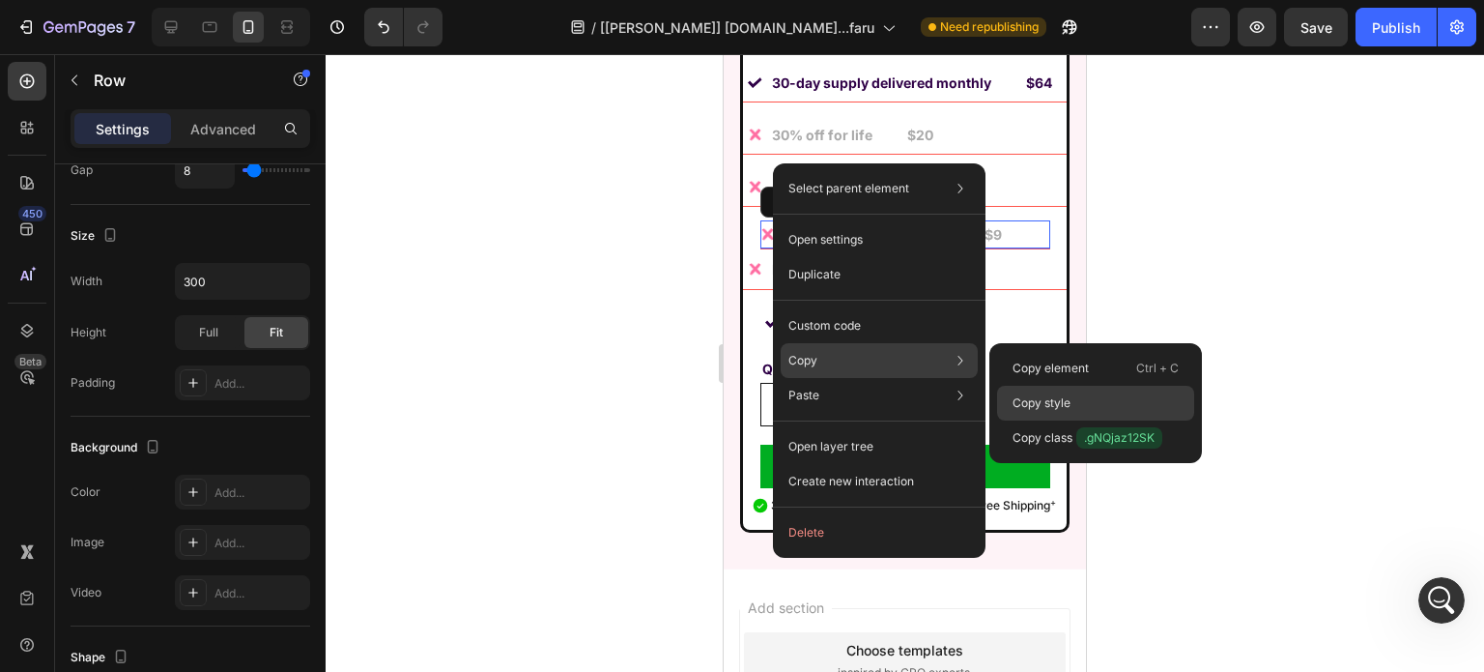
click at [1090, 420] on div "Copy style" at bounding box center [1095, 437] width 197 height 35
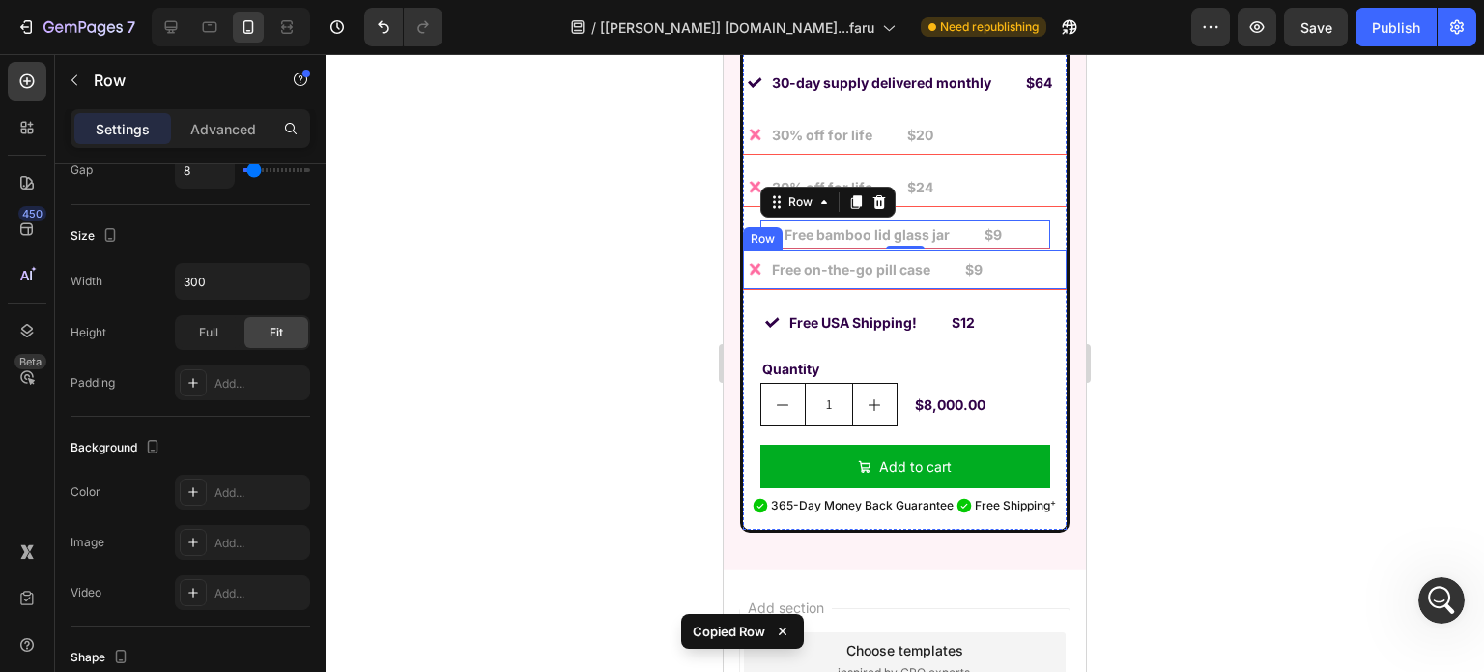
click at [1019, 252] on div "Image Free on-the-go pill case Text Block $9 Text Block Row" at bounding box center [905, 269] width 324 height 39
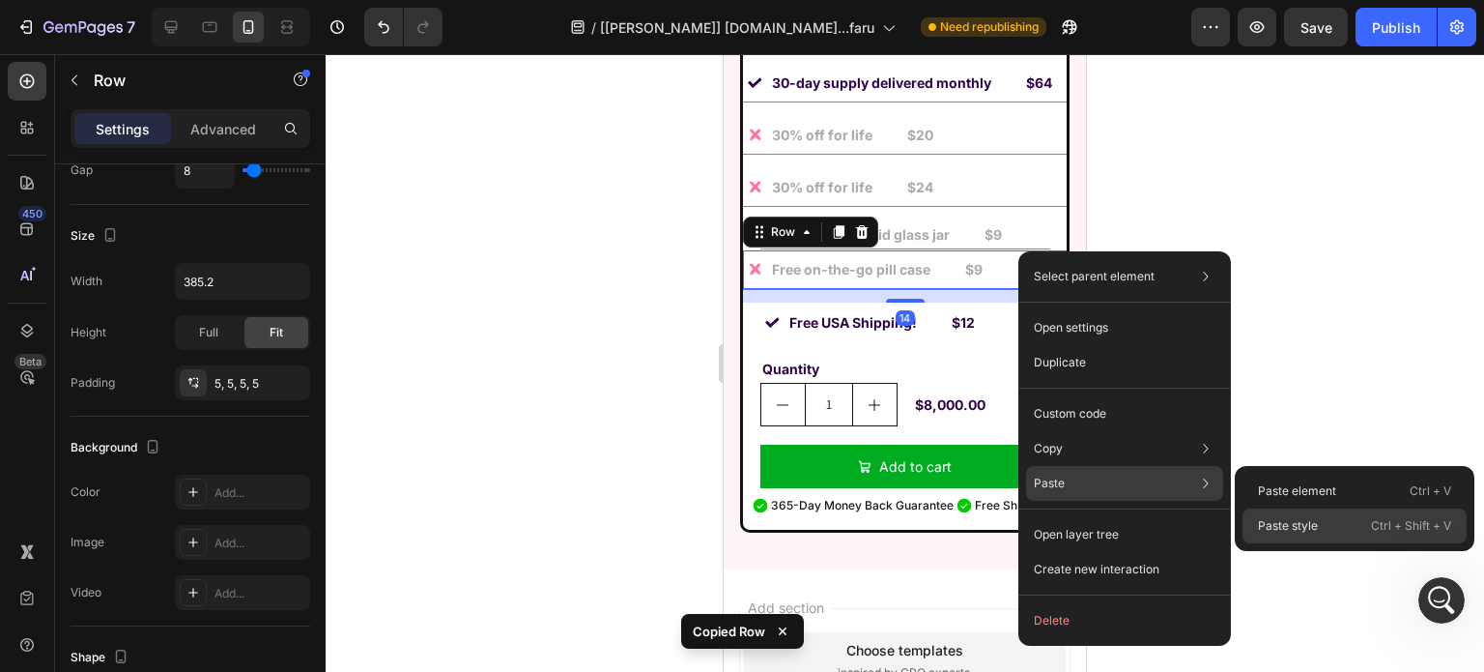
click at [1272, 521] on p "Paste style" at bounding box center [1288, 525] width 60 height 17
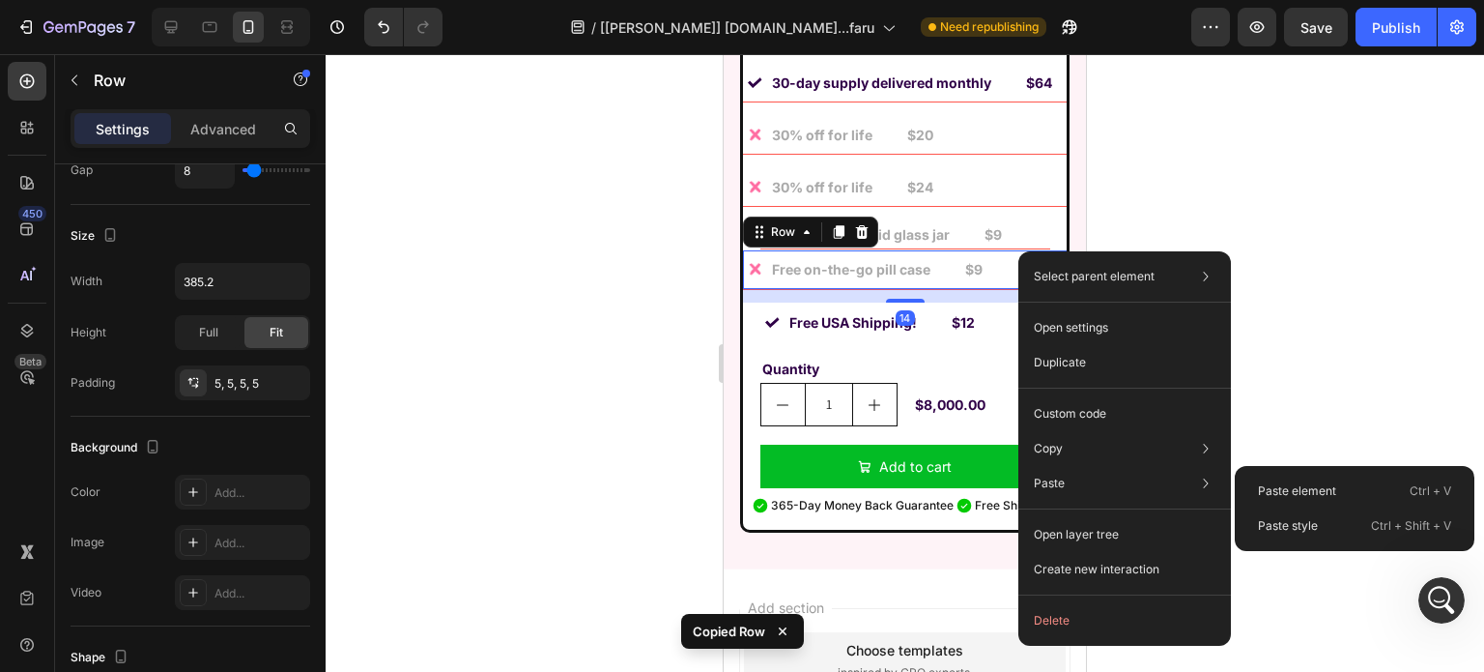
type input "300"
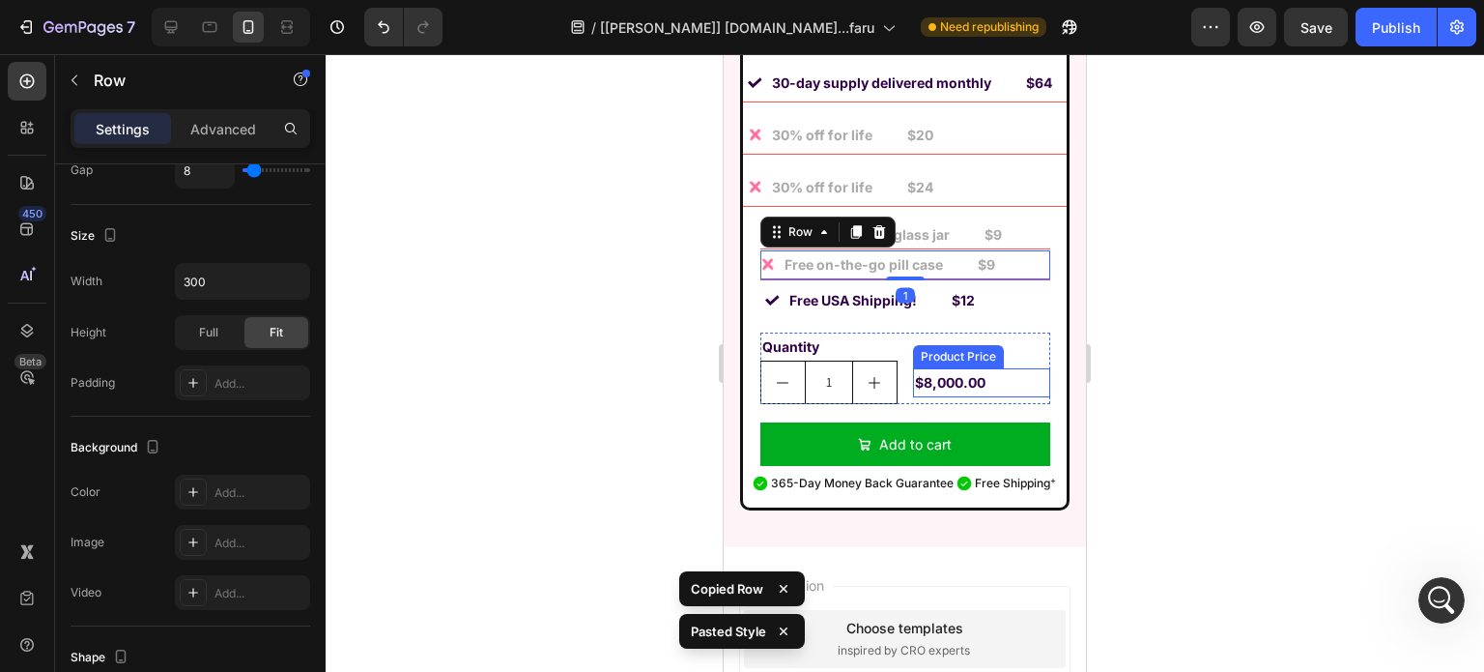
scroll to position [15957, 0]
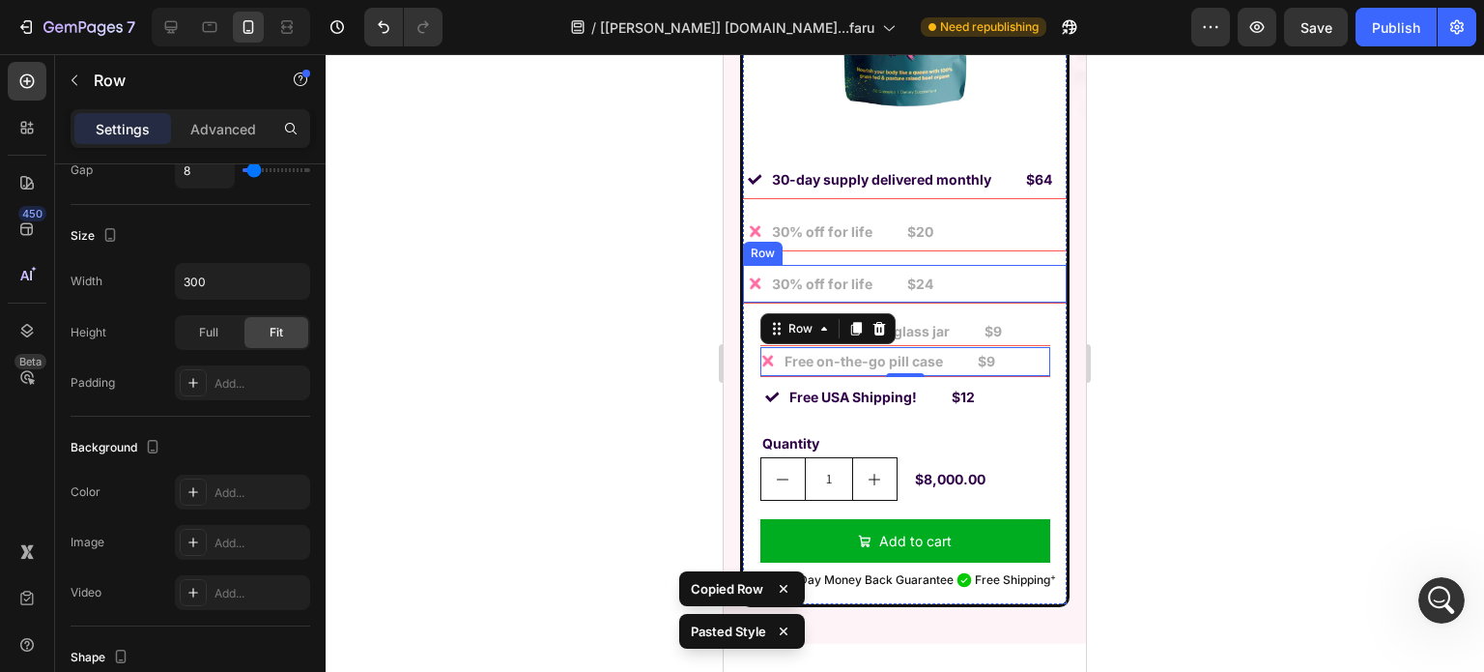
click at [1039, 265] on div "Image 30% off for life Text Block $24 Text Block Row" at bounding box center [905, 284] width 324 height 39
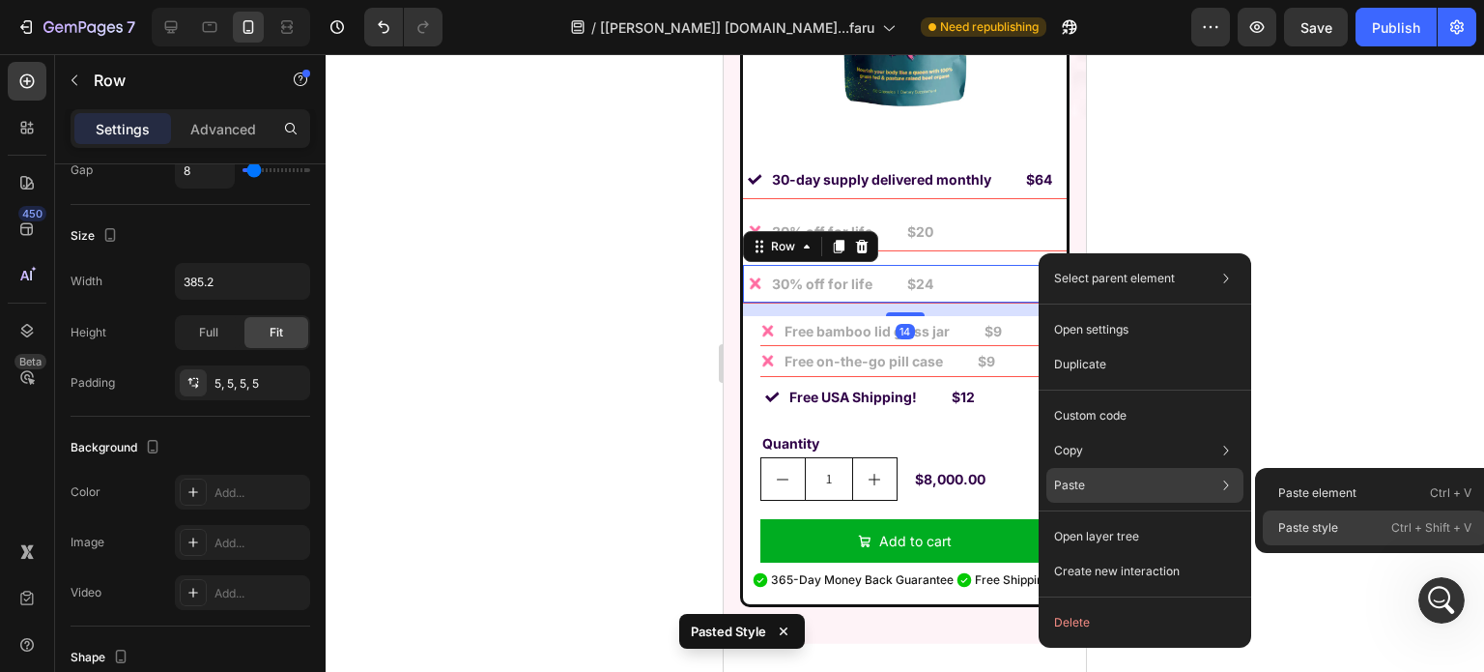
click at [1295, 519] on p "Paste style" at bounding box center [1308, 527] width 60 height 17
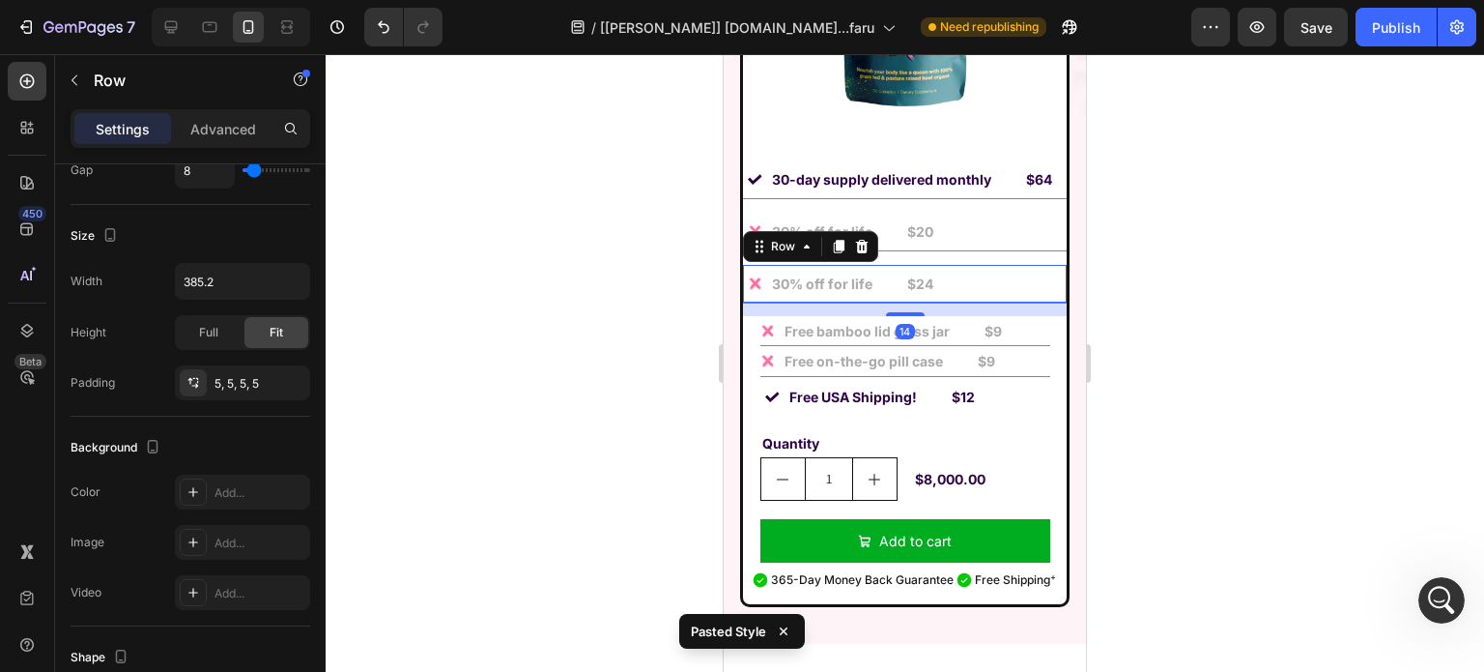
type input "300"
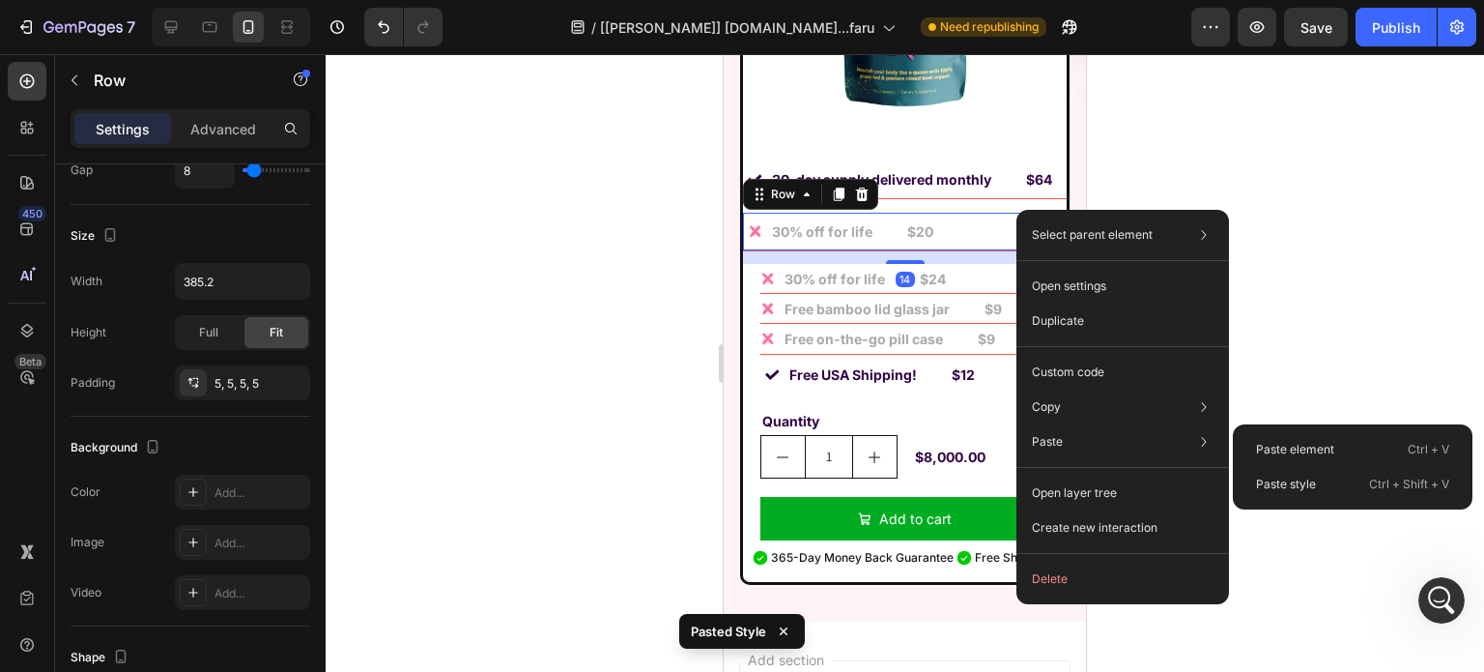
drag, startPoint x: 315, startPoint y: 166, endPoint x: 1153, endPoint y: 355, distance: 858.7
click at [1271, 480] on p "Paste style" at bounding box center [1286, 483] width 60 height 17
type input "300"
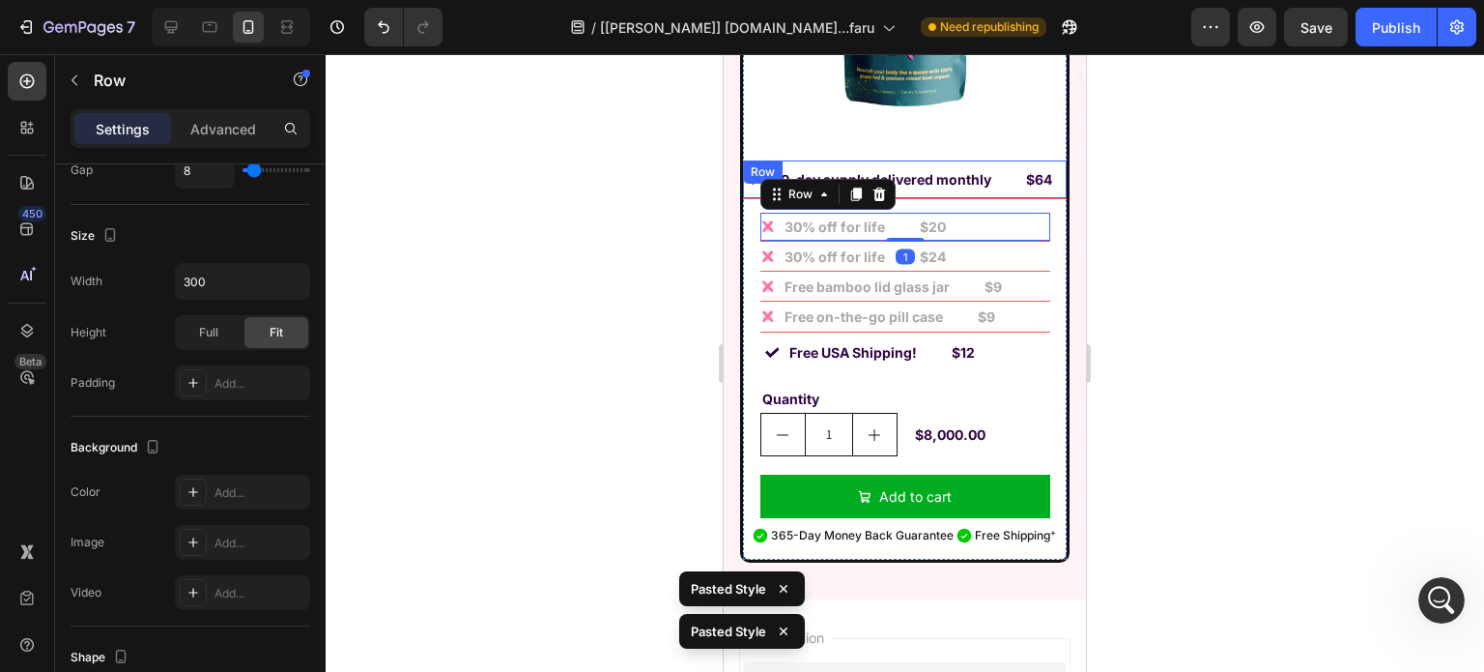
click at [1025, 165] on div "$64 Text Block" at bounding box center [1027, 179] width 53 height 28
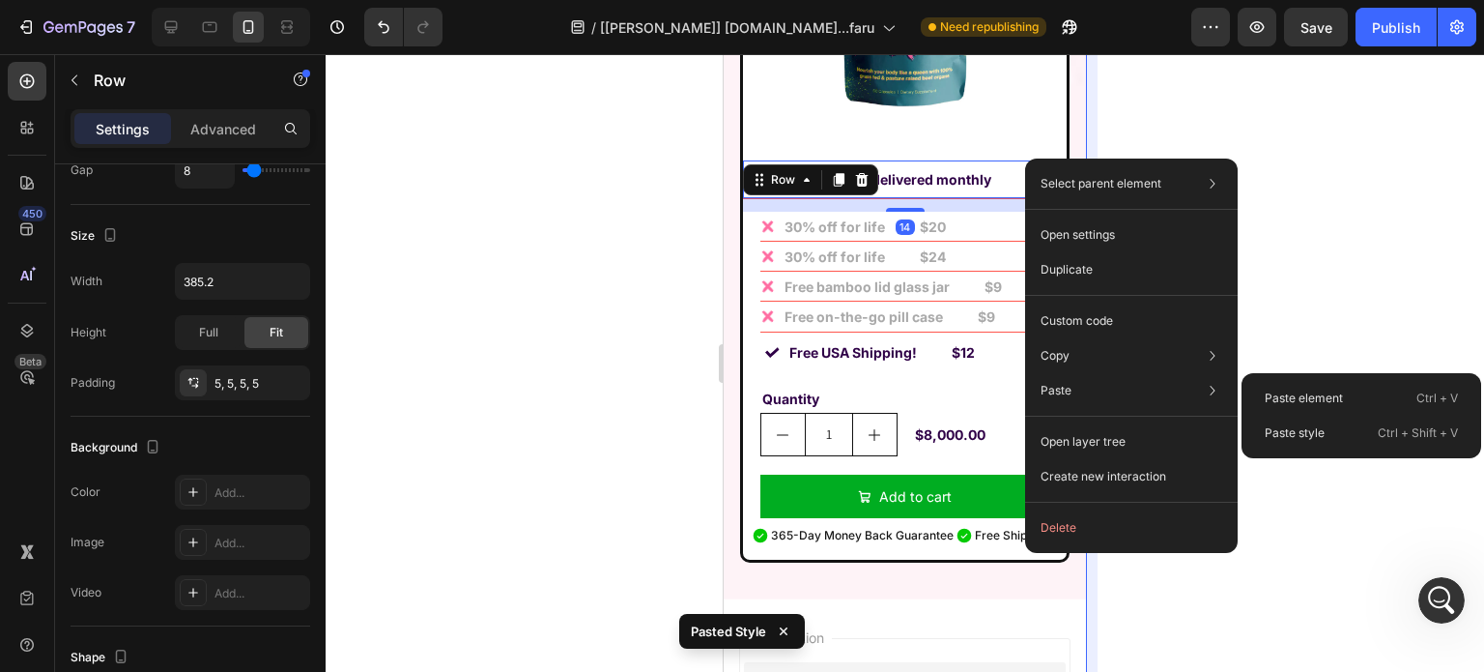
drag, startPoint x: 1260, startPoint y: 420, endPoint x: 1092, endPoint y: 338, distance: 187.1
click at [1260, 420] on div "Paste style Ctrl + Shift + V" at bounding box center [1361, 433] width 224 height 35
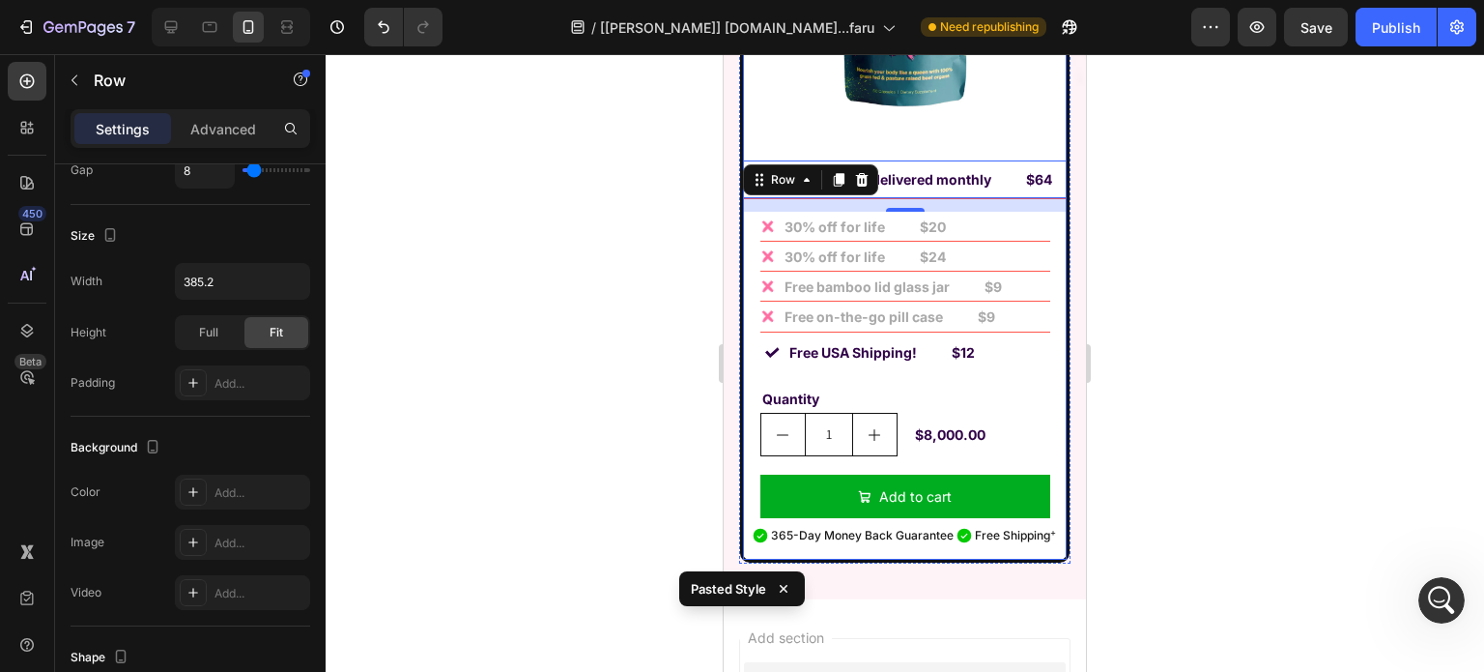
type input "300"
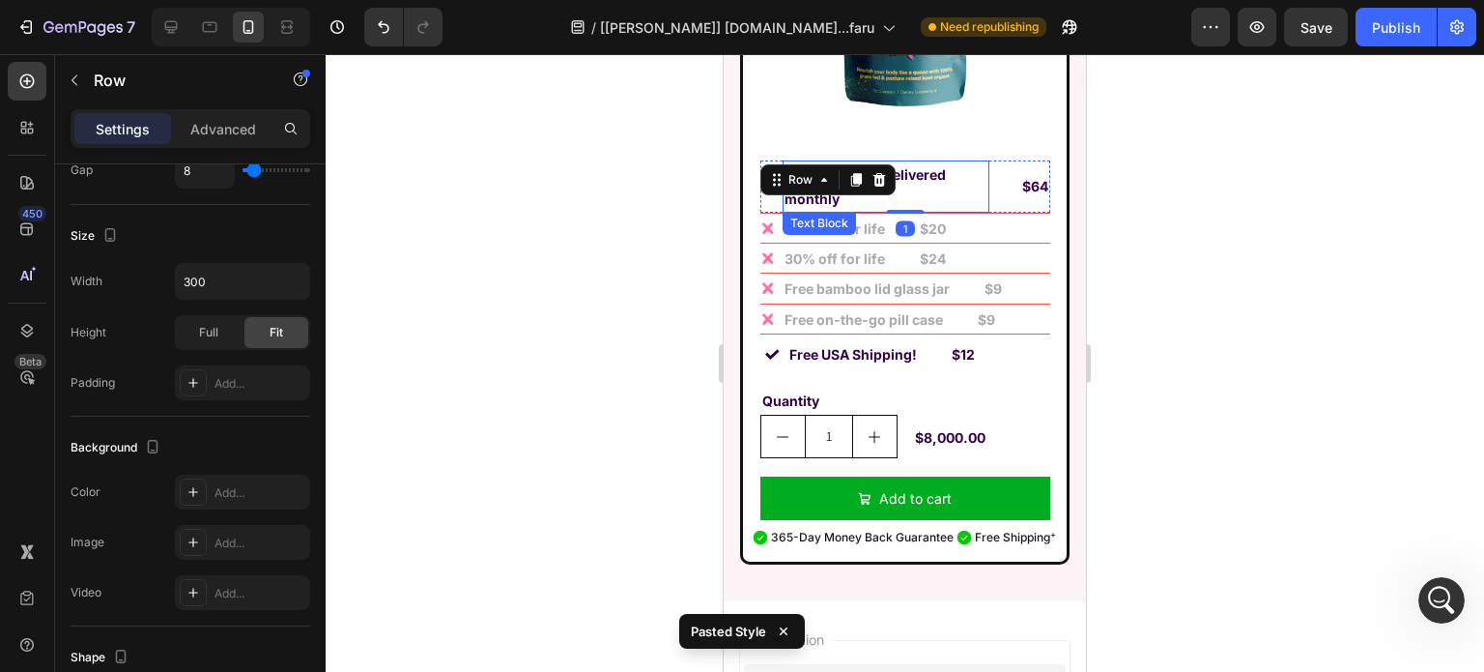
click at [932, 162] on p "30-day supply delivered monthly" at bounding box center [886, 186] width 203 height 48
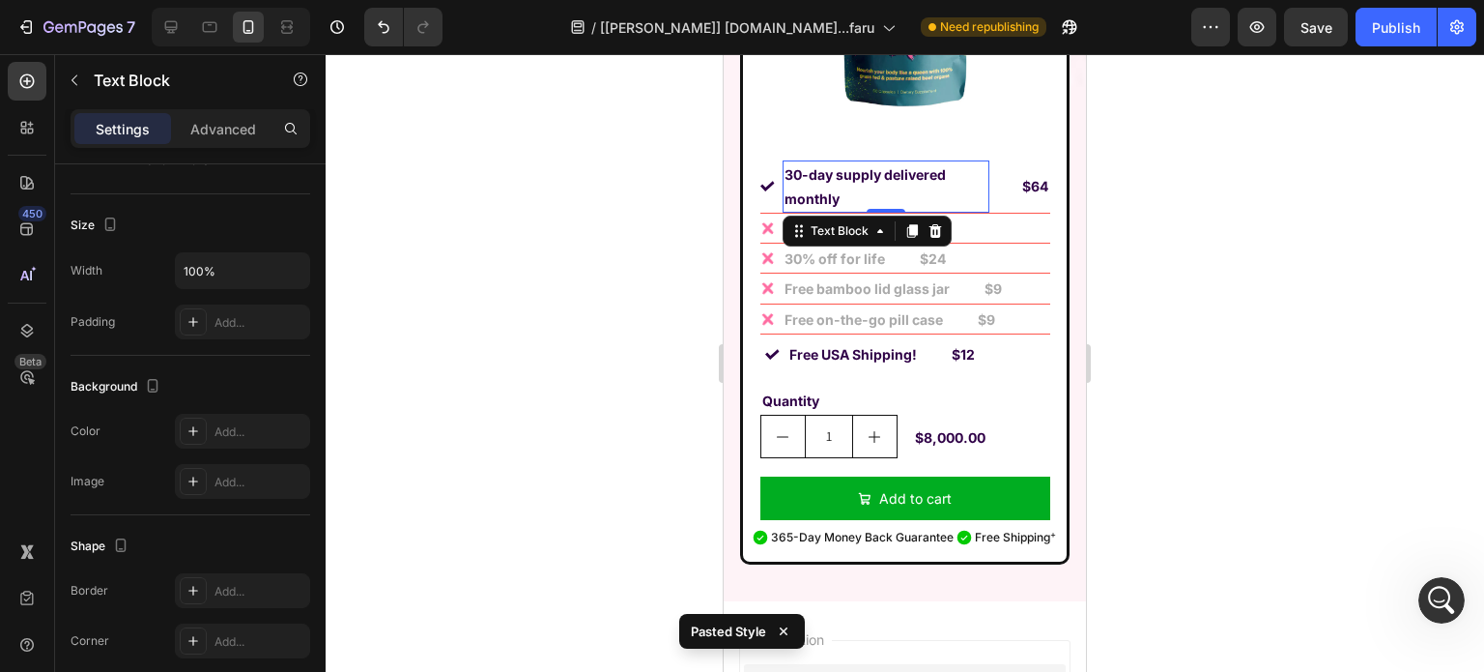
scroll to position [0, 0]
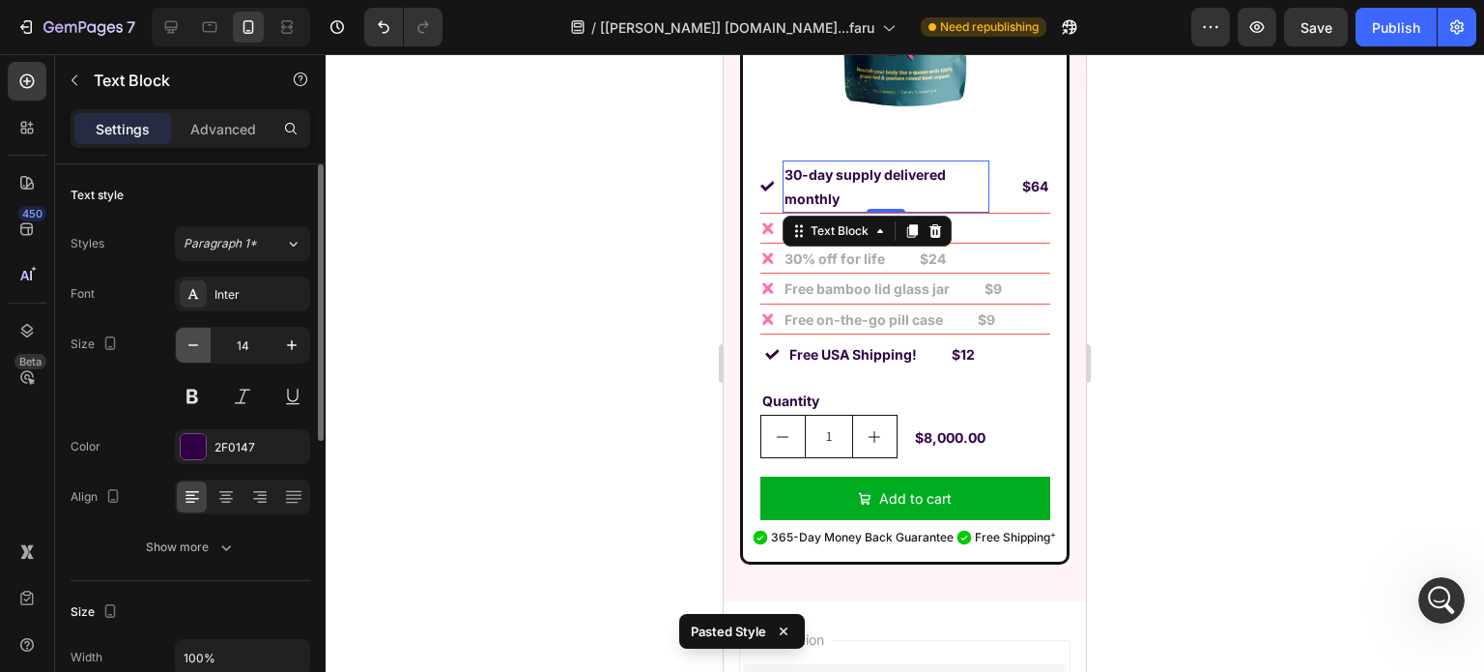
click at [190, 349] on icon "button" at bounding box center [193, 344] width 19 height 19
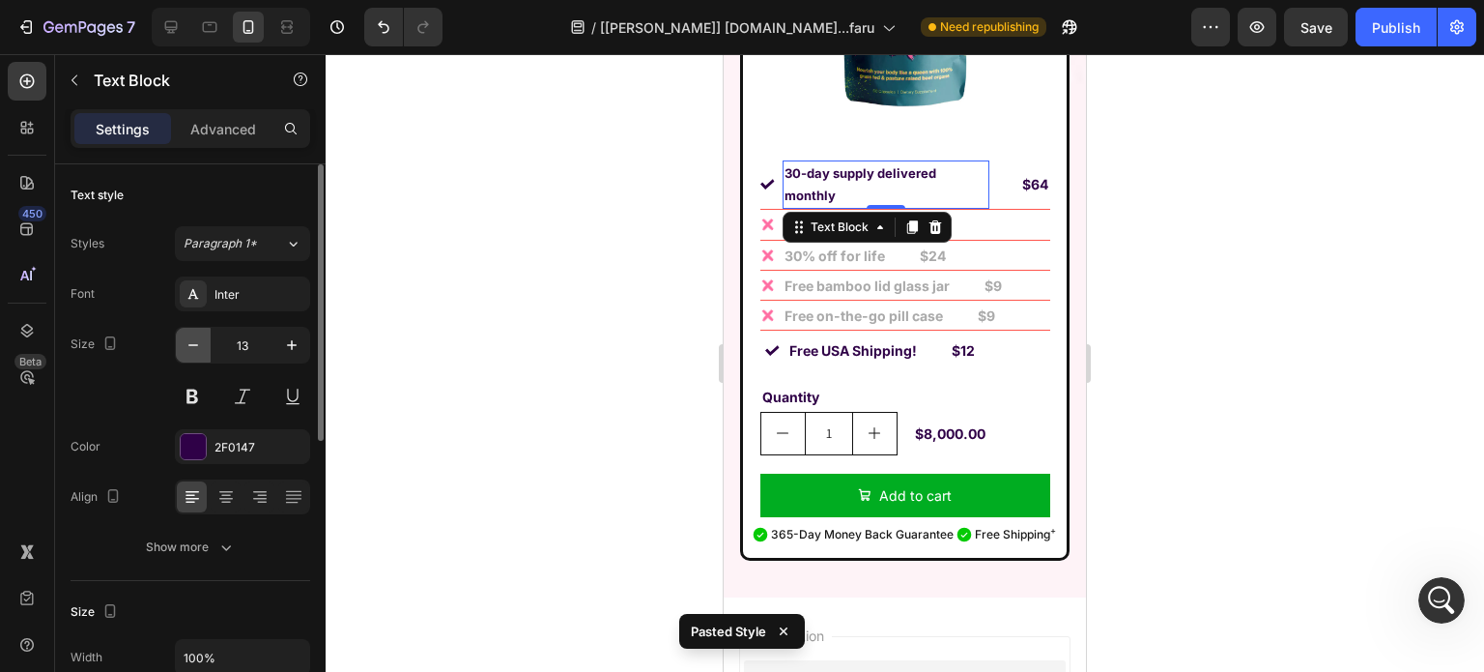
click at [190, 349] on icon "button" at bounding box center [193, 344] width 19 height 19
type input "12"
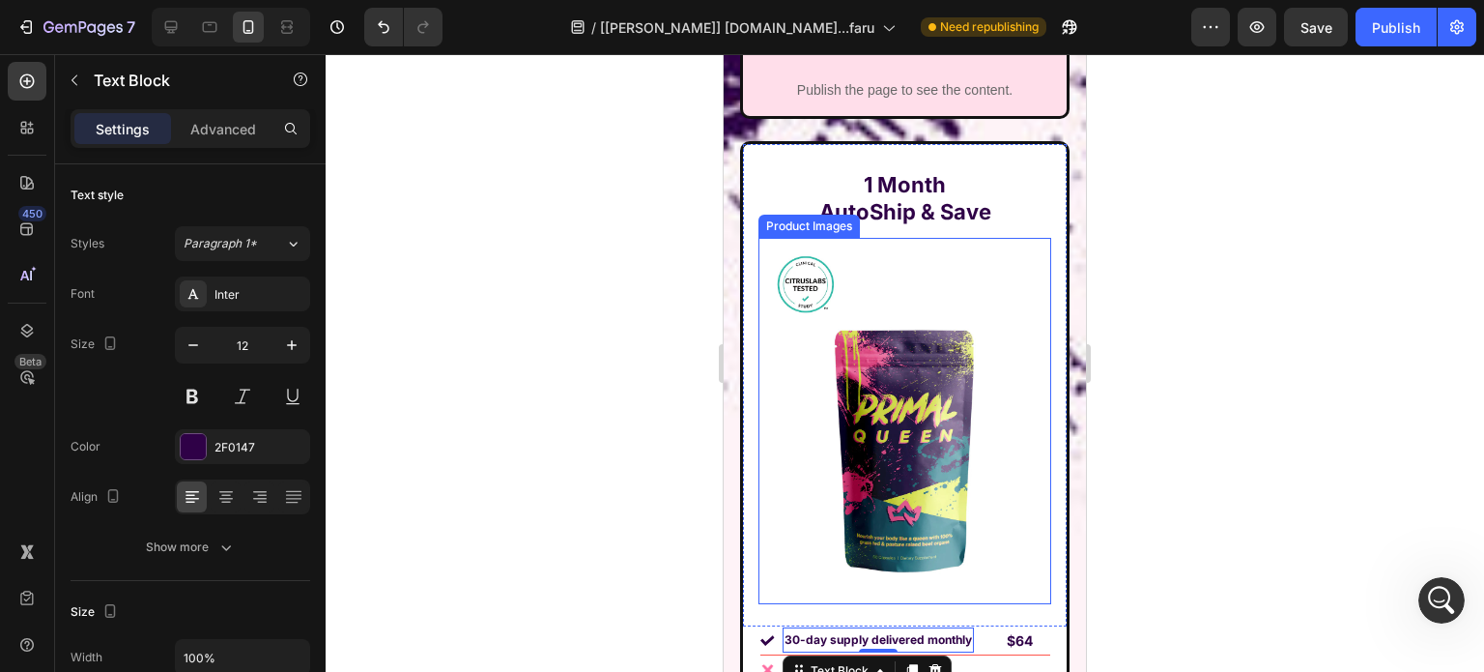
scroll to position [15377, 0]
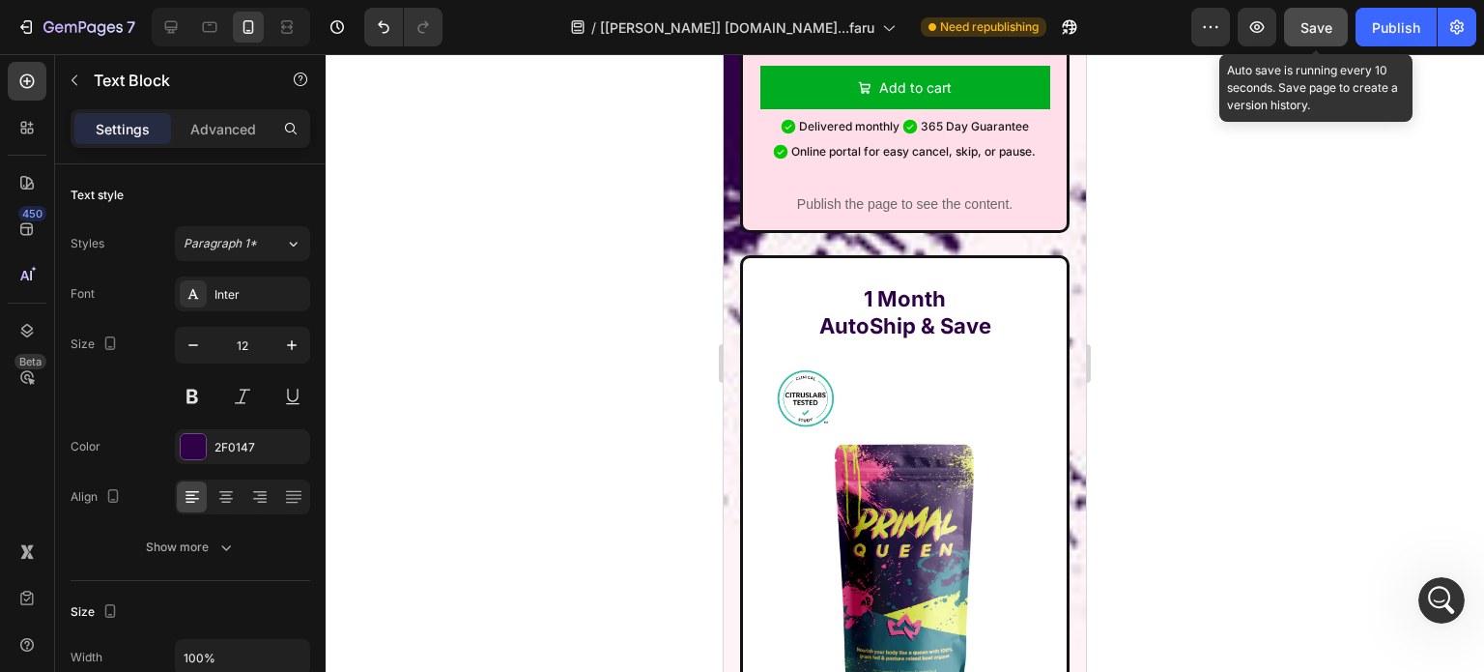
click at [1306, 21] on span "Save" at bounding box center [1317, 27] width 32 height 16
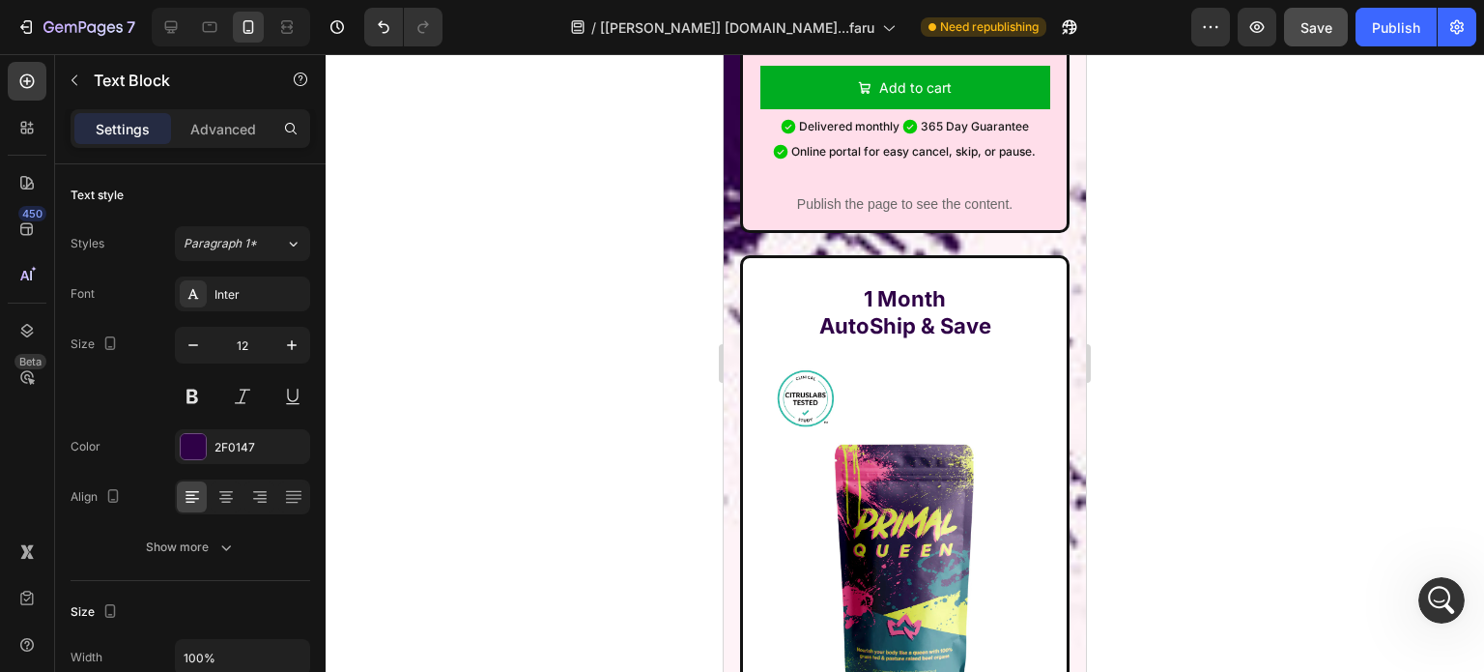
click at [1246, 219] on div at bounding box center [905, 362] width 1159 height 617
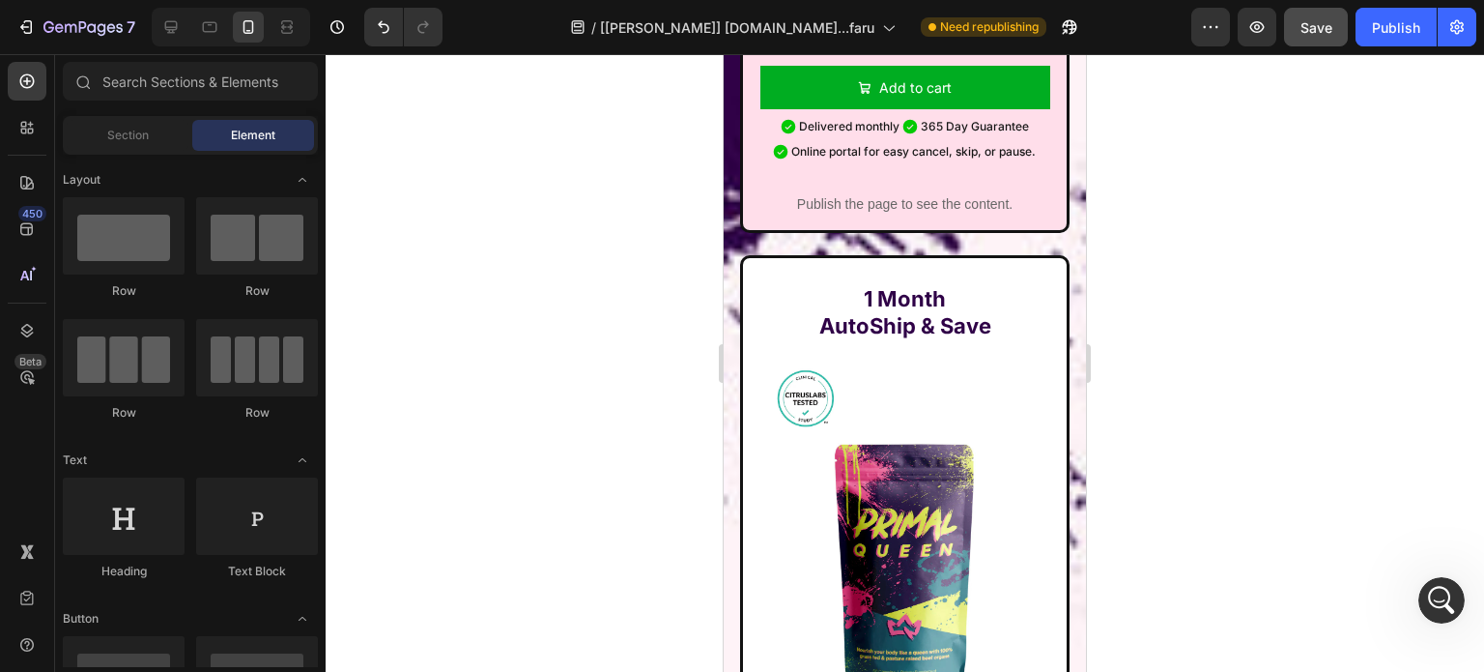
click at [1246, 219] on div at bounding box center [905, 362] width 1159 height 617
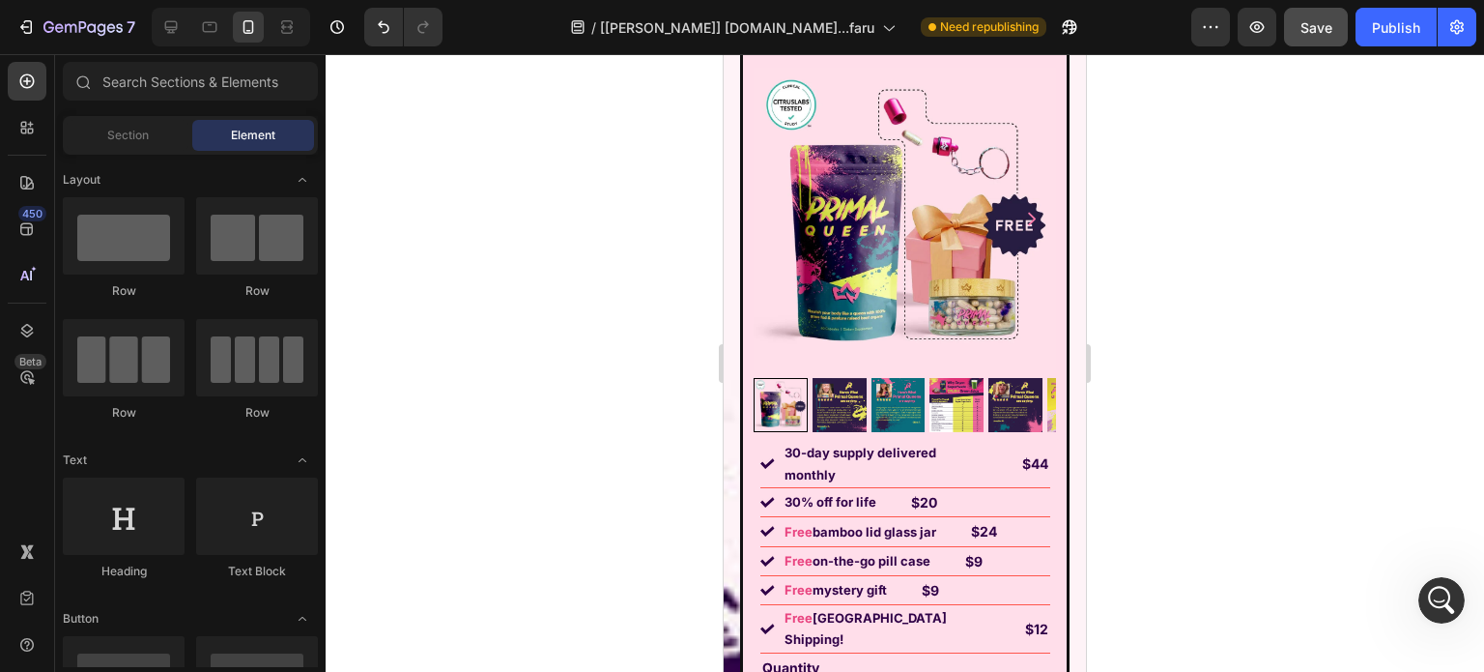
scroll to position [14797, 0]
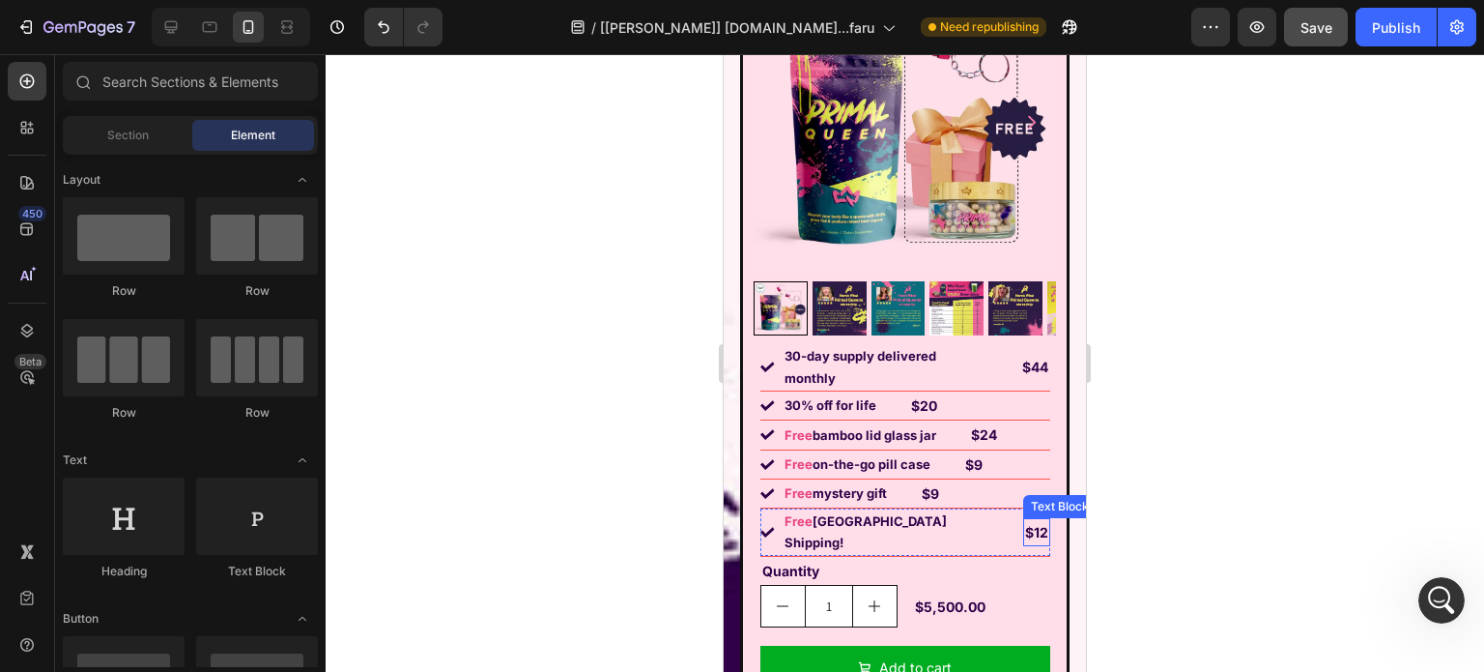
click at [1025, 520] on p "$12" at bounding box center [1036, 532] width 23 height 24
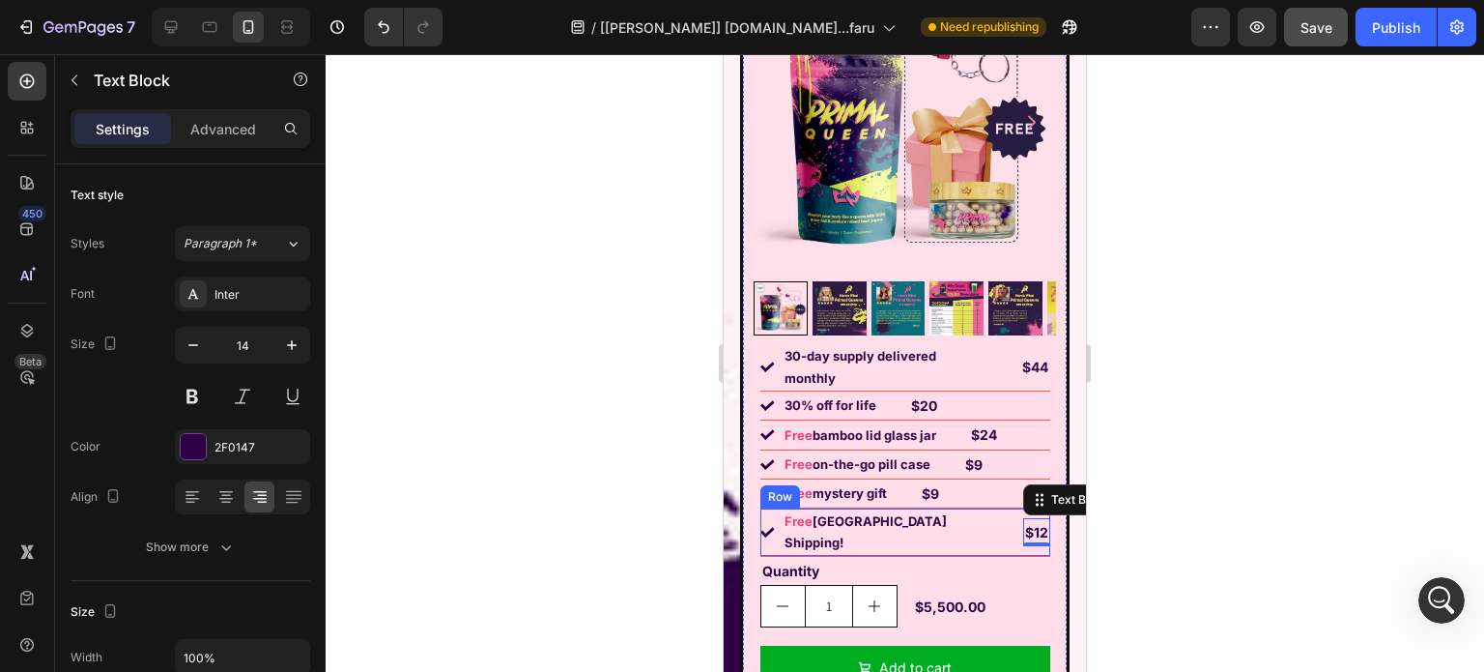
click at [976, 515] on div "Image Free USA Shipping! Text Block $12 Text Block 0 Row" at bounding box center [906, 532] width 290 height 48
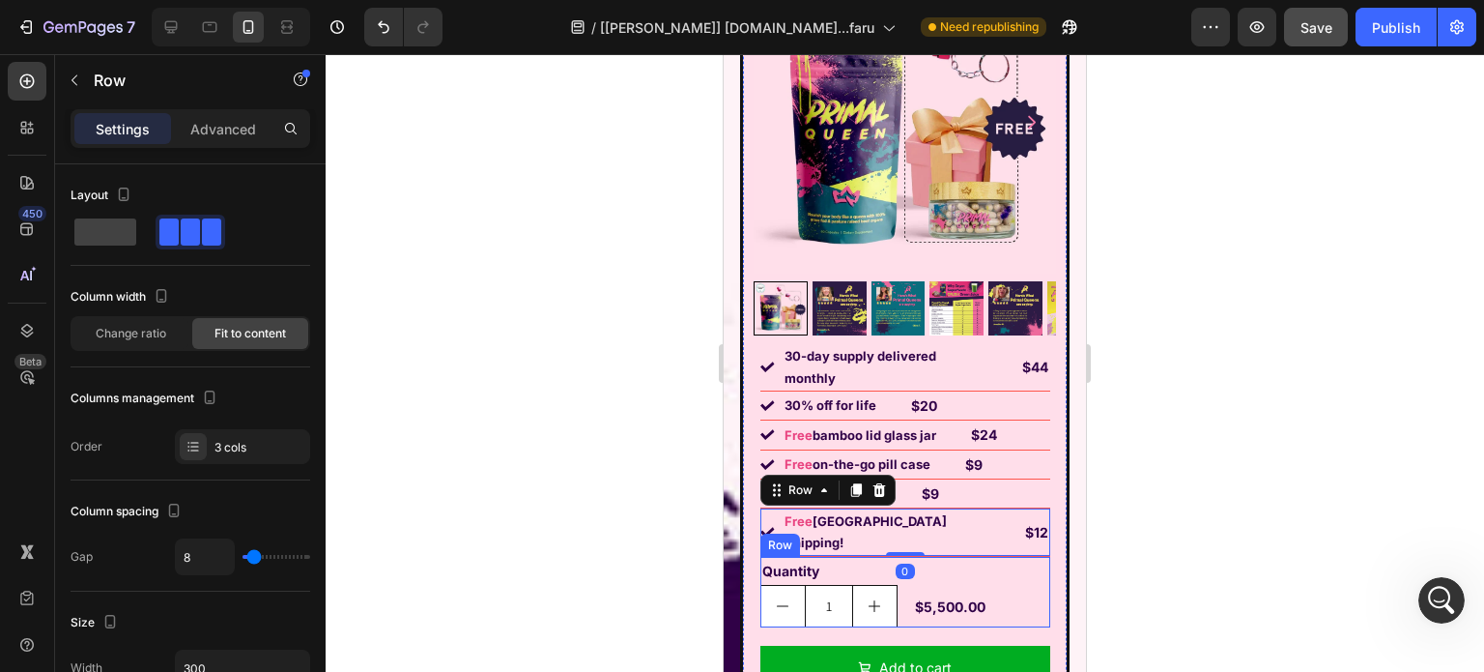
scroll to position [25485, 0]
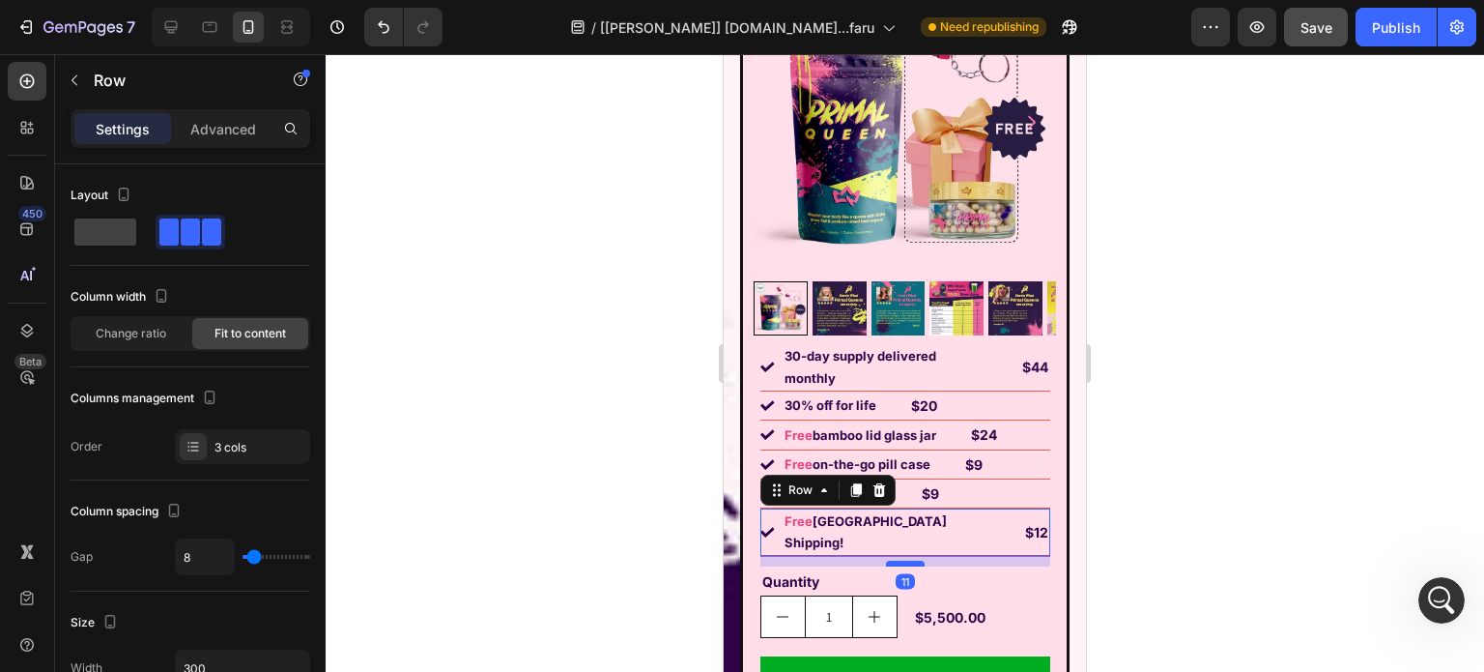
drag, startPoint x: 909, startPoint y: 518, endPoint x: 906, endPoint y: 529, distance: 11.0
click at [906, 560] on div at bounding box center [905, 563] width 39 height 6
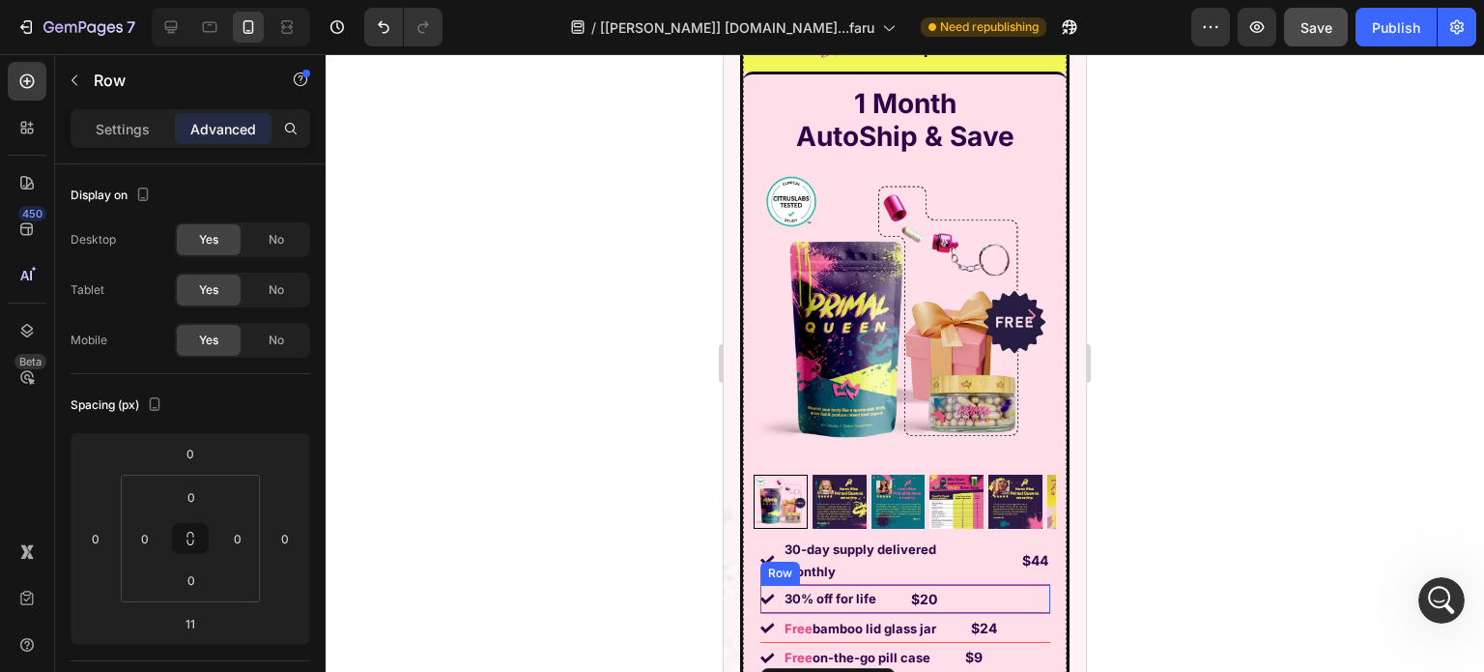
scroll to position [14411, 0]
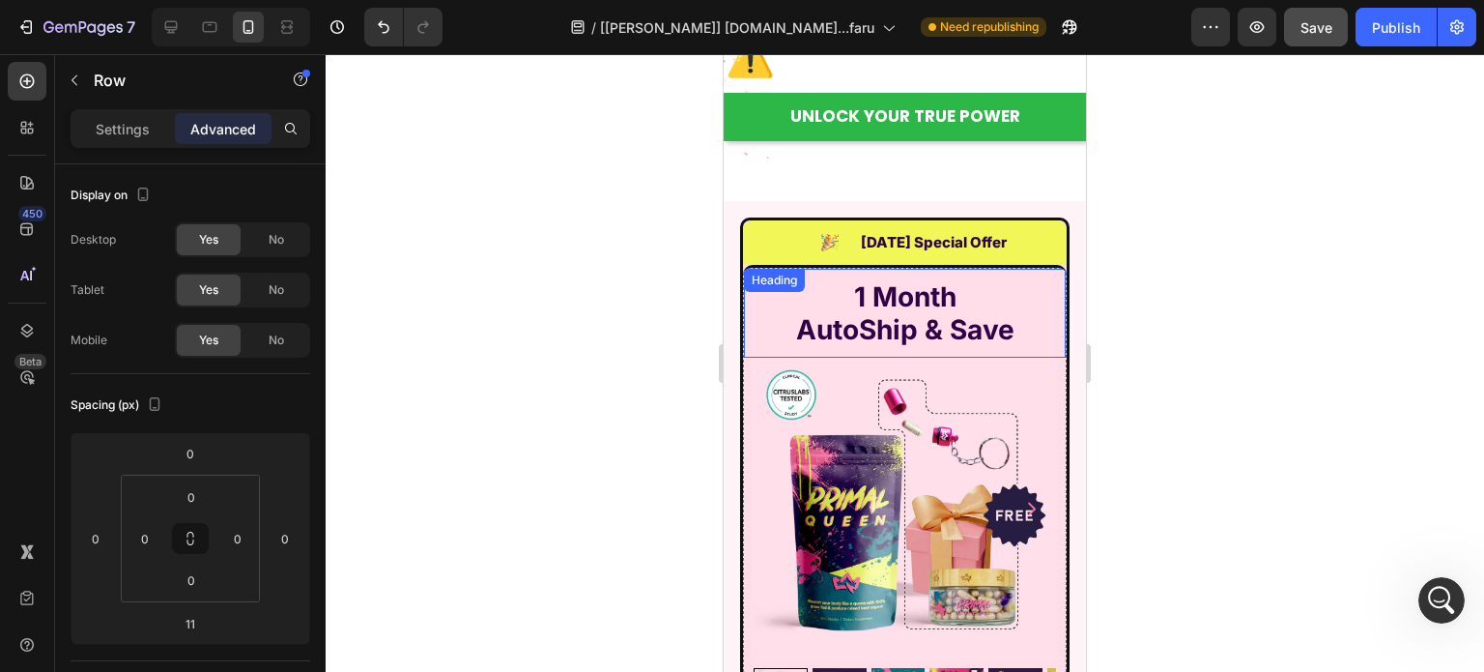
click at [901, 297] on strong "1 Month" at bounding box center [905, 296] width 102 height 33
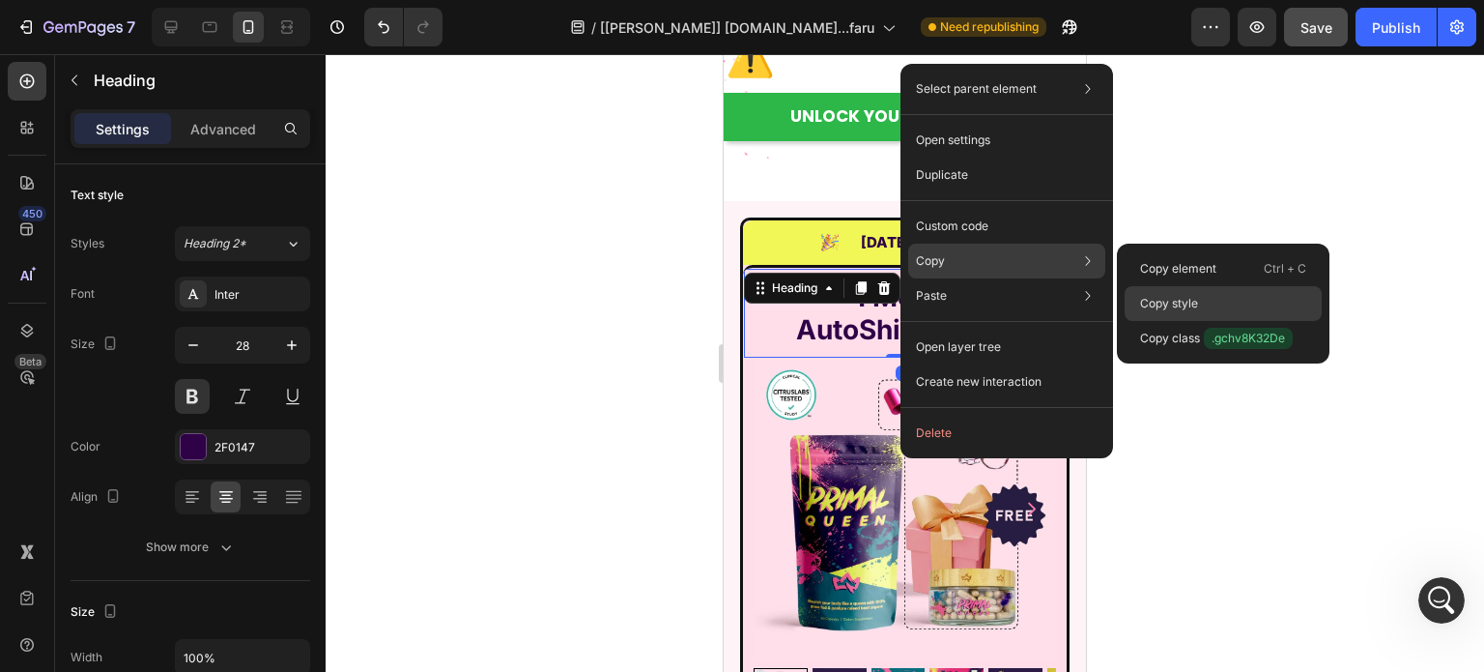
click at [1191, 301] on p "Copy style" at bounding box center [1169, 303] width 58 height 17
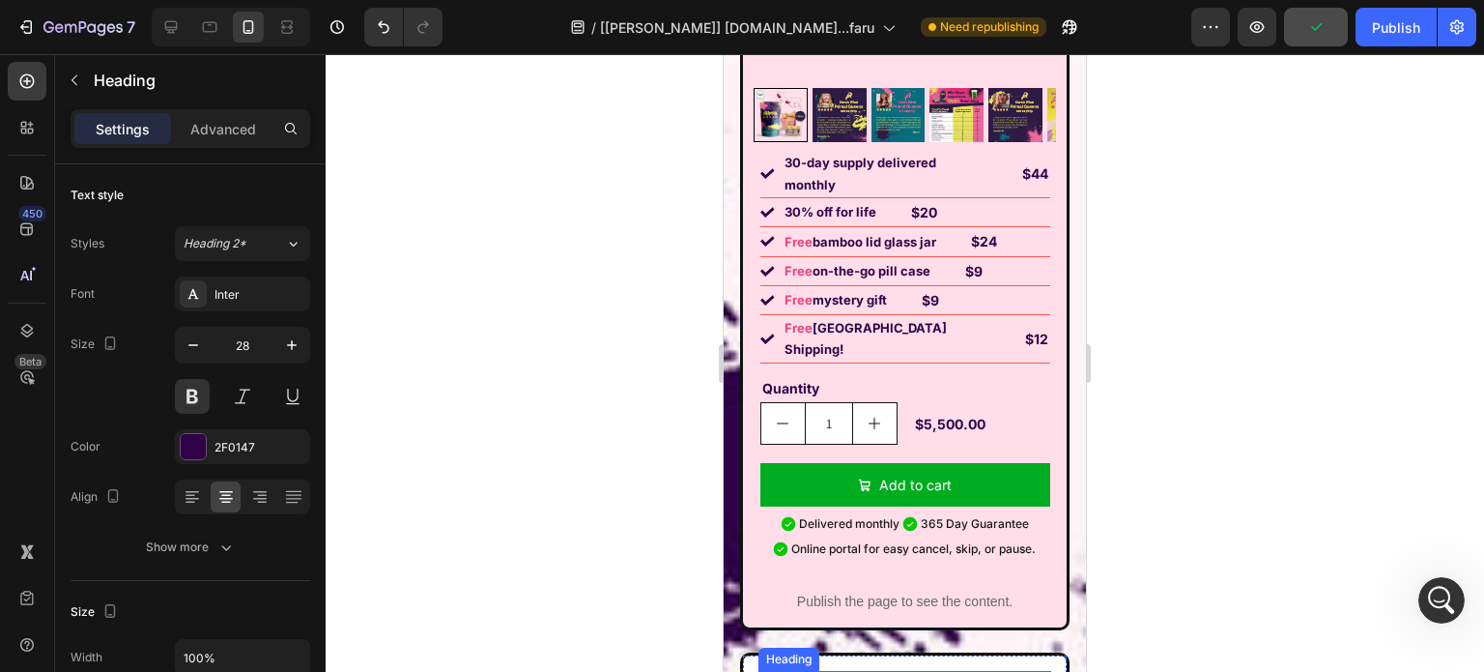
scroll to position [15281, 0]
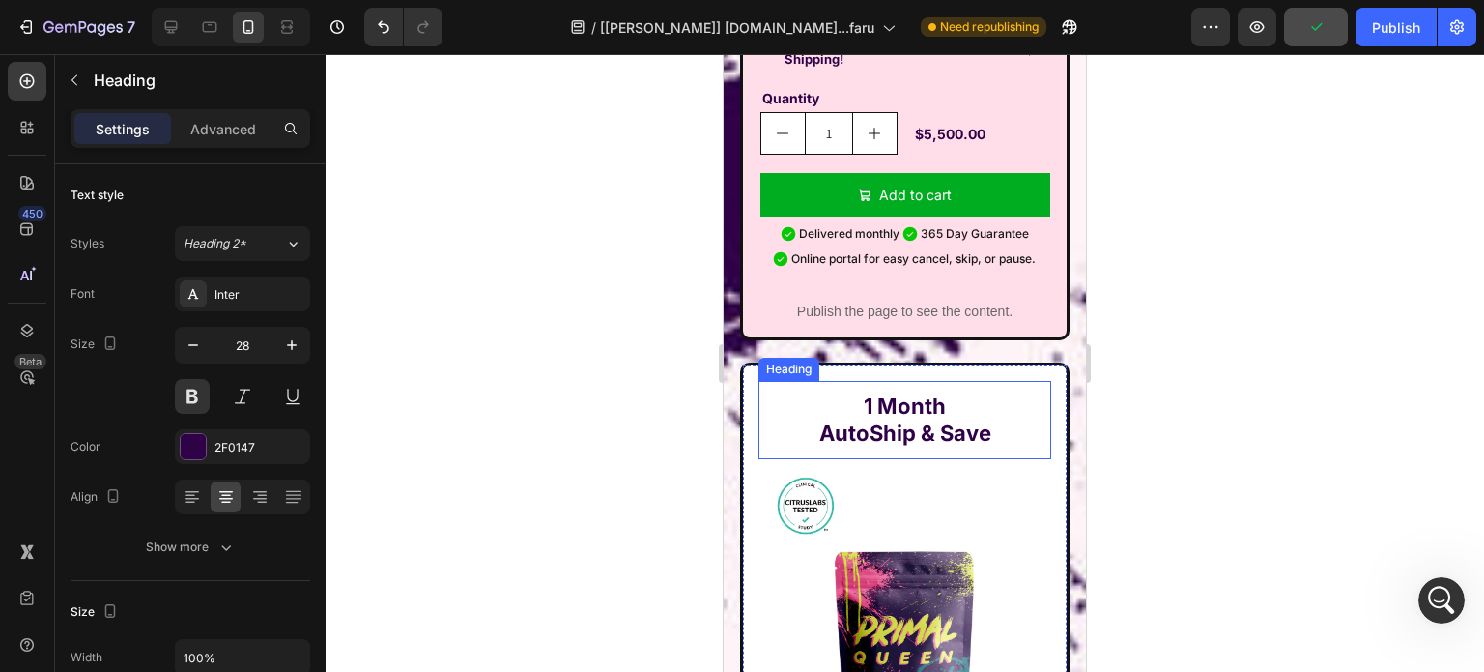
click at [831, 420] on strong "AutoShip & Save" at bounding box center [905, 432] width 172 height 25
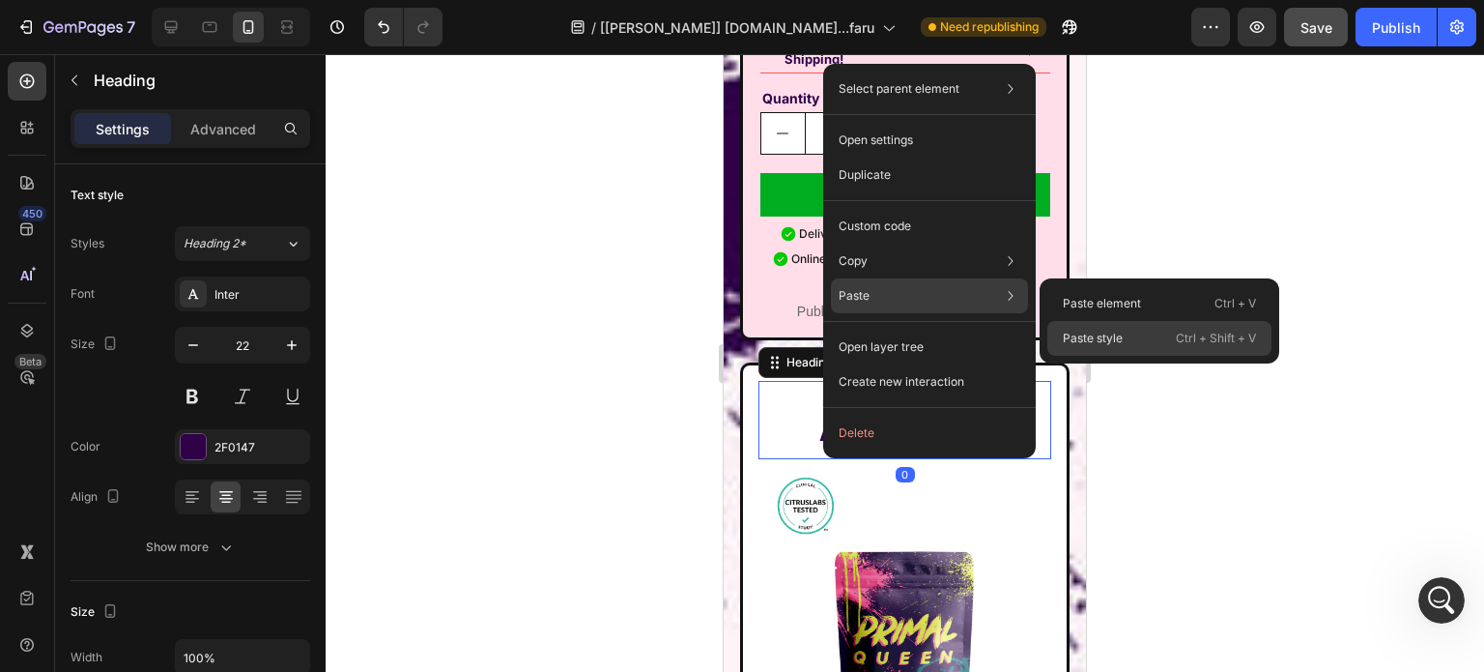
click at [1114, 343] on p "Paste style" at bounding box center [1093, 338] width 60 height 17
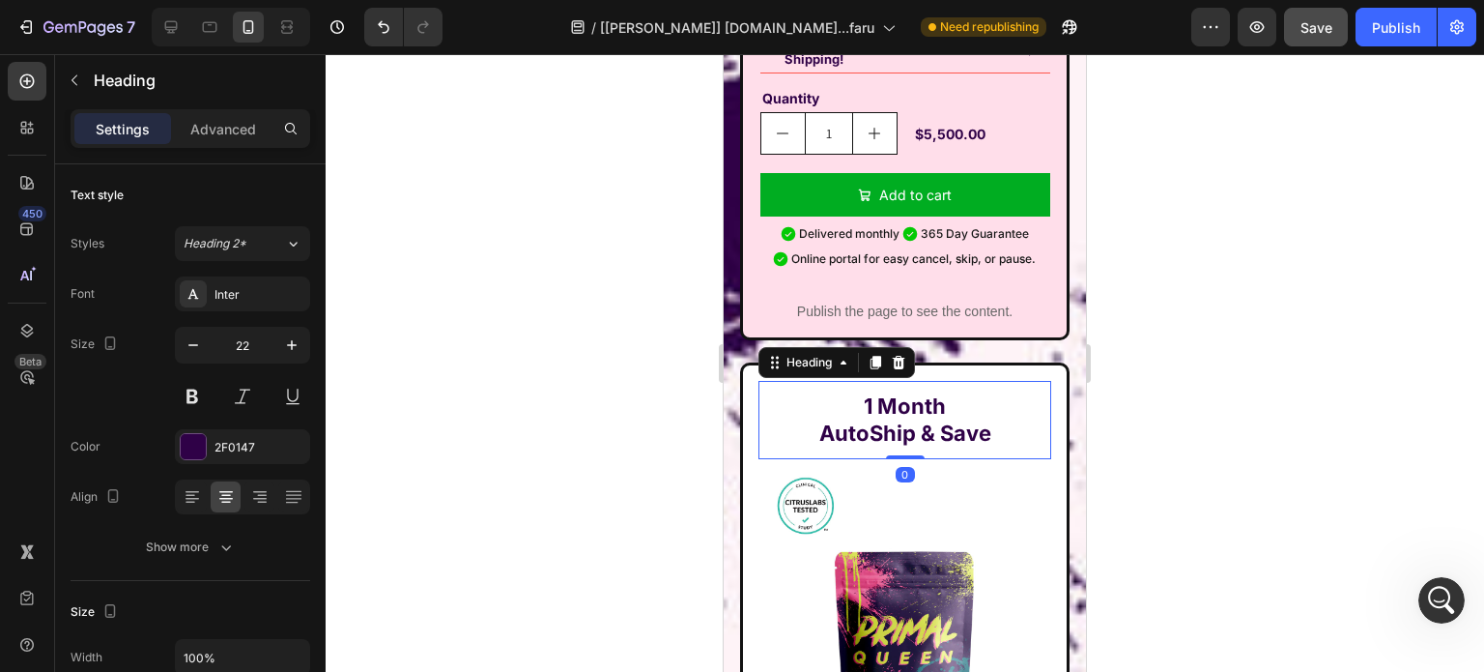
type input "28"
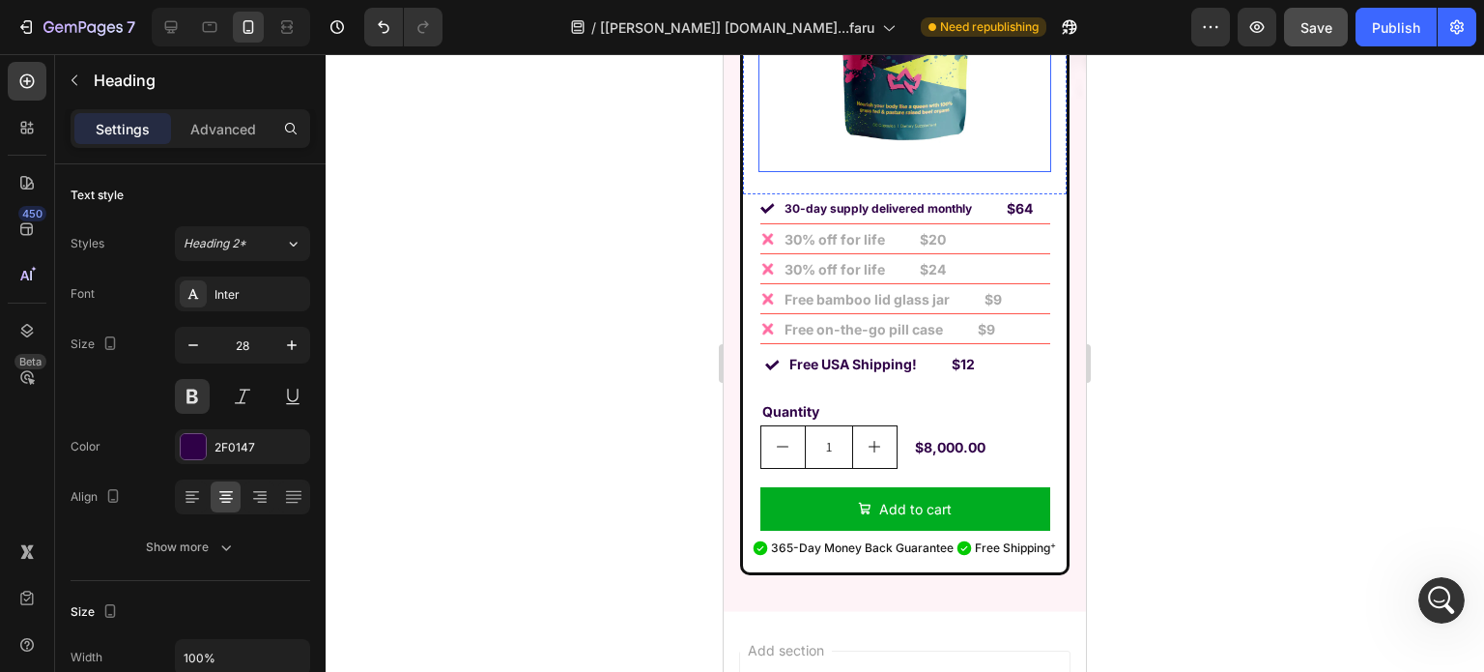
scroll to position [15764, 0]
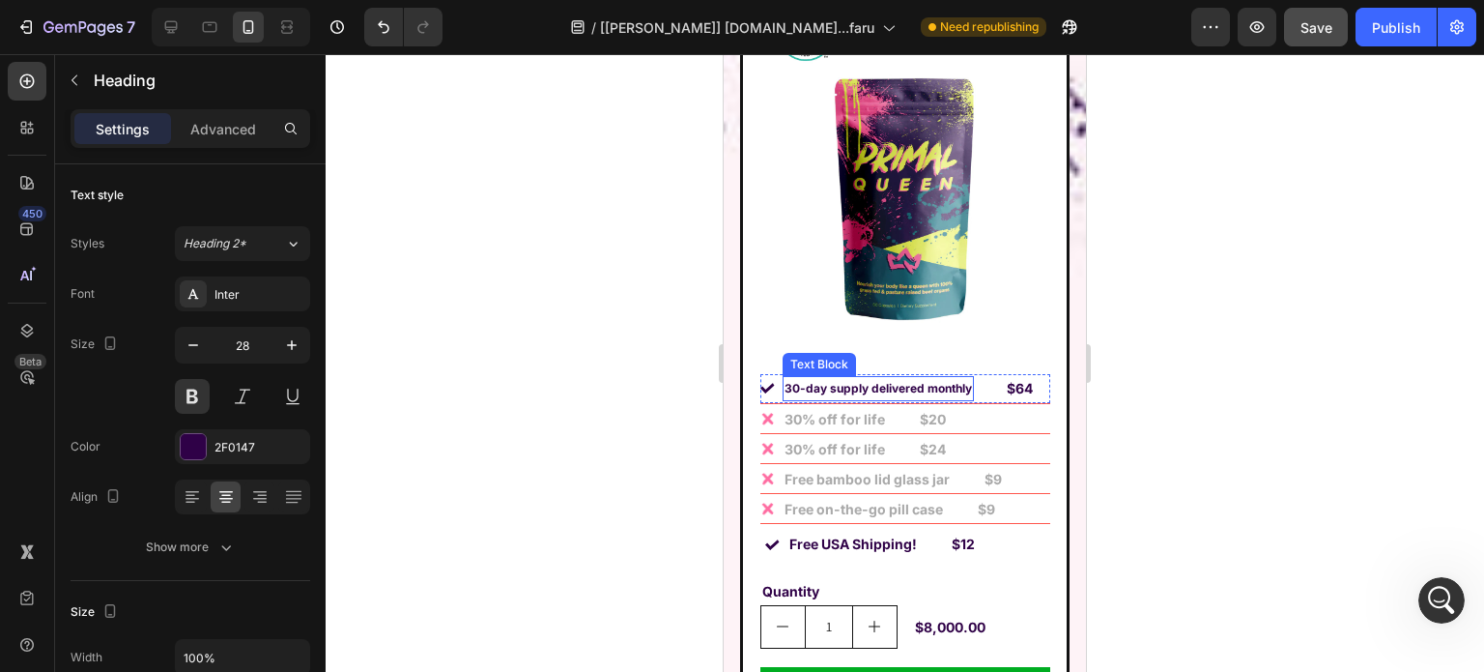
click at [877, 378] on p "30-day supply delivered monthly" at bounding box center [878, 388] width 187 height 21
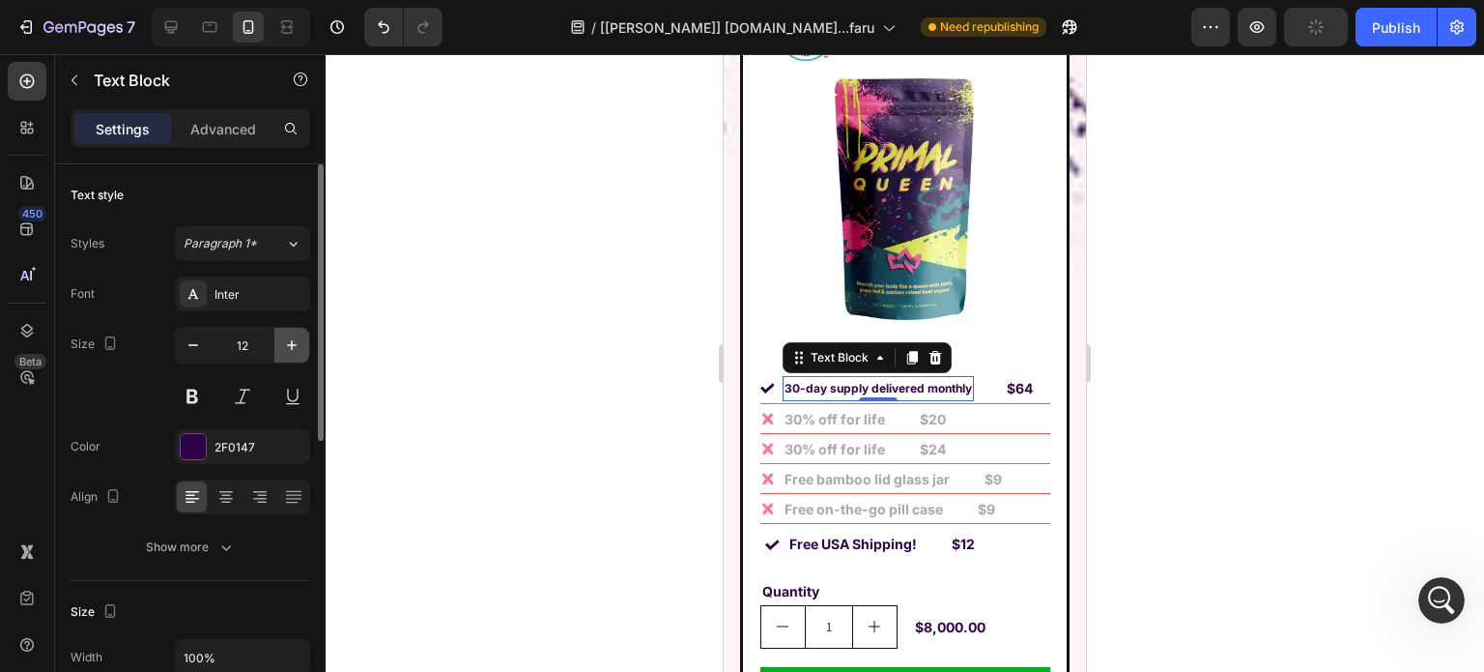
click at [299, 349] on icon "button" at bounding box center [291, 344] width 19 height 19
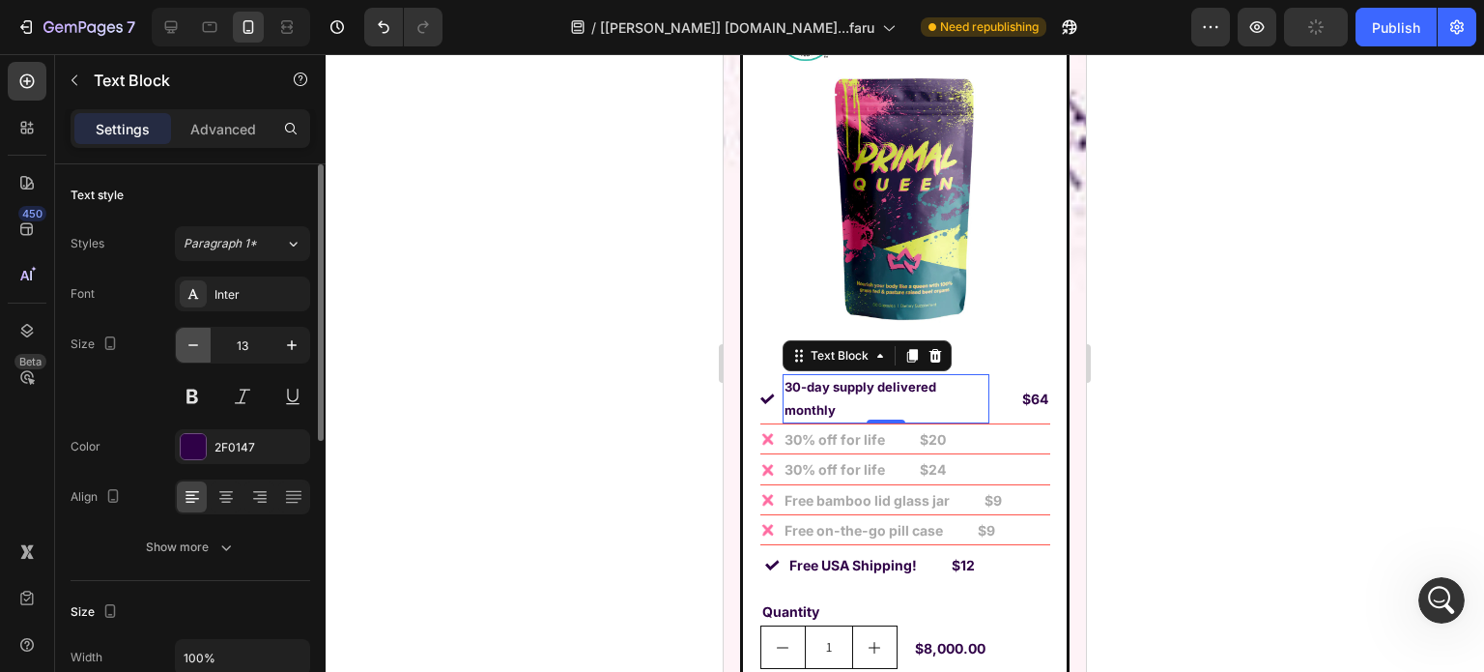
click at [190, 344] on icon "button" at bounding box center [193, 345] width 10 height 2
type input "12"
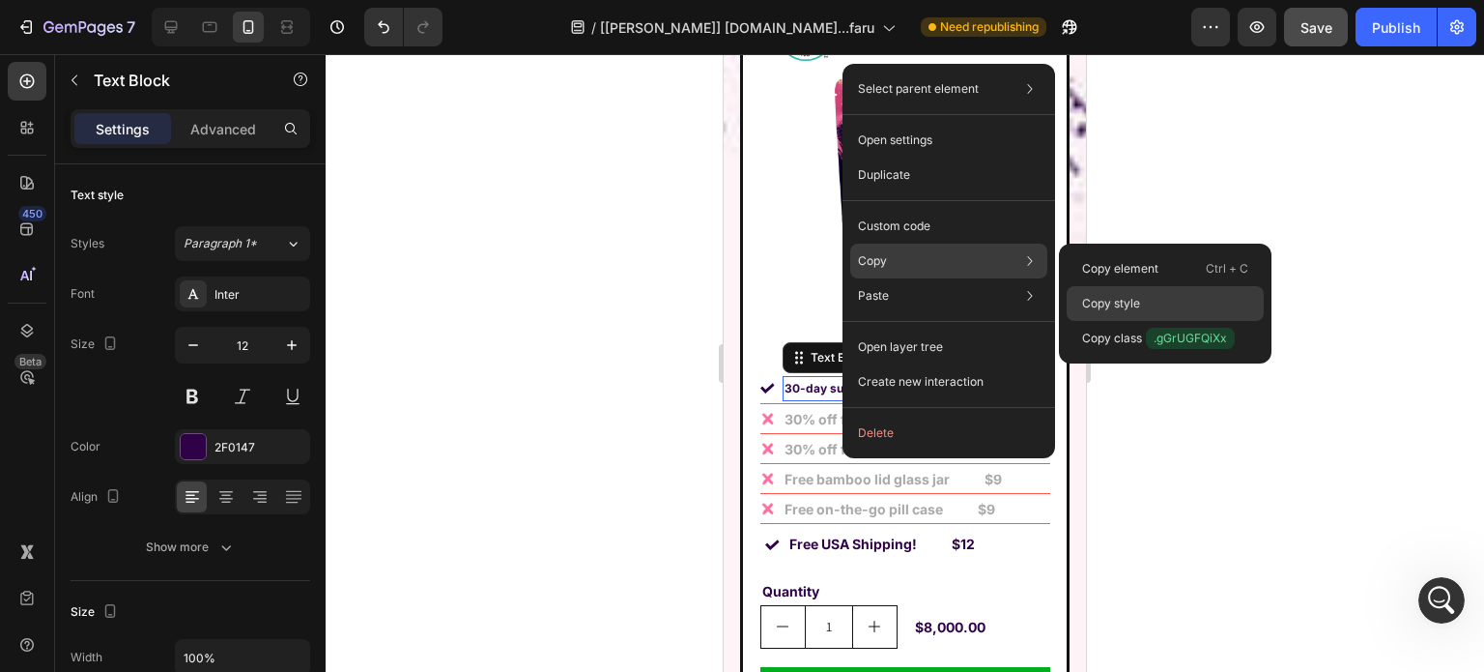
click at [1121, 302] on p "Copy style" at bounding box center [1111, 303] width 58 height 17
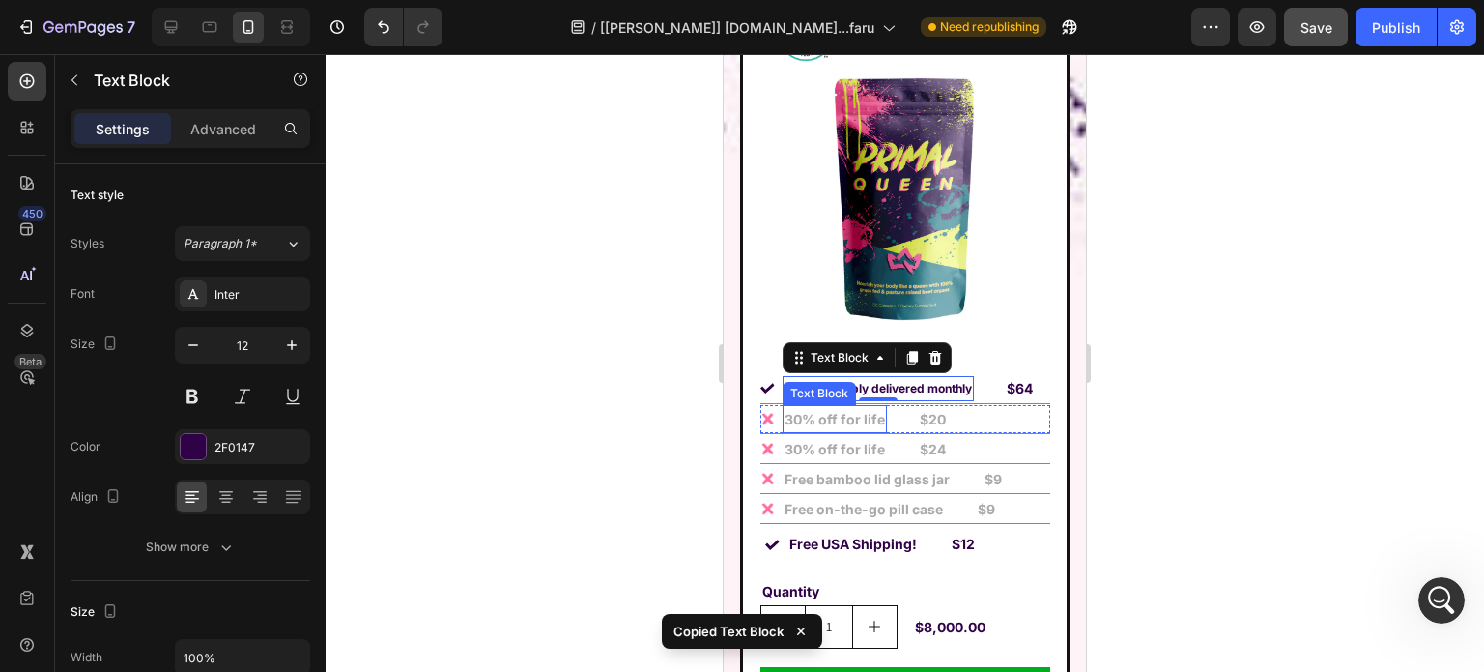
click at [850, 411] on strong "30% off for life" at bounding box center [835, 419] width 100 height 16
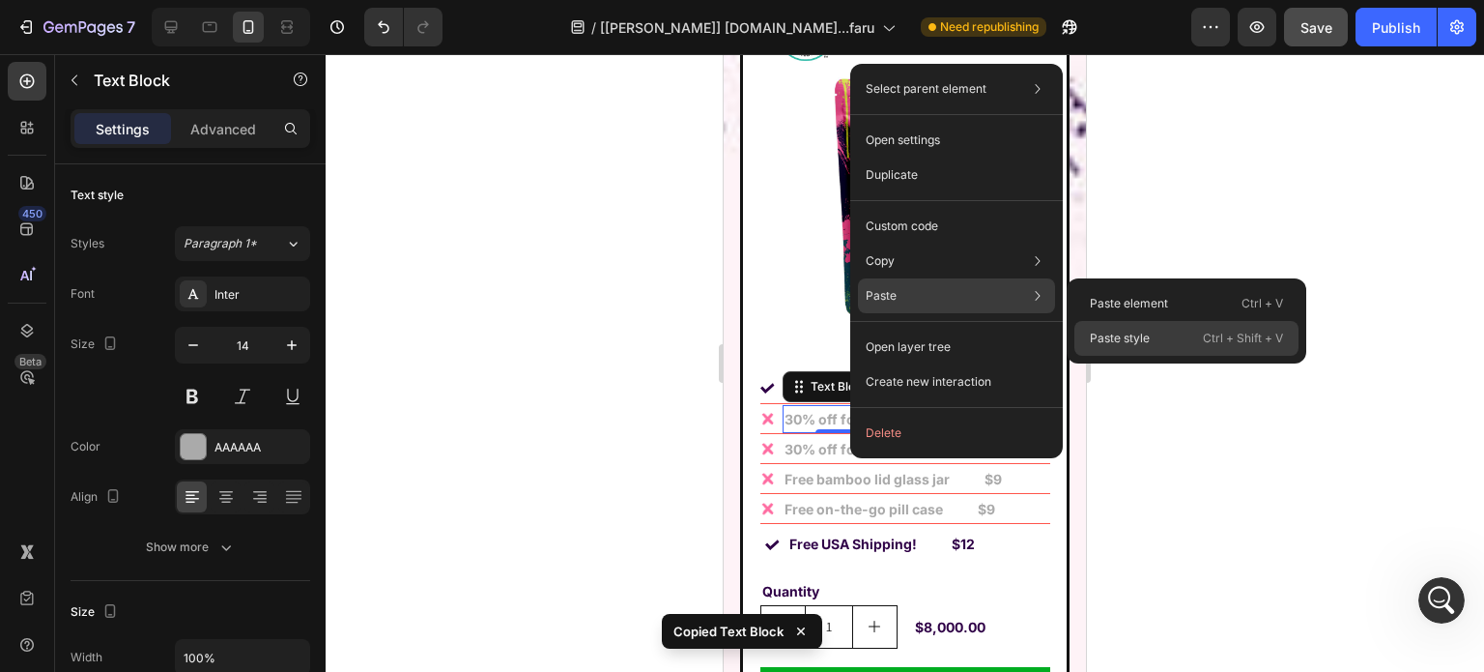
click at [1129, 335] on p "Paste style" at bounding box center [1120, 338] width 60 height 17
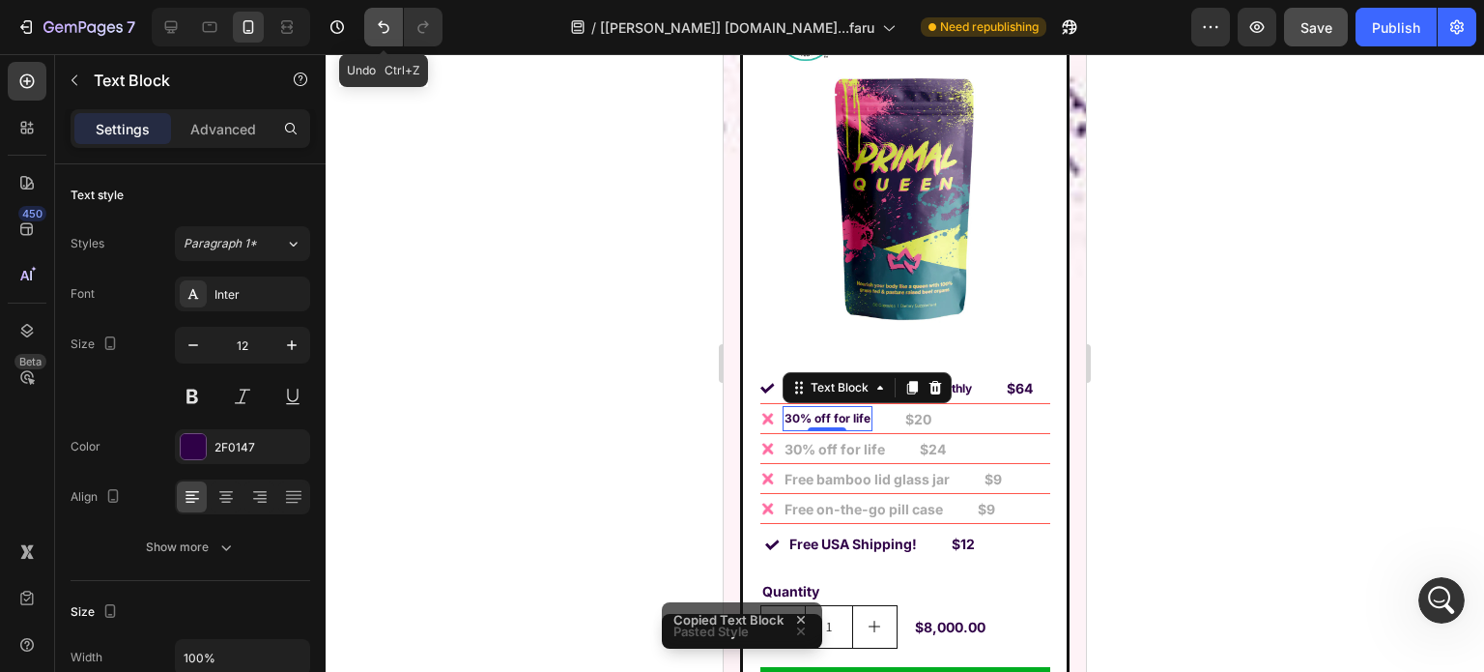
click at [387, 14] on button "Undo/Redo" at bounding box center [383, 27] width 39 height 39
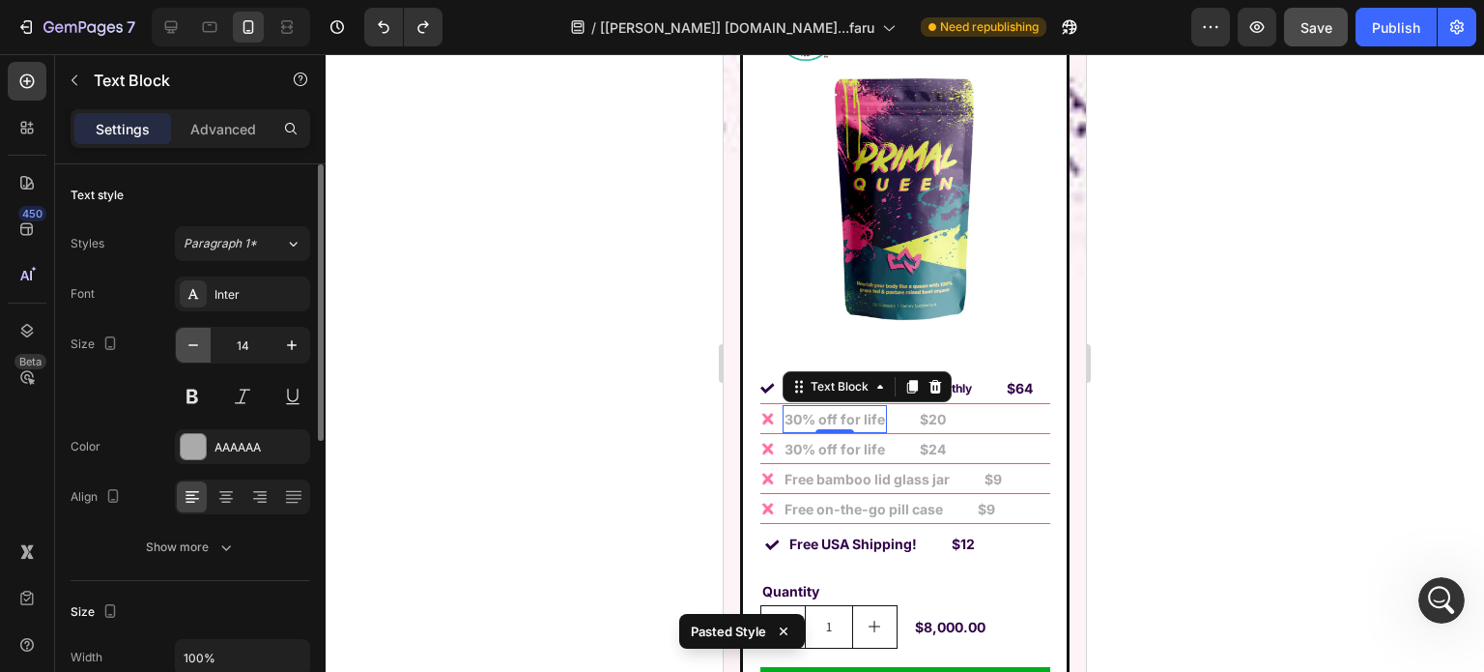
click at [190, 346] on icon "button" at bounding box center [193, 344] width 19 height 19
type input "13"
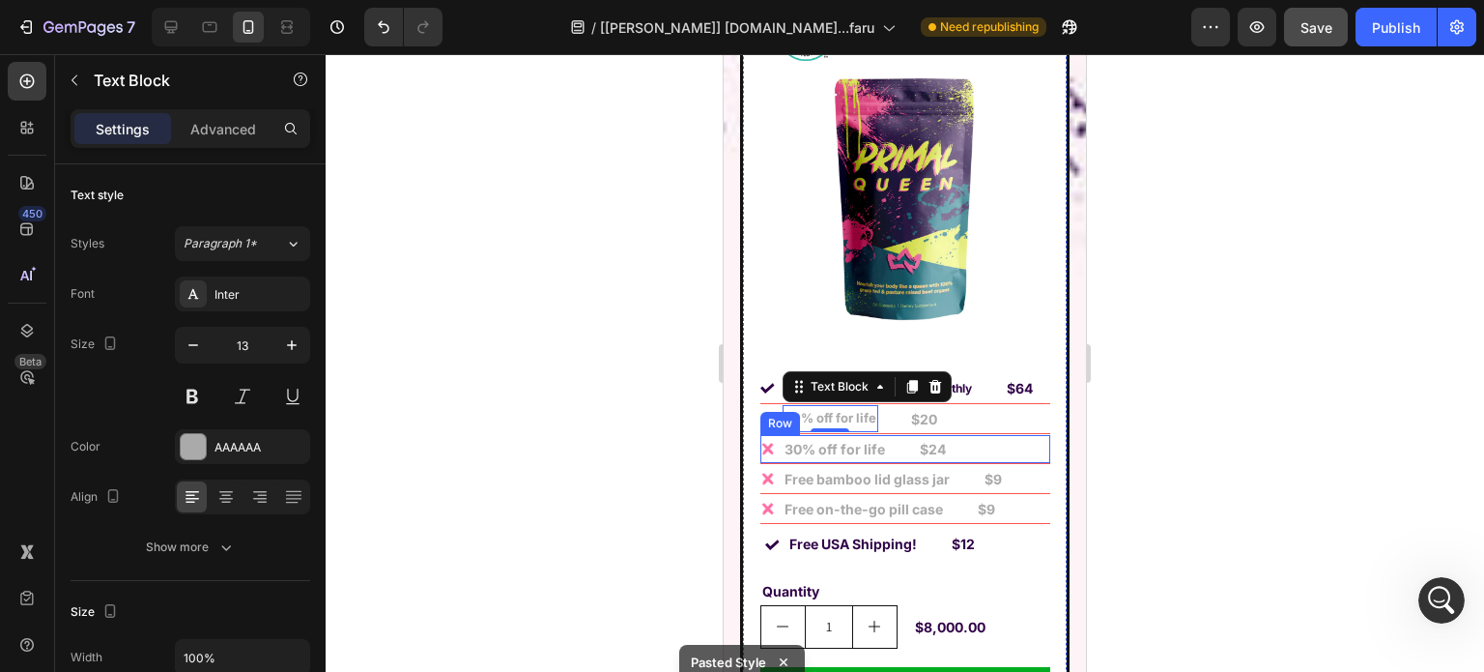
scroll to position [3, 0]
click at [806, 441] on strong "30% off for life" at bounding box center [835, 449] width 100 height 16
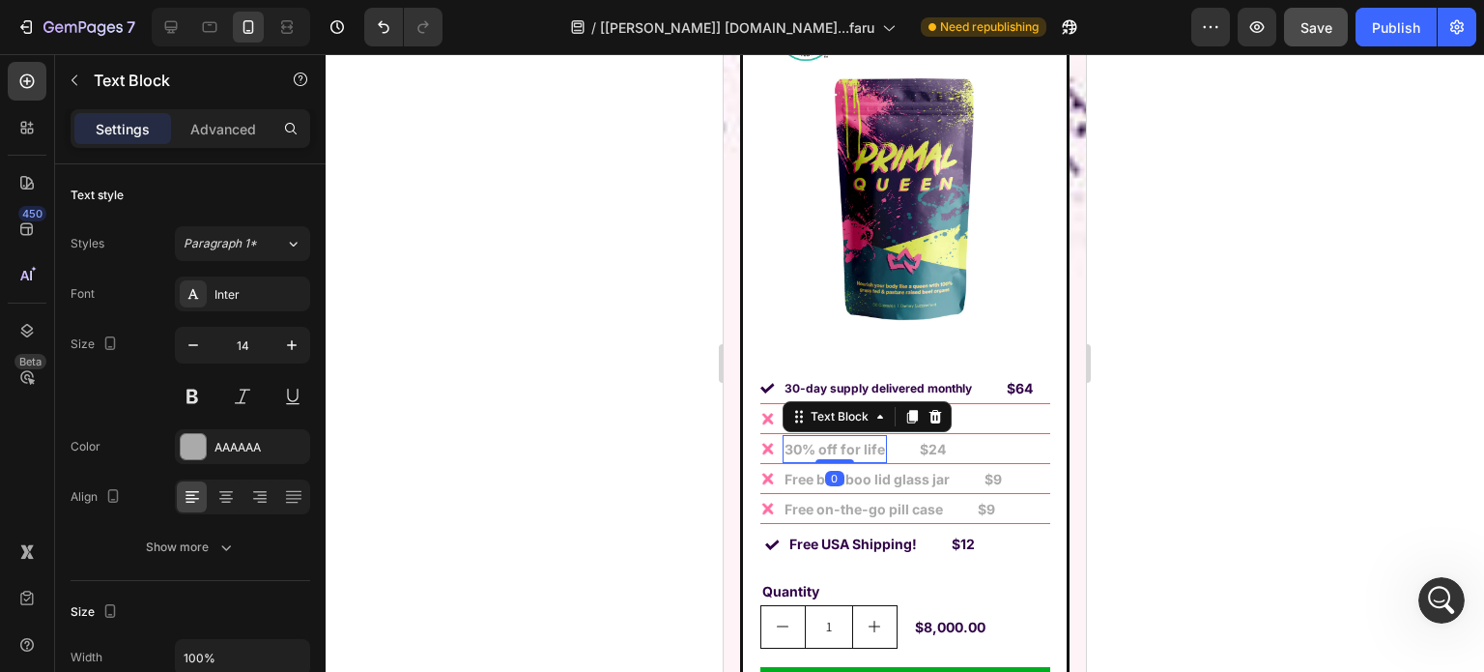
click at [186, 335] on icon "button" at bounding box center [193, 344] width 19 height 19
type input "13"
click at [814, 497] on p "Free on-the-go pill case" at bounding box center [864, 509] width 158 height 24
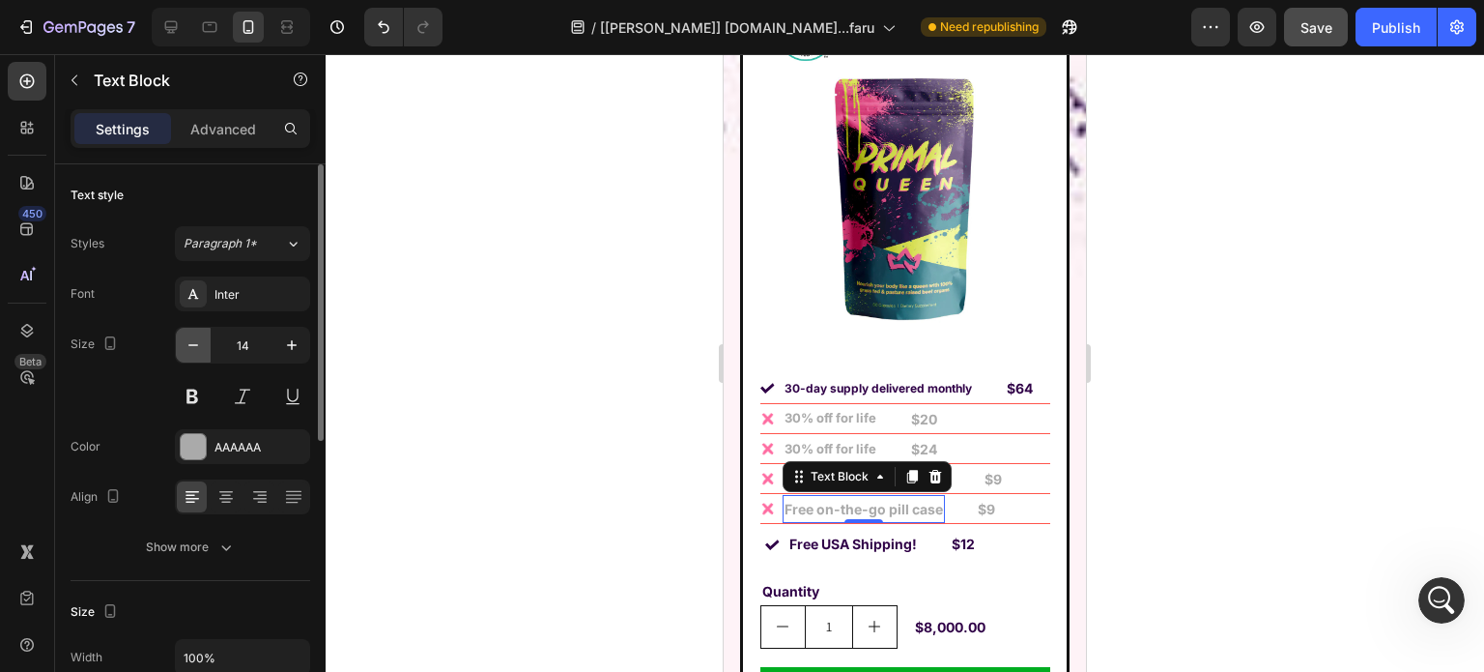
click at [190, 338] on icon "button" at bounding box center [193, 344] width 19 height 19
type input "13"
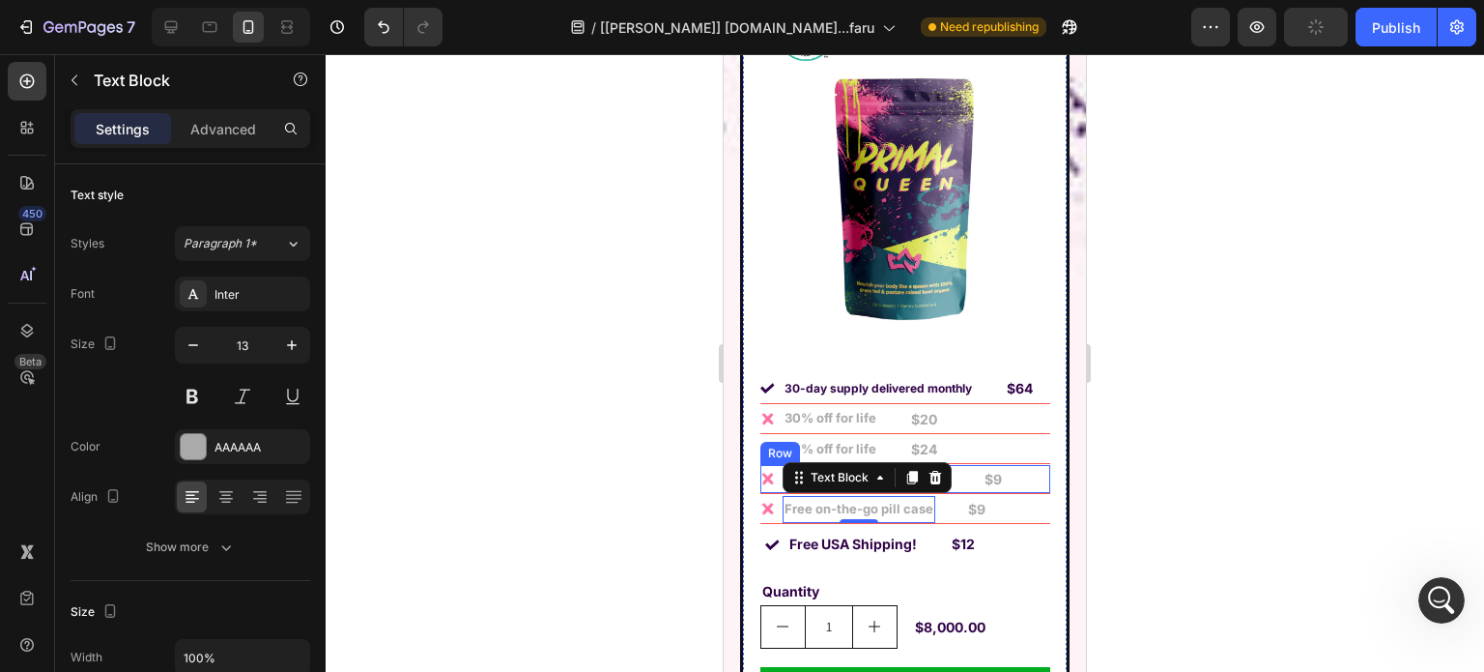
click at [1004, 465] on div "Image Free bamboo lid glass jar Text Block $9 Text Block Row" at bounding box center [906, 479] width 290 height 29
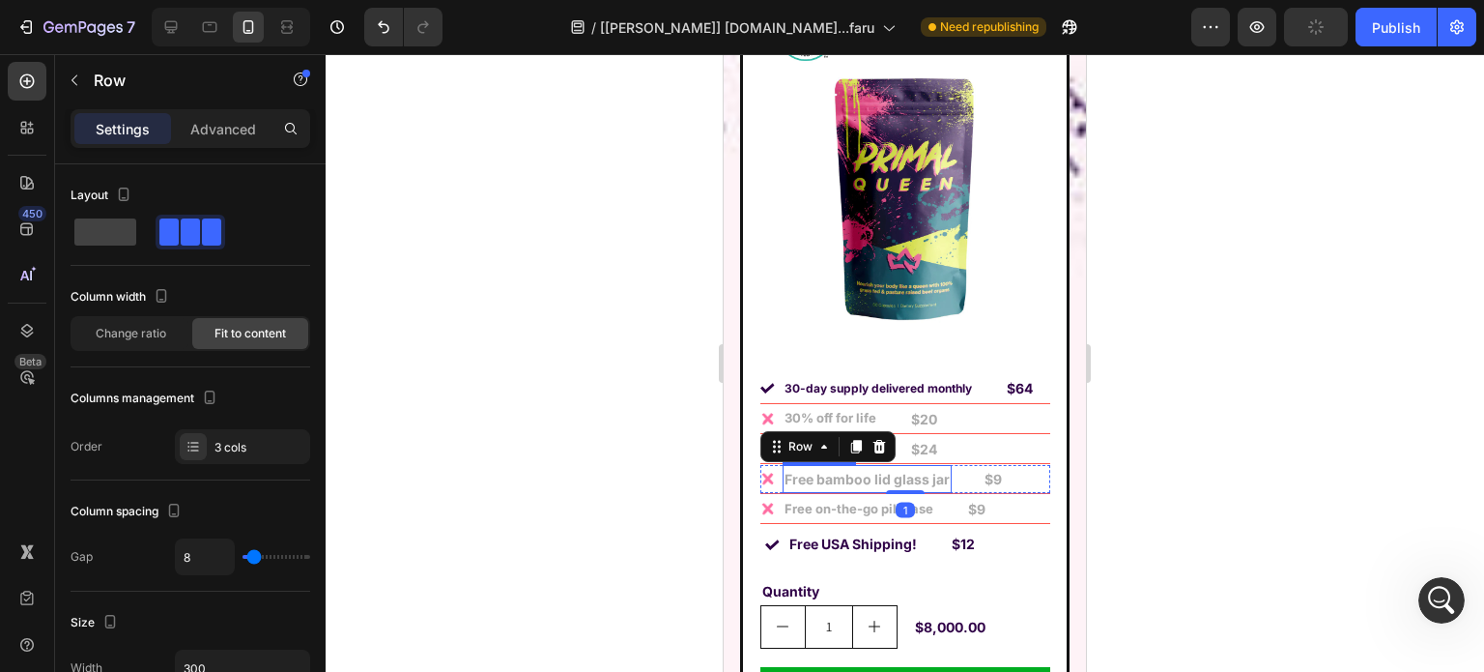
click at [870, 471] on strong "Free bamboo lid glass jar" at bounding box center [867, 479] width 165 height 16
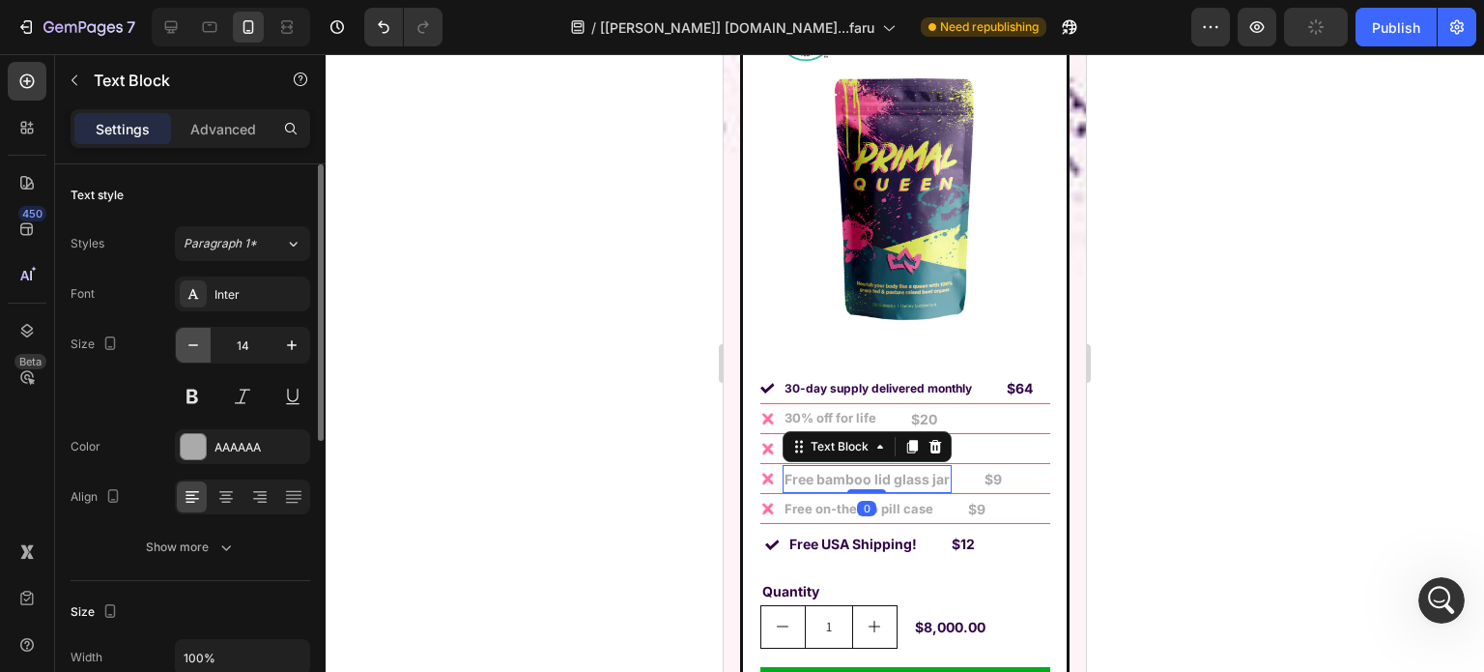
click at [185, 335] on icon "button" at bounding box center [193, 344] width 19 height 19
type input "13"
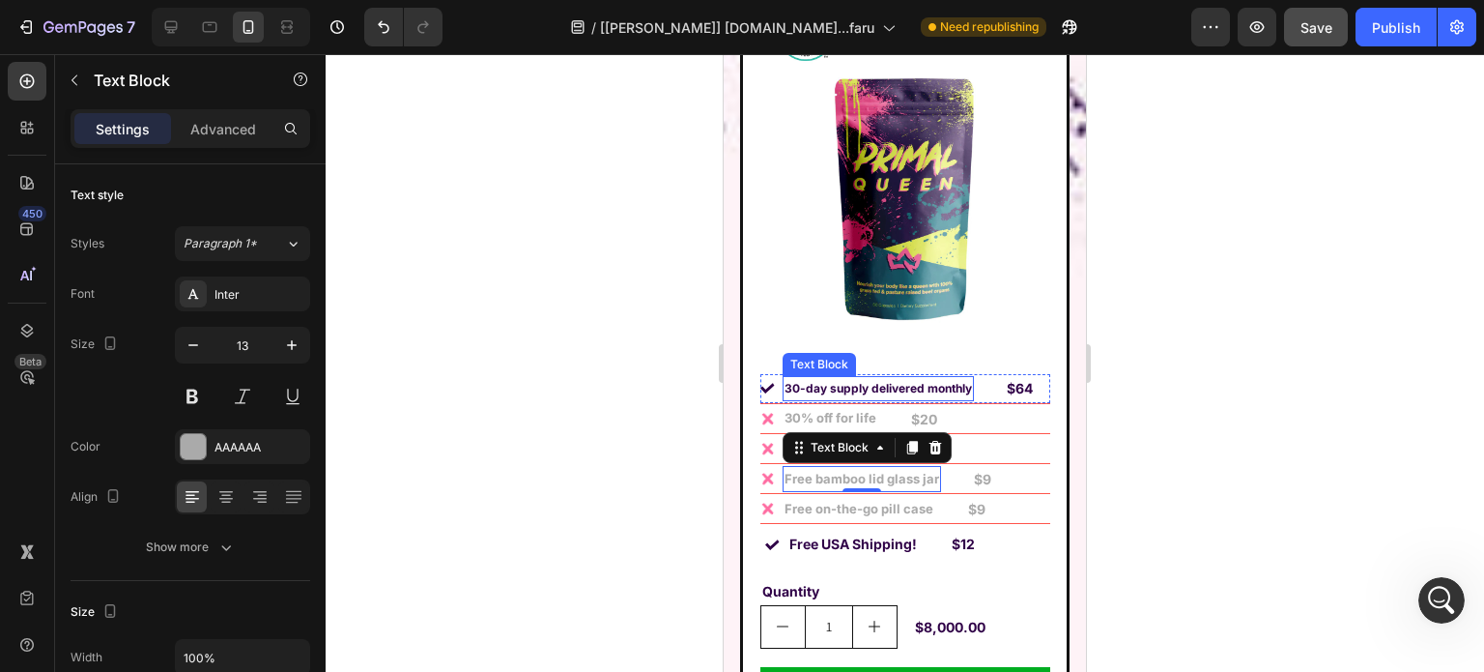
click at [903, 378] on p "30-day supply delivered monthly" at bounding box center [878, 388] width 187 height 21
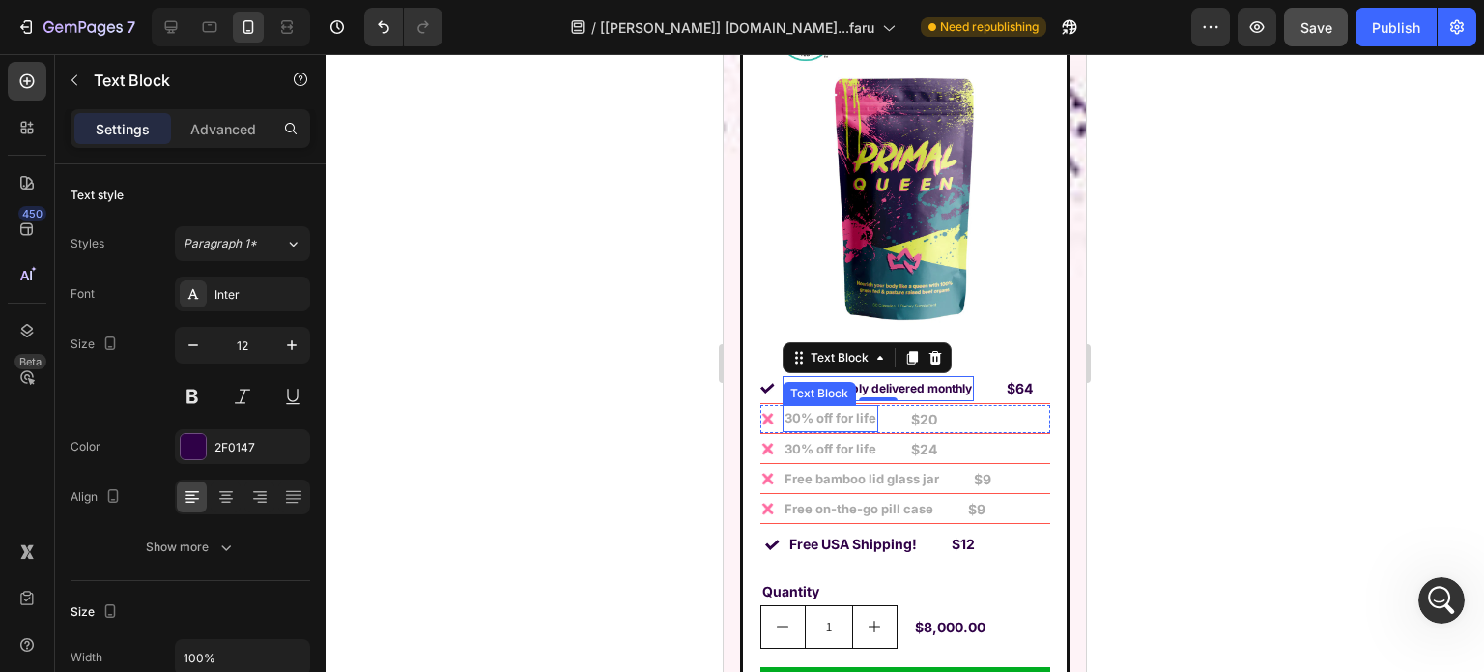
click at [842, 410] on strong "30% off for life" at bounding box center [831, 417] width 92 height 15
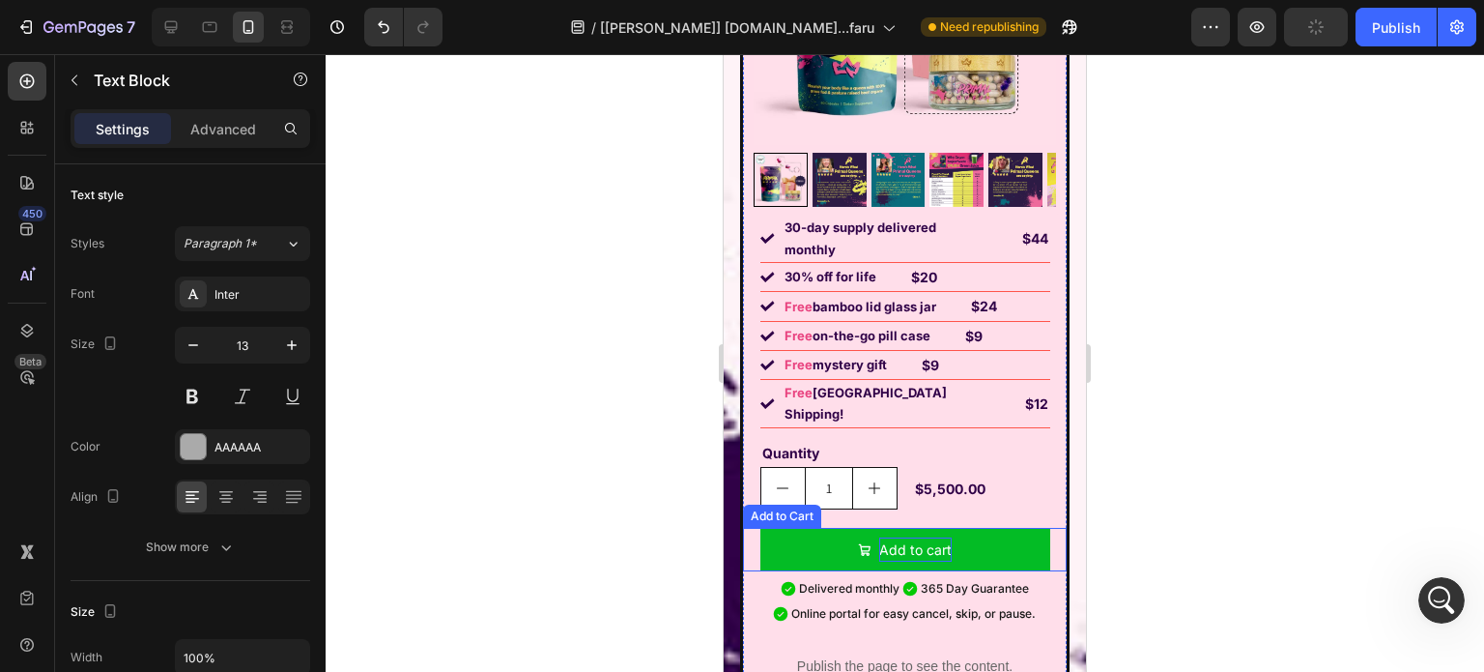
scroll to position [14894, 0]
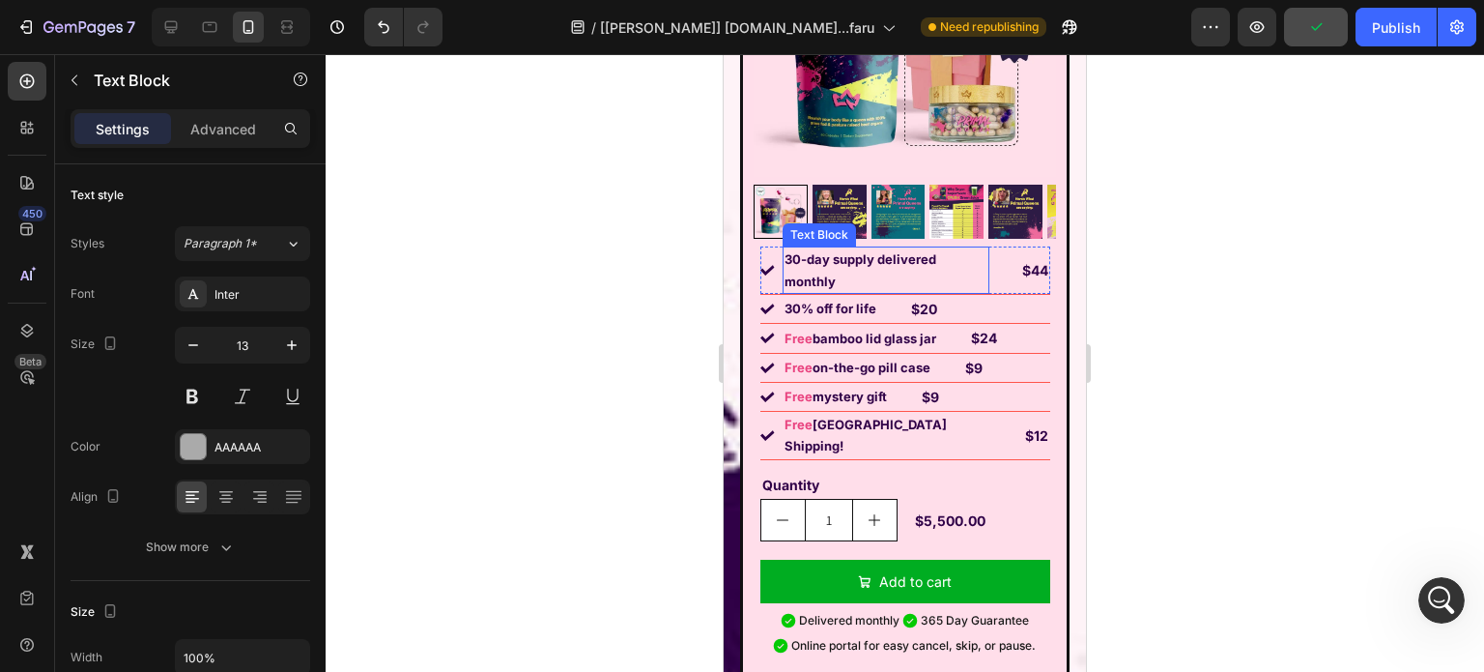
click at [831, 258] on p "30-day supply delivered monthly" at bounding box center [886, 269] width 203 height 43
click at [765, 273] on div "Image" at bounding box center [768, 269] width 14 height 47
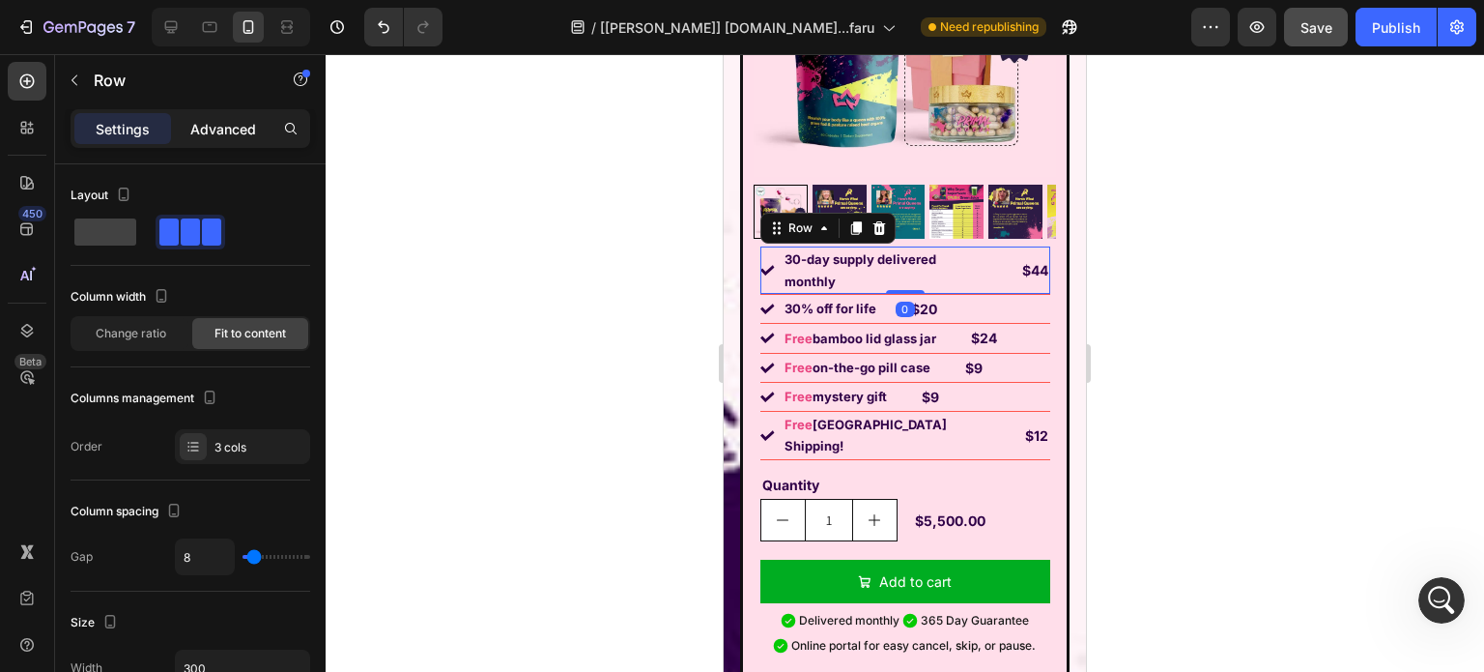
click at [241, 127] on p "Advanced" at bounding box center [223, 129] width 66 height 20
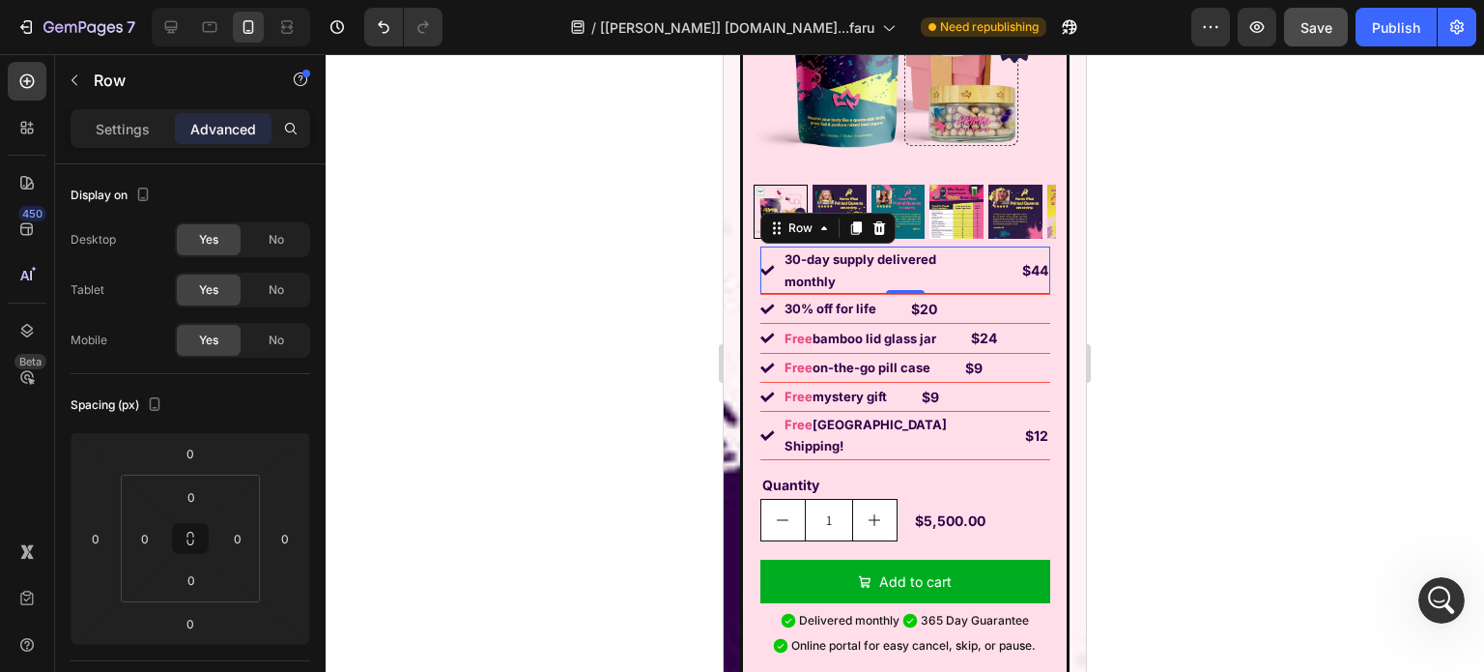
scroll to position [3, 0]
click at [135, 123] on p "Settings" at bounding box center [123, 129] width 54 height 20
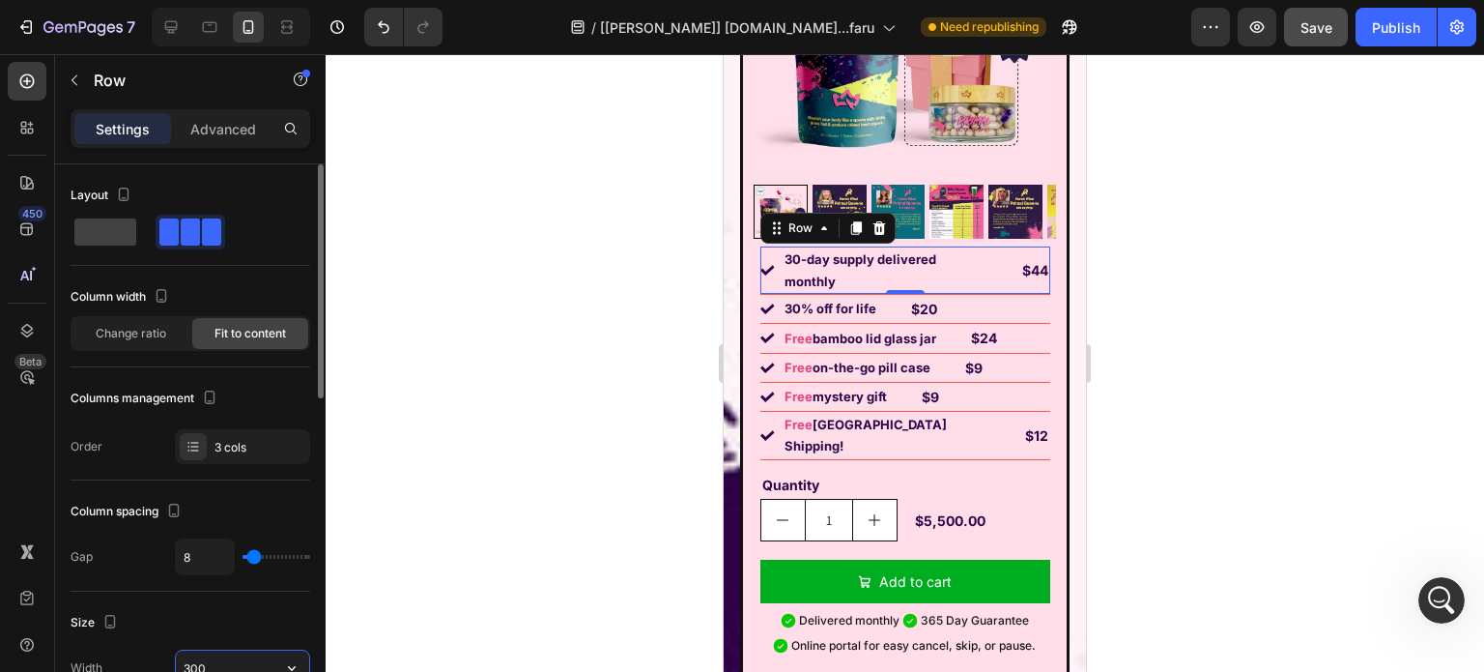
click at [233, 653] on input "300" at bounding box center [242, 667] width 133 height 35
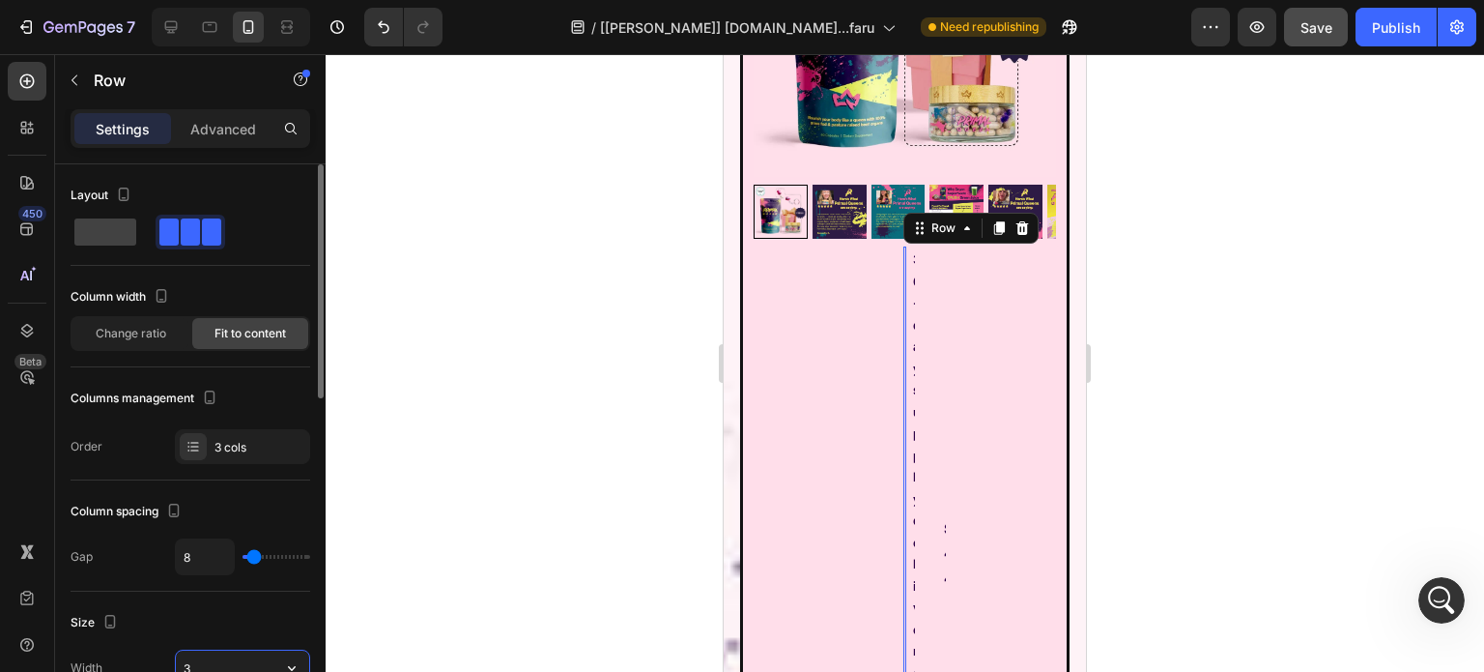
scroll to position [1, 0]
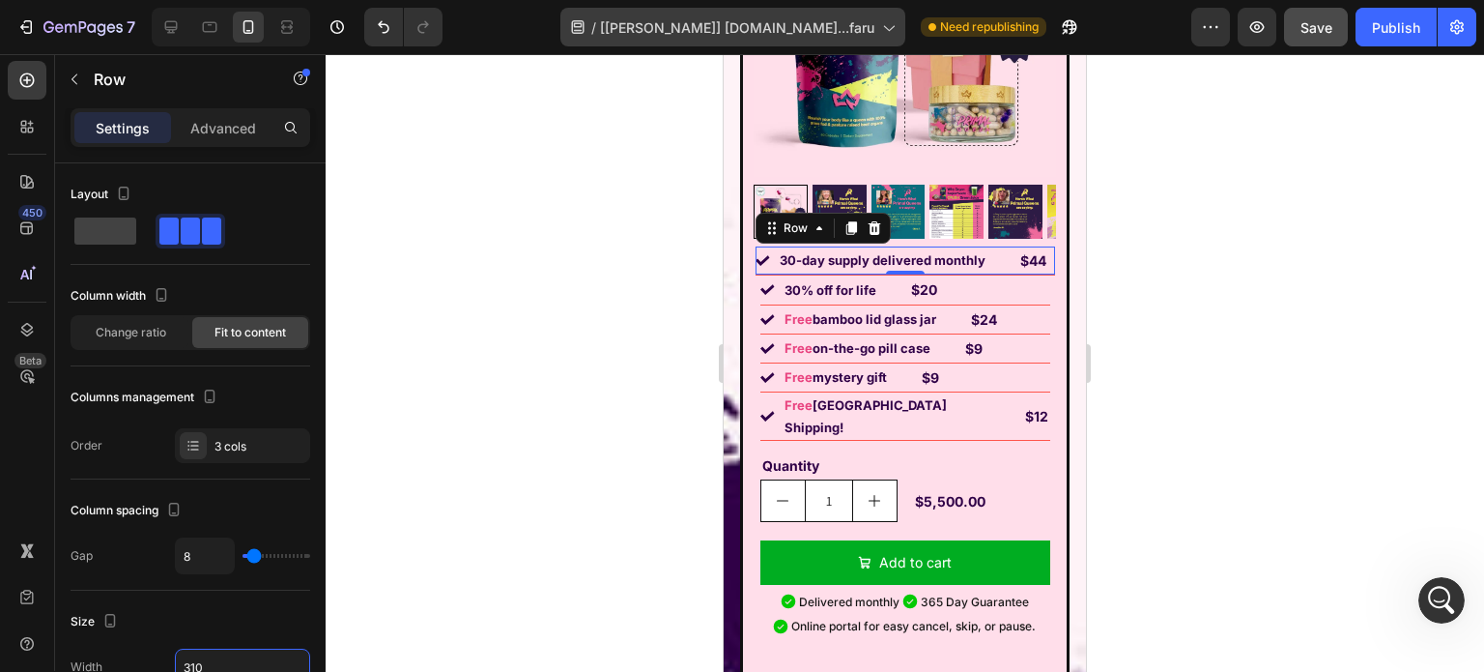
type input "310"
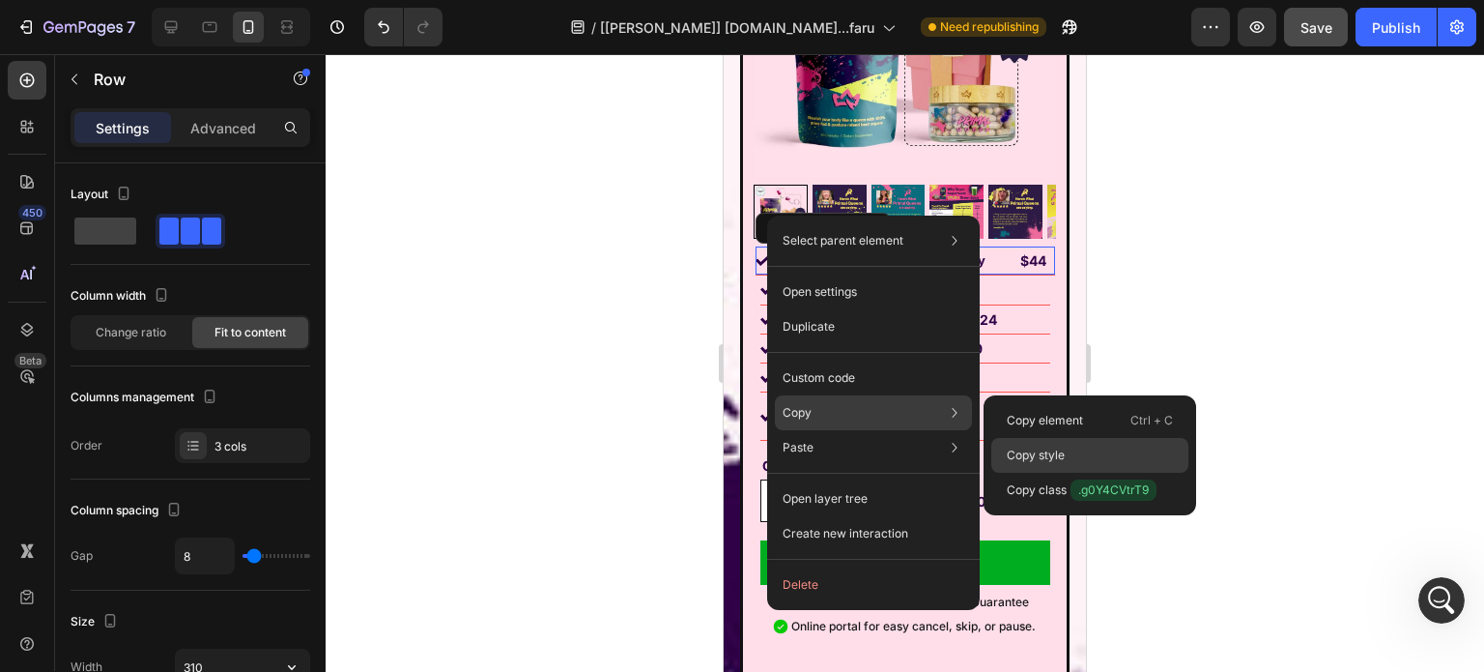
click at [1064, 458] on p "Copy style" at bounding box center [1036, 454] width 58 height 17
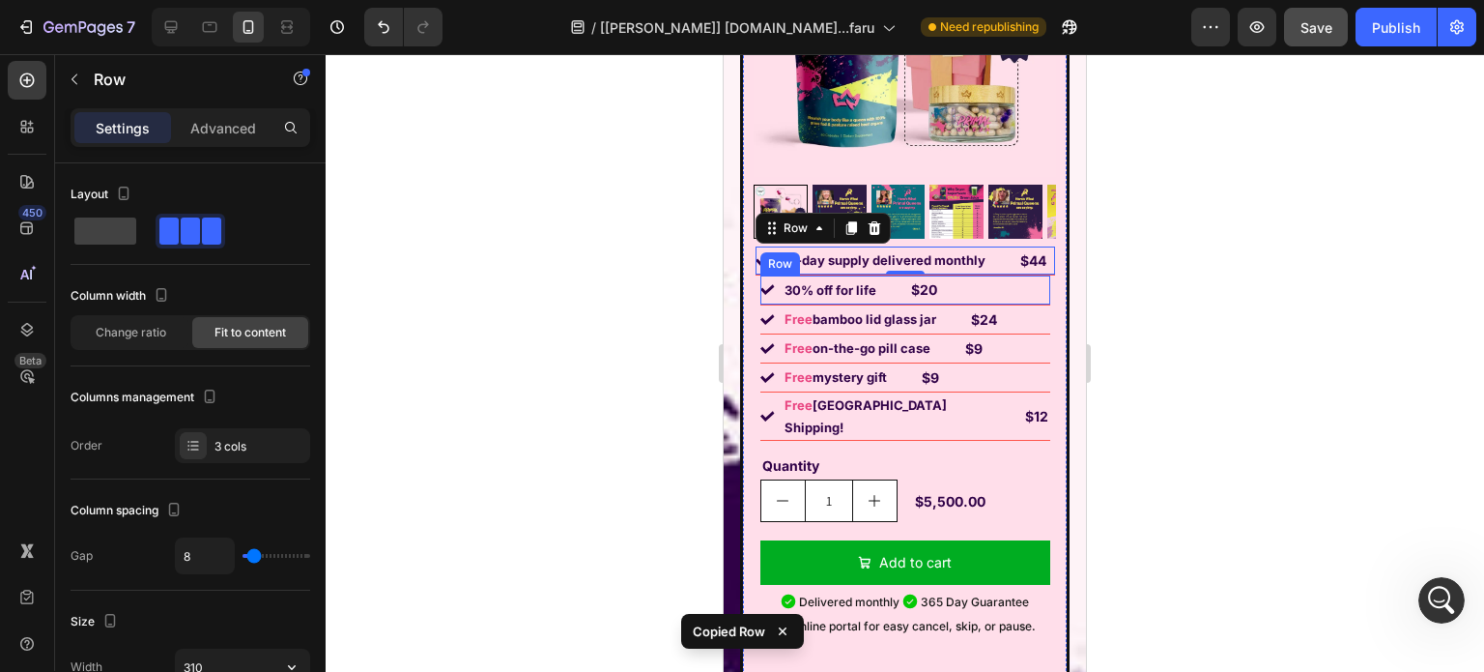
click at [1018, 275] on div "Image 30% off for life Text Block $20 Text Block Row" at bounding box center [906, 289] width 290 height 29
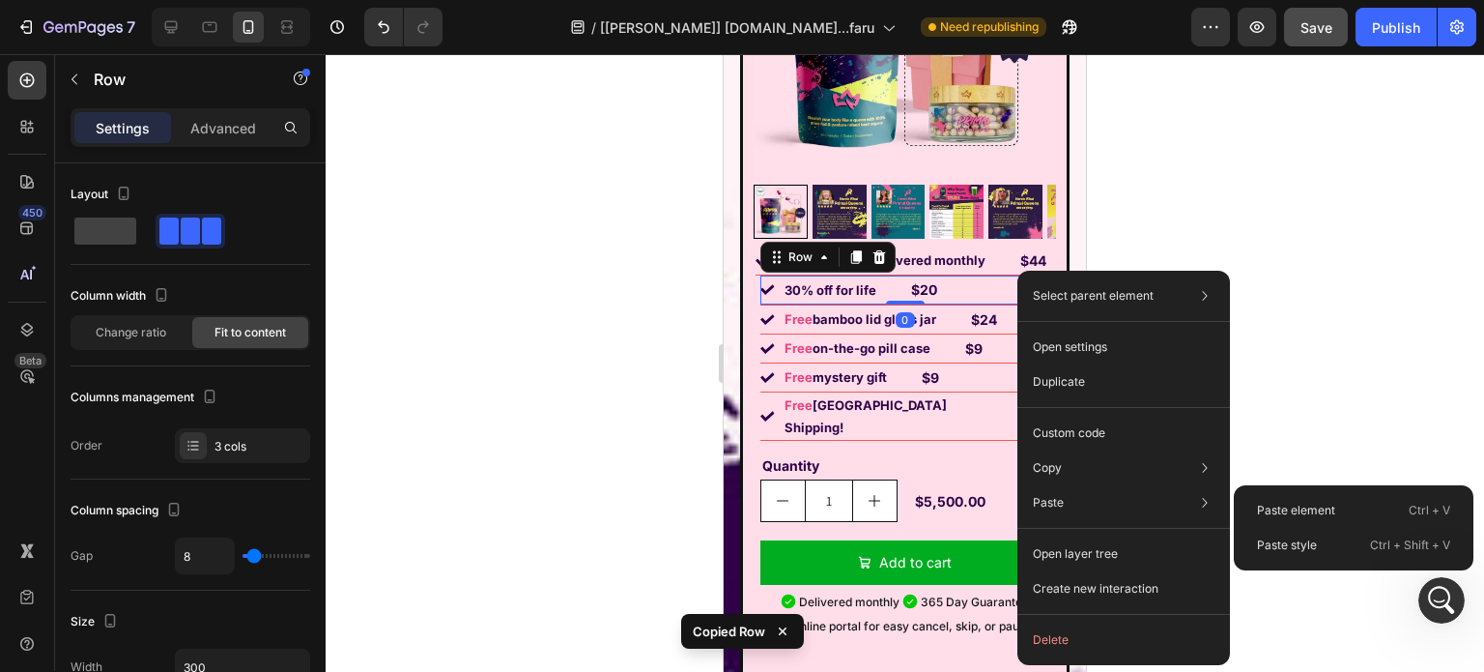
click at [1314, 552] on div "Paste style Ctrl + Shift + V" at bounding box center [1354, 545] width 224 height 35
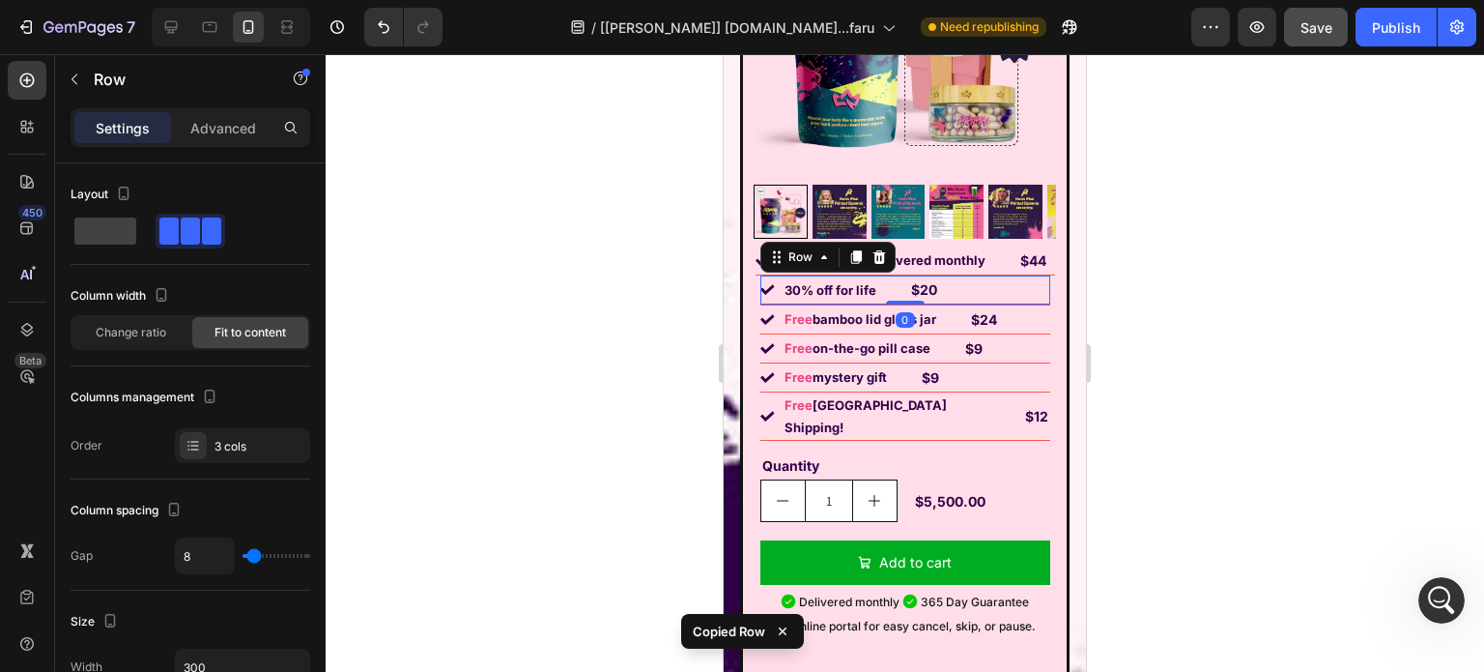
type input "310"
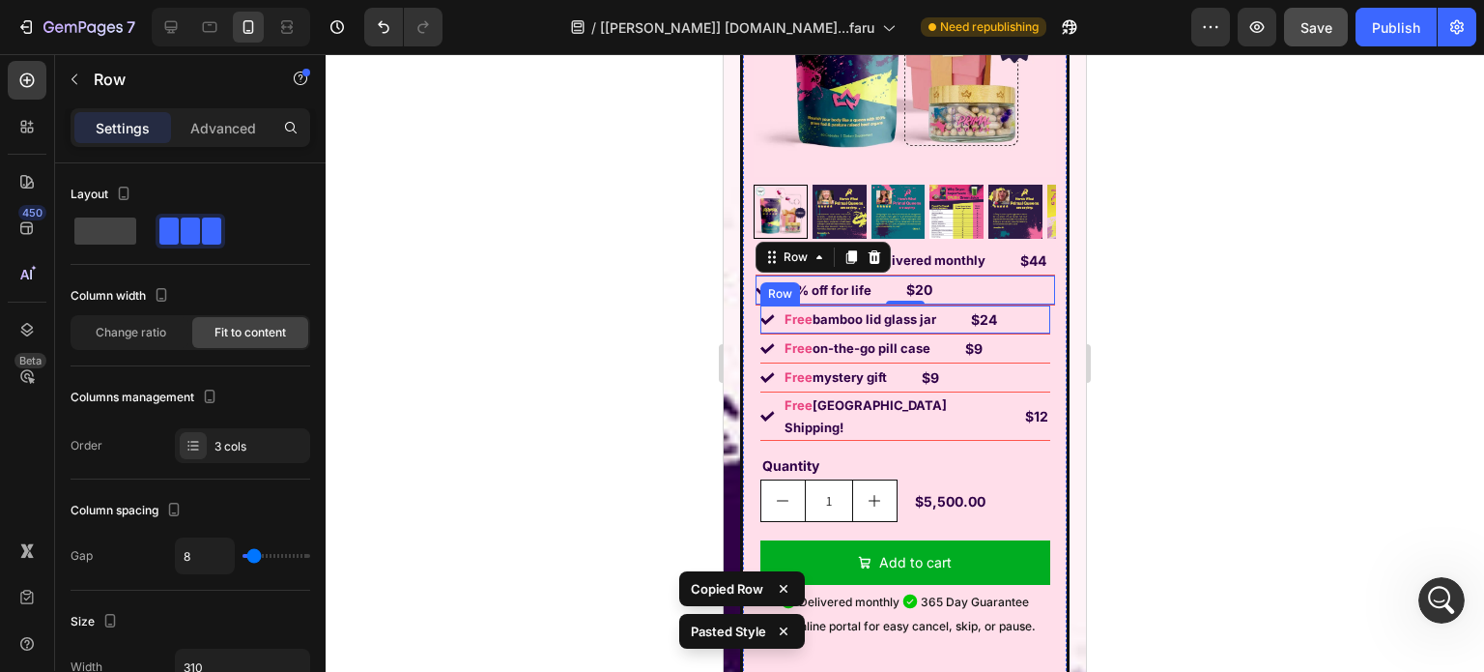
click at [1013, 305] on div "Image Free bamboo lid glass jar Text Block $24 Text Block Row" at bounding box center [906, 319] width 290 height 29
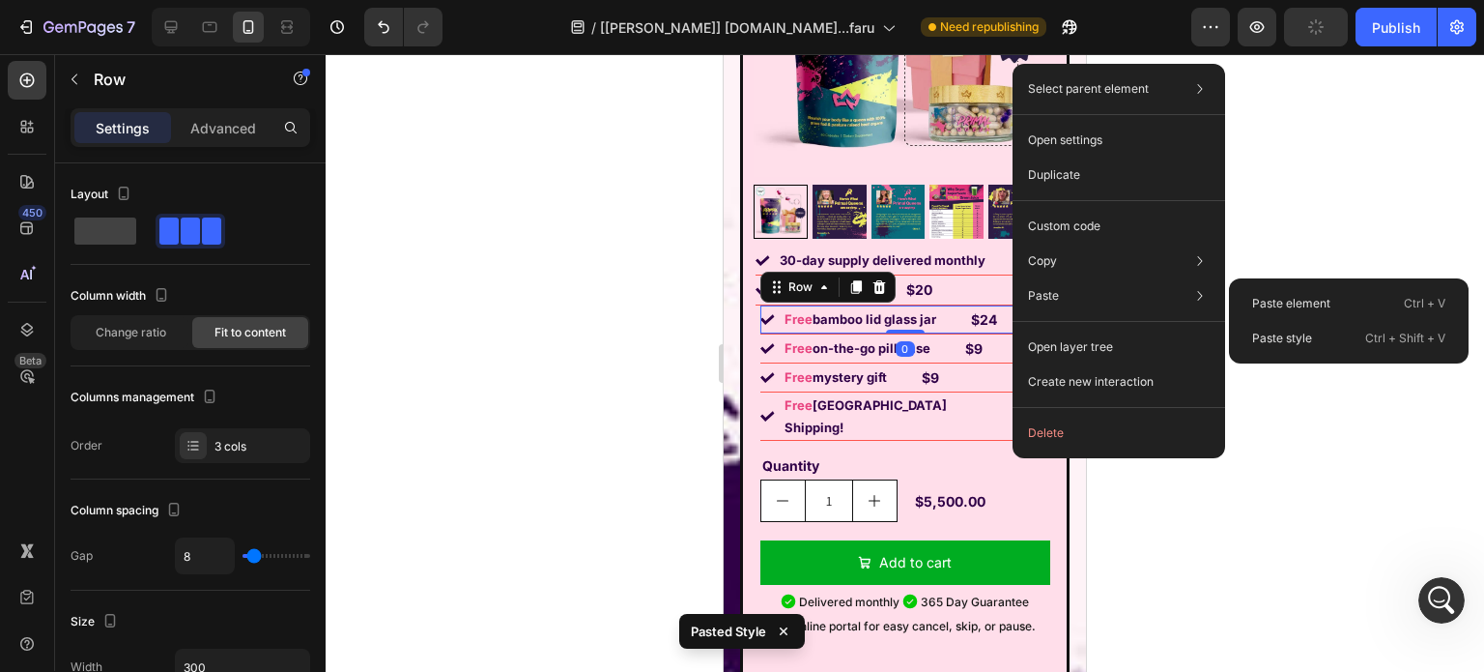
drag, startPoint x: 1276, startPoint y: 328, endPoint x: 1130, endPoint y: 336, distance: 146.2
click at [1276, 330] on div "Paste style Ctrl + Shift + V" at bounding box center [1349, 338] width 224 height 35
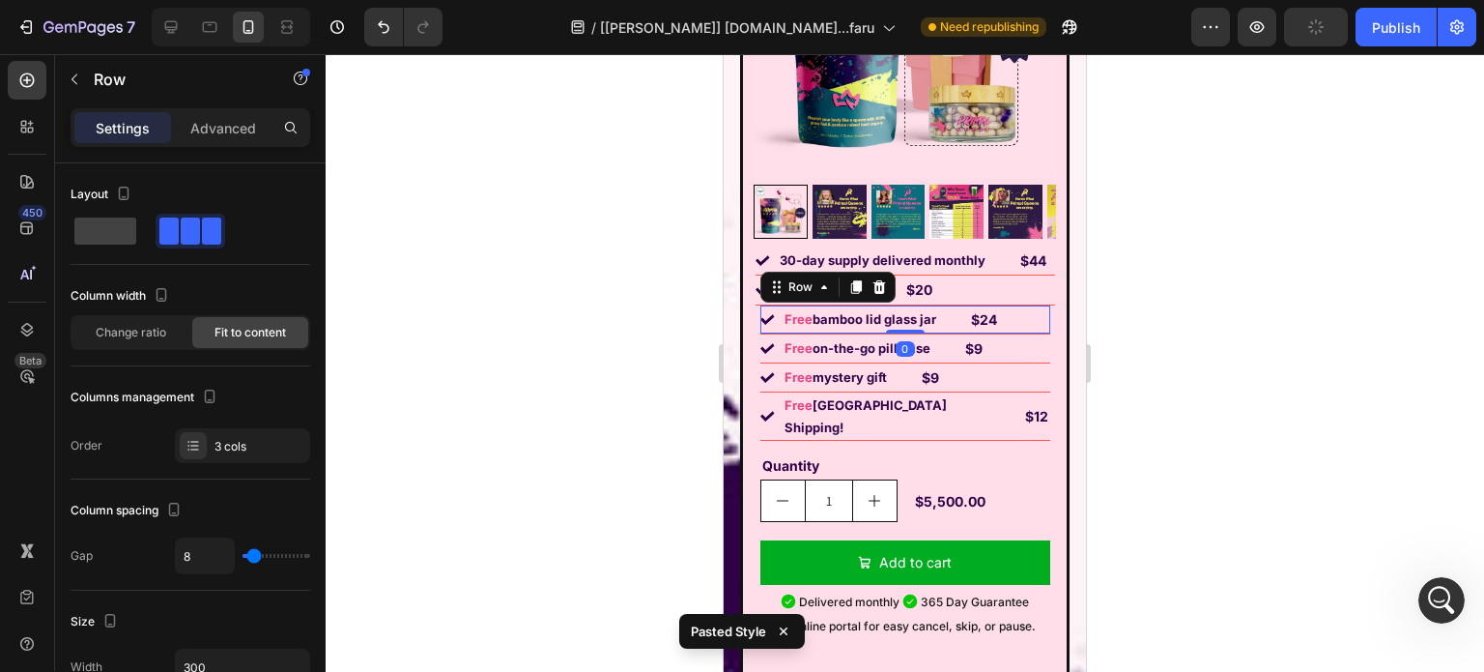
type input "310"
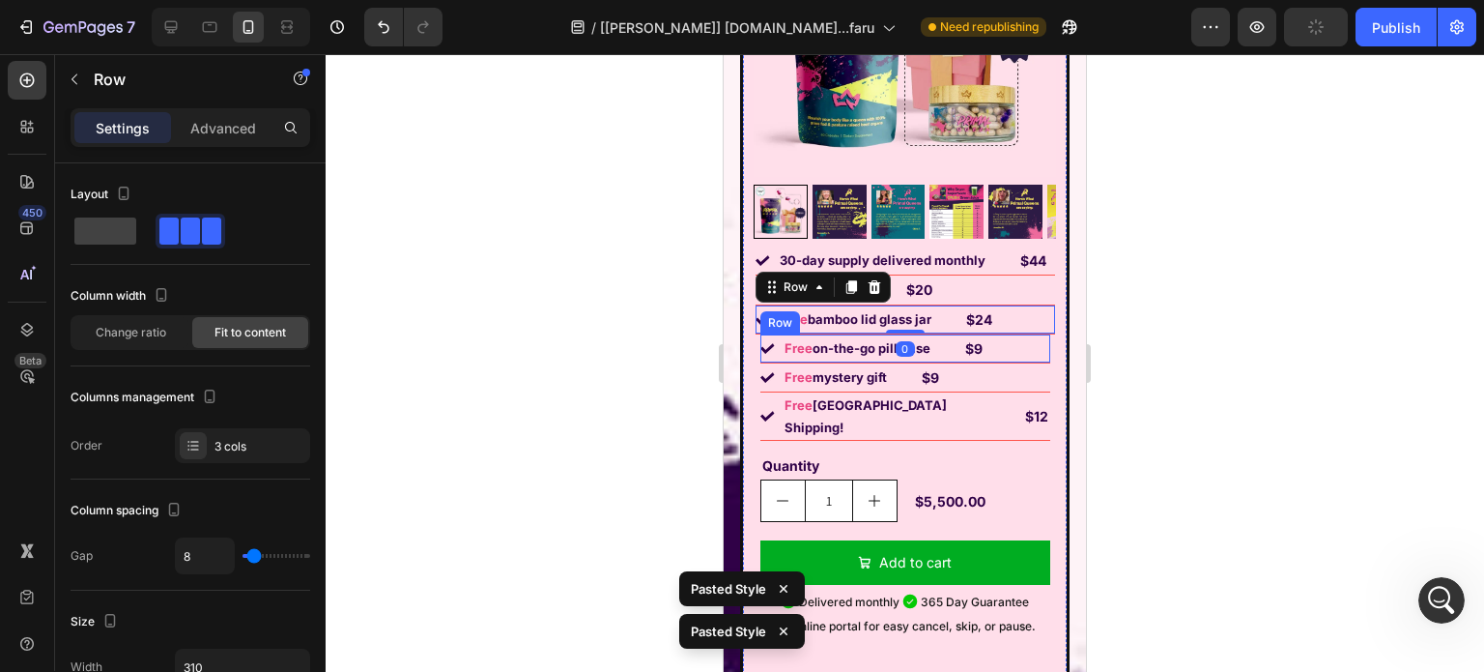
click at [1024, 334] on div "Image Free on-the-go pill case Text Block $9 Text Block Row" at bounding box center [906, 348] width 290 height 29
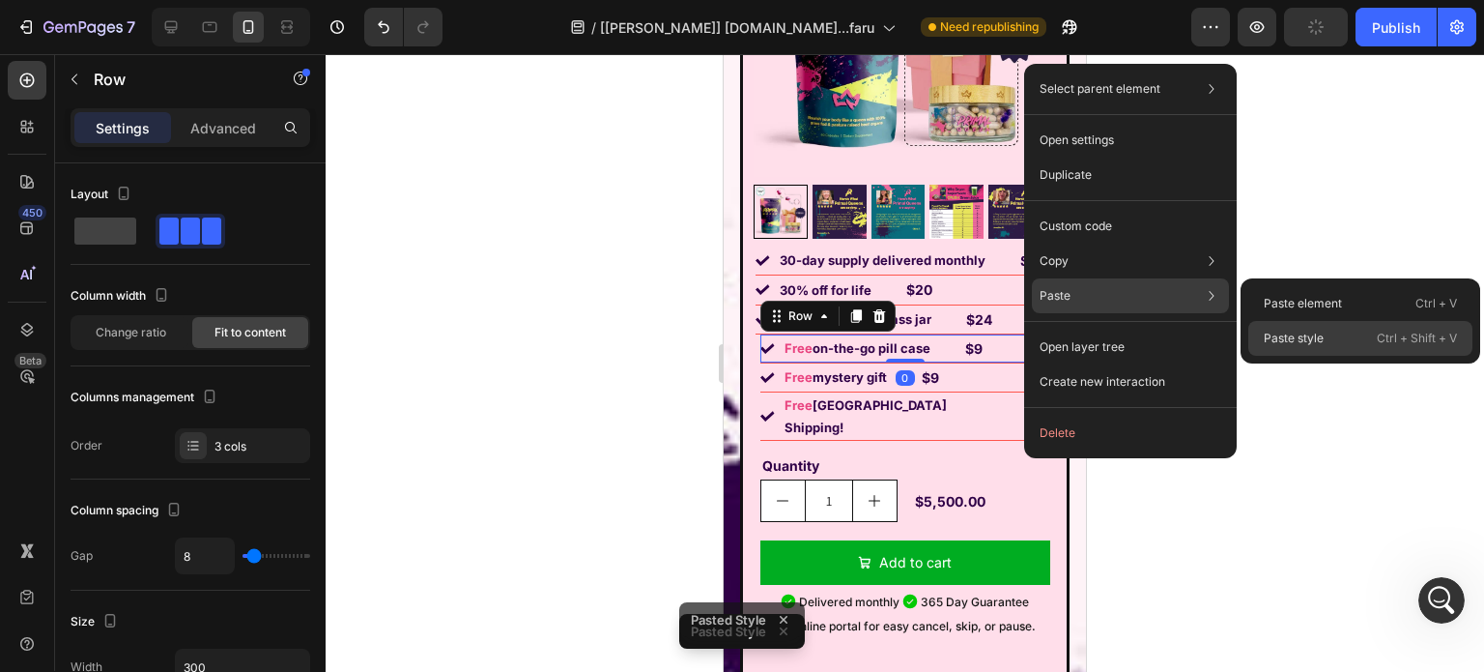
scroll to position [2, 0]
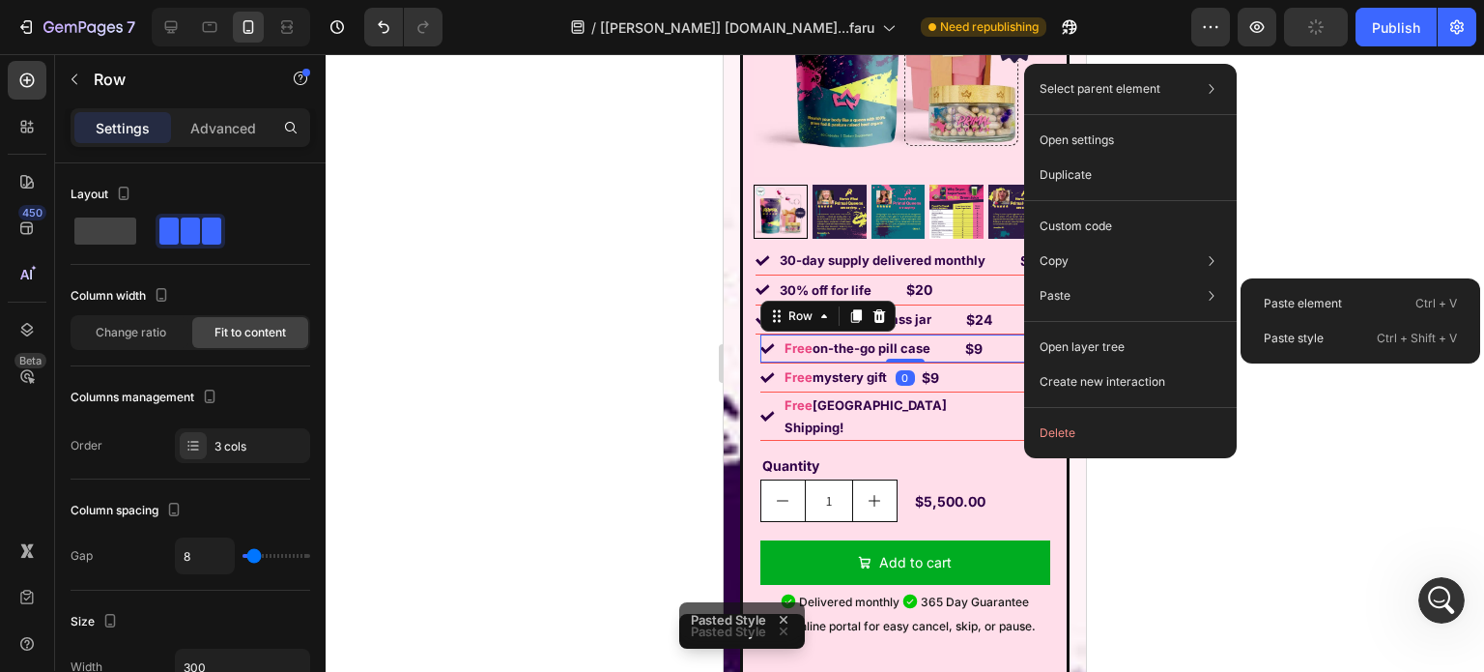
drag, startPoint x: 1306, startPoint y: 334, endPoint x: 1152, endPoint y: 359, distance: 155.7
click at [1306, 335] on p "Paste style" at bounding box center [1294, 338] width 60 height 17
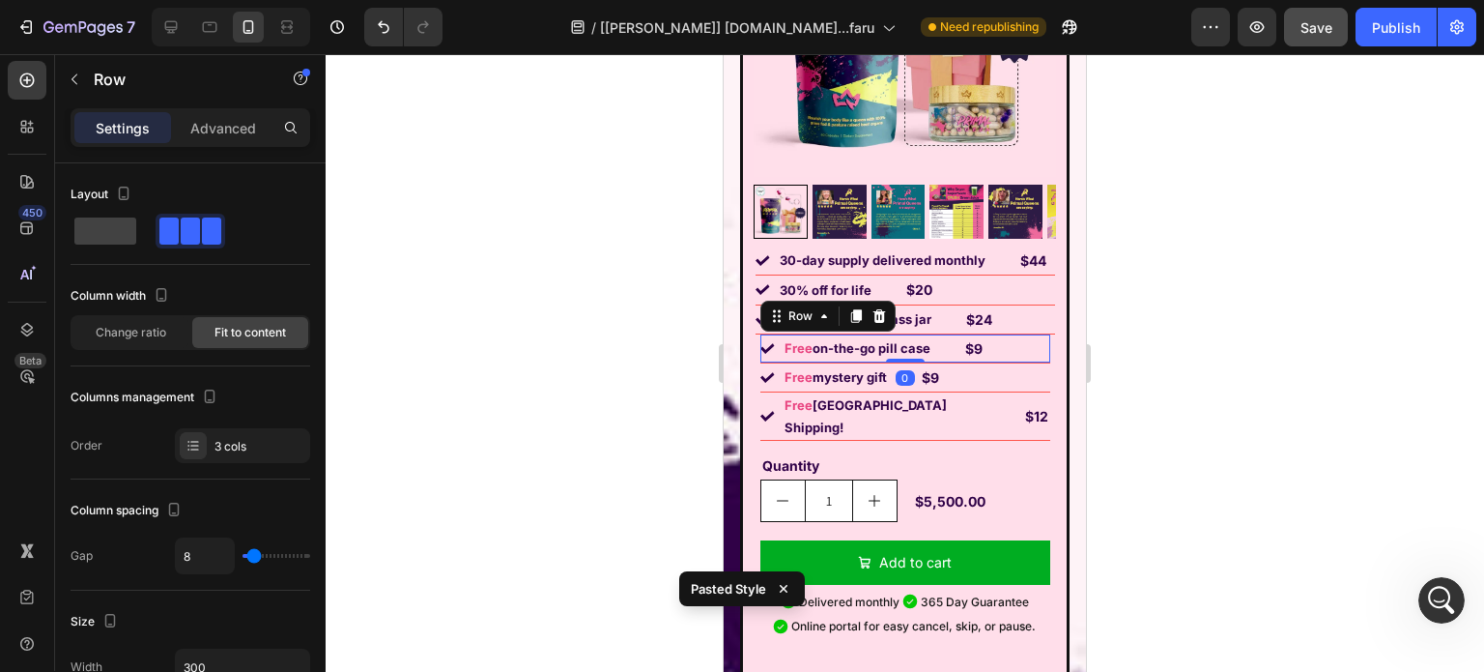
type input "310"
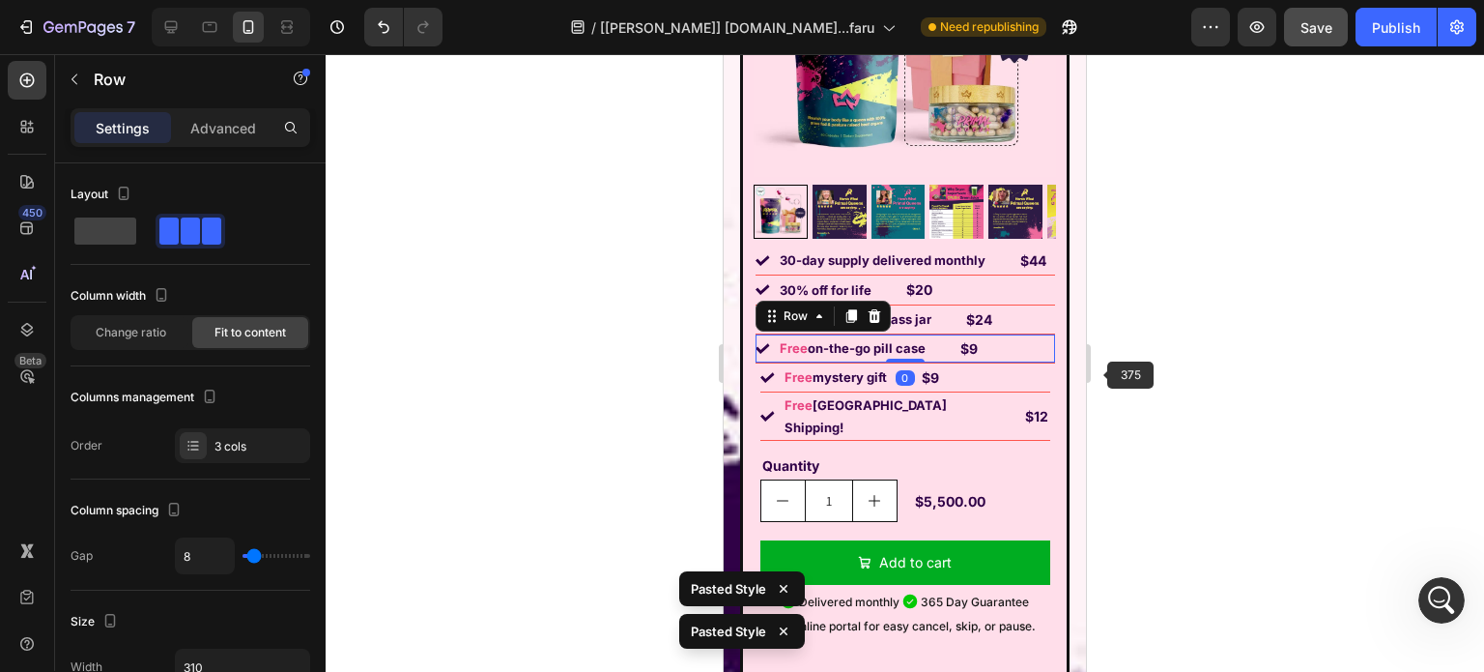
scroll to position [25485, 0]
click at [1023, 363] on div "Image Free mystery gift Text Block $9 Text Block Row" at bounding box center [906, 377] width 290 height 29
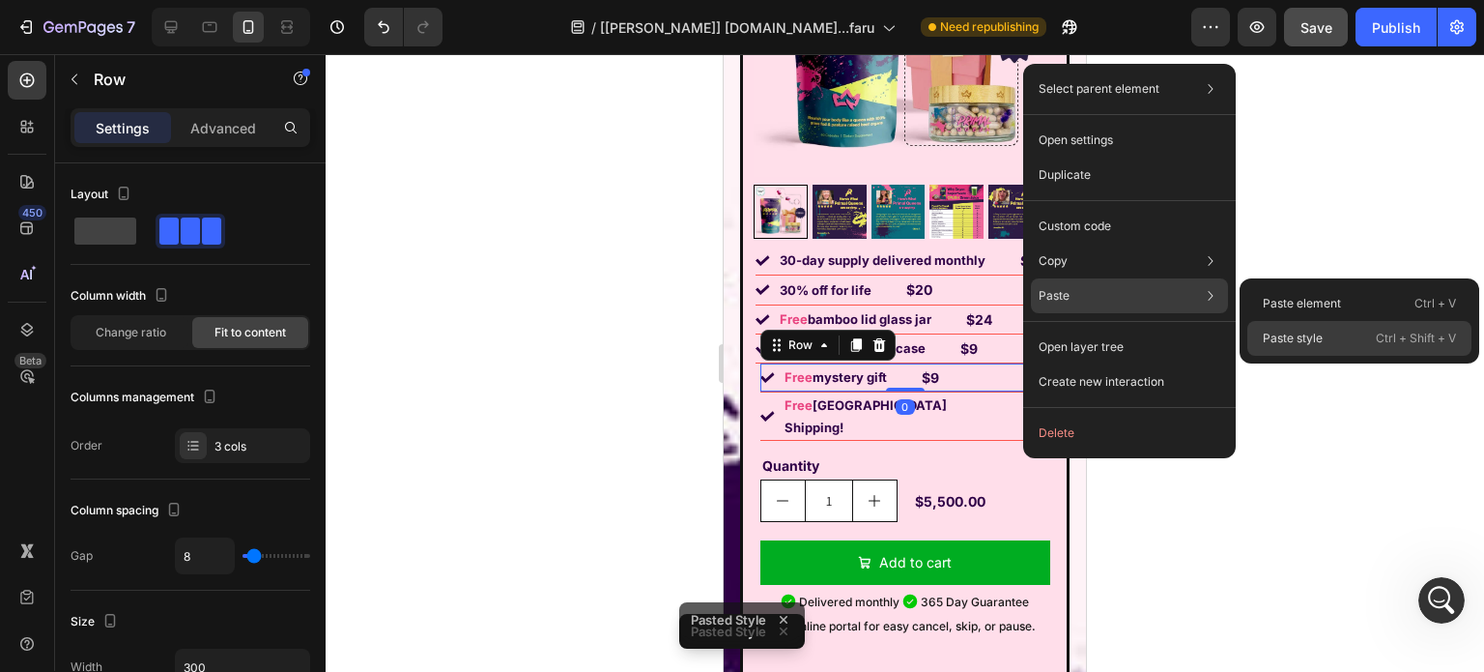
click at [1289, 330] on p "Paste style" at bounding box center [1293, 338] width 60 height 17
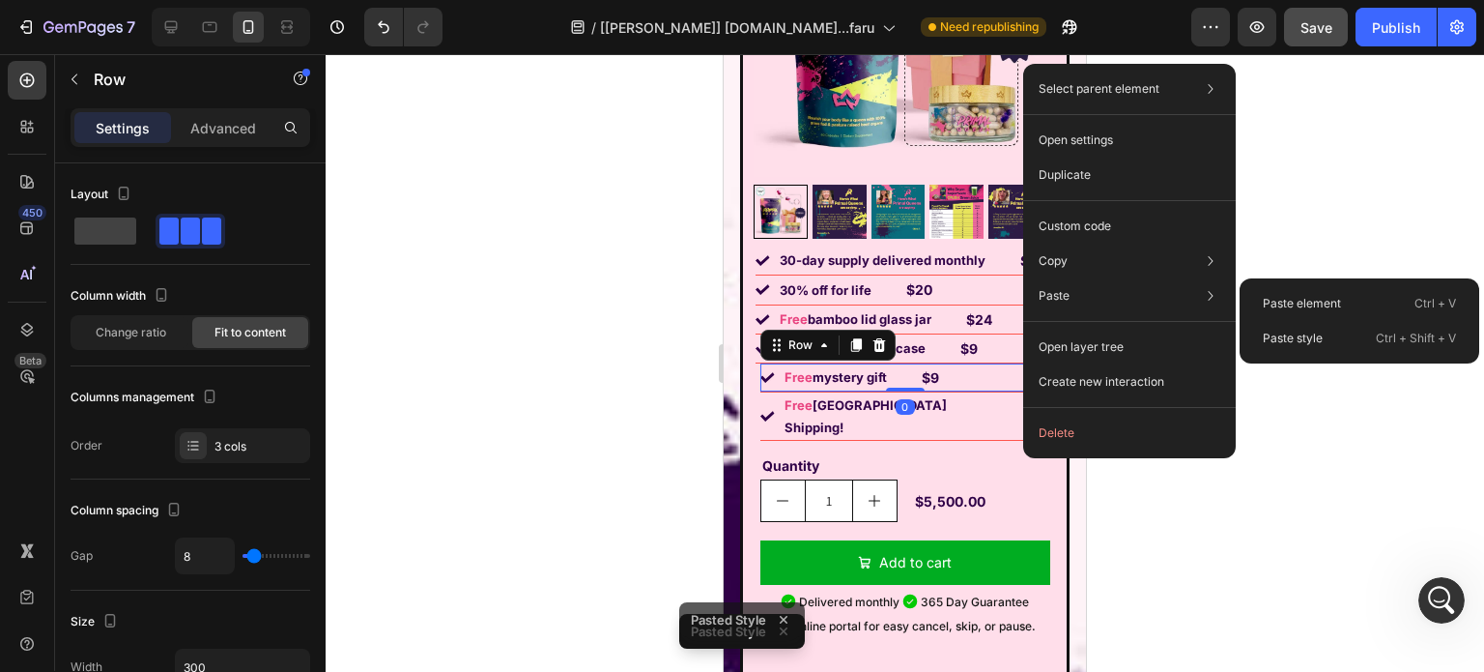
type input "310"
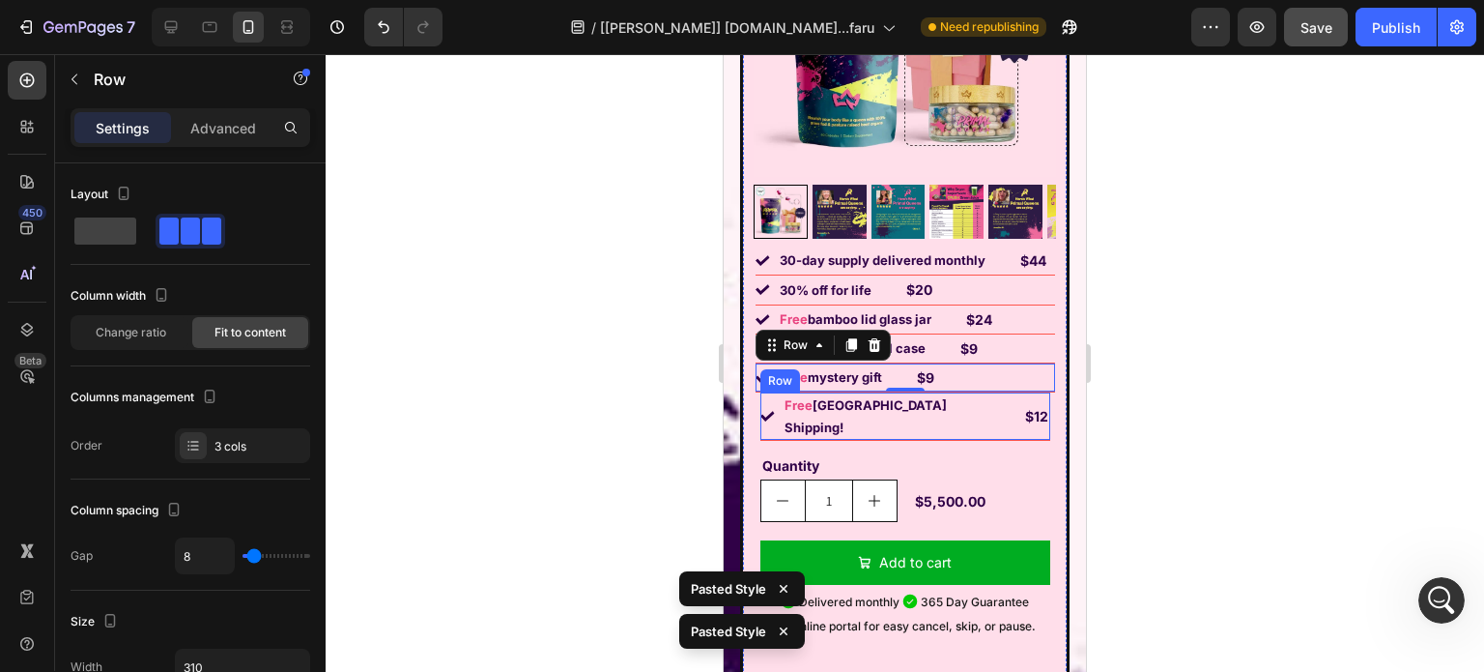
click at [1018, 393] on div "Image Free USA Shipping! Text Block $12 Text Block Row" at bounding box center [906, 416] width 290 height 48
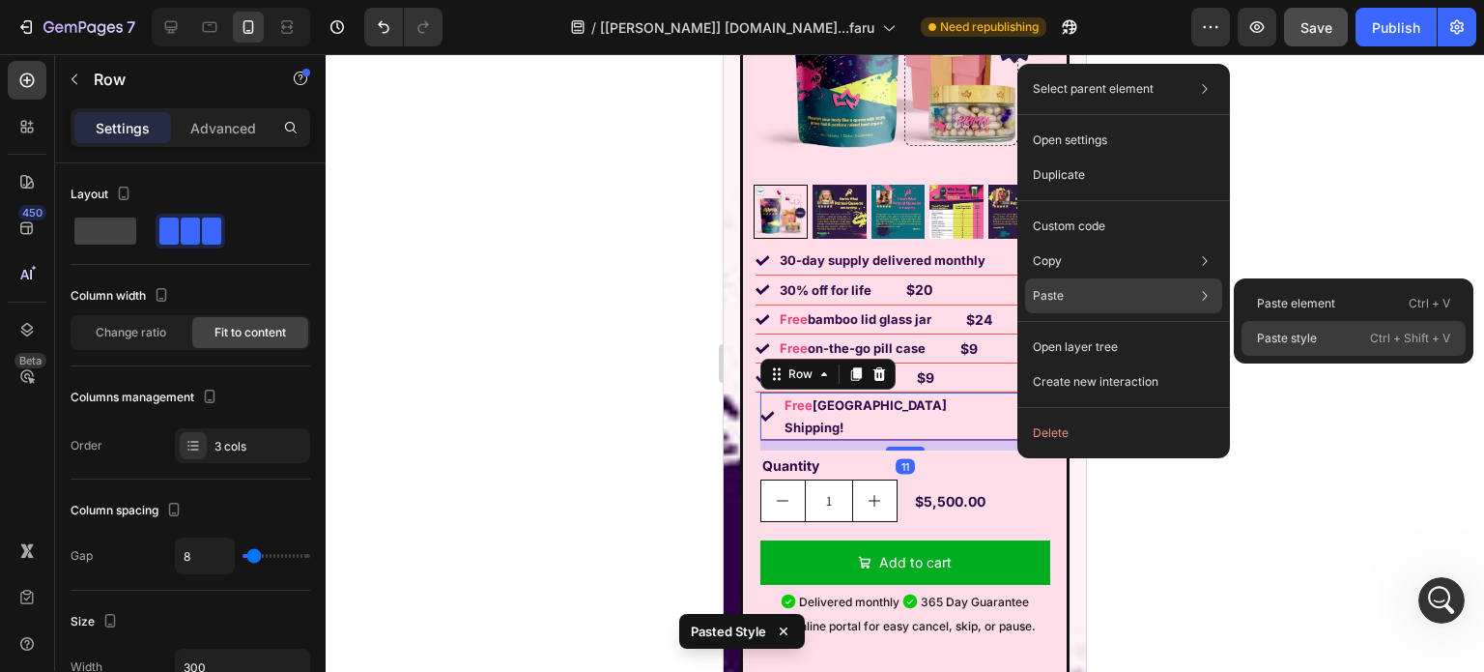
click at [1297, 335] on p "Paste style" at bounding box center [1287, 338] width 60 height 17
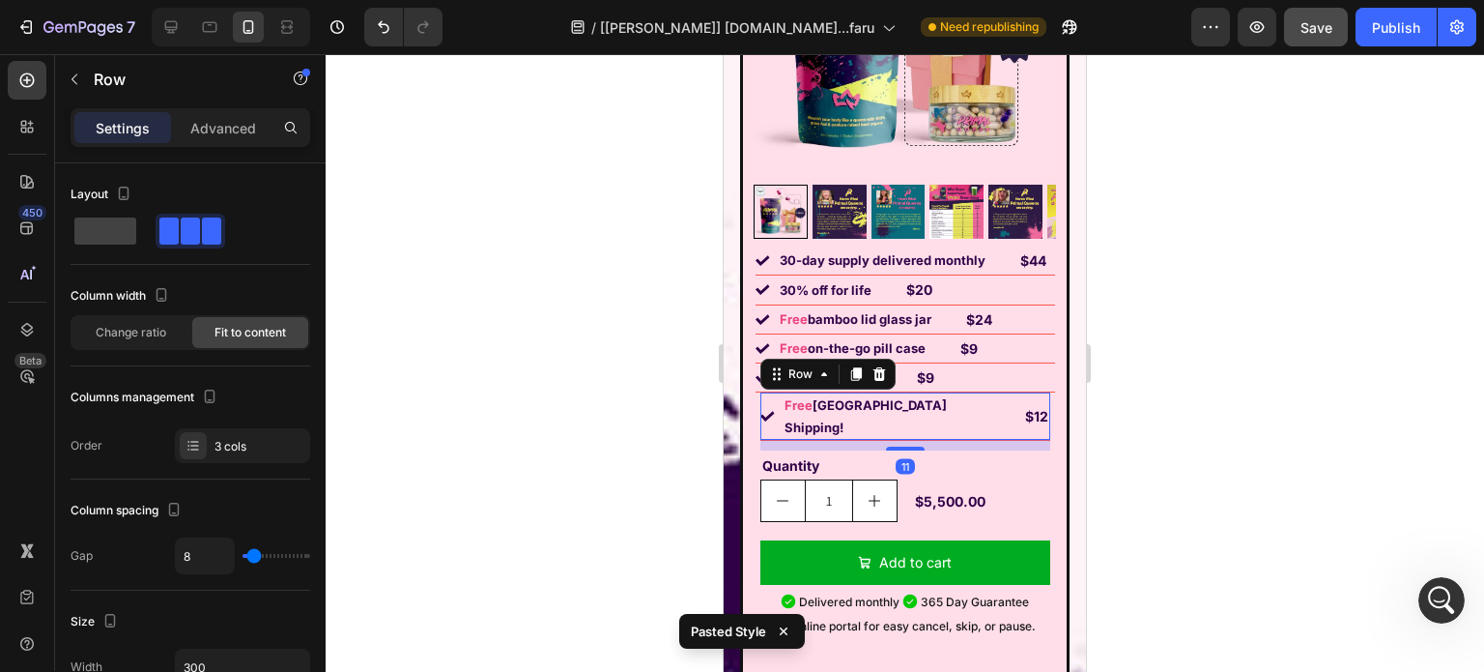
type input "310"
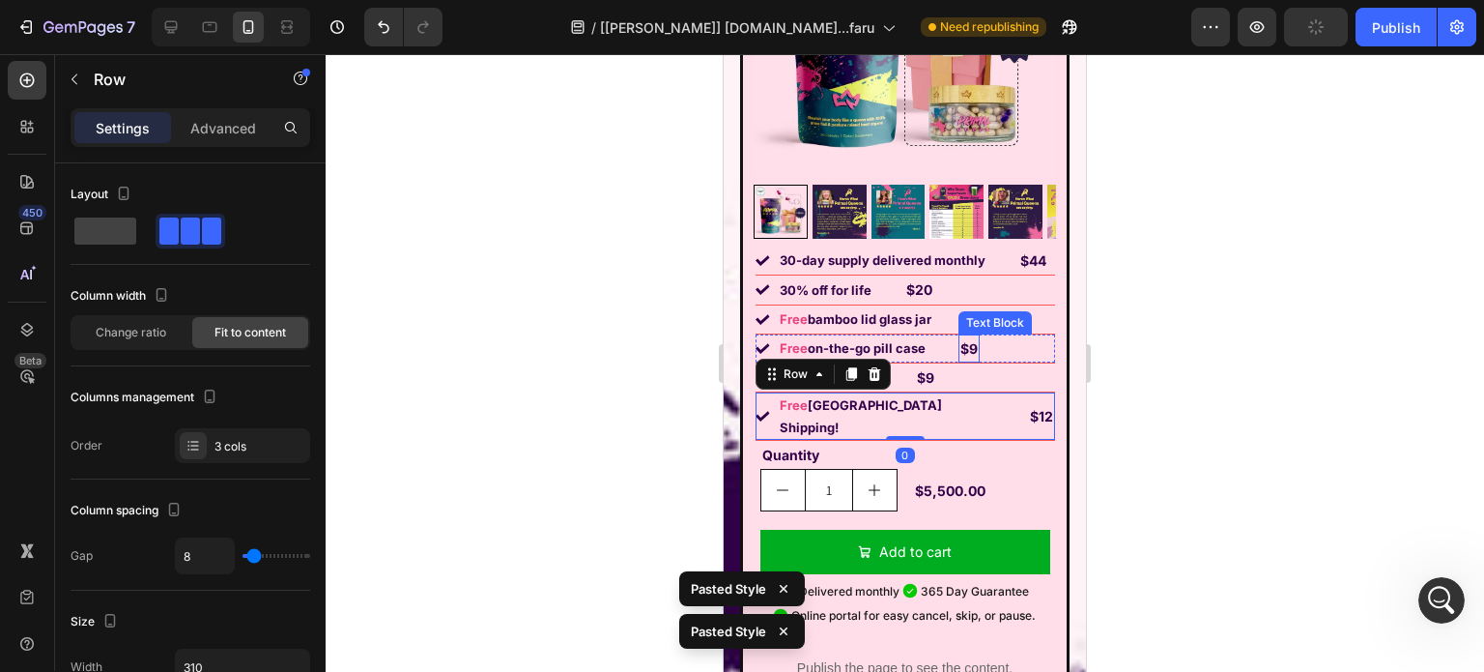
scroll to position [14991, 0]
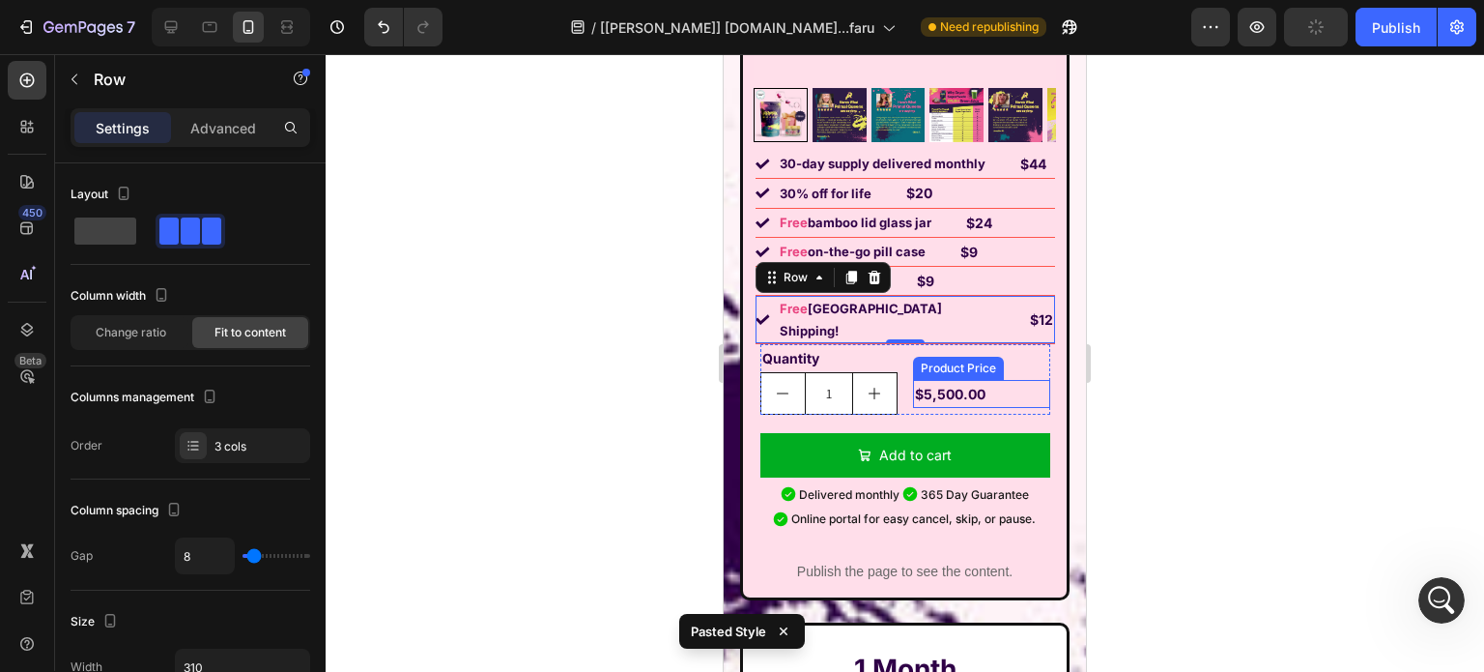
click at [1021, 380] on div "$5,500.00" at bounding box center [981, 394] width 137 height 28
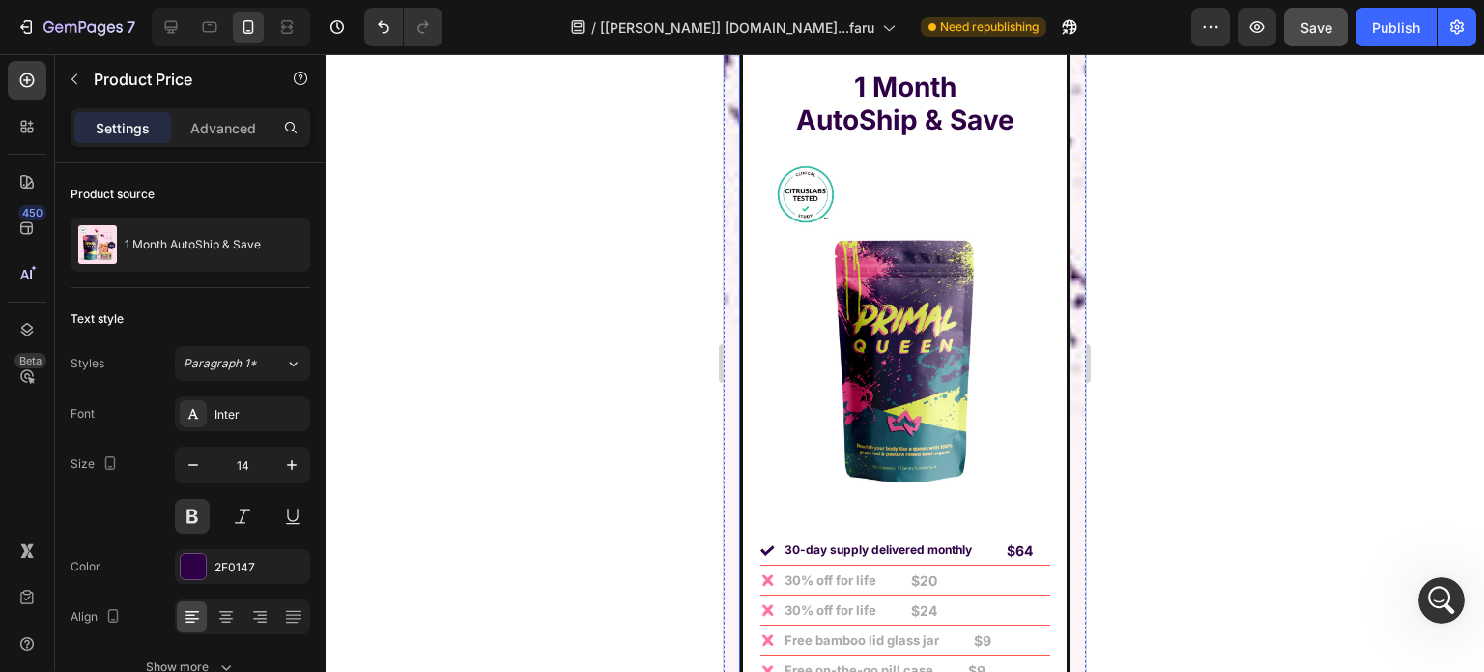
scroll to position [15860, 0]
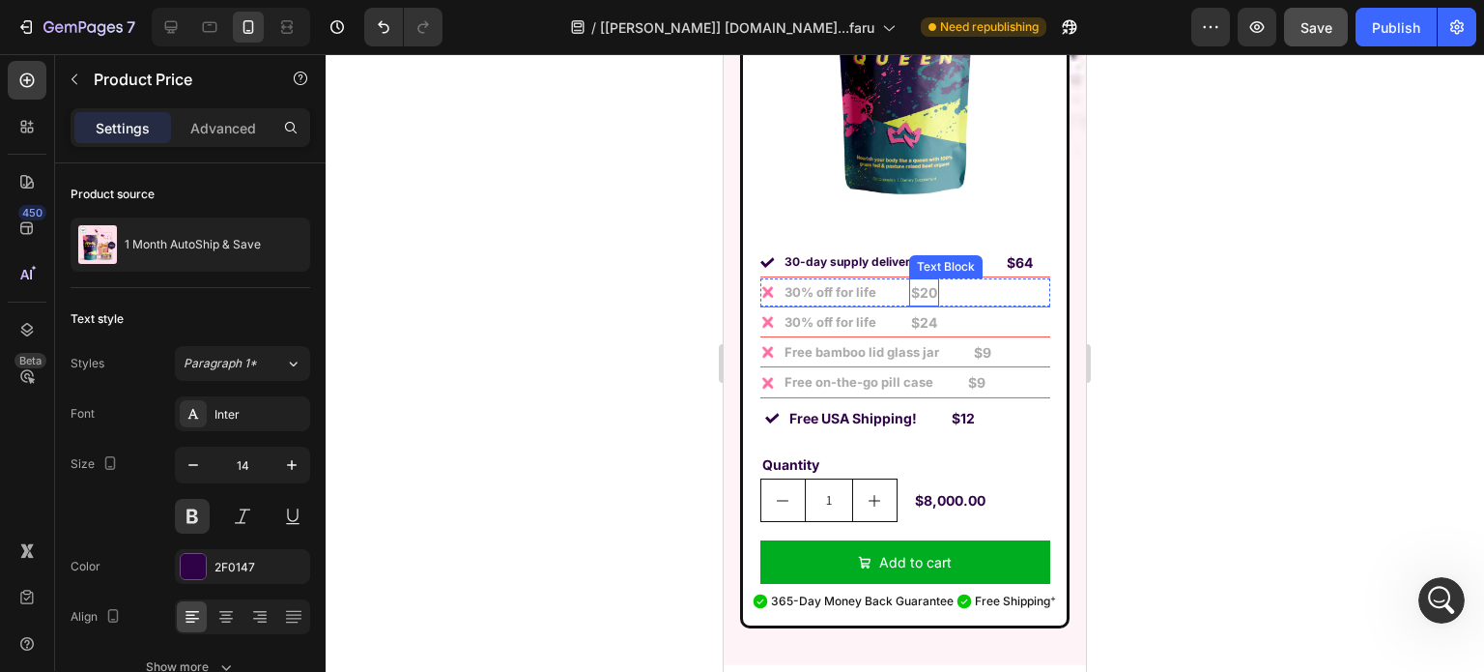
click at [913, 258] on div "Text Block" at bounding box center [946, 266] width 66 height 17
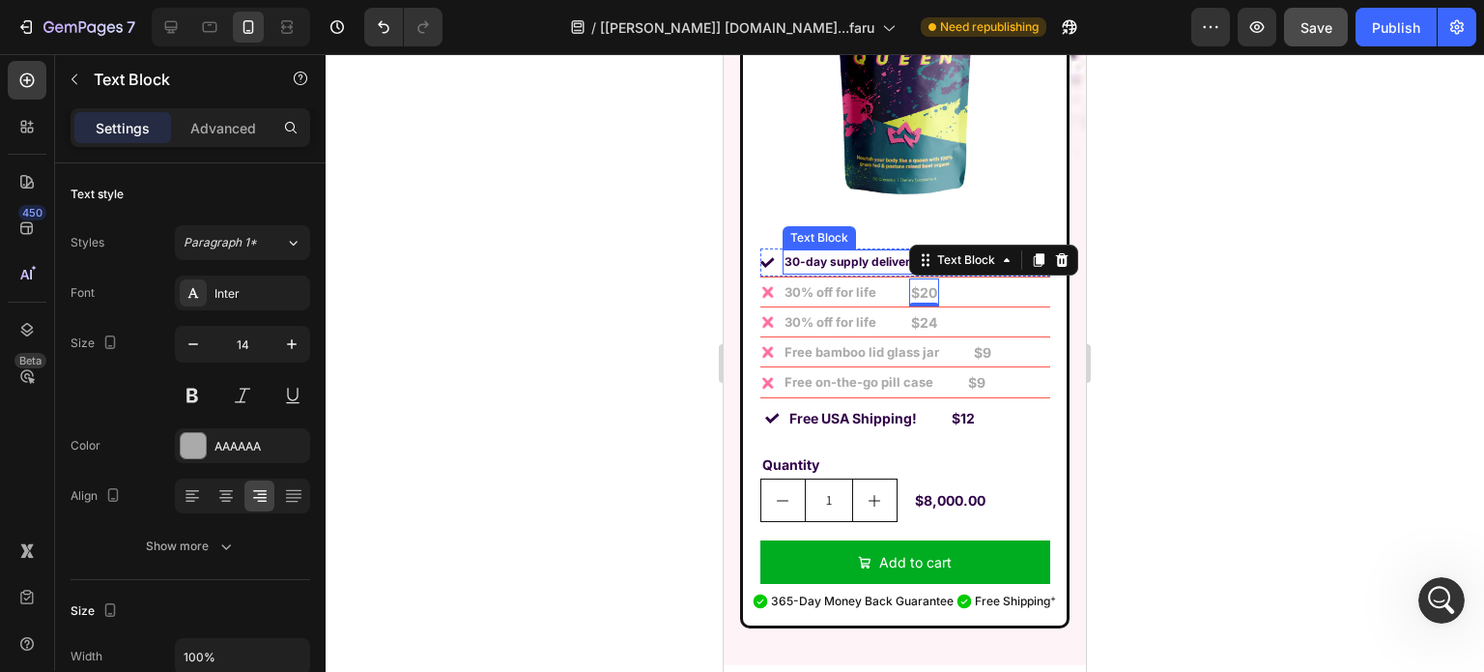
click at [853, 251] on p "30-day supply delivered monthly" at bounding box center [878, 261] width 187 height 21
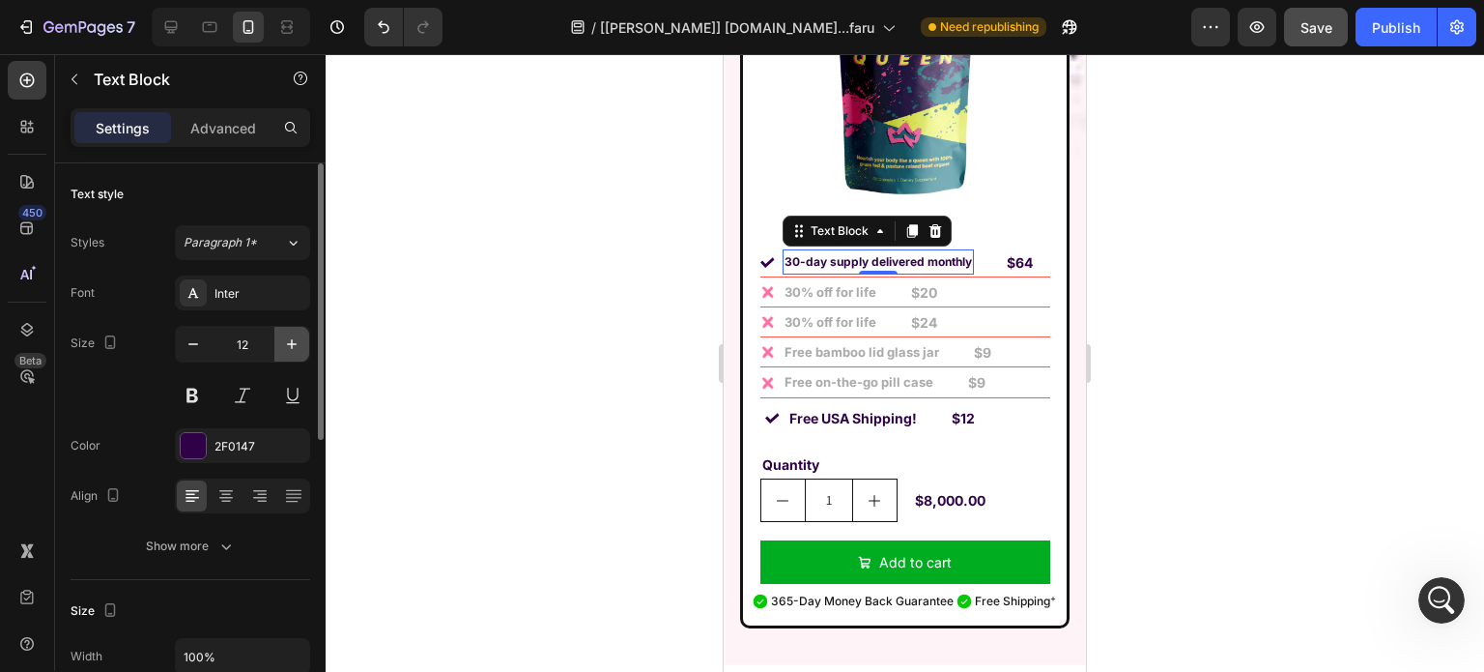
click at [288, 336] on icon "button" at bounding box center [291, 343] width 19 height 19
type input "13"
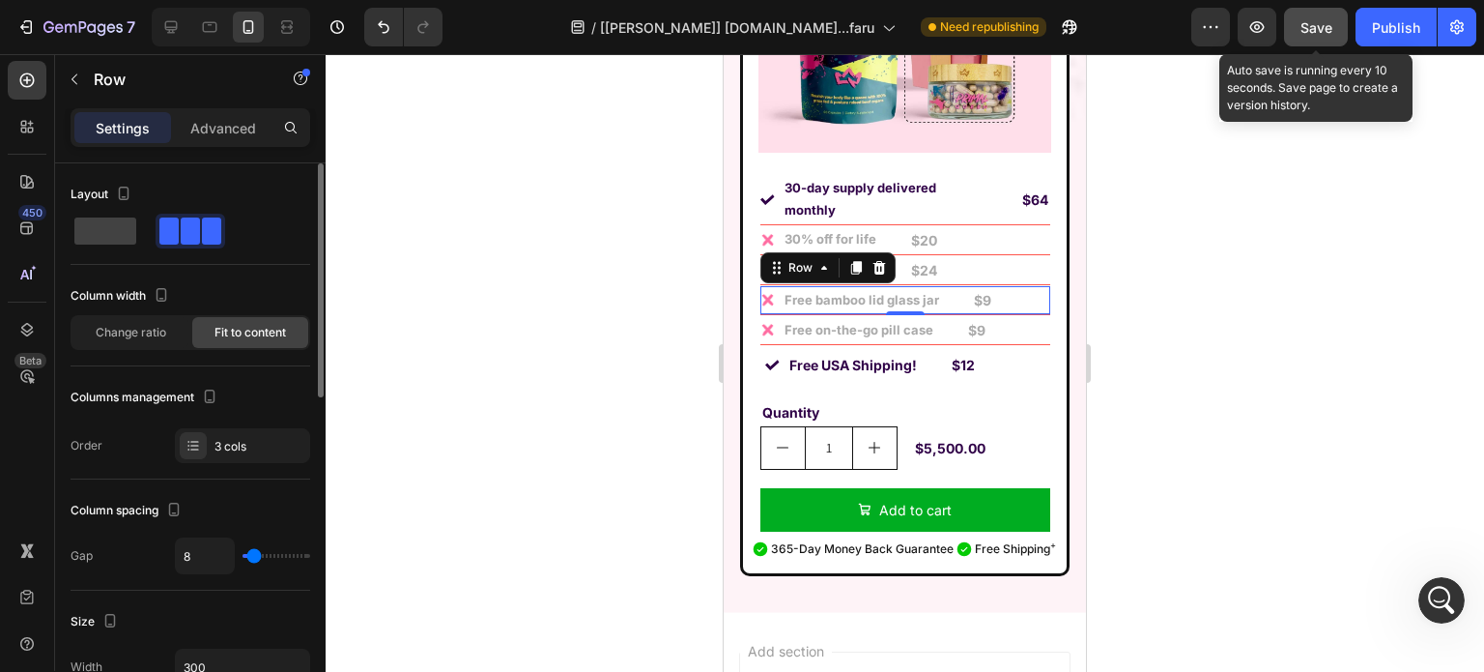
click at [1318, 31] on span "Save" at bounding box center [1317, 27] width 32 height 16
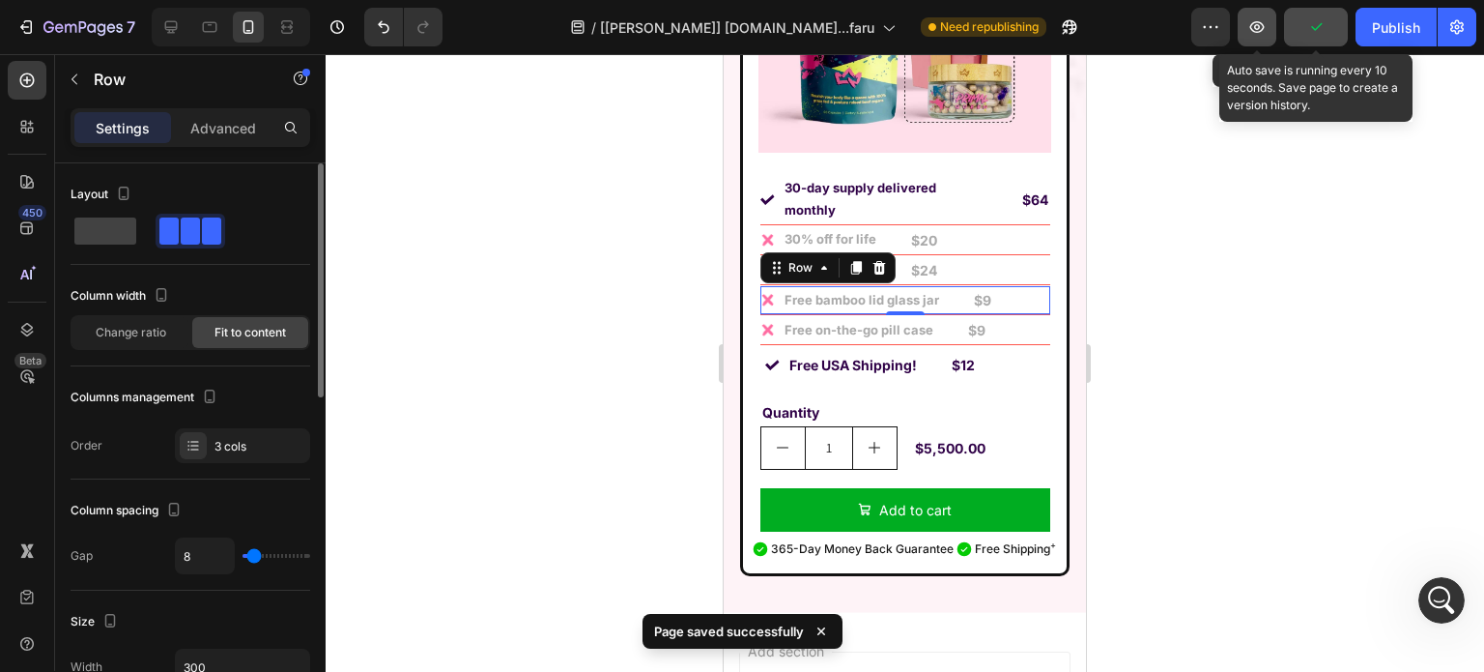
click at [1257, 28] on icon "button" at bounding box center [1257, 26] width 19 height 19
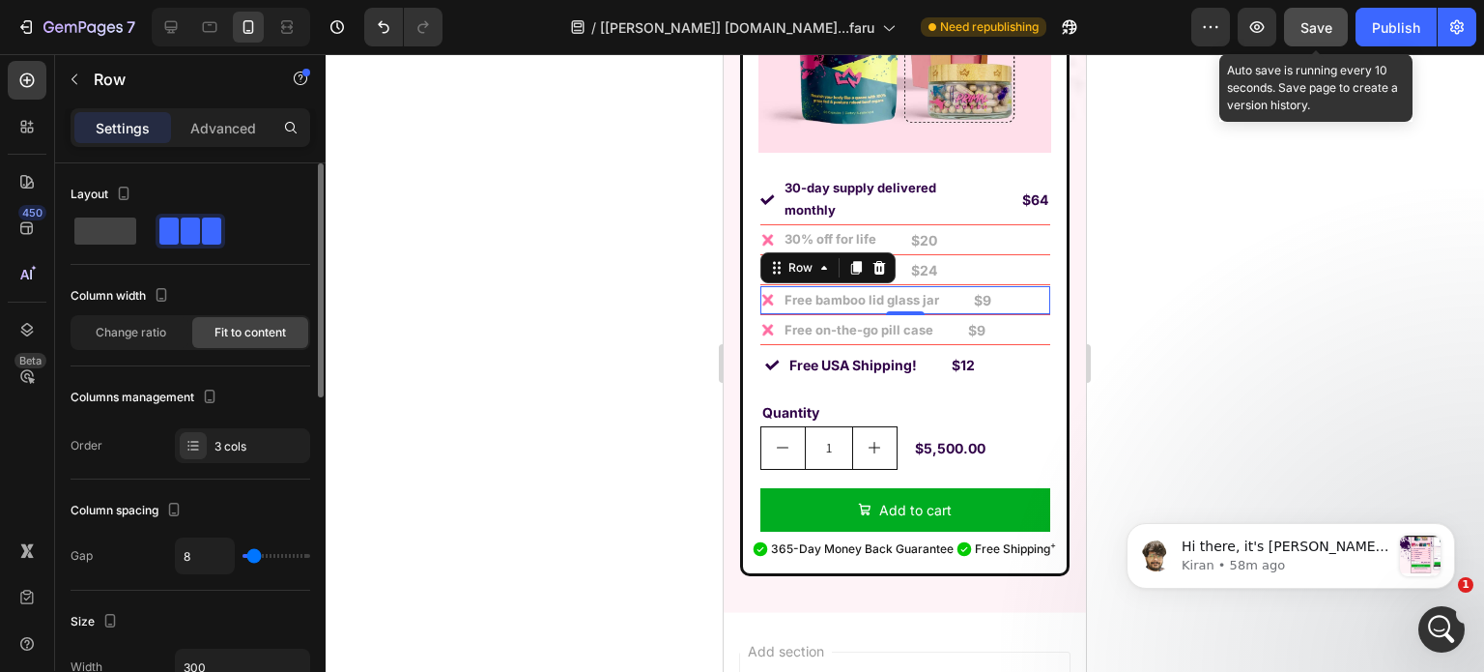
scroll to position [0, 0]
click at [1321, 565] on p "Kiran • 58m ago" at bounding box center [1286, 565] width 209 height 17
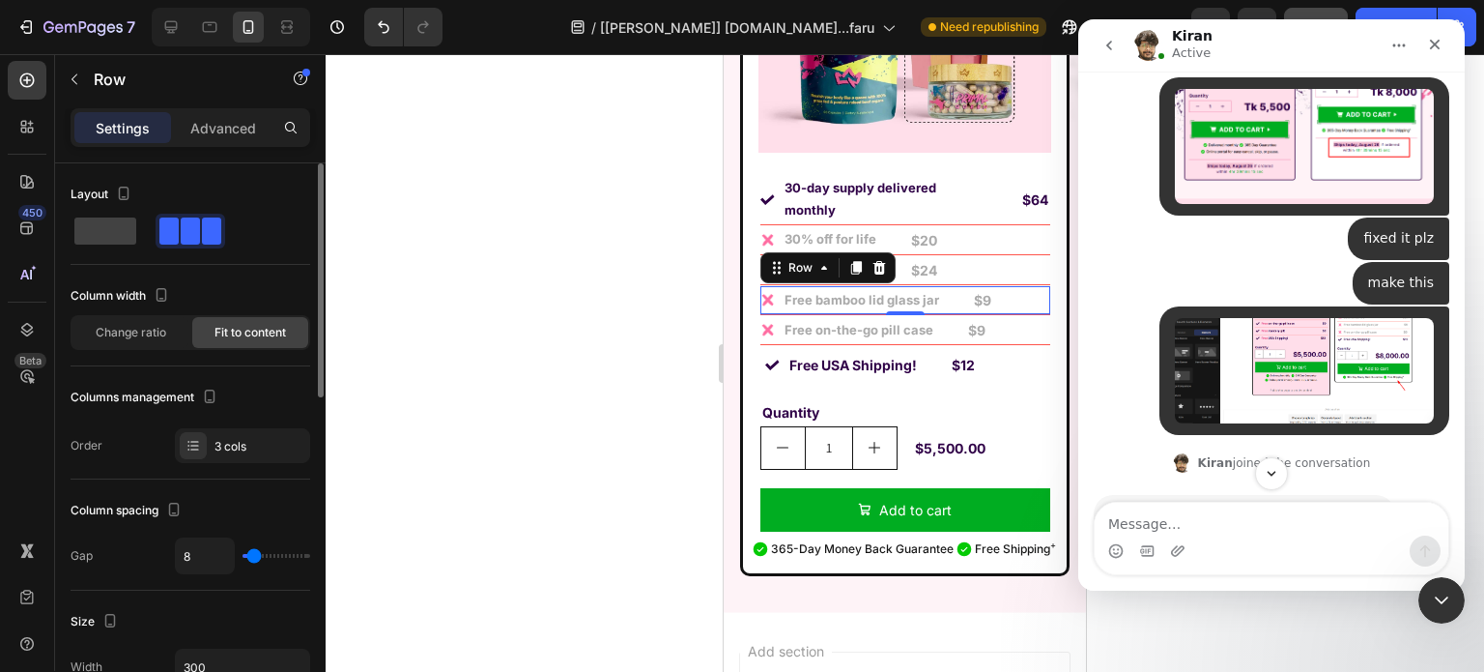
scroll to position [25834, 0]
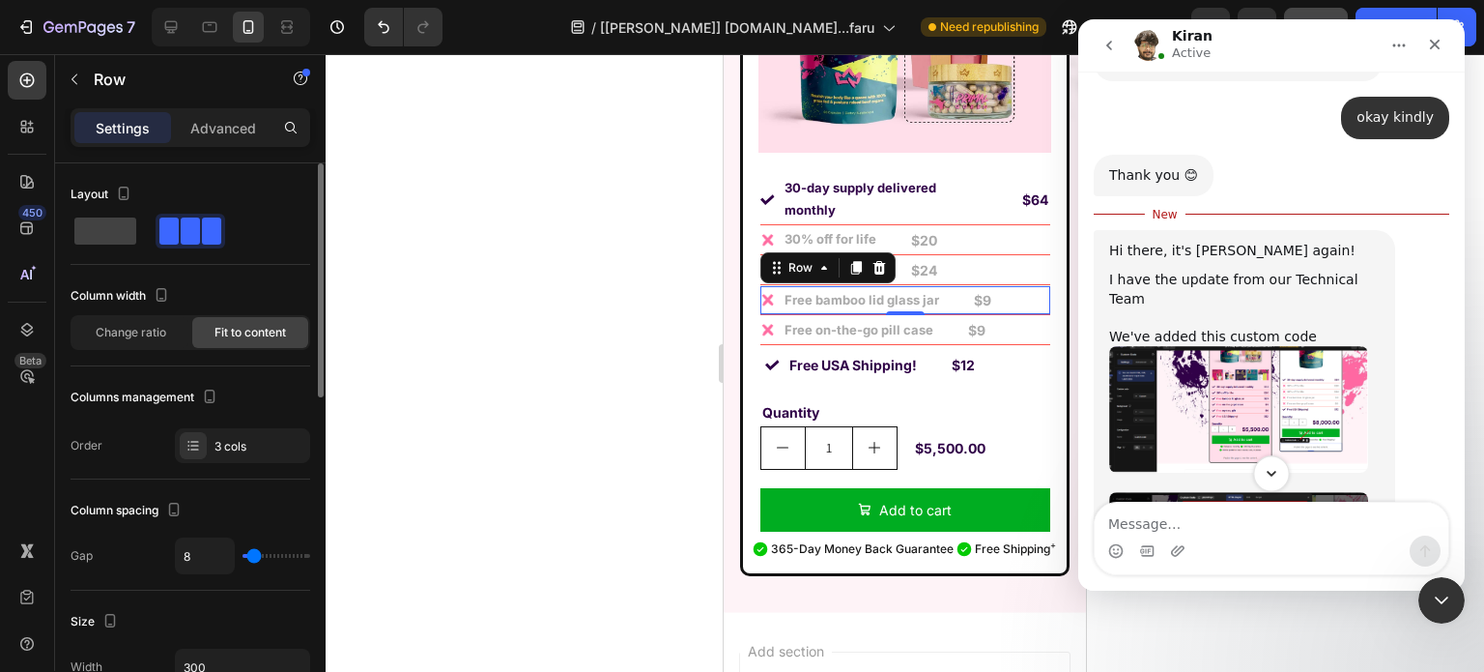
click at [1276, 476] on icon "Scroll to bottom" at bounding box center [1271, 473] width 17 height 17
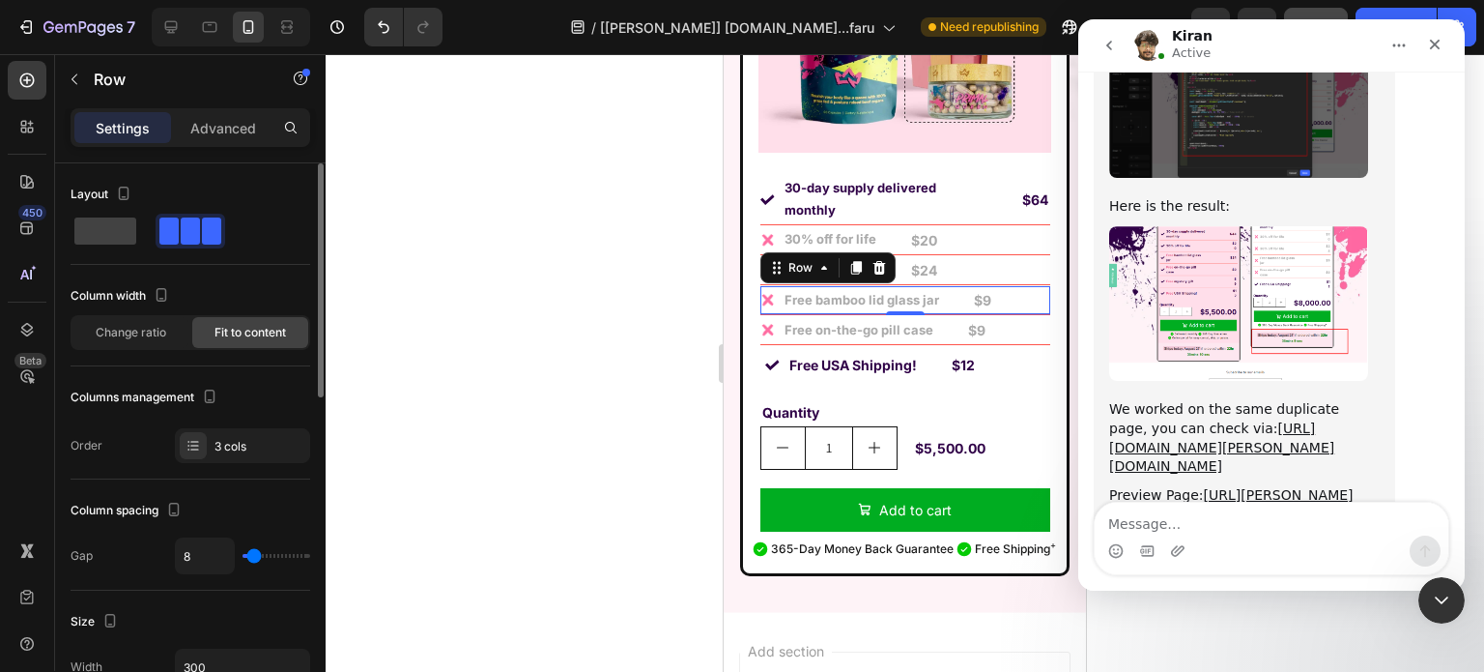
scroll to position [26149, 0]
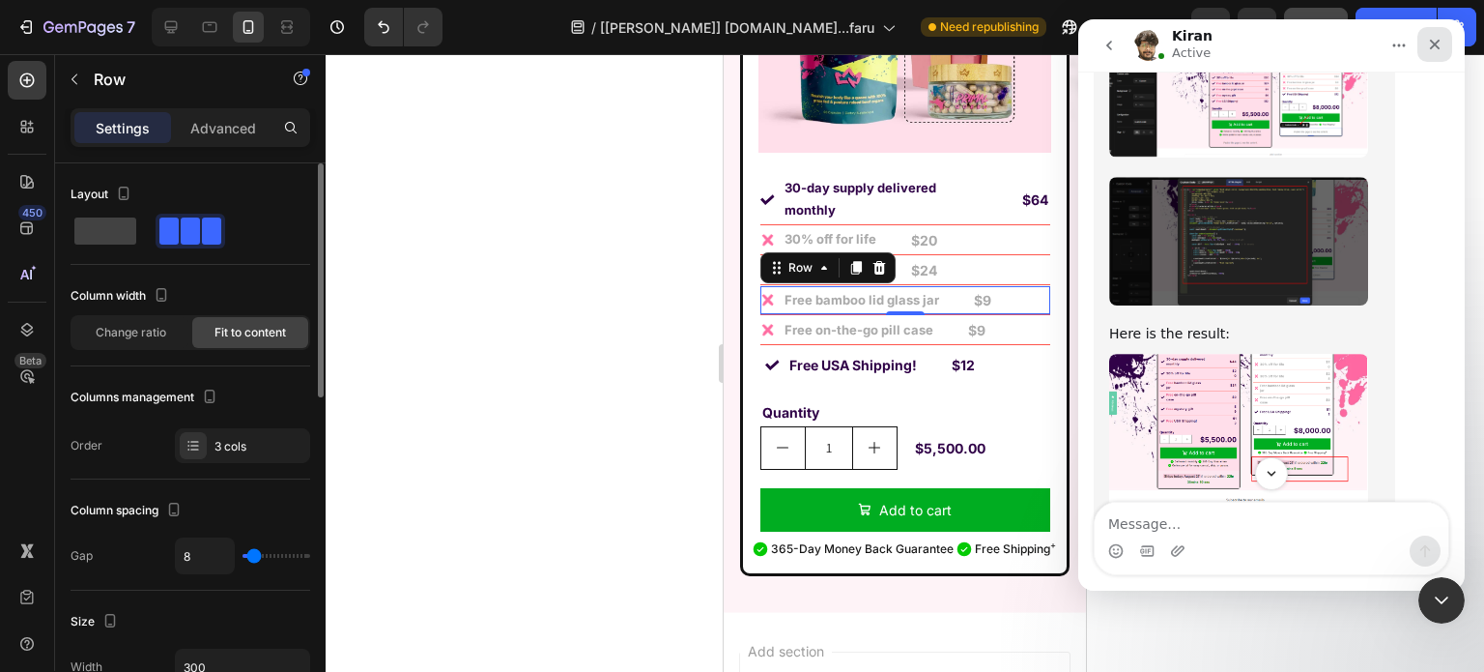
click at [1430, 49] on icon "Close" at bounding box center [1434, 44] width 15 height 15
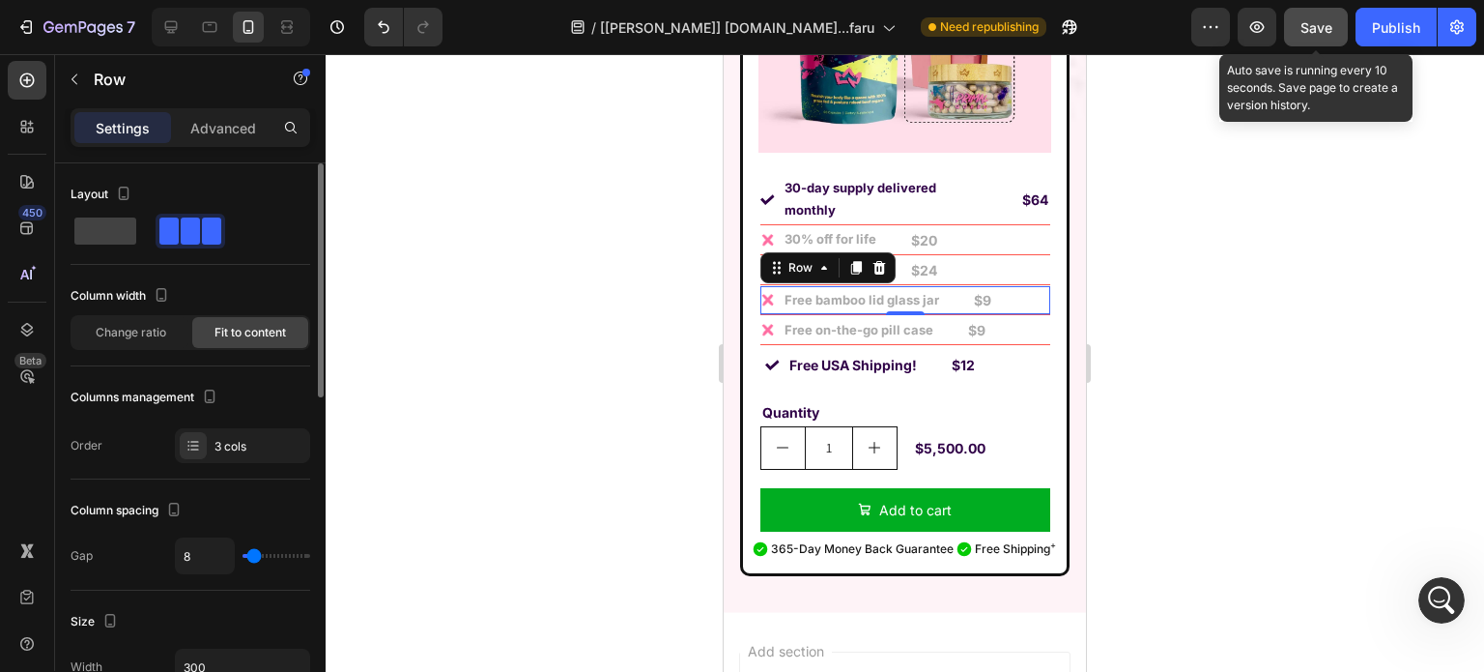
click at [1334, 17] on button "Save" at bounding box center [1316, 27] width 64 height 39
click at [1326, 27] on span "Save" at bounding box center [1317, 27] width 32 height 16
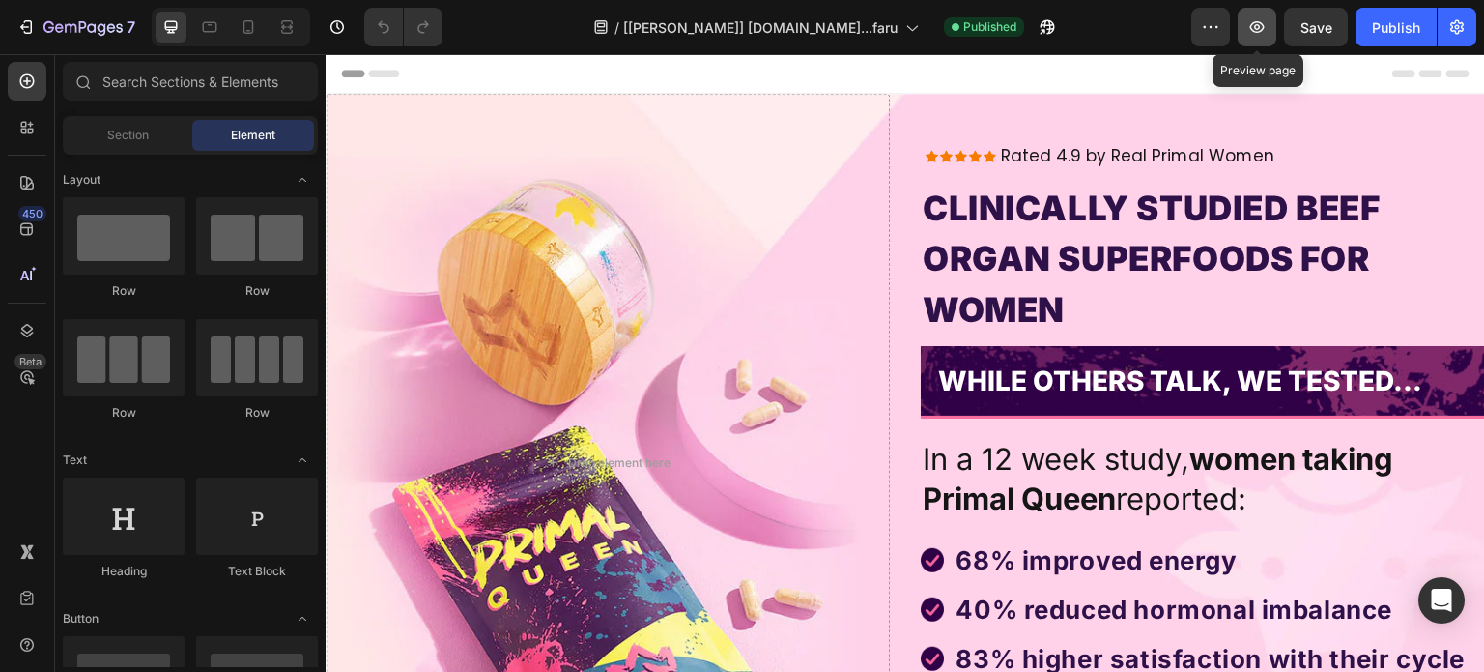
click at [1268, 34] on button "button" at bounding box center [1257, 27] width 39 height 39
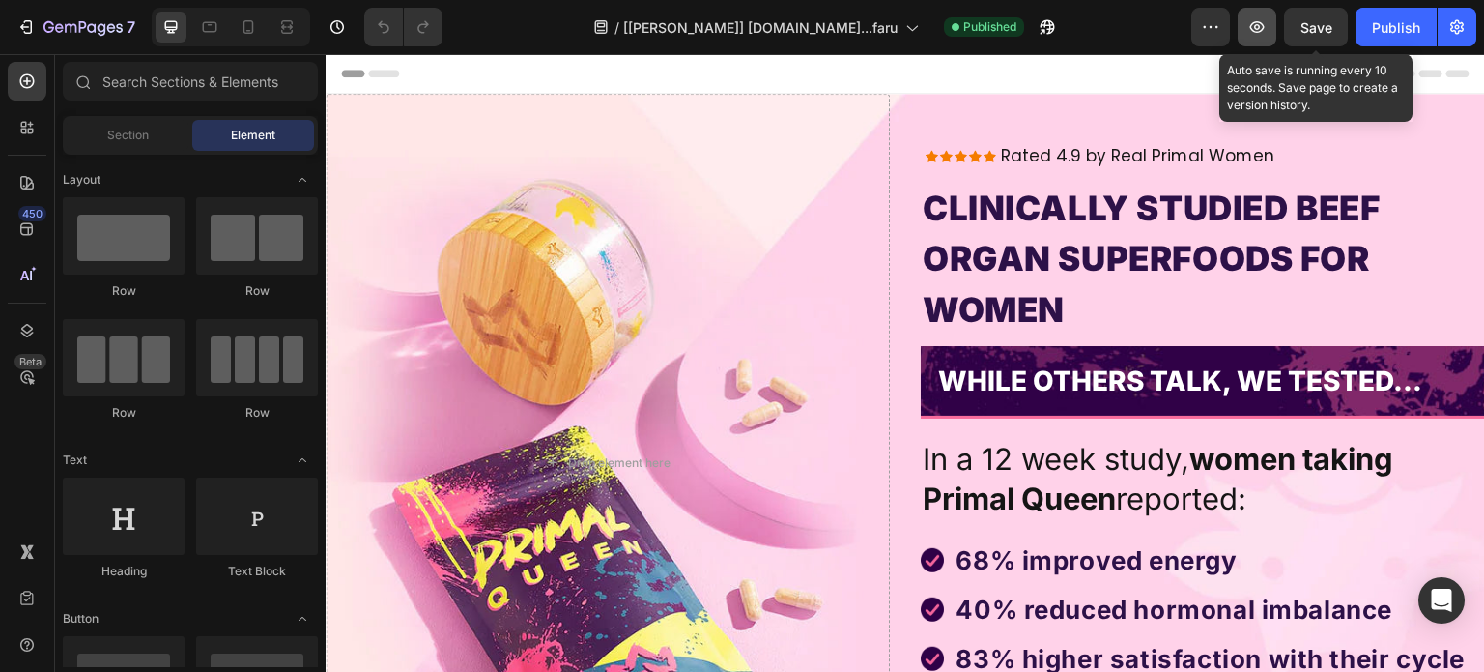
drag, startPoint x: 1318, startPoint y: 18, endPoint x: 1265, endPoint y: 26, distance: 53.7
click at [1315, 19] on span "Save" at bounding box center [1317, 27] width 32 height 16
